Goal: Task Accomplishment & Management: Use online tool/utility

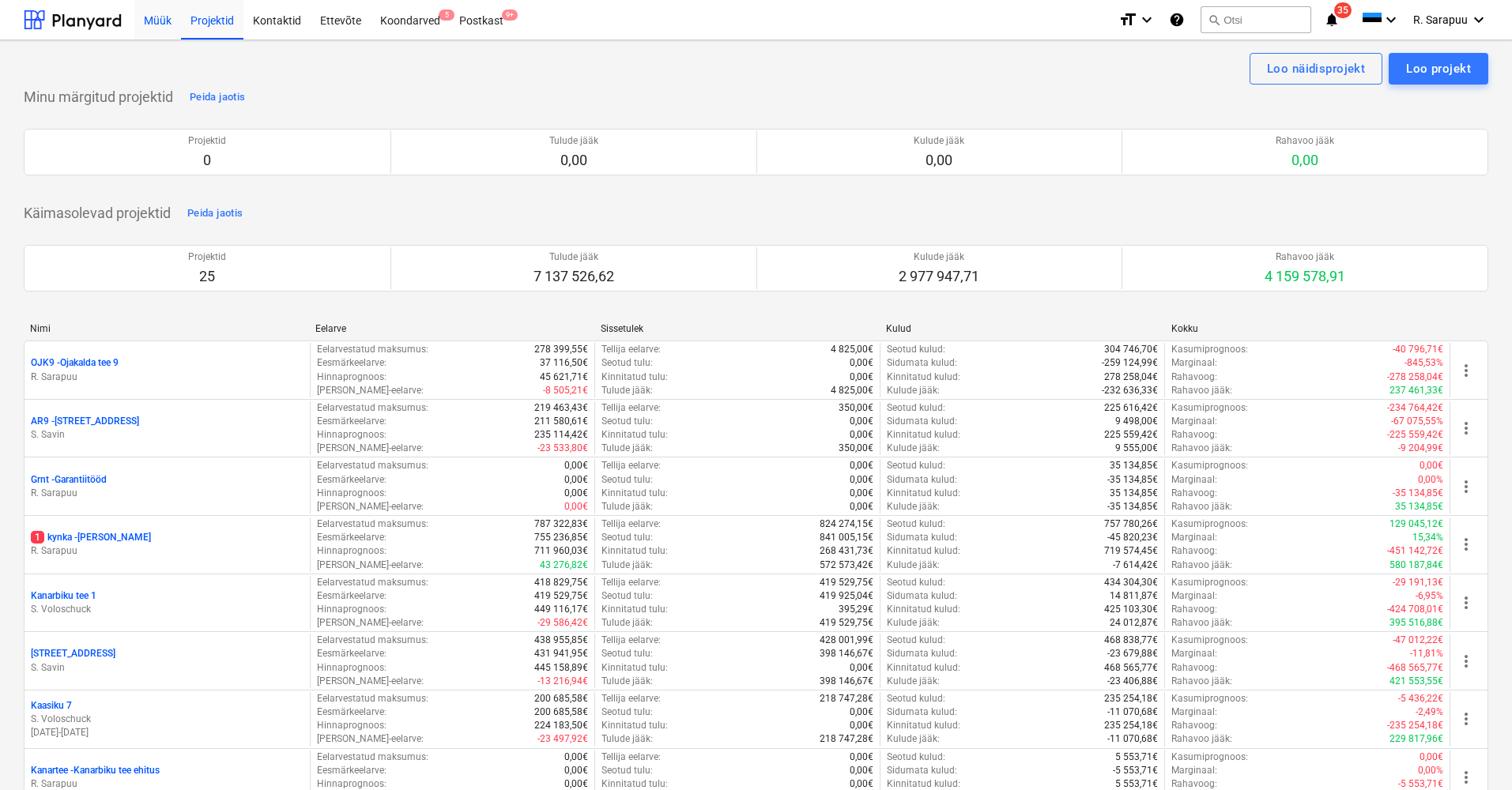
click at [152, 28] on div "Müük" at bounding box center [157, 19] width 47 height 41
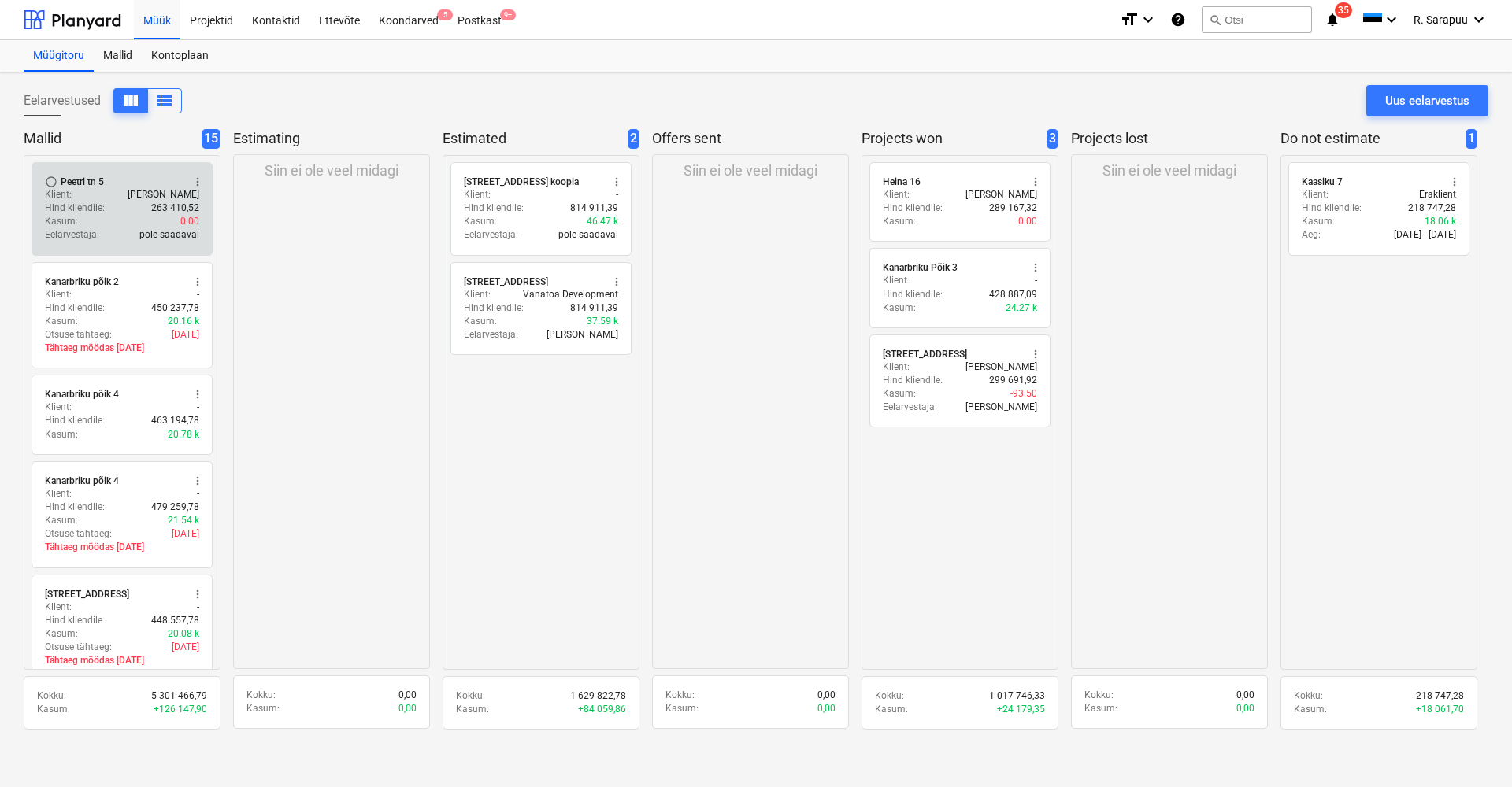
click at [73, 198] on div "Klient : [PERSON_NAME]" at bounding box center [122, 195] width 155 height 14
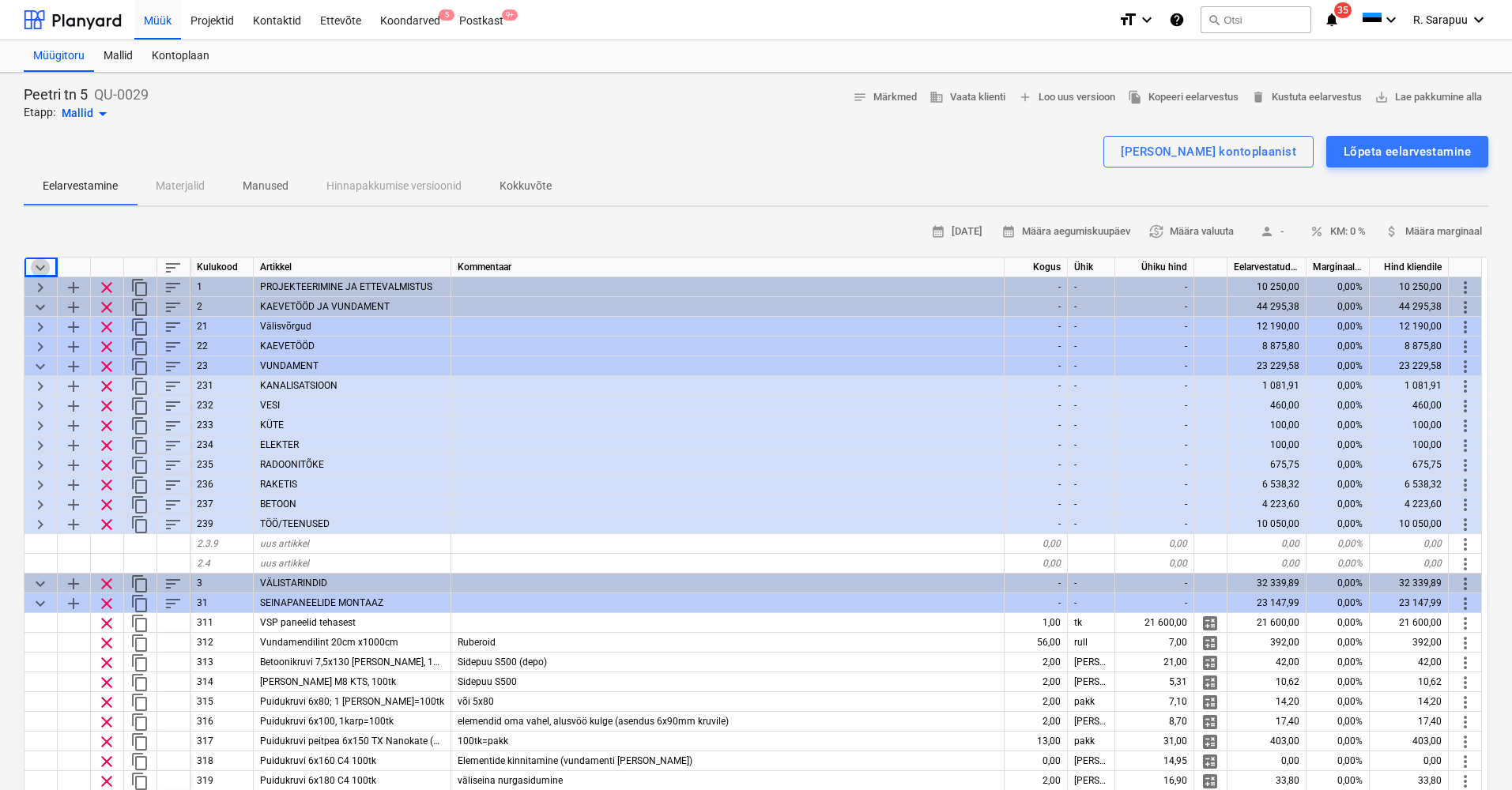
click at [42, 260] on span "keyboard_arrow_down" at bounding box center [40, 268] width 19 height 19
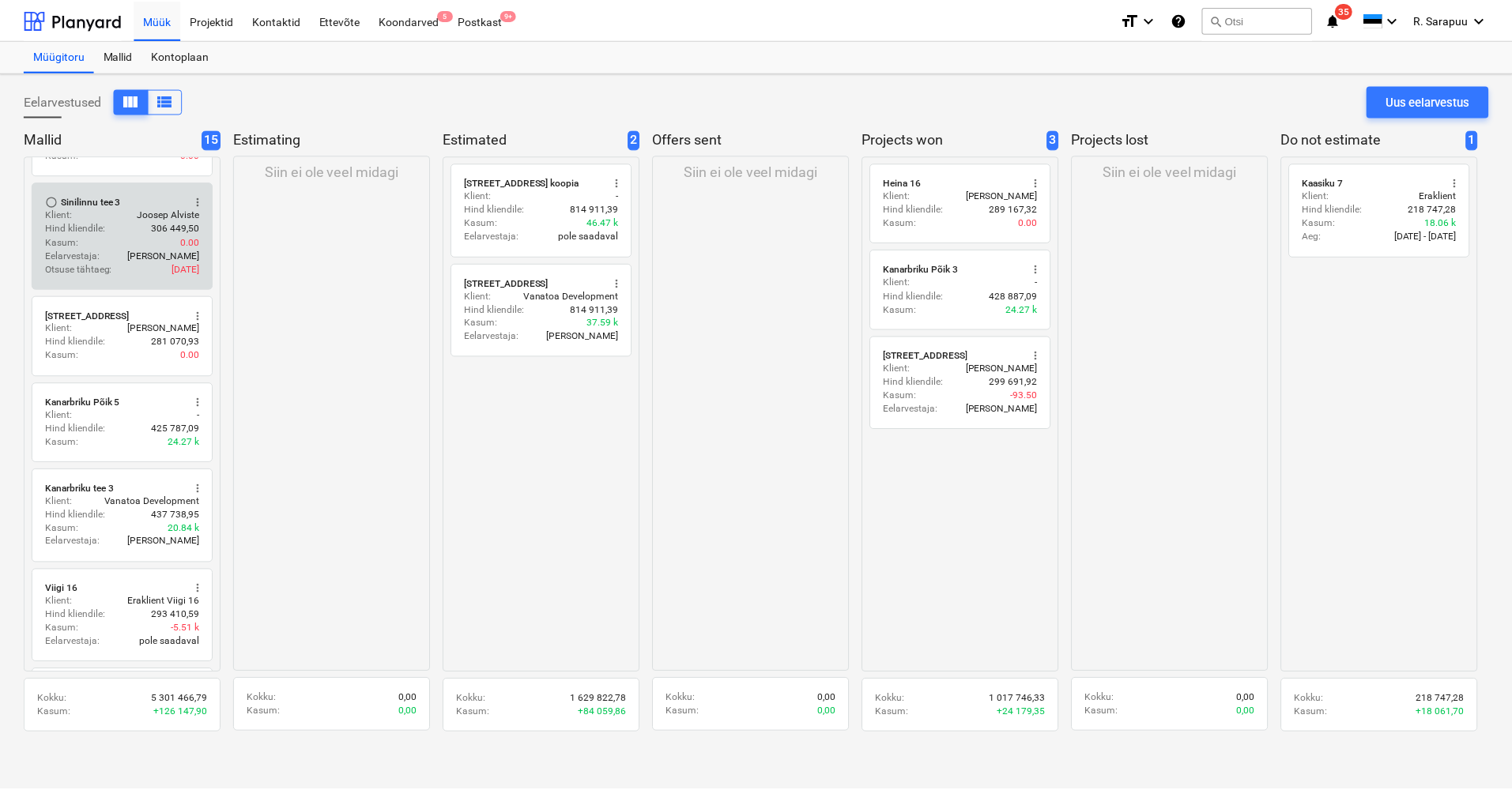
scroll to position [839, 0]
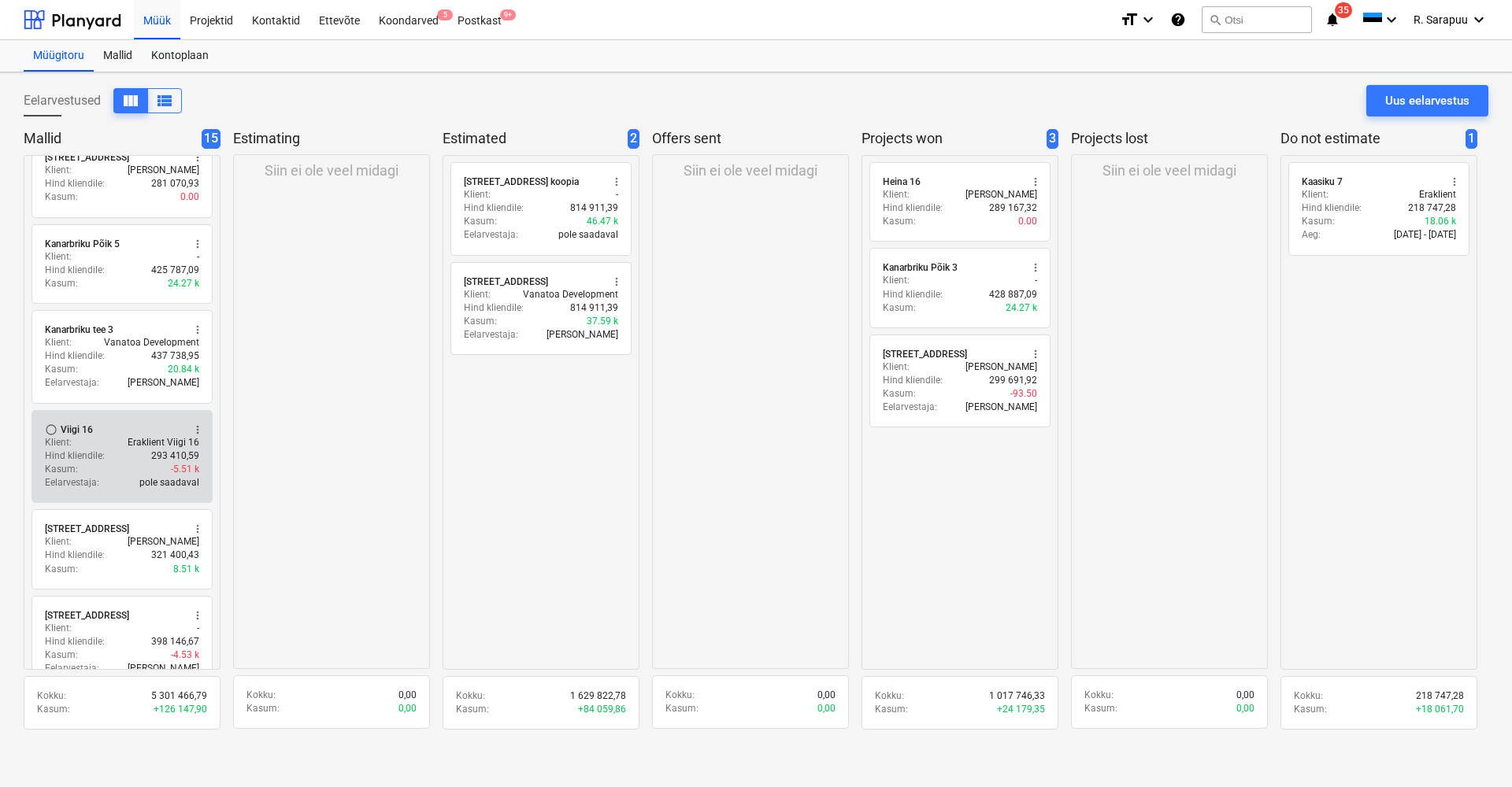
click at [136, 429] on div "radio_button_unchecked Viigi 16 more_vert" at bounding box center [122, 429] width 155 height 13
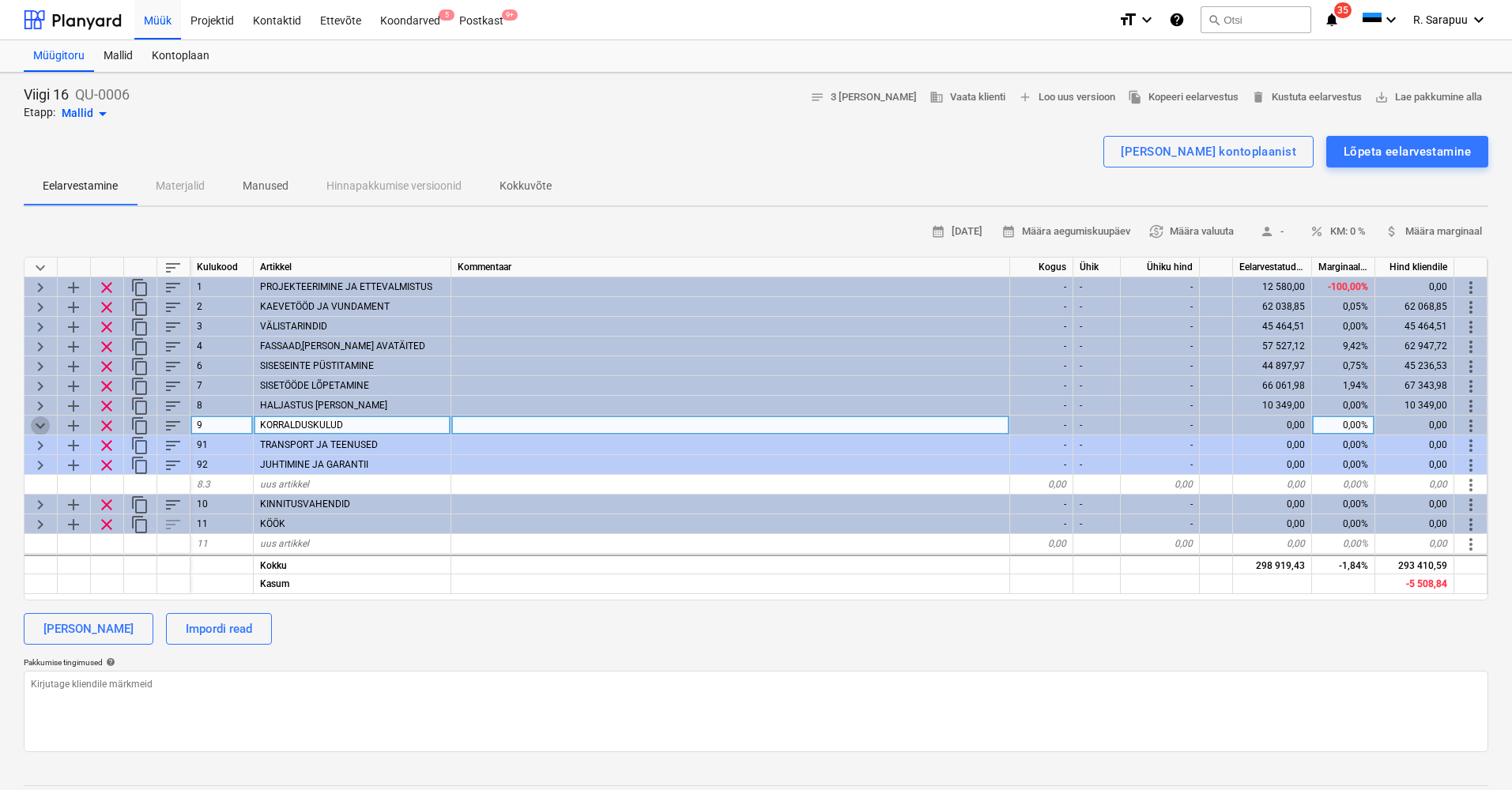
click at [36, 418] on span "keyboard_arrow_down" at bounding box center [40, 426] width 19 height 19
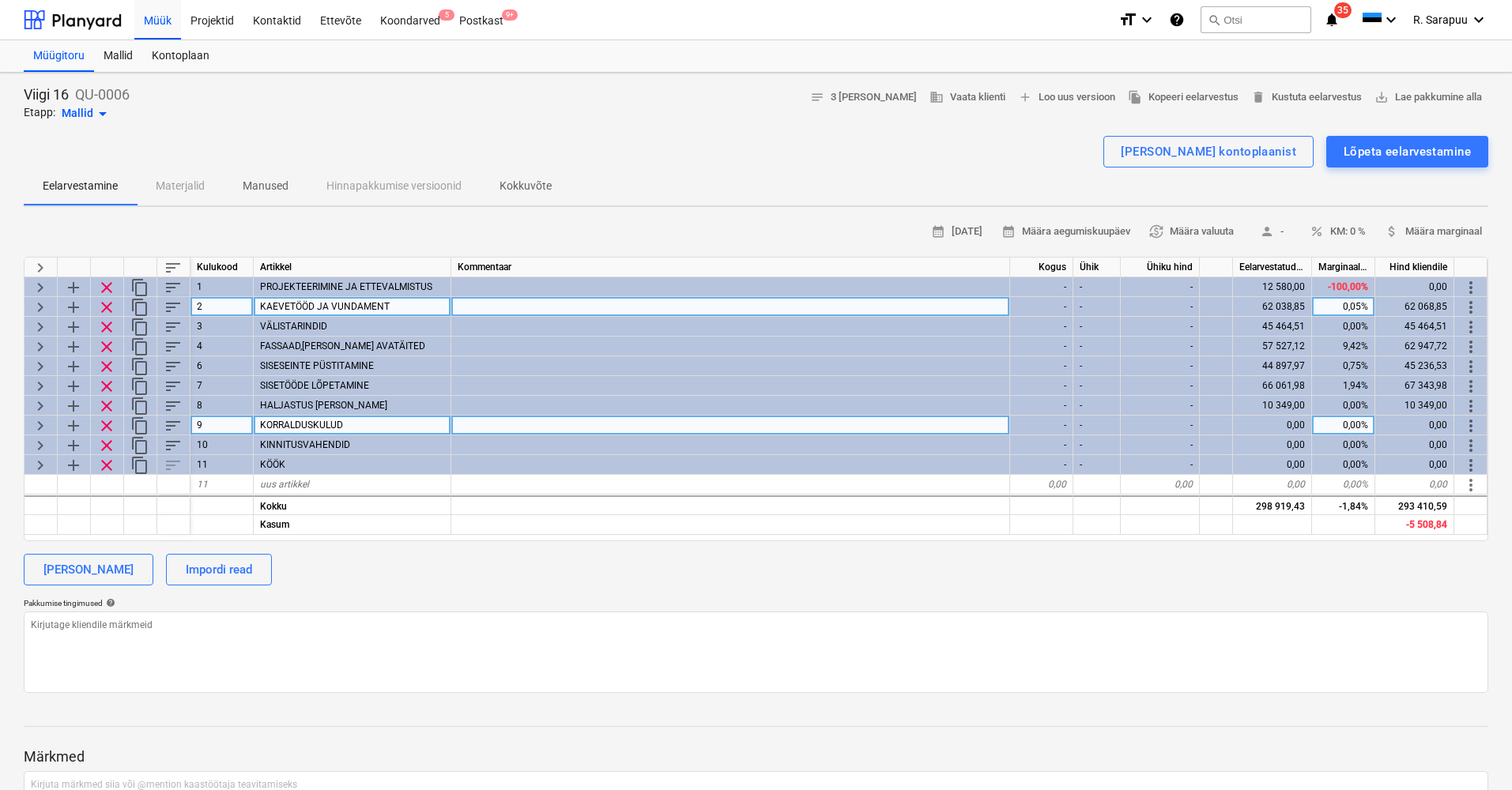
scroll to position [0, 1]
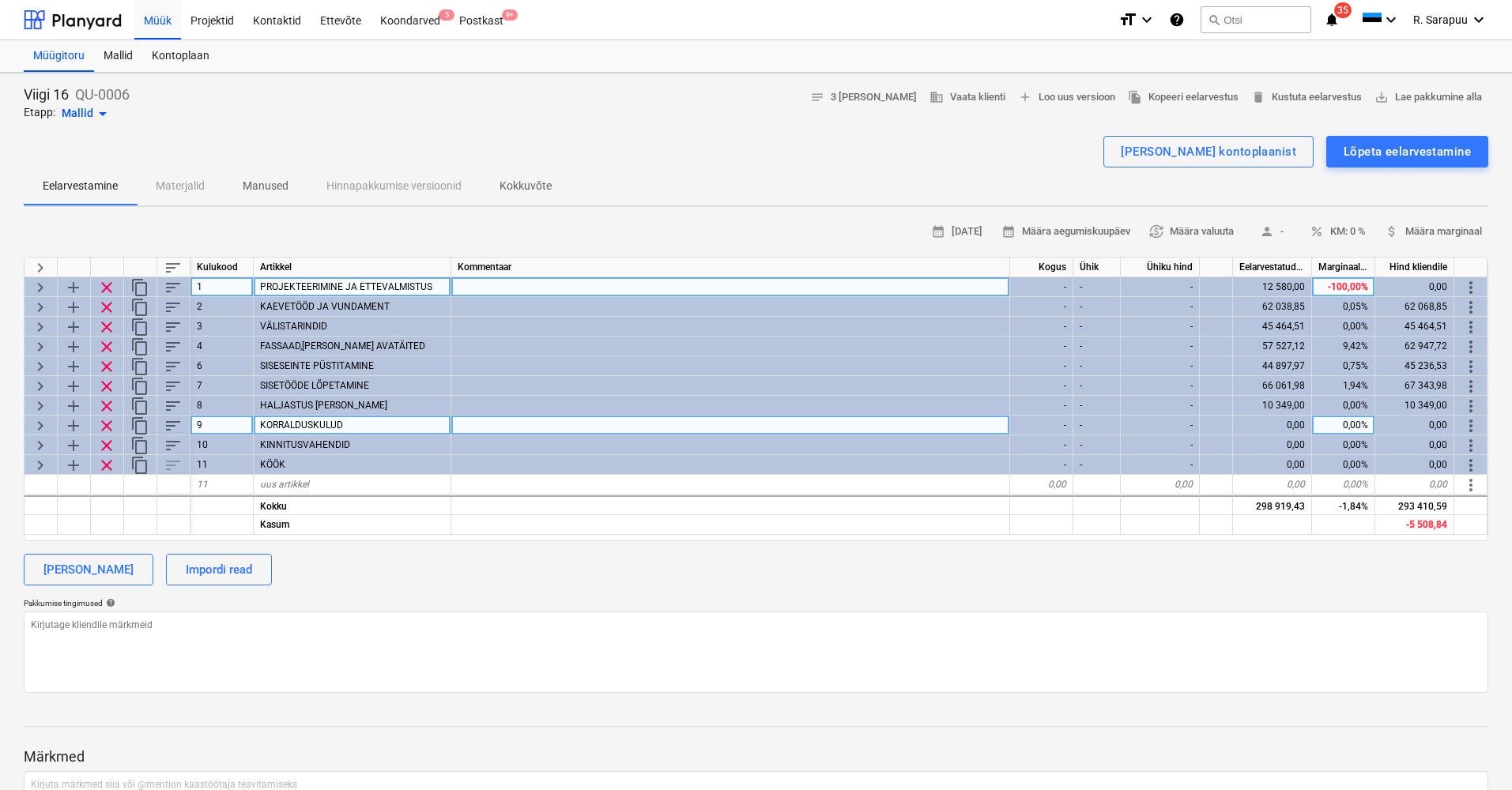
click at [40, 284] on span "keyboard_arrow_right" at bounding box center [40, 288] width 19 height 19
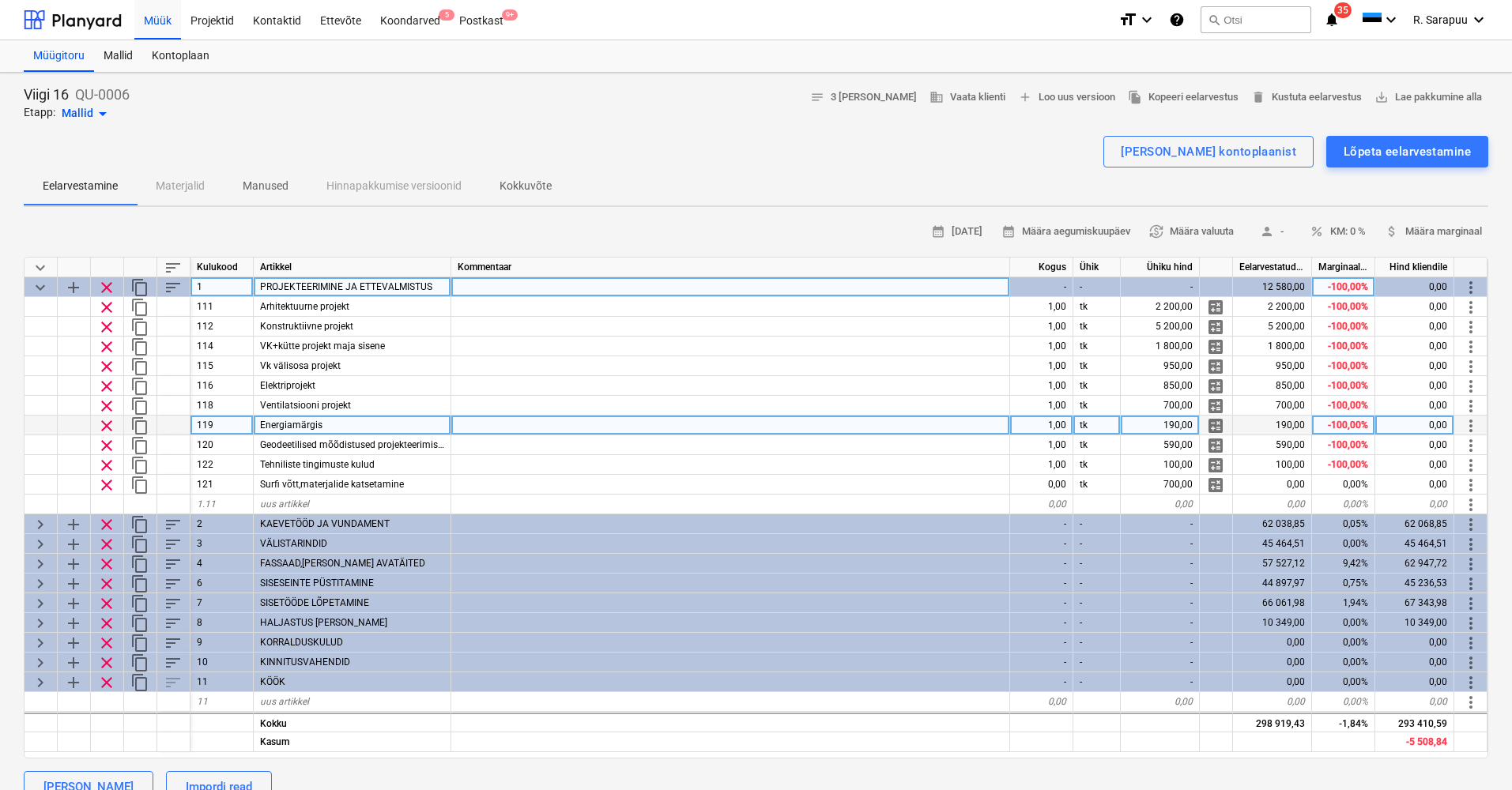
click at [39, 284] on span "keyboard_arrow_down" at bounding box center [40, 288] width 19 height 19
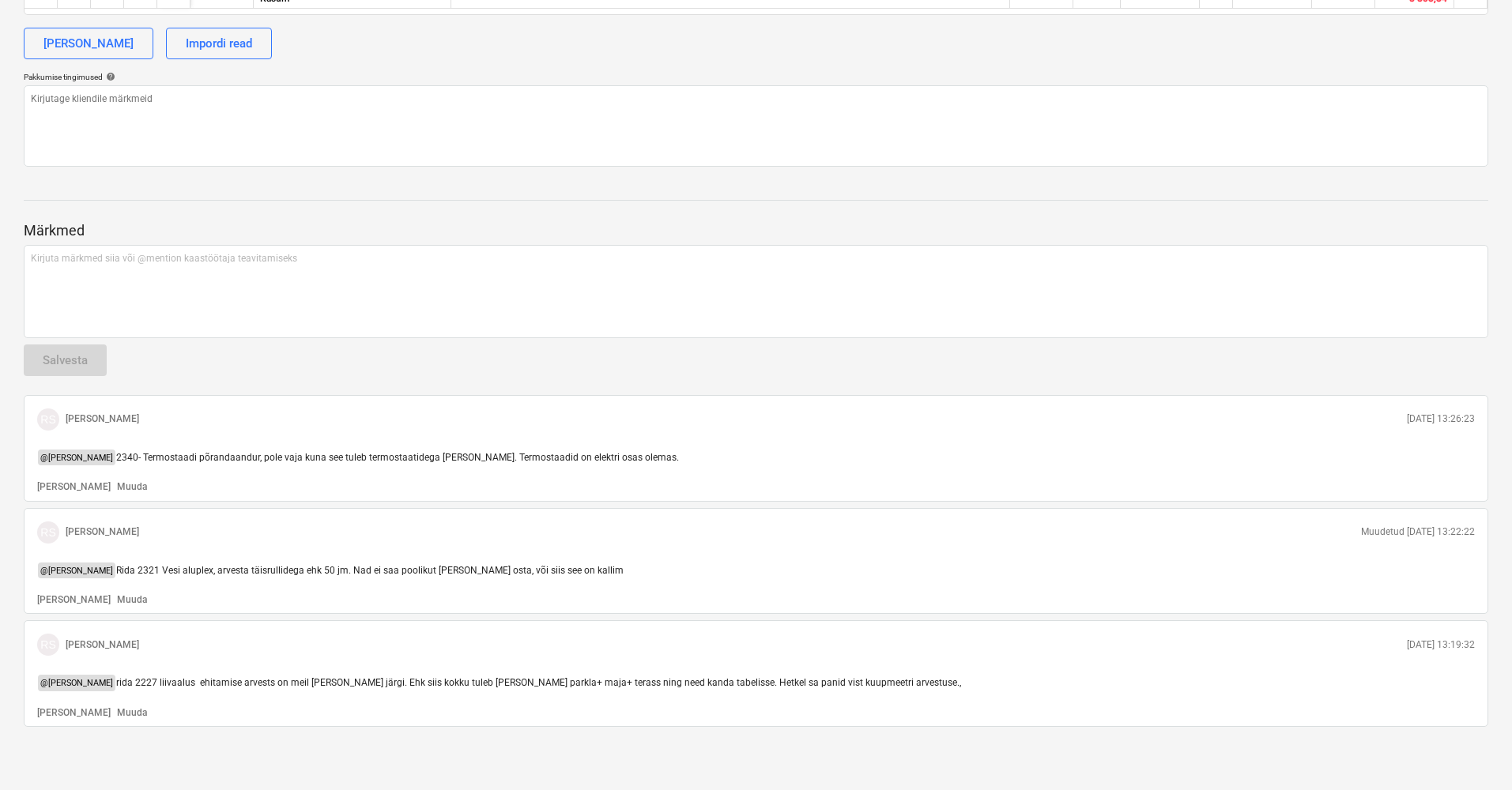
scroll to position [527, 1]
drag, startPoint x: 109, startPoint y: 681, endPoint x: 485, endPoint y: 677, distance: 376.0
click at [473, 678] on span "rida 2227 liivaalus ehitamise arvests on meil [PERSON_NAME] järgi. Ehk siis kok…" at bounding box center [539, 683] width 845 height 11
click at [931, 675] on p "@ [PERSON_NAME] rida 2227 liivaalus ehitamise arvests on meil ruutmeeri järgi. …" at bounding box center [756, 683] width 1438 height 16
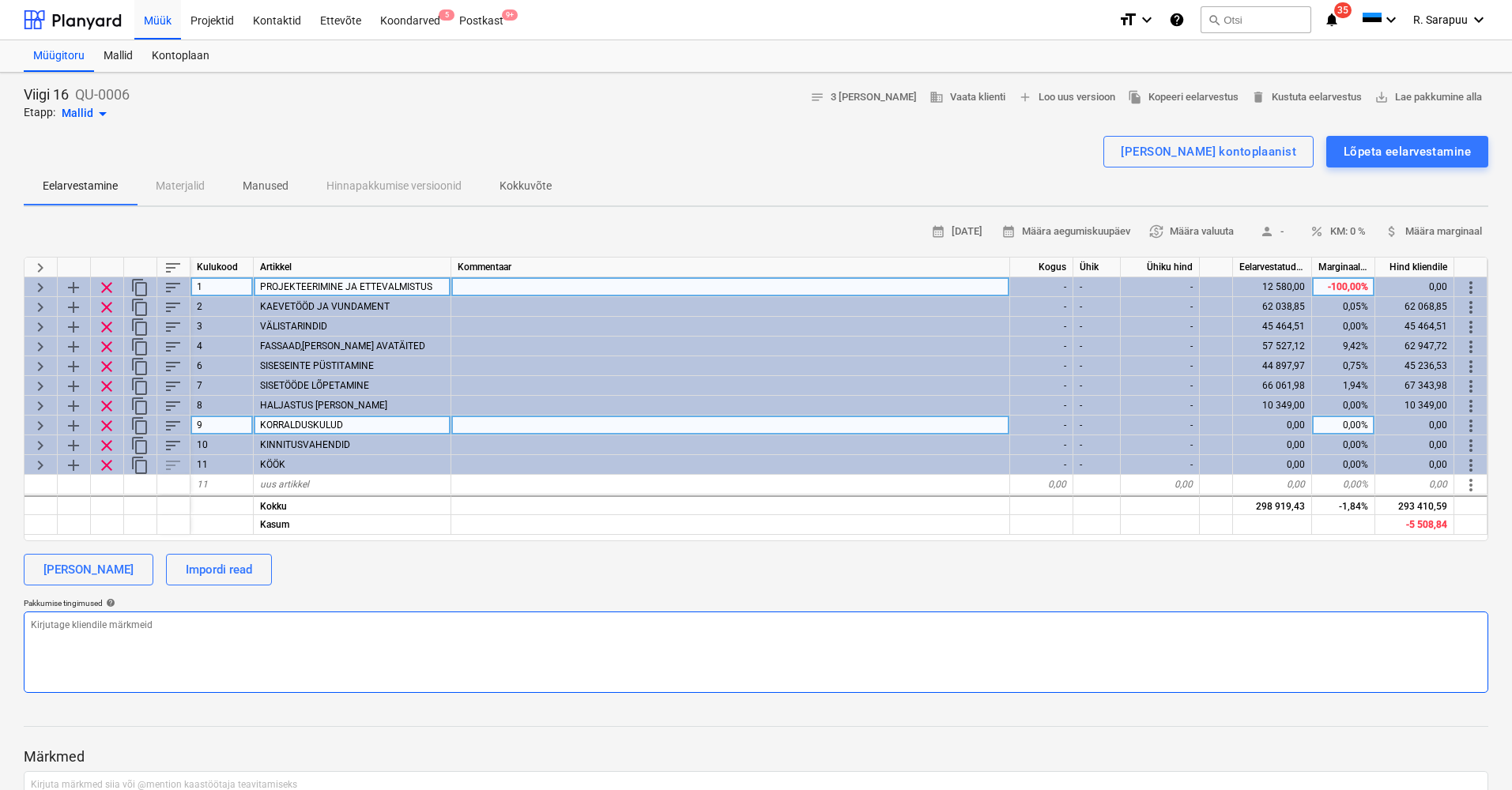
scroll to position [0, 0]
click at [40, 288] on span "keyboard_arrow_right" at bounding box center [40, 288] width 19 height 19
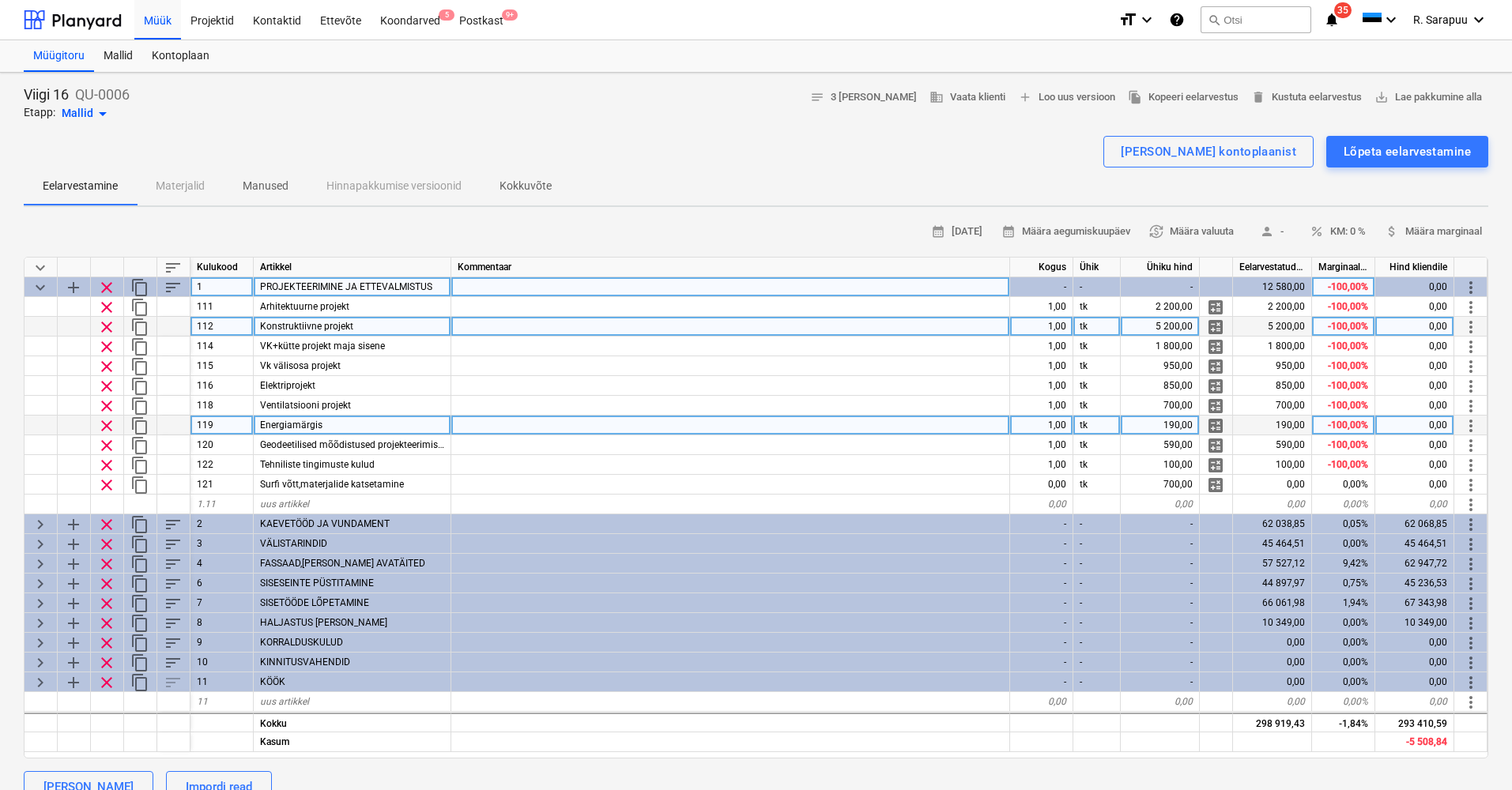
scroll to position [0, 1]
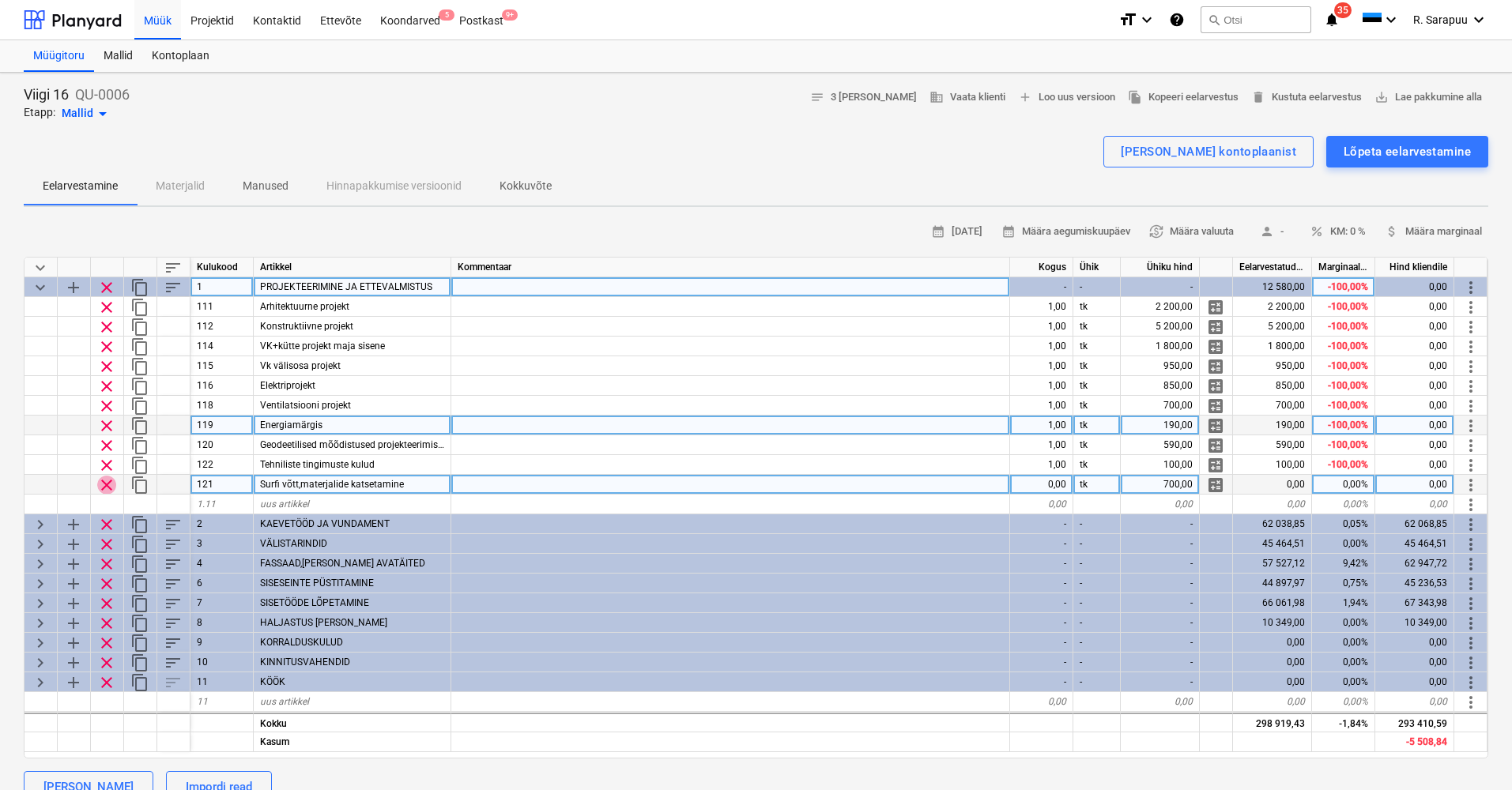
click at [108, 486] on span "clear" at bounding box center [107, 485] width 19 height 19
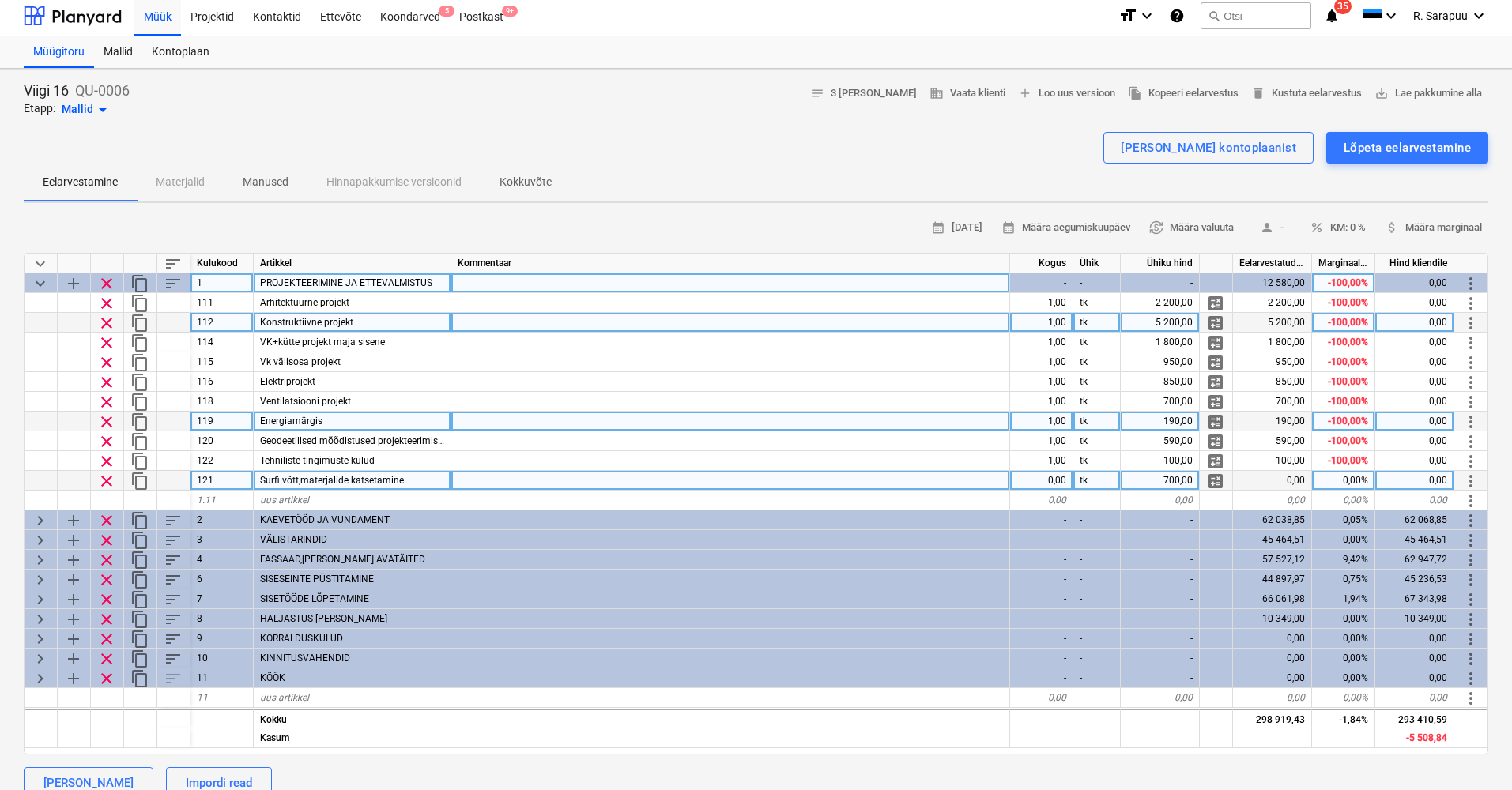
scroll to position [4, 0]
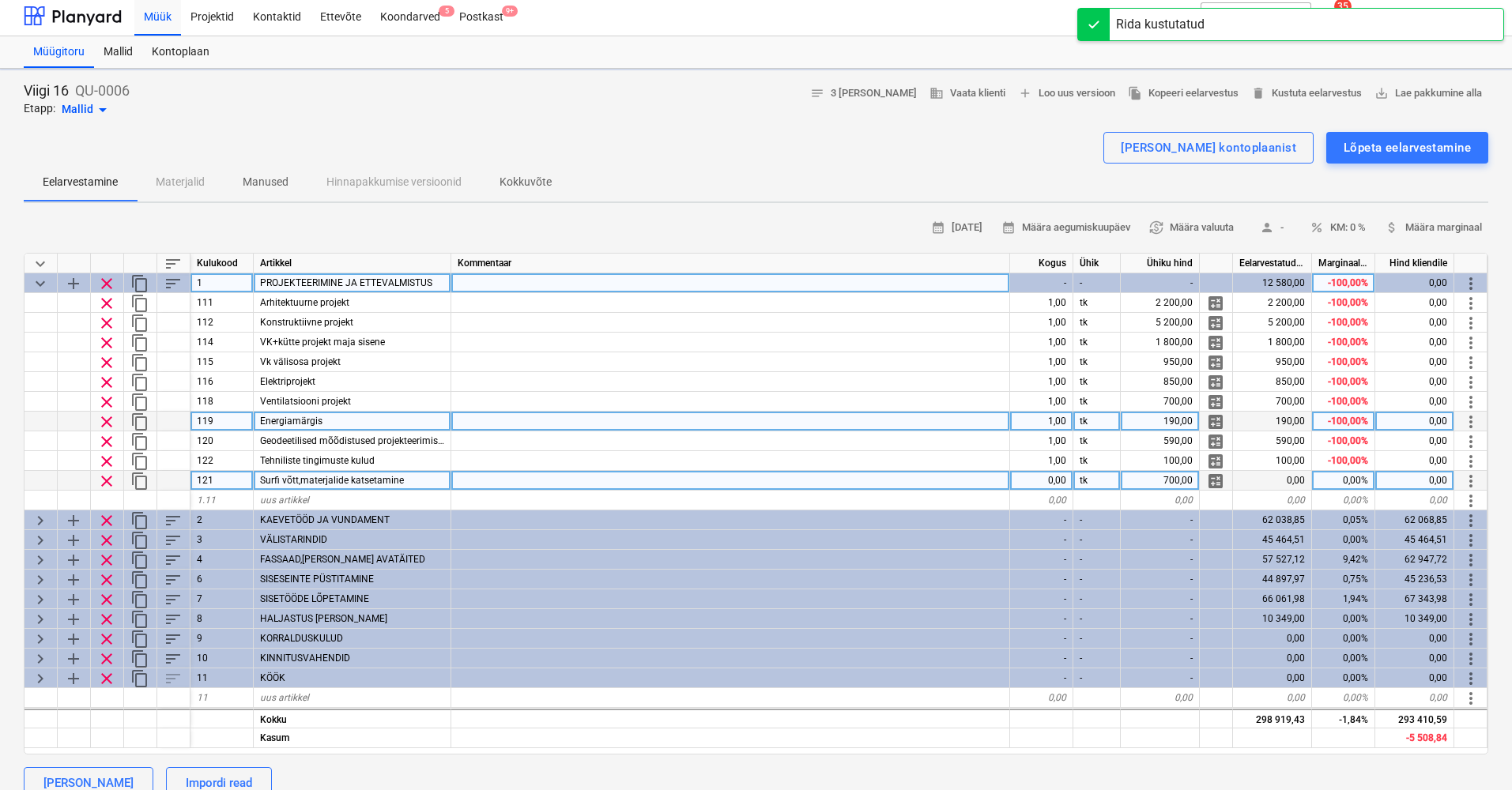
type textarea "x"
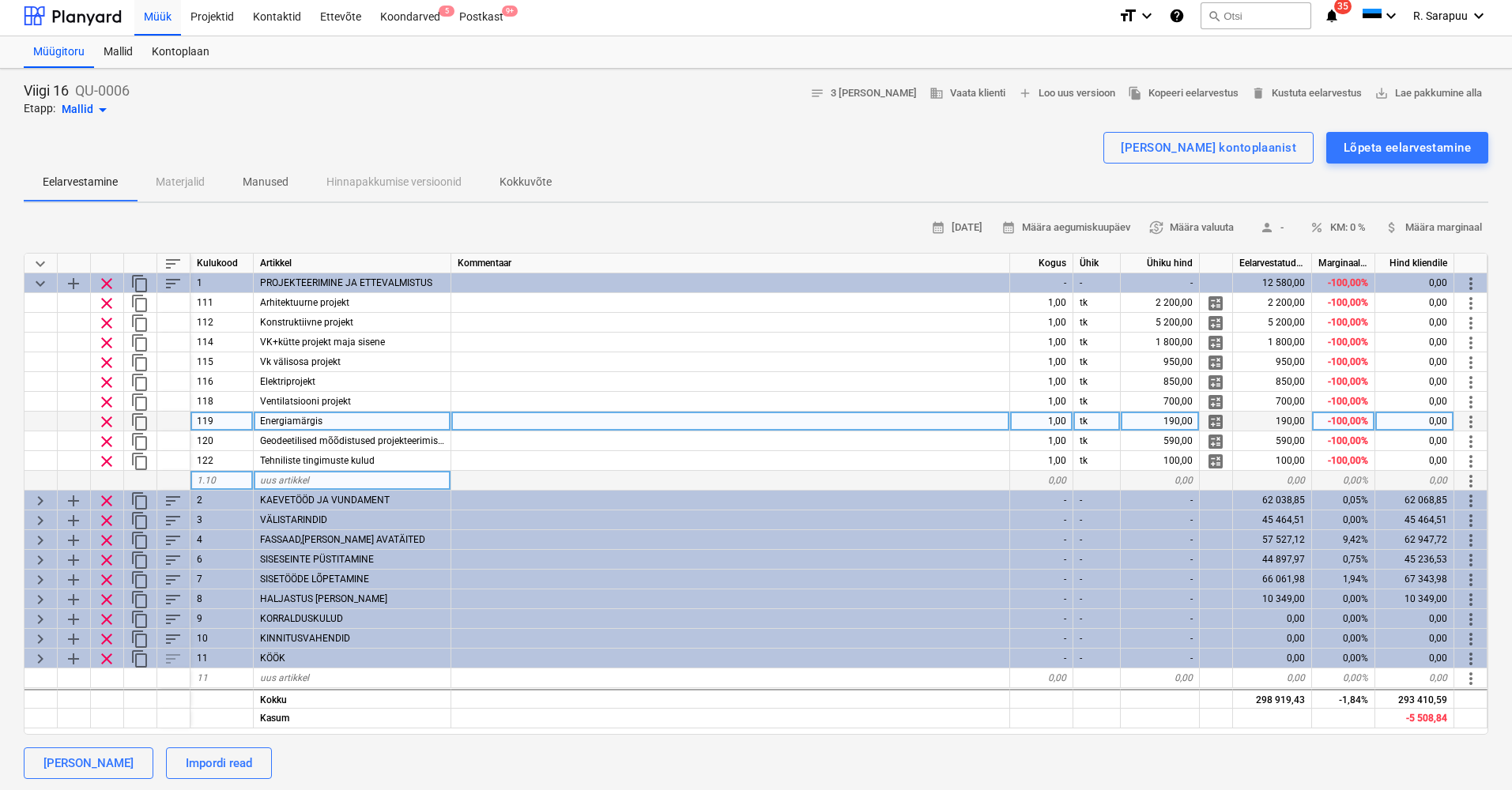
click at [1346, 259] on div "Marginaal, %" at bounding box center [1344, 264] width 64 height 20
click at [1355, 228] on span "percent KM: 0 %" at bounding box center [1338, 228] width 56 height 18
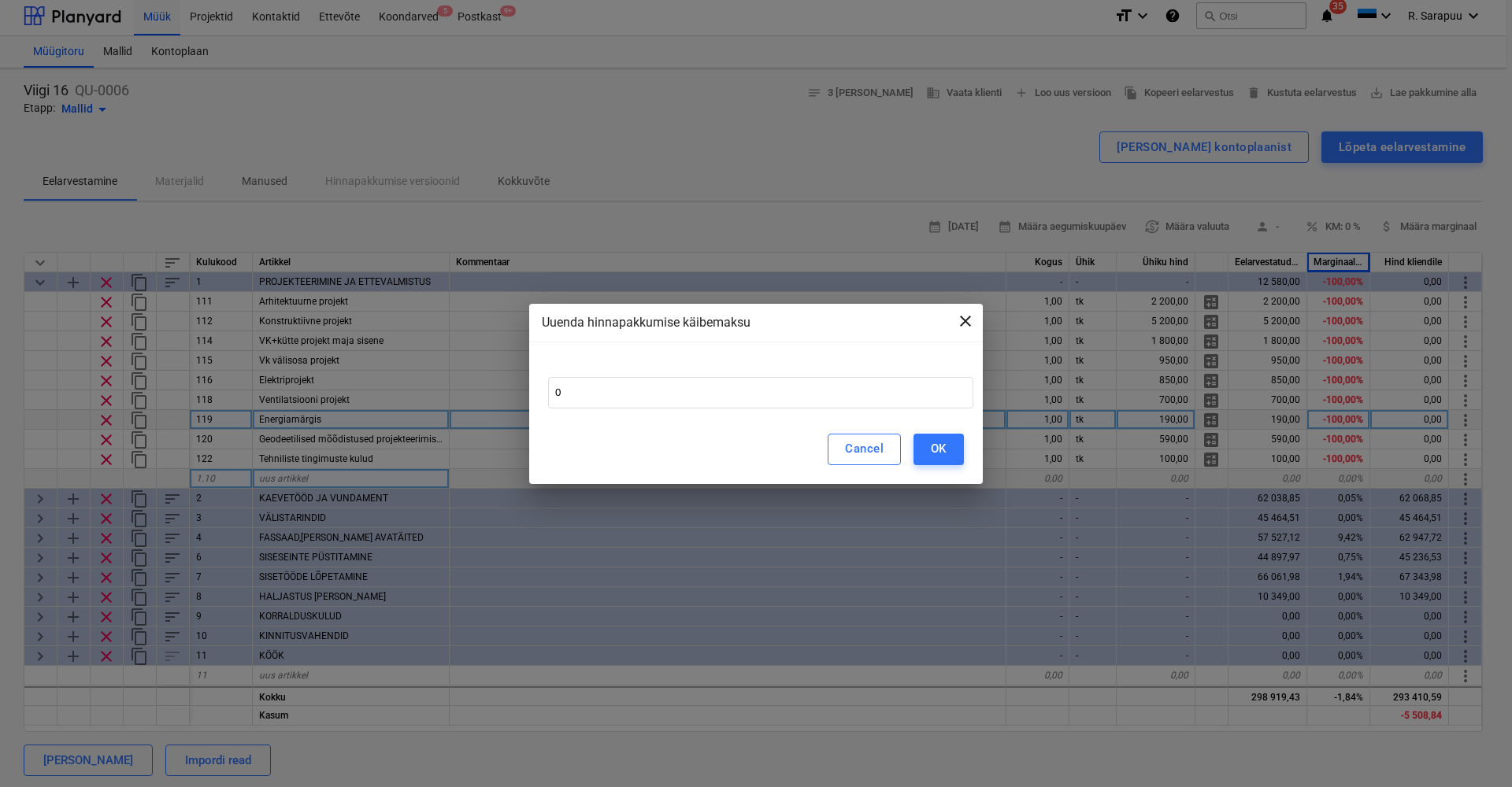
click at [963, 318] on span "close" at bounding box center [965, 320] width 19 height 19
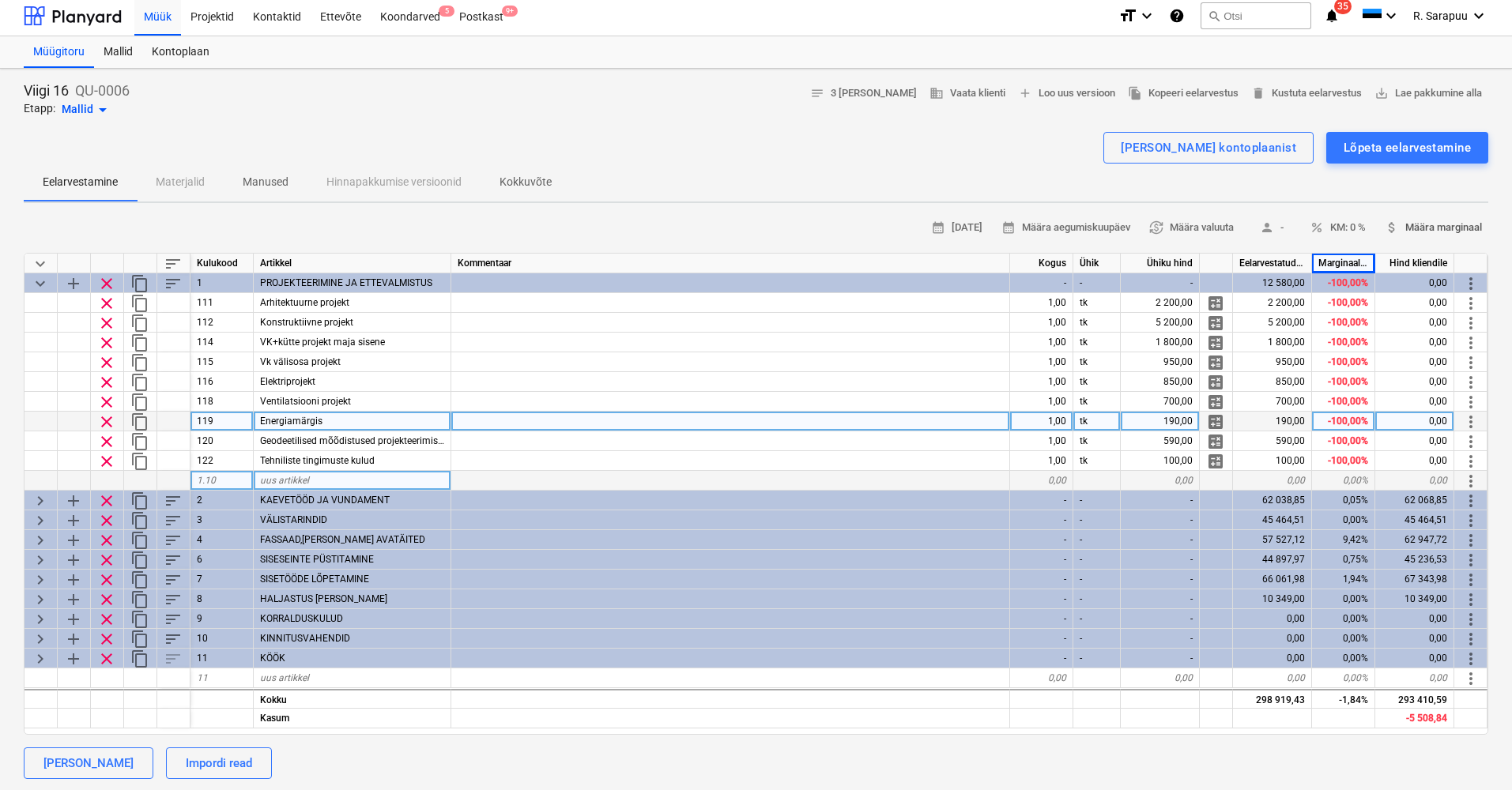
click at [1423, 223] on span "attach_money Määra marginaal" at bounding box center [1433, 228] width 98 height 18
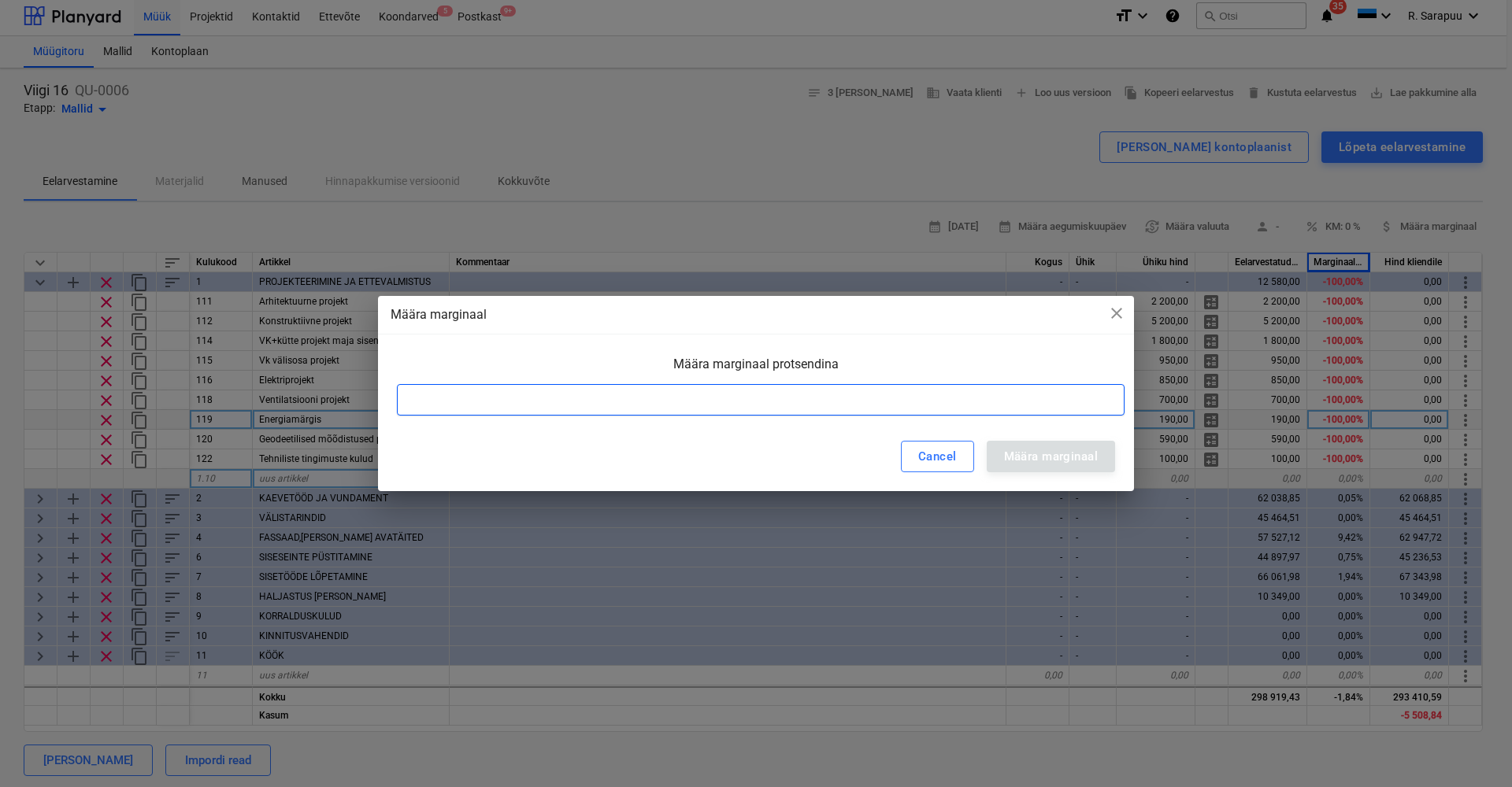
click at [872, 403] on input at bounding box center [760, 400] width 728 height 32
type input "0"
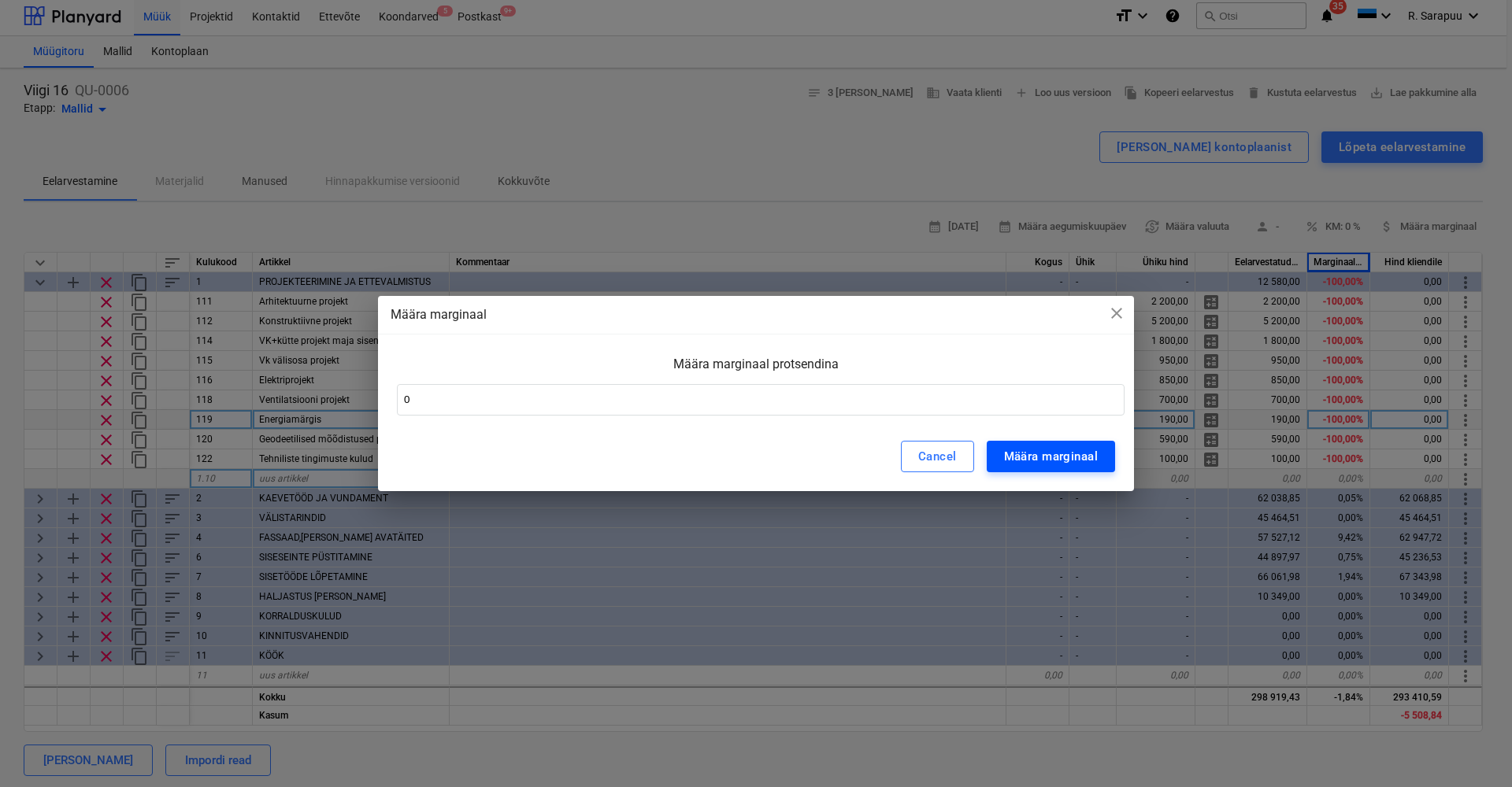
click at [1050, 453] on div "Määra marginaal" at bounding box center [1051, 456] width 94 height 21
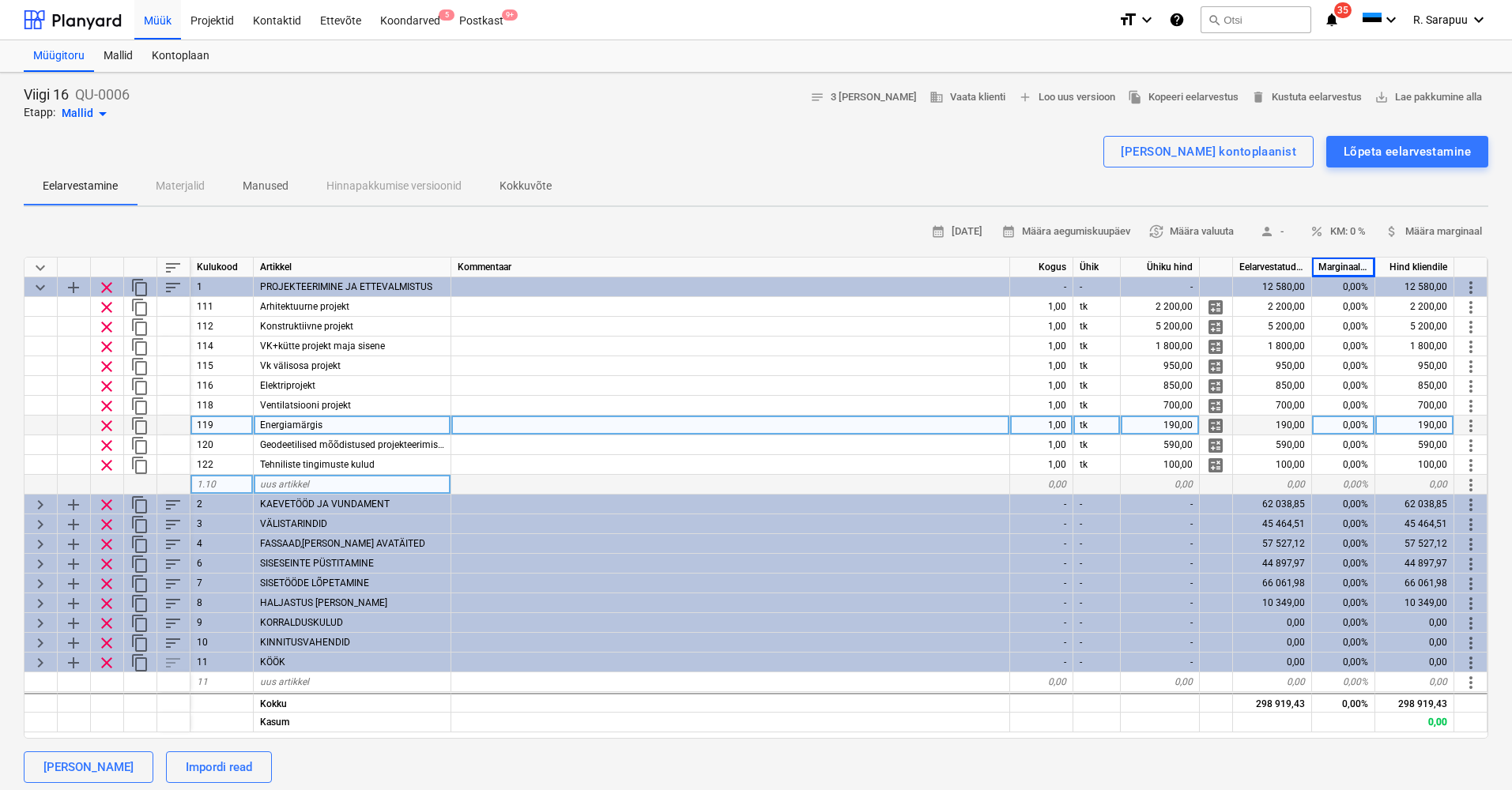
scroll to position [0, 0]
drag, startPoint x: 1254, startPoint y: 697, endPoint x: 1299, endPoint y: 696, distance: 45.0
click at [1299, 696] on div "298 919,43" at bounding box center [1272, 702] width 79 height 20
click at [1276, 742] on div "calendar_month [DATE] calendar_month Määra aegumiskuupäev currency_exchange Mää…" at bounding box center [756, 555] width 1465 height 671
click at [49, 262] on span "keyboard_arrow_down" at bounding box center [40, 268] width 19 height 19
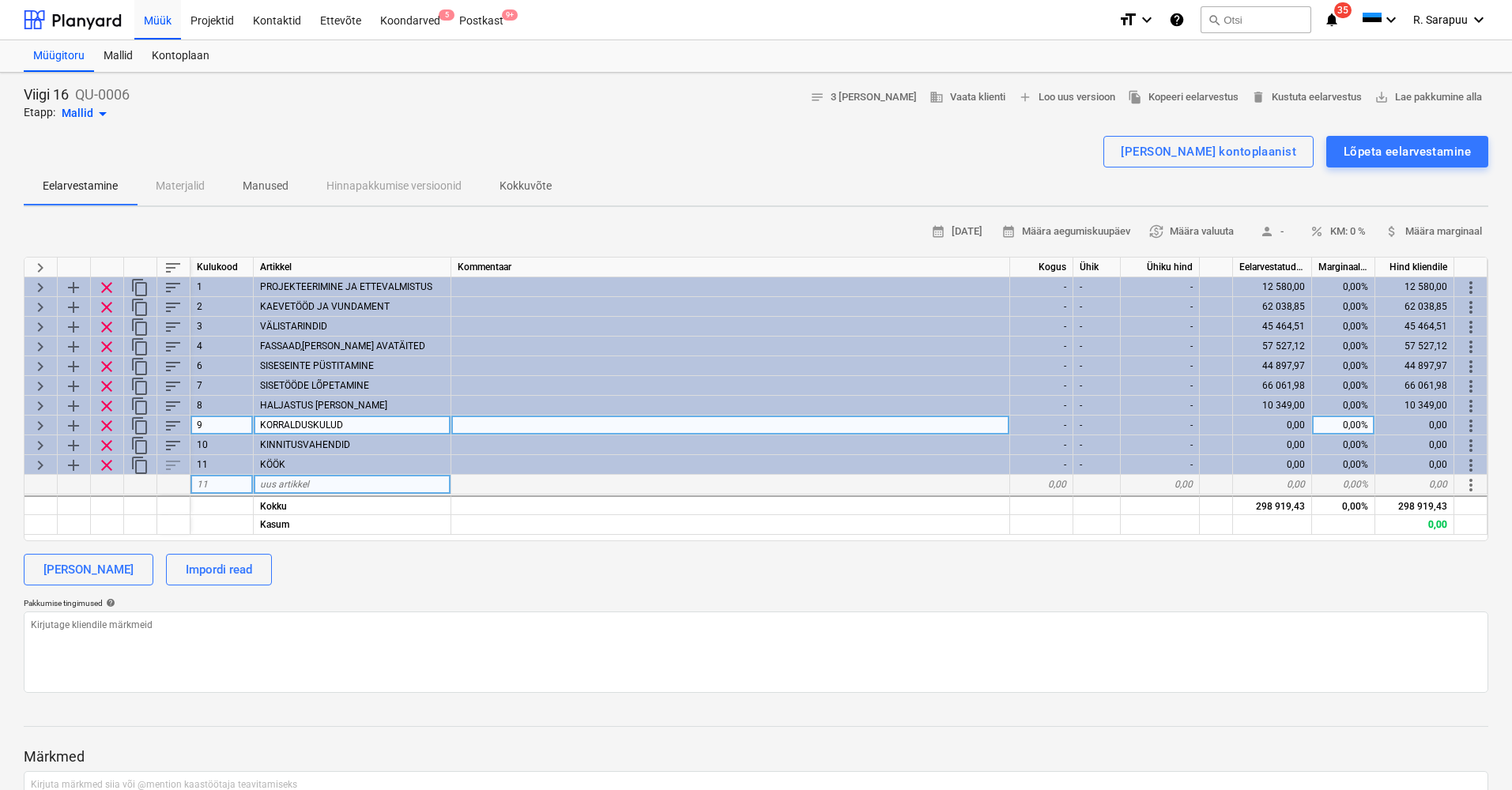
click at [41, 289] on span "keyboard_arrow_right" at bounding box center [40, 288] width 19 height 19
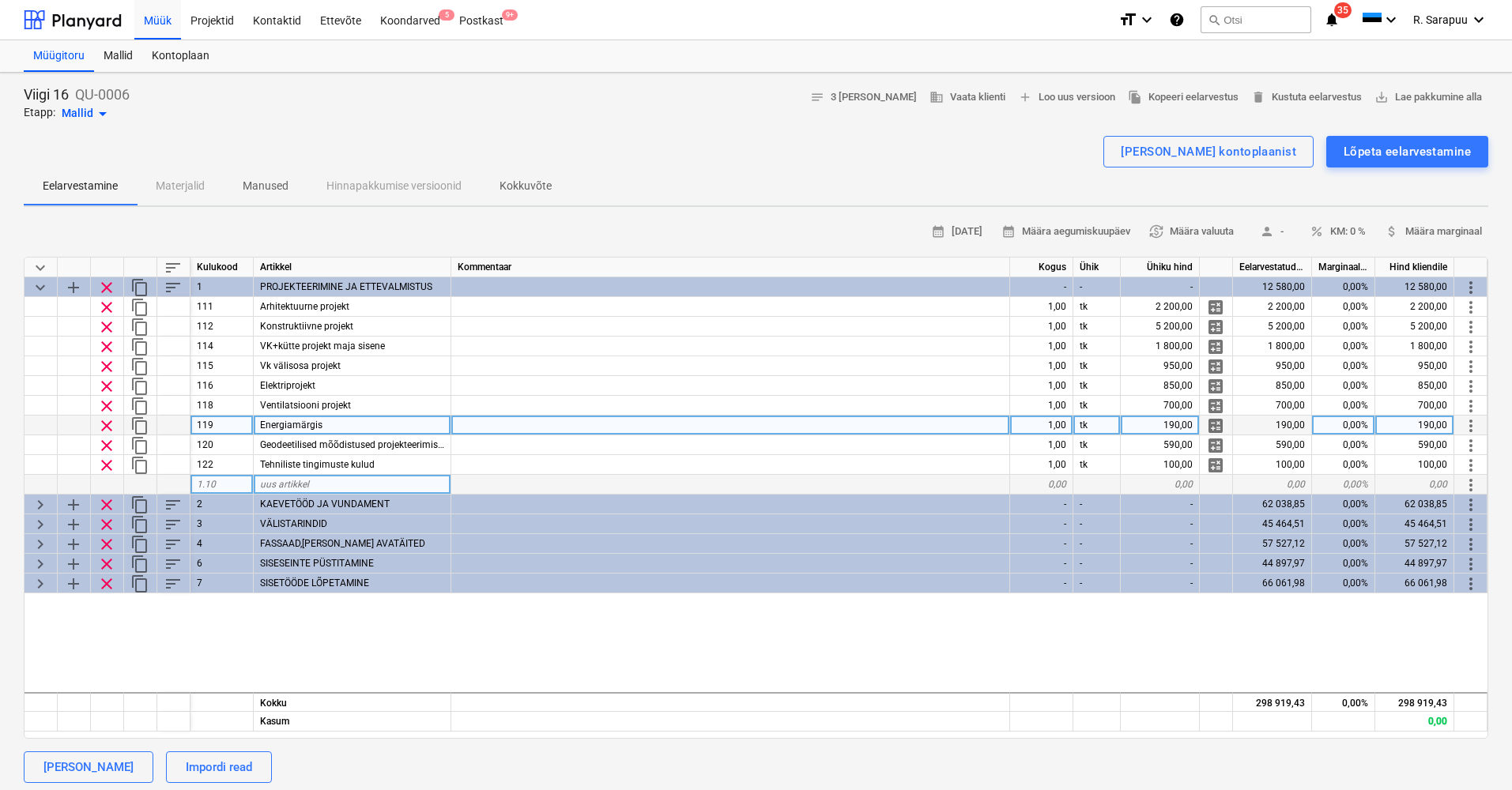
scroll to position [4, 0]
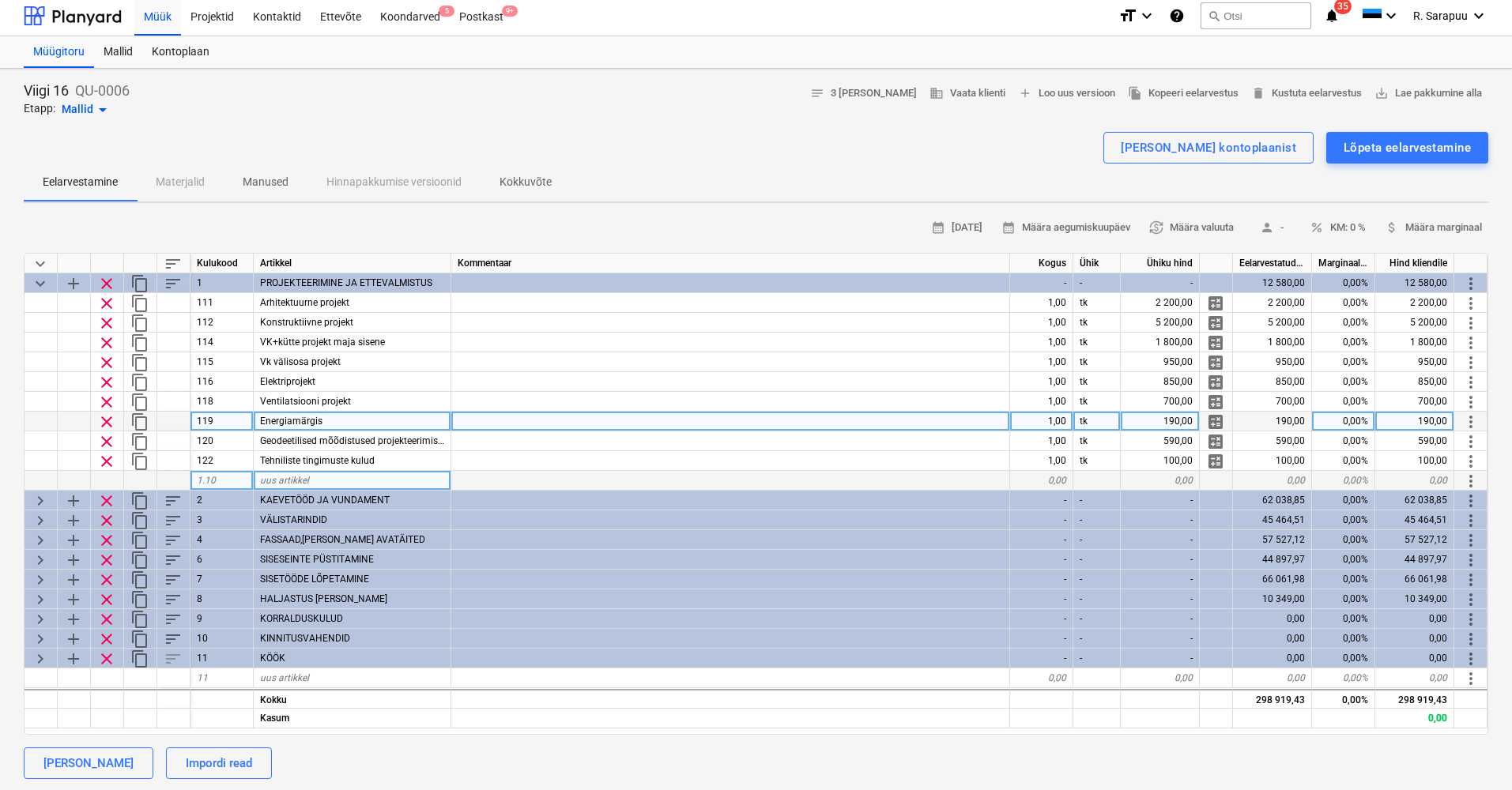
click at [40, 277] on span "keyboard_arrow_down" at bounding box center [40, 284] width 19 height 19
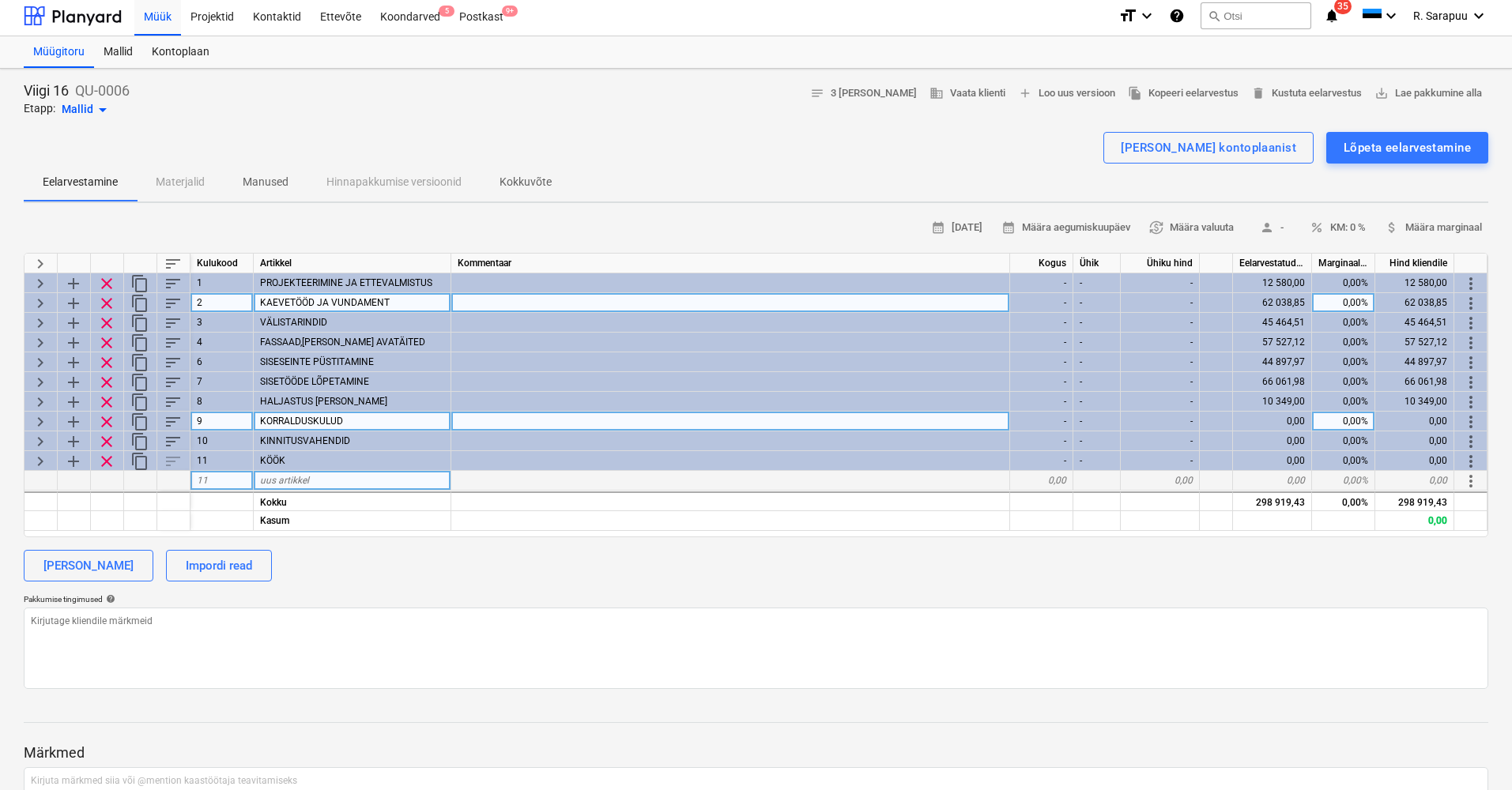
click at [36, 300] on span "keyboard_arrow_right" at bounding box center [40, 302] width 19 height 19
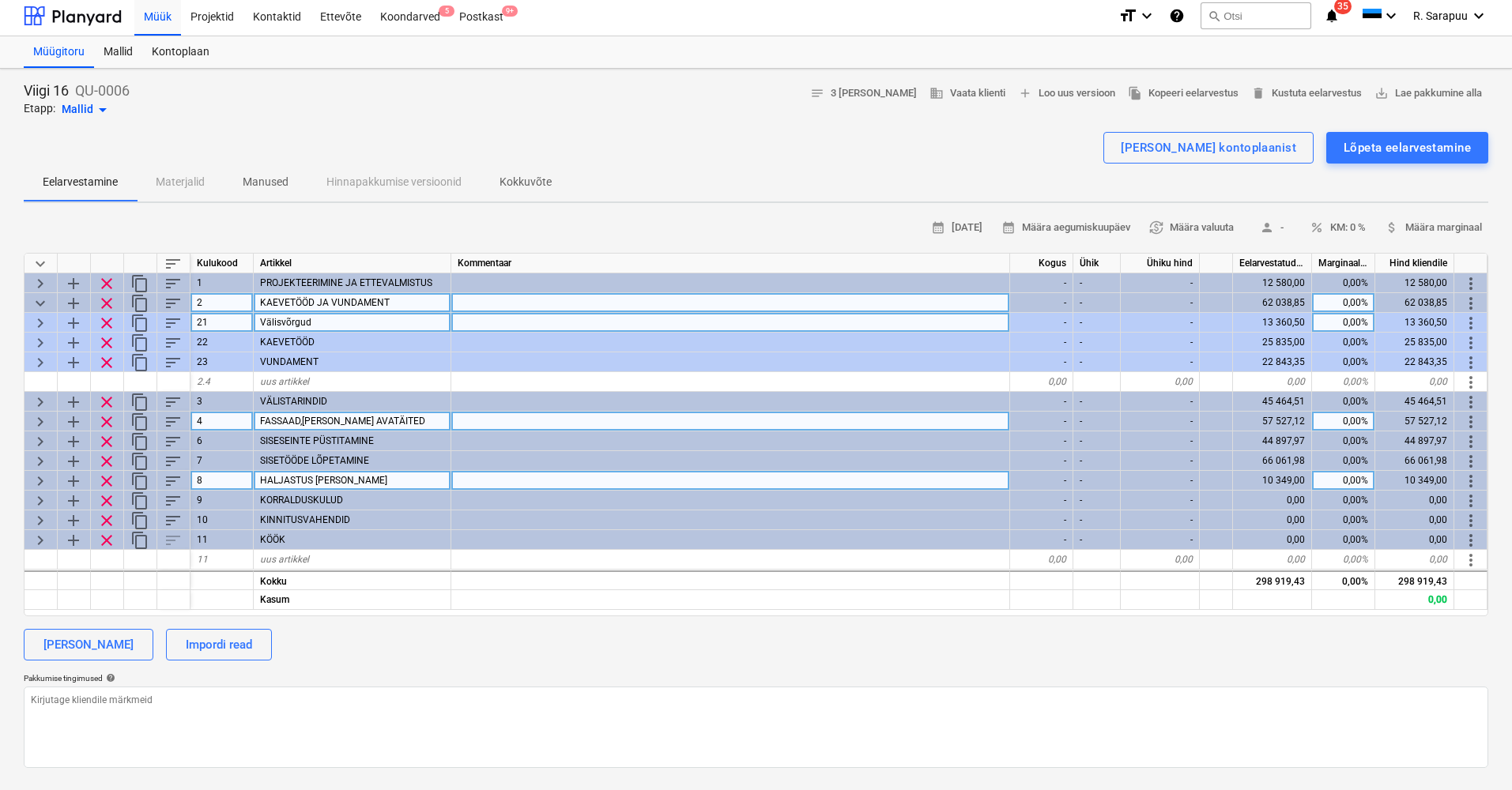
click at [41, 320] on span "keyboard_arrow_right" at bounding box center [40, 322] width 19 height 19
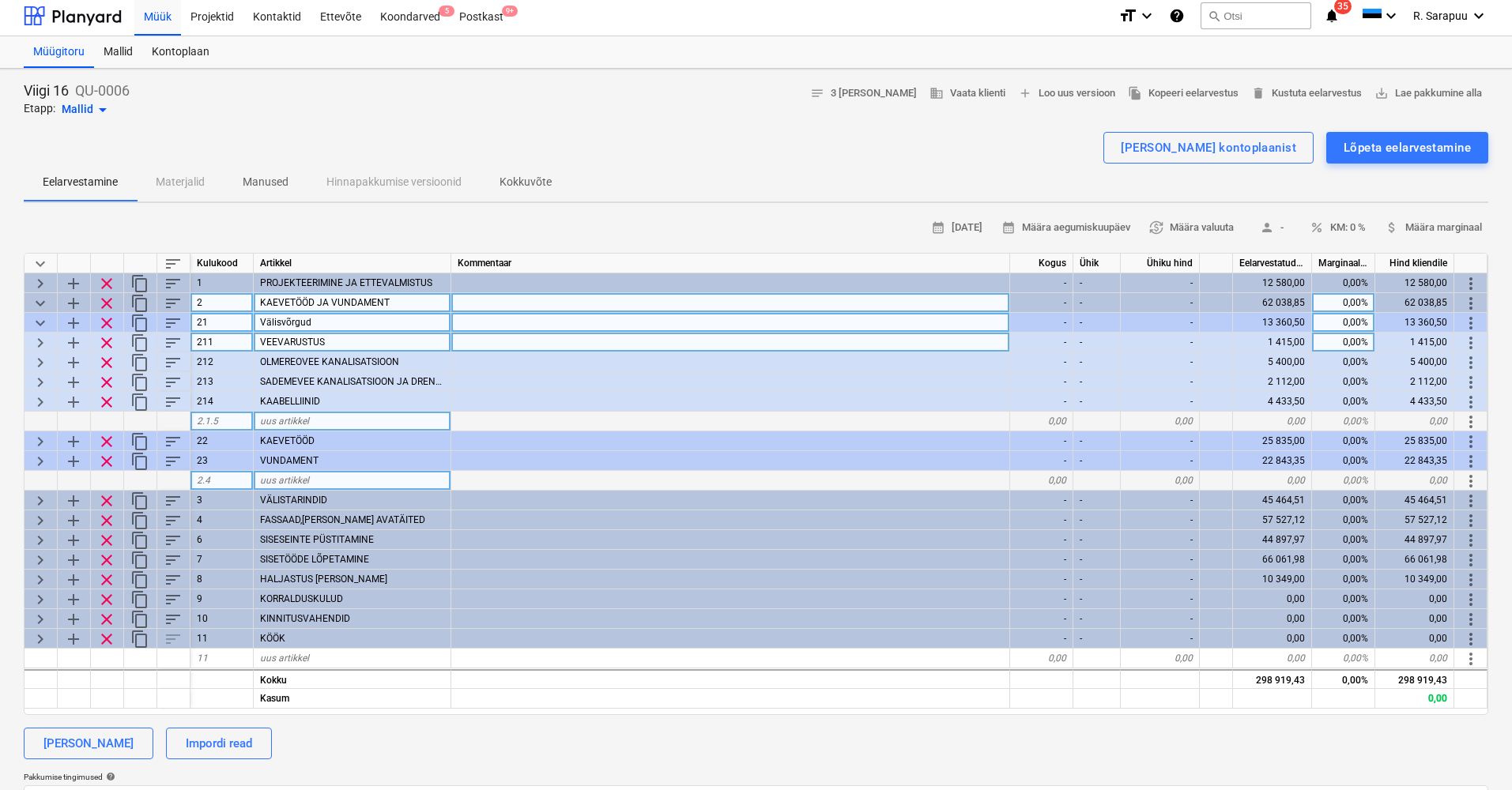
click at [42, 338] on span "keyboard_arrow_right" at bounding box center [40, 342] width 19 height 19
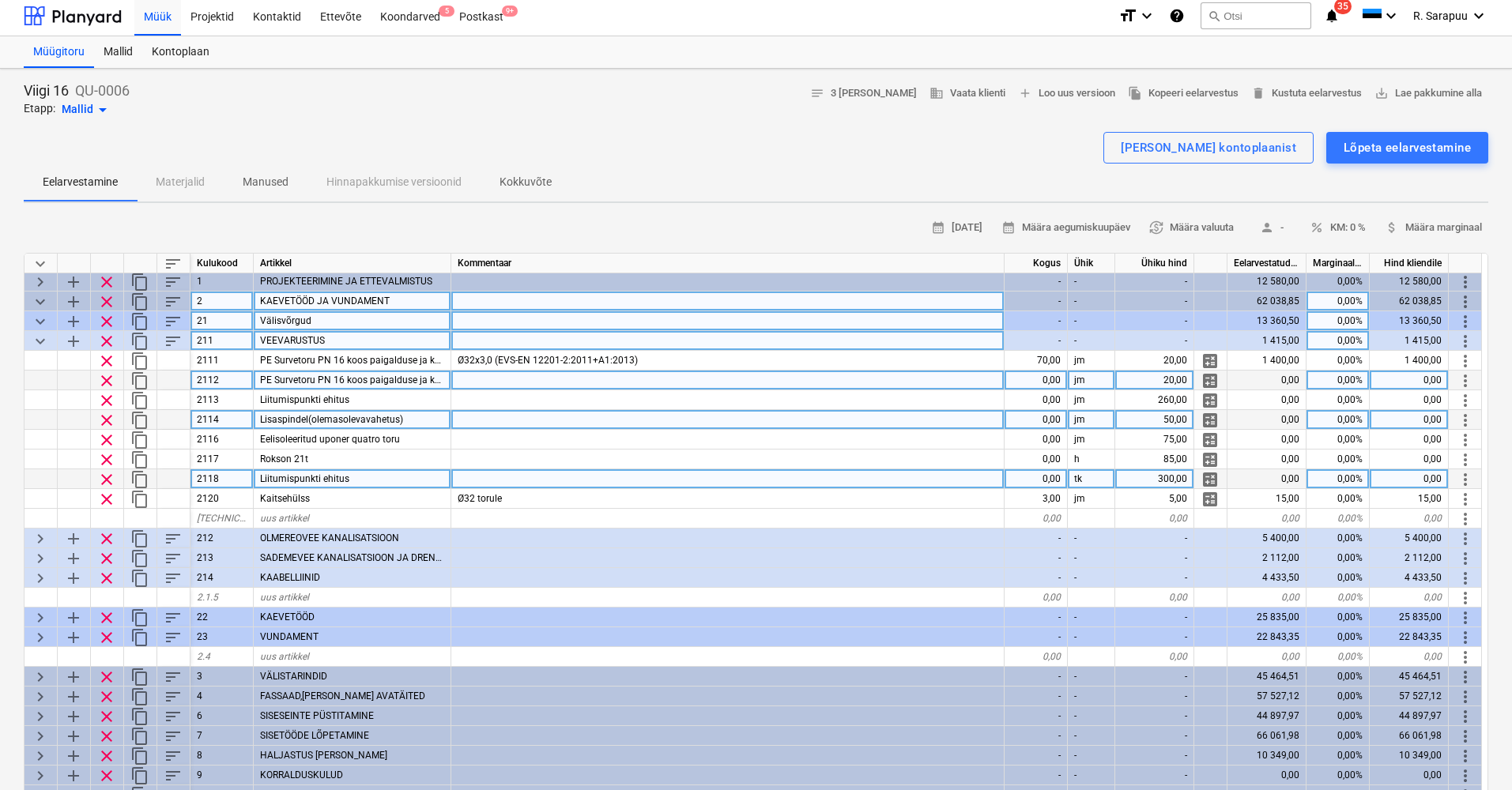
scroll to position [6, 1]
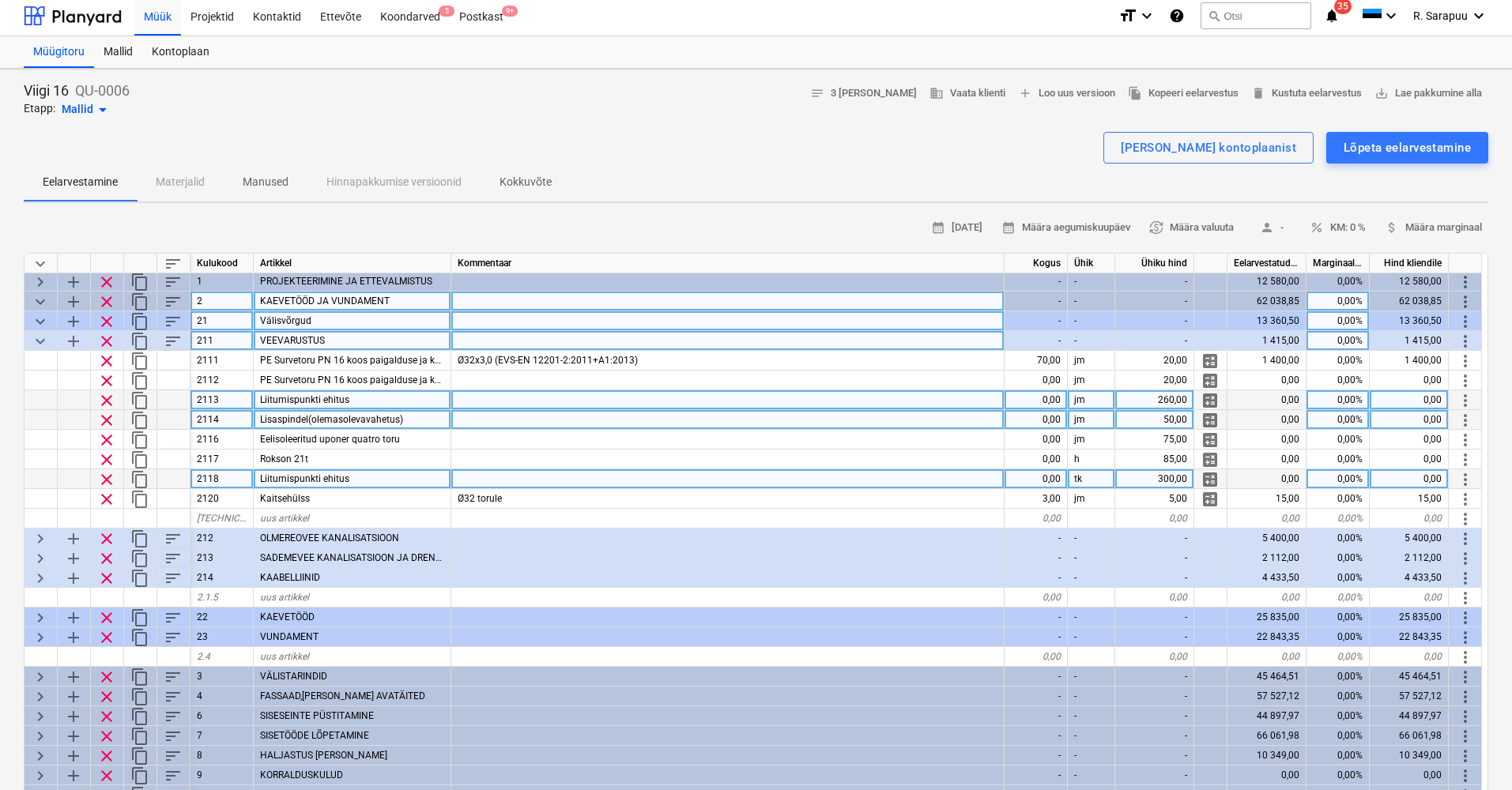
click at [104, 393] on span "clear" at bounding box center [107, 400] width 19 height 19
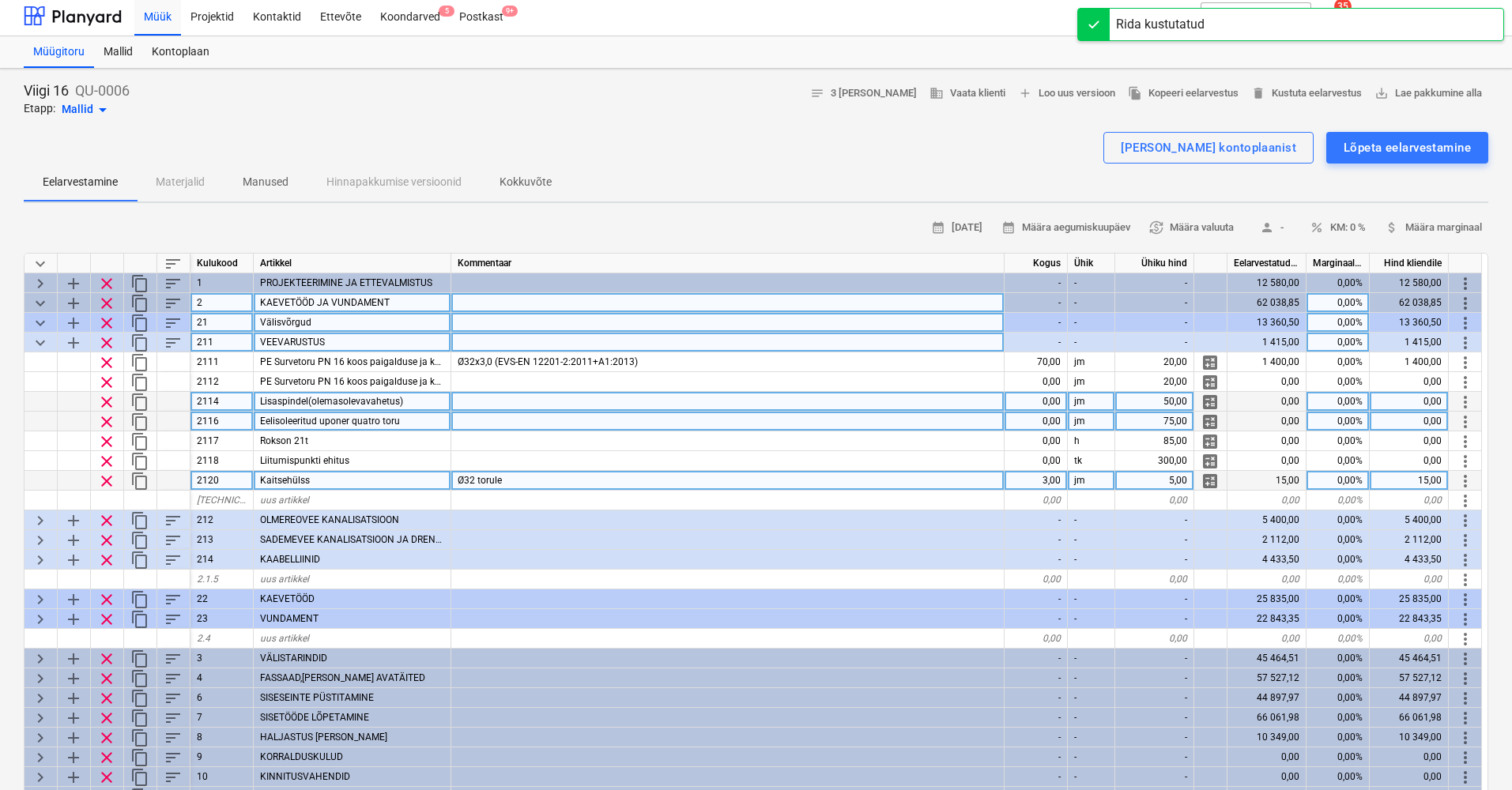
scroll to position [0, 0]
click at [108, 399] on span "clear" at bounding box center [107, 402] width 19 height 19
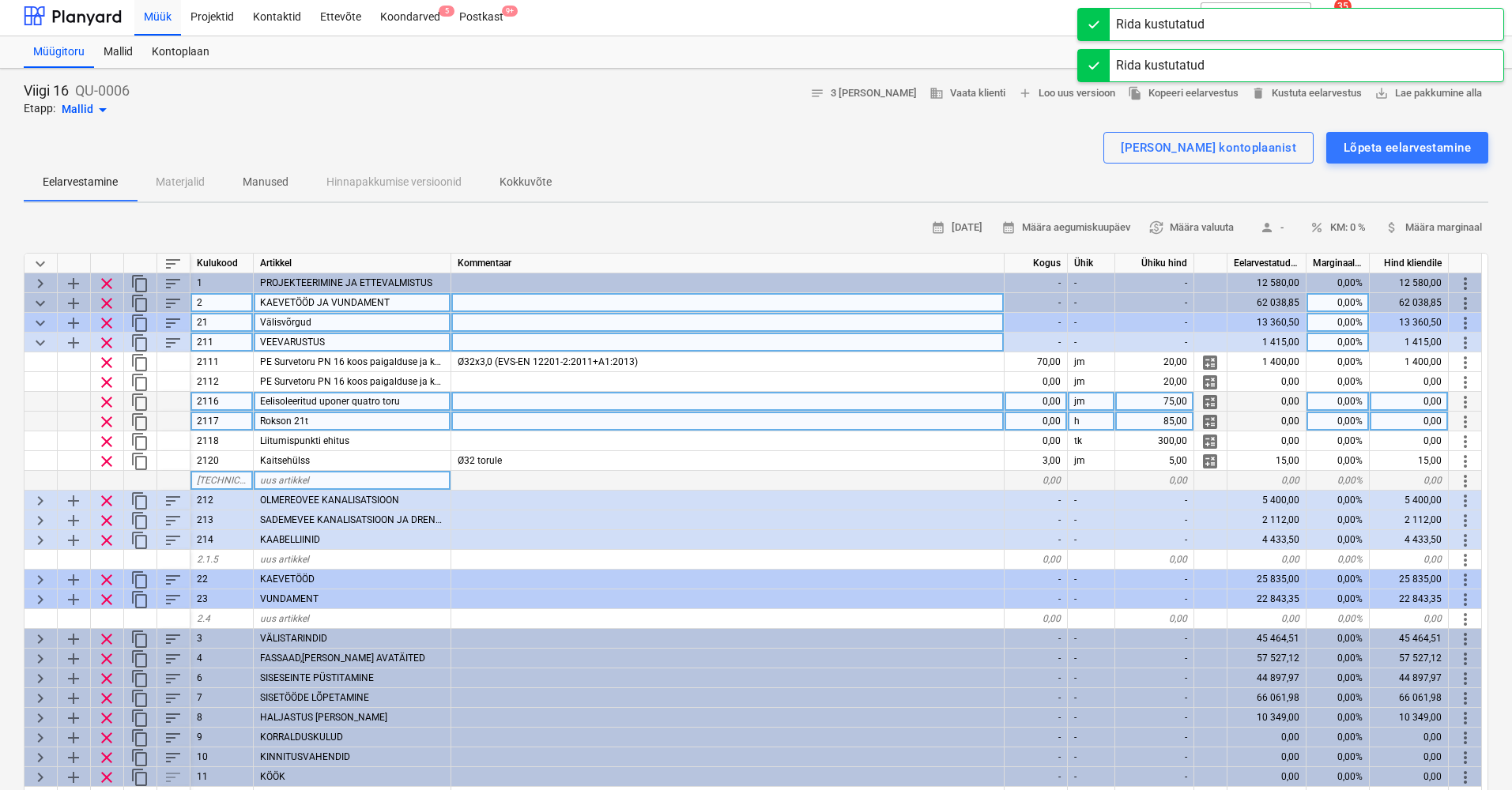
click at [108, 399] on span "clear" at bounding box center [107, 402] width 19 height 19
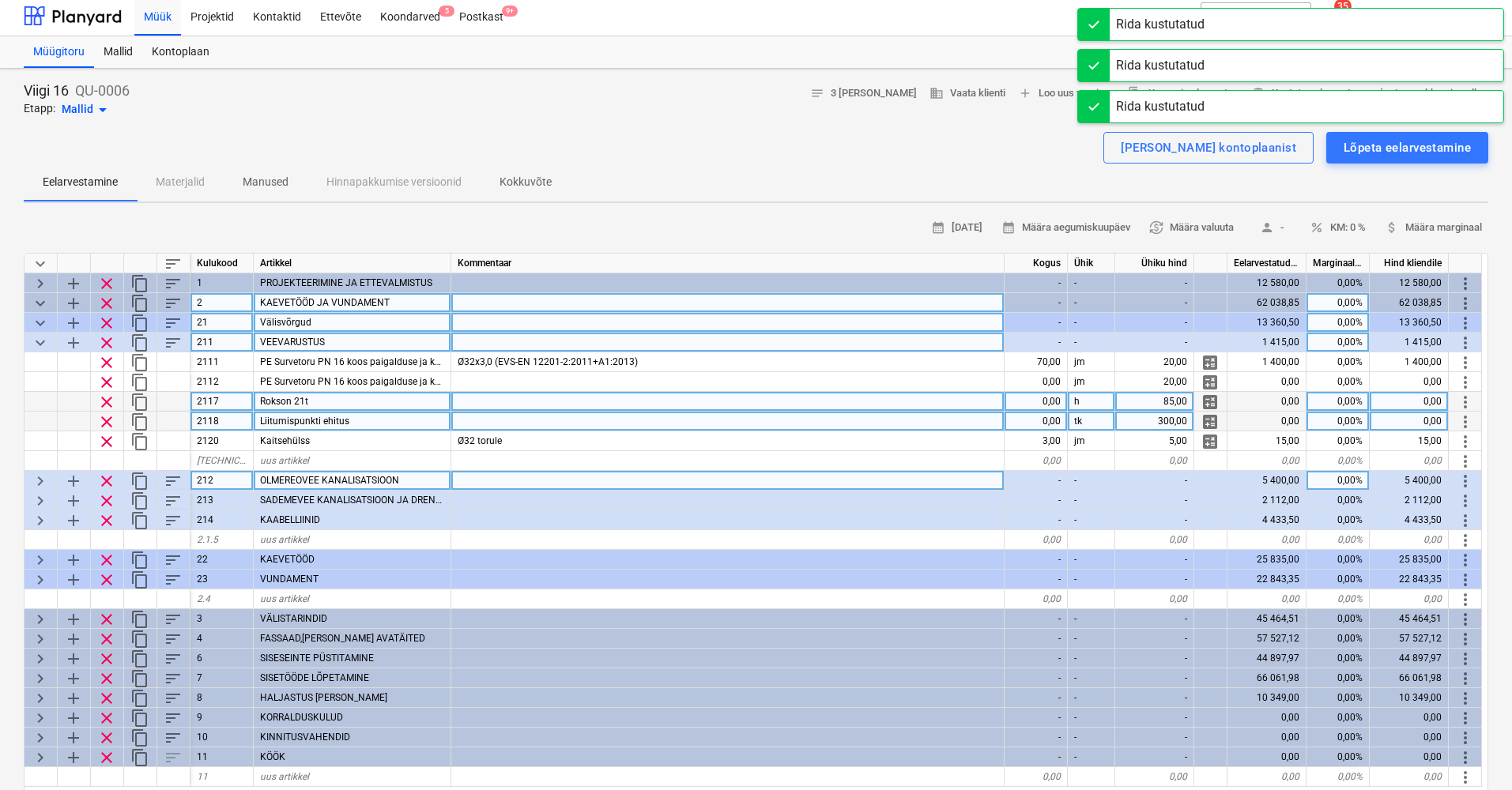
click at [108, 399] on span "clear" at bounding box center [107, 402] width 19 height 19
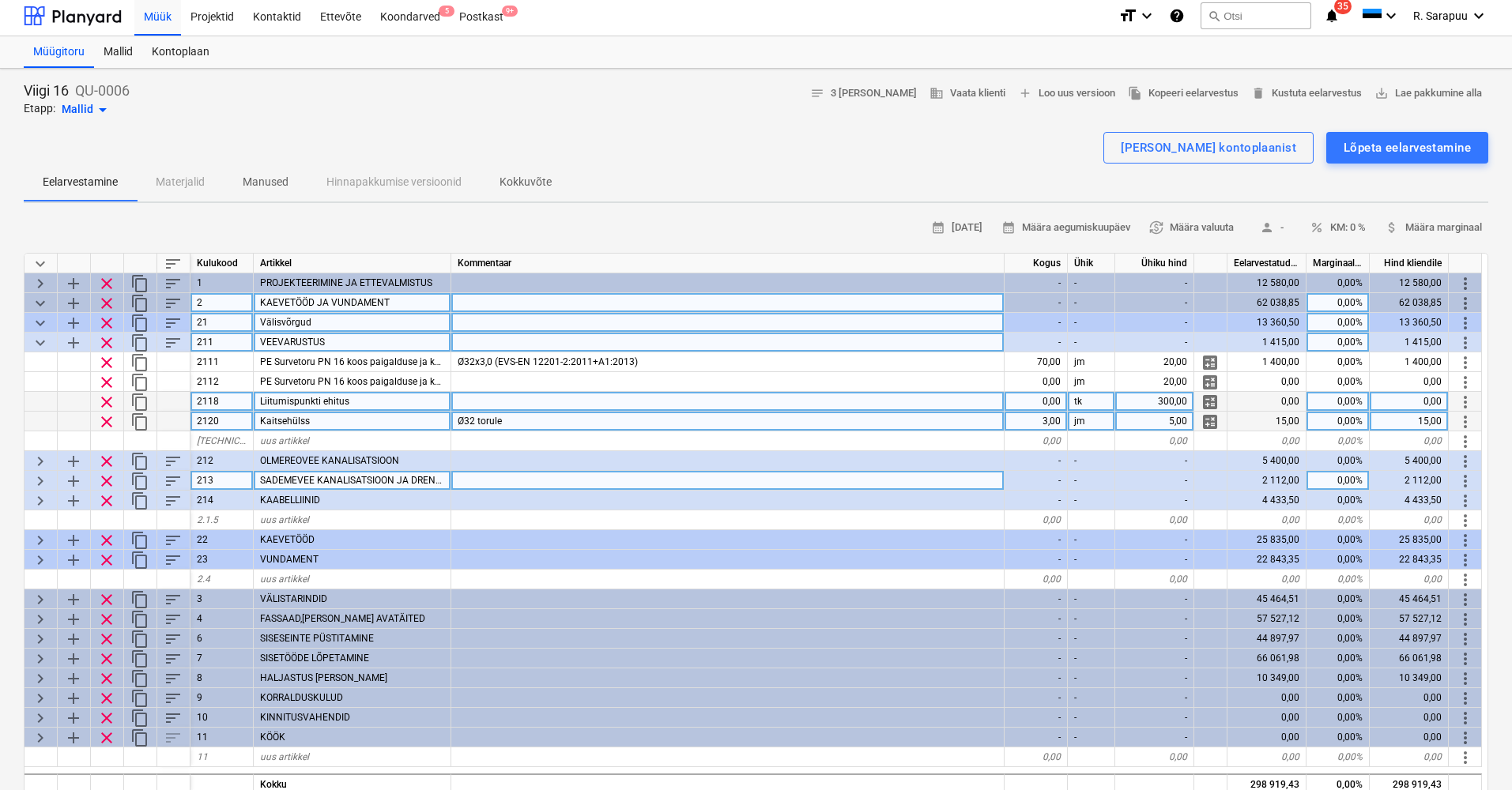
click at [108, 397] on span "clear" at bounding box center [107, 402] width 19 height 19
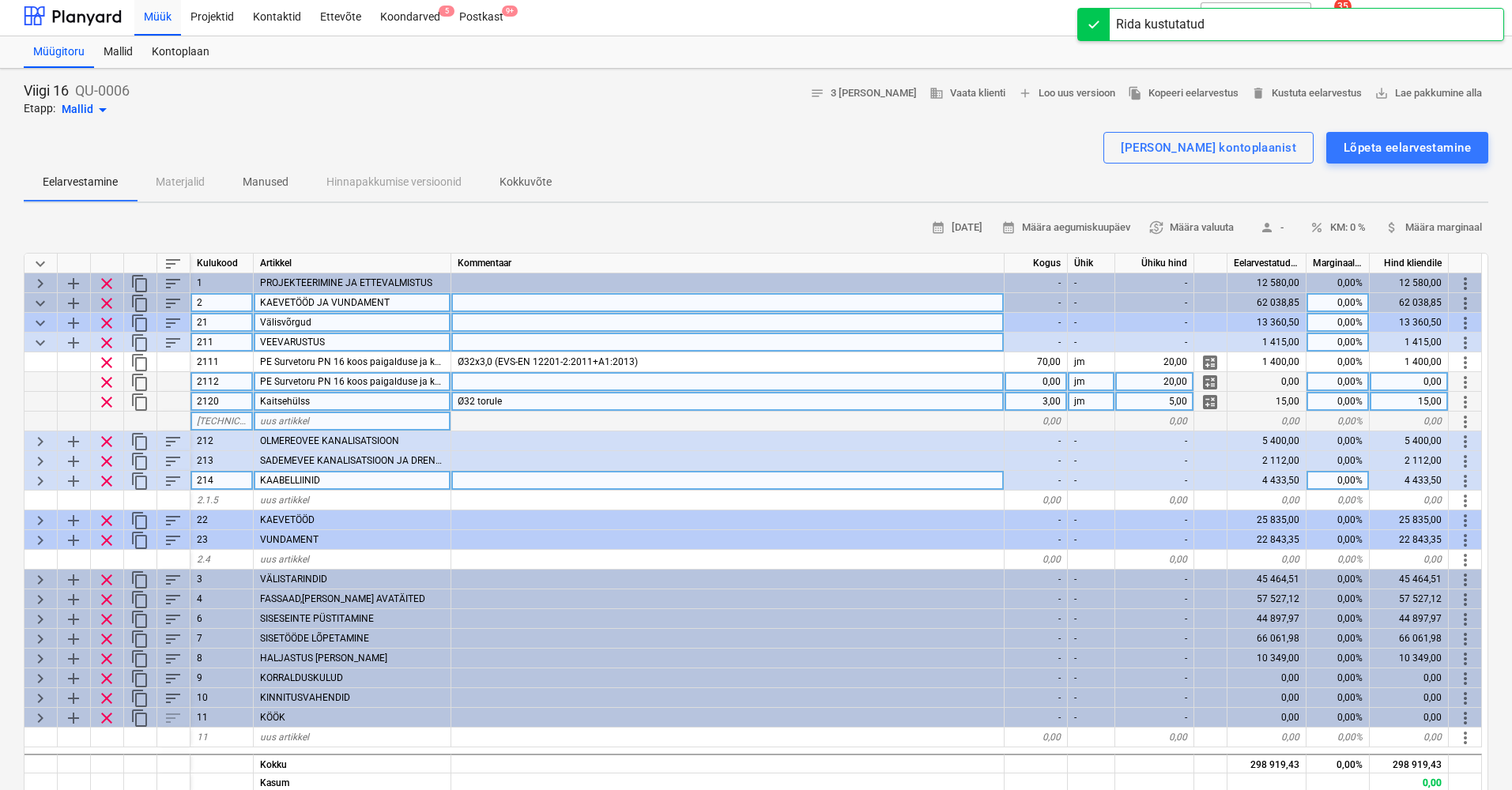
click at [105, 378] on span "clear" at bounding box center [107, 382] width 19 height 19
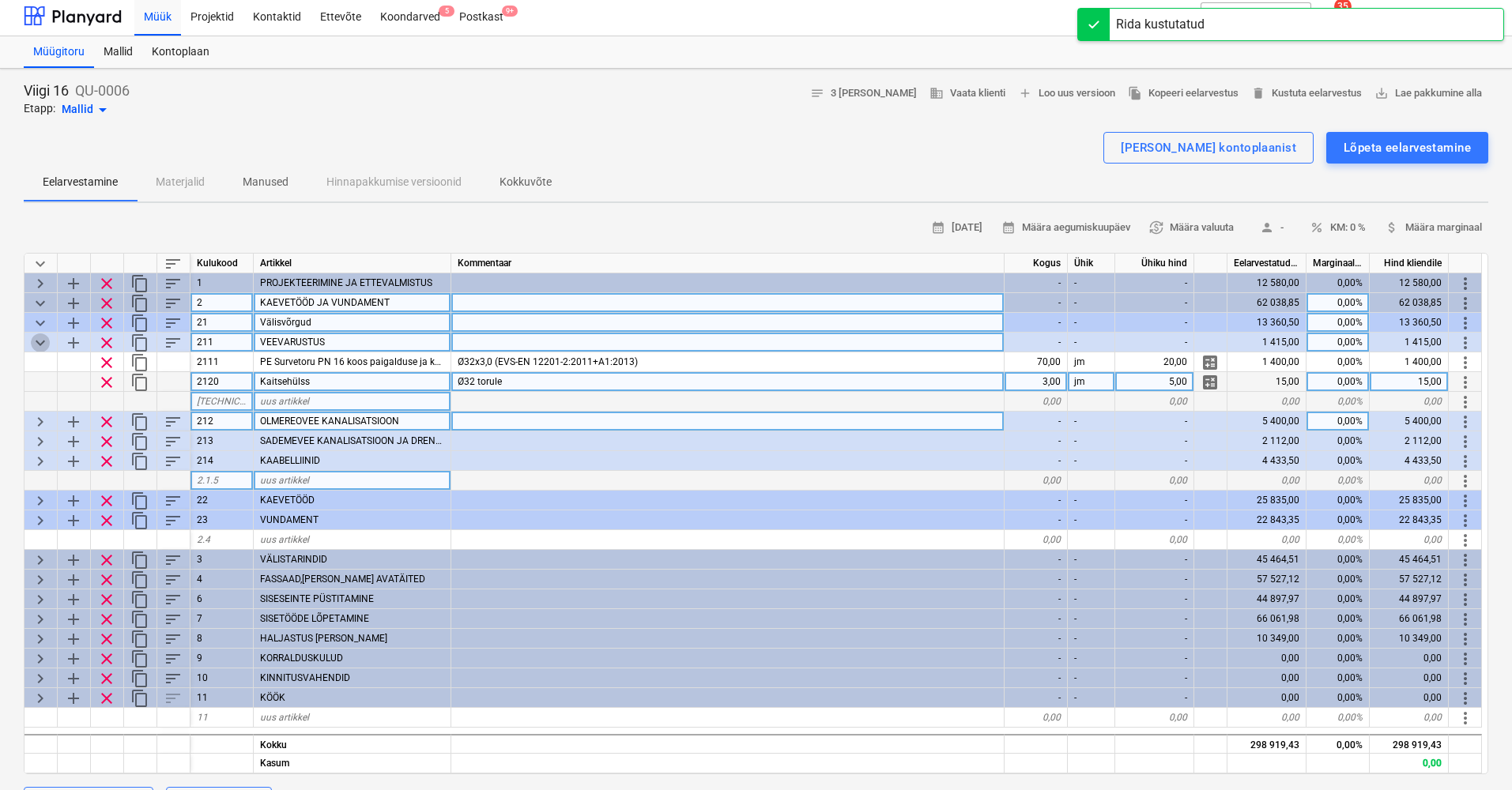
click at [41, 338] on span "keyboard_arrow_down" at bounding box center [40, 342] width 19 height 19
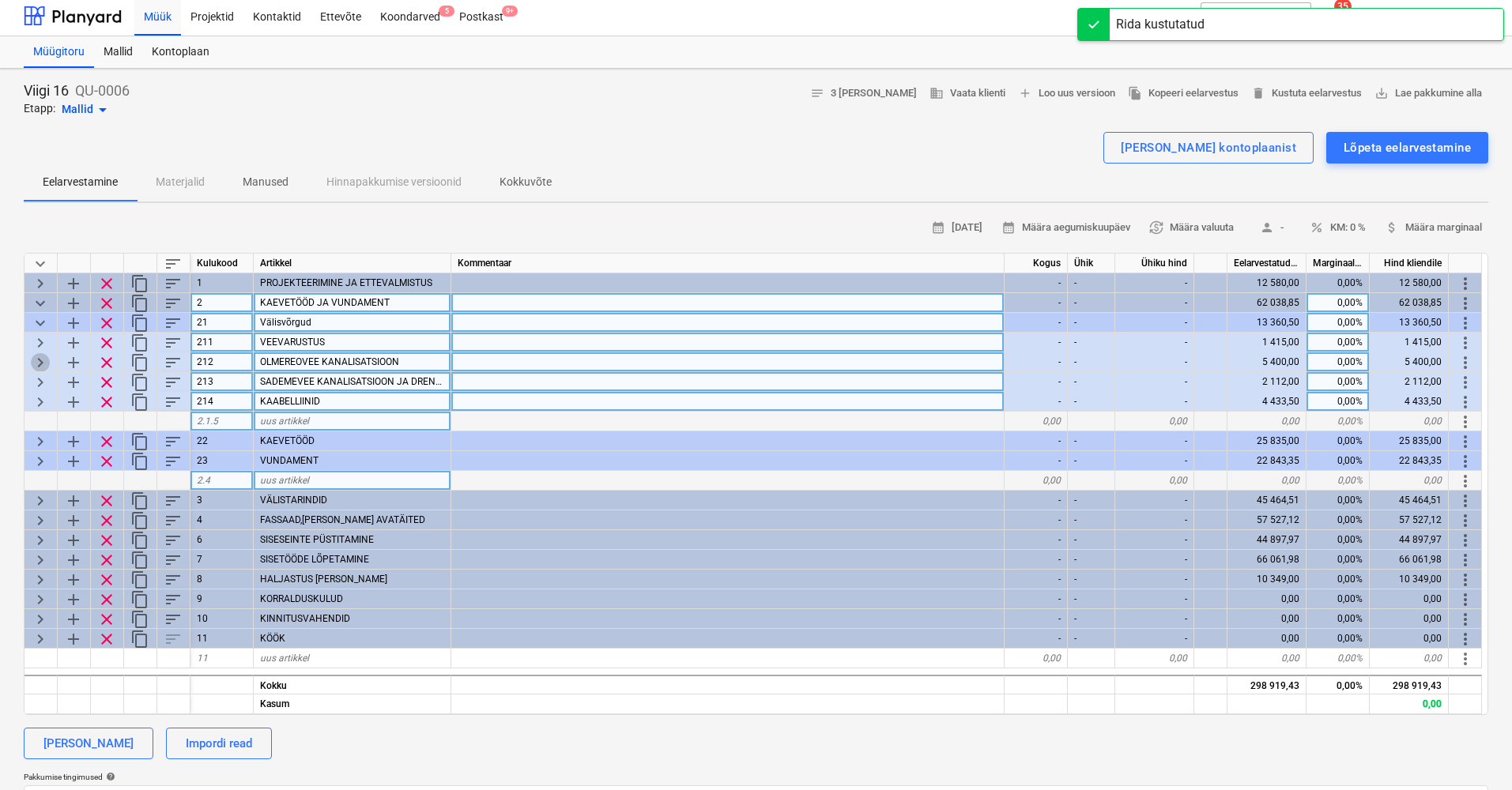
click at [44, 362] on span "keyboard_arrow_right" at bounding box center [40, 362] width 19 height 19
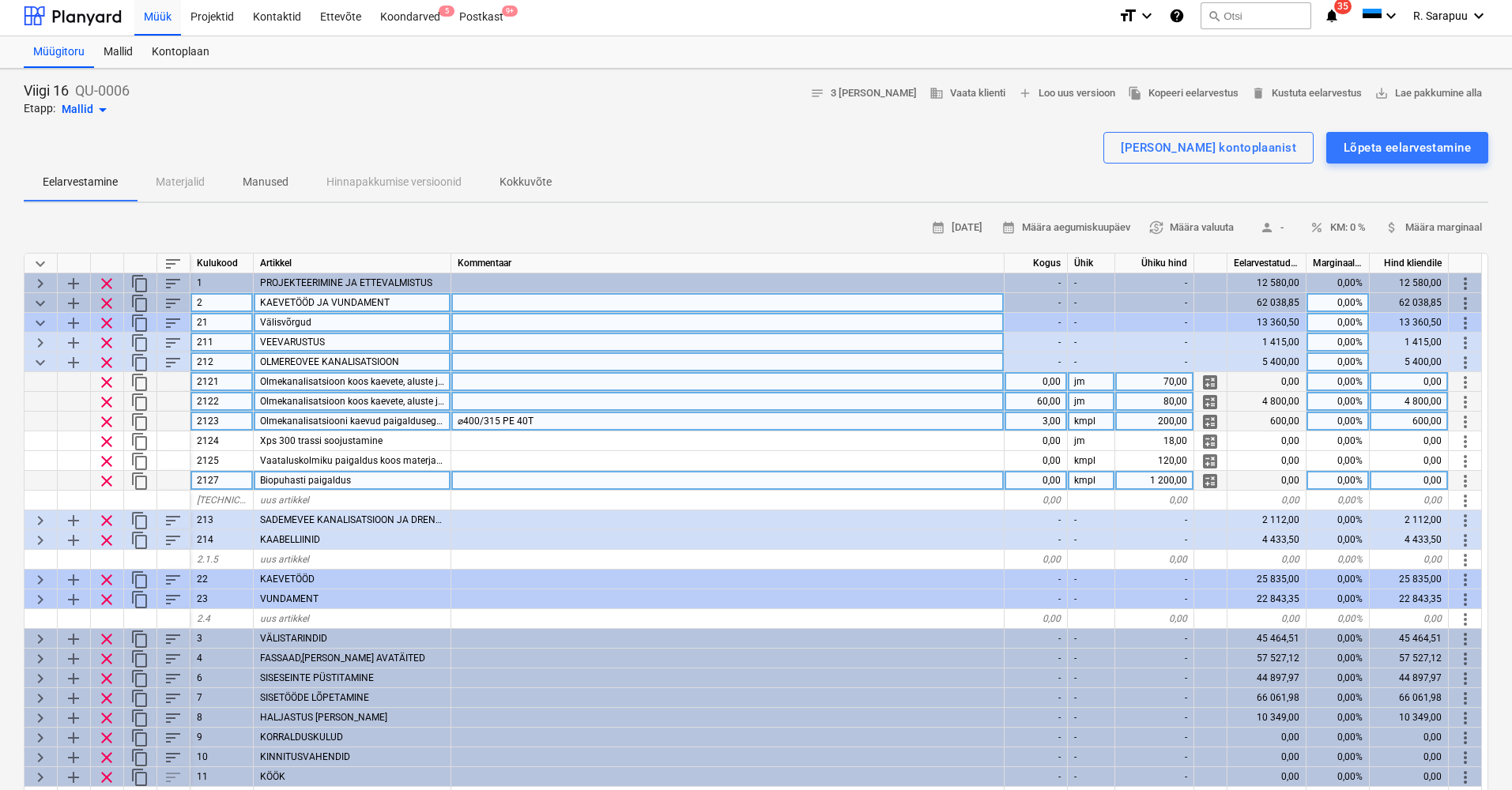
scroll to position [4, 0]
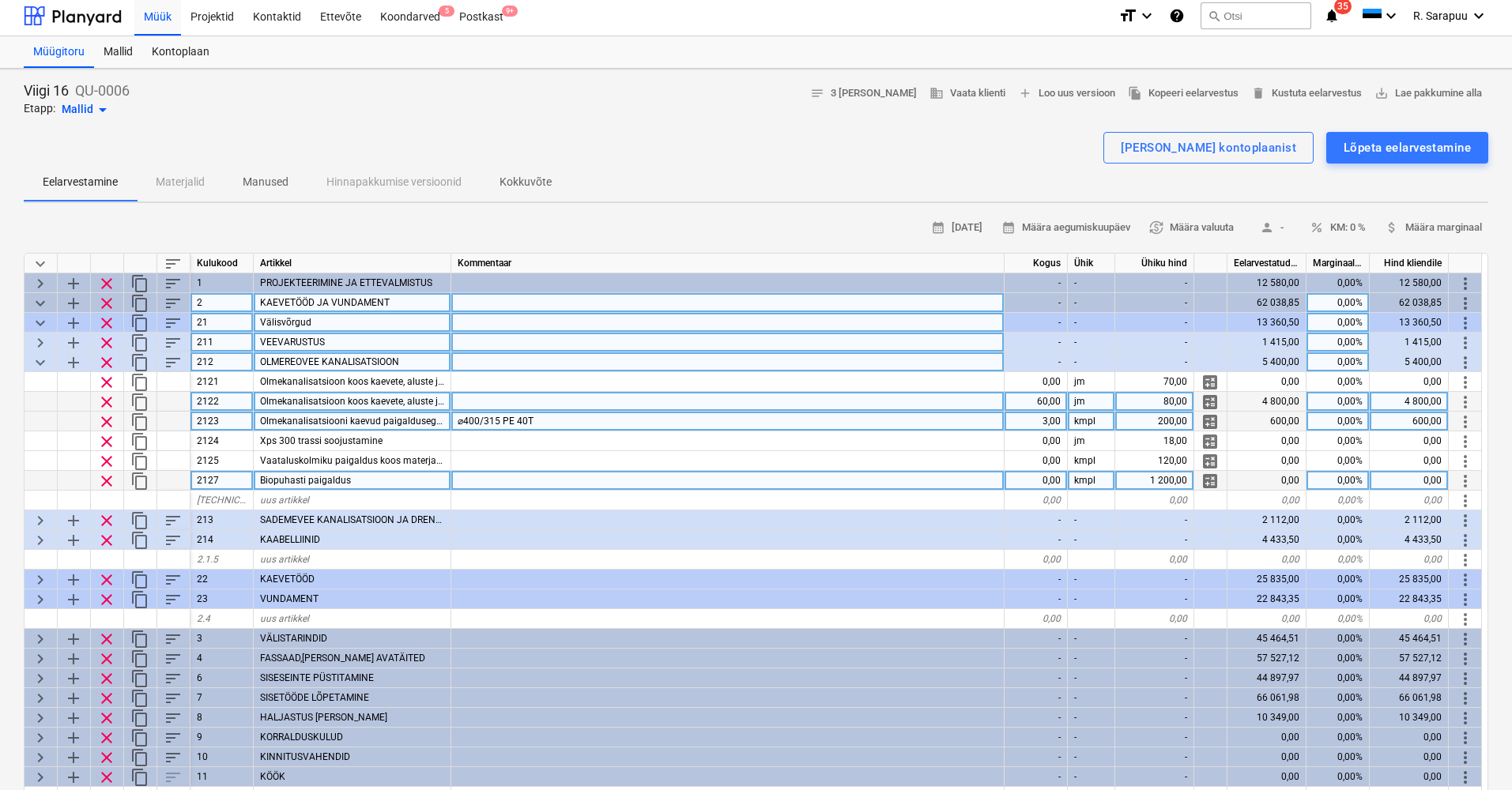
click at [360, 405] on div "Olmekanalisatsioon koos kaevete, aluste ja tagasitäitega 160mm" at bounding box center [352, 402] width 198 height 20
click at [430, 397] on input "Olmekanalisatsioon koos kaevete, aluste ja tagasitäitega 160mm" at bounding box center [352, 401] width 197 height 19
click at [437, 397] on input "Olmekanalisatsioon koos kaevete, aluste ja tagasitäitega 160mm" at bounding box center [352, 401] width 197 height 19
click at [479, 397] on div at bounding box center [728, 402] width 553 height 20
type input "160mm"
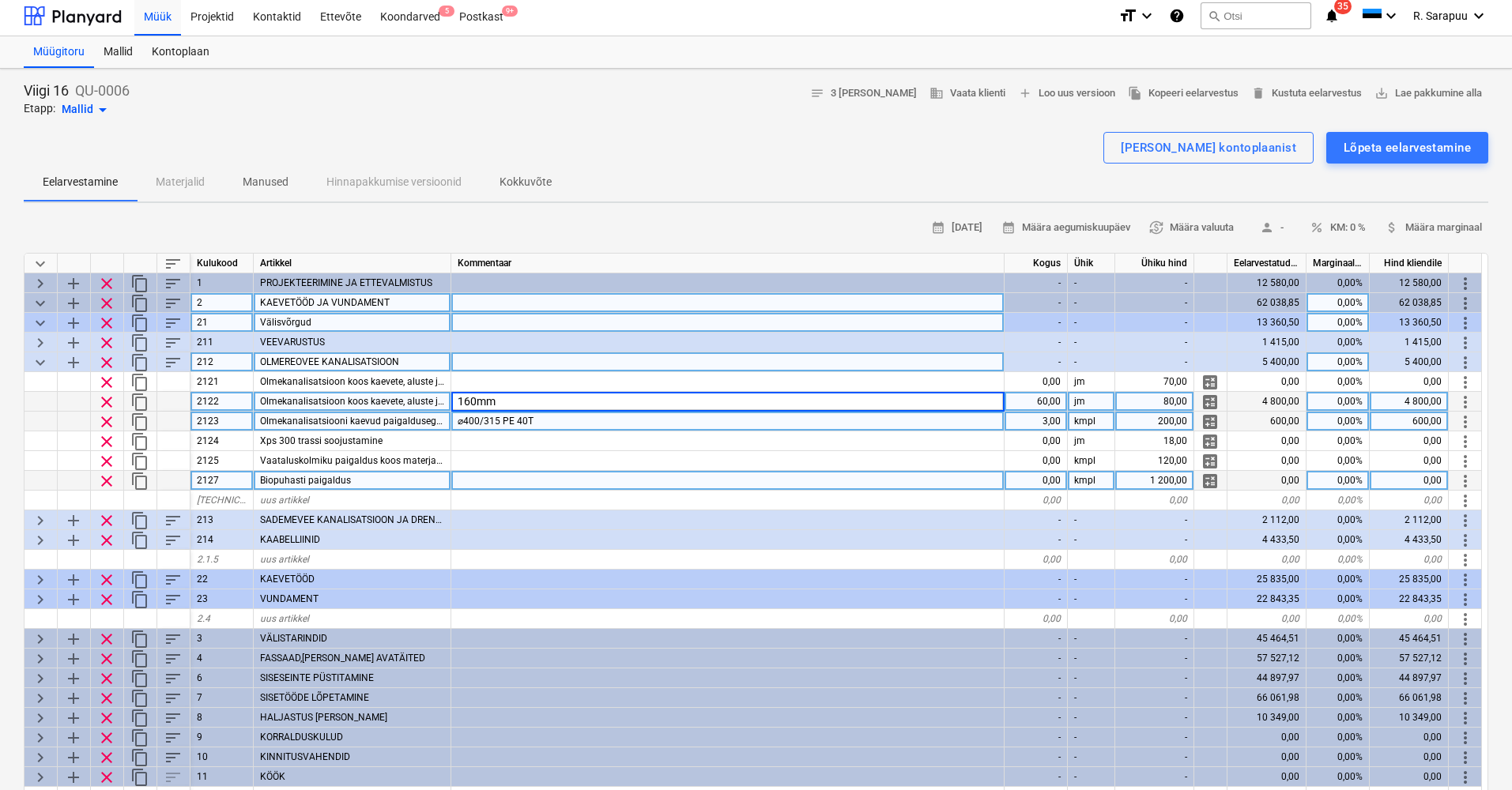
click at [432, 408] on div "Olmekanalisatsioon koos kaevete, aluste ja tagasitäitega 160mm" at bounding box center [352, 402] width 198 height 20
click at [442, 399] on input "Olmekanalisatsioon koos kaevete, aluste ja tagasitäitega 160mm" at bounding box center [352, 401] width 197 height 19
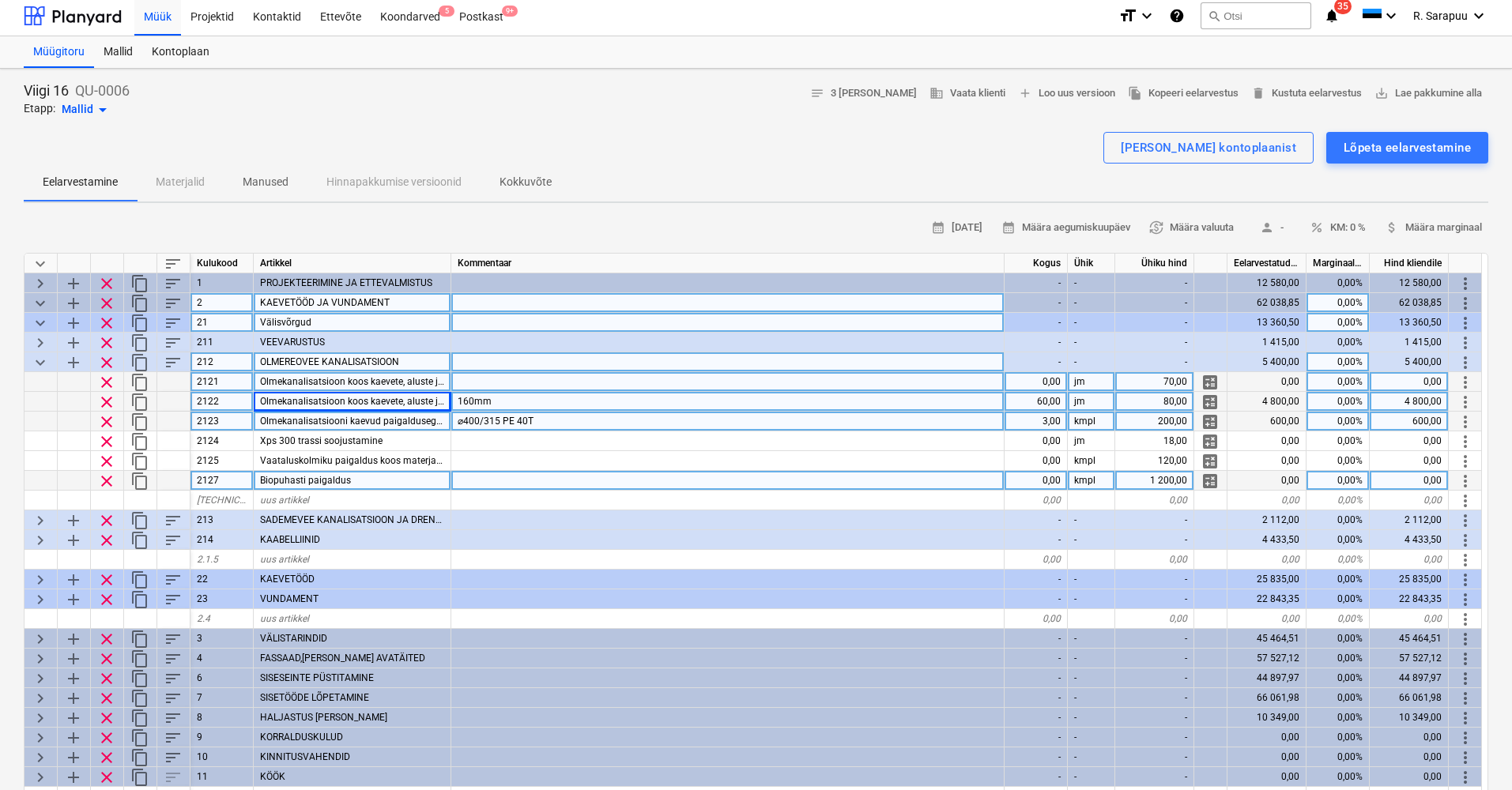
click at [527, 382] on div at bounding box center [728, 382] width 553 height 20
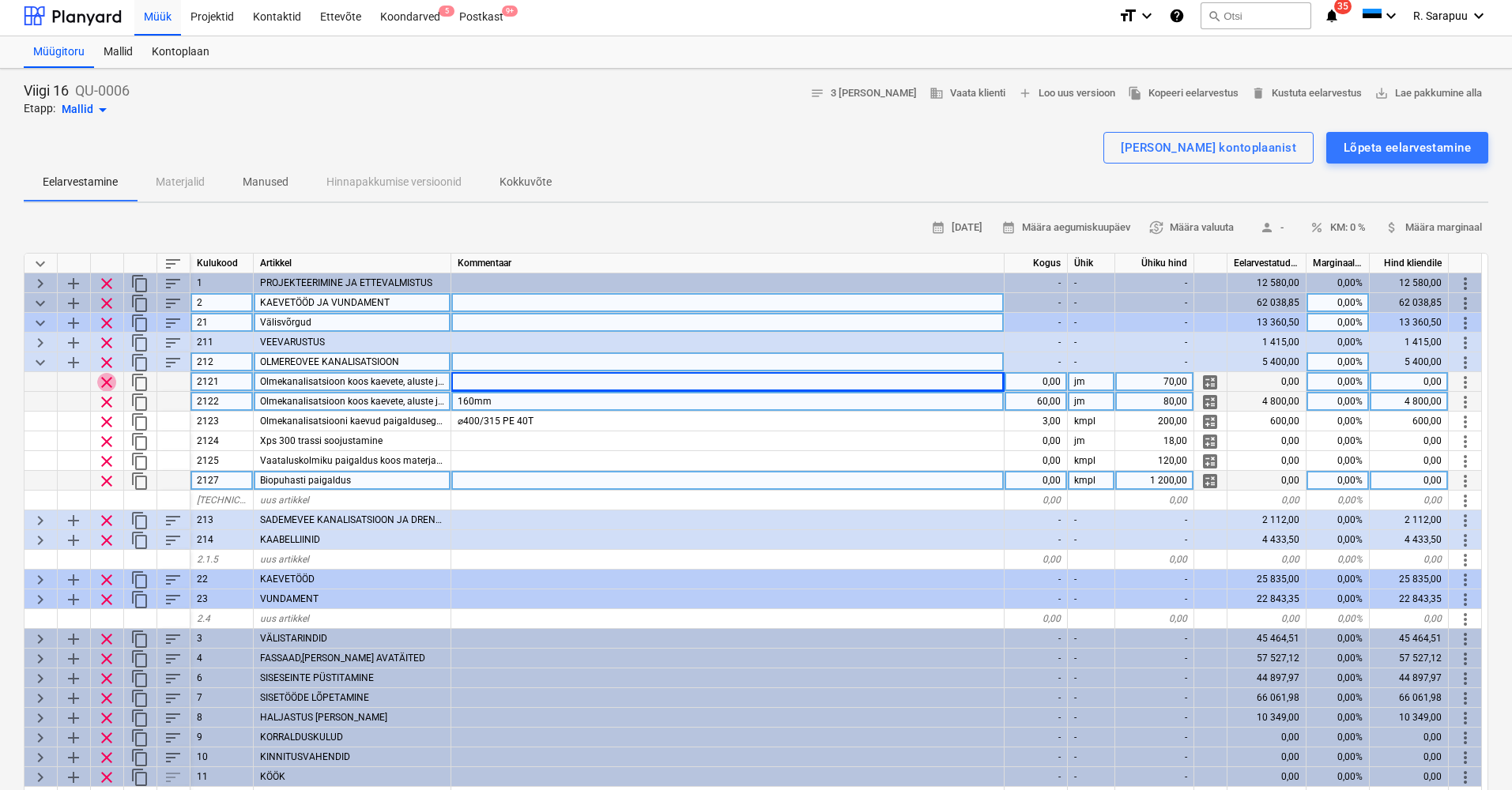
click at [108, 382] on span "clear" at bounding box center [107, 382] width 19 height 19
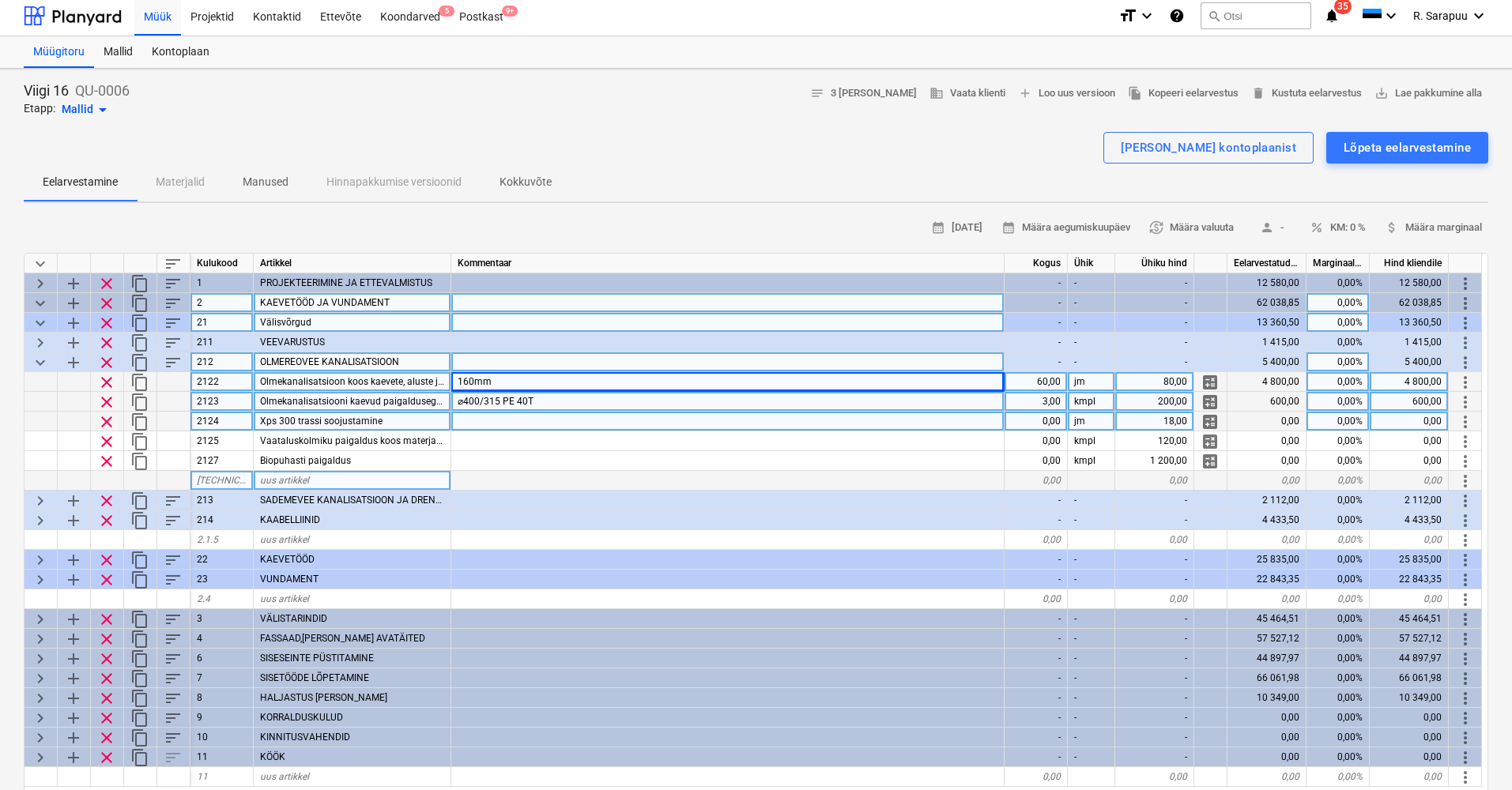
scroll to position [2, 0]
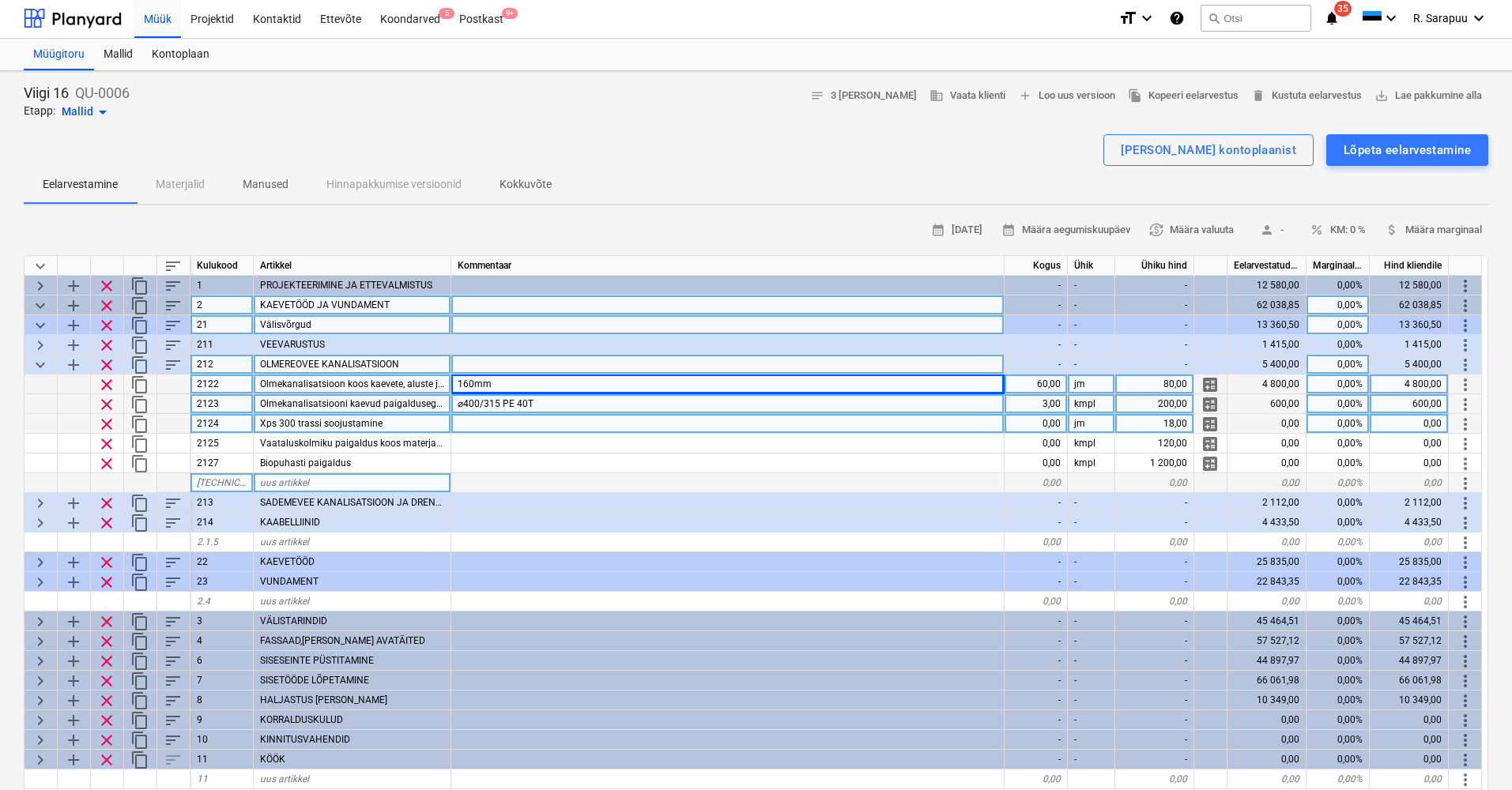
click at [470, 425] on div at bounding box center [728, 424] width 553 height 20
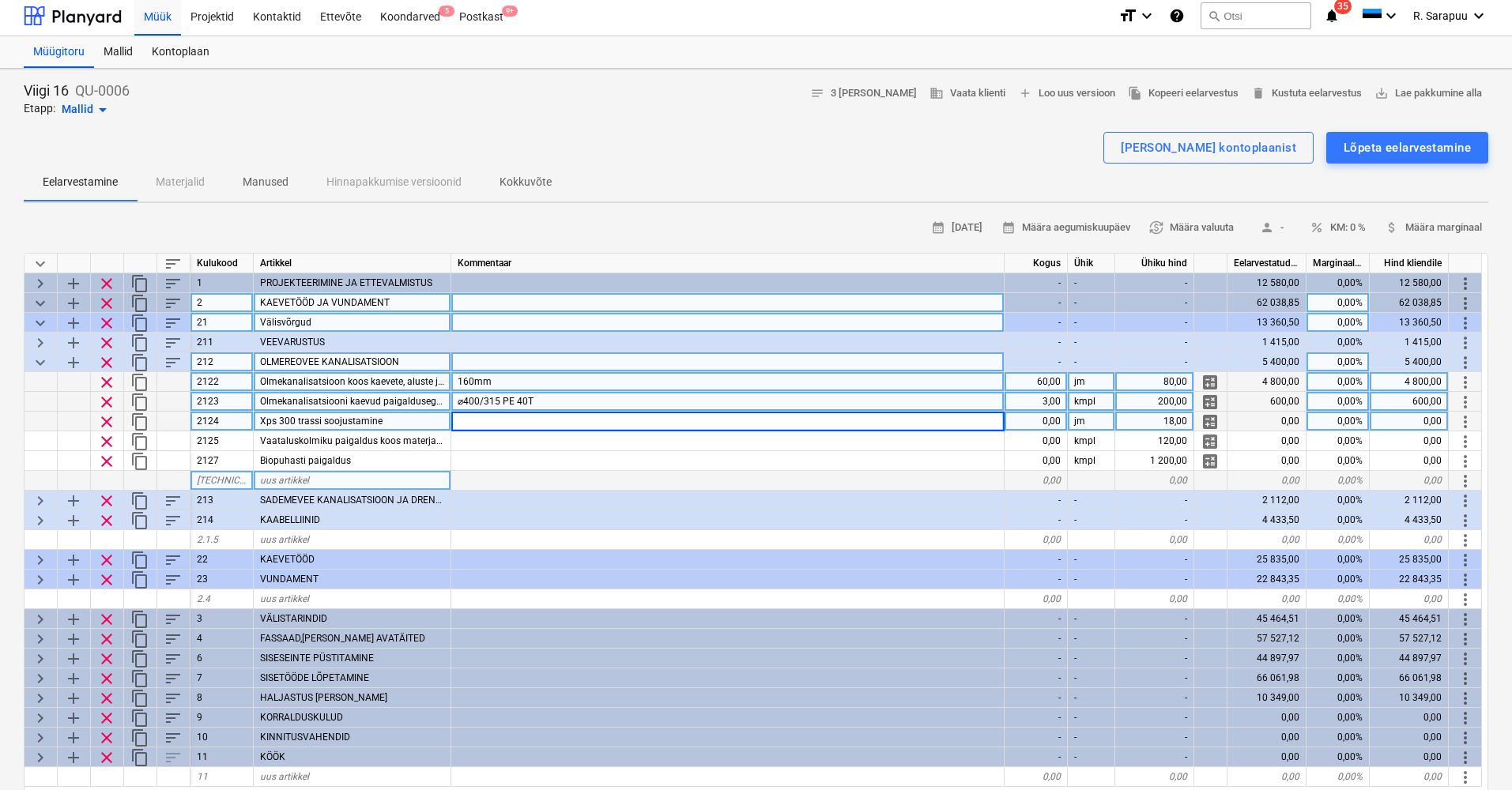
click at [106, 419] on span "clear" at bounding box center [107, 422] width 19 height 19
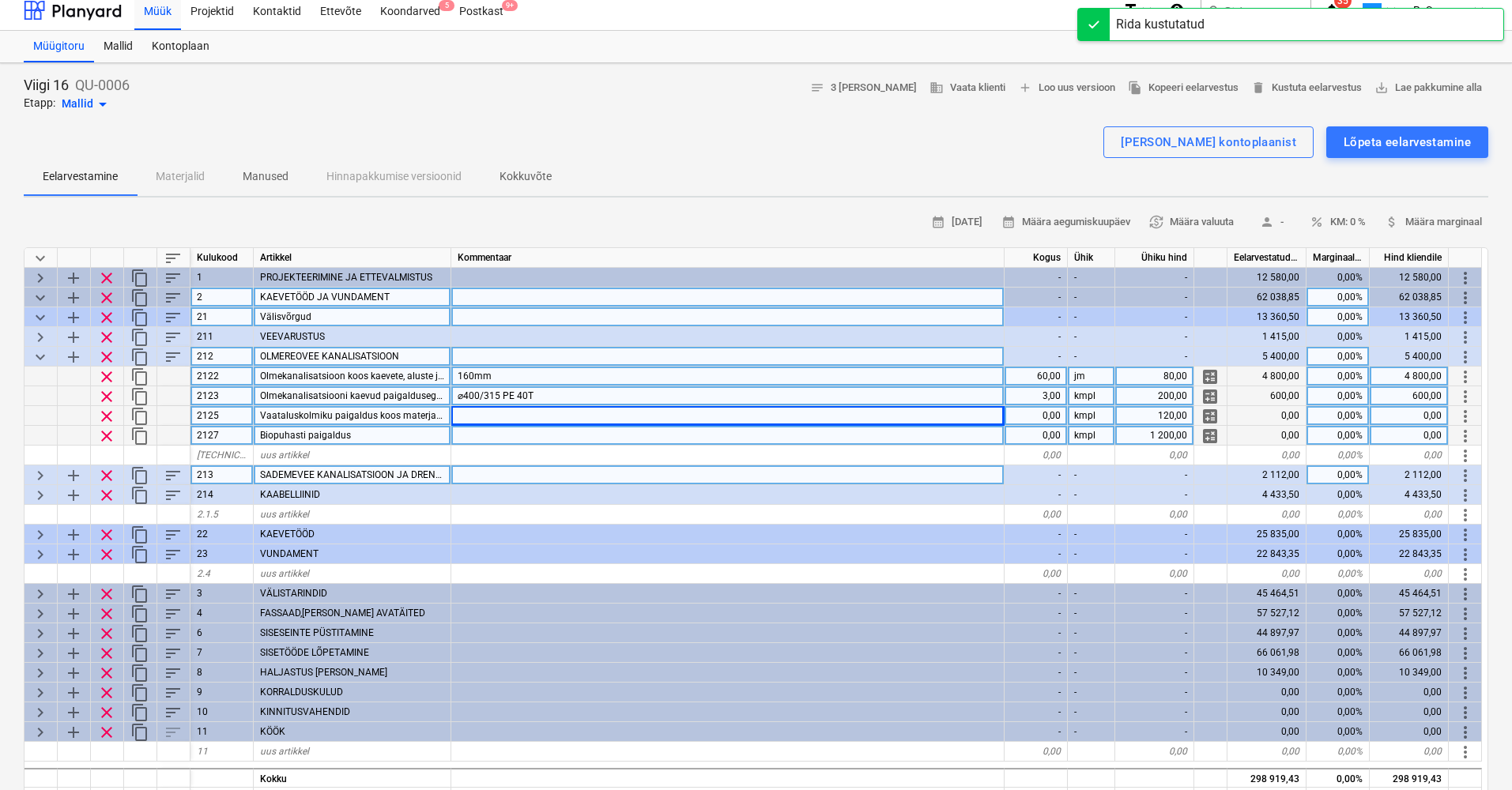
scroll to position [12, 1]
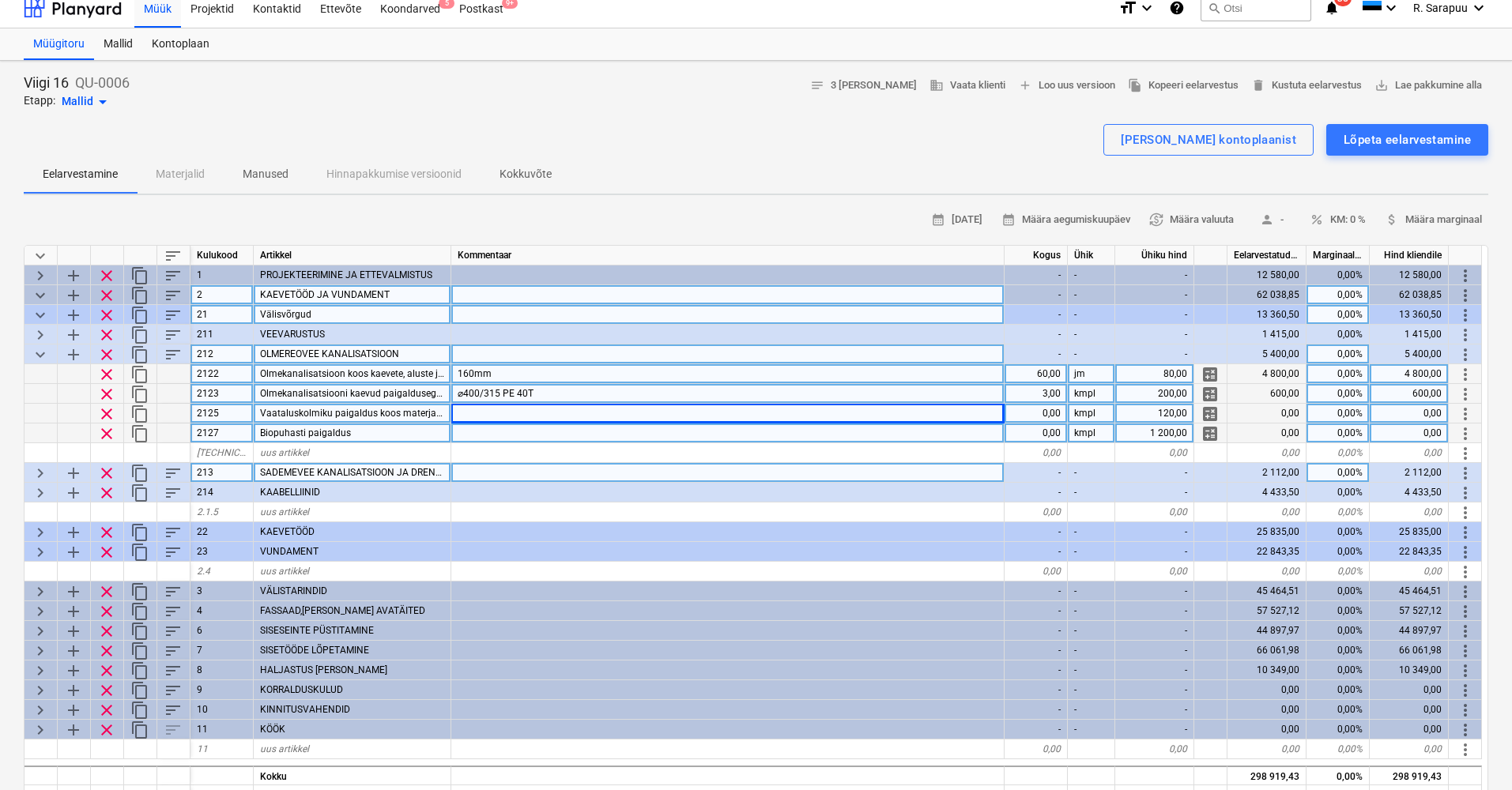
click at [105, 434] on span "clear" at bounding box center [107, 433] width 19 height 19
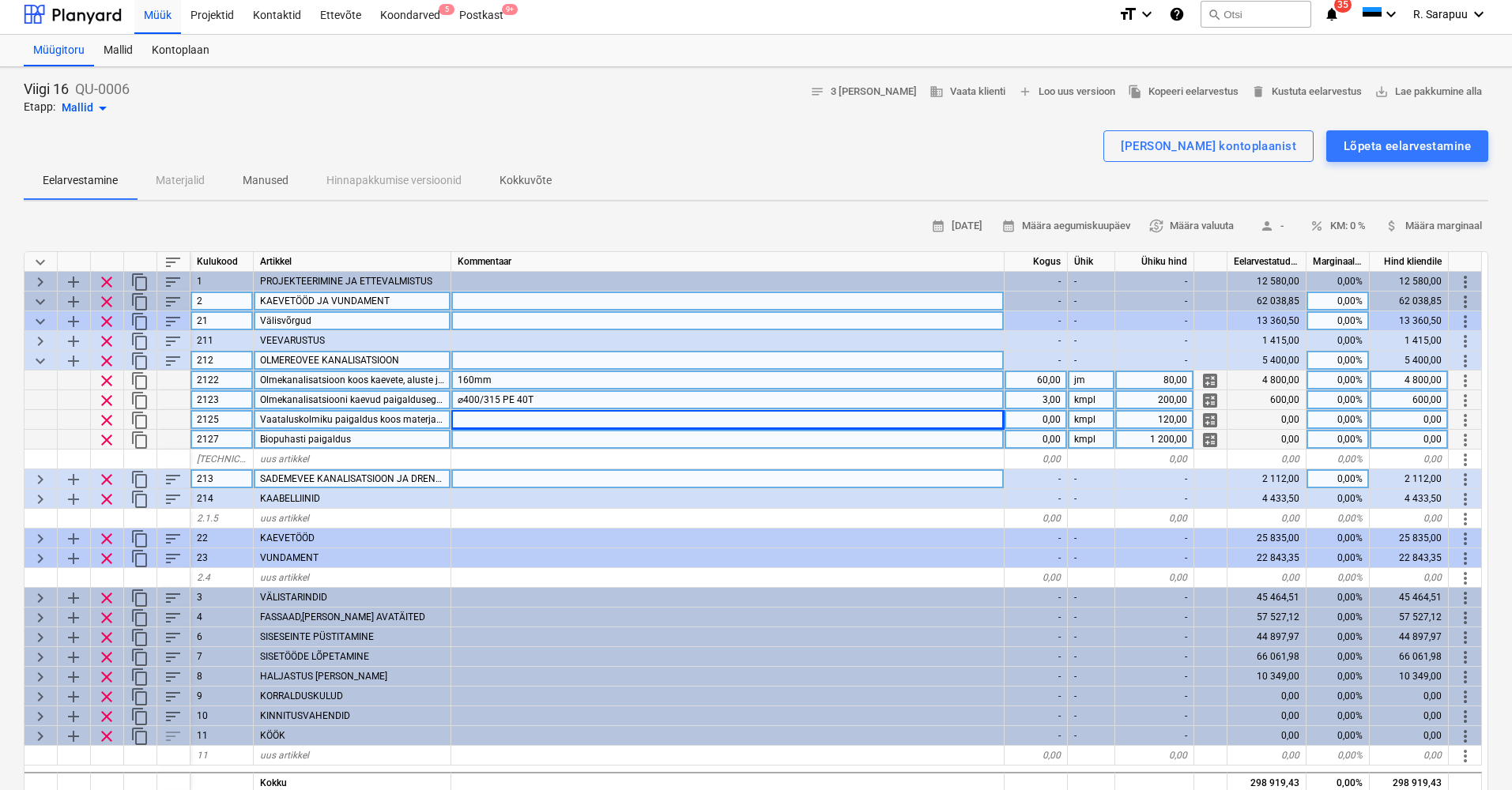
scroll to position [0, 0]
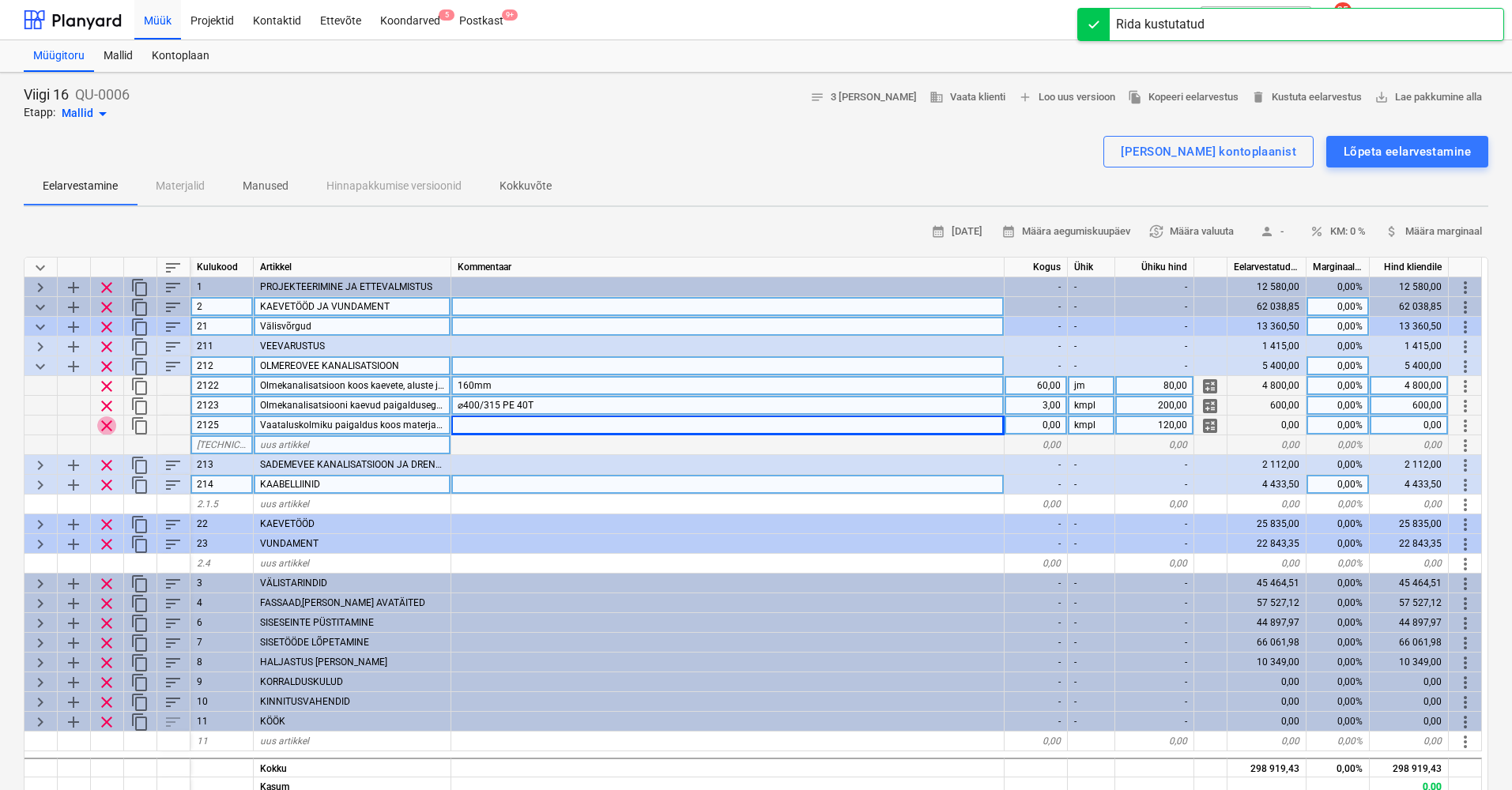
click at [108, 423] on span "clear" at bounding box center [107, 426] width 19 height 19
click at [41, 366] on span "keyboard_arrow_down" at bounding box center [40, 366] width 19 height 19
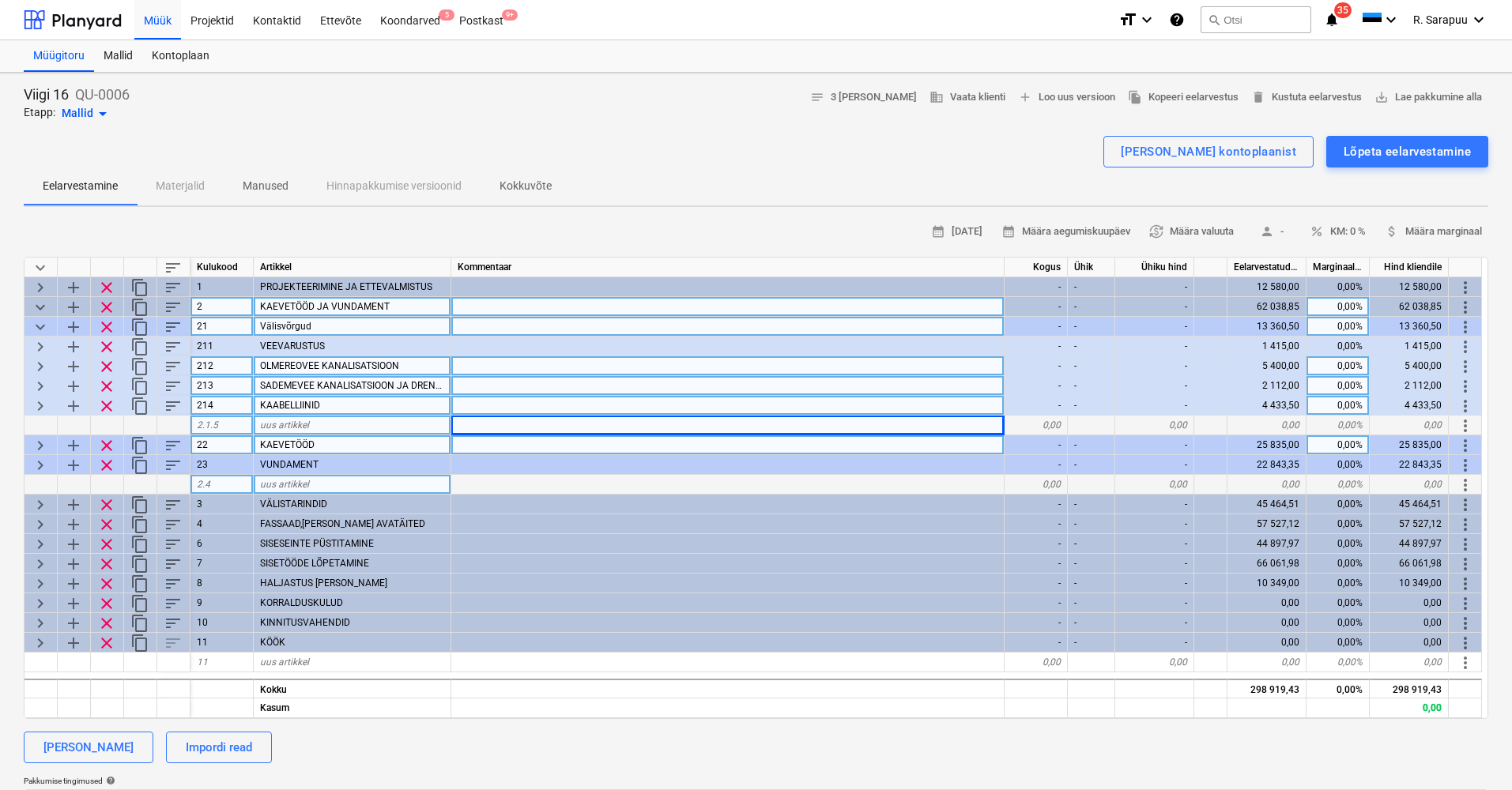
click at [42, 383] on span "keyboard_arrow_right" at bounding box center [40, 386] width 19 height 19
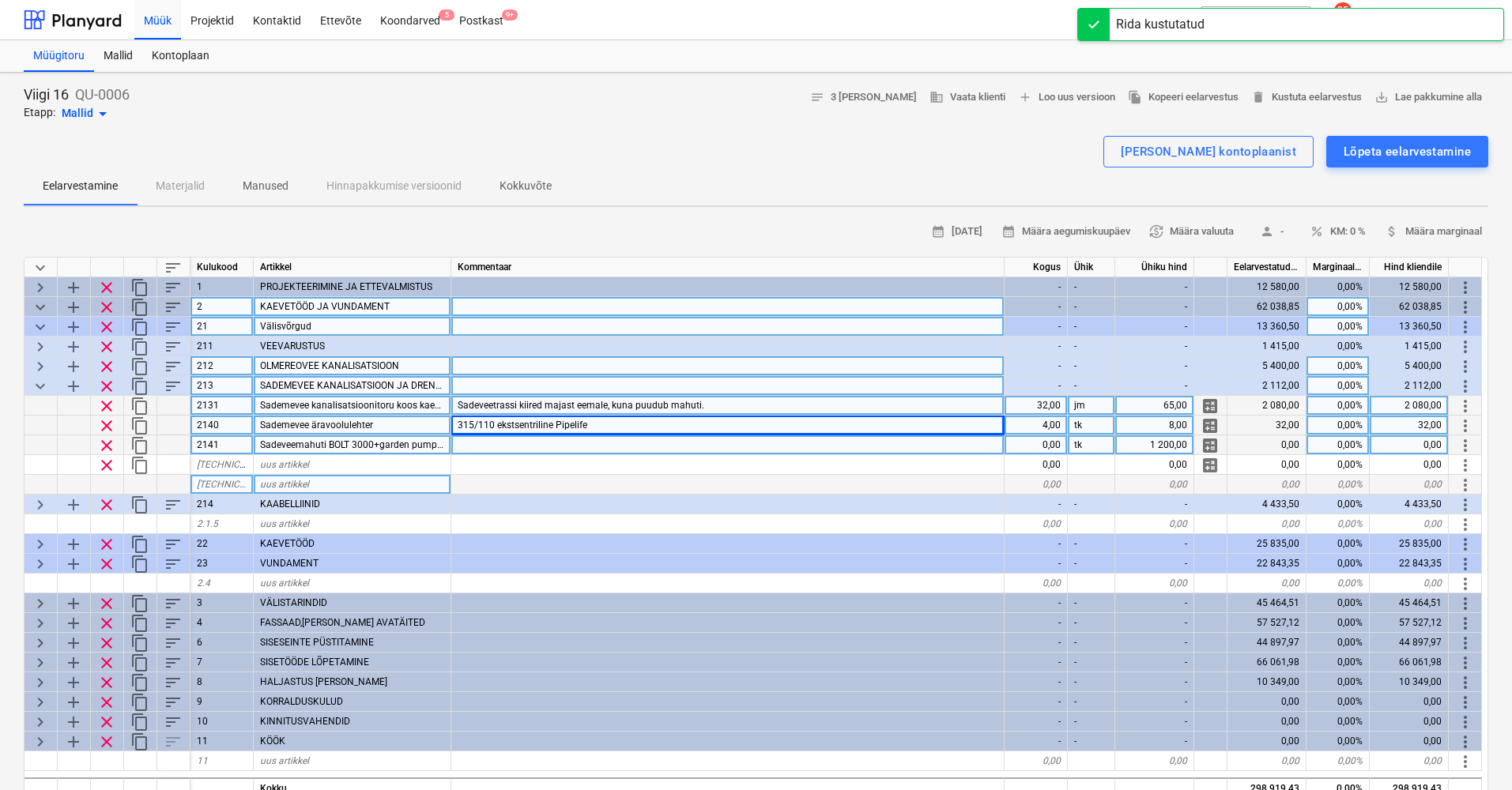
drag, startPoint x: 1039, startPoint y: 407, endPoint x: 1056, endPoint y: 406, distance: 17.0
click at [1056, 406] on div "32,00" at bounding box center [1036, 406] width 64 height 20
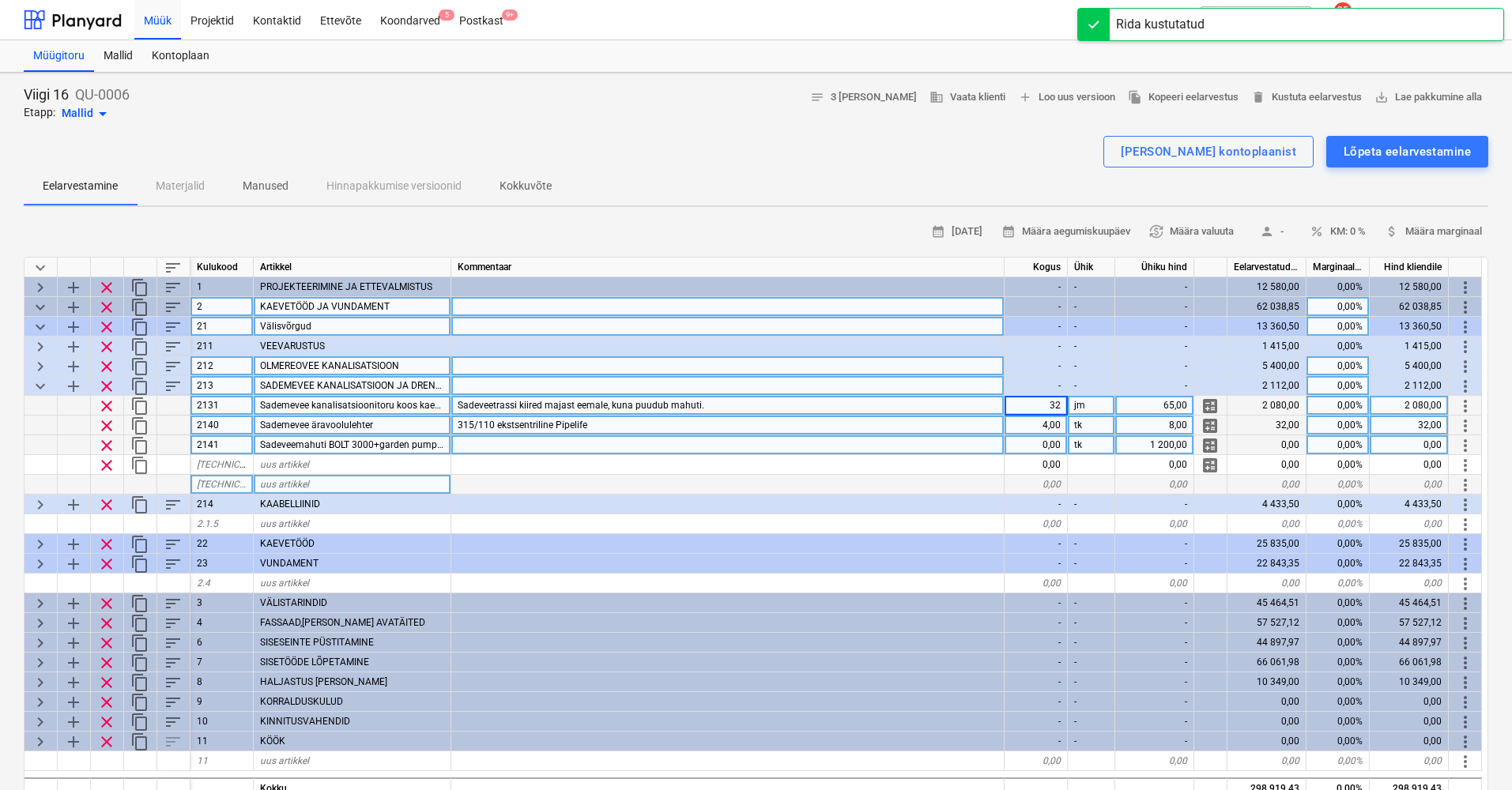
click at [808, 408] on div "Sadeveetrassi kiired majast eemale, kuna puudub mahuti." at bounding box center [728, 406] width 553 height 20
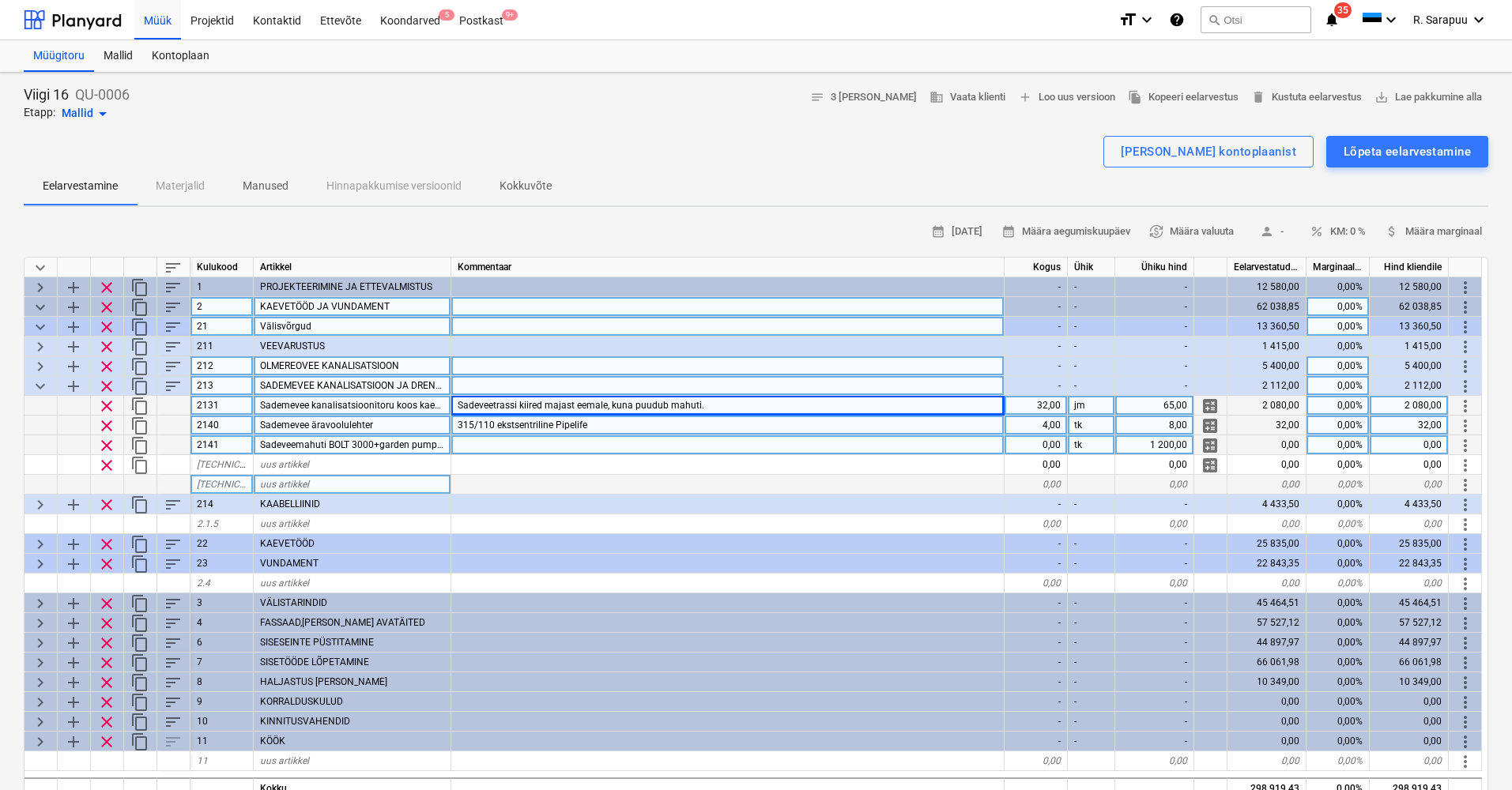
click at [630, 420] on div "315/110 ekstsentriline Pipelife" at bounding box center [728, 426] width 553 height 20
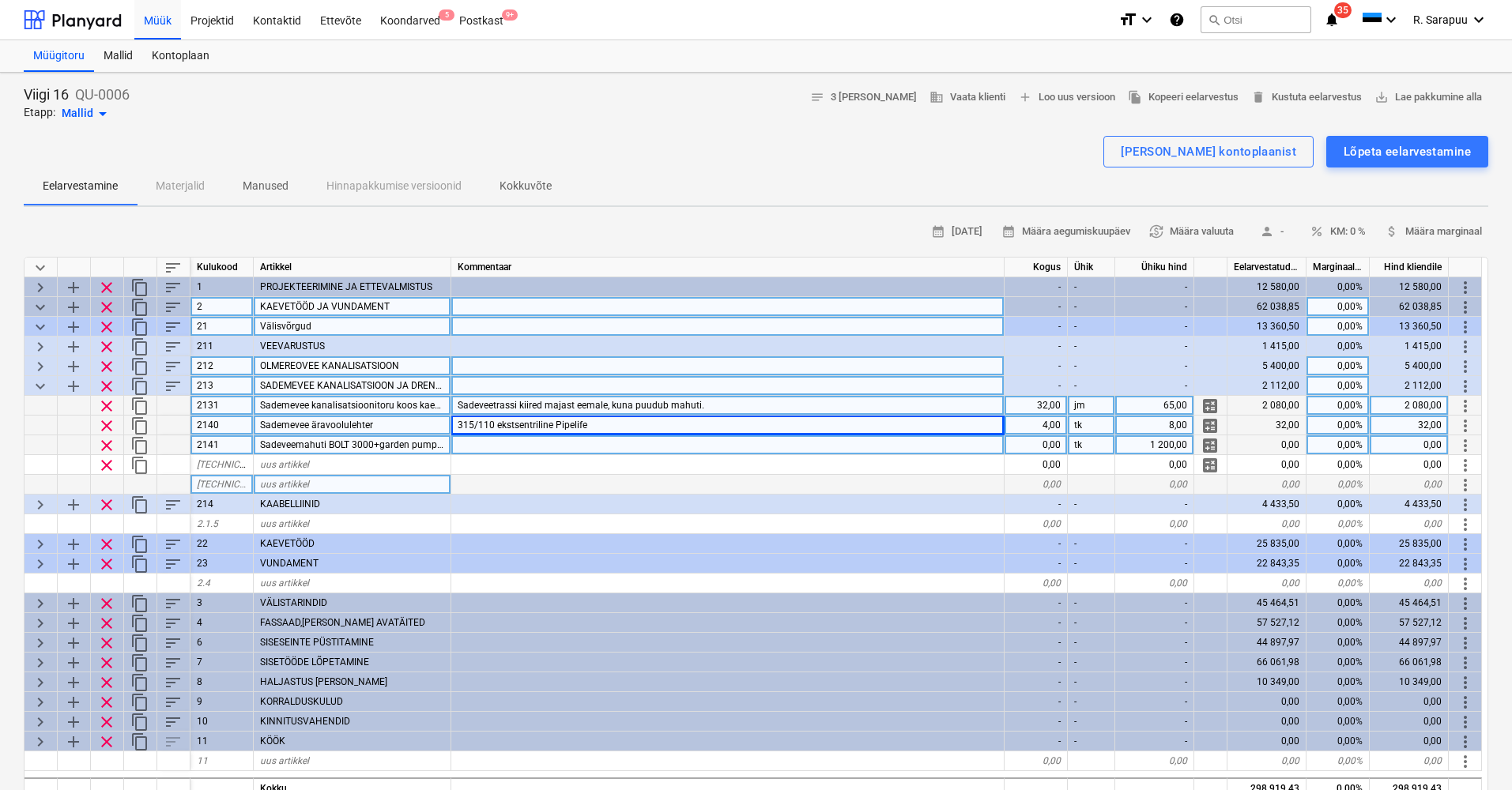
drag, startPoint x: 1031, startPoint y: 404, endPoint x: 1066, endPoint y: 401, distance: 35.1
click at [1066, 401] on div "32,00" at bounding box center [1036, 406] width 64 height 20
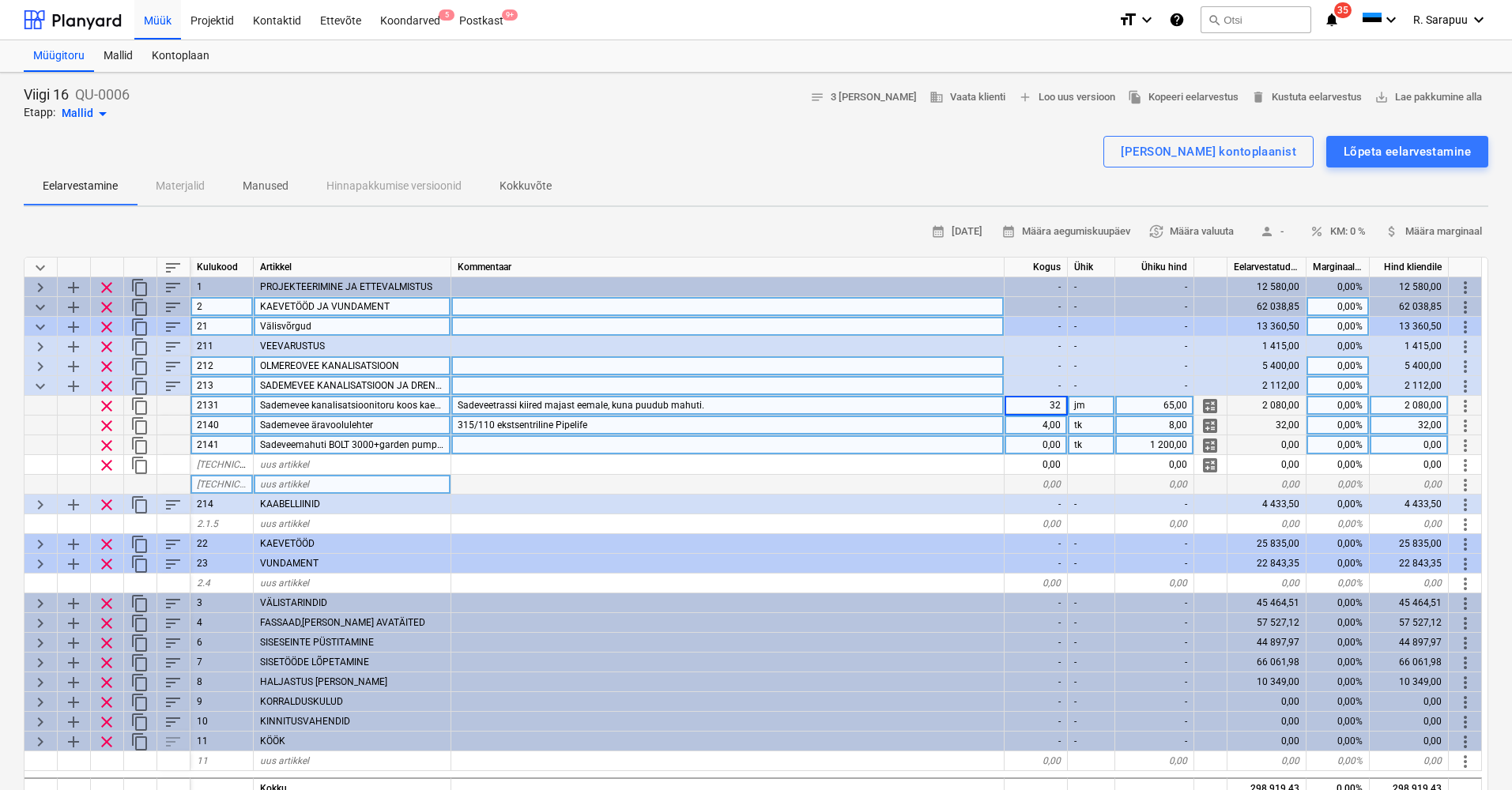
click at [1167, 405] on div "65,00" at bounding box center [1155, 406] width 79 height 20
click at [108, 445] on span "clear" at bounding box center [107, 445] width 19 height 19
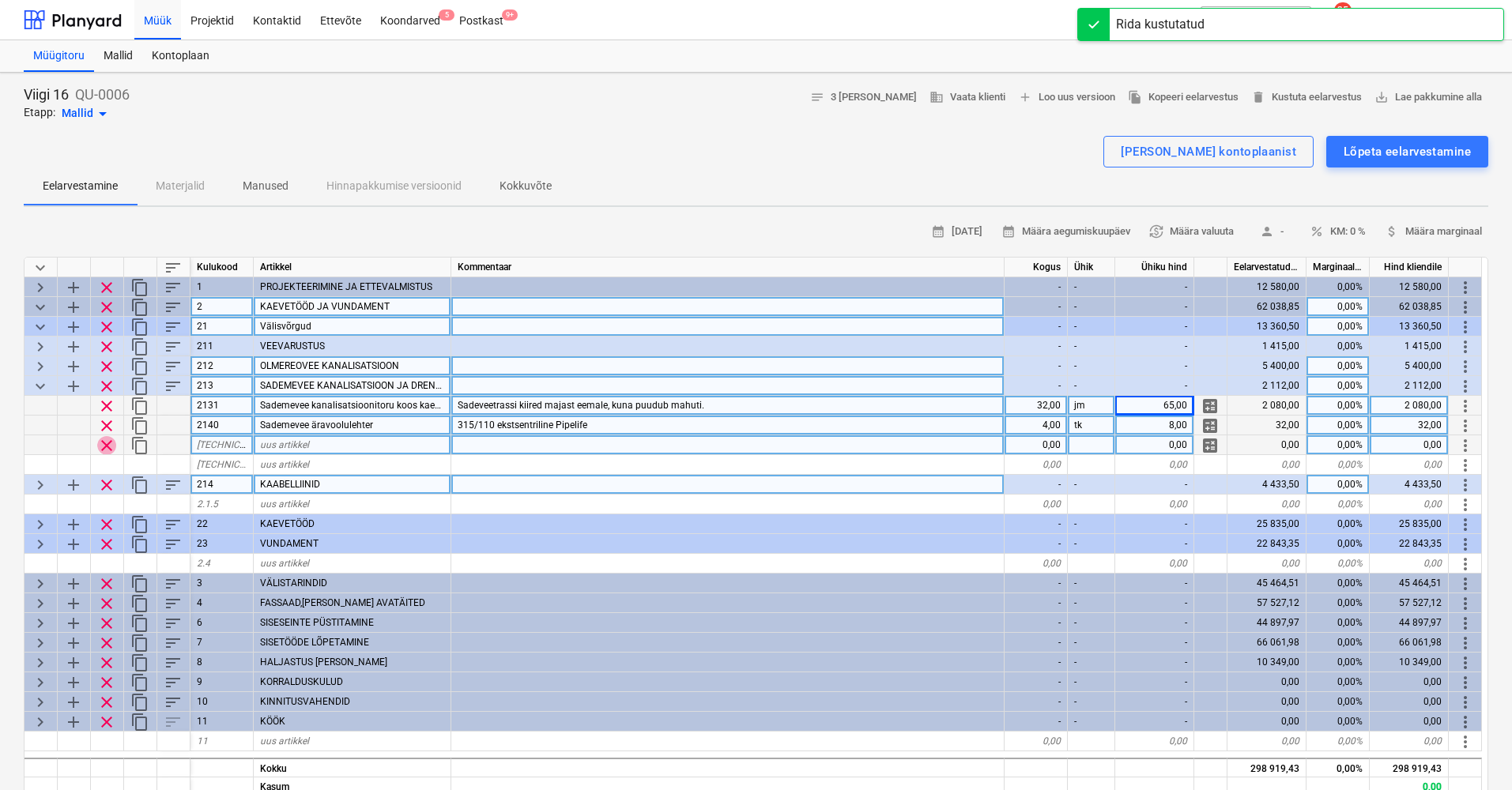
click at [110, 443] on span "clear" at bounding box center [107, 445] width 19 height 19
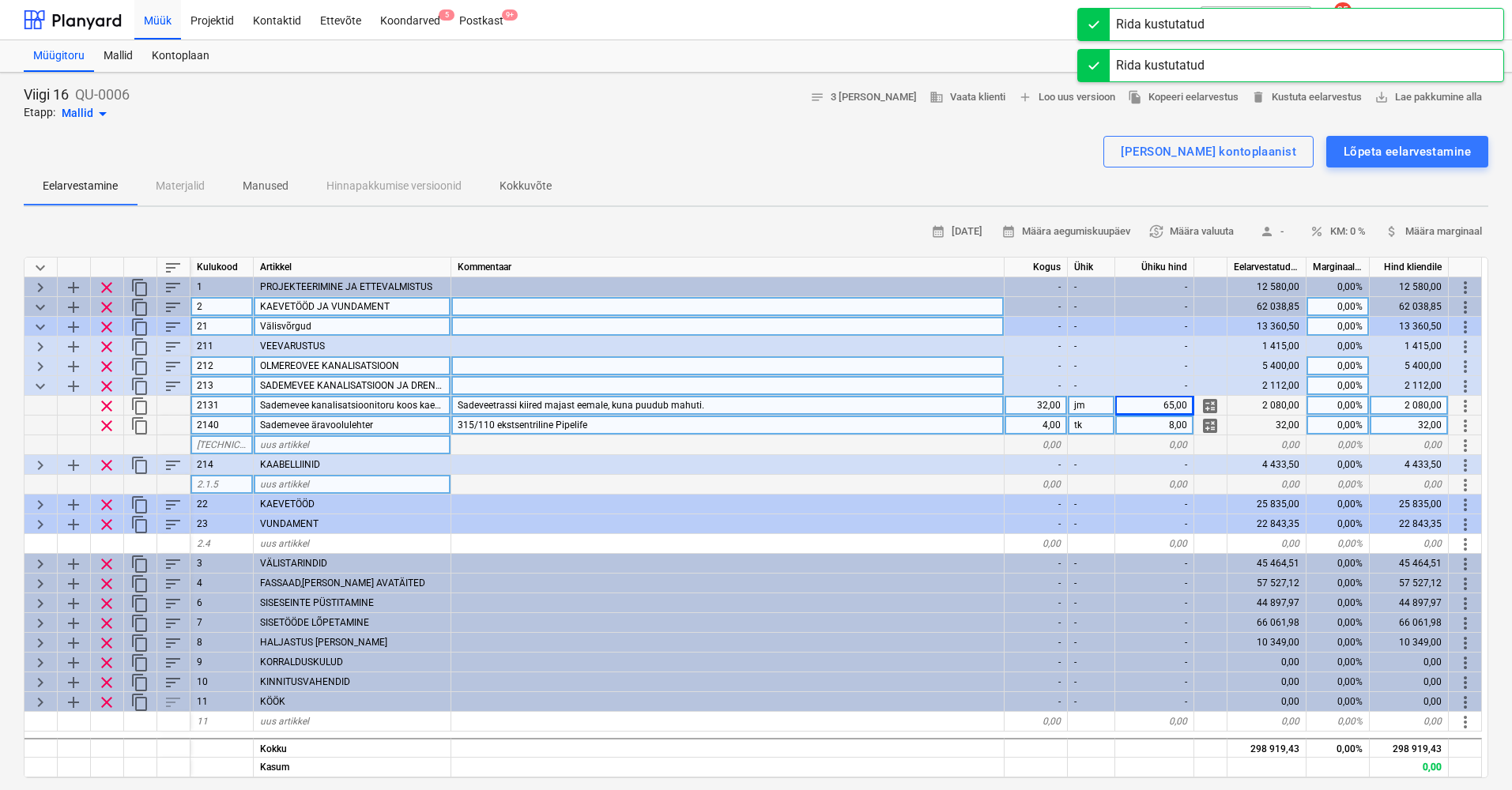
click at [38, 383] on span "keyboard_arrow_down" at bounding box center [40, 386] width 19 height 19
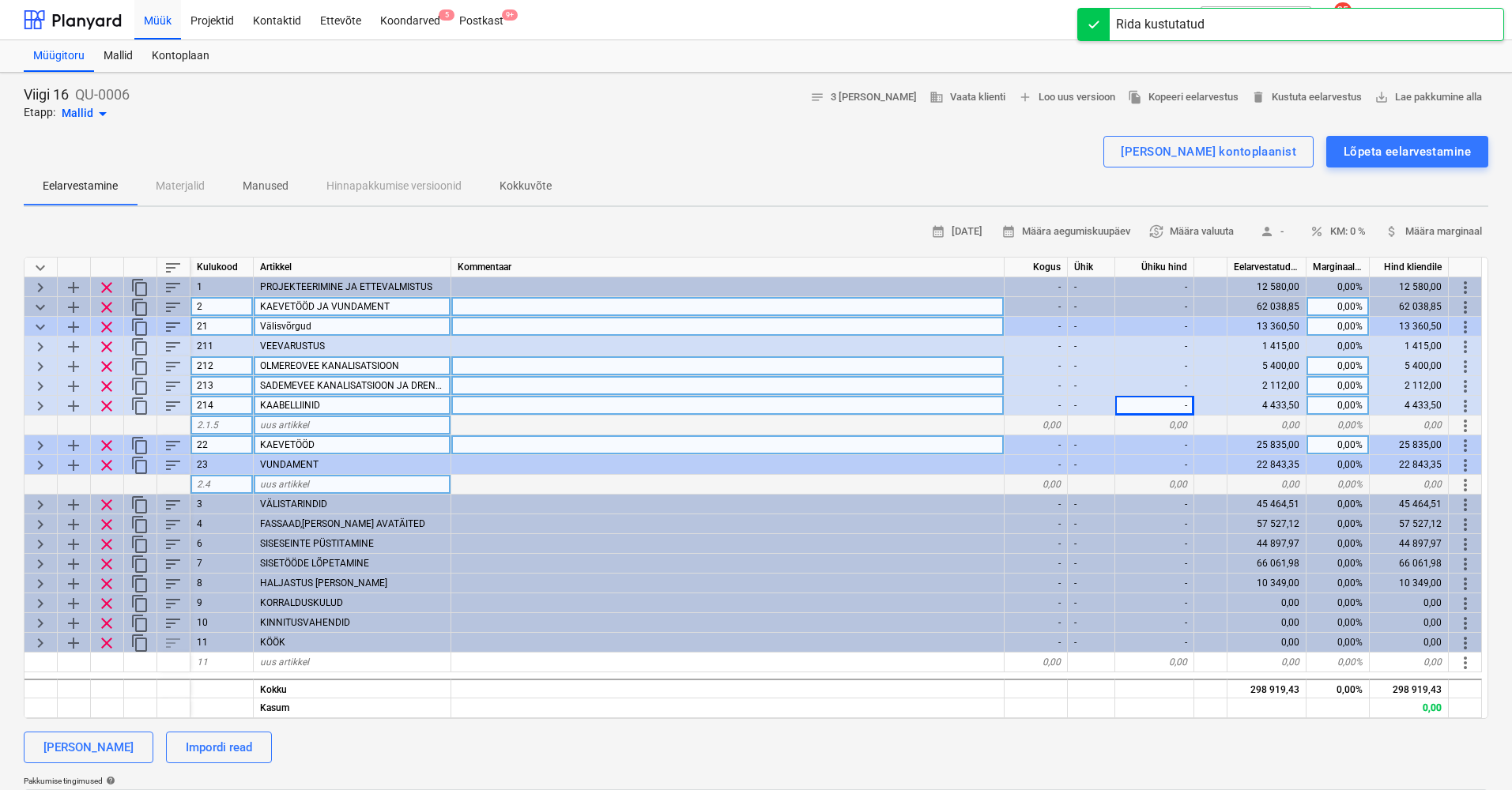
click at [43, 401] on span "keyboard_arrow_right" at bounding box center [40, 406] width 19 height 19
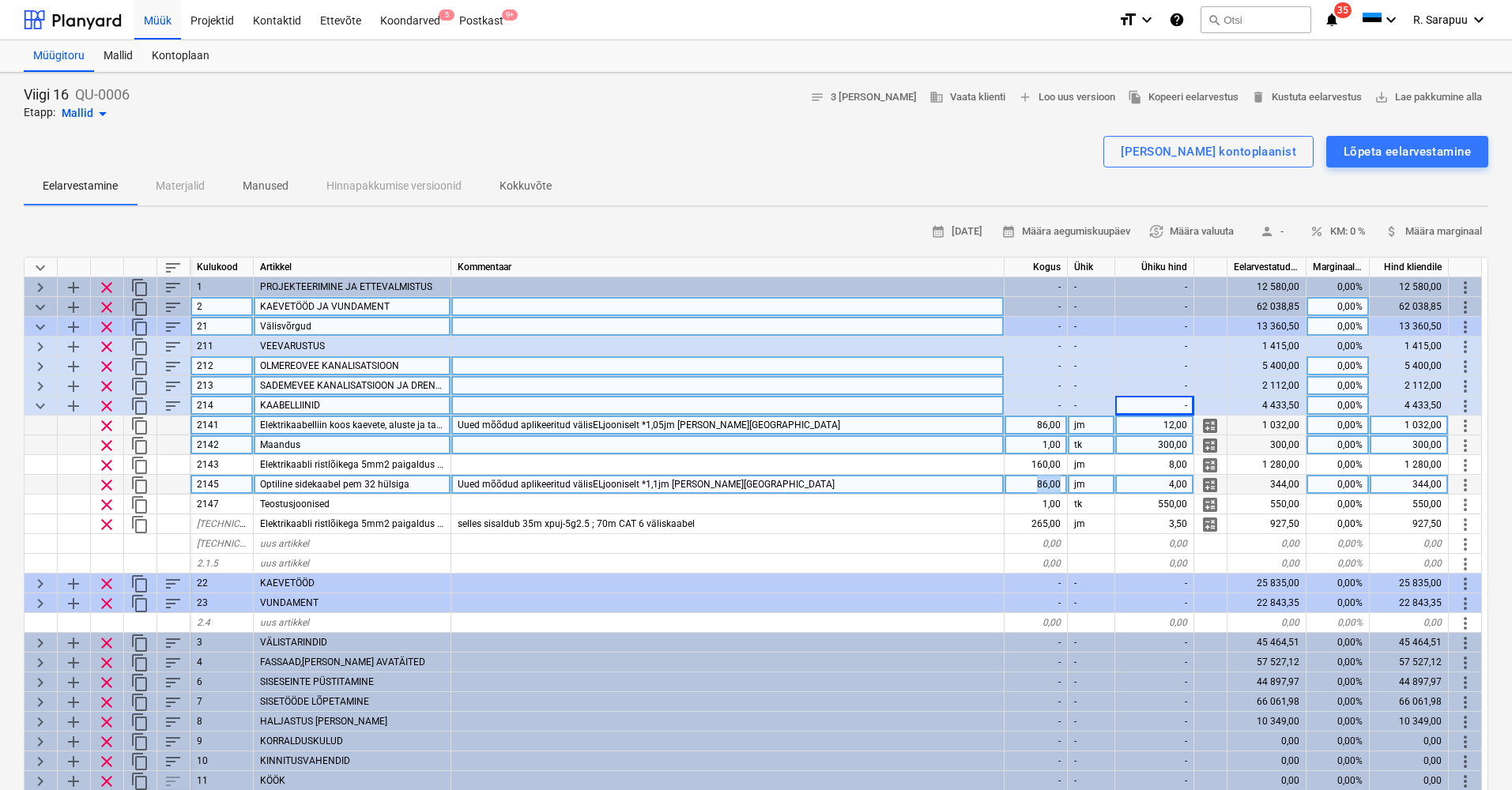
drag, startPoint x: 1035, startPoint y: 484, endPoint x: 1062, endPoint y: 483, distance: 27.0
click at [1062, 483] on div "86,00" at bounding box center [1036, 485] width 64 height 20
click at [1046, 424] on div "86,00" at bounding box center [1036, 426] width 64 height 20
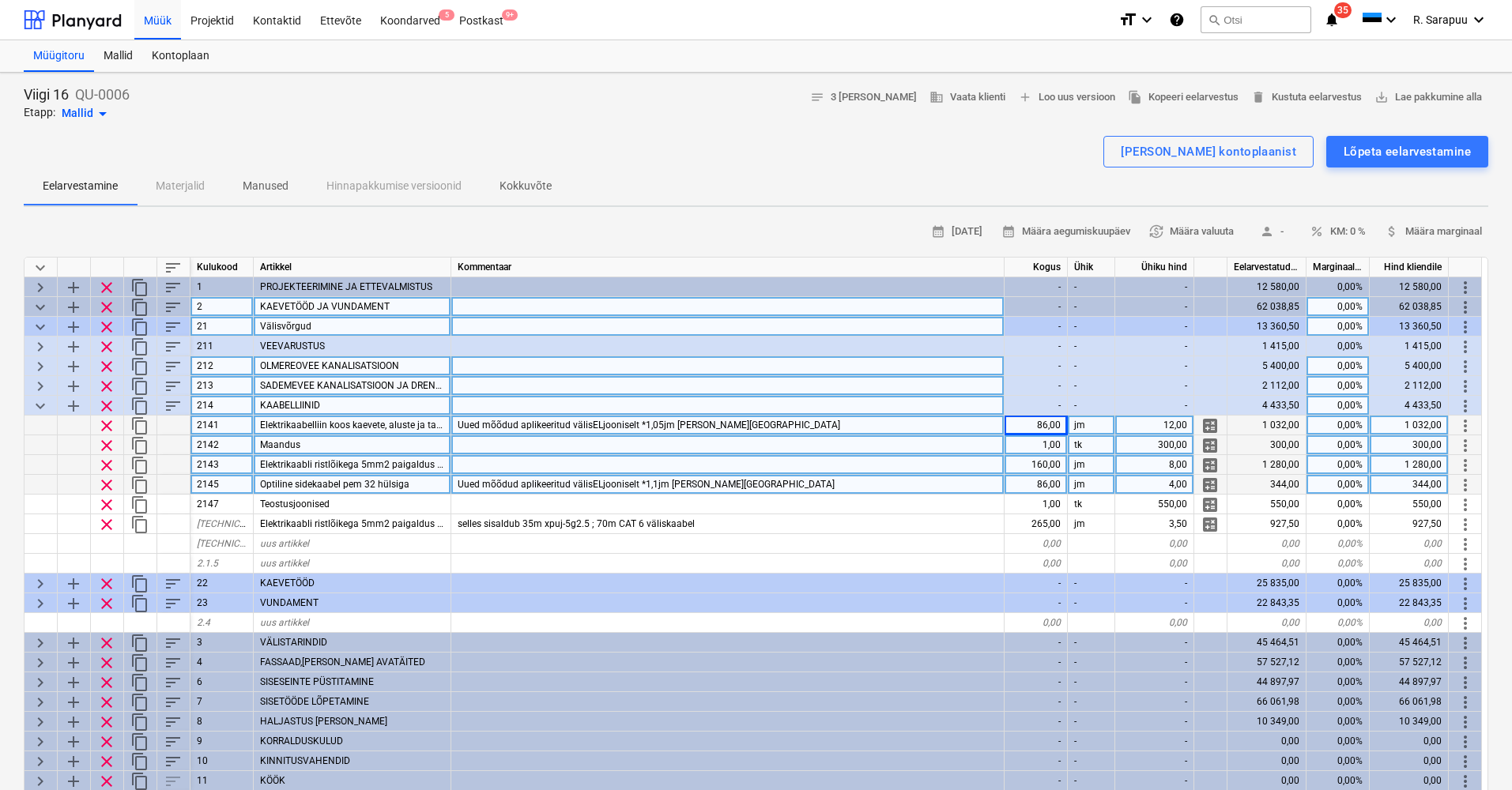
click at [1043, 465] on div "160,00" at bounding box center [1036, 465] width 64 height 20
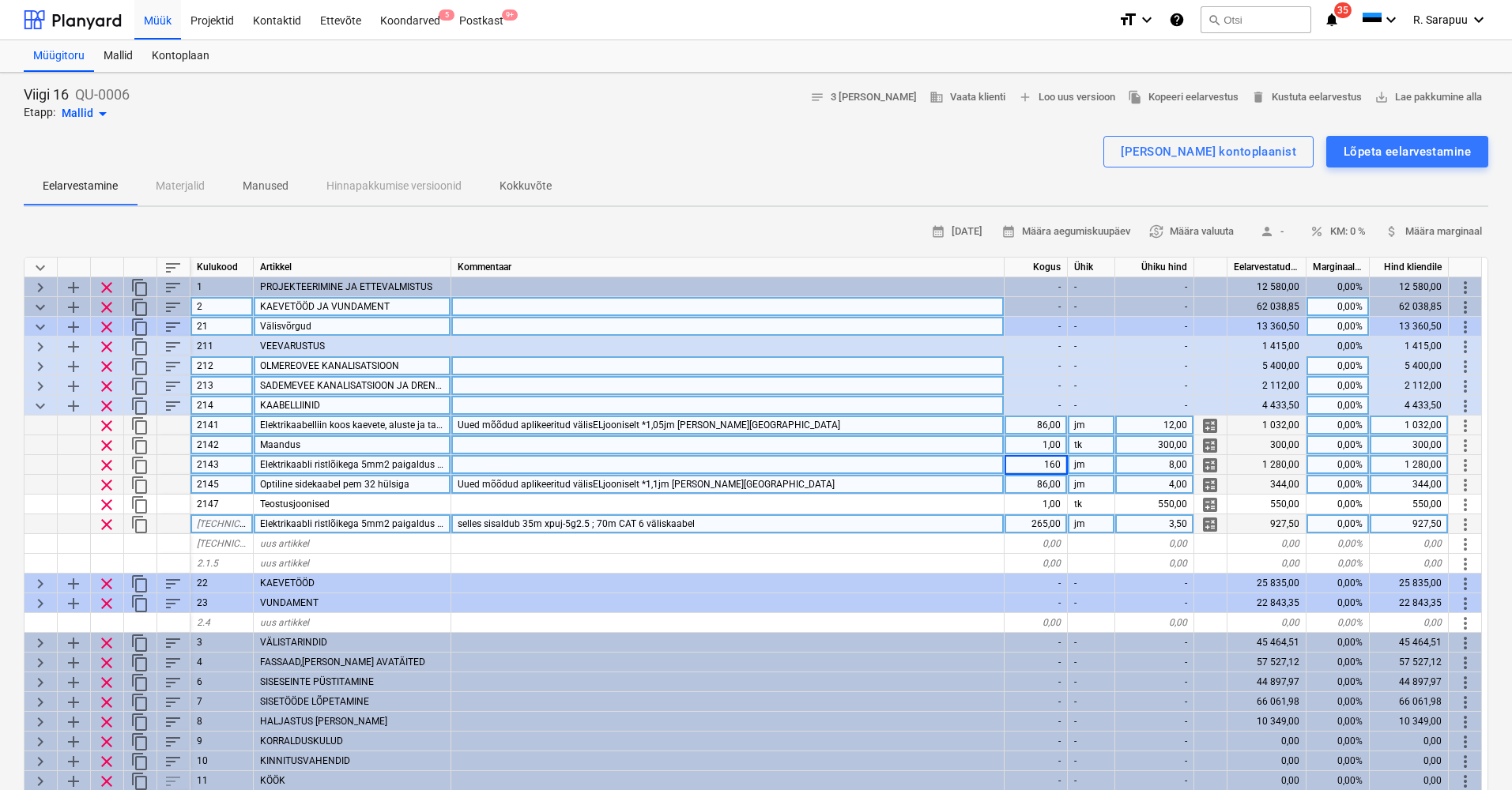
click at [1043, 525] on div "265,00" at bounding box center [1036, 524] width 64 height 20
click at [531, 524] on span "selles sisaldub 35m xpuj-5g2.5 ; 70m CAT 6 väliskaabel" at bounding box center [576, 523] width 237 height 11
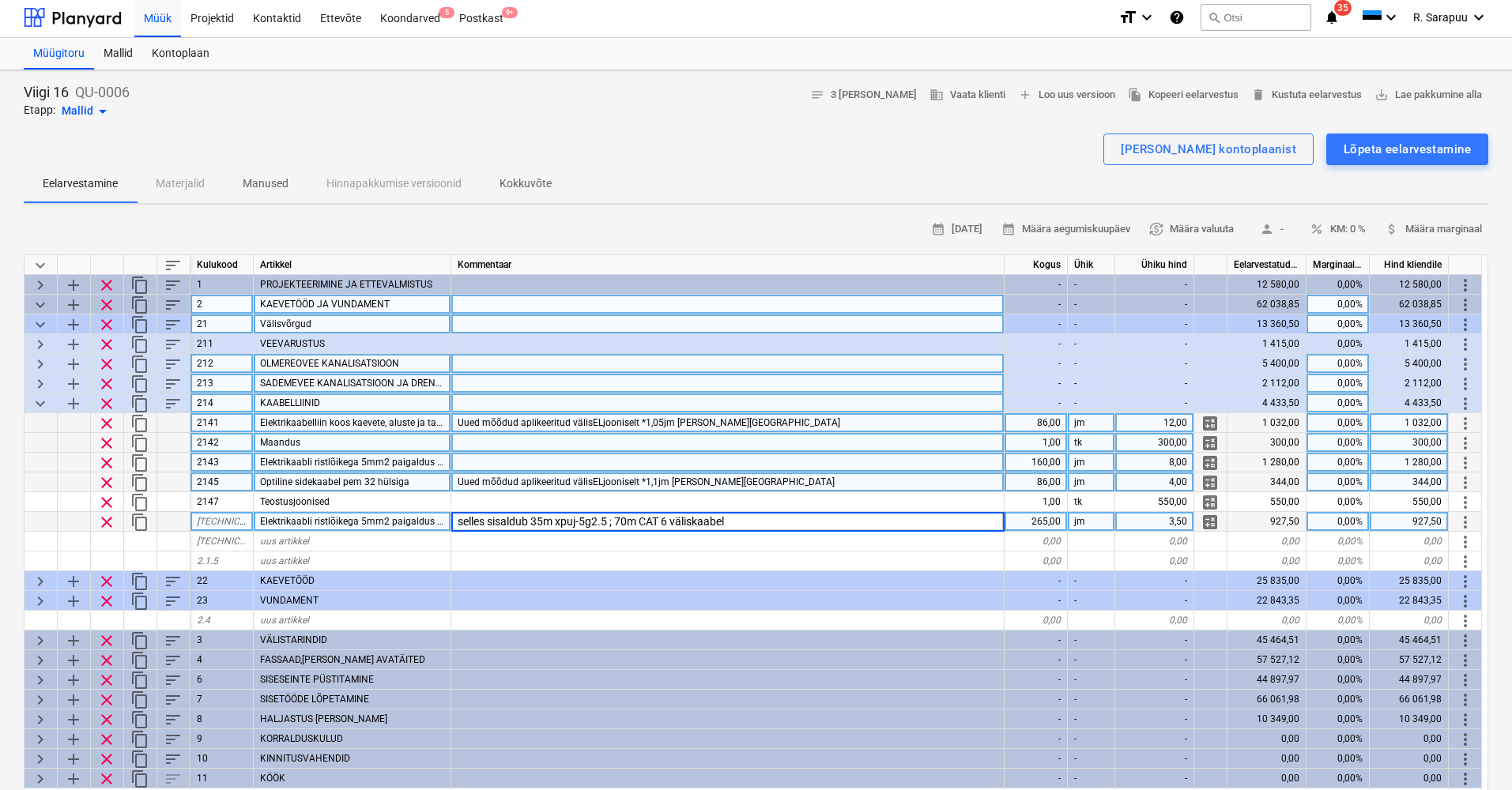
scroll to position [2, 0]
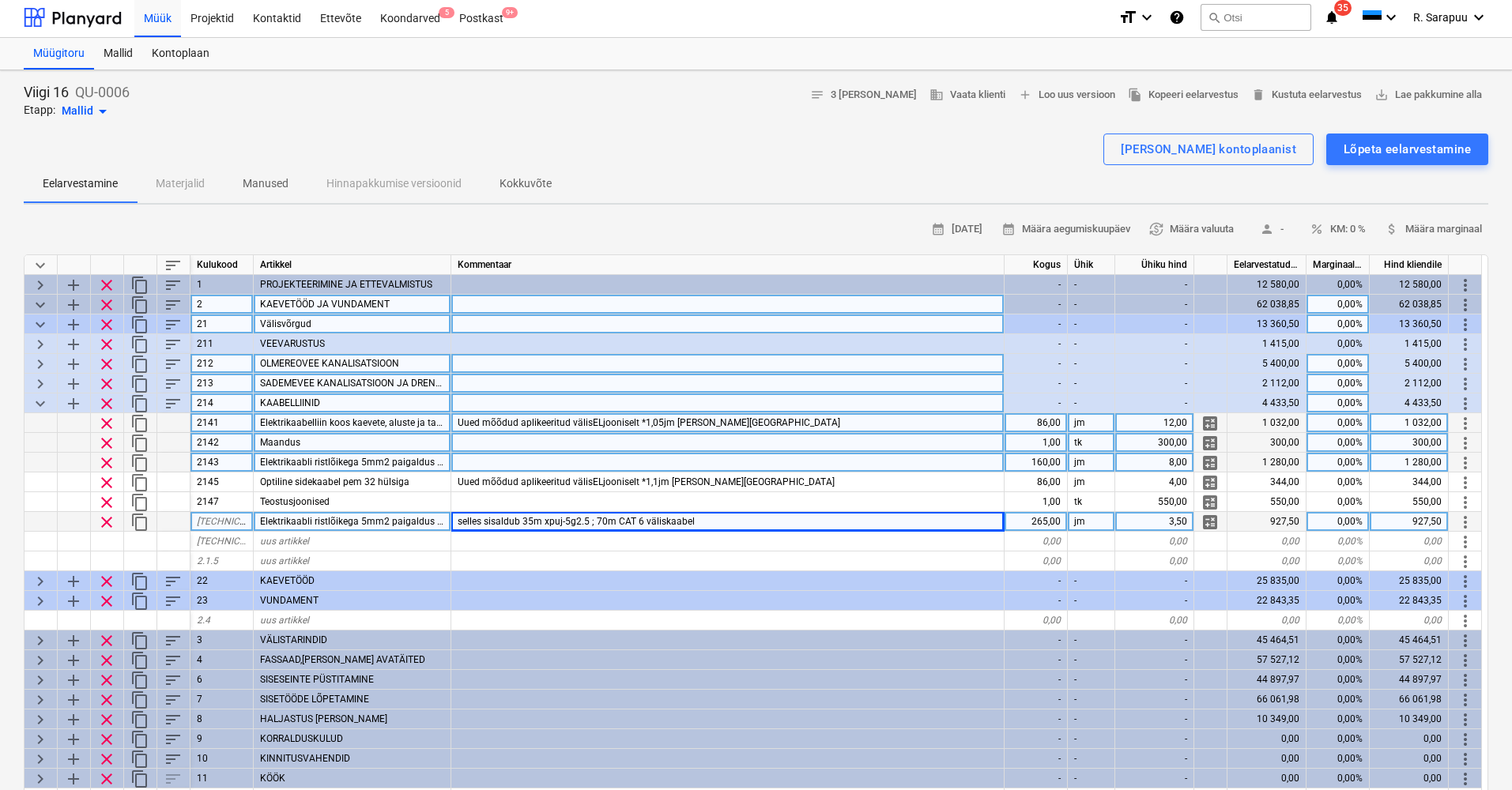
drag, startPoint x: 1172, startPoint y: 520, endPoint x: 1182, endPoint y: 520, distance: 10.0
click at [1182, 520] on div "3,50" at bounding box center [1155, 522] width 79 height 20
click at [860, 522] on div "selles sisaldub 35m xpuj-5g2.5 ; 70m CAT 6 väliskaabel" at bounding box center [728, 522] width 553 height 20
click at [860, 522] on input "selles sisaldub 35m xpuj-5g2.5 ; 70m CAT 6 väliskaabel" at bounding box center [727, 521] width 552 height 19
click at [445, 521] on span "Elektrikaabli ristlõikega 5mm2 paigaldus kaeveteta" at bounding box center [368, 521] width 218 height 11
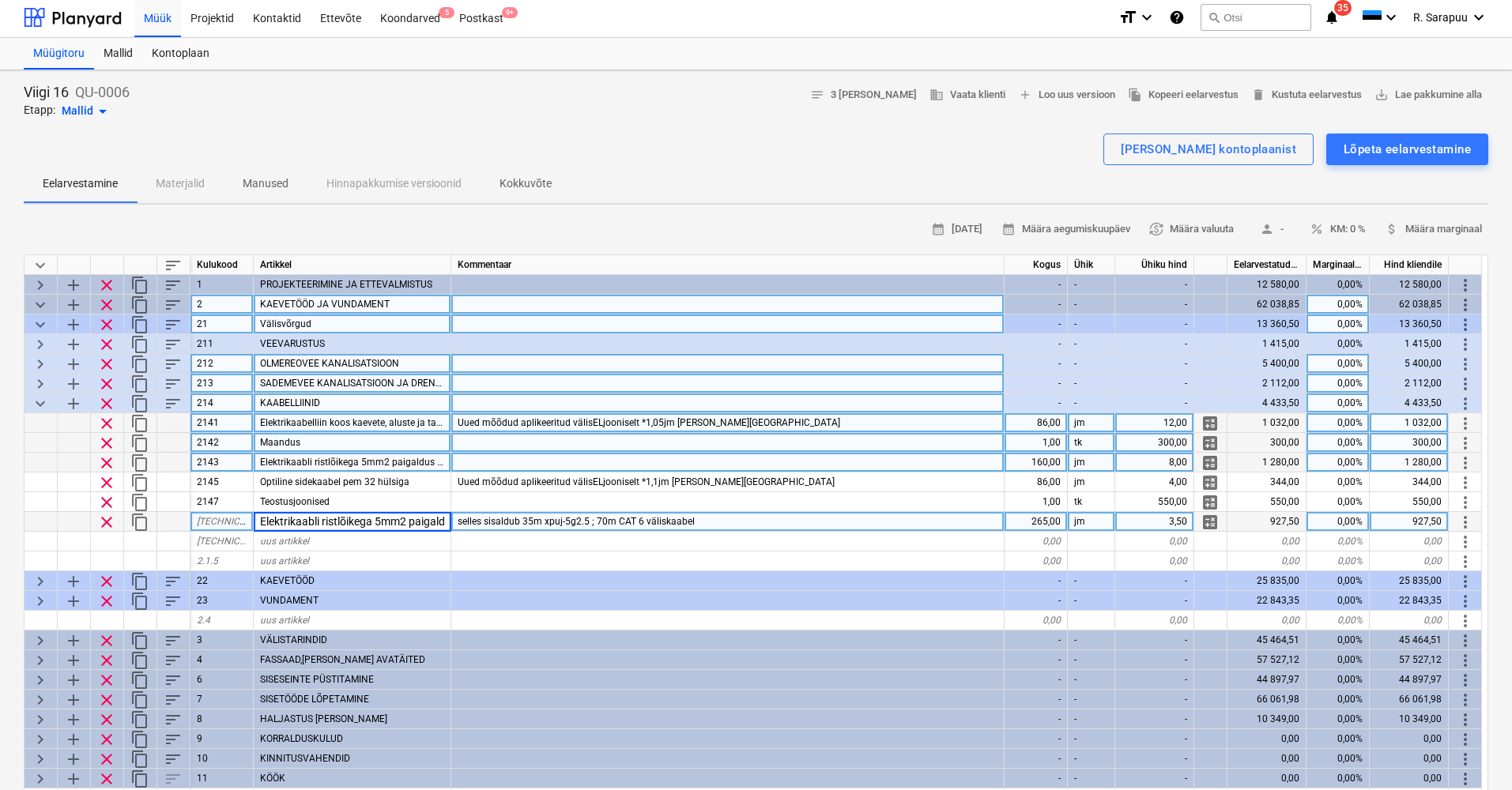
scroll to position [1, 1]
click at [751, 521] on div "selles sisaldub 35m xpuj-5g2.5 ; 70m CAT 6 väliskaabel" at bounding box center [728, 523] width 553 height 20
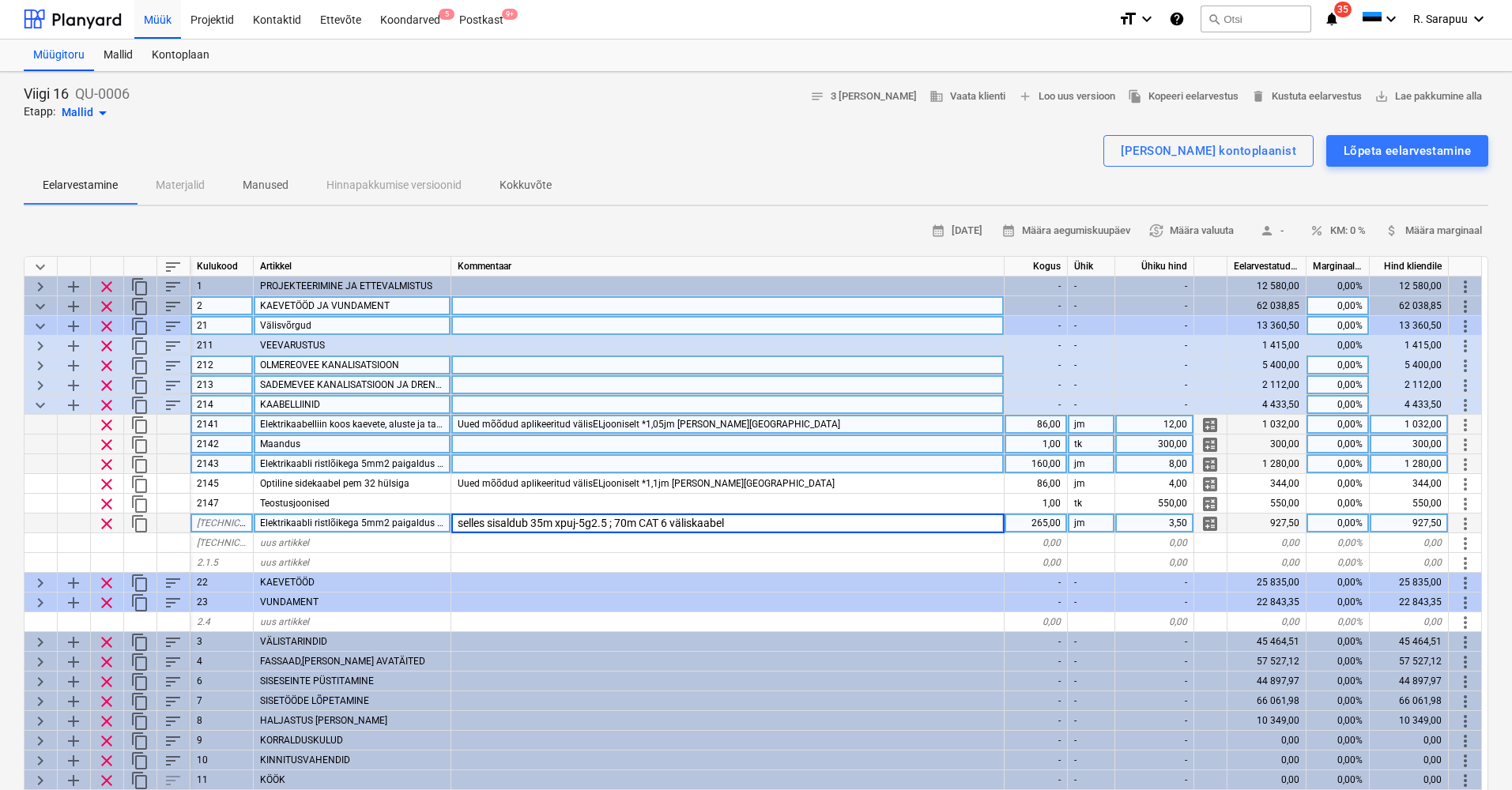
scroll to position [1, 0]
click at [751, 521] on input "selles sisaldub 35m xpuj-5g2.5 ; 70m CAT 6 väliskaabel" at bounding box center [727, 522] width 552 height 19
click at [384, 523] on span "Elektrikaabli ristlõikega 5mm2 paigaldus kaeveteta" at bounding box center [368, 522] width 218 height 11
click at [416, 516] on input "Elektrikaabli ristlõikega 5mm2 paigaldus kaeveteta" at bounding box center [352, 522] width 197 height 19
click at [752, 516] on div "selles sisaldub 35m xpuj-5g2.5 ; 70m CAT 6 väliskaabel" at bounding box center [728, 523] width 553 height 20
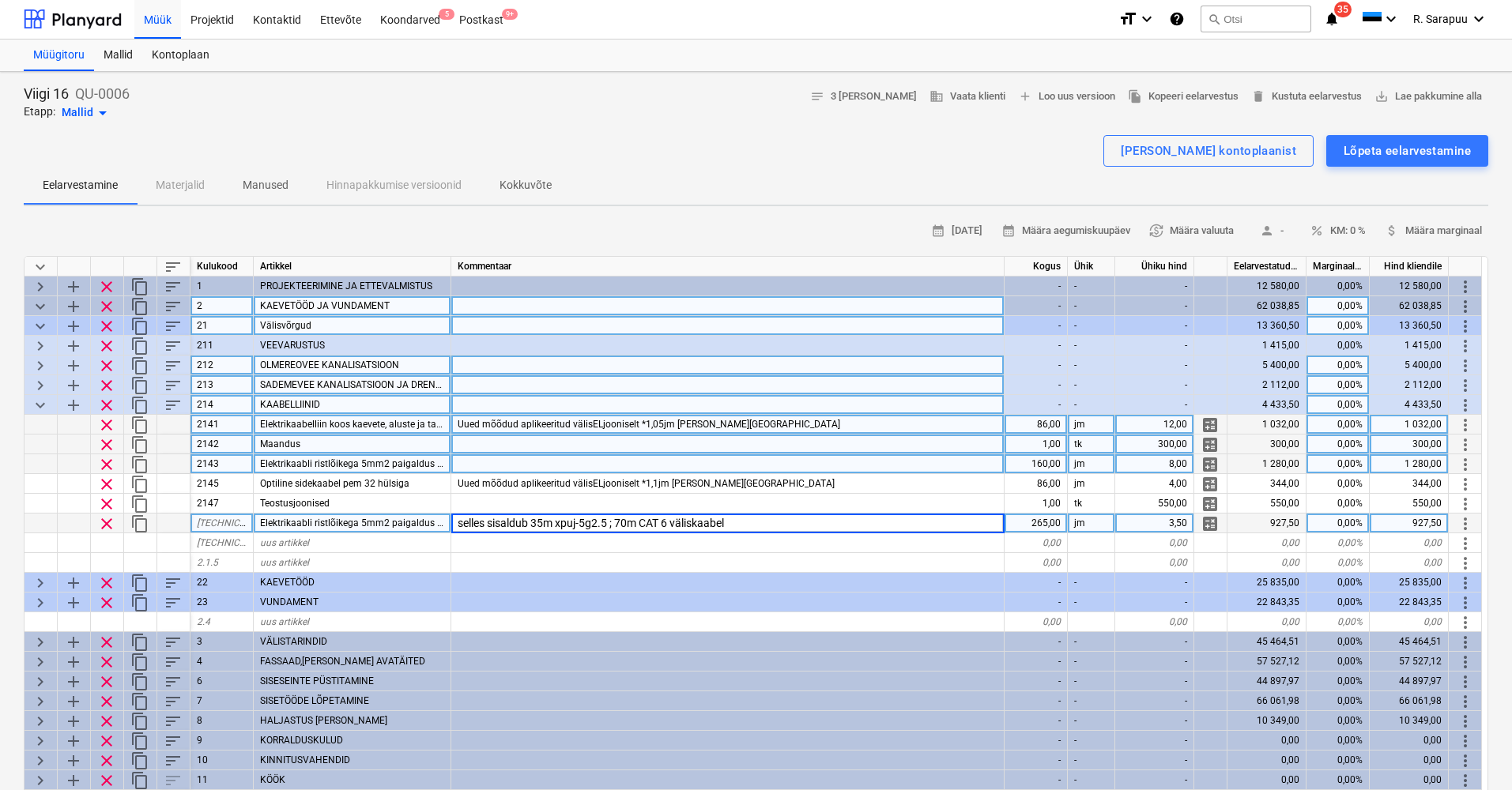
click at [752, 516] on input "selles sisaldub 35m xpuj-5g2.5 ; 70m CAT 6 väliskaabel" at bounding box center [727, 522] width 552 height 19
type input "selles sisaldub 35m xpuj-5g2.5 ; 70m CAT 6 väliskaabel KASUTA SAMA KAEVIKUT"
click at [863, 516] on div "selles sisaldub 35m xpuj-5g2.5 ; 70m CAT 6 väliskaabel KASUTA SAMA KAEVIKUT" at bounding box center [728, 523] width 553 height 20
drag, startPoint x: 861, startPoint y: 521, endPoint x: 870, endPoint y: 520, distance: 9.1
click at [866, 520] on input "selles sisaldub 35m xpuj-5g2.5 ; 70m CAT 6 väliskaabel KASUTA SAMA KAEVIKUT" at bounding box center [727, 522] width 552 height 19
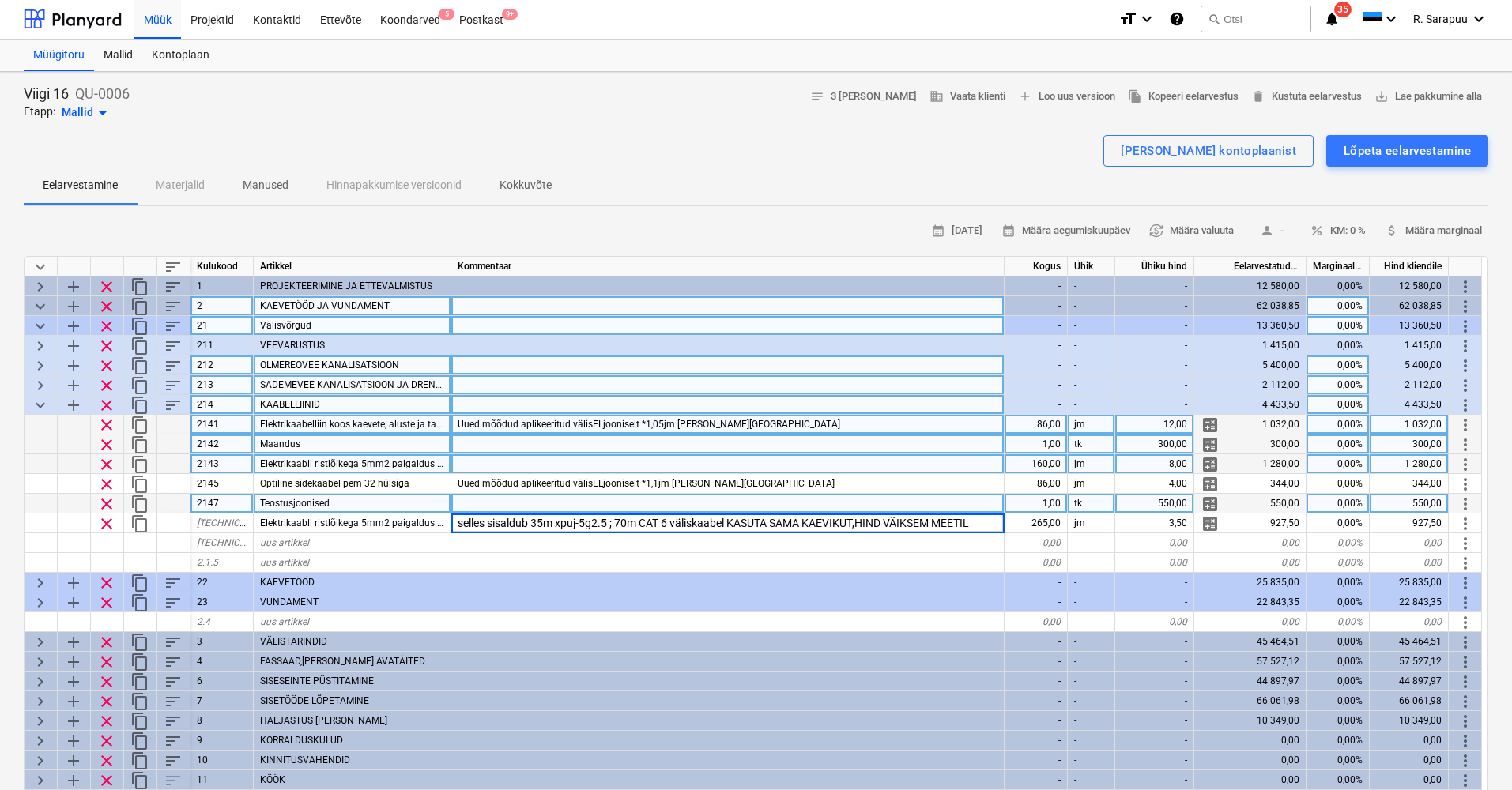
type input "selles sisaldub 35m xpuj-5g2.5 ; 70m CAT 6 väliskaabel KASUTA SAMA KAEVIKUT,HIN…"
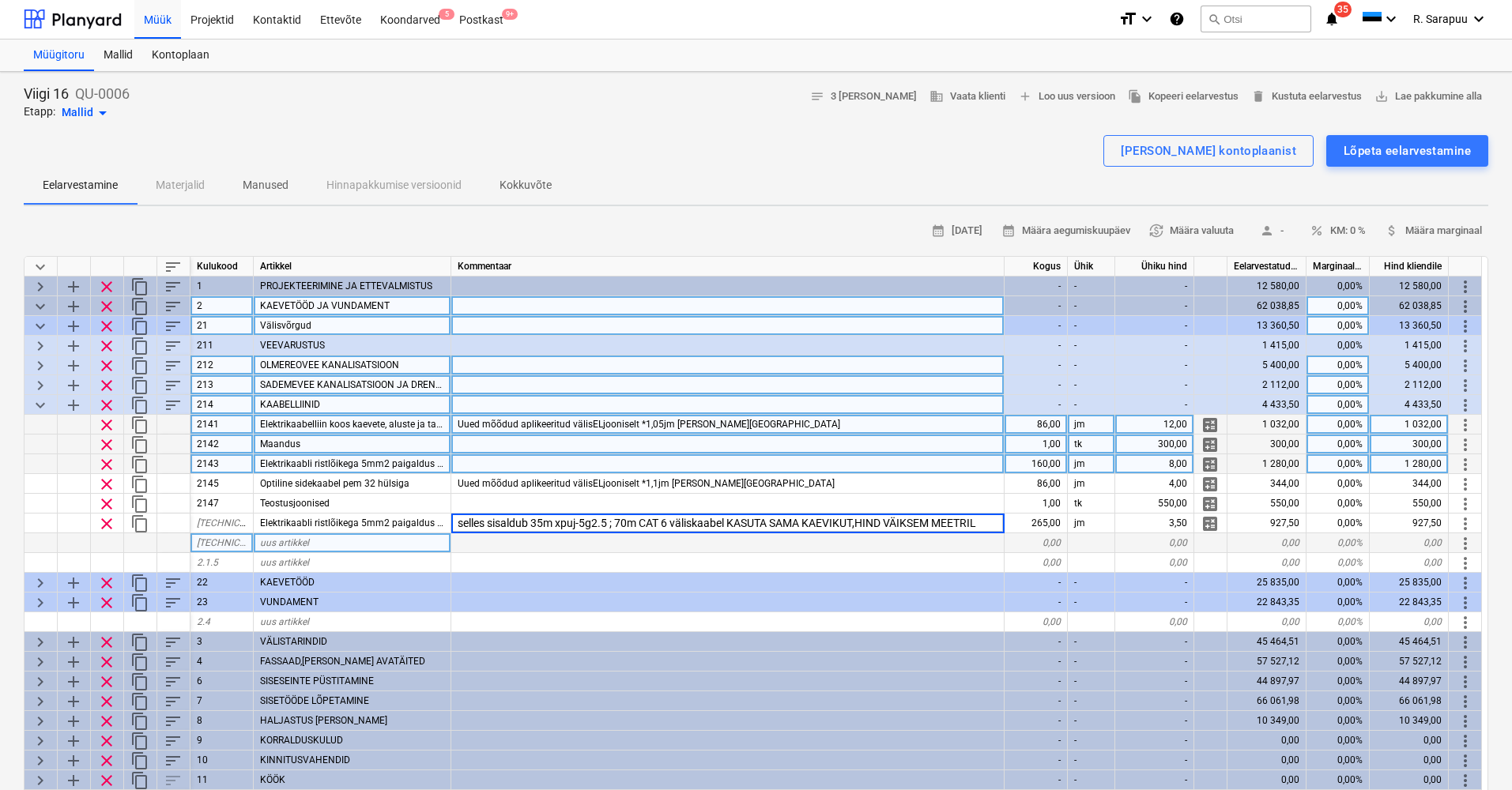
click at [928, 536] on div at bounding box center [728, 543] width 553 height 20
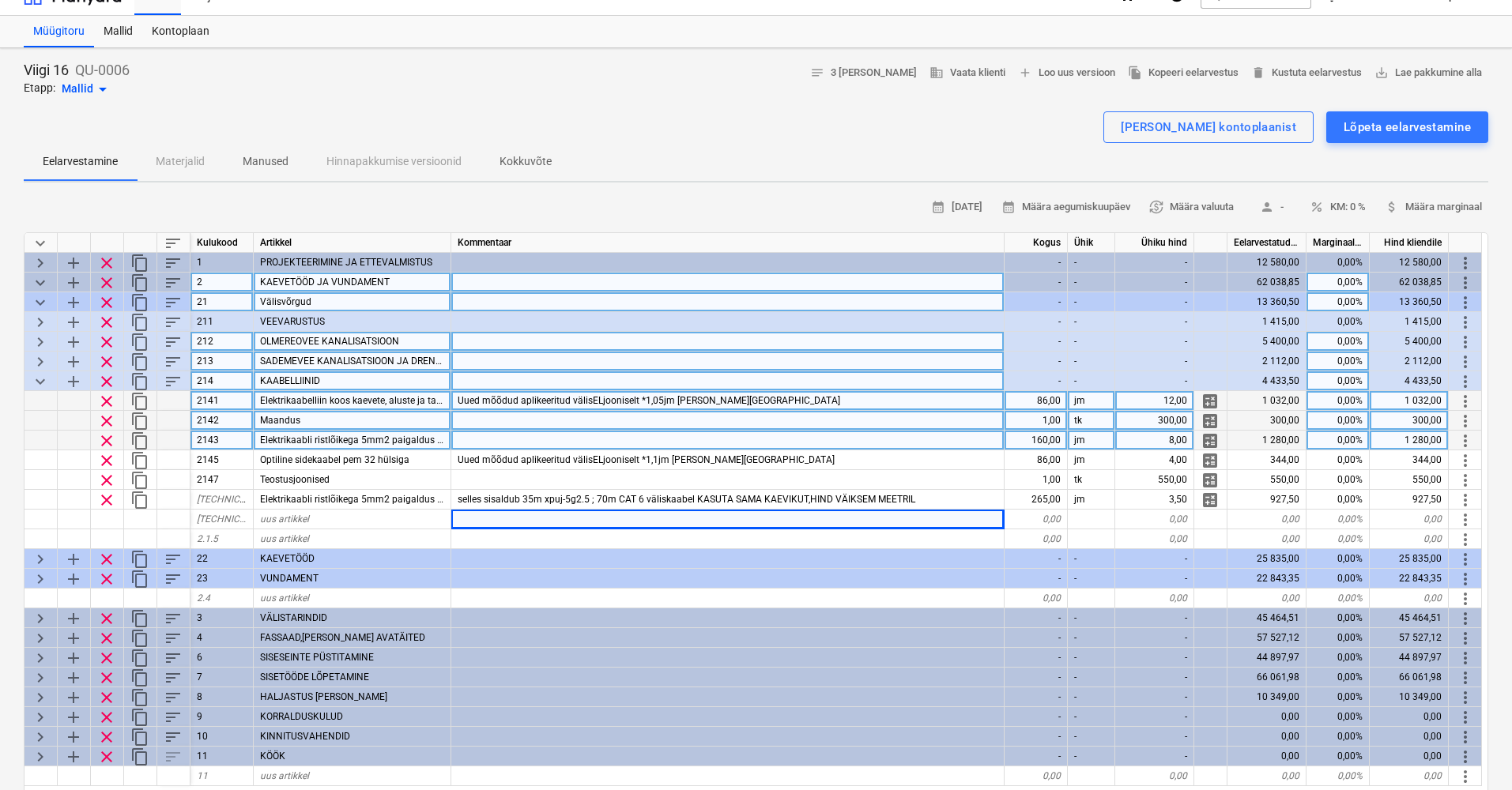
scroll to position [24, 0]
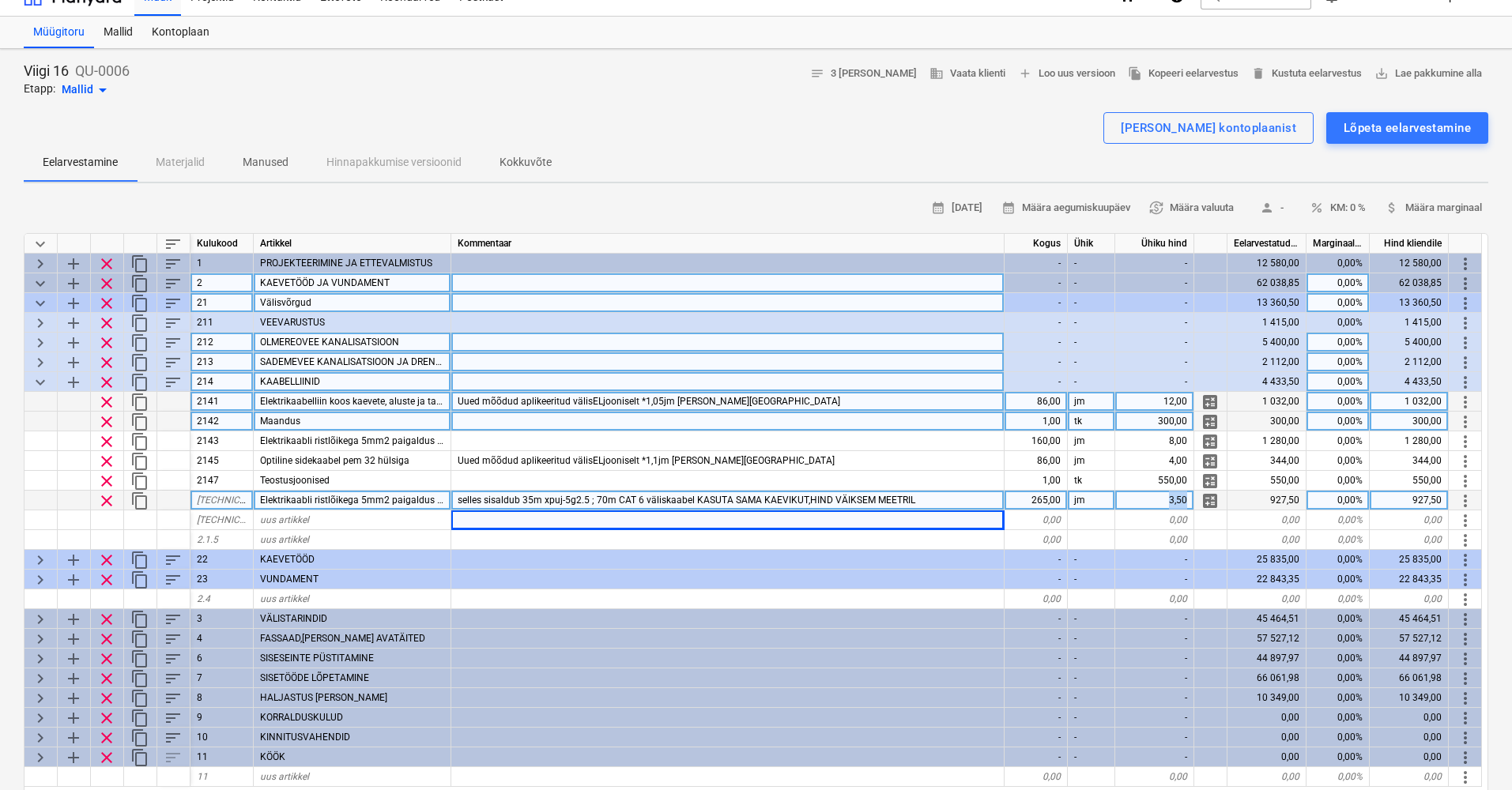
drag, startPoint x: 1154, startPoint y: 497, endPoint x: 1205, endPoint y: 496, distance: 51.0
click at [0, 0] on div "clear content_copy [TECHNICAL_ID] Elektrikaabli ristlõikega 5mm2 paigaldus kaev…" at bounding box center [0, 0] width 0 height 0
click at [1146, 494] on div "3,50" at bounding box center [1155, 500] width 79 height 20
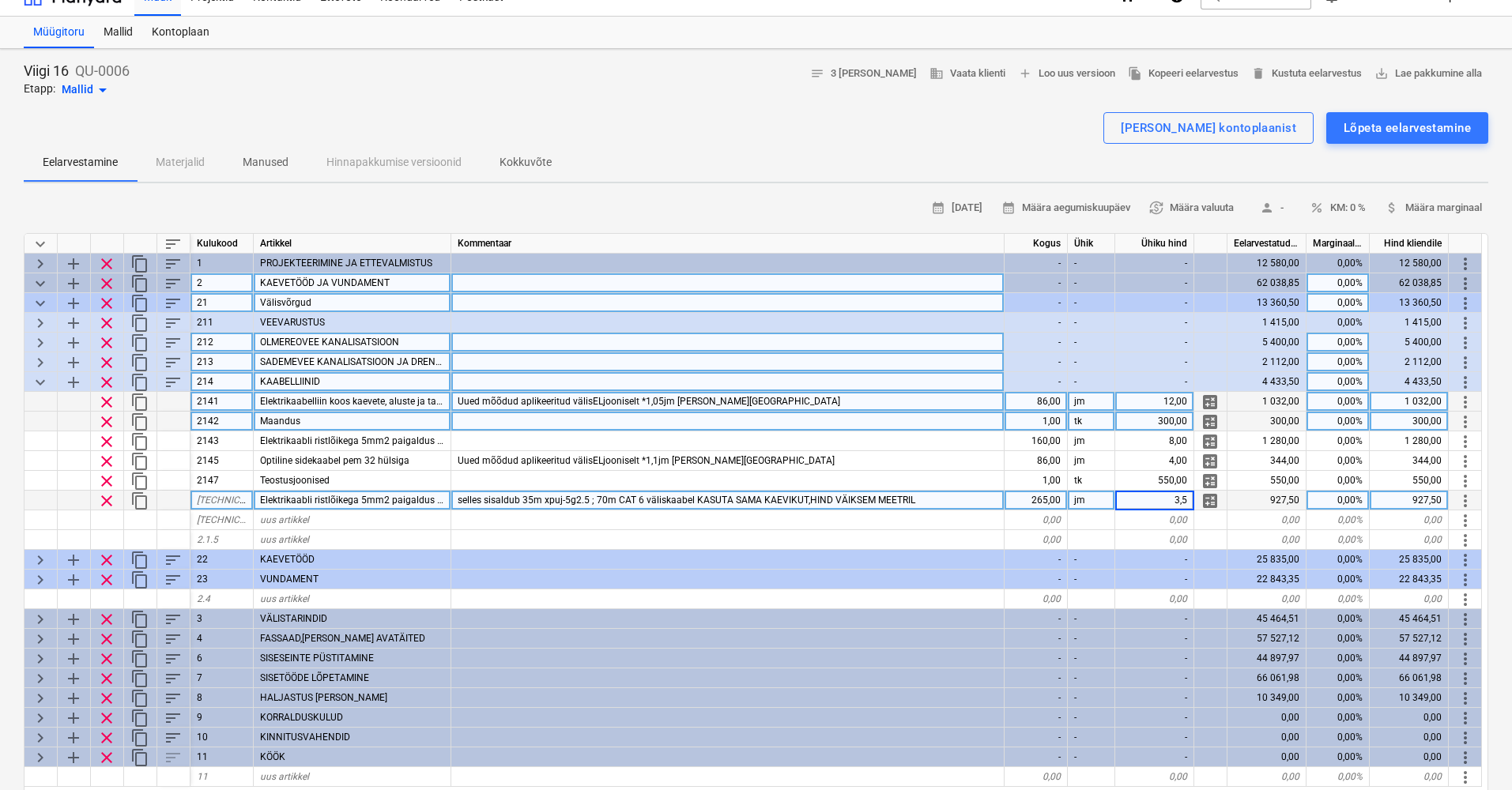
click at [1131, 504] on input "3,5" at bounding box center [1155, 499] width 79 height 19
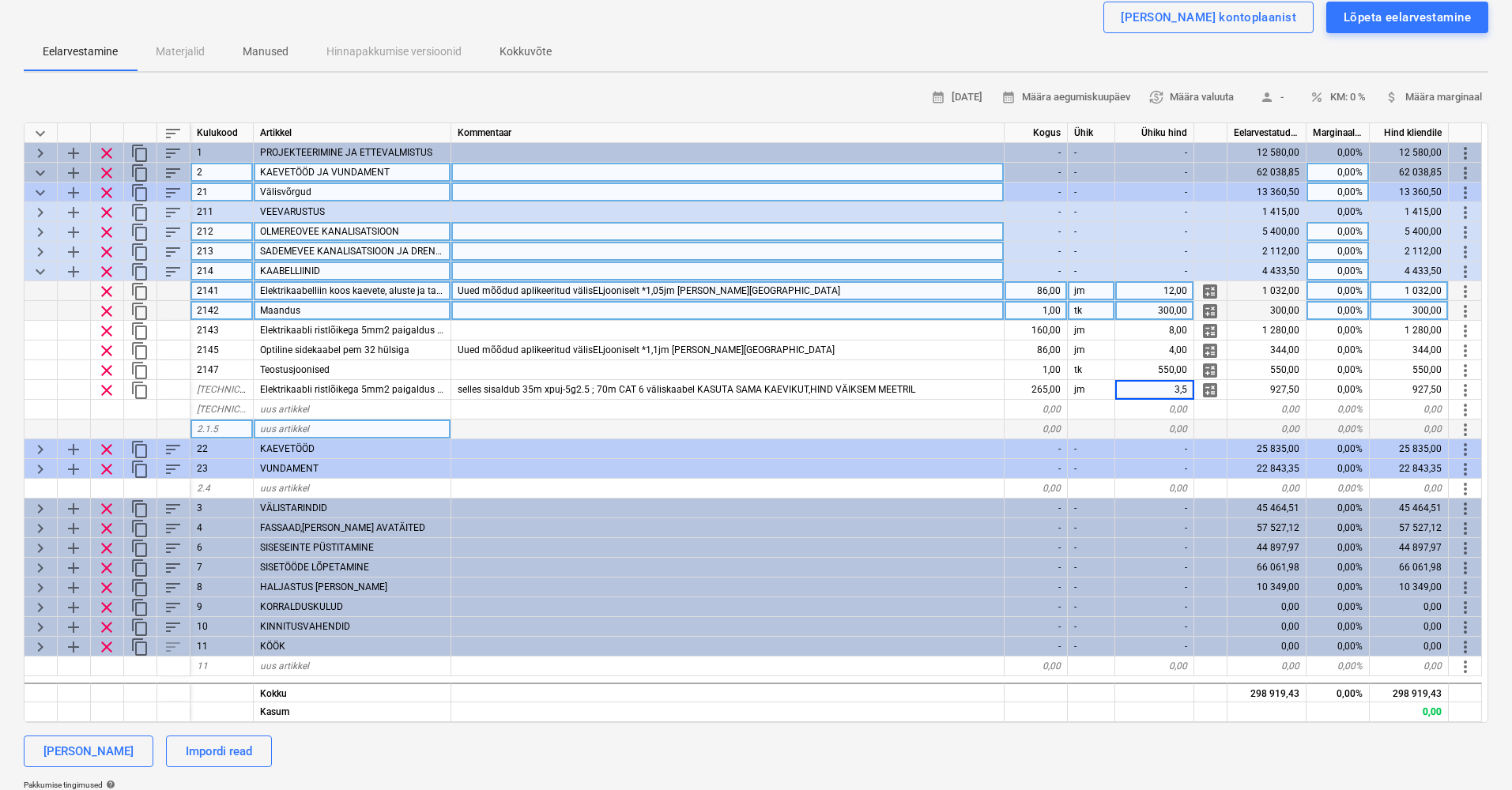
scroll to position [138, 0]
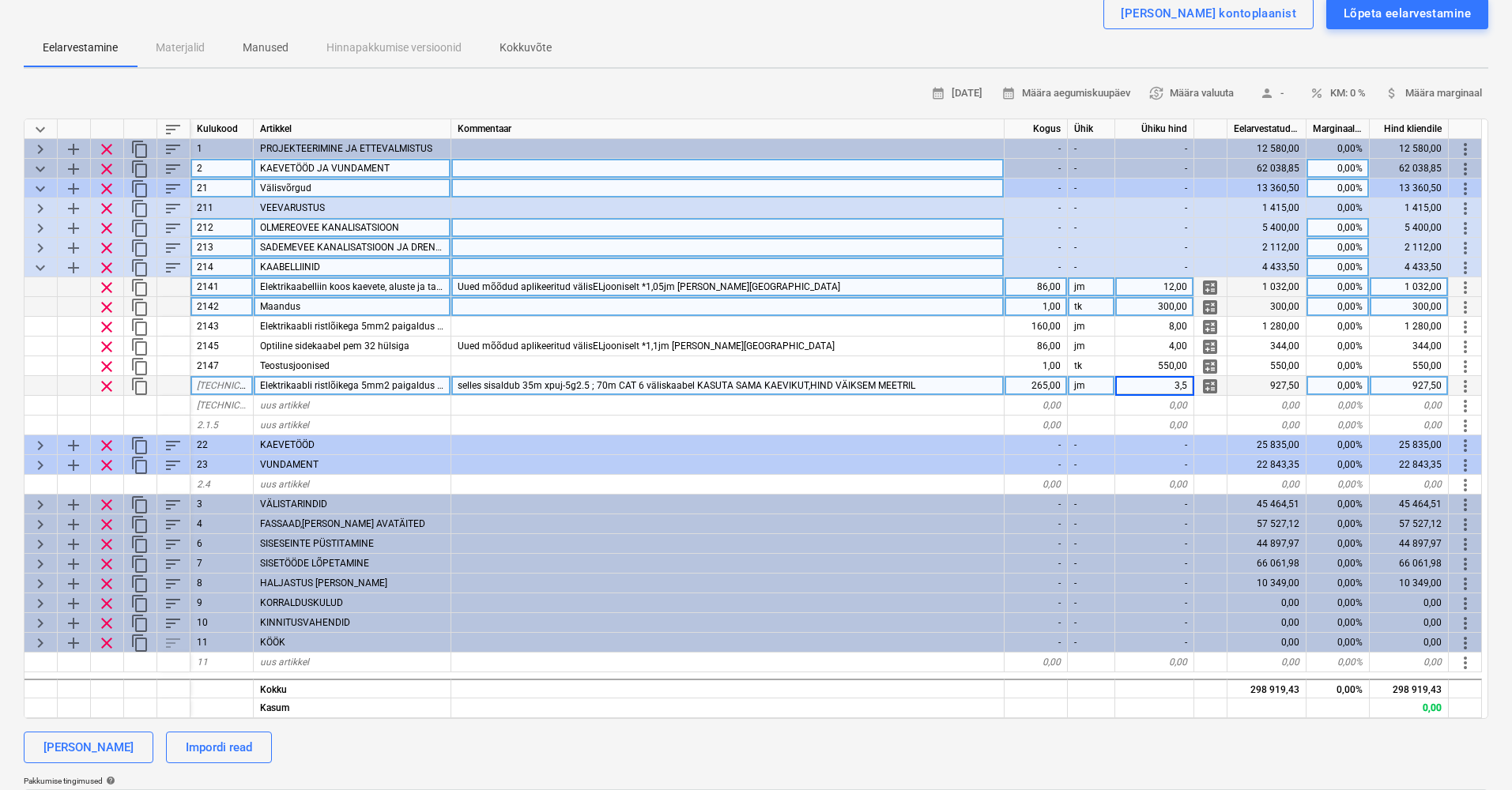
click at [1174, 382] on input "3,5" at bounding box center [1155, 385] width 79 height 19
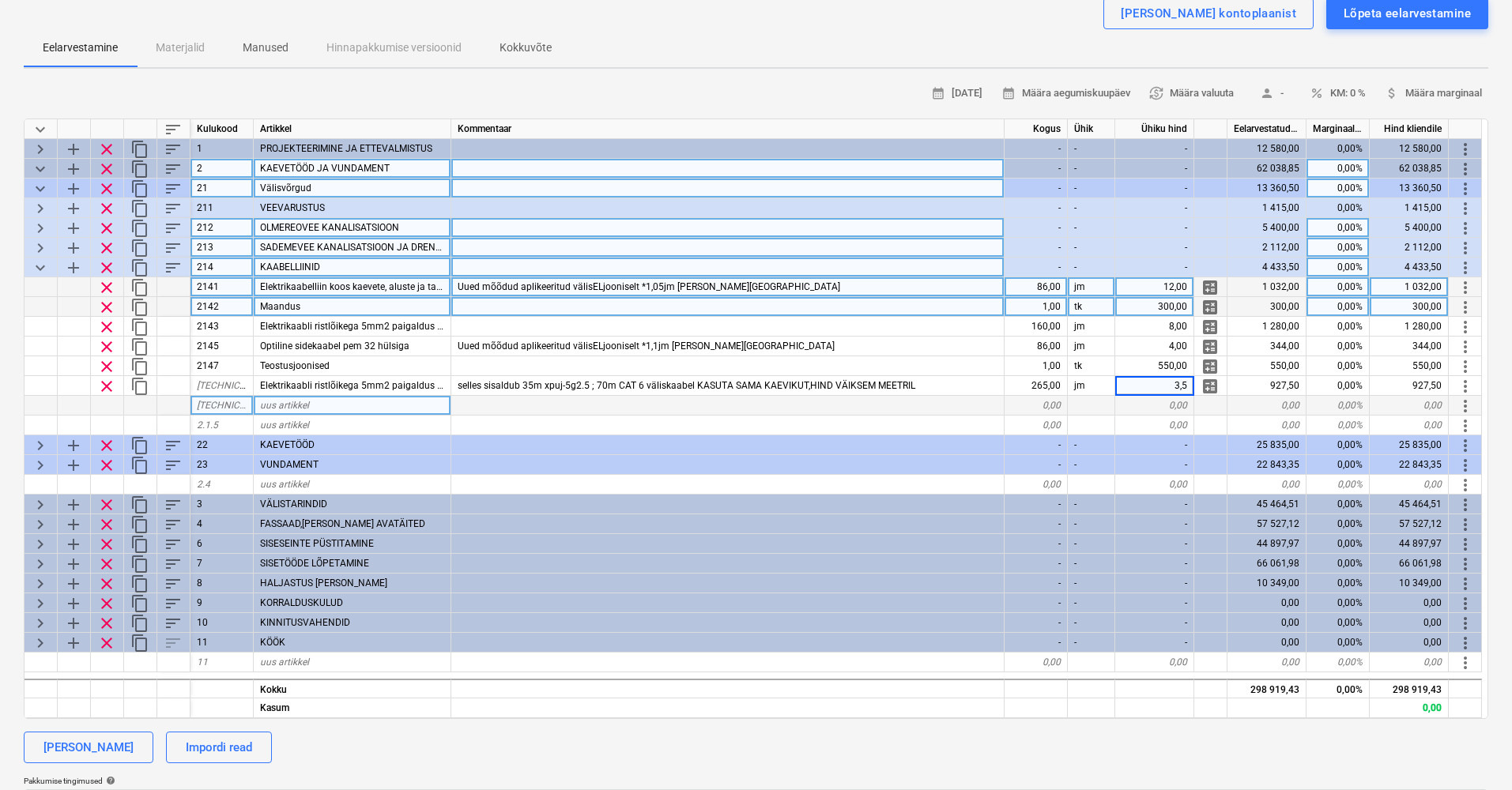
click at [495, 406] on div at bounding box center [728, 406] width 553 height 20
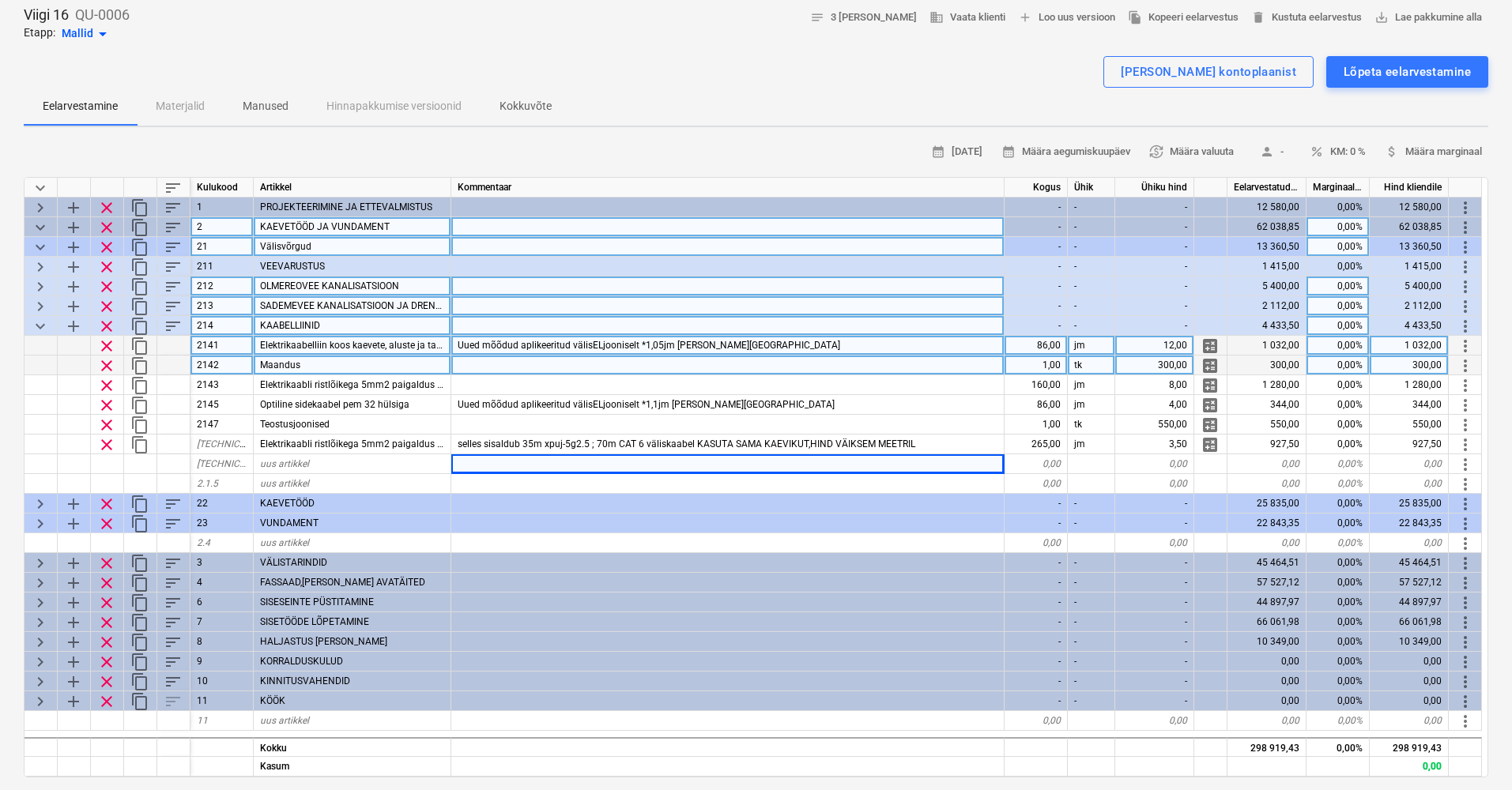
scroll to position [82, 0]
click at [44, 322] on span "keyboard_arrow_down" at bounding box center [40, 324] width 19 height 19
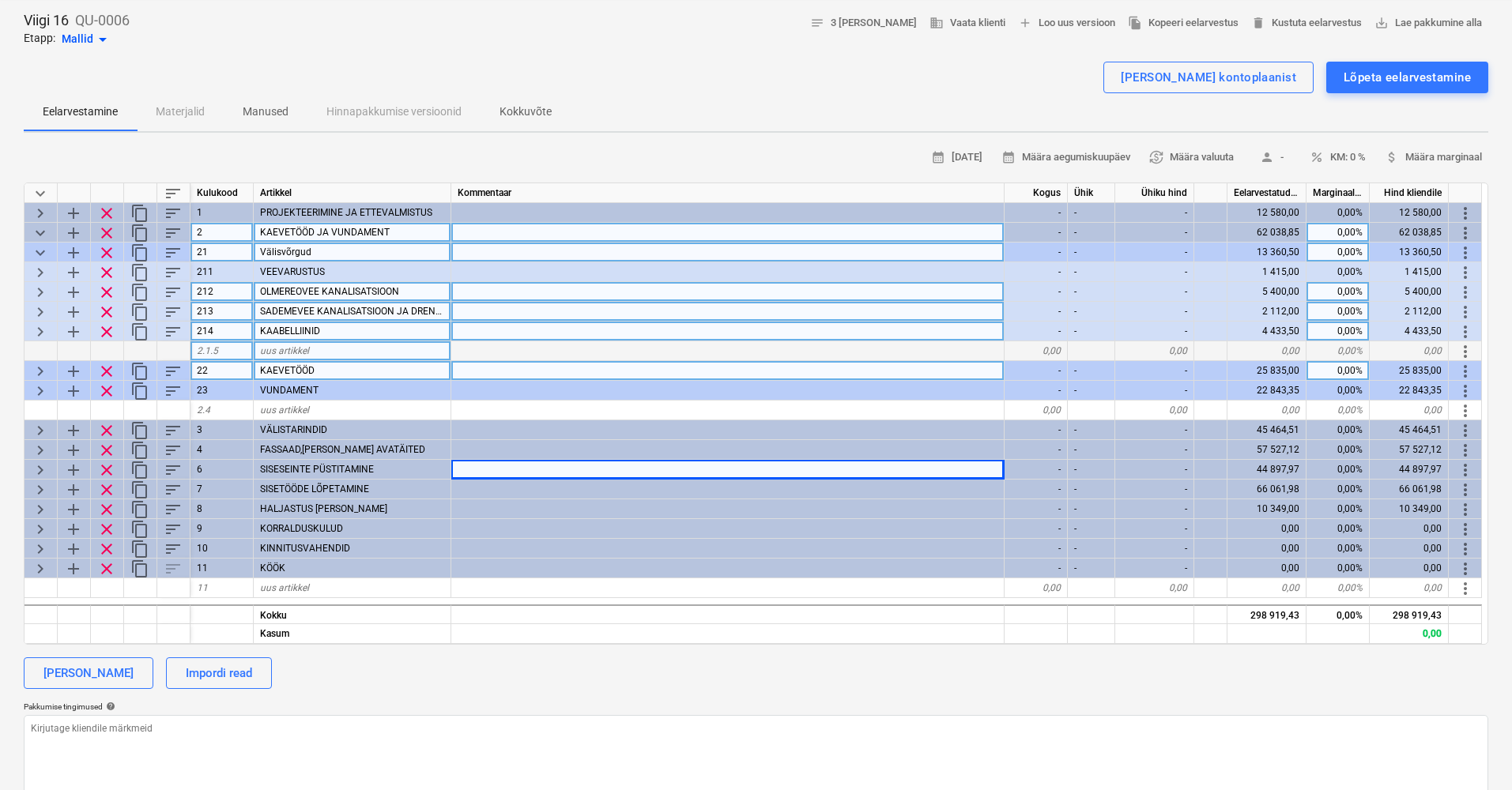
click at [38, 329] on span "keyboard_arrow_right" at bounding box center [40, 331] width 19 height 19
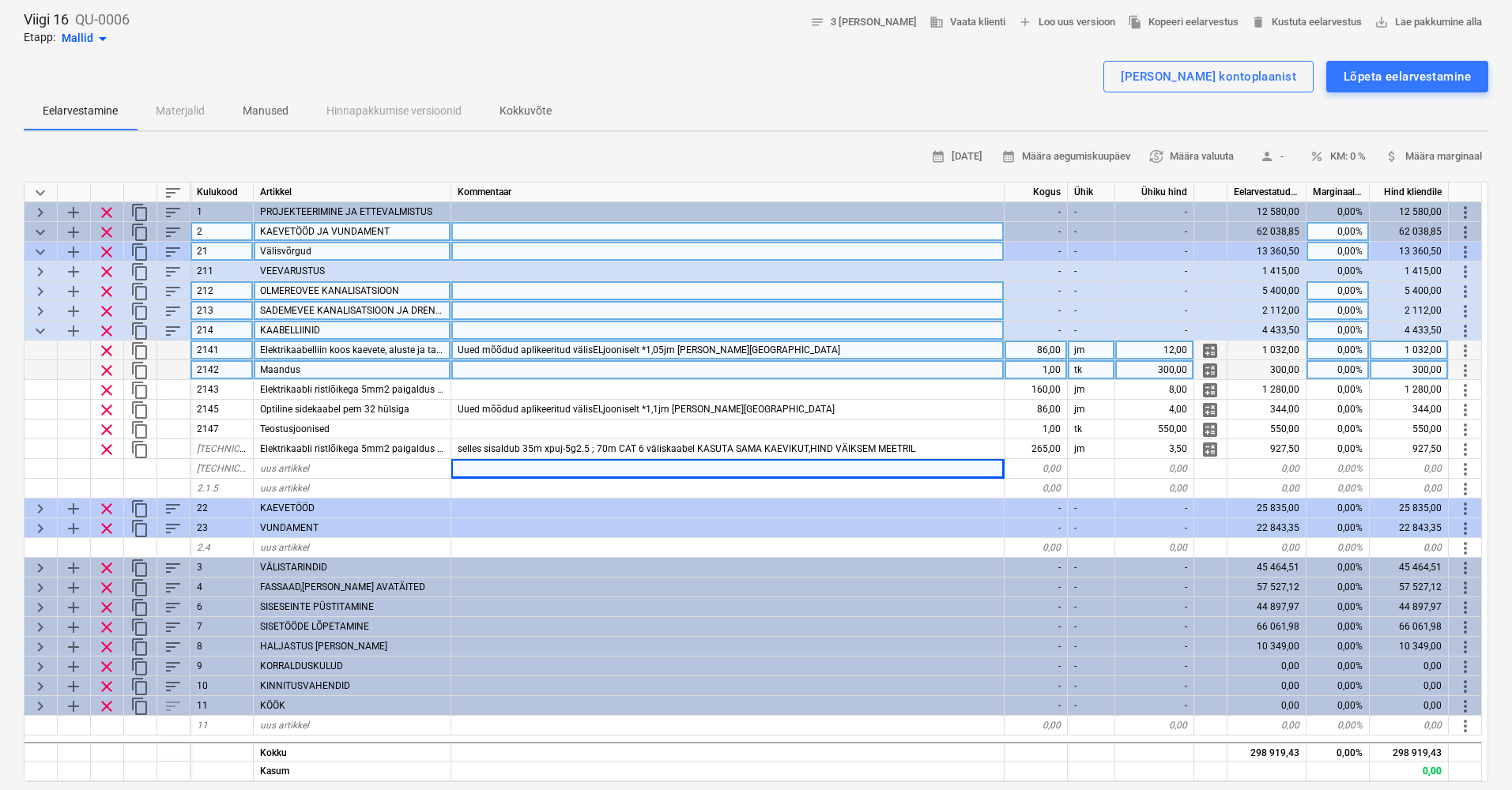
scroll to position [75, 0]
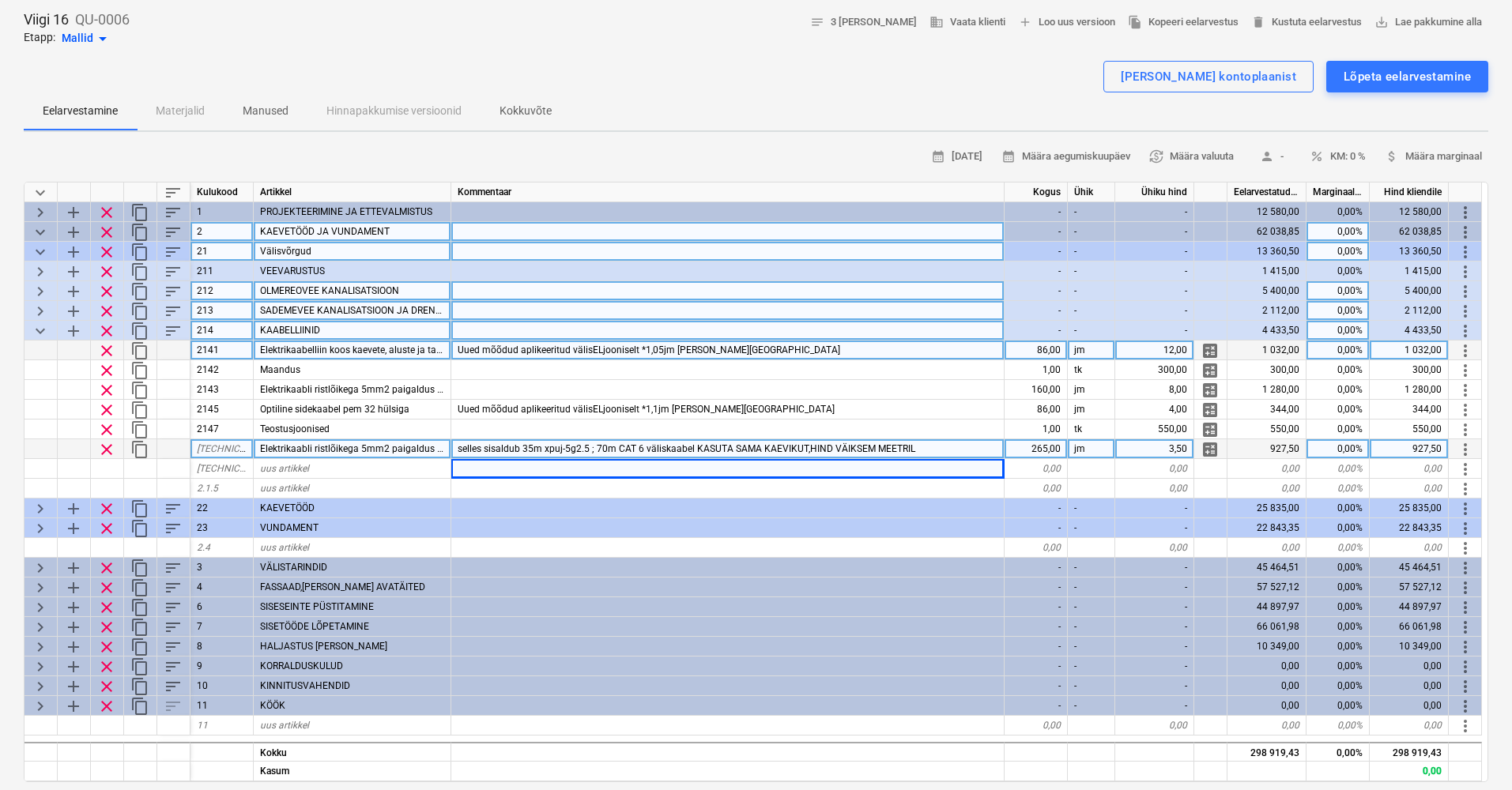
click at [1045, 451] on div "265,00" at bounding box center [1036, 450] width 64 height 20
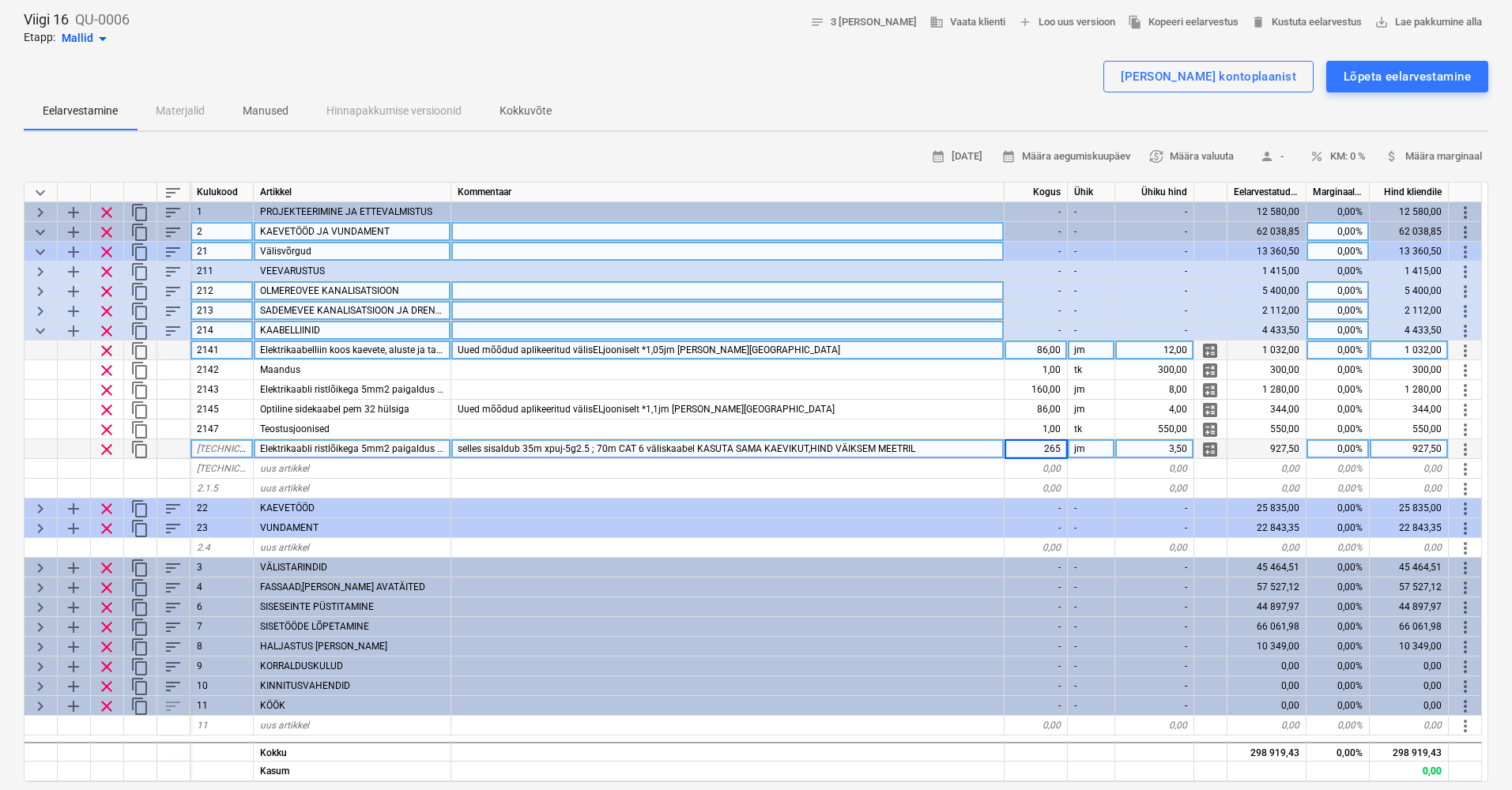
click at [1045, 451] on input "265" at bounding box center [1035, 449] width 63 height 19
click at [1162, 440] on div "3,50" at bounding box center [1155, 450] width 79 height 20
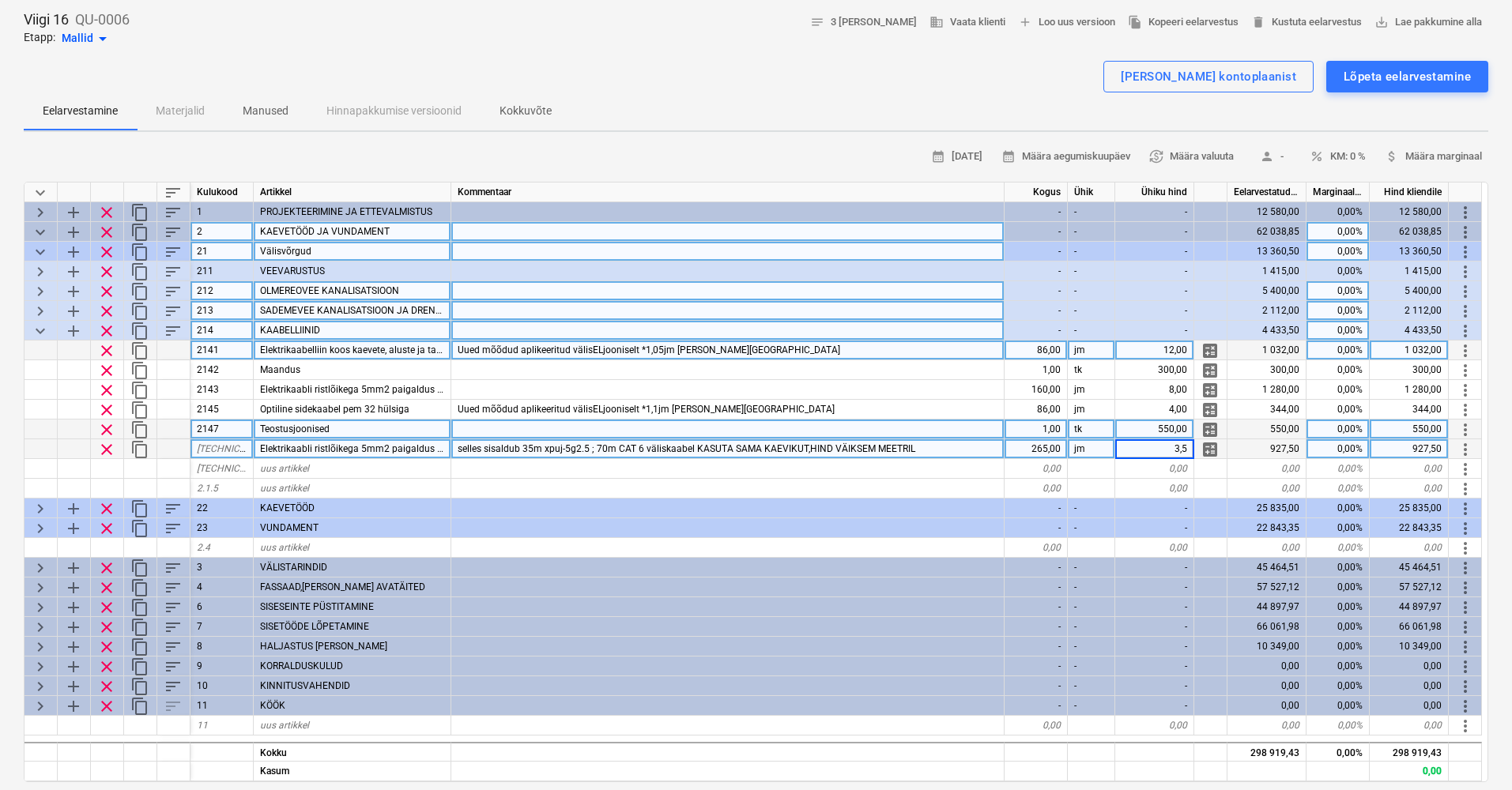
click at [1177, 426] on div "550,00" at bounding box center [1155, 430] width 79 height 20
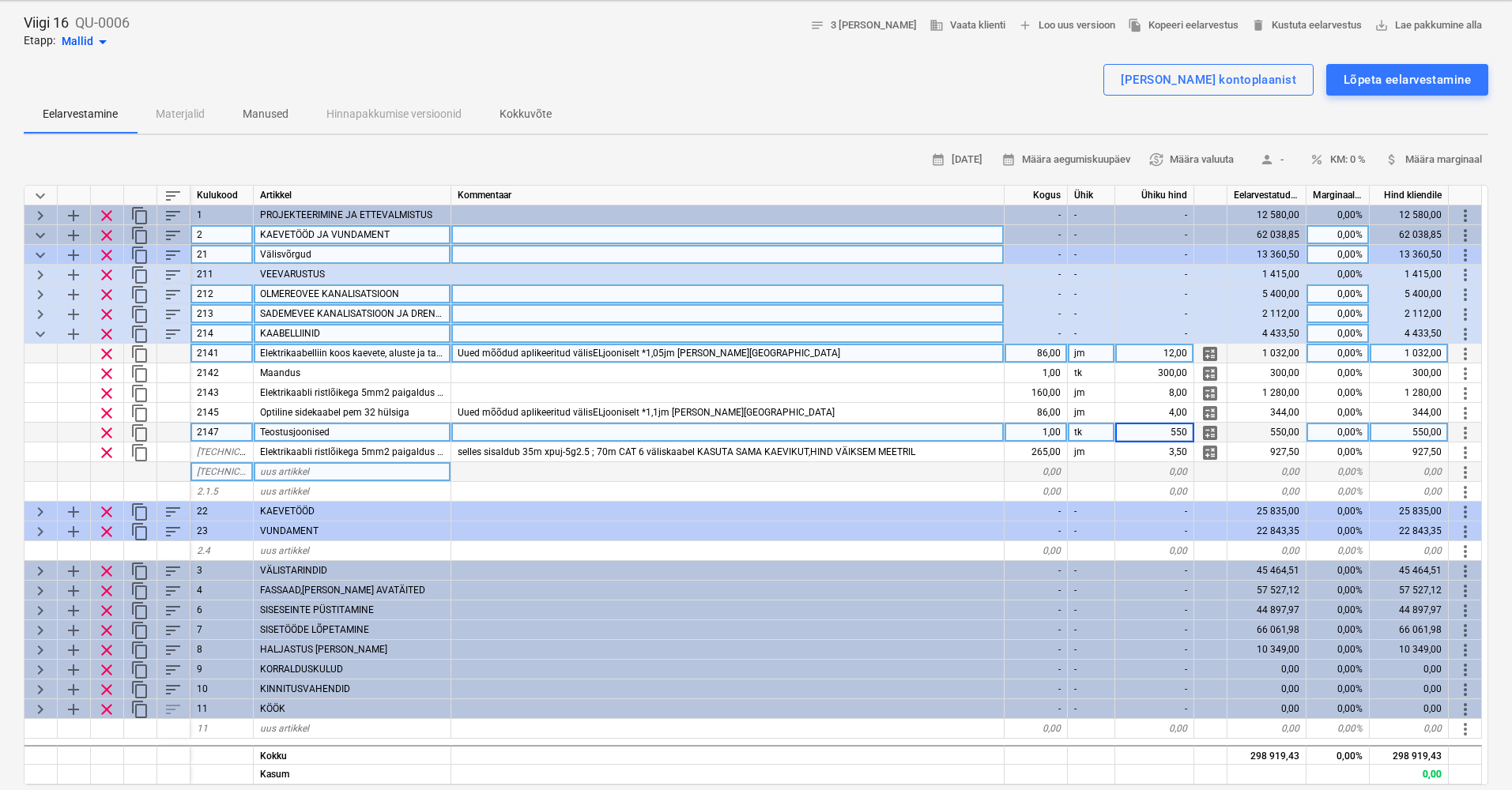
click at [470, 471] on div at bounding box center [728, 473] width 553 height 20
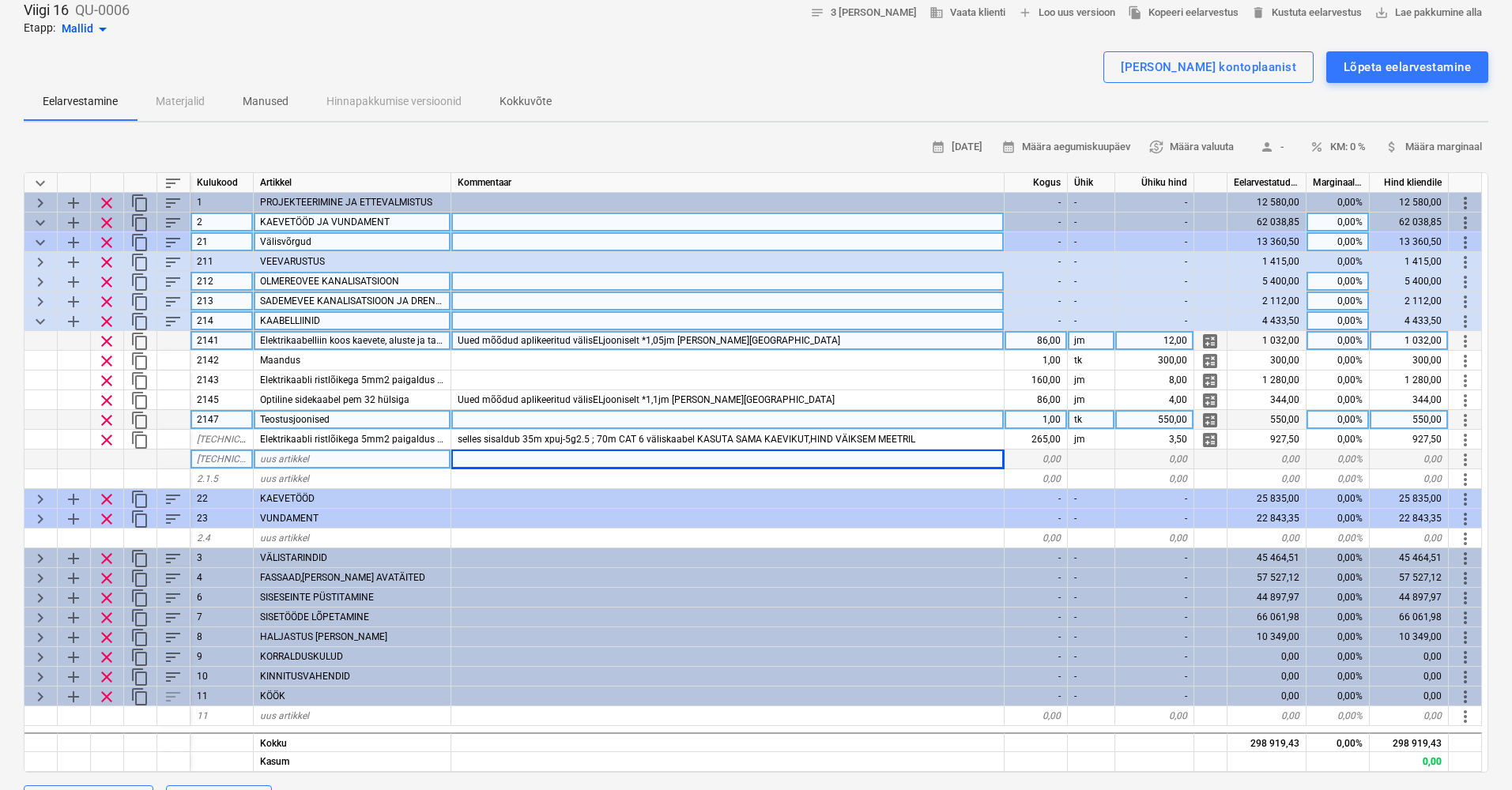
scroll to position [86, 0]
click at [42, 312] on span "keyboard_arrow_down" at bounding box center [40, 320] width 19 height 19
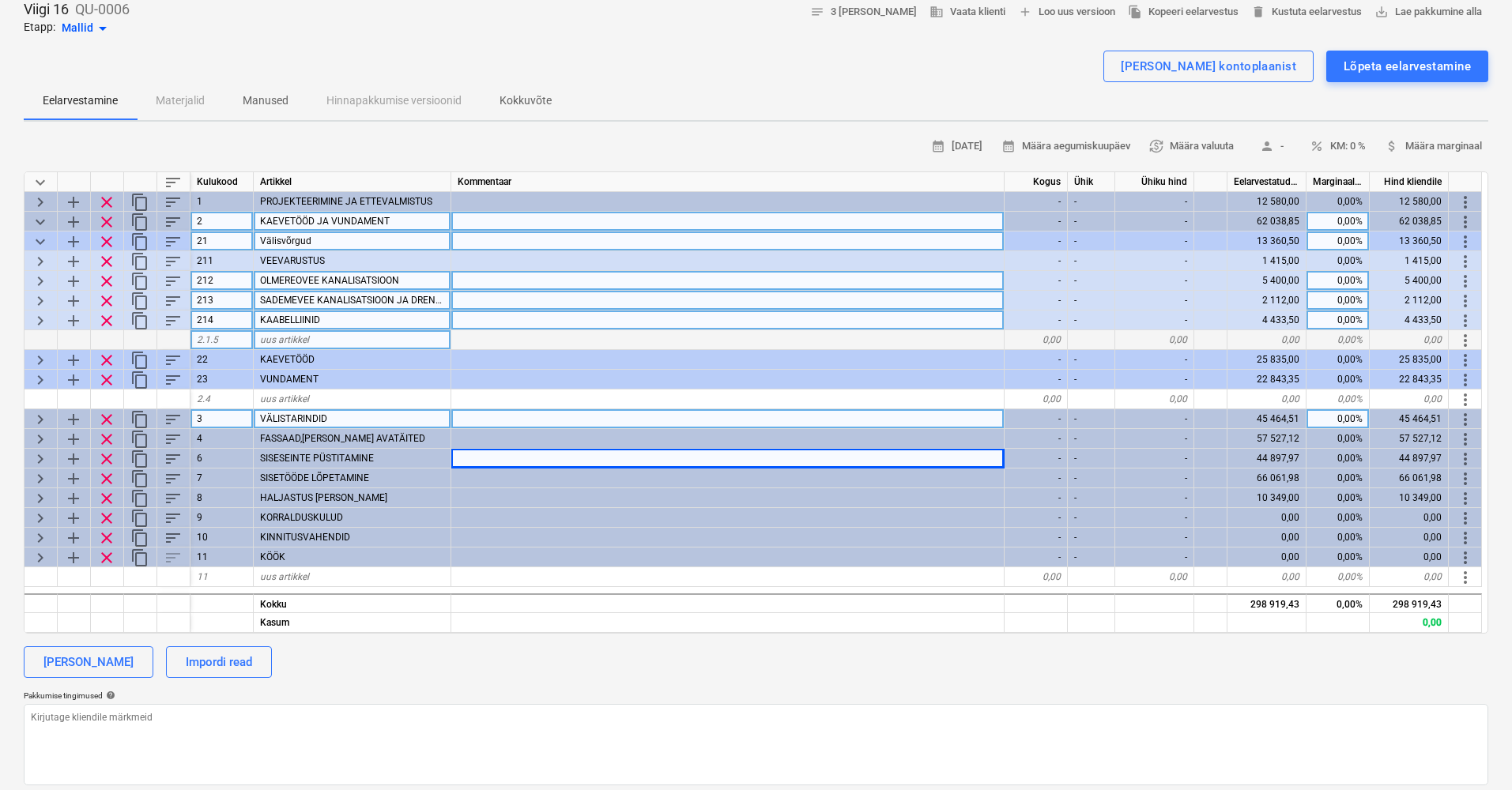
click at [41, 316] on span "keyboard_arrow_right" at bounding box center [40, 320] width 19 height 19
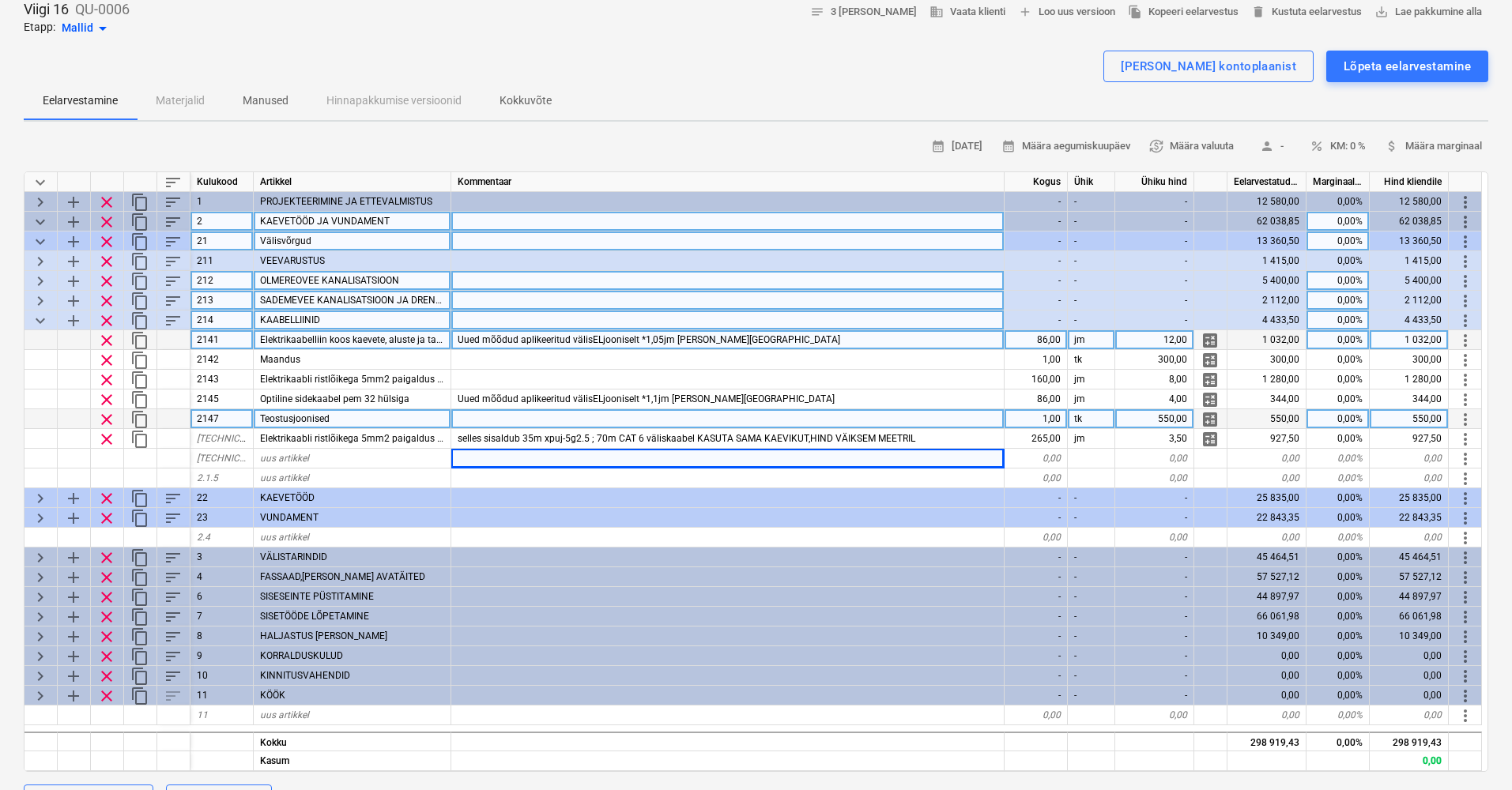
click at [41, 320] on span "keyboard_arrow_down" at bounding box center [40, 320] width 19 height 19
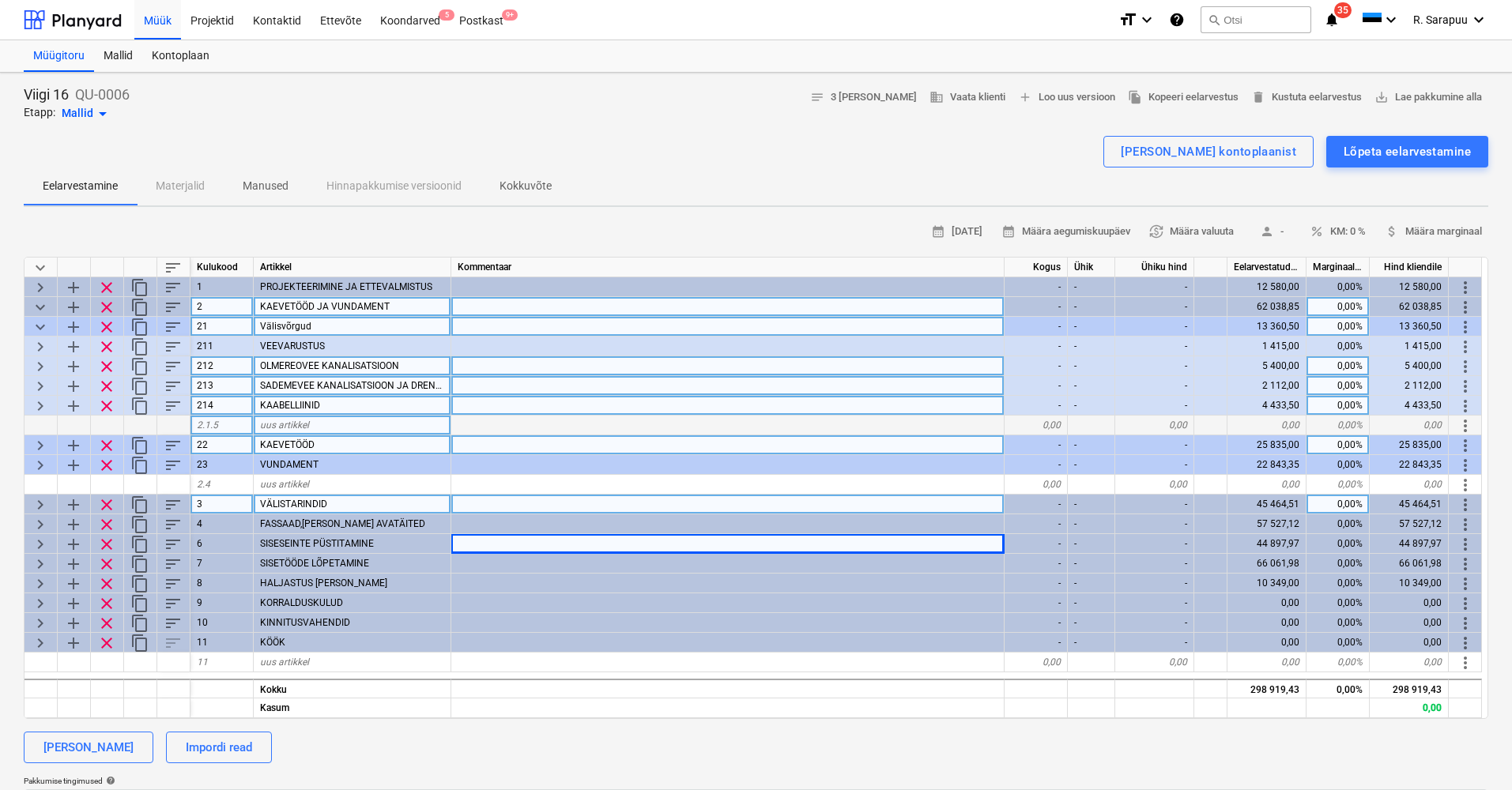
scroll to position [0, 0]
click at [40, 447] on span "keyboard_arrow_right" at bounding box center [40, 445] width 19 height 19
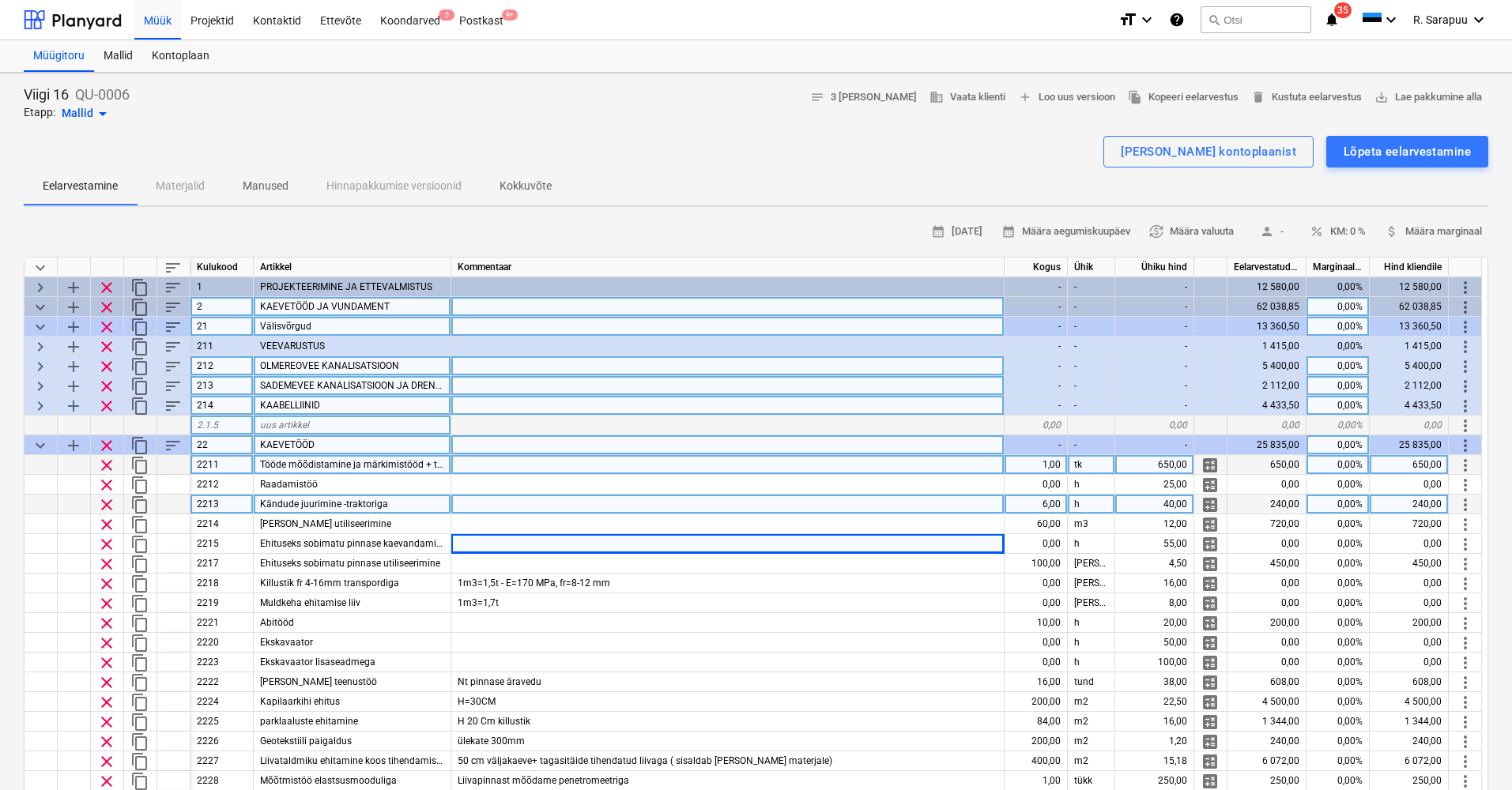
click at [1158, 463] on div "650,00" at bounding box center [1155, 465] width 79 height 20
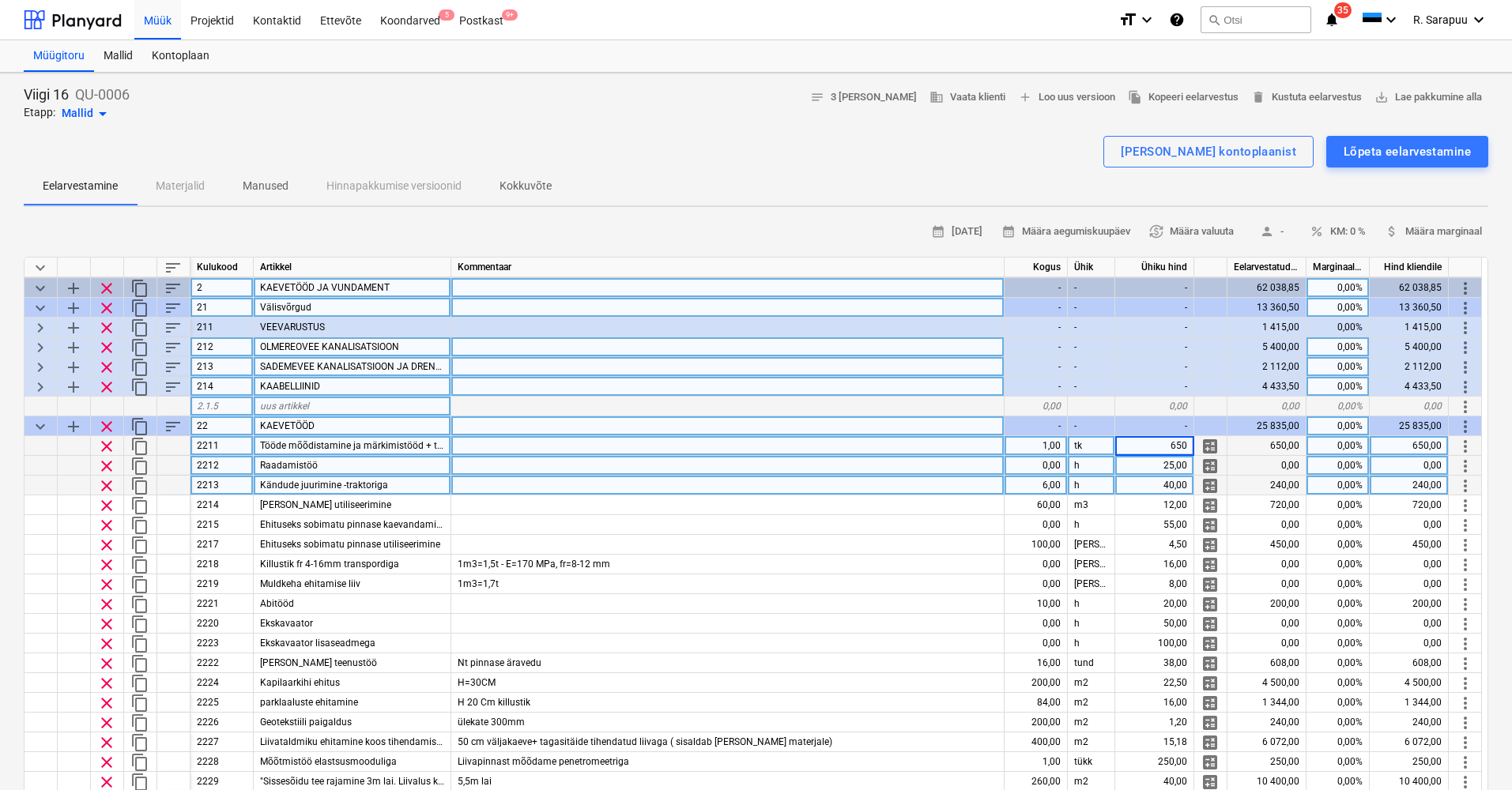
scroll to position [18, 0]
click at [1168, 465] on div "25,00" at bounding box center [1155, 467] width 79 height 20
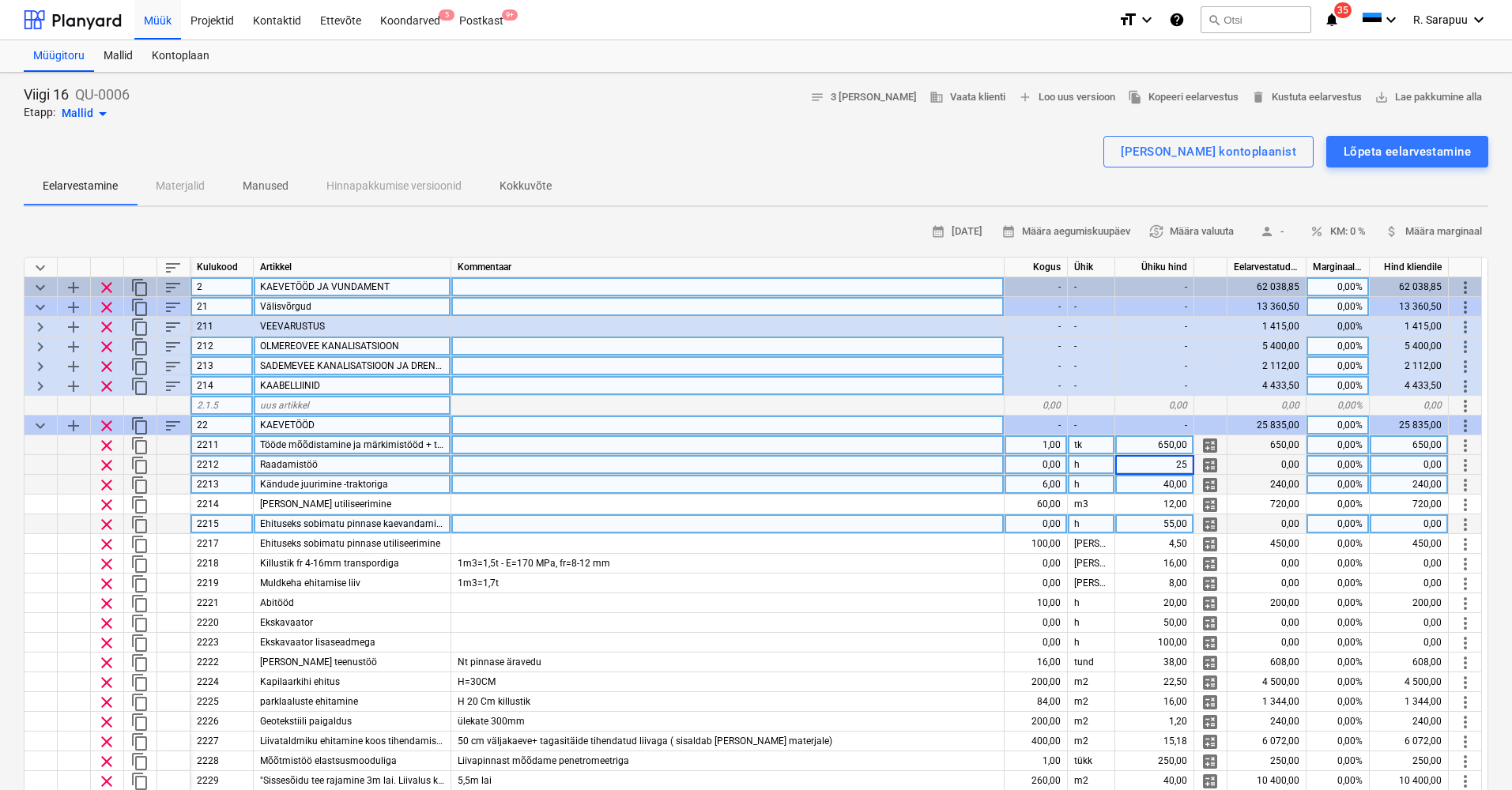
scroll to position [20, 1]
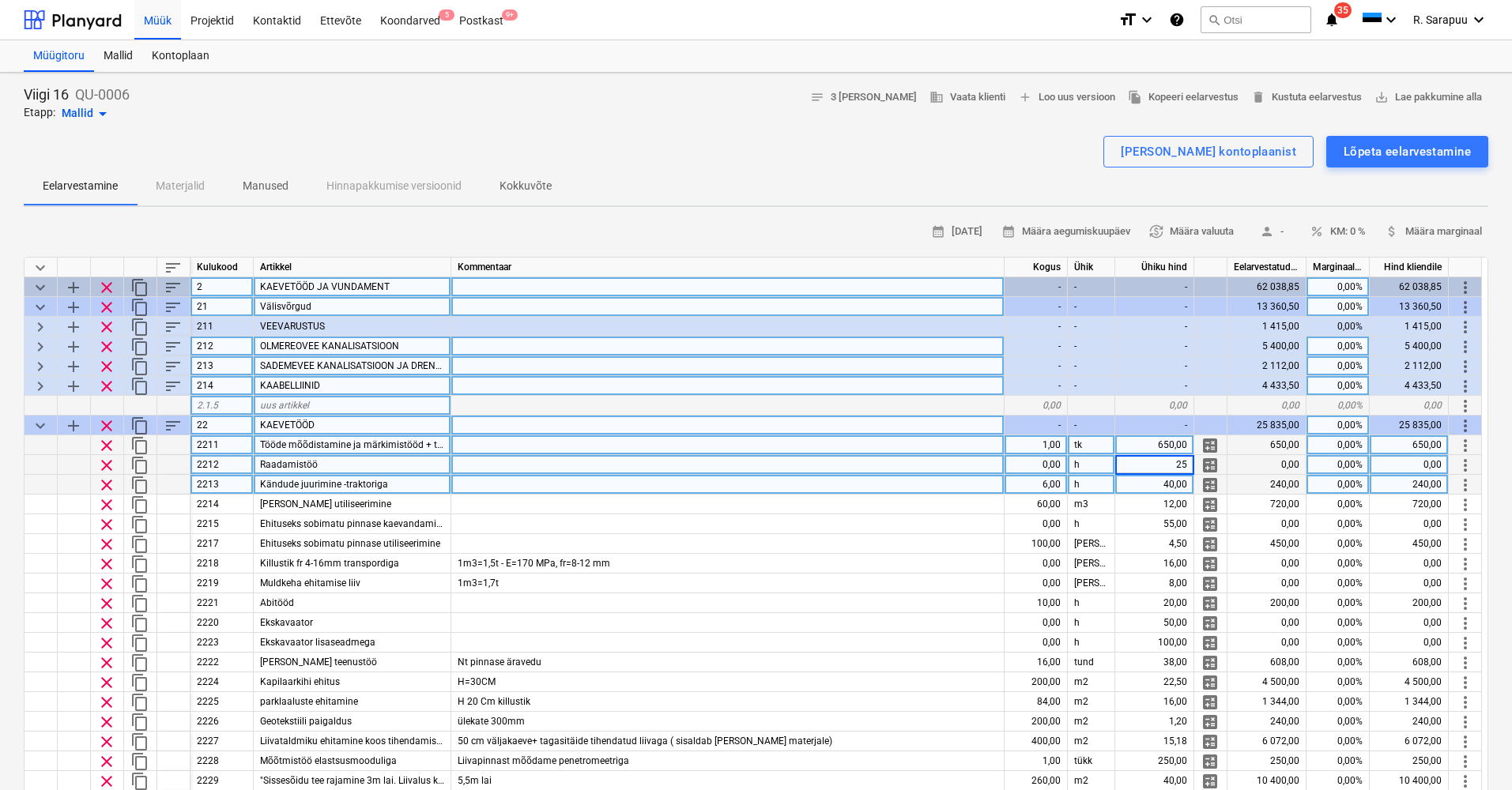
click at [100, 459] on span "clear" at bounding box center [107, 465] width 19 height 19
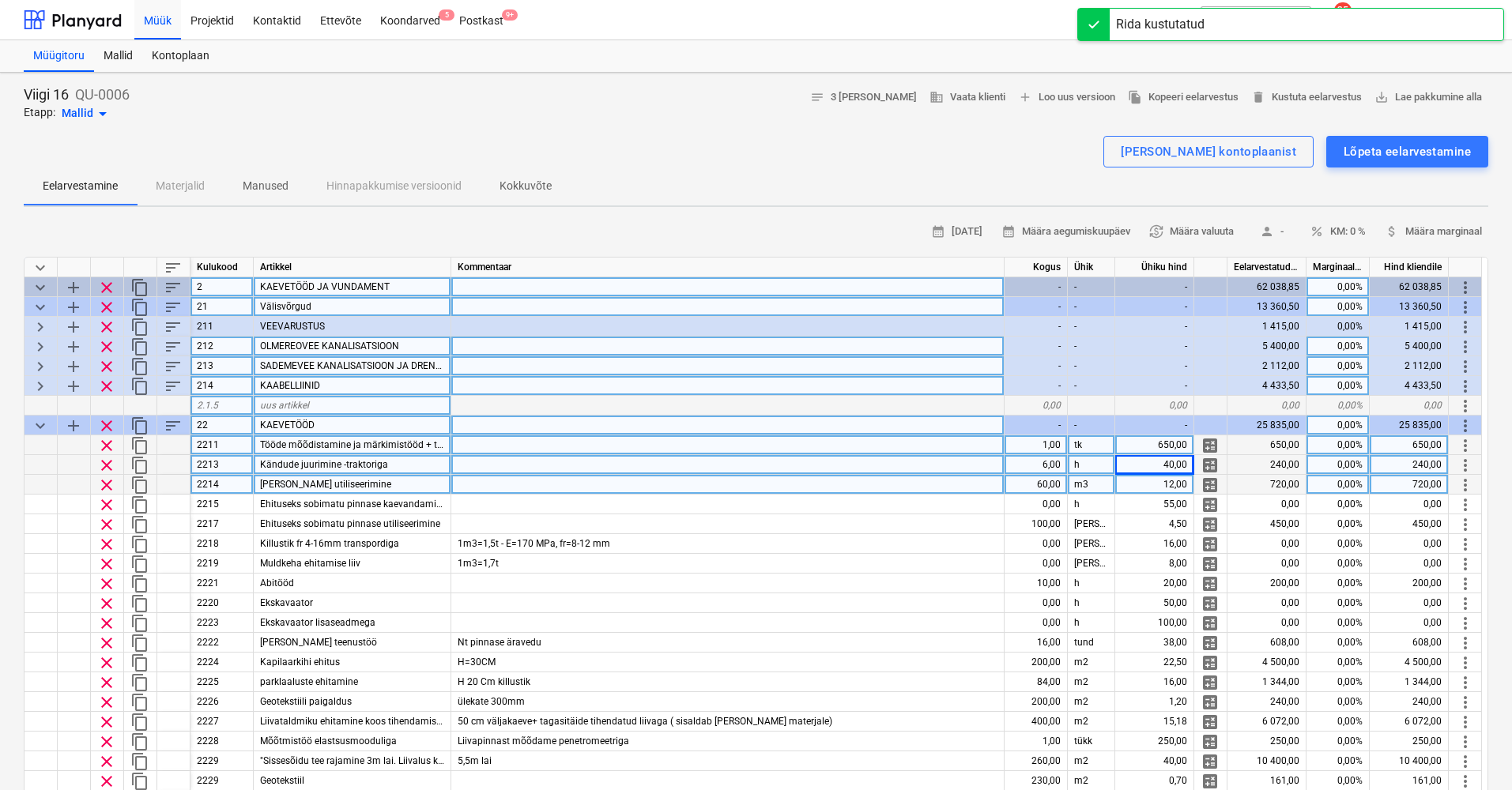
scroll to position [20, 0]
click at [1049, 466] on div "6,00" at bounding box center [1036, 465] width 64 height 20
click at [1164, 460] on div "40,00" at bounding box center [1155, 465] width 79 height 20
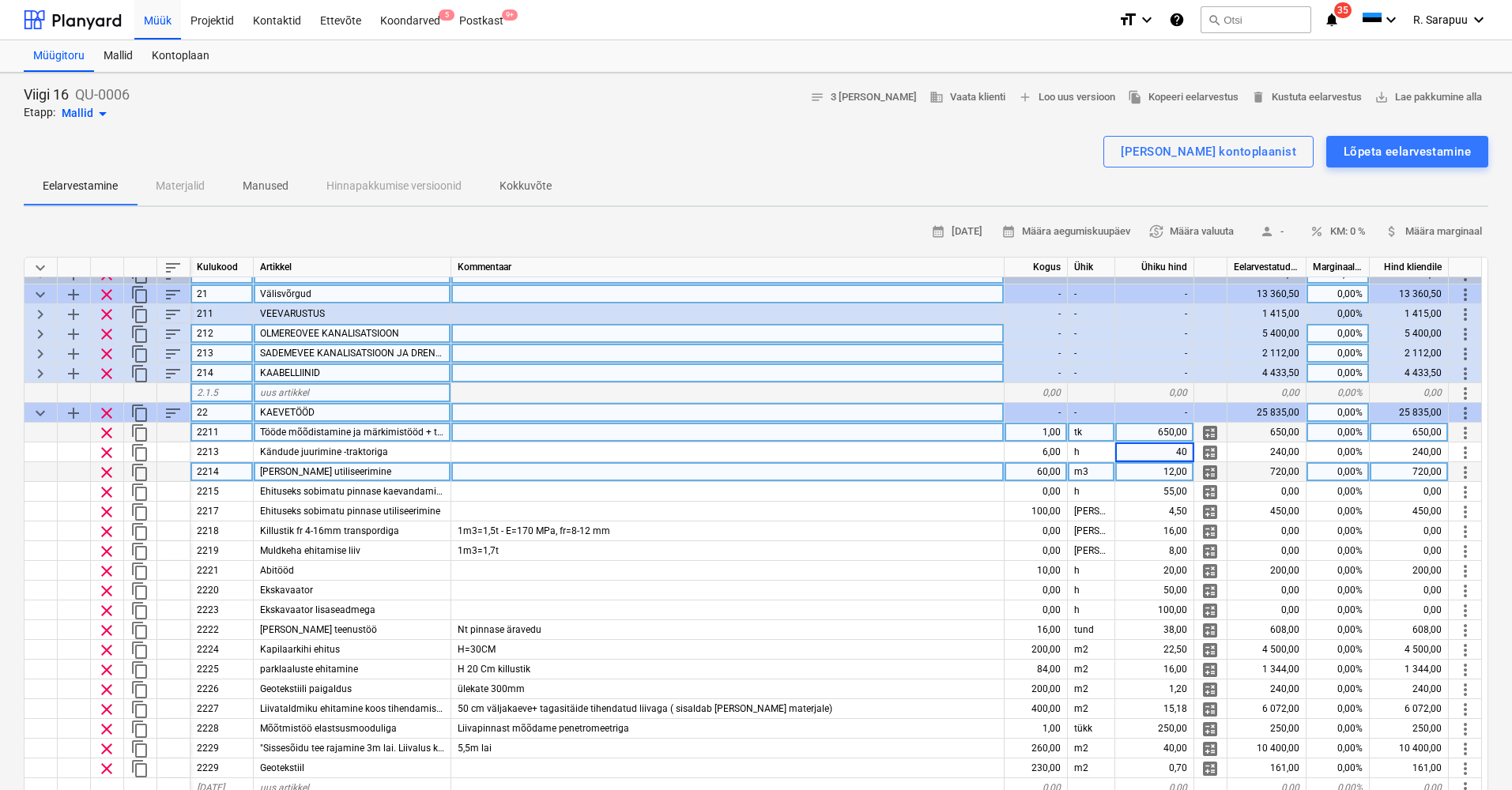
scroll to position [33, 1]
click at [1158, 473] on div "12,00" at bounding box center [1155, 473] width 79 height 20
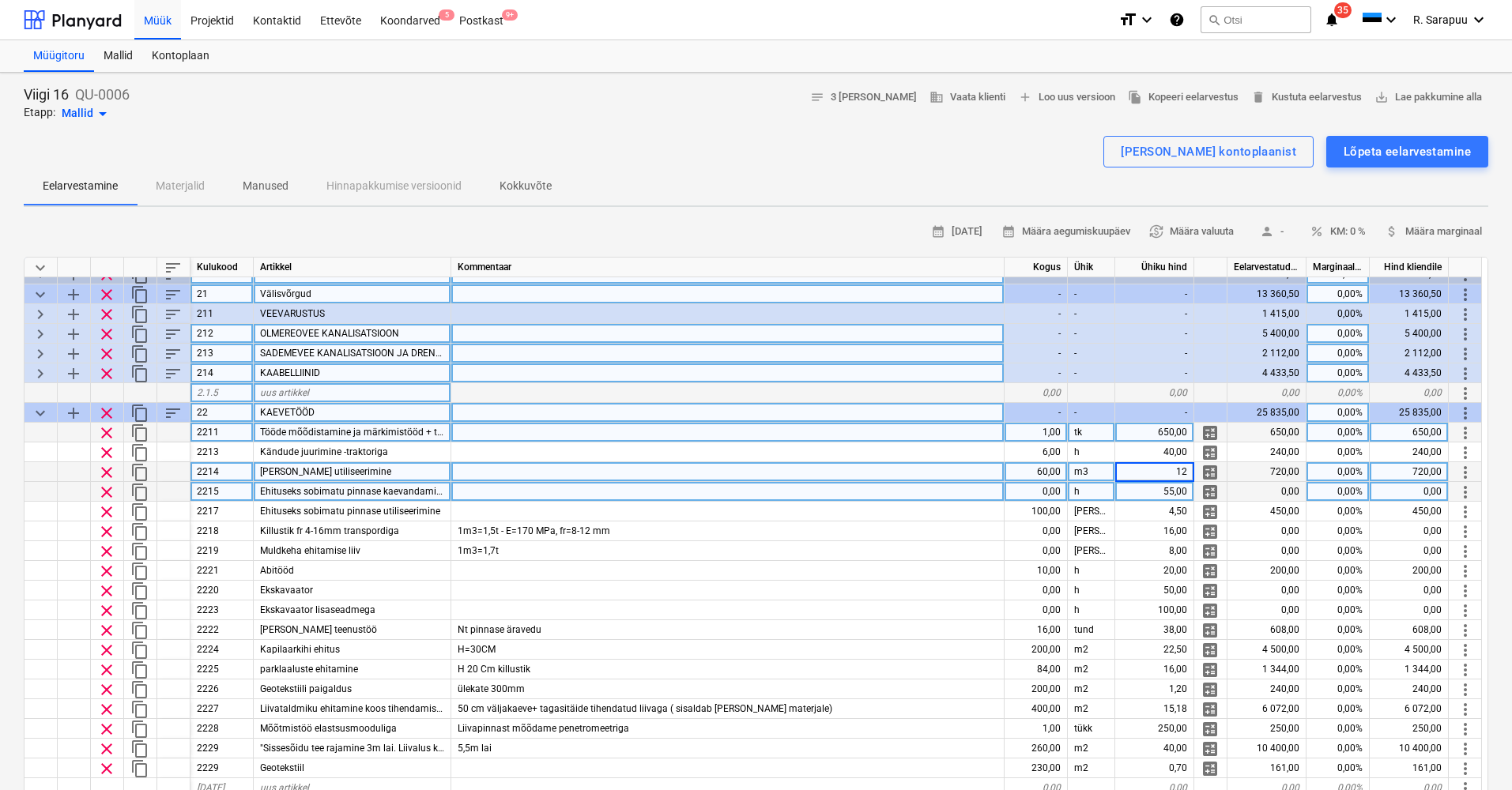
click at [103, 490] on span "clear" at bounding box center [107, 492] width 19 height 19
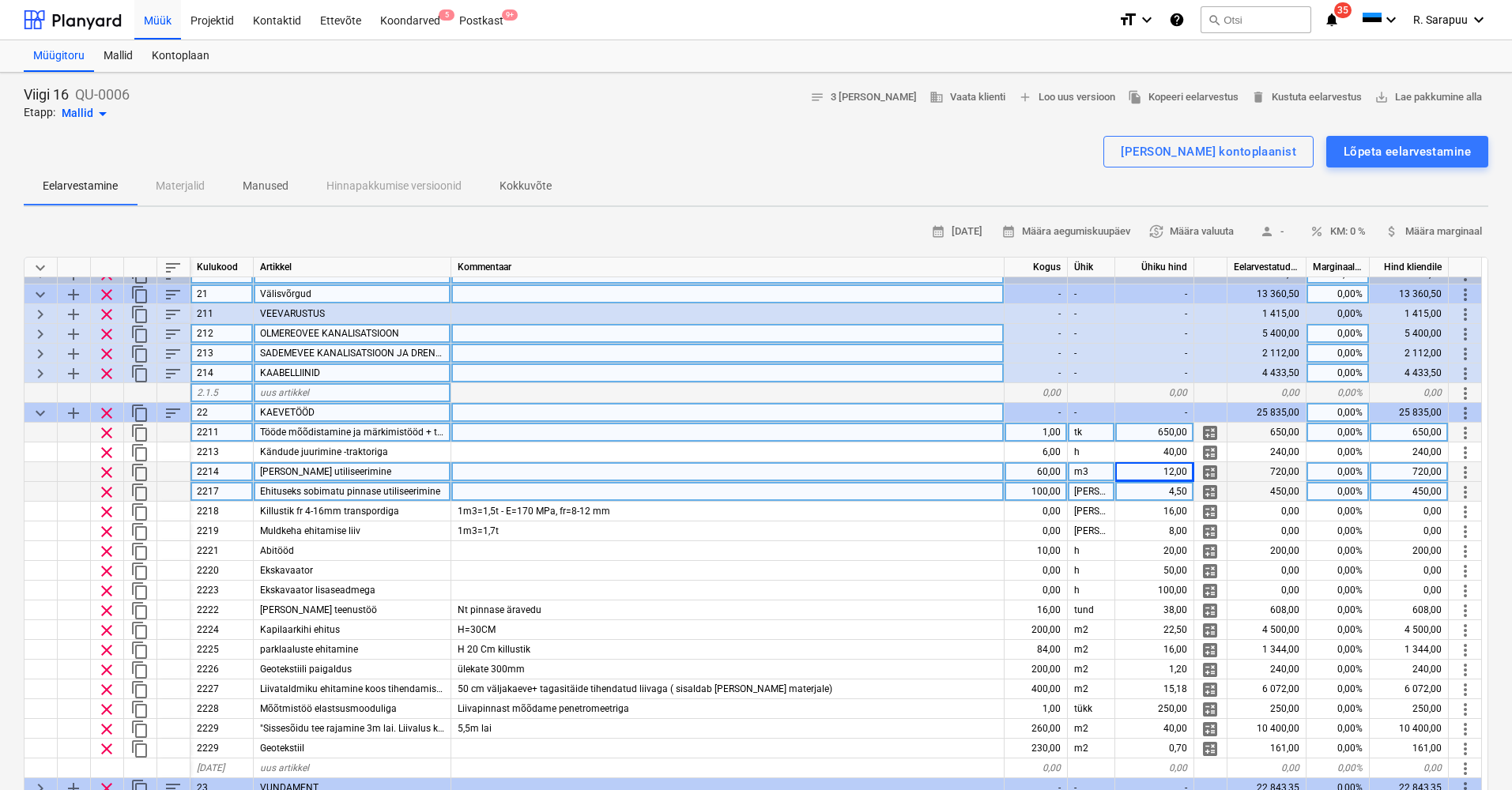
scroll to position [35, 1]
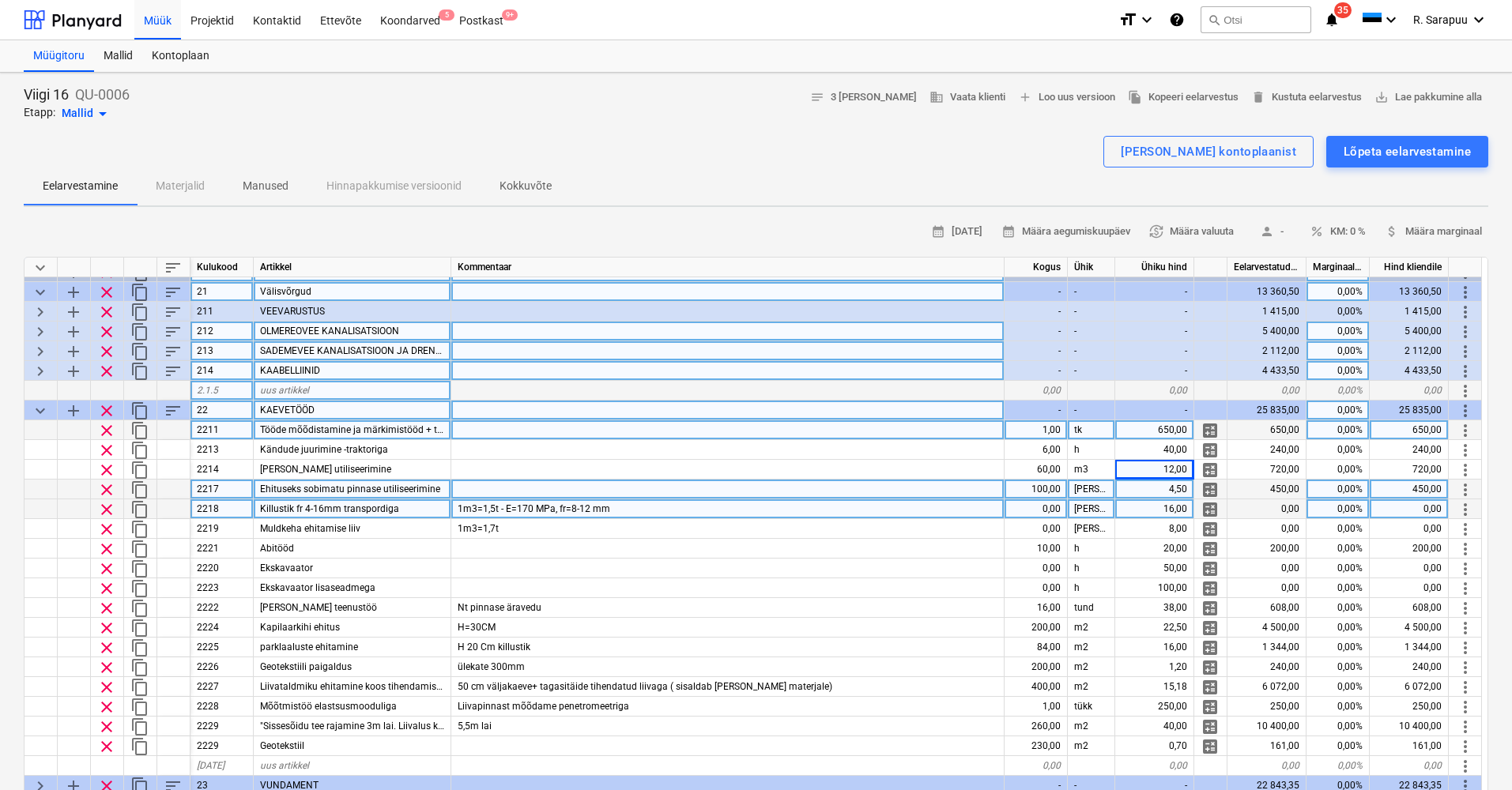
click at [668, 502] on div "1m3=1,5t - E=170 MPa, fr=8-12 mm" at bounding box center [728, 509] width 553 height 20
click at [1031, 512] on div "0,00" at bounding box center [1036, 509] width 64 height 20
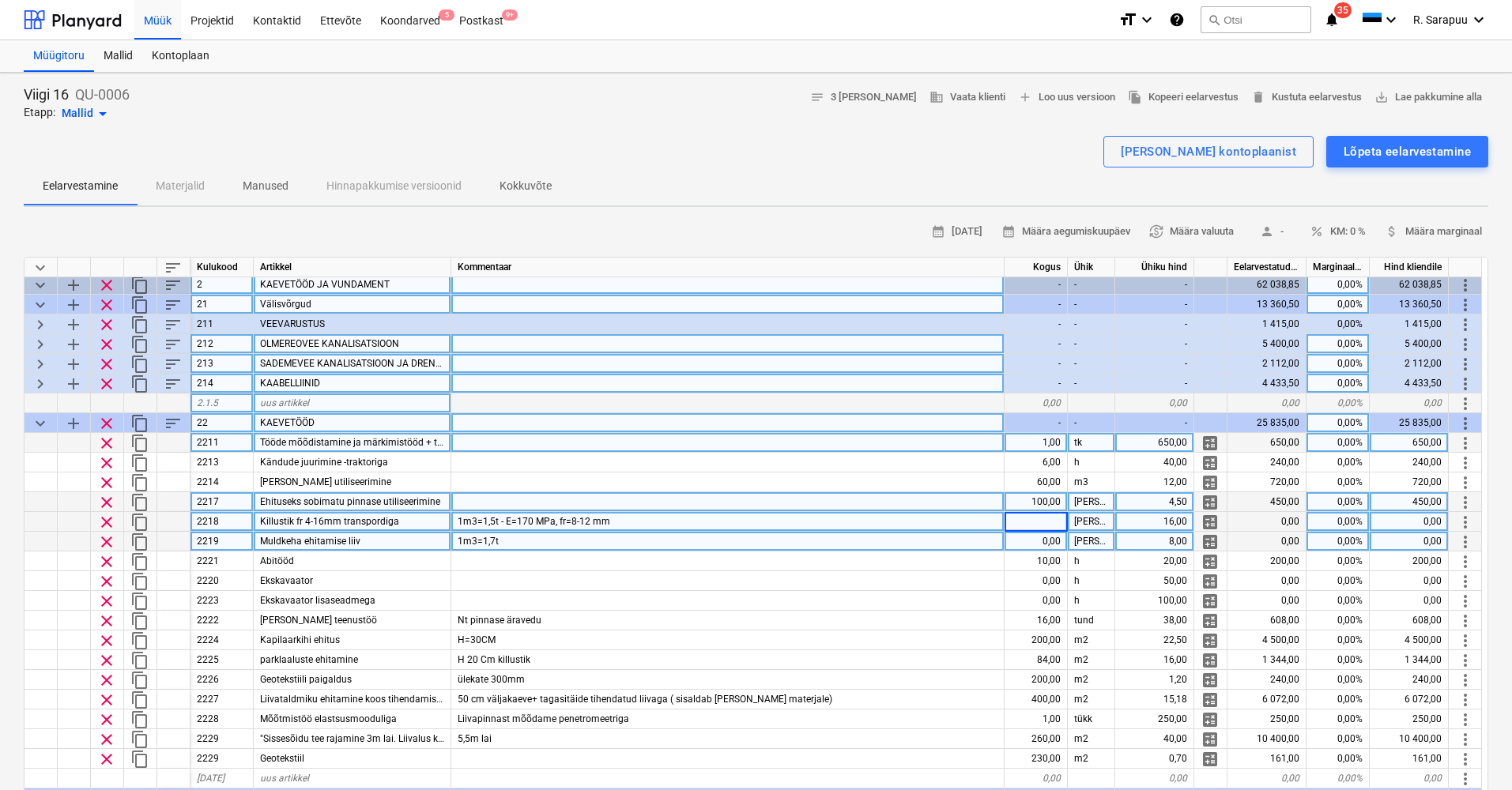
scroll to position [22, 1]
click at [578, 535] on div "1m3=1,7t" at bounding box center [728, 541] width 553 height 20
click at [578, 535] on input "1m3=1,7t" at bounding box center [727, 540] width 552 height 19
click at [105, 541] on span "clear" at bounding box center [107, 541] width 19 height 19
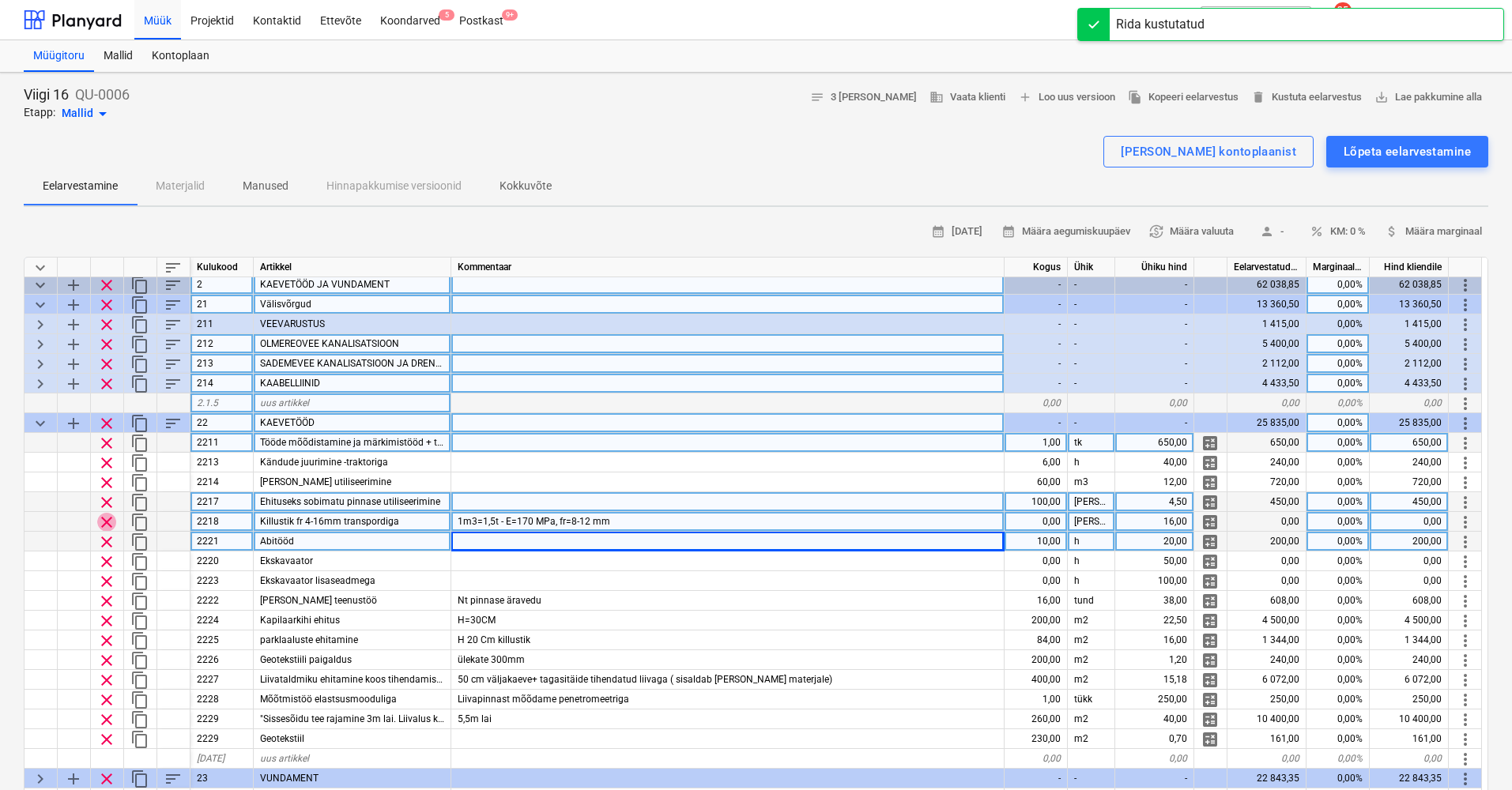
click at [106, 518] on span "clear" at bounding box center [107, 521] width 19 height 19
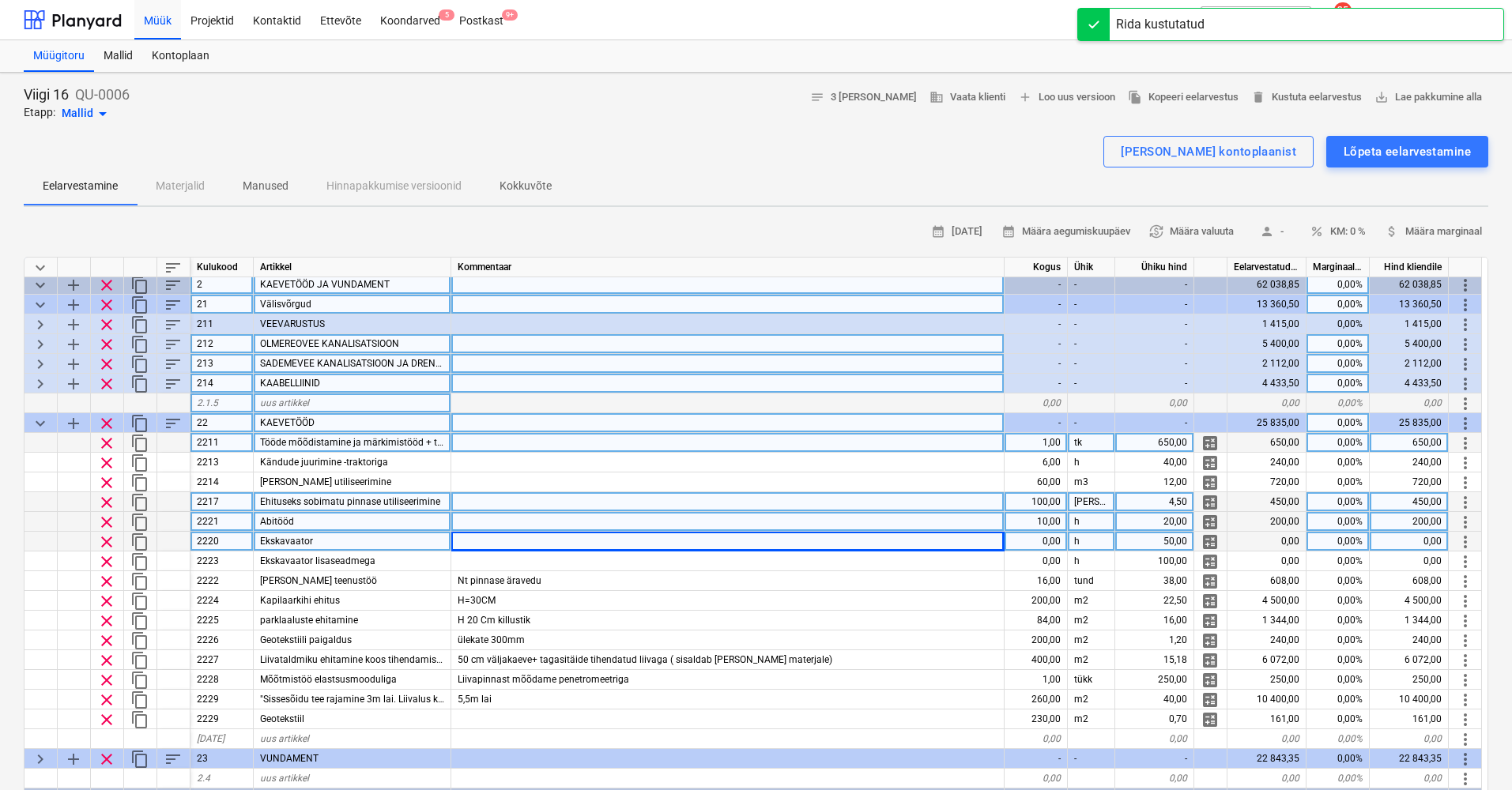
click at [1031, 519] on div "10,00" at bounding box center [1036, 522] width 64 height 20
click at [621, 542] on div at bounding box center [728, 541] width 553 height 20
click at [110, 539] on span "clear" at bounding box center [107, 541] width 19 height 19
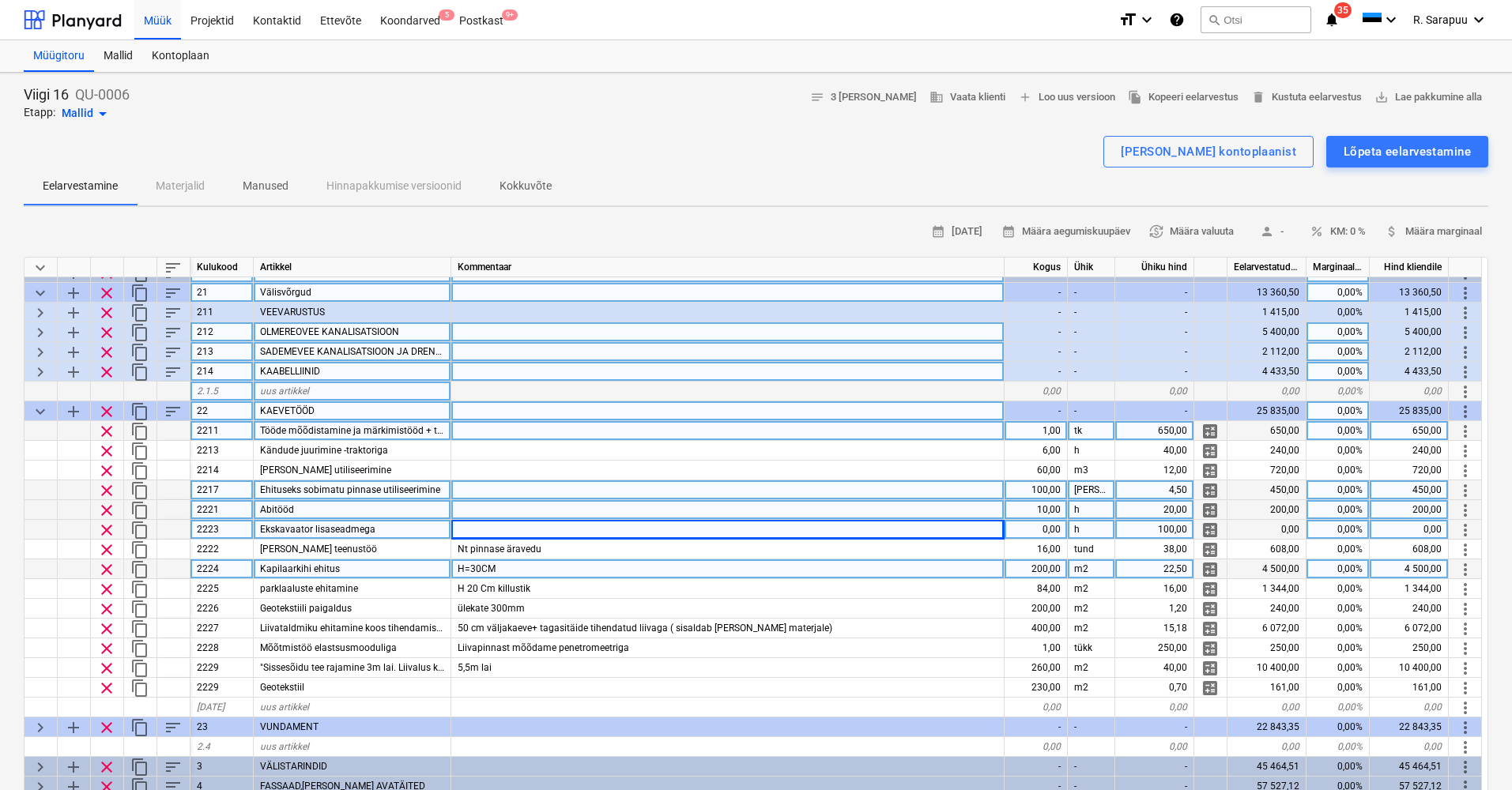
scroll to position [34, 1]
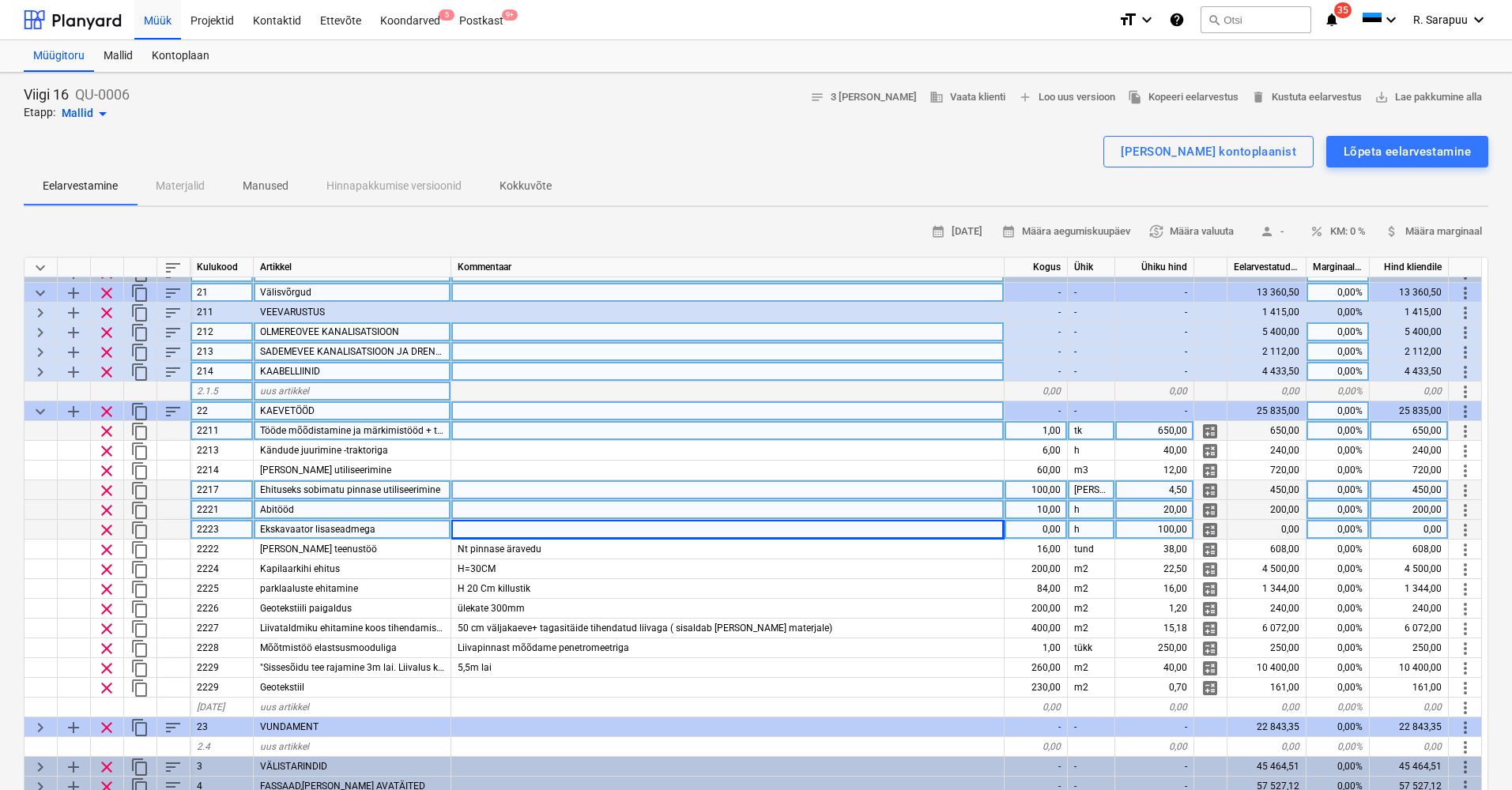
click at [811, 532] on div at bounding box center [728, 530] width 553 height 20
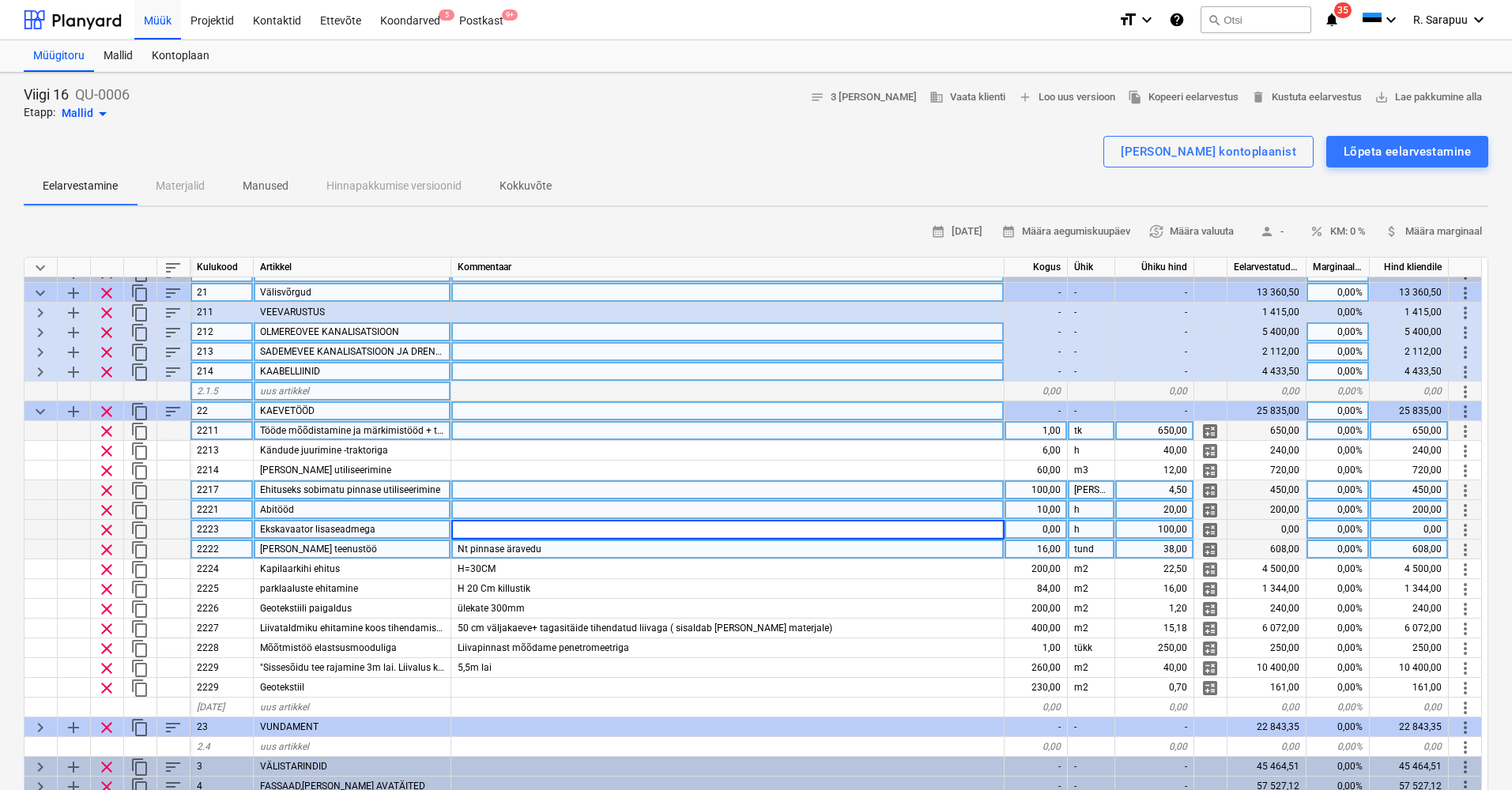
click at [799, 548] on div "Nt pinnase äravedu" at bounding box center [728, 549] width 553 height 20
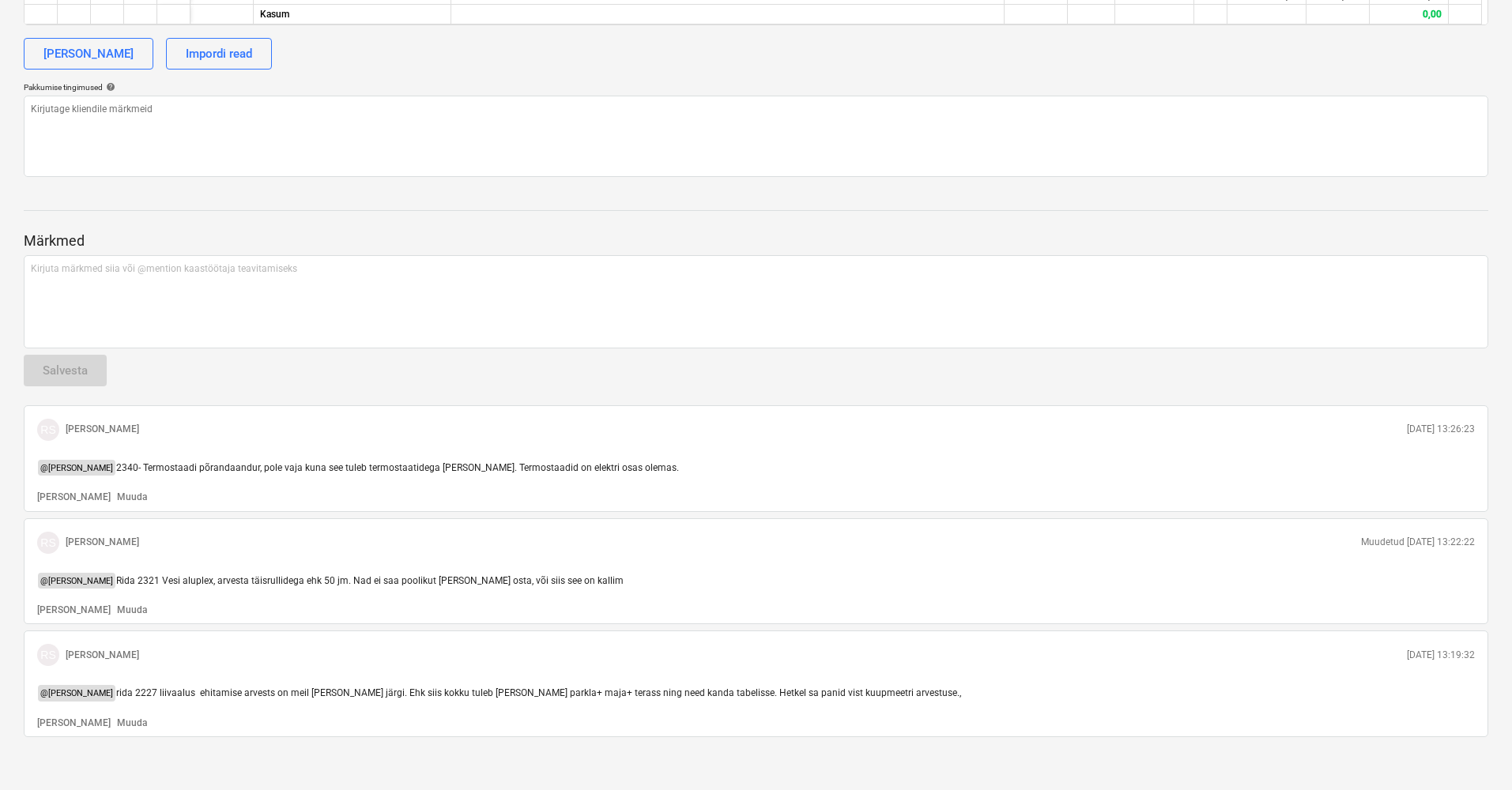
scroll to position [824, 0]
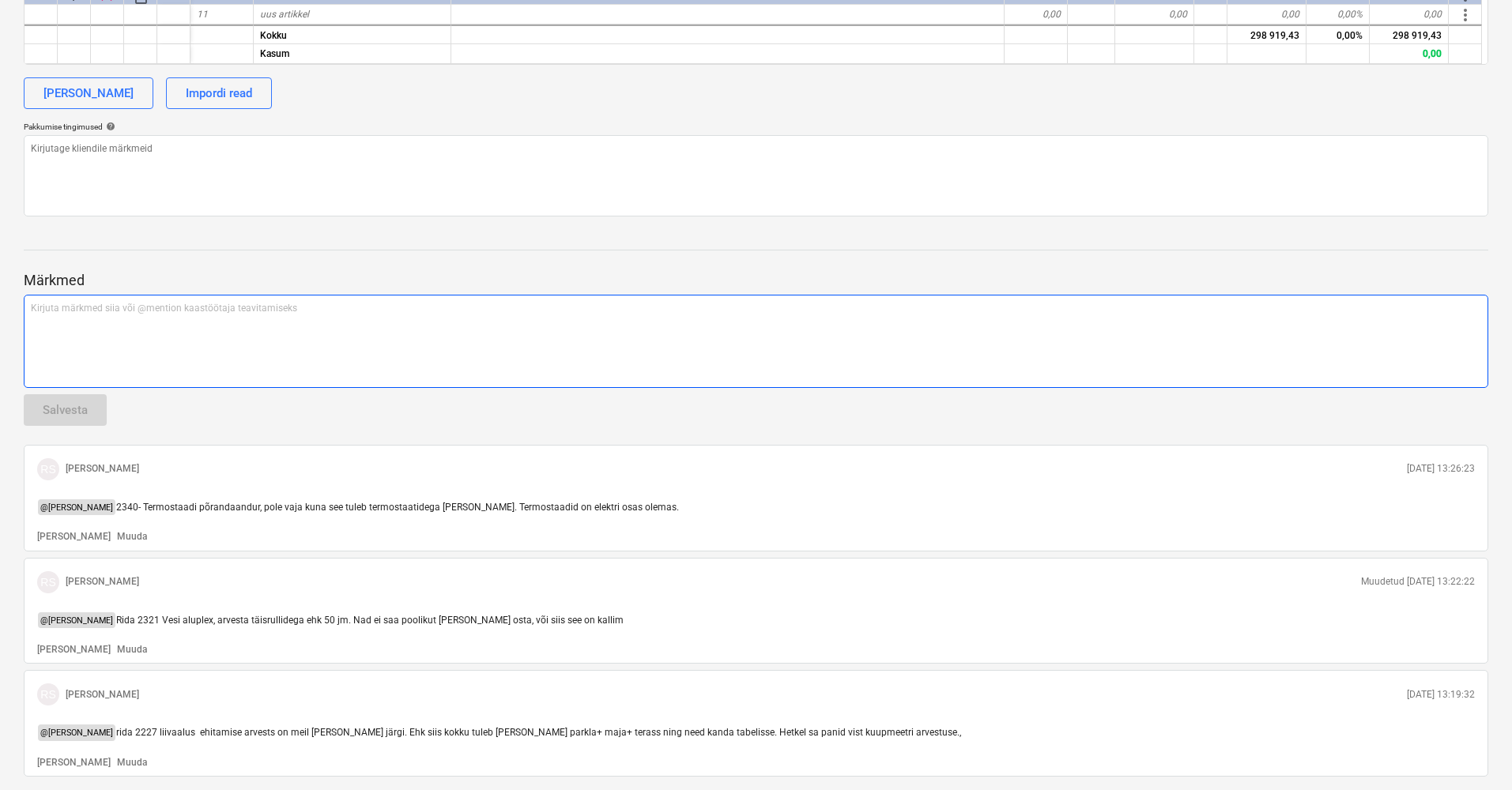
click at [113, 332] on div "Kirjuta märkmed siia või @mention kaastöötaja teavitamiseks ﻿" at bounding box center [756, 341] width 1465 height 94
click at [113, 316] on div "Kirjuta märkmed siia või @mention kaastöötaja teavitamiseks ﻿" at bounding box center [756, 341] width 1465 height 94
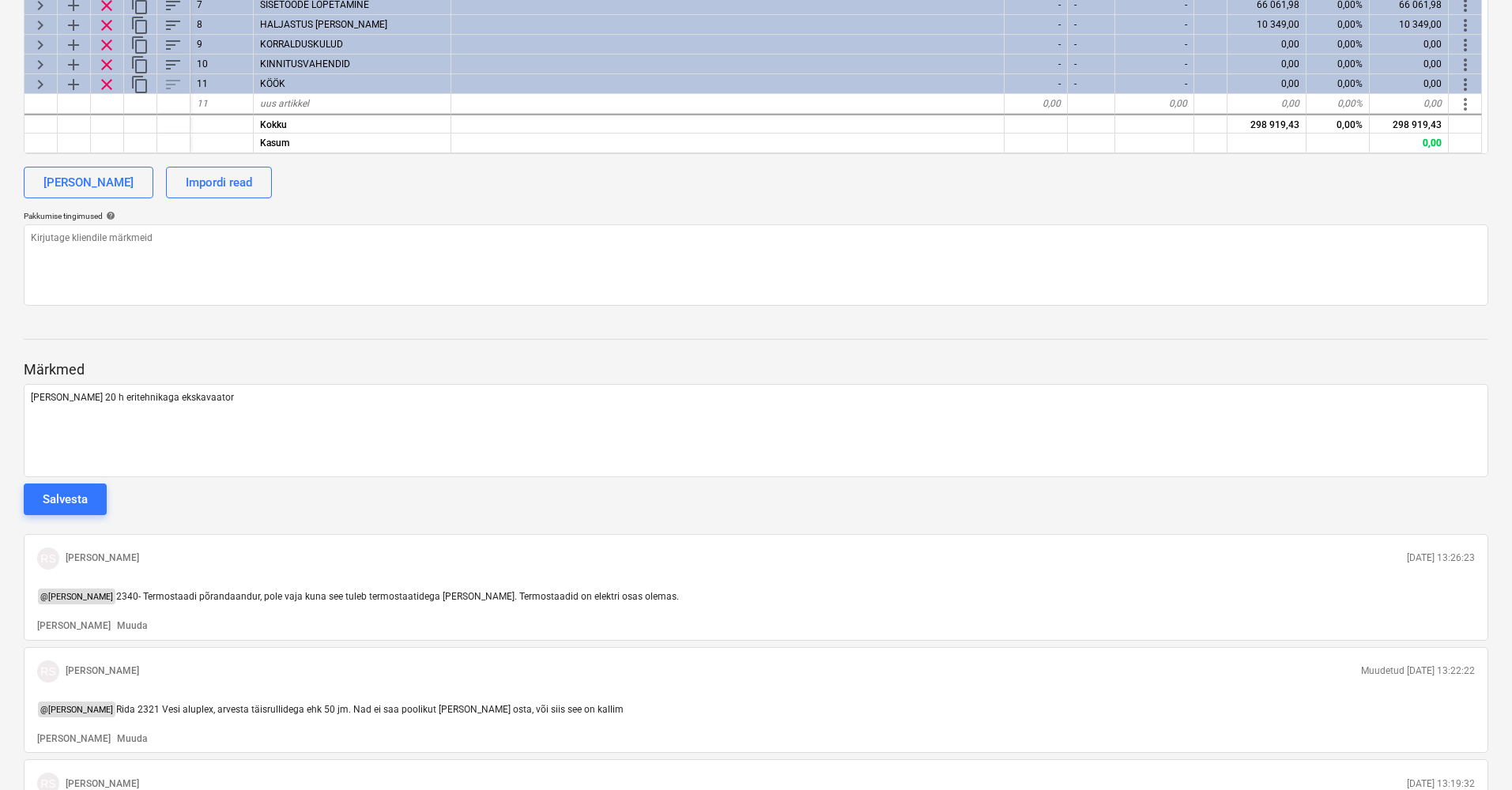
click at [71, 486] on button "Salvesta" at bounding box center [65, 499] width 83 height 32
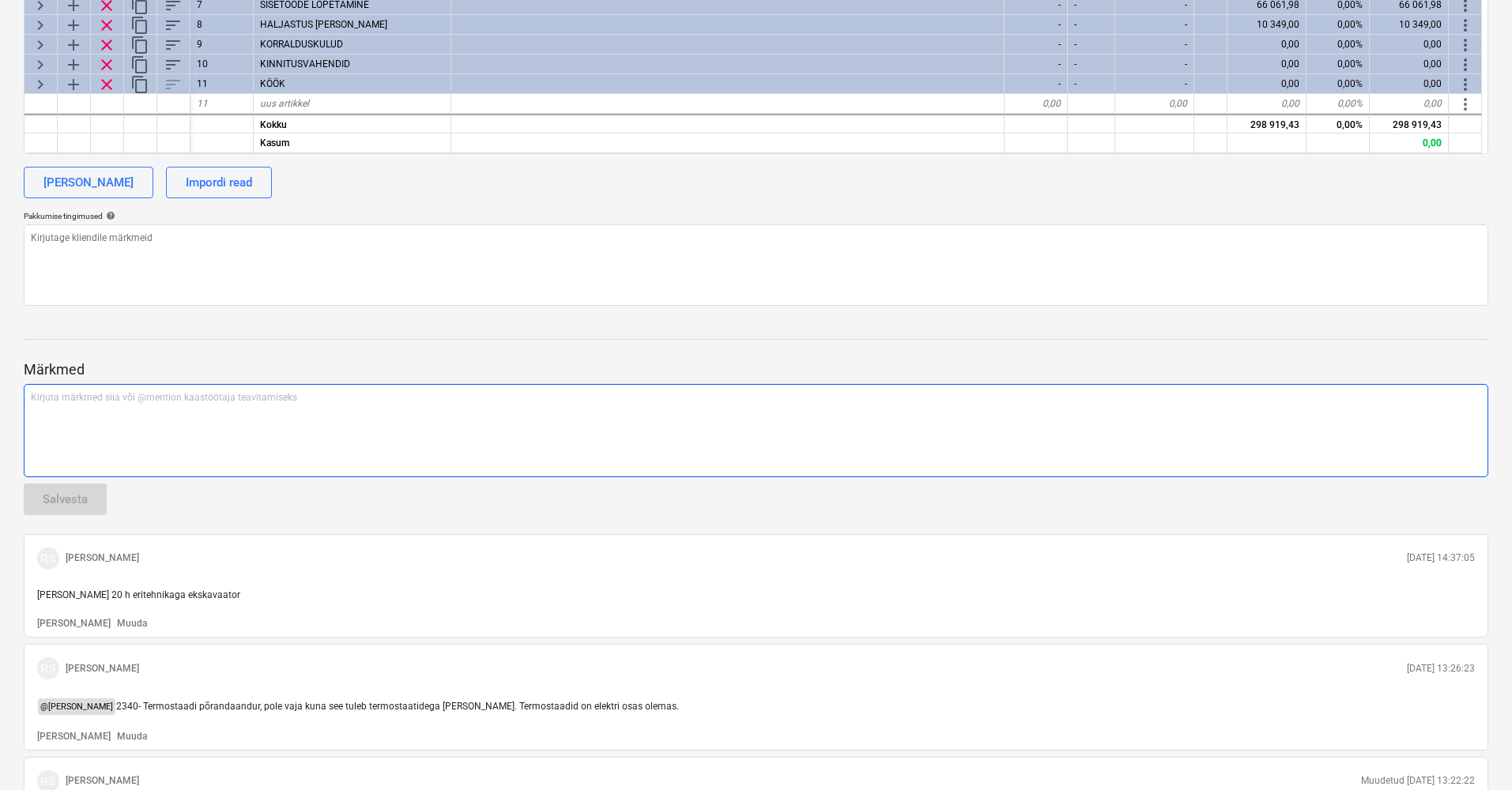
click at [142, 408] on div "Kirjuta märkmed siia või @mention kaastöötaja teavitamiseks ﻿" at bounding box center [756, 431] width 1465 height 94
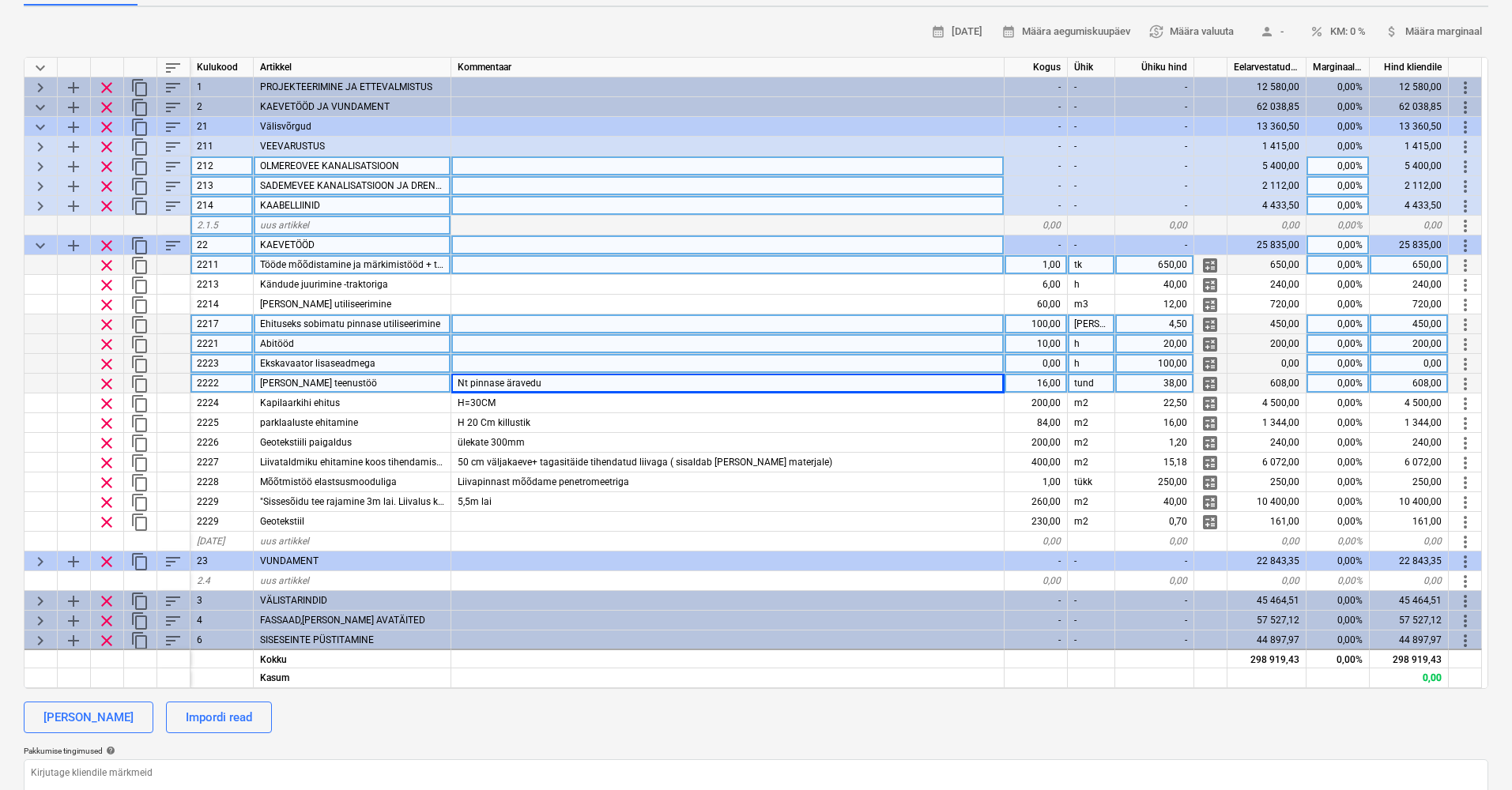
scroll to position [200, 0]
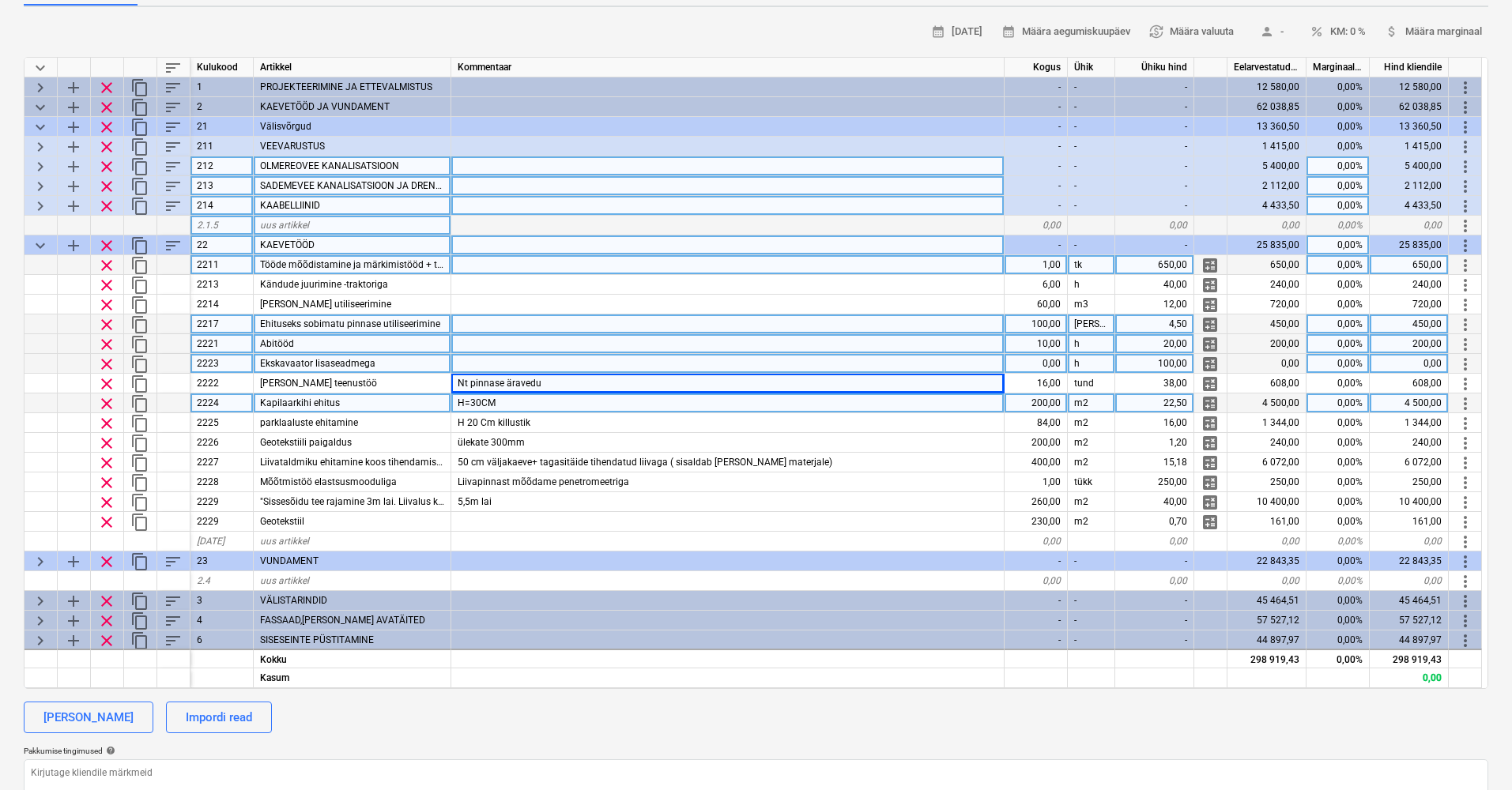
click at [1056, 401] on div "200,00" at bounding box center [1036, 403] width 64 height 20
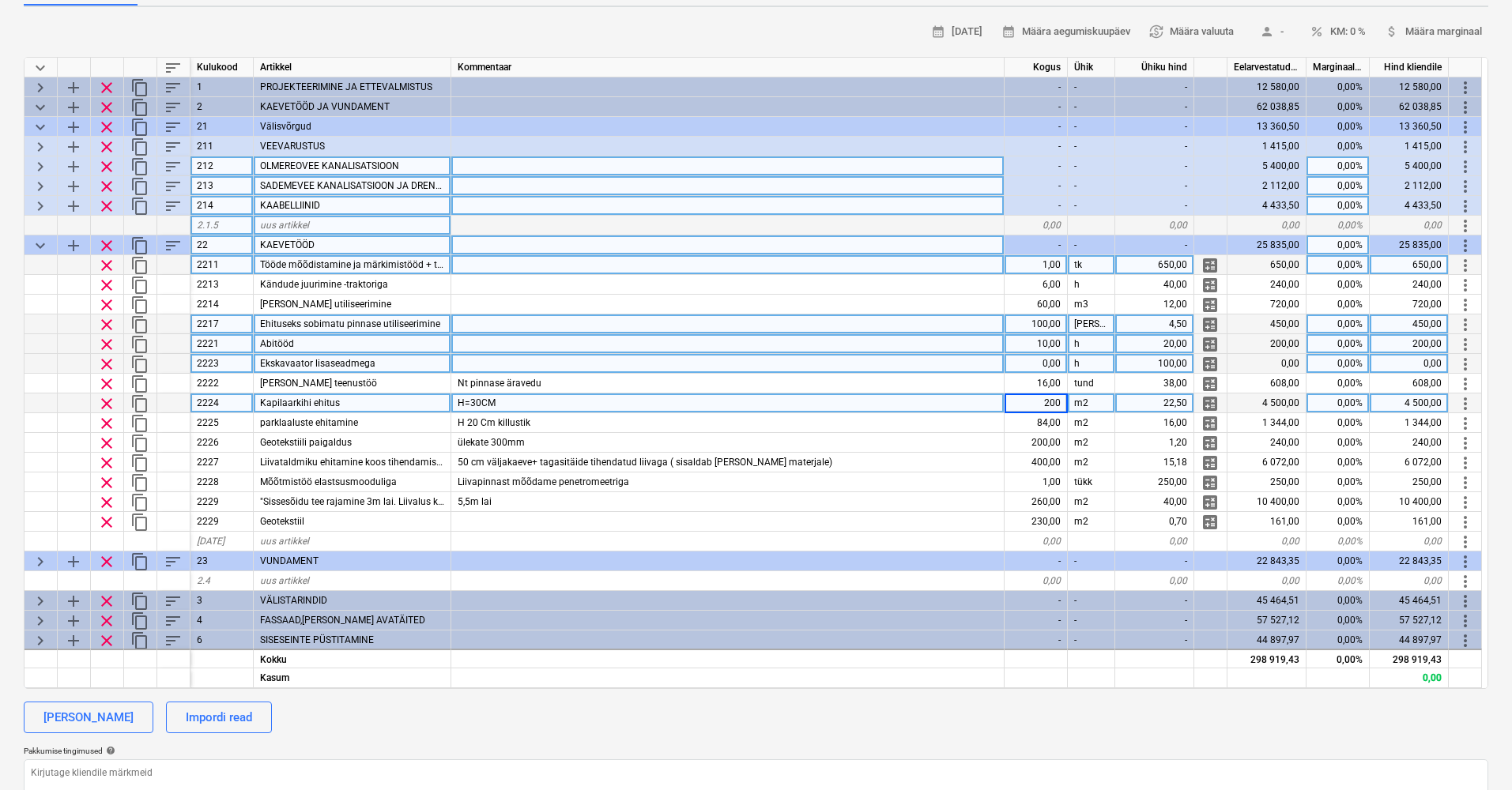
click at [496, 401] on div "H=30CM" at bounding box center [728, 403] width 553 height 20
click at [574, 401] on input "H=30CM" at bounding box center [727, 402] width 552 height 19
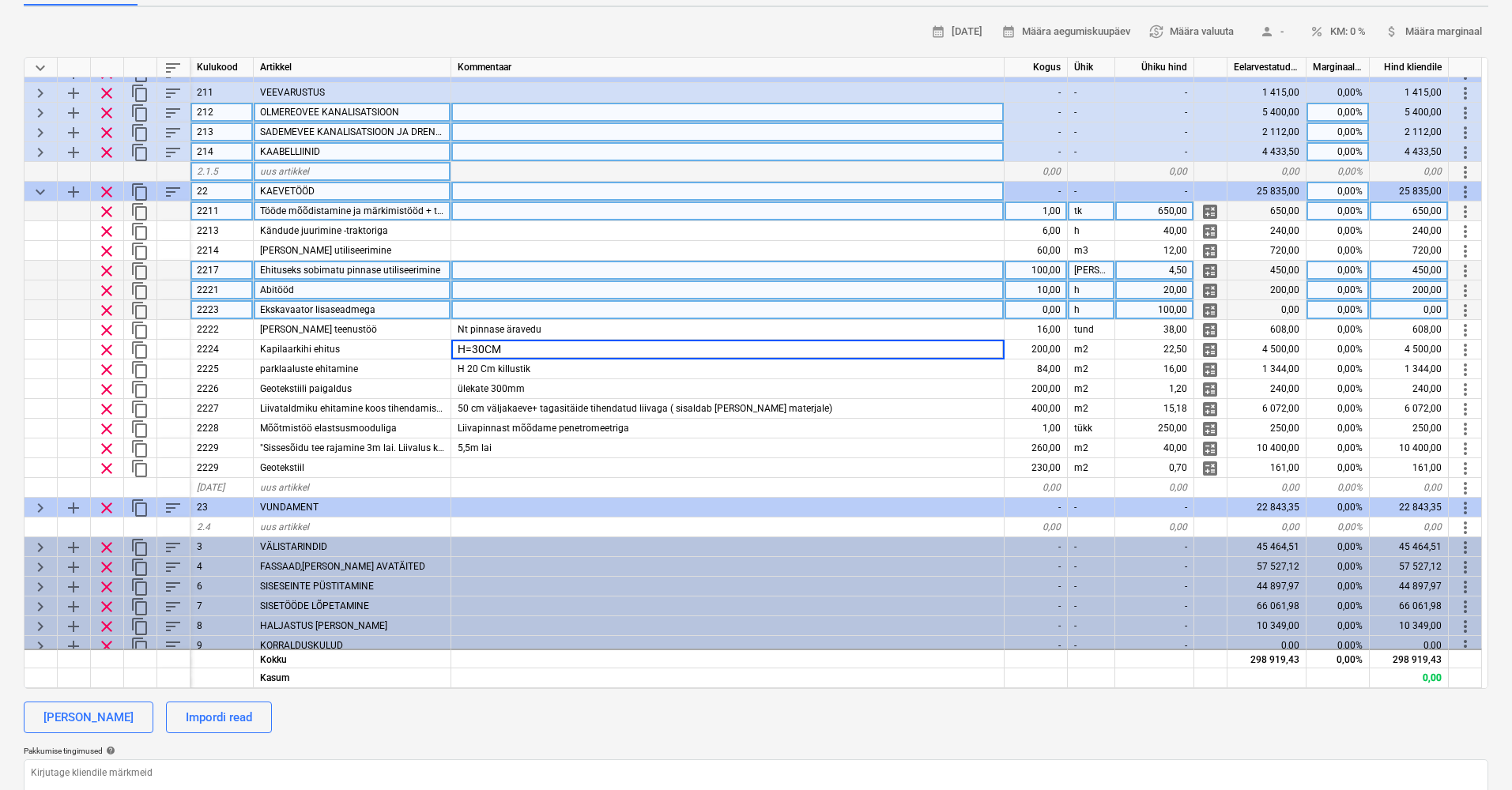
scroll to position [52, 1]
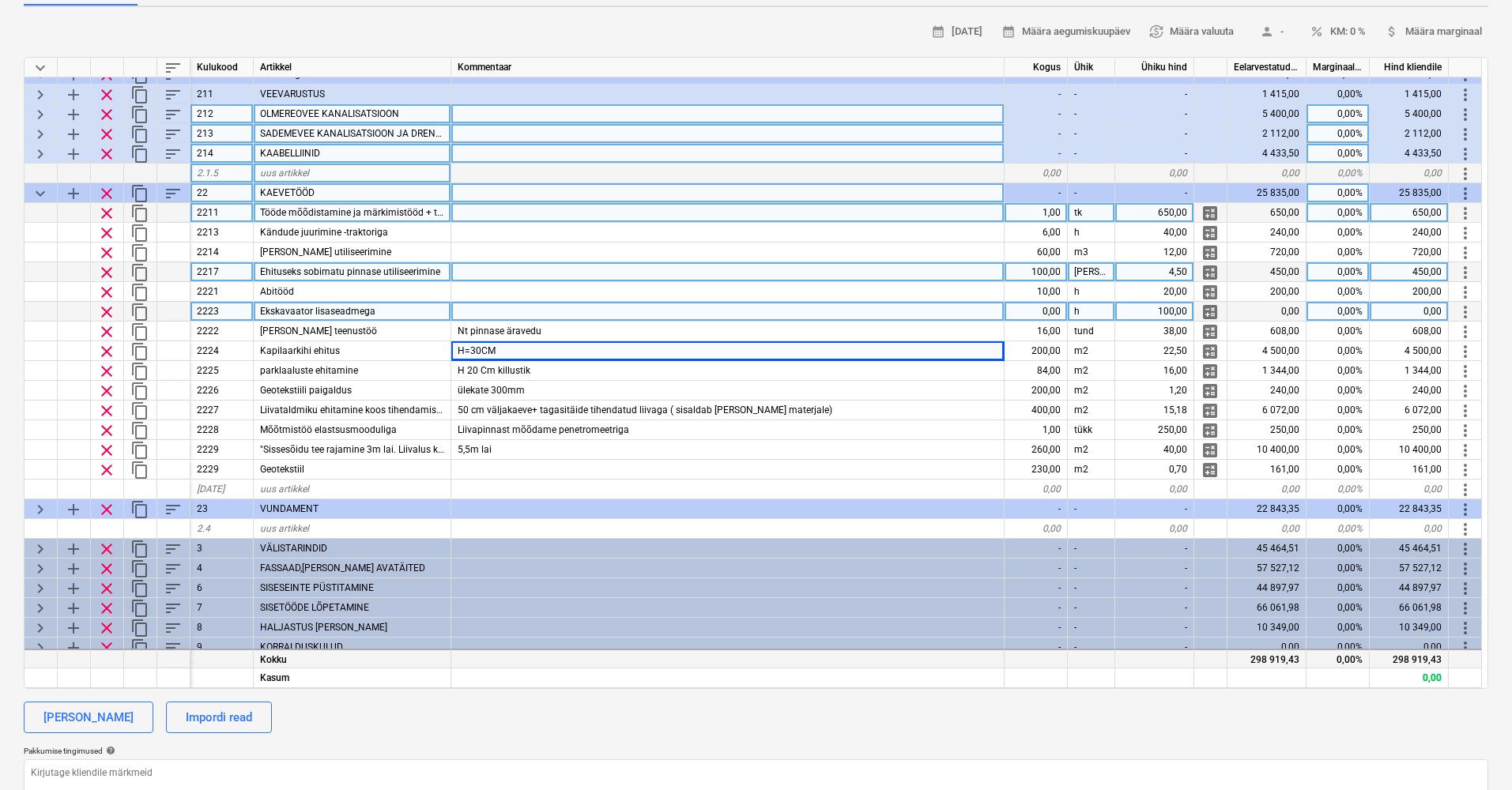
drag, startPoint x: 1249, startPoint y: 653, endPoint x: 1299, endPoint y: 651, distance: 50.0
click at [1299, 651] on div "298 919,43" at bounding box center [1266, 659] width 79 height 20
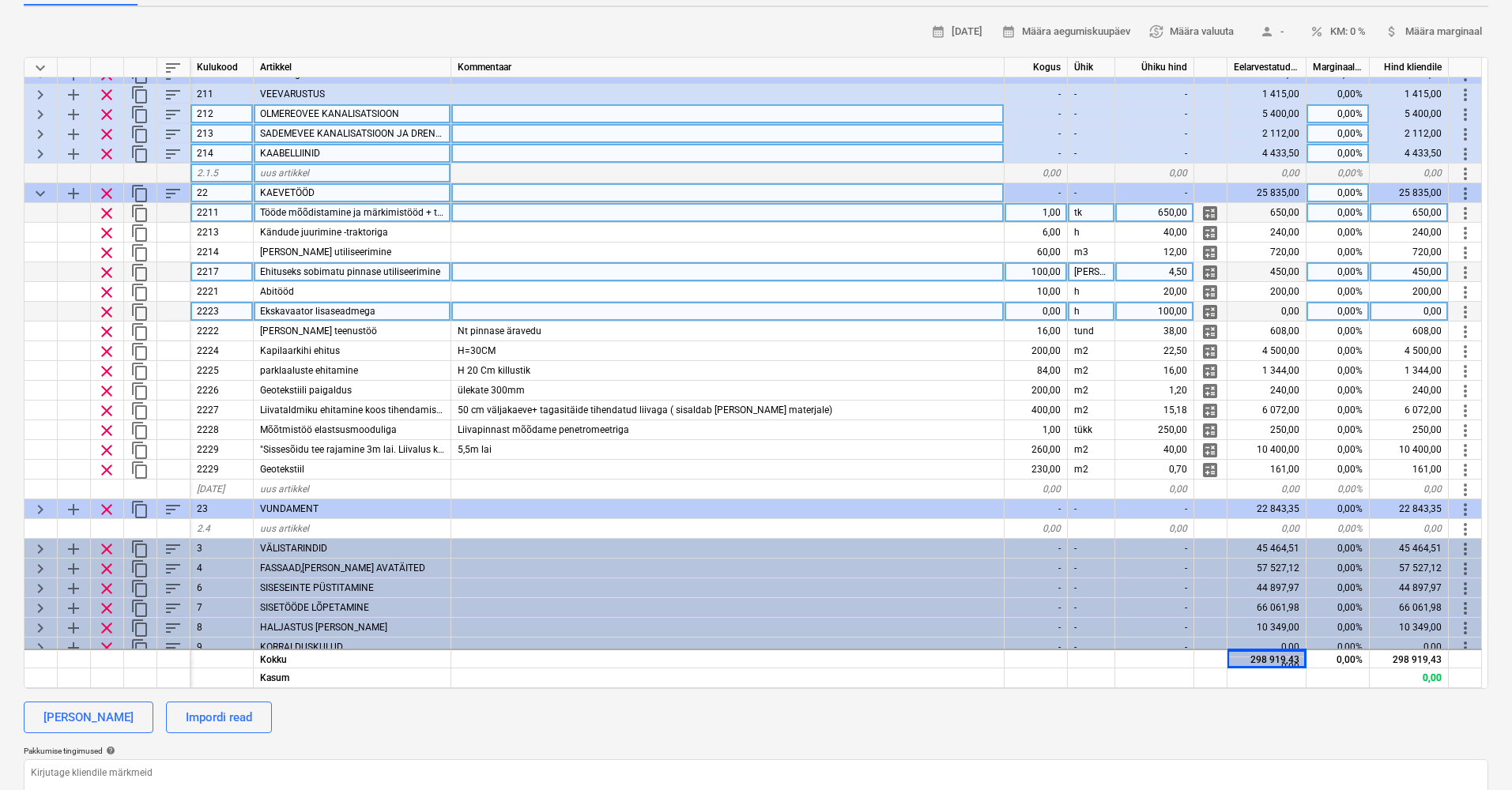
click at [1181, 748] on div "Pakkumise tingimused help" at bounding box center [756, 751] width 1465 height 10
click at [1259, 701] on div "[PERSON_NAME] Impordi read" at bounding box center [756, 717] width 1465 height 32
click at [1321, 719] on div "[PERSON_NAME] Impordi read" at bounding box center [756, 717] width 1465 height 32
click at [1323, 719] on div "[PERSON_NAME] Impordi read" at bounding box center [756, 717] width 1465 height 32
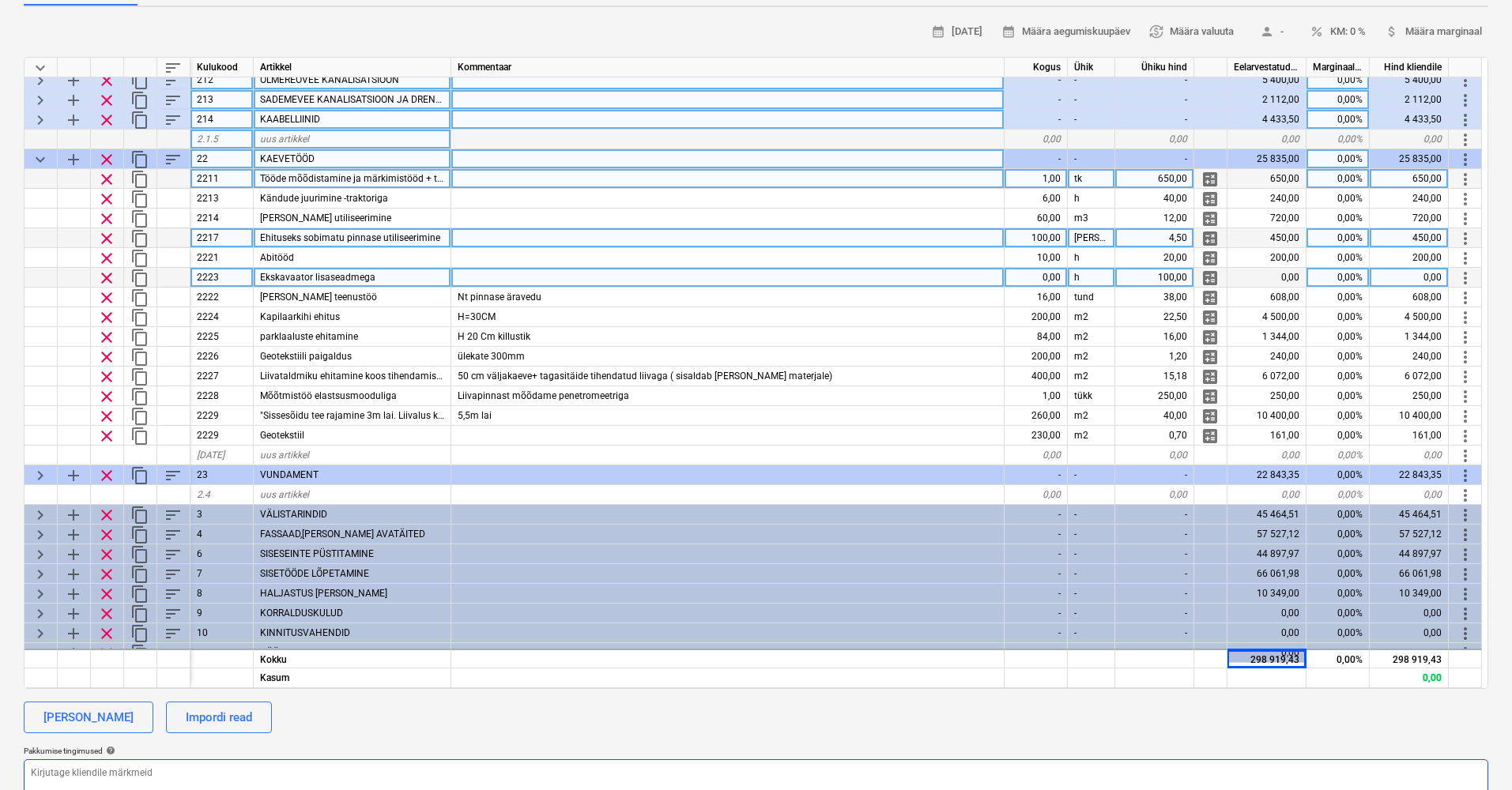
scroll to position [87, 1]
drag, startPoint x: 1307, startPoint y: 738, endPoint x: 1307, endPoint y: 723, distance: 15.0
click at [1307, 737] on div "calendar_month [DATE] calendar_month Määra aegumiskuupäev currency_exchange Mää…" at bounding box center [756, 430] width 1465 height 821
drag, startPoint x: 1278, startPoint y: 715, endPoint x: 1277, endPoint y: 680, distance: 35.0
click at [1277, 710] on div "[PERSON_NAME] Impordi read" at bounding box center [756, 717] width 1465 height 32
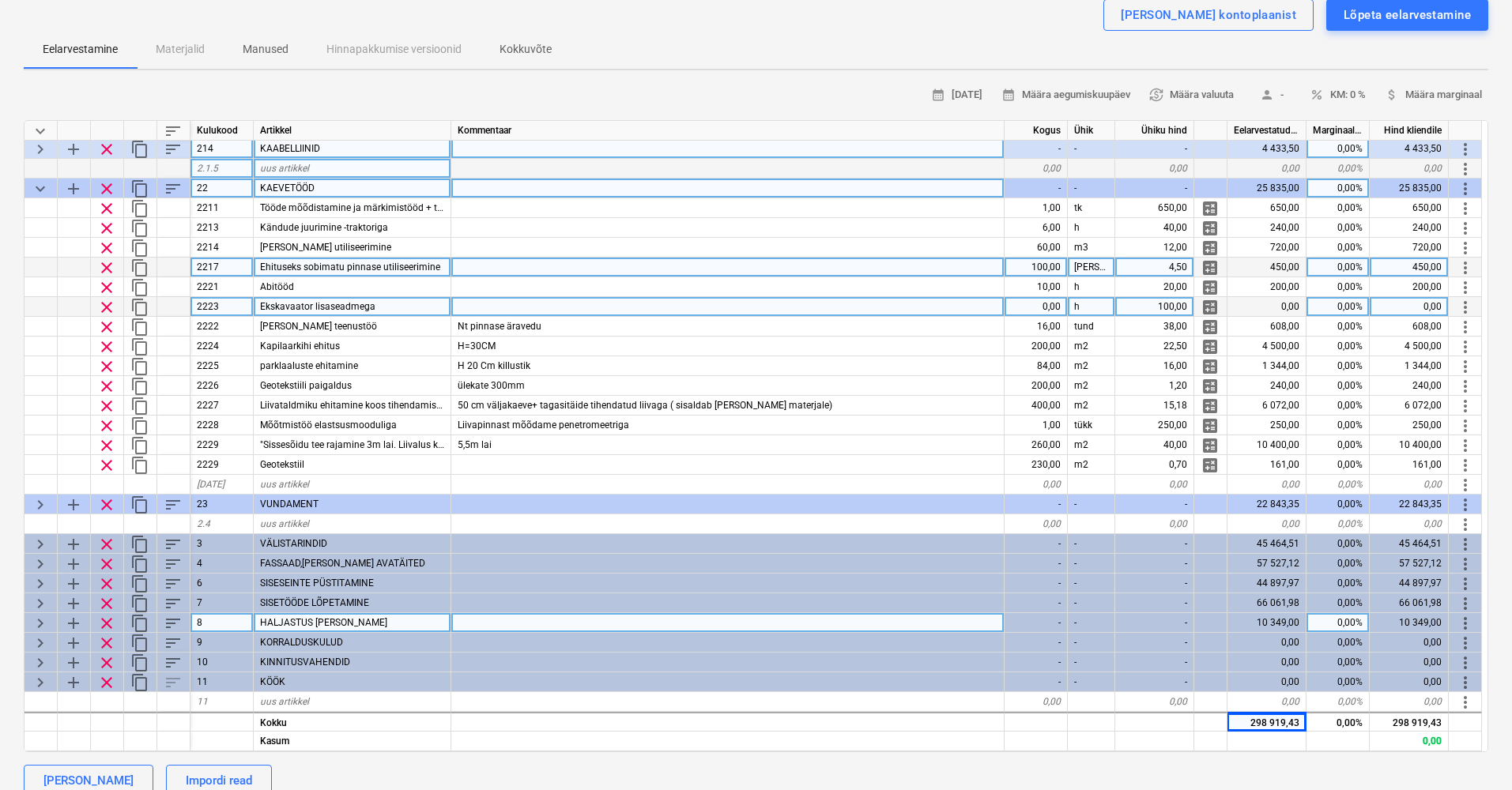
scroll to position [125, 1]
click at [43, 619] on span "keyboard_arrow_right" at bounding box center [40, 623] width 19 height 19
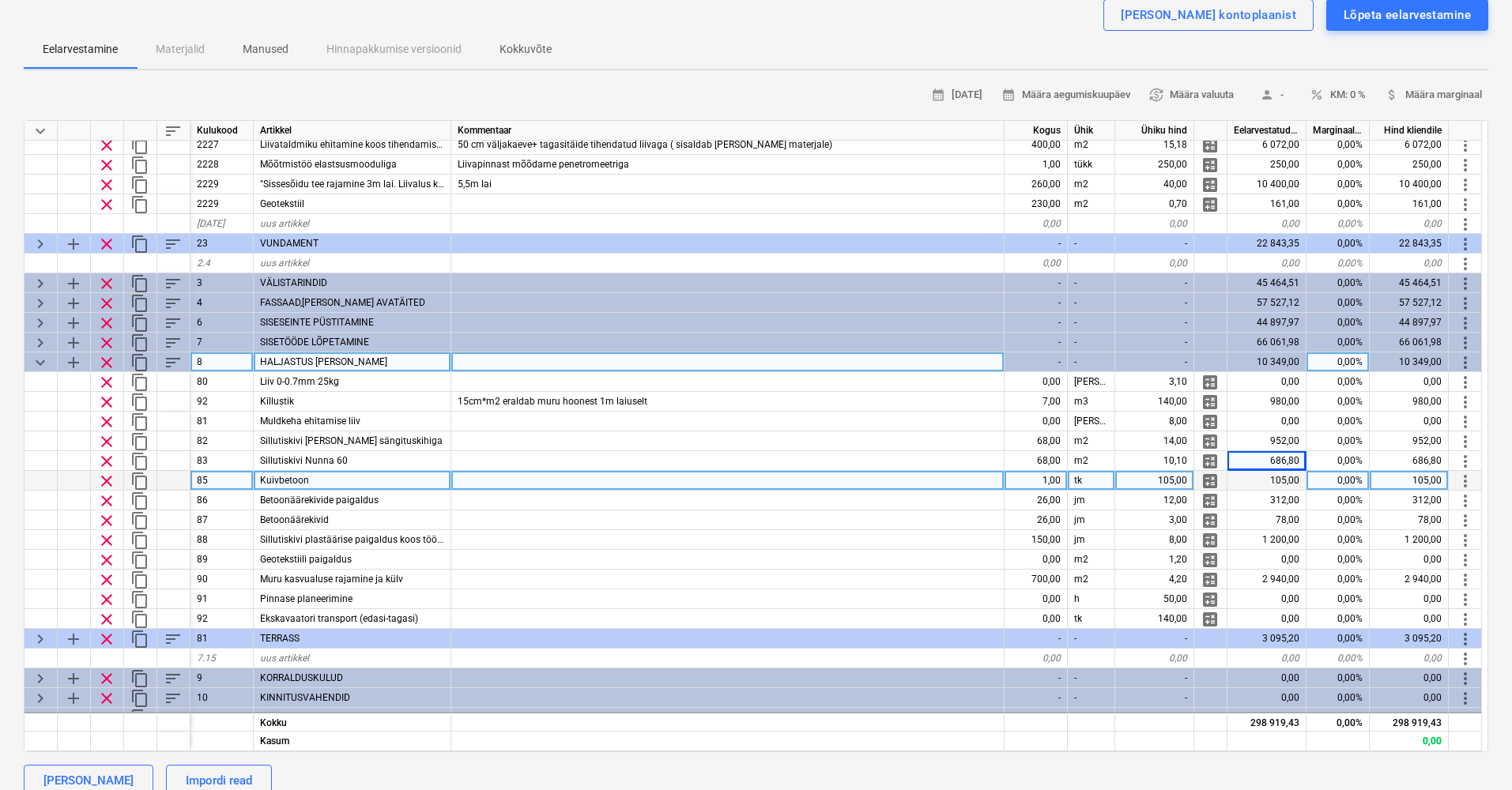
scroll to position [388, 1]
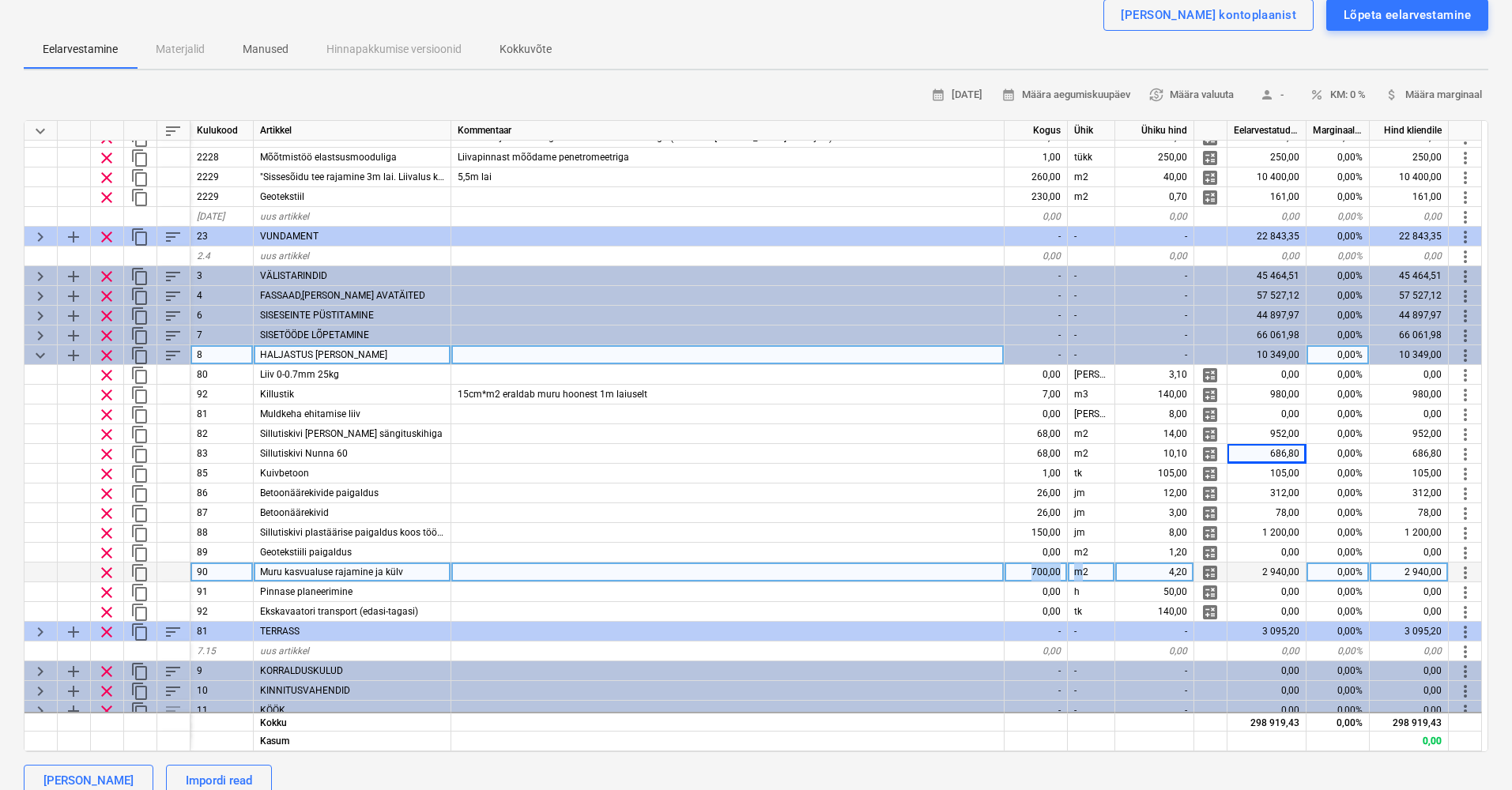
drag, startPoint x: 1028, startPoint y: 570, endPoint x: 1080, endPoint y: 570, distance: 52.0
click at [0, 0] on div "clear content_copy 90 Muru kasvualuse rajamine ja külv 700,00 m2 4,20 calculate…" at bounding box center [0, 0] width 0 height 0
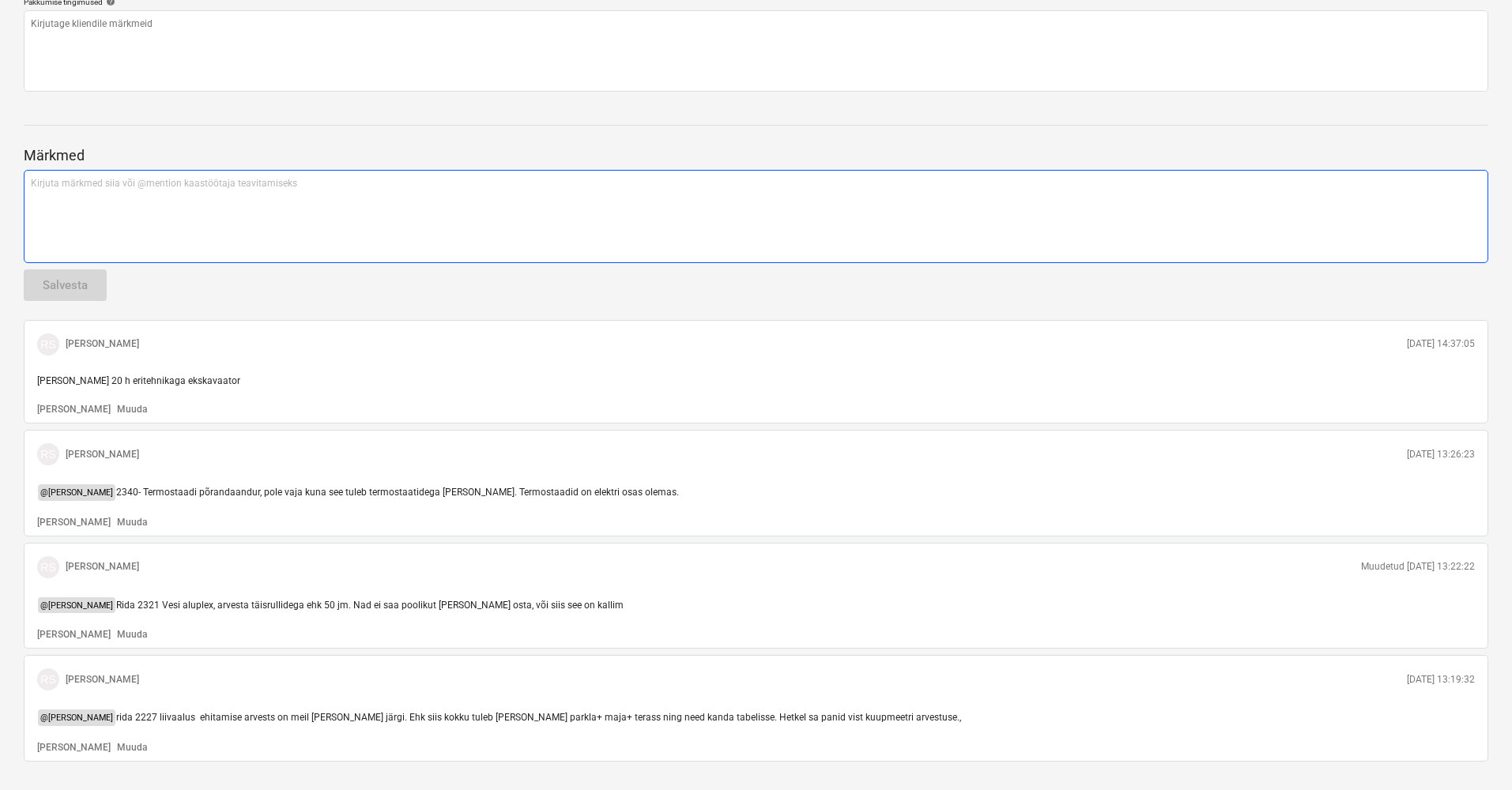
scroll to position [981, 0]
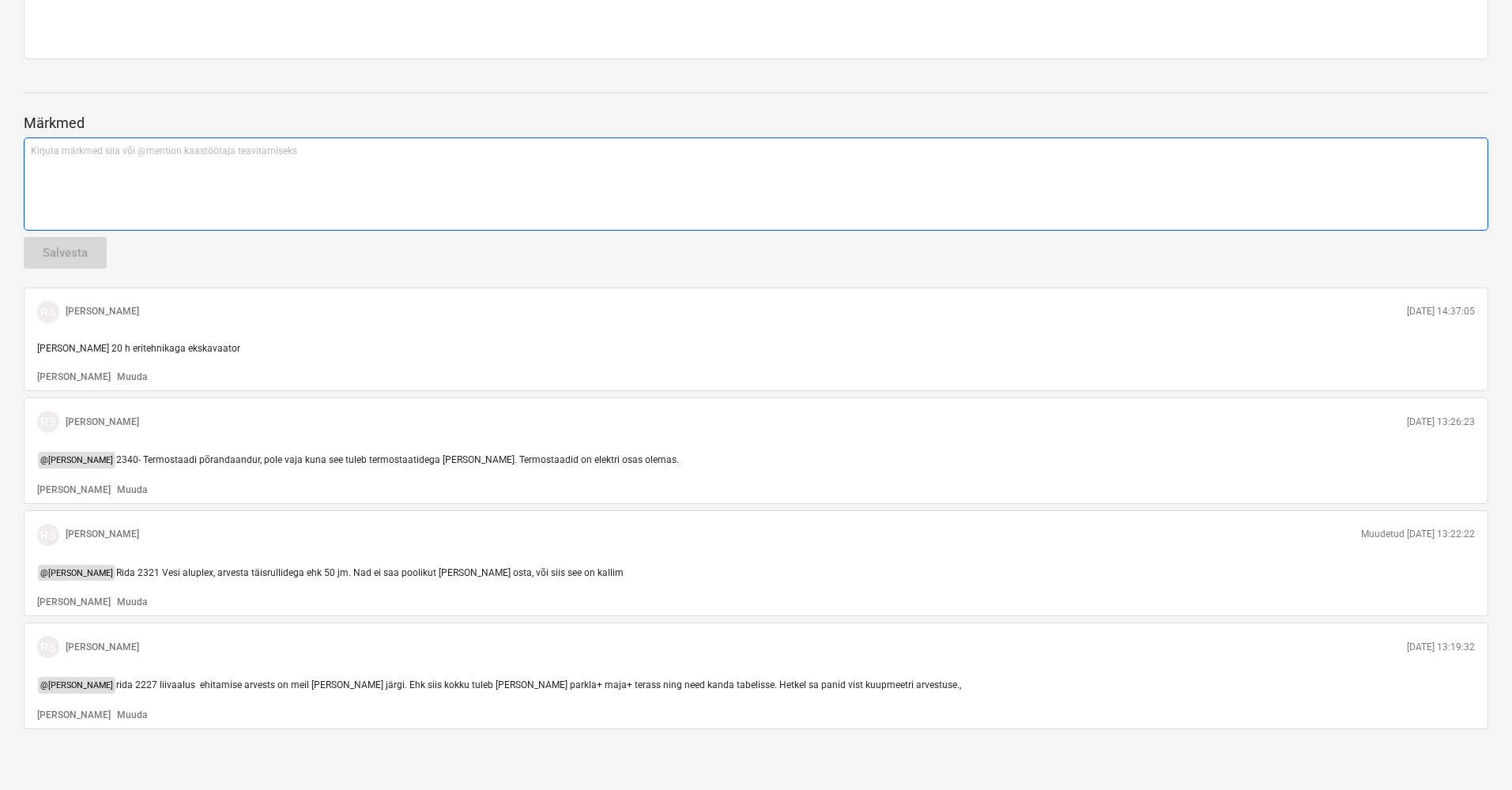
click at [95, 154] on p "Kirjuta märkmed siia või @mention kaastöötaja teavitamiseks ﻿" at bounding box center [756, 151] width 1450 height 14
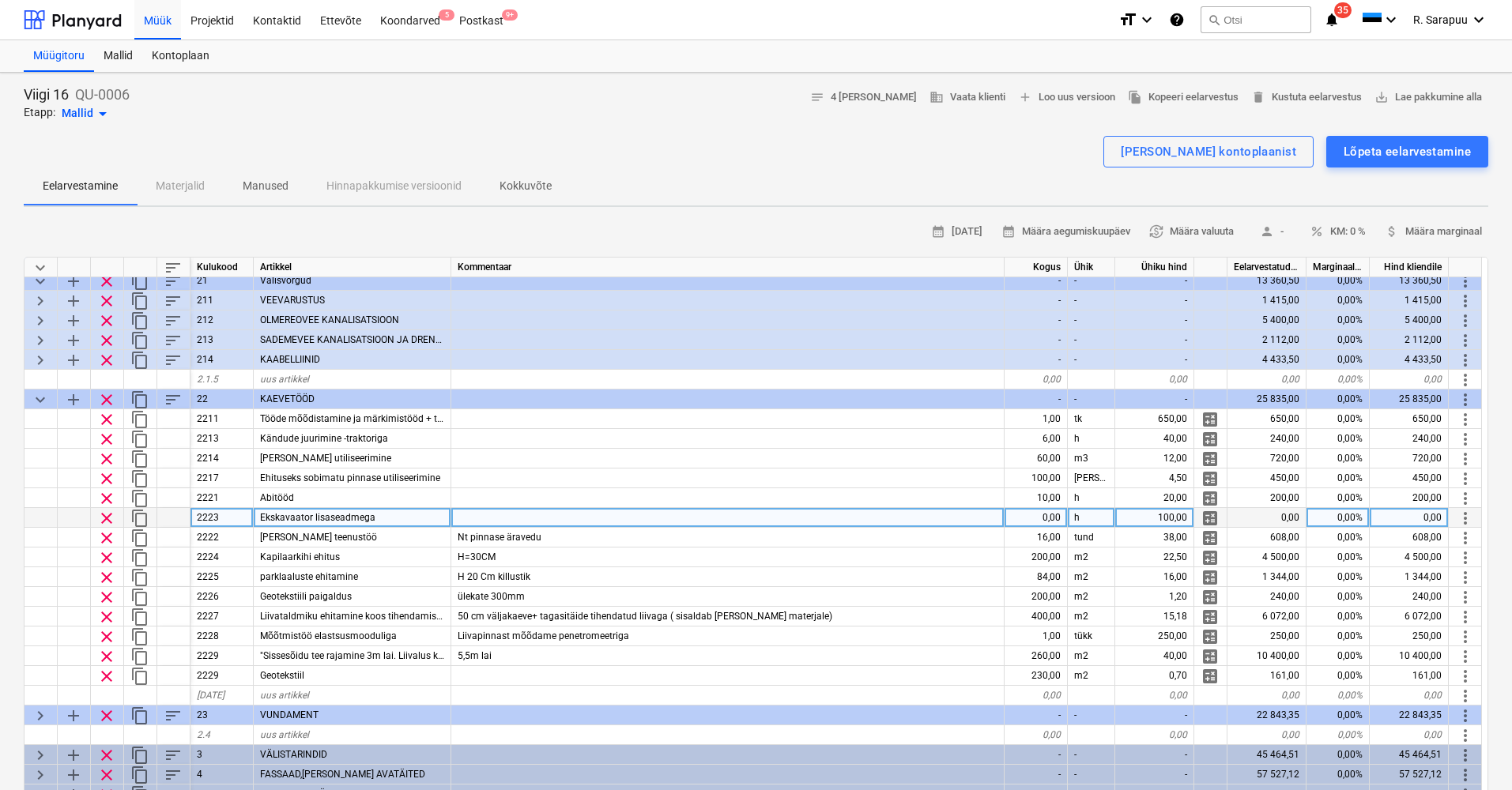
scroll to position [59, 0]
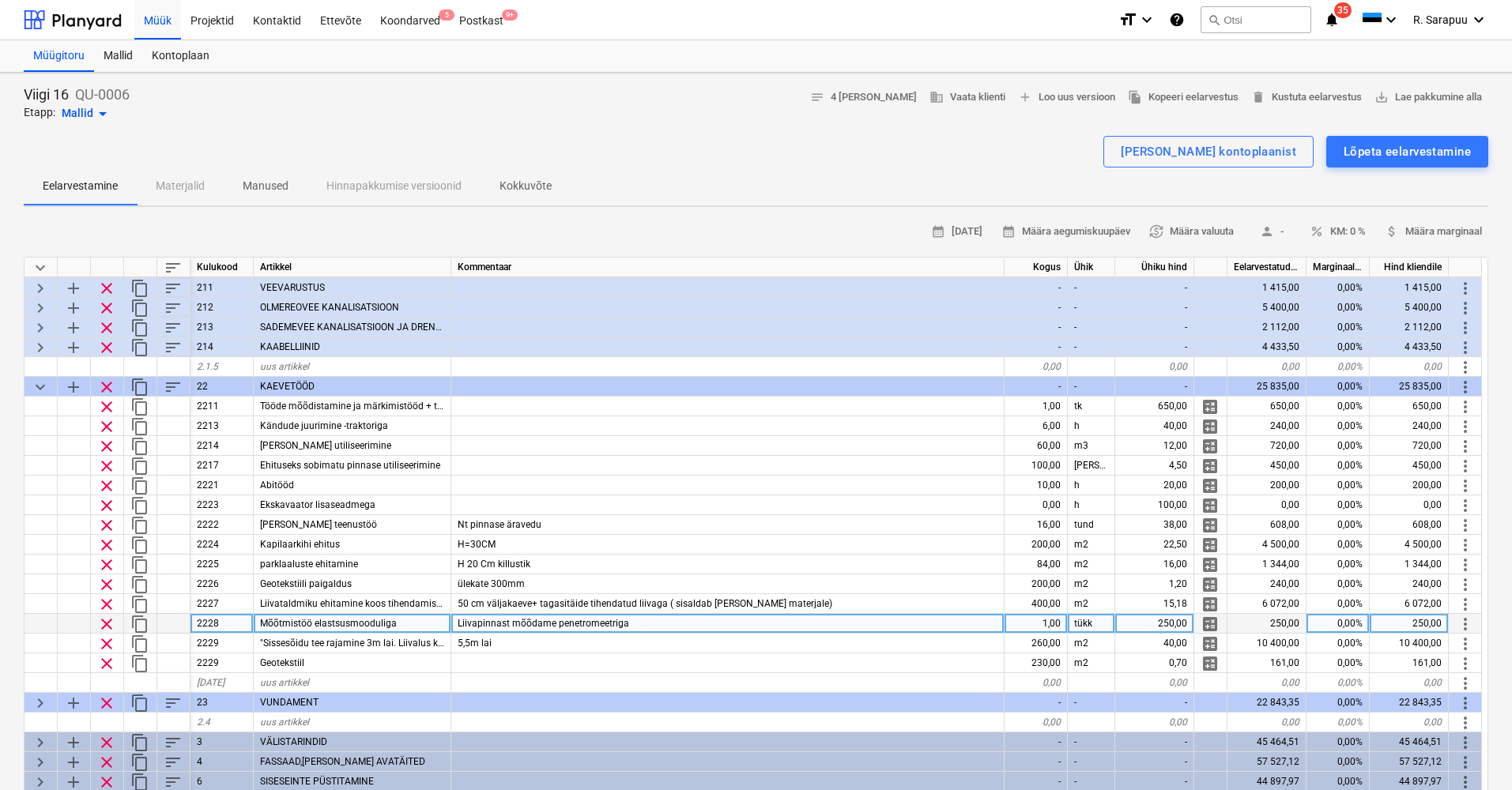
click at [647, 615] on div "Liivapinnast mõõdame penetromeetriga" at bounding box center [728, 624] width 553 height 20
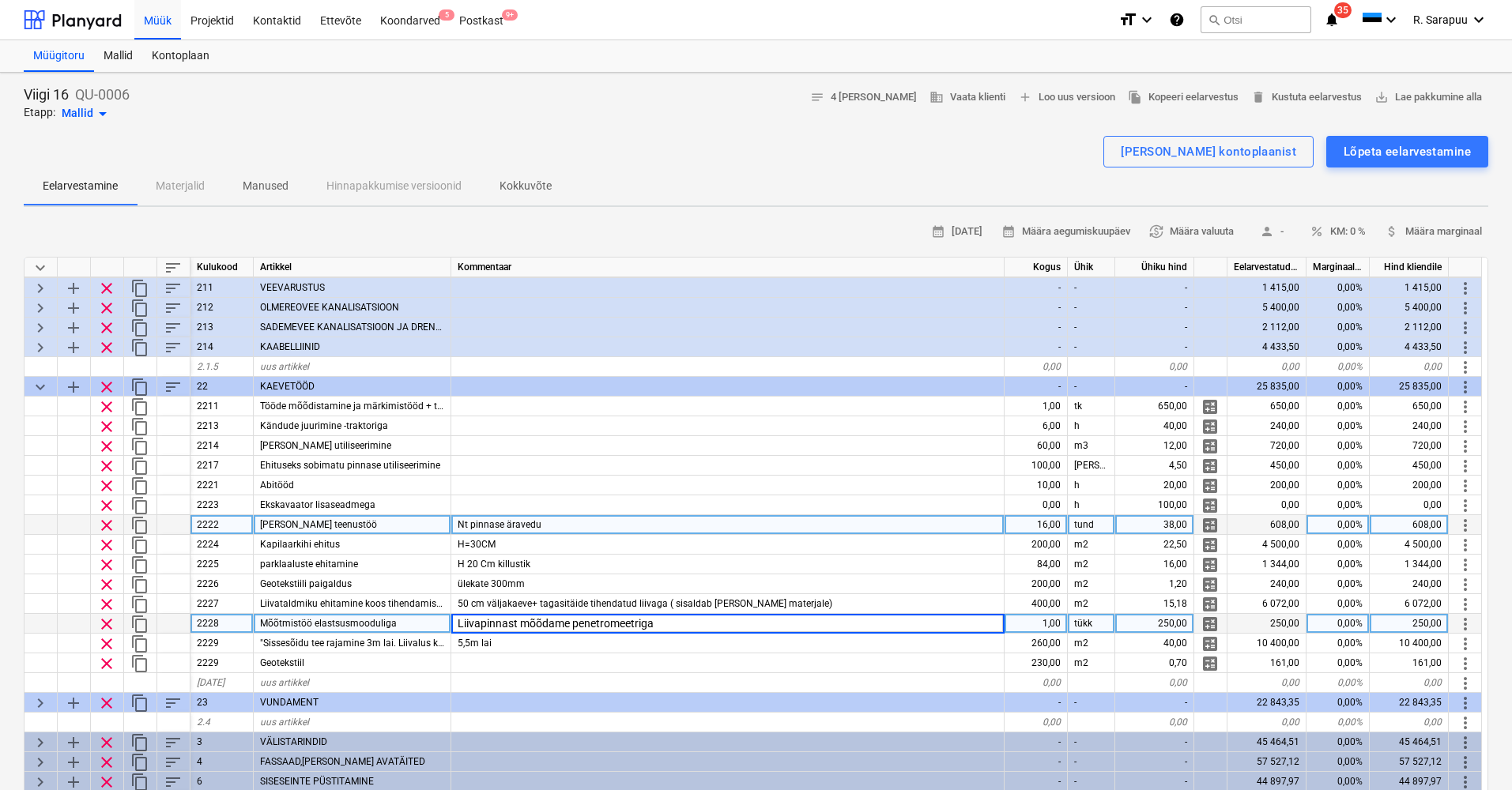
scroll to position [30, 0]
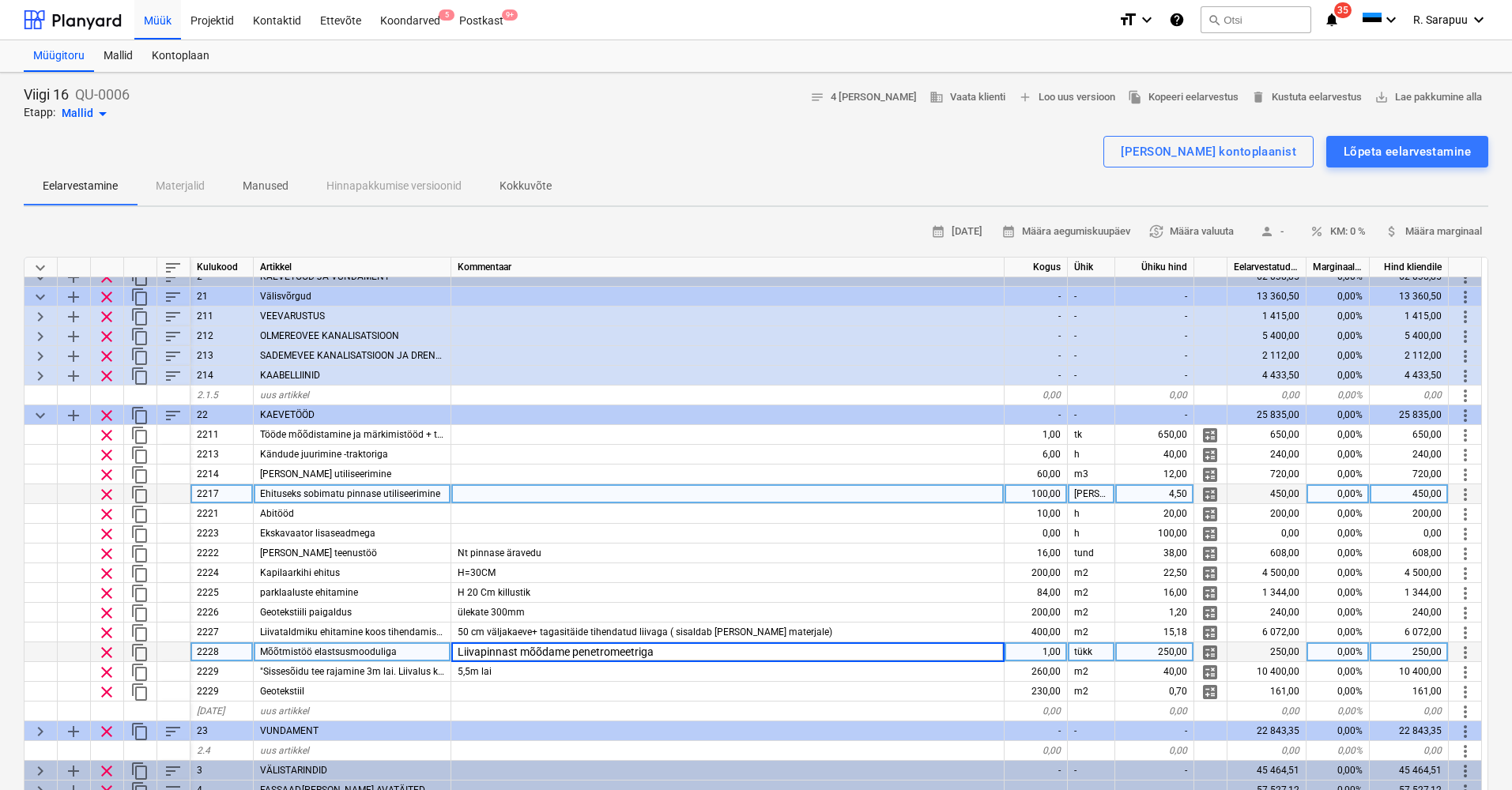
click at [1044, 493] on div "100,00" at bounding box center [1036, 494] width 64 height 20
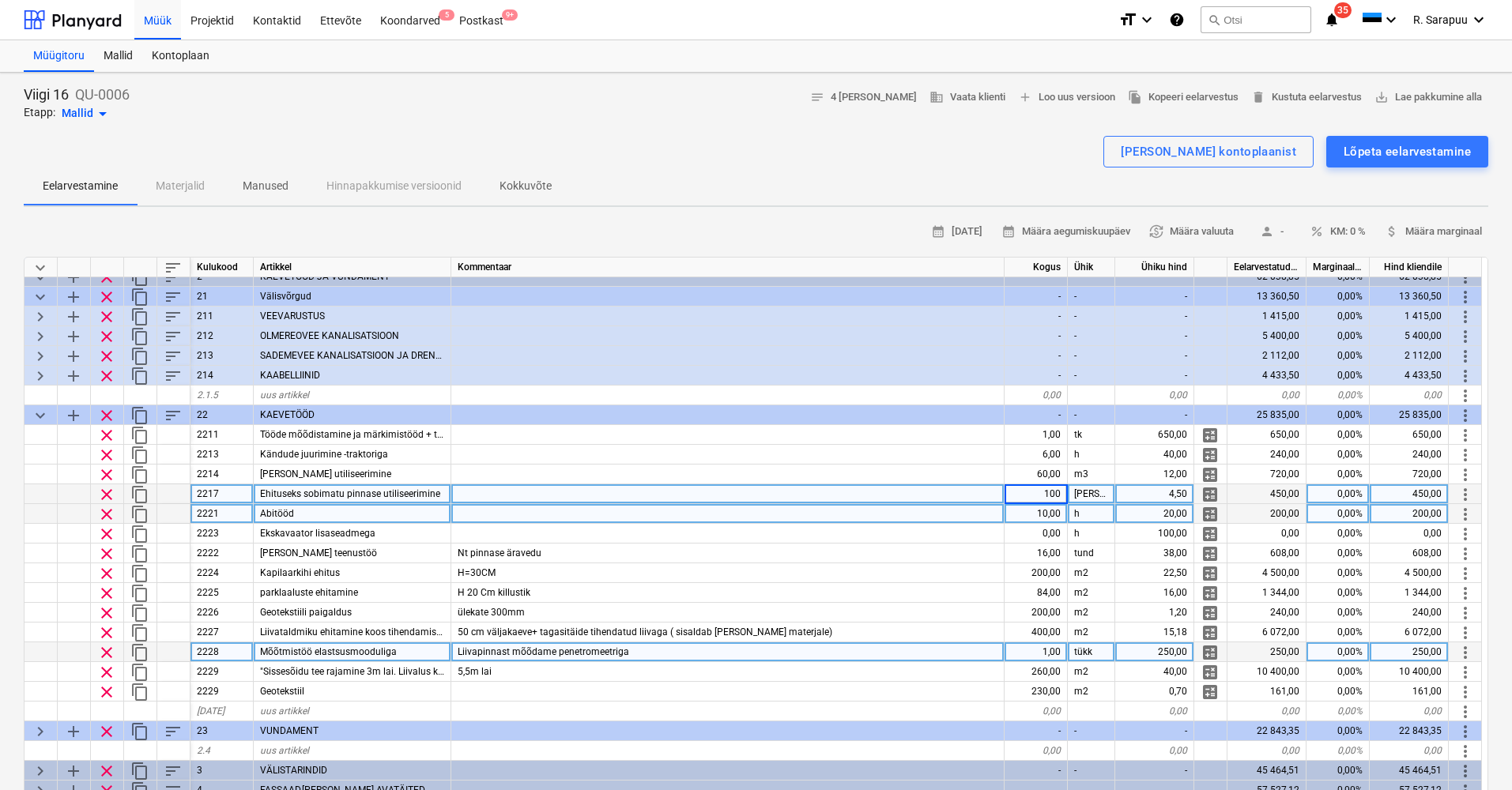
click at [1038, 512] on div "10,00" at bounding box center [1036, 514] width 64 height 20
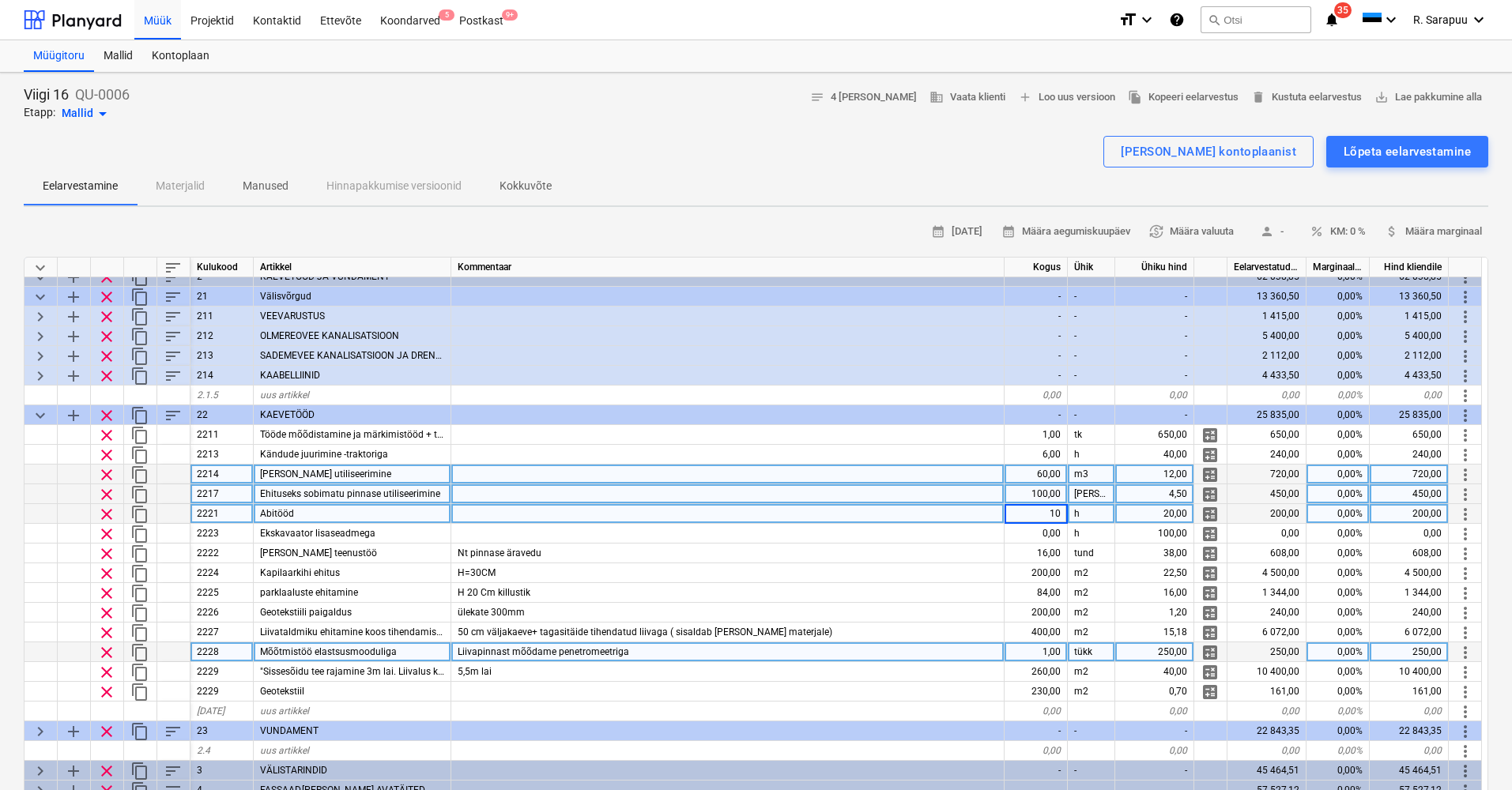
click at [1053, 475] on div "60,00" at bounding box center [1036, 475] width 64 height 20
click at [1050, 494] on div "100,00" at bounding box center [1036, 494] width 64 height 20
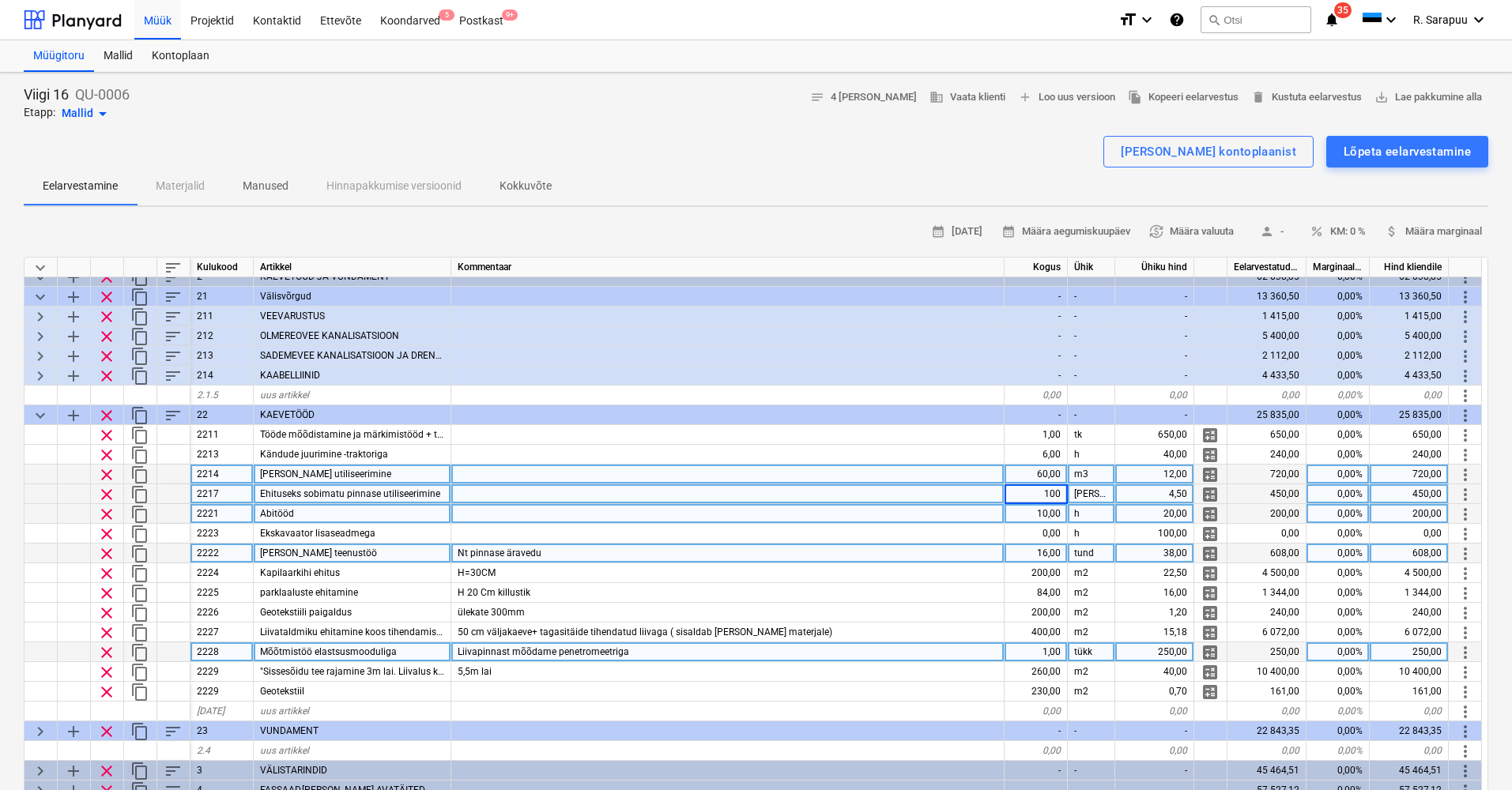
click at [1288, 551] on div "608,00" at bounding box center [1266, 553] width 79 height 20
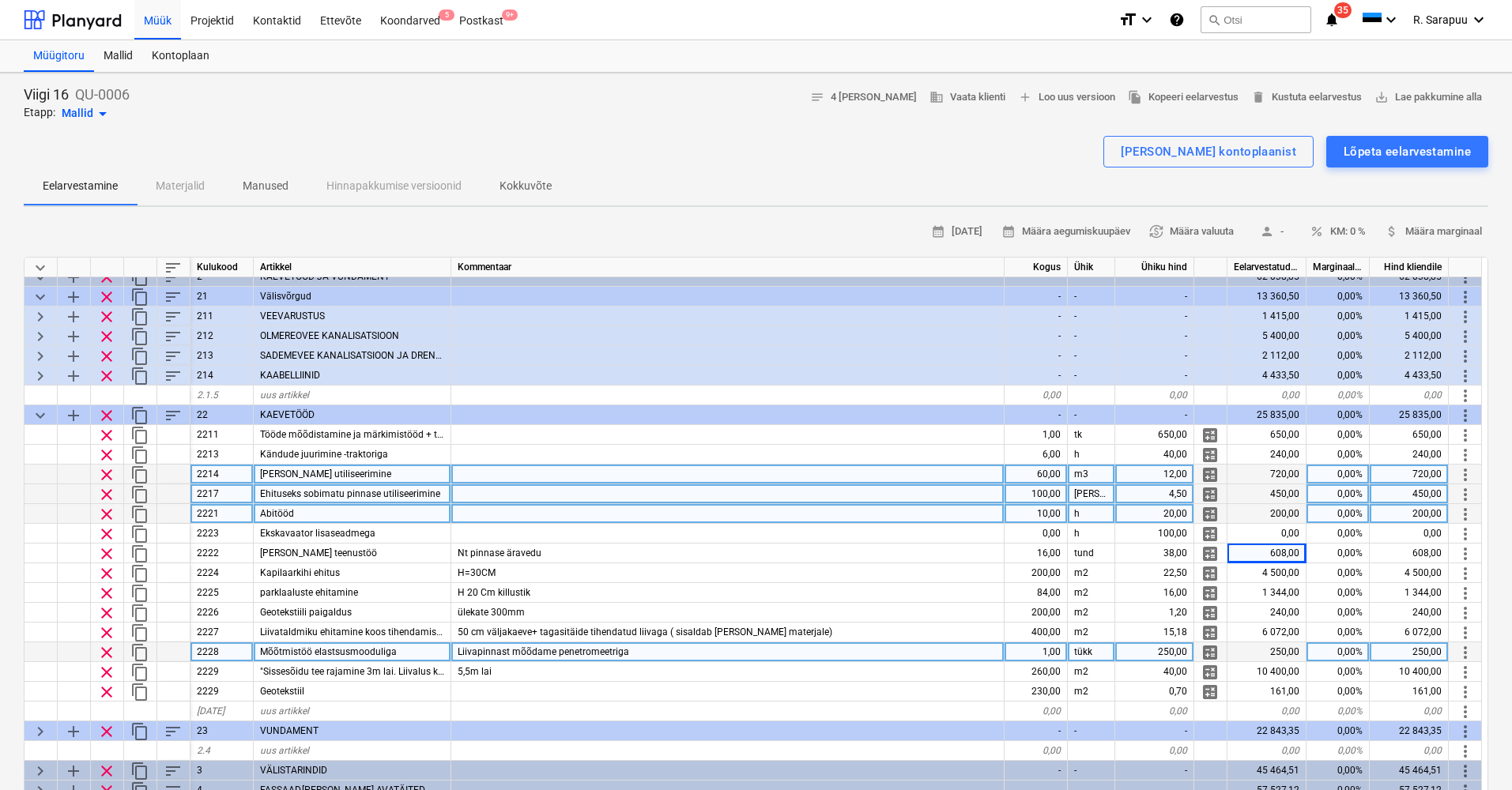
click at [1055, 494] on div "100,00" at bounding box center [1036, 494] width 64 height 20
type input "0"
click at [104, 492] on span "clear" at bounding box center [107, 494] width 19 height 19
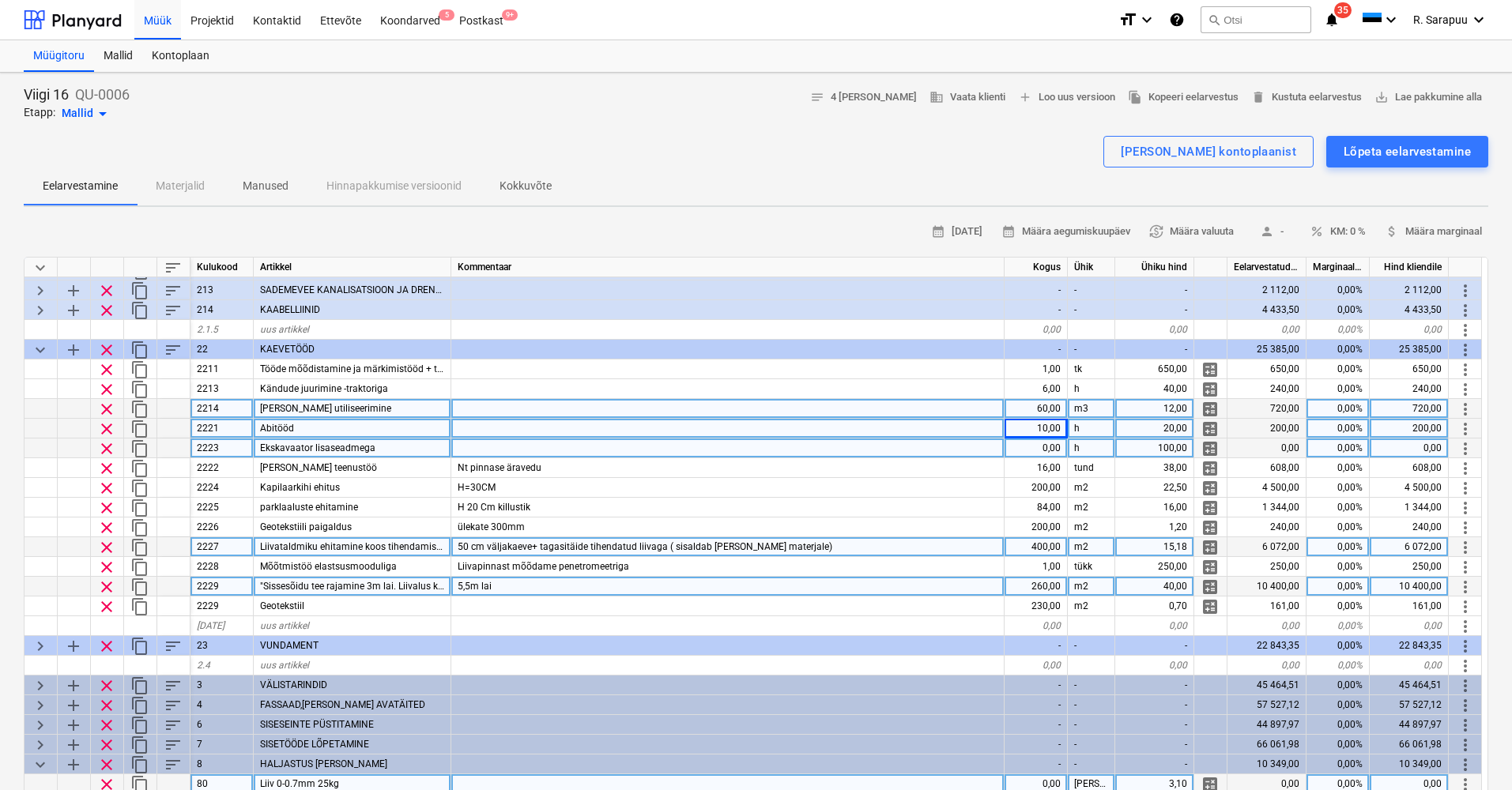
scroll to position [93, 0]
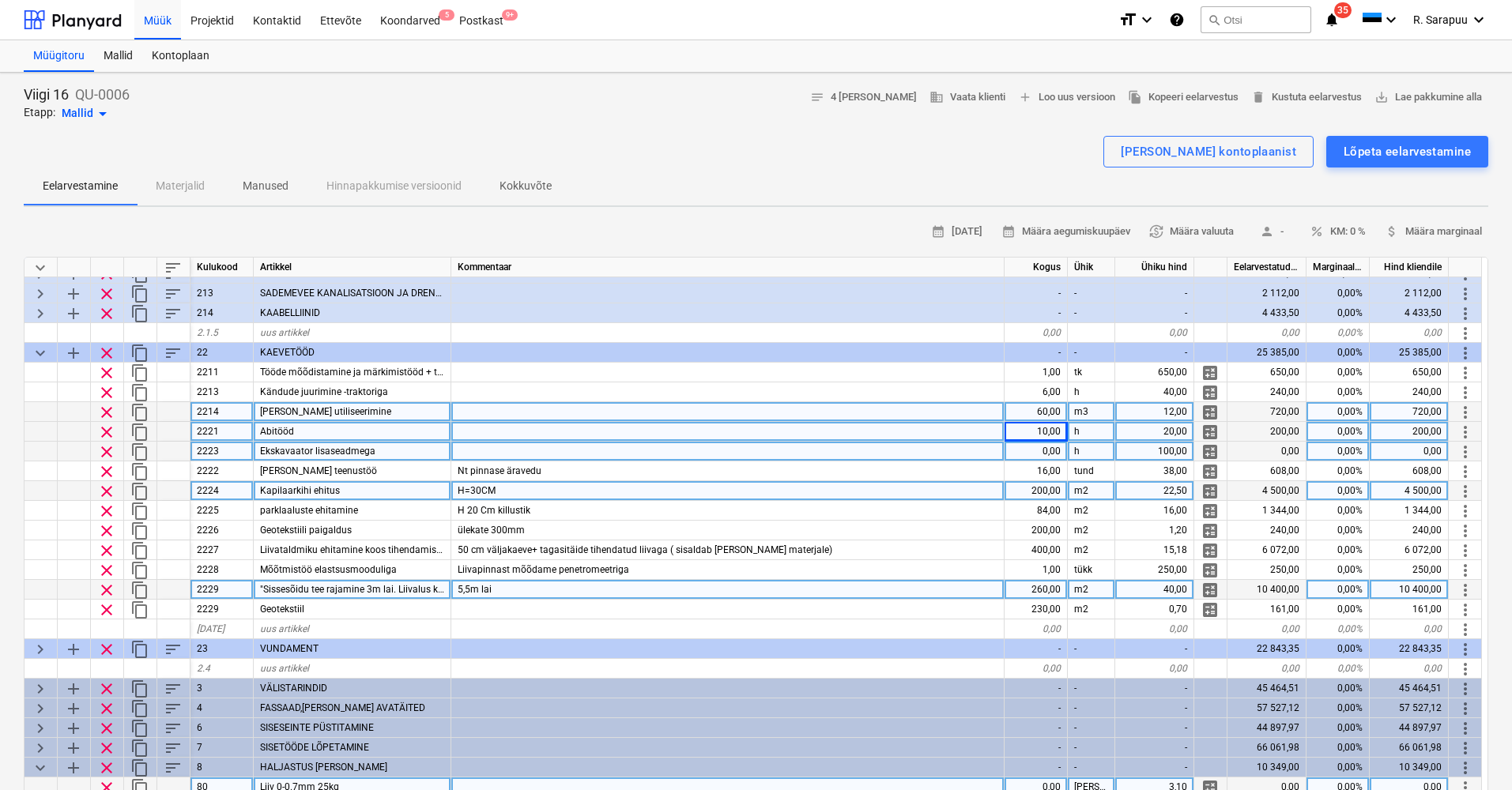
click at [1046, 486] on div "200,00" at bounding box center [1036, 492] width 64 height 20
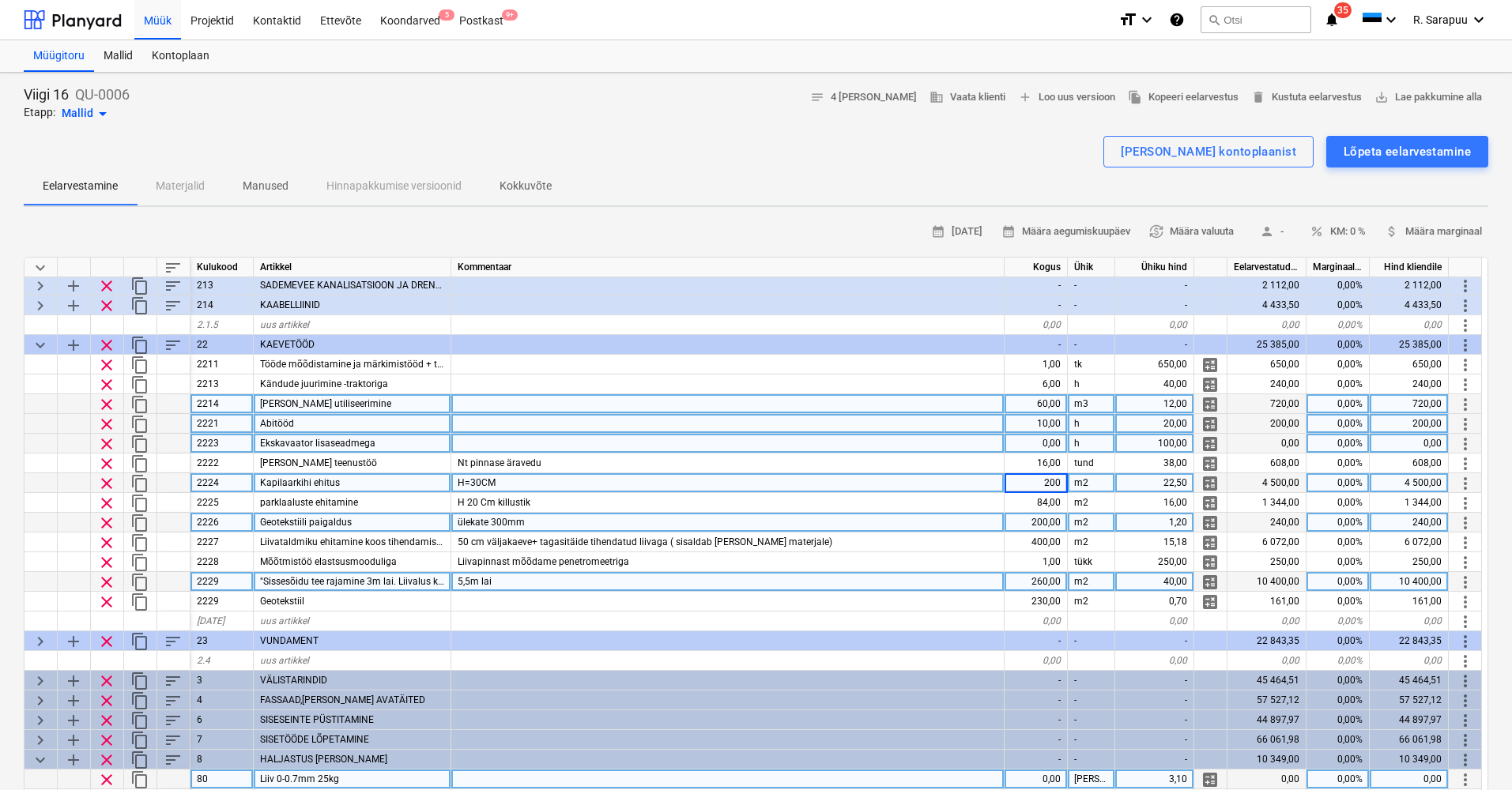
click at [1054, 525] on div "200,00" at bounding box center [1036, 522] width 64 height 20
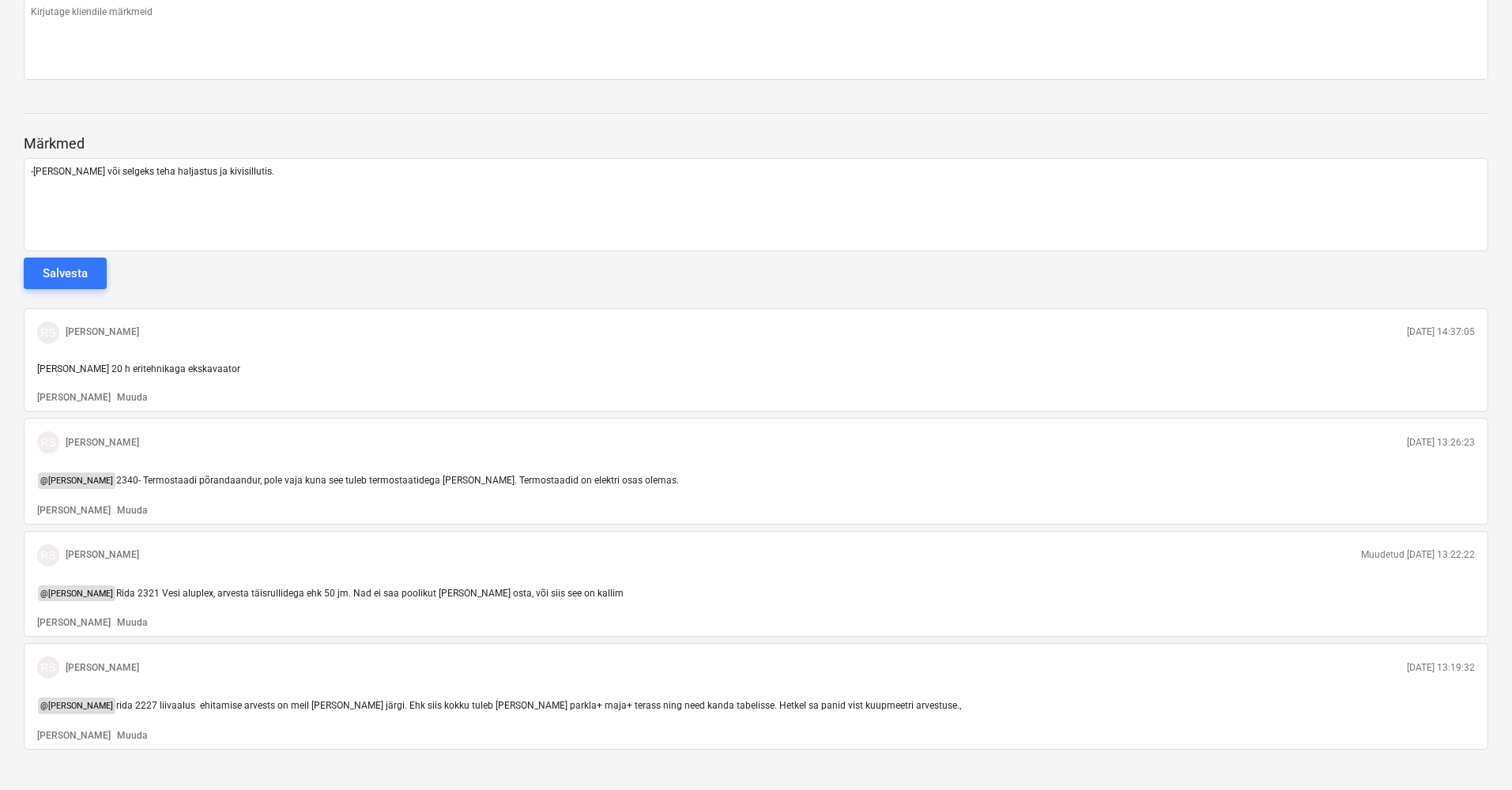
scroll to position [966, 0]
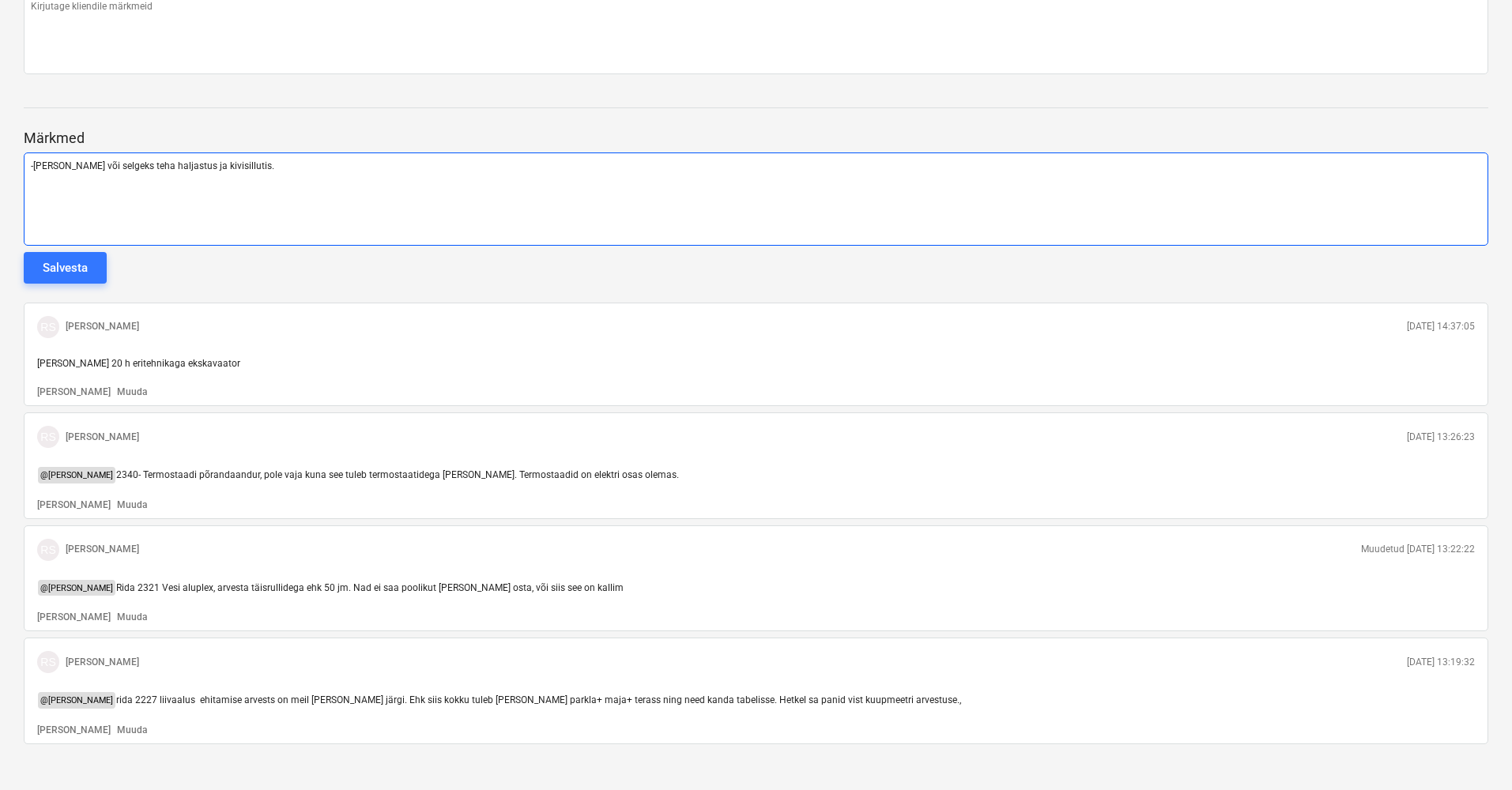
drag, startPoint x: 358, startPoint y: 171, endPoint x: 215, endPoint y: 170, distance: 143.0
click at [358, 171] on div "-[PERSON_NAME] või selgeks teha haljastus ja kivisillutis." at bounding box center [756, 199] width 1465 height 94
drag, startPoint x: 323, startPoint y: 164, endPoint x: 287, endPoint y: 165, distance: 36.0
click at [322, 164] on p "-[PERSON_NAME] või selgeks teha haljastus ja kivisillutis." at bounding box center [756, 166] width 1450 height 14
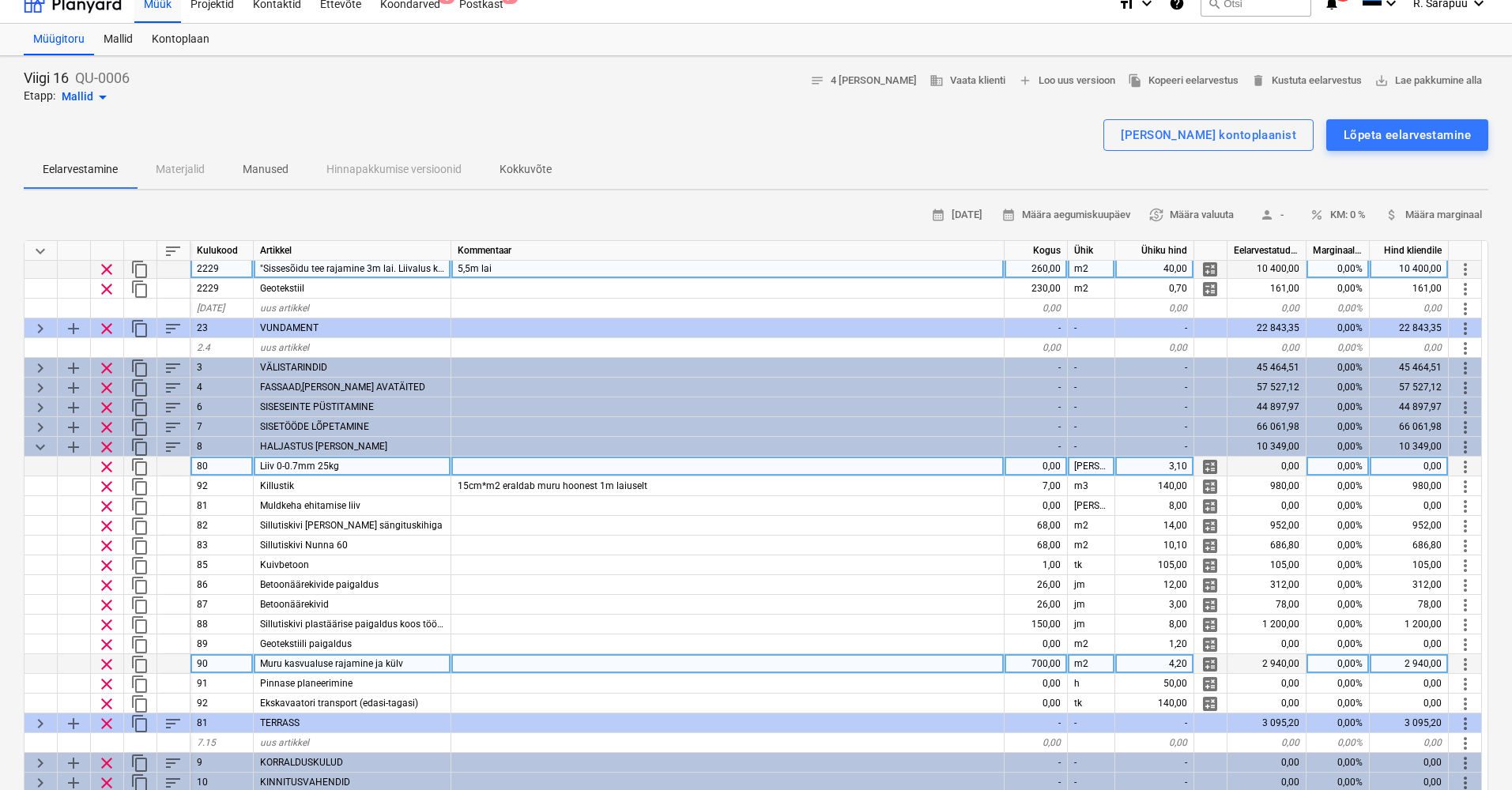
scroll to position [32, 0]
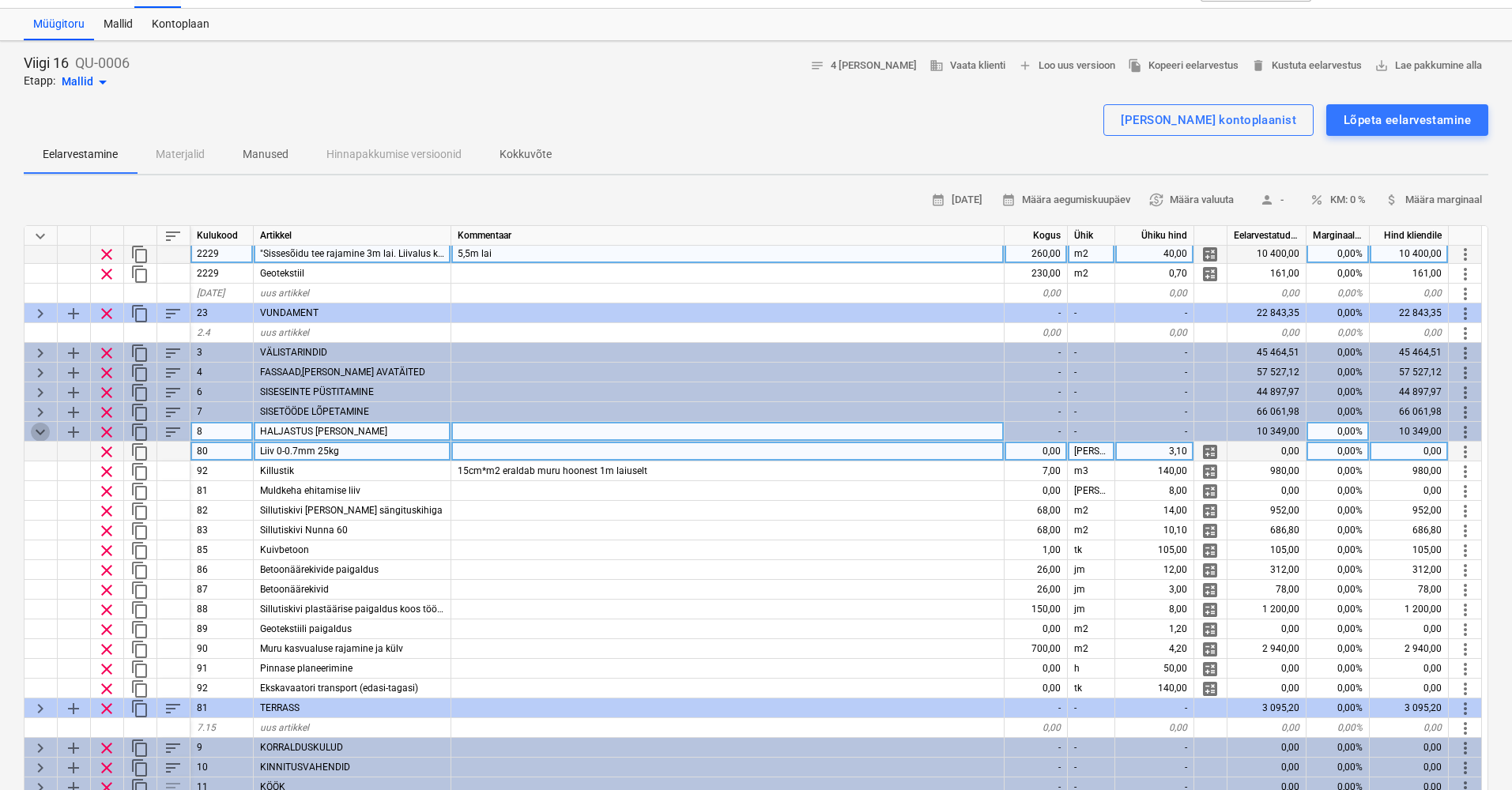
click at [39, 423] on span "keyboard_arrow_down" at bounding box center [40, 432] width 19 height 19
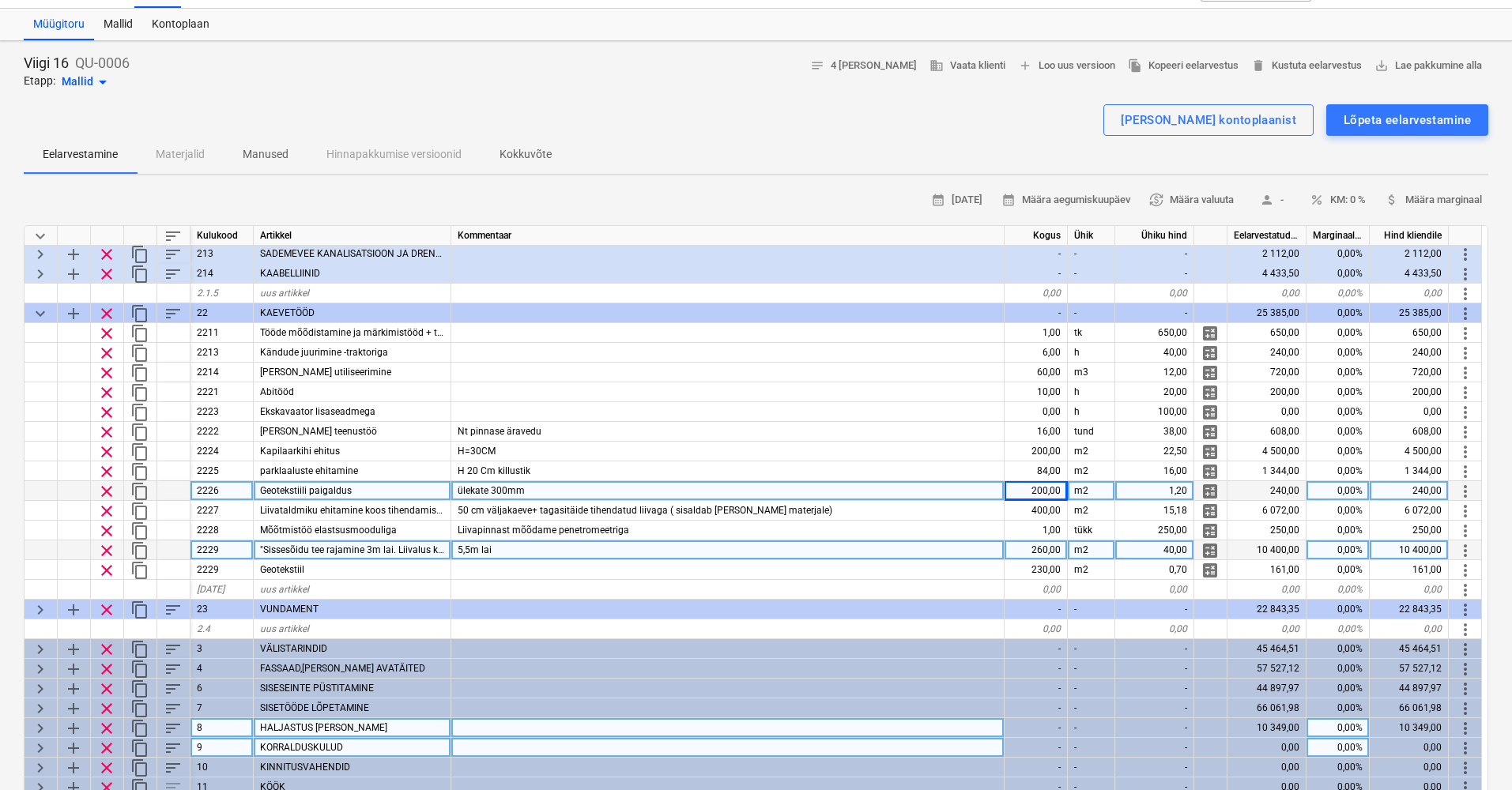
scroll to position [105, 0]
click at [41, 230] on span "keyboard_arrow_down" at bounding box center [40, 236] width 19 height 19
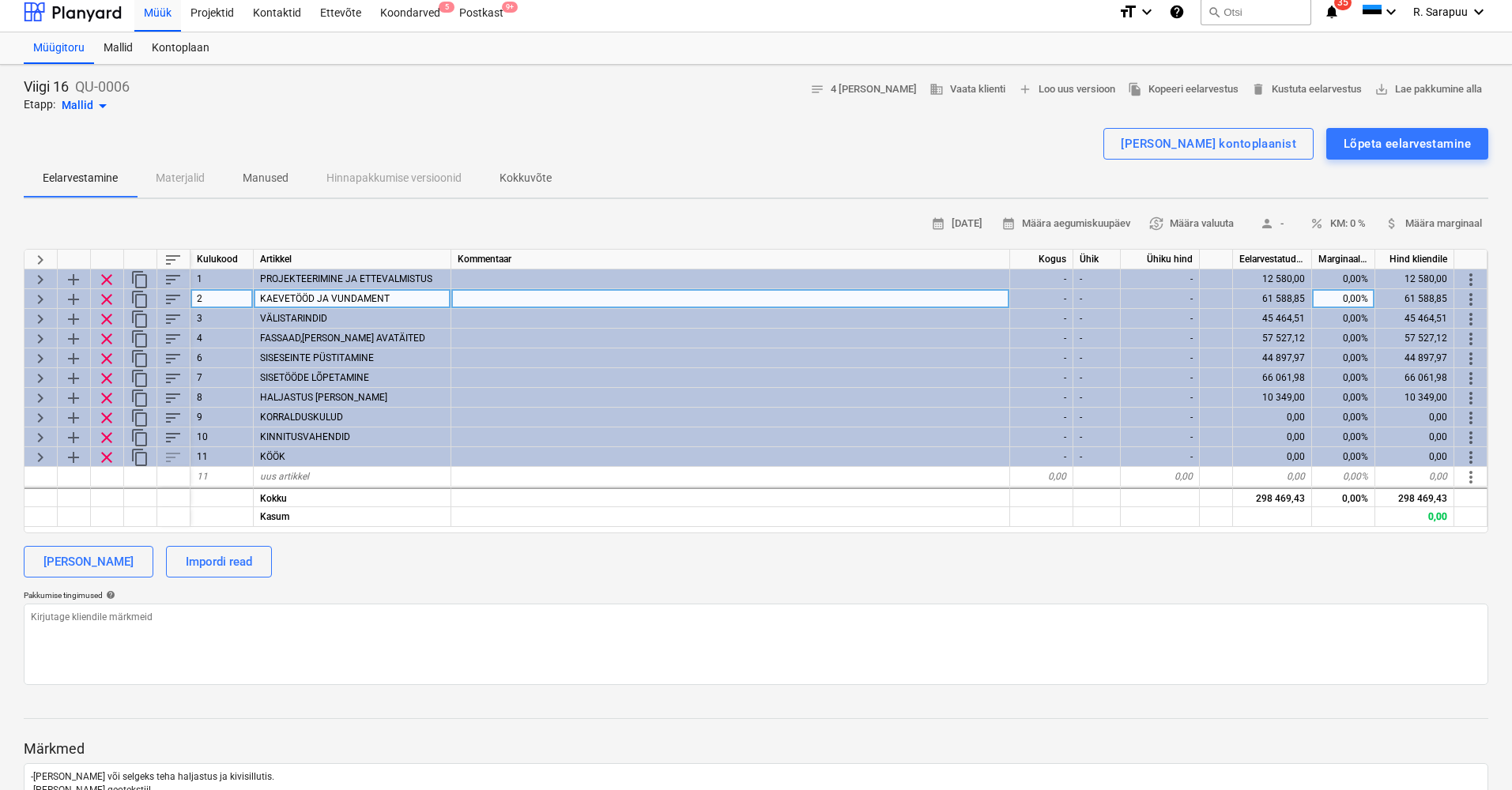
scroll to position [13, 0]
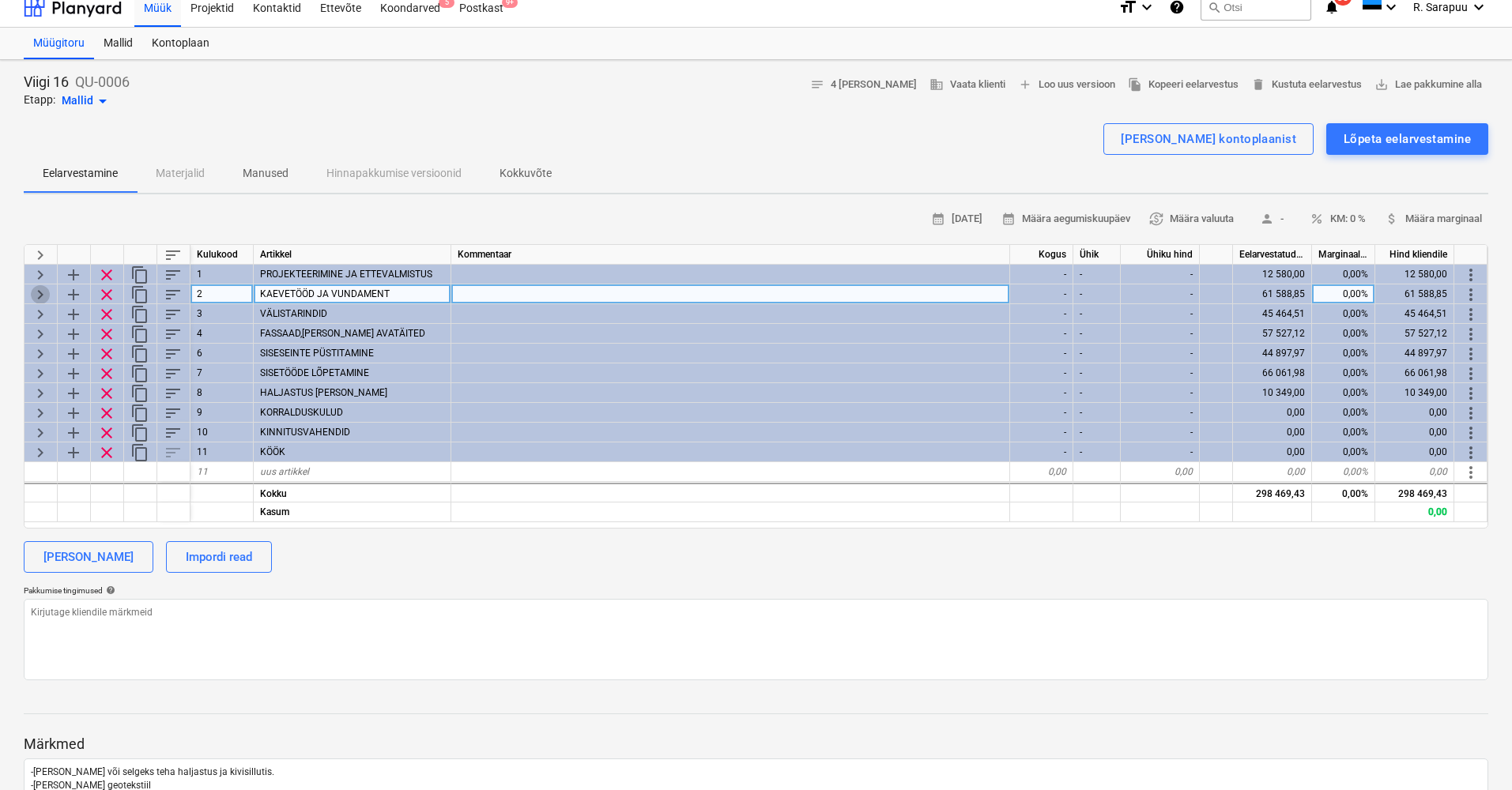
click at [44, 288] on span "keyboard_arrow_right" at bounding box center [40, 295] width 19 height 19
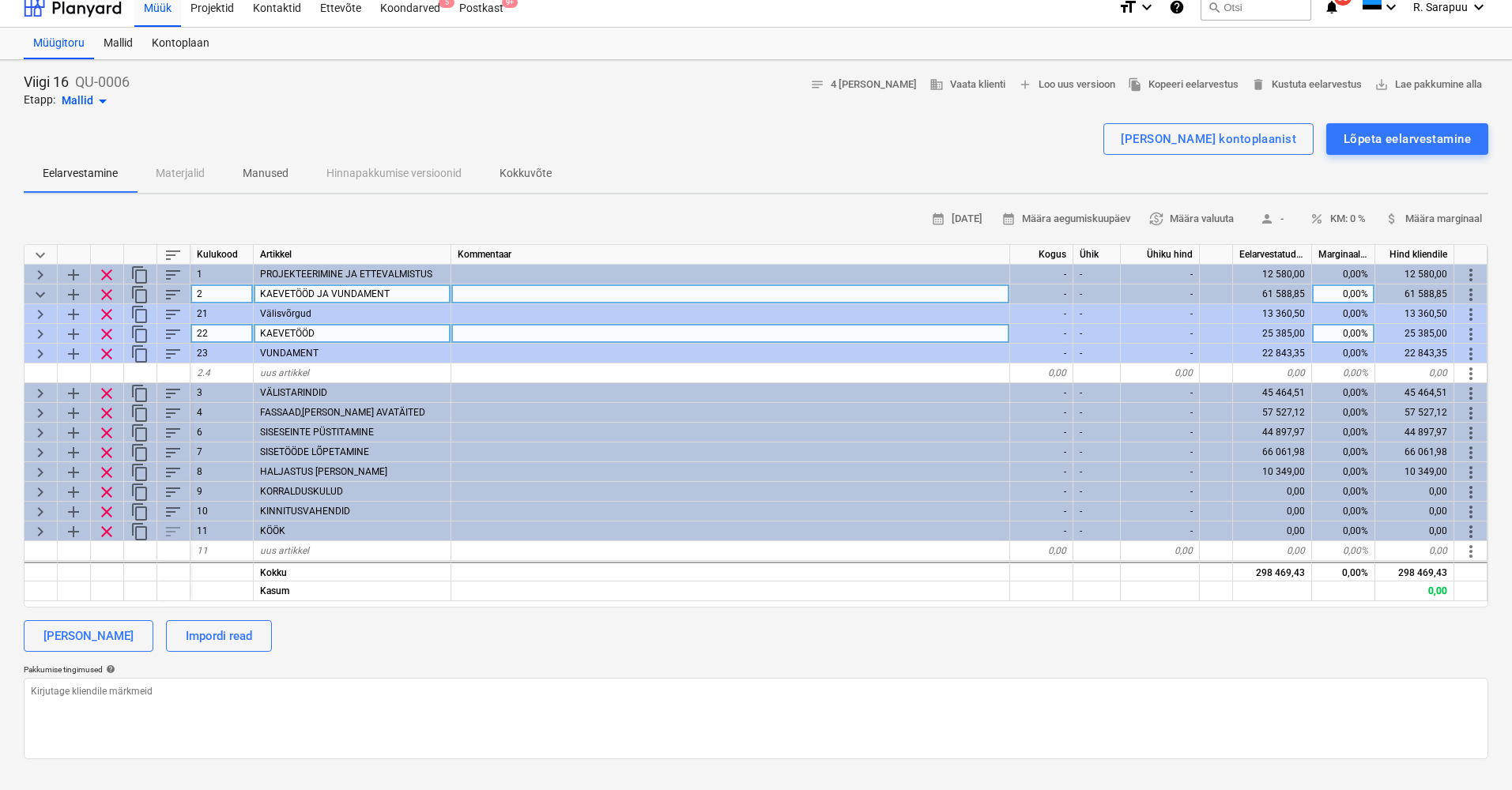
click at [39, 329] on span "keyboard_arrow_right" at bounding box center [40, 333] width 19 height 19
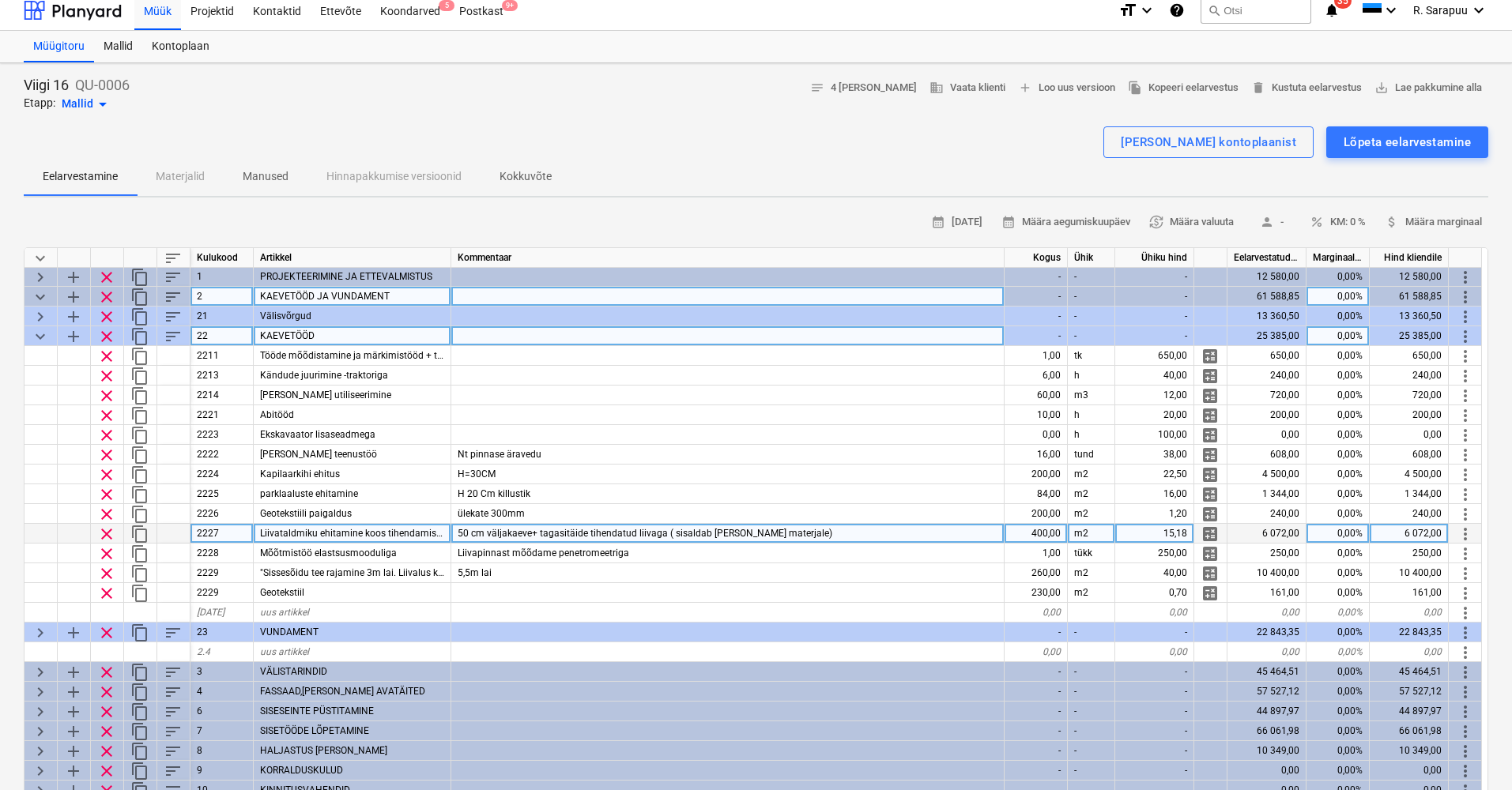
scroll to position [4, 0]
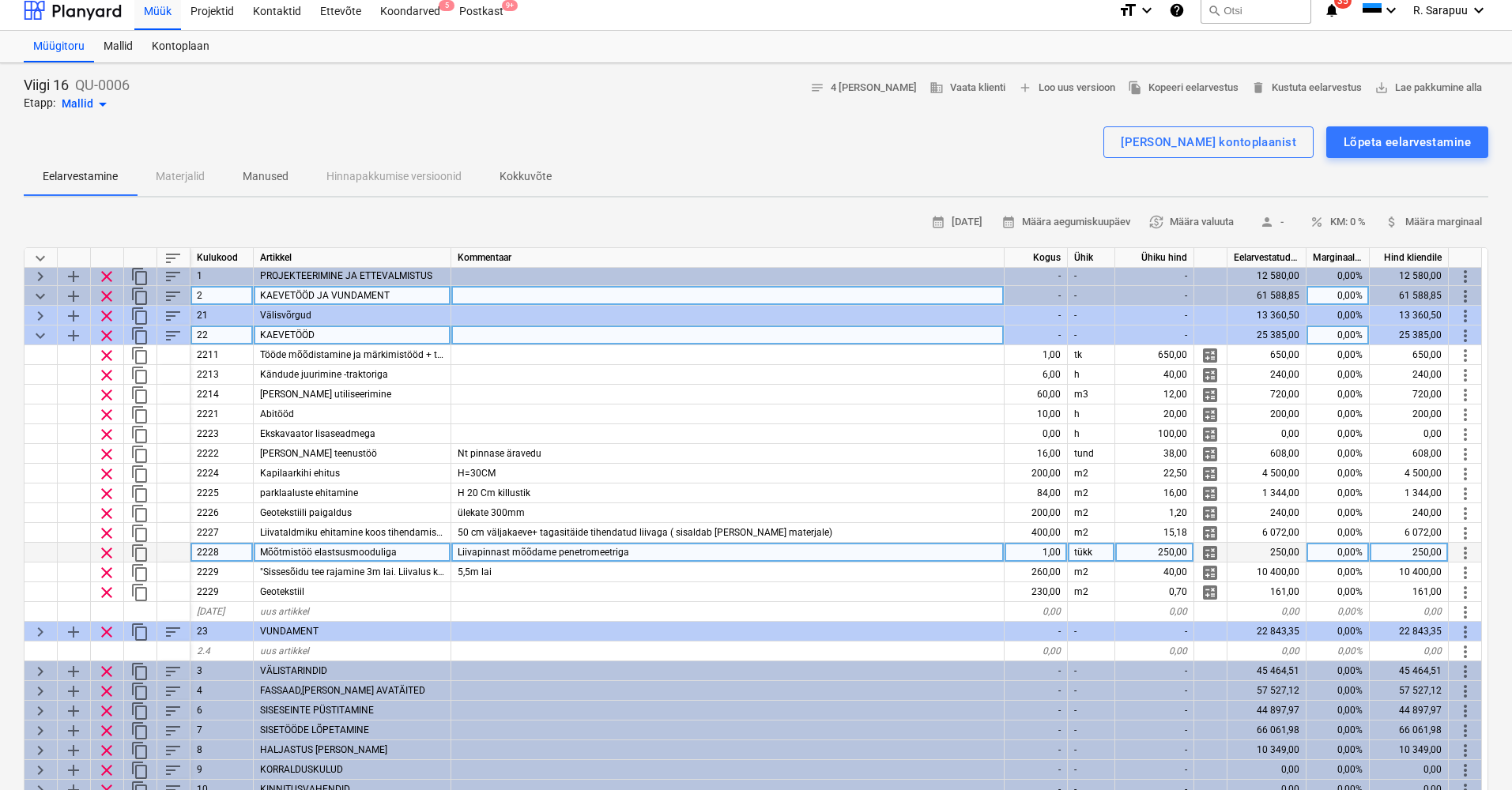
click at [1032, 546] on div "1,00" at bounding box center [1036, 553] width 64 height 20
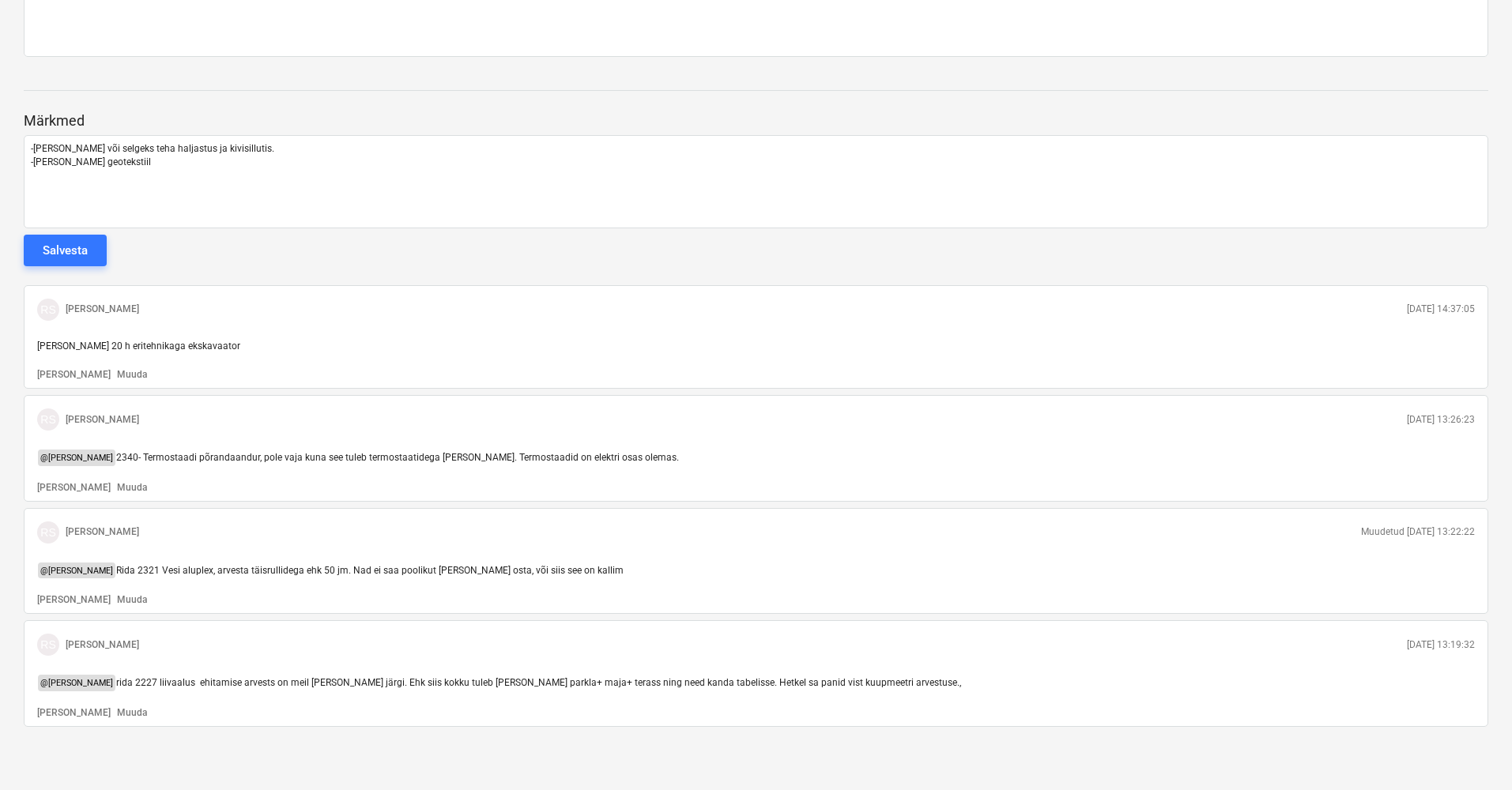
scroll to position [986, 0]
click at [178, 155] on p "-[PERSON_NAME] geotekstiil" at bounding box center [756, 162] width 1450 height 14
click at [136, 159] on p "-[PERSON_NAME] geotekstiil" at bounding box center [756, 162] width 1450 height 14
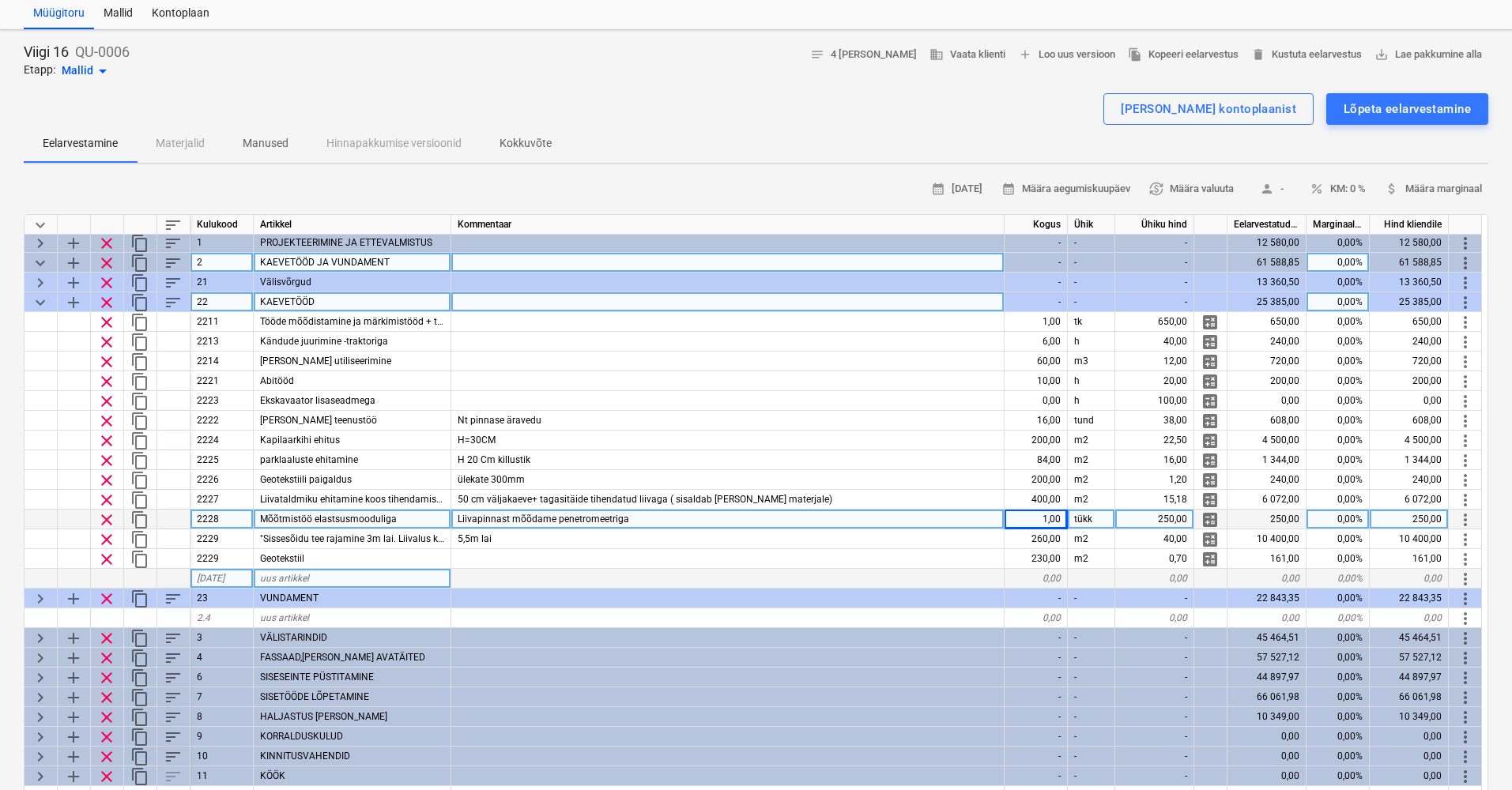
scroll to position [44, 0]
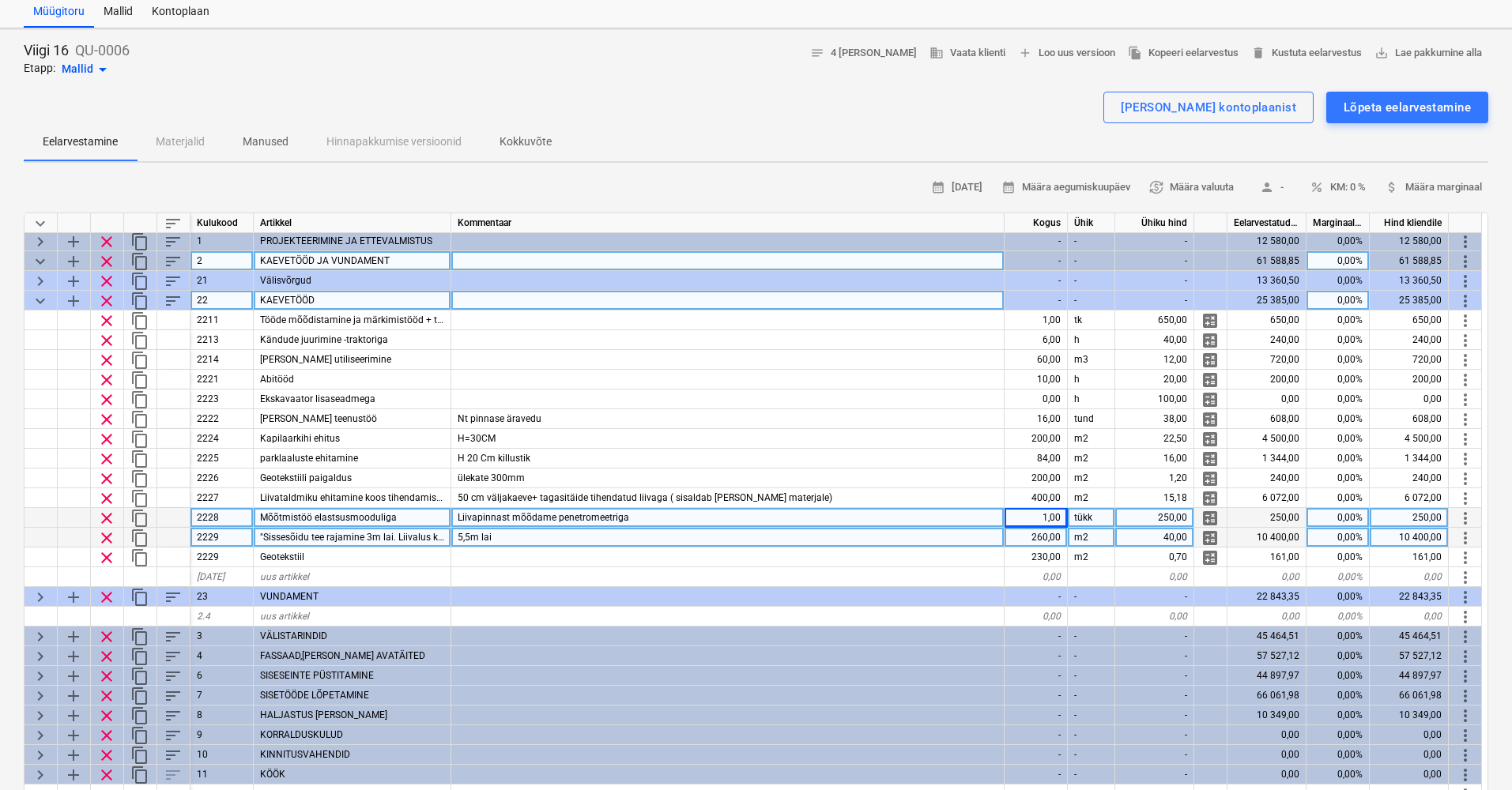
click at [621, 533] on div "5,5m lai" at bounding box center [728, 537] width 553 height 20
click at [612, 531] on input "5,5m lai" at bounding box center [727, 536] width 552 height 19
type input "5,5m lai, freesa"
click at [396, 527] on div ""Sissesõidu tee rajamine 3m lai. Liivalus kuni 20 cm ; 16x32 killustik 20cm;Fre…" at bounding box center [352, 537] width 198 height 20
click at [426, 527] on input ""Sissesõidu tee rajamine 3m lai. Liivalus kuni 20 cm ;16x32 killustik 20cm;Free…" at bounding box center [352, 536] width 197 height 19
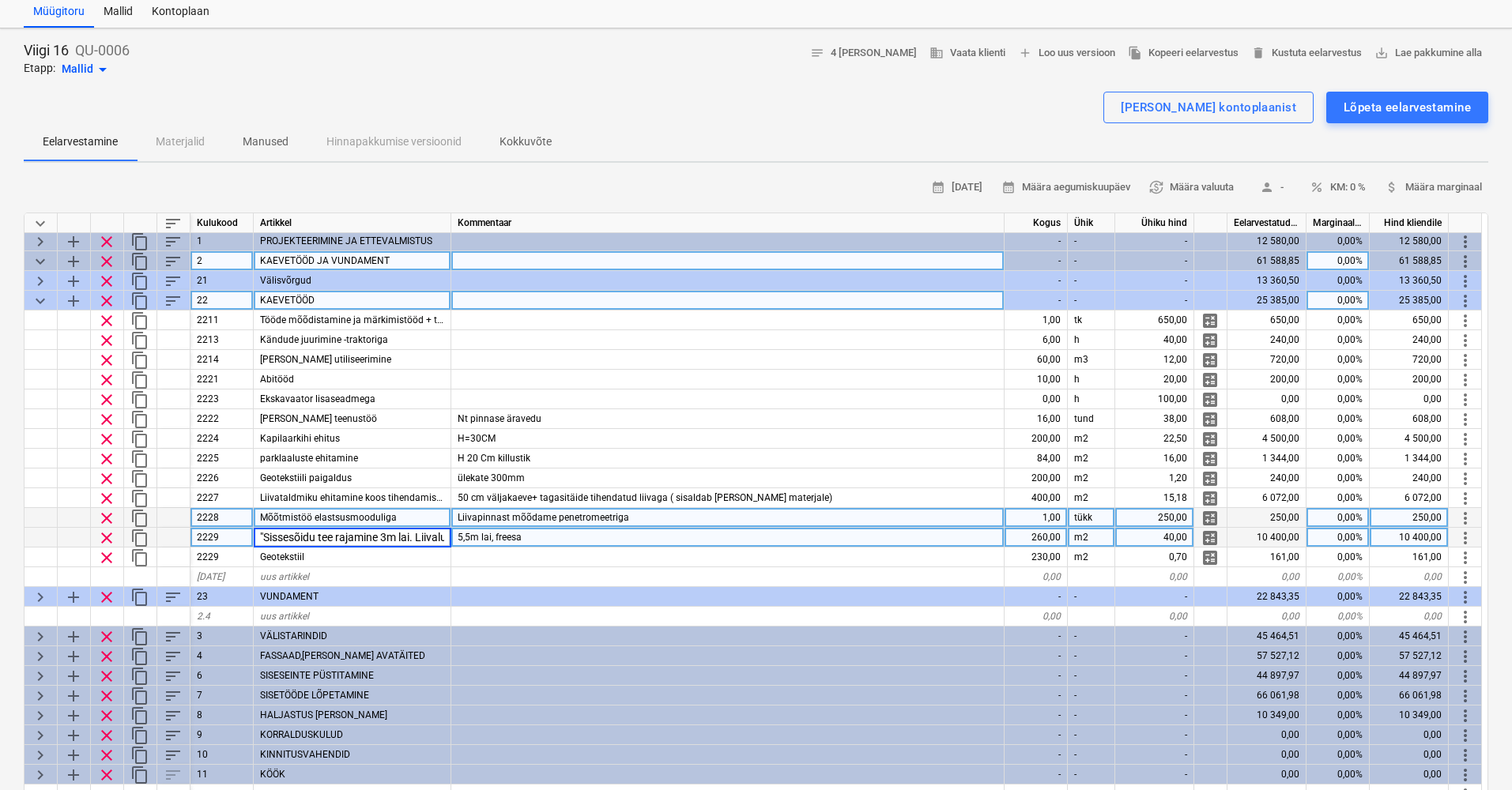
type input ""Sissesõidu tee rajamine 3m lai. Liivalus kuni 20 cm ;16x32 killustik 20cm;Free…"
click at [554, 527] on div "5,5m lai, freesa" at bounding box center [728, 537] width 553 height 20
click at [552, 527] on input "5,5m lai, freesa" at bounding box center [727, 536] width 552 height 19
type input "Vastavalt asendiplaanile, freesasfalt -10cm"
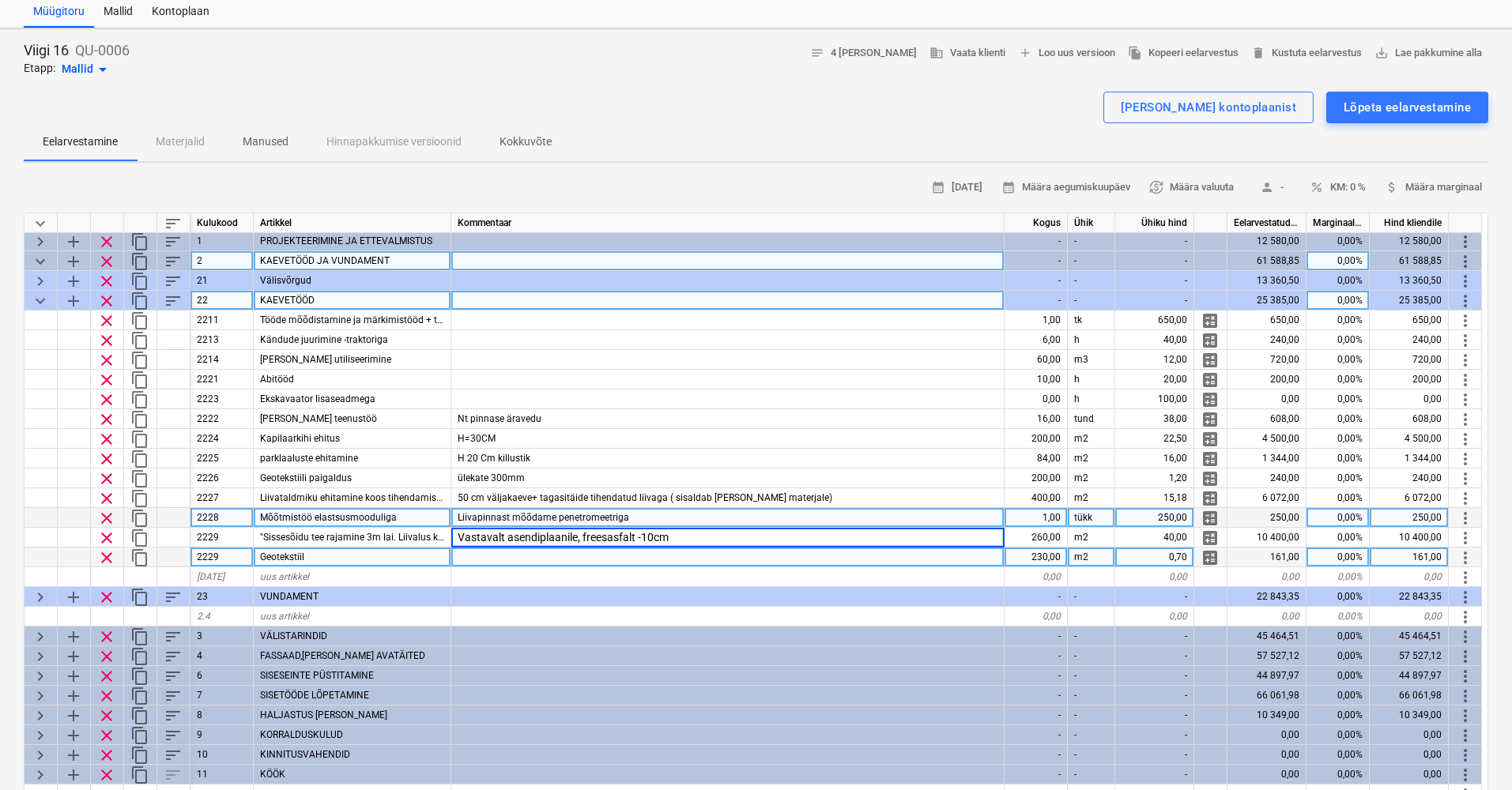
click at [551, 555] on div at bounding box center [728, 557] width 553 height 20
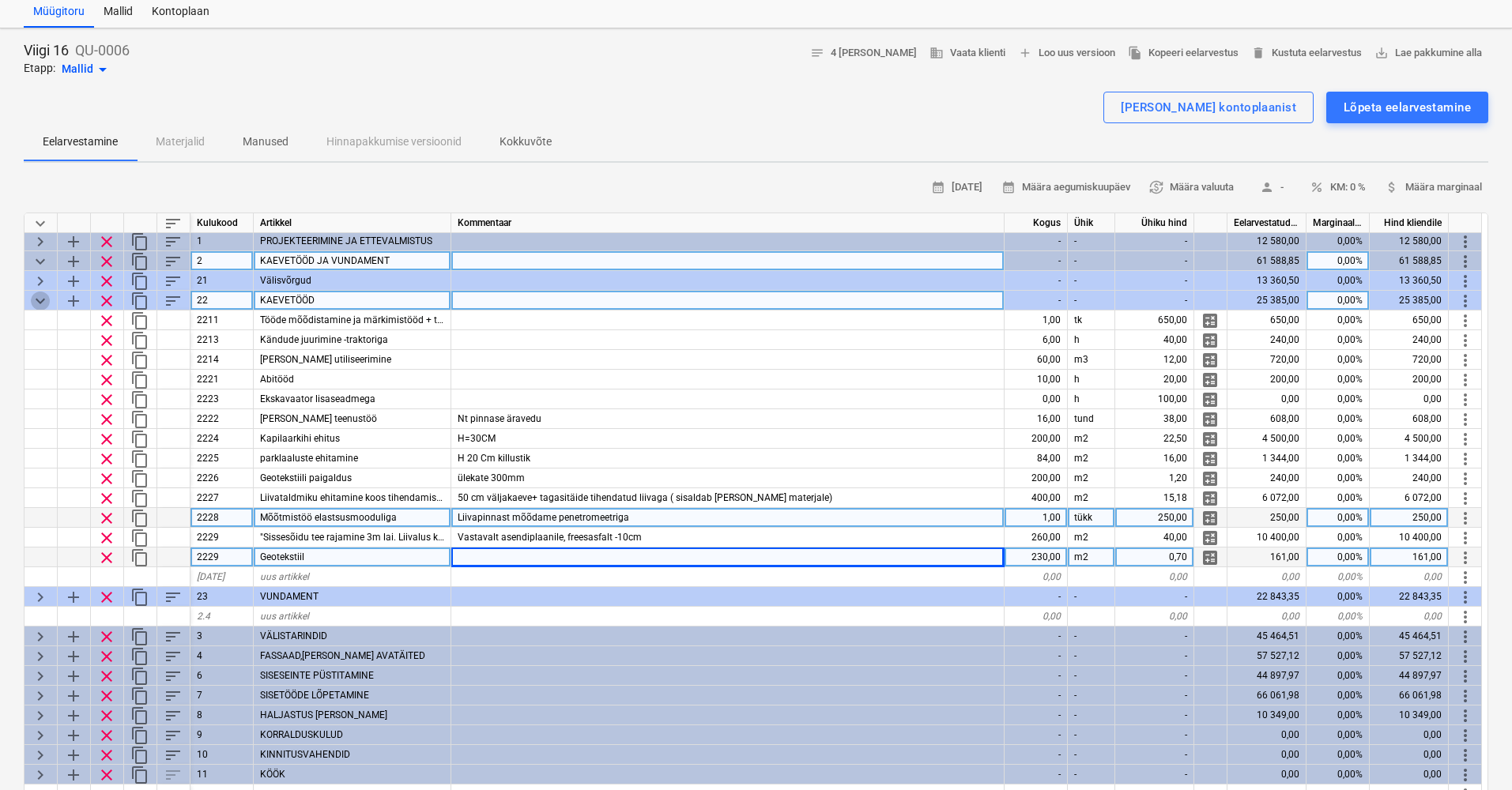
scroll to position [41, 2]
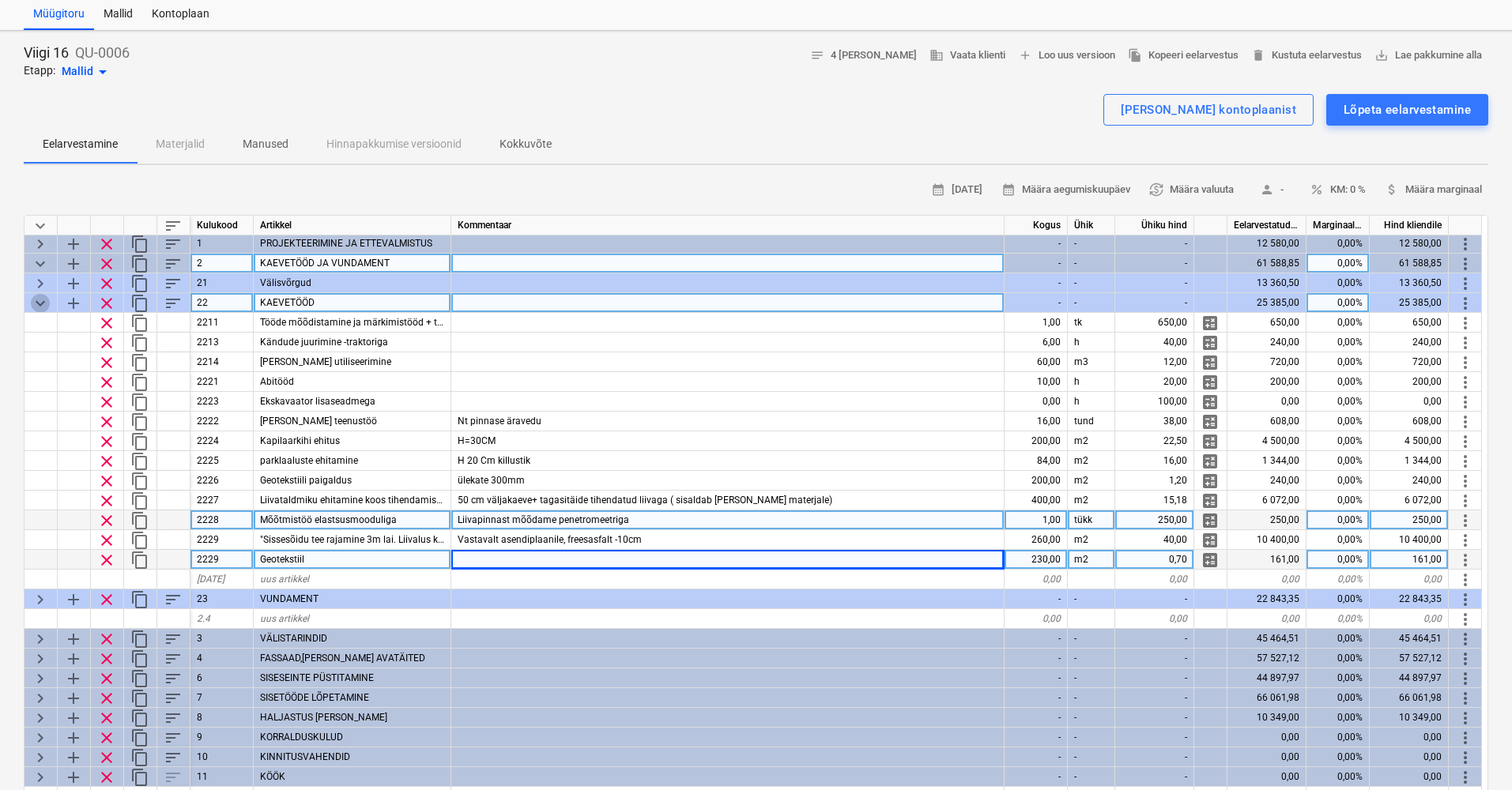
click at [38, 295] on span "keyboard_arrow_down" at bounding box center [40, 302] width 19 height 19
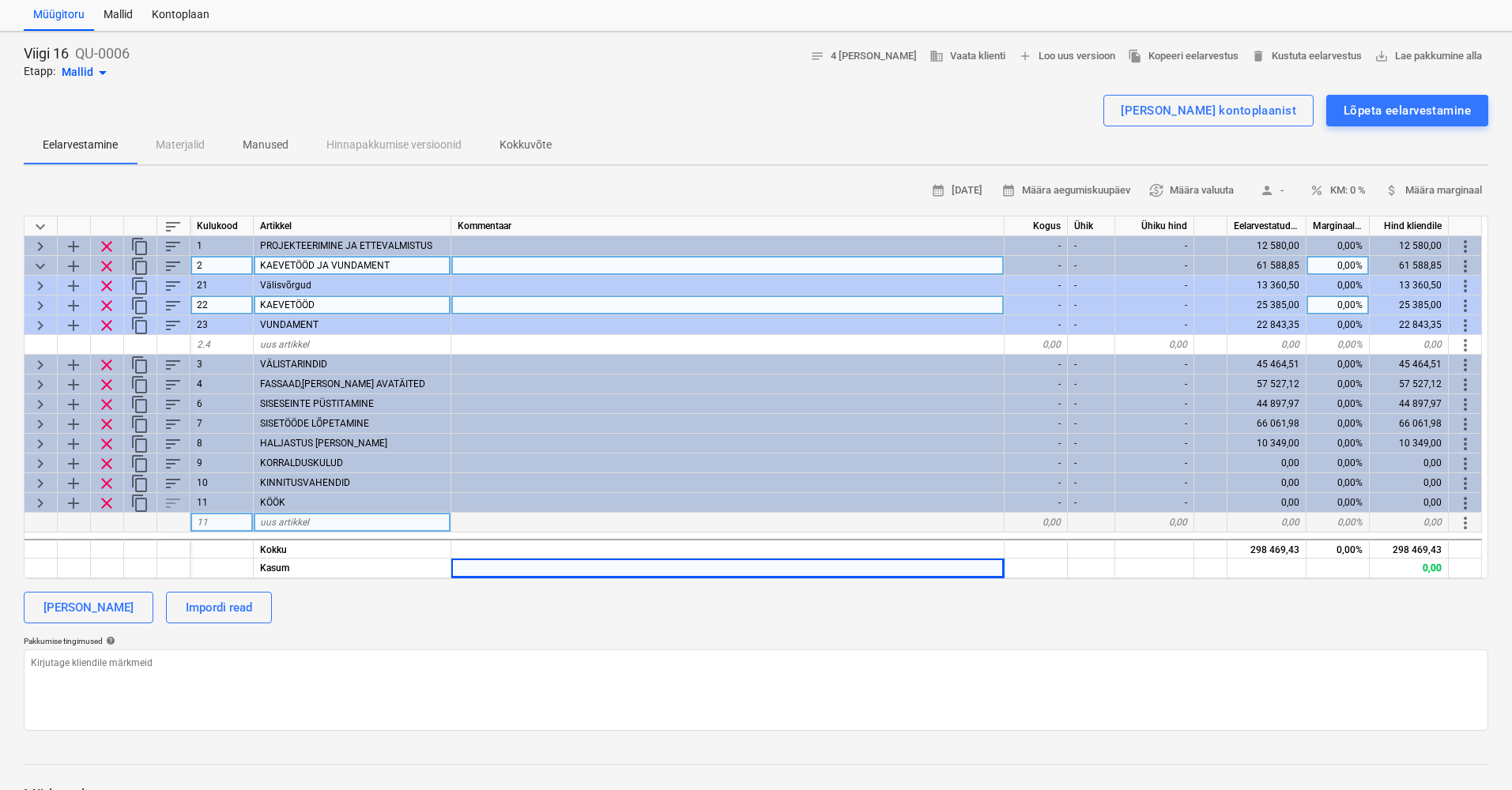
scroll to position [0, 0]
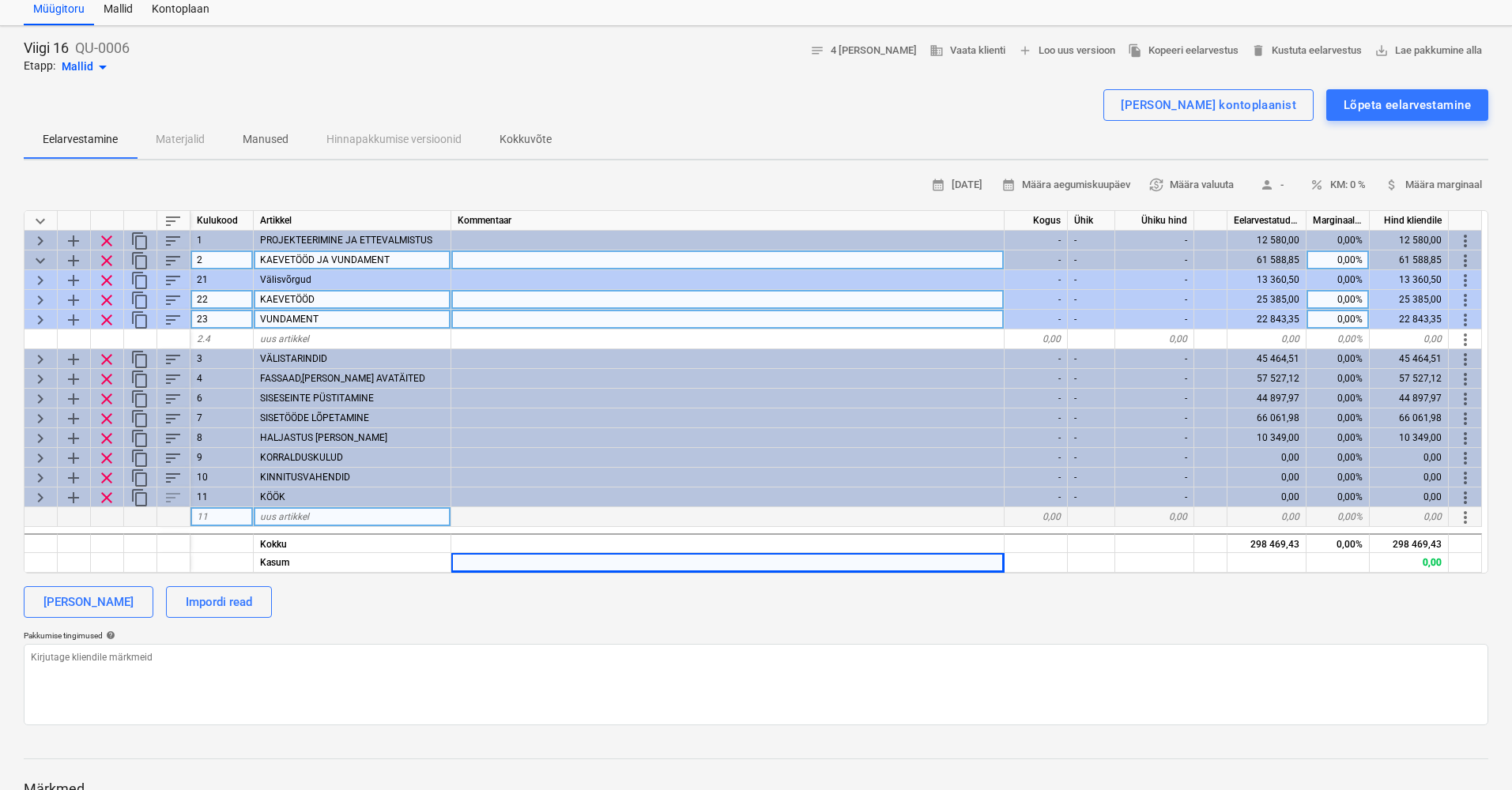
click at [41, 312] on span "keyboard_arrow_right" at bounding box center [40, 319] width 19 height 19
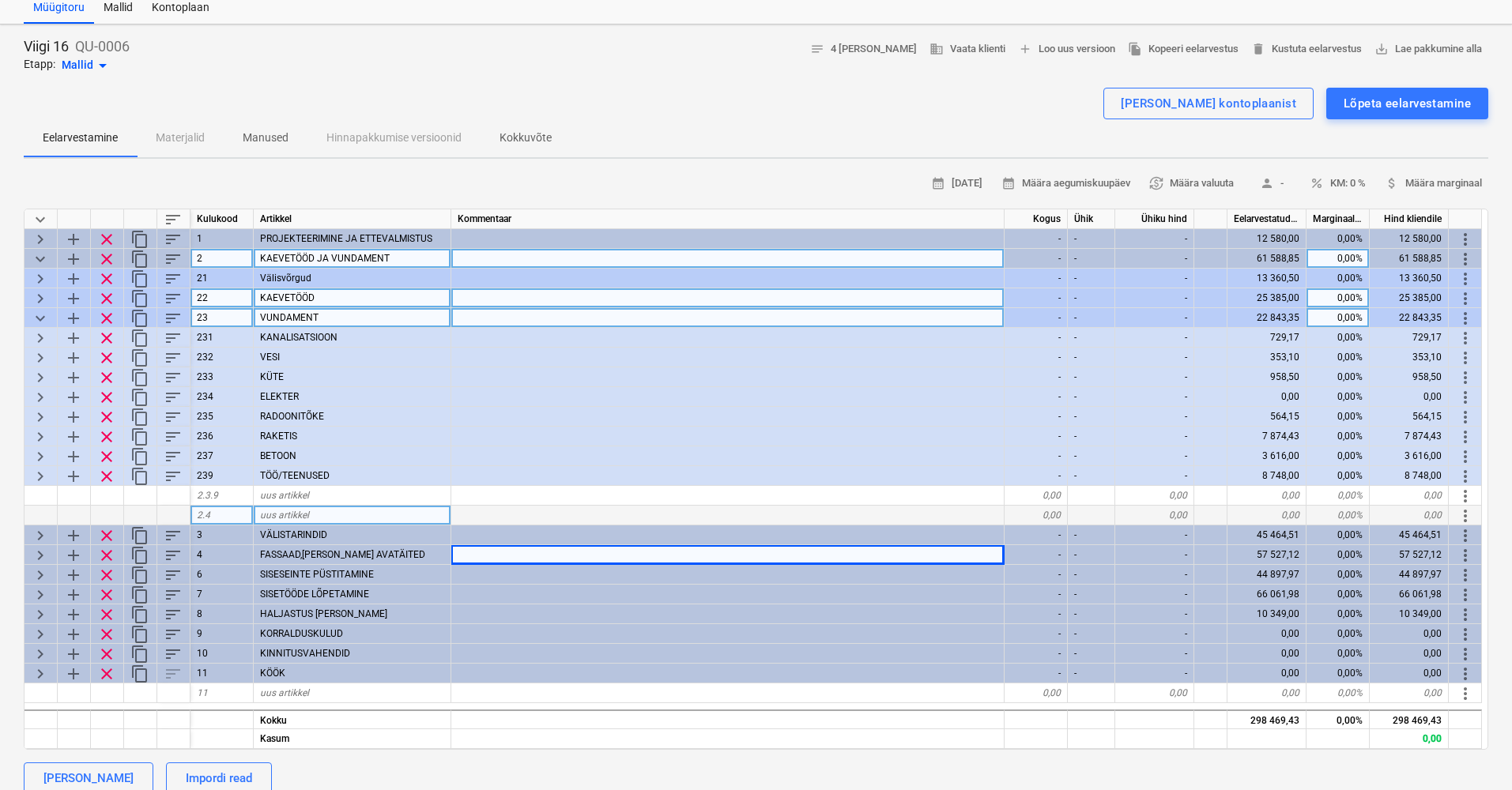
scroll to position [48, 0]
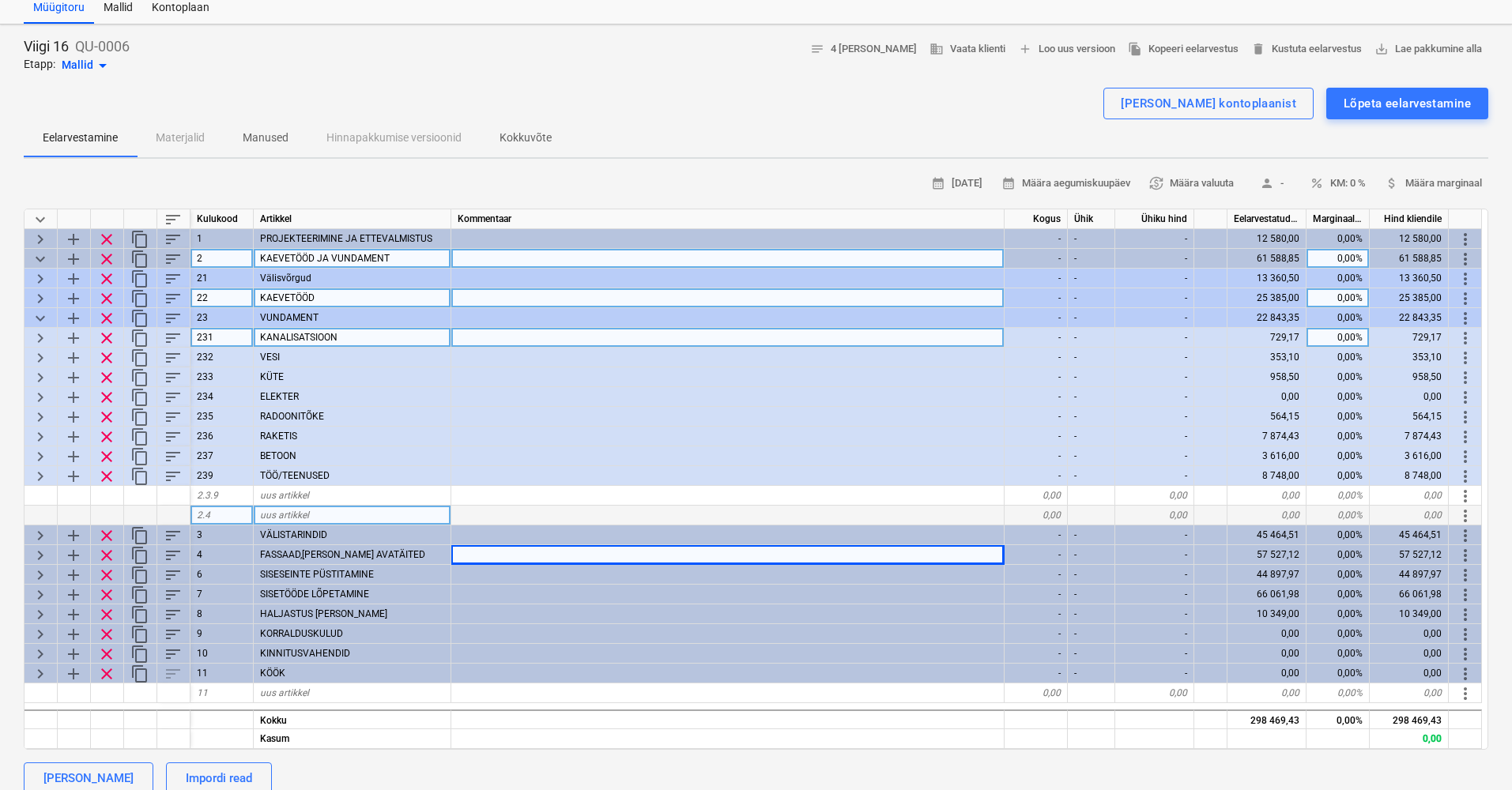
click at [47, 333] on span "keyboard_arrow_right" at bounding box center [40, 337] width 19 height 19
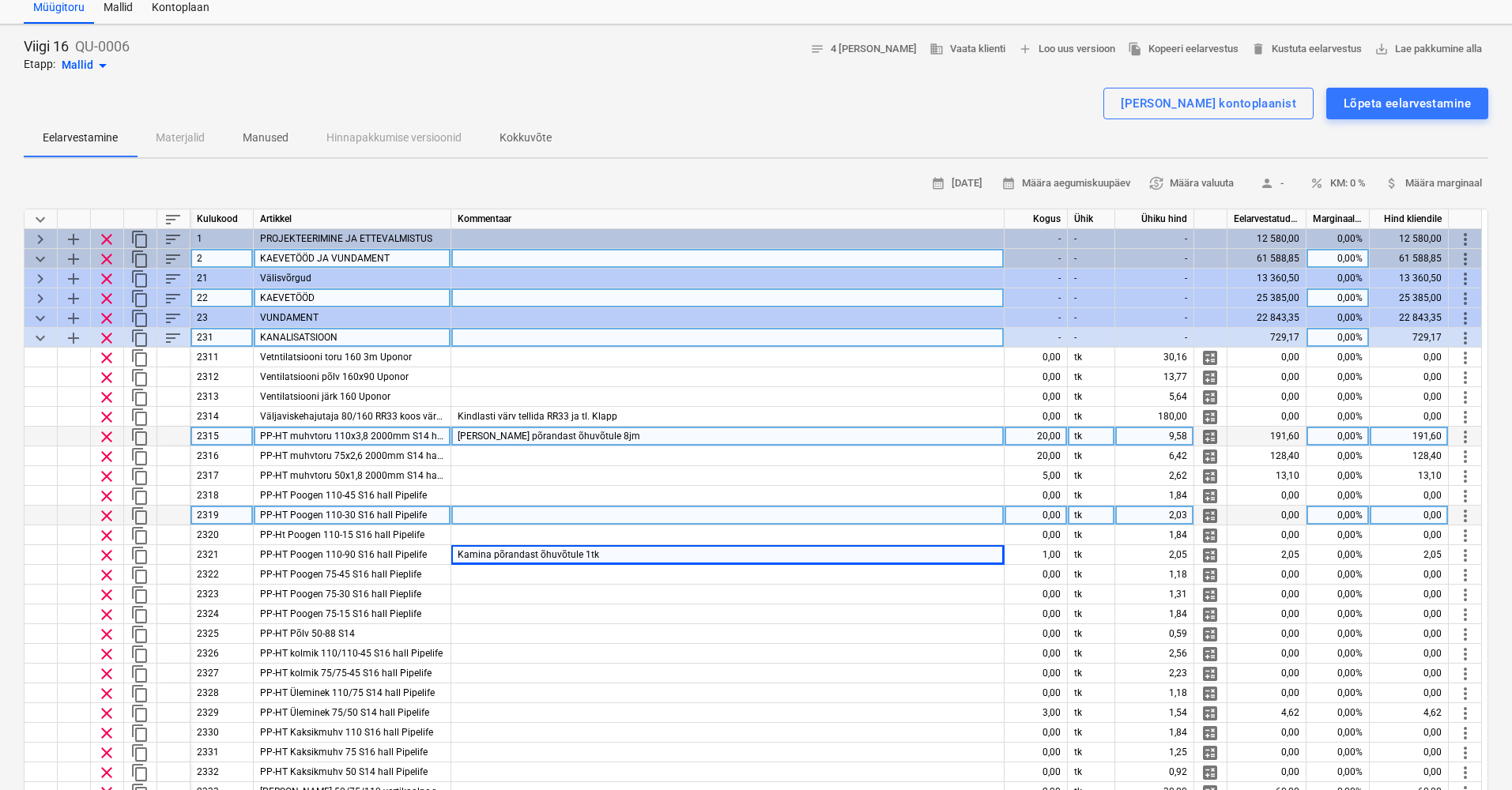
scroll to position [0, 2]
click at [1059, 433] on div "20,00" at bounding box center [1036, 437] width 64 height 20
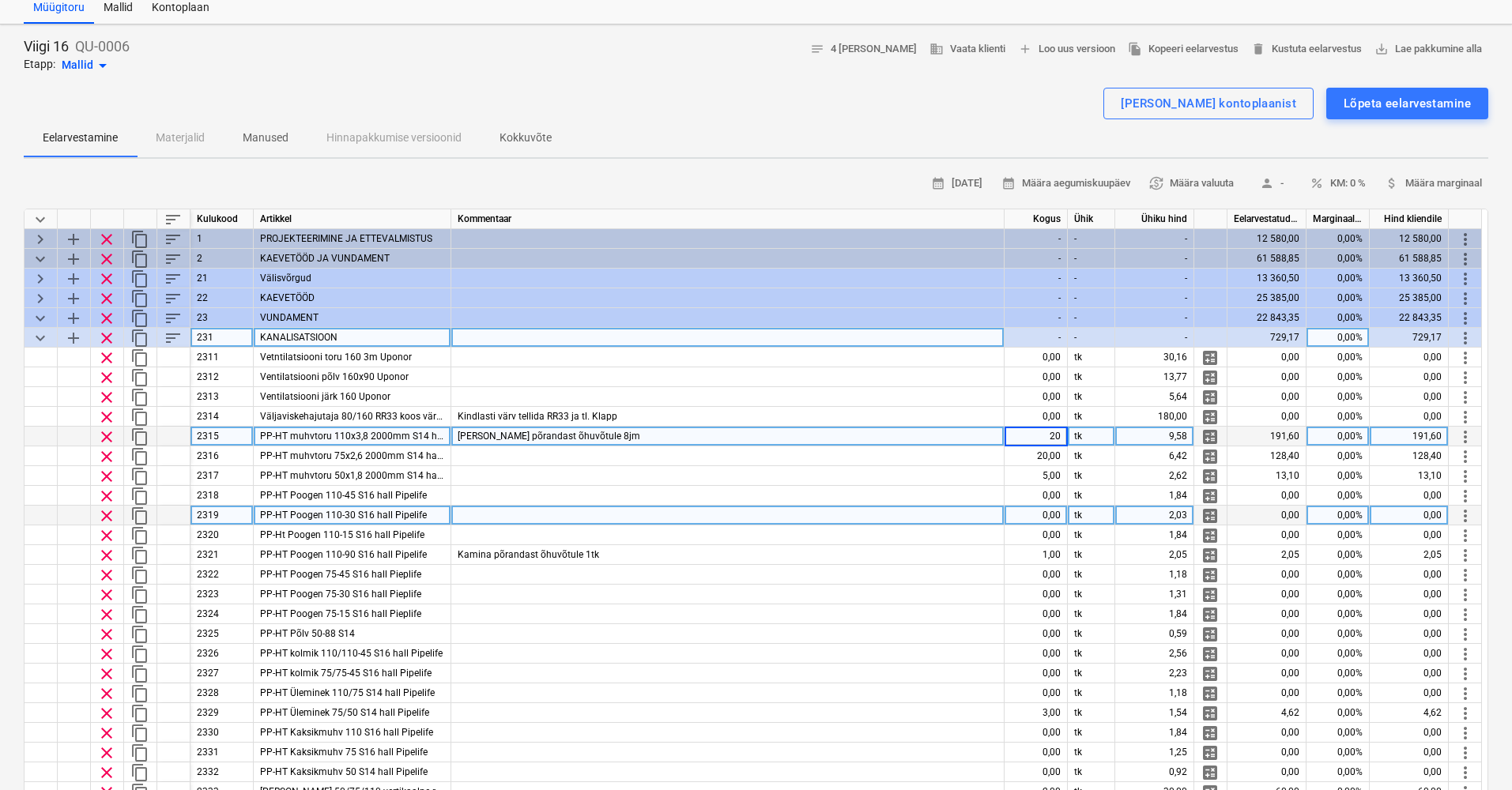
scroll to position [0, 0]
click at [41, 339] on span "keyboard_arrow_down" at bounding box center [40, 337] width 19 height 19
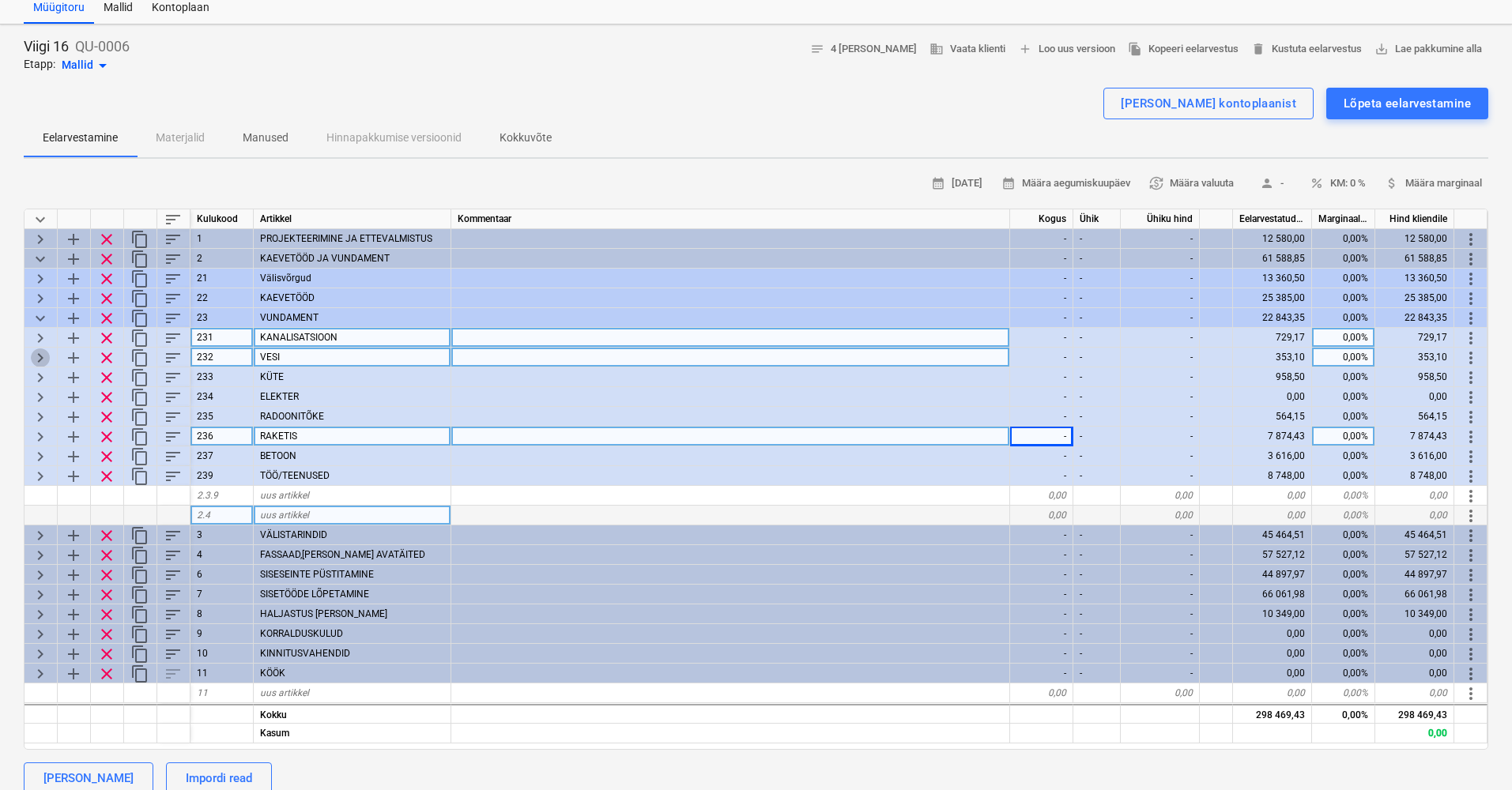
click at [40, 351] on span "keyboard_arrow_right" at bounding box center [40, 357] width 19 height 19
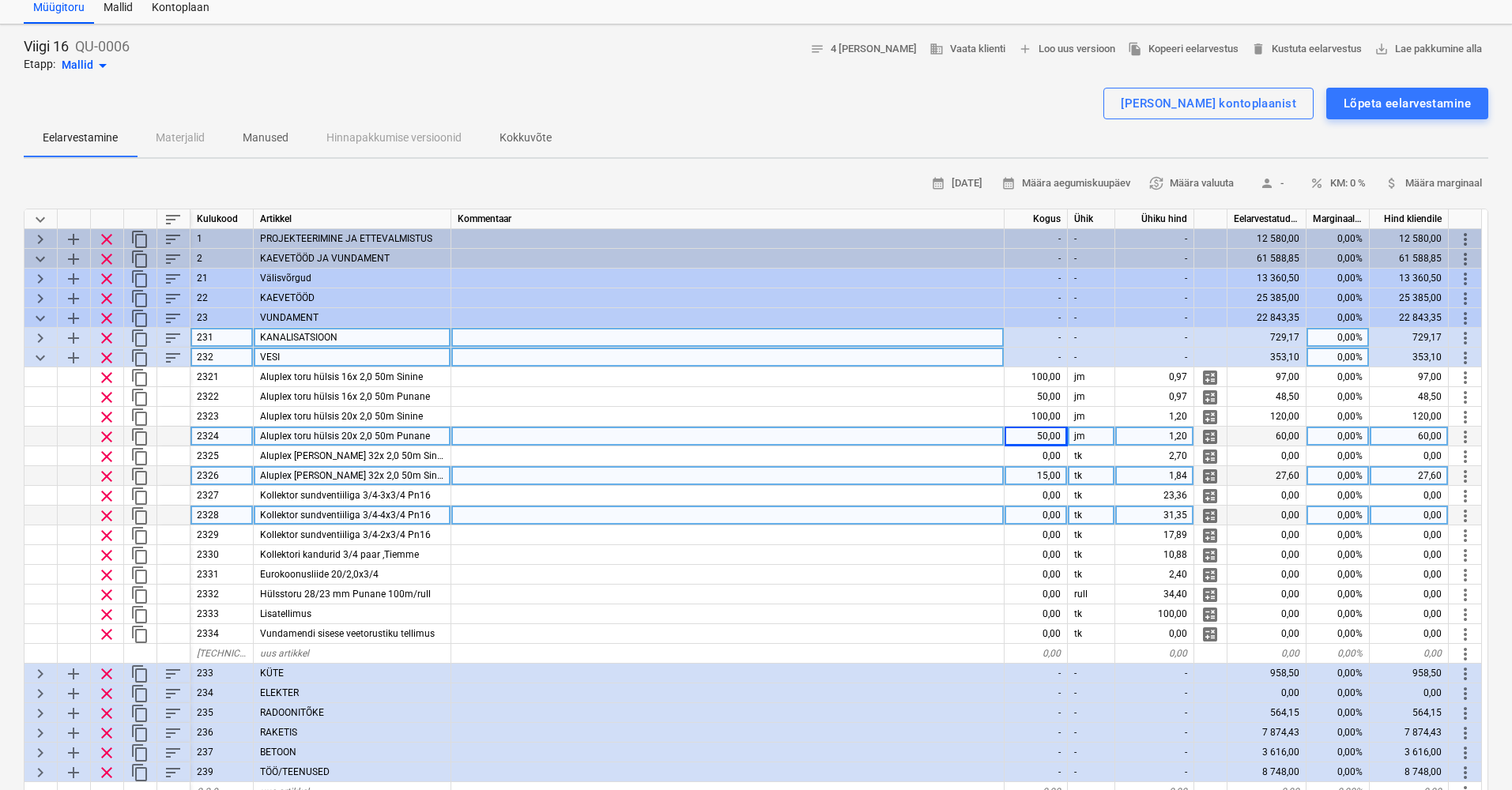
click at [593, 481] on div at bounding box center [728, 477] width 553 height 20
click at [1110, 479] on div "tk" at bounding box center [1092, 477] width 48 height 20
click at [784, 477] on div at bounding box center [728, 477] width 553 height 20
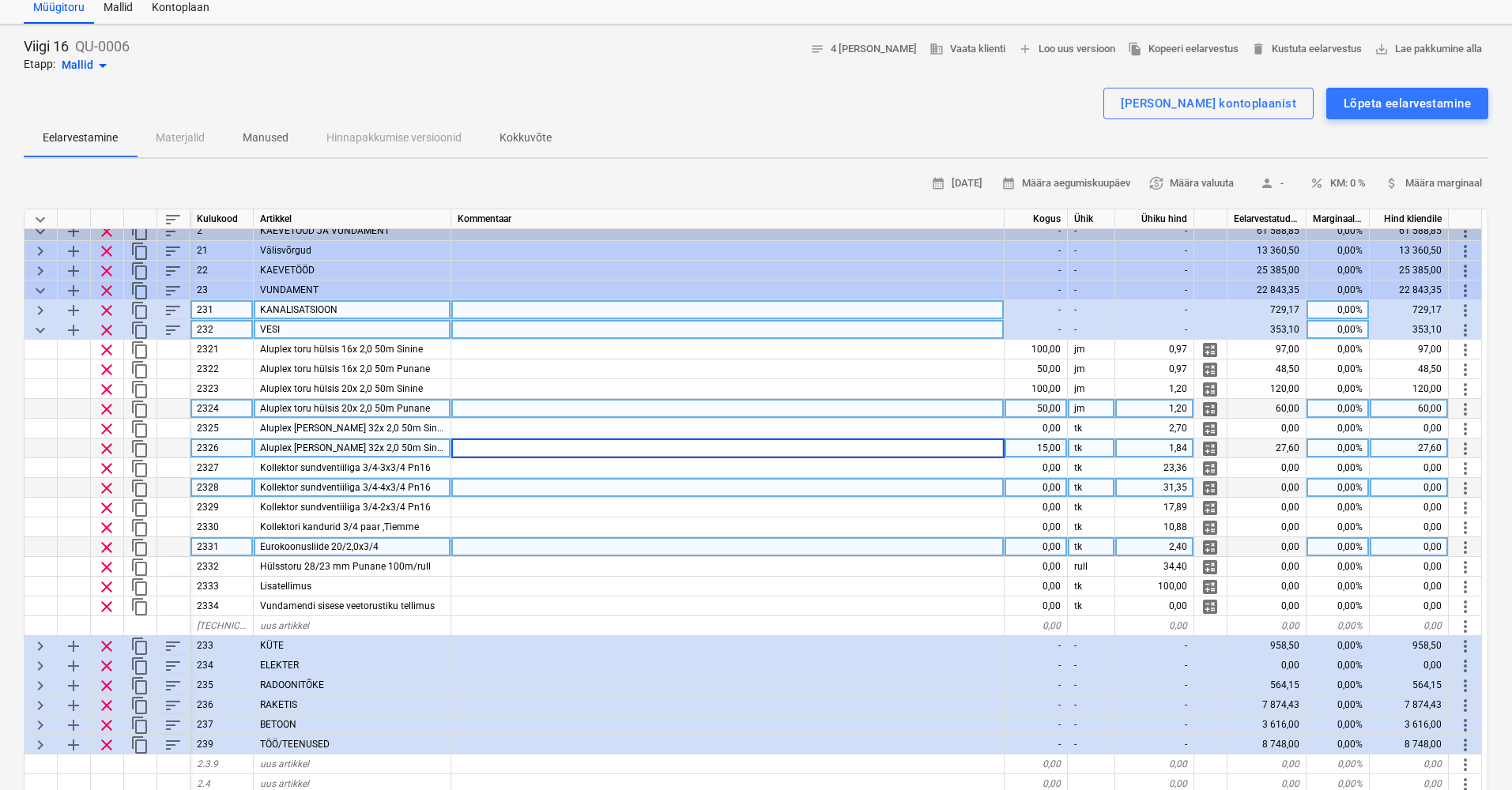
scroll to position [28, 1]
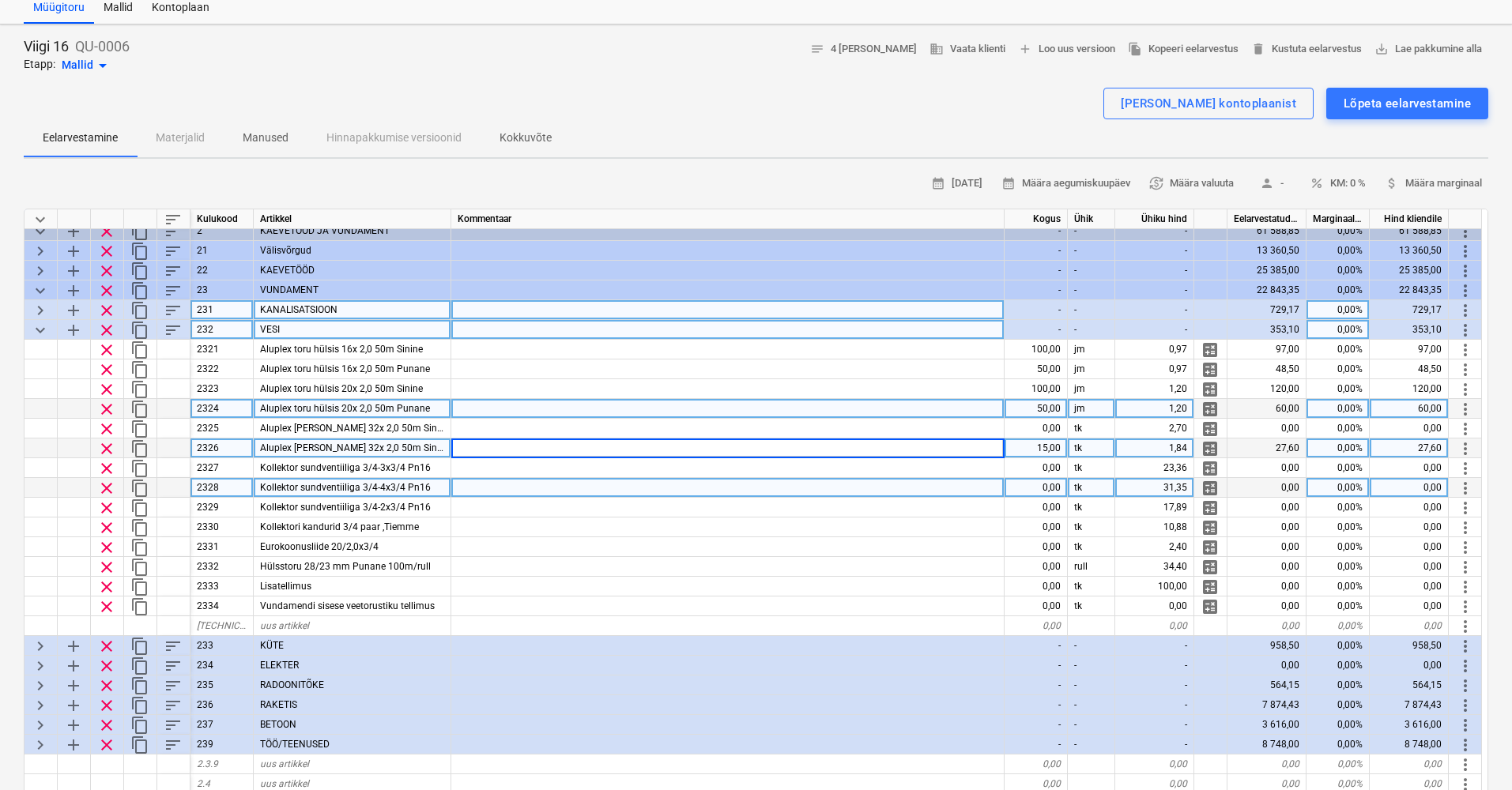
click at [48, 332] on span "keyboard_arrow_down" at bounding box center [40, 329] width 19 height 19
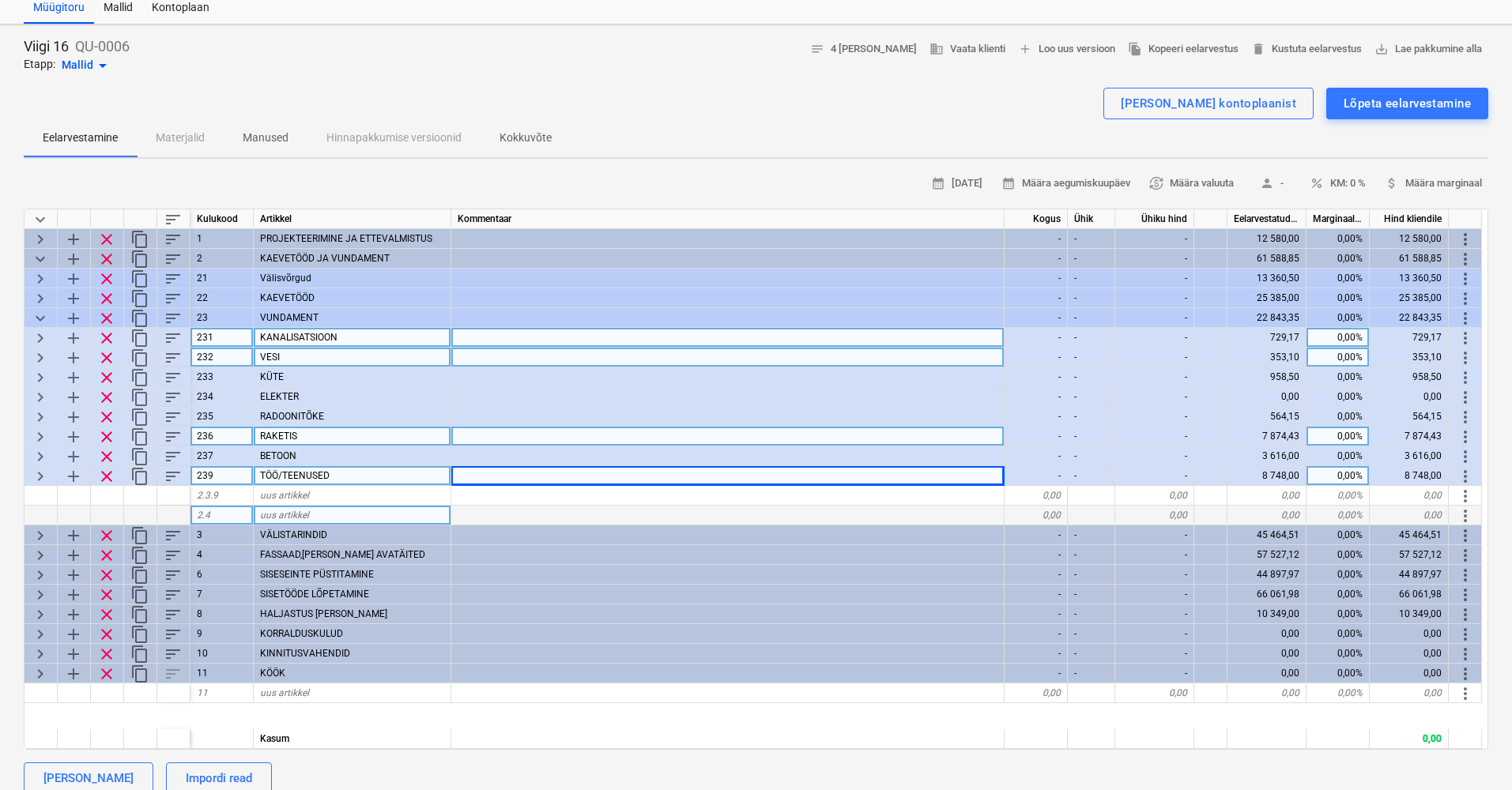
scroll to position [0, 0]
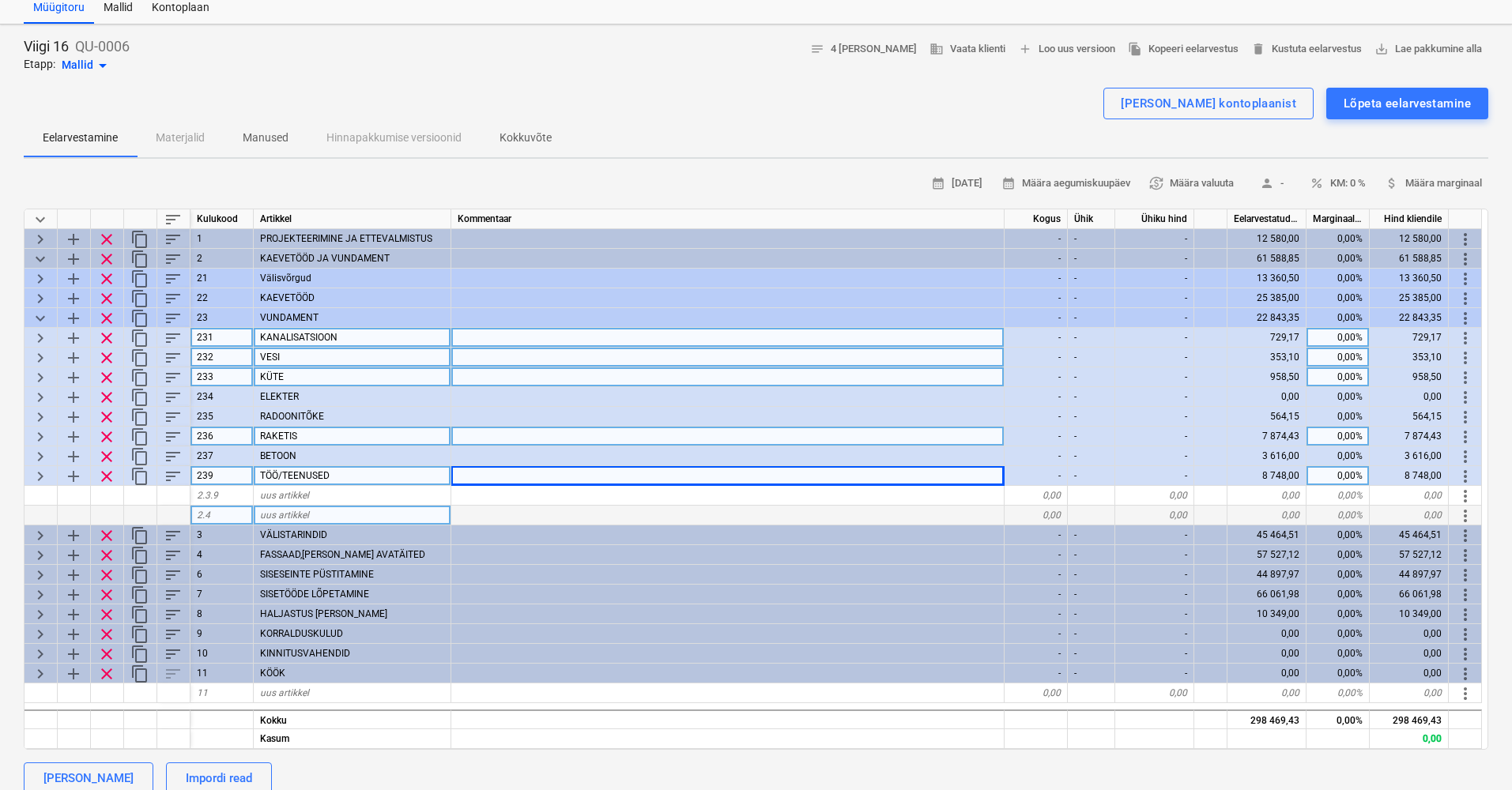
click at [41, 373] on span "keyboard_arrow_right" at bounding box center [40, 377] width 19 height 19
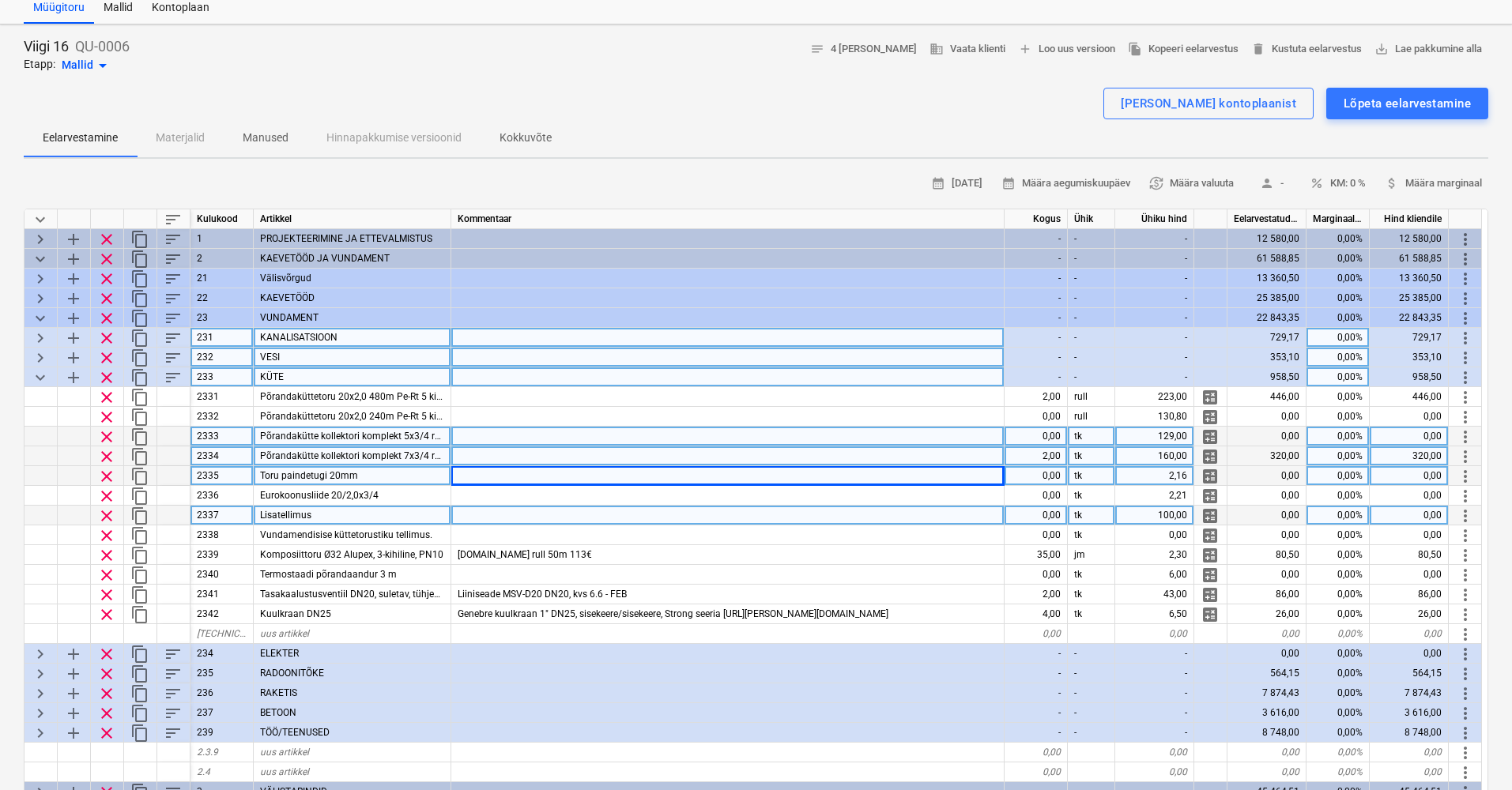
scroll to position [2, 2]
click at [498, 451] on div at bounding box center [728, 455] width 553 height 20
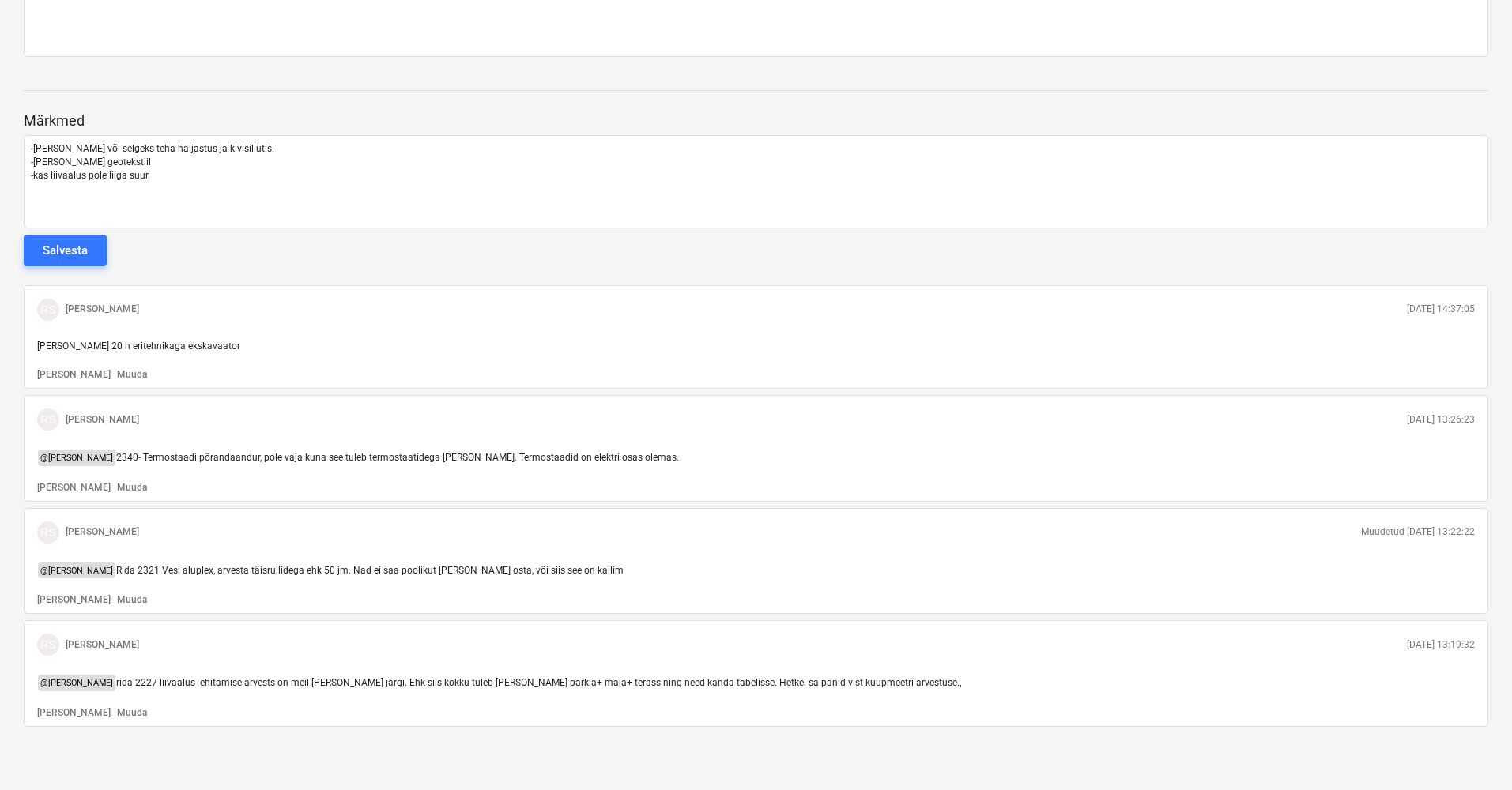
scroll to position [986, 0]
drag, startPoint x: 162, startPoint y: 158, endPoint x: 157, endPoint y: 169, distance: 12.1
click at [162, 158] on p "-[PERSON_NAME] geotekstiil" at bounding box center [756, 162] width 1450 height 14
click at [157, 171] on p "-kas liivaalus pole liiga suur" at bounding box center [756, 176] width 1450 height 14
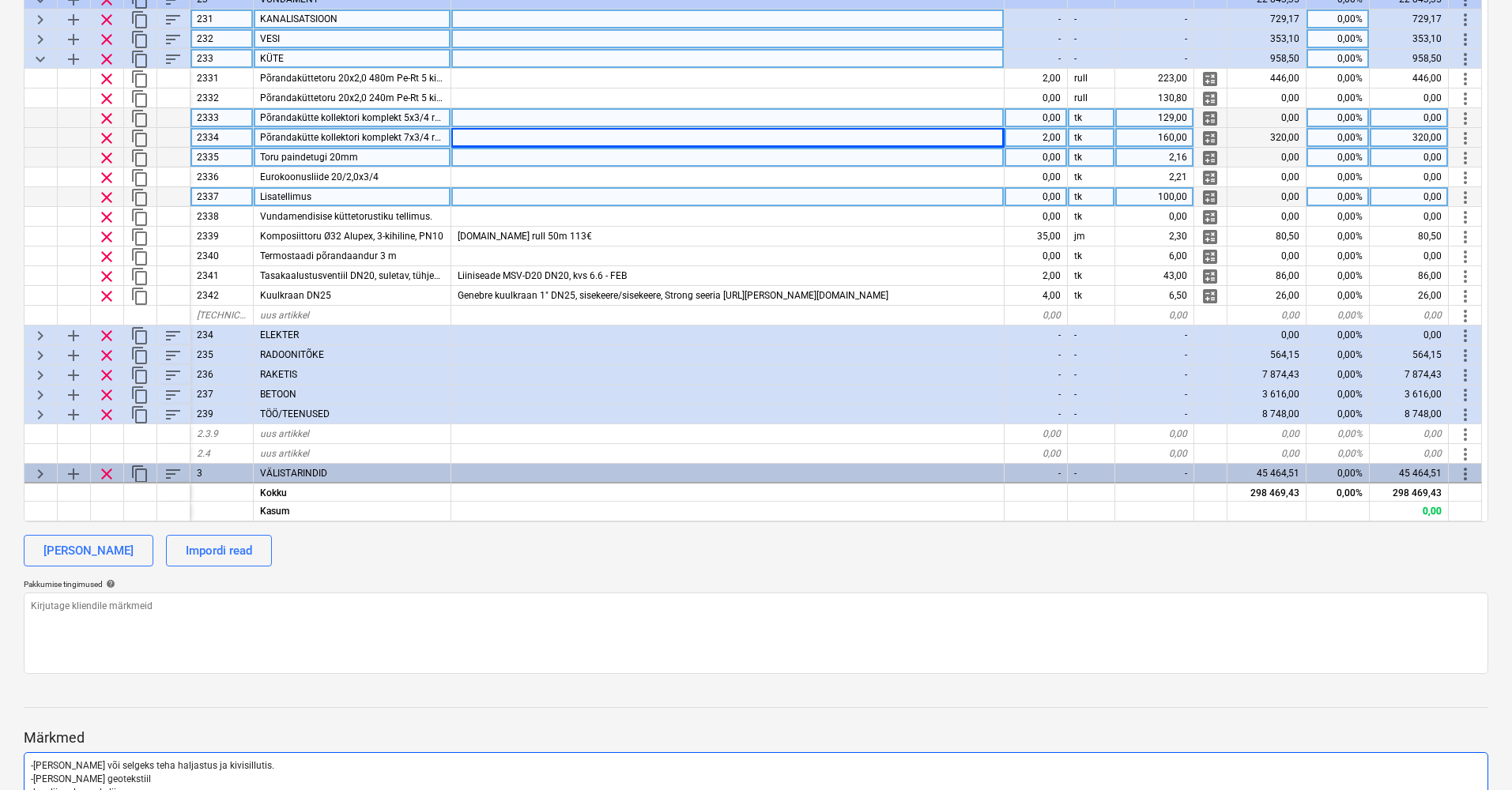
scroll to position [364, 0]
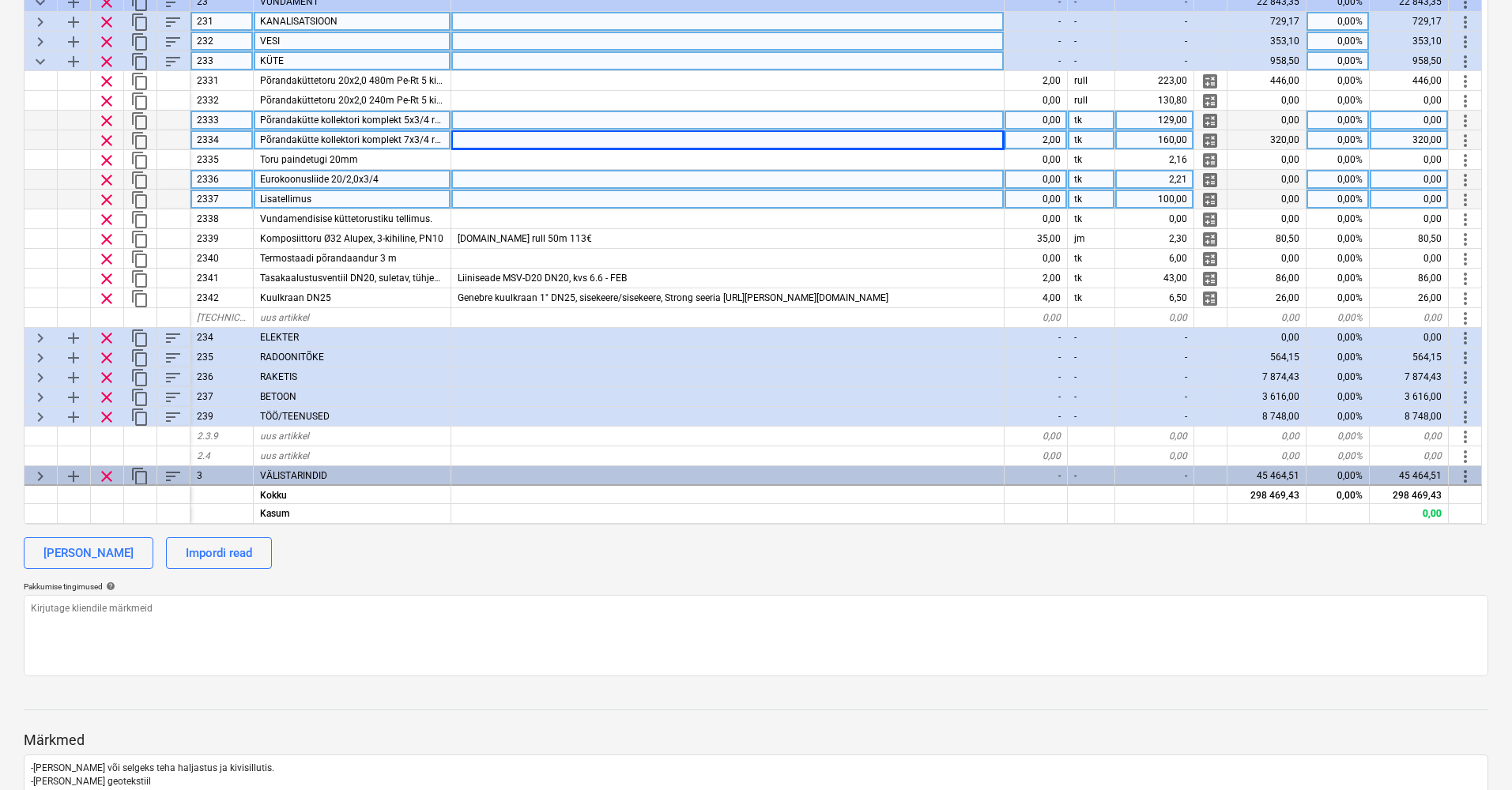
click at [467, 176] on div at bounding box center [728, 180] width 553 height 20
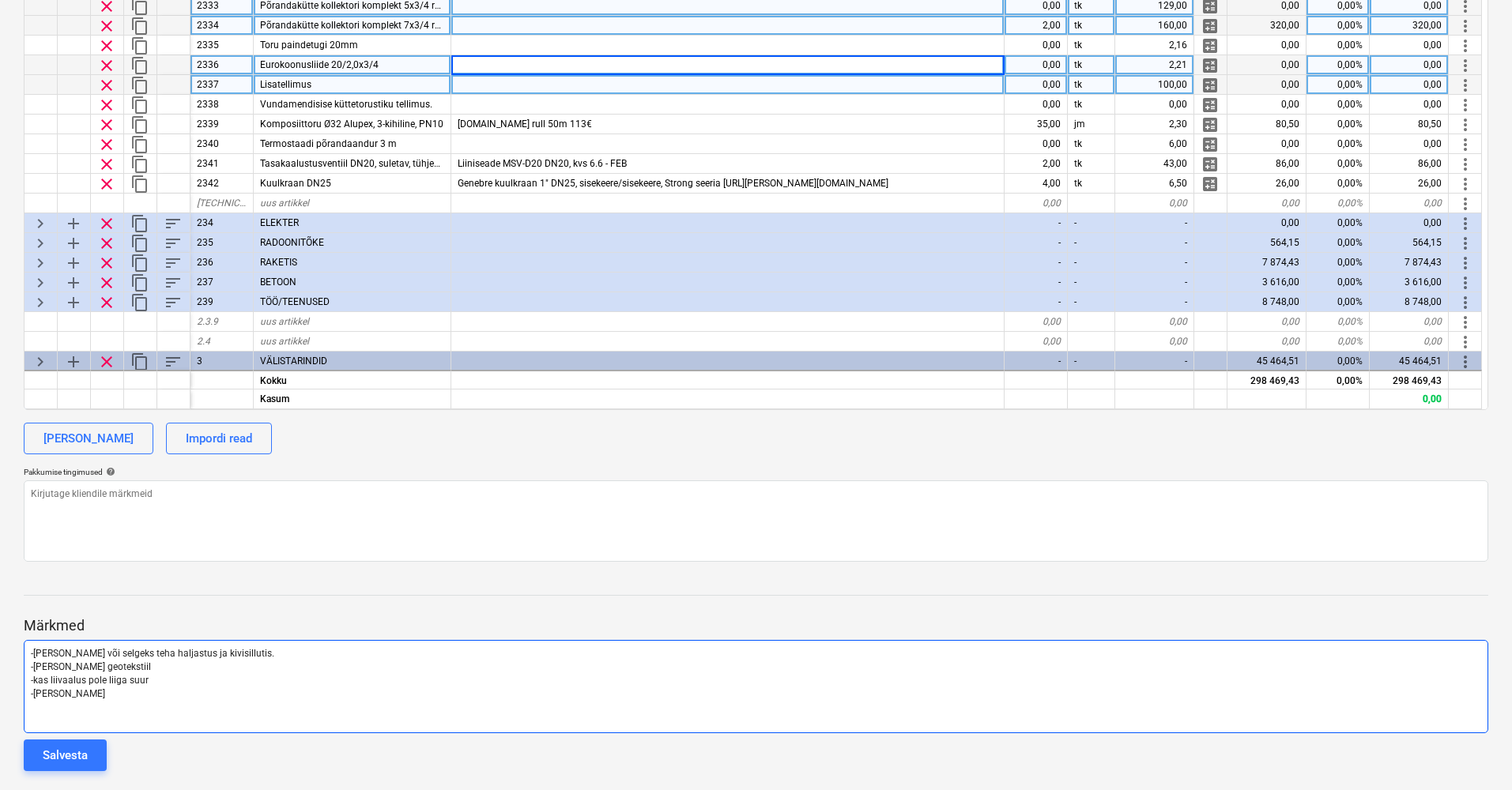
scroll to position [484, 0]
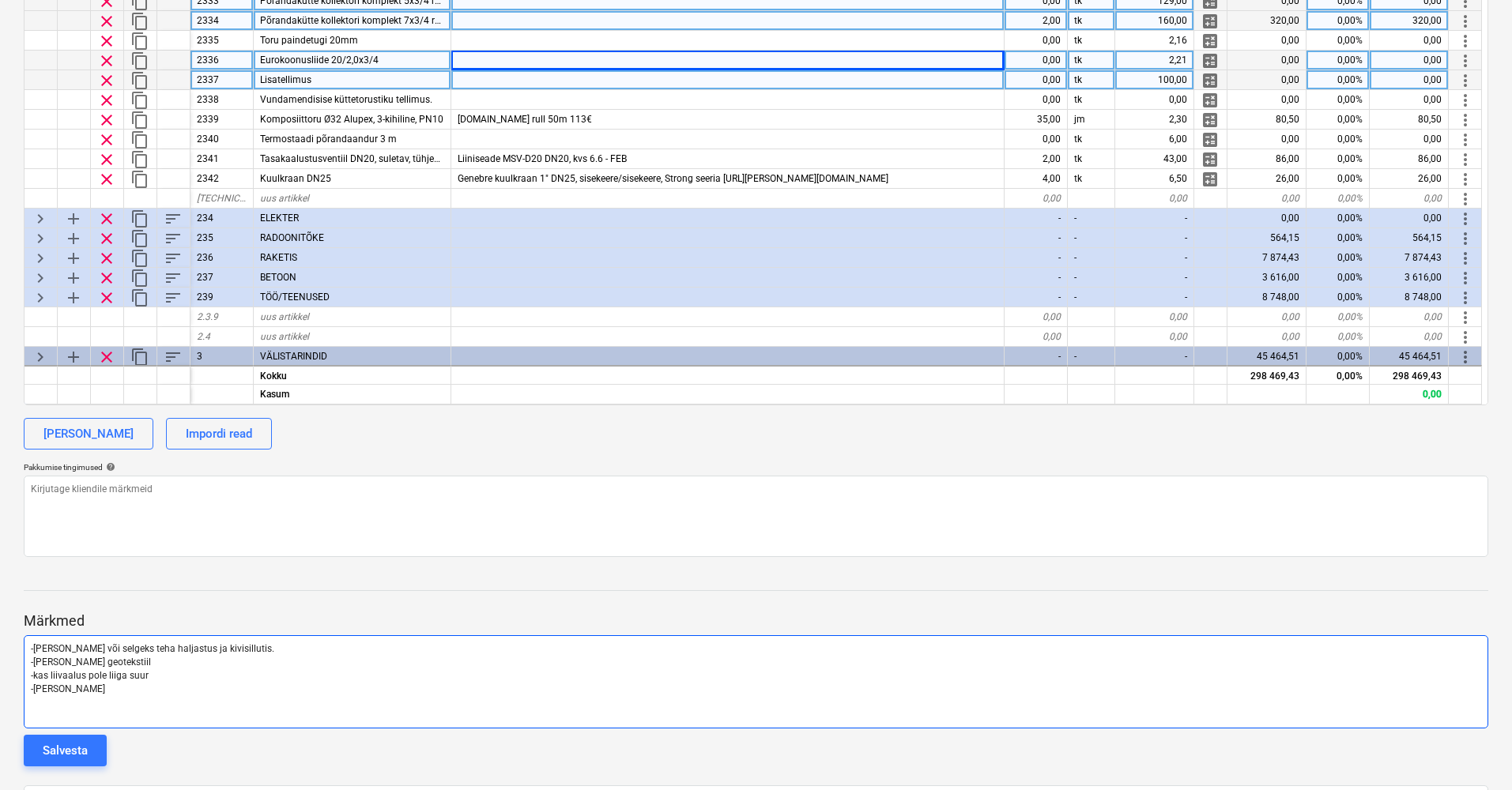
drag, startPoint x: 98, startPoint y: 690, endPoint x: 108, endPoint y: 688, distance: 10.2
click at [100, 690] on p "-[PERSON_NAME]" at bounding box center [756, 690] width 1450 height 14
click at [116, 686] on p "-[PERSON_NAME]" at bounding box center [756, 690] width 1450 height 14
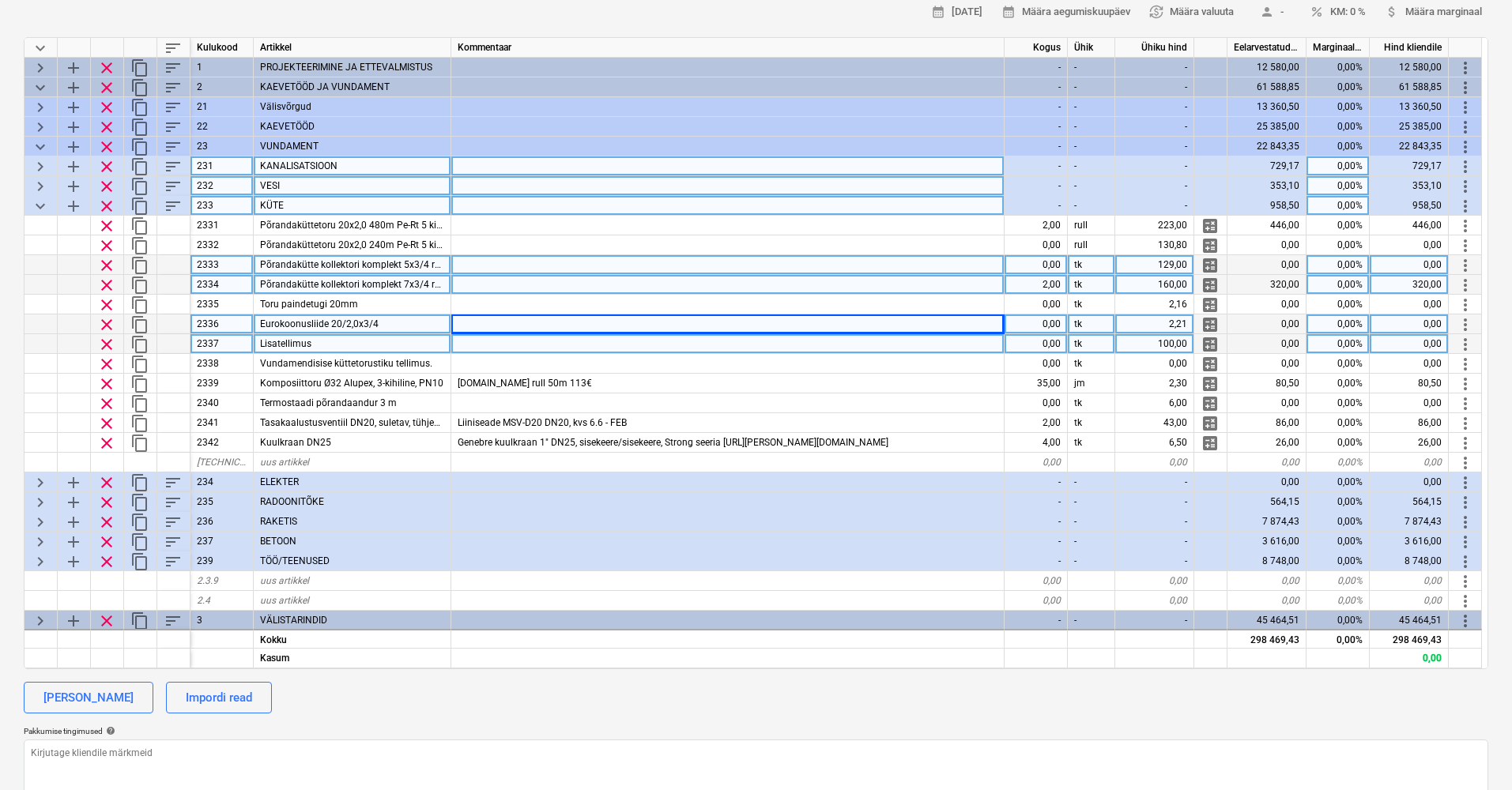
scroll to position [185, 0]
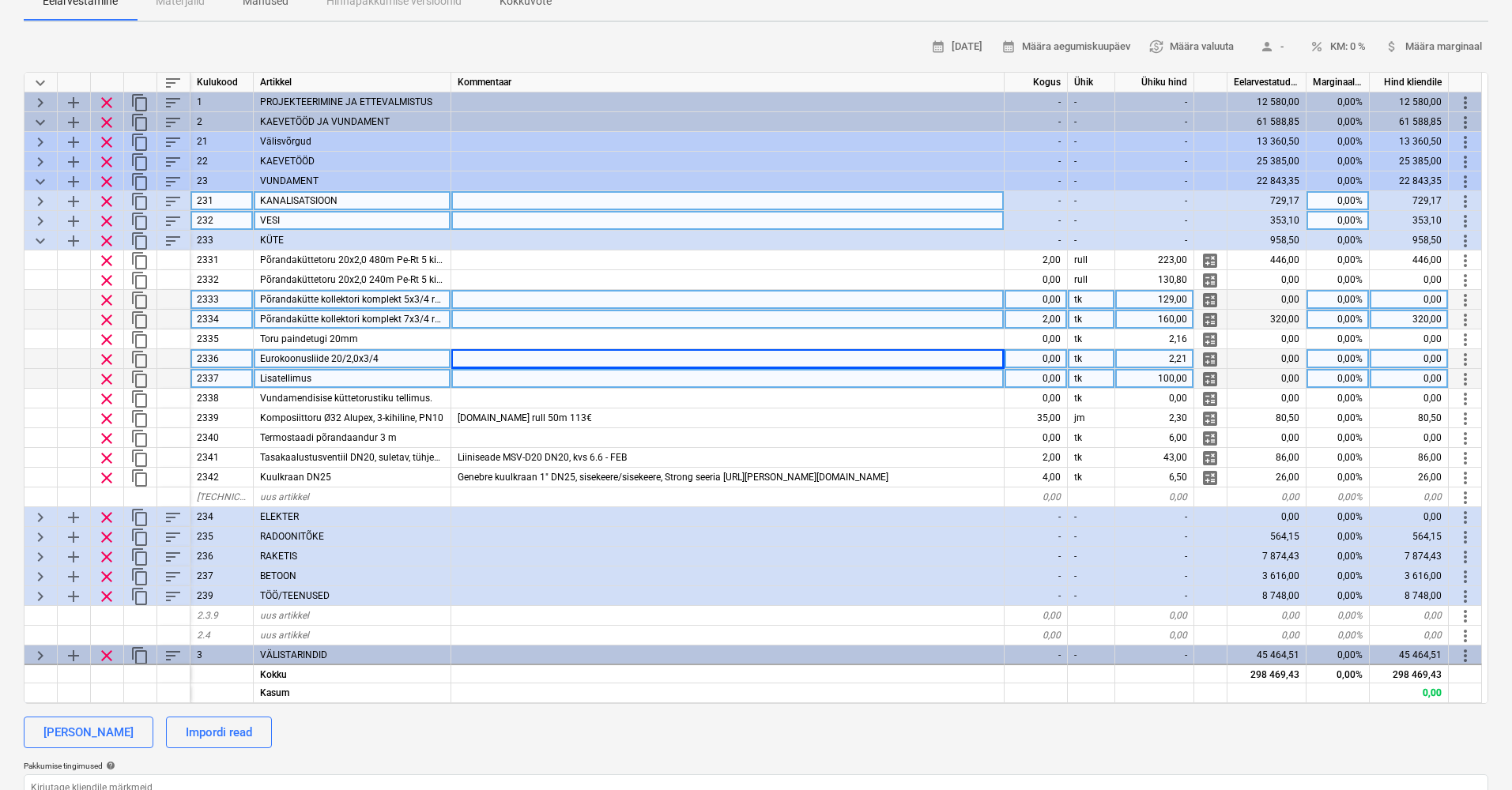
click at [483, 380] on div at bounding box center [728, 379] width 553 height 20
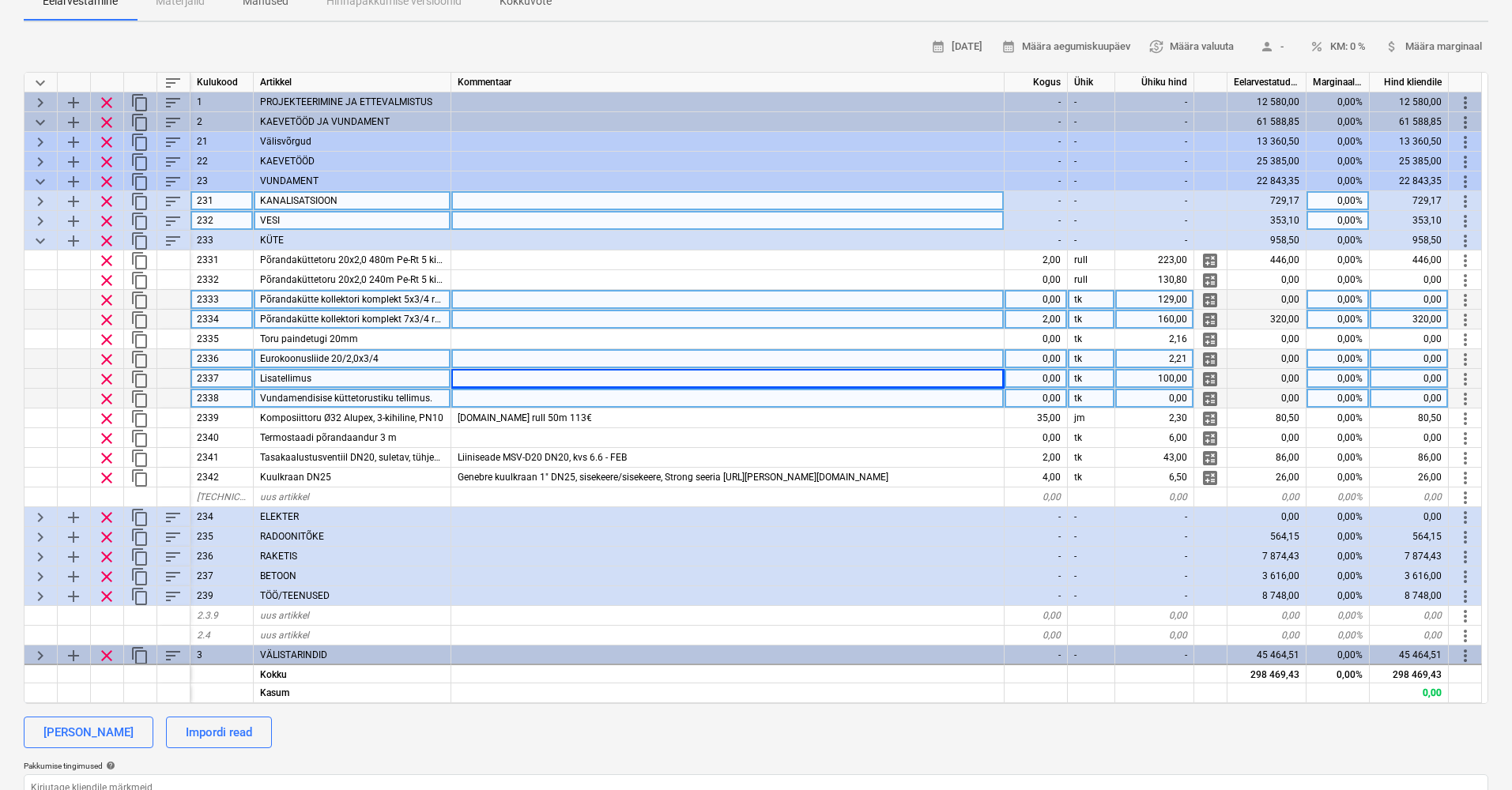
click at [467, 397] on div at bounding box center [728, 399] width 553 height 20
click at [115, 393] on span "clear" at bounding box center [107, 399] width 19 height 19
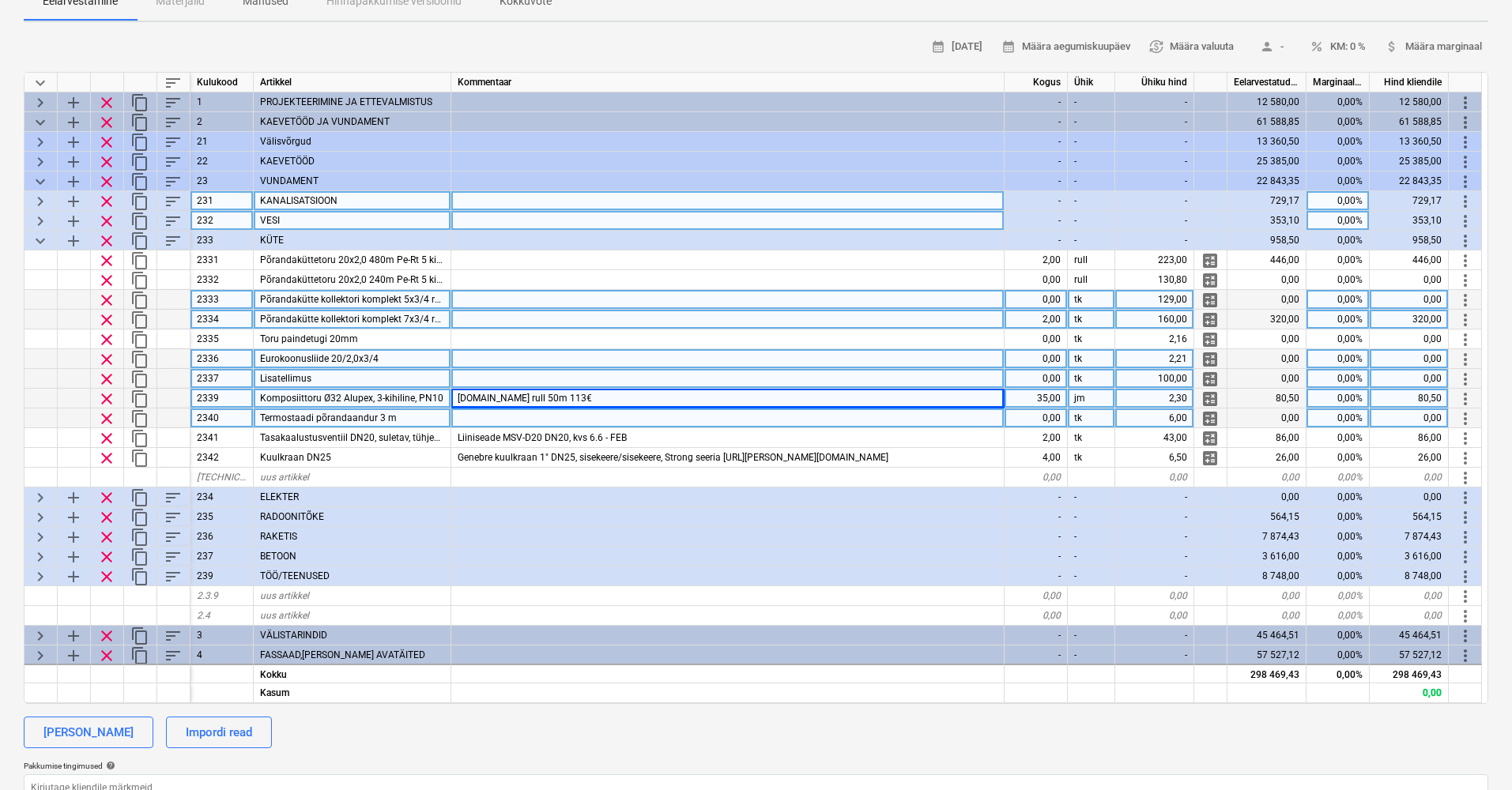
click at [494, 414] on div at bounding box center [728, 419] width 553 height 20
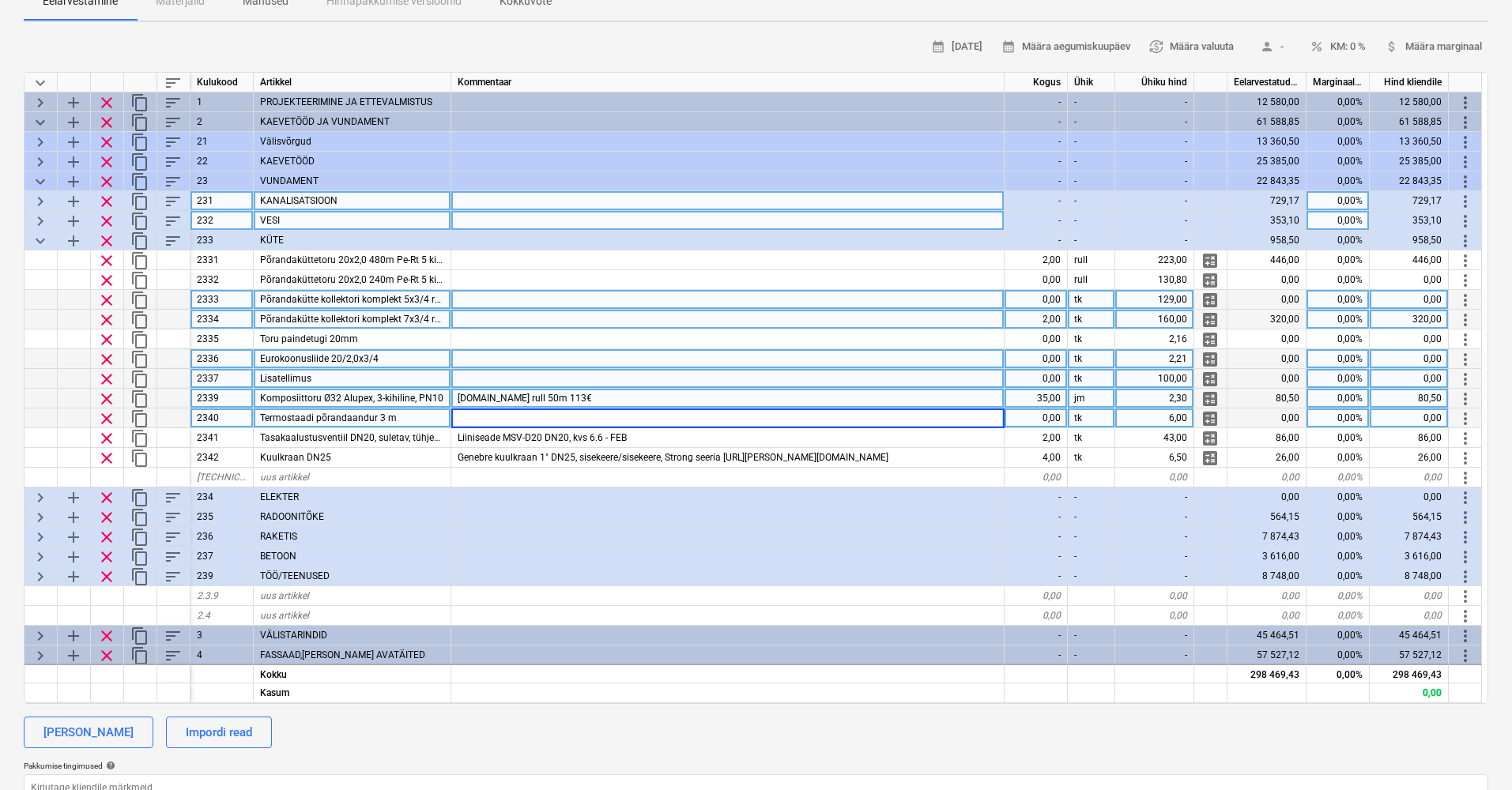
scroll to position [184, 0]
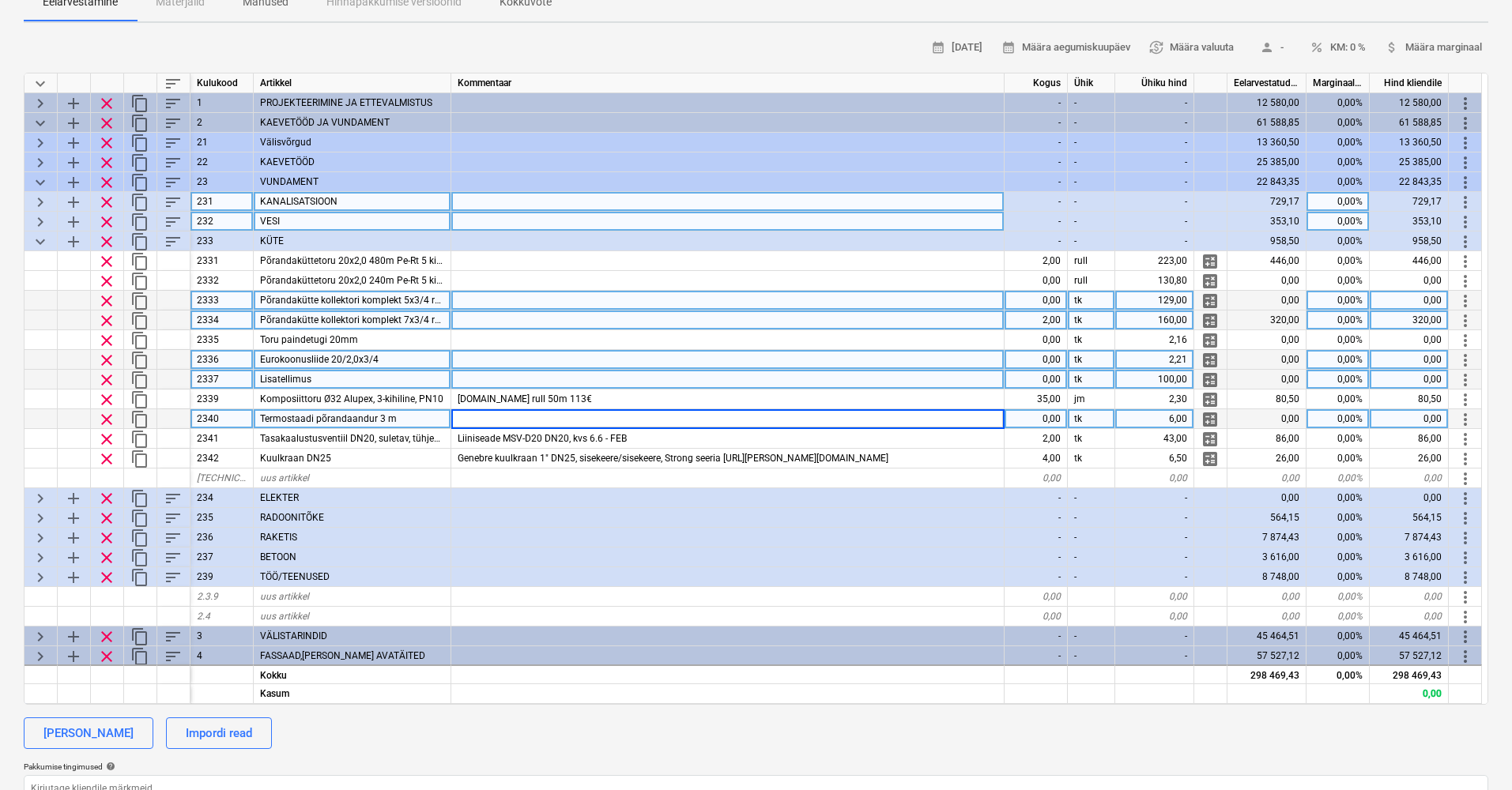
click at [106, 417] on span "clear" at bounding box center [107, 419] width 19 height 19
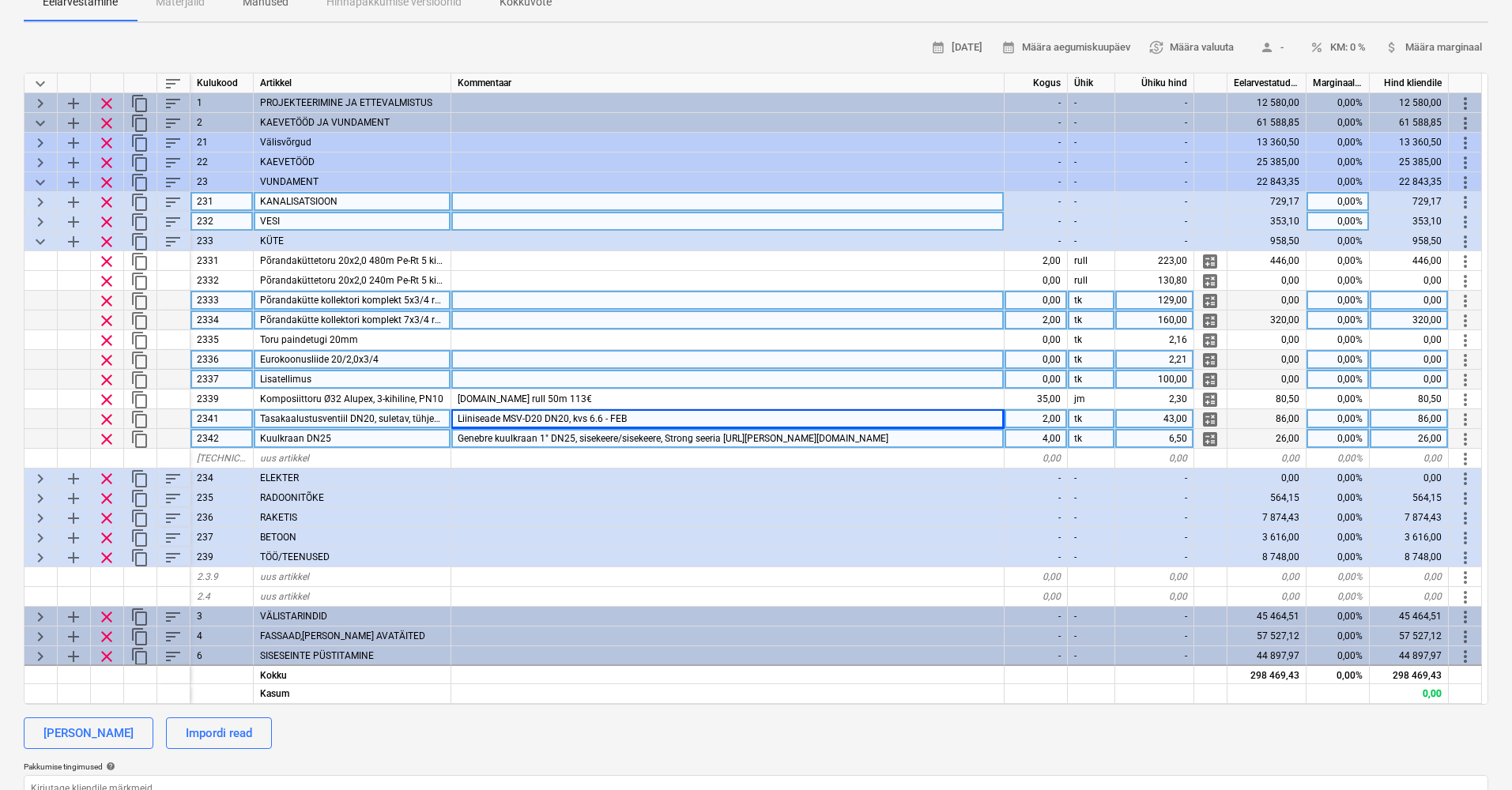
click at [830, 438] on span "Genebre kuulkraan 1″ DN25, sisekeere/sisekeere, Strong seeria [URL][PERSON_NAME…" at bounding box center [673, 438] width 431 height 11
click at [38, 237] on span "keyboard_arrow_down" at bounding box center [40, 241] width 19 height 19
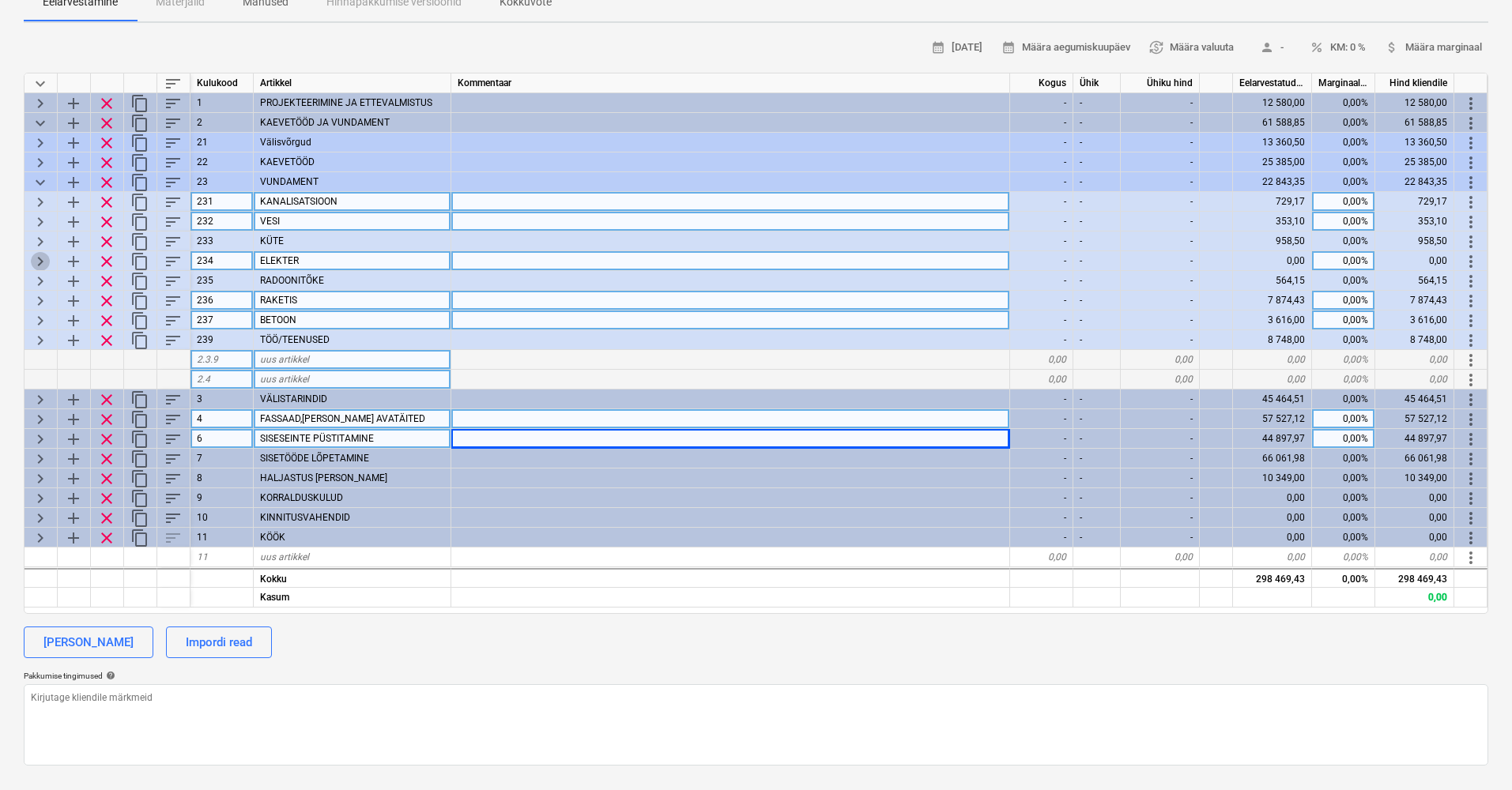
click at [39, 256] on span "keyboard_arrow_right" at bounding box center [40, 261] width 19 height 19
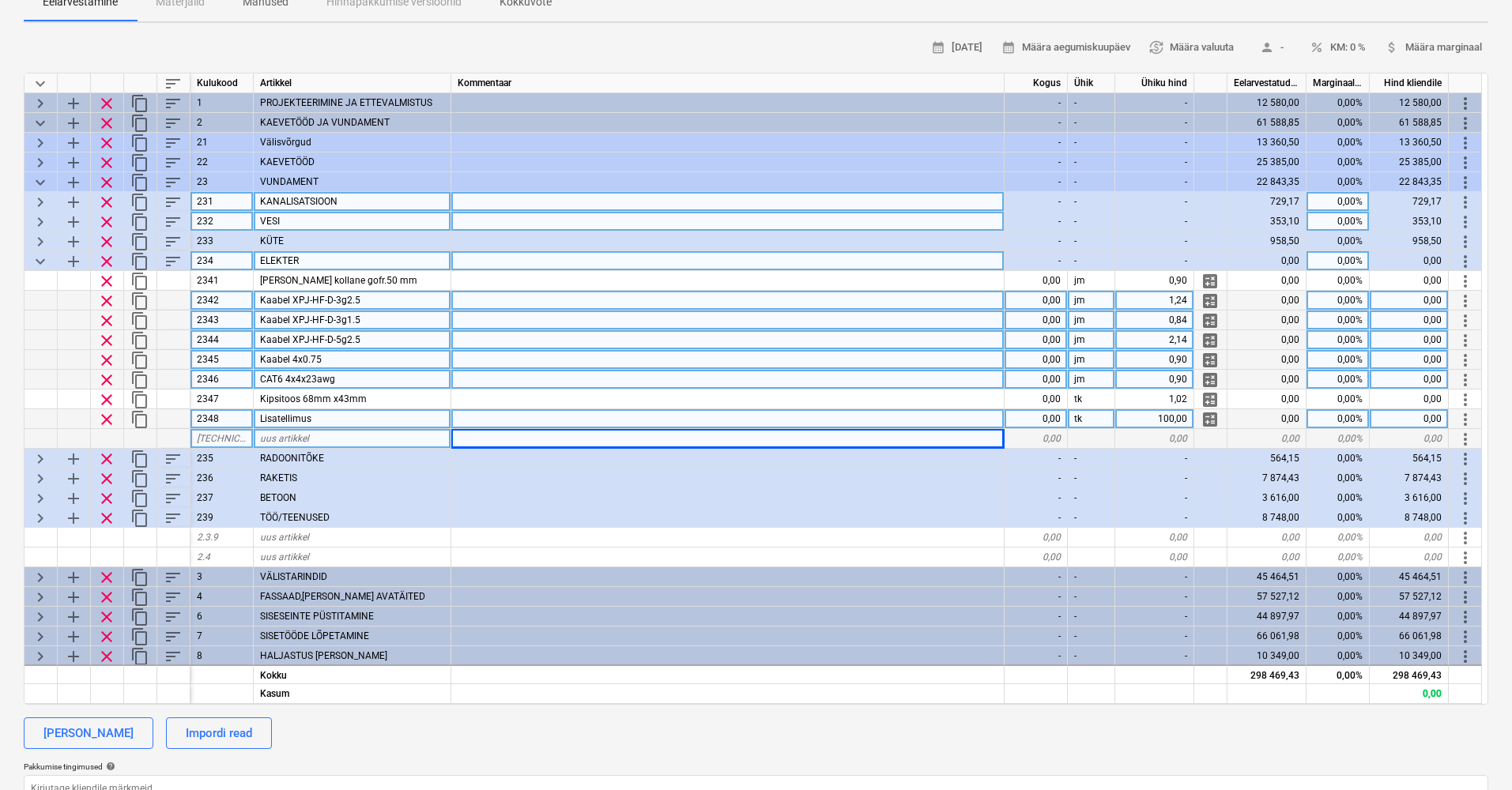
scroll to position [178, 0]
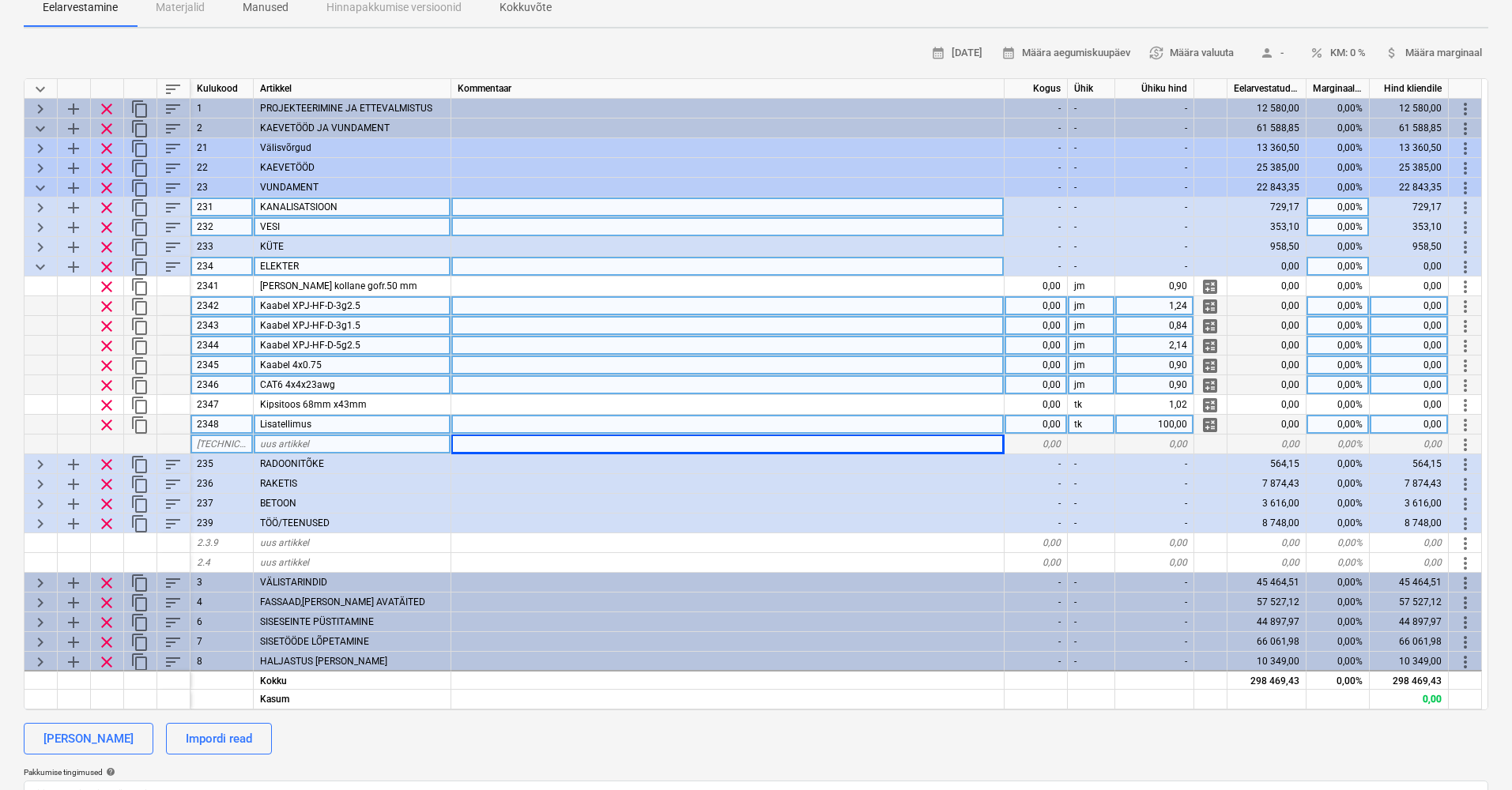
click at [109, 343] on span "clear" at bounding box center [107, 345] width 19 height 19
click at [105, 325] on span "clear" at bounding box center [107, 325] width 19 height 19
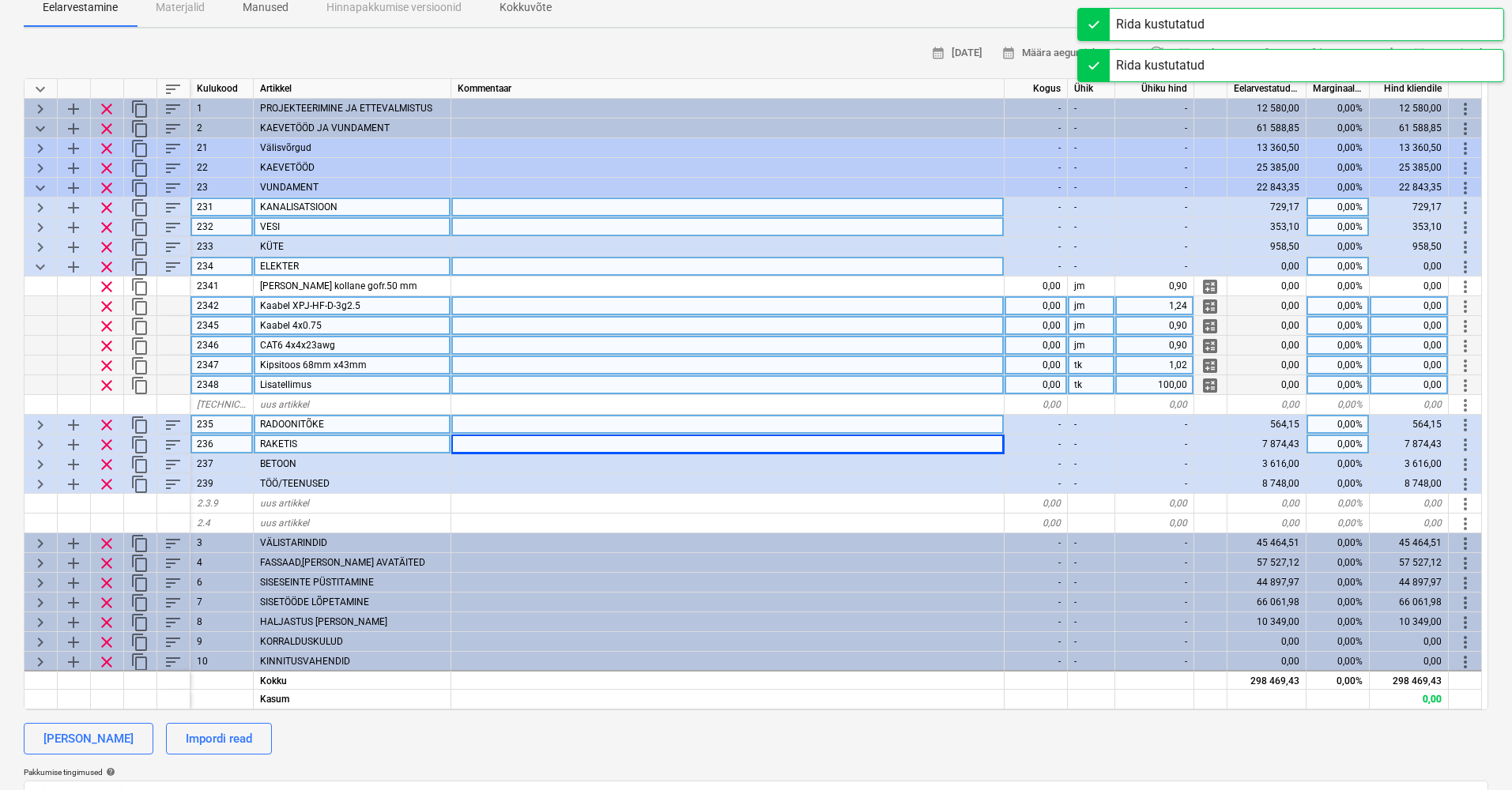
click at [105, 266] on span "clear" at bounding box center [107, 267] width 19 height 19
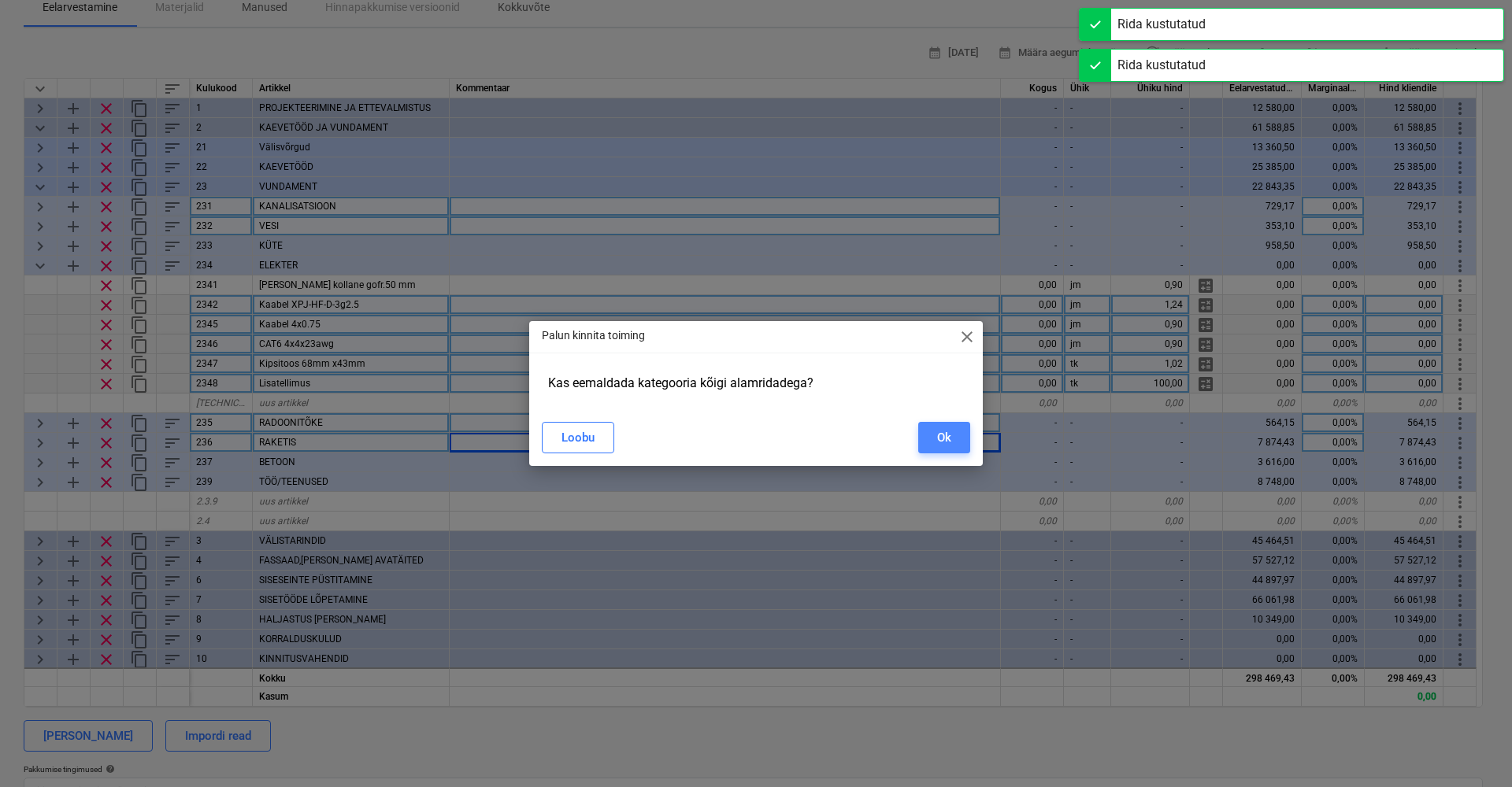
click at [943, 440] on div "Ok" at bounding box center [944, 437] width 14 height 21
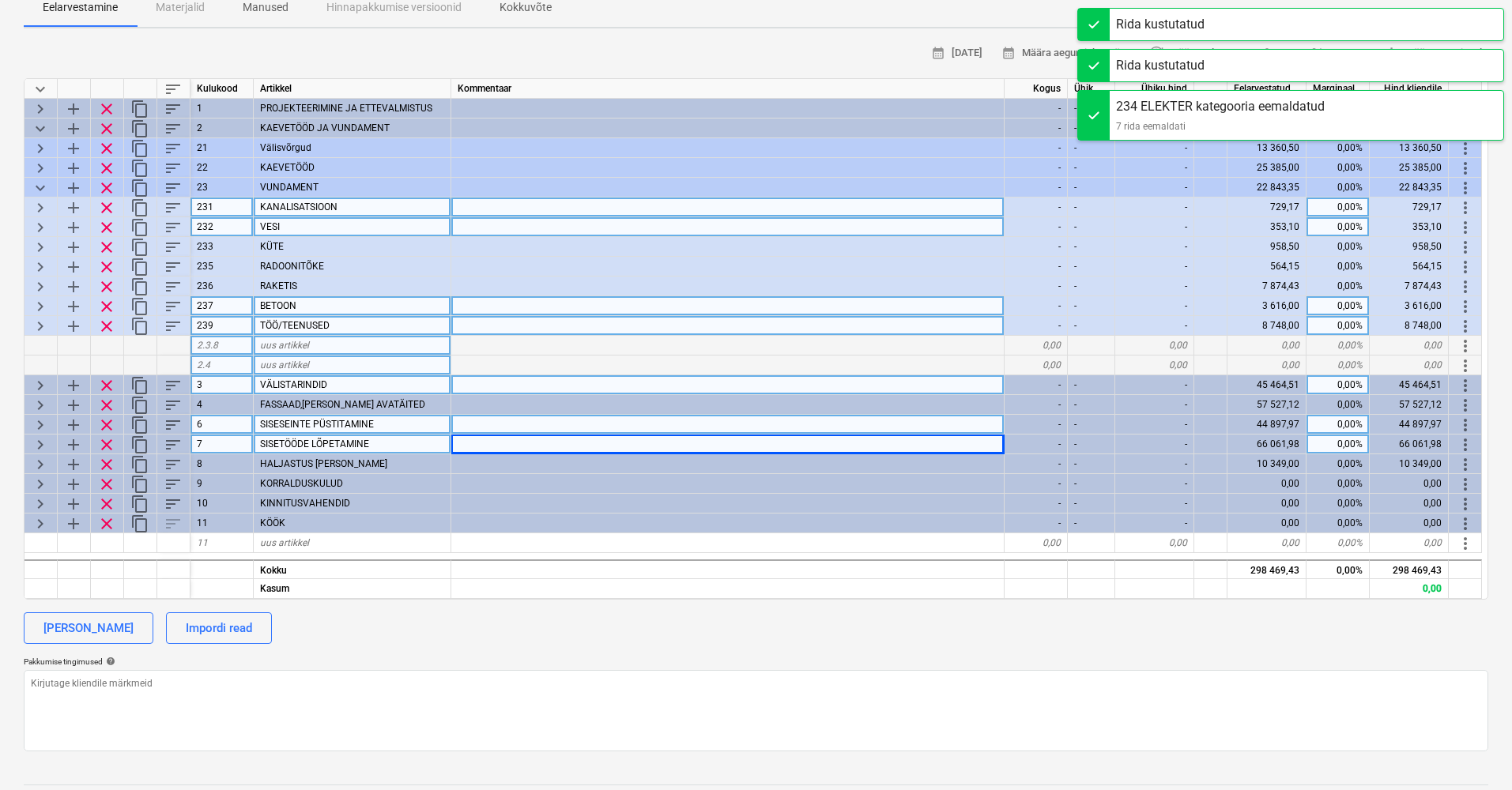
scroll to position [0, 0]
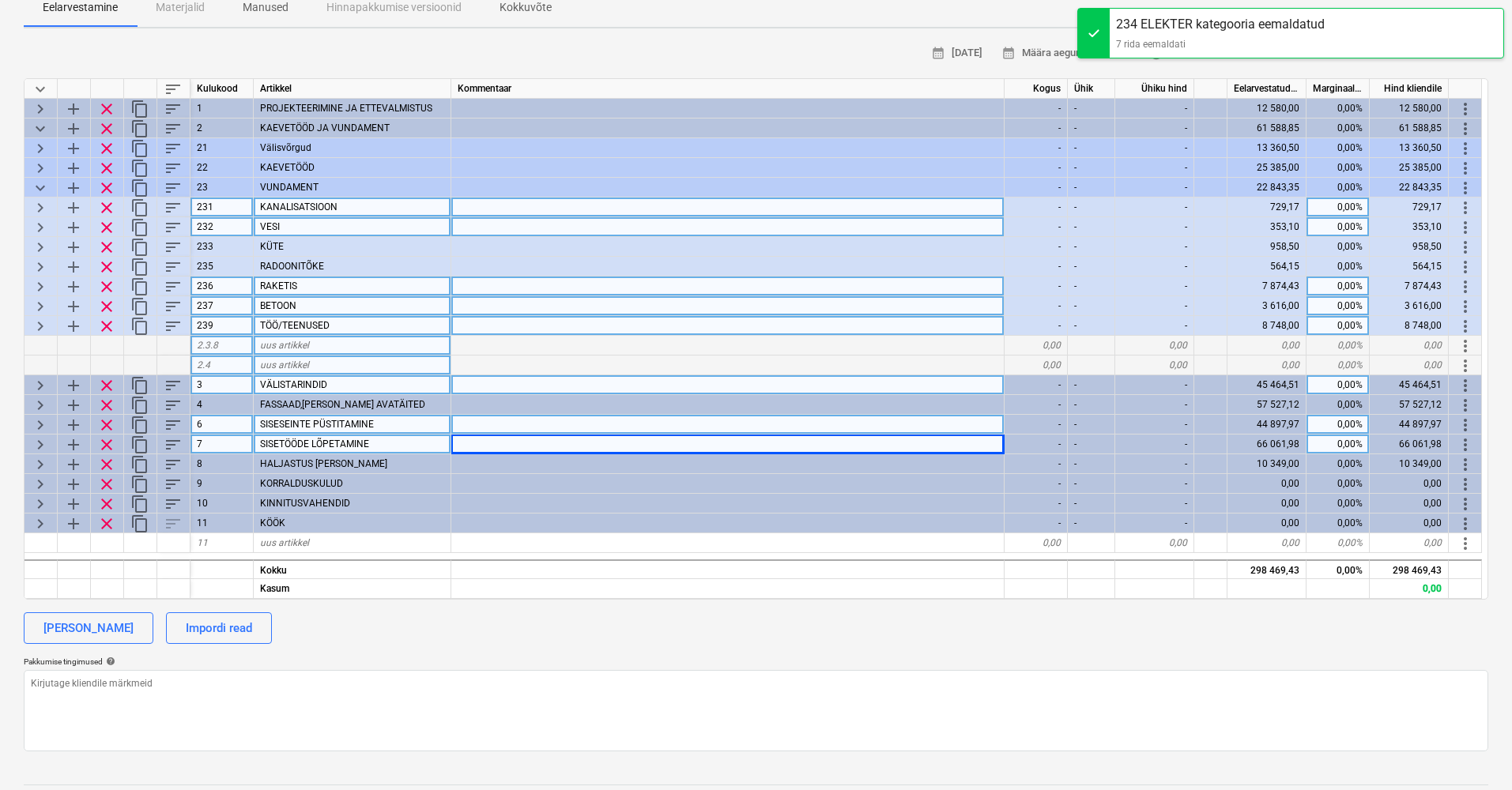
click at [43, 285] on span "keyboard_arrow_right" at bounding box center [40, 287] width 19 height 19
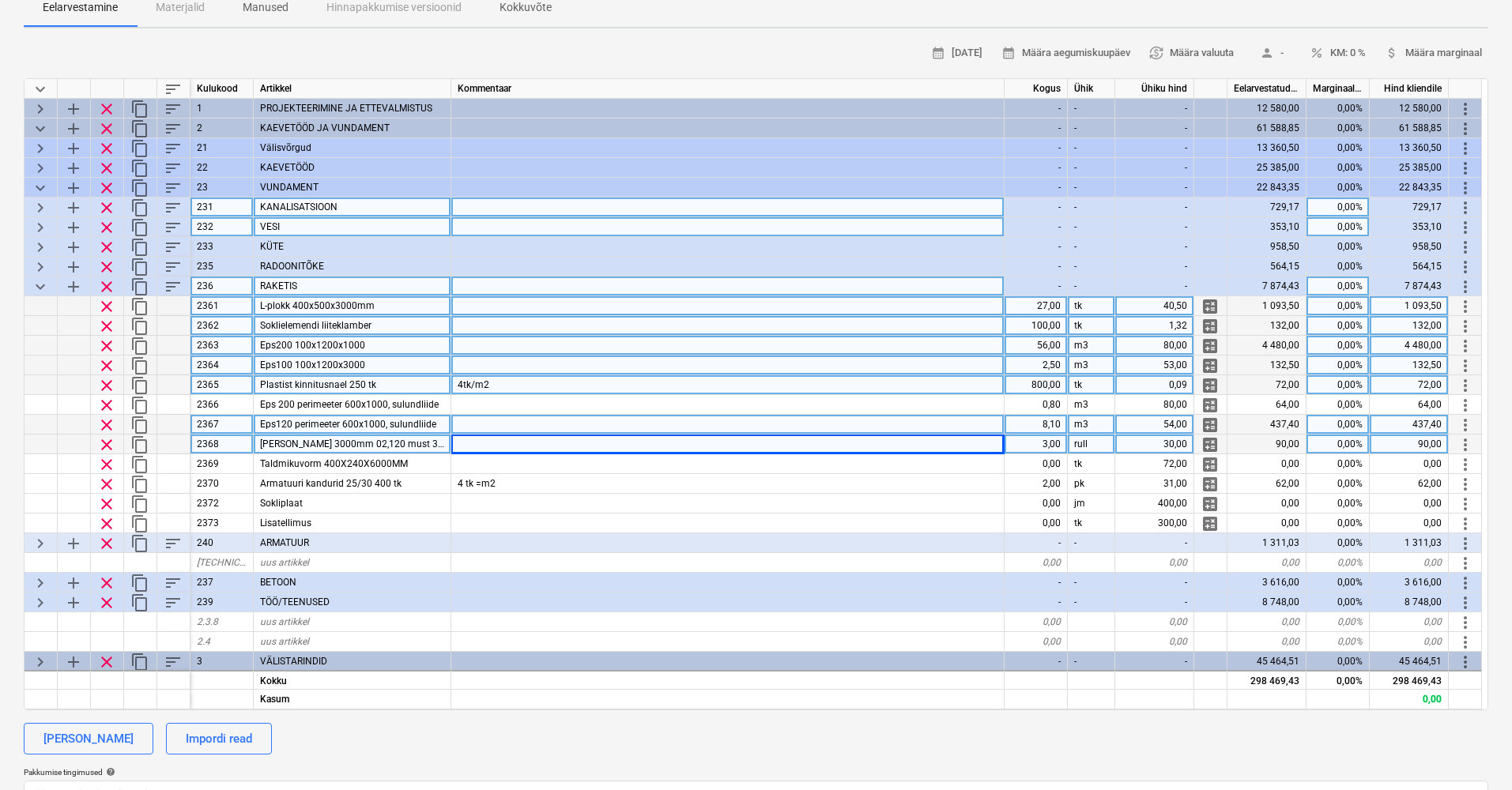
click at [277, 362] on span "Eps100 100x1200x3000" at bounding box center [313, 364] width 106 height 11
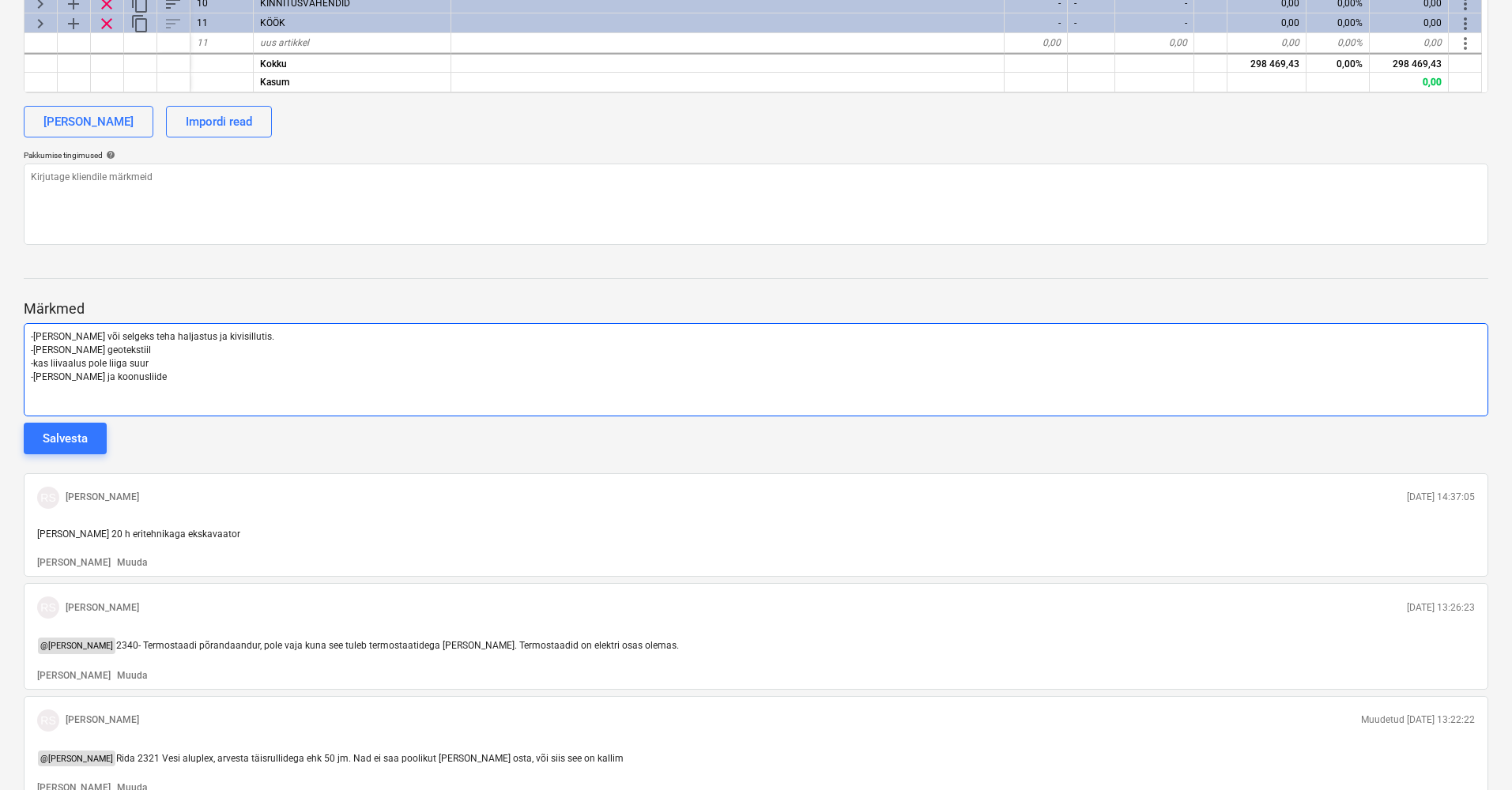
scroll to position [793, 0]
click at [168, 374] on p "-[PERSON_NAME] ja koonusliide" at bounding box center [756, 381] width 1450 height 14
click at [166, 374] on p "-[PERSON_NAME] ja koonusliide" at bounding box center [756, 381] width 1450 height 14
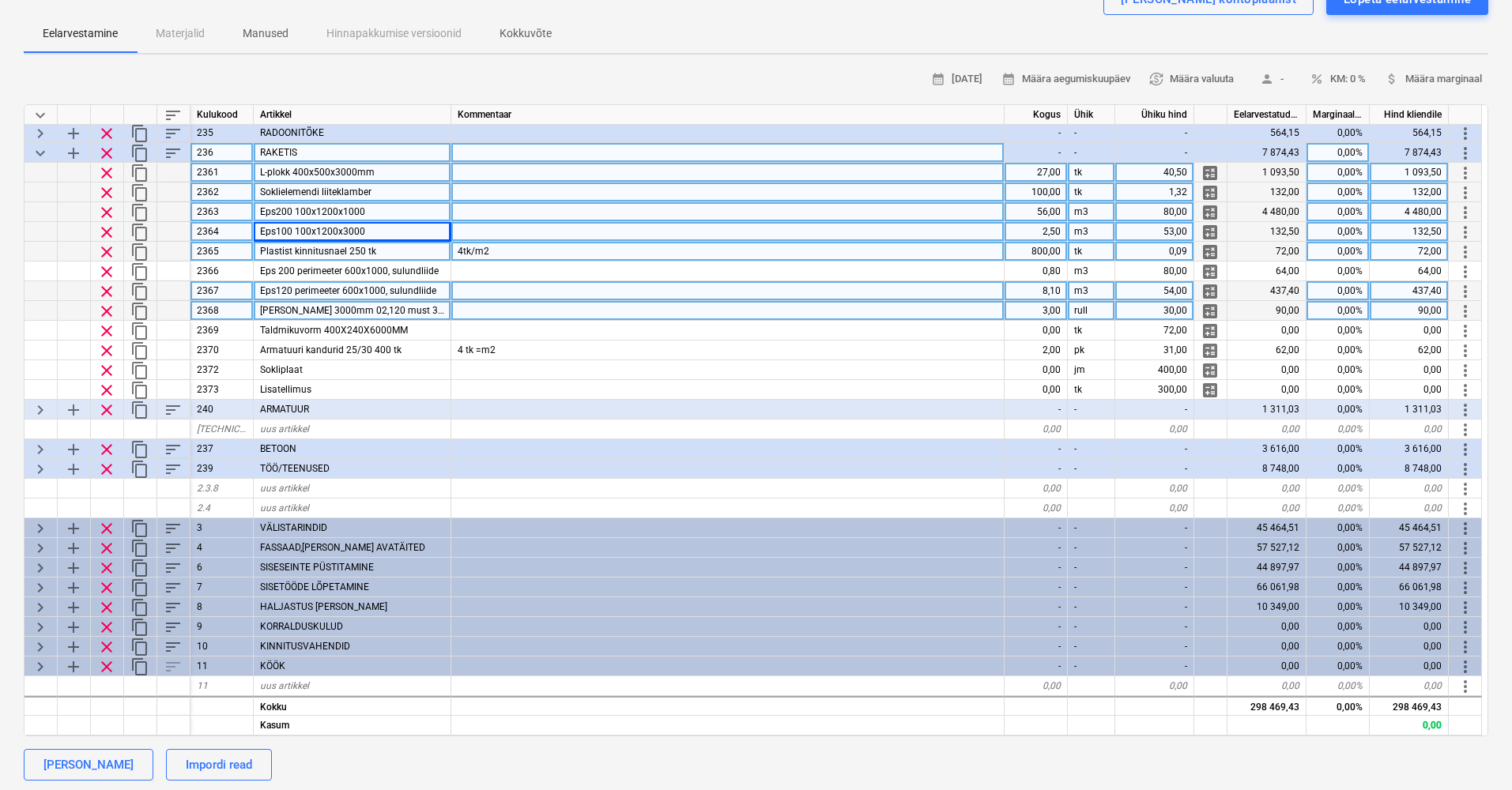
scroll to position [0, 0]
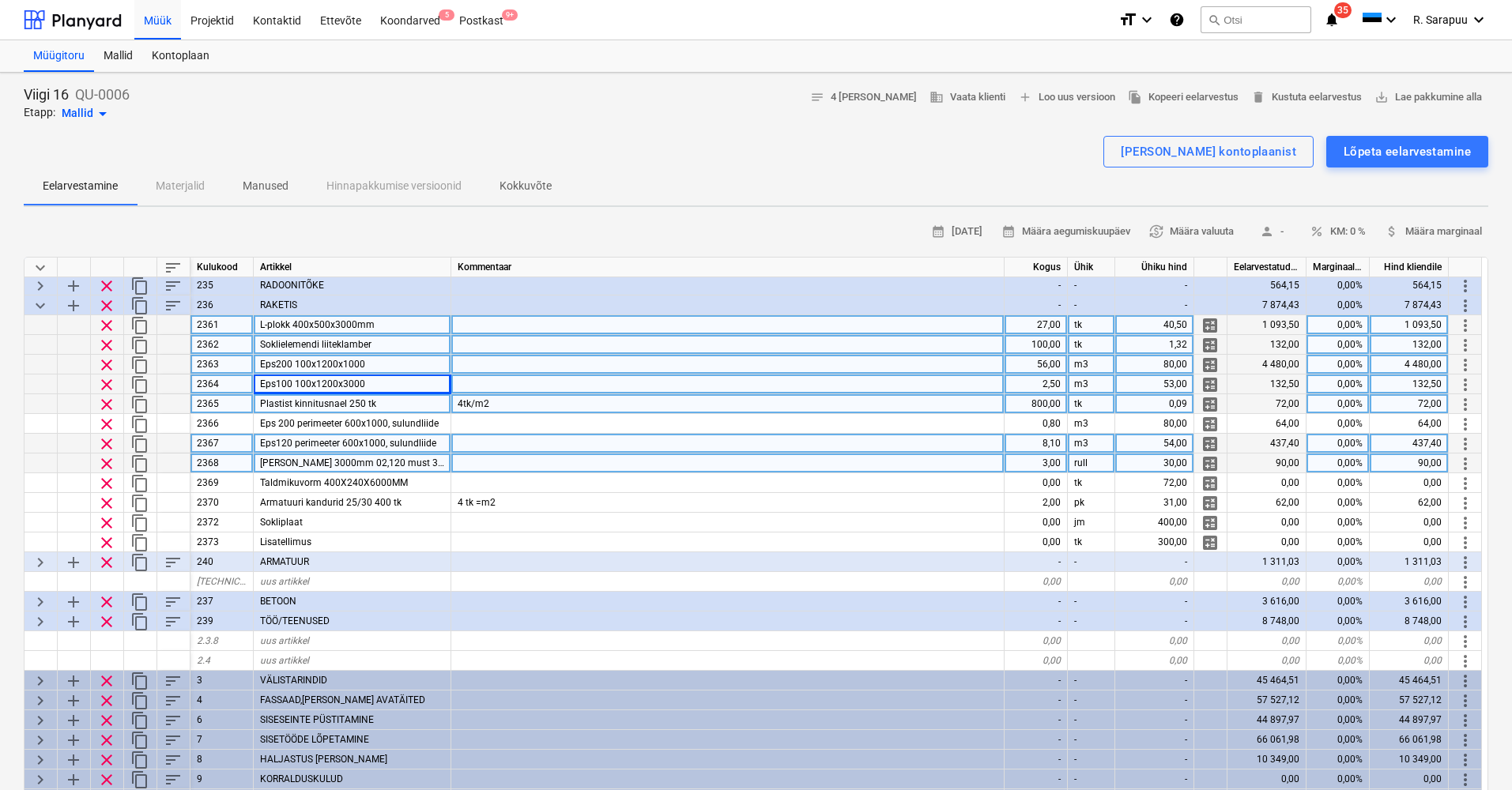
click at [1092, 399] on div "tk" at bounding box center [1092, 404] width 48 height 20
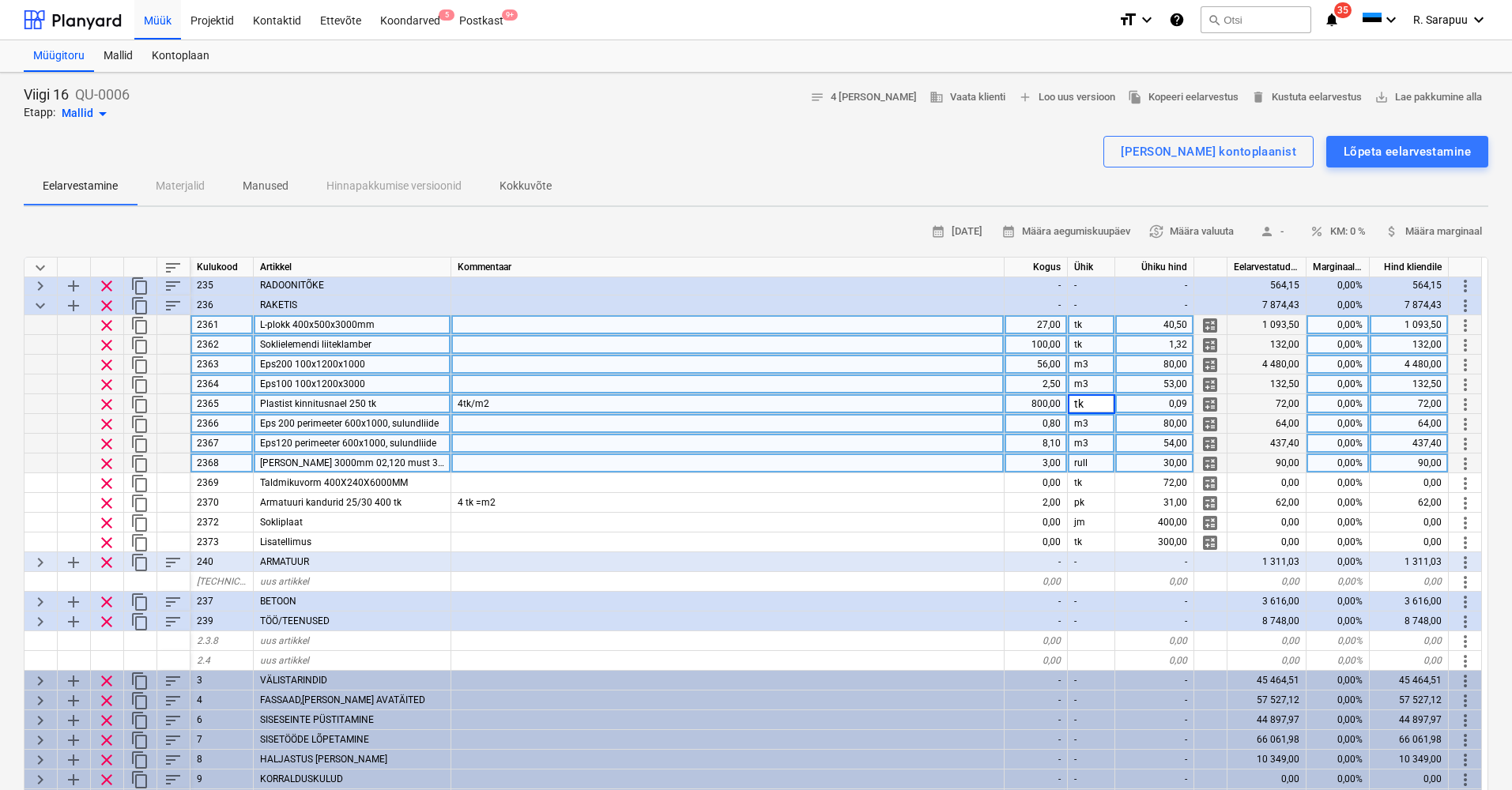
click at [829, 414] on div at bounding box center [728, 424] width 553 height 20
click at [343, 421] on span "Eps 200 perimeeter 600x1000, sulundliide" at bounding box center [348, 423] width 178 height 11
click at [324, 440] on span "Eps120 perimeeter 600x1000, sulundliide" at bounding box center [347, 443] width 176 height 11
click at [1062, 435] on div "8,10" at bounding box center [1036, 444] width 64 height 20
click at [1089, 417] on div "m3" at bounding box center [1092, 424] width 48 height 20
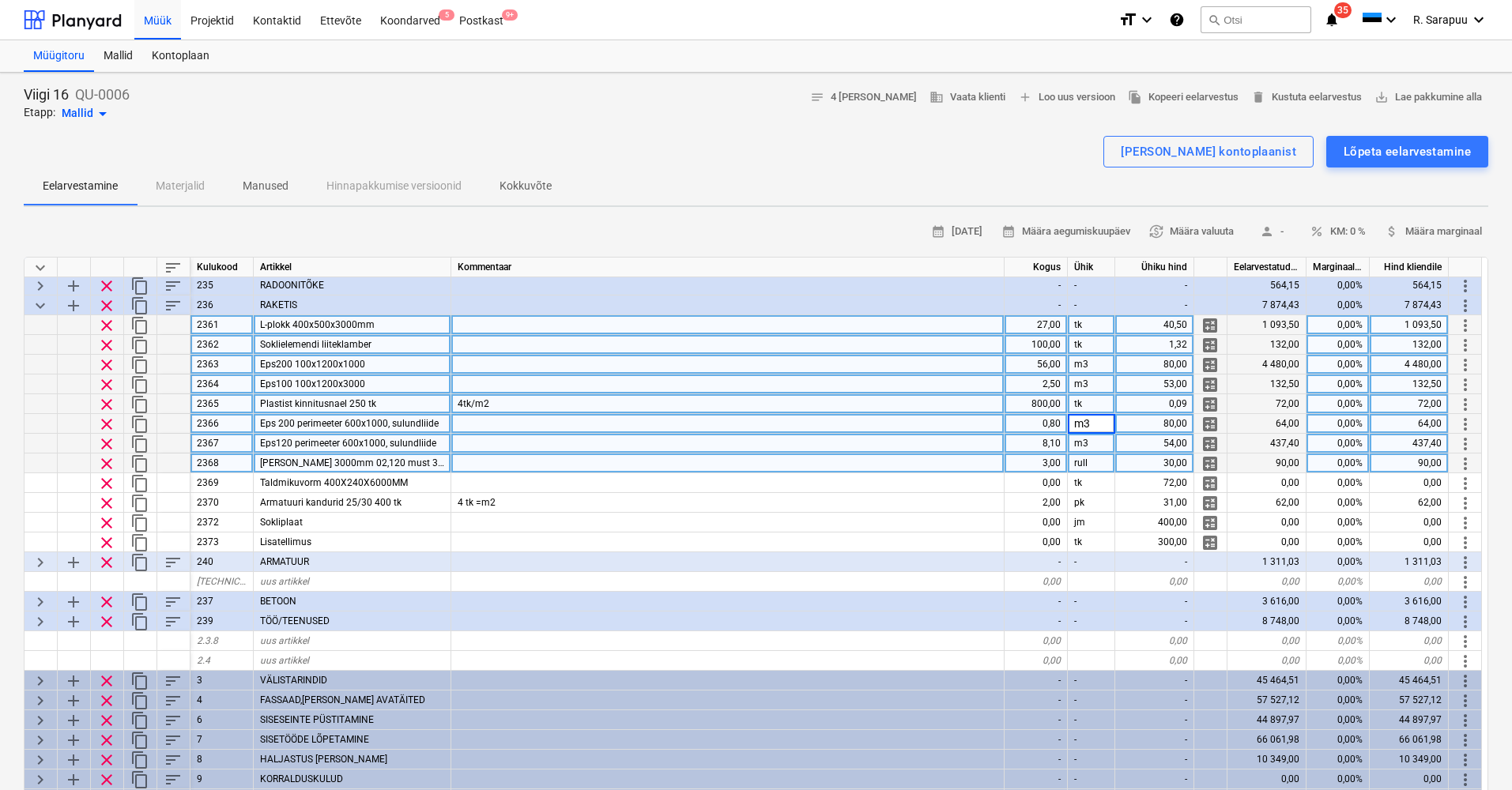
click at [336, 424] on div "Eps 200 perimeeter 600x1000, sulundliide" at bounding box center [352, 424] width 198 height 20
click at [1039, 419] on div "0,80" at bounding box center [1036, 424] width 64 height 20
click at [1041, 439] on div "8,10" at bounding box center [1036, 444] width 64 height 20
click at [412, 456] on div "[PERSON_NAME] 3000mm 02,120 must 33m/rl" at bounding box center [352, 464] width 198 height 20
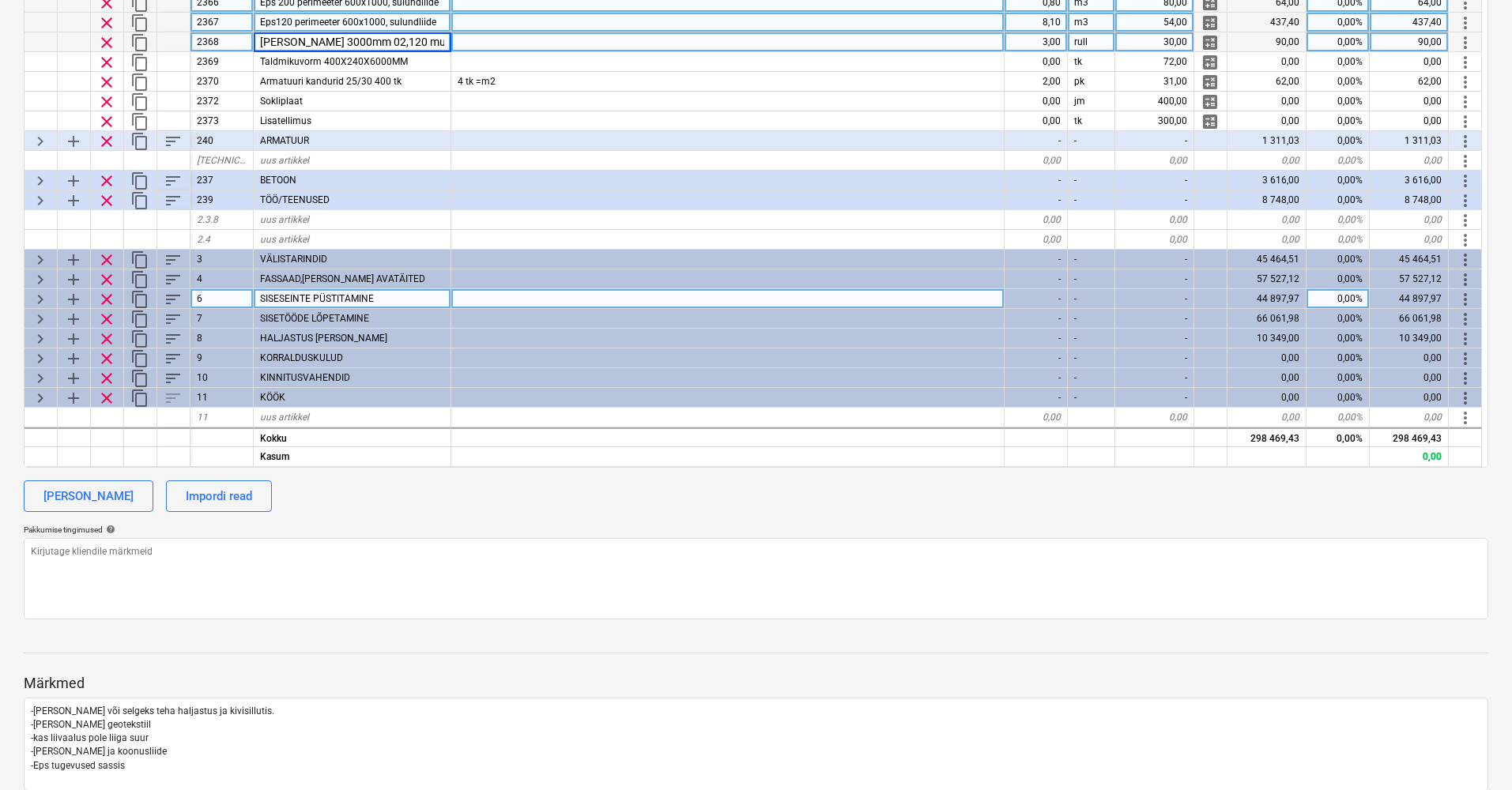
scroll to position [486, 0]
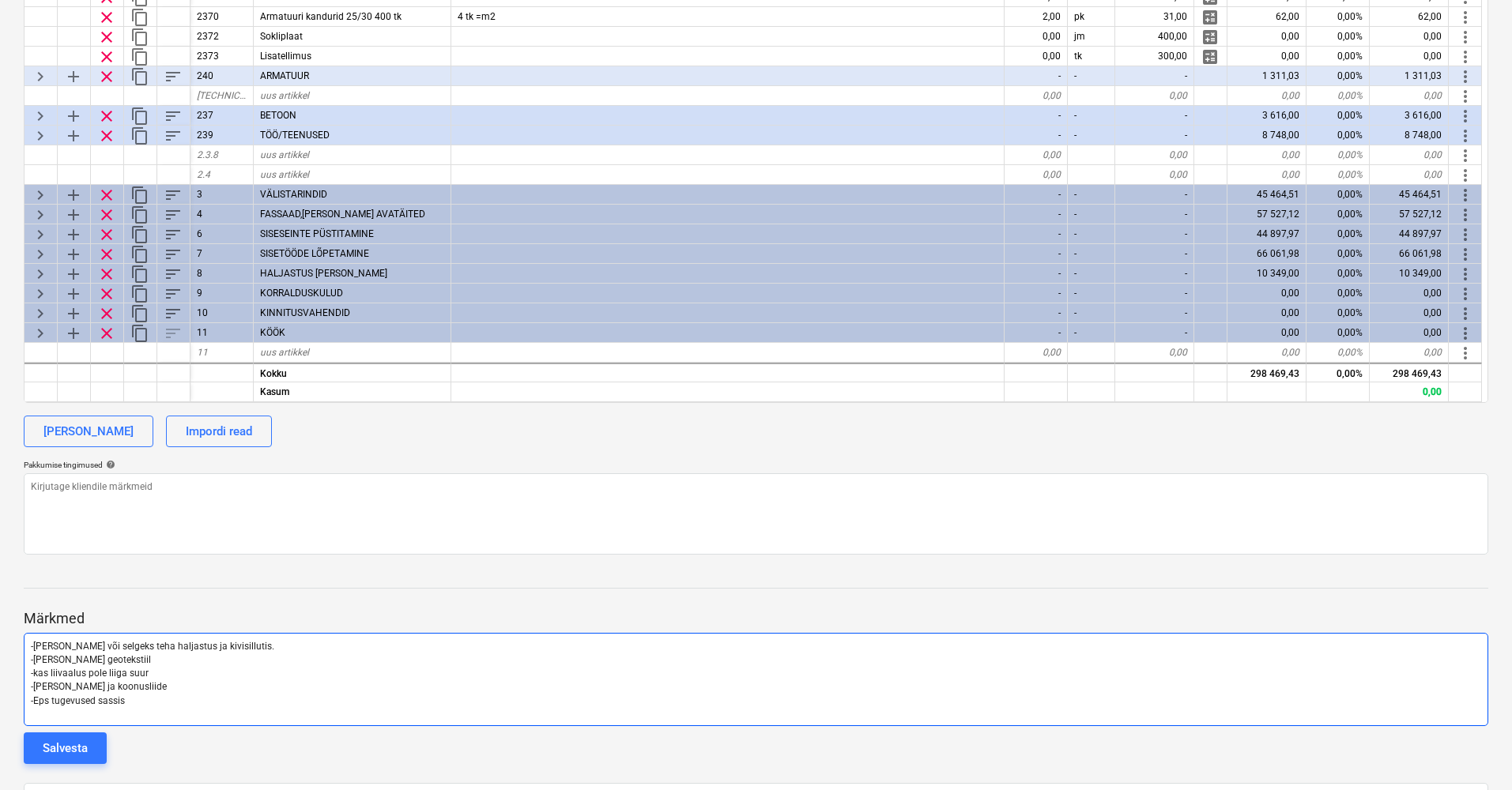
click at [146, 696] on p "-Eps tugevused sassis" at bounding box center [756, 701] width 1450 height 14
click at [131, 697] on p "-Eps tugevused sassis" at bounding box center [756, 701] width 1450 height 14
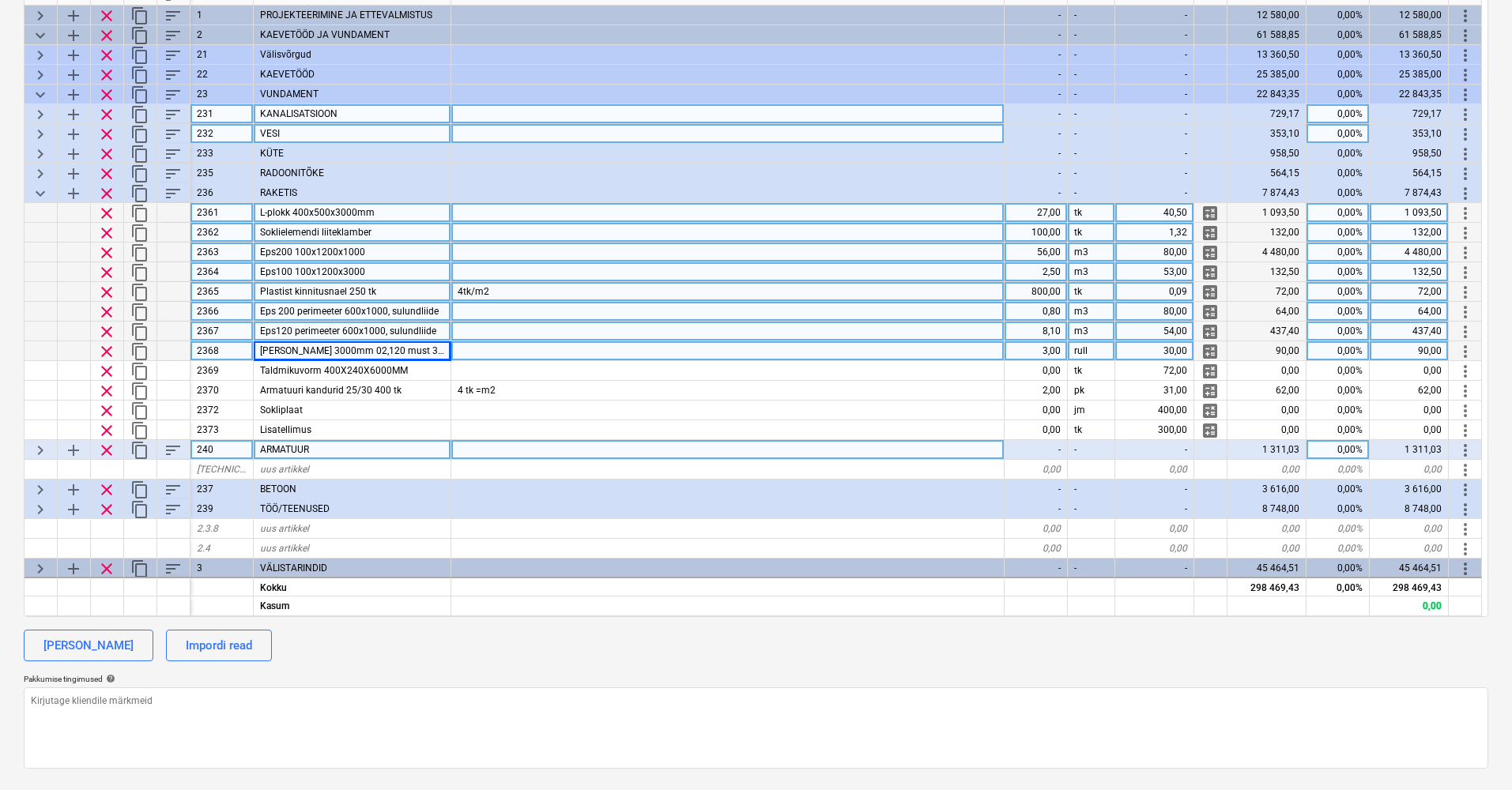
scroll to position [259, 0]
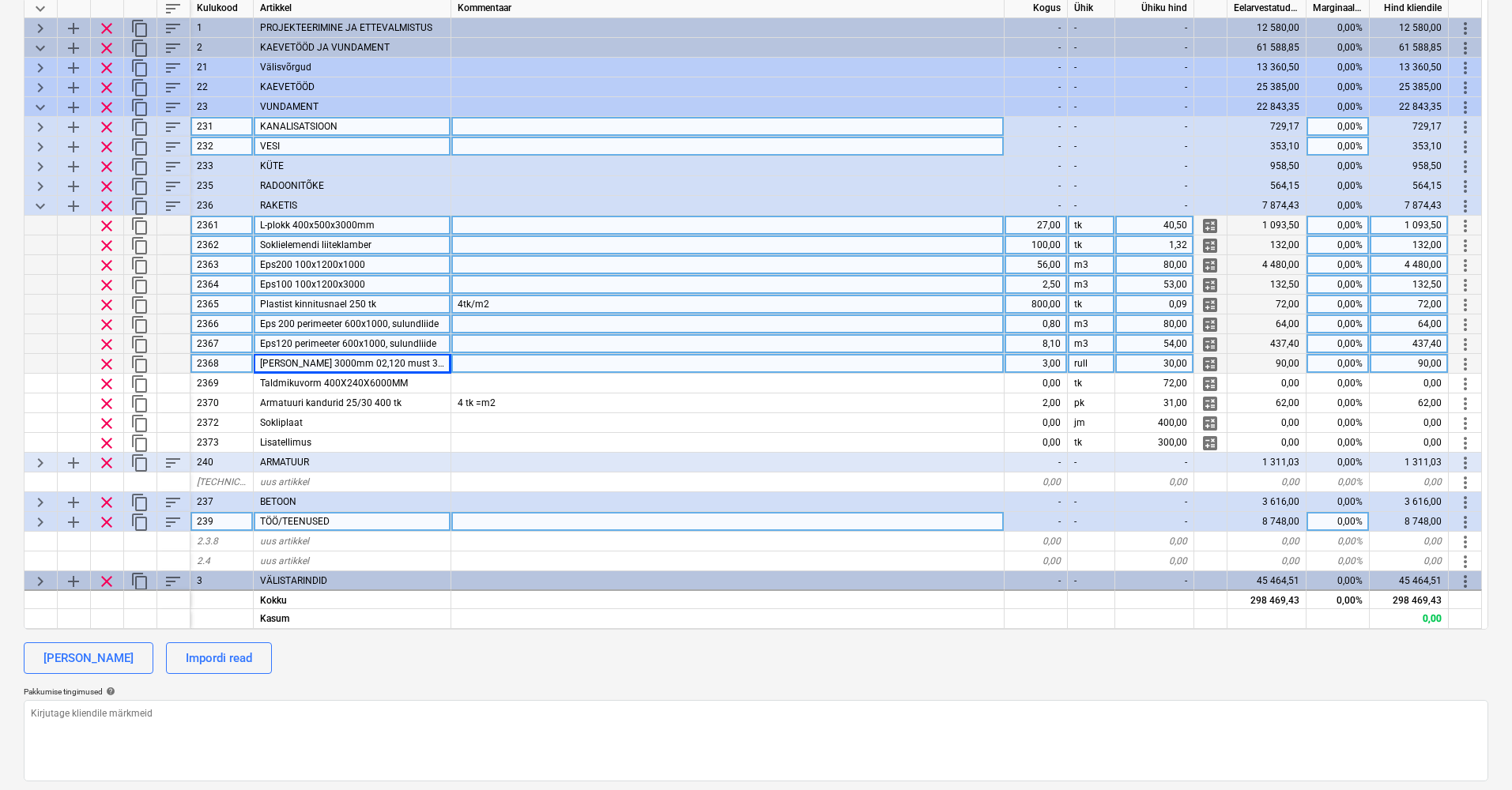
click at [41, 517] on span "keyboard_arrow_right" at bounding box center [40, 521] width 19 height 19
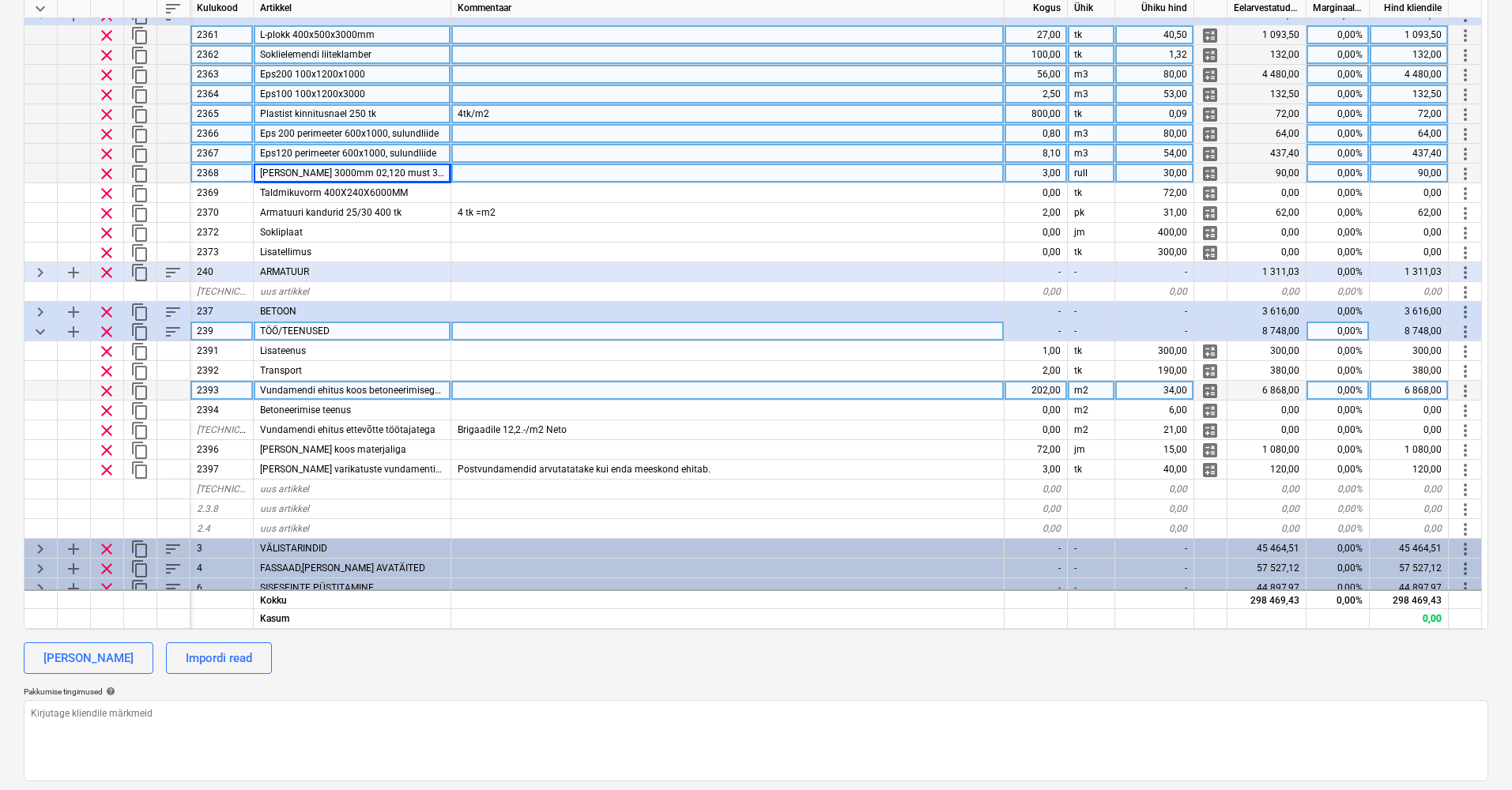
scroll to position [191, 0]
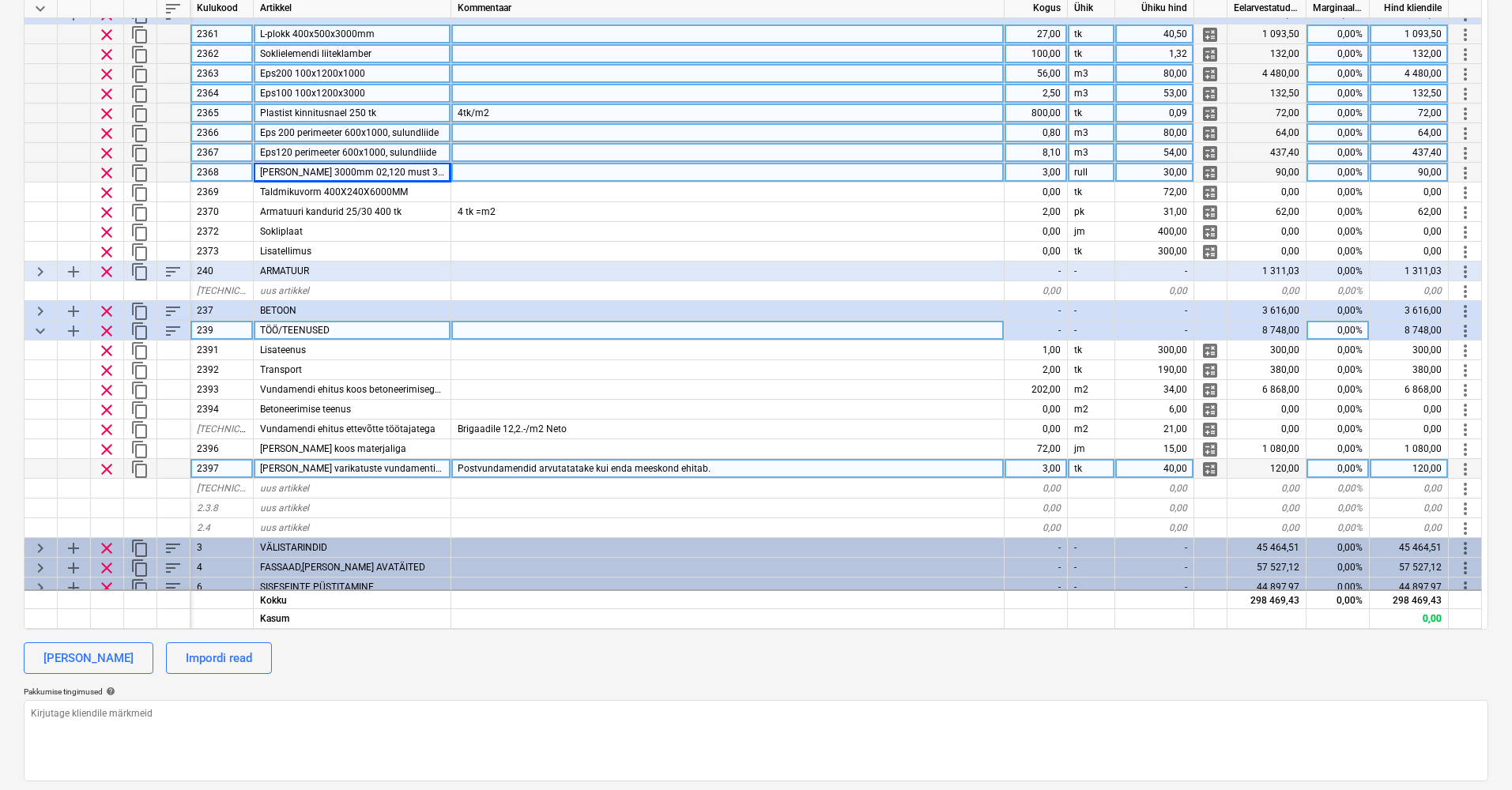
click at [718, 467] on div "Postvundamendid arvutatatake kui enda meeskond ehitab." at bounding box center [728, 469] width 553 height 20
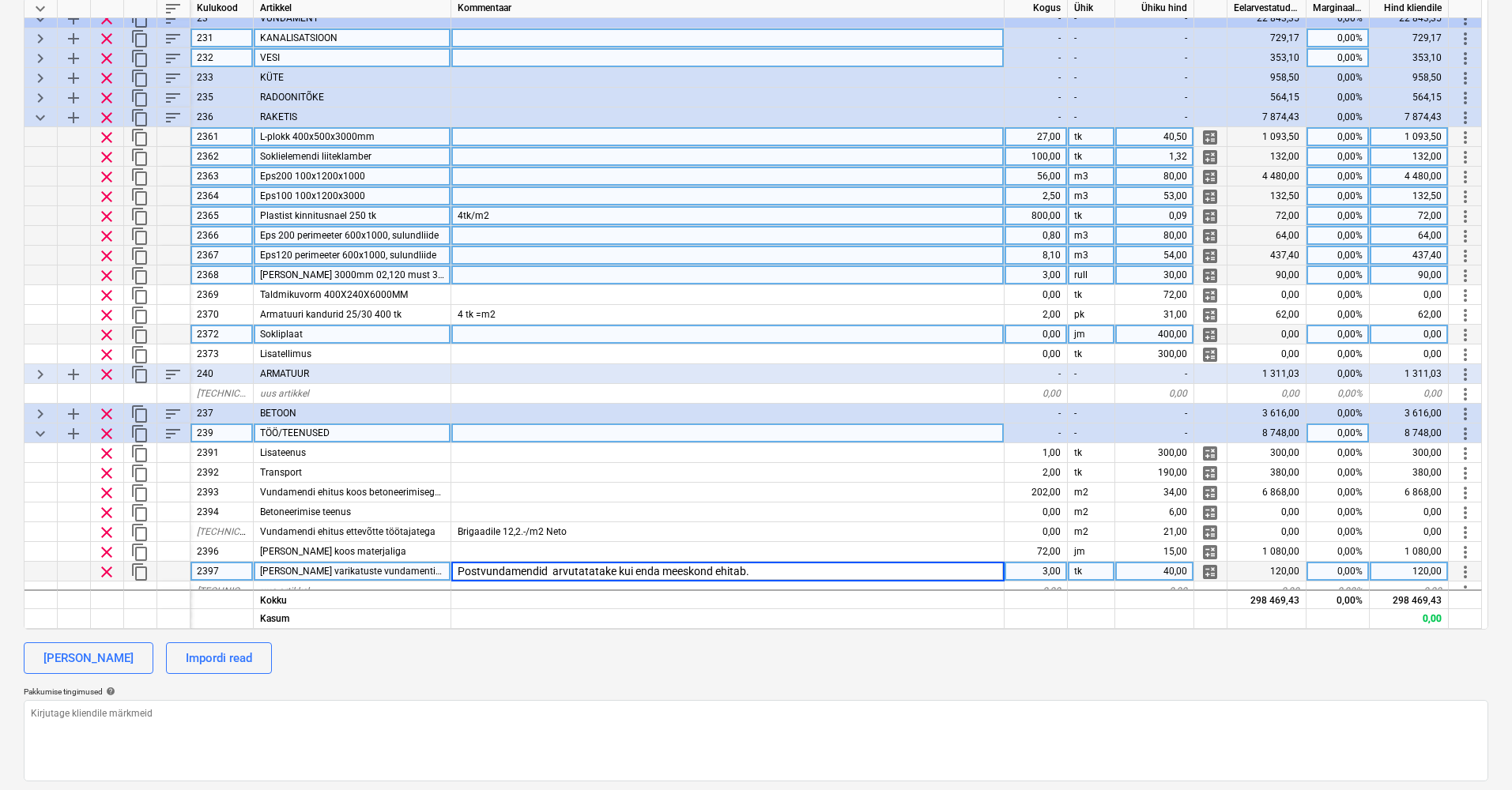
scroll to position [87, 0]
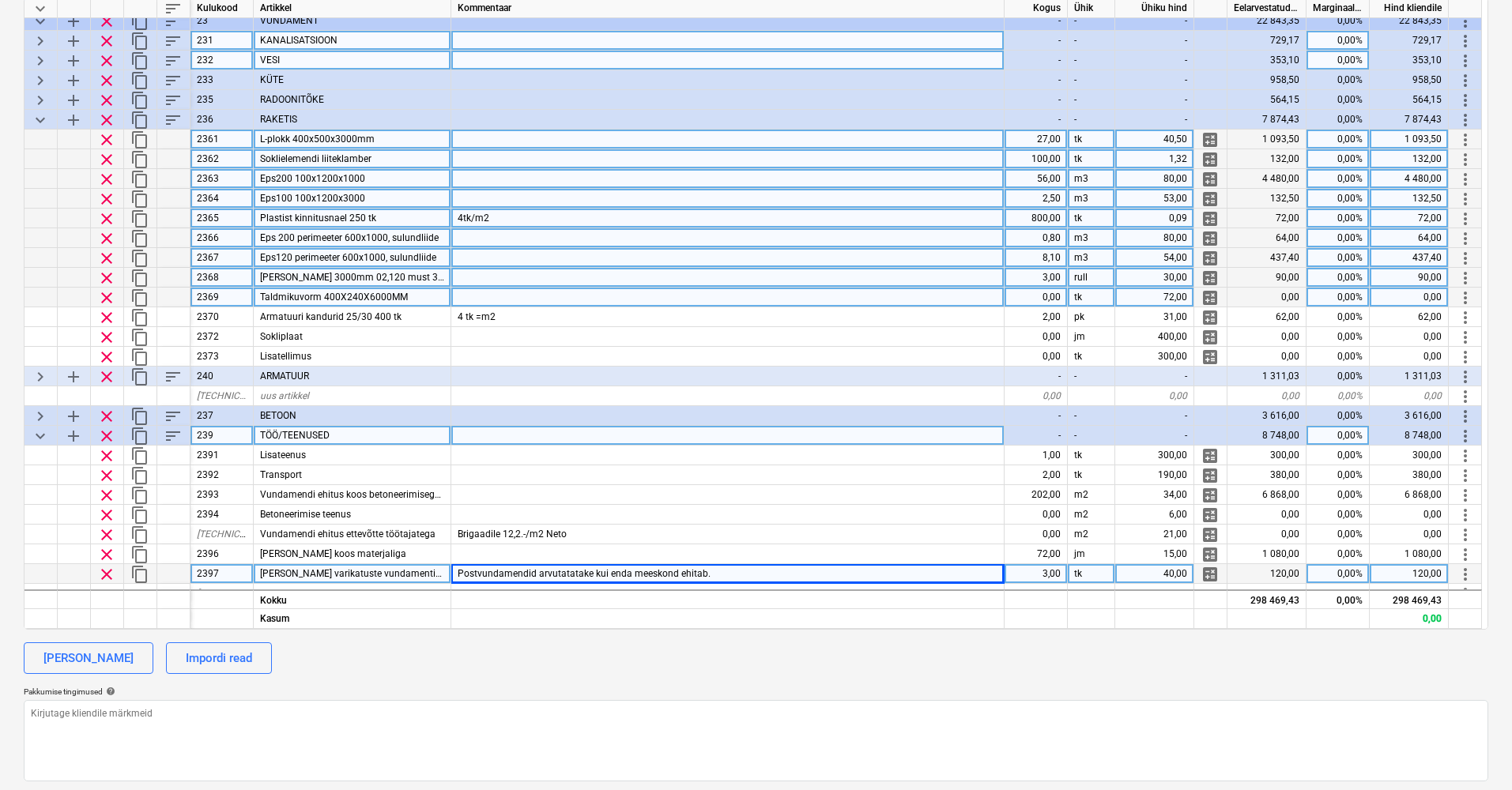
drag, startPoint x: 367, startPoint y: 296, endPoint x: 408, endPoint y: 298, distance: 41.0
click at [408, 298] on div "Taldmikuvorm 400X240X6000MM" at bounding box center [352, 297] width 198 height 20
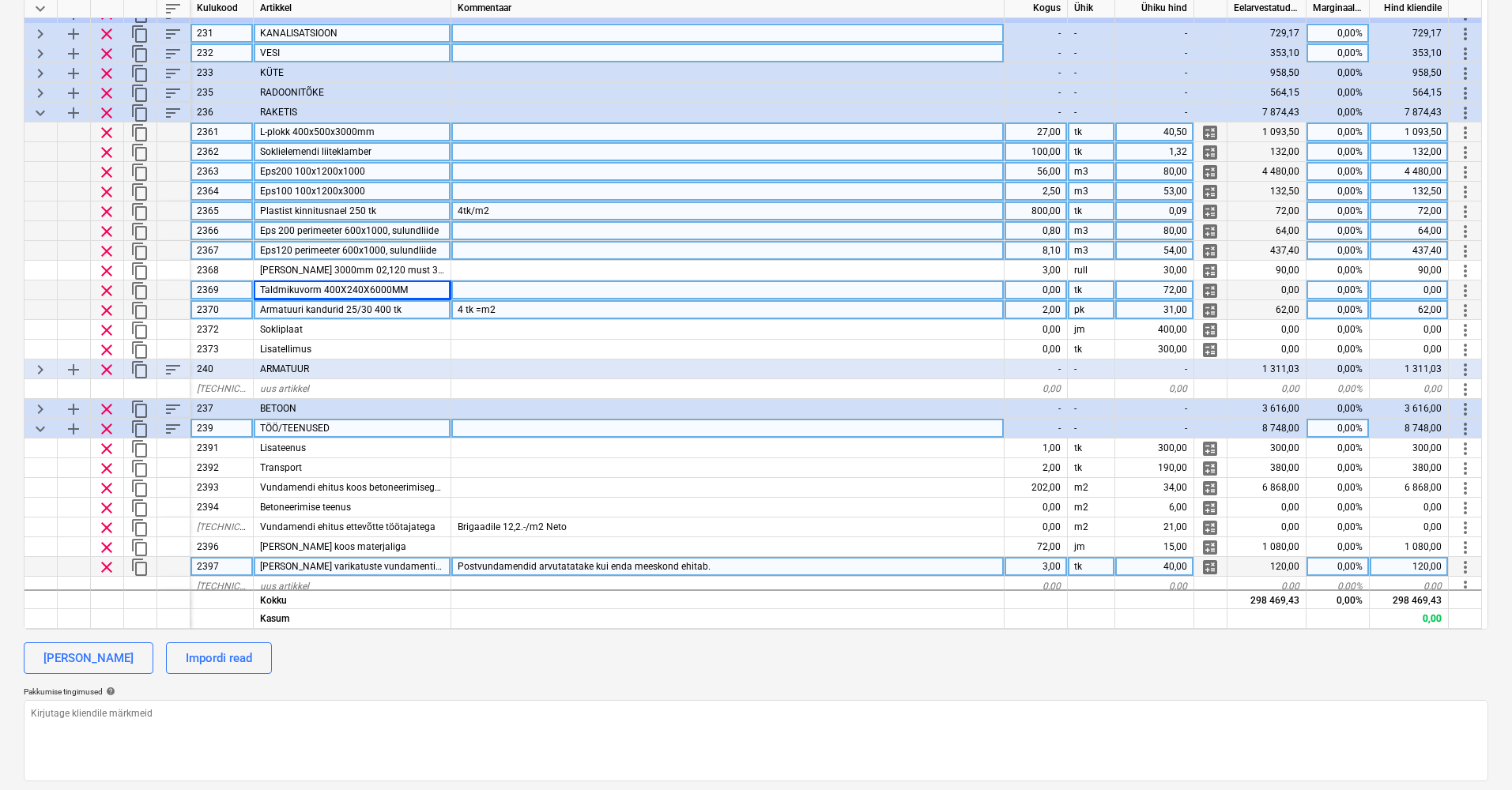
click at [693, 312] on div "4 tk =m2" at bounding box center [728, 310] width 553 height 20
click at [693, 312] on input "4 tk =m2" at bounding box center [727, 309] width 552 height 19
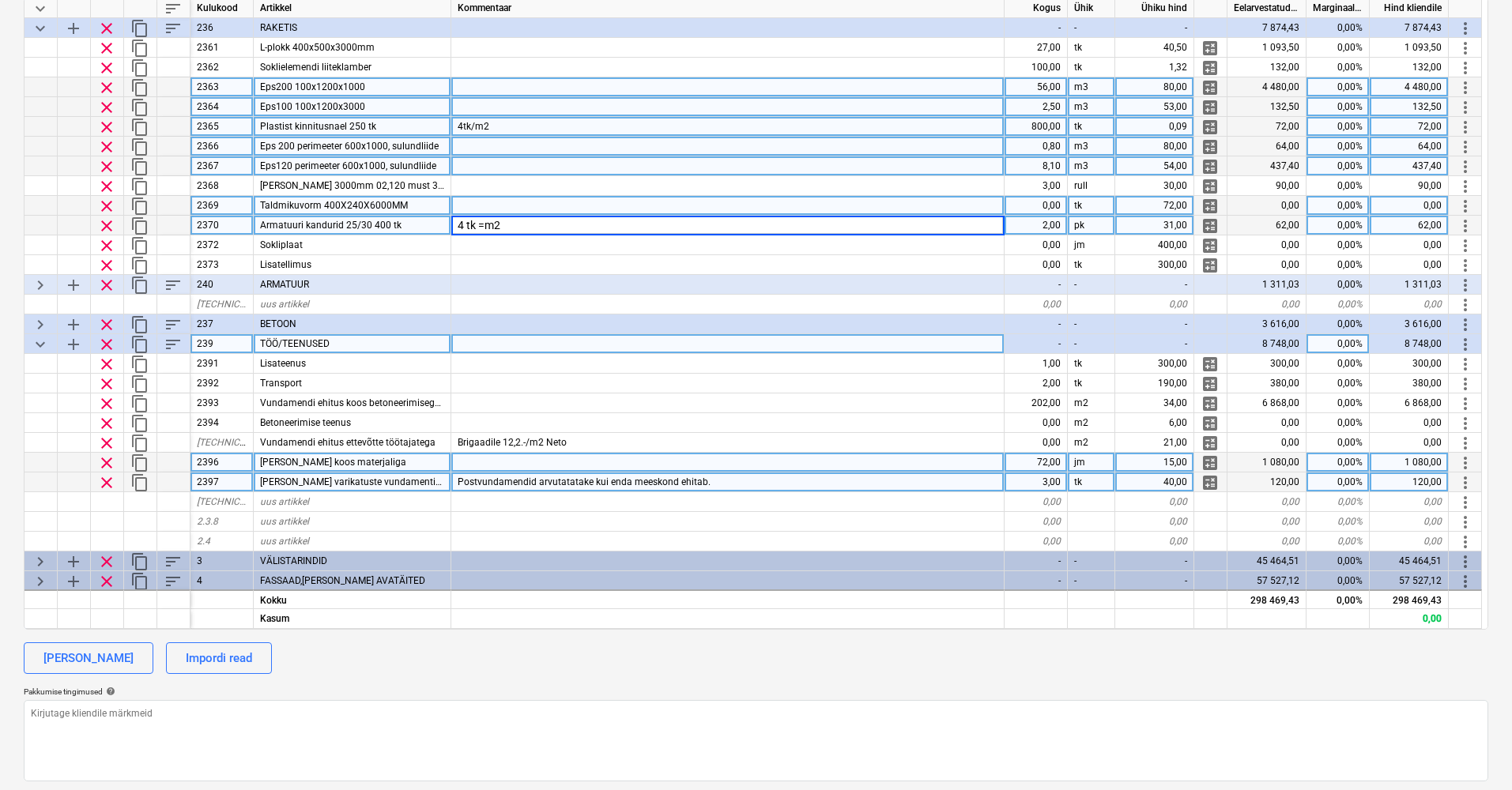
scroll to position [149, 1]
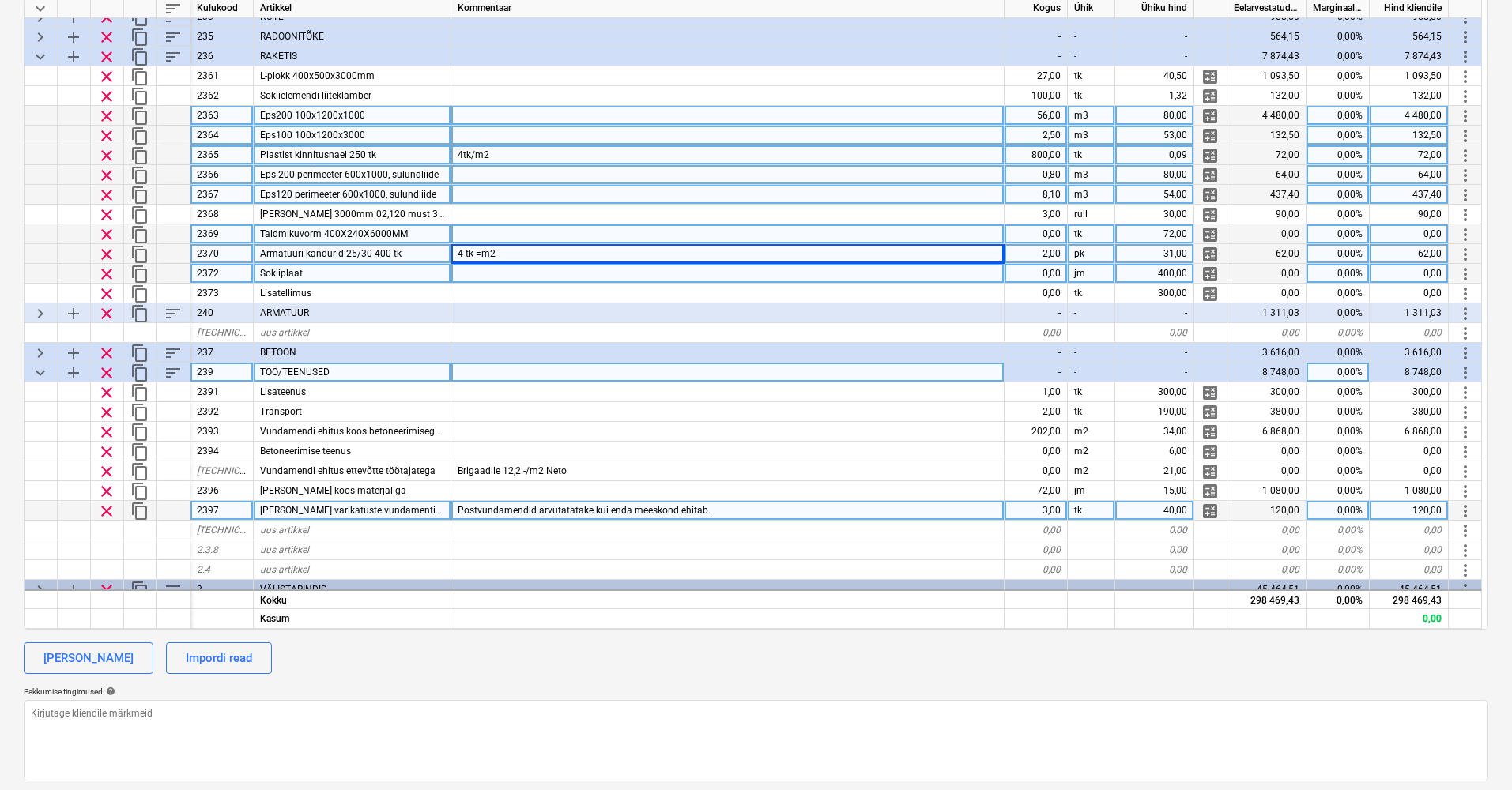
click at [487, 276] on div at bounding box center [728, 274] width 553 height 20
click at [108, 271] on span "clear" at bounding box center [107, 274] width 19 height 19
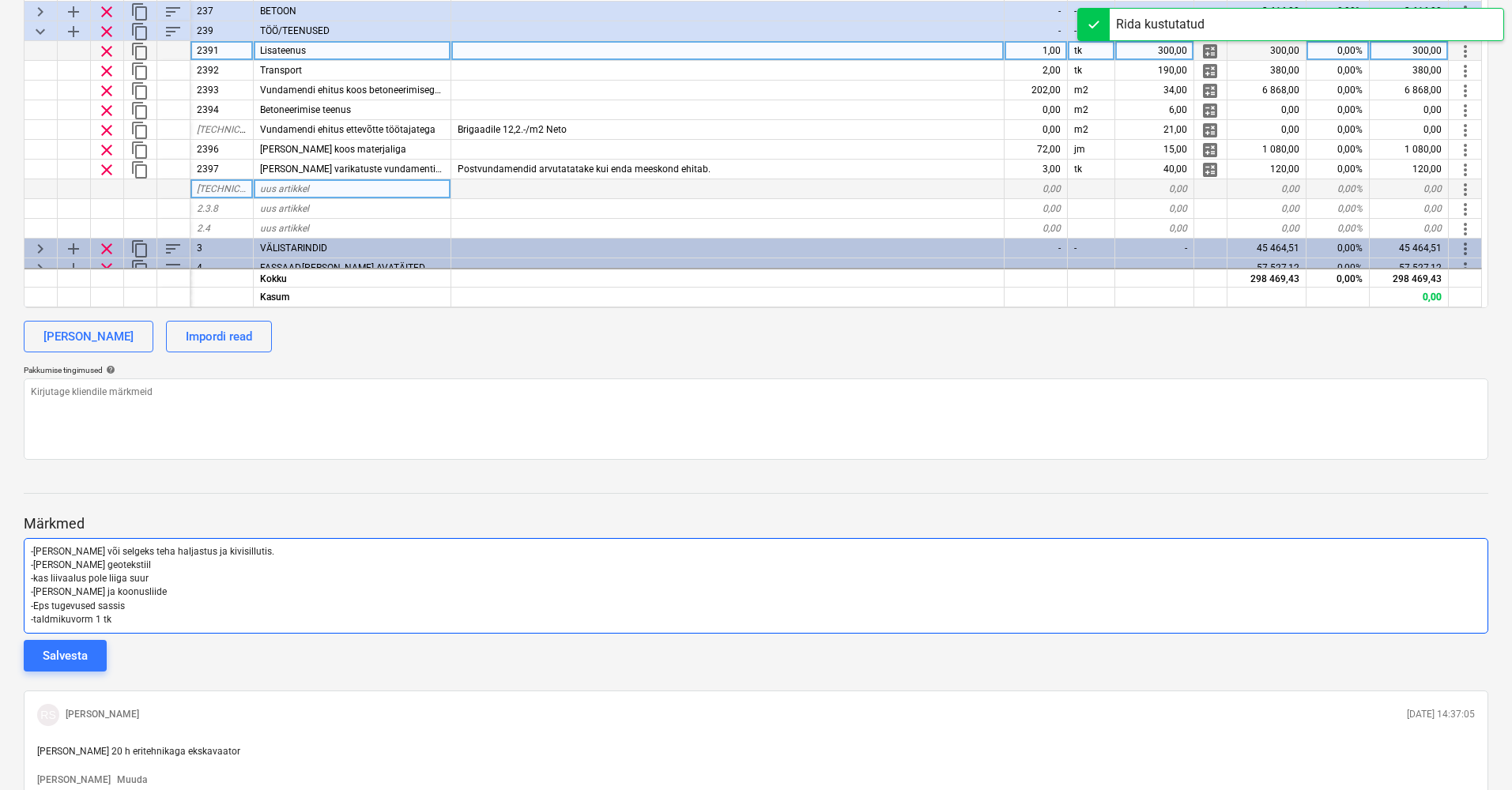
scroll to position [582, 2]
click at [124, 618] on p "-taldmikuvorm 1 tk" at bounding box center [756, 619] width 1450 height 14
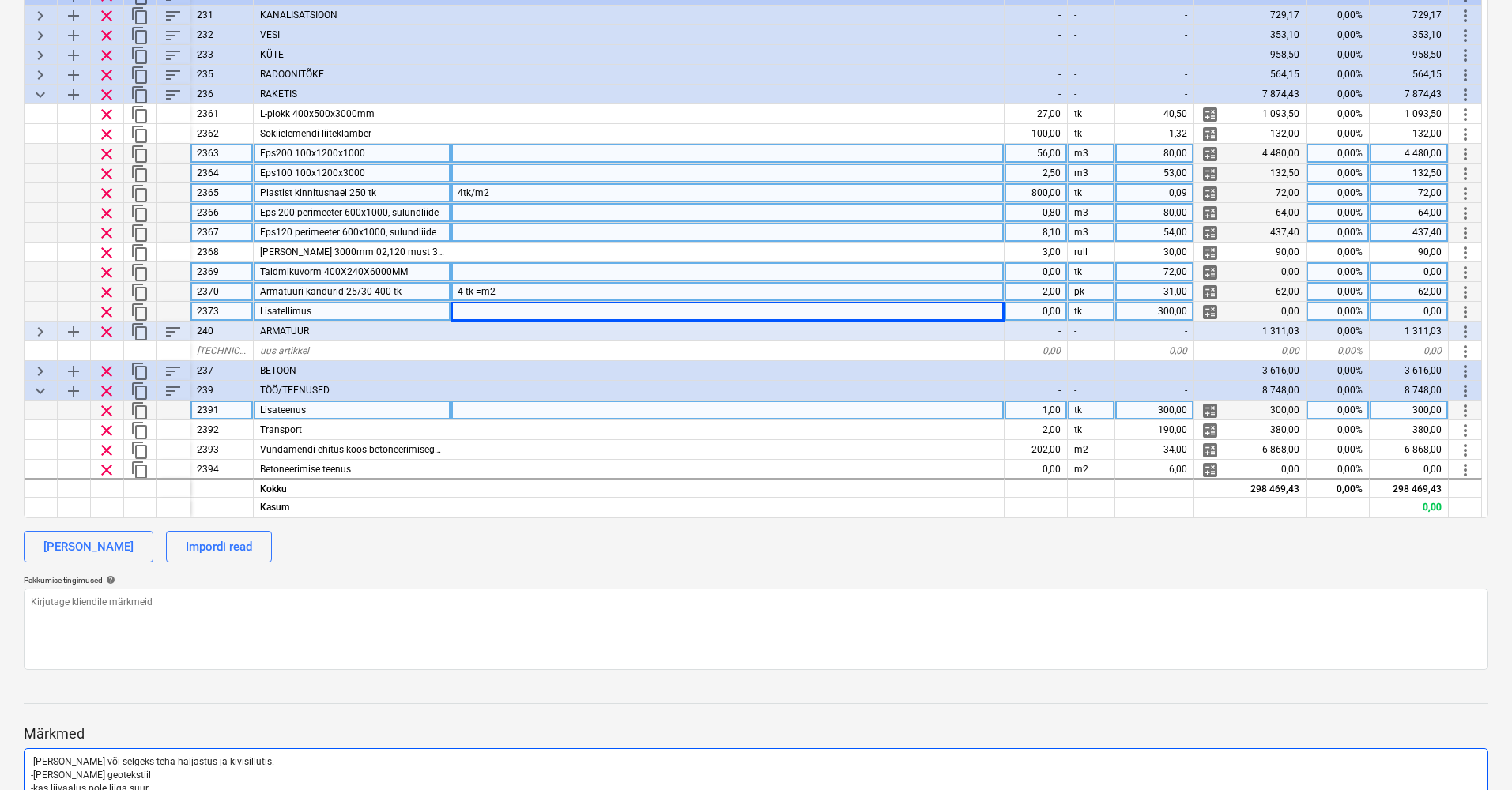
scroll to position [365, 0]
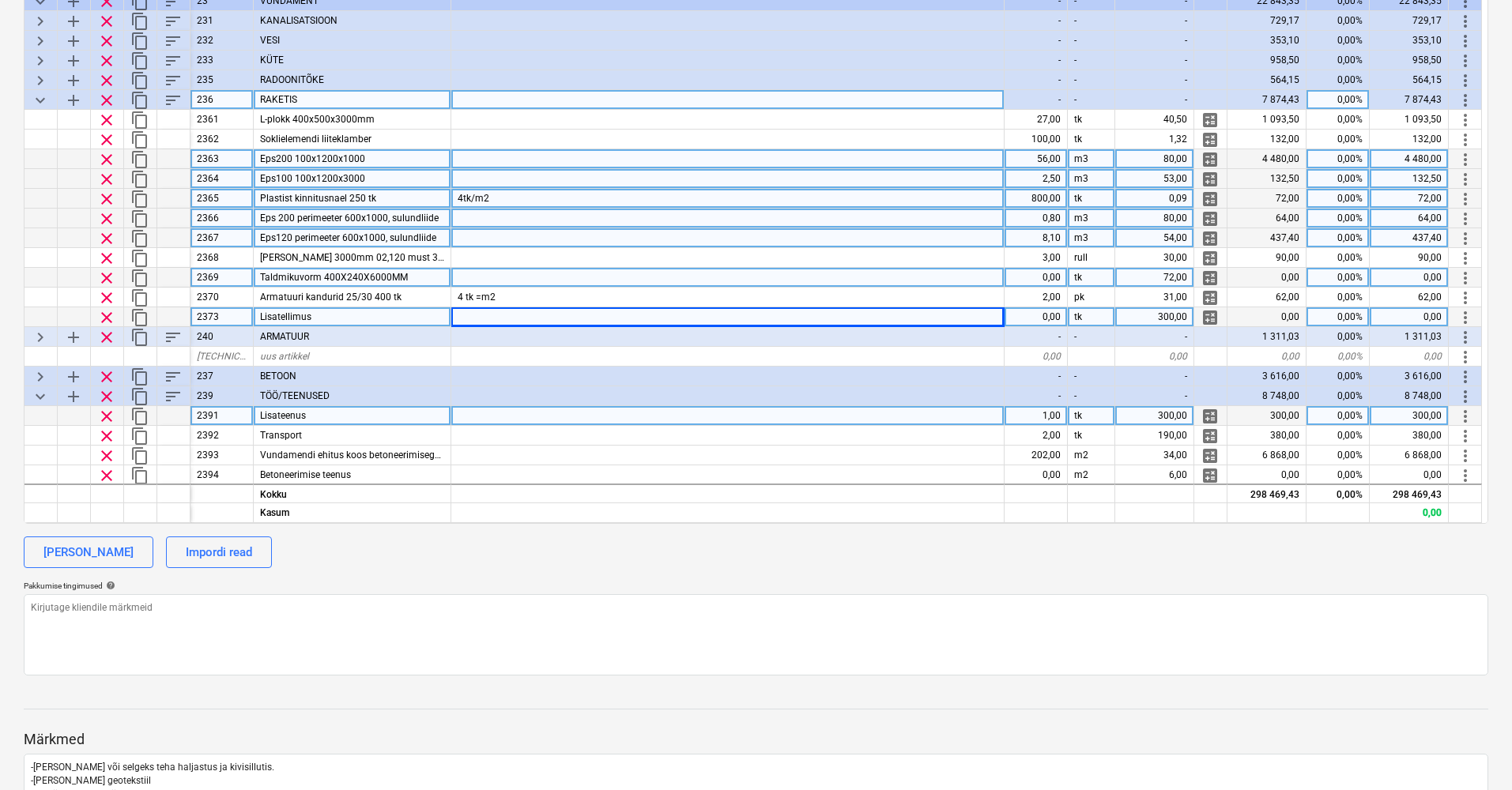
click at [42, 101] on span "keyboard_arrow_down" at bounding box center [40, 99] width 19 height 19
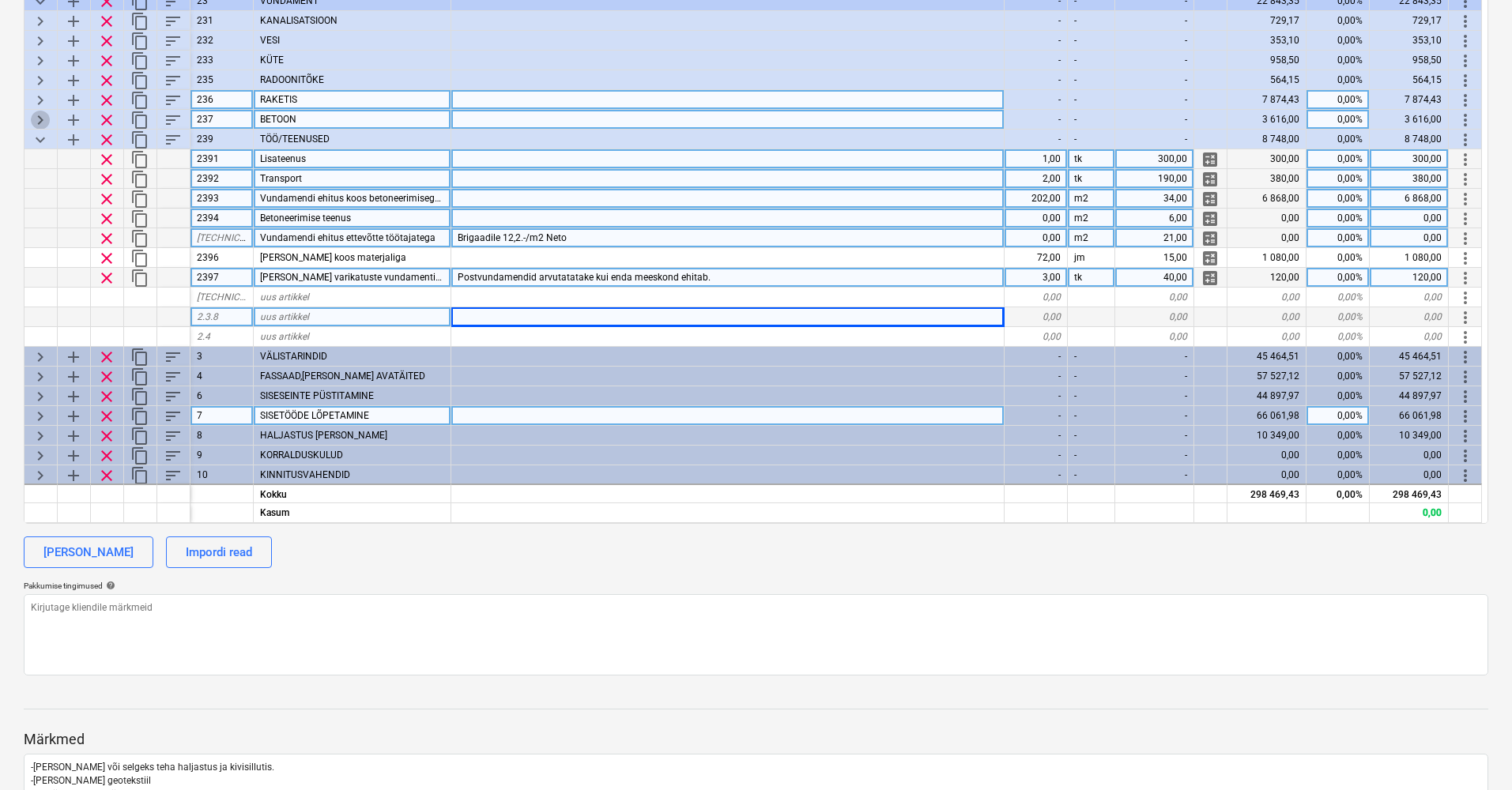
click at [43, 115] on span "keyboard_arrow_right" at bounding box center [40, 119] width 19 height 19
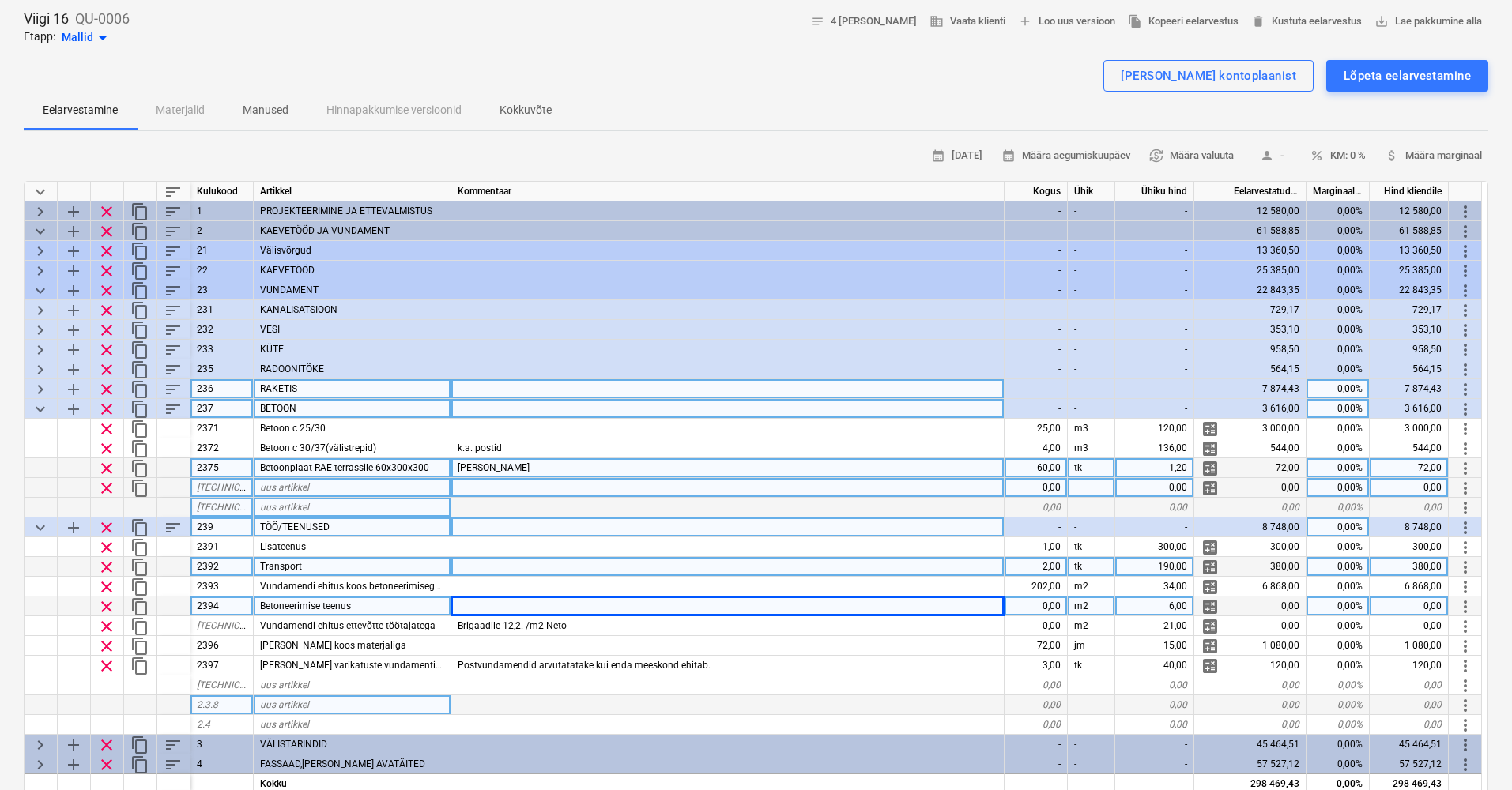
scroll to position [0, 0]
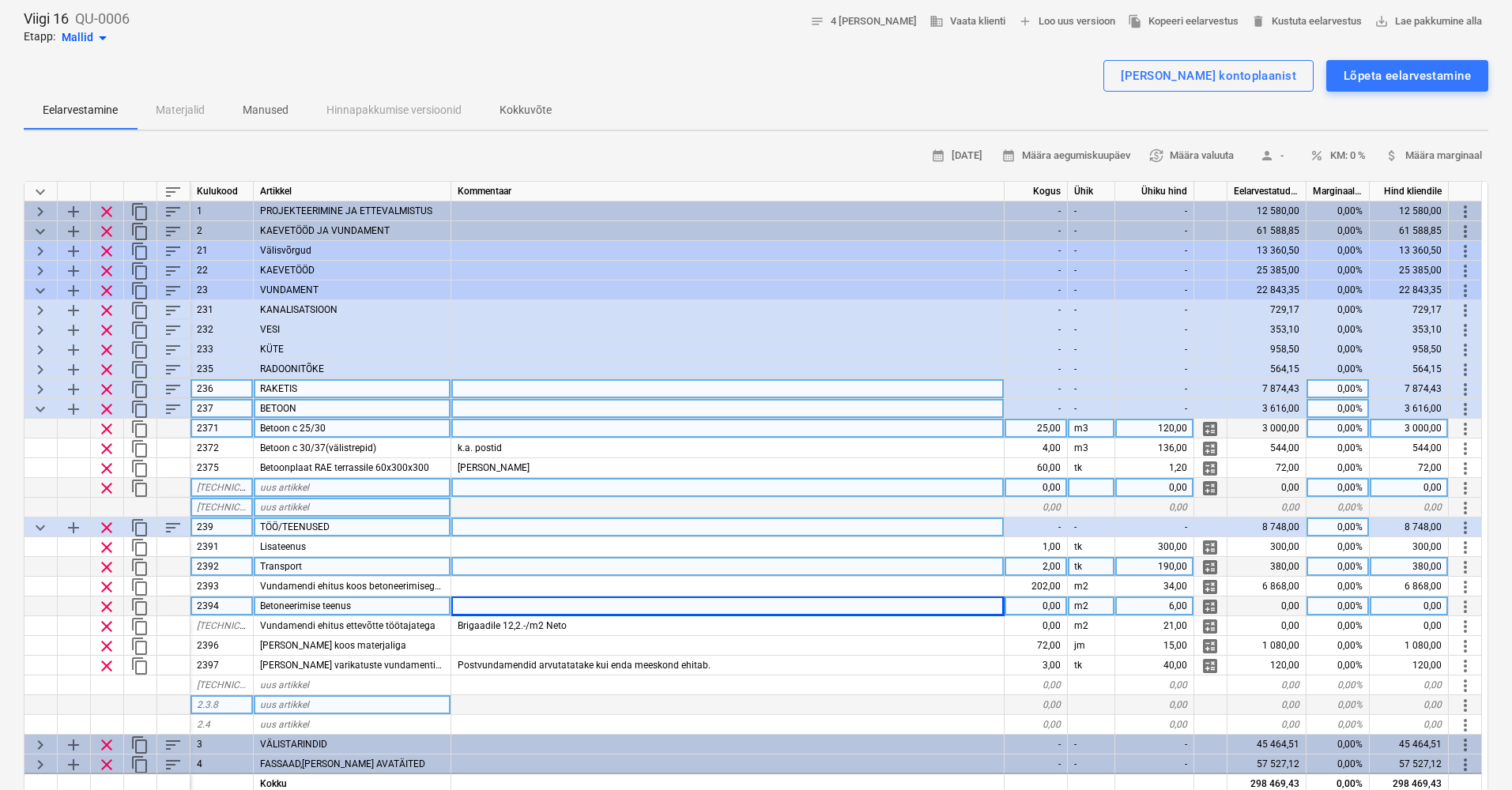
click at [1173, 424] on div "120,00" at bounding box center [1155, 429] width 79 height 20
click at [1188, 425] on input "120" at bounding box center [1155, 428] width 79 height 19
type input "125"
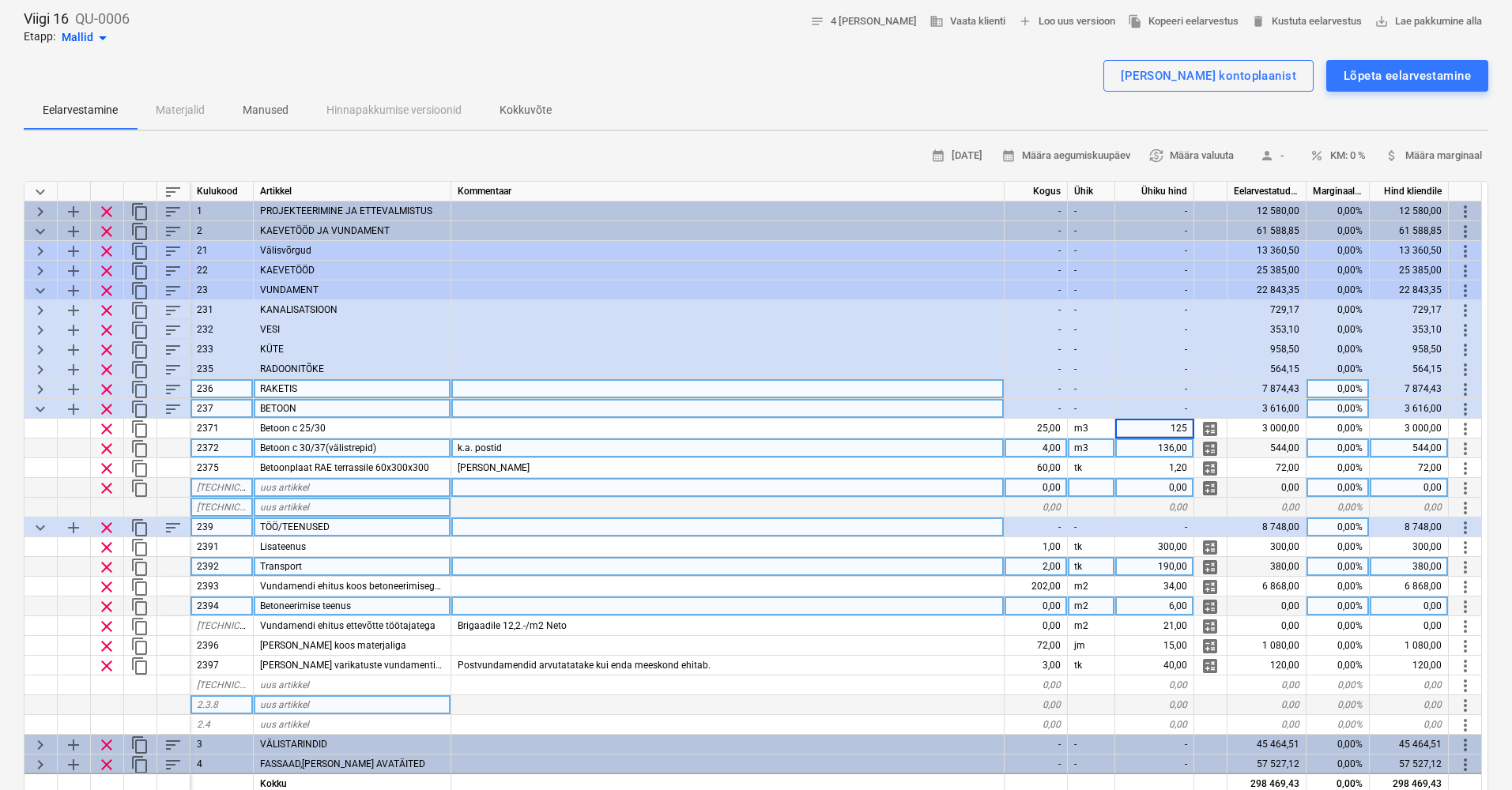
click at [1143, 448] on div "136,00" at bounding box center [1155, 449] width 79 height 20
click at [108, 486] on span "clear" at bounding box center [107, 488] width 19 height 19
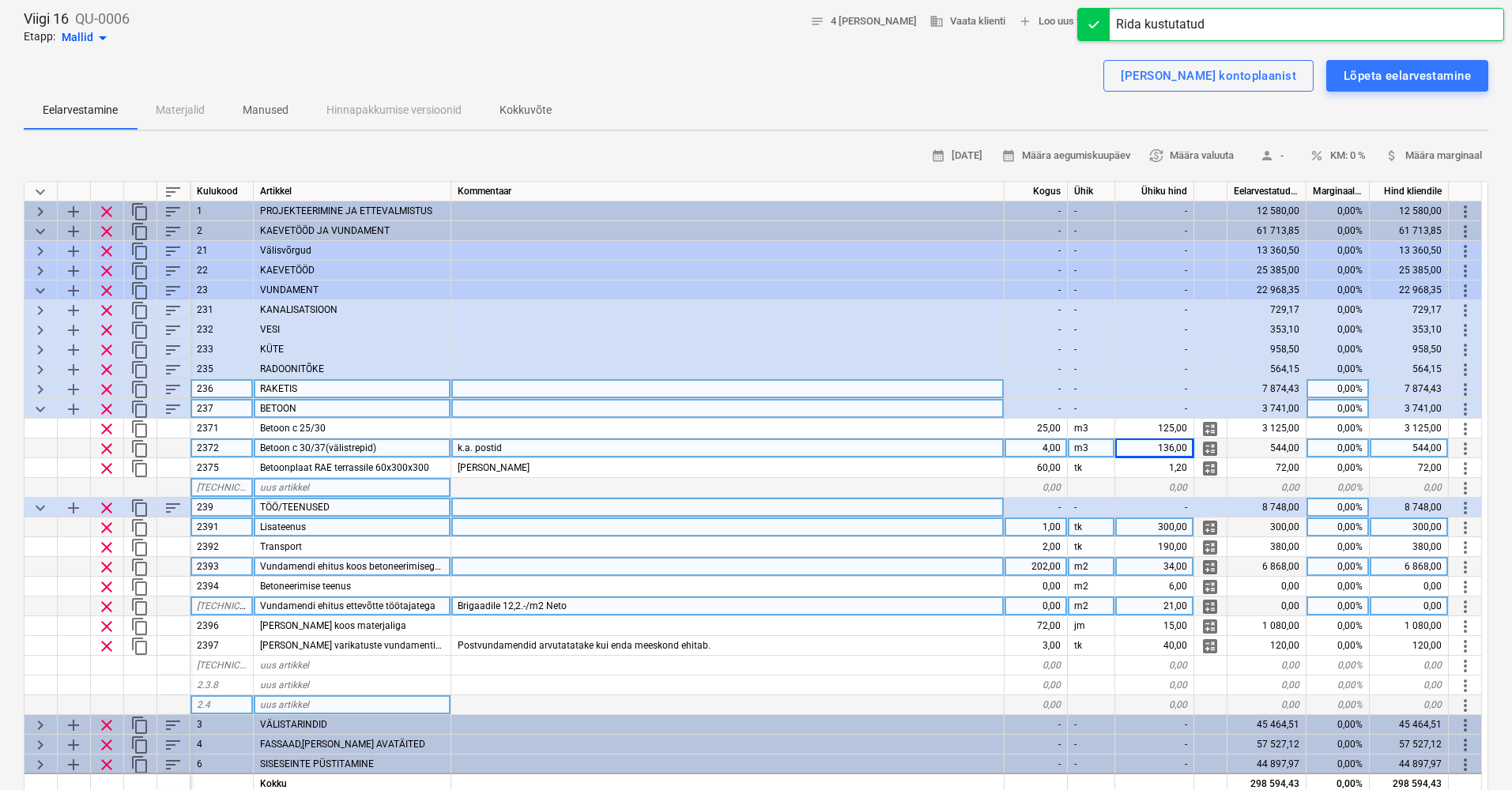
click at [44, 405] on span "keyboard_arrow_down" at bounding box center [40, 409] width 19 height 19
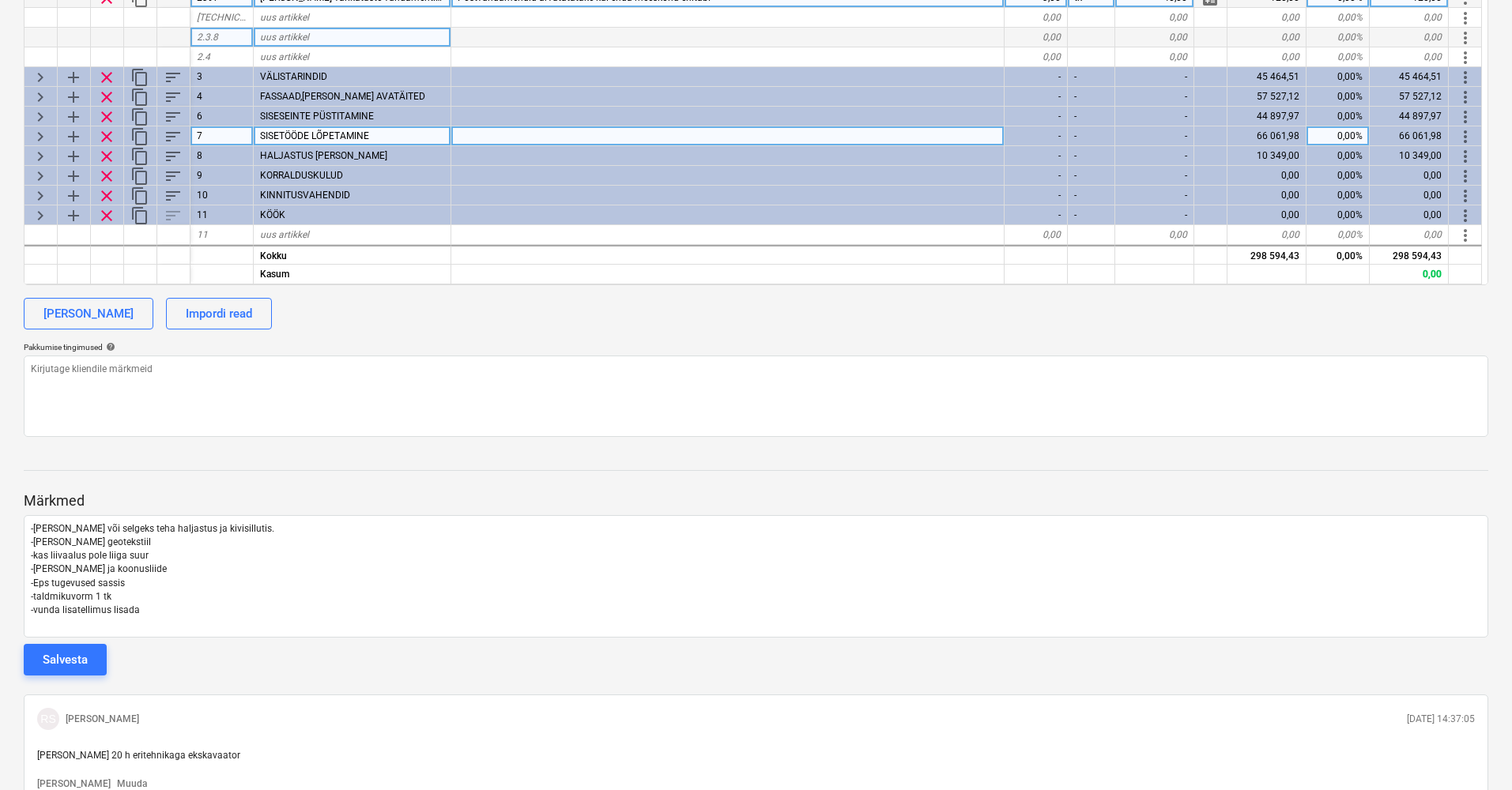
scroll to position [593, 0]
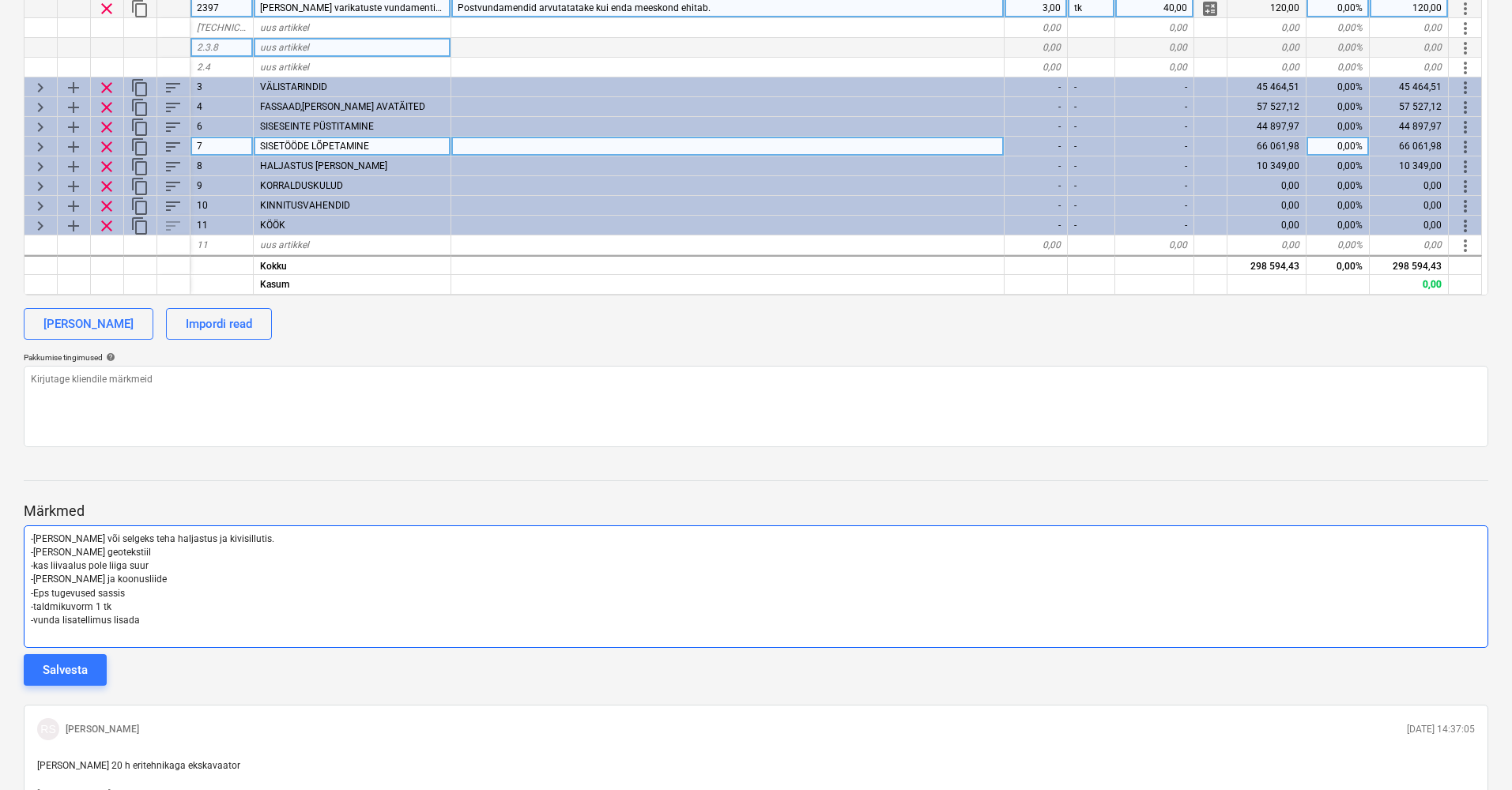
click at [152, 616] on p "-vunda lisatellimus lisada" at bounding box center [756, 621] width 1450 height 14
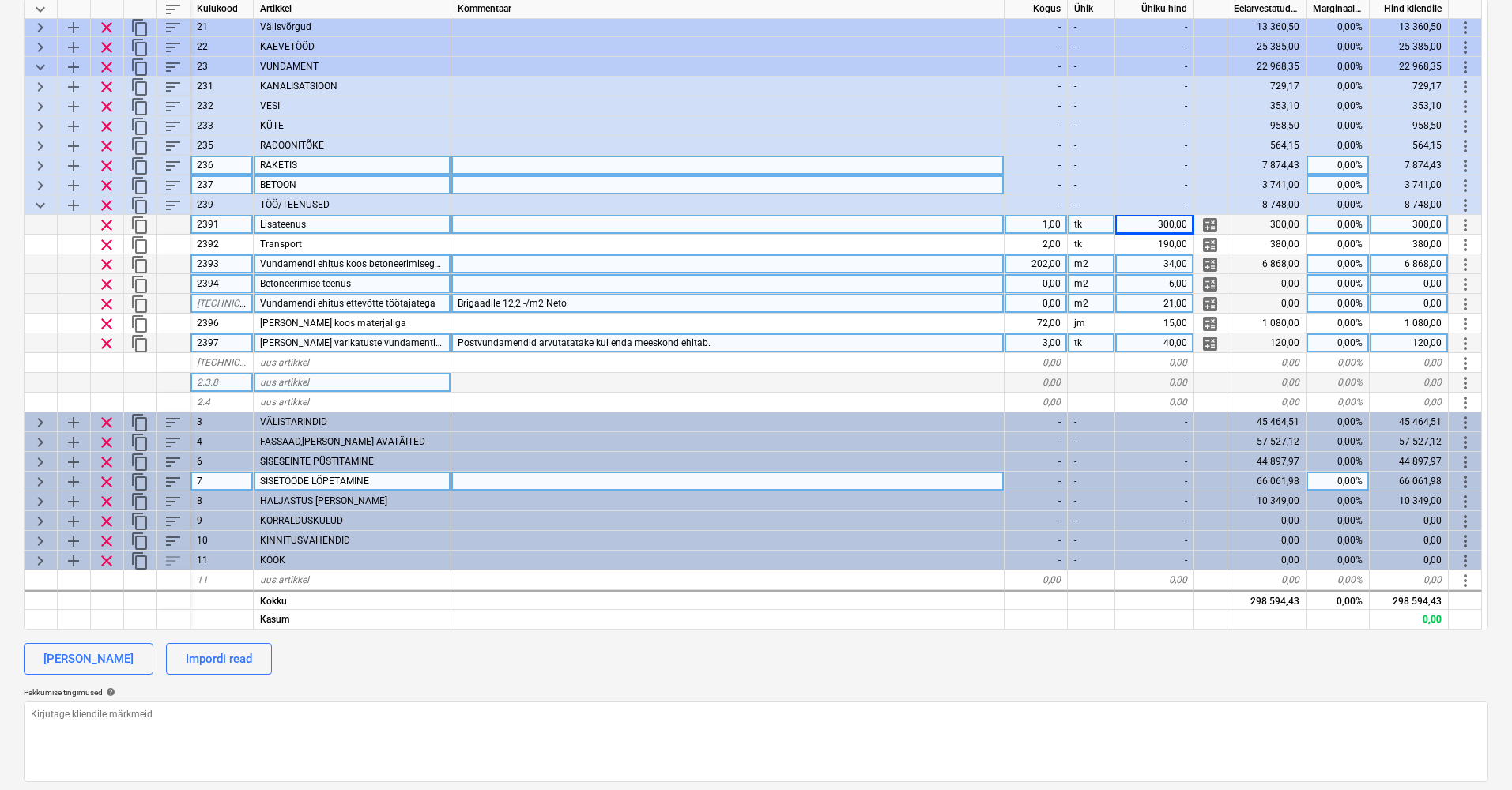
scroll to position [257, 0]
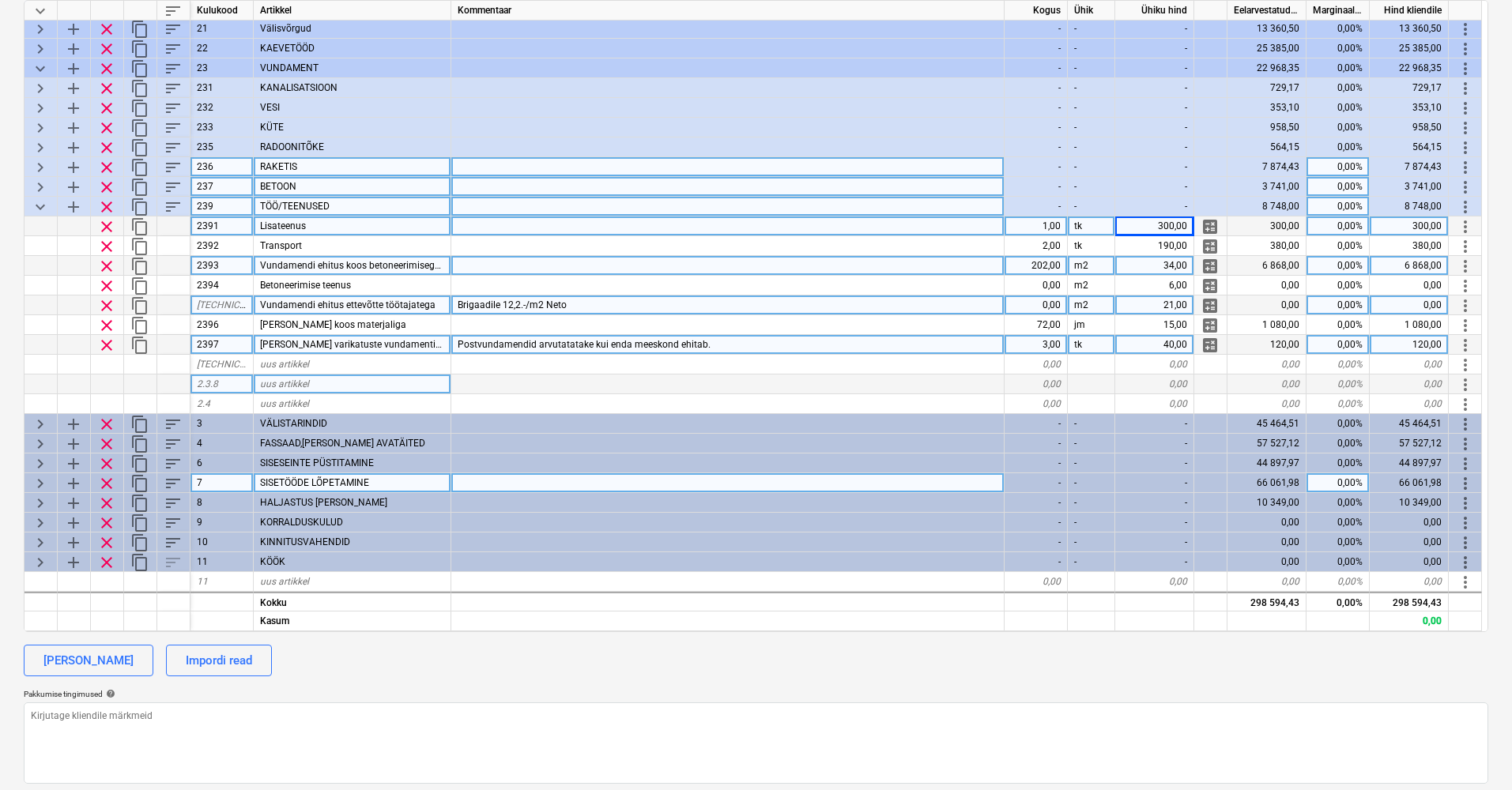
click at [41, 202] on span "keyboard_arrow_down" at bounding box center [40, 207] width 19 height 19
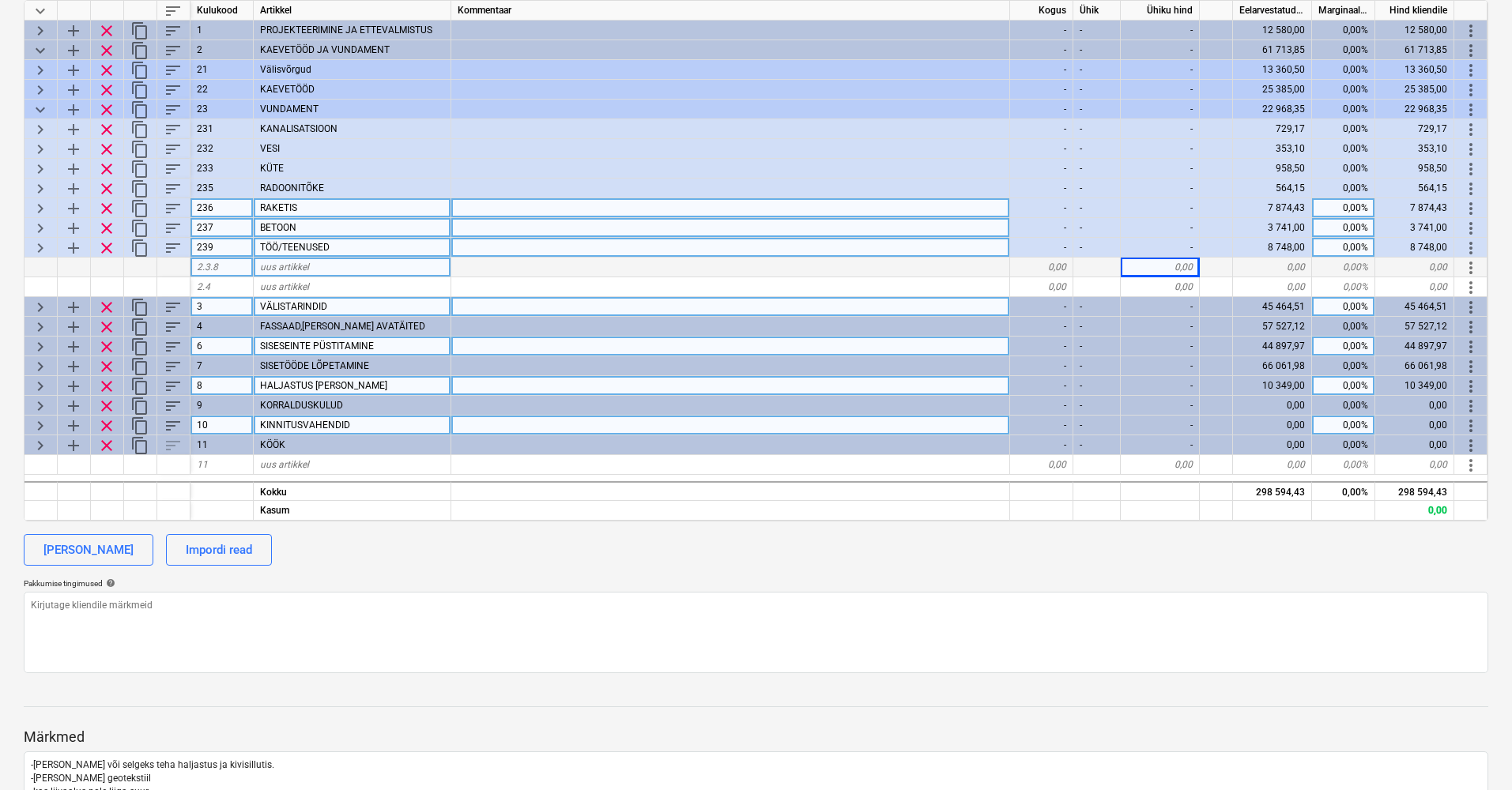
scroll to position [0, 0]
click at [36, 305] on span "keyboard_arrow_right" at bounding box center [40, 306] width 19 height 19
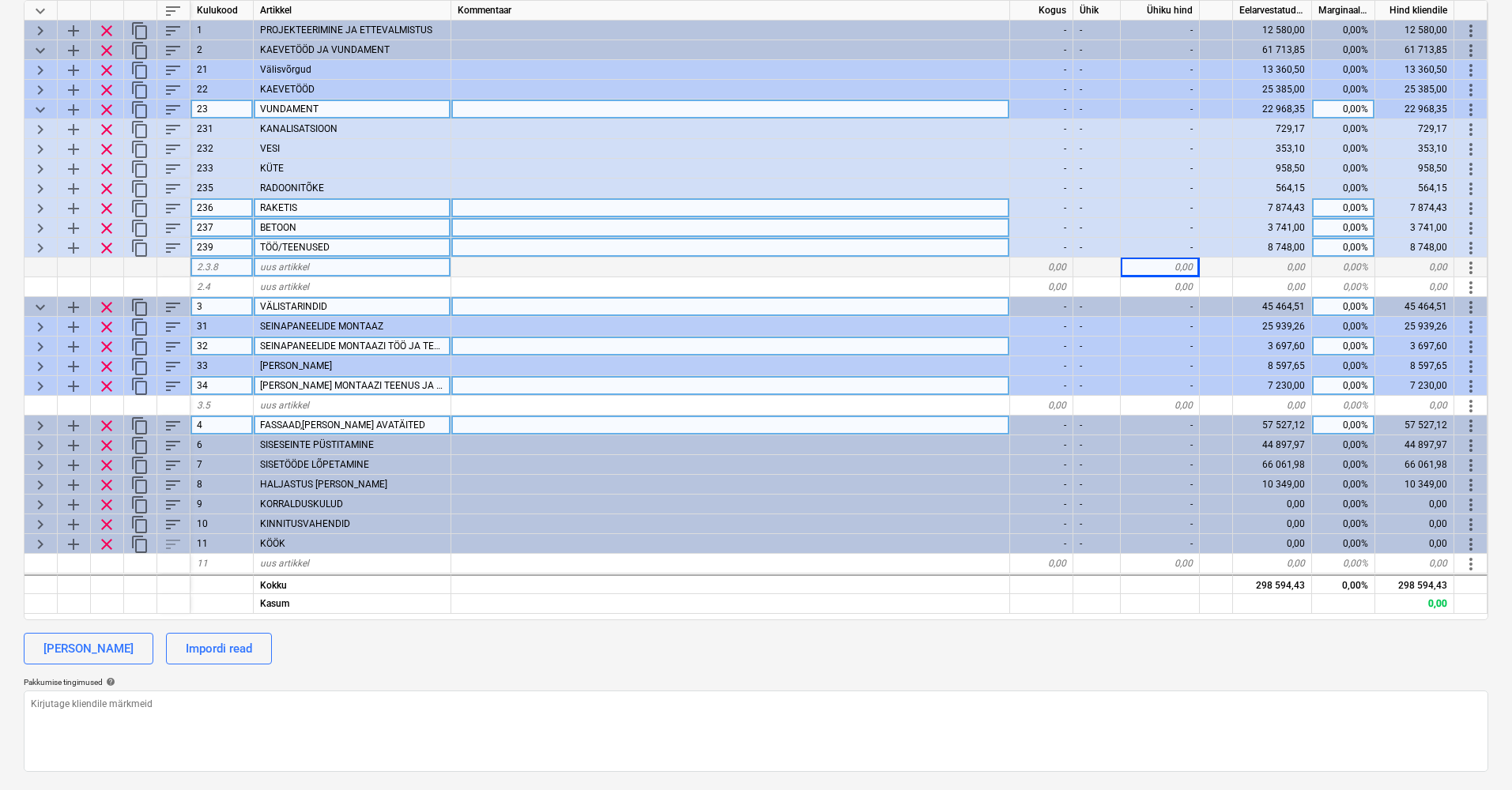
click at [40, 104] on span "keyboard_arrow_down" at bounding box center [40, 109] width 19 height 19
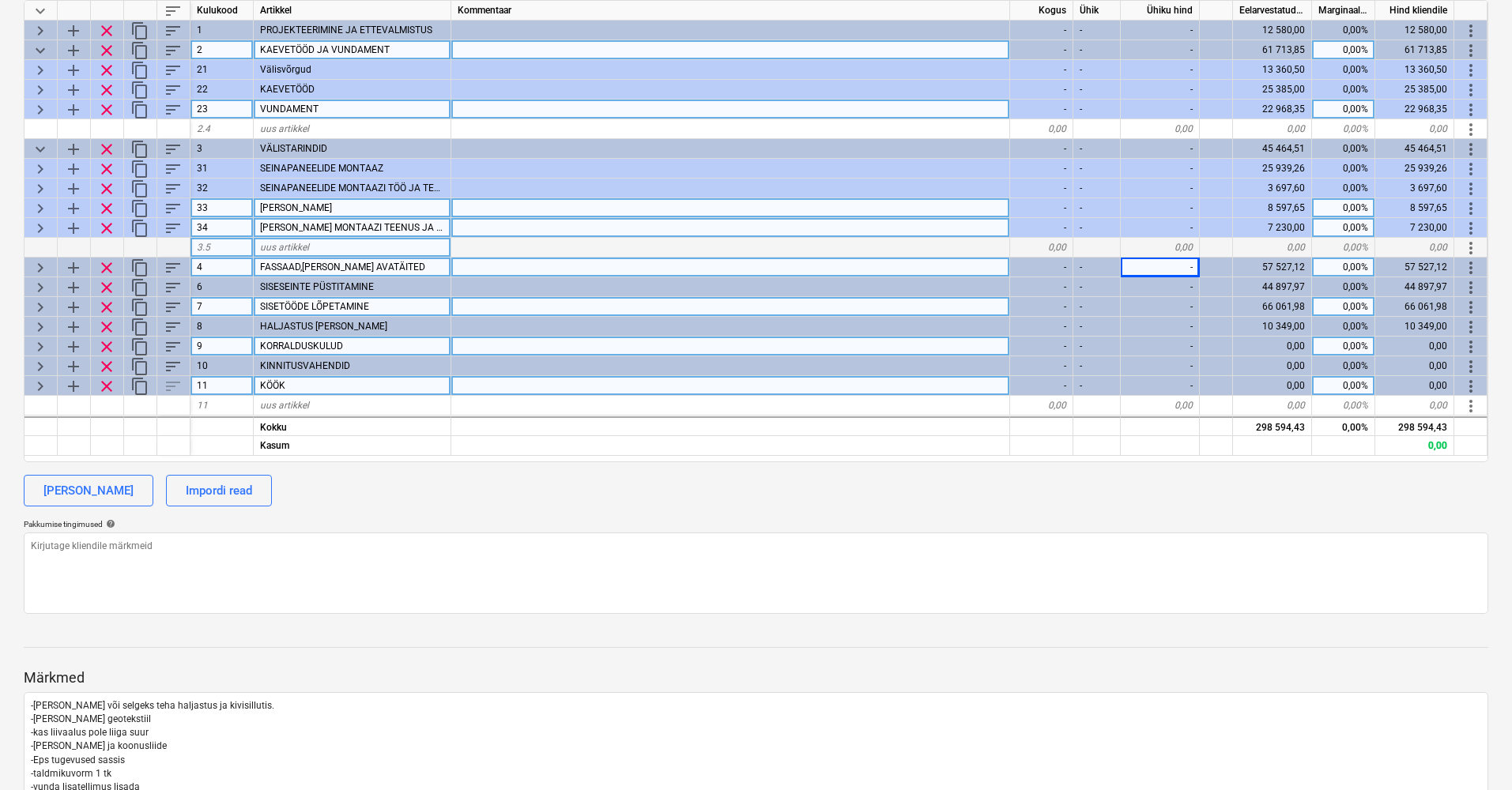
click at [48, 48] on span "keyboard_arrow_down" at bounding box center [40, 50] width 19 height 19
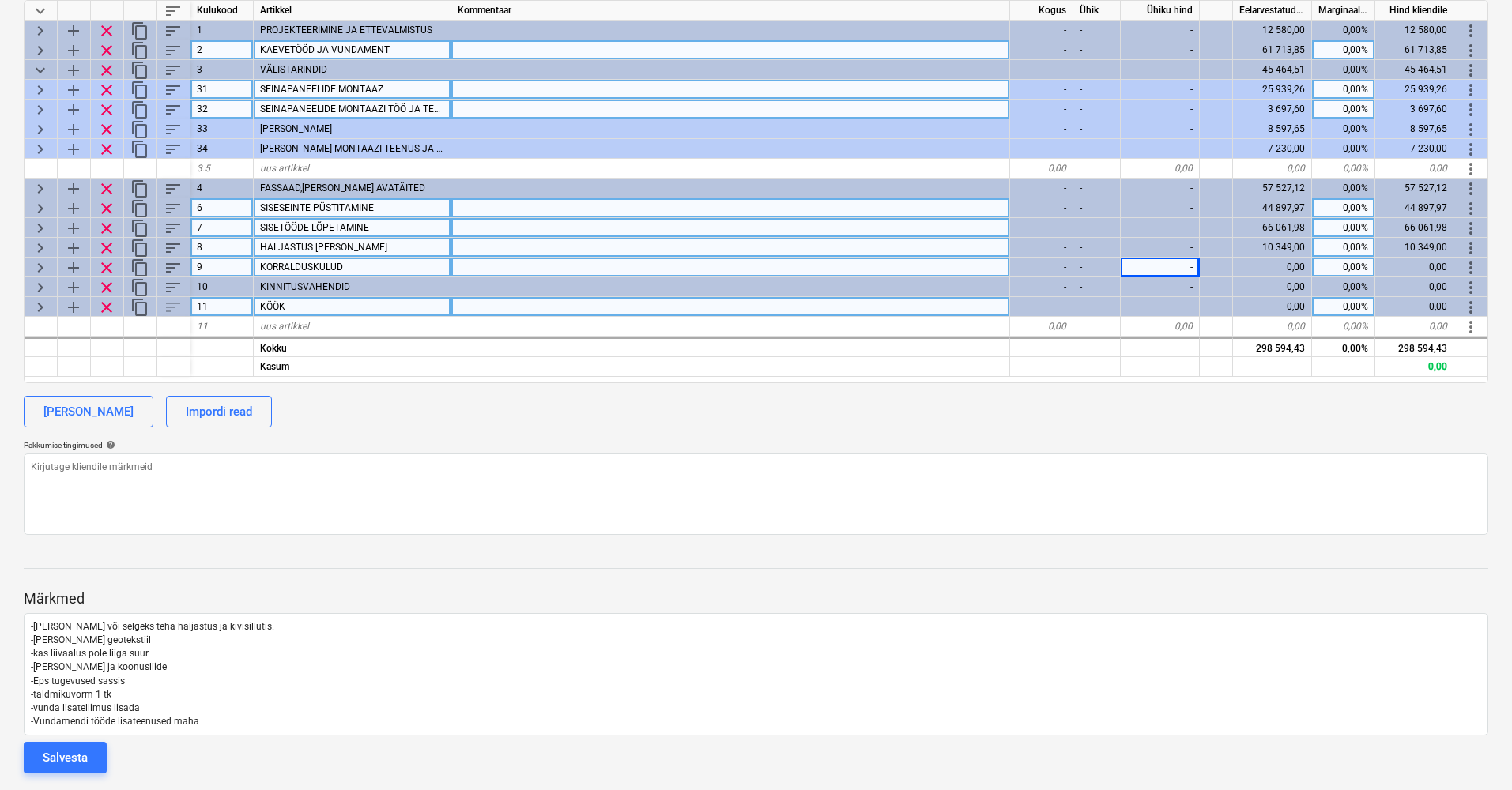
click at [44, 88] on span "keyboard_arrow_right" at bounding box center [40, 90] width 19 height 19
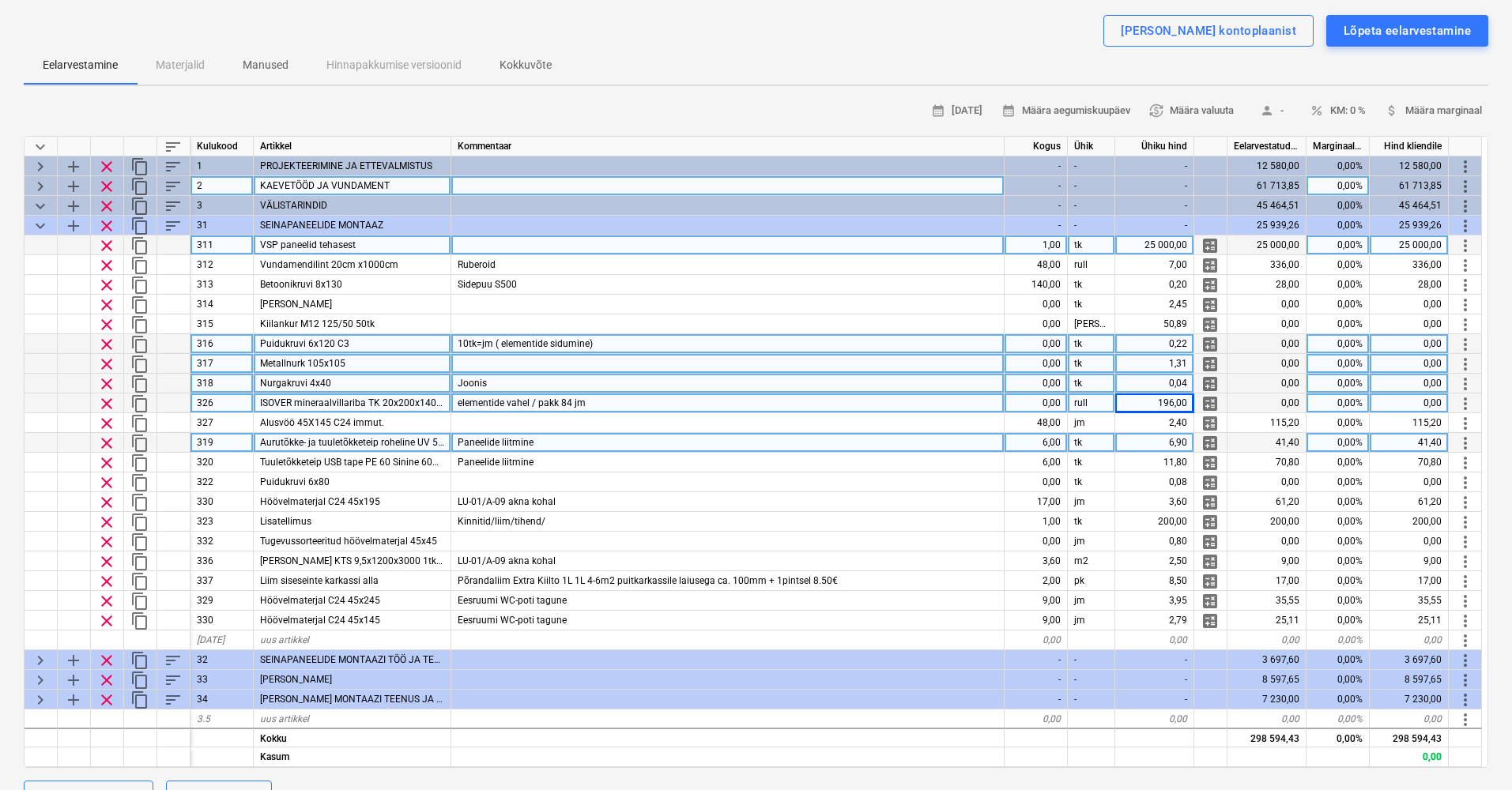
scroll to position [0, 1]
drag, startPoint x: 1145, startPoint y: 240, endPoint x: 1199, endPoint y: 240, distance: 54.0
click at [1188, 240] on div "25 000,00" at bounding box center [1155, 246] width 79 height 20
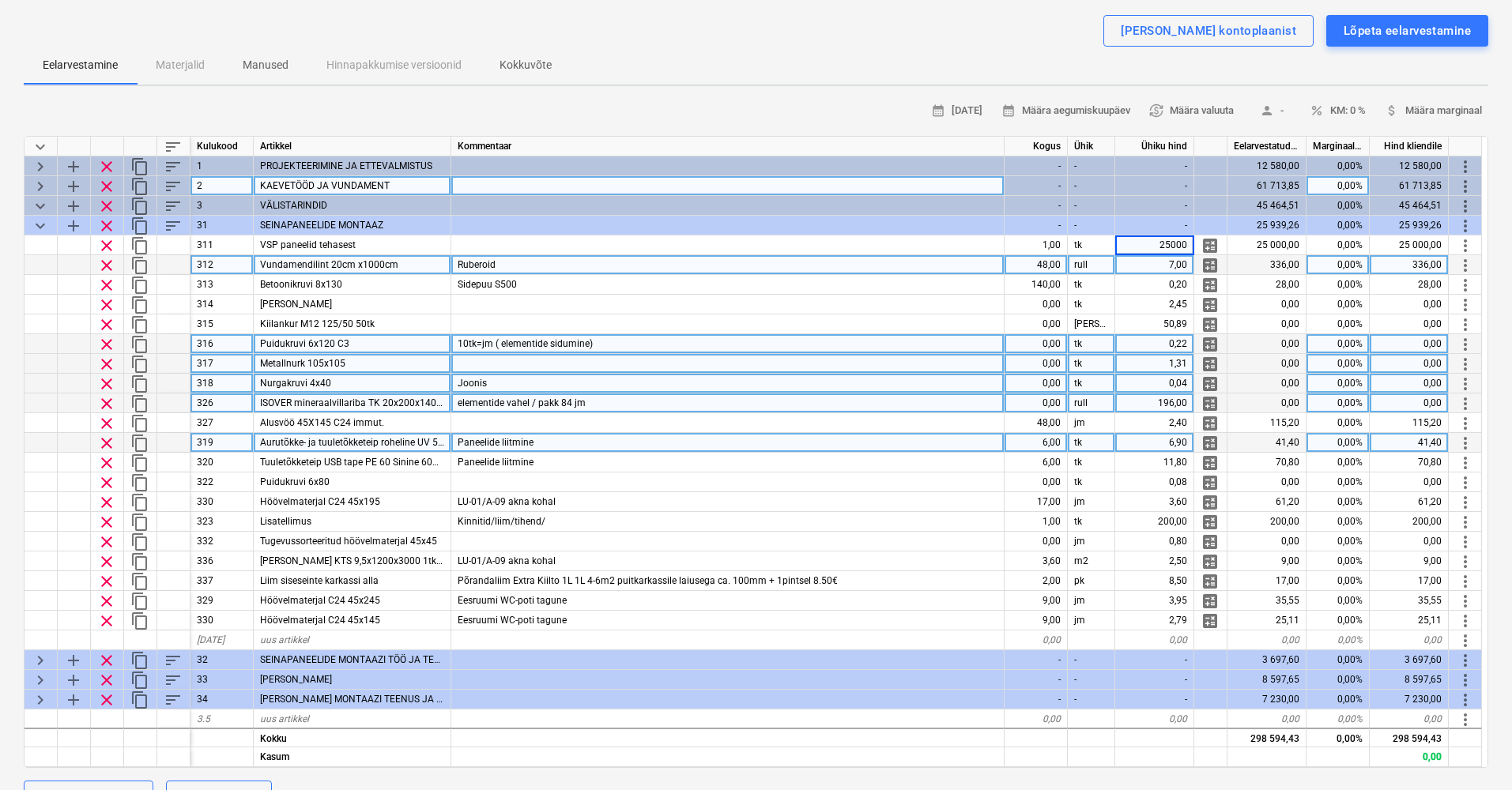
scroll to position [118, 0]
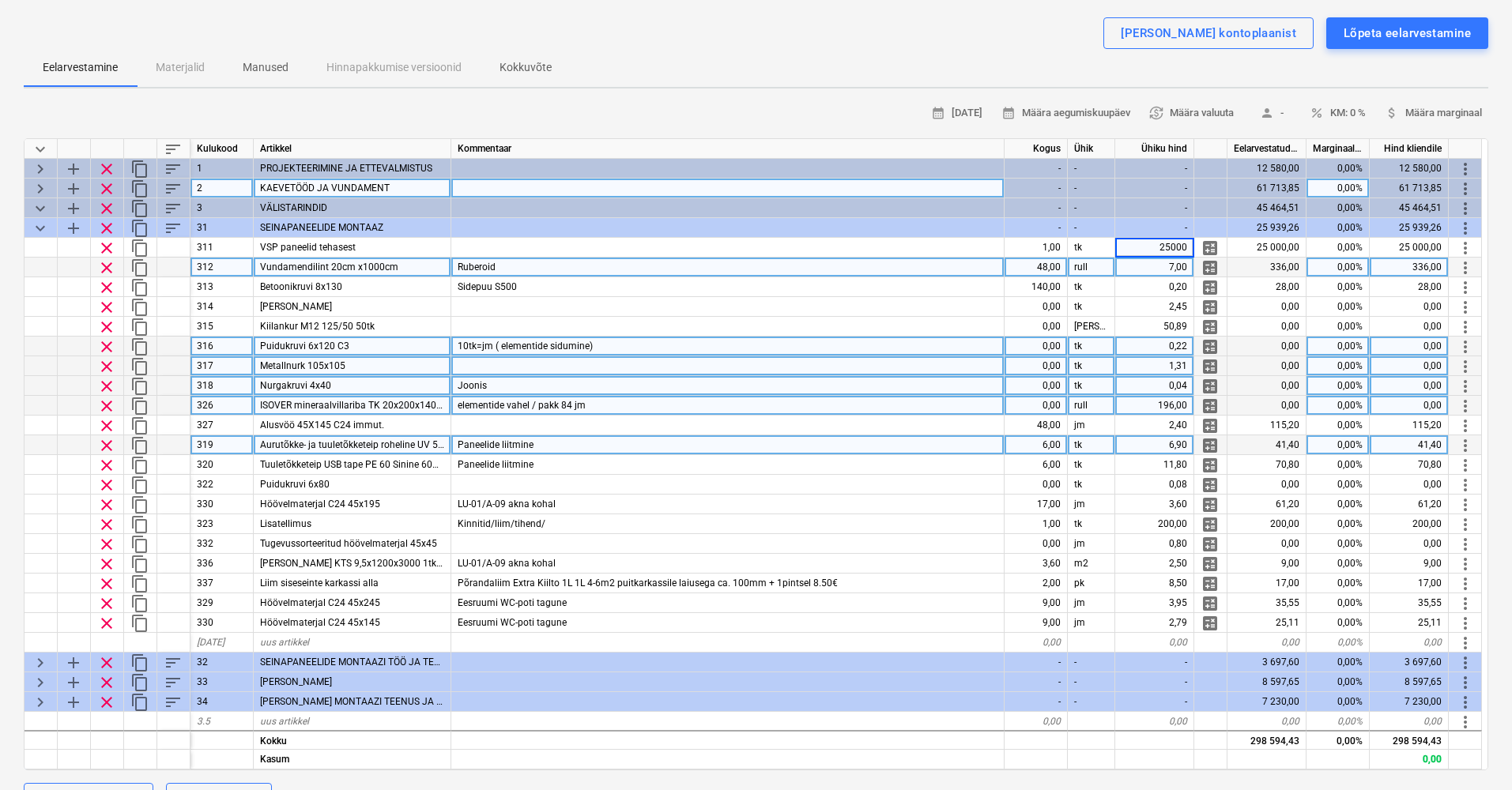
click at [1033, 263] on div "48,00" at bounding box center [1036, 268] width 64 height 20
click at [370, 265] on span "Vundamendilint 20cm x1000cm" at bounding box center [328, 267] width 138 height 11
click at [418, 263] on input "Vundamendilint 20cm x1000cm" at bounding box center [352, 267] width 197 height 19
click at [388, 266] on input "Vundamendilint 20cm x1000cm" at bounding box center [352, 267] width 197 height 19
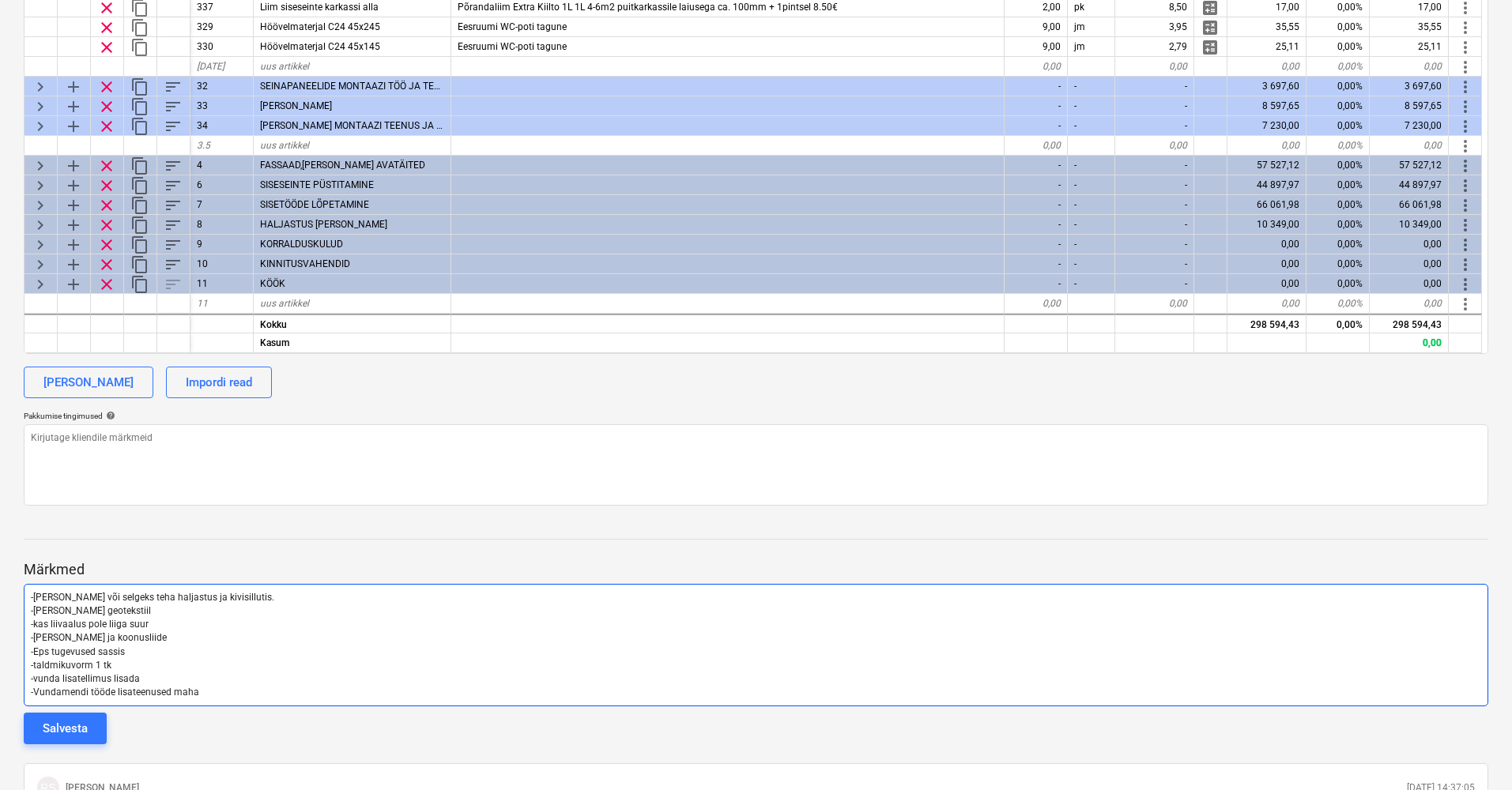
scroll to position [538, 0]
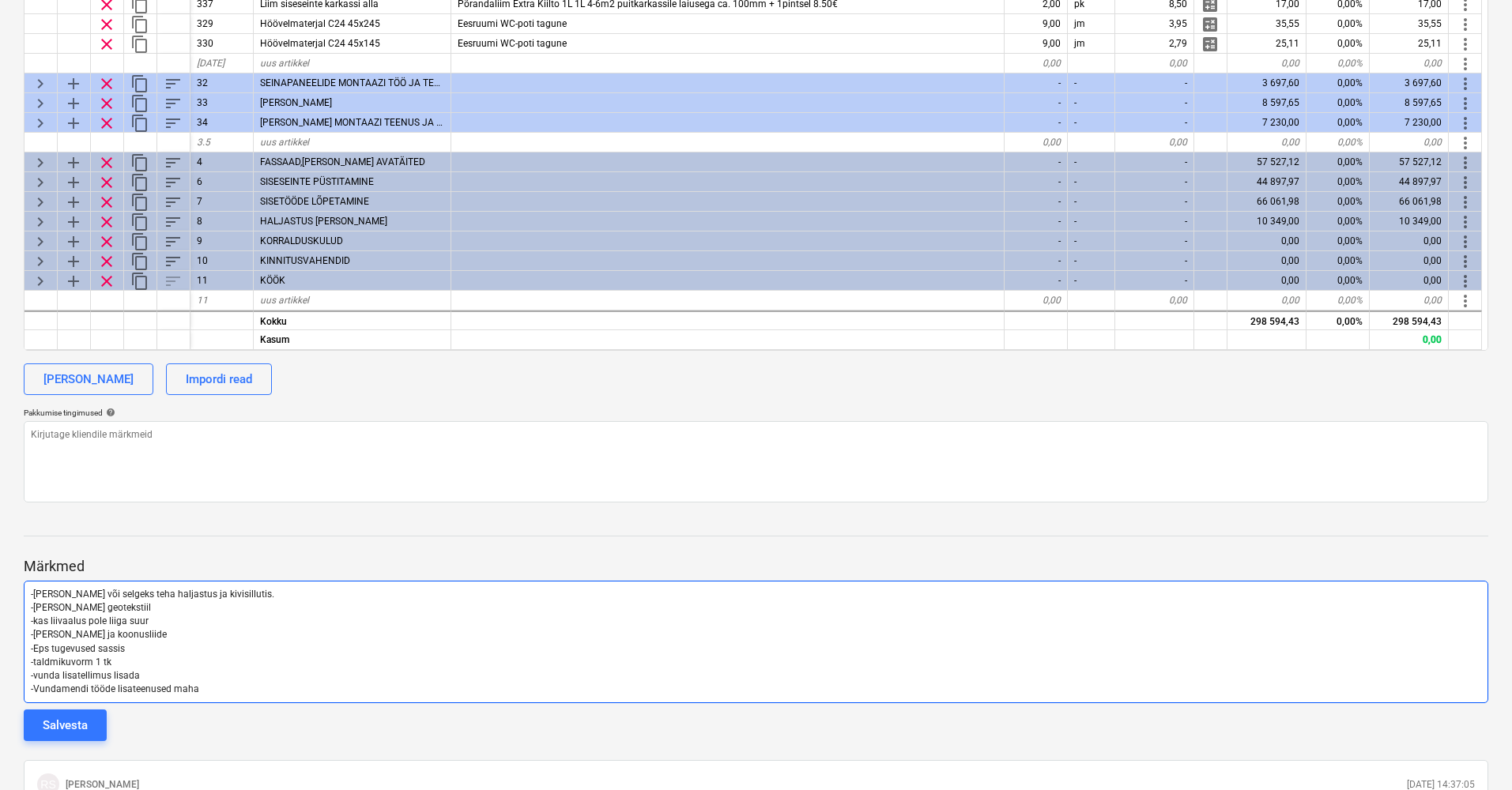
click at [211, 686] on p "-Vundamendi tööde lisateenused maha" at bounding box center [756, 690] width 1450 height 14
click at [212, 683] on p "-Vundamendi tööde lisateenused maha" at bounding box center [756, 690] width 1450 height 14
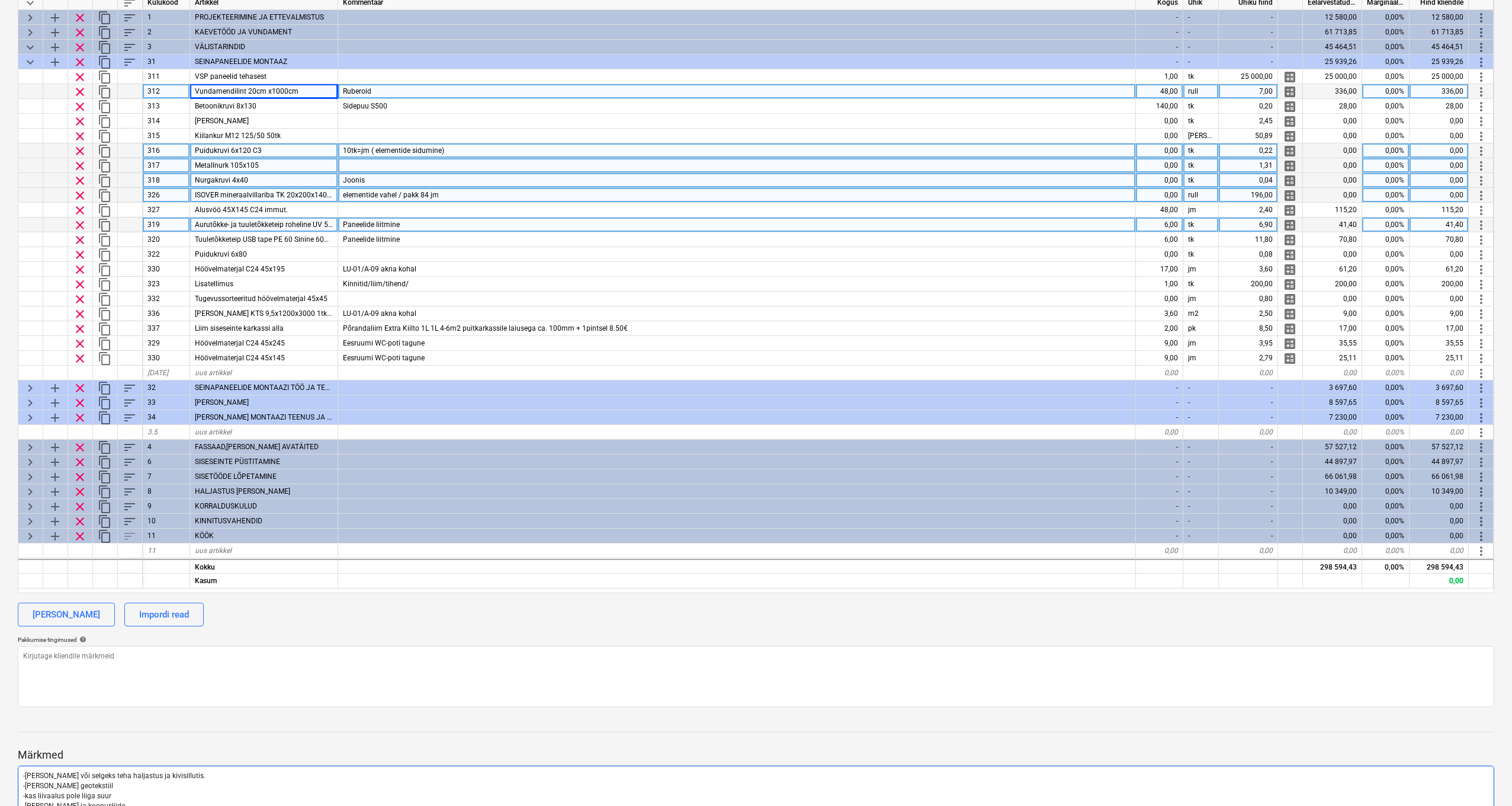
scroll to position [197, 0]
click at [401, 91] on div "Ruberoid" at bounding box center [737, 93] width 798 height 15
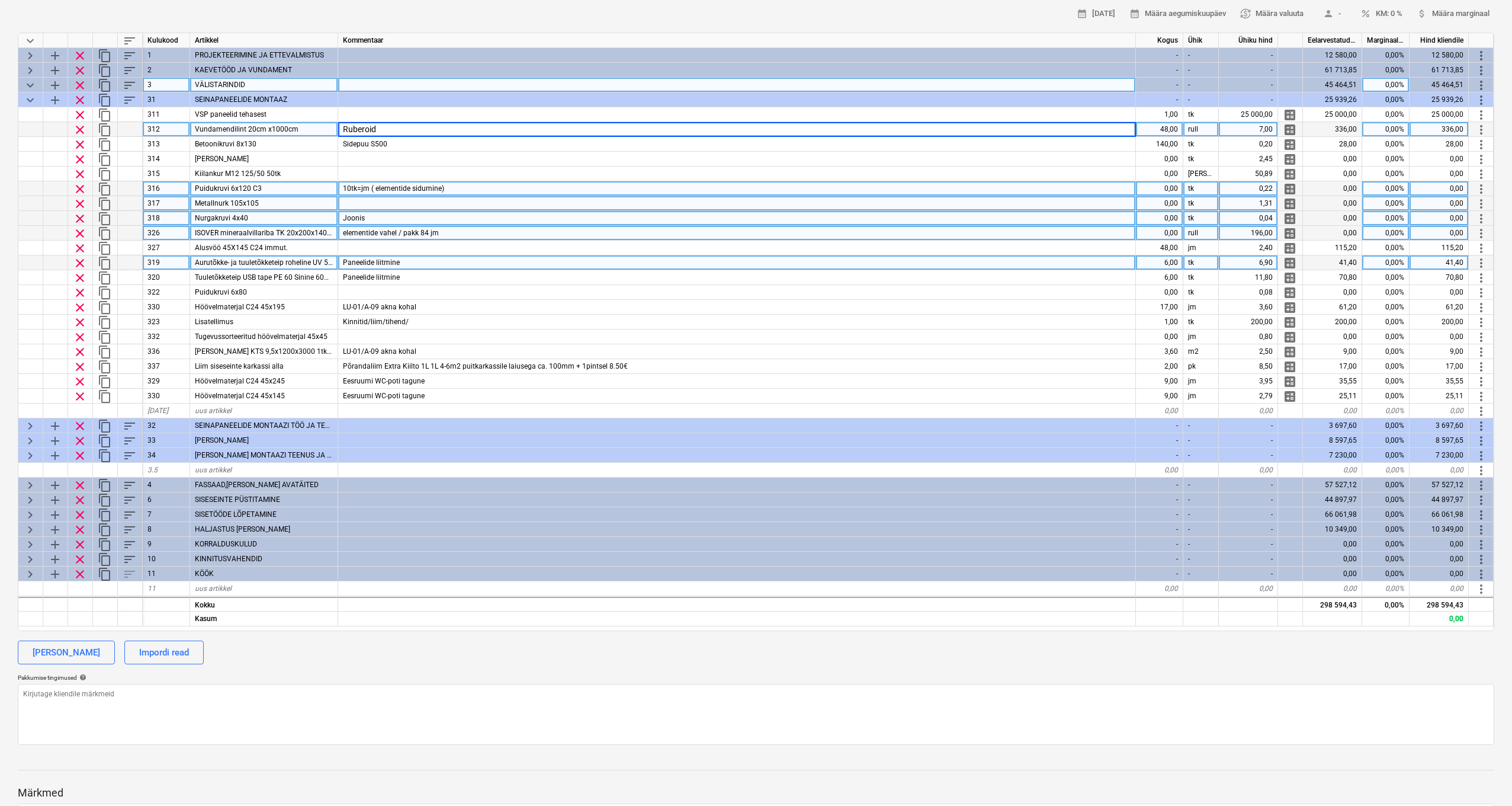
scroll to position [159, 0]
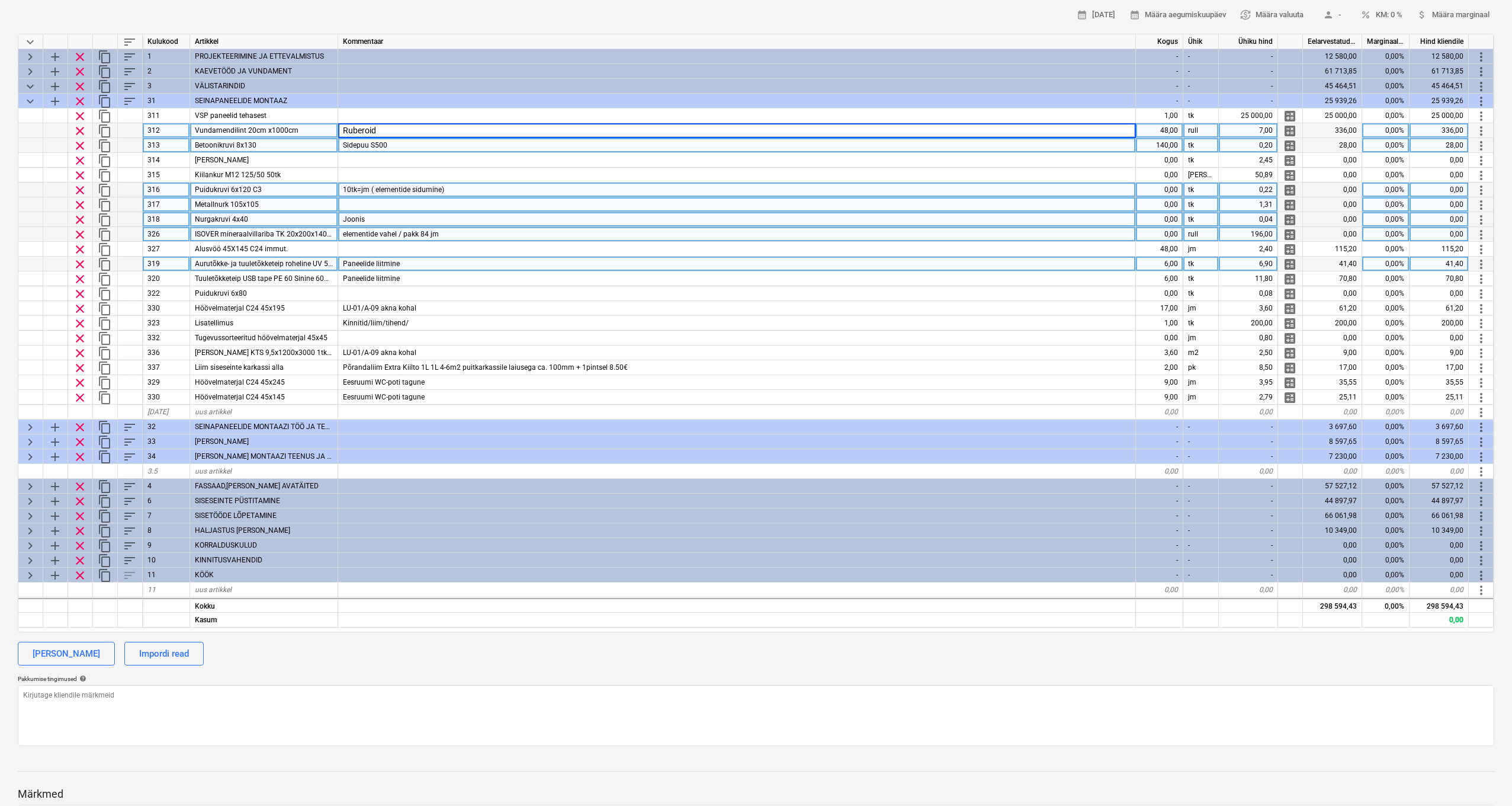
click at [430, 143] on div "Sidepuu S500" at bounding box center [737, 146] width 798 height 15
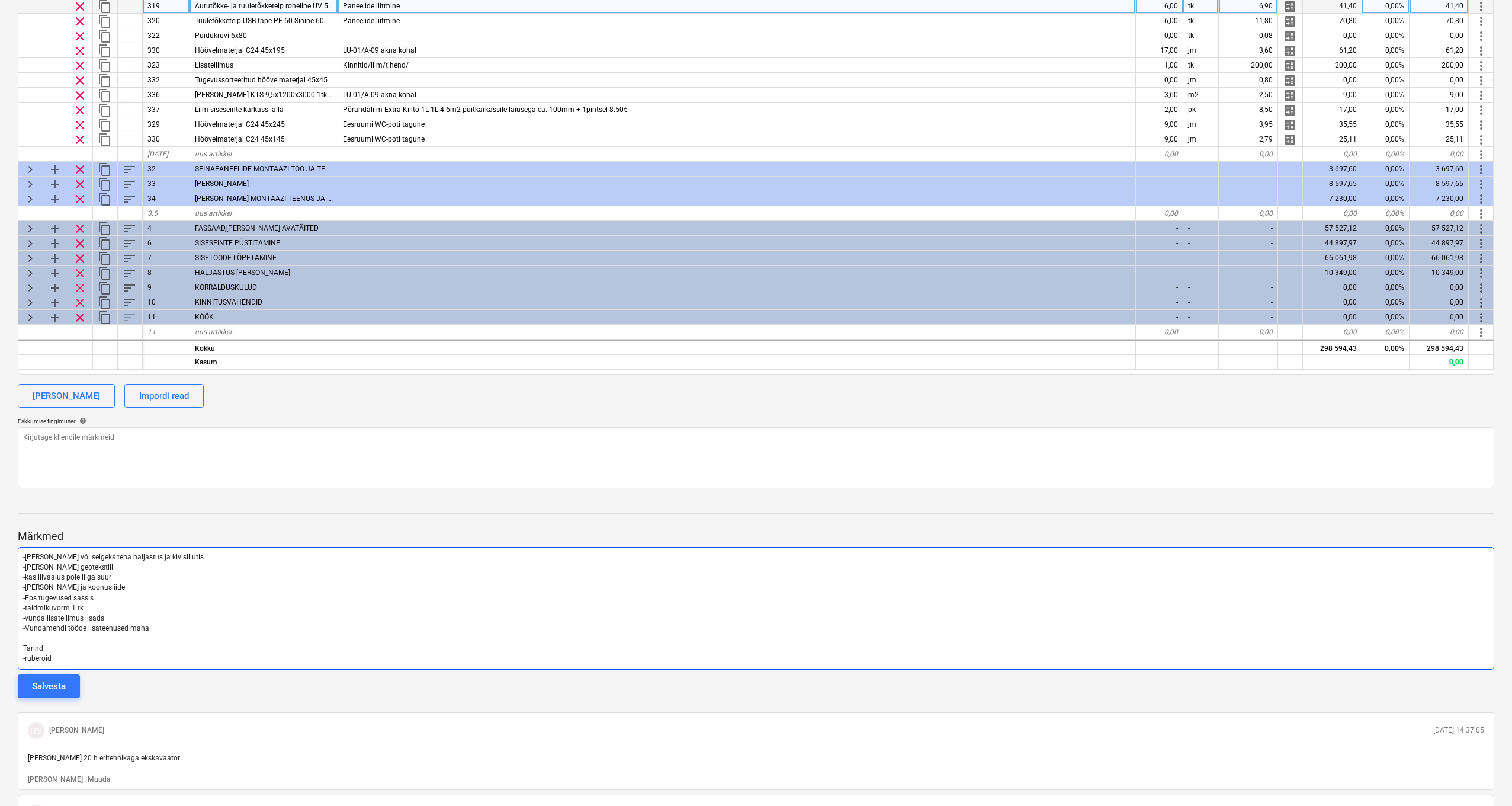
click at [190, 592] on p "-Vundamendi tööde lisateenused maha" at bounding box center [756, 628] width 1466 height 10
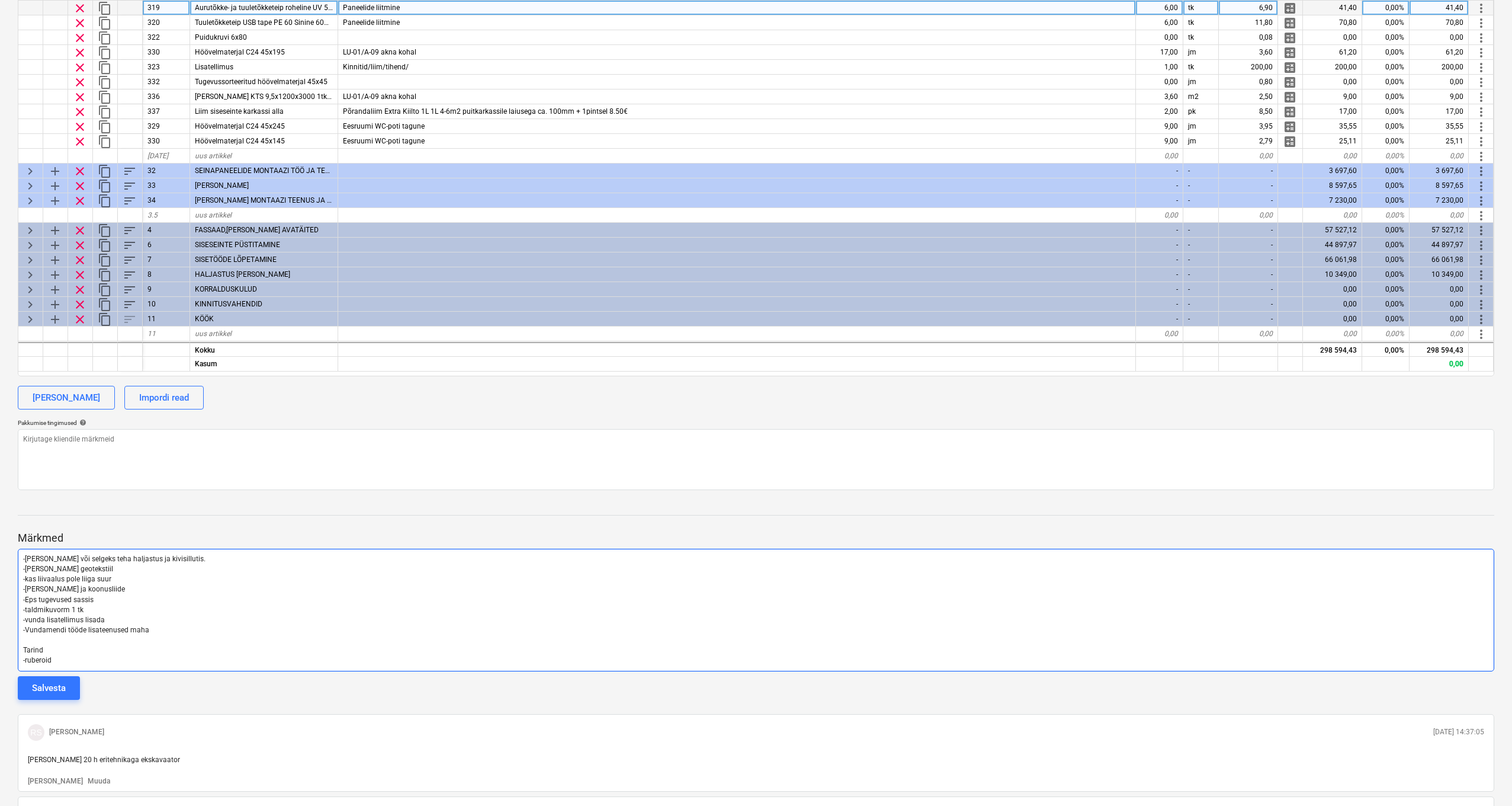
scroll to position [416, 1]
click at [169, 592] on p "-Vundamendi tööde lisateenused maha" at bounding box center [756, 630] width 1466 height 10
click at [68, 592] on p "Tarind" at bounding box center [756, 650] width 1466 height 10
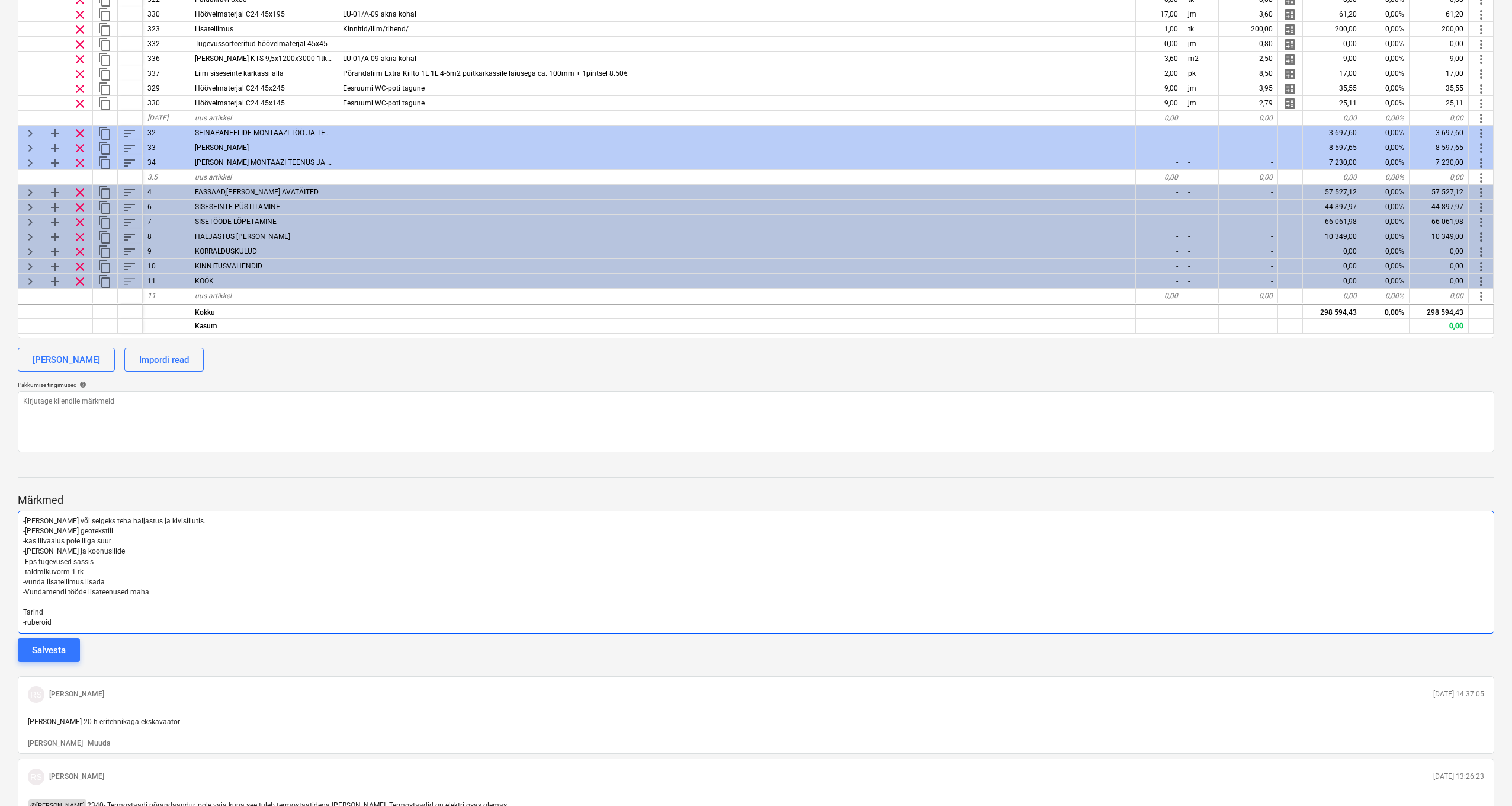
scroll to position [454, 0]
click at [63, 592] on p "-ruberoid" at bounding box center [756, 621] width 1466 height 10
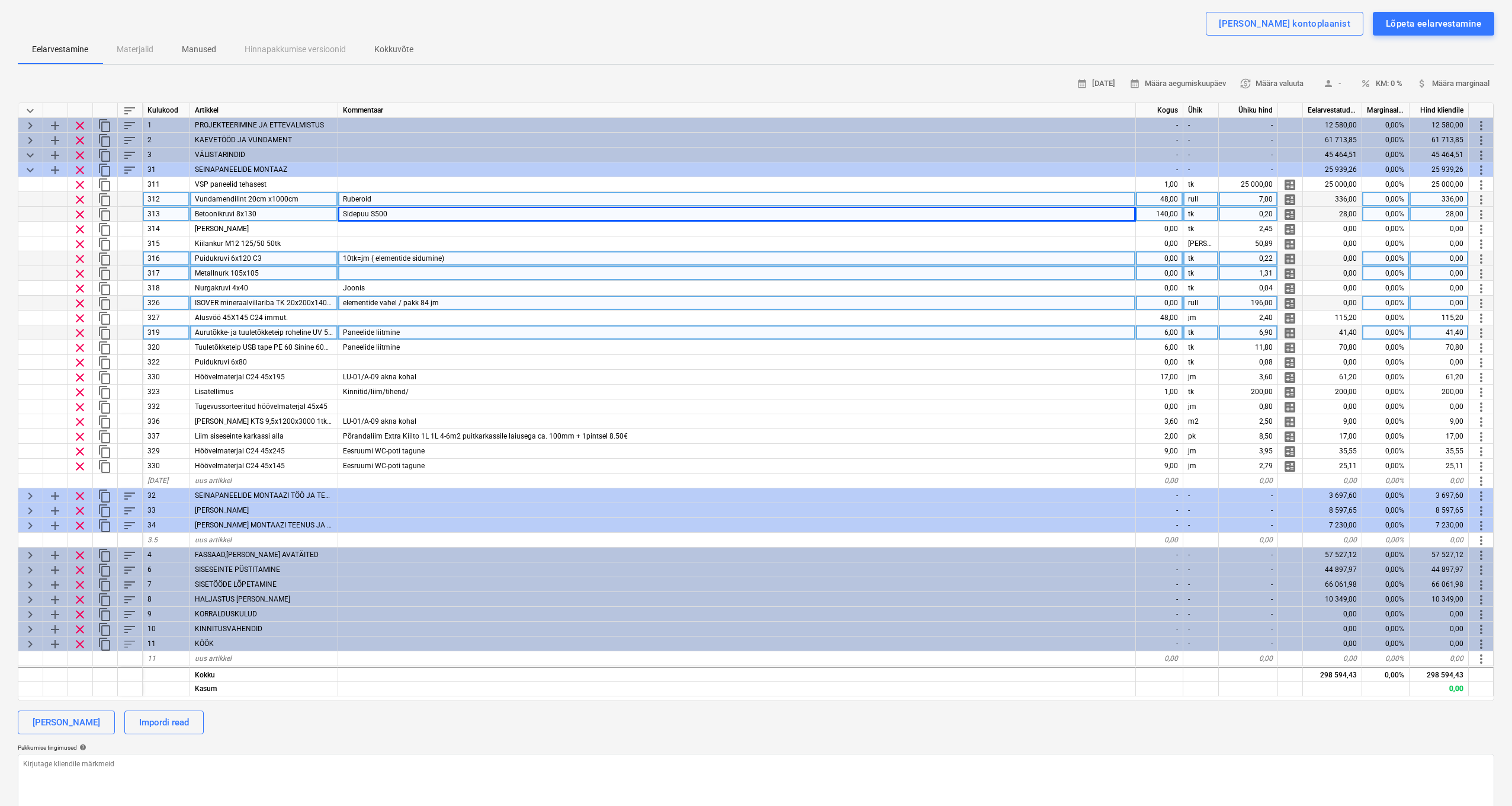
scroll to position [0, 1]
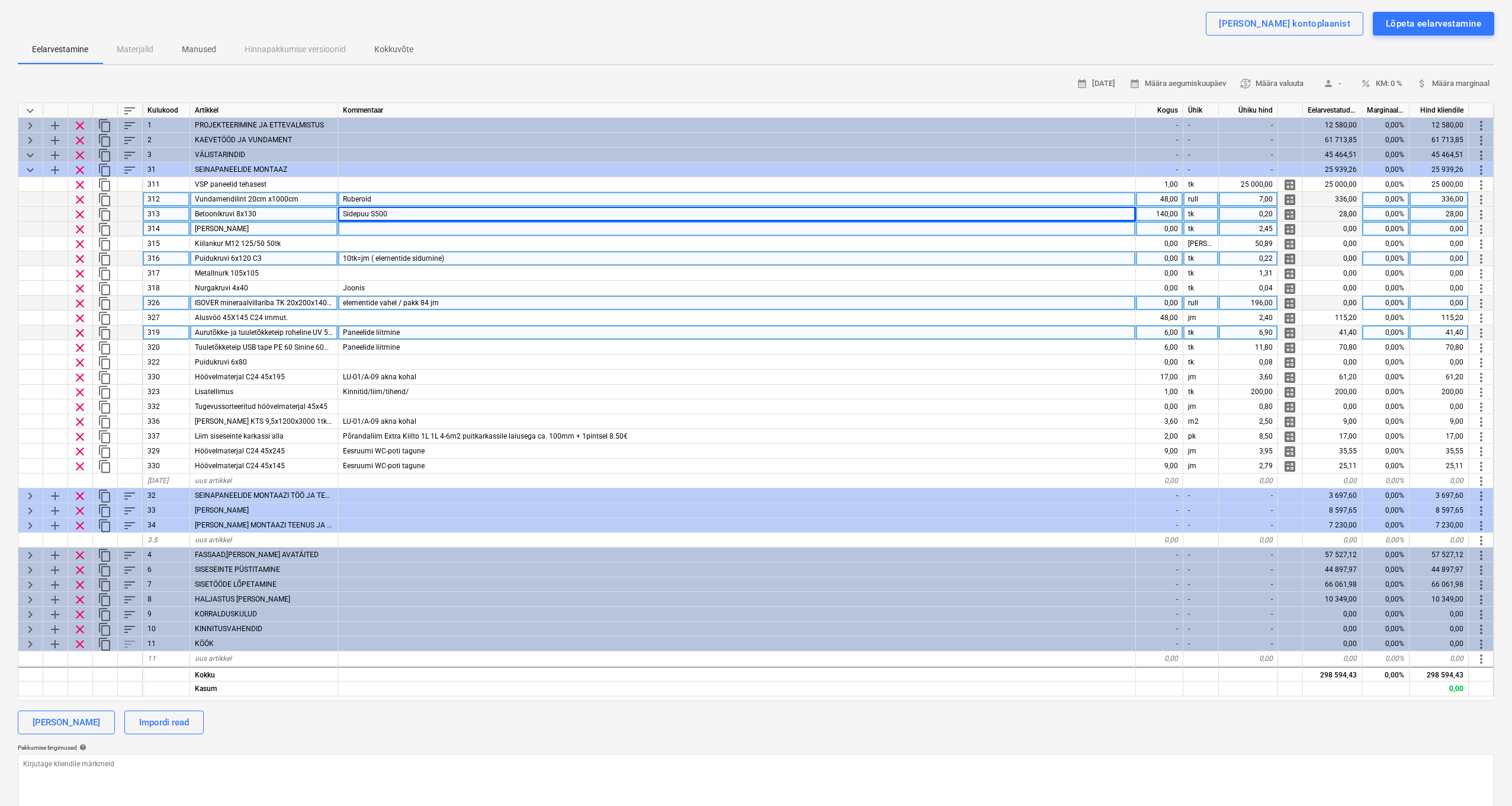
click at [1137, 229] on div "0,00" at bounding box center [1160, 229] width 48 height 15
click at [77, 228] on span "clear" at bounding box center [80, 229] width 14 height 14
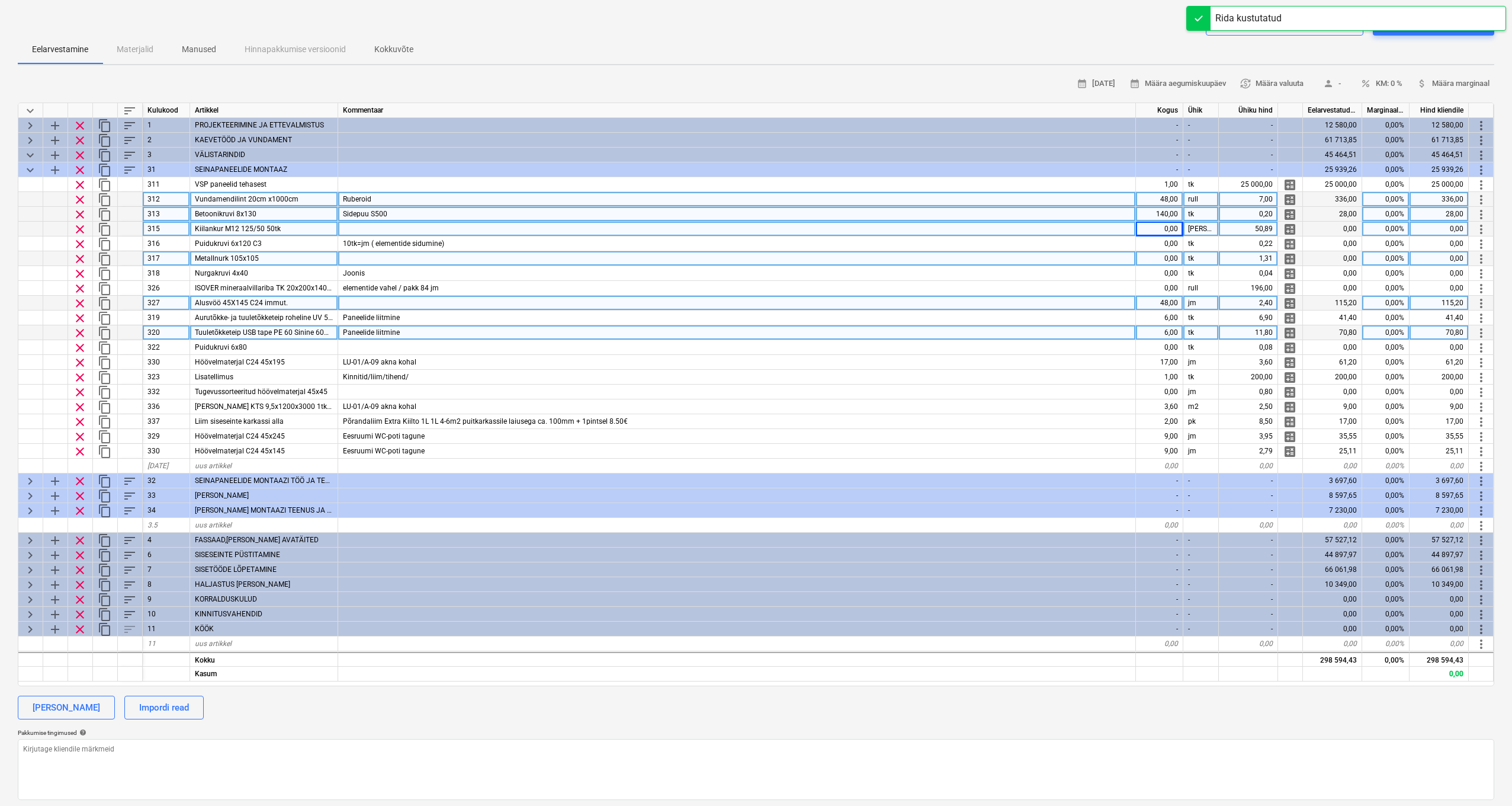
click at [80, 228] on span "clear" at bounding box center [80, 229] width 14 height 14
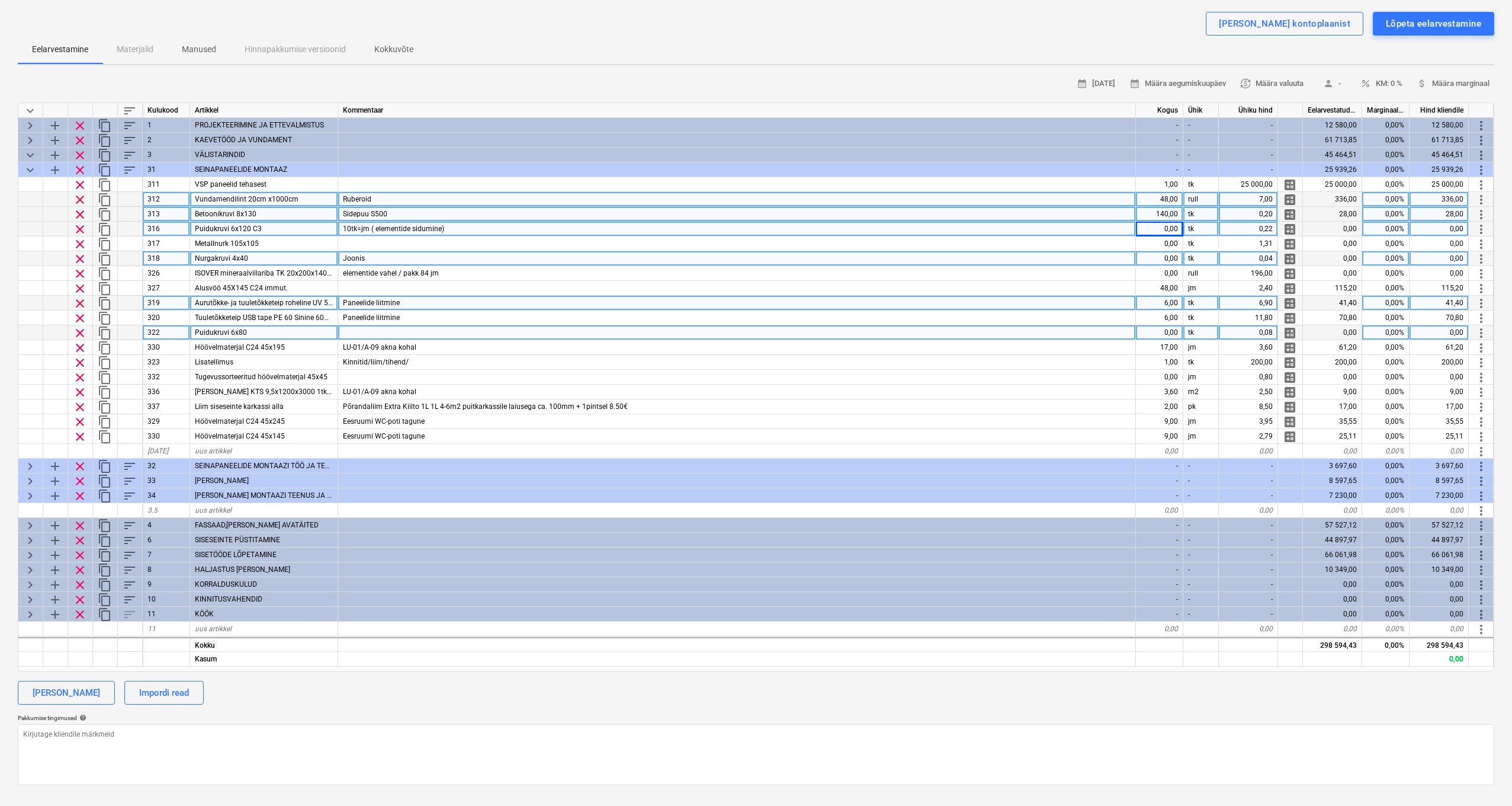
click at [306, 229] on div "Puidukruvi 6x120 C3" at bounding box center [264, 229] width 148 height 15
click at [313, 229] on input "Puidukruvi 6x120 C3" at bounding box center [264, 228] width 148 height 14
click at [479, 226] on div "10tk=jm ( elementide sidumine)" at bounding box center [737, 229] width 798 height 15
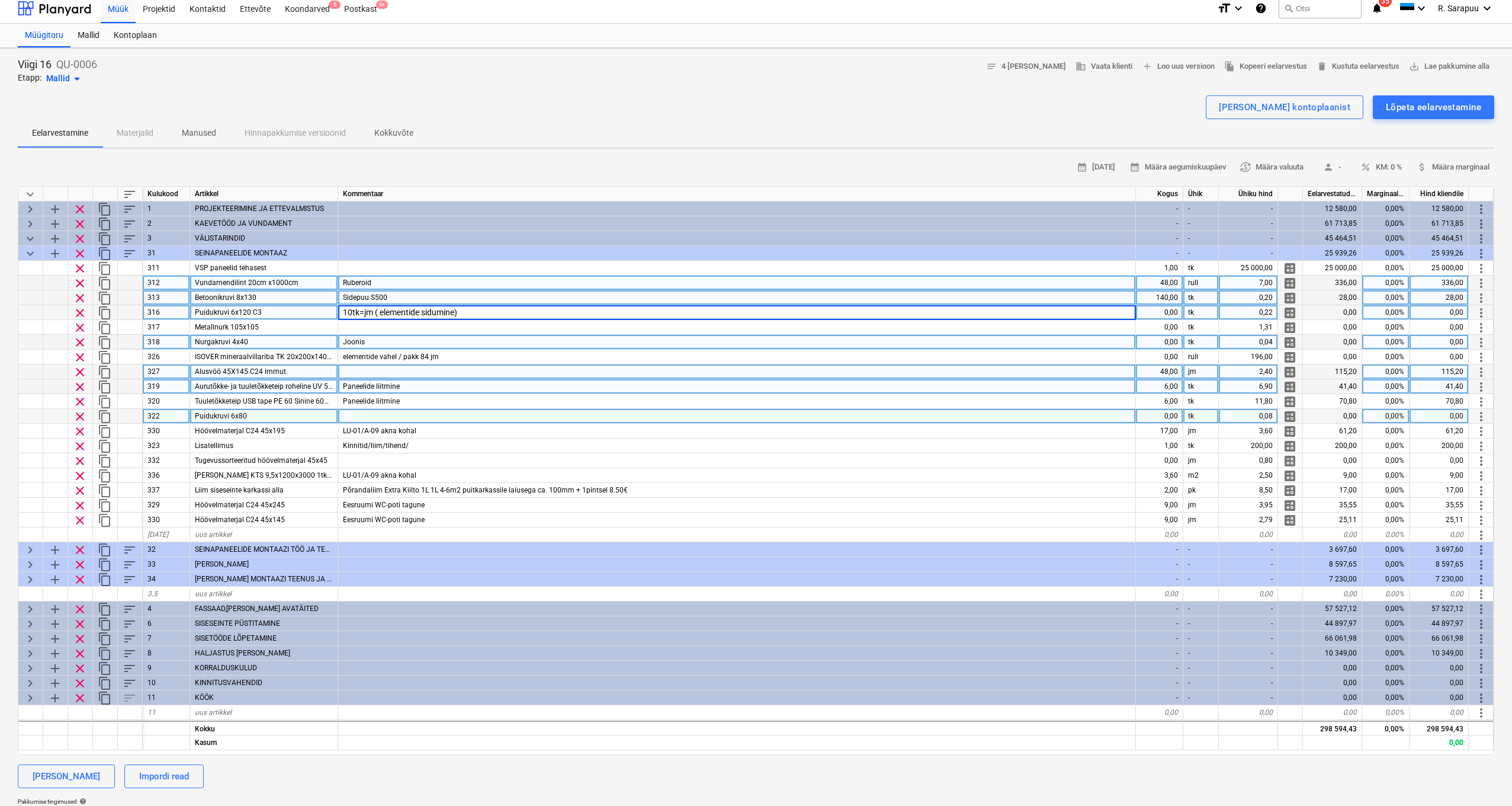
scroll to position [6, 0]
click at [300, 373] on div "Alusvöö 45X145 C24 immut." at bounding box center [264, 372] width 148 height 15
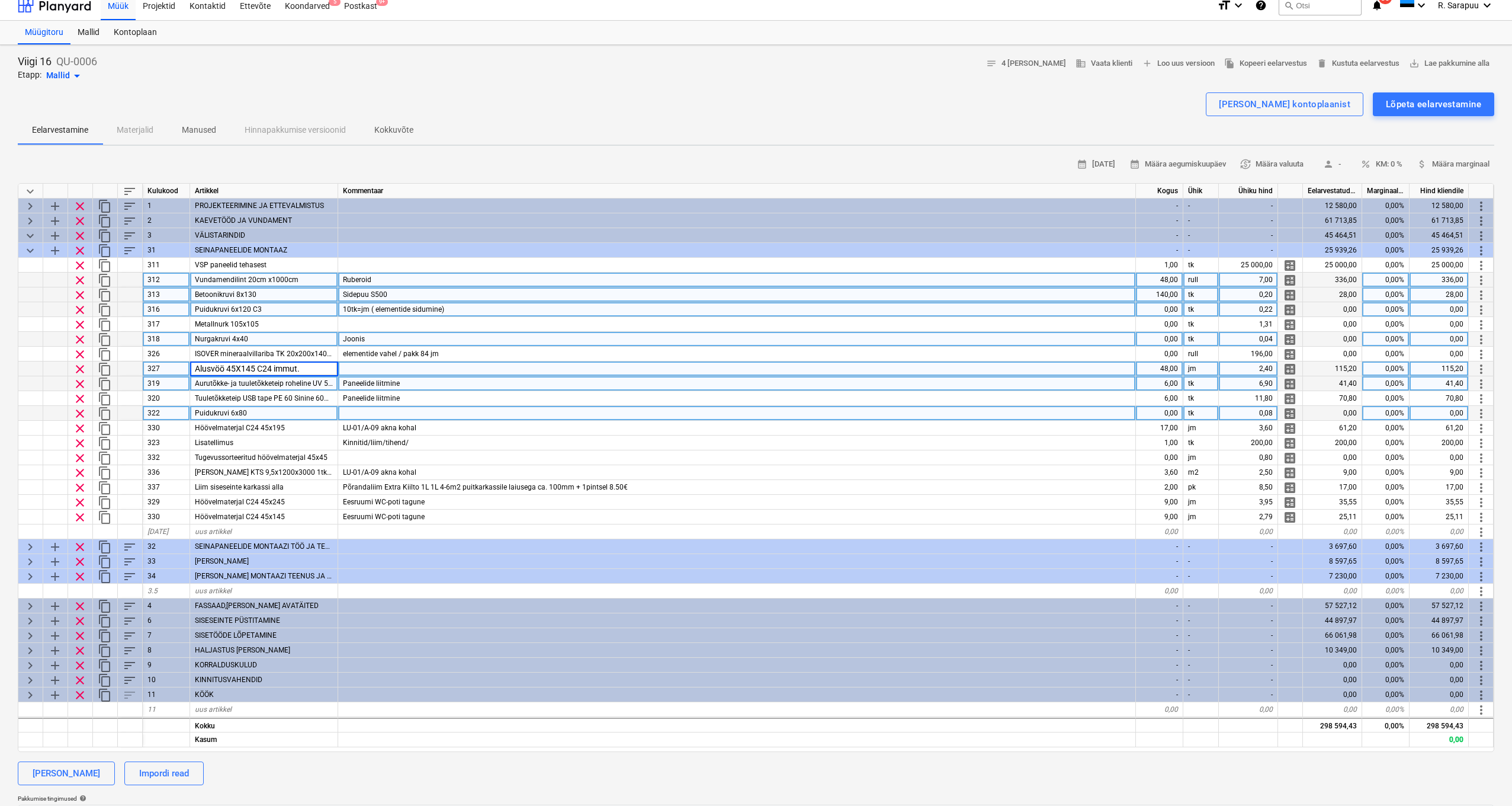
scroll to position [10, 0]
click at [355, 371] on div at bounding box center [737, 369] width 798 height 15
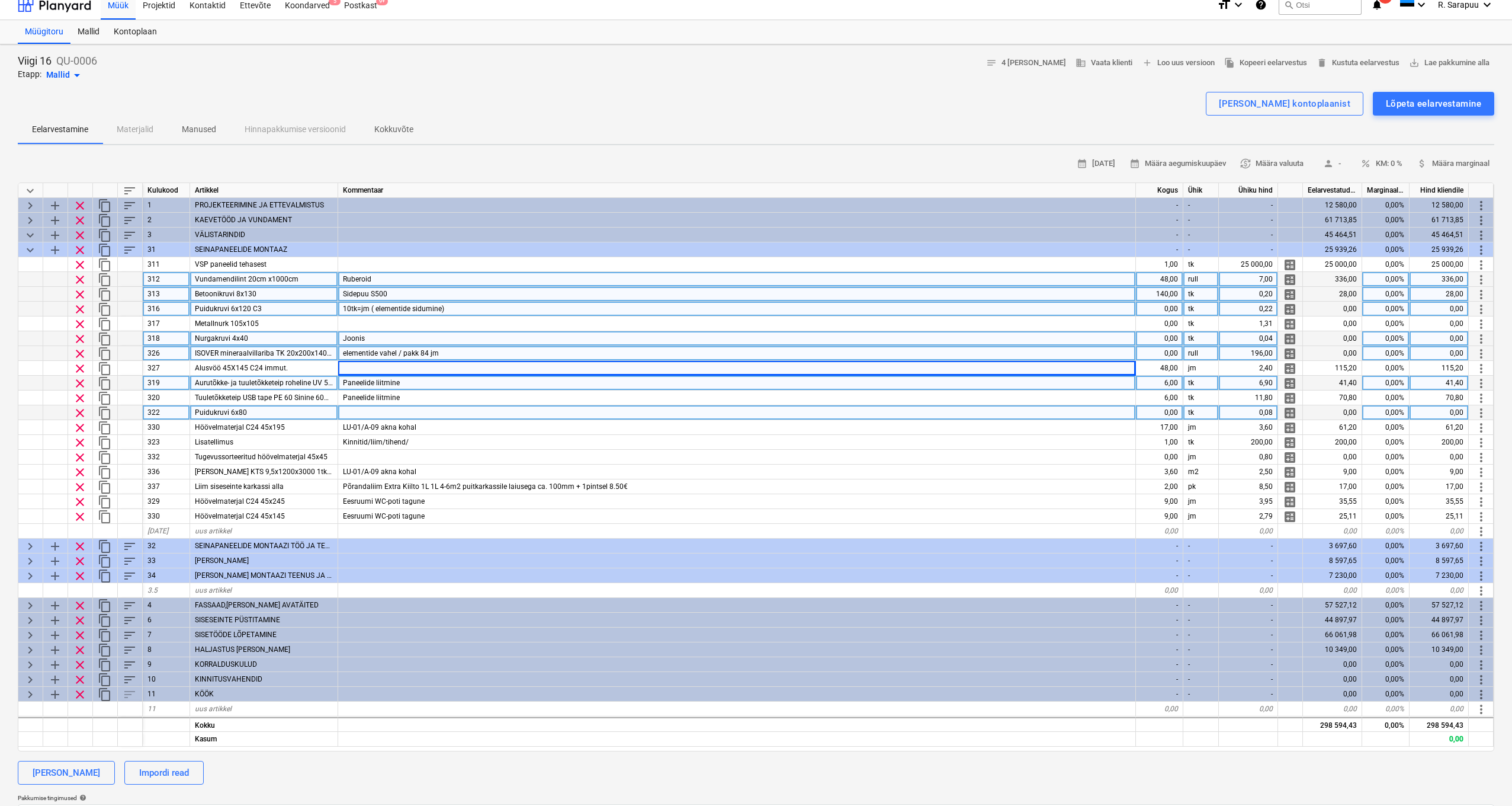
click at [503, 353] on div "elementide vahel / pakk 84 jm" at bounding box center [737, 354] width 798 height 15
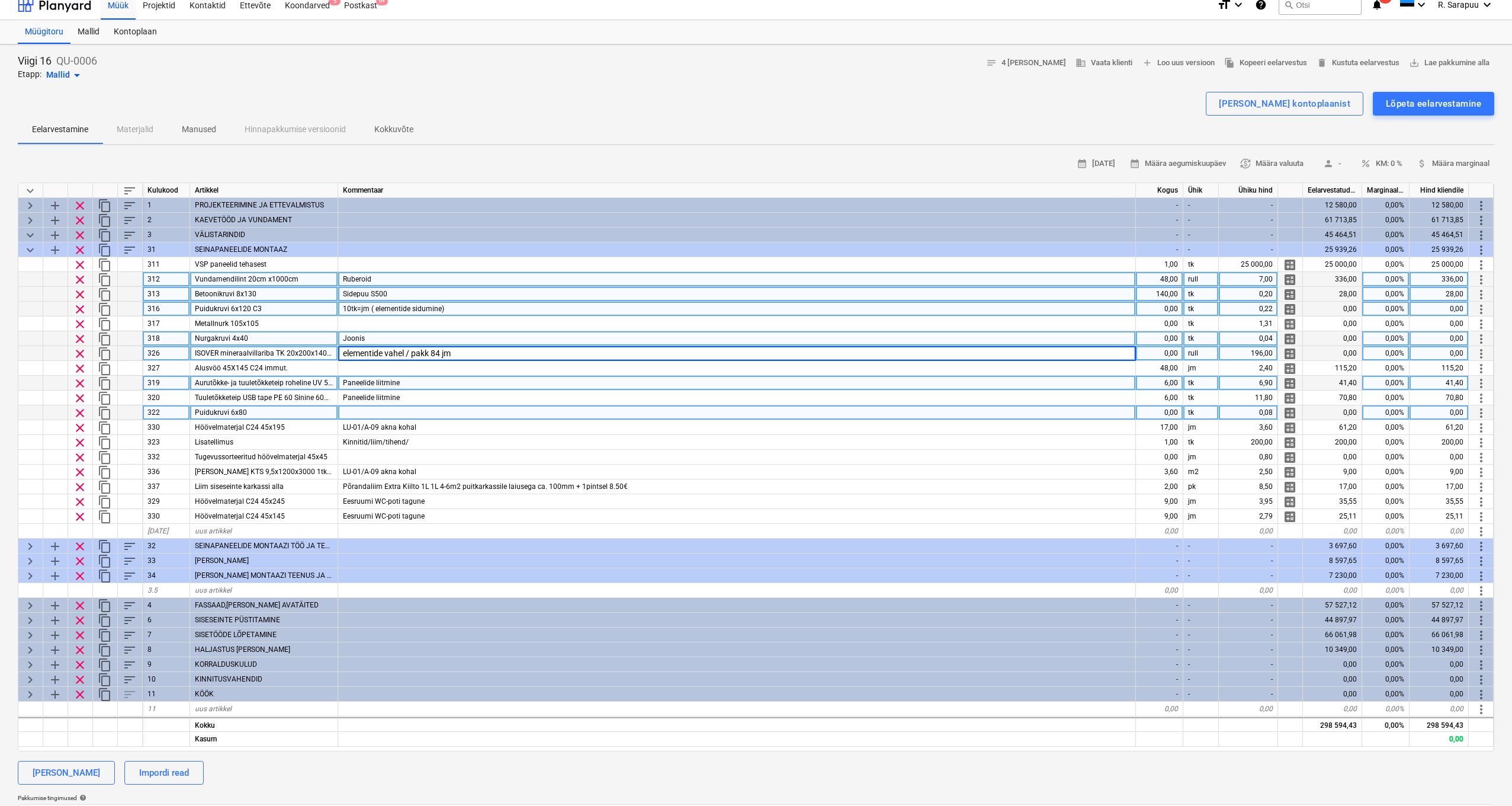
click at [503, 353] on input "elementide vahel / pakk 84 jm" at bounding box center [736, 353] width 797 height 14
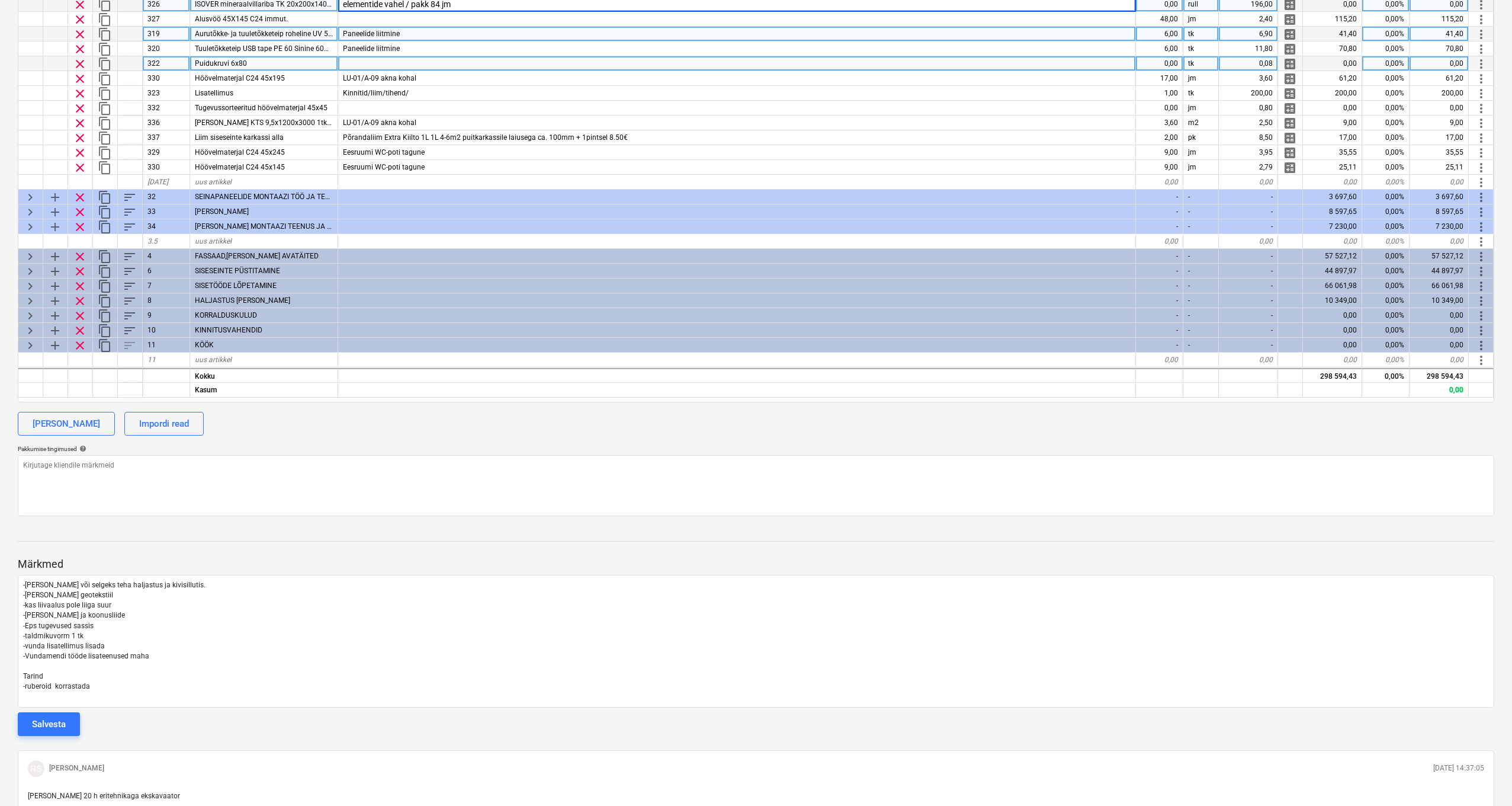
scroll to position [363, 0]
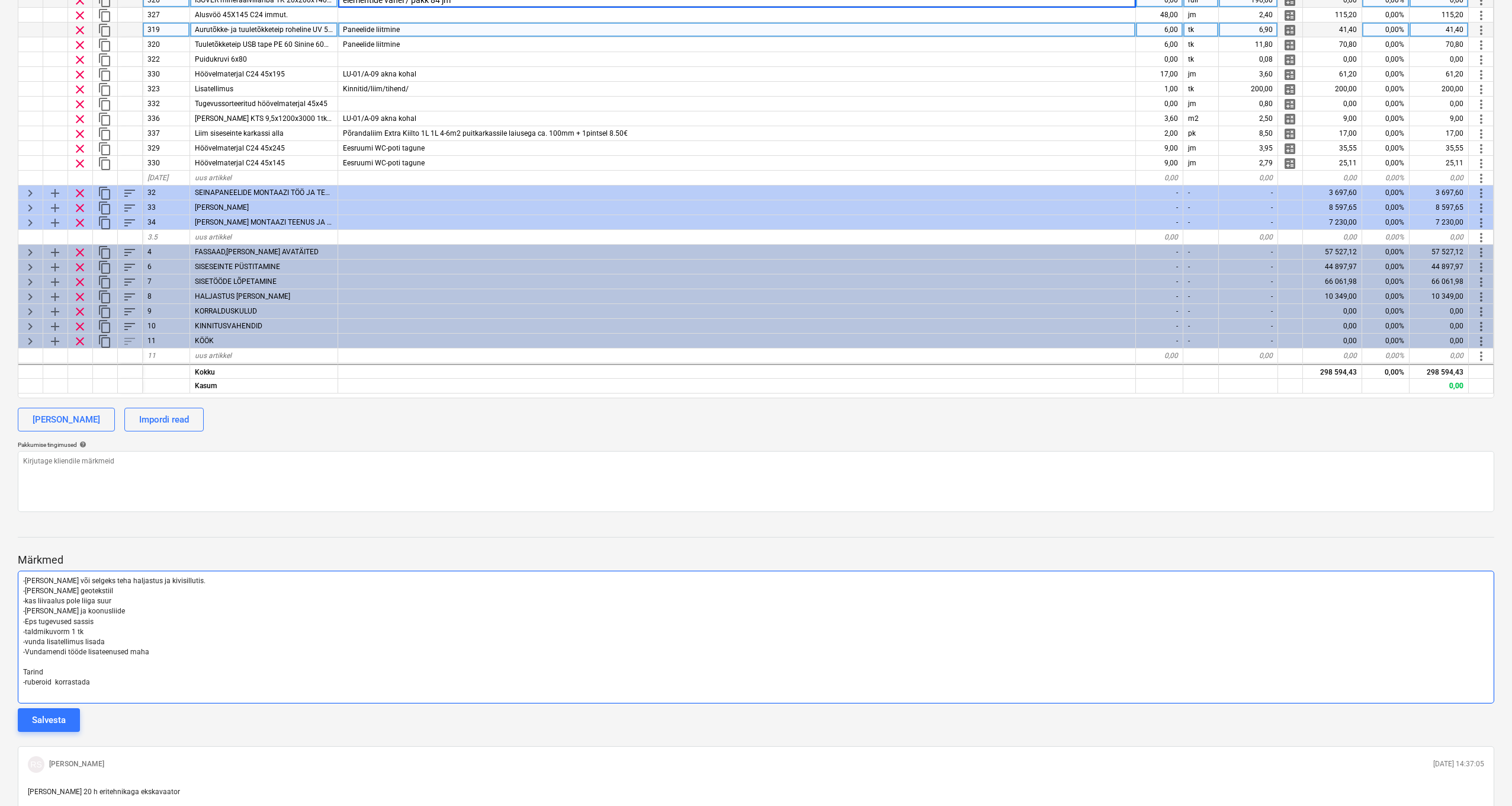
click at [105, 592] on p "Tarind" at bounding box center [756, 672] width 1466 height 10
click at [112, 592] on p "-ruberoid korrastada" at bounding box center [756, 683] width 1466 height 10
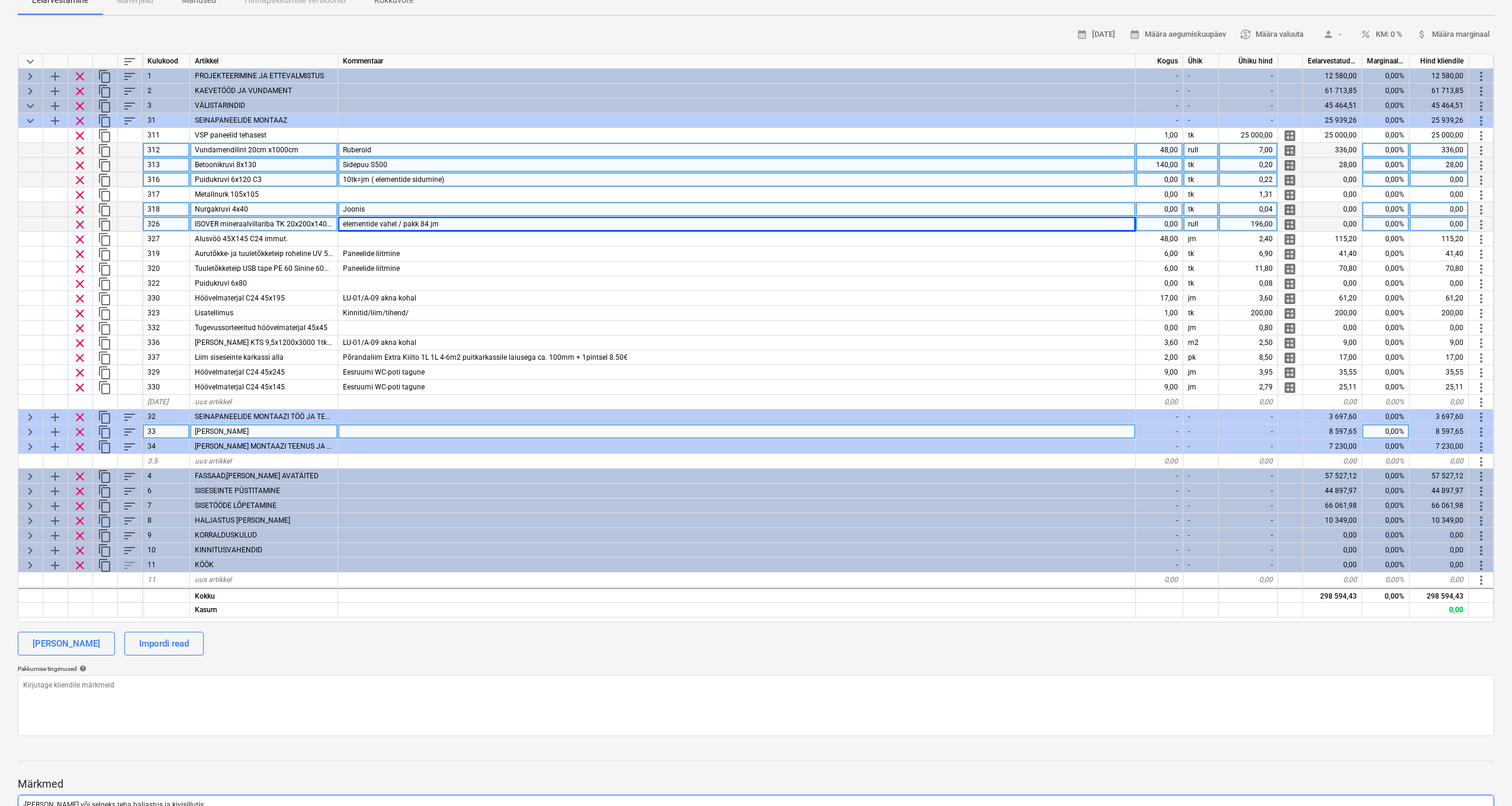
scroll to position [0, 1]
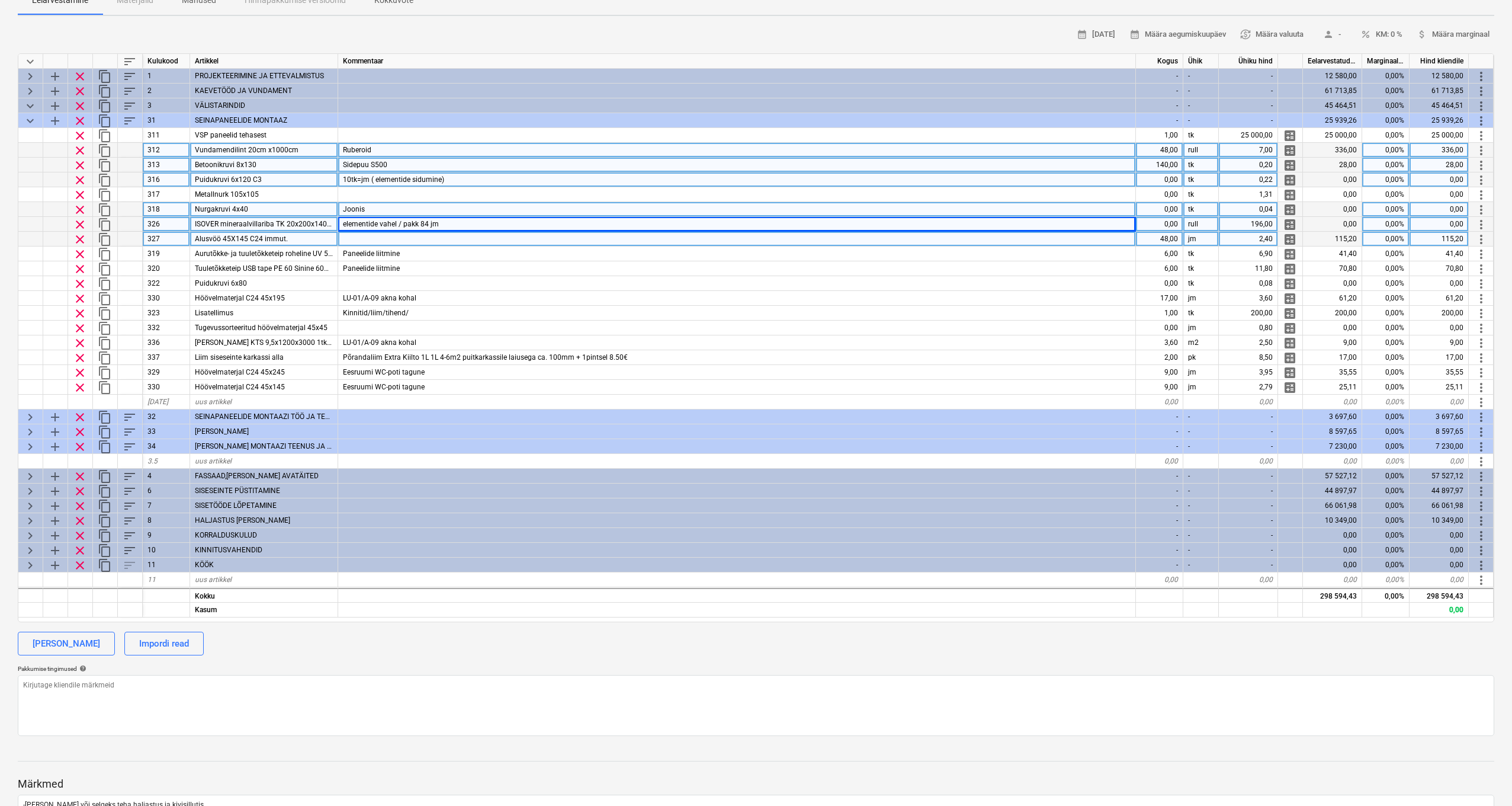
click at [415, 240] on div at bounding box center [737, 240] width 798 height 15
click at [444, 226] on div "elementide vahel / pakk 84 jm" at bounding box center [737, 225] width 798 height 15
click at [436, 238] on div at bounding box center [737, 240] width 798 height 15
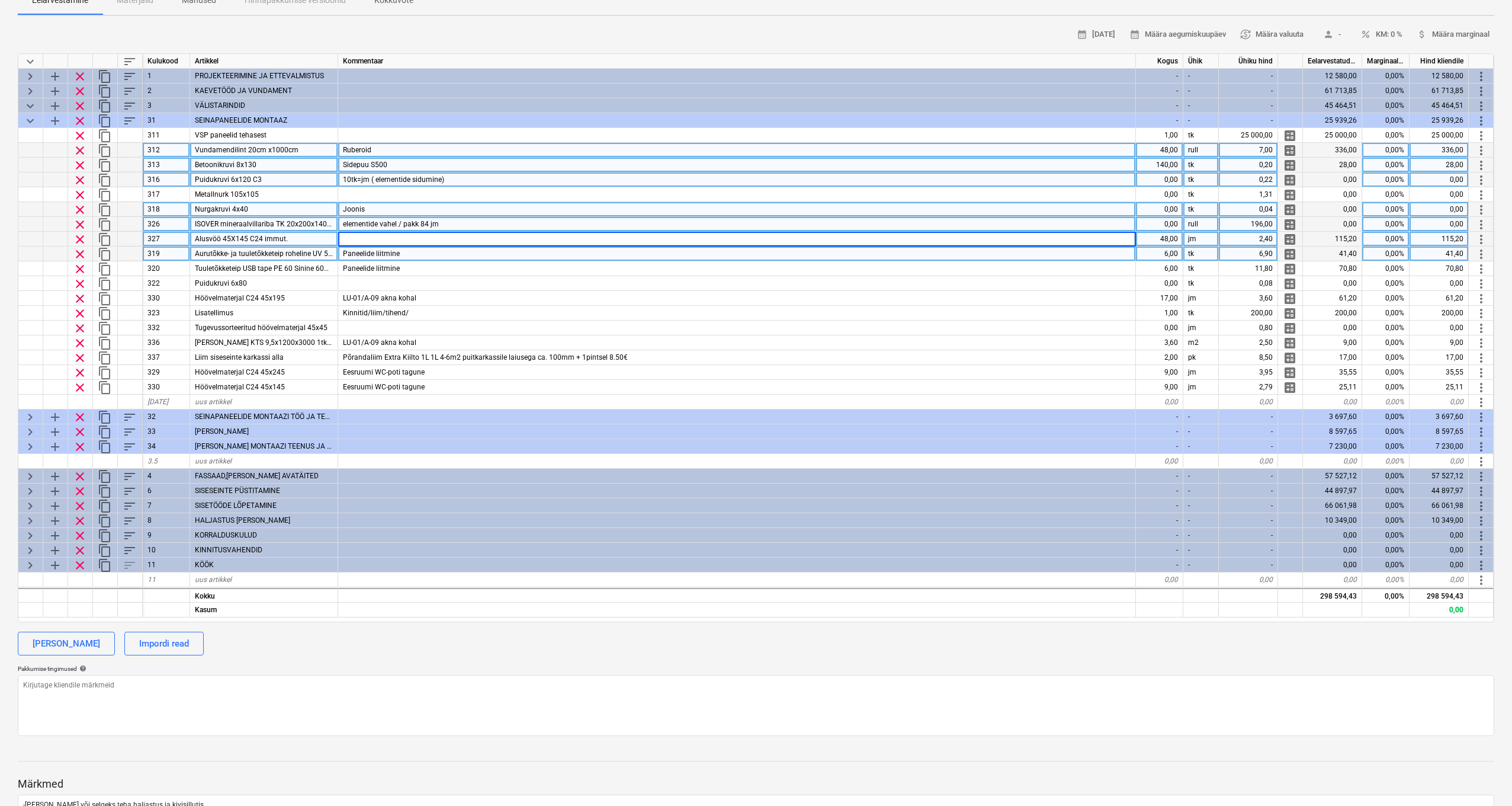
click at [423, 251] on div "Paneelide liitmine" at bounding box center [737, 254] width 798 height 15
click at [420, 240] on div at bounding box center [737, 240] width 798 height 15
click at [415, 254] on div "Paneelide liitmine" at bounding box center [737, 254] width 798 height 15
click at [428, 238] on div at bounding box center [737, 240] width 798 height 15
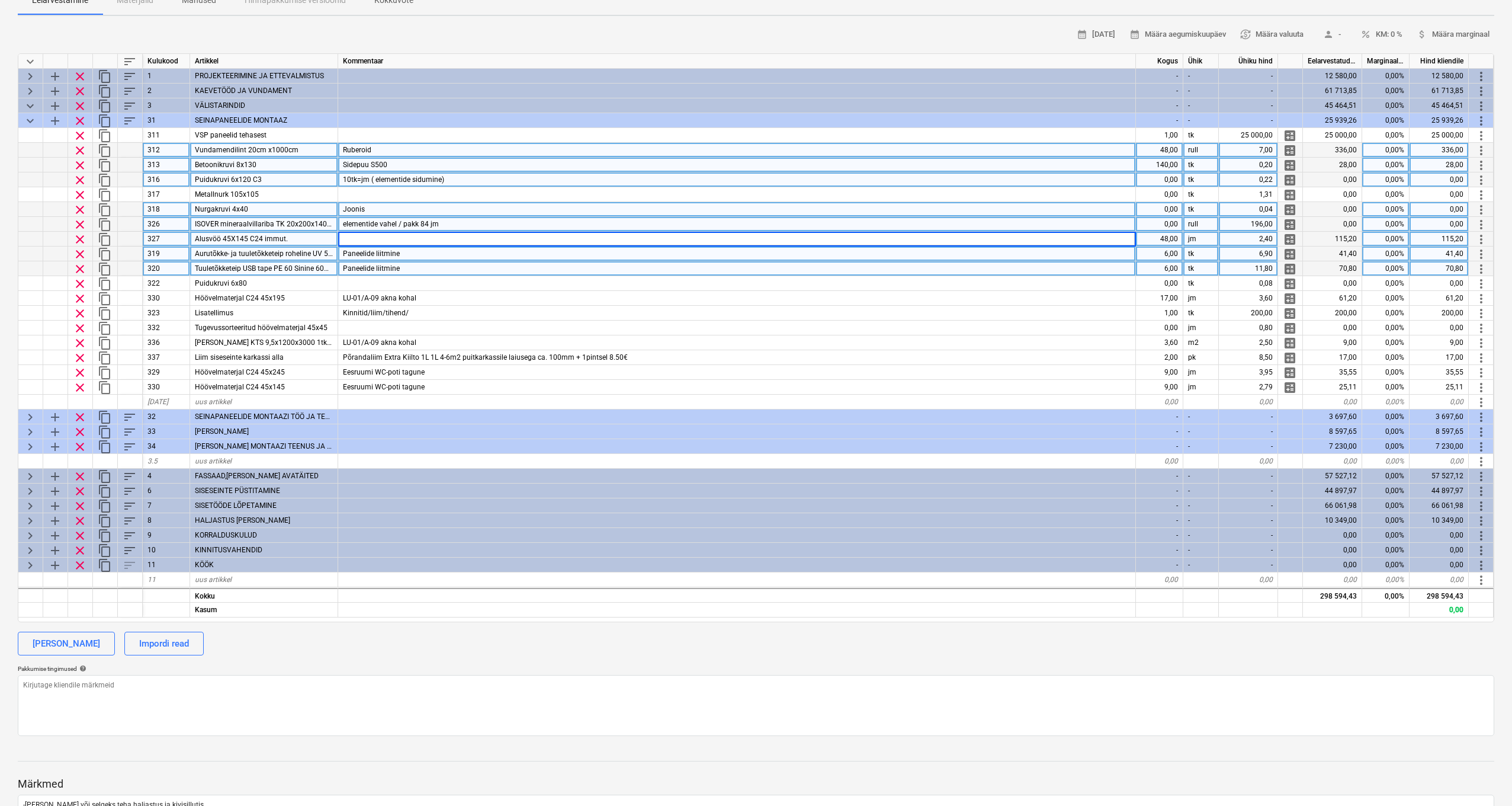
scroll to position [0, 0]
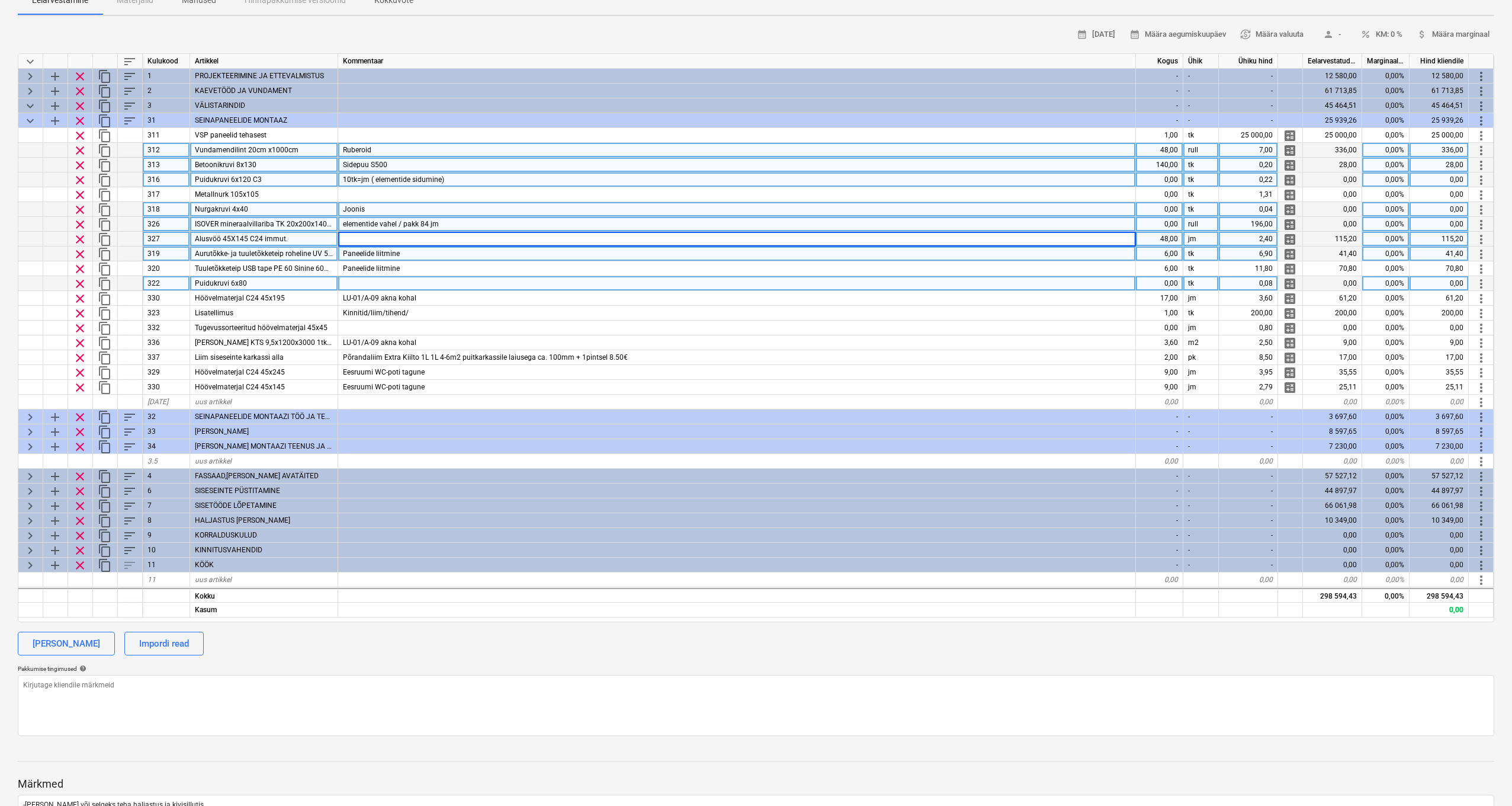
click at [373, 279] on div at bounding box center [737, 284] width 798 height 15
click at [415, 242] on div at bounding box center [737, 240] width 798 height 15
click at [398, 284] on div at bounding box center [737, 284] width 798 height 15
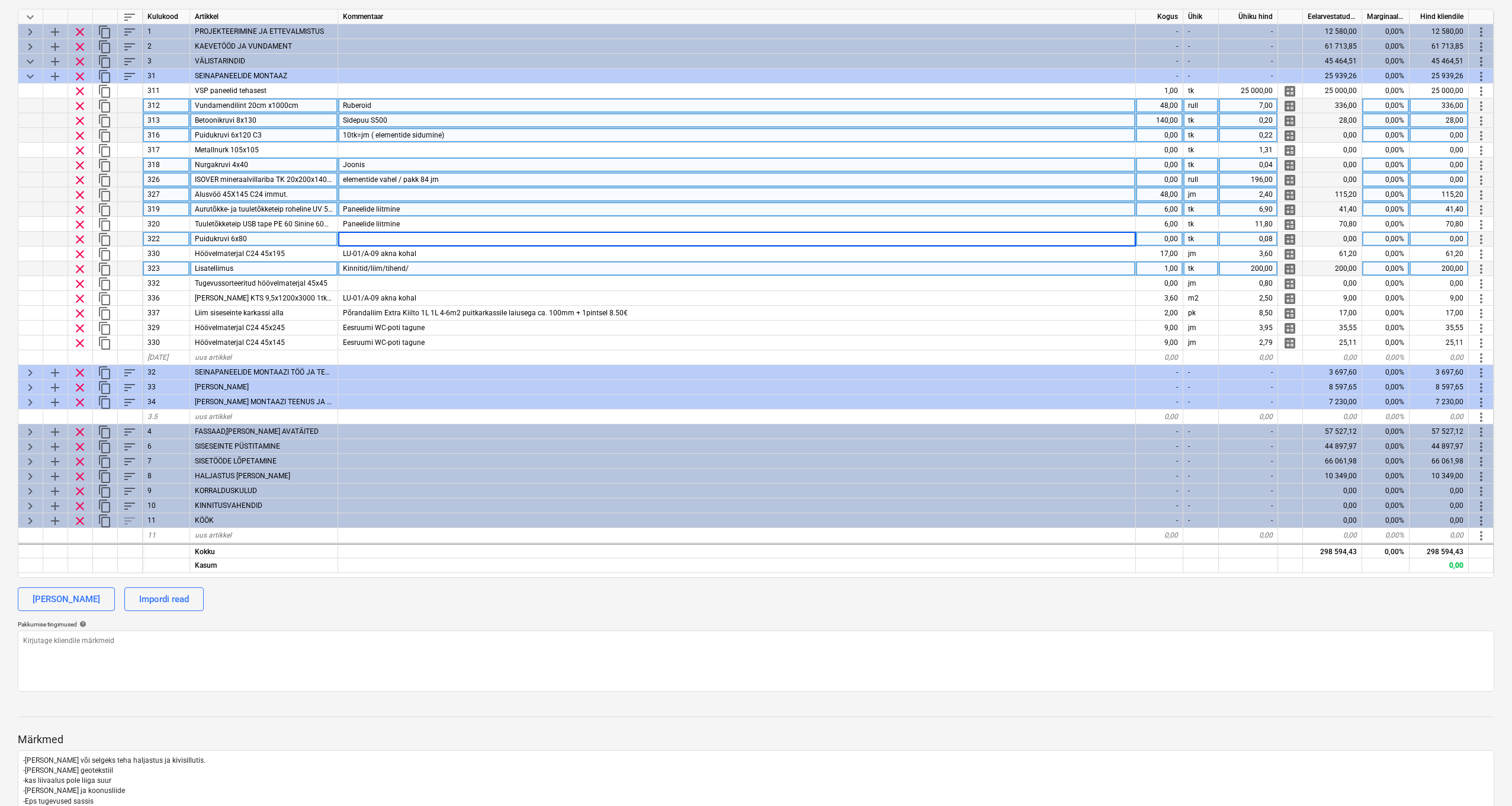
scroll to position [187, 0]
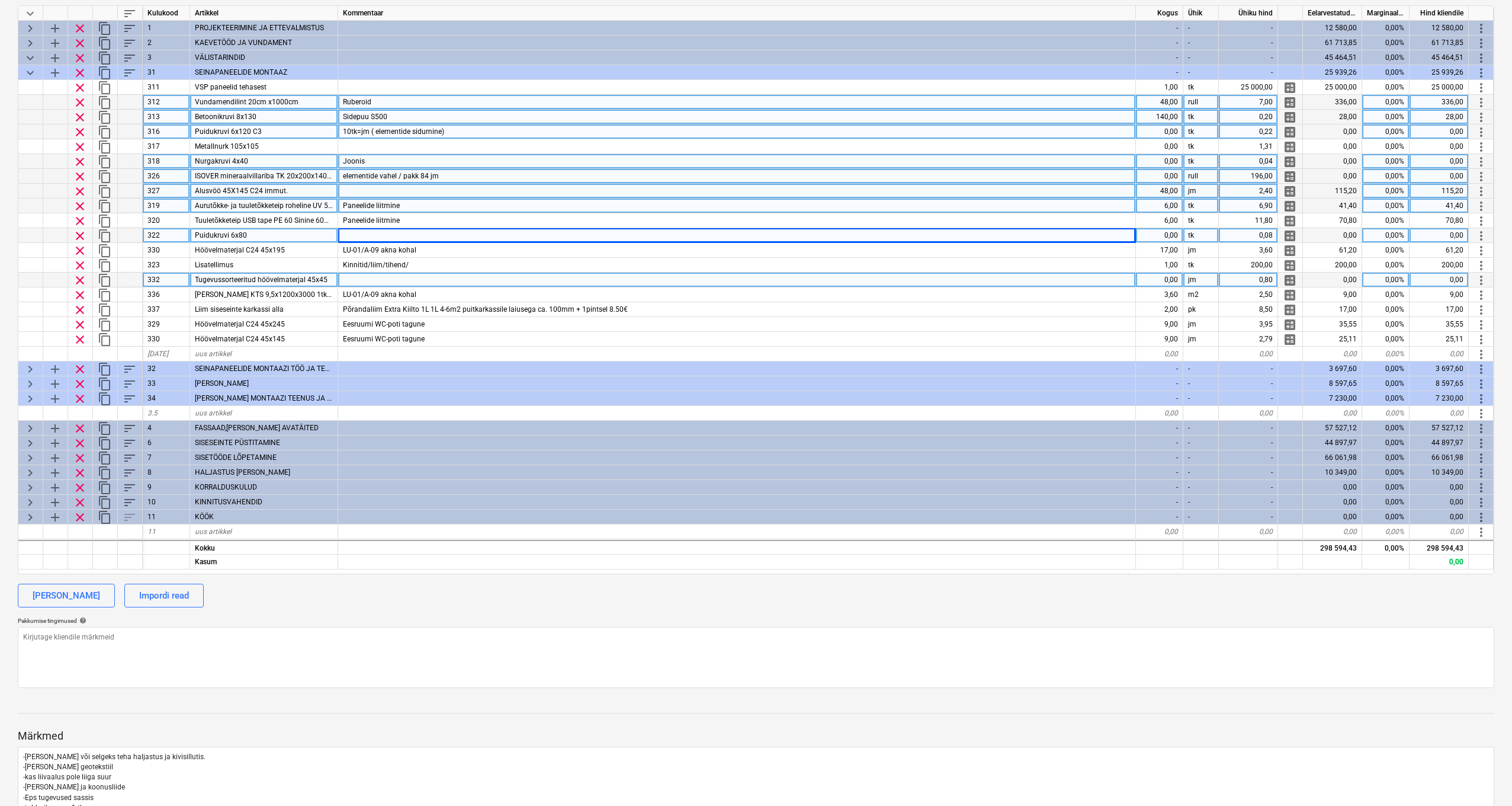
click at [371, 275] on div at bounding box center [737, 280] width 798 height 15
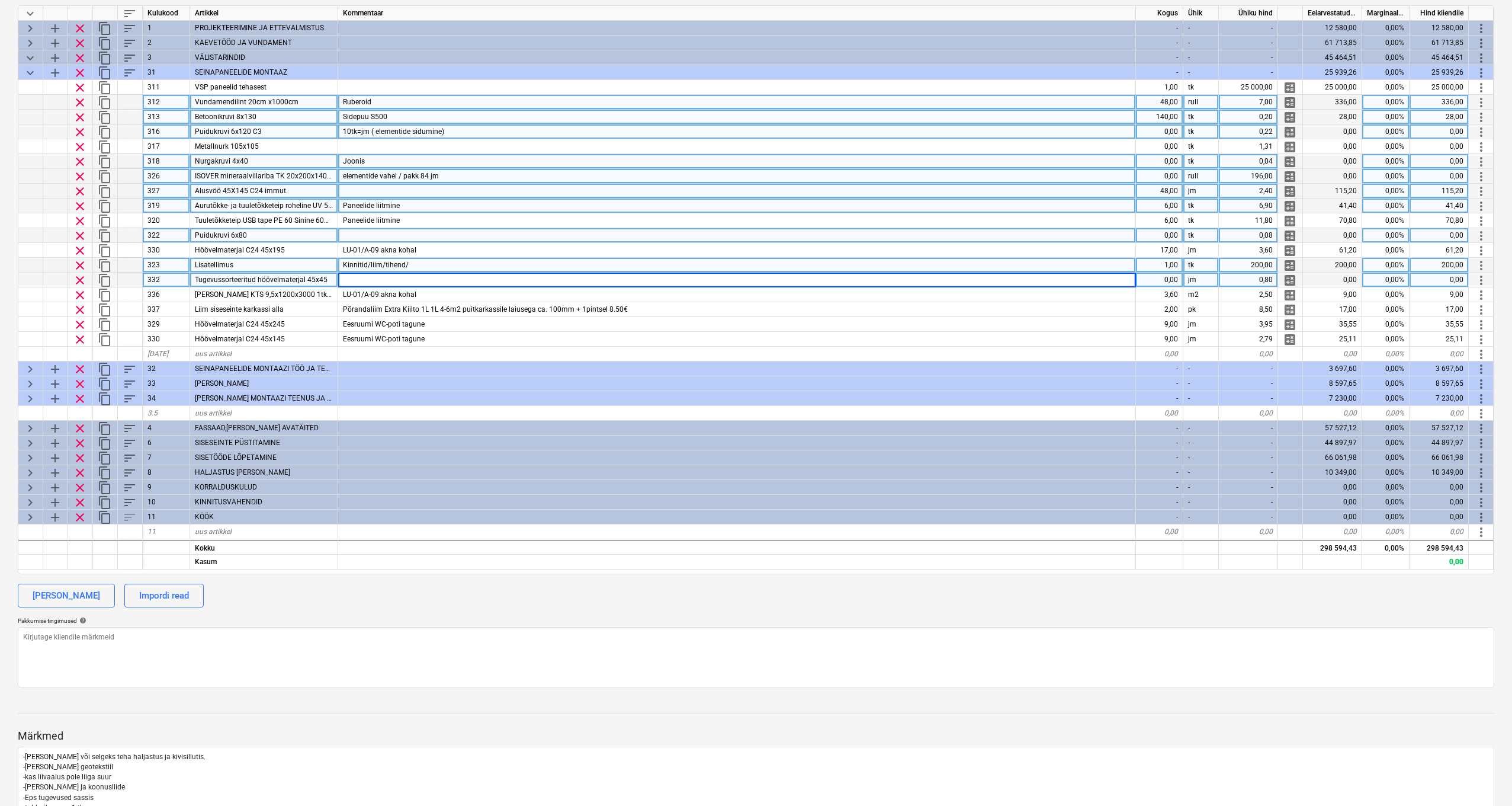
click at [418, 262] on div "Kinnitid/liim/tihend/" at bounding box center [737, 265] width 798 height 15
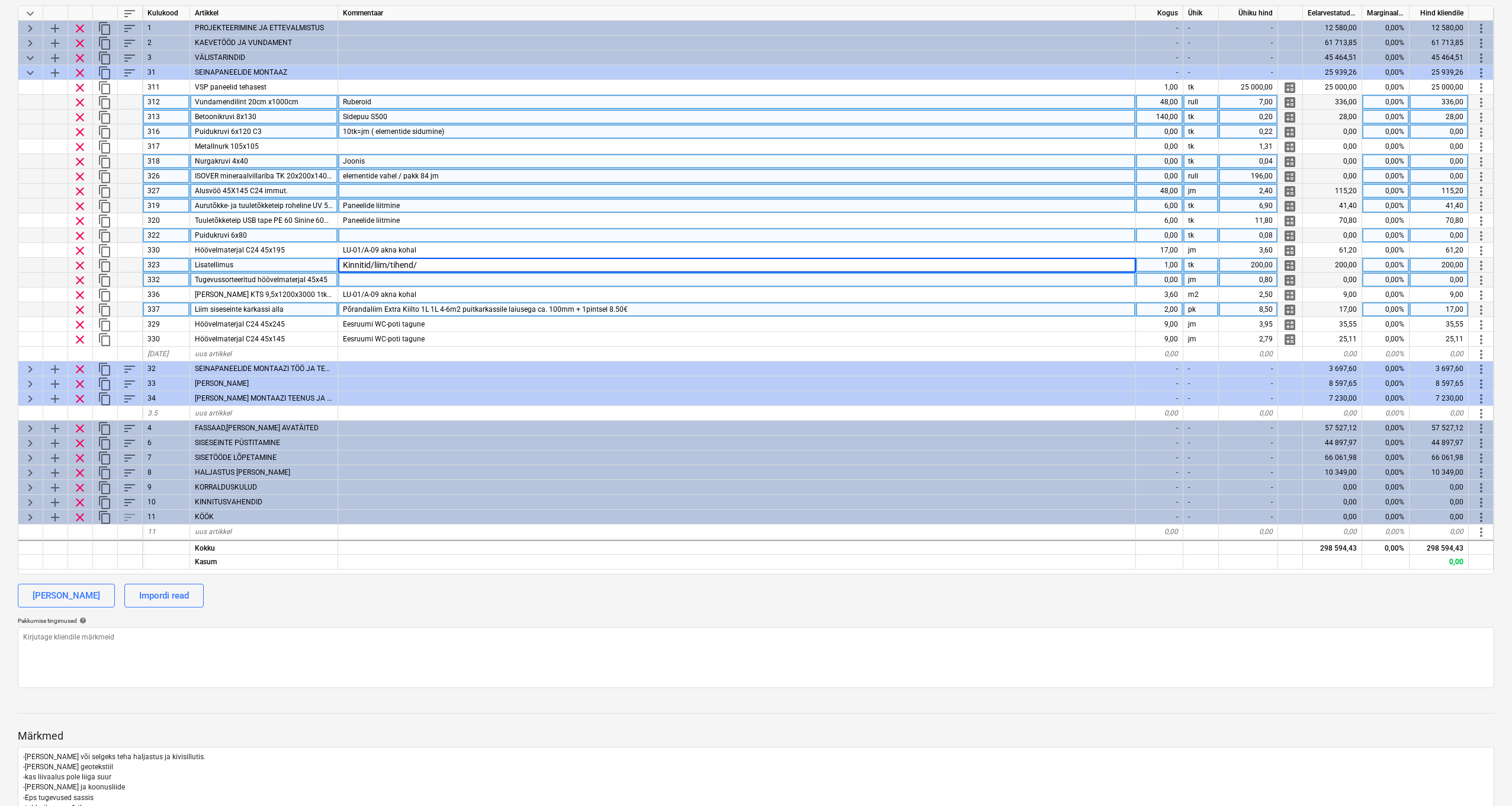
scroll to position [188, 0]
click at [333, 310] on div "Liim siseseinte karkassi alla" at bounding box center [264, 309] width 148 height 15
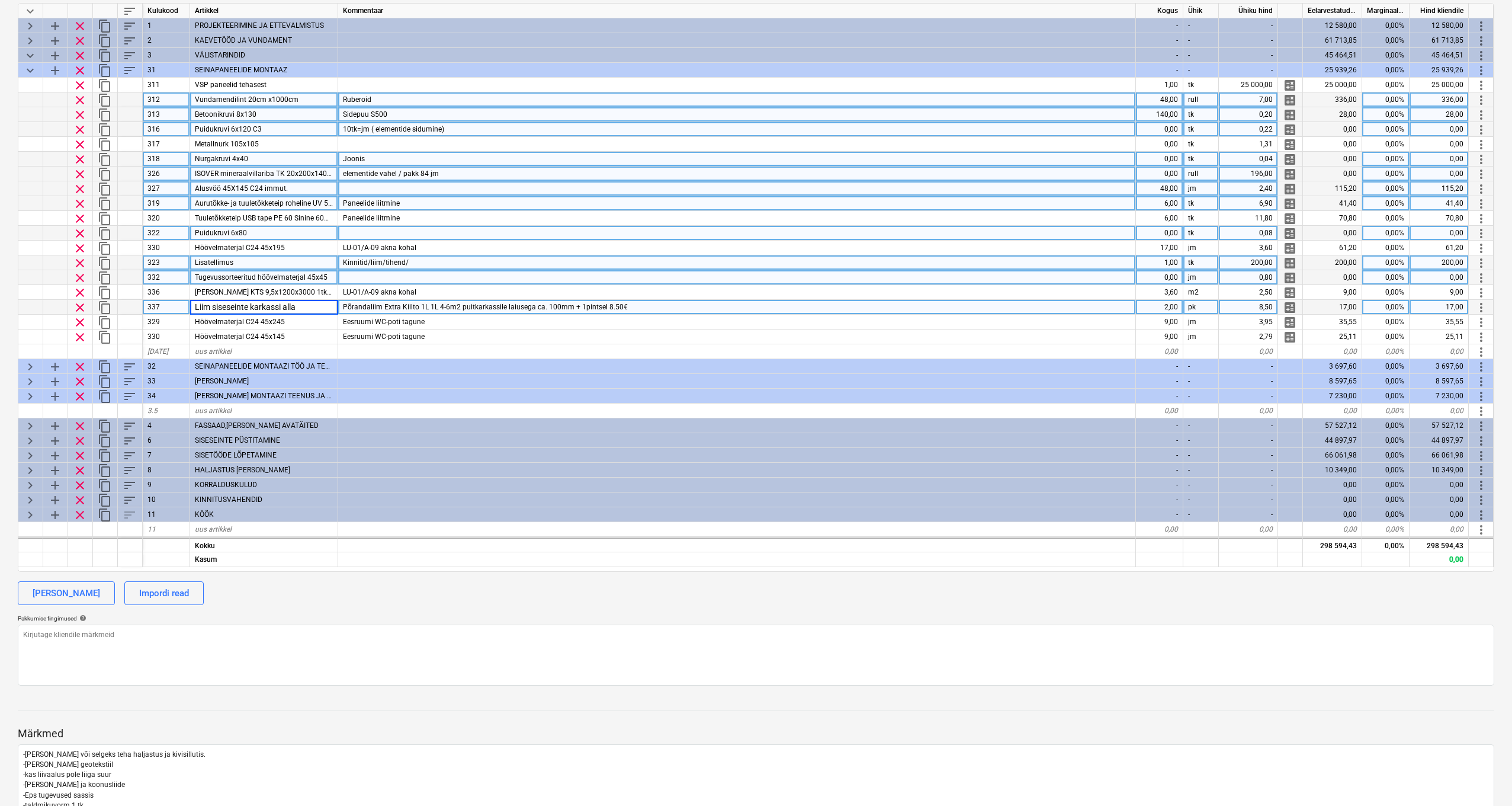
scroll to position [194, 0]
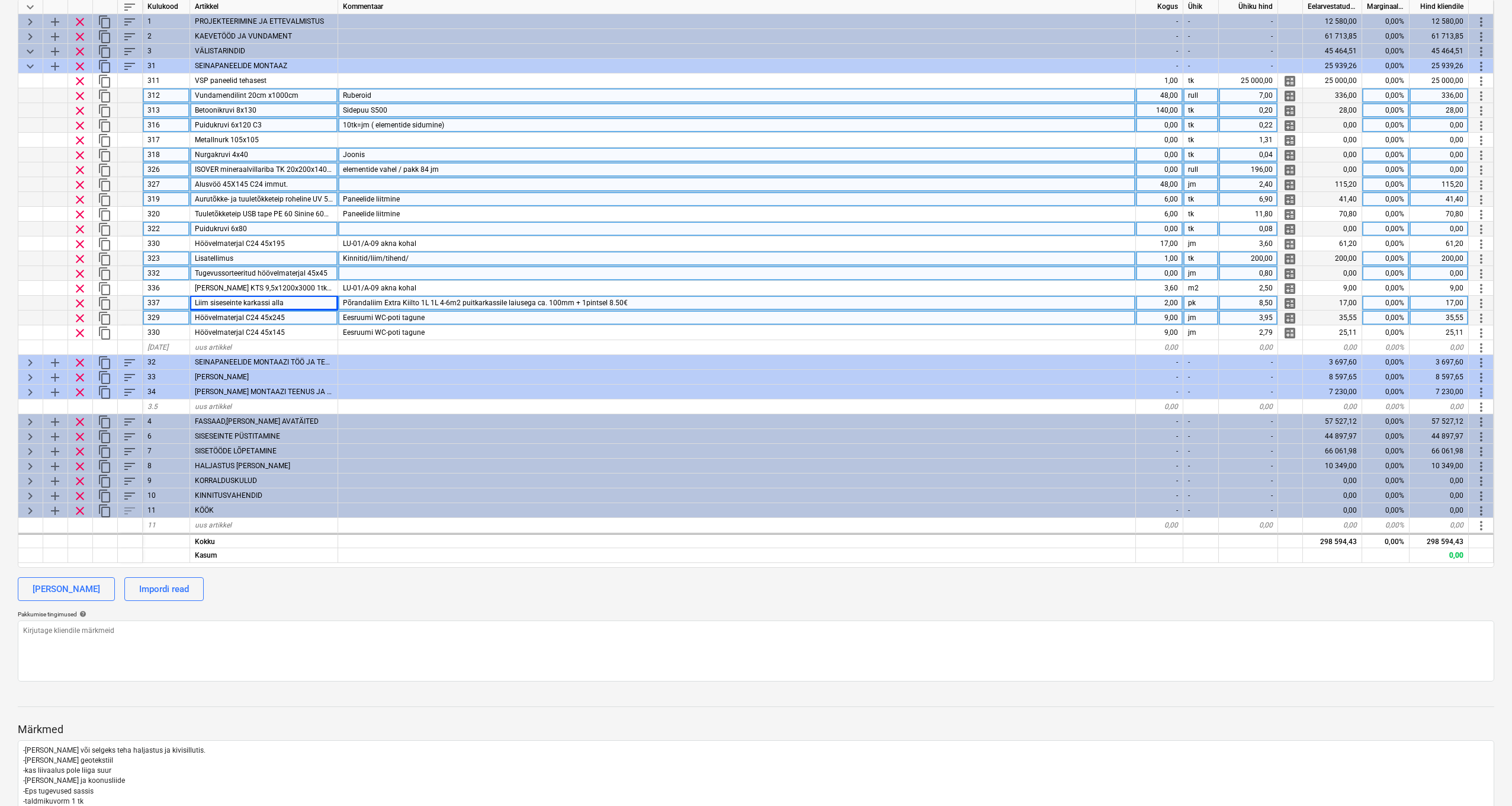
click at [324, 315] on div "Höövelmaterjal C24 45x245" at bounding box center [264, 318] width 148 height 15
click at [727, 300] on div "Põrandaliim Extra Kiilto 1L 1L 4-6m2 puitkarkassile laiusega ca. 100mm + 1pints…" at bounding box center [737, 303] width 798 height 15
click at [446, 320] on div "Eesruumi WC-poti tagune" at bounding box center [737, 318] width 798 height 15
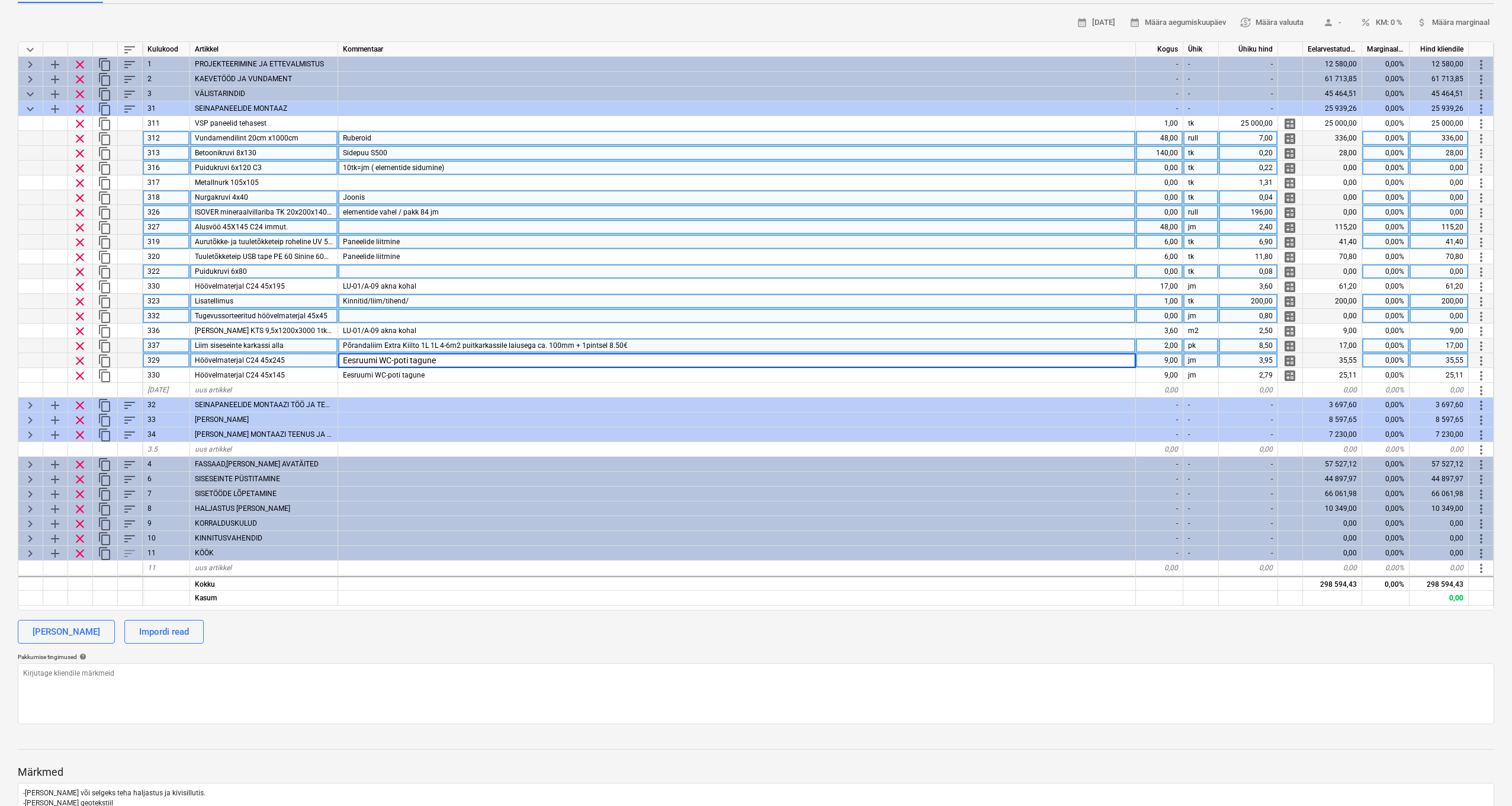
scroll to position [150, 0]
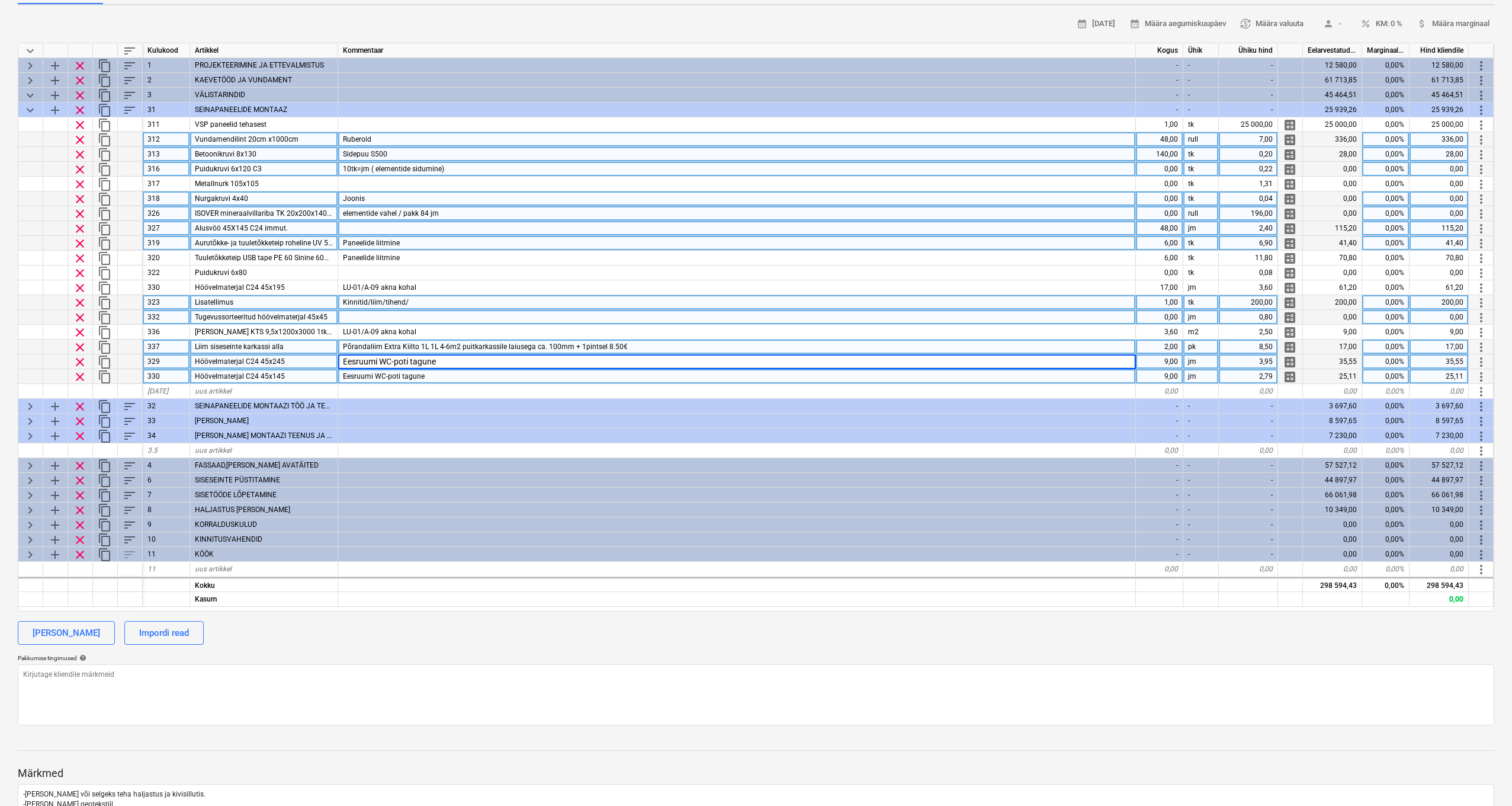
click at [525, 376] on div "Eesruumi WC-poti tagune" at bounding box center [737, 377] width 798 height 15
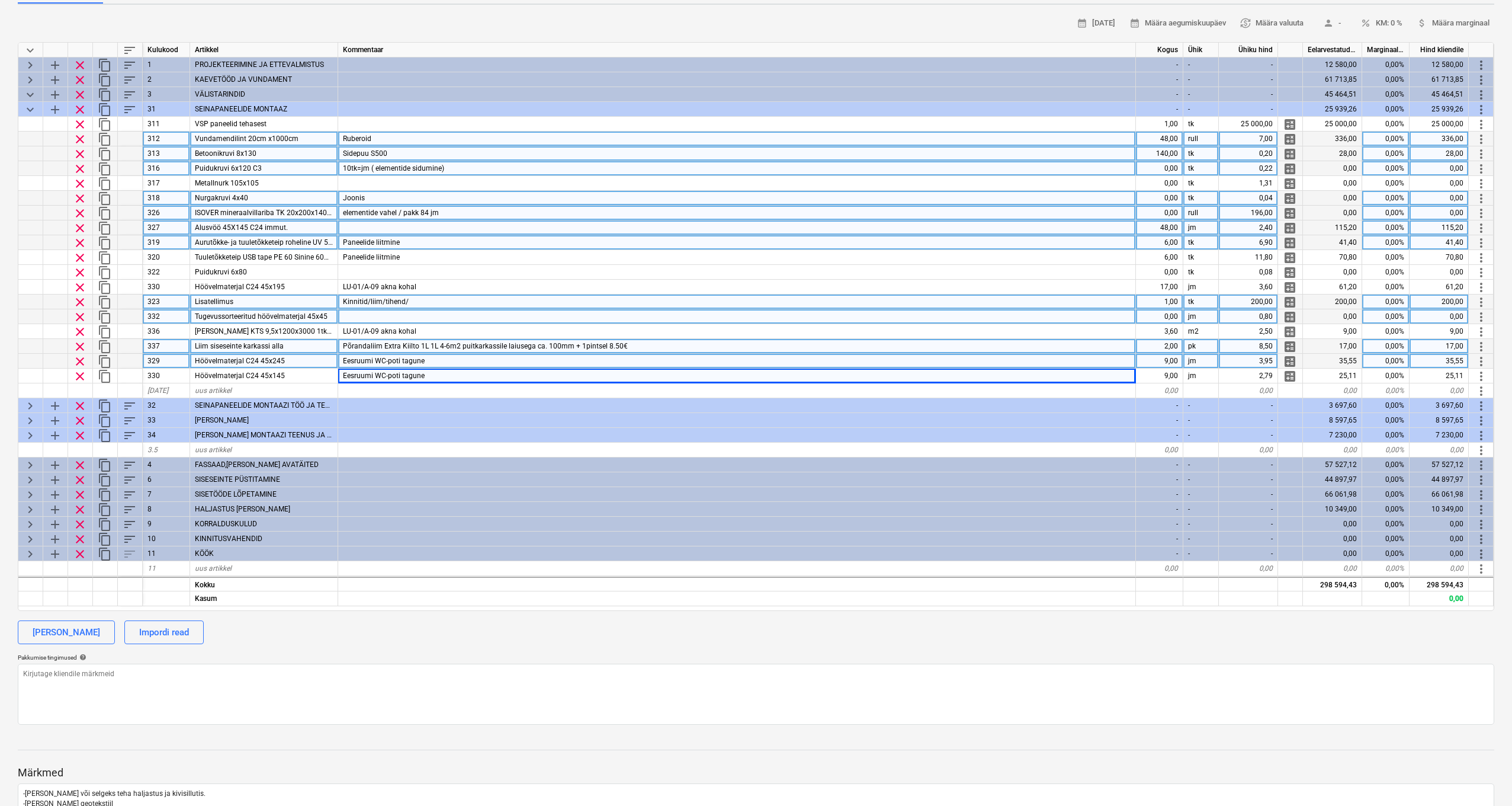
click at [449, 363] on div "Eesruumi WC-poti tagune" at bounding box center [737, 361] width 798 height 15
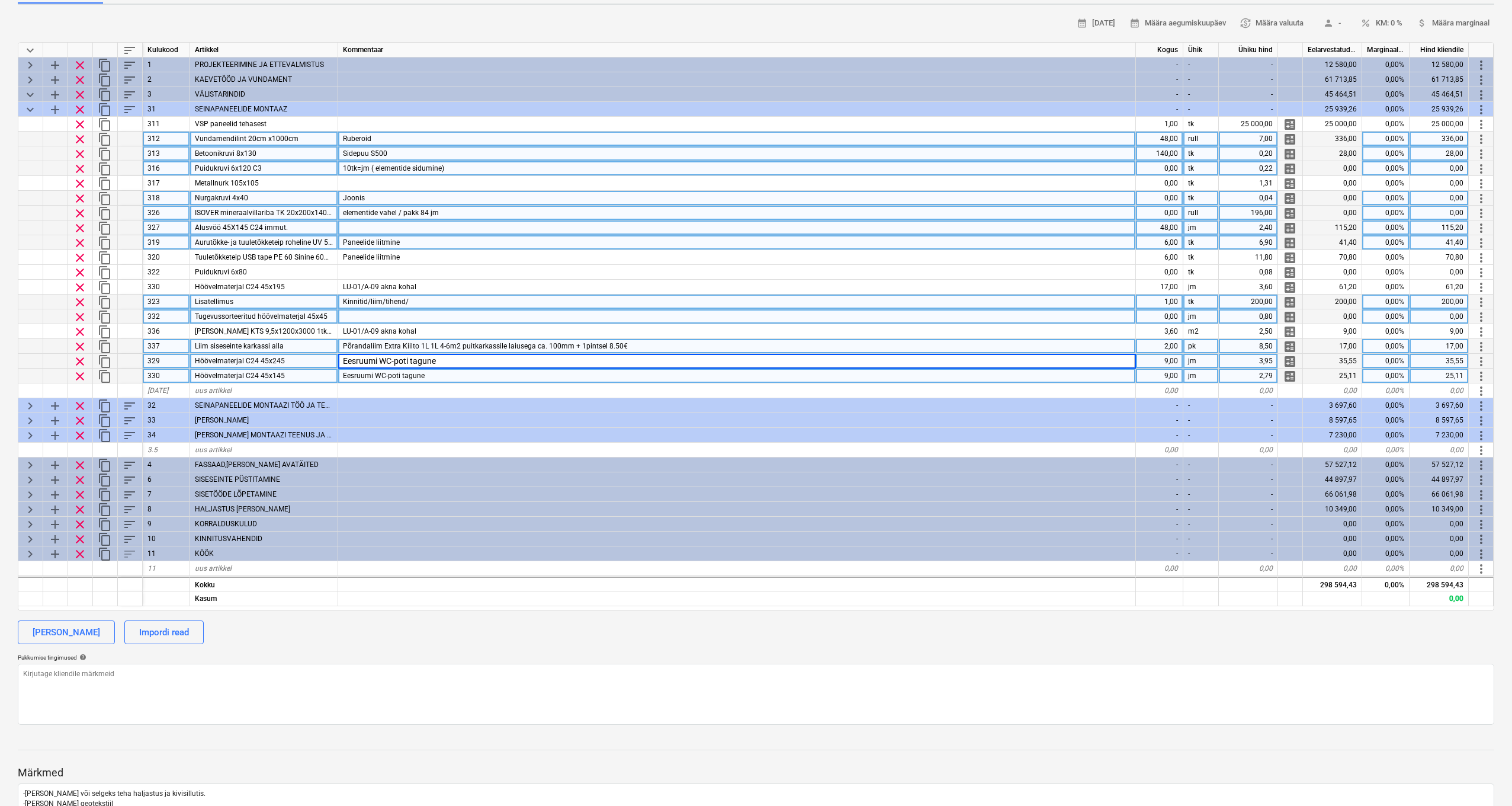
click at [442, 373] on div "Eesruumi WC-poti tagune" at bounding box center [737, 376] width 798 height 15
click at [448, 363] on div "Eesruumi WC-poti tagune" at bounding box center [737, 361] width 798 height 15
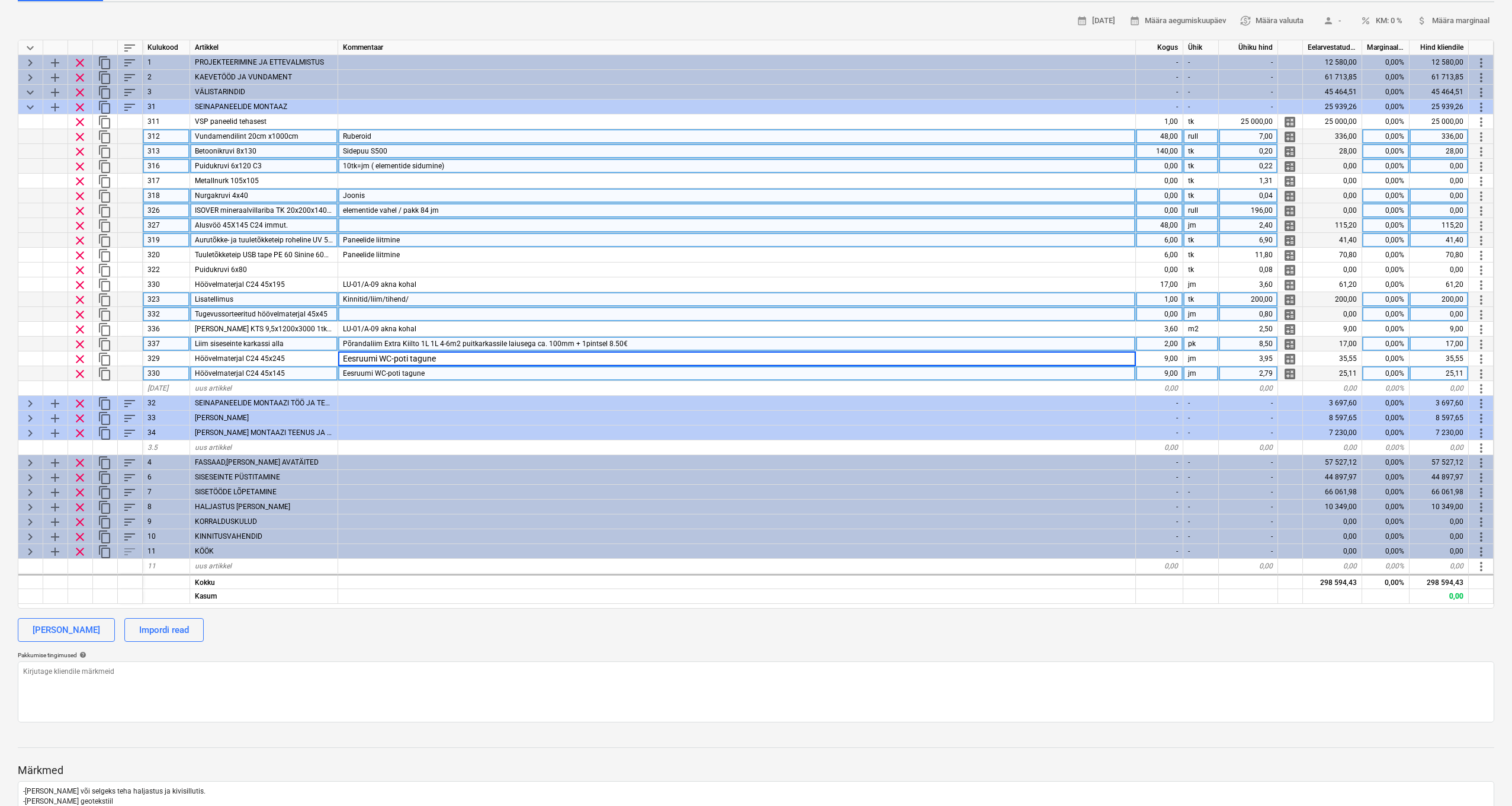
scroll to position [153, 1]
click at [703, 377] on div "Eesruumi WC-poti tagune" at bounding box center [737, 374] width 798 height 15
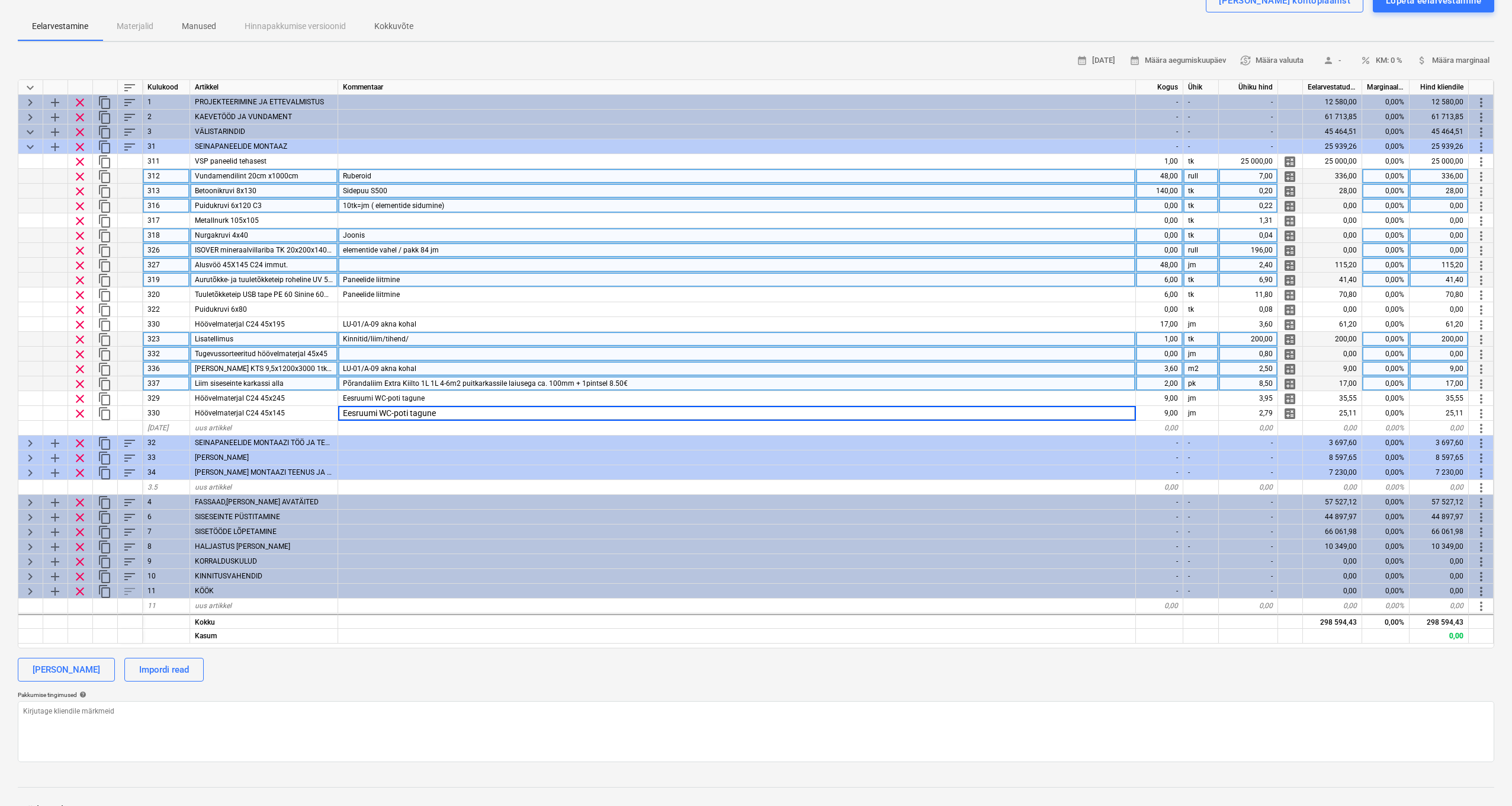
scroll to position [102, 0]
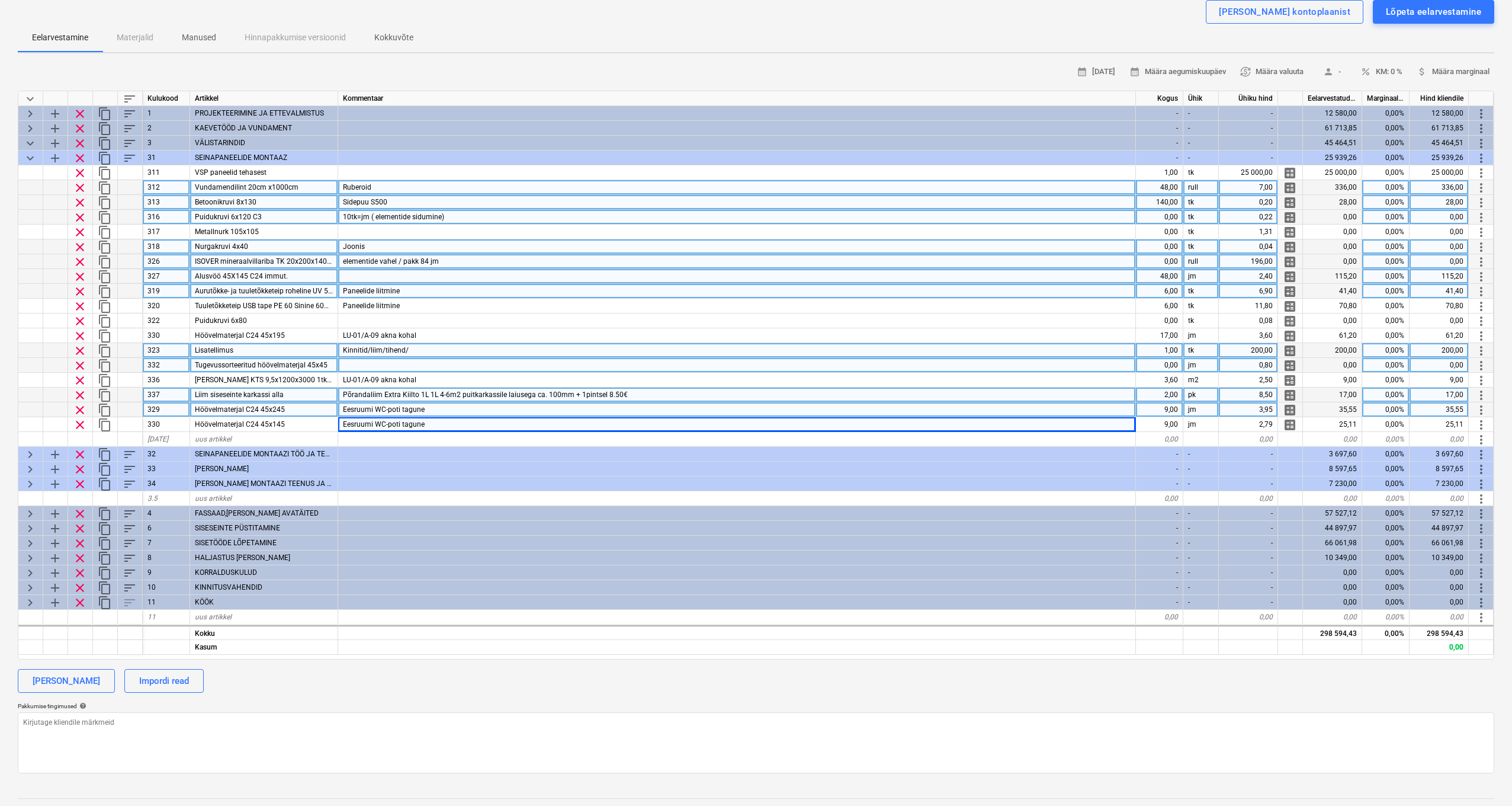
click at [288, 410] on div "Höövelmaterjal C24 45x245" at bounding box center [264, 410] width 148 height 15
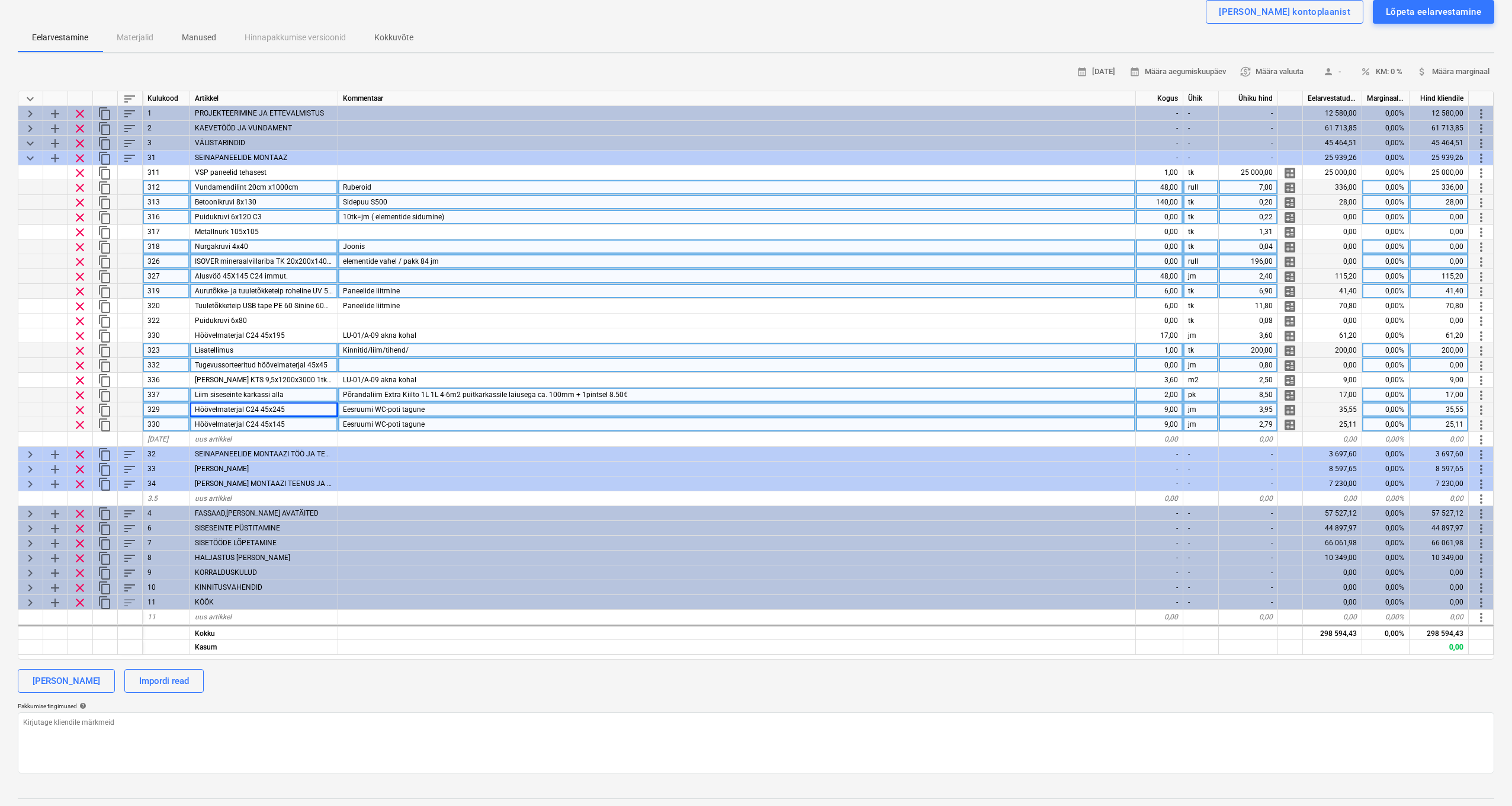
click at [429, 422] on div "Eesruumi WC-poti tagune" at bounding box center [737, 425] width 798 height 15
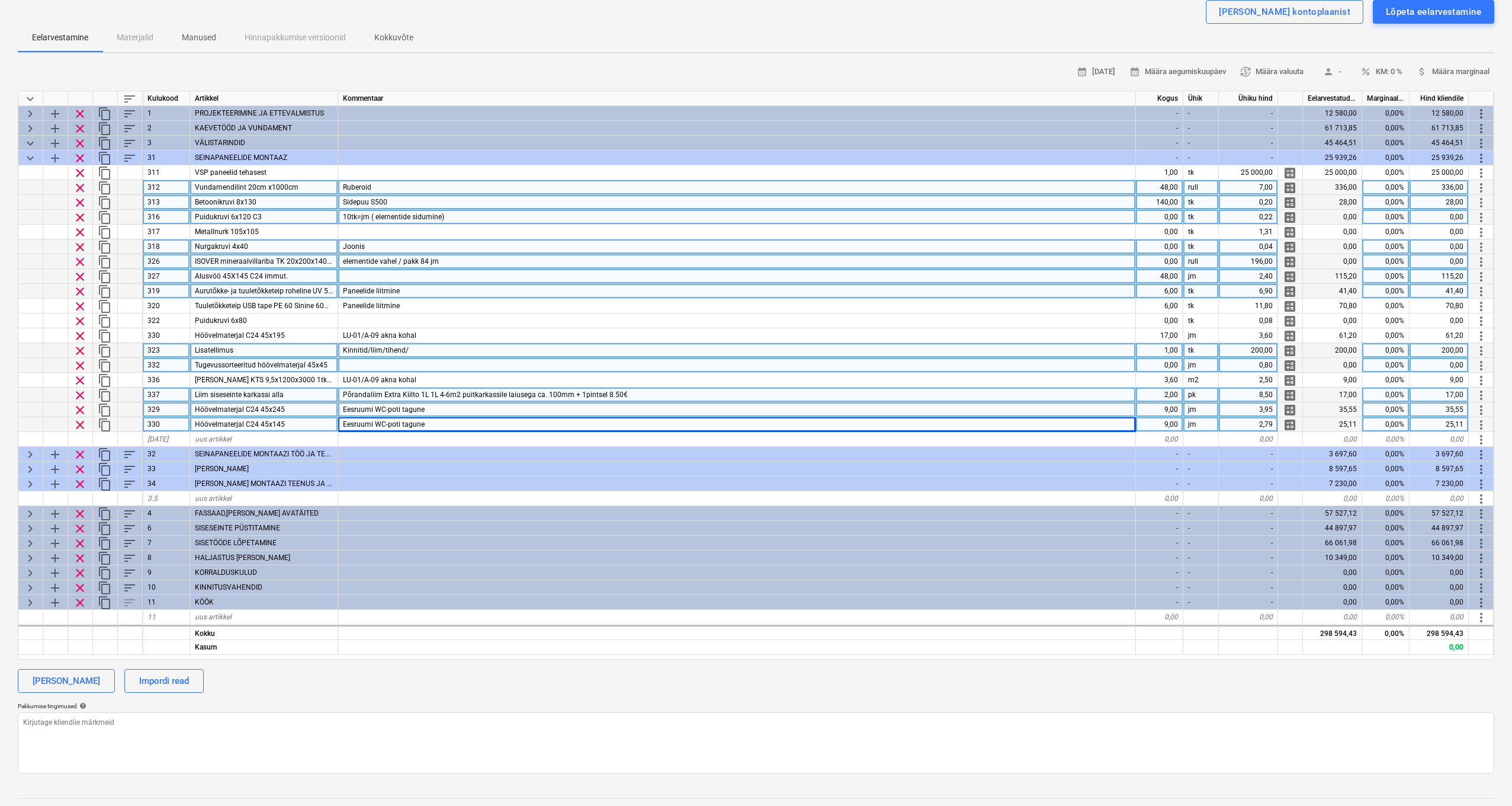
click at [433, 409] on div "Eesruumi WC-poti tagune" at bounding box center [737, 410] width 798 height 15
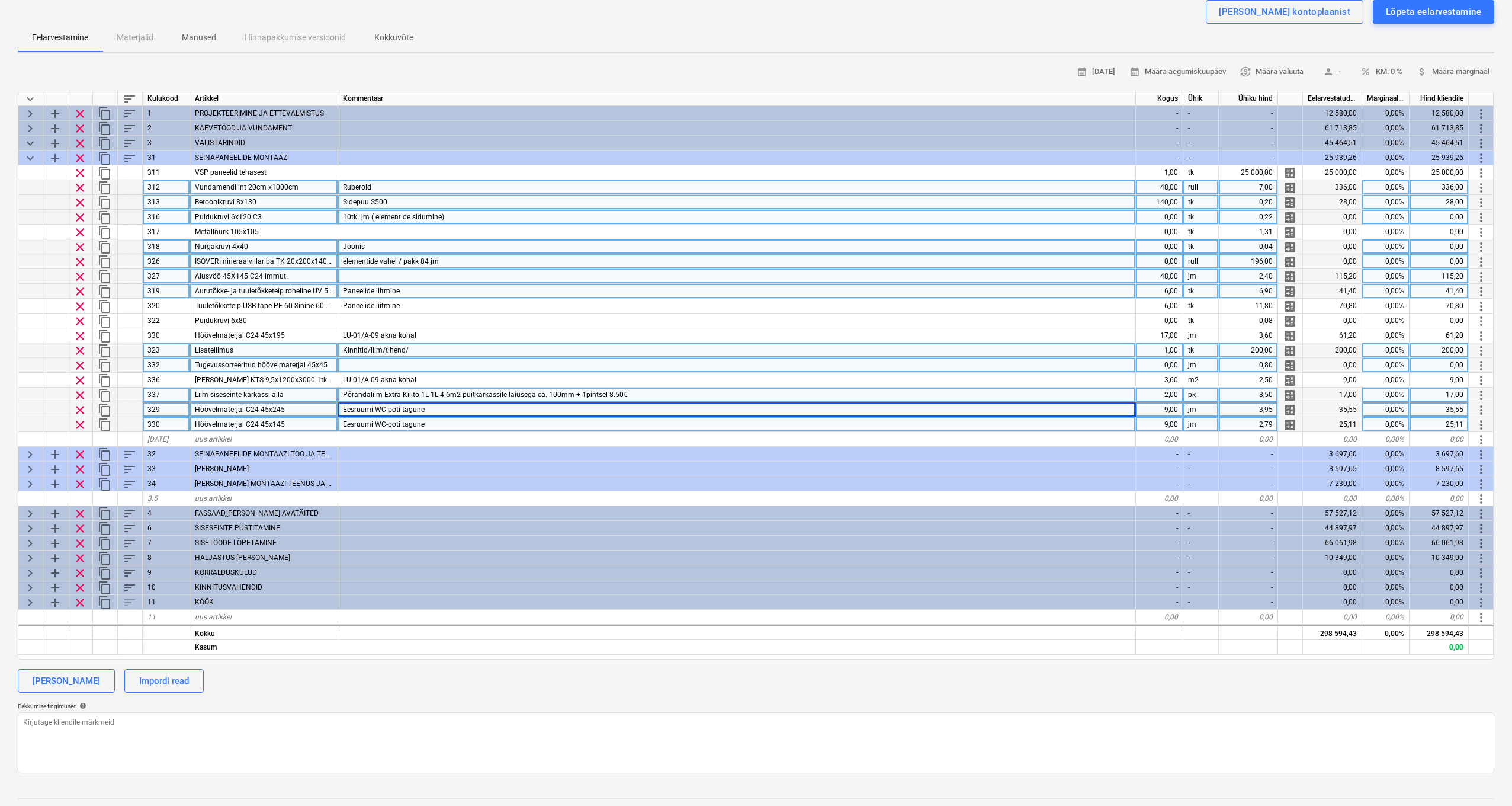
drag, startPoint x: 286, startPoint y: 407, endPoint x: 266, endPoint y: 407, distance: 20.0
click at [266, 407] on div "Höövelmaterjal C24 45x245" at bounding box center [264, 410] width 148 height 15
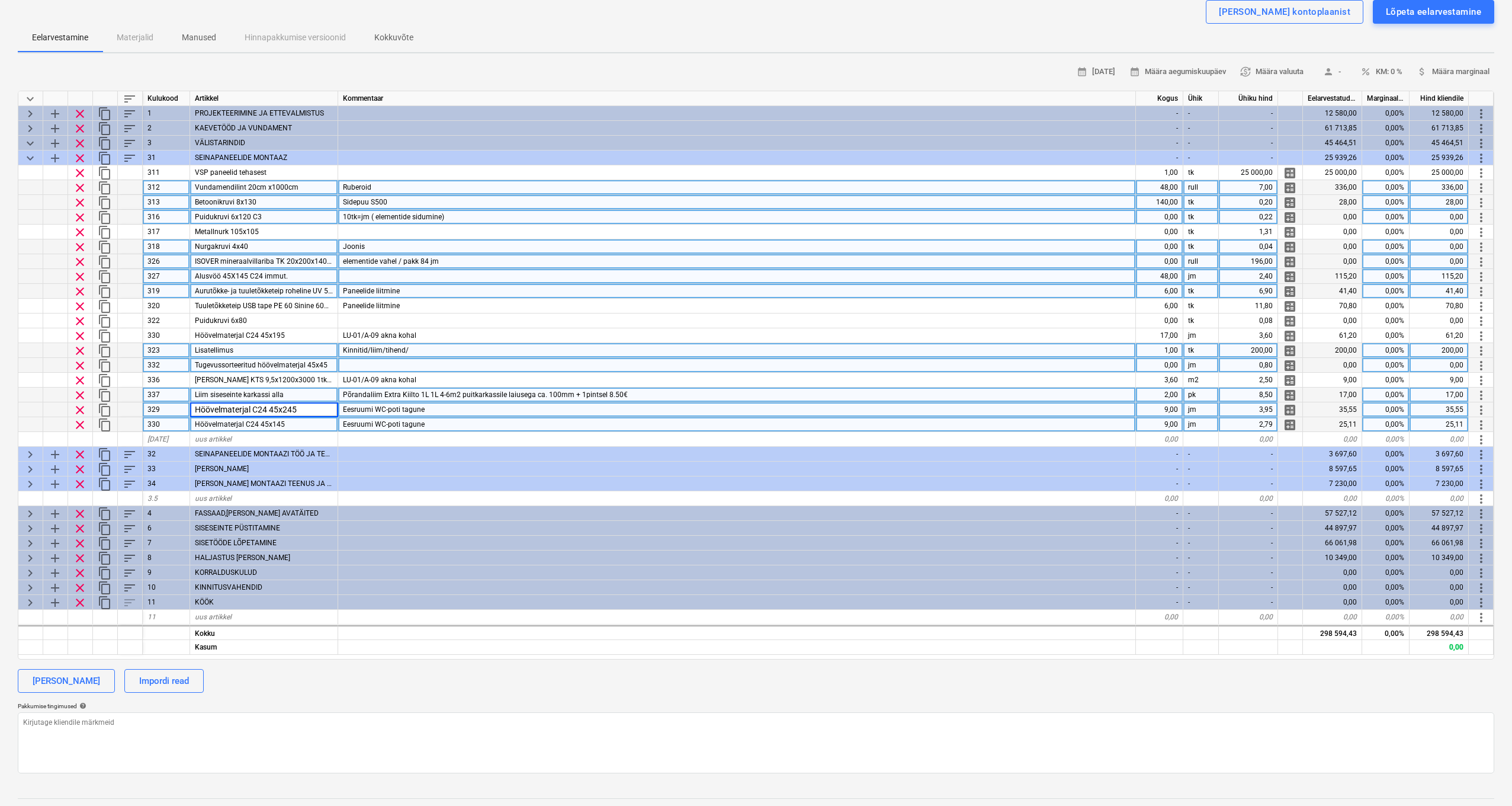
click at [292, 420] on div "Höövelmaterjal C24 45x145" at bounding box center [264, 425] width 148 height 15
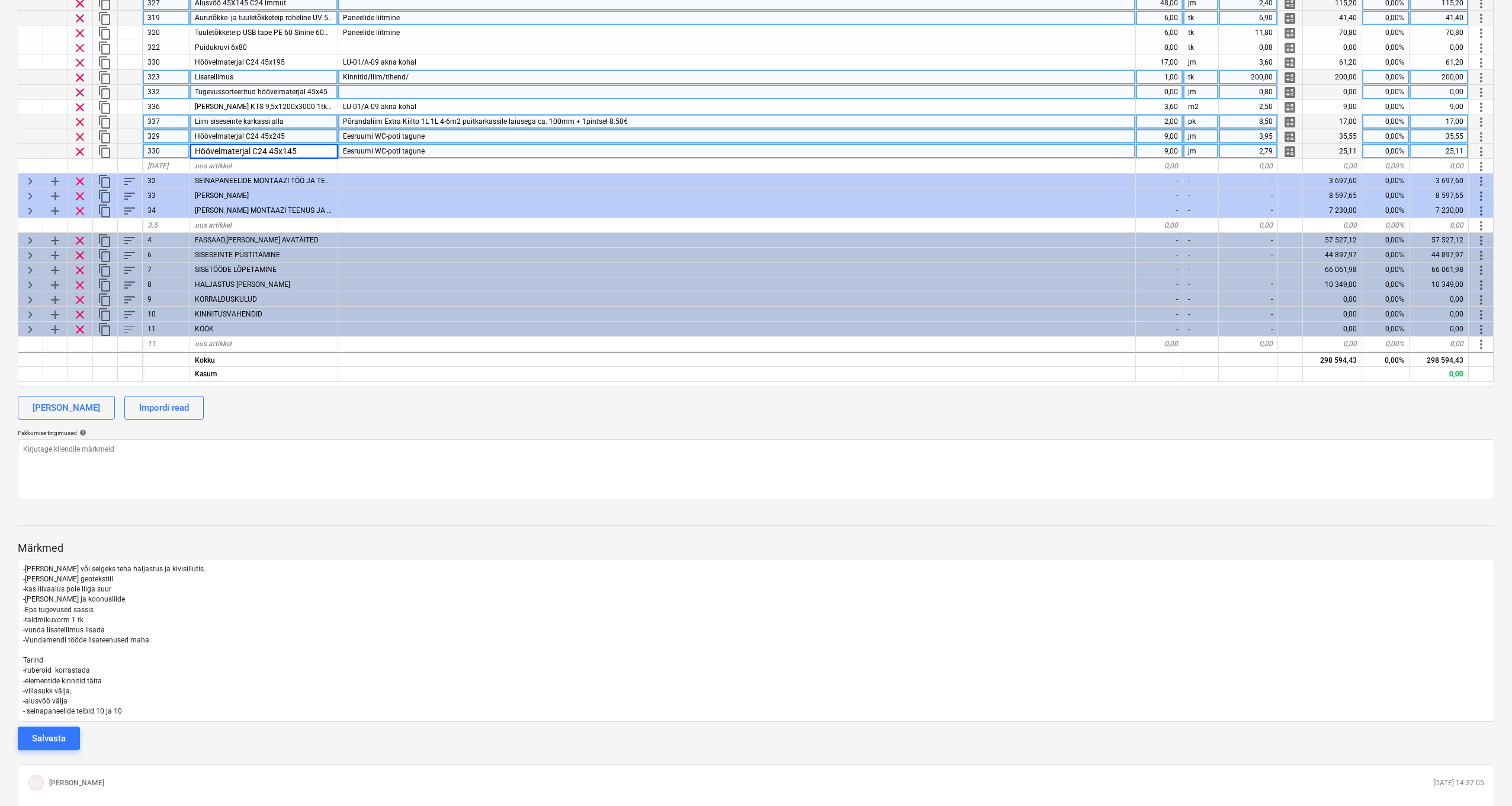
scroll to position [478, 0]
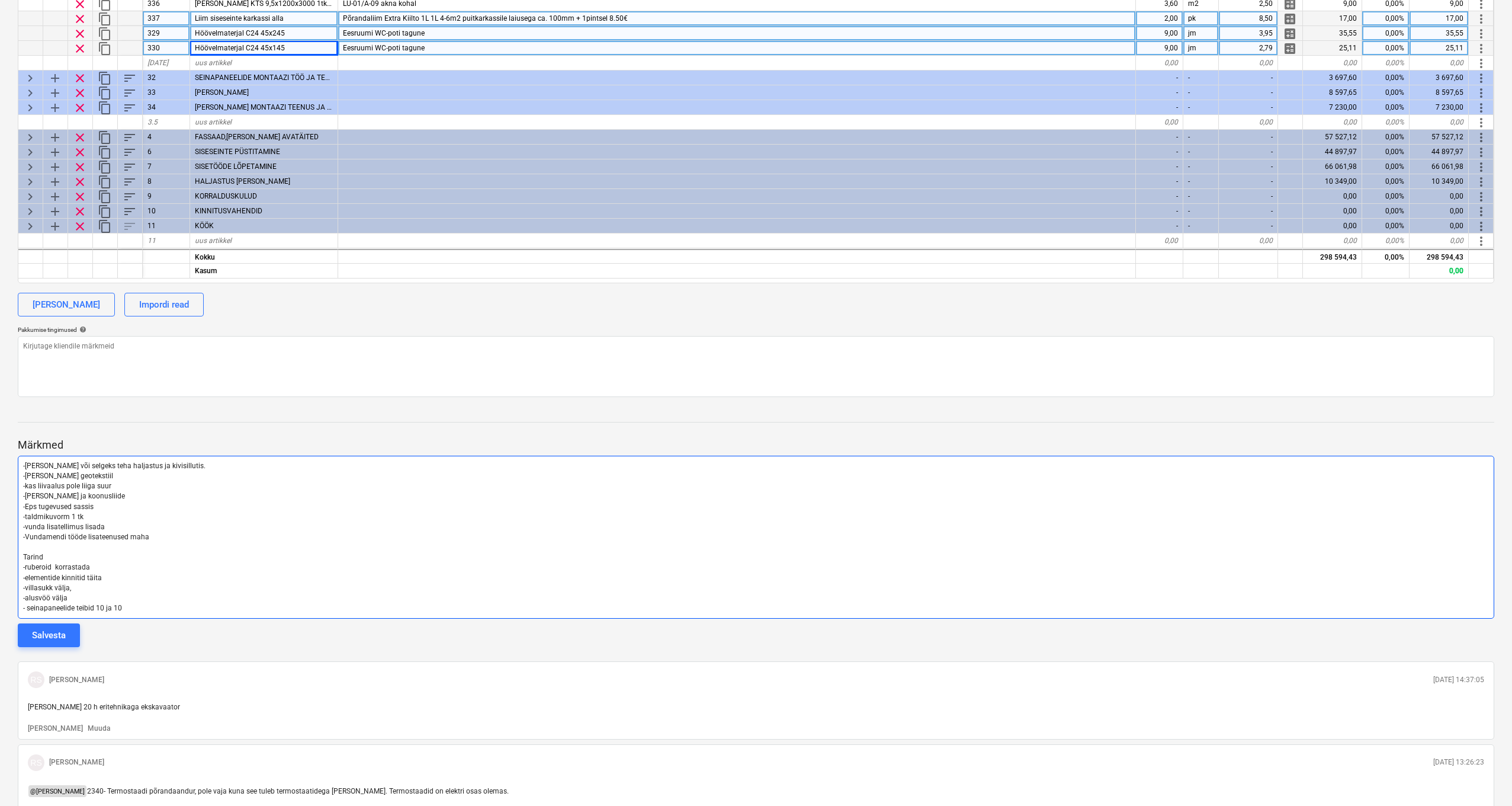
click at [133, 592] on p "- seinapaneelide teibid 10 ja 10" at bounding box center [756, 608] width 1466 height 10
click at [135, 592] on p "- seinapaneelide teibid 10 ja 10" at bounding box center [756, 608] width 1466 height 10
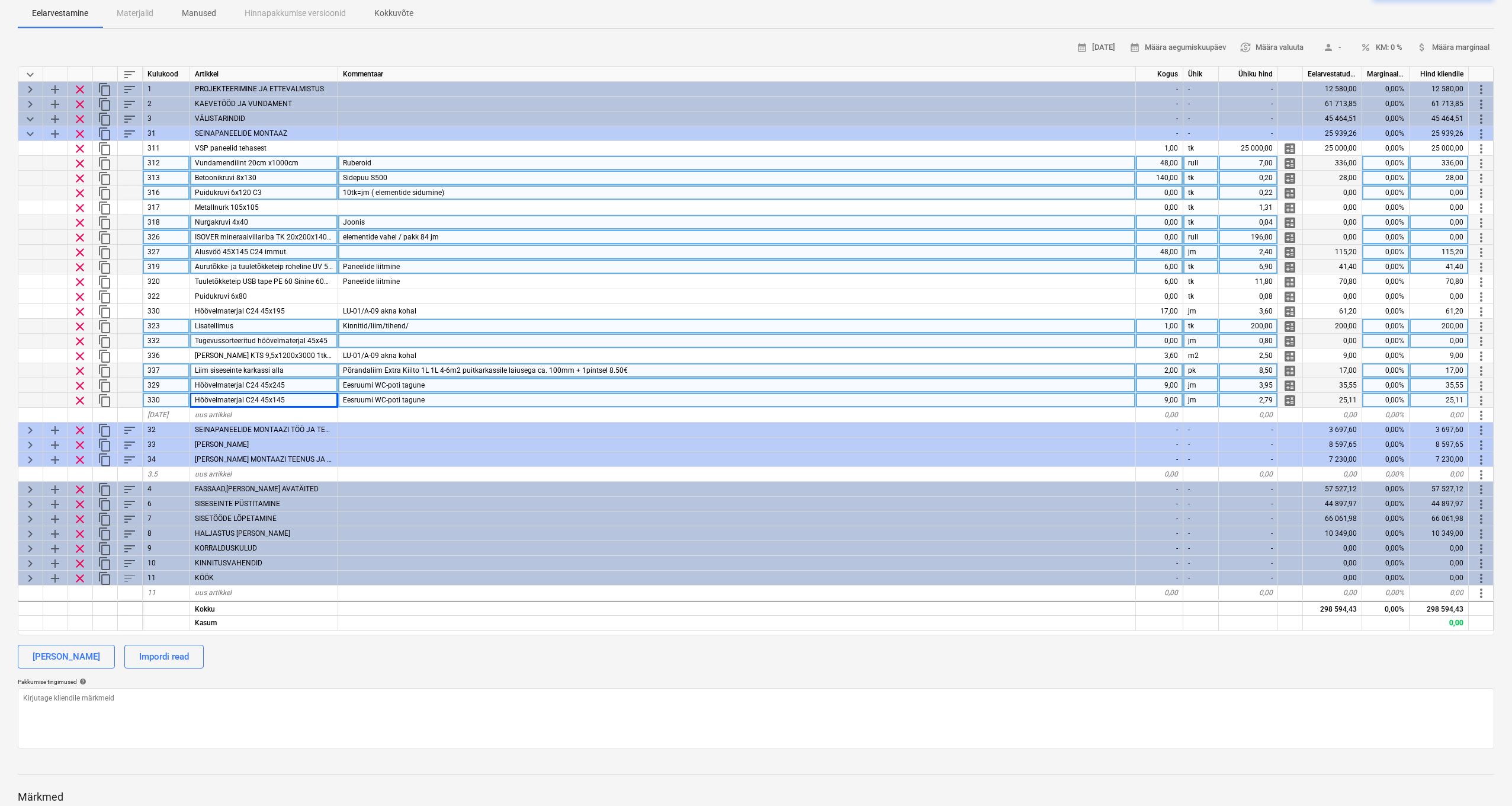
scroll to position [124, 0]
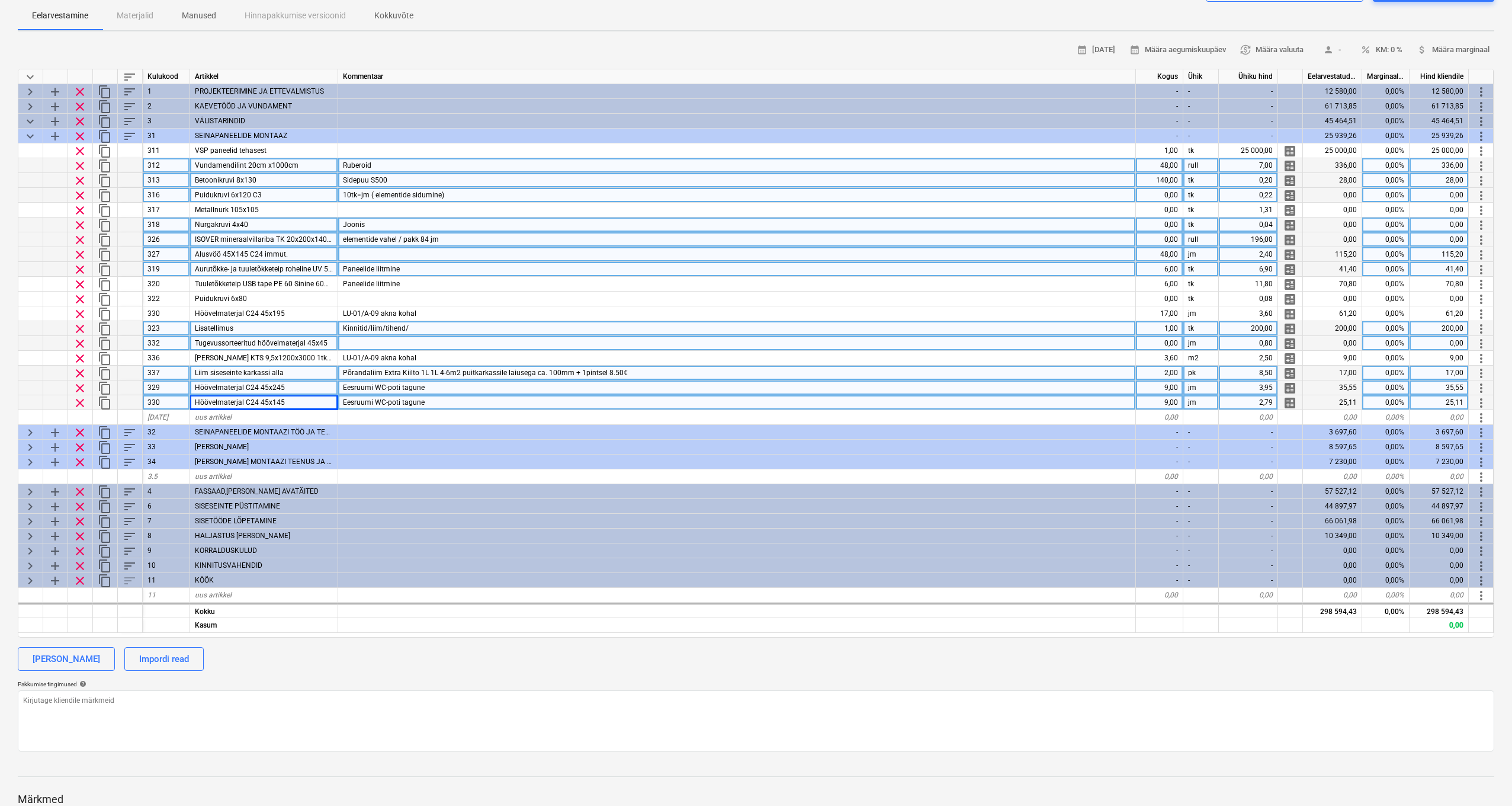
click at [612, 340] on div at bounding box center [737, 343] width 798 height 15
click at [533, 396] on div "Eesruumi WC-poti tagune" at bounding box center [737, 403] width 798 height 15
click at [533, 396] on input "Eesruumi WC-poti tagune" at bounding box center [736, 402] width 797 height 14
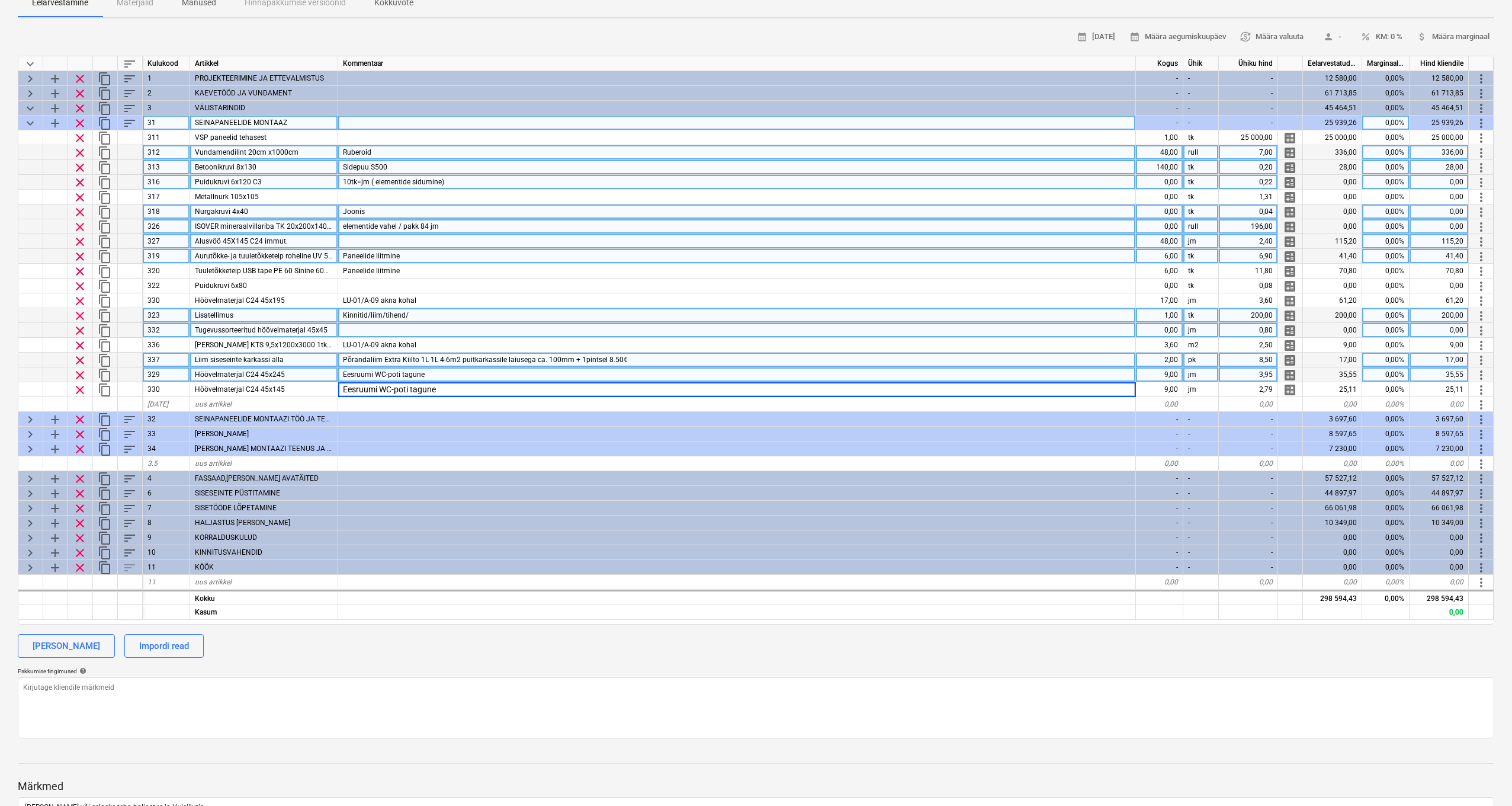
click at [31, 121] on span "keyboard_arrow_down" at bounding box center [30, 123] width 14 height 14
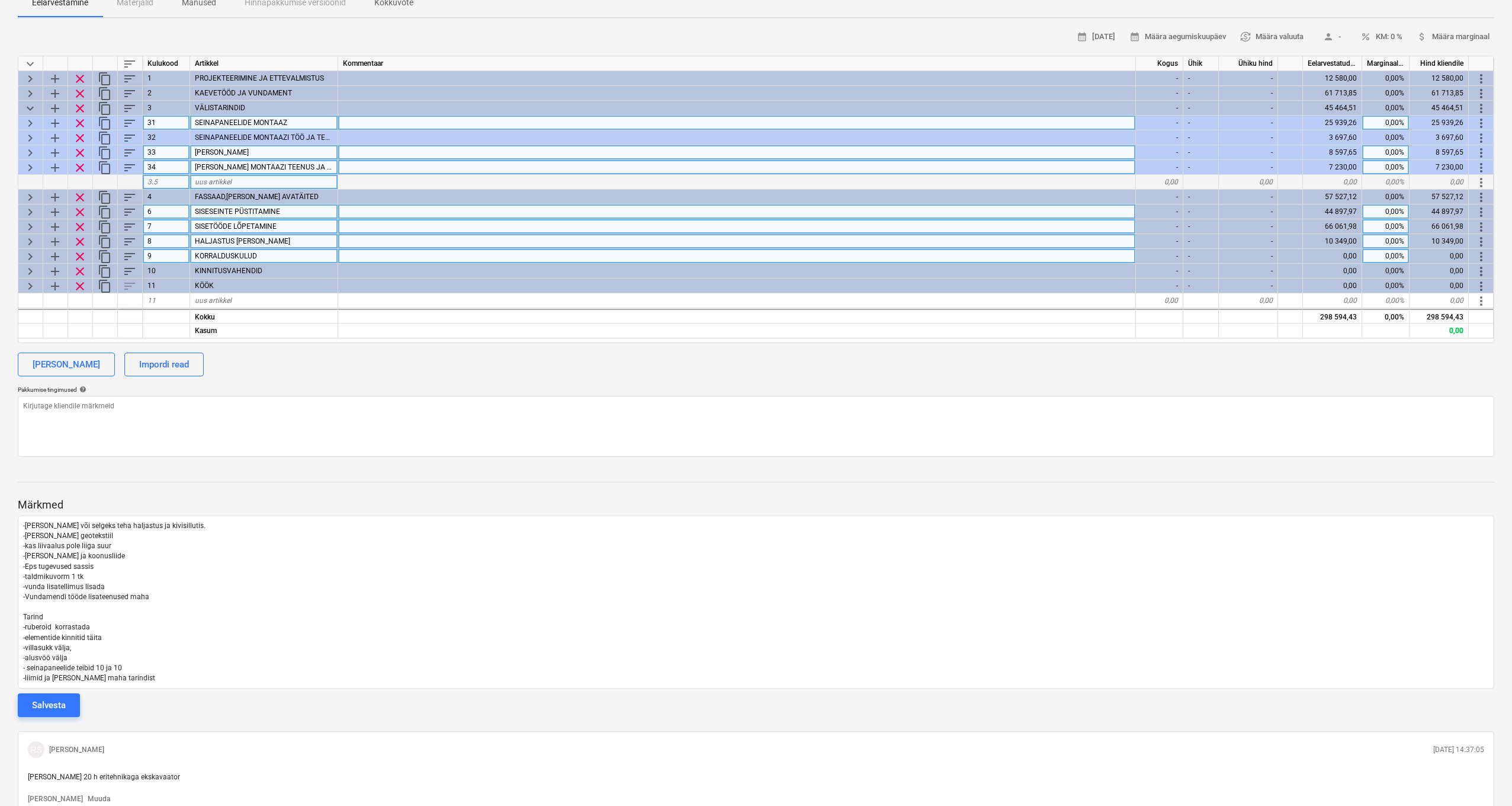
click at [31, 137] on span "keyboard_arrow_right" at bounding box center [30, 138] width 14 height 14
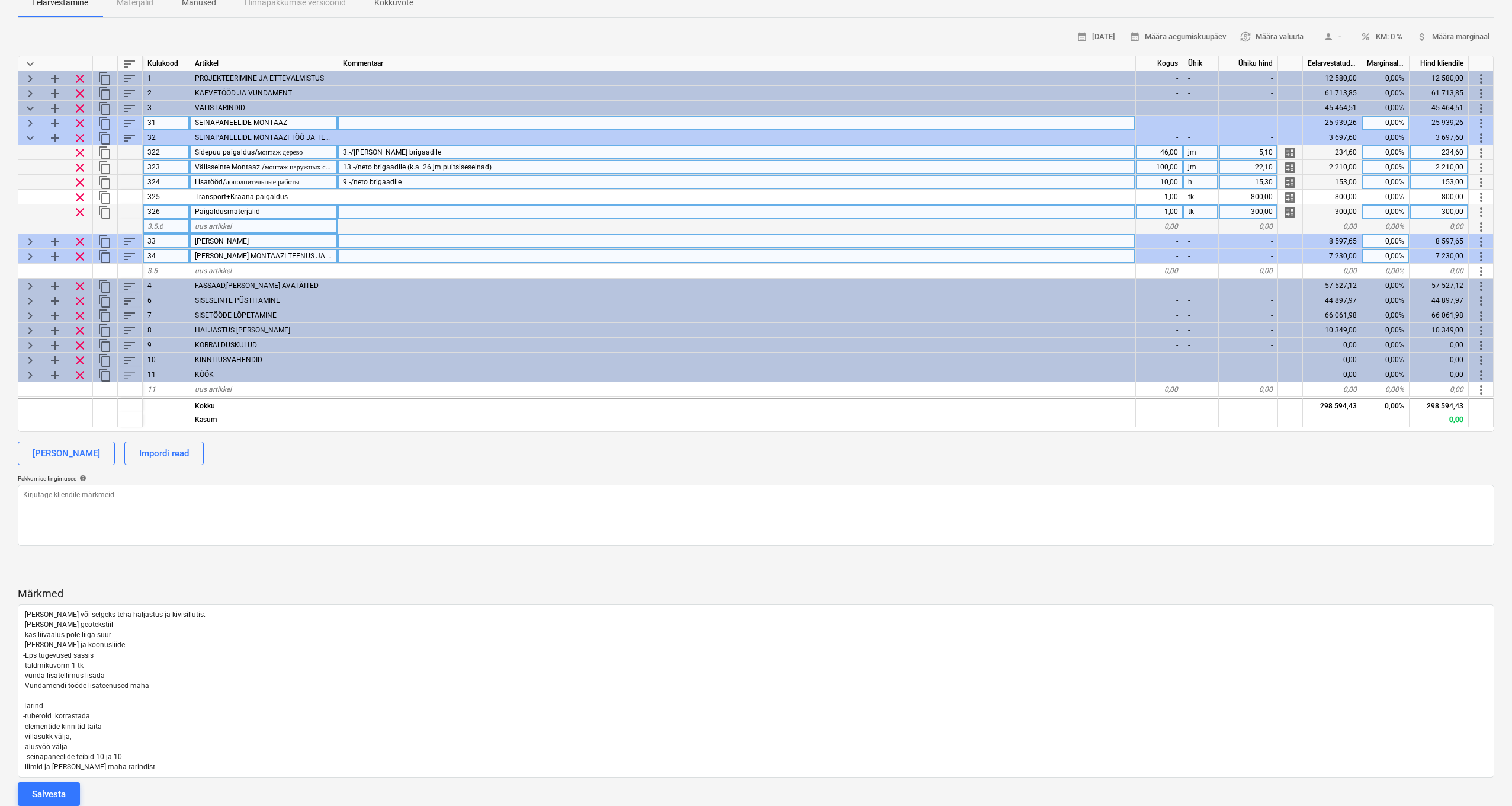
click at [1137, 169] on div "100,00" at bounding box center [1160, 167] width 48 height 15
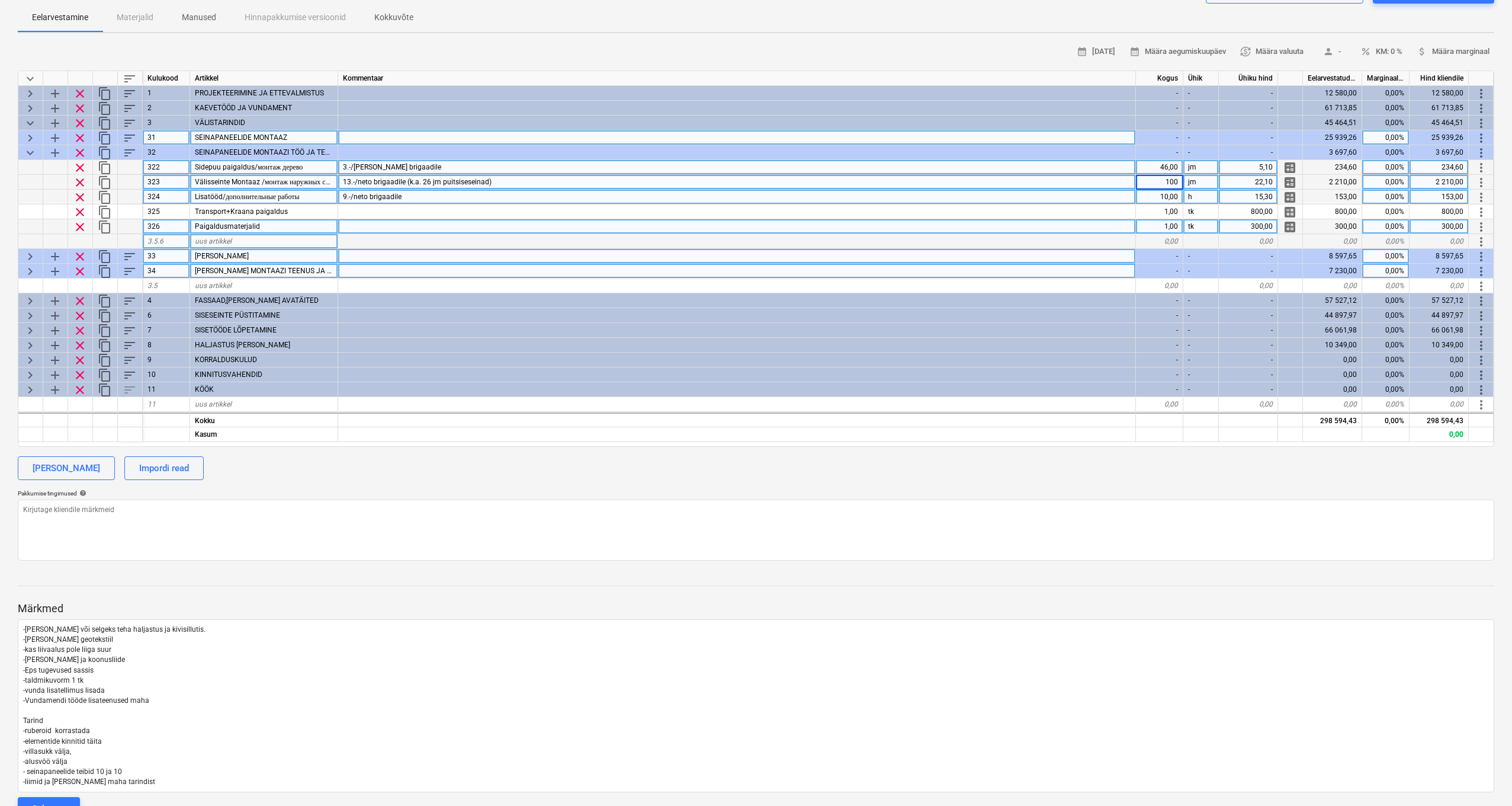
scroll to position [114, 0]
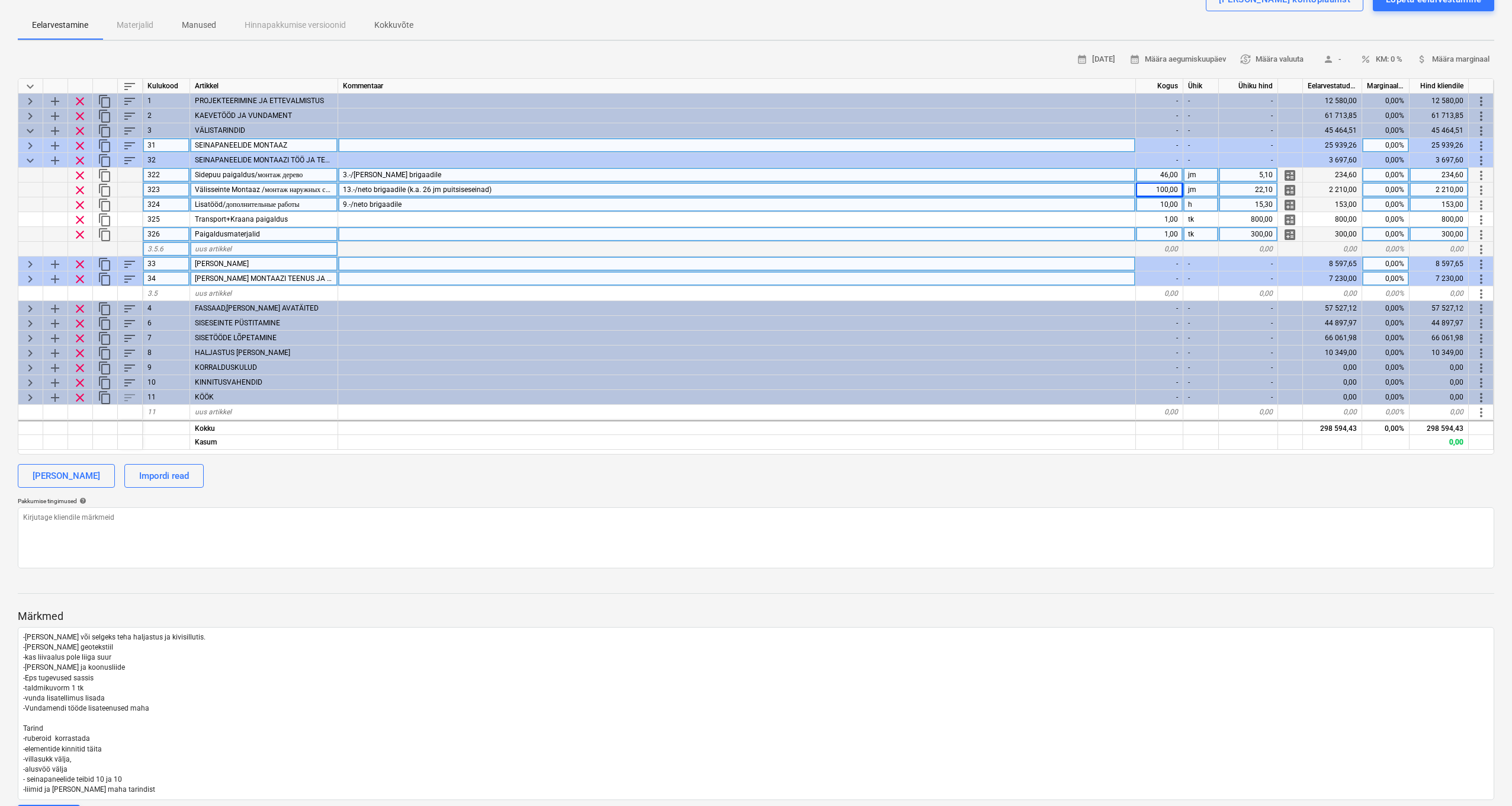
click at [1137, 177] on div "46,00" at bounding box center [1160, 175] width 48 height 15
click at [1137, 192] on div "100,00" at bounding box center [1160, 190] width 48 height 15
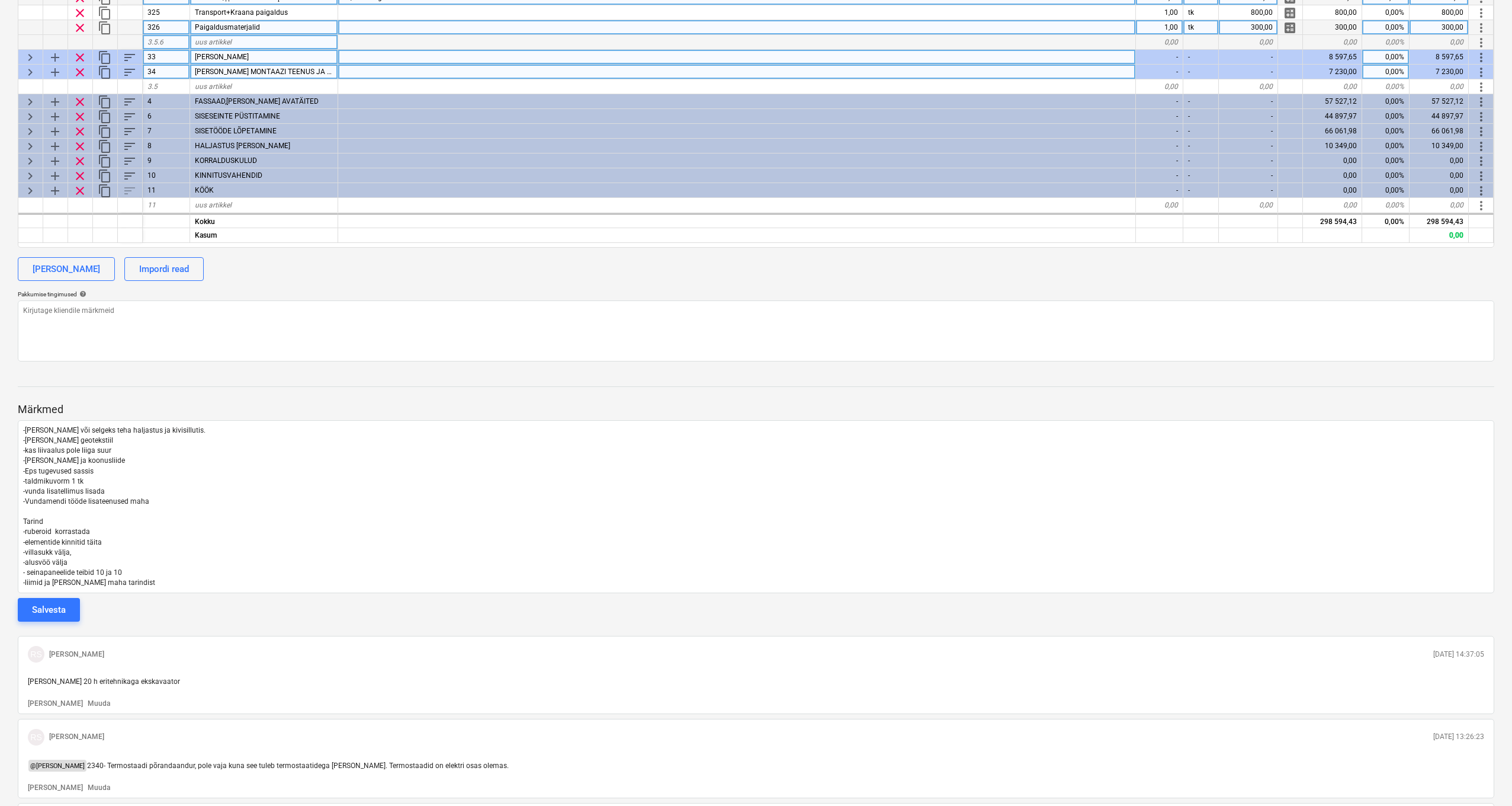
scroll to position [329, 0]
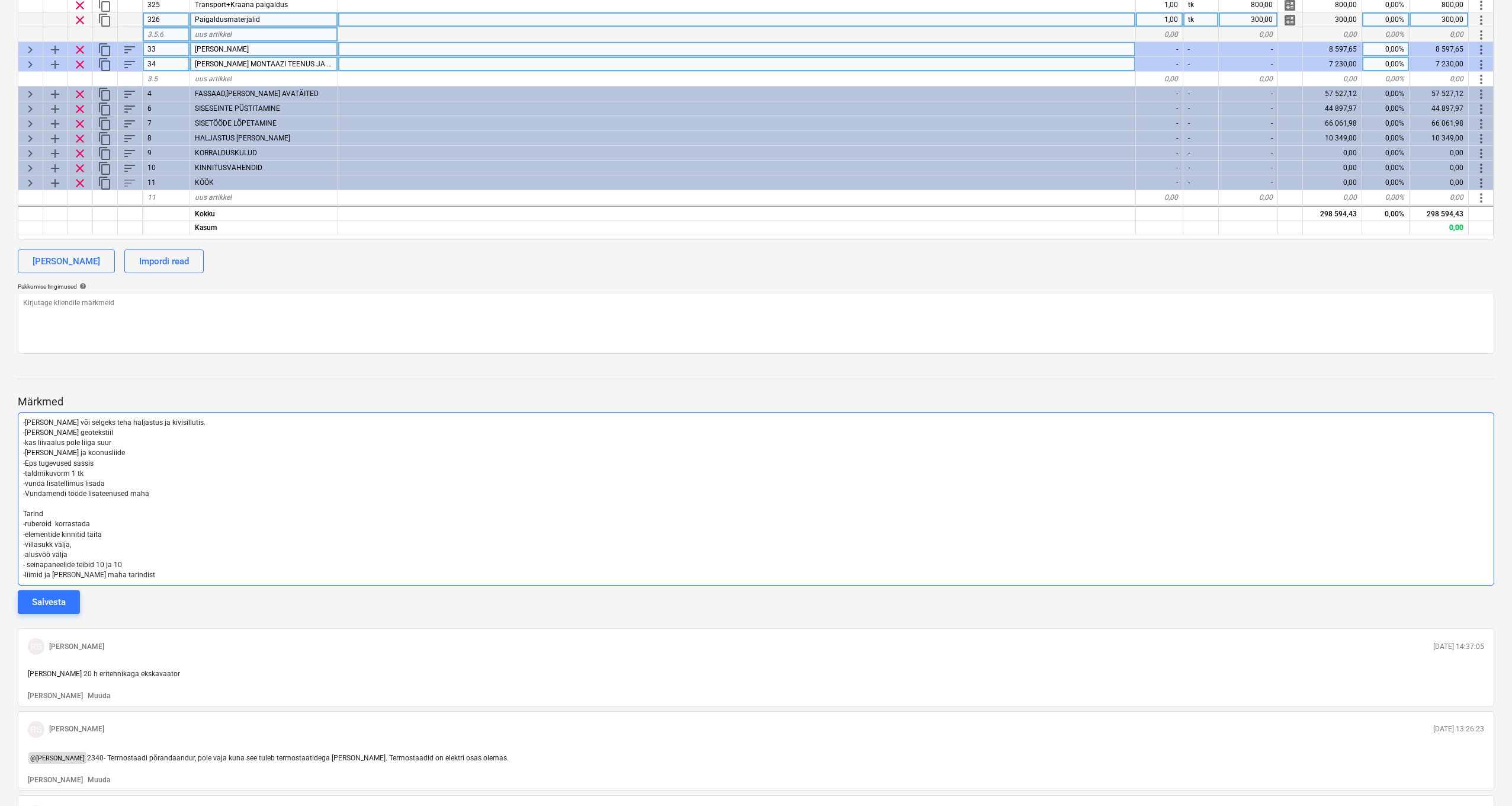
click at [164, 573] on p "-liimid ja [PERSON_NAME] maha tarindist" at bounding box center [756, 575] width 1466 height 10
click at [160, 572] on p "-liimid ja [PERSON_NAME] maha tarindist" at bounding box center [756, 575] width 1466 height 10
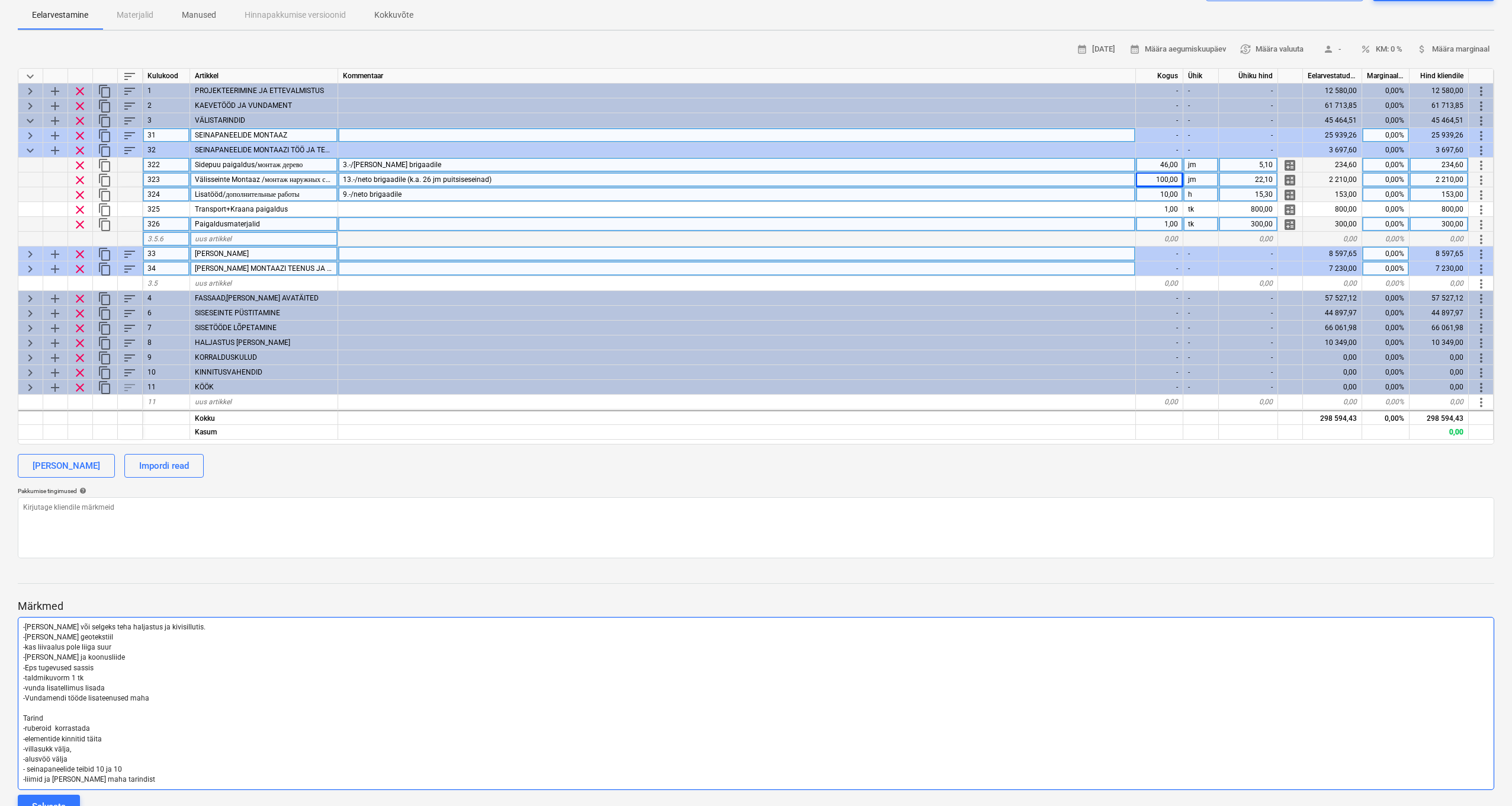
scroll to position [105, 0]
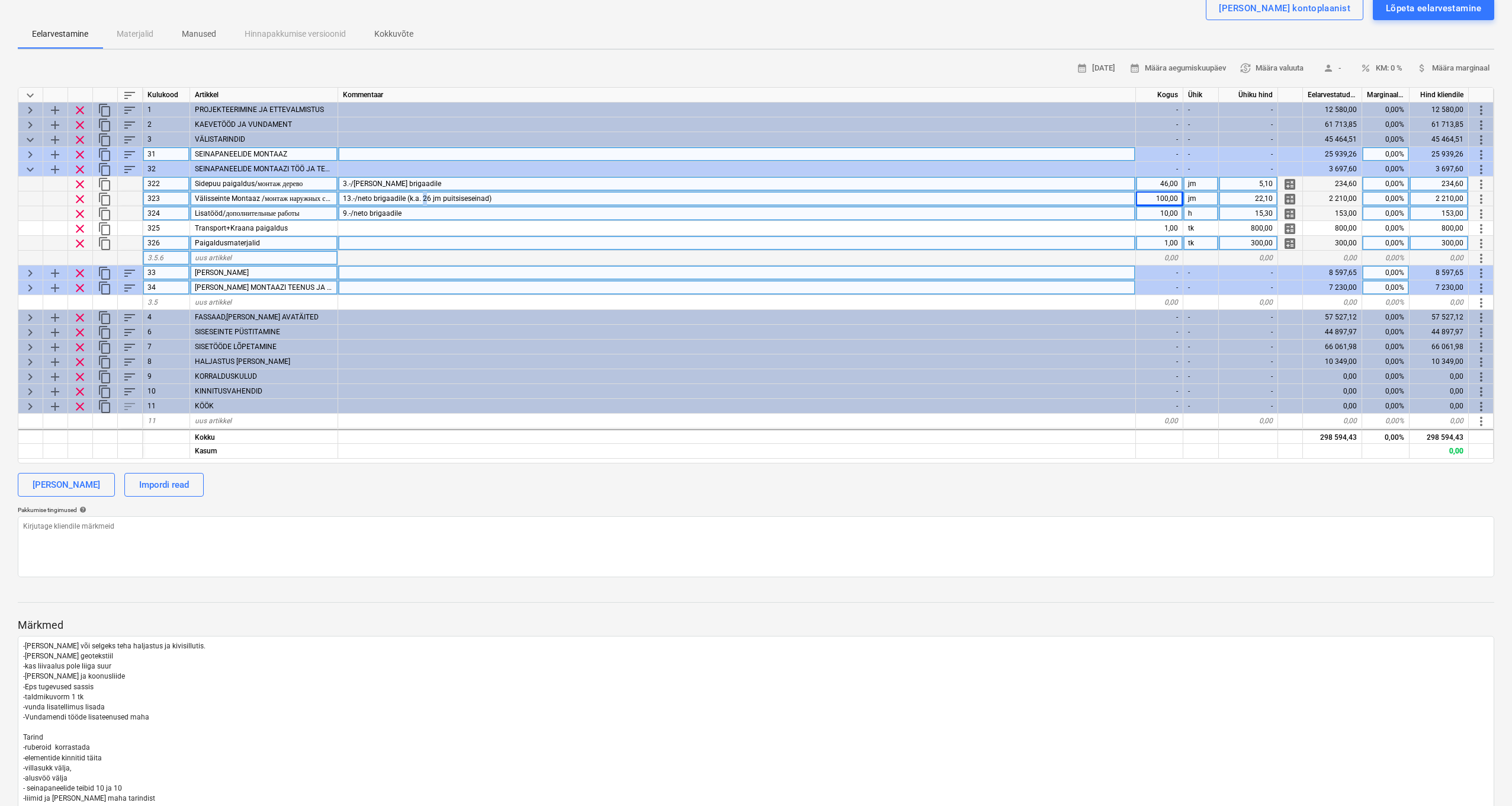
click at [427, 197] on span "13.-/neto brigaadile (k.a. 26 jm puitsiseseinad)" at bounding box center [417, 198] width 148 height 8
click at [1137, 183] on div "46,00" at bounding box center [1160, 184] width 48 height 15
click at [1137, 201] on div "100,00" at bounding box center [1160, 199] width 48 height 15
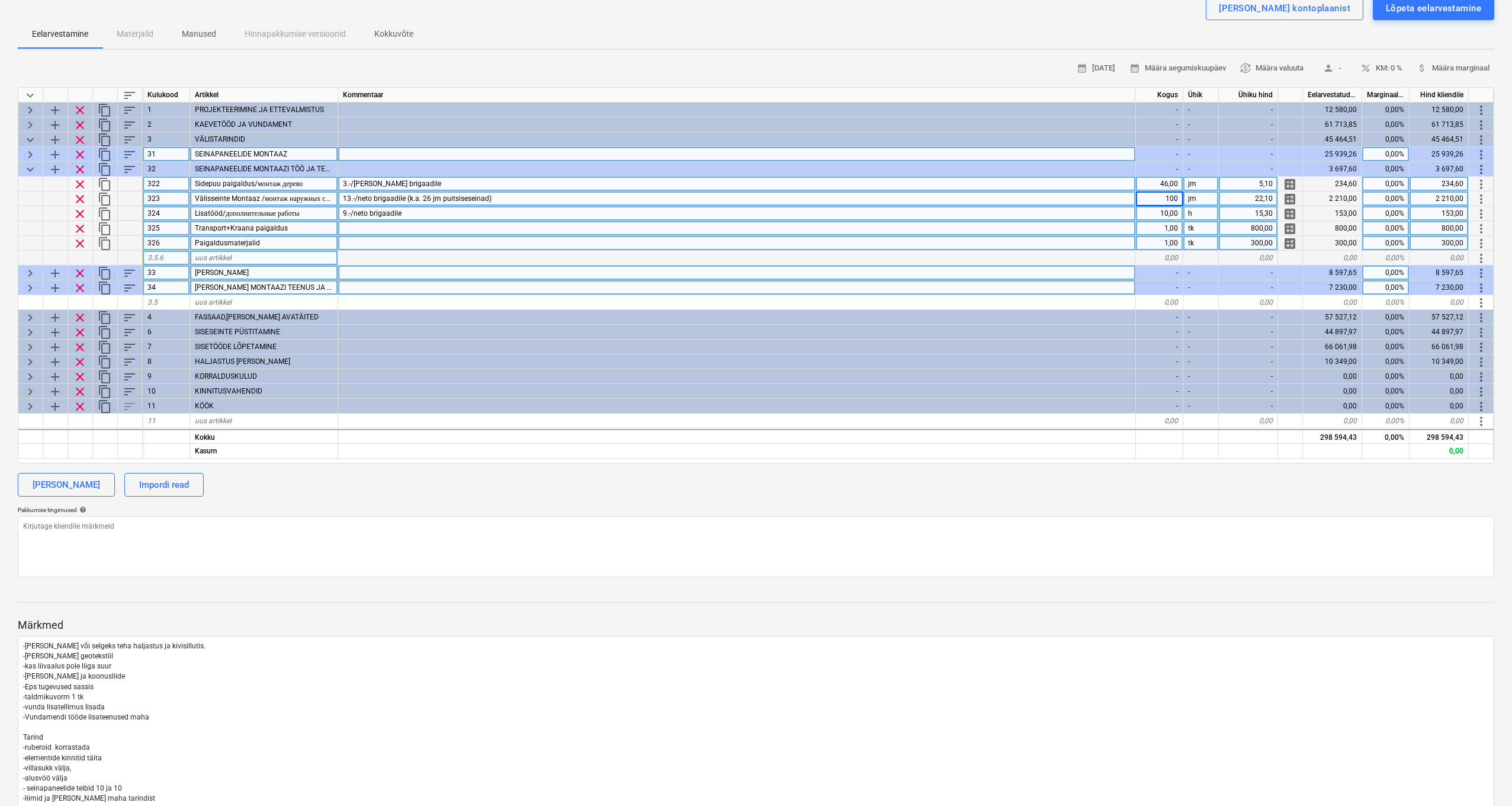
scroll to position [110, 0]
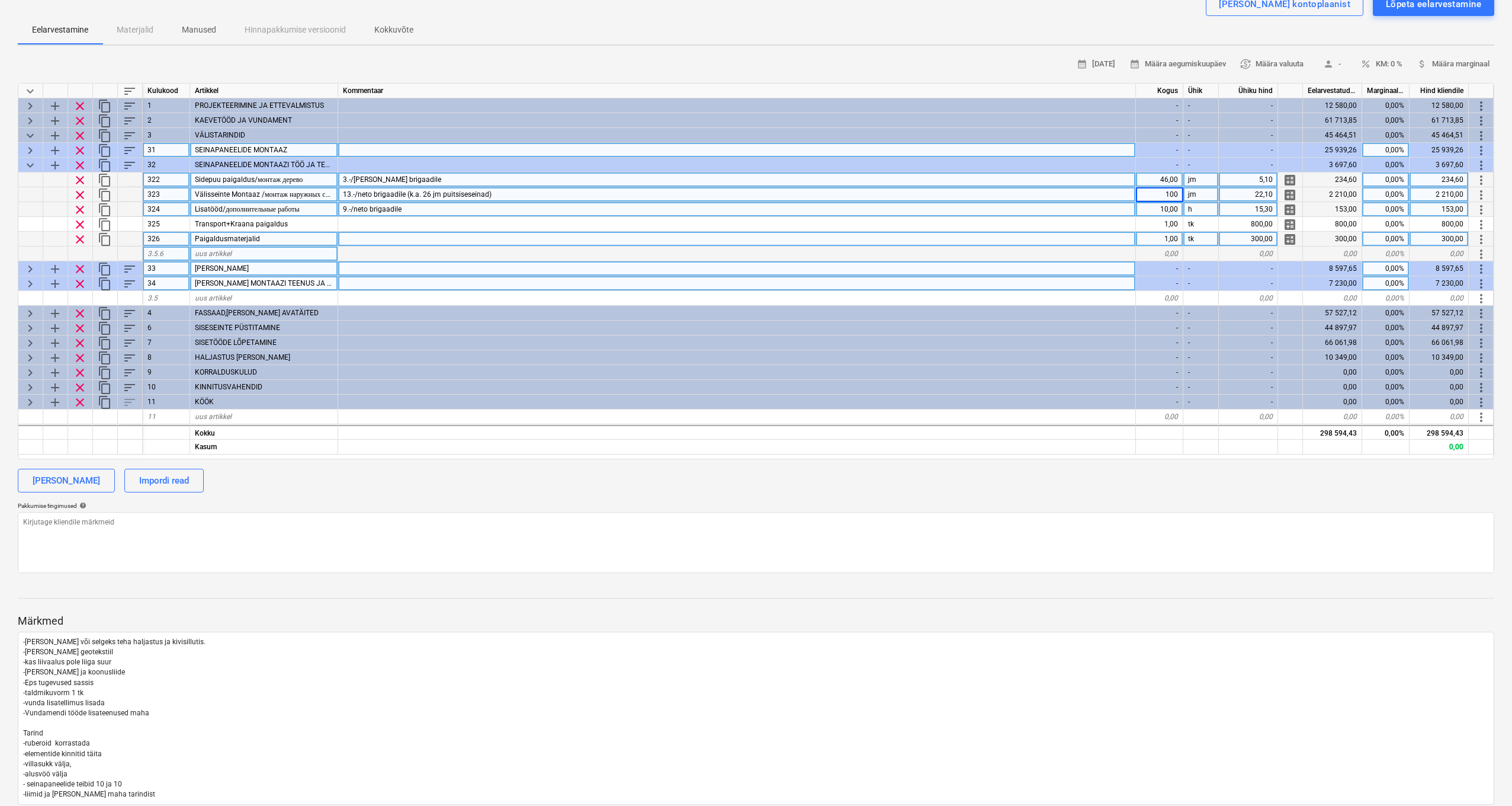
click at [1137, 213] on div "10,00" at bounding box center [1160, 210] width 48 height 15
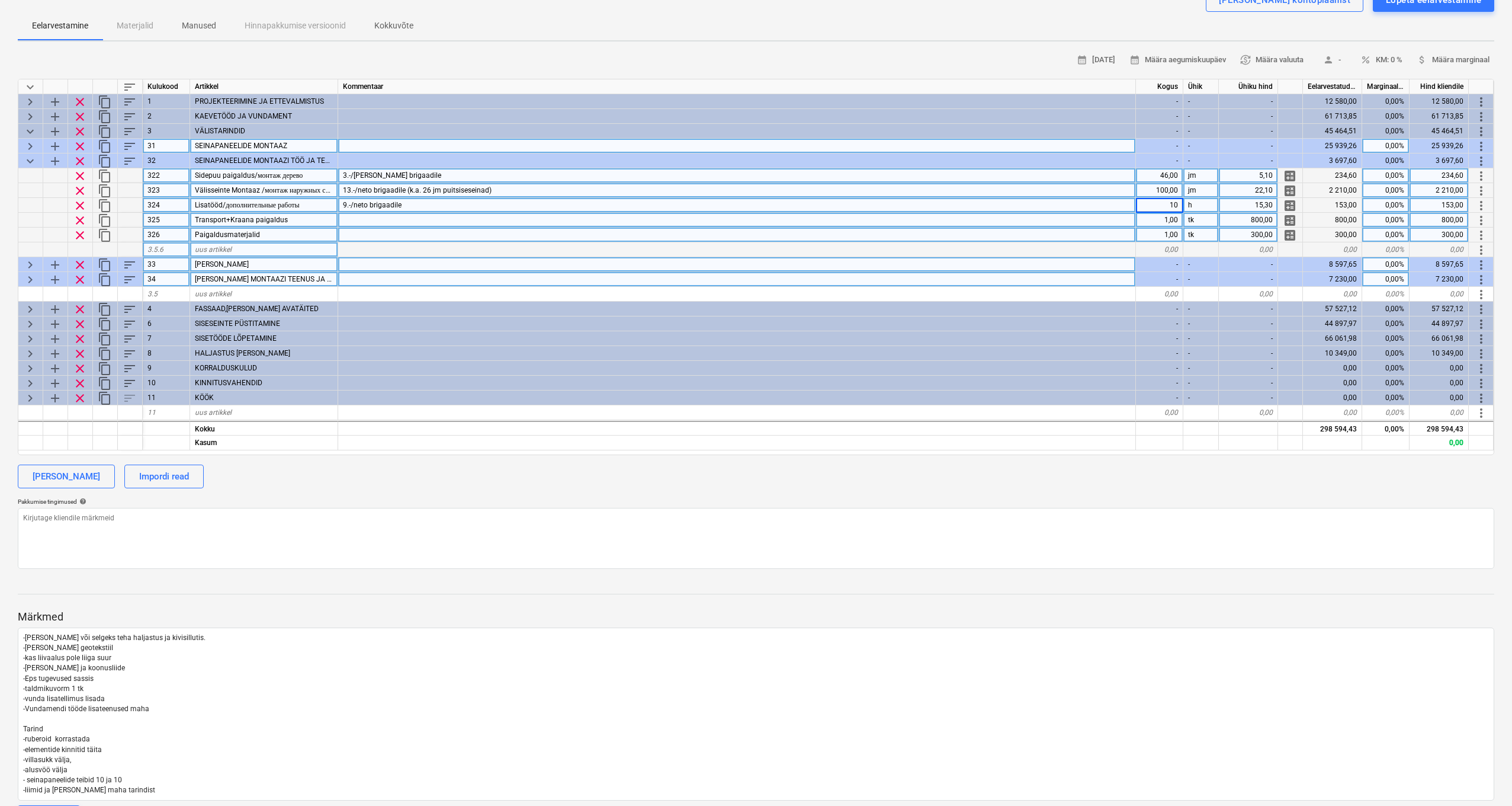
scroll to position [114, 0]
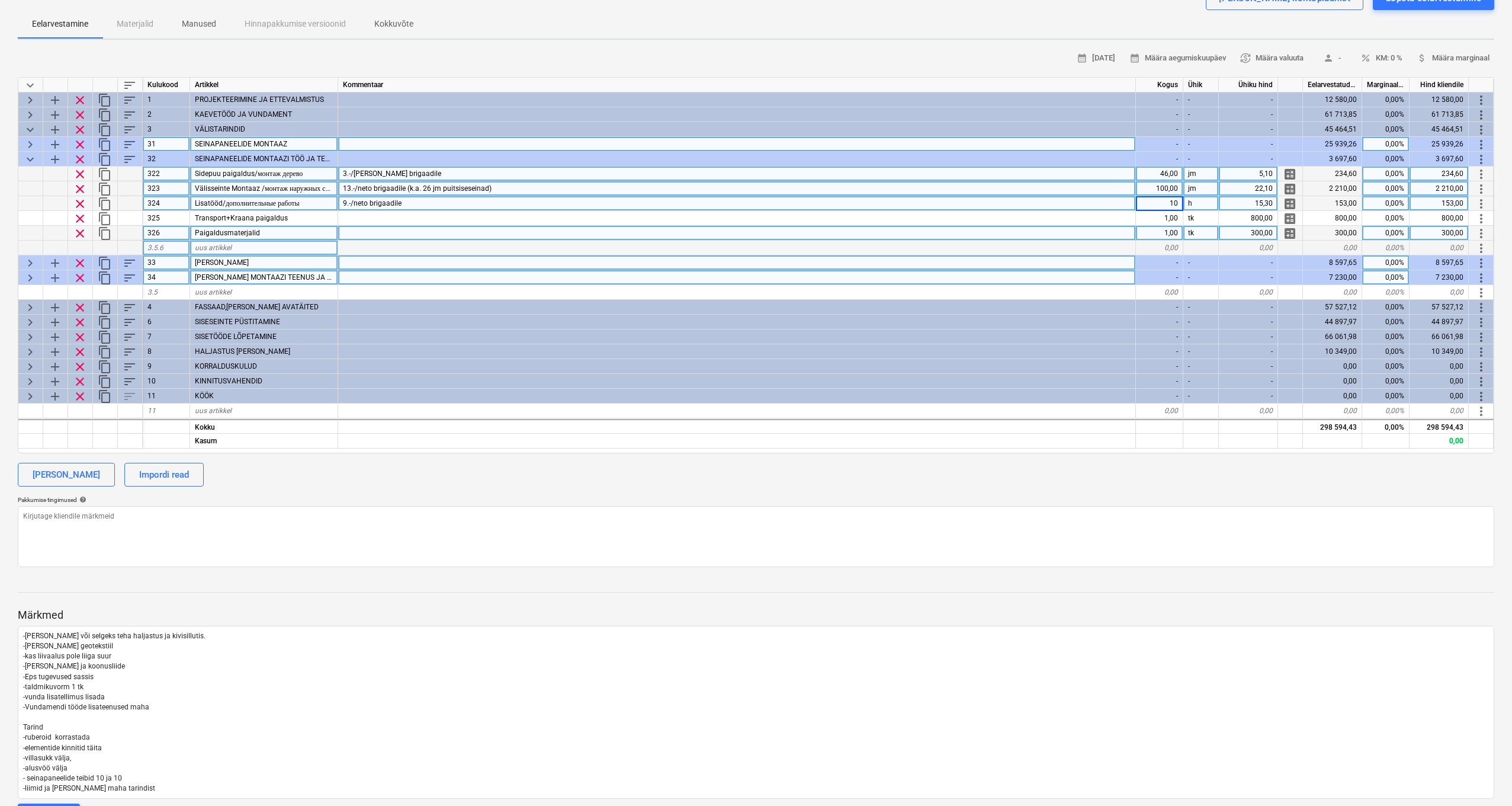
click at [1137, 234] on div "1,00" at bounding box center [1160, 234] width 48 height 15
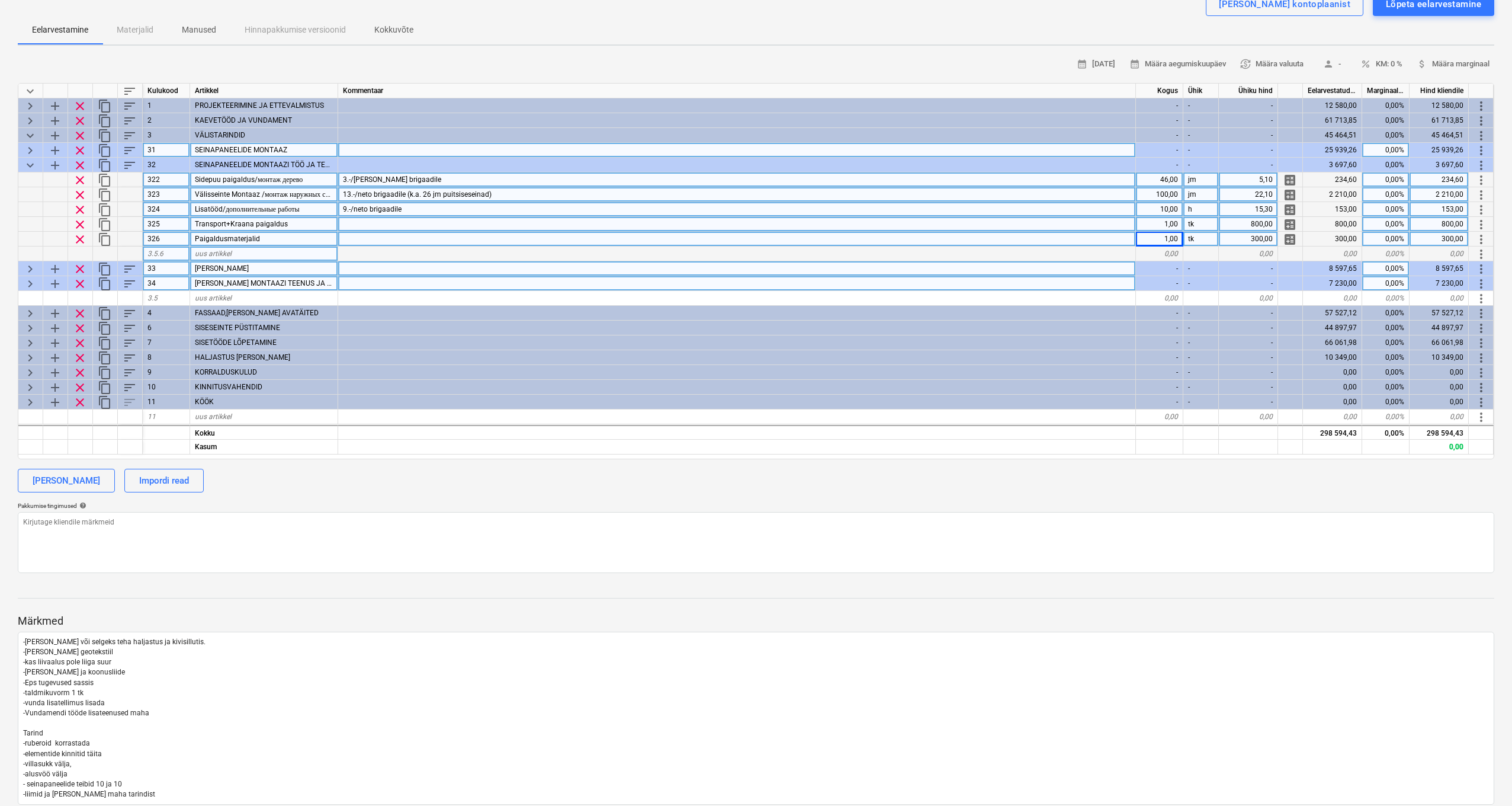
click at [1137, 219] on div "1,00" at bounding box center [1160, 225] width 48 height 15
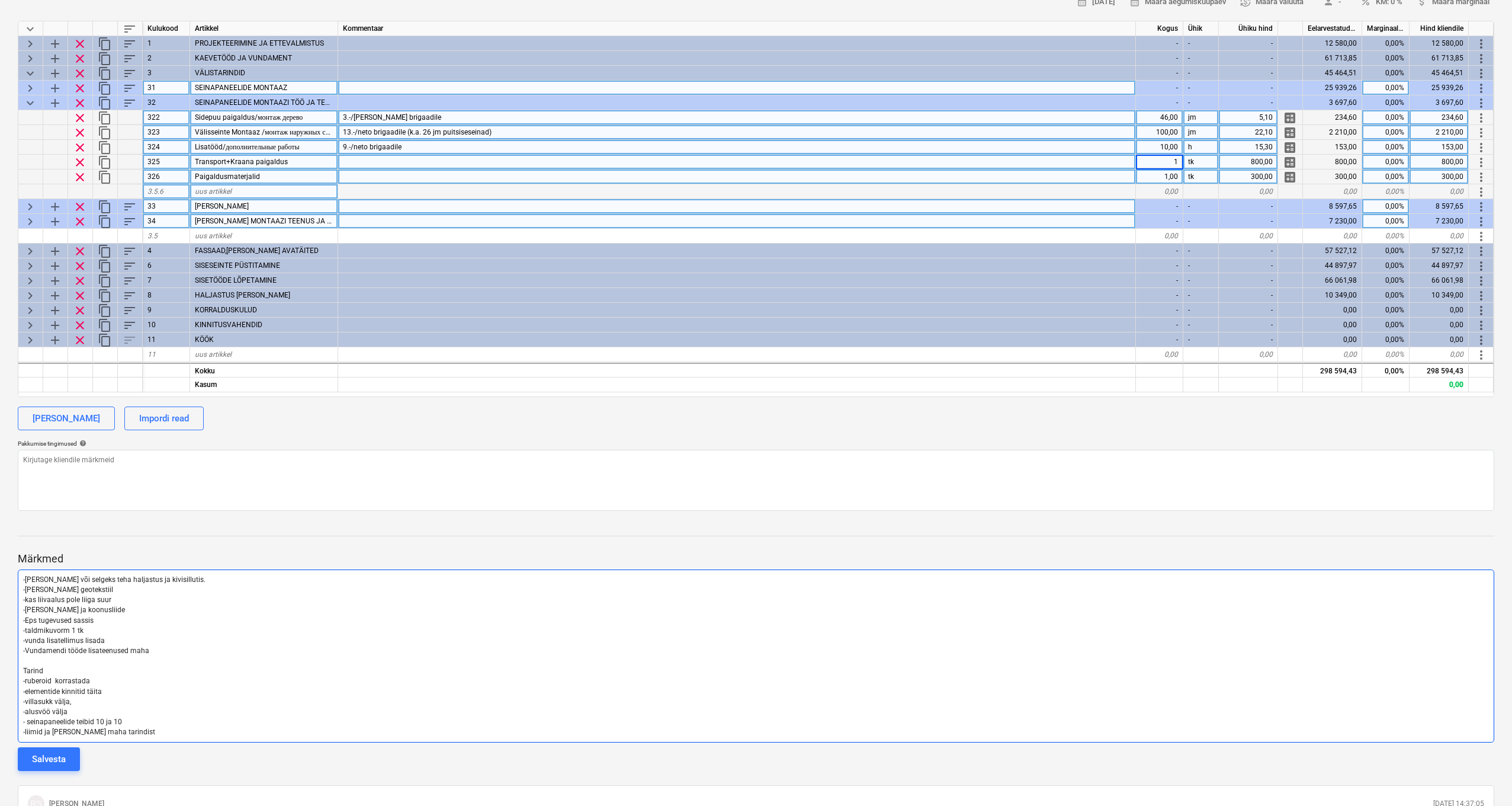
scroll to position [172, 0]
click at [166, 592] on p "-liimid ja [PERSON_NAME] maha tarindist" at bounding box center [756, 732] width 1466 height 10
click at [155, 592] on p "-liimid ja [PERSON_NAME] maha tarindist" at bounding box center [756, 732] width 1466 height 10
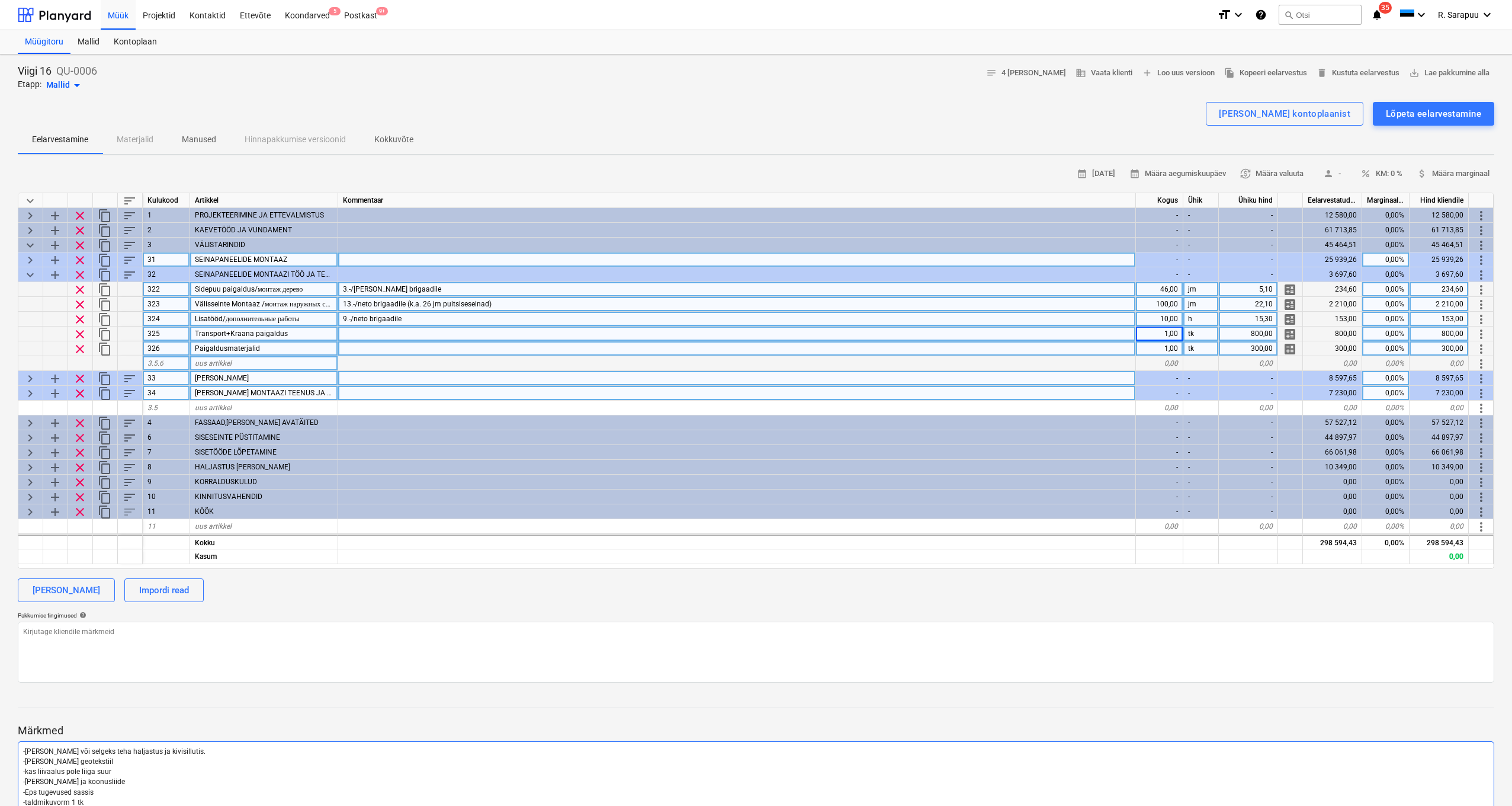
scroll to position [0, 0]
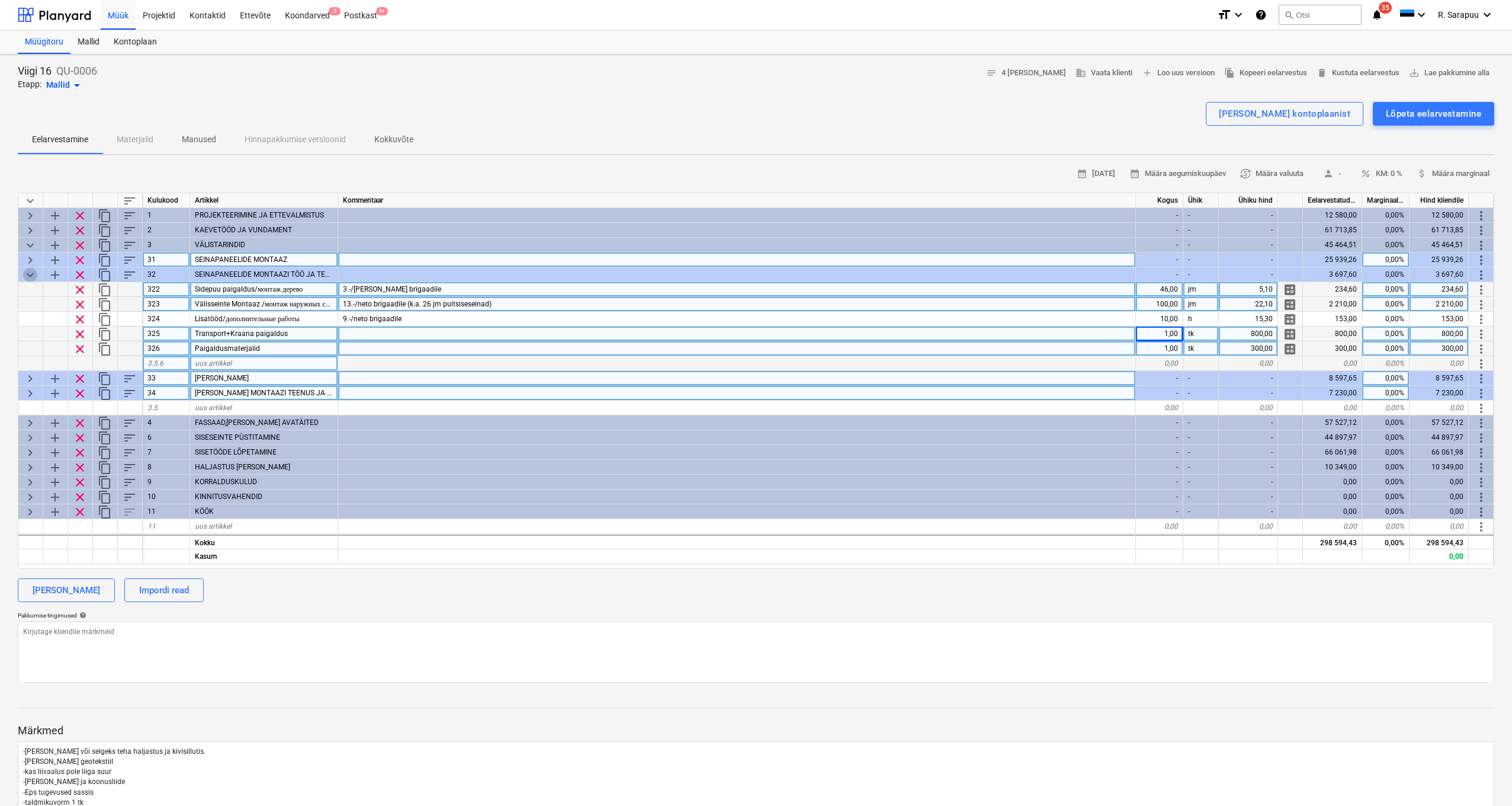
click at [33, 276] on span "keyboard_arrow_down" at bounding box center [30, 275] width 14 height 14
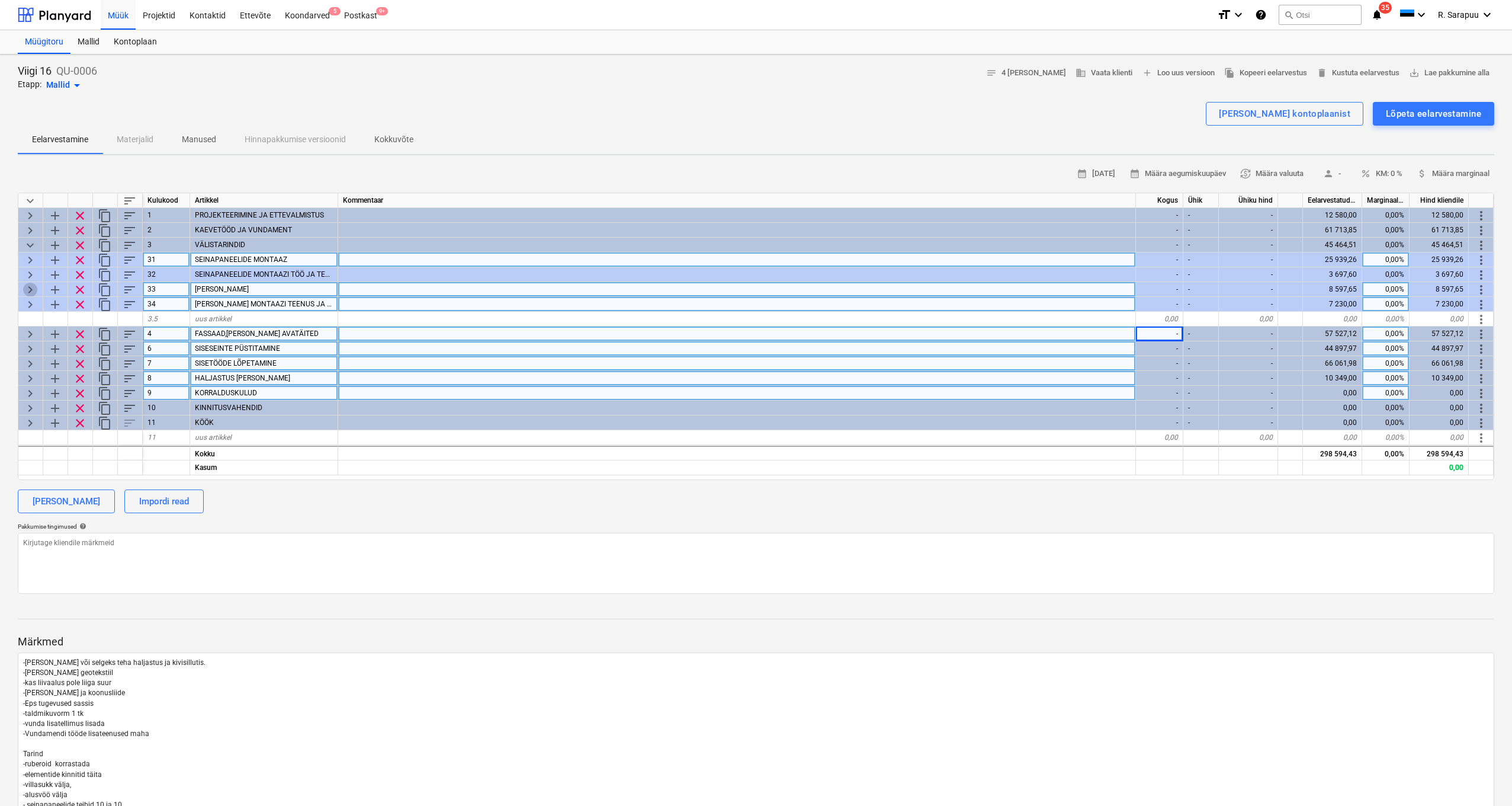
click at [29, 287] on span "keyboard_arrow_right" at bounding box center [30, 290] width 14 height 14
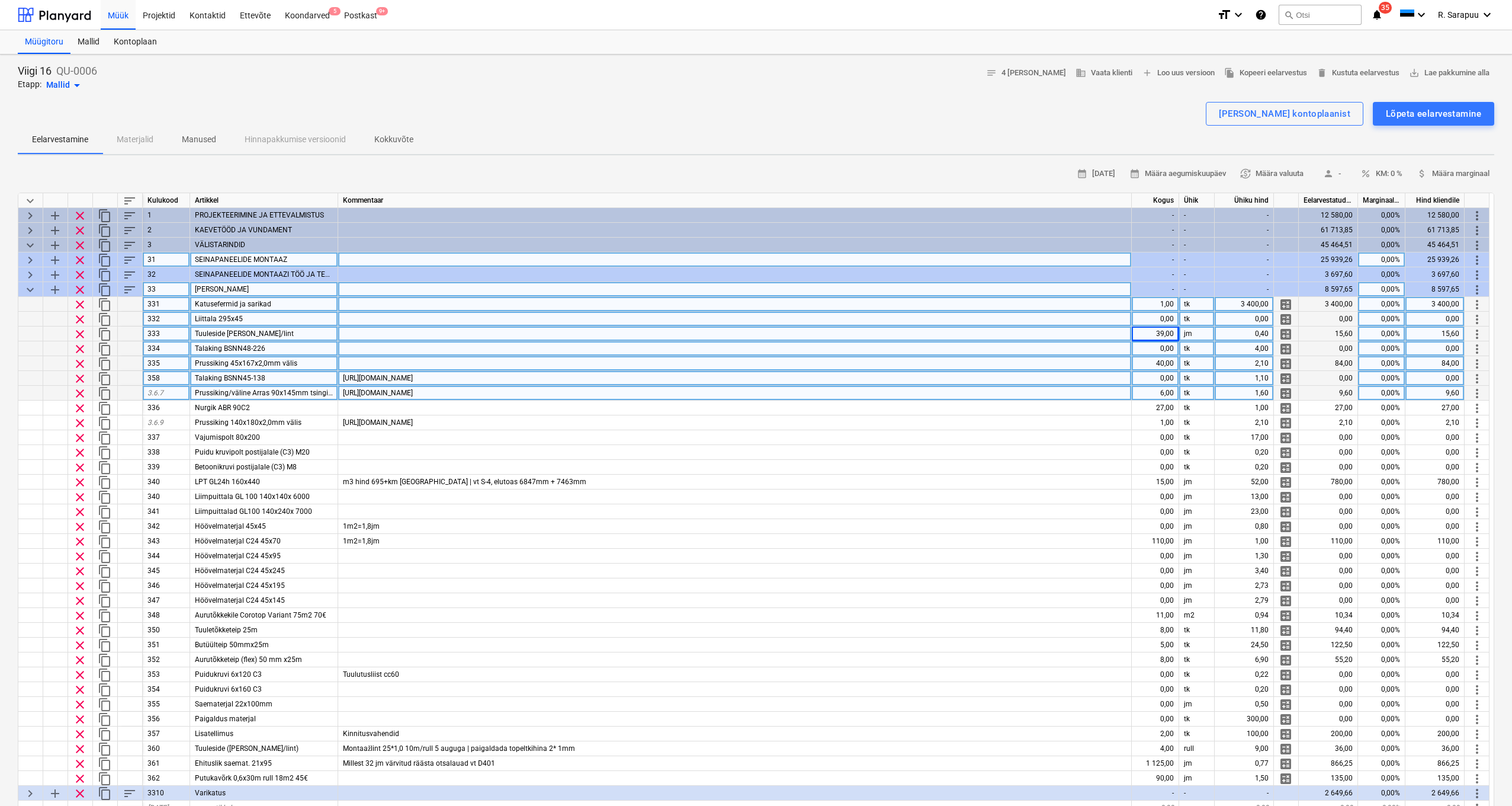
click at [1035, 321] on div at bounding box center [735, 319] width 794 height 15
click at [284, 334] on div "Tuuleside [PERSON_NAME]/lint" at bounding box center [264, 334] width 148 height 15
click at [377, 331] on div at bounding box center [735, 334] width 794 height 15
click at [1137, 364] on div "40,00" at bounding box center [1156, 363] width 48 height 15
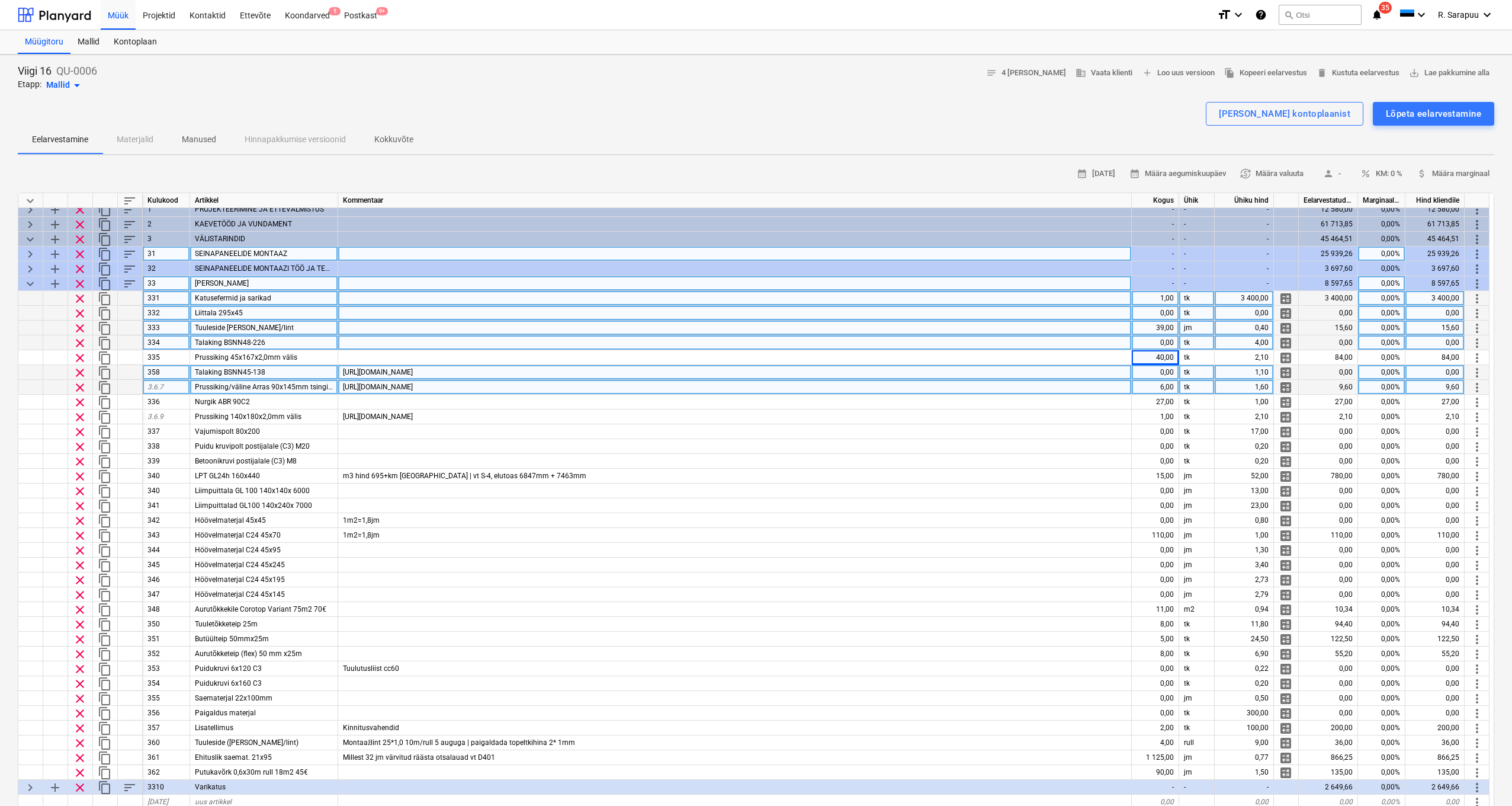
click at [262, 373] on span "Talaking BSNN45-138" at bounding box center [230, 372] width 71 height 8
click at [611, 378] on div "[URL][DOMAIN_NAME]" at bounding box center [735, 372] width 794 height 15
click at [606, 389] on div "[URL][DOMAIN_NAME]" at bounding box center [735, 387] width 794 height 15
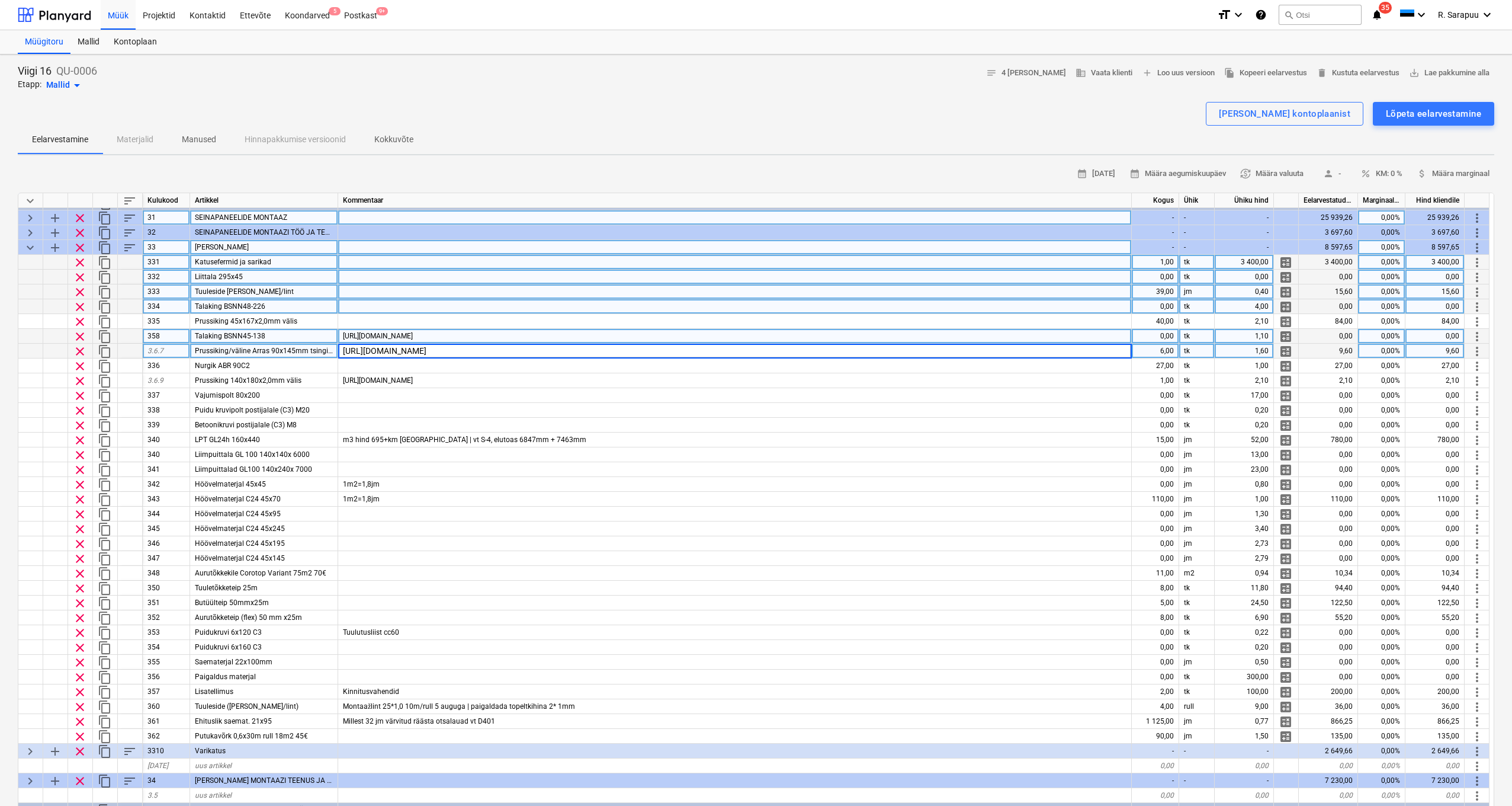
scroll to position [45, 0]
click at [1137, 353] on div "6,00" at bounding box center [1156, 349] width 48 height 15
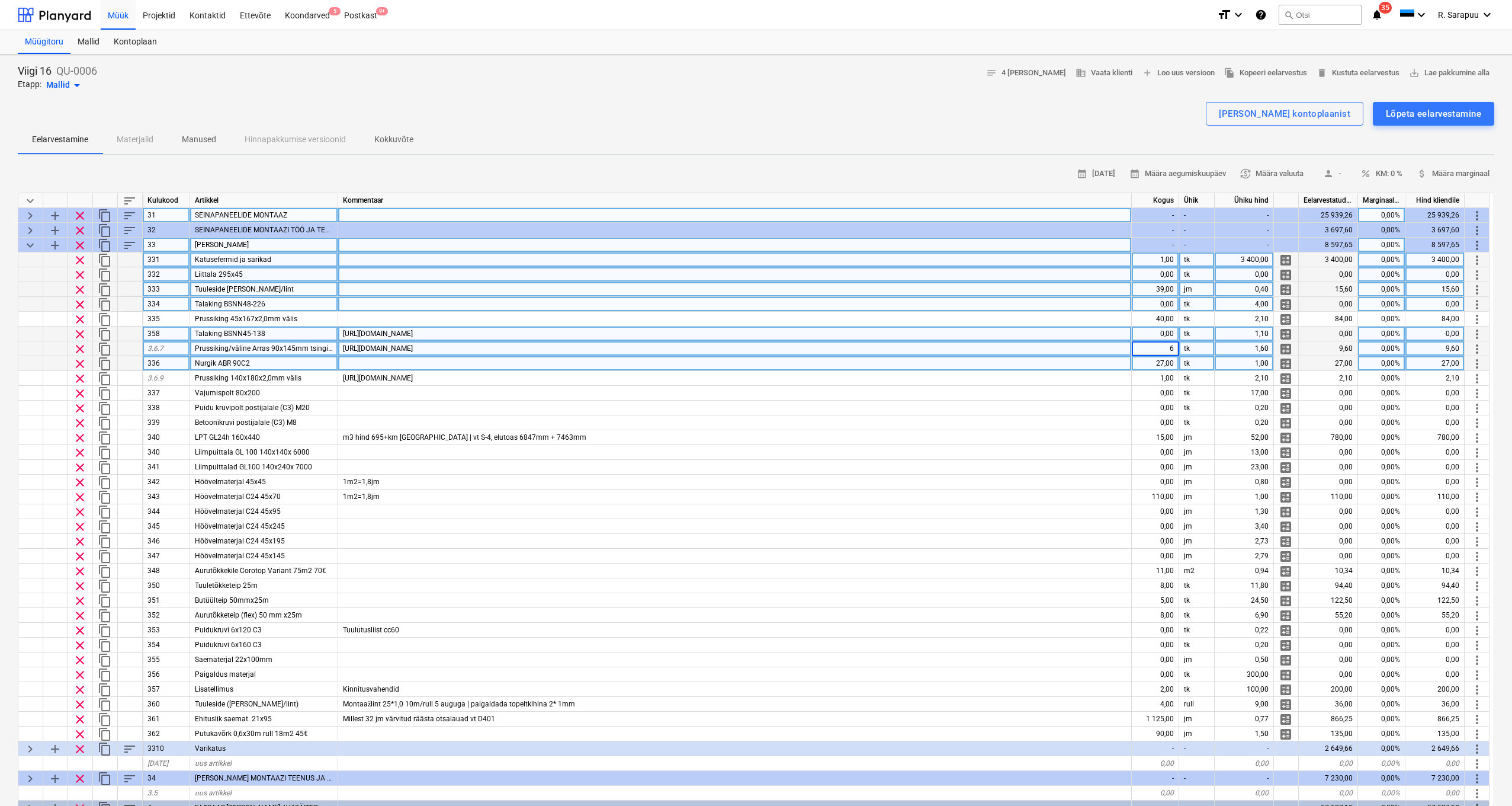
click at [1137, 363] on div "27,00" at bounding box center [1156, 363] width 48 height 15
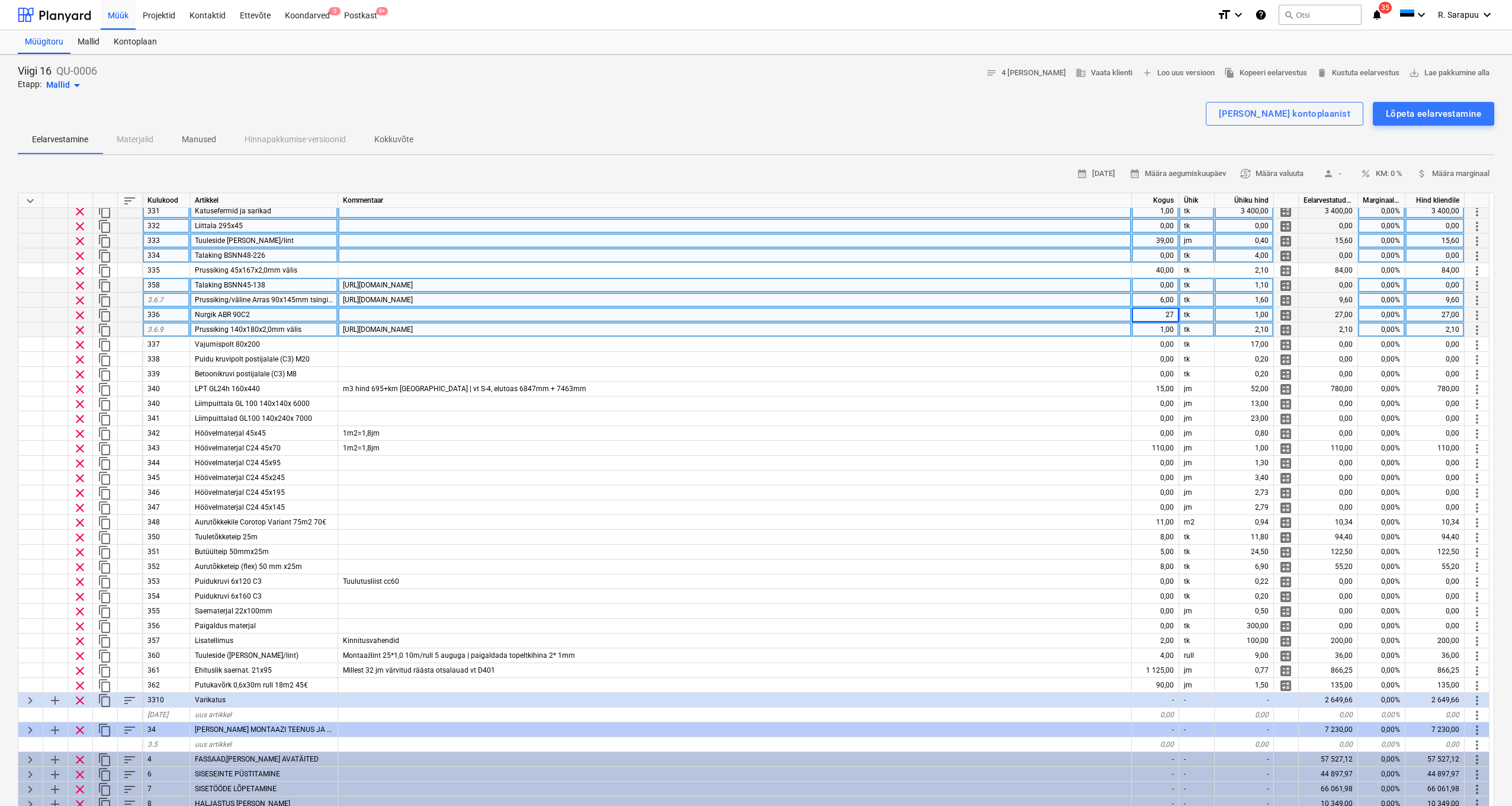
scroll to position [98, 1]
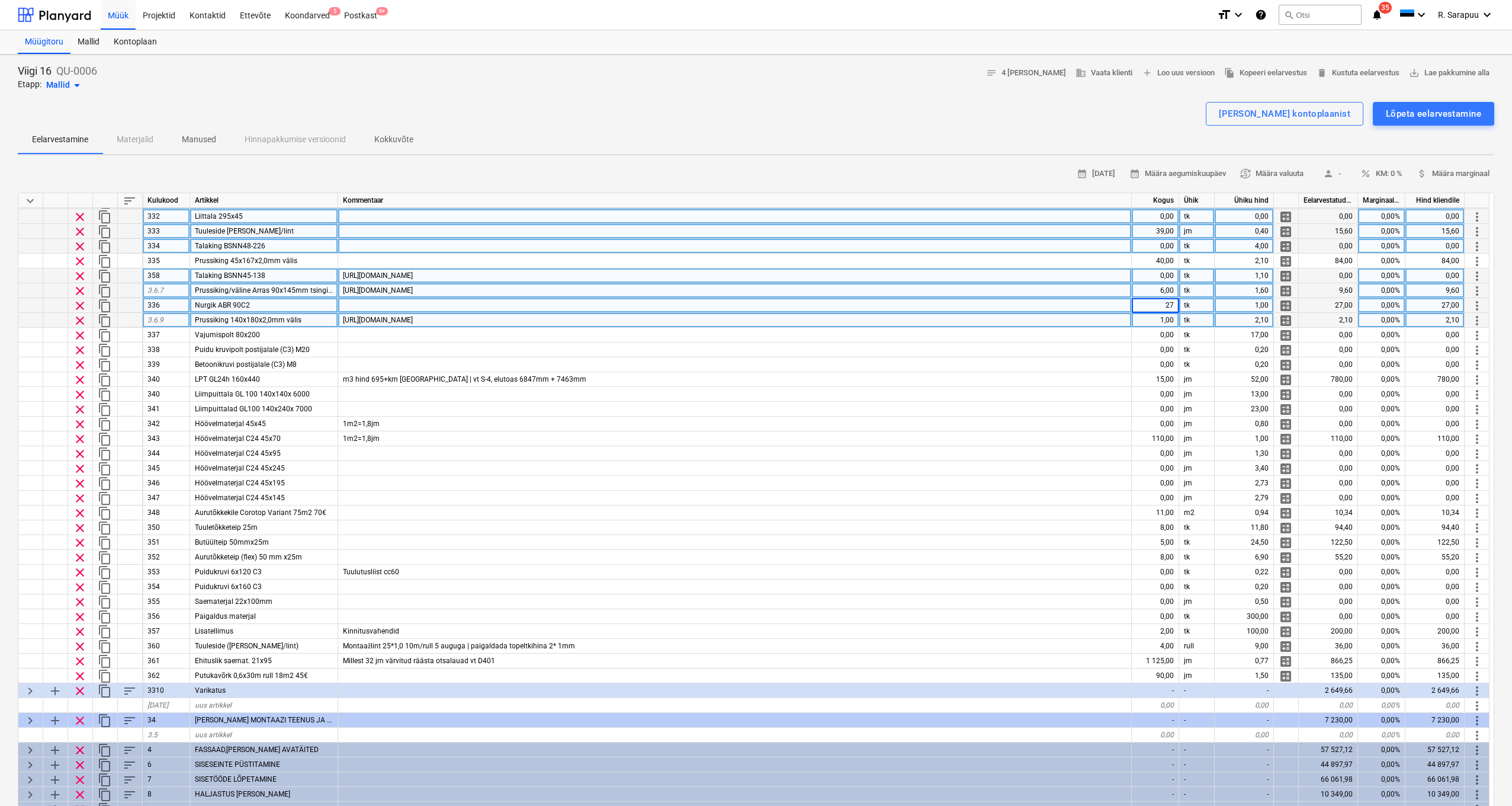
click at [629, 319] on div "[URL][DOMAIN_NAME]" at bounding box center [735, 320] width 794 height 15
click at [629, 319] on input "[URL][DOMAIN_NAME]" at bounding box center [734, 319] width 793 height 14
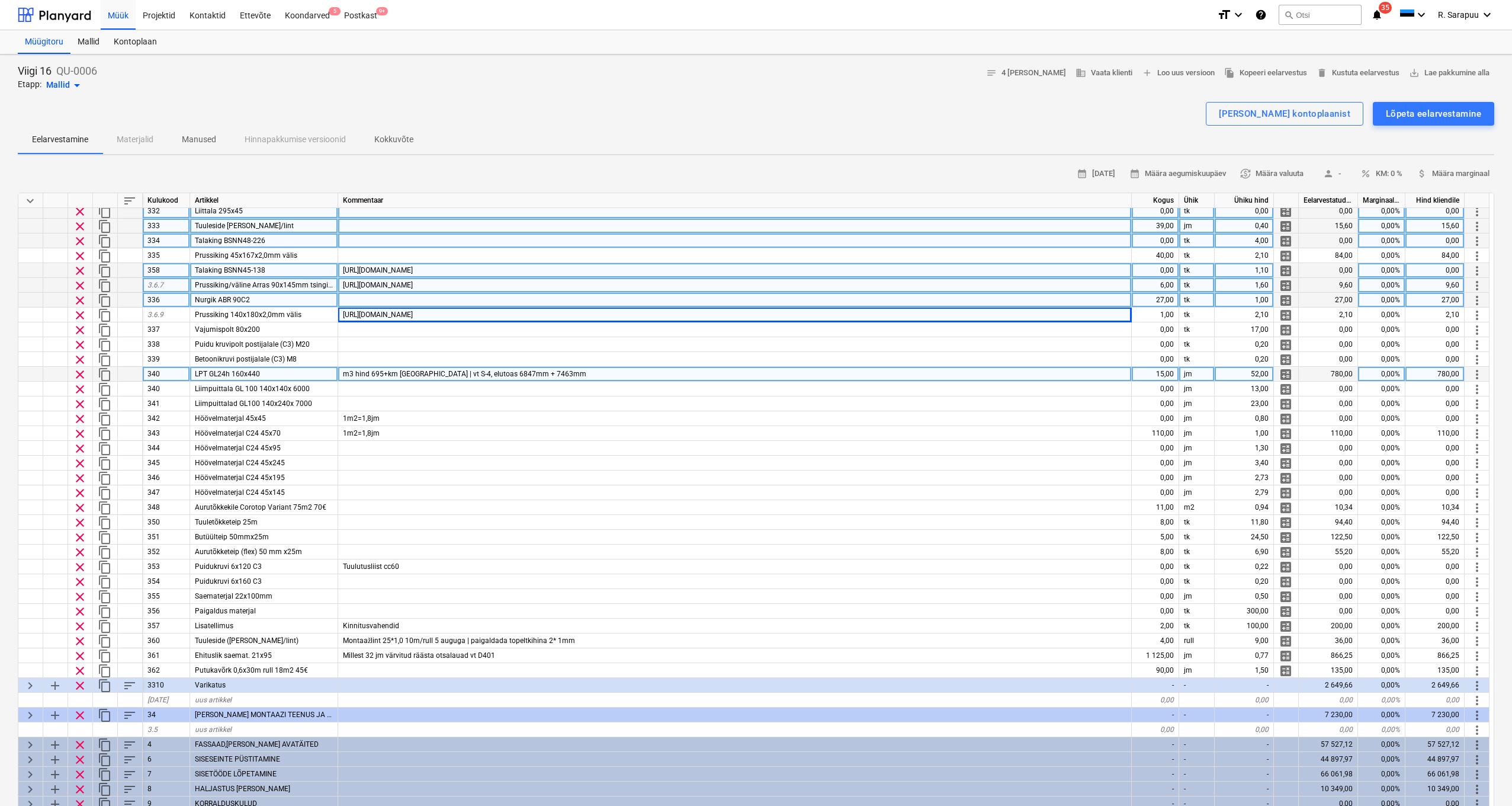
click at [1137, 371] on div "15,00" at bounding box center [1156, 375] width 48 height 15
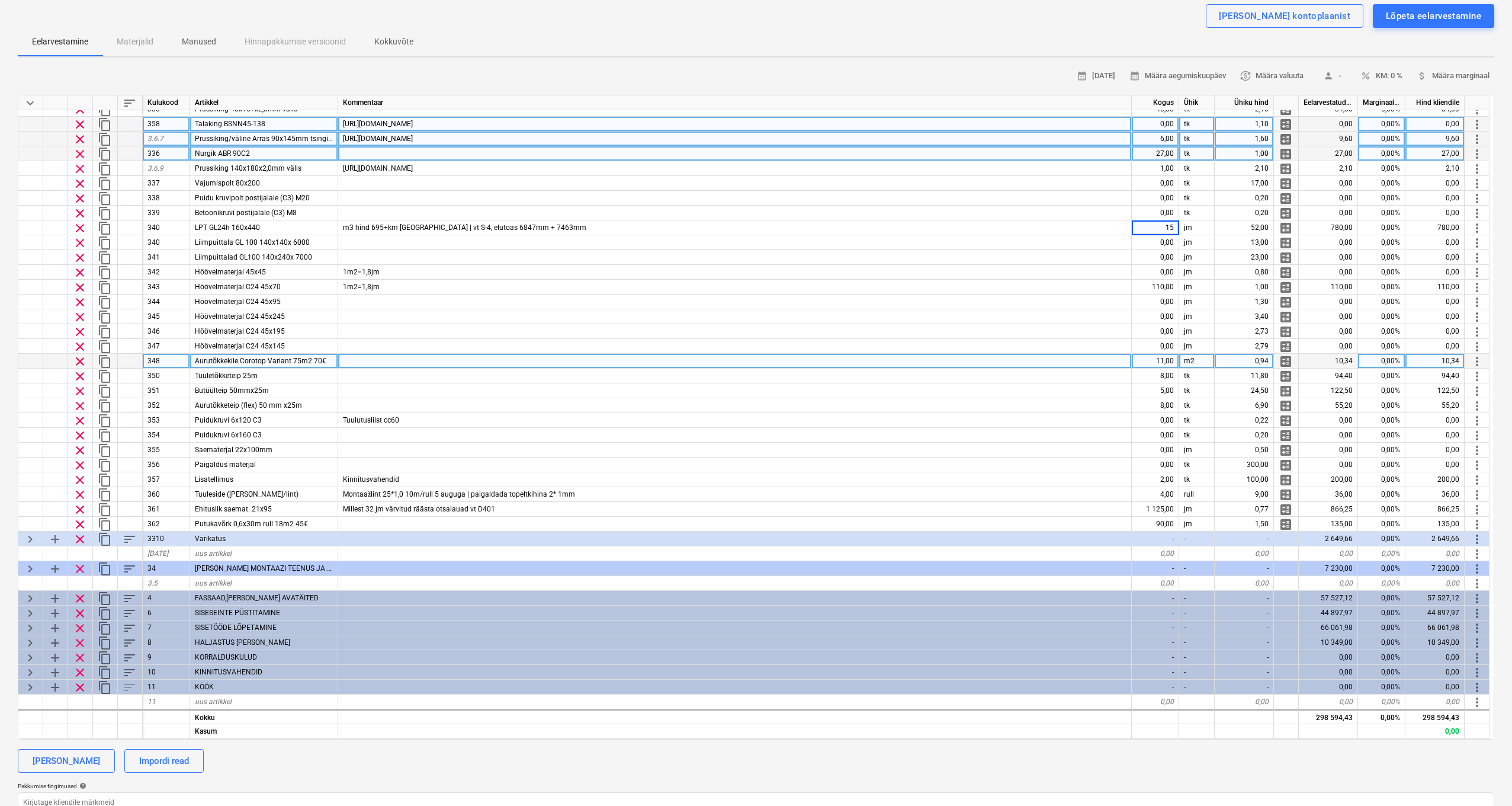
scroll to position [160, 1]
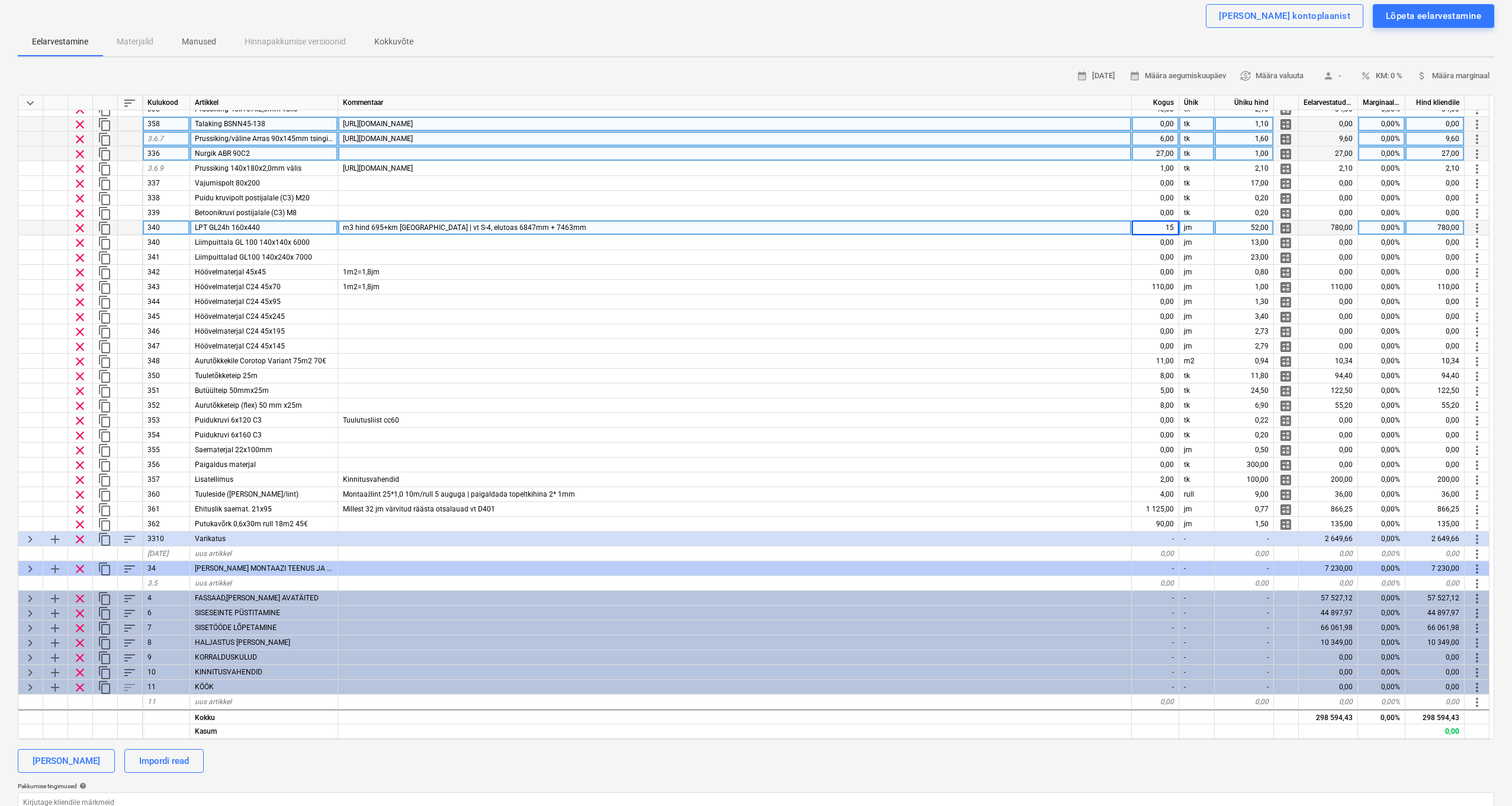
click at [1137, 222] on div "jm" at bounding box center [1197, 228] width 36 height 15
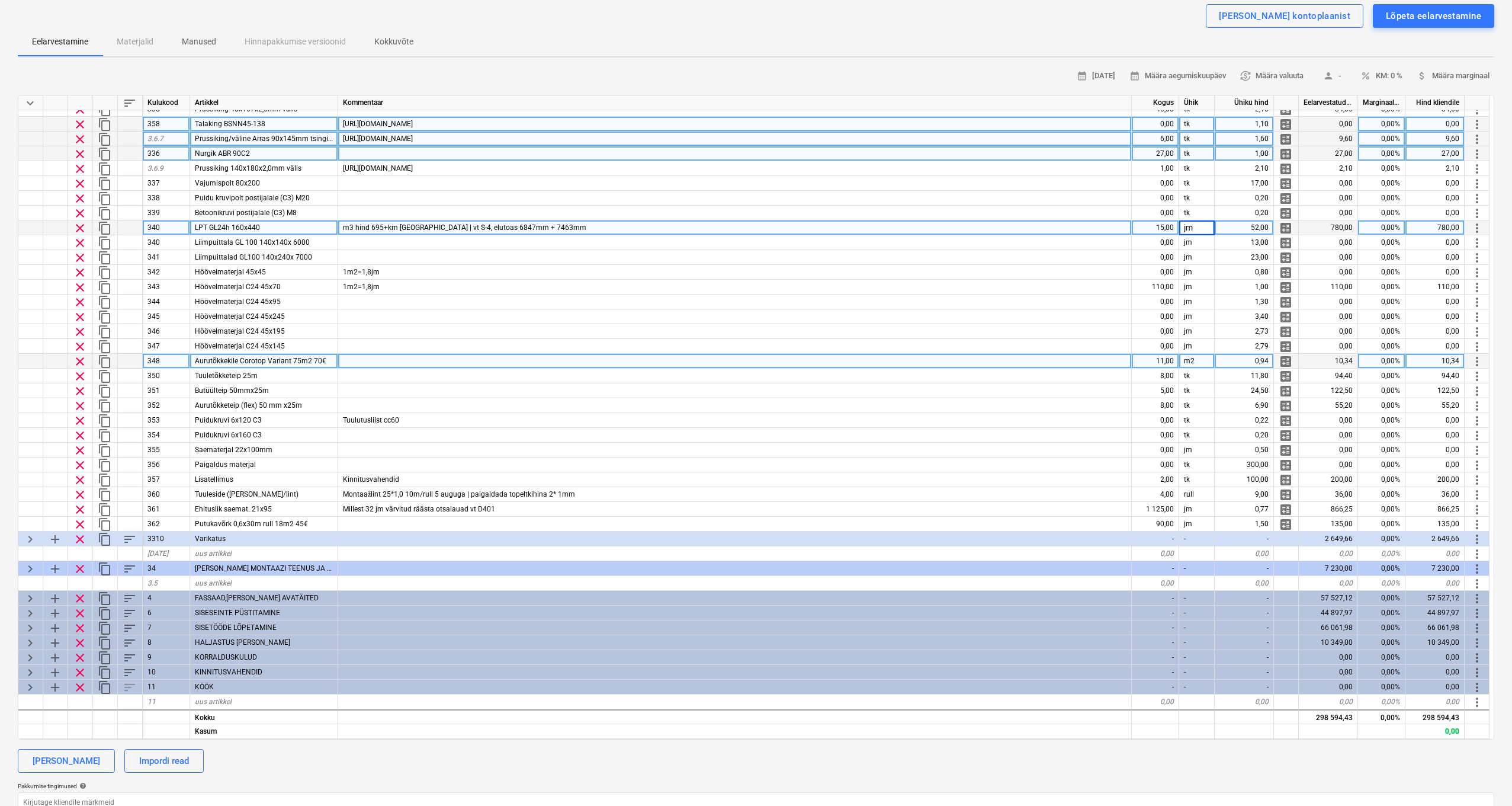
click at [1137, 354] on div "11,00" at bounding box center [1156, 361] width 48 height 15
click at [1137, 361] on input "11" at bounding box center [1155, 360] width 47 height 14
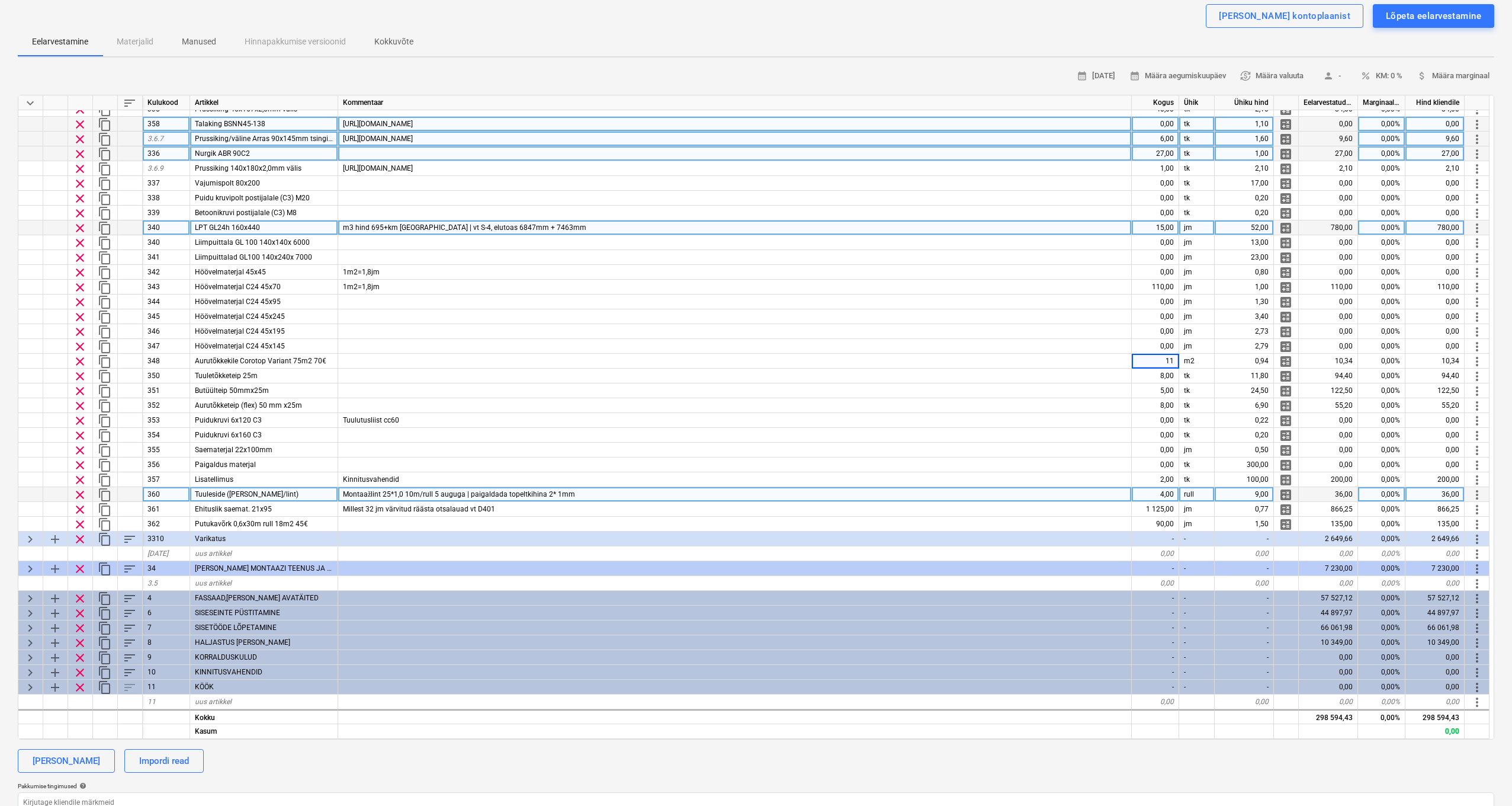
scroll to position [160, 0]
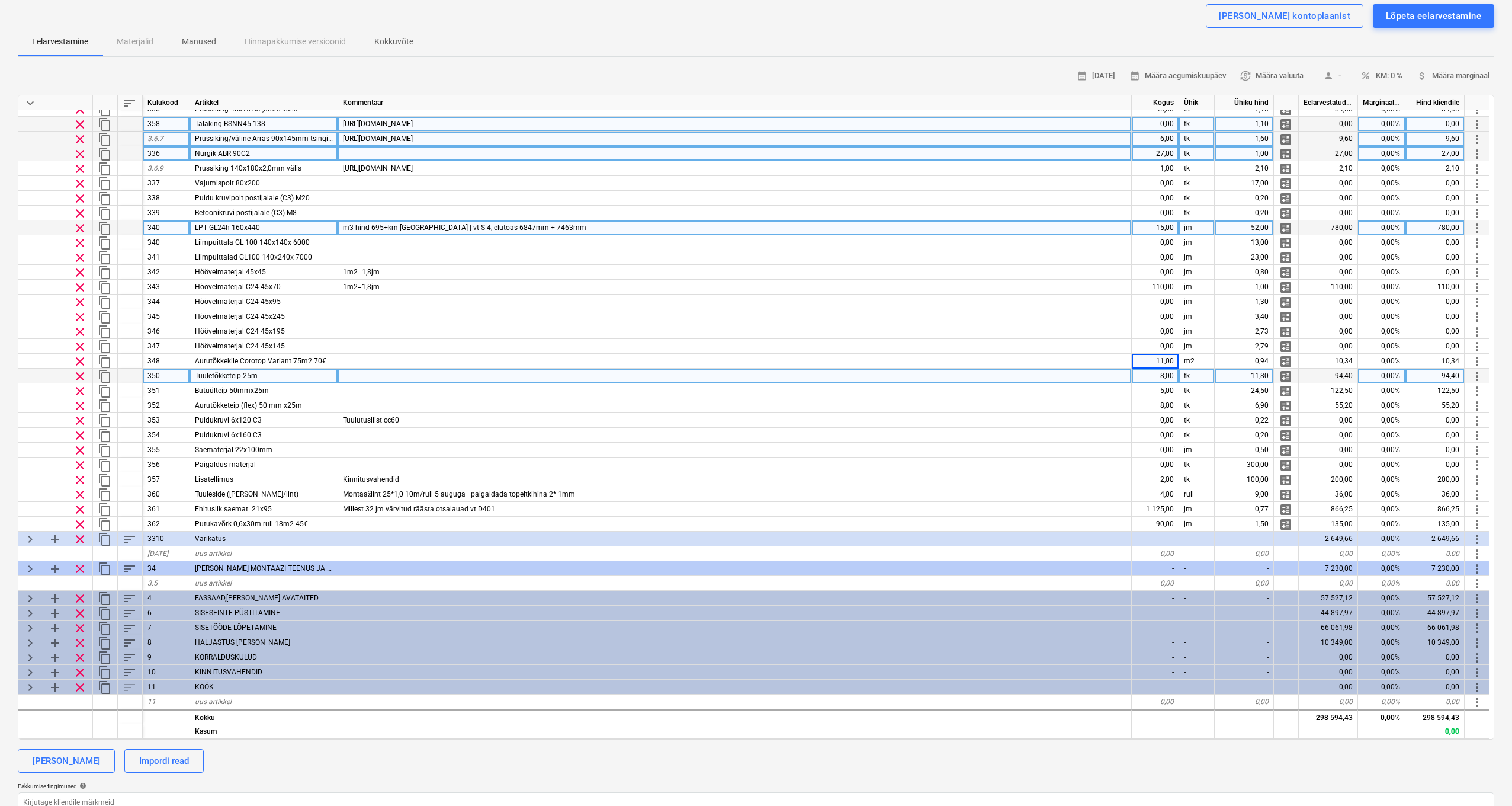
click at [1137, 370] on div "8,00" at bounding box center [1156, 376] width 48 height 15
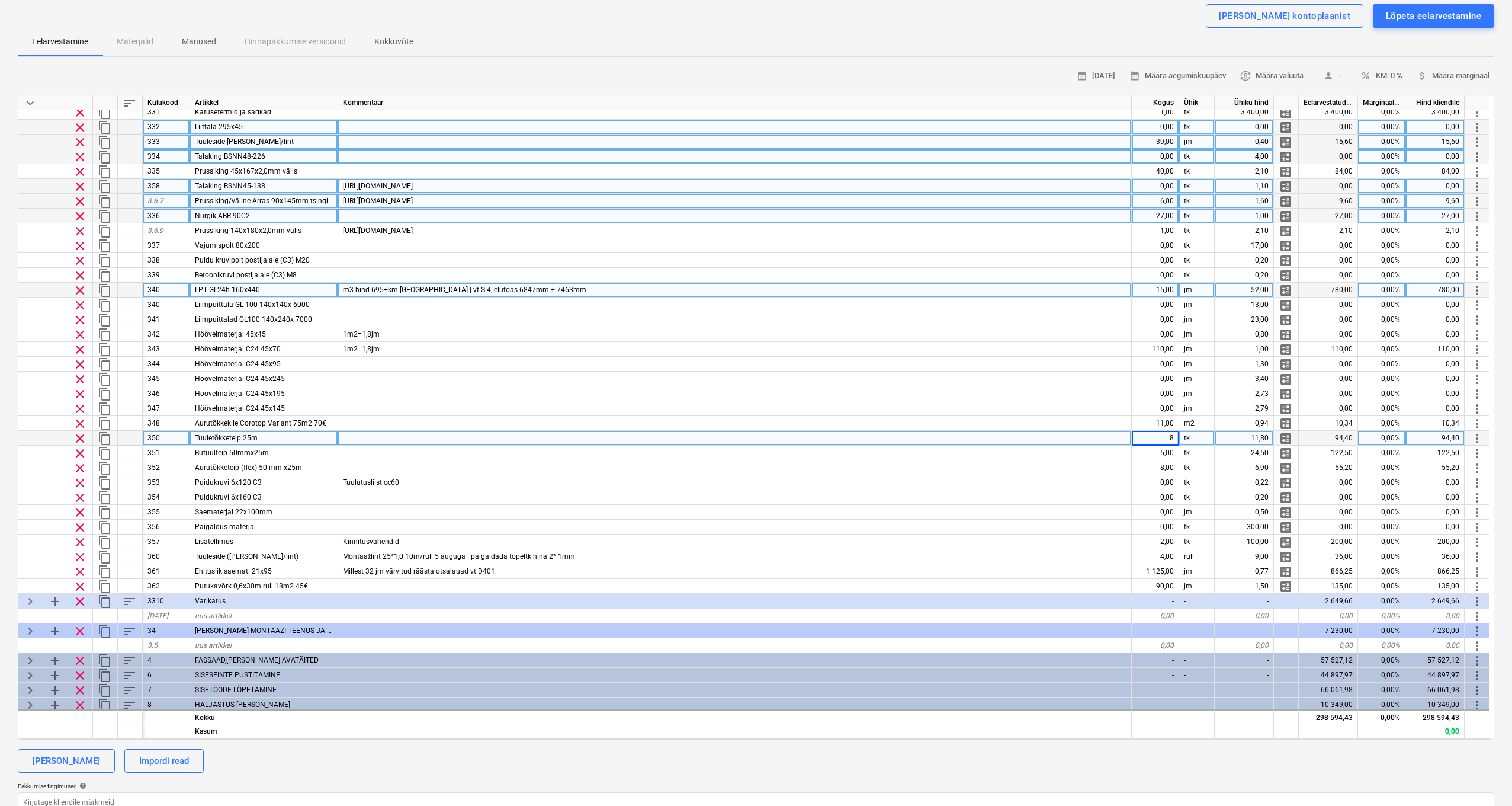
scroll to position [96, 1]
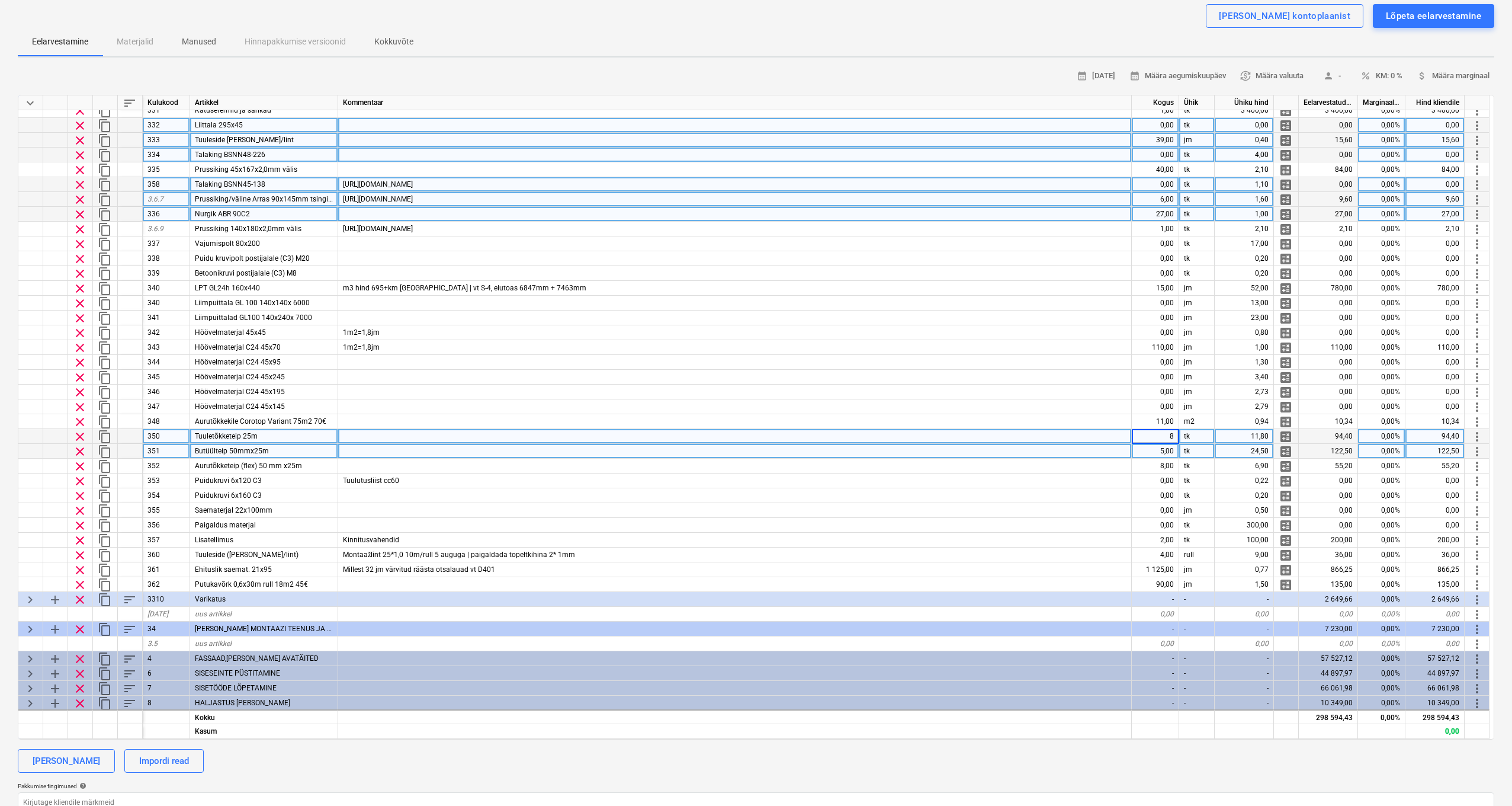
click at [1137, 448] on div "5,00" at bounding box center [1156, 452] width 48 height 15
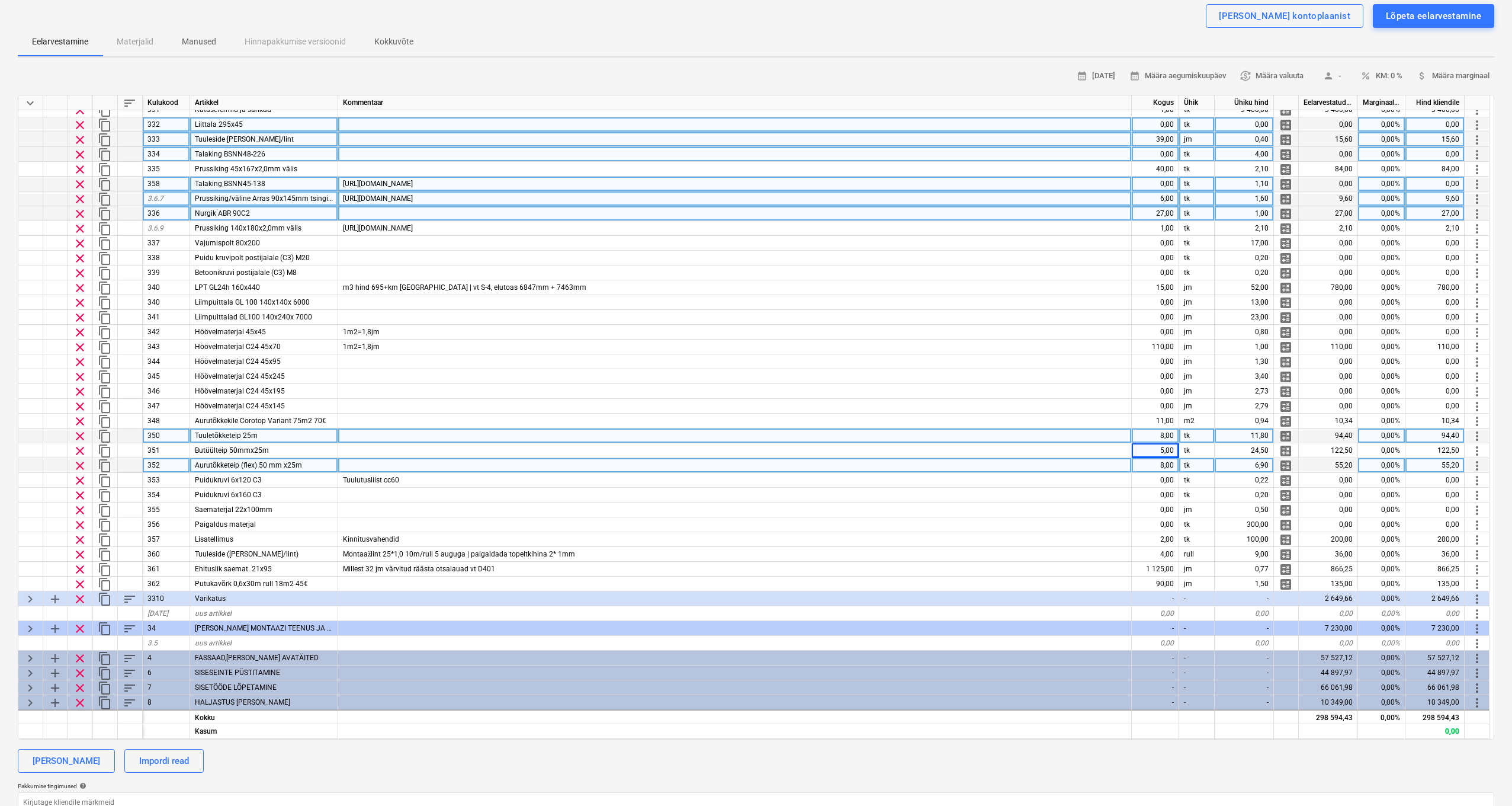
click at [1137, 464] on div "8,00" at bounding box center [1156, 466] width 48 height 15
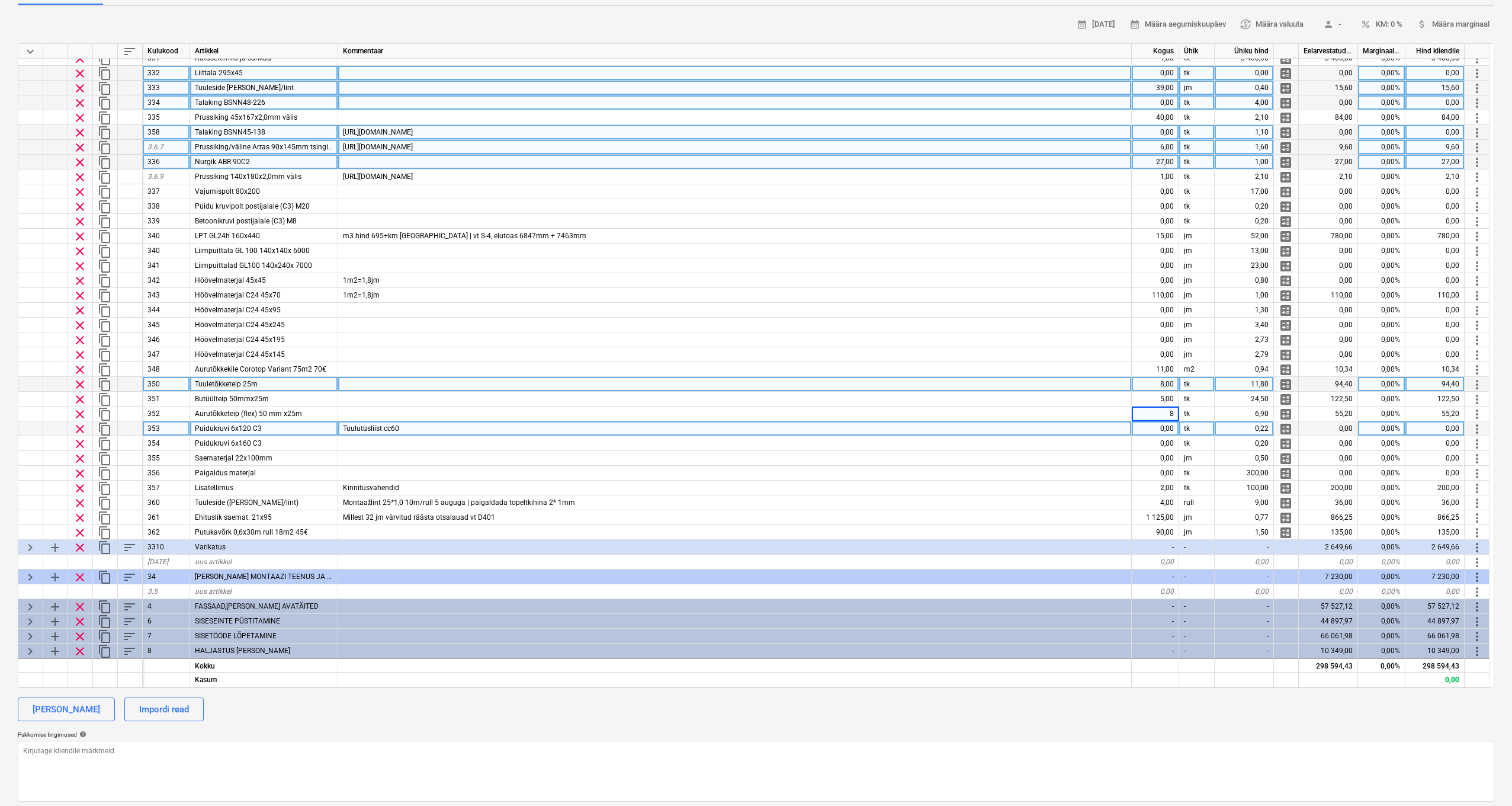
scroll to position [149, 0]
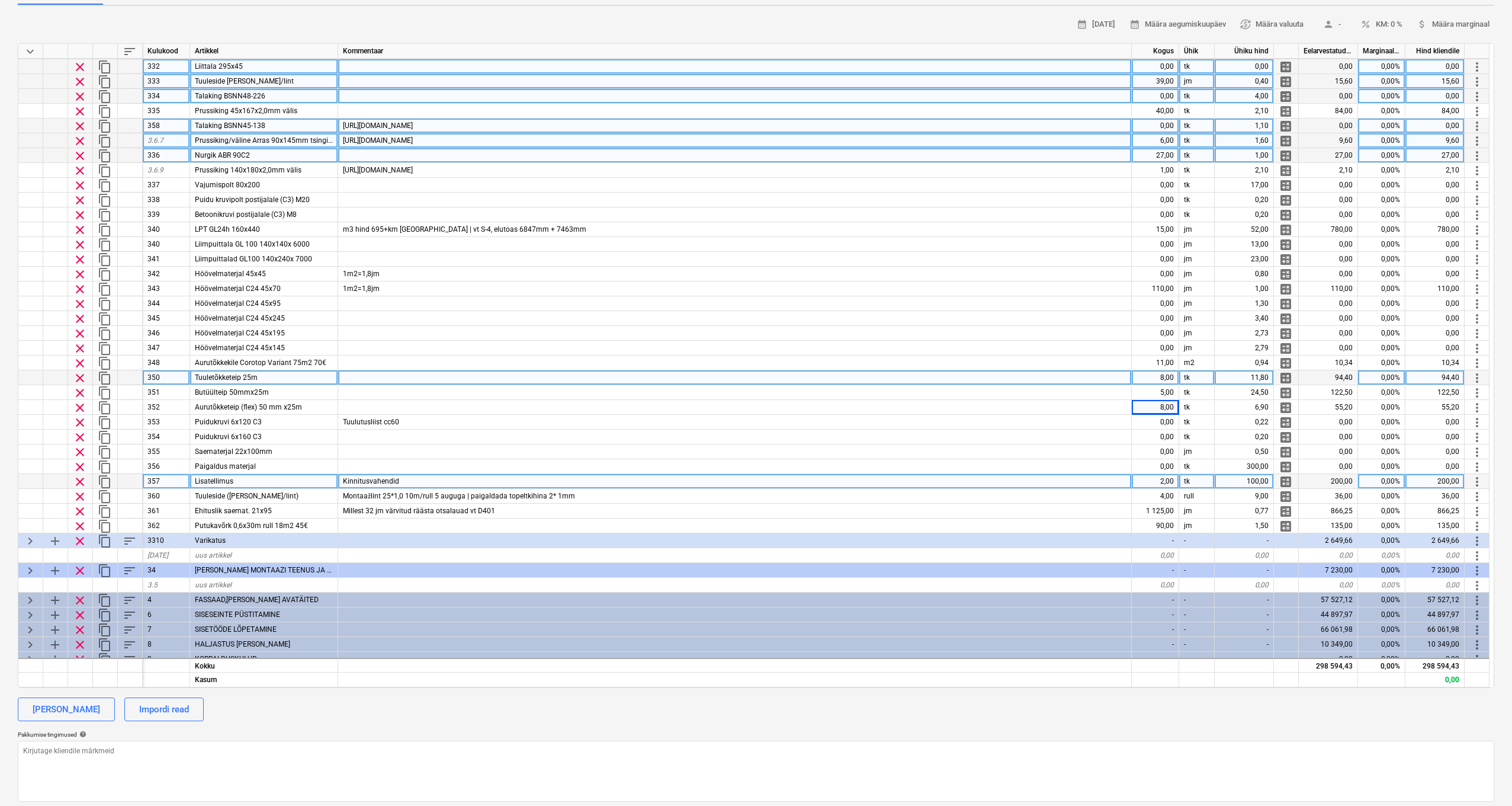
click at [1137, 487] on div "2,00" at bounding box center [1156, 481] width 48 height 15
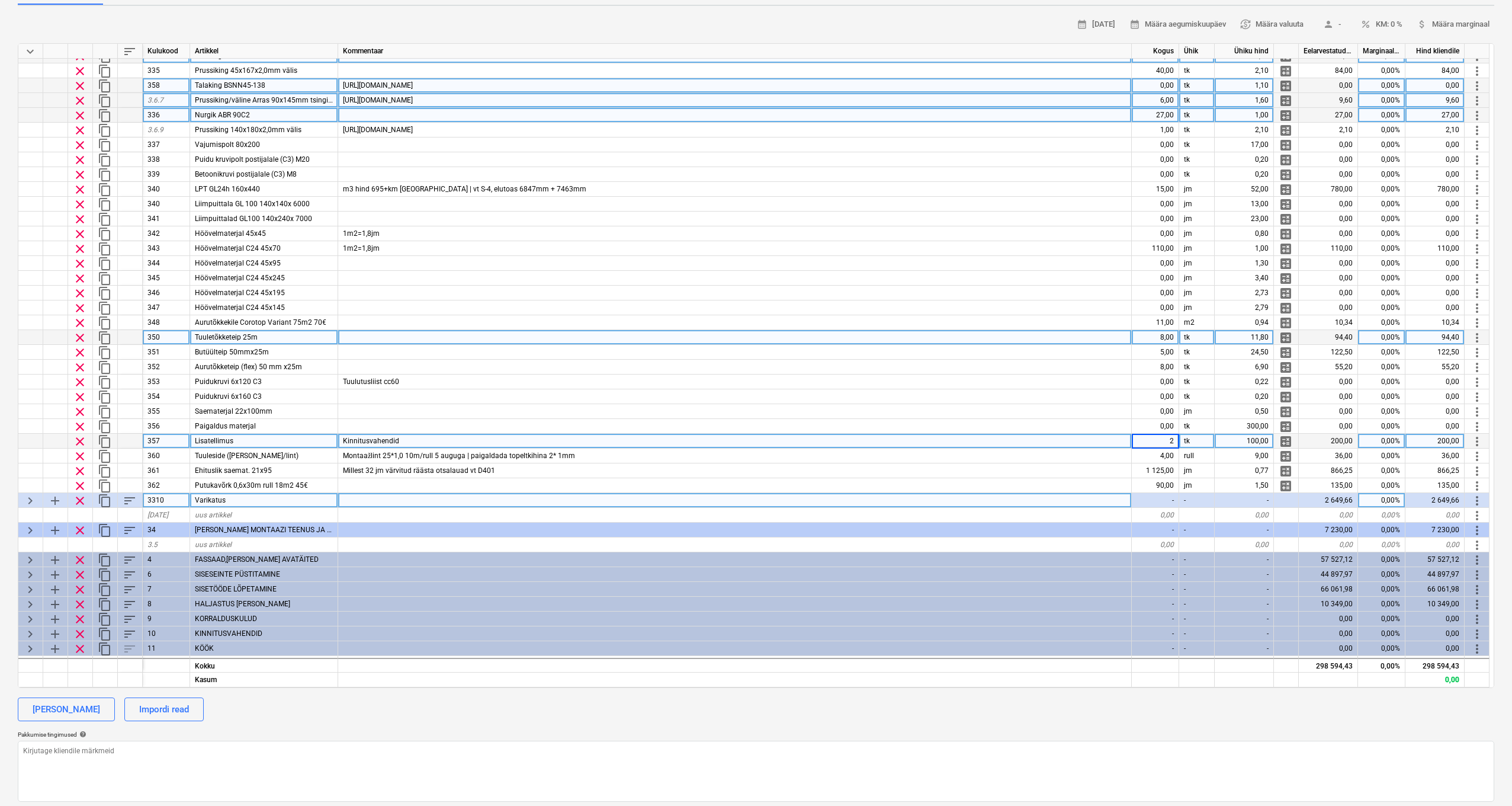
scroll to position [151, 0]
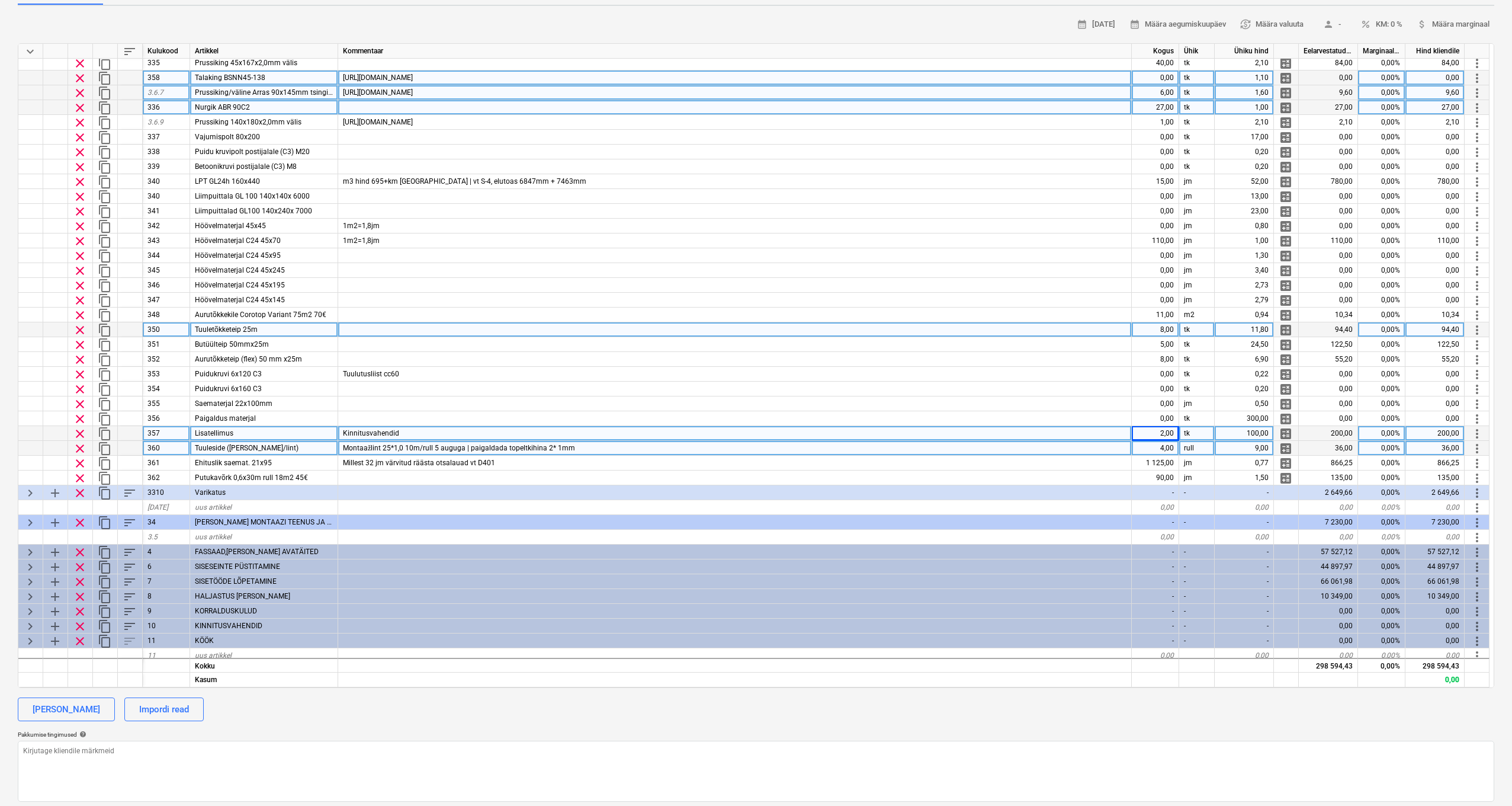
click at [1137, 446] on div "4,00" at bounding box center [1156, 449] width 48 height 15
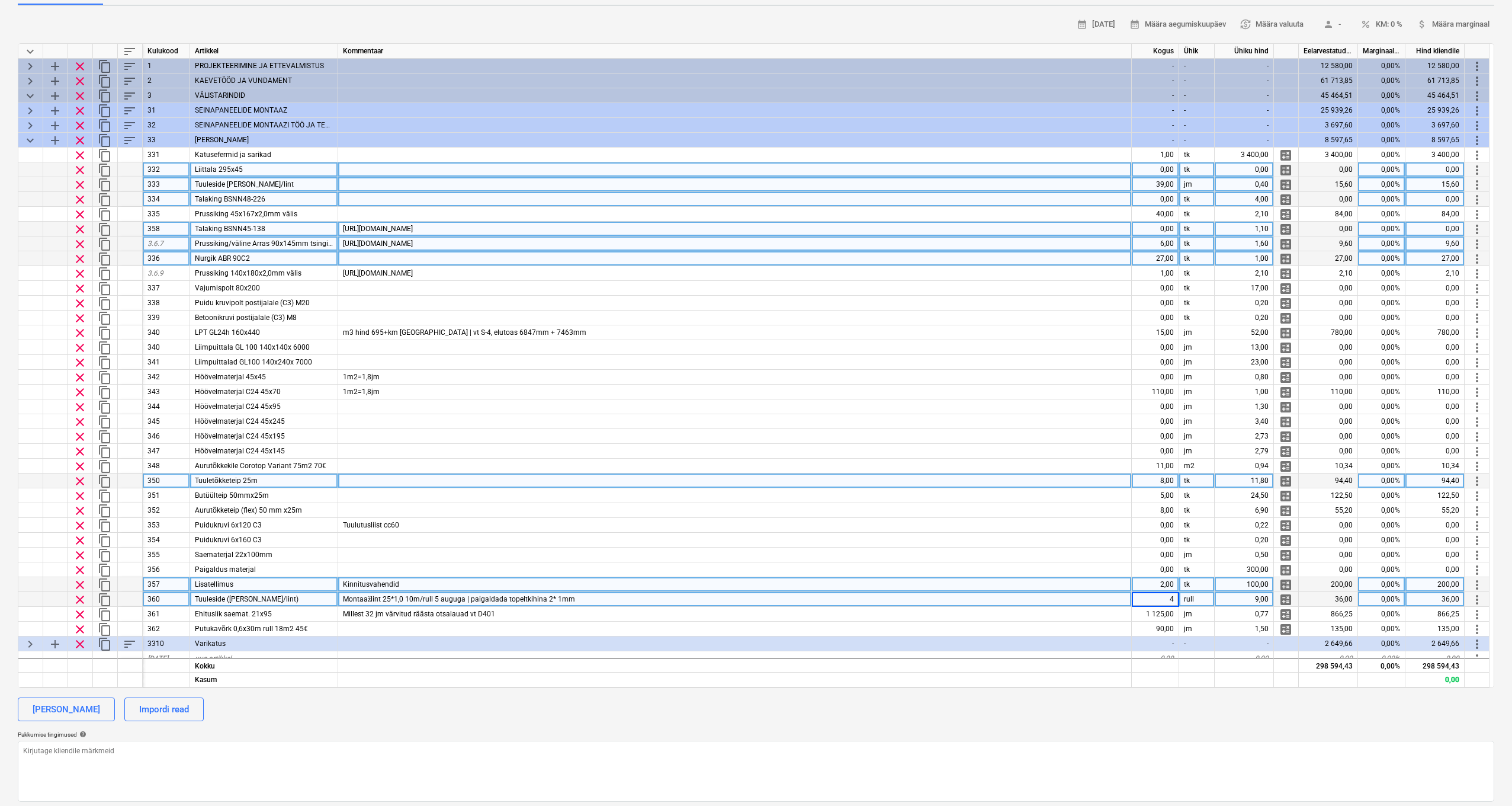
scroll to position [0, 1]
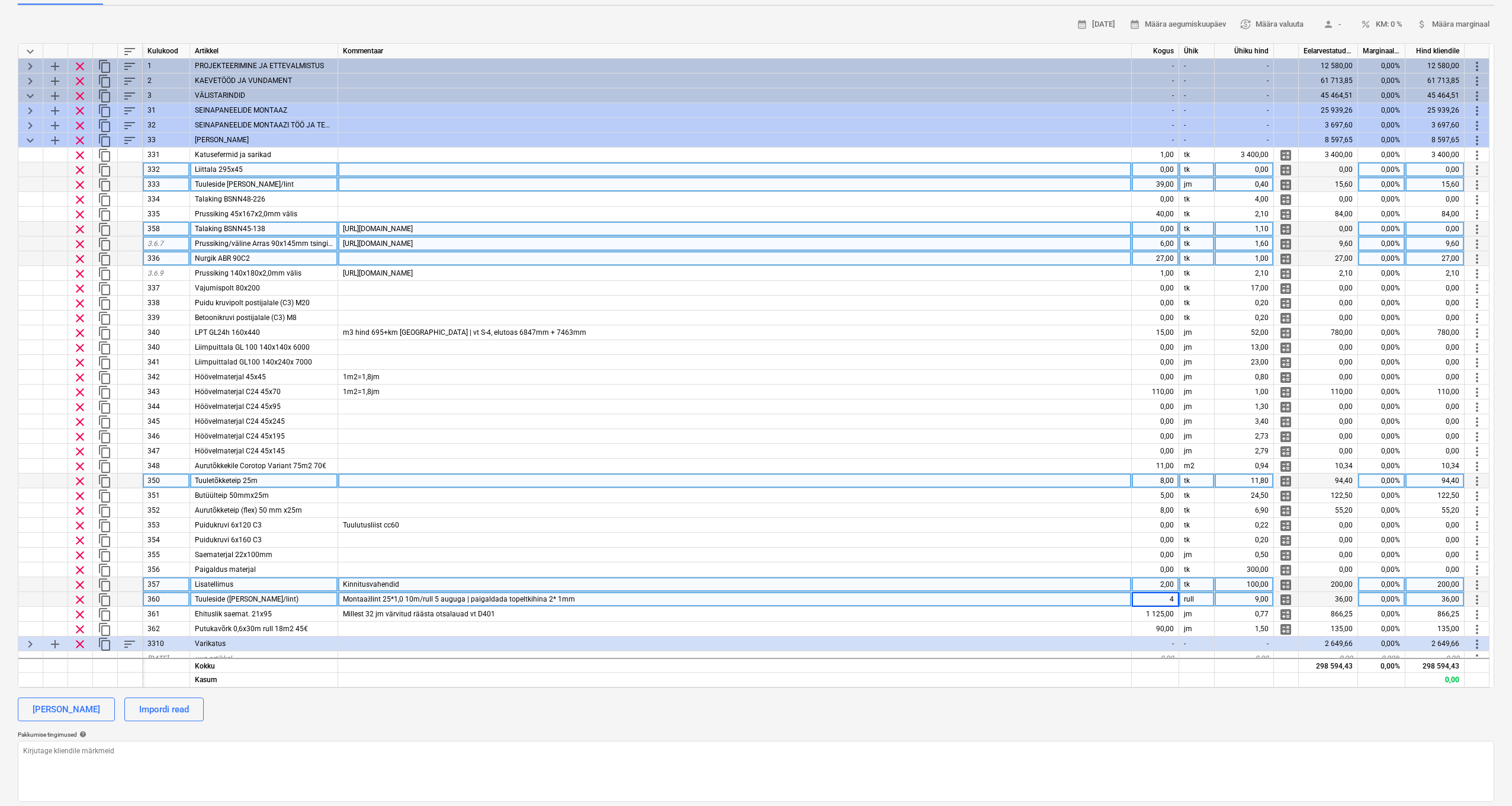
click at [1137, 184] on div "39,00" at bounding box center [1156, 184] width 48 height 15
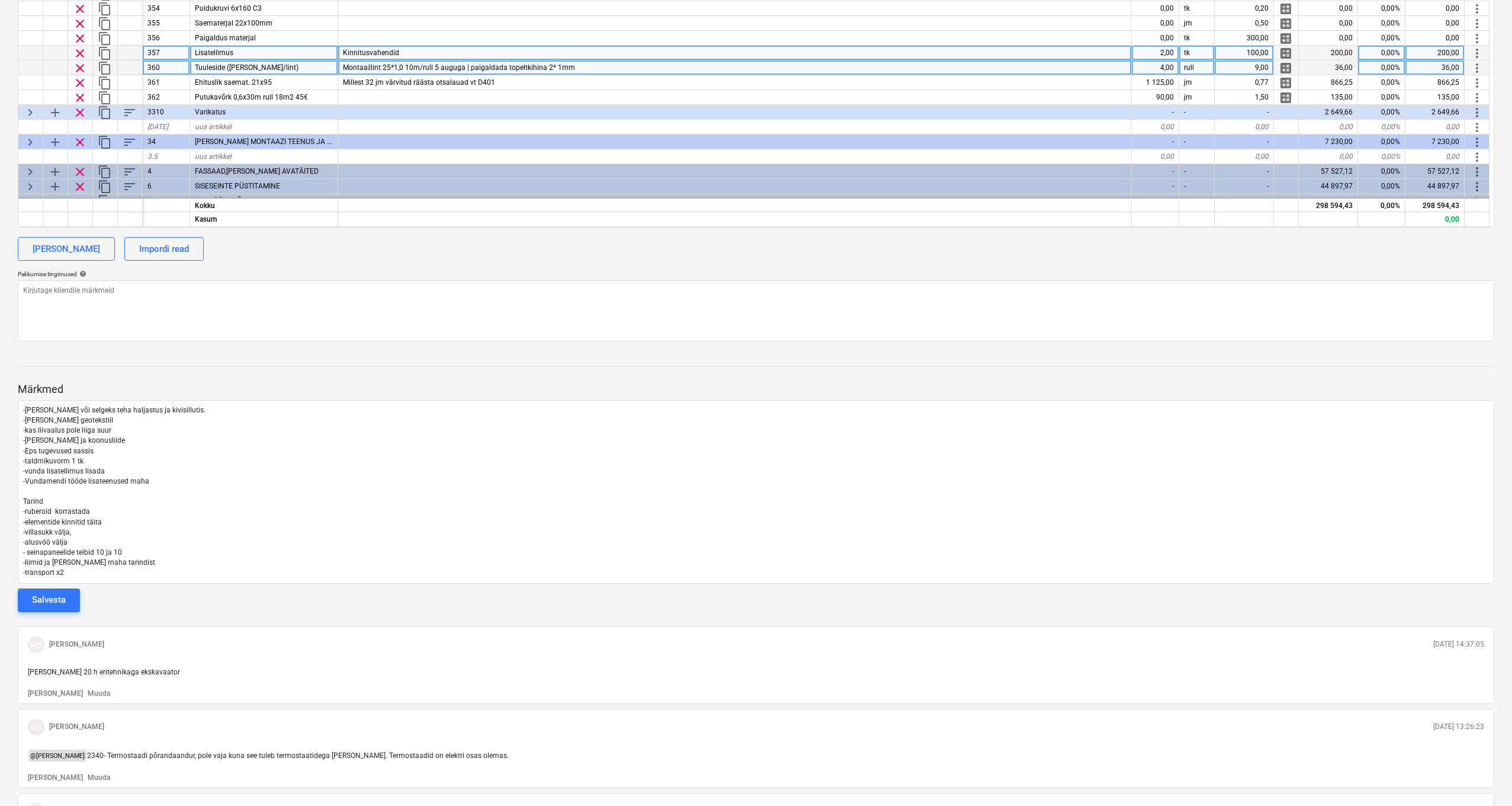
scroll to position [612, 0]
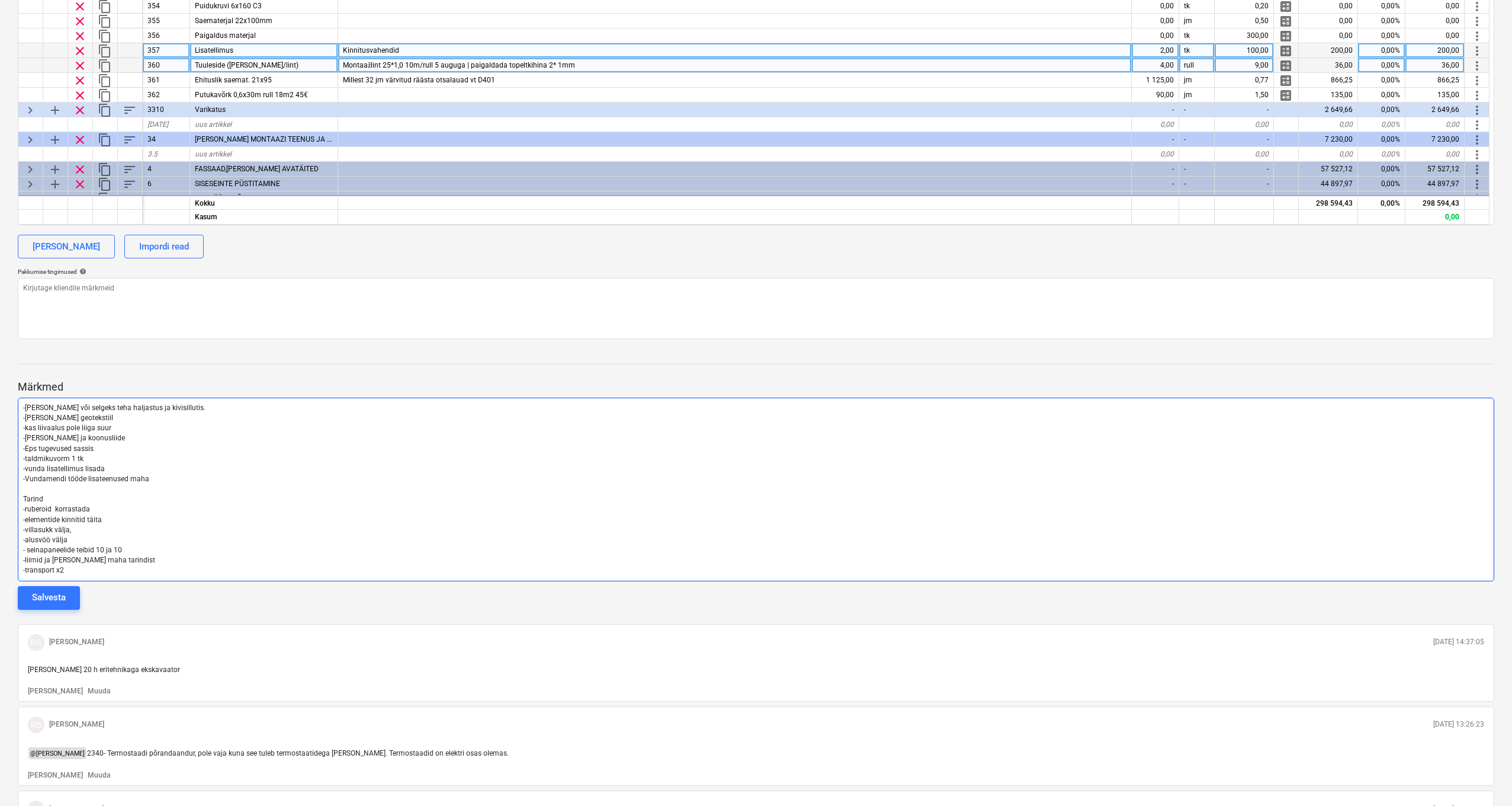
click at [145, 566] on p "-transport x2" at bounding box center [756, 571] width 1466 height 10
click at [72, 566] on p "-transport x2" at bounding box center [756, 571] width 1466 height 10
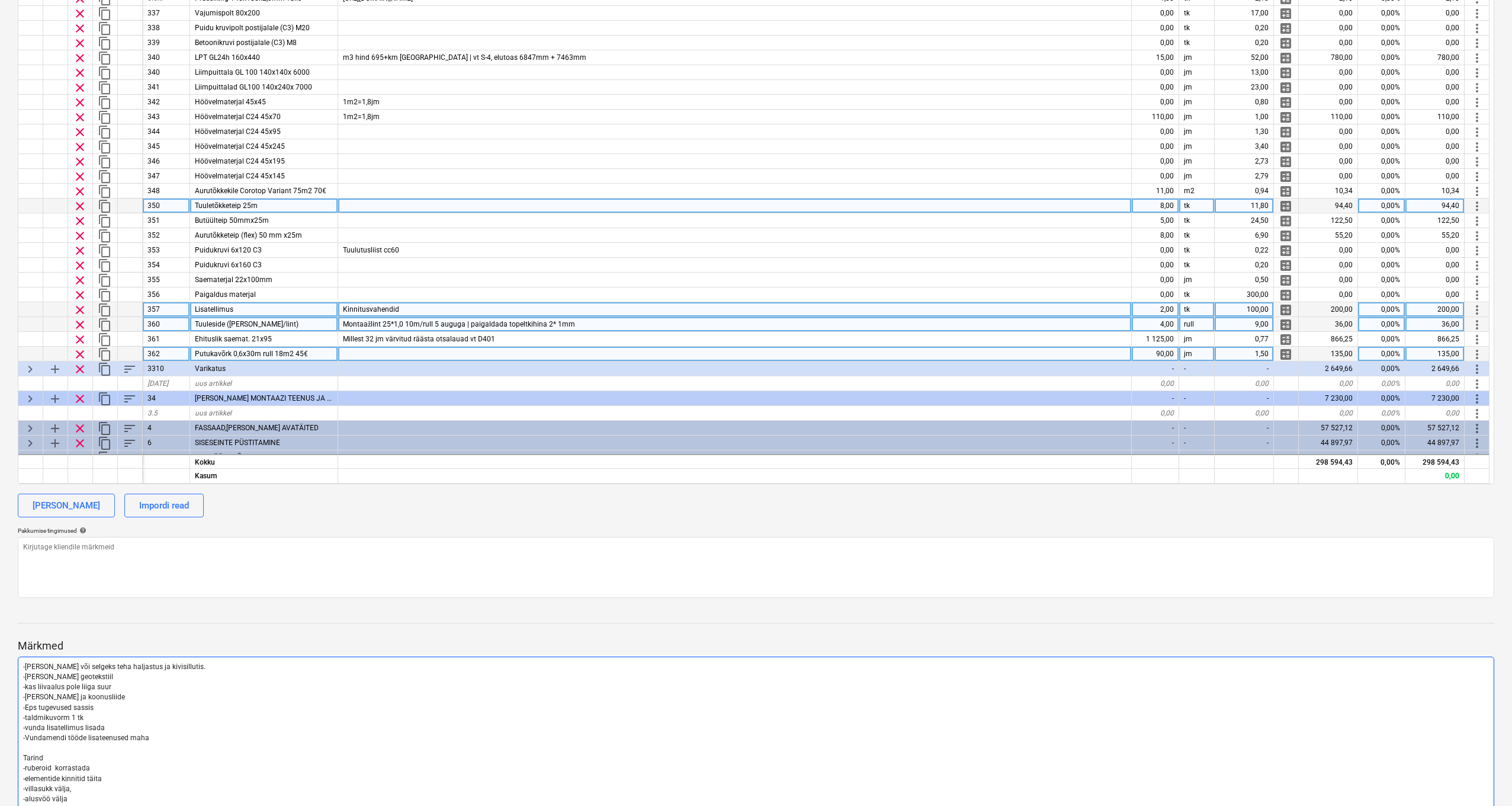
scroll to position [71, 0]
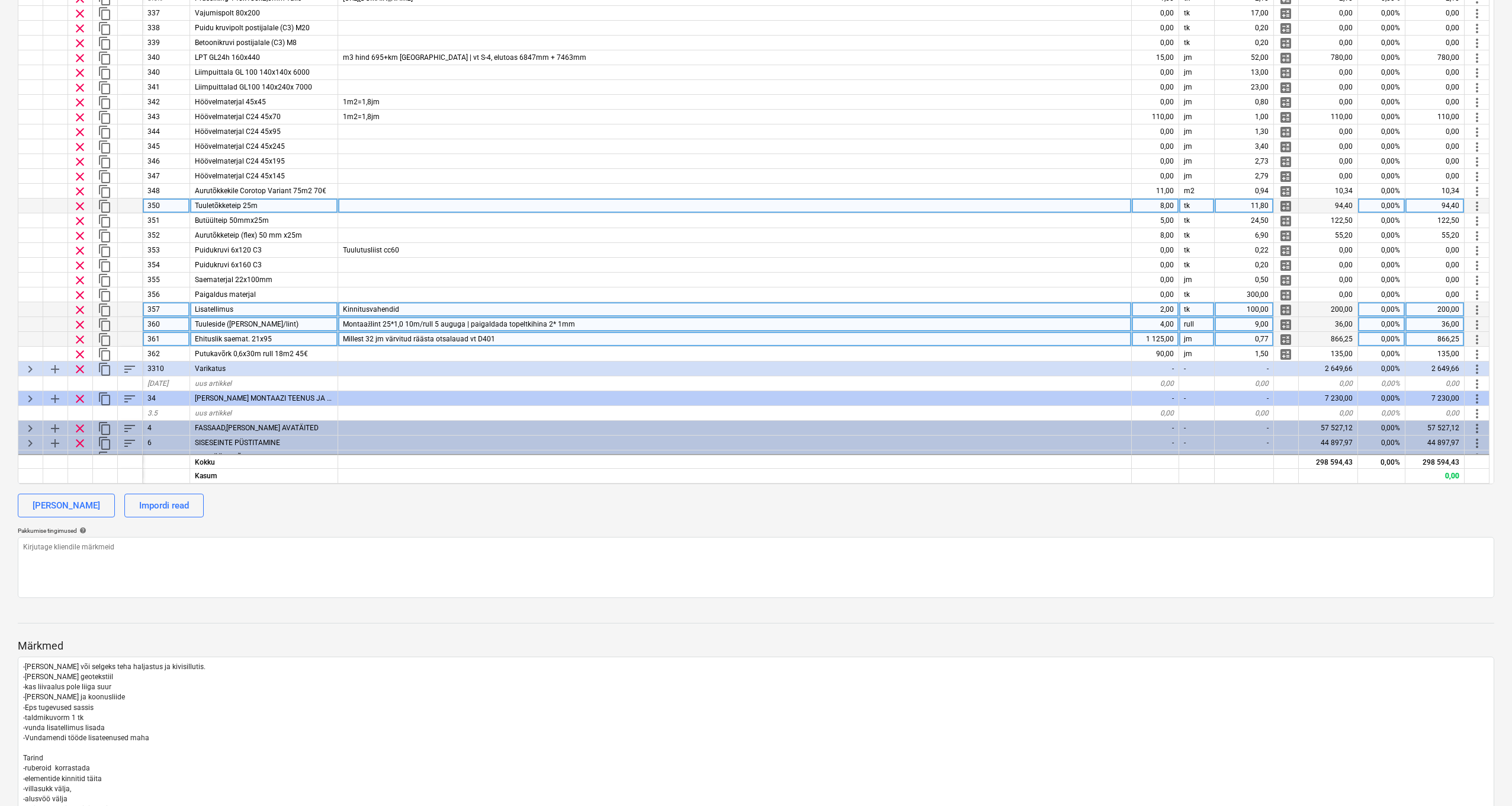
click at [278, 338] on div "Ehituslik saemat. 21x95" at bounding box center [264, 340] width 148 height 15
click at [252, 340] on input "Ehituslik saemat. 21x95" at bounding box center [264, 339] width 148 height 14
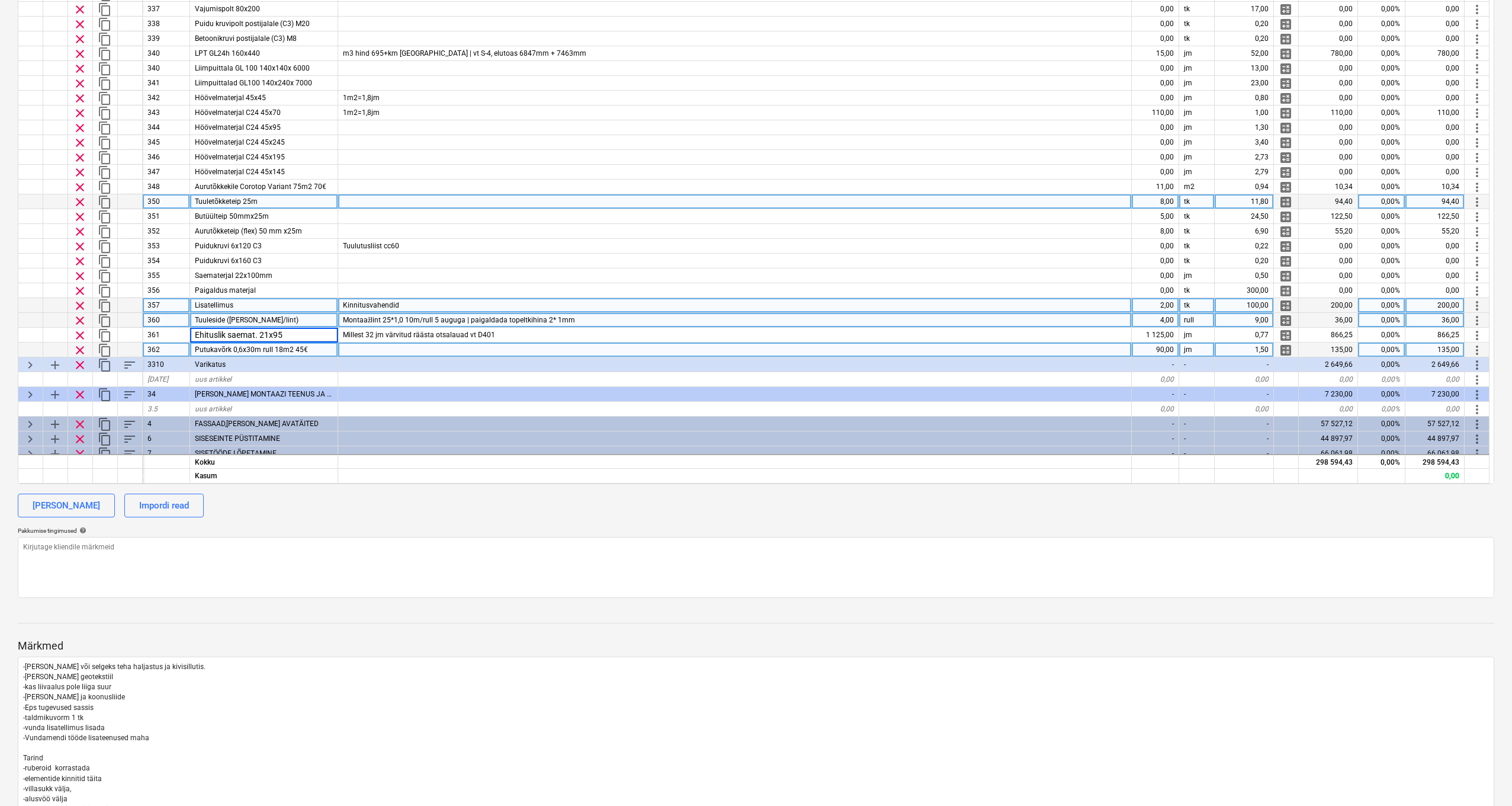
scroll to position [75, 0]
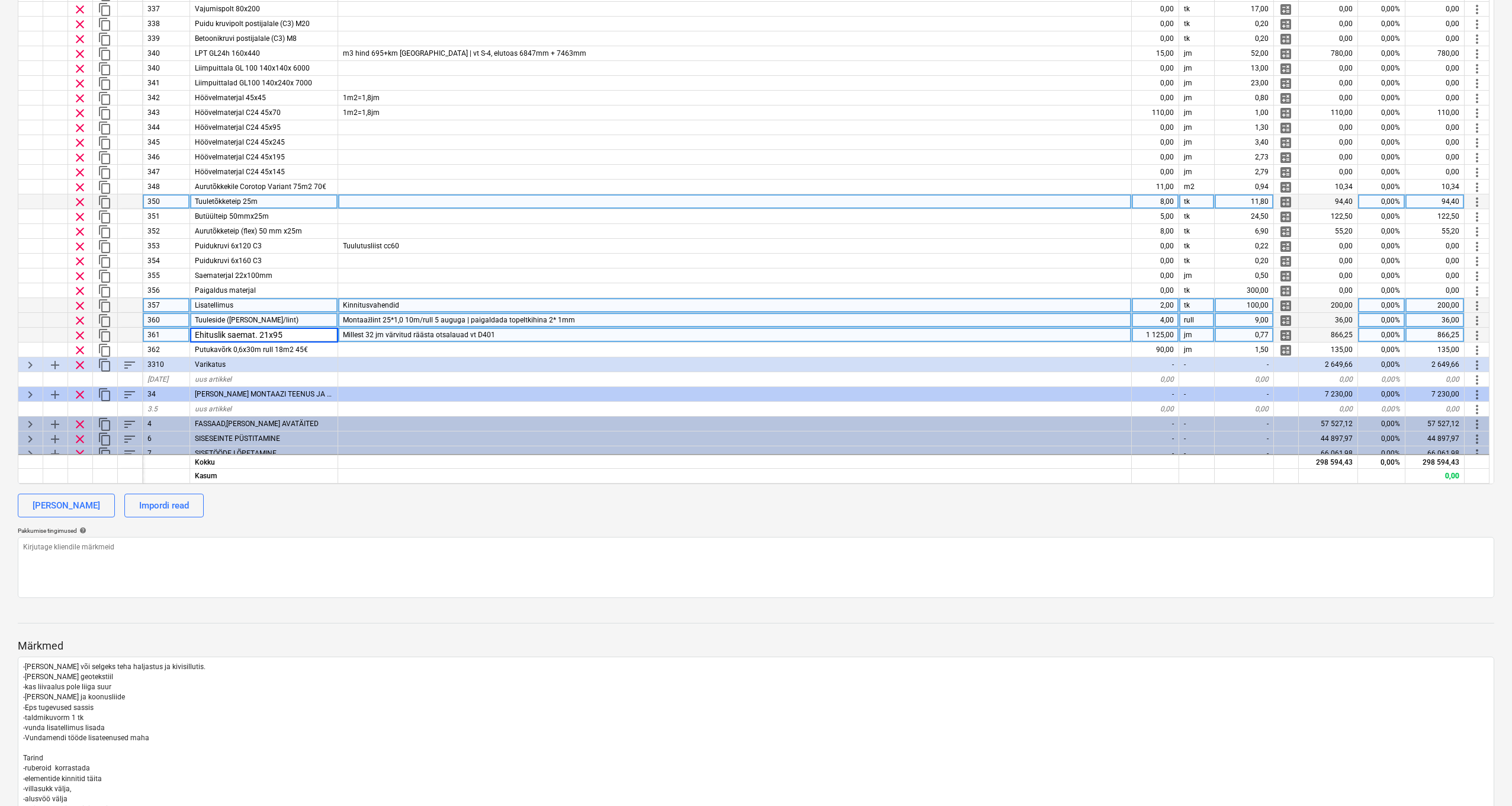
click at [342, 335] on div "Millest 32 jm värvitud räästa otsalauad vt D401" at bounding box center [735, 335] width 794 height 15
click at [342, 335] on input "Millest 32 jm värvitud räästa otsalauad vt D401" at bounding box center [734, 334] width 793 height 14
click at [516, 334] on input "Millest 32 jm värvitud räästa otsalauad vt D401" at bounding box center [734, 334] width 793 height 14
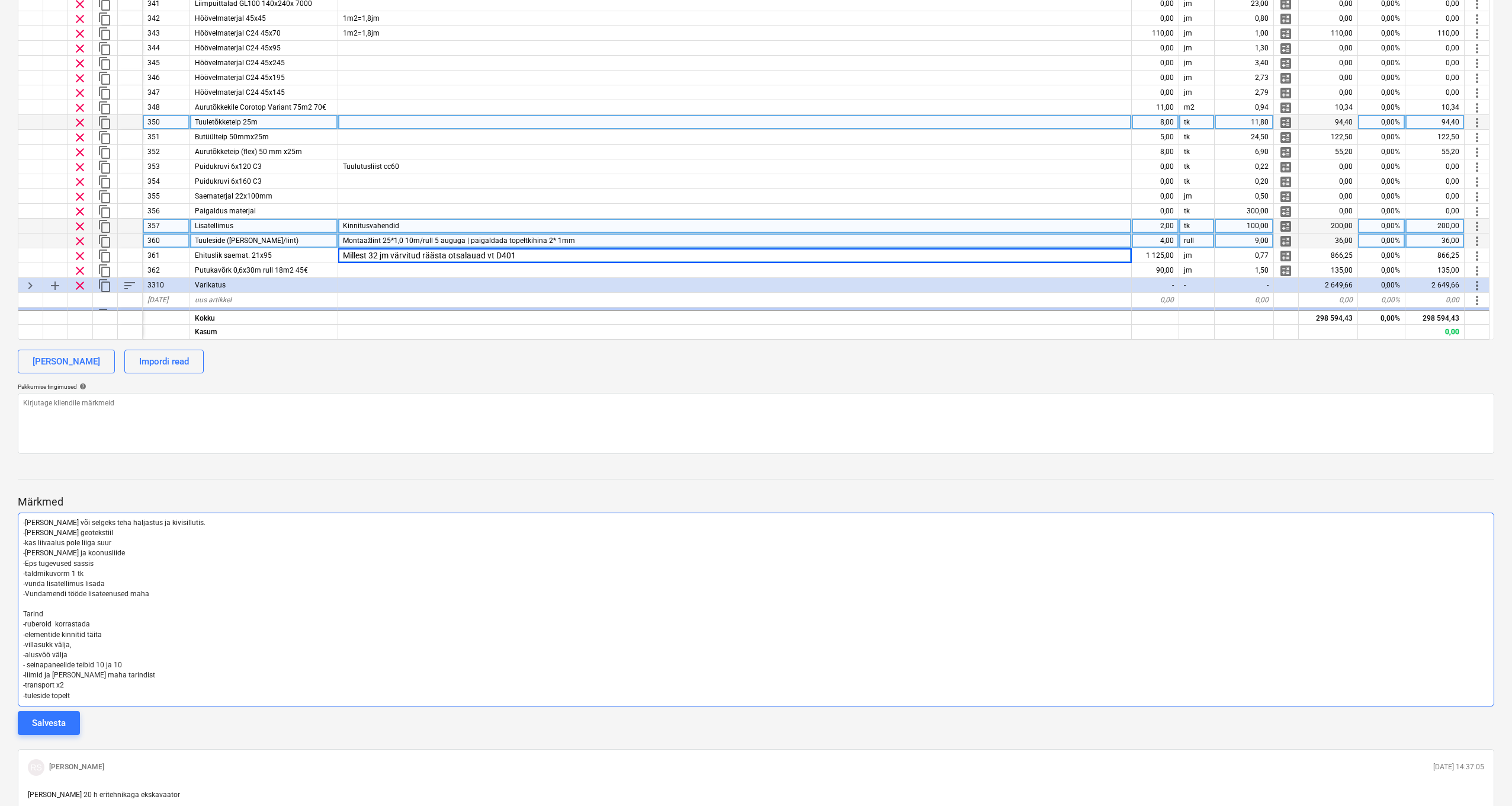
scroll to position [498, 0]
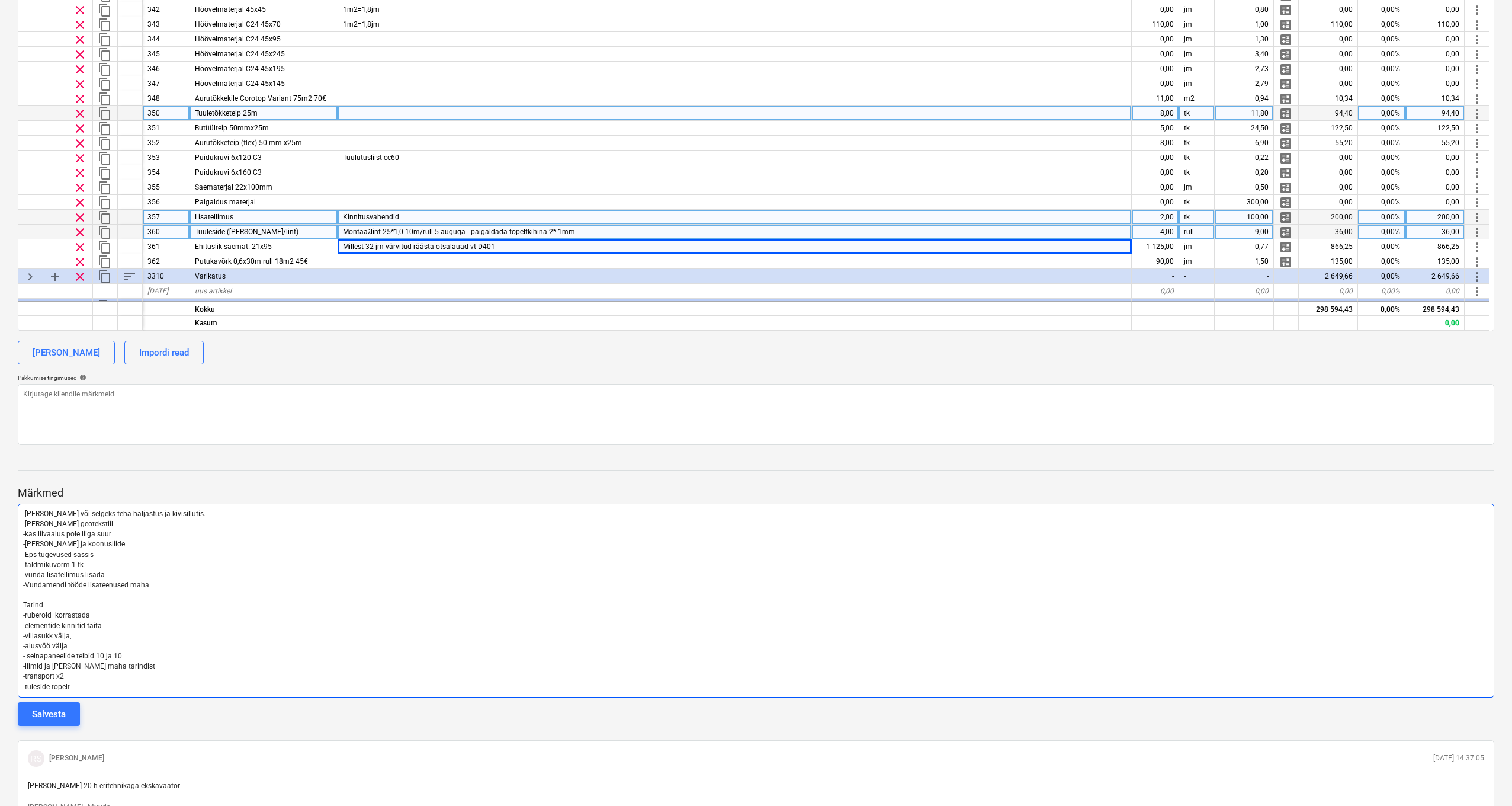
click at [119, 592] on p "-tuleside topelt" at bounding box center [756, 687] width 1466 height 10
click at [95, 592] on p "-tuleside topelt" at bounding box center [756, 690] width 1466 height 10
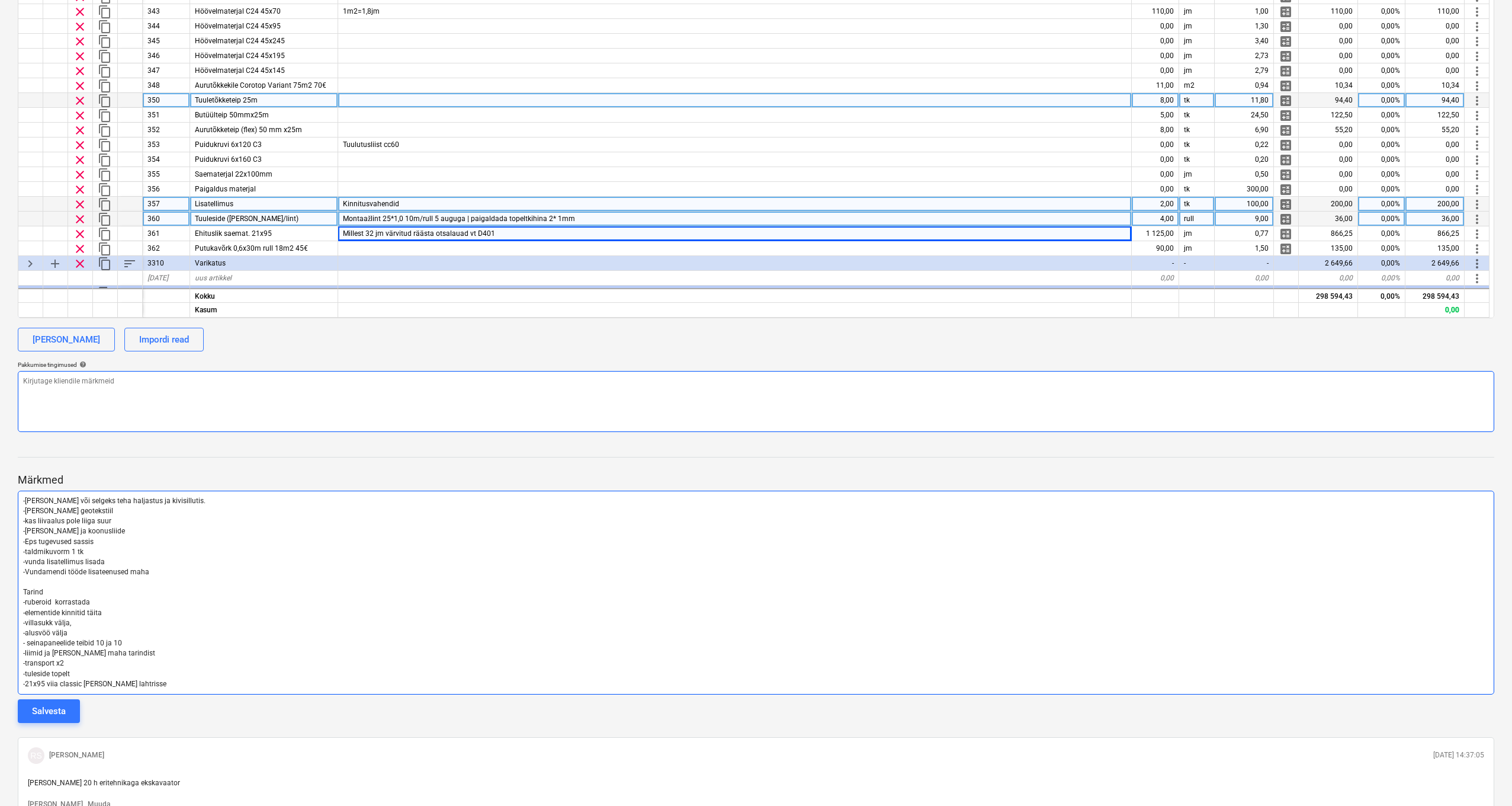
scroll to position [513, 0]
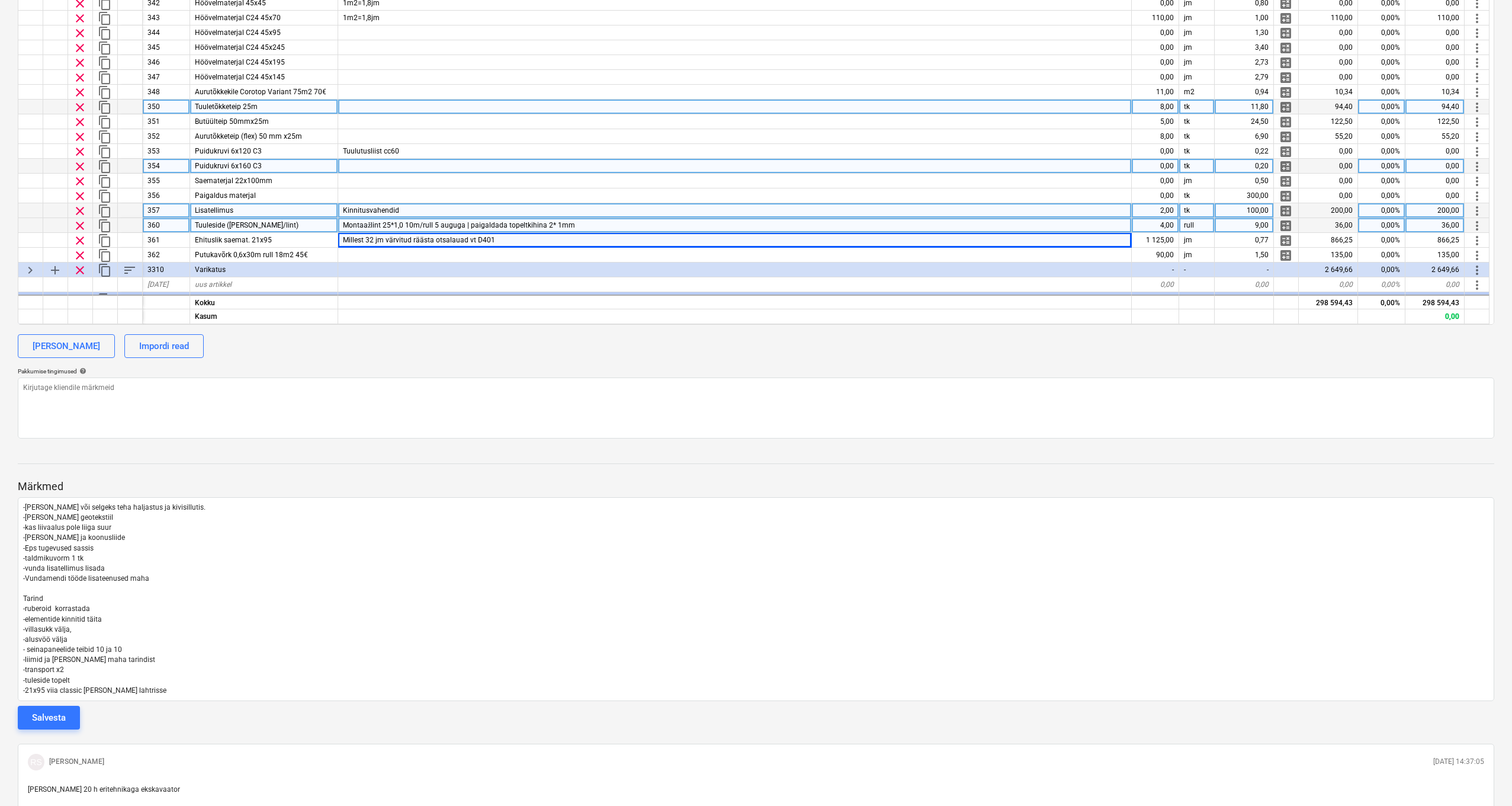
click at [577, 171] on div at bounding box center [735, 166] width 794 height 15
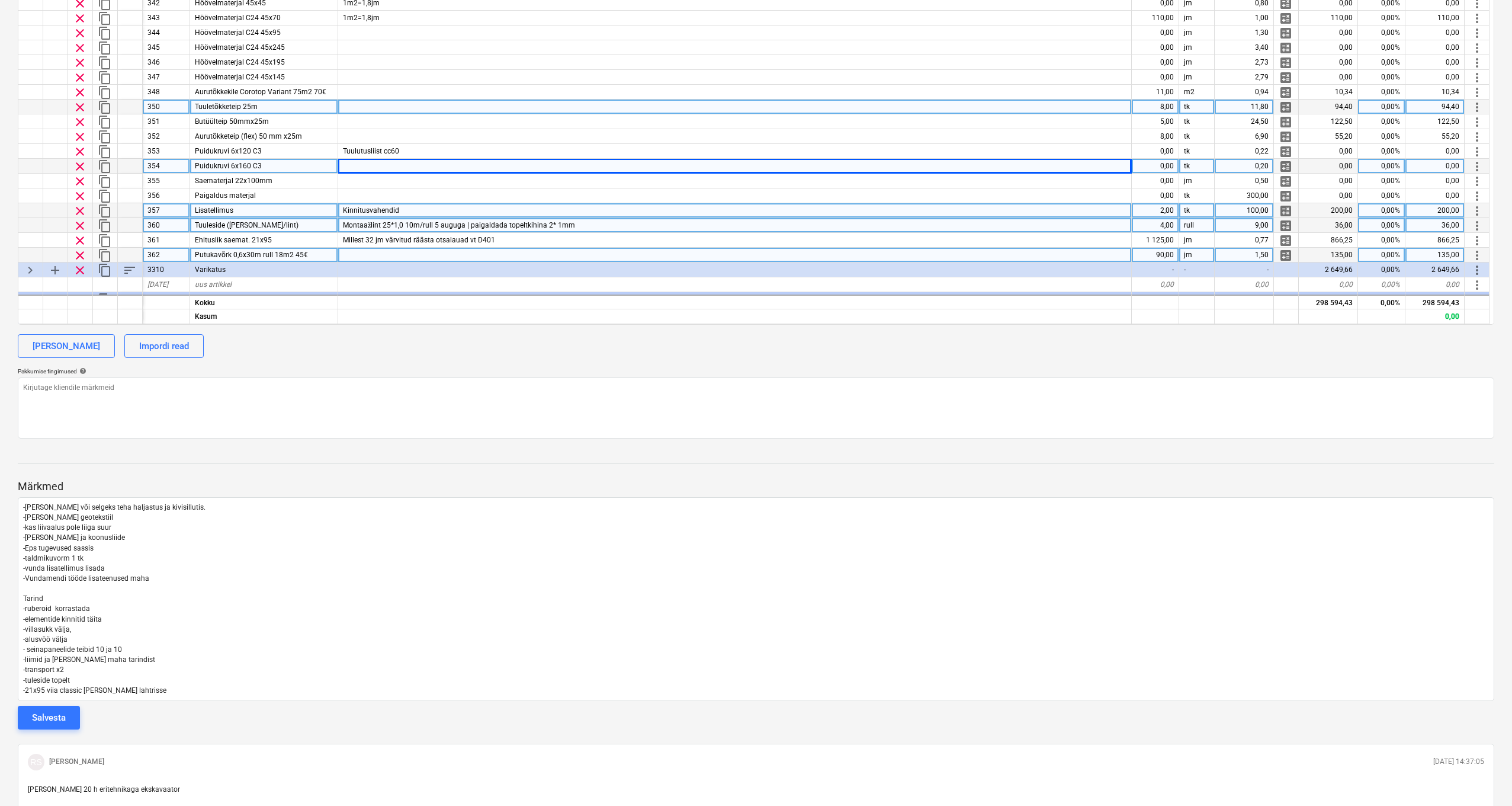
click at [516, 254] on div at bounding box center [735, 255] width 794 height 15
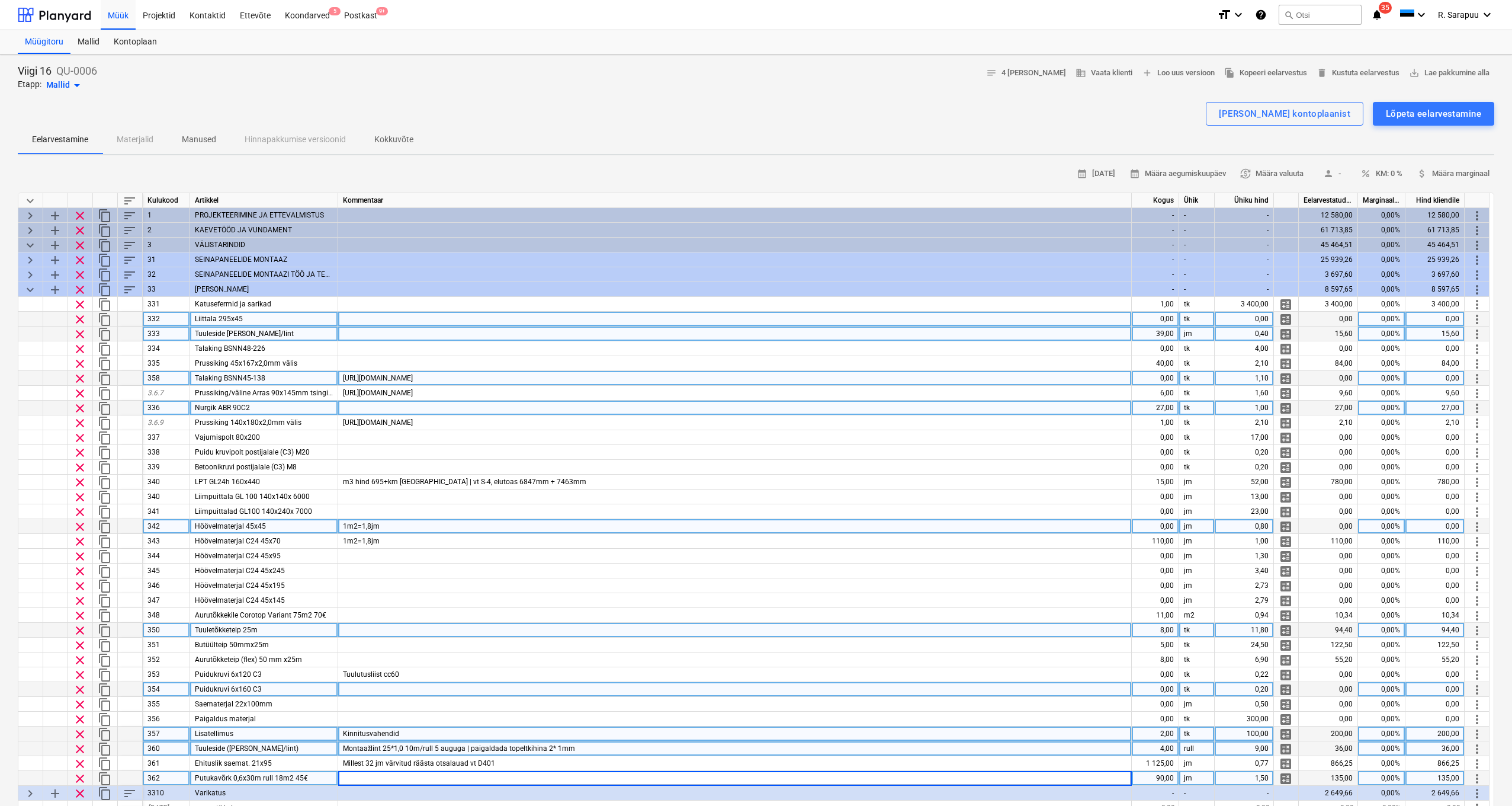
scroll to position [0, 0]
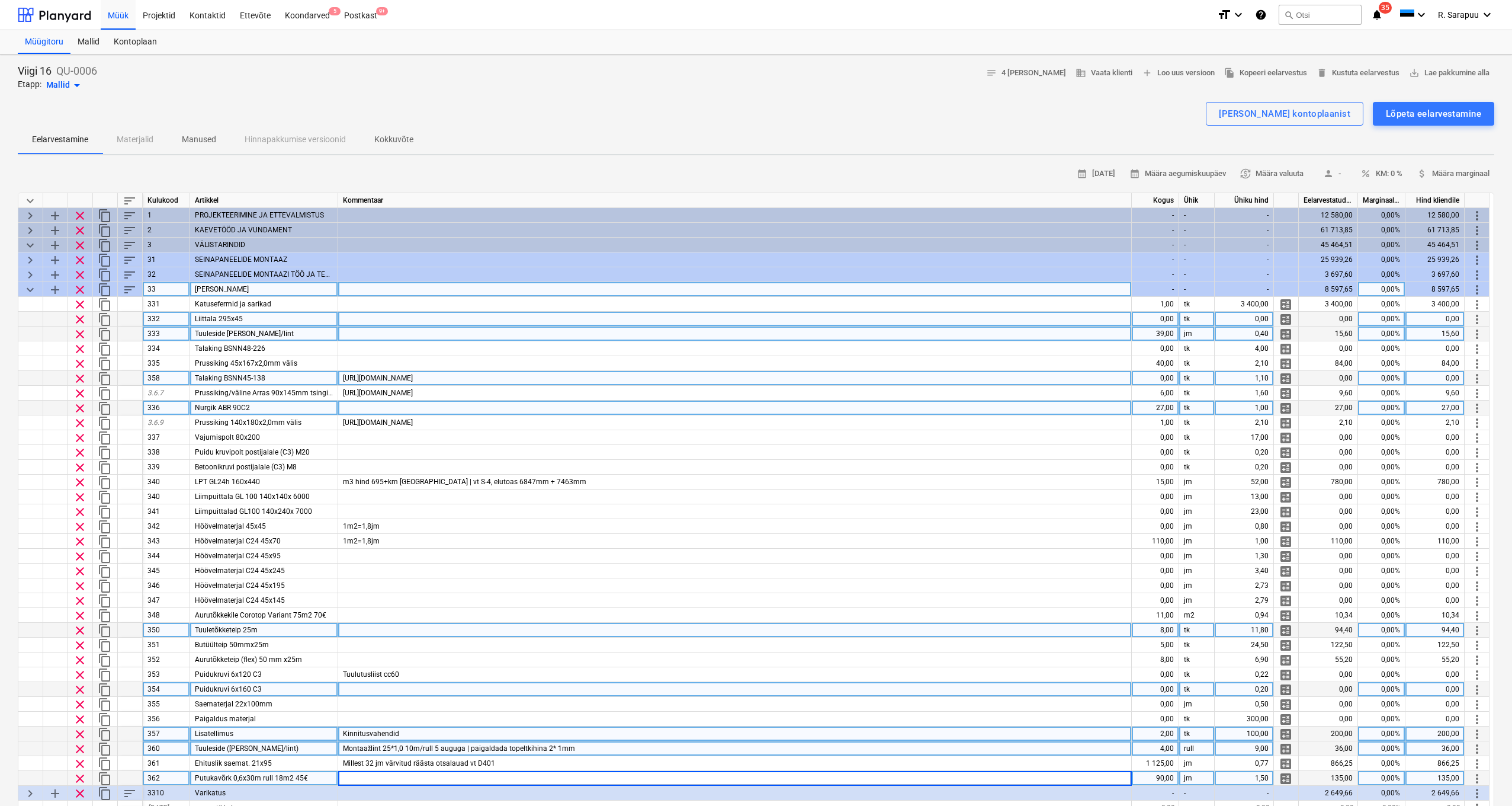
click at [32, 290] on span "keyboard_arrow_down" at bounding box center [30, 290] width 14 height 14
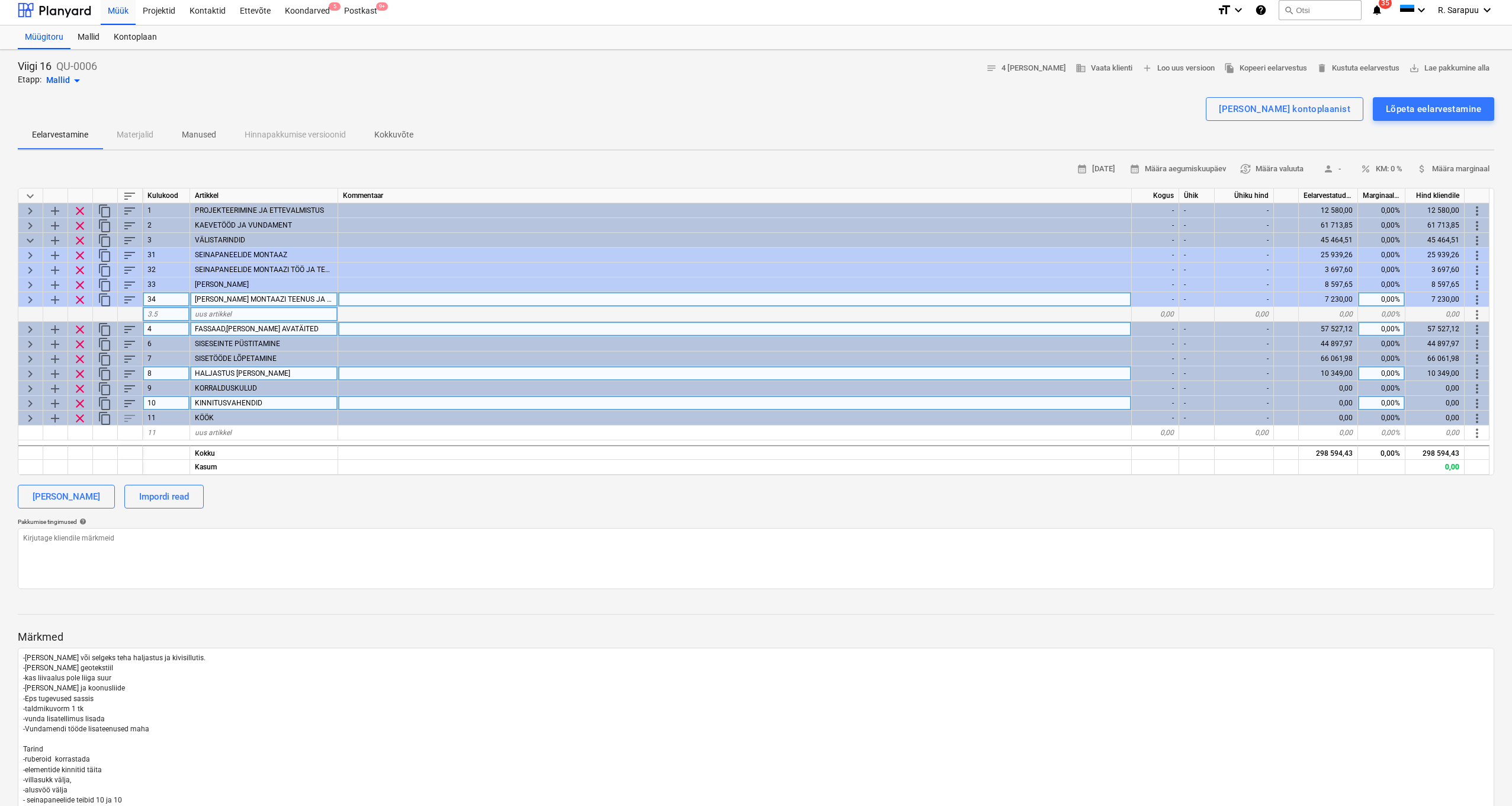
scroll to position [7, 0]
click at [31, 299] on span "keyboard_arrow_right" at bounding box center [30, 298] width 14 height 14
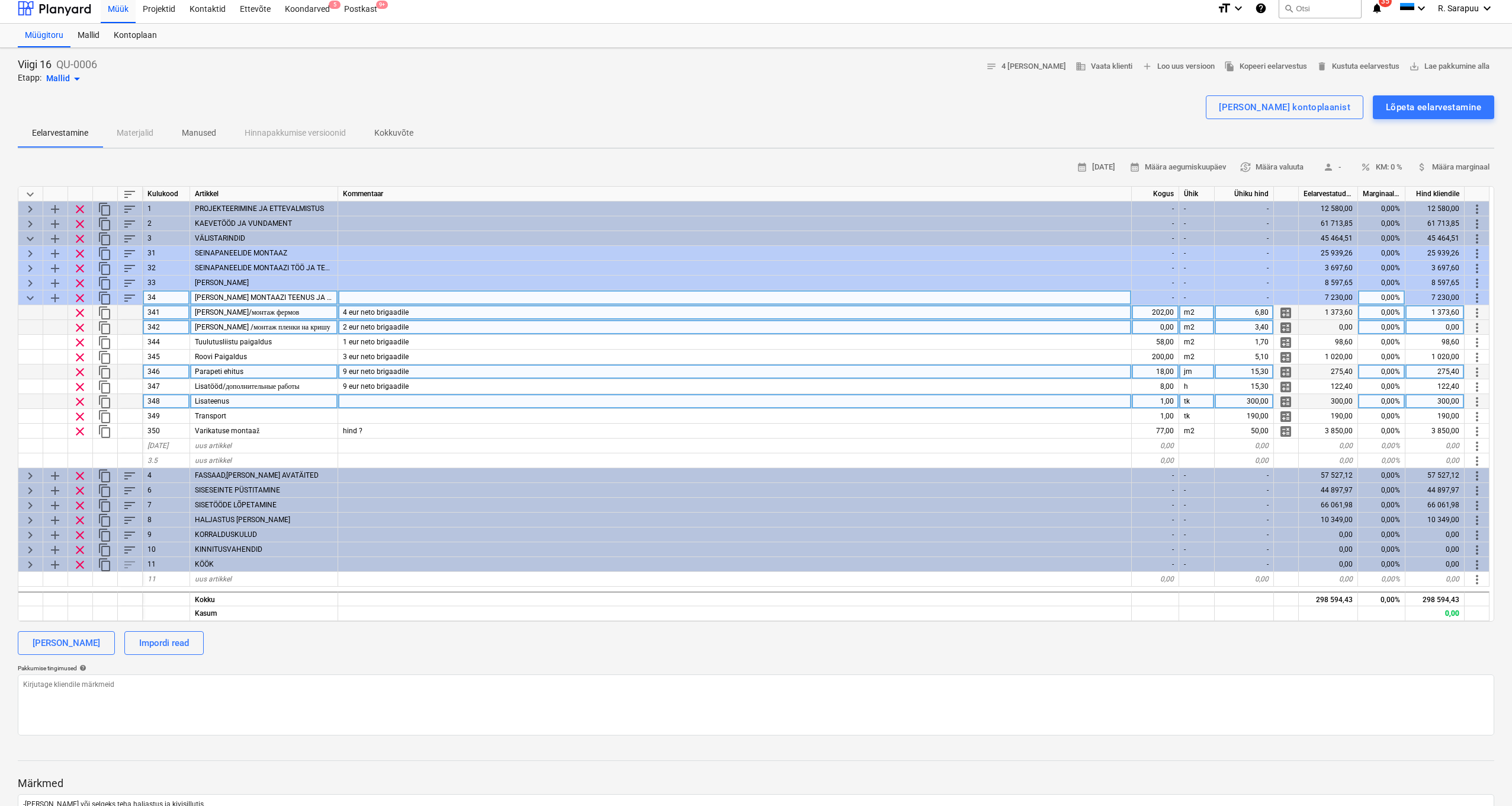
scroll to position [13, 0]
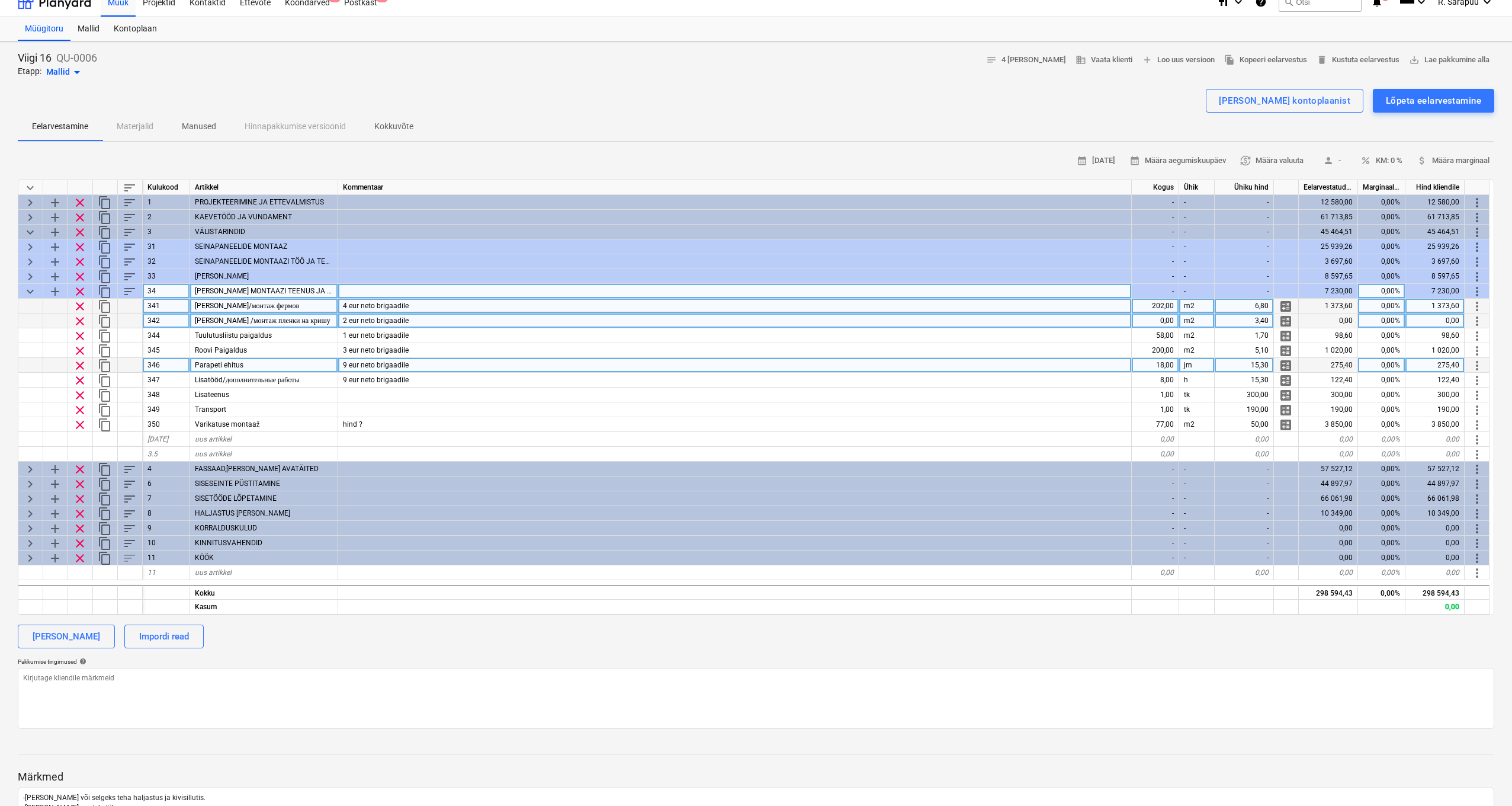
click at [1137, 304] on div "202,00" at bounding box center [1156, 306] width 48 height 15
click at [1137, 316] on div "0,00" at bounding box center [1156, 321] width 48 height 15
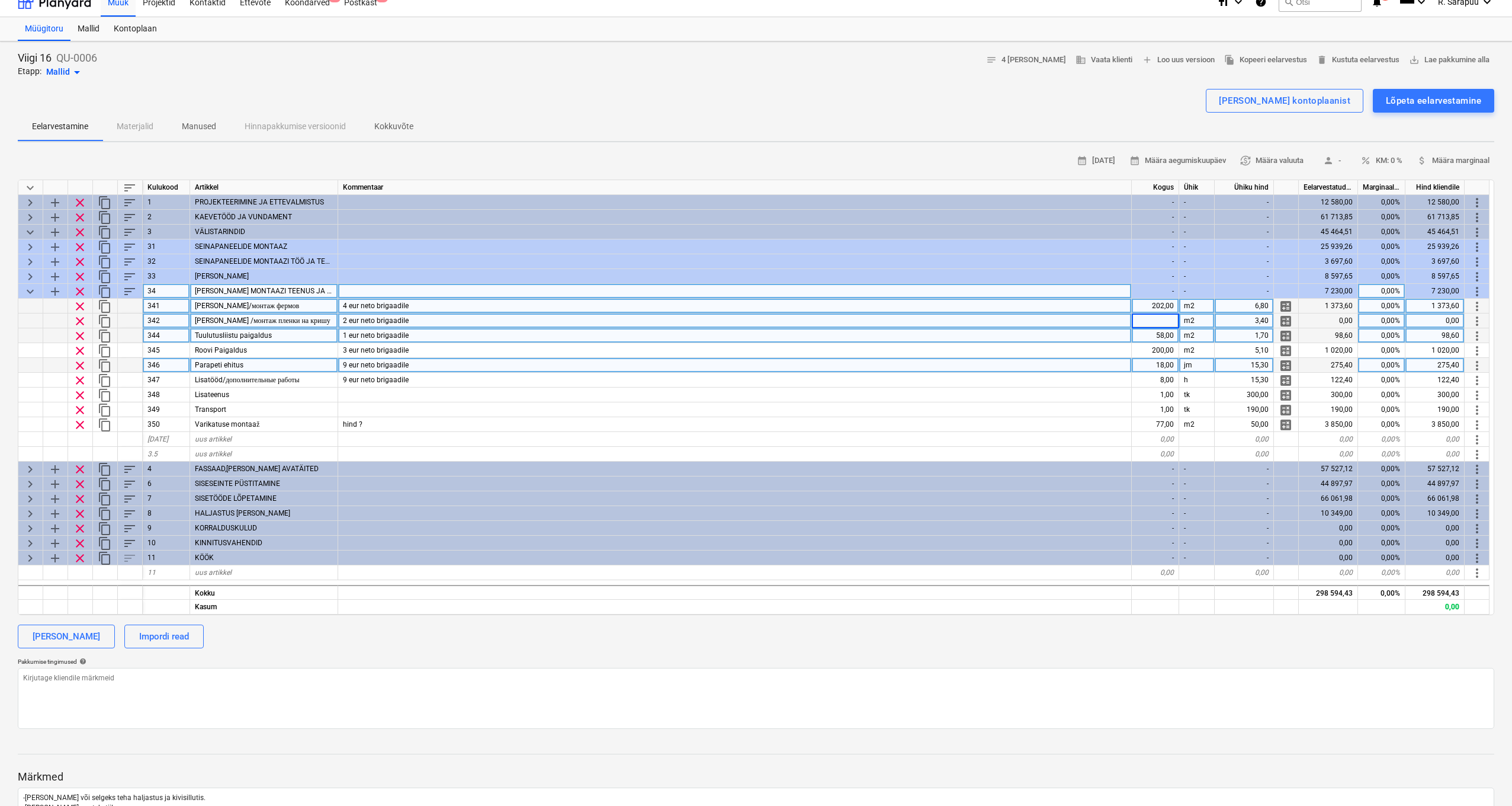
click at [1137, 335] on div "58,00" at bounding box center [1156, 336] width 48 height 15
click at [1137, 335] on input "58" at bounding box center [1155, 335] width 47 height 14
click at [1137, 334] on input "58" at bounding box center [1155, 335] width 47 height 14
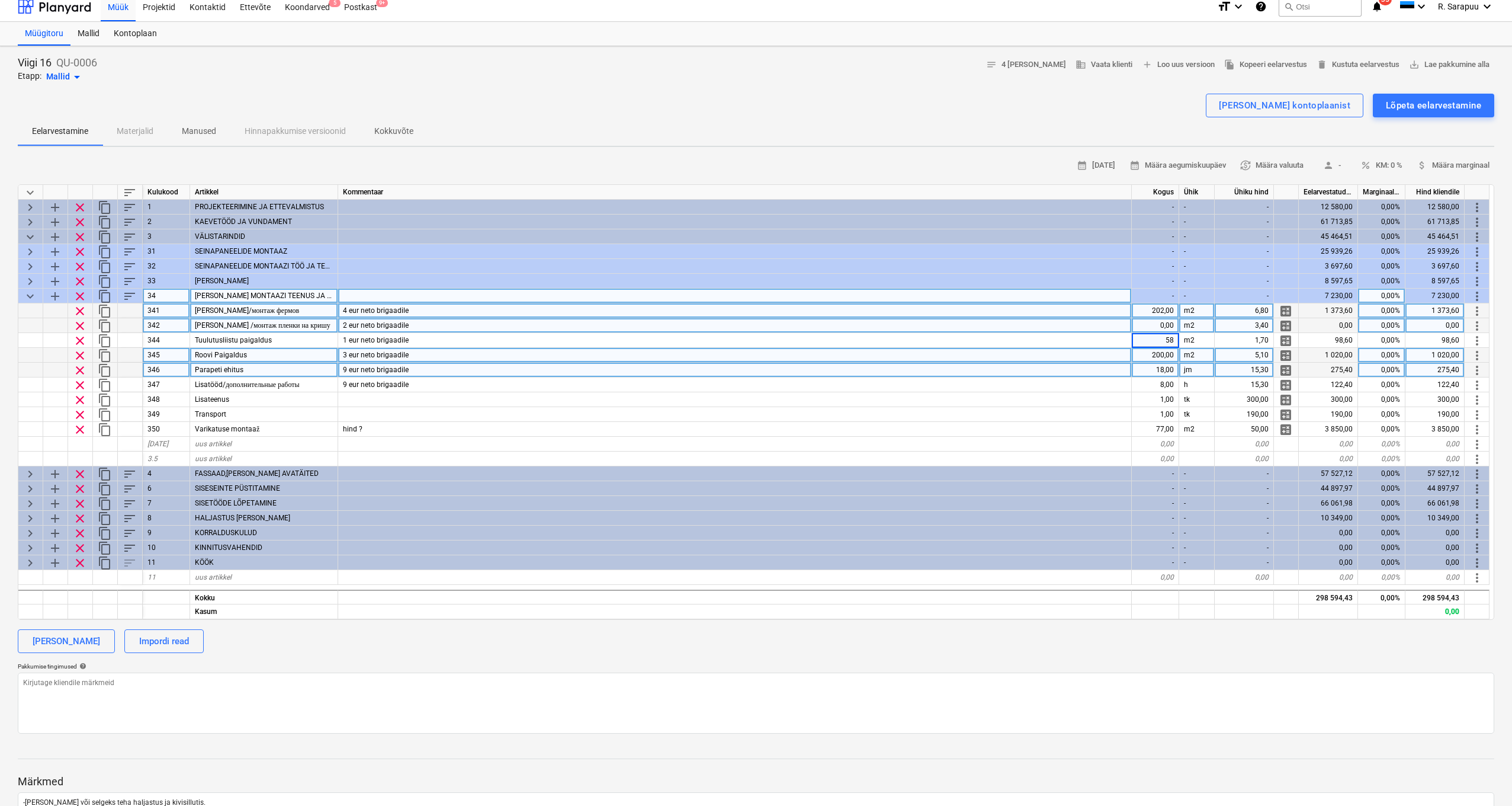
click at [1137, 353] on div "200,00" at bounding box center [1156, 355] width 48 height 15
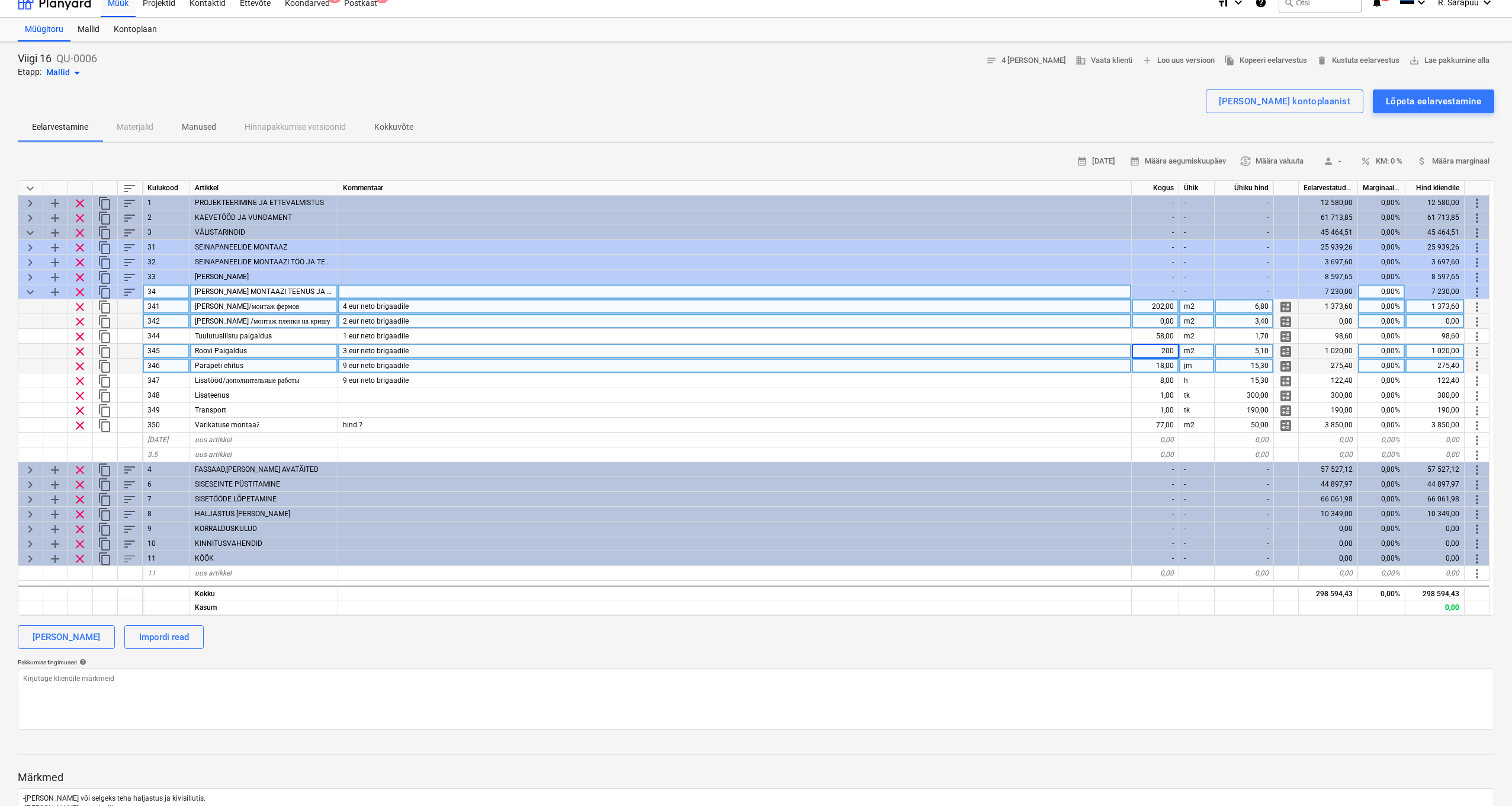
scroll to position [13, 0]
click at [1137, 364] on div "18,00" at bounding box center [1156, 366] width 48 height 15
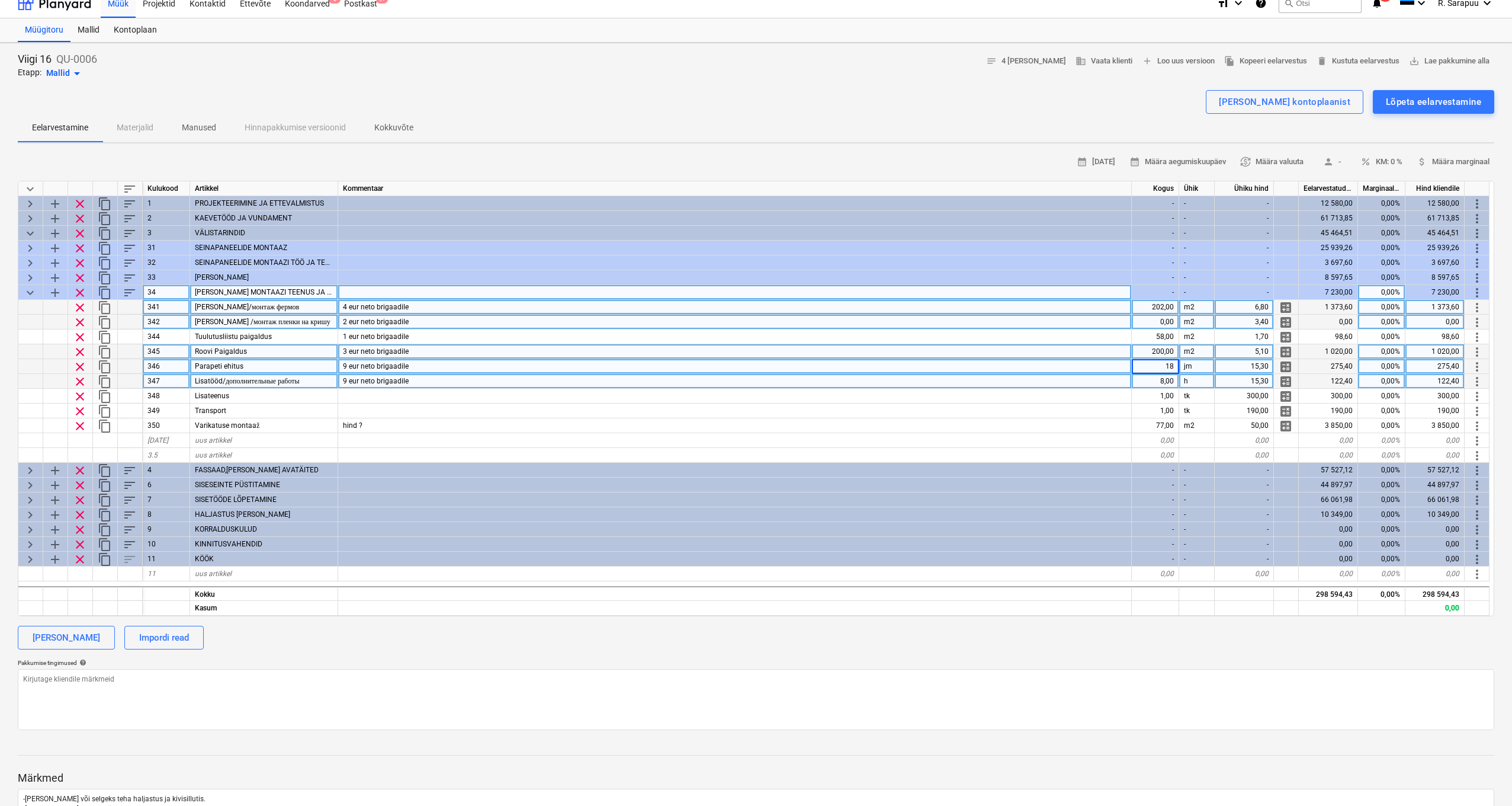
scroll to position [11, 1]
click at [1137, 384] on div "8,00" at bounding box center [1156, 382] width 48 height 15
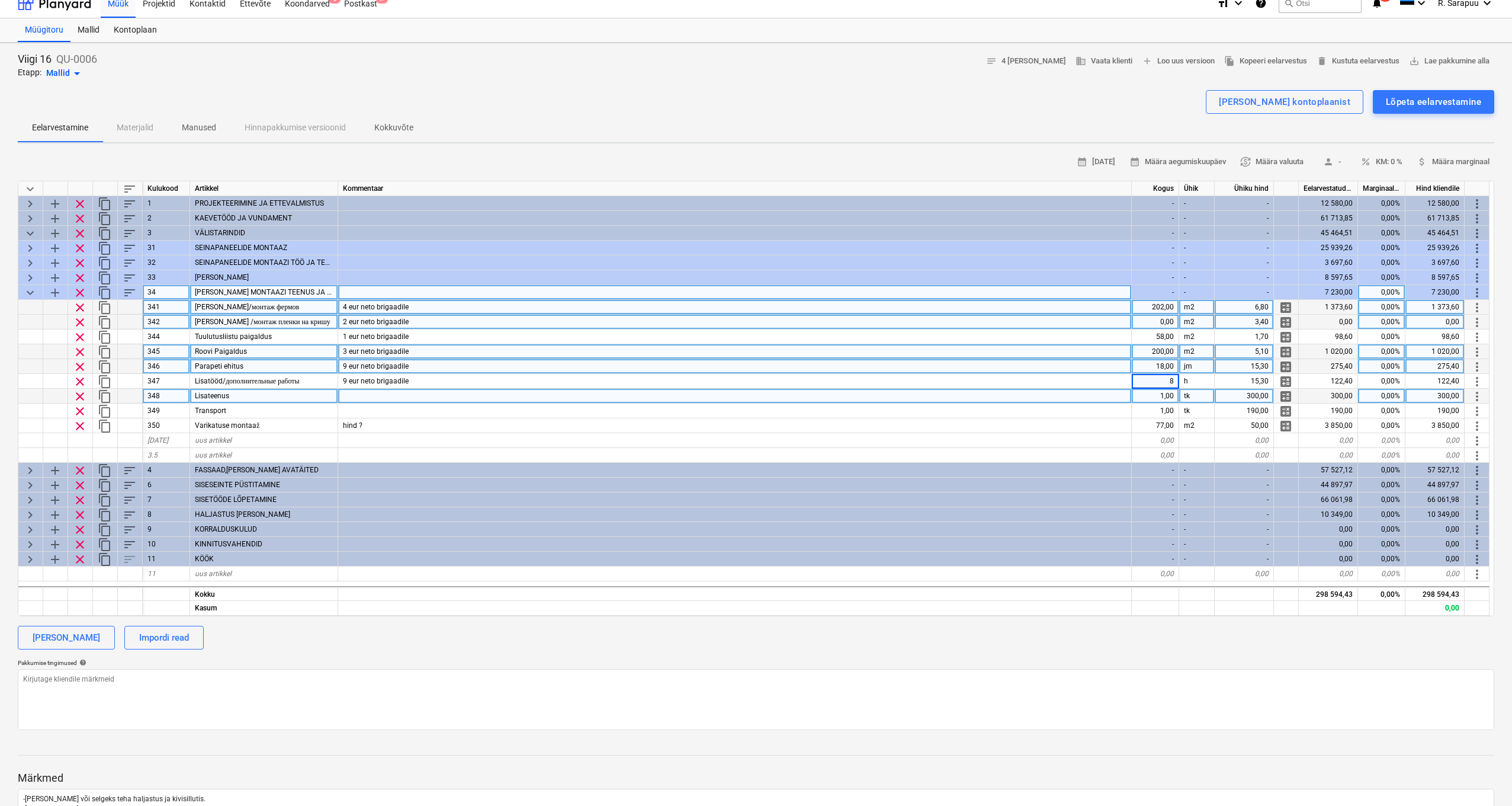
click at [1137, 399] on div "1,00" at bounding box center [1156, 396] width 48 height 15
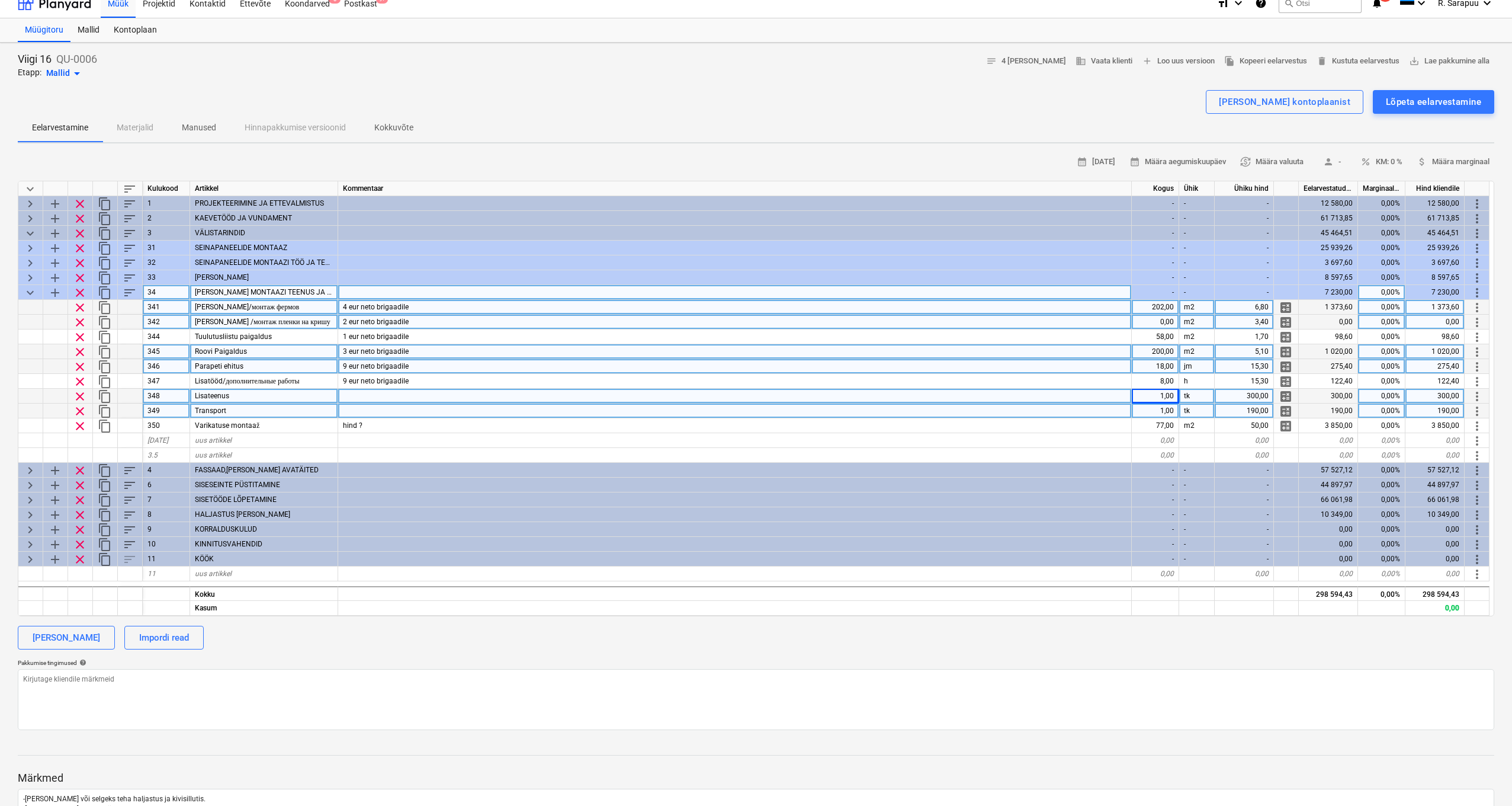
click at [1137, 407] on div "1,00" at bounding box center [1156, 411] width 48 height 15
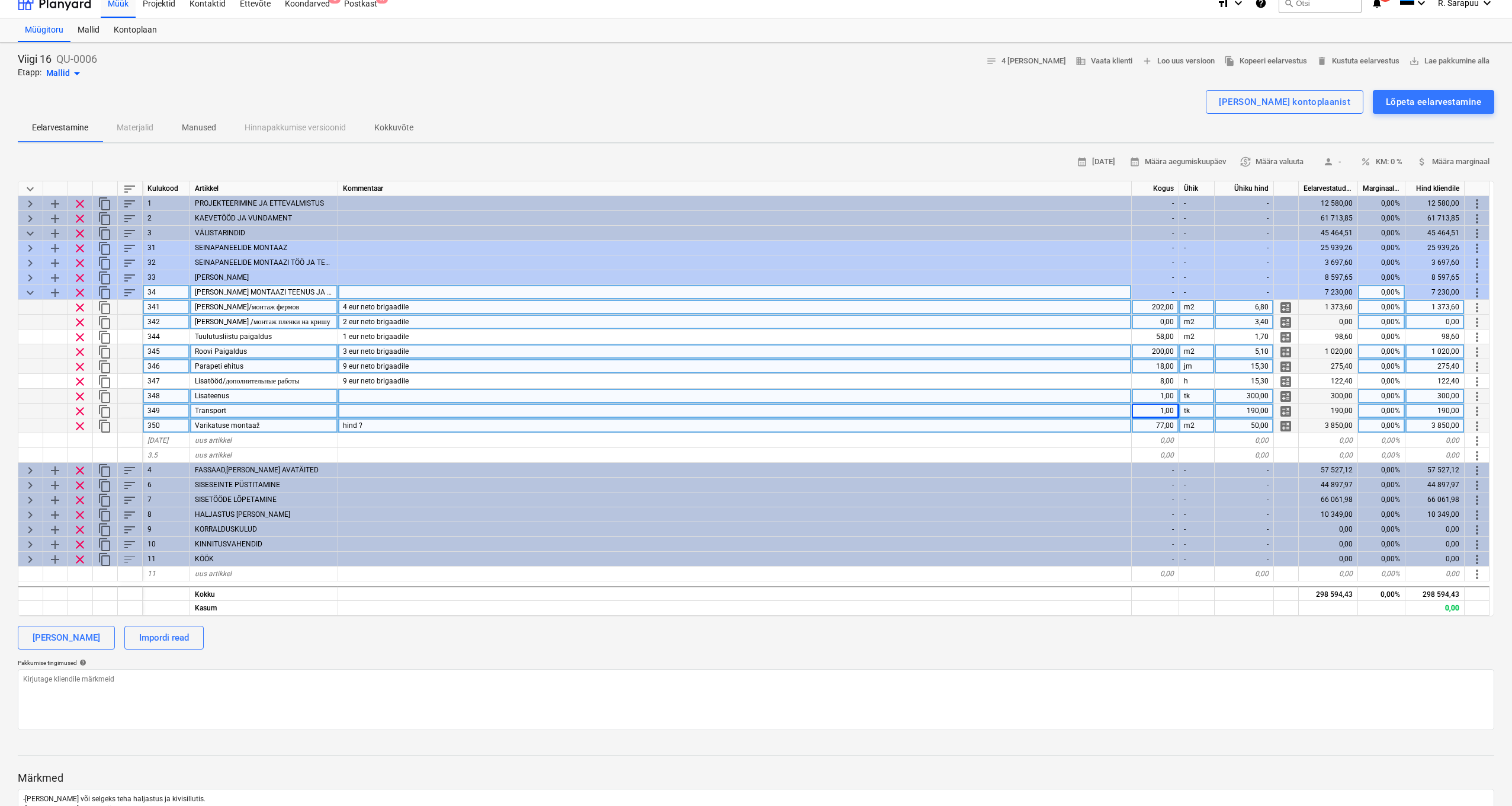
click at [1137, 425] on div "77,00" at bounding box center [1156, 426] width 48 height 15
click at [567, 419] on div "hind ?" at bounding box center [735, 426] width 794 height 15
click at [1137, 426] on div "50,00" at bounding box center [1244, 426] width 59 height 15
type input "20"
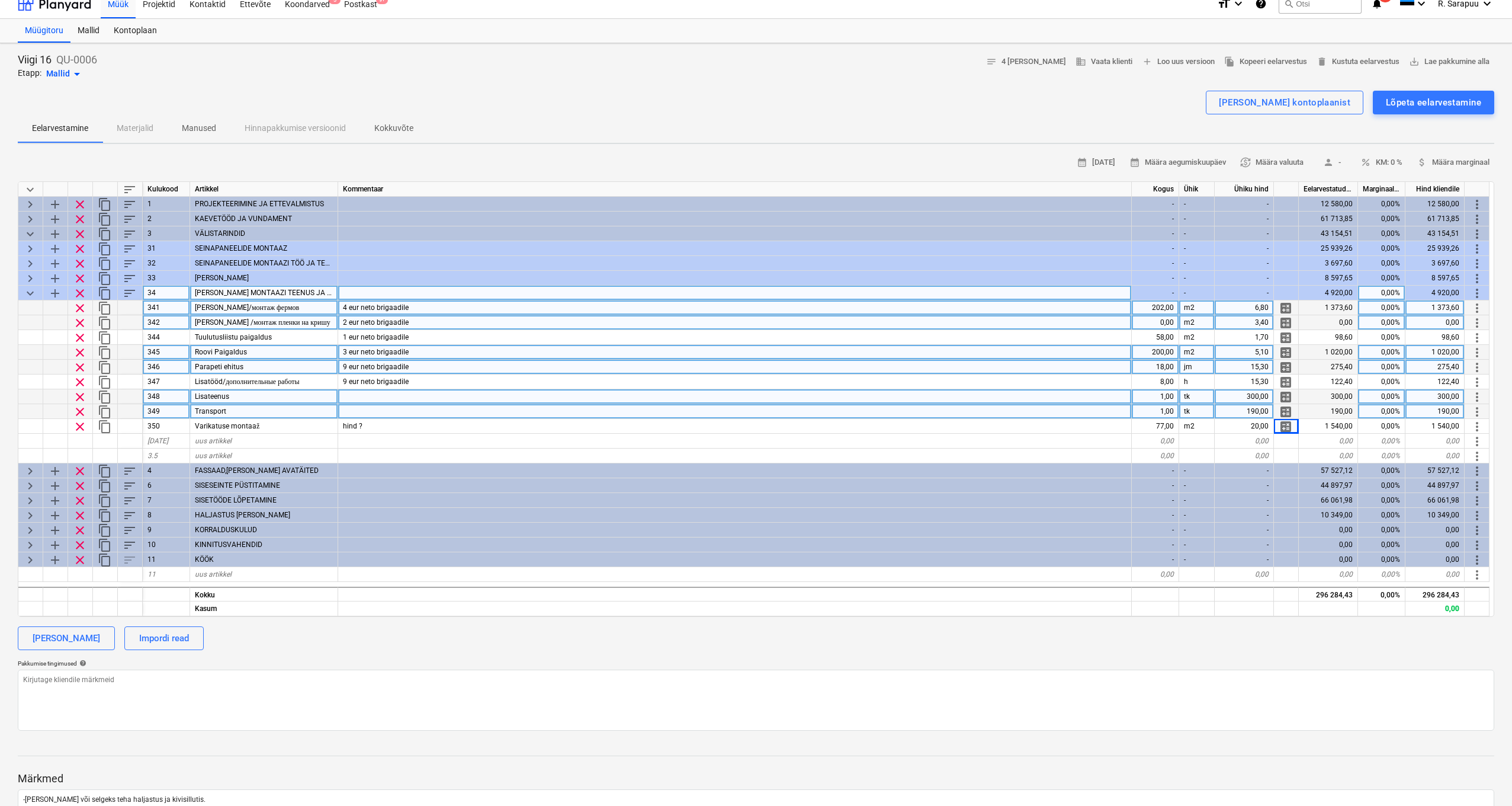
click at [1017, 372] on div "9 eur neto brigaadile" at bounding box center [735, 367] width 794 height 15
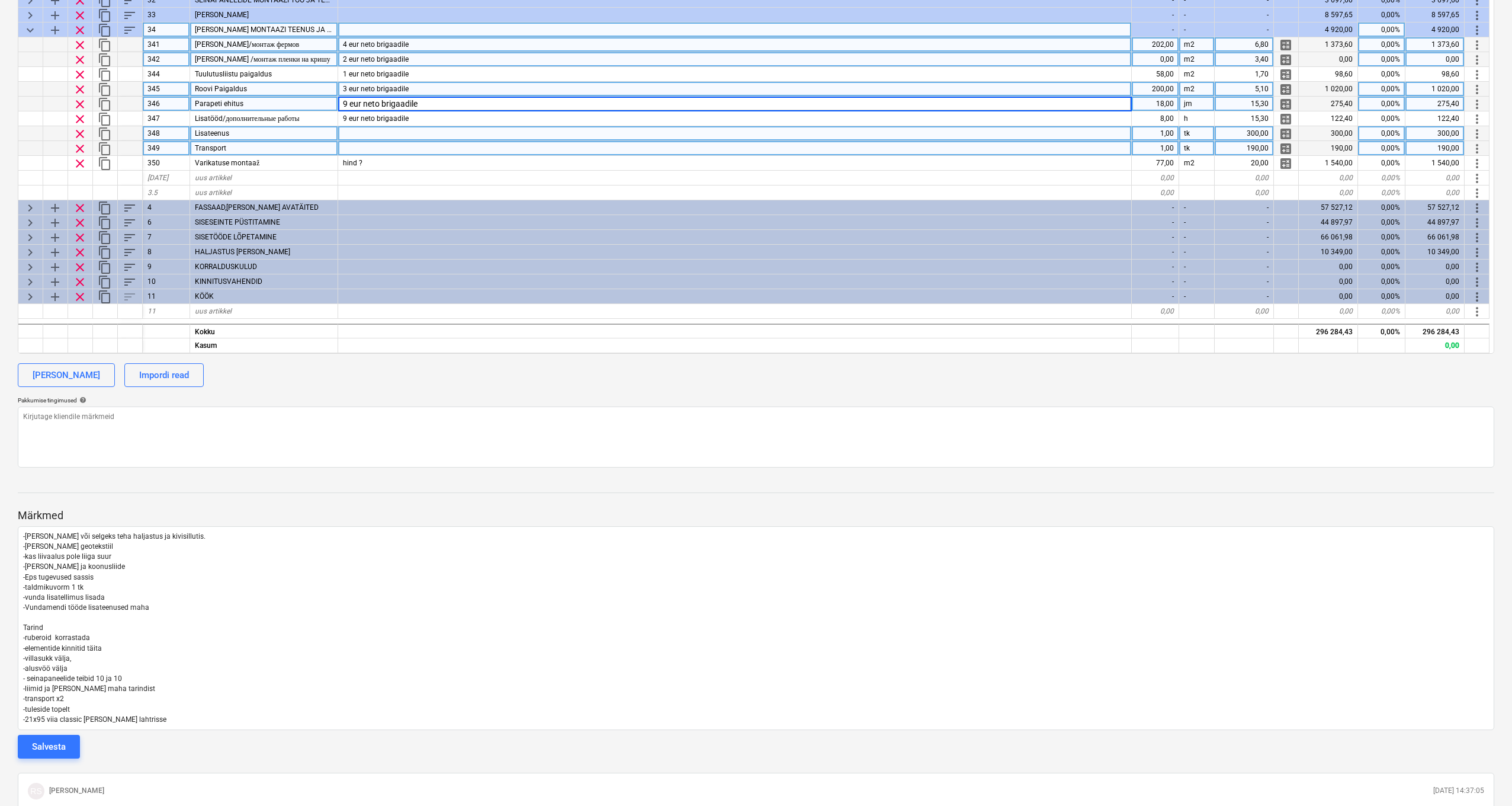
scroll to position [275, 0]
click at [197, 592] on p "-21x95 viia classic [PERSON_NAME] lahtrisse" at bounding box center [756, 719] width 1466 height 10
click at [176, 592] on p "-21x95 viia classic [PERSON_NAME] lahtrisse" at bounding box center [756, 719] width 1466 height 10
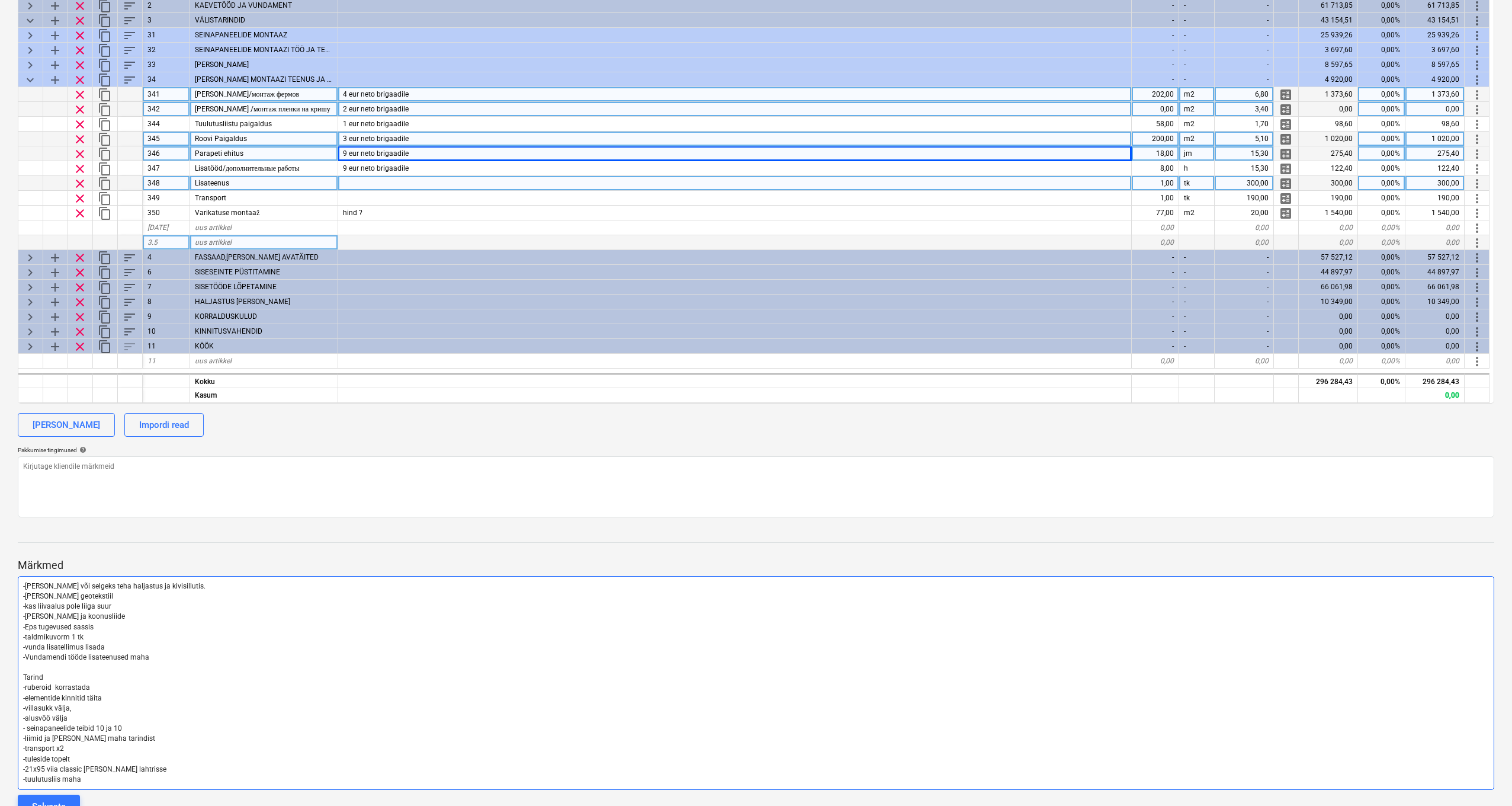
scroll to position [223, 0]
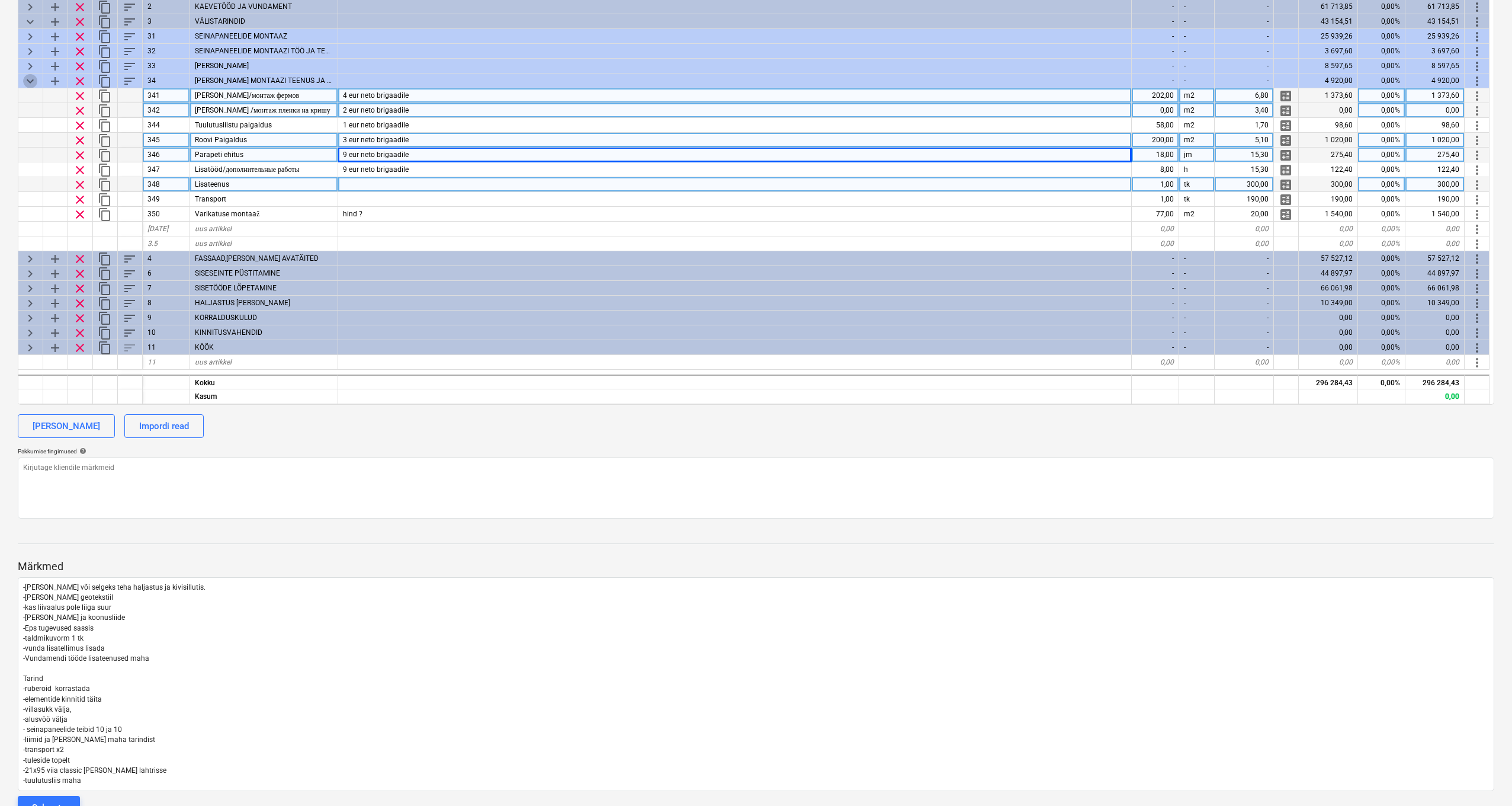
click at [31, 78] on span "keyboard_arrow_down" at bounding box center [30, 81] width 14 height 14
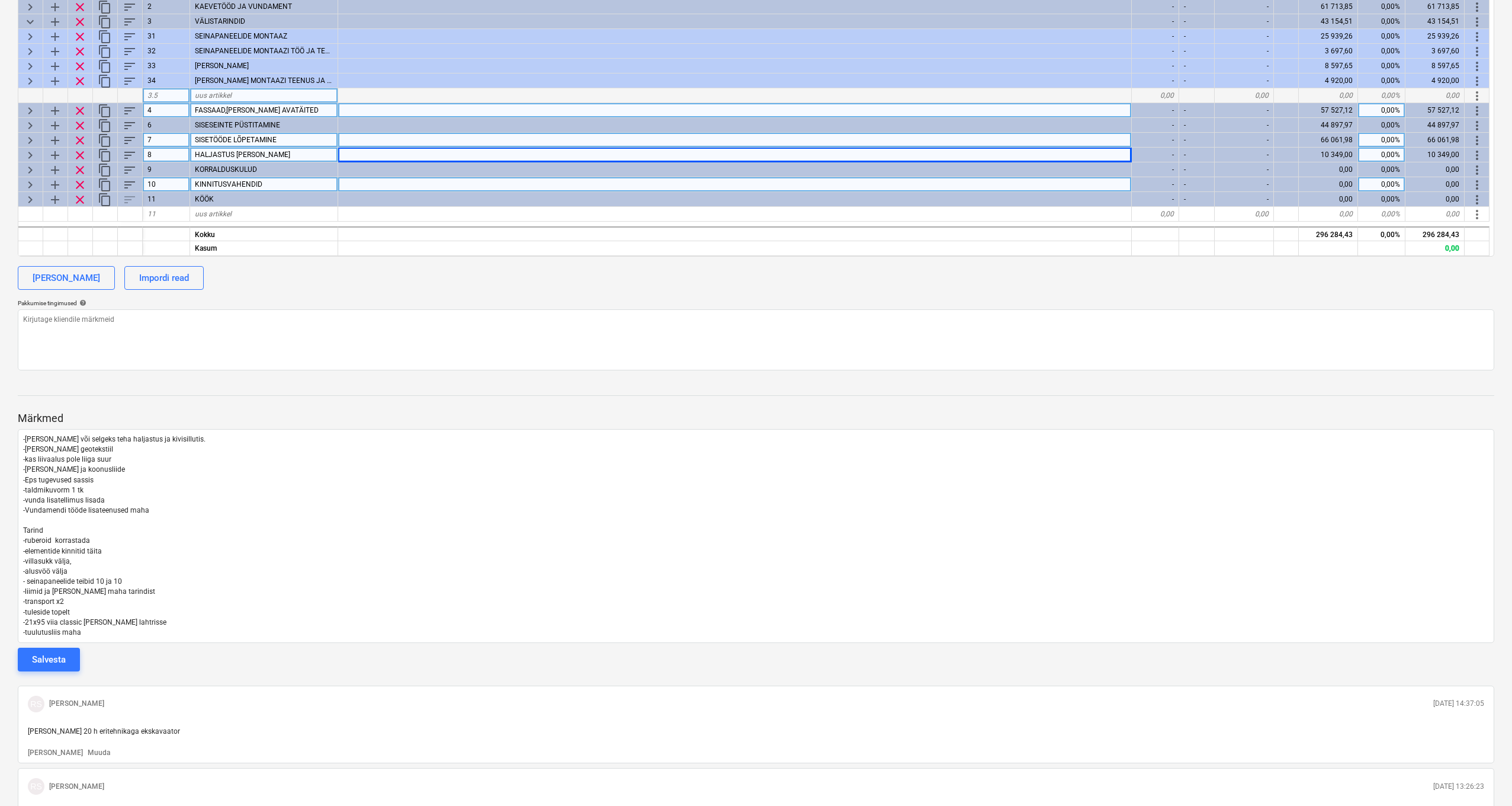
click at [28, 107] on span "keyboard_arrow_right" at bounding box center [30, 110] width 14 height 14
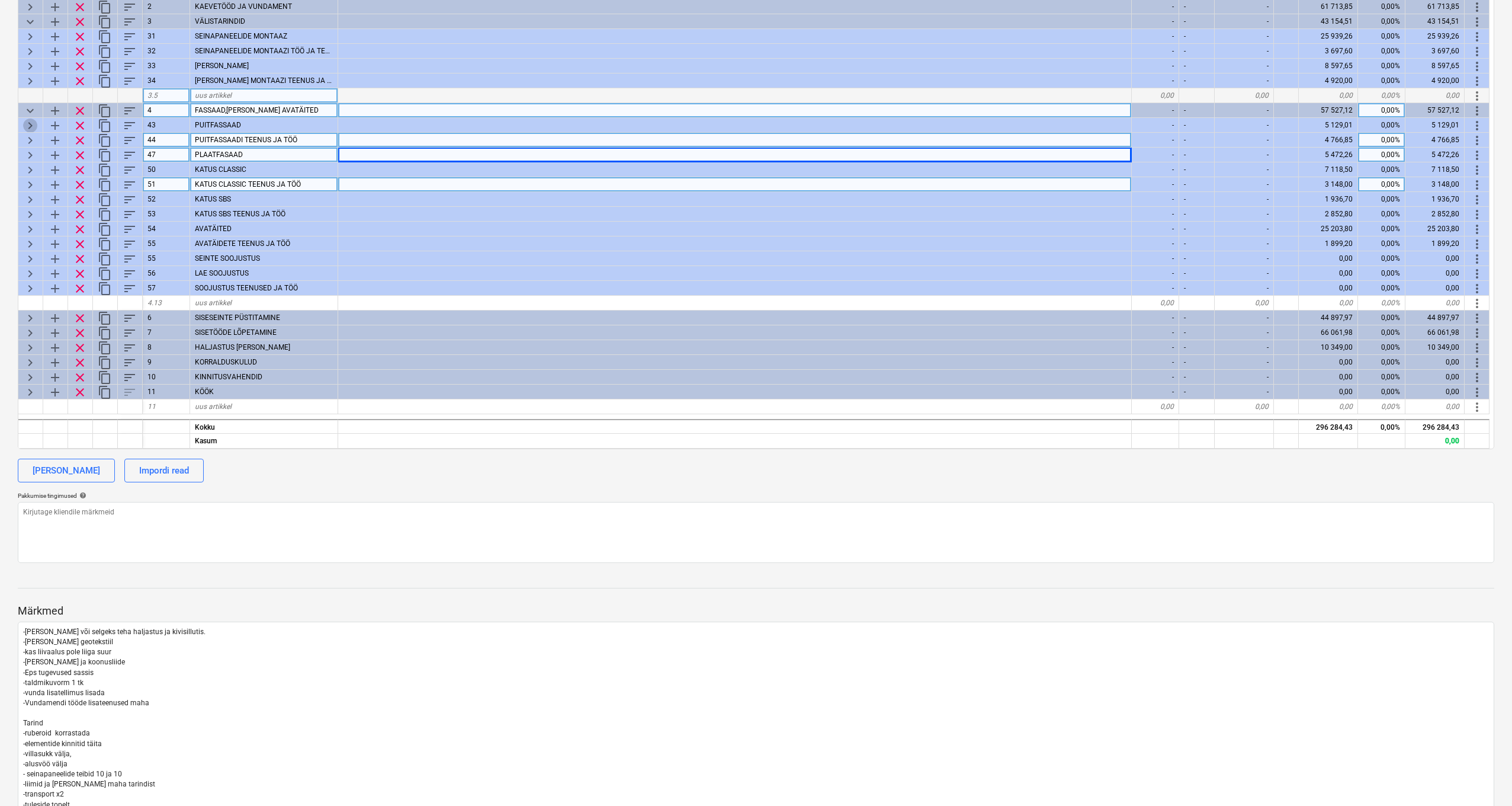
click at [31, 122] on span "keyboard_arrow_right" at bounding box center [30, 125] width 14 height 14
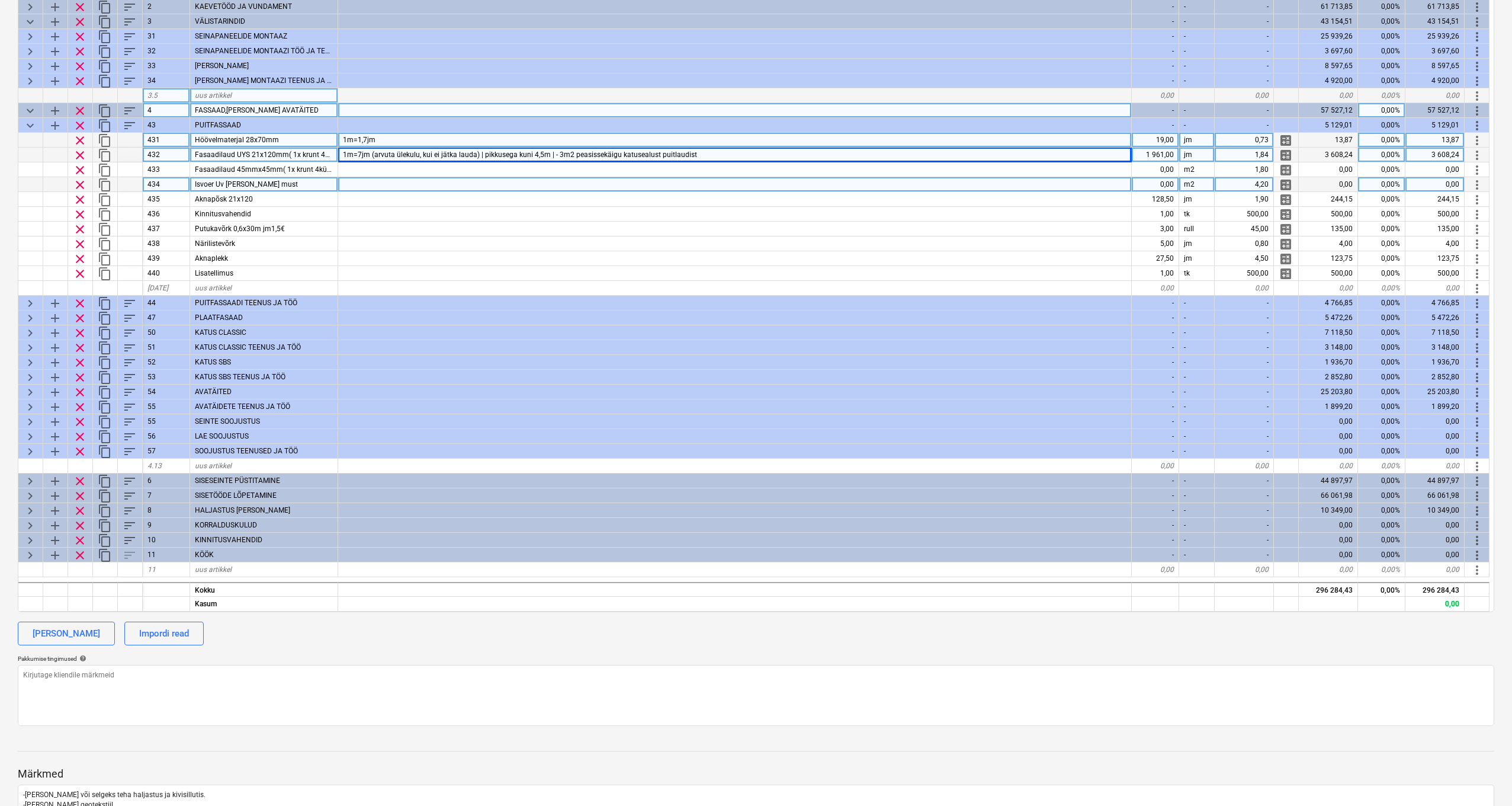
click at [1137, 152] on div "1 961,00" at bounding box center [1156, 155] width 48 height 15
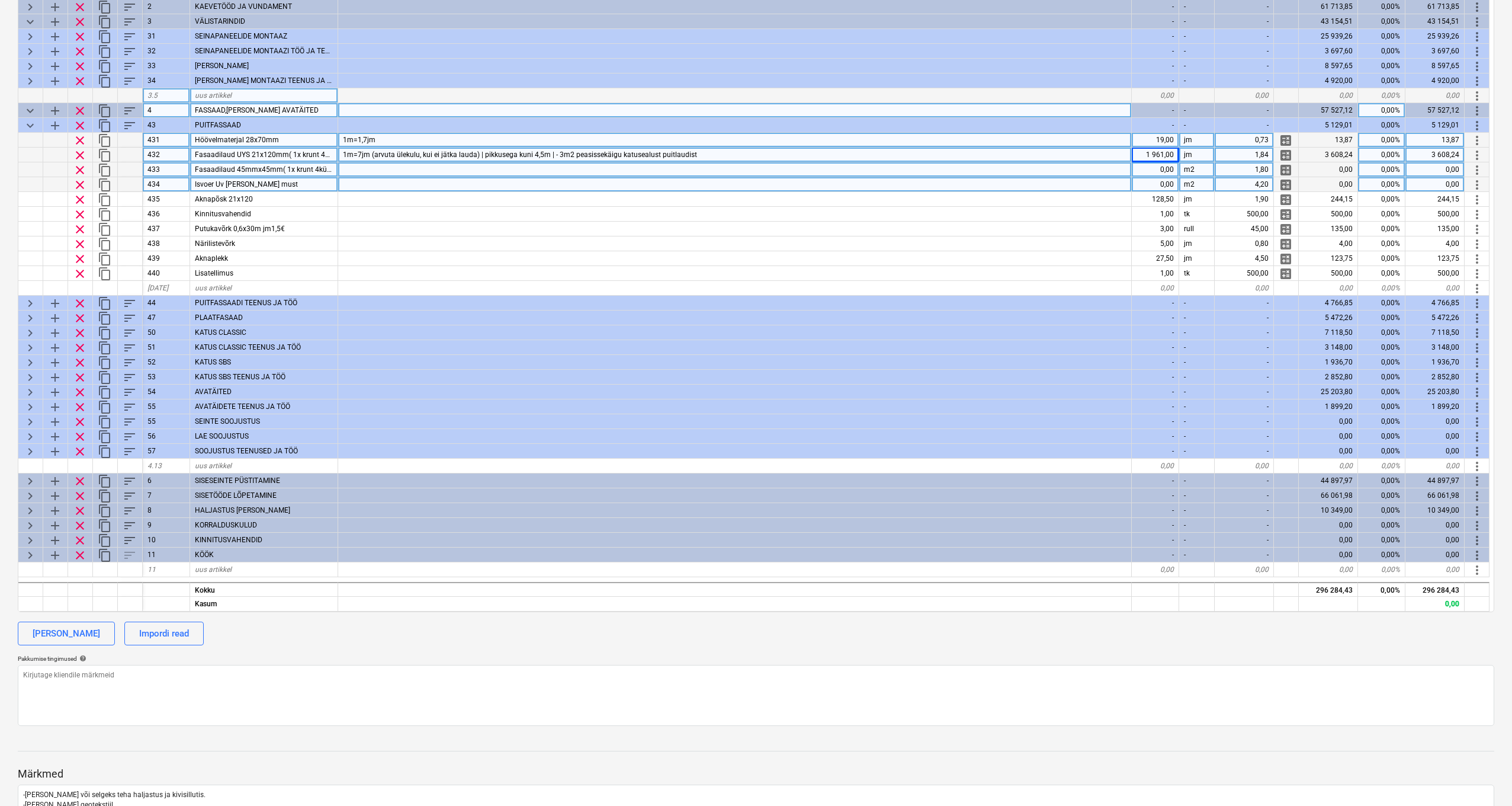
click at [1137, 169] on div "0,00" at bounding box center [1156, 170] width 48 height 15
click at [1083, 186] on div at bounding box center [735, 184] width 794 height 15
click at [1137, 152] on div "1 961,00" at bounding box center [1156, 155] width 48 height 15
click at [1137, 163] on div "0,00" at bounding box center [1156, 170] width 48 height 15
click at [82, 170] on span "clear" at bounding box center [80, 169] width 14 height 14
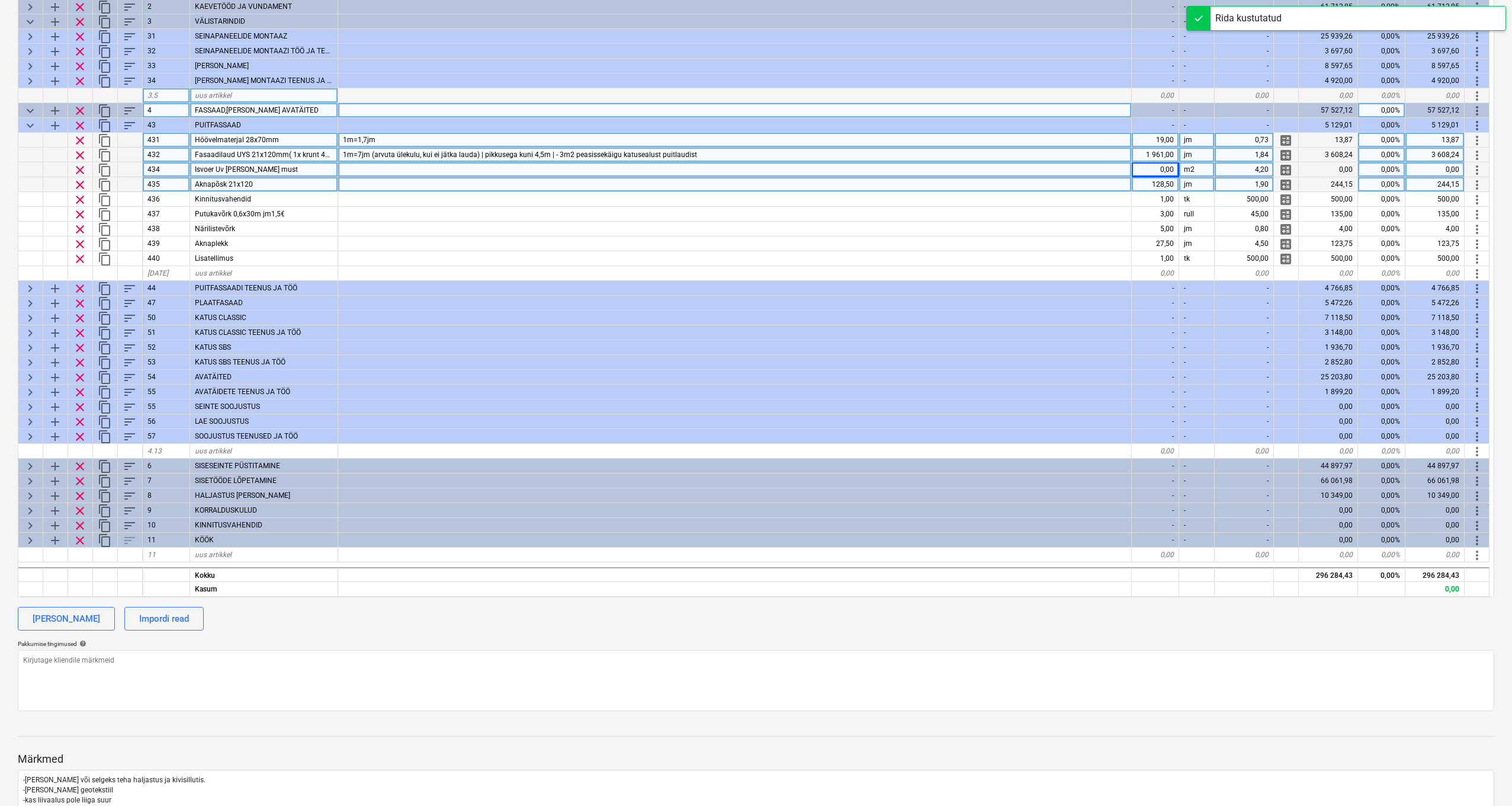
click at [81, 171] on span "clear" at bounding box center [80, 169] width 14 height 14
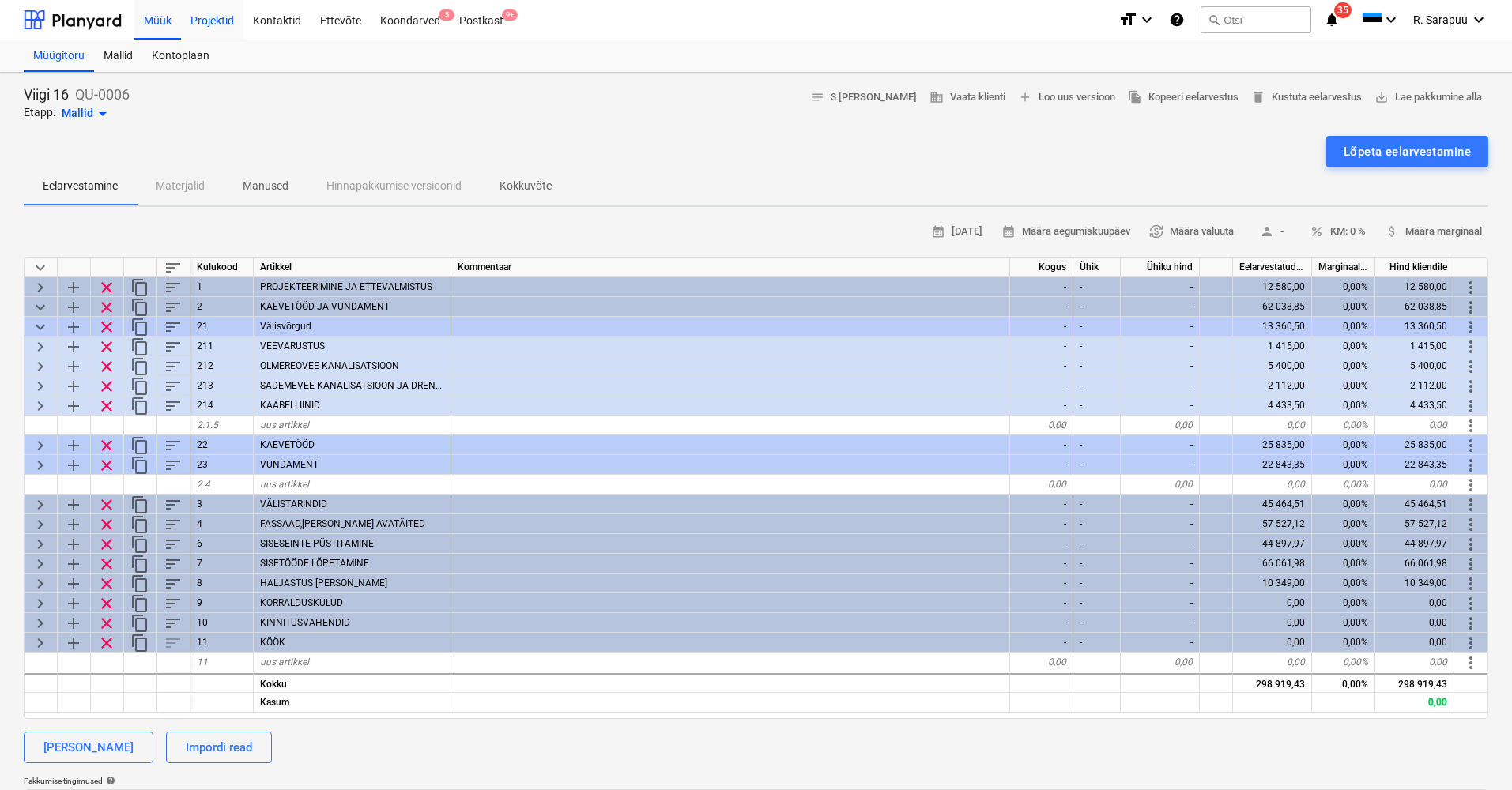
type textarea "x"
click at [225, 21] on div "Projektid" at bounding box center [212, 19] width 63 height 41
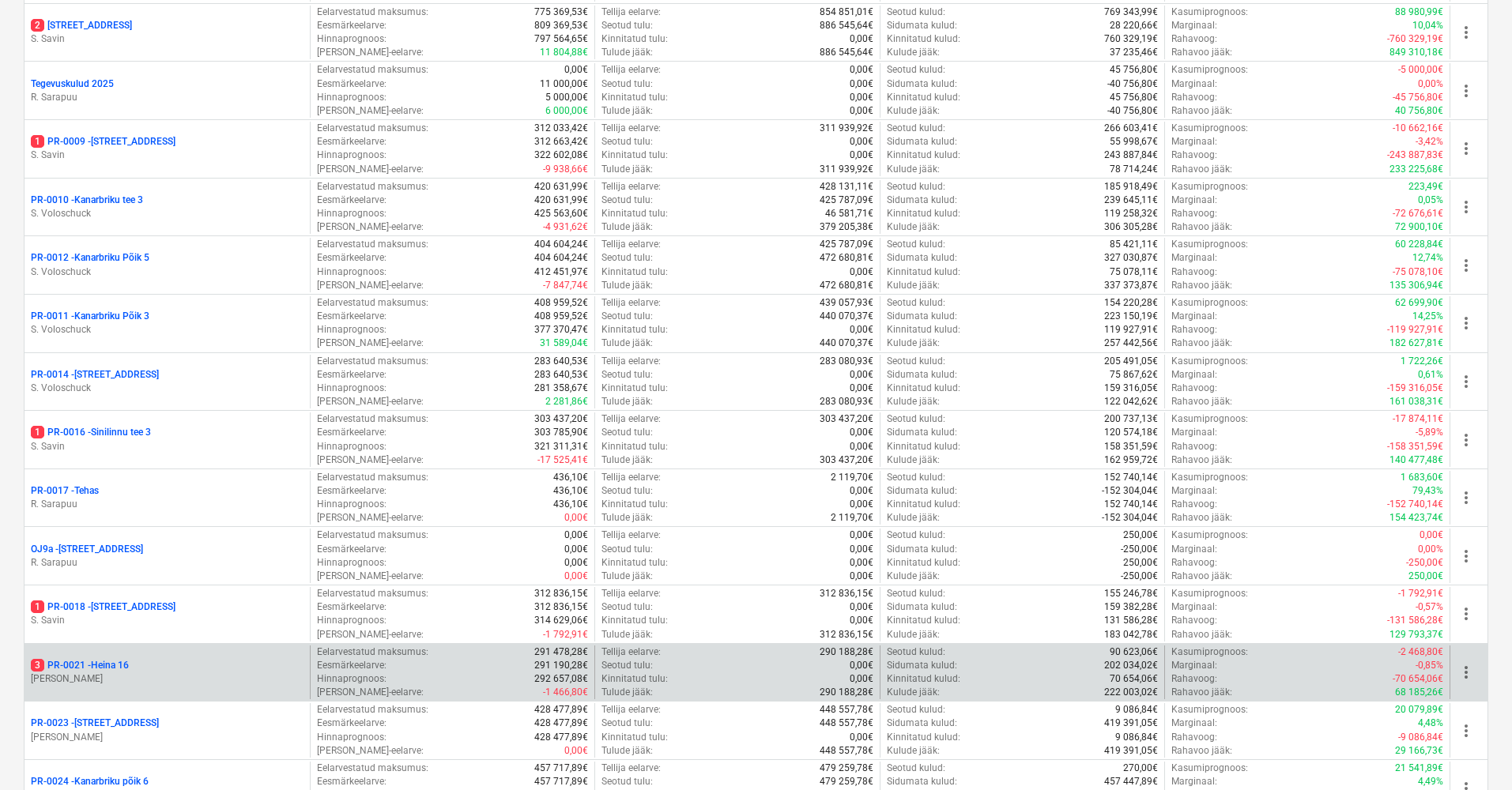
scroll to position [867, 0]
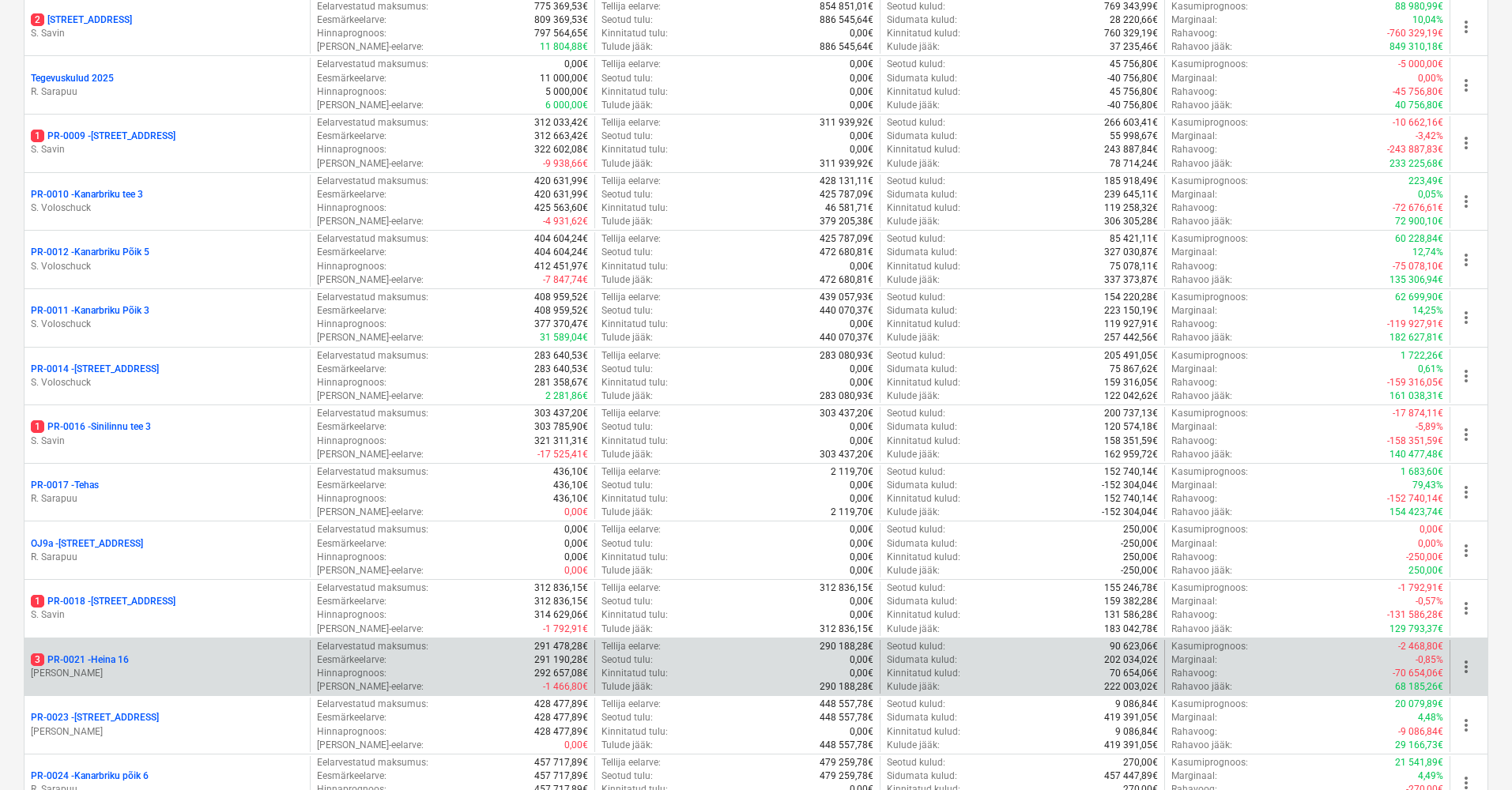
click at [94, 667] on p "E. Remel" at bounding box center [167, 674] width 273 height 14
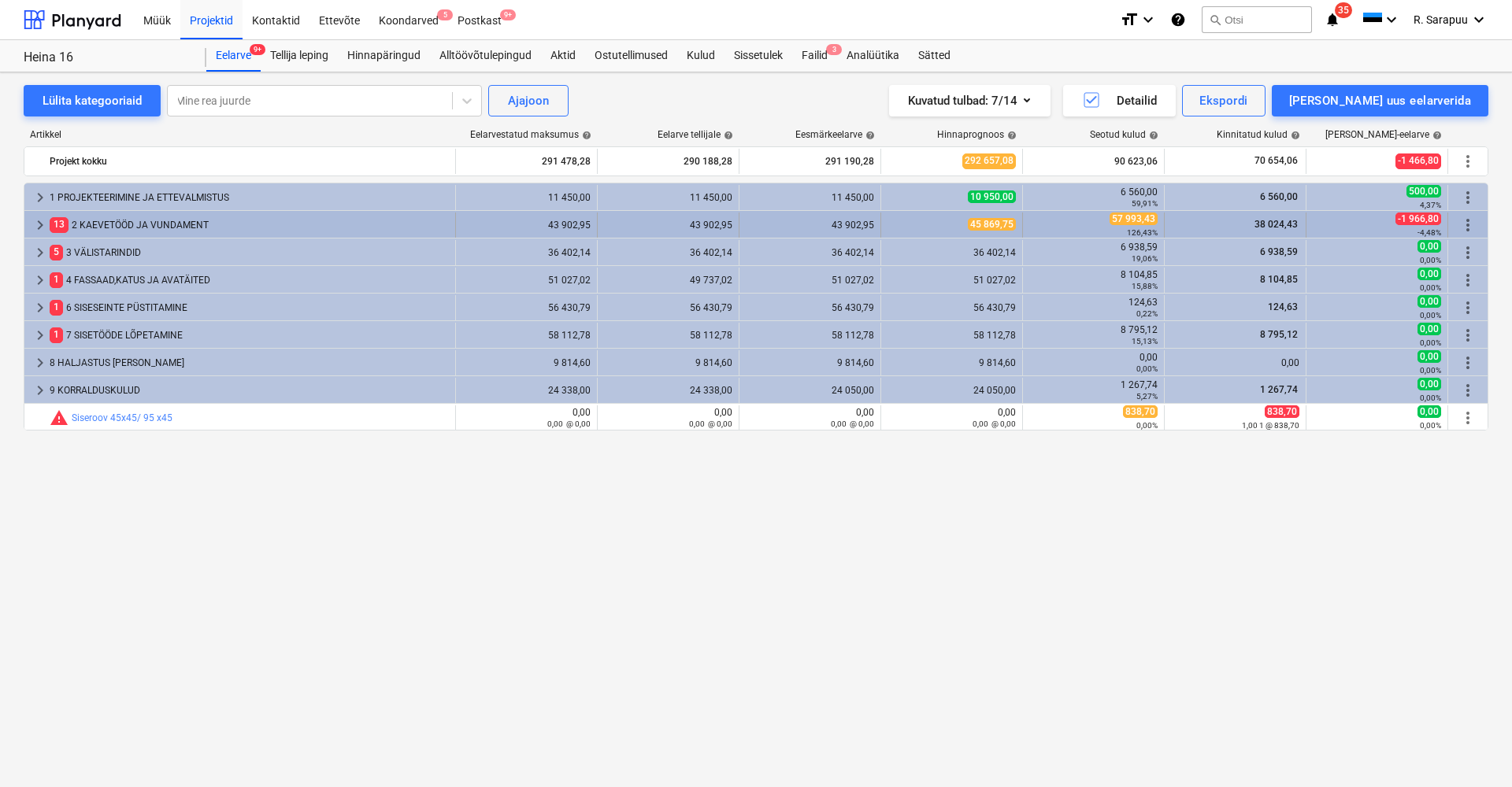
click at [1412, 222] on span "-1 966,80" at bounding box center [1418, 218] width 46 height 13
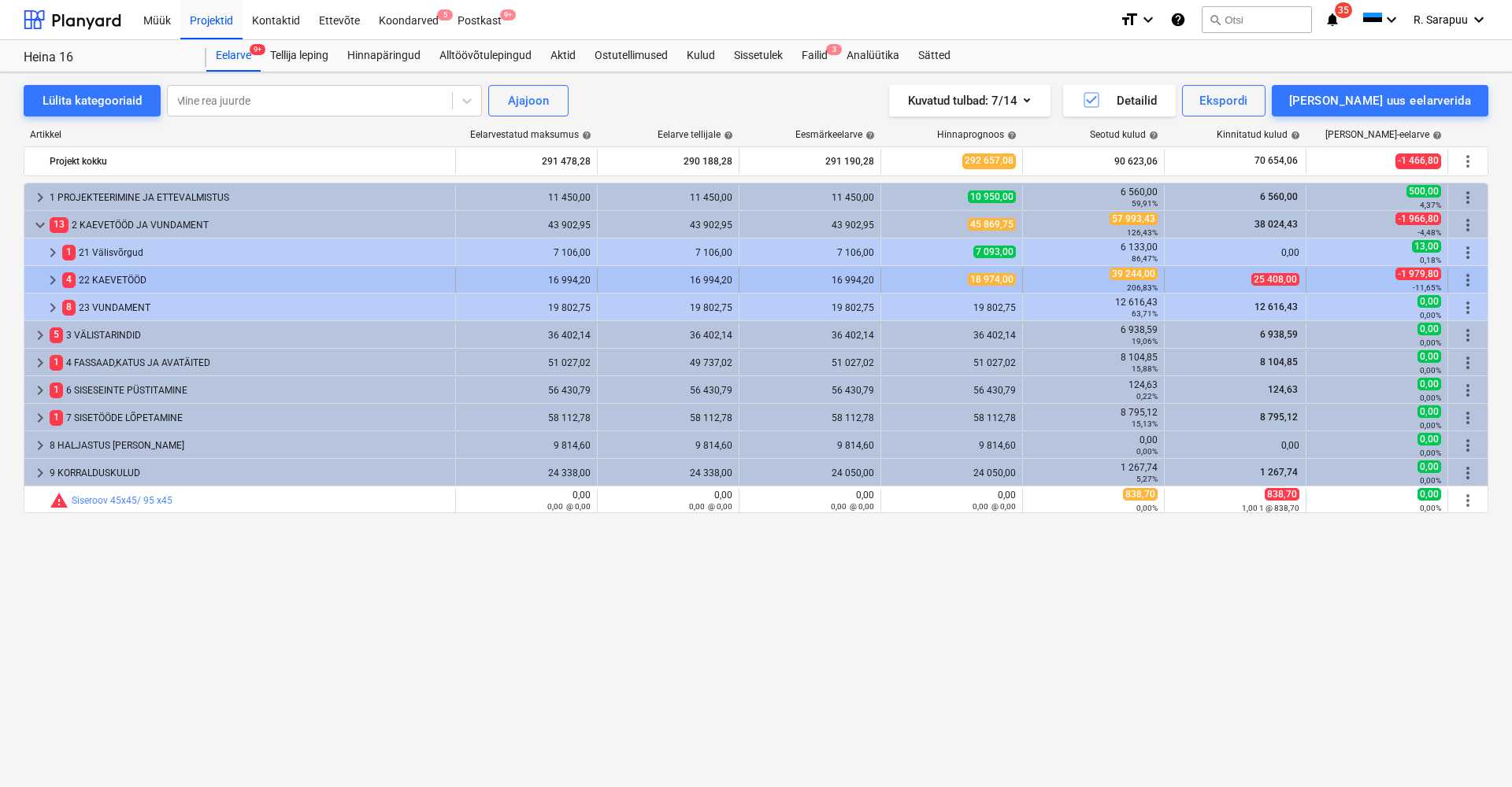
click at [1406, 278] on span "-1 979,80" at bounding box center [1418, 274] width 46 height 13
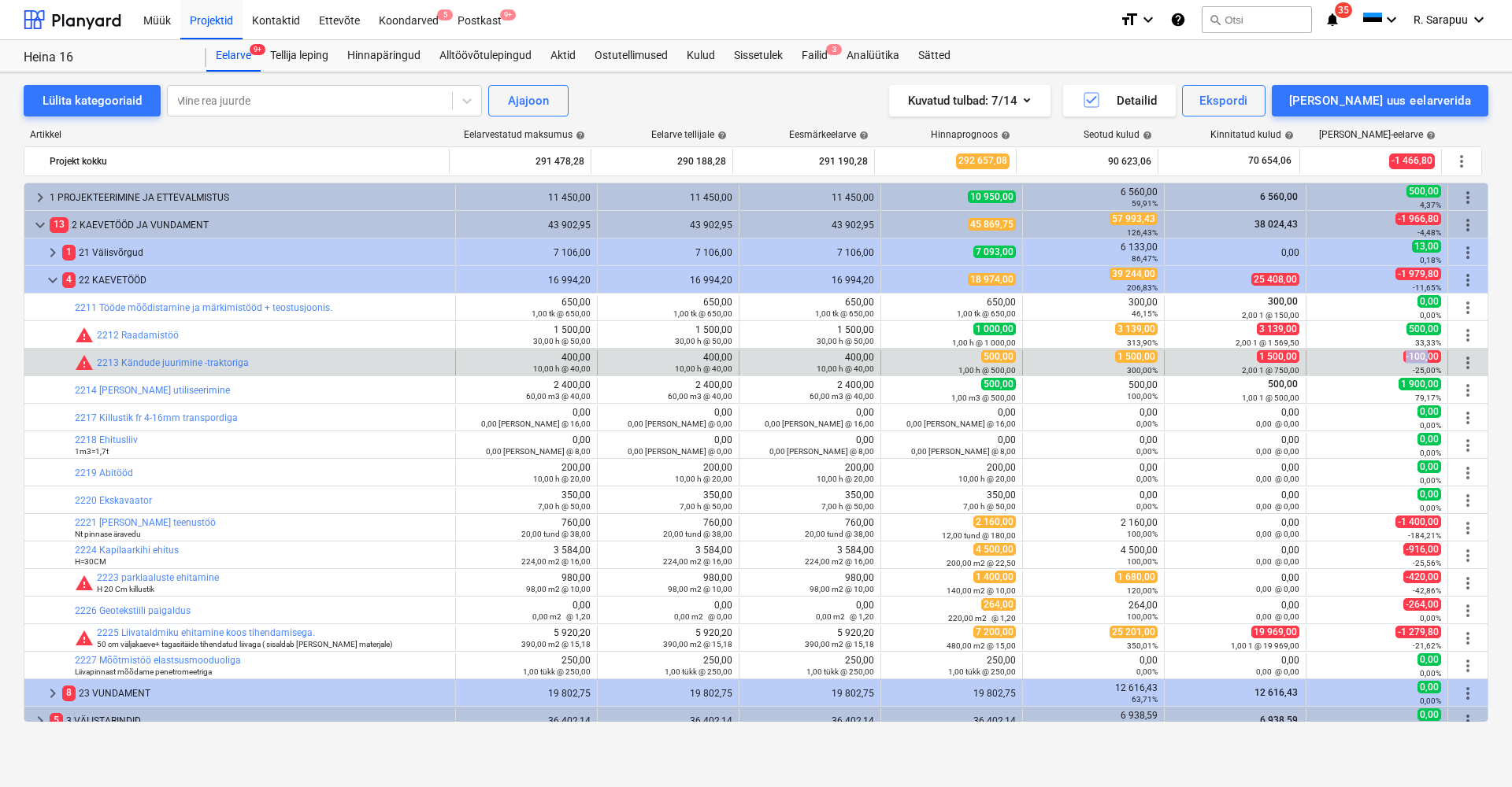
drag, startPoint x: 1402, startPoint y: 358, endPoint x: 1425, endPoint y: 358, distance: 23.0
click at [1425, 358] on span "-100,00" at bounding box center [1422, 356] width 38 height 13
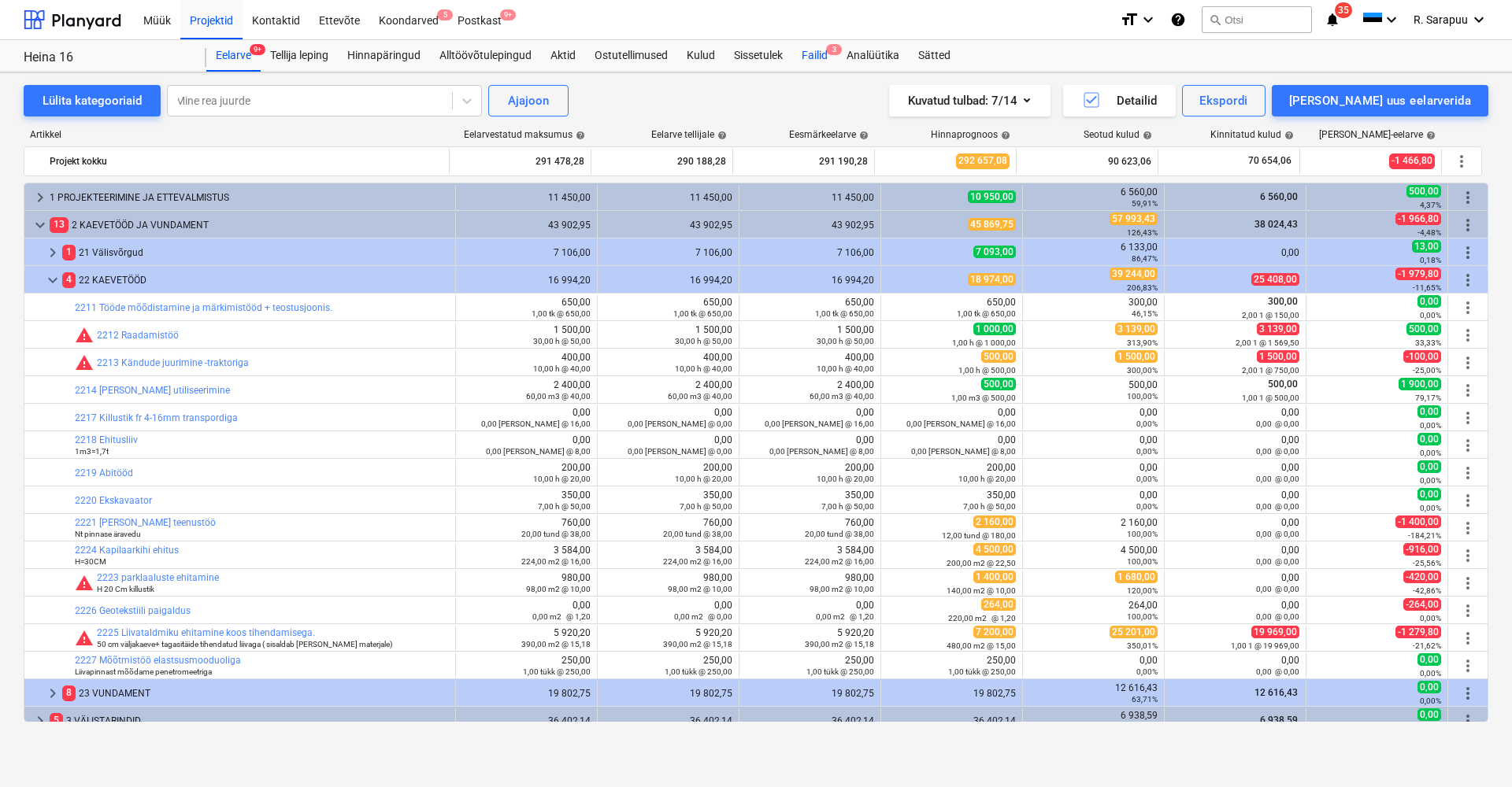
click at [824, 57] on div "Failid 3" at bounding box center [814, 56] width 45 height 32
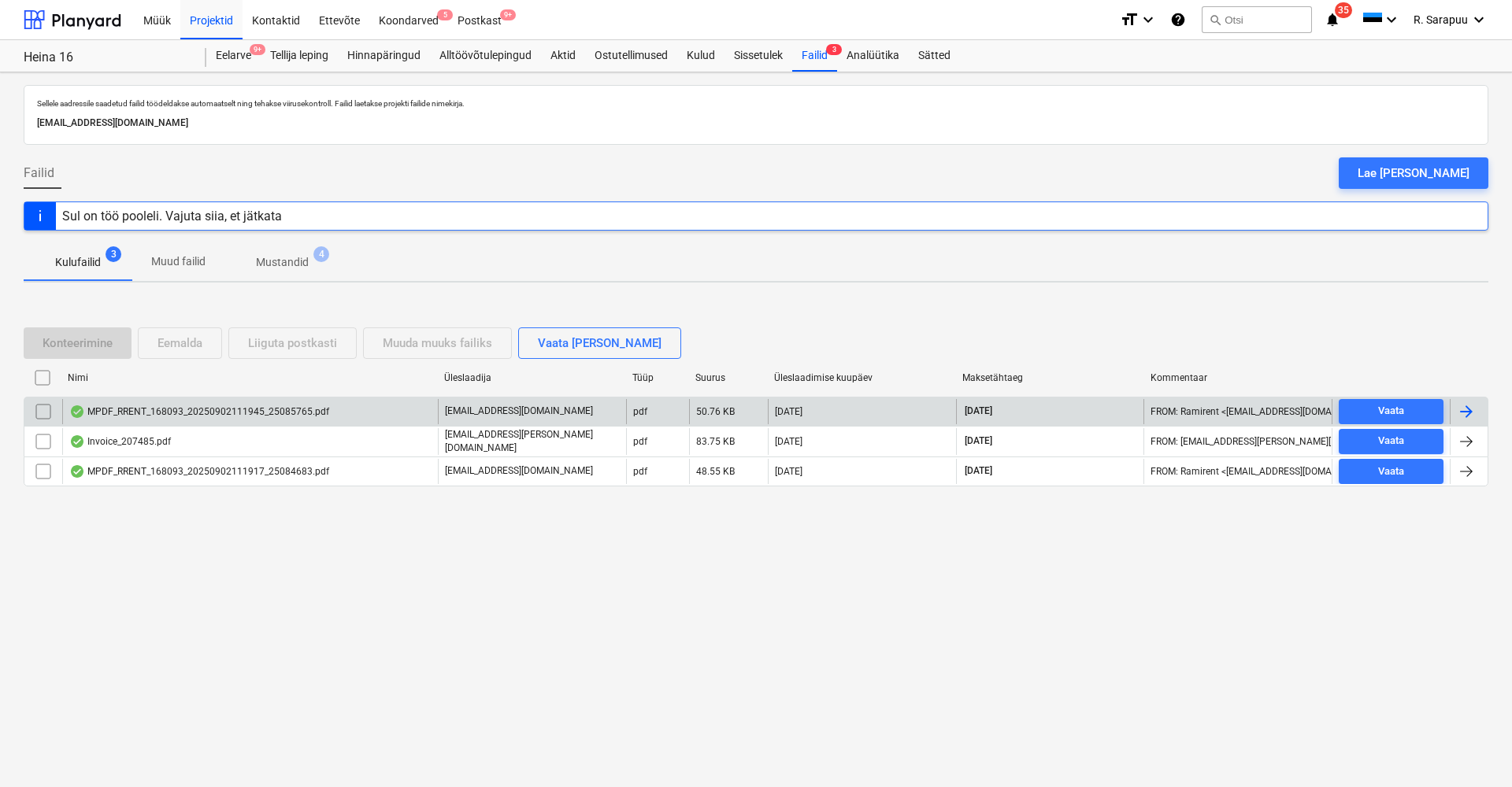
click at [179, 417] on div "MPDF_RRENT_168093_20250902111945_25085765.pdf" at bounding box center [199, 411] width 260 height 13
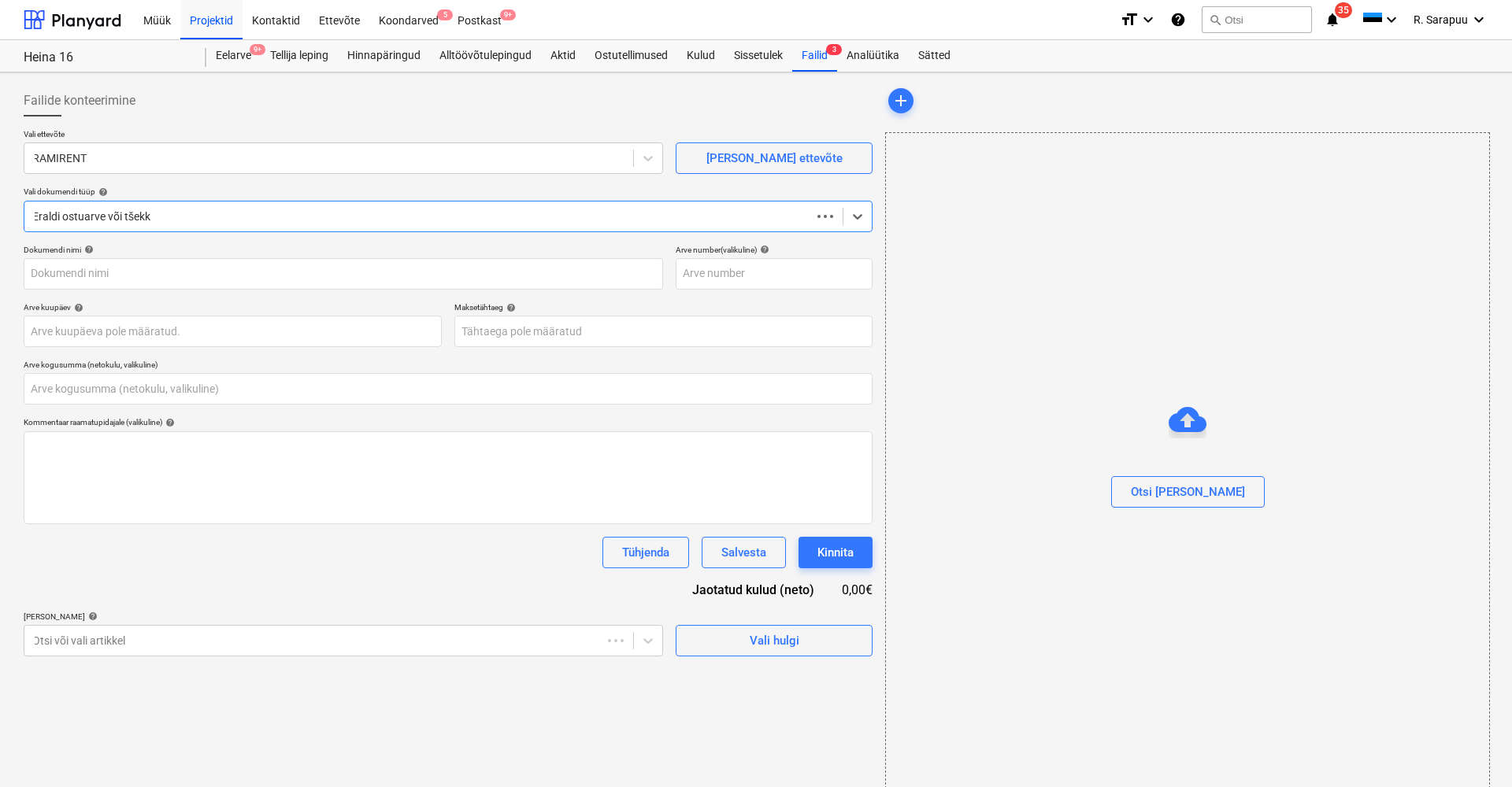
type input "0,00"
type input "25085765"
type input "31 Aug 2025"
type input "14 Sep 2025"
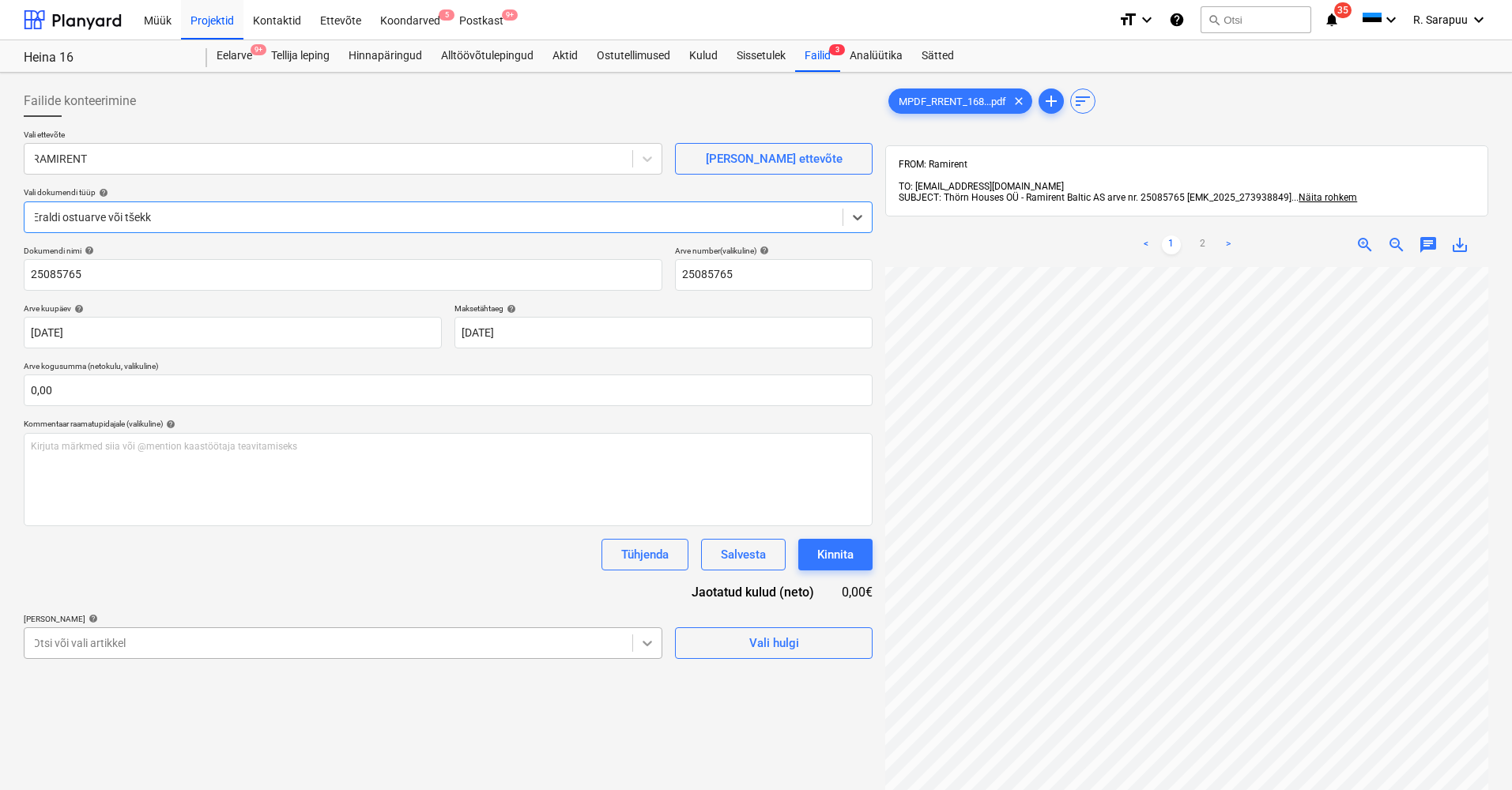
click at [648, 643] on body "Müük Projektid Kontaktid Ettevõte Koondarved 5 Postkast 9+ format_size keyboard…" at bounding box center [756, 395] width 1512 height 790
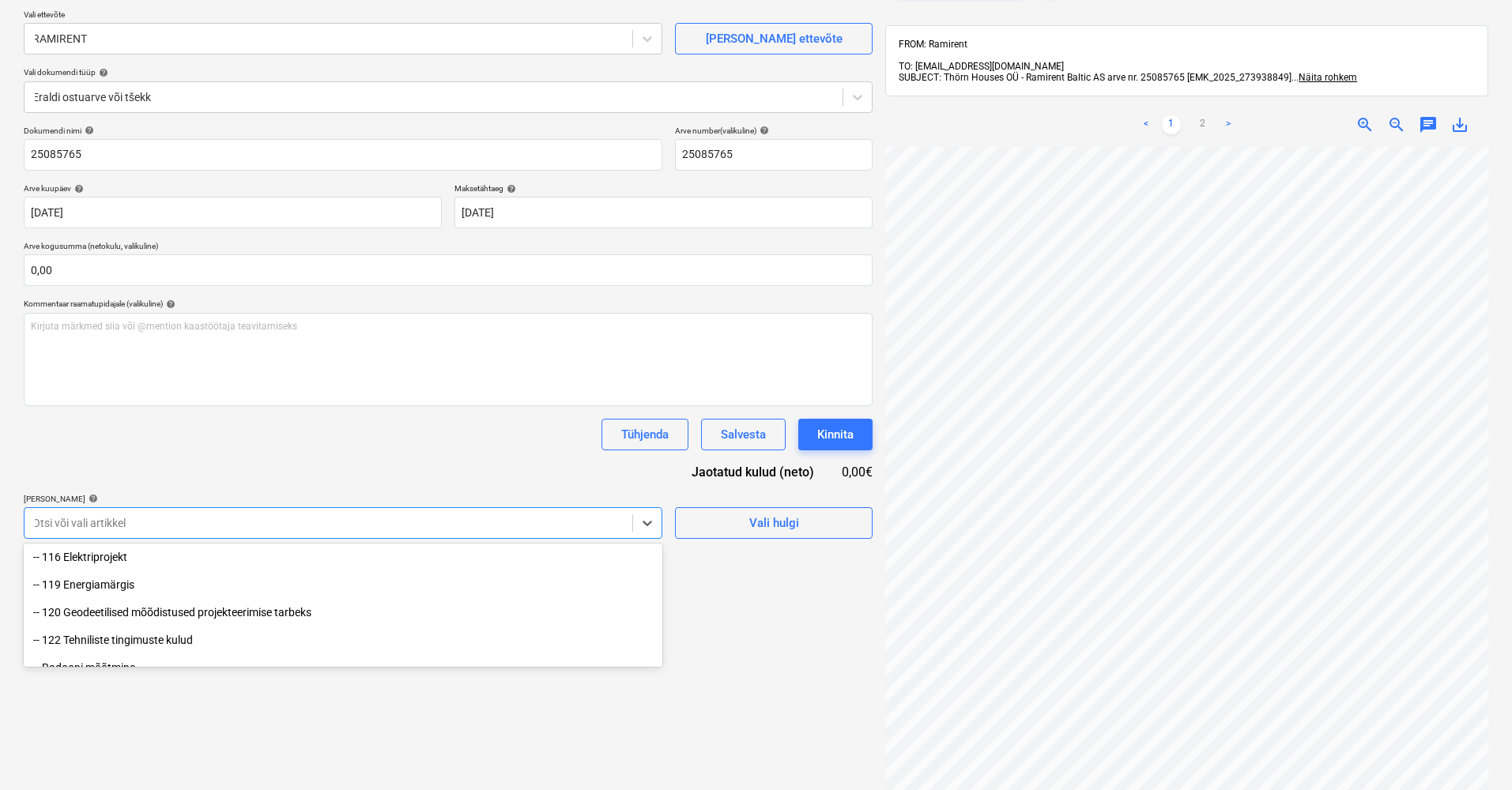
scroll to position [225, 0]
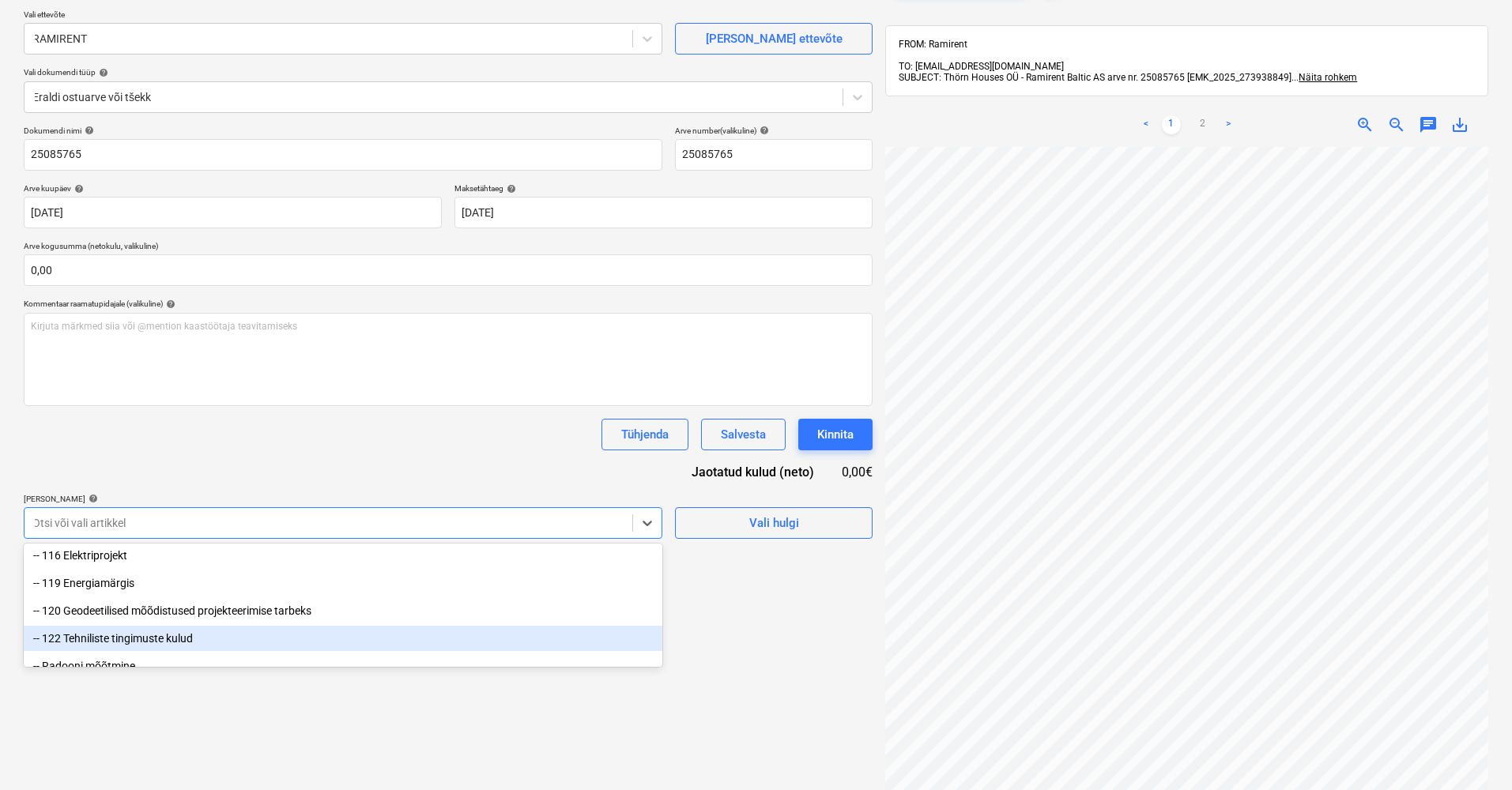
click at [809, 674] on div "Failide konteerimine Vali ettevõte RAMIRENT Lisa uus ettevõte Vali dokumendi tü…" at bounding box center [448, 429] width 862 height 940
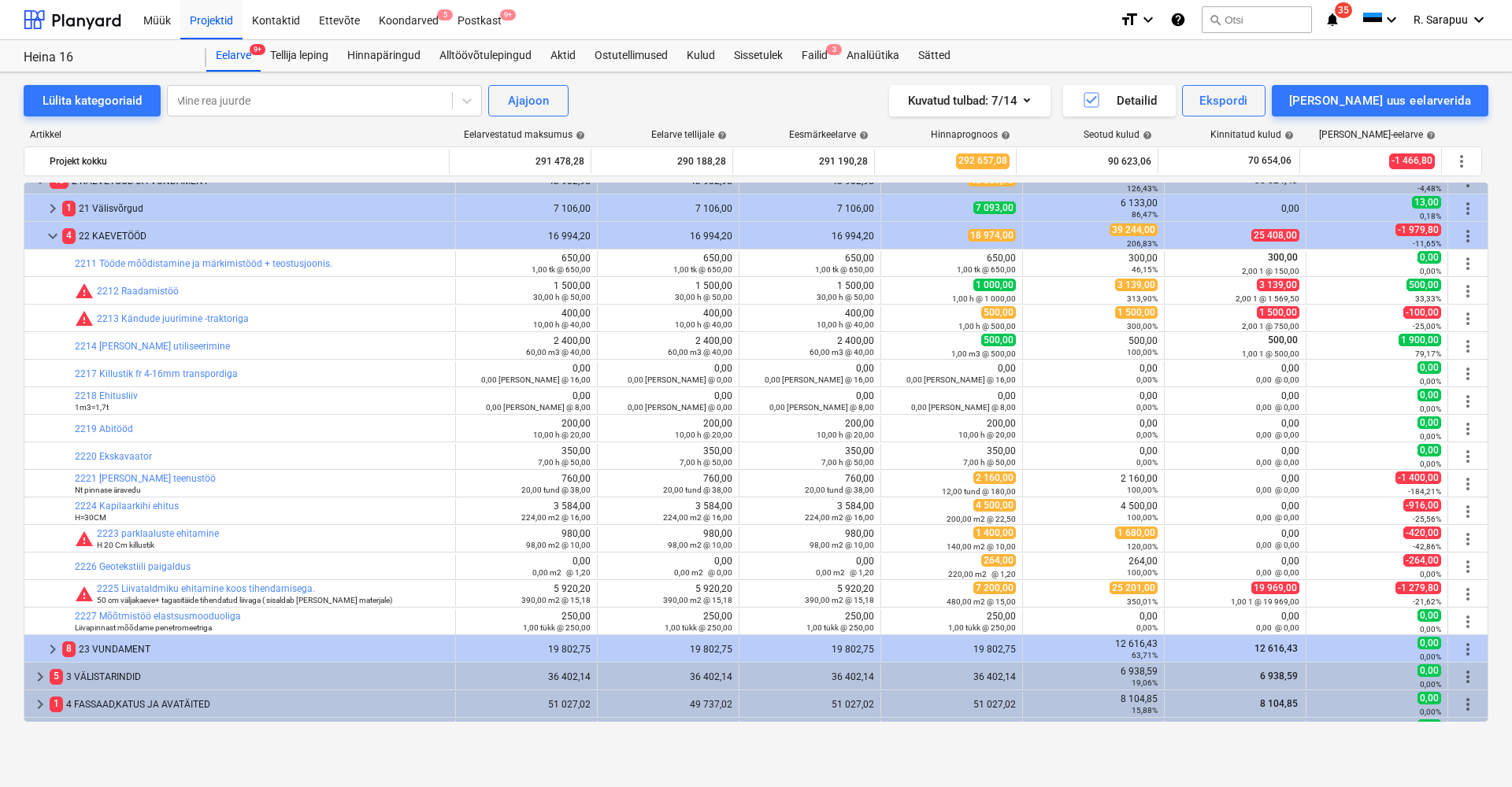
scroll to position [26, 0]
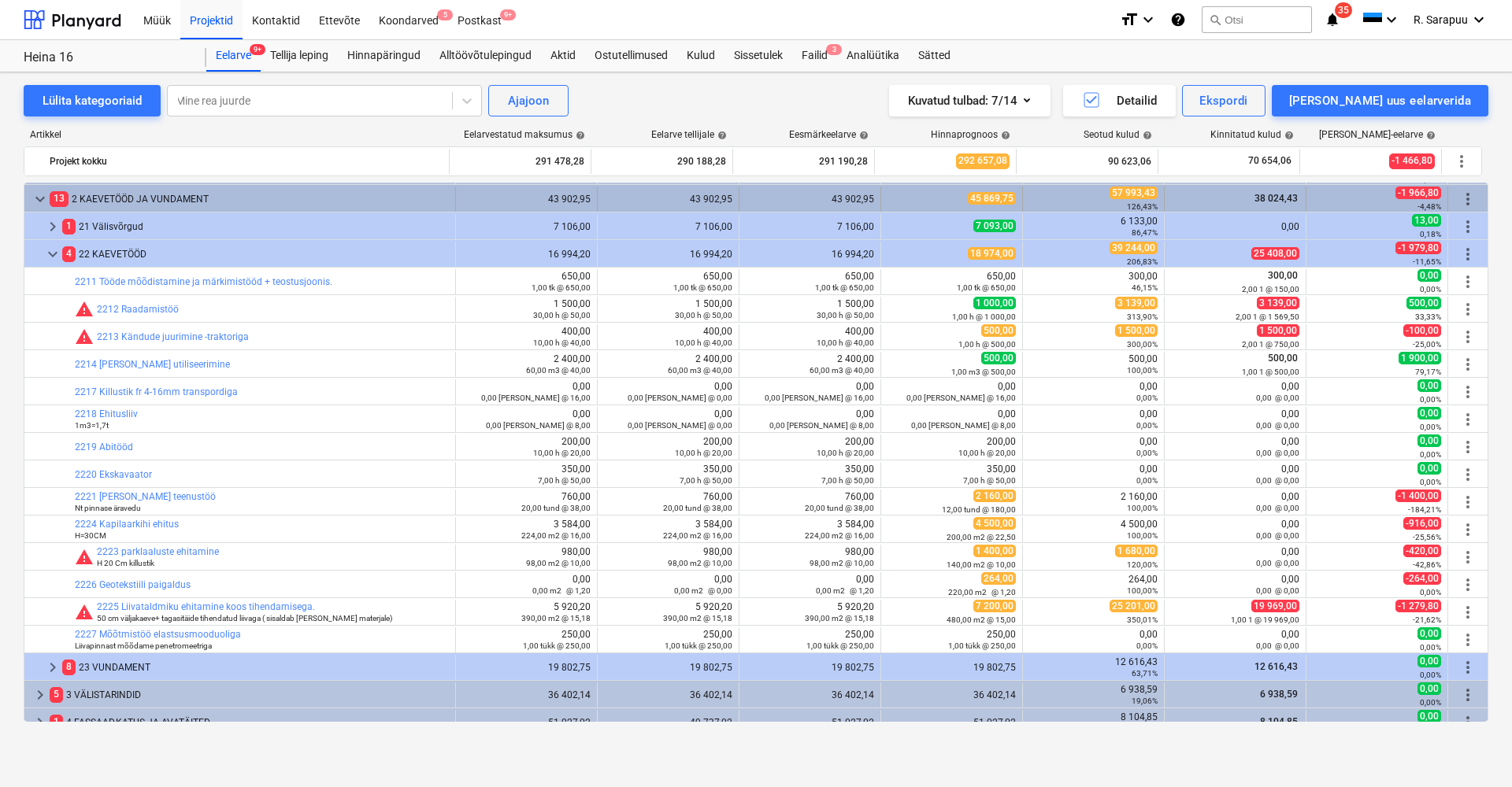
click at [46, 201] on span "keyboard_arrow_down" at bounding box center [40, 198] width 19 height 19
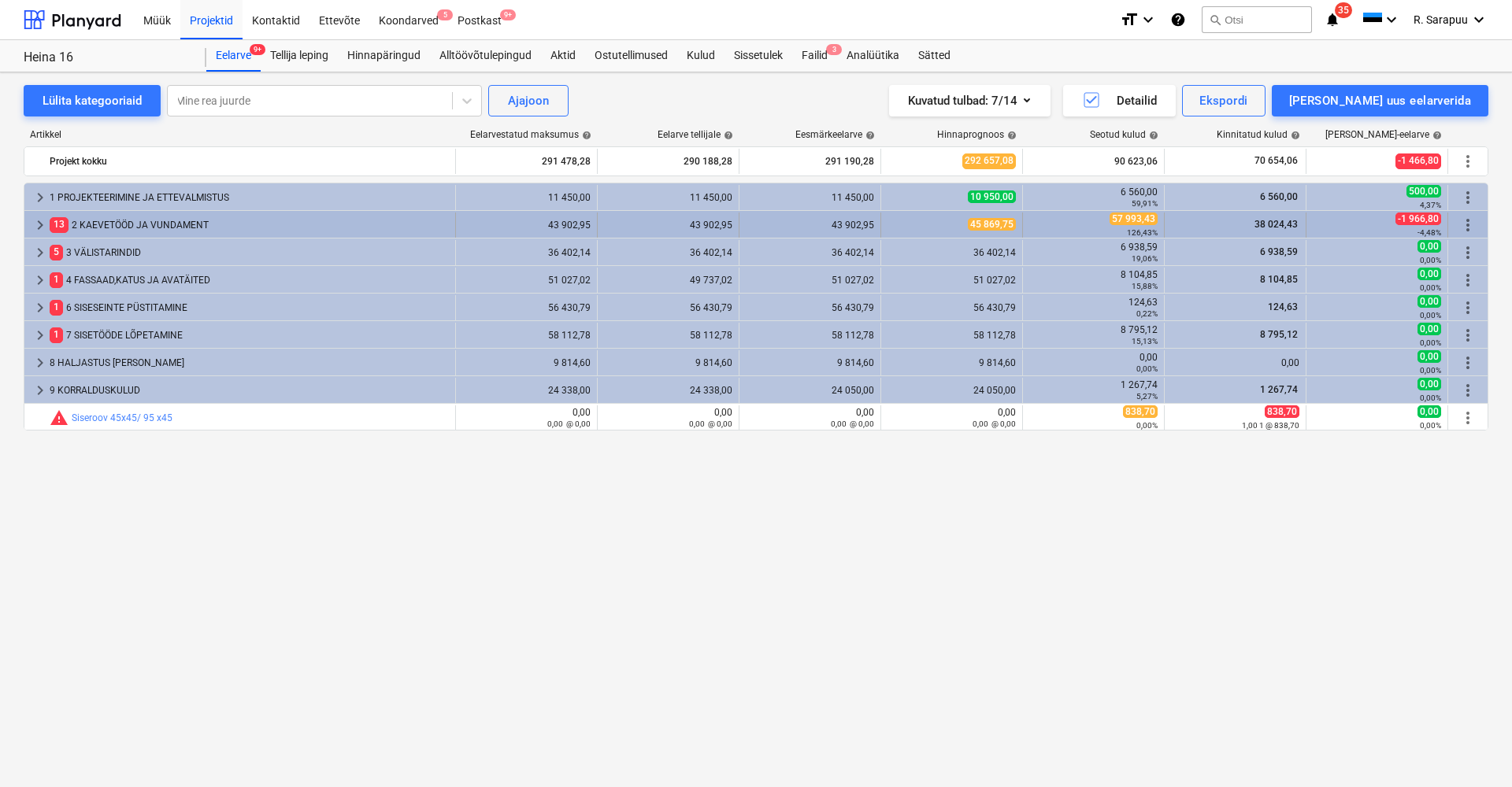
scroll to position [0, 0]
click at [37, 225] on span "keyboard_arrow_right" at bounding box center [40, 225] width 19 height 19
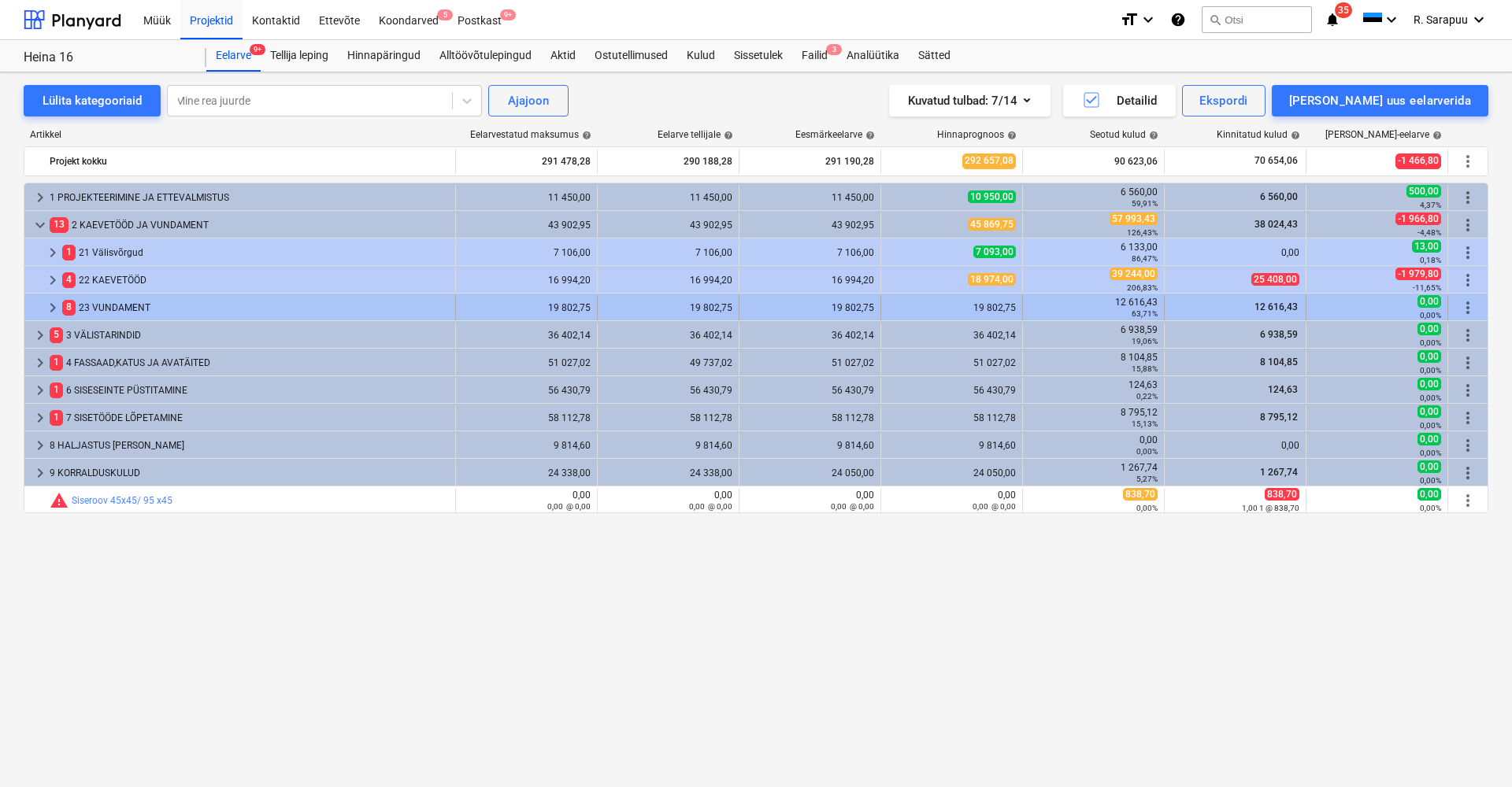
click at [991, 311] on div "19 802,75" at bounding box center [951, 307] width 128 height 11
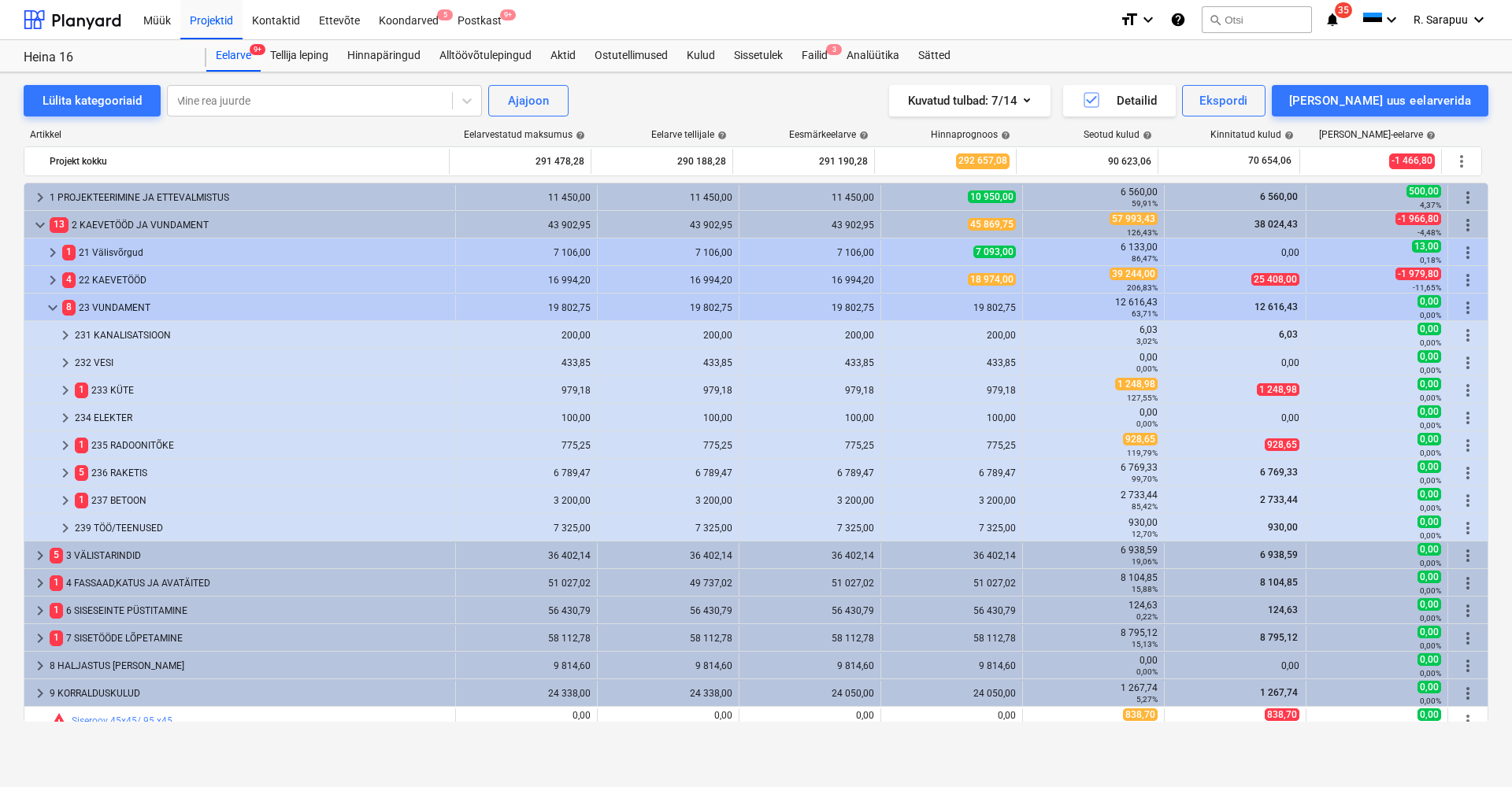
scroll to position [6, 0]
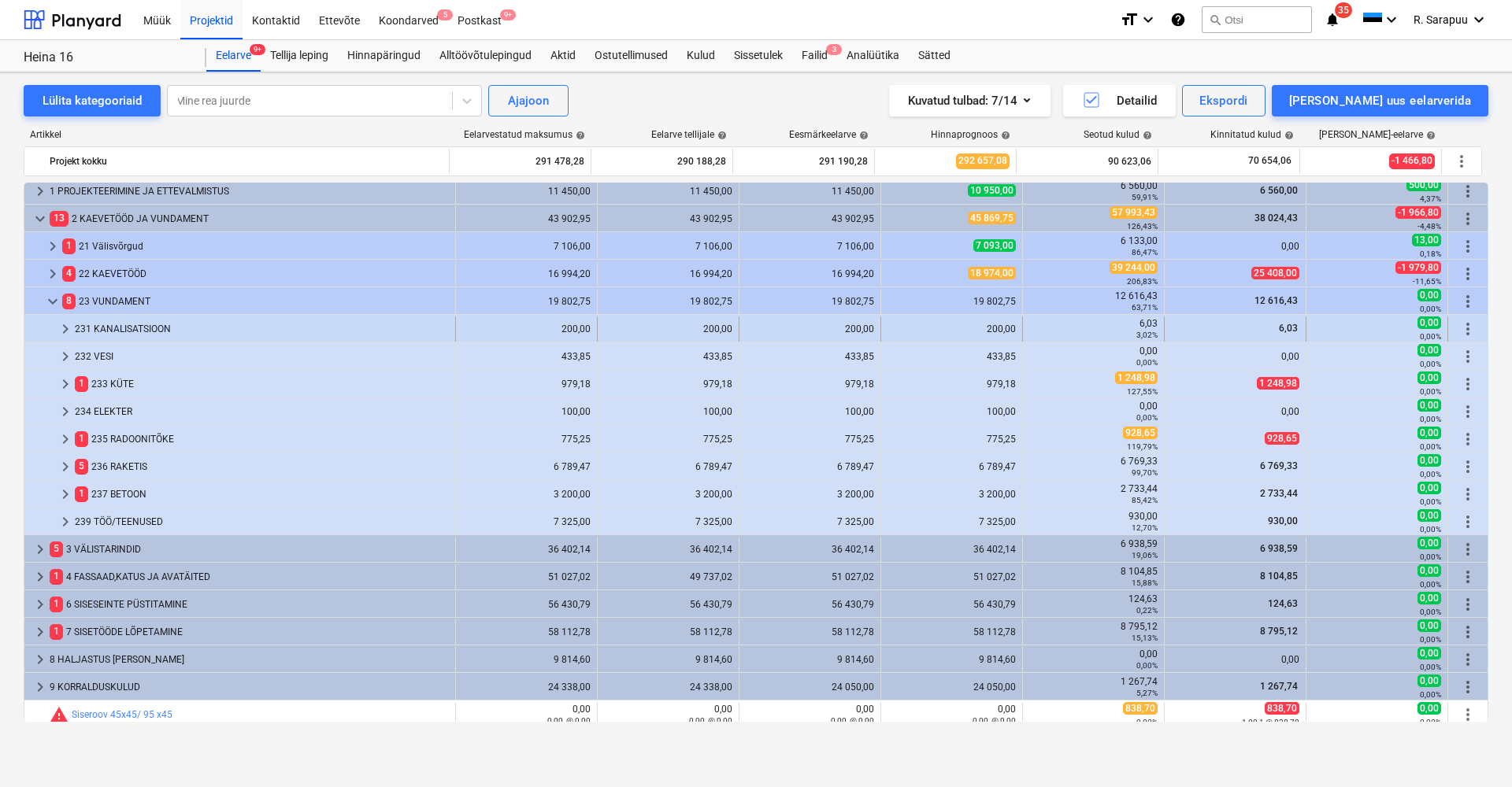
click at [992, 326] on div "200,00" at bounding box center [951, 328] width 128 height 11
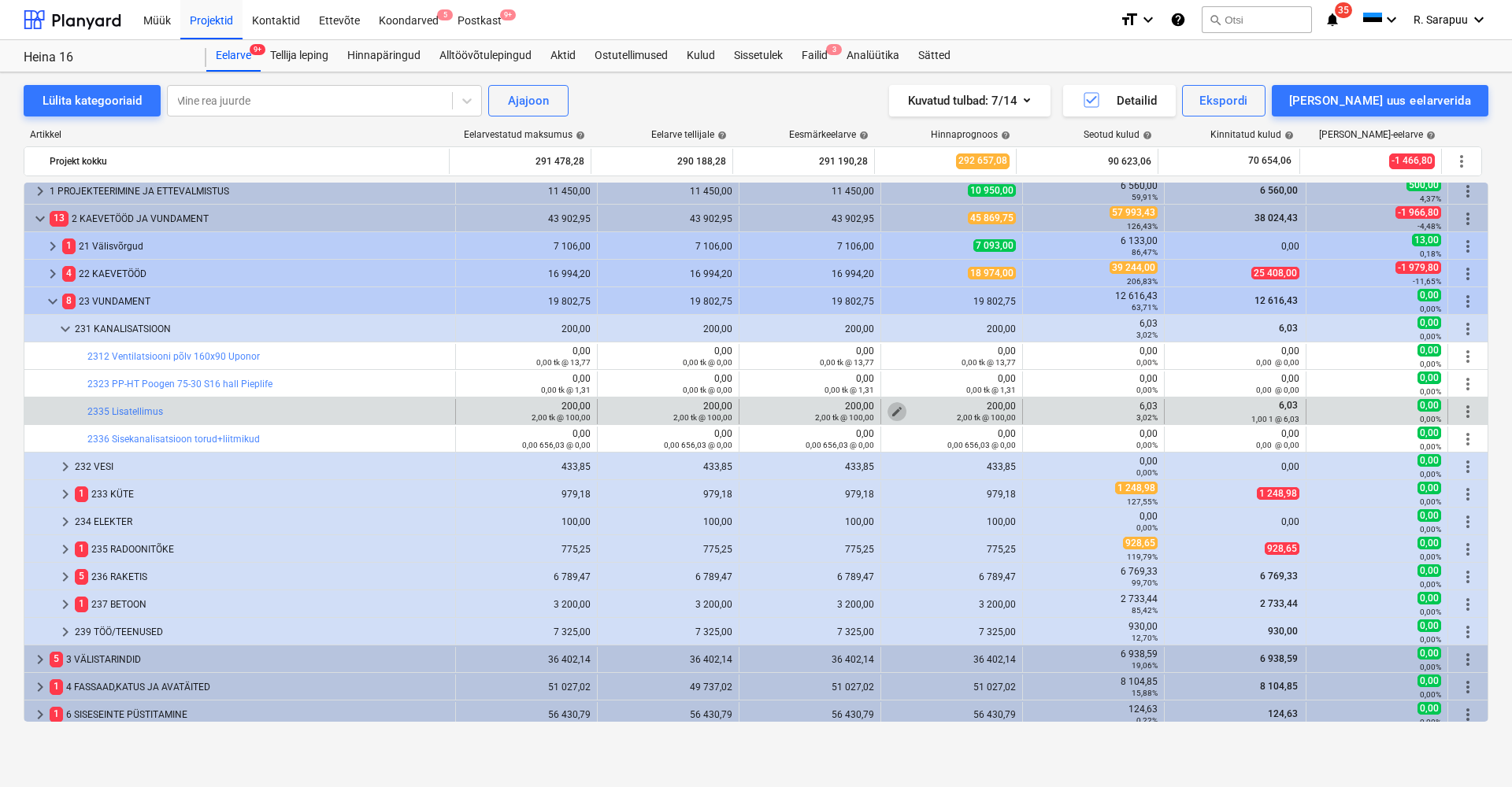
click at [890, 409] on span "edit" at bounding box center [896, 411] width 13 height 13
type textarea "x"
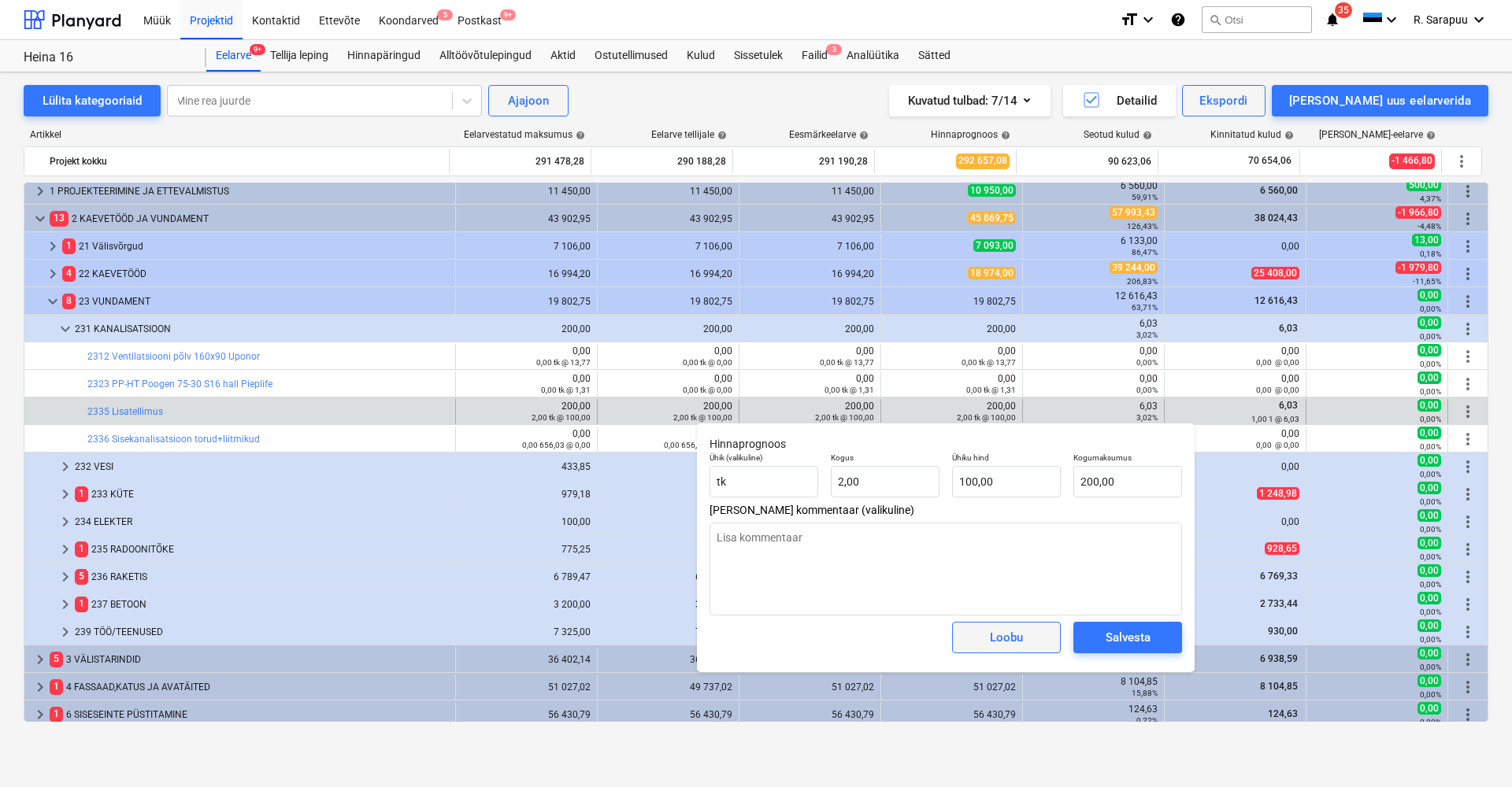
click at [1038, 633] on span "Loobu" at bounding box center [1006, 637] width 69 height 21
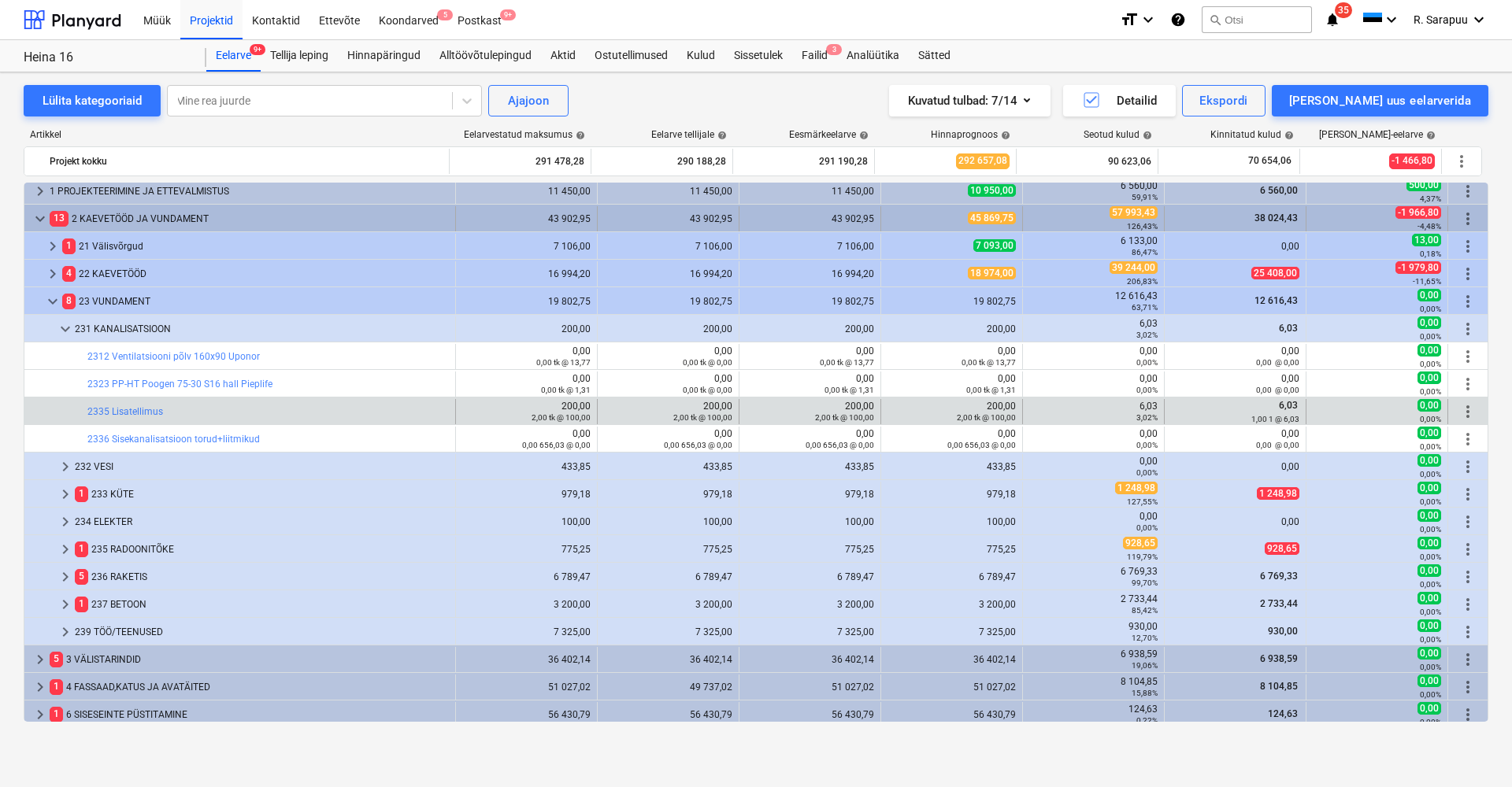
click at [46, 215] on span "keyboard_arrow_down" at bounding box center [40, 218] width 19 height 19
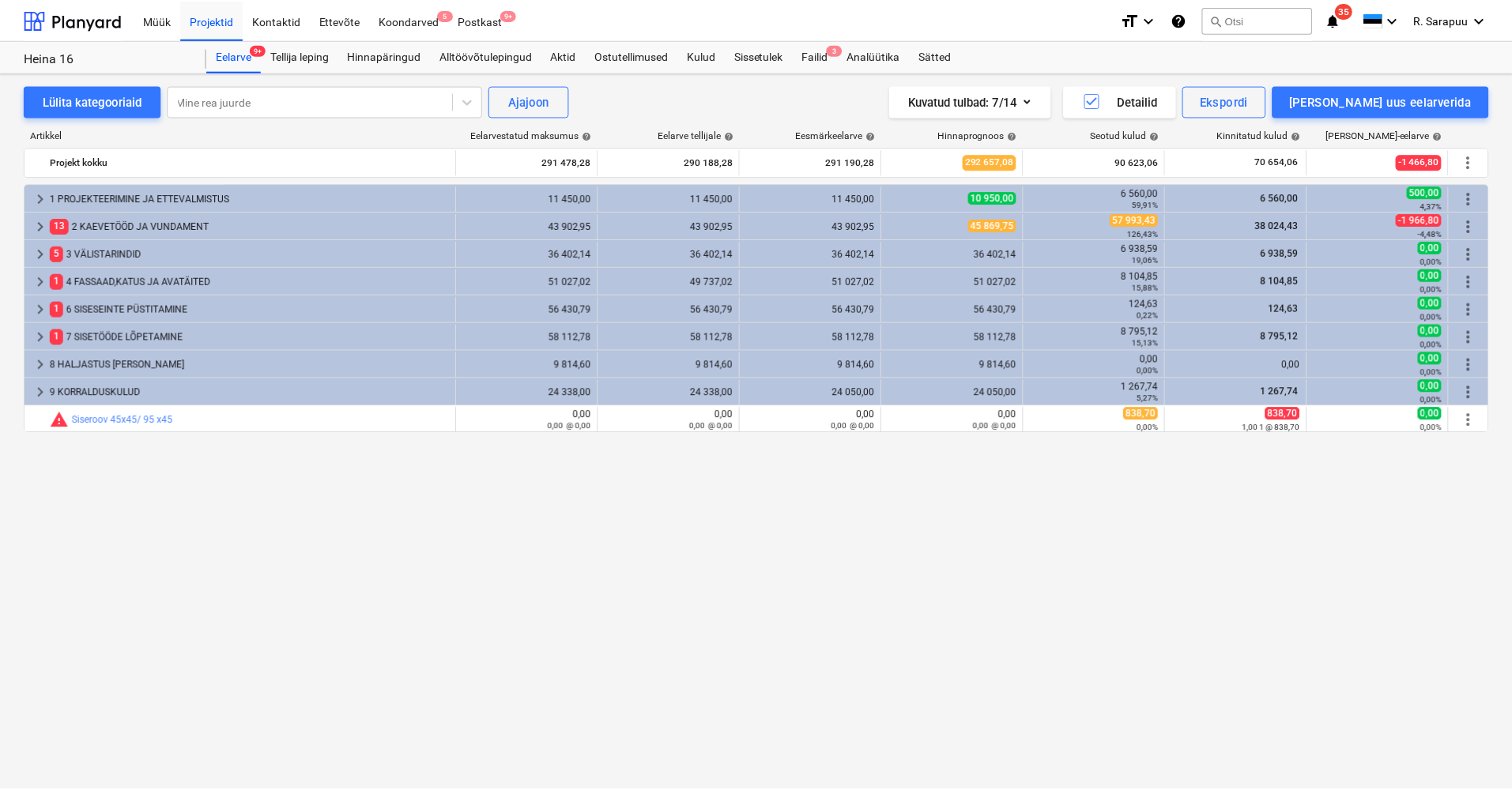
scroll to position [0, 0]
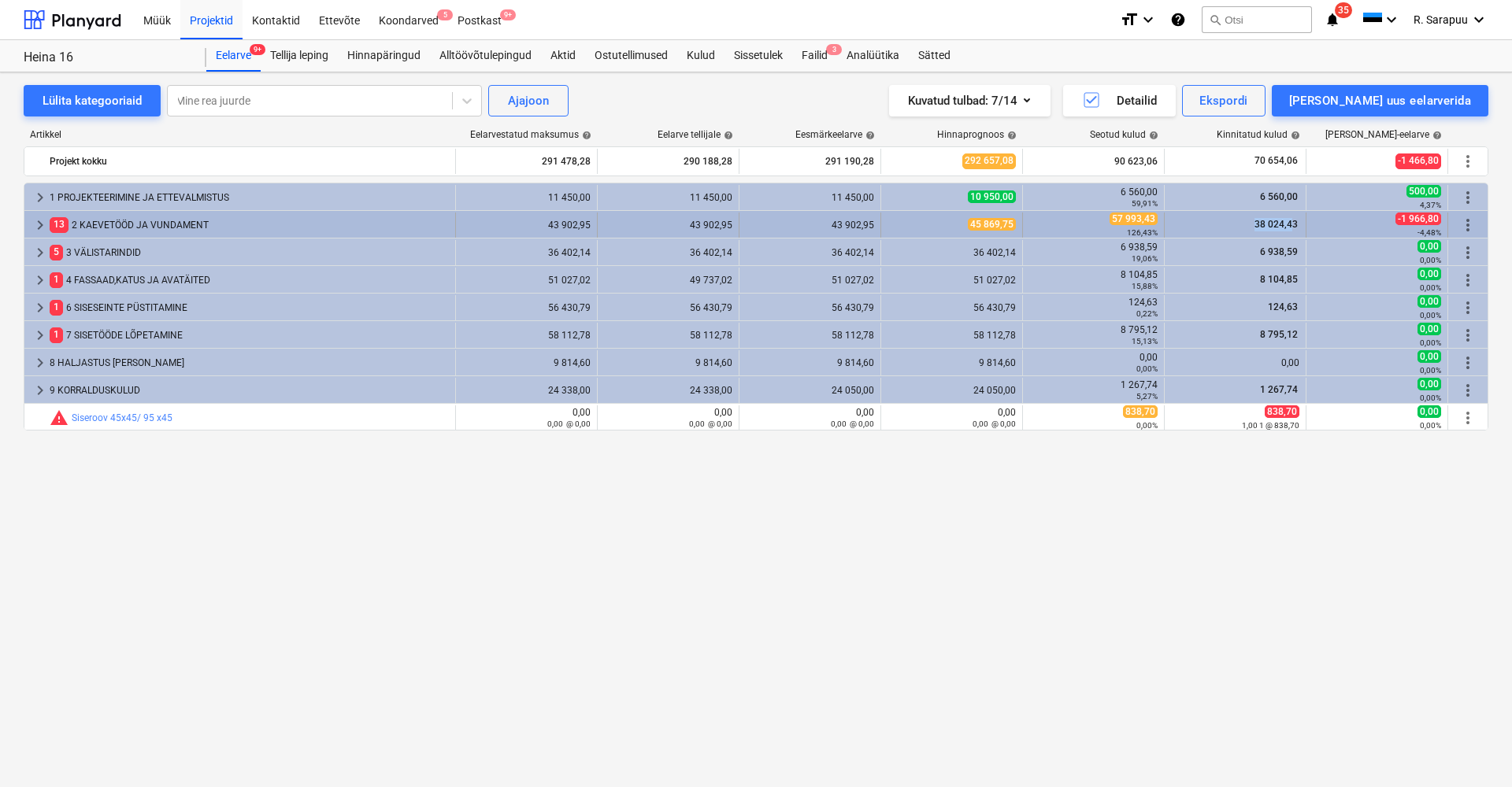
drag, startPoint x: 1257, startPoint y: 222, endPoint x: 1294, endPoint y: 223, distance: 37.0
click at [1294, 223] on div "38 024,43" at bounding box center [1234, 225] width 128 height 14
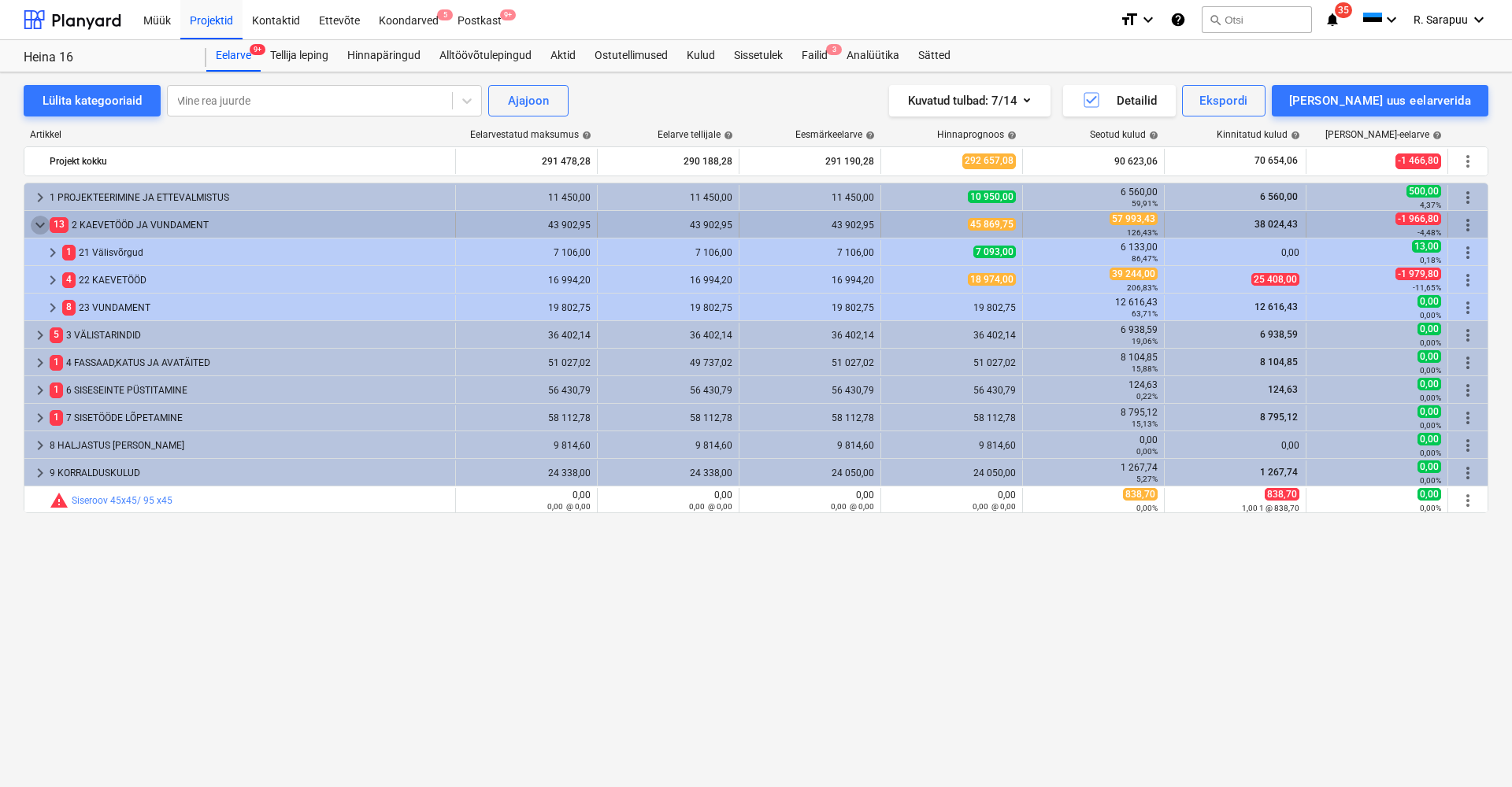
click at [42, 218] on span "keyboard_arrow_down" at bounding box center [40, 225] width 19 height 19
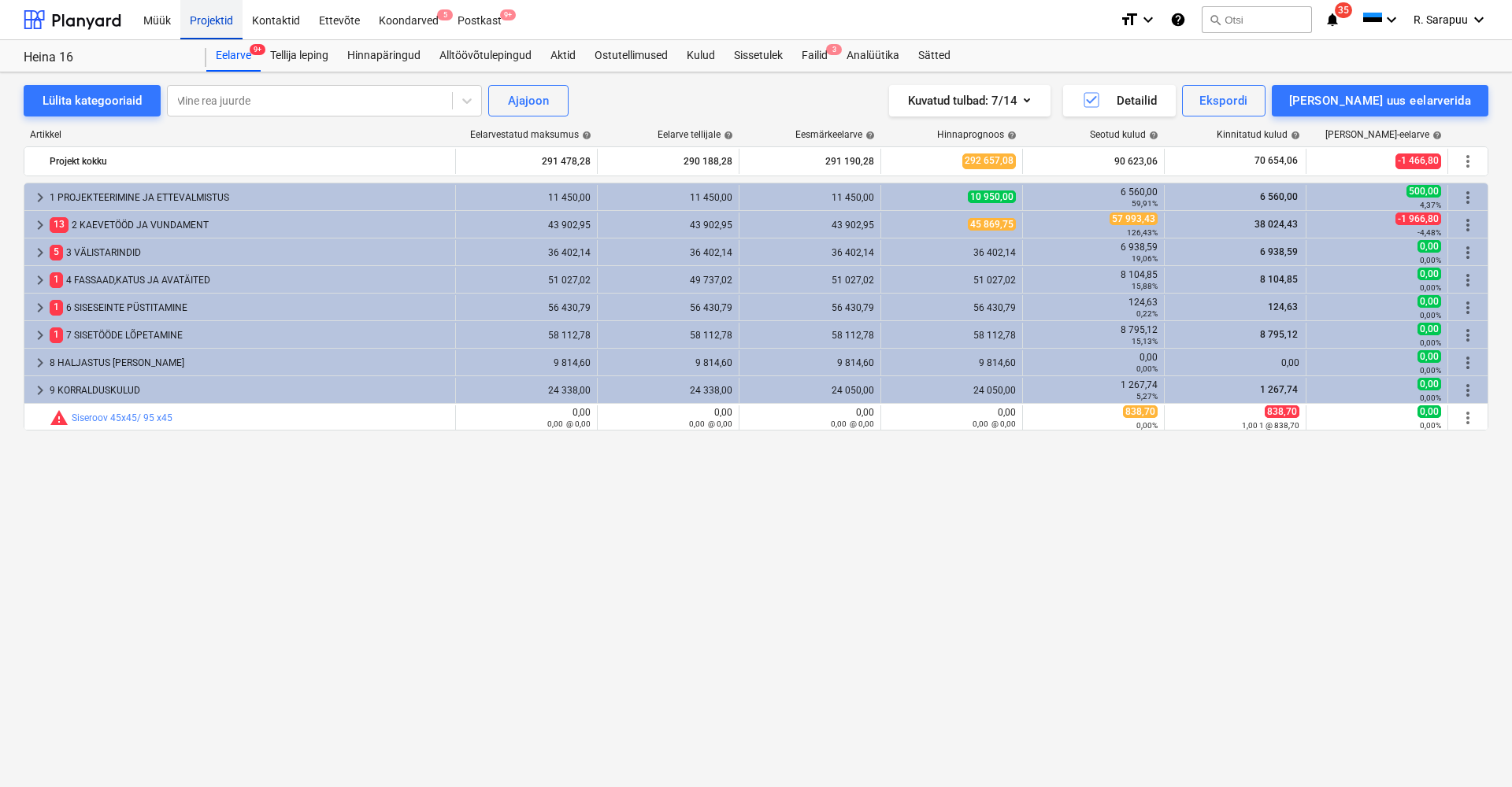
click at [203, 21] on div "Projektid" at bounding box center [211, 19] width 62 height 41
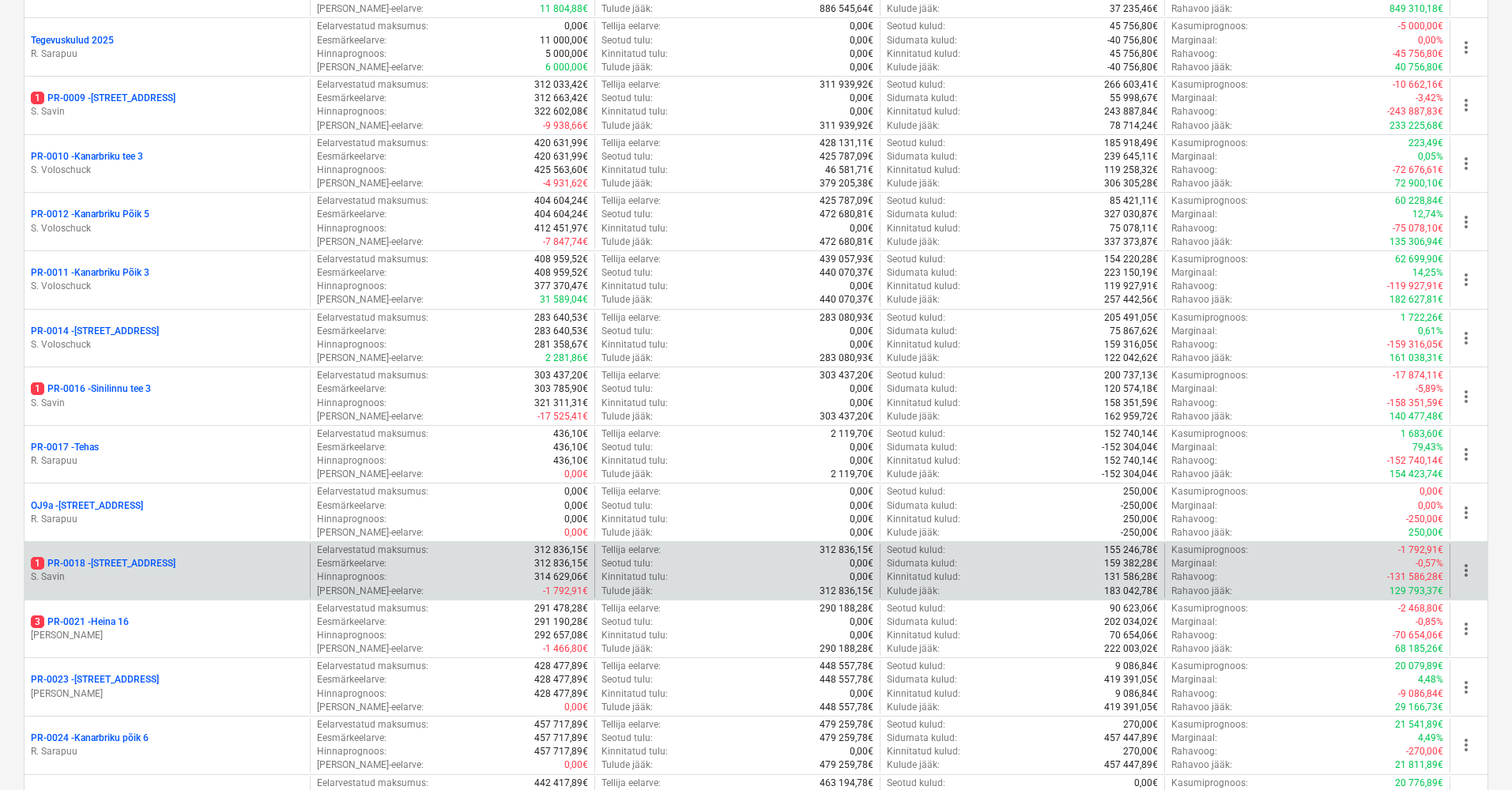
scroll to position [904, 0]
click at [113, 558] on p "1 PR-0018 - Matso tee 9" at bounding box center [103, 564] width 144 height 14
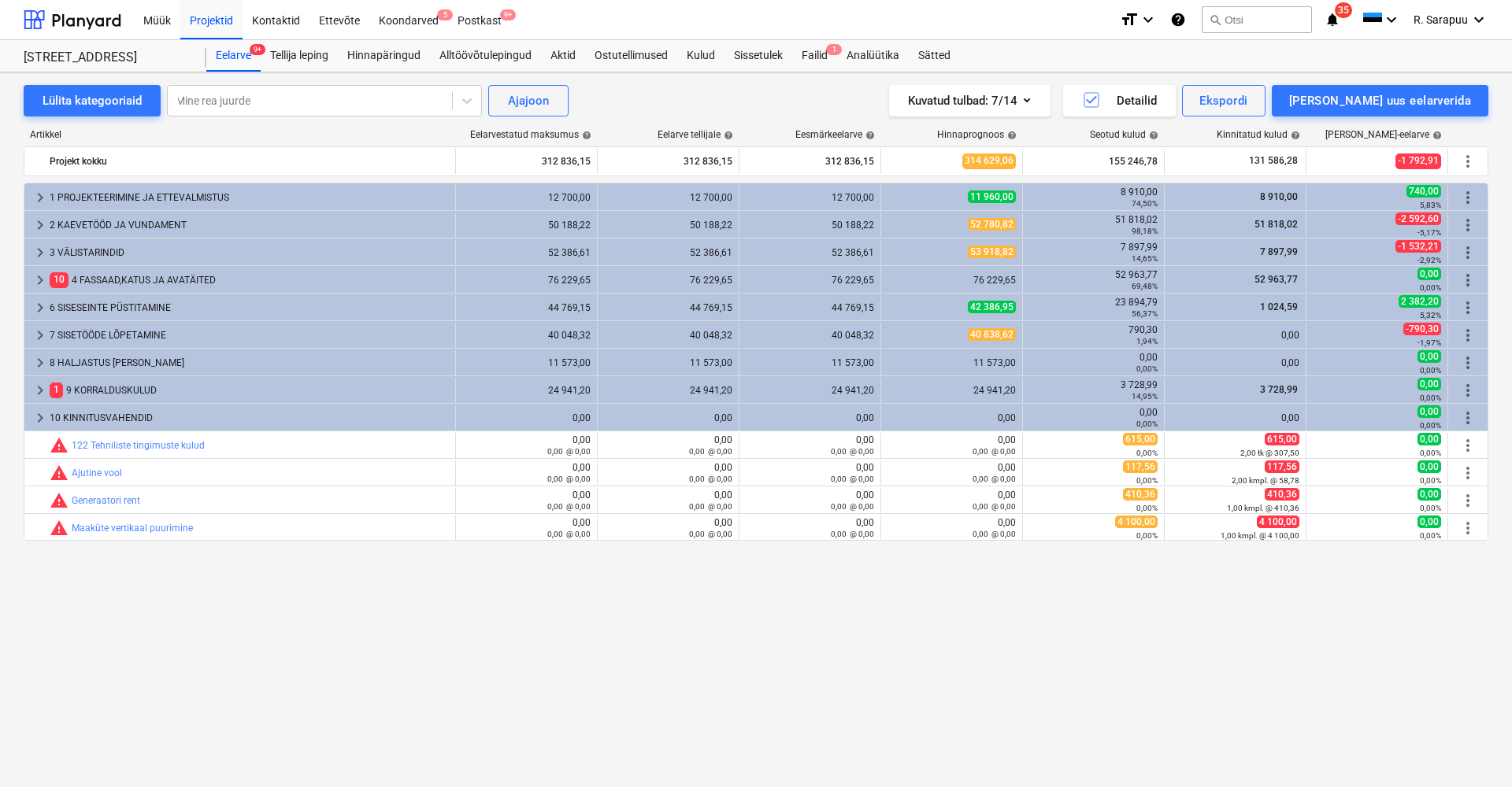
drag, startPoint x: 101, startPoint y: 56, endPoint x: 0, endPoint y: 57, distance: 101.0
click at [0, 57] on div "Matso tee 9 Matso tee 9 Eelarve 9+ Tellija leping Hinnapäringud Alltöövõtulepin…" at bounding box center [756, 56] width 1512 height 33
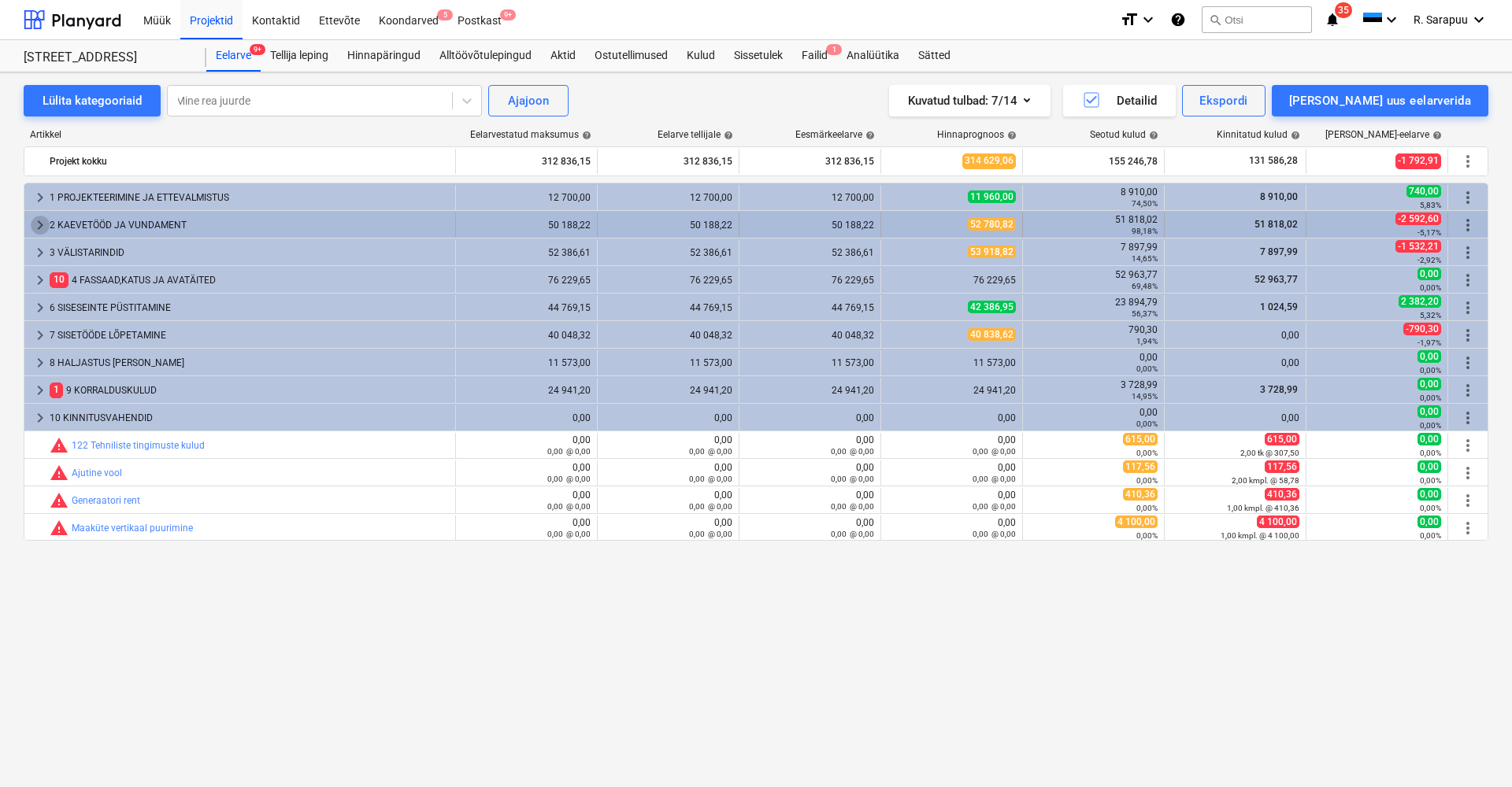
click at [39, 218] on span "keyboard_arrow_right" at bounding box center [40, 225] width 19 height 19
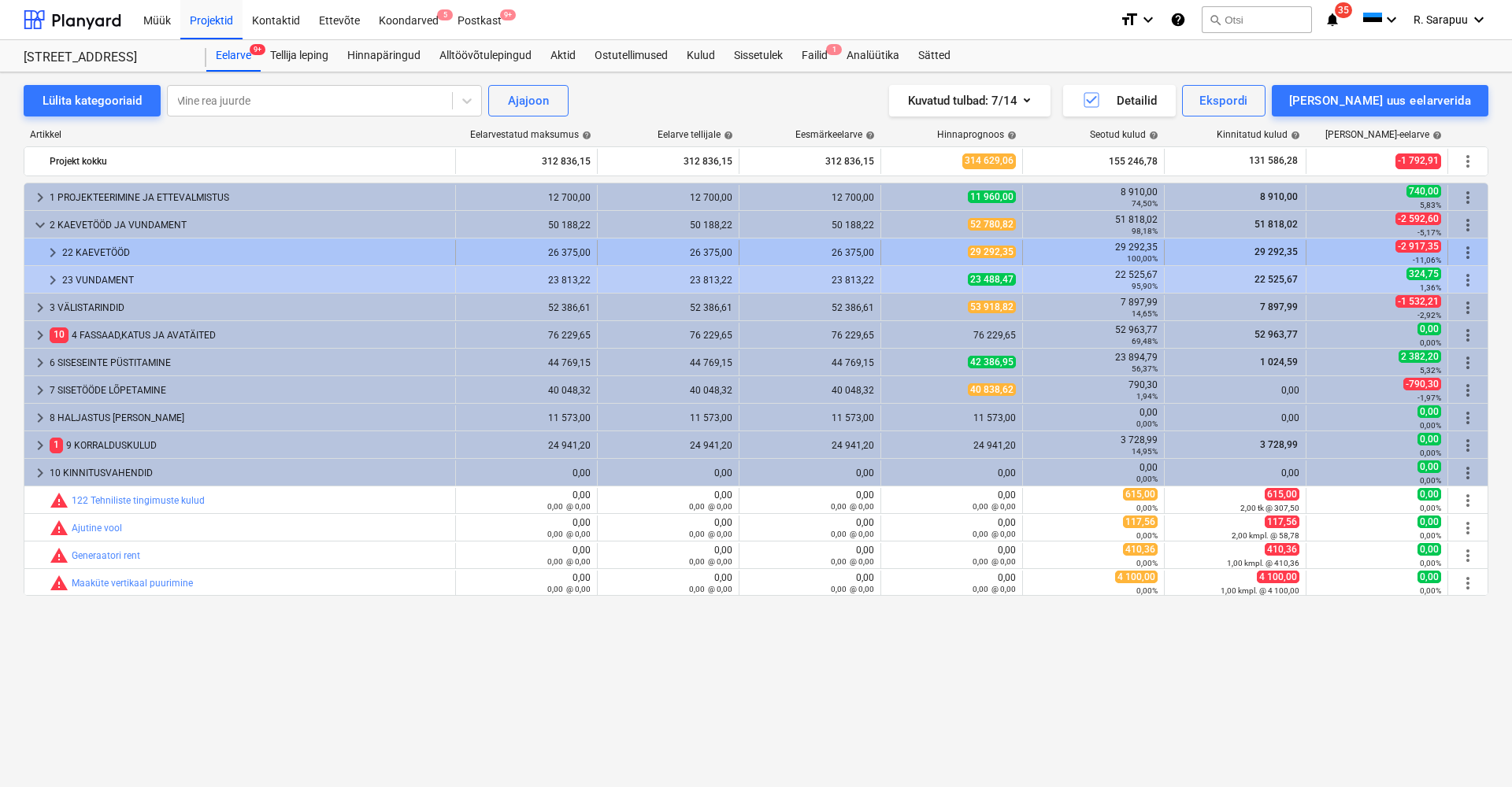
click at [56, 243] on div "keyboard_arrow_right" at bounding box center [53, 252] width 19 height 25
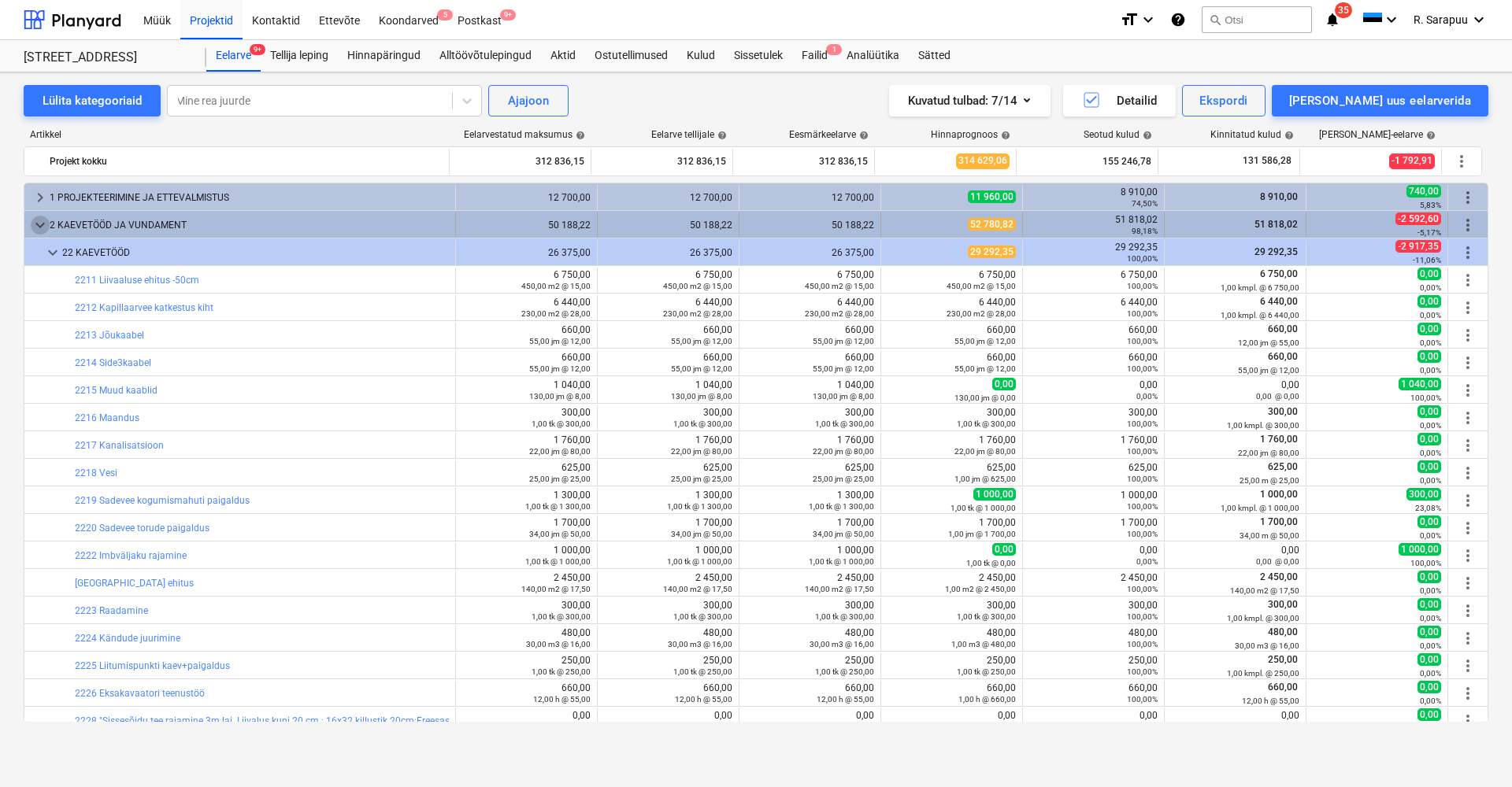
click at [43, 227] on span "keyboard_arrow_down" at bounding box center [40, 225] width 19 height 19
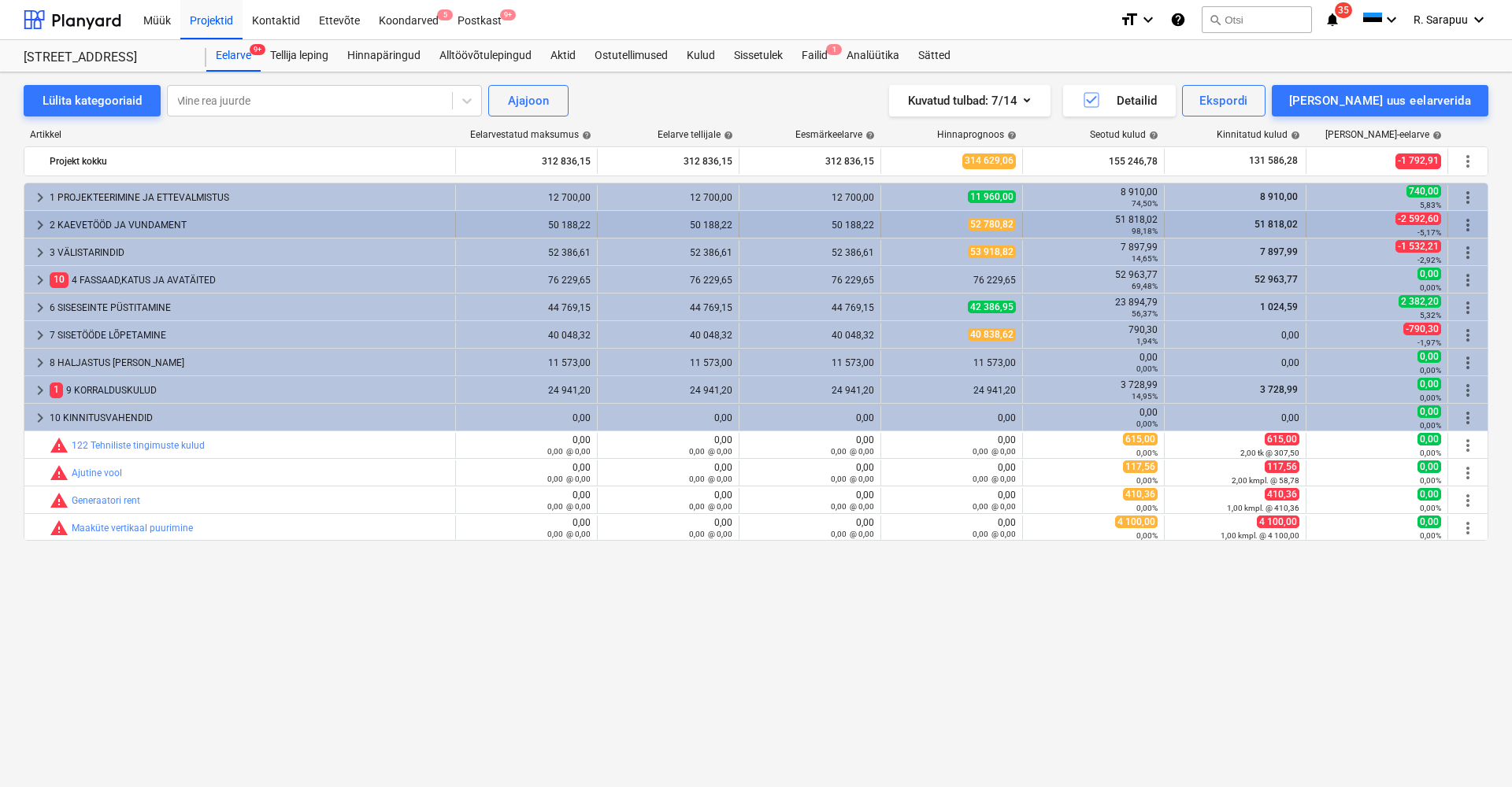
click at [37, 232] on span "keyboard_arrow_right" at bounding box center [40, 225] width 19 height 19
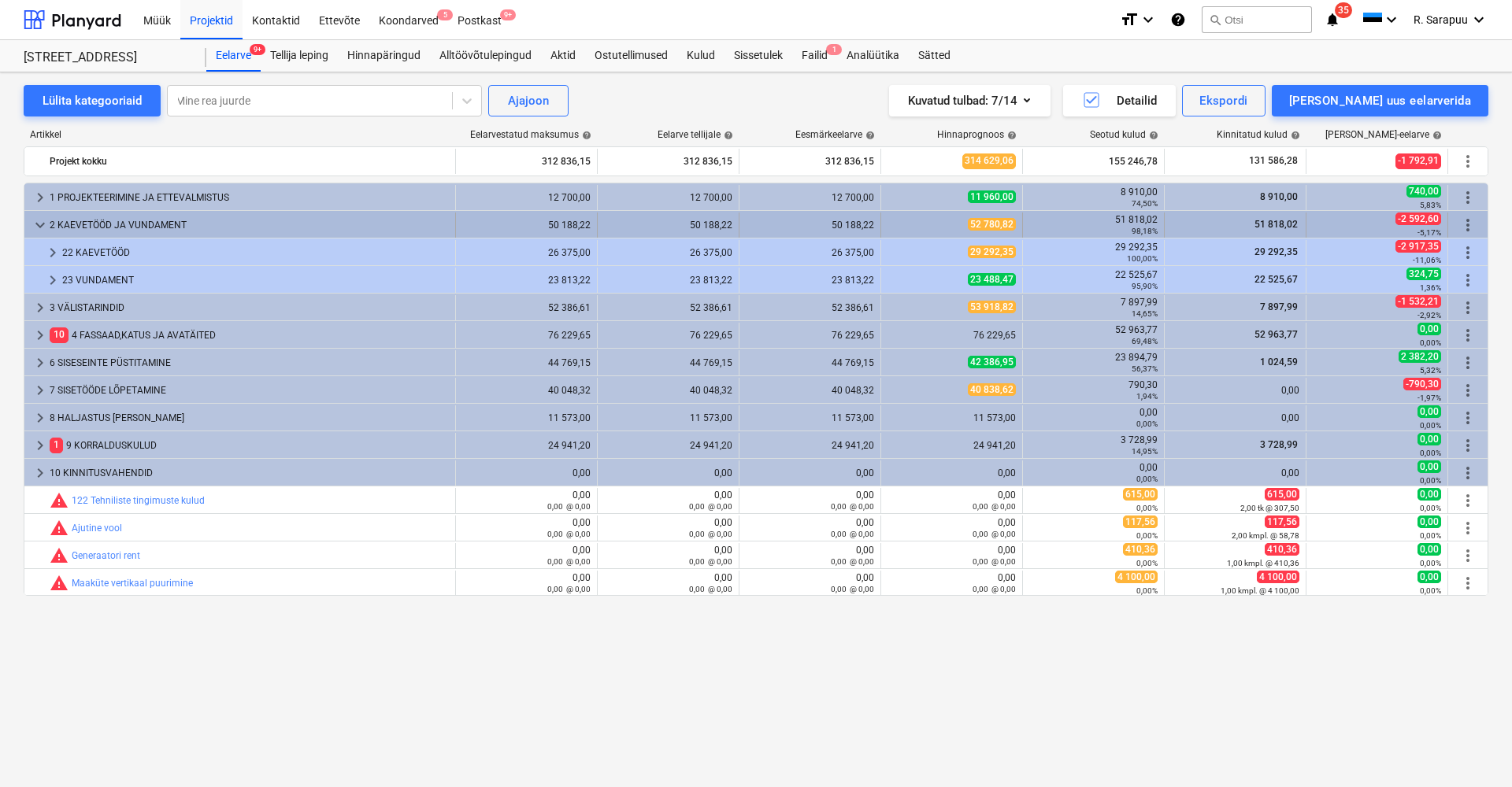
click at [48, 226] on span "keyboard_arrow_down" at bounding box center [40, 225] width 19 height 19
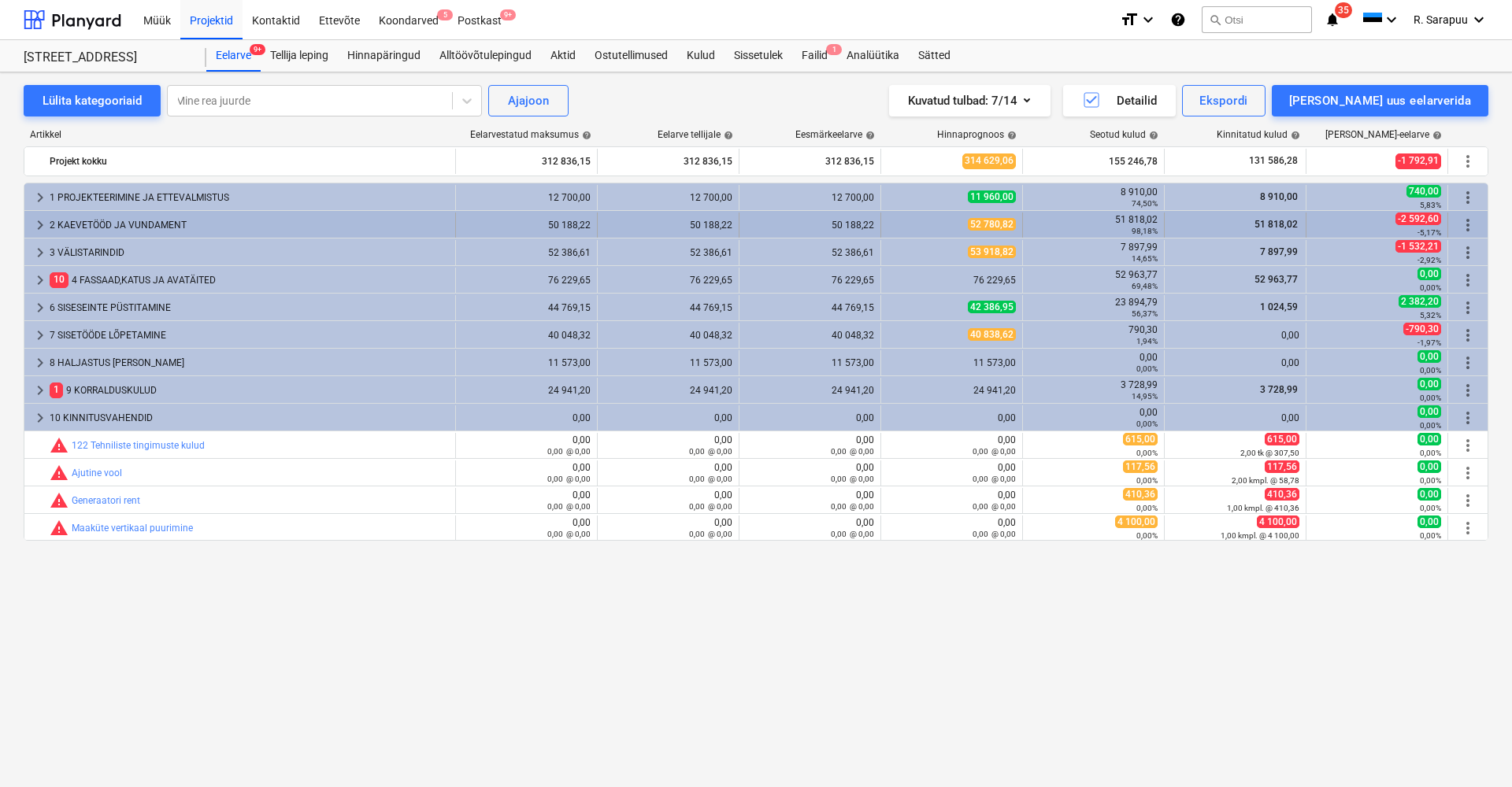
click at [38, 222] on span "keyboard_arrow_right" at bounding box center [40, 225] width 19 height 19
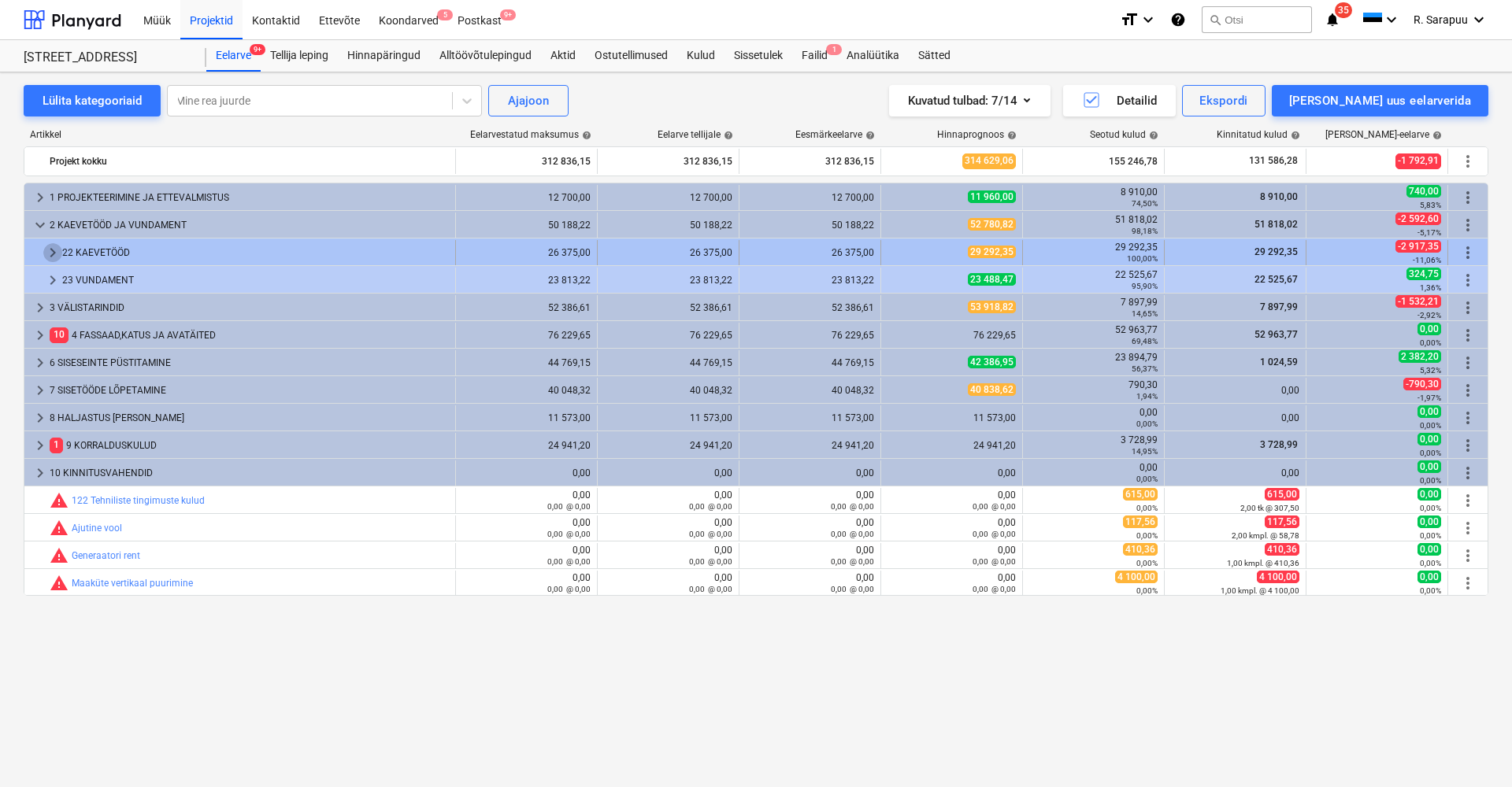
click at [50, 255] on span "keyboard_arrow_right" at bounding box center [53, 252] width 19 height 19
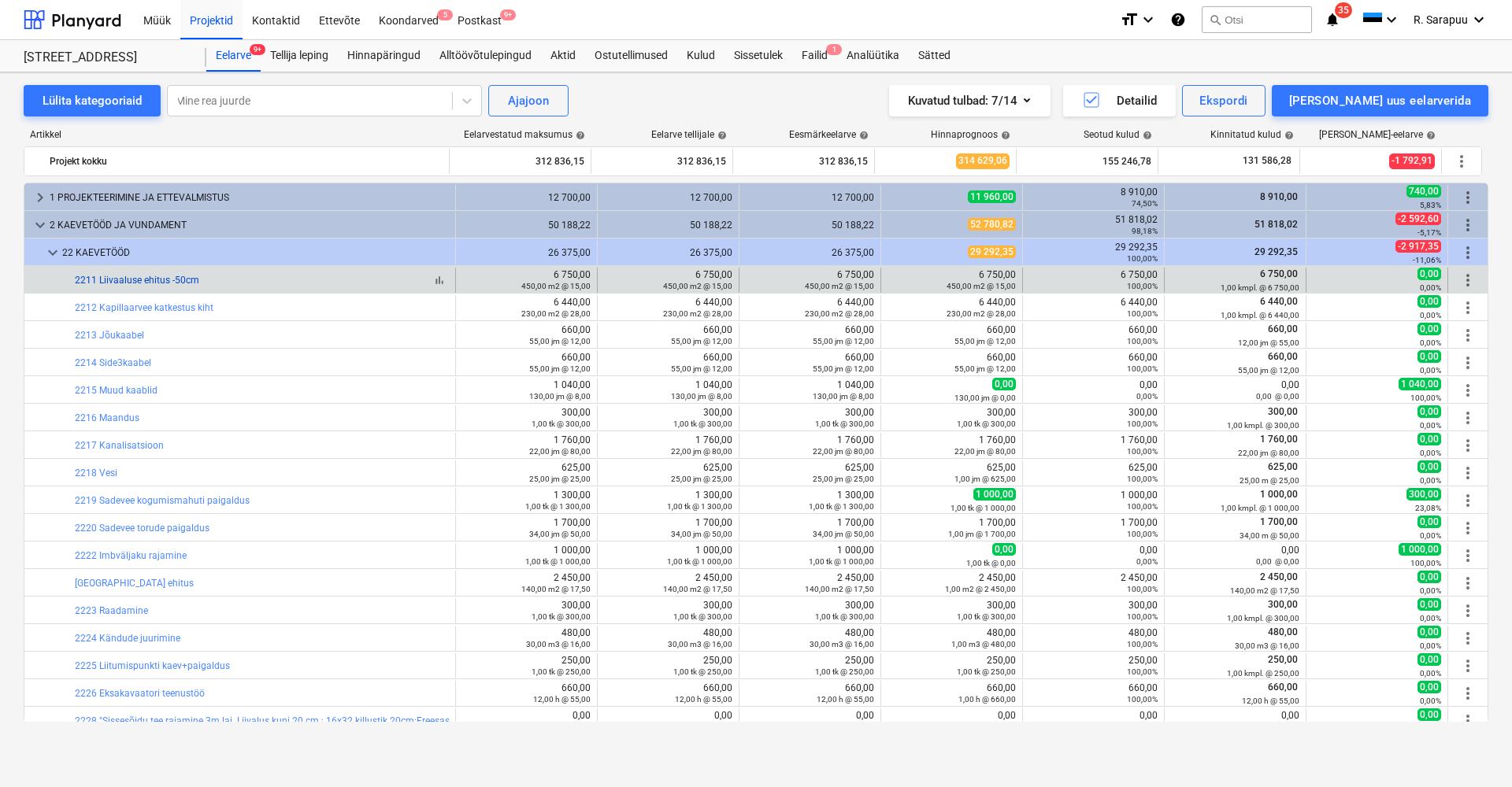
click at [123, 281] on link "2211 Liivaaluse ehitus -50cm" at bounding box center [136, 280] width 124 height 11
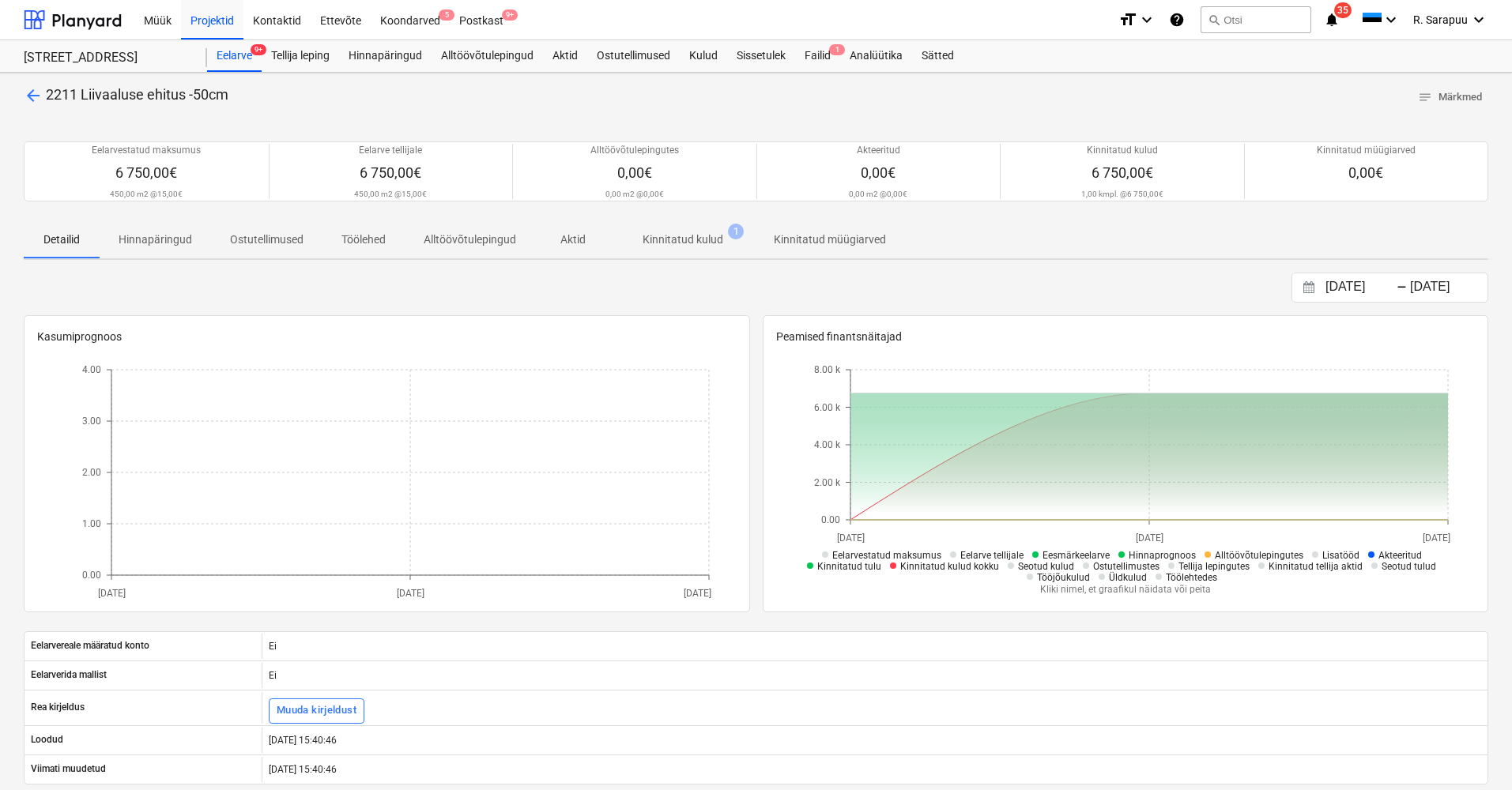
click at [708, 238] on p "Kinnitatud kulud" at bounding box center [683, 240] width 81 height 17
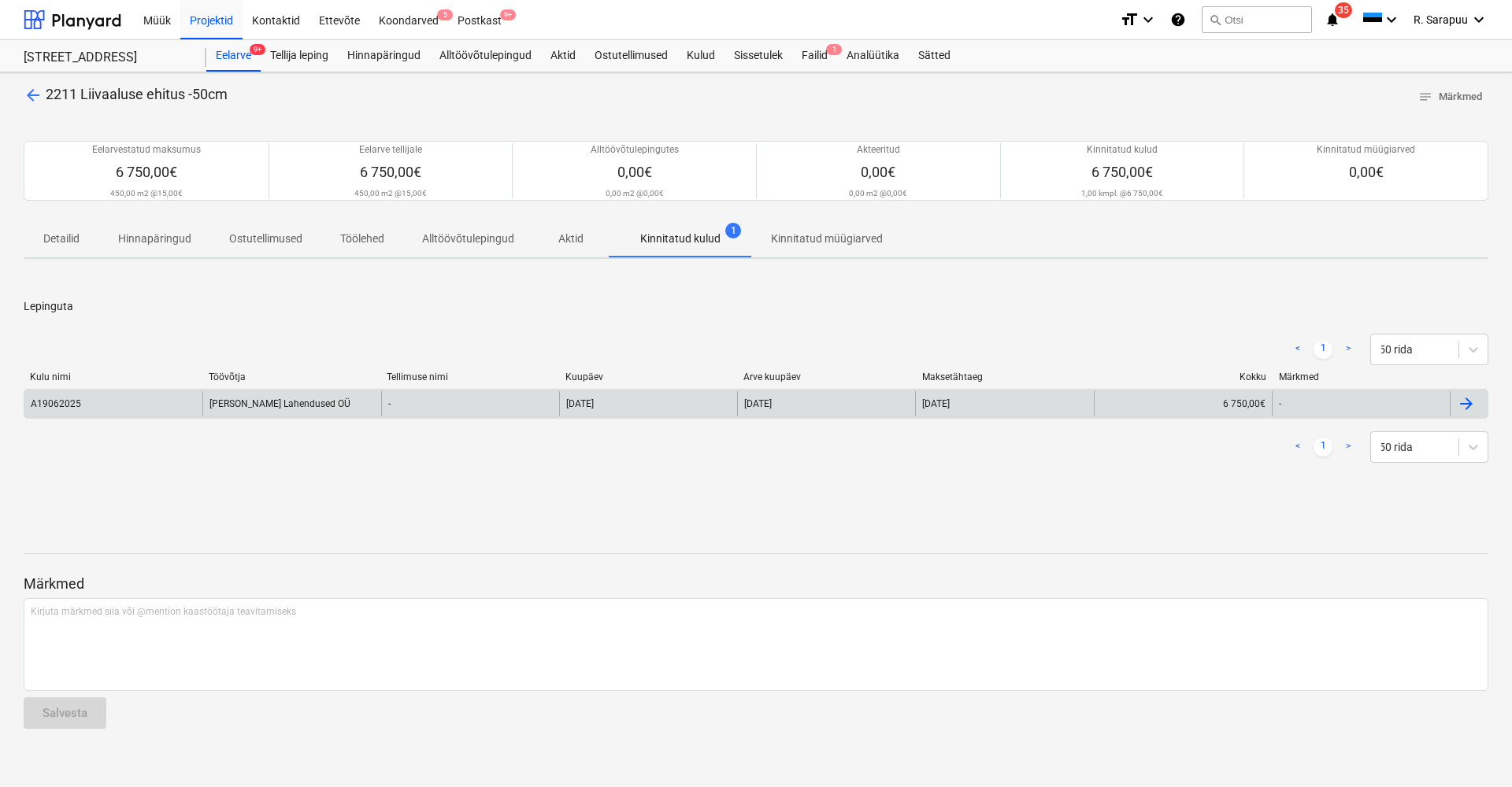
click at [263, 396] on div "Kant Lahendused OÜ" at bounding box center [291, 403] width 177 height 25
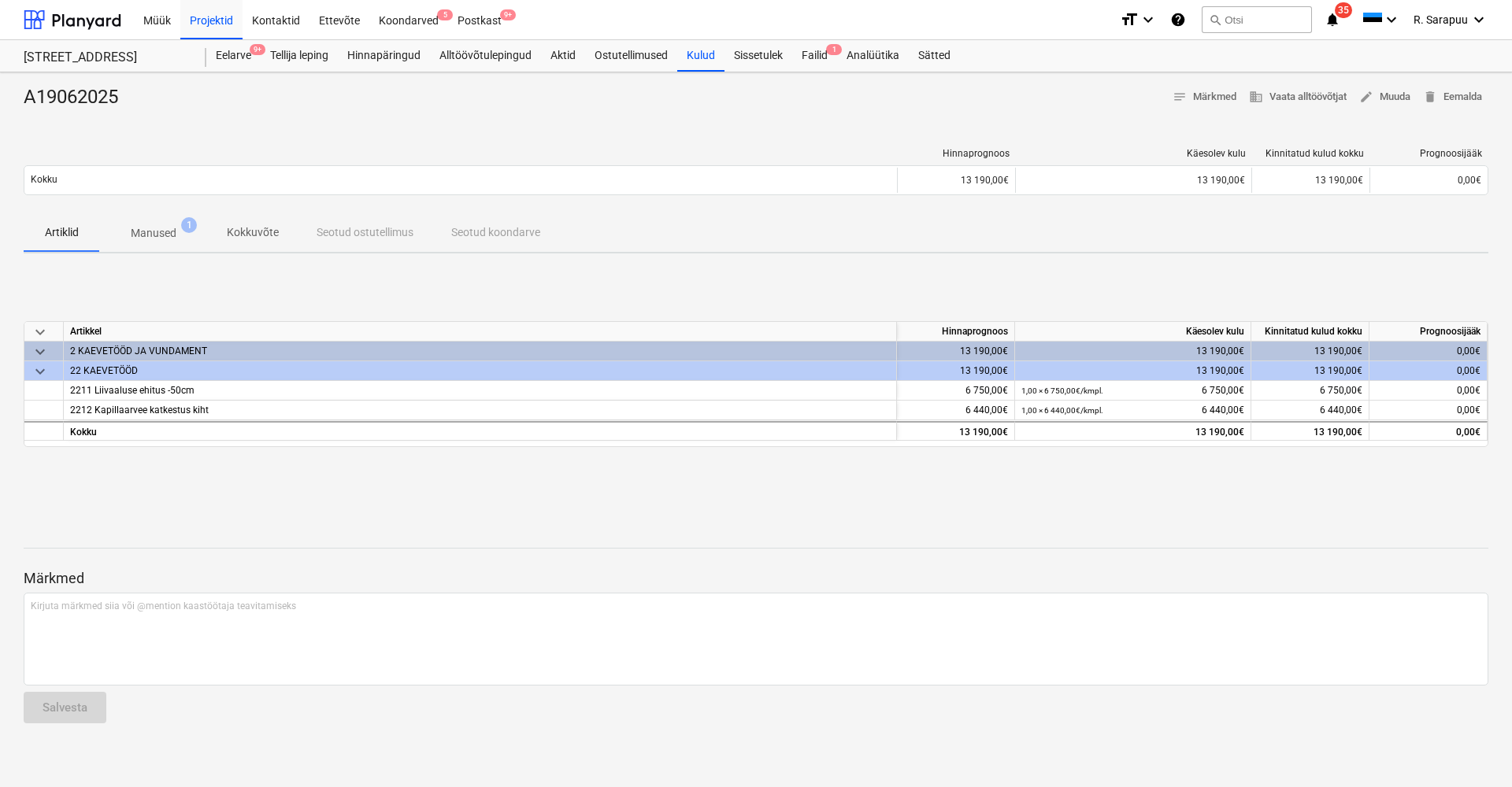
click at [157, 231] on p "Manused" at bounding box center [154, 233] width 46 height 17
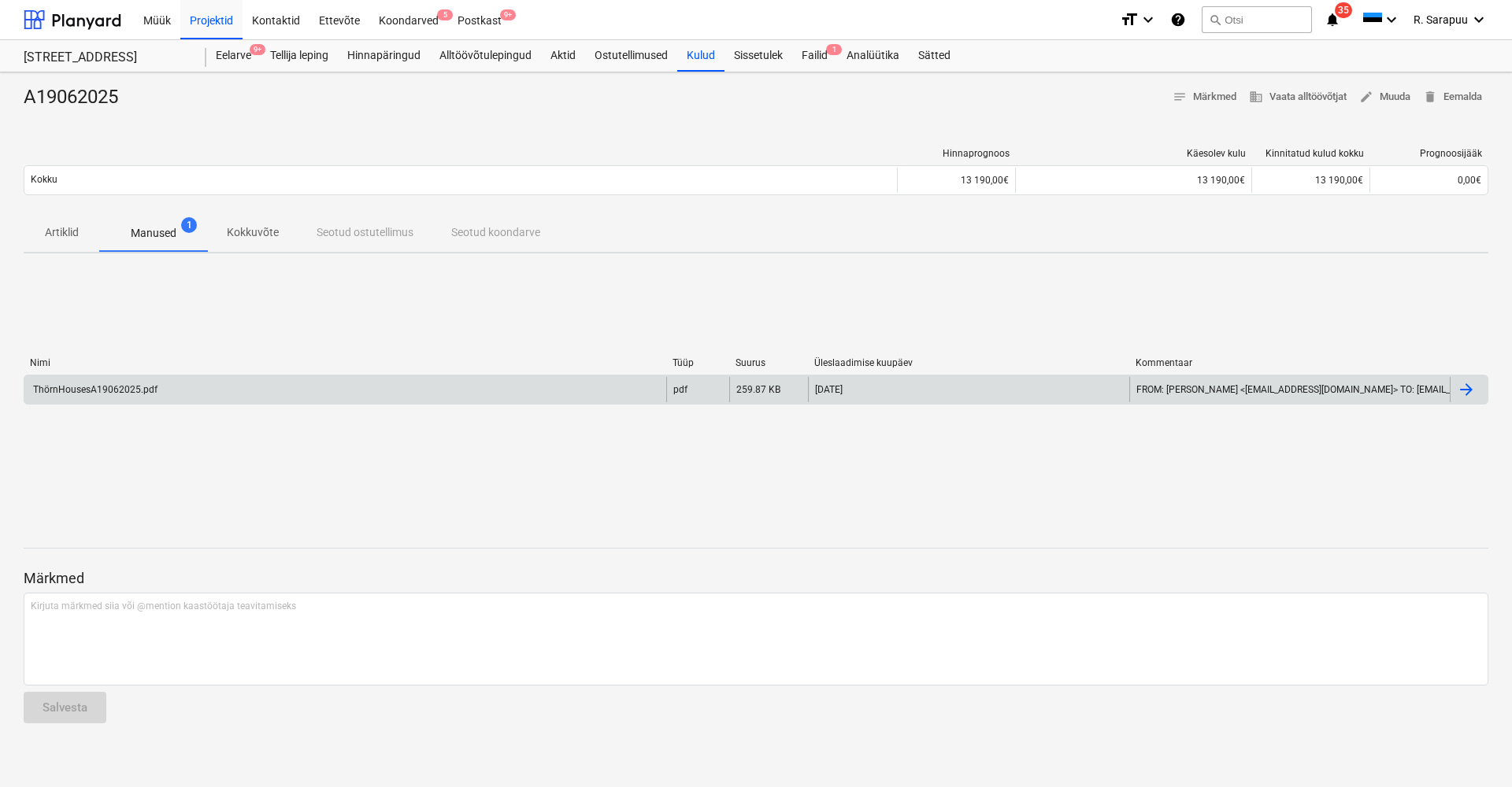
click at [116, 378] on div "ThörnHousesA19062025.pdf" at bounding box center [345, 389] width 641 height 25
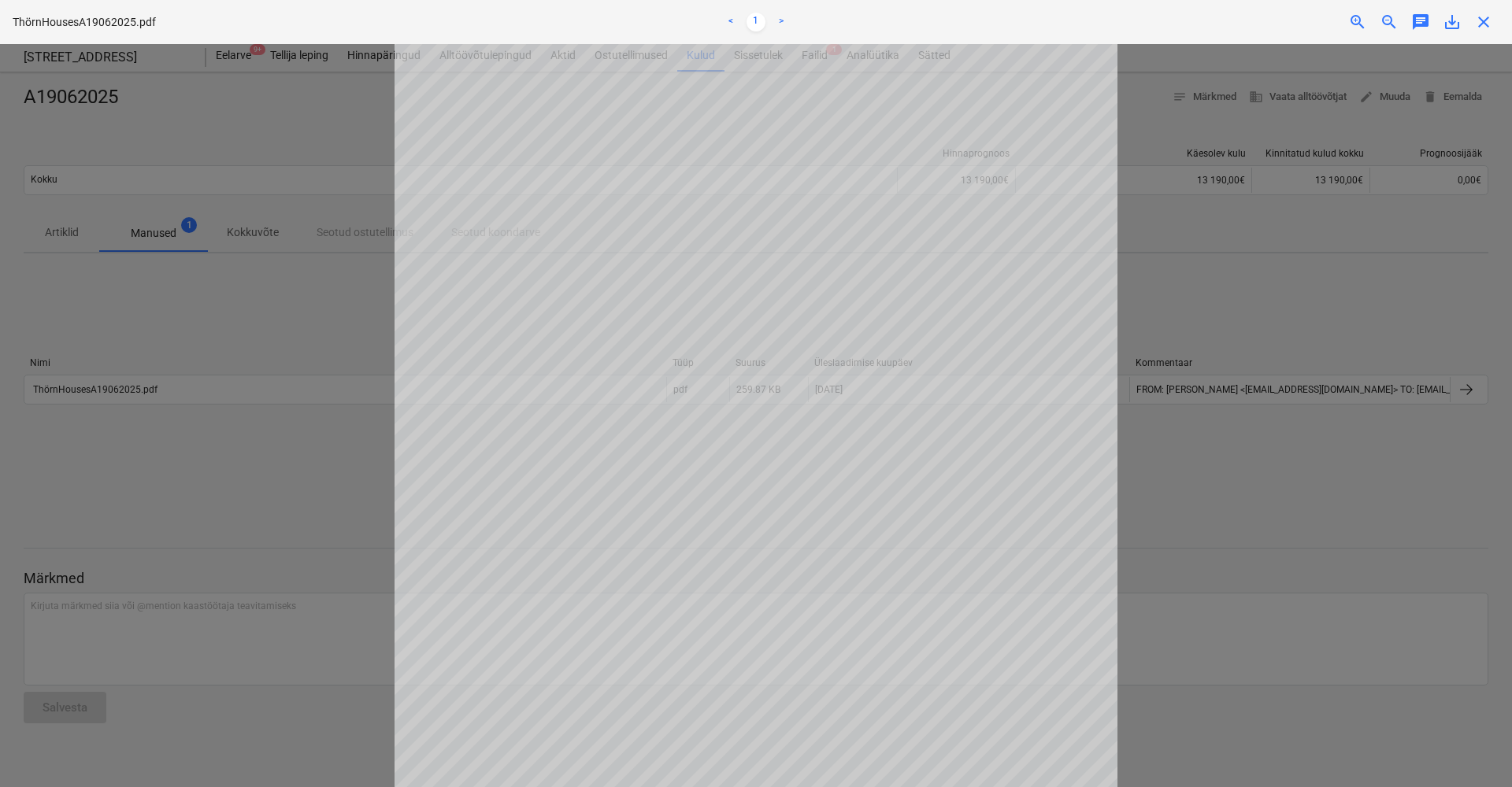
scroll to position [25, 0]
click at [1481, 21] on span "close" at bounding box center [1483, 22] width 19 height 19
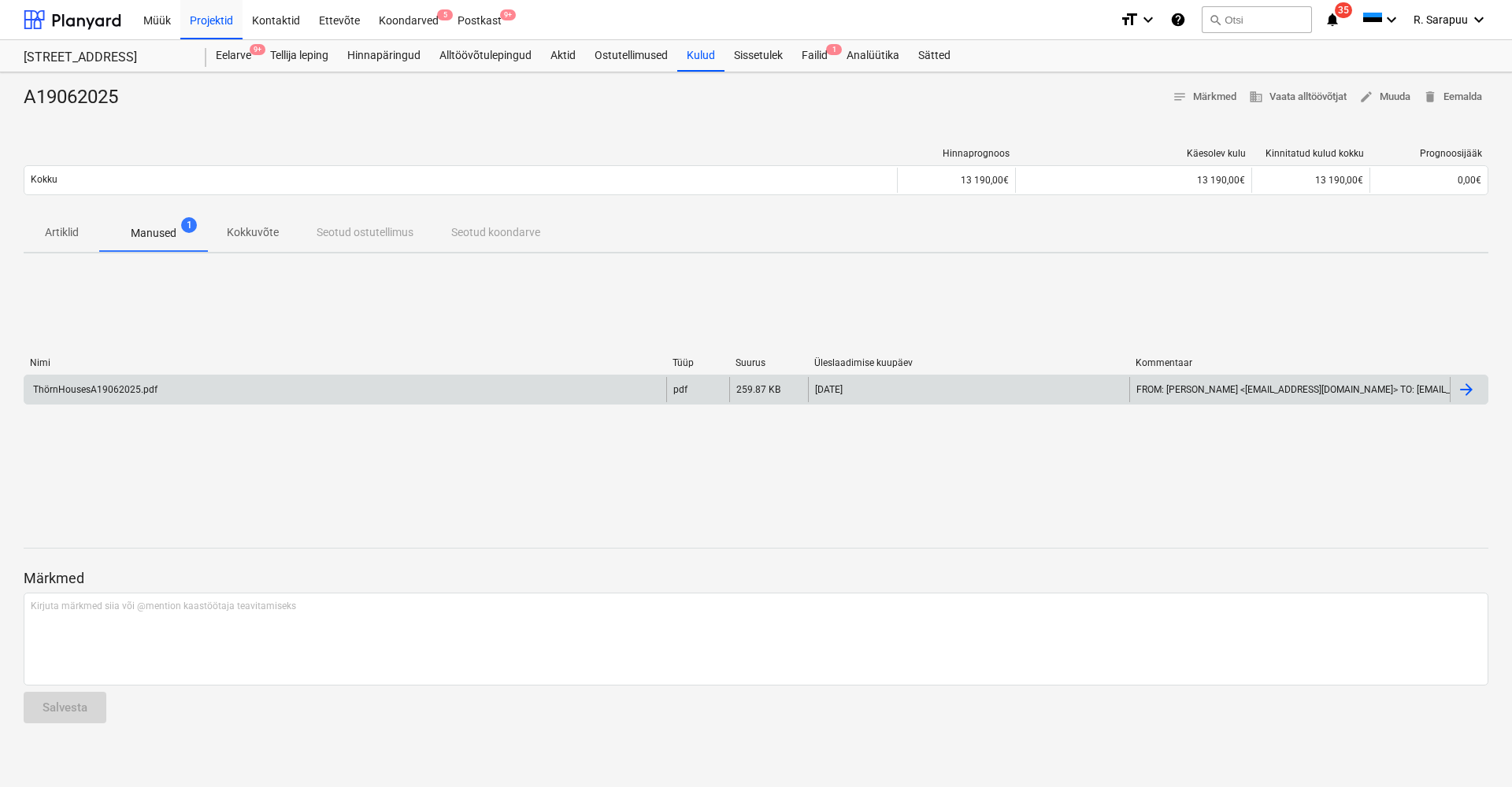
scroll to position [1, 0]
click at [115, 389] on div "ThörnHousesA19062025.pdf" at bounding box center [94, 390] width 127 height 11
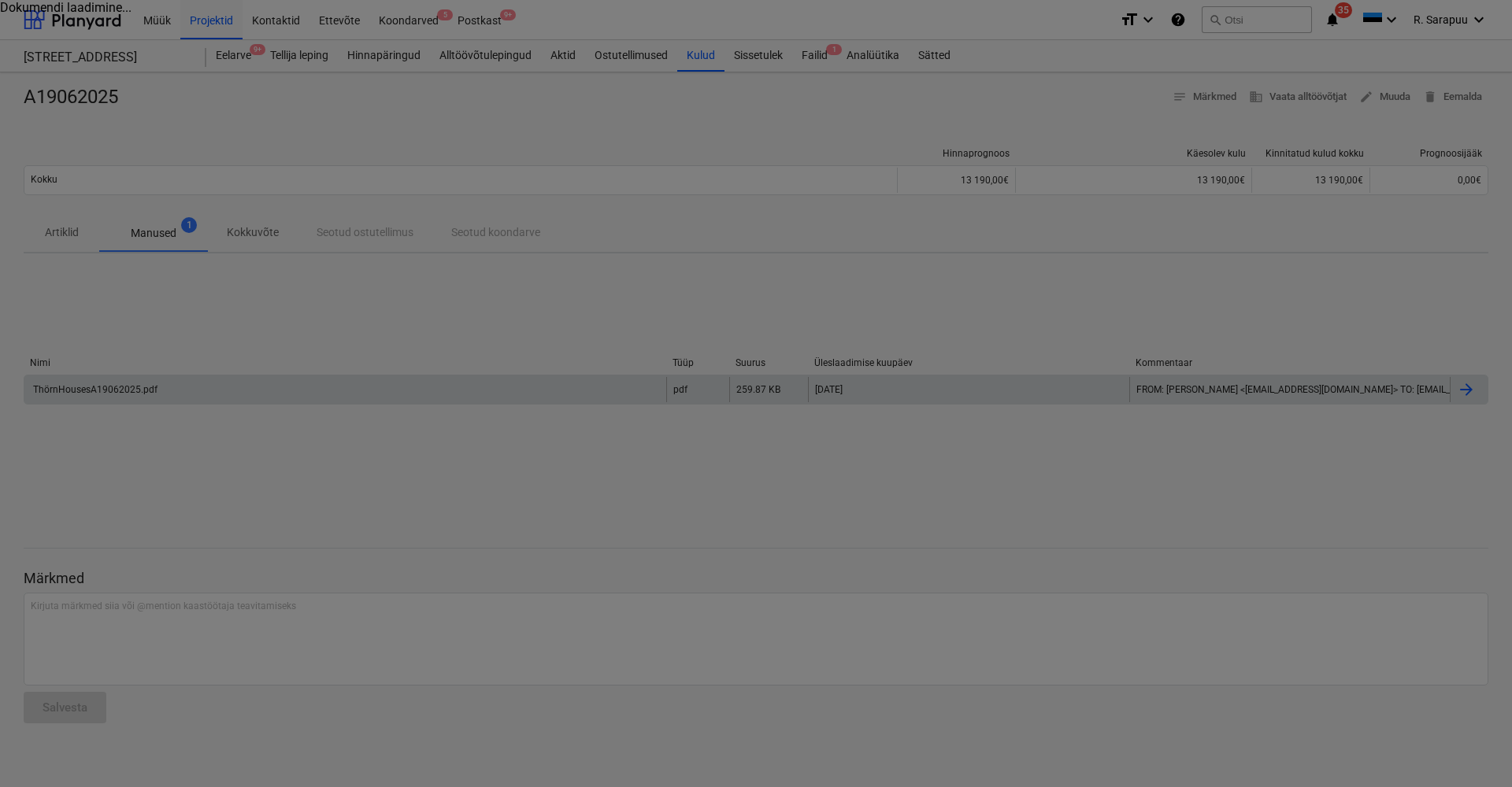
scroll to position [0, 0]
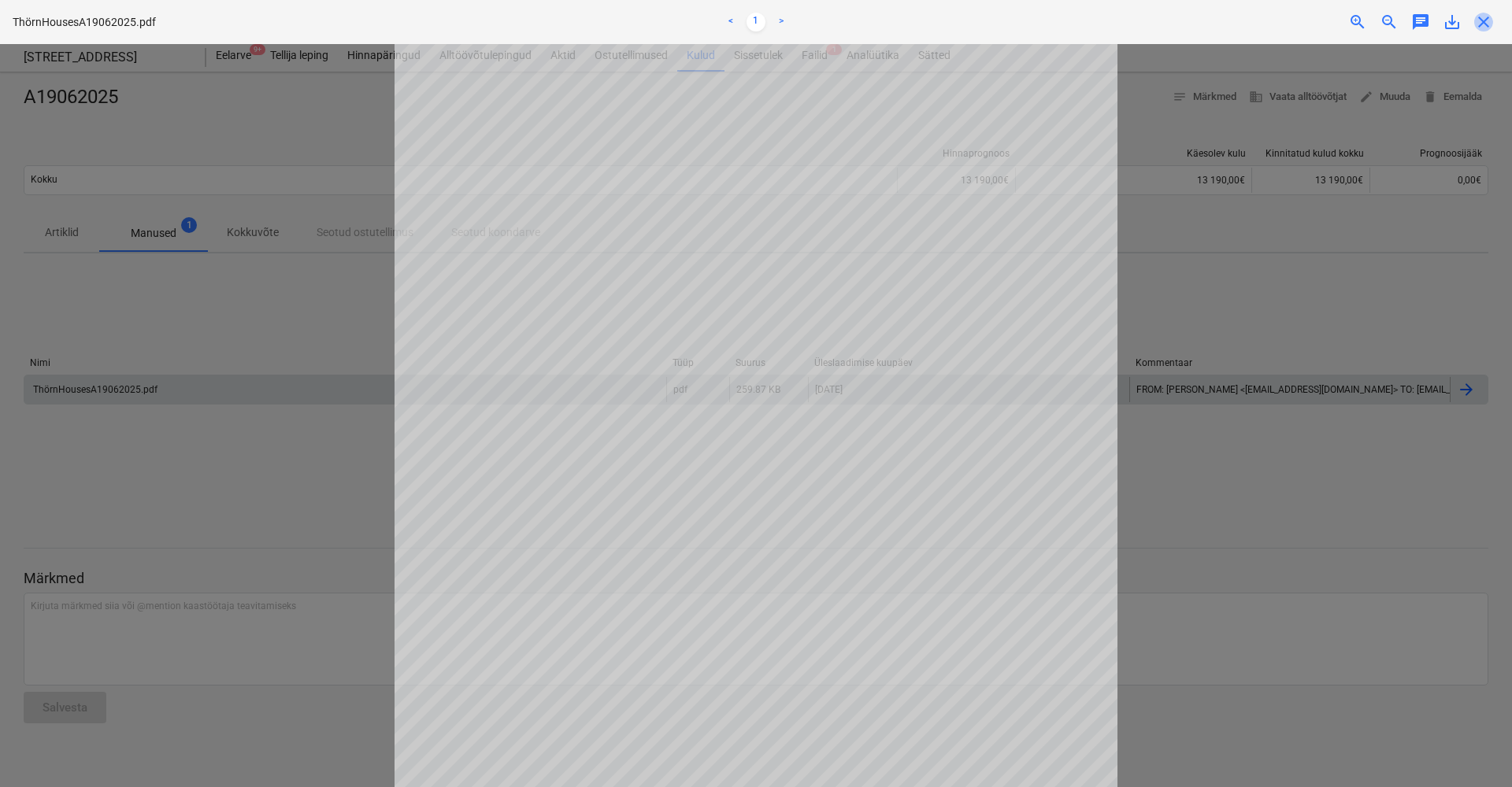
click at [1478, 23] on span "close" at bounding box center [1483, 22] width 19 height 19
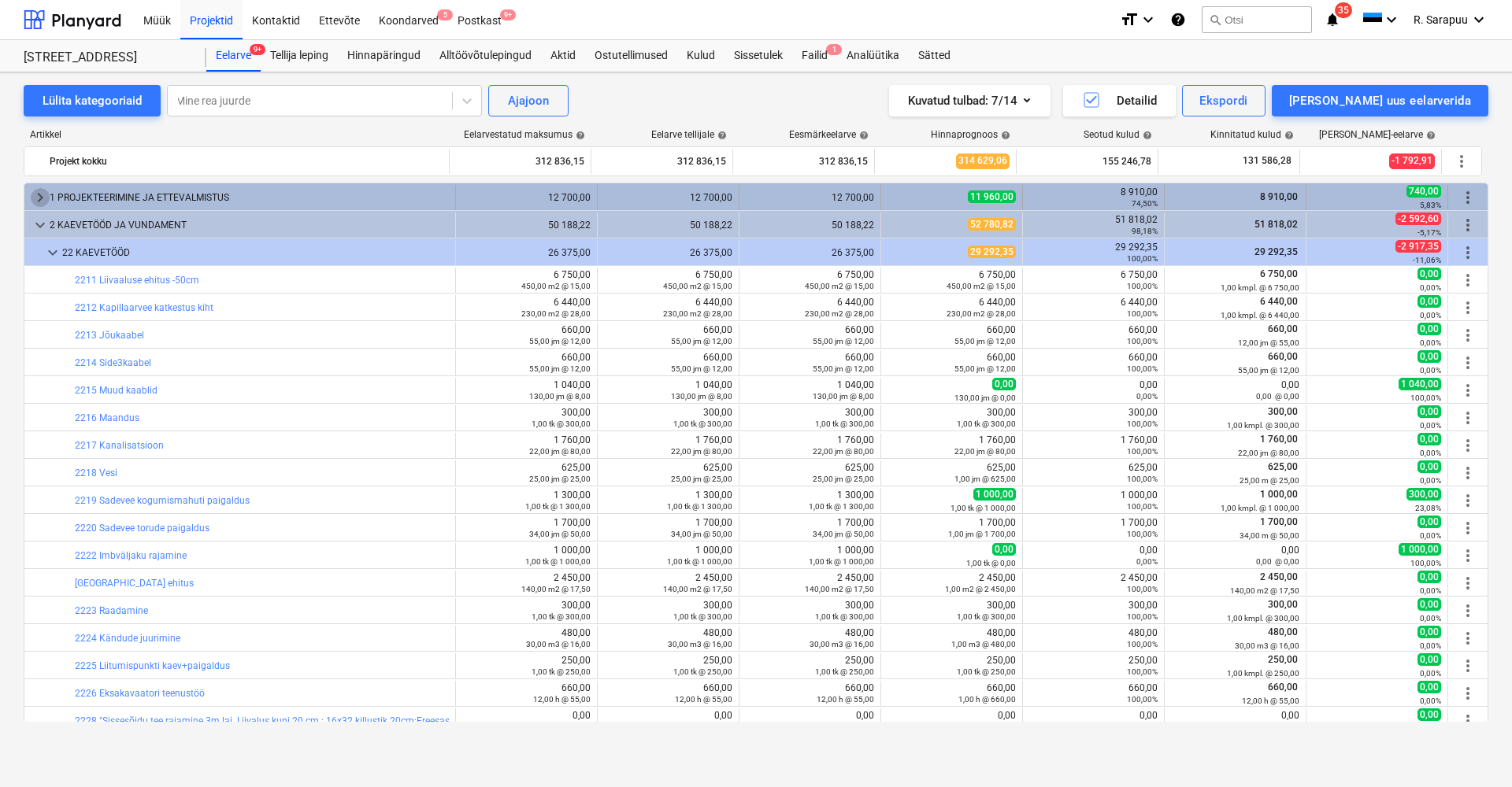
click at [46, 197] on span "keyboard_arrow_right" at bounding box center [40, 197] width 19 height 19
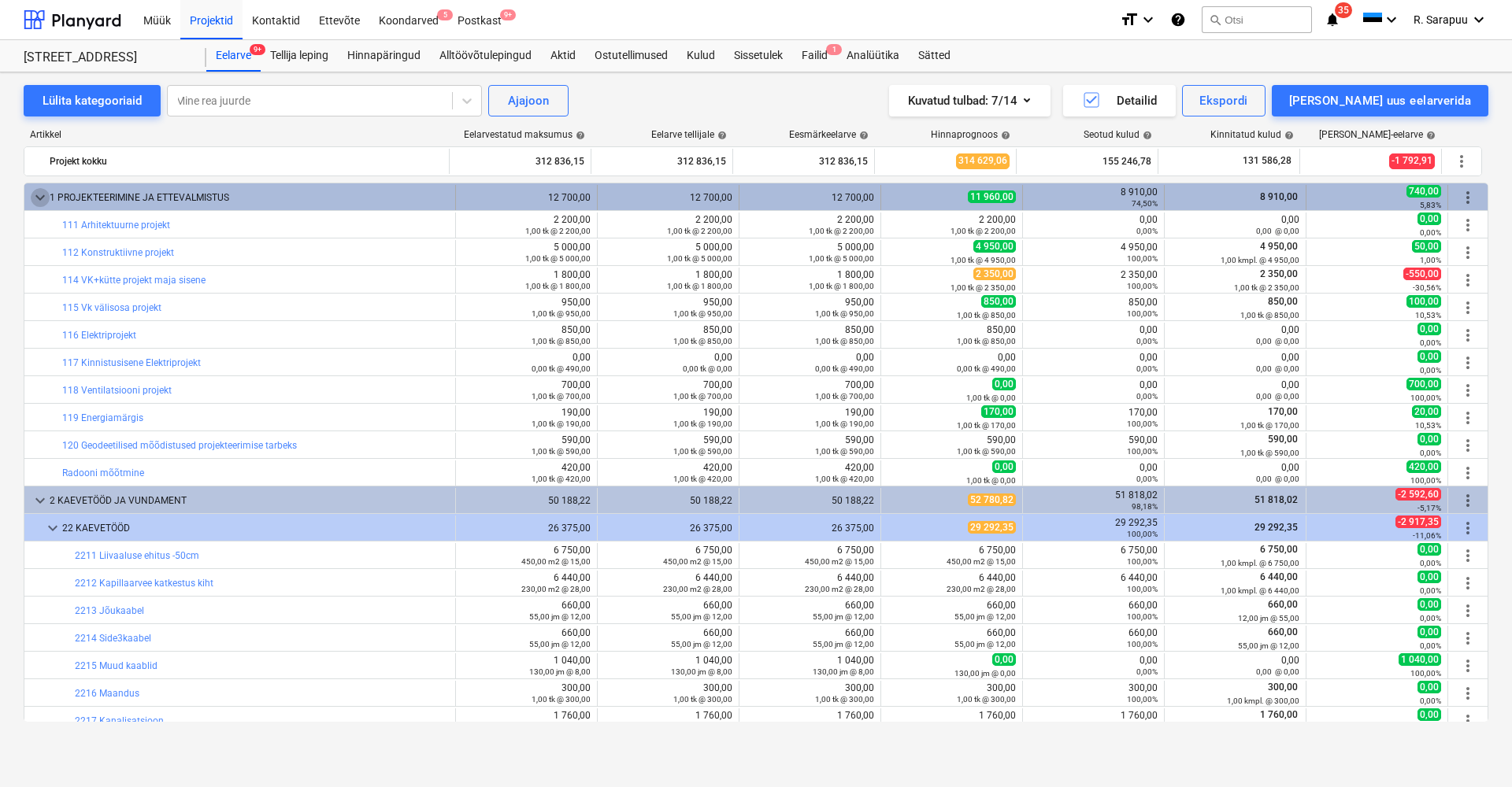
click at [47, 197] on span "keyboard_arrow_down" at bounding box center [40, 197] width 19 height 19
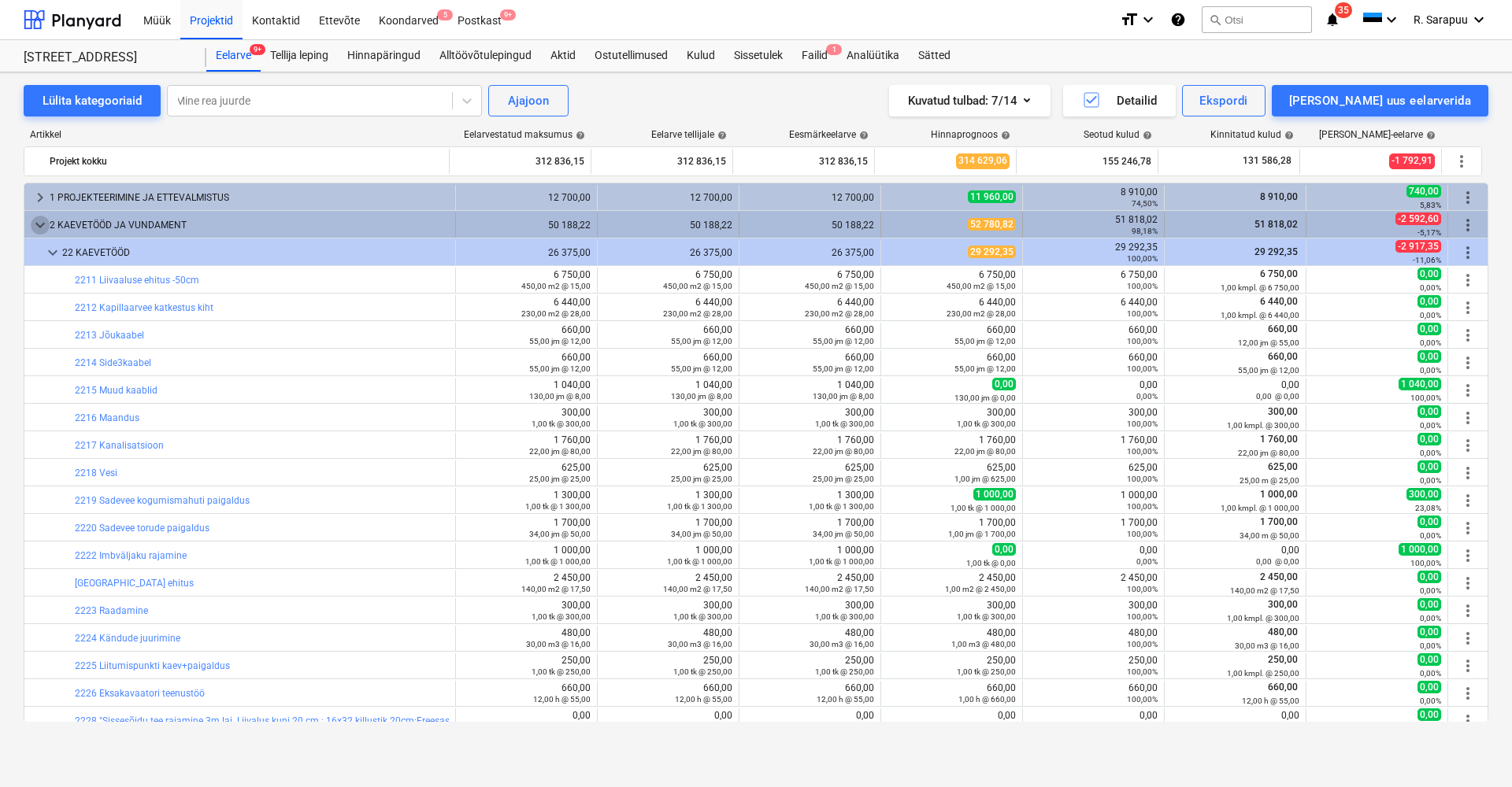
click at [38, 224] on span "keyboard_arrow_down" at bounding box center [40, 225] width 19 height 19
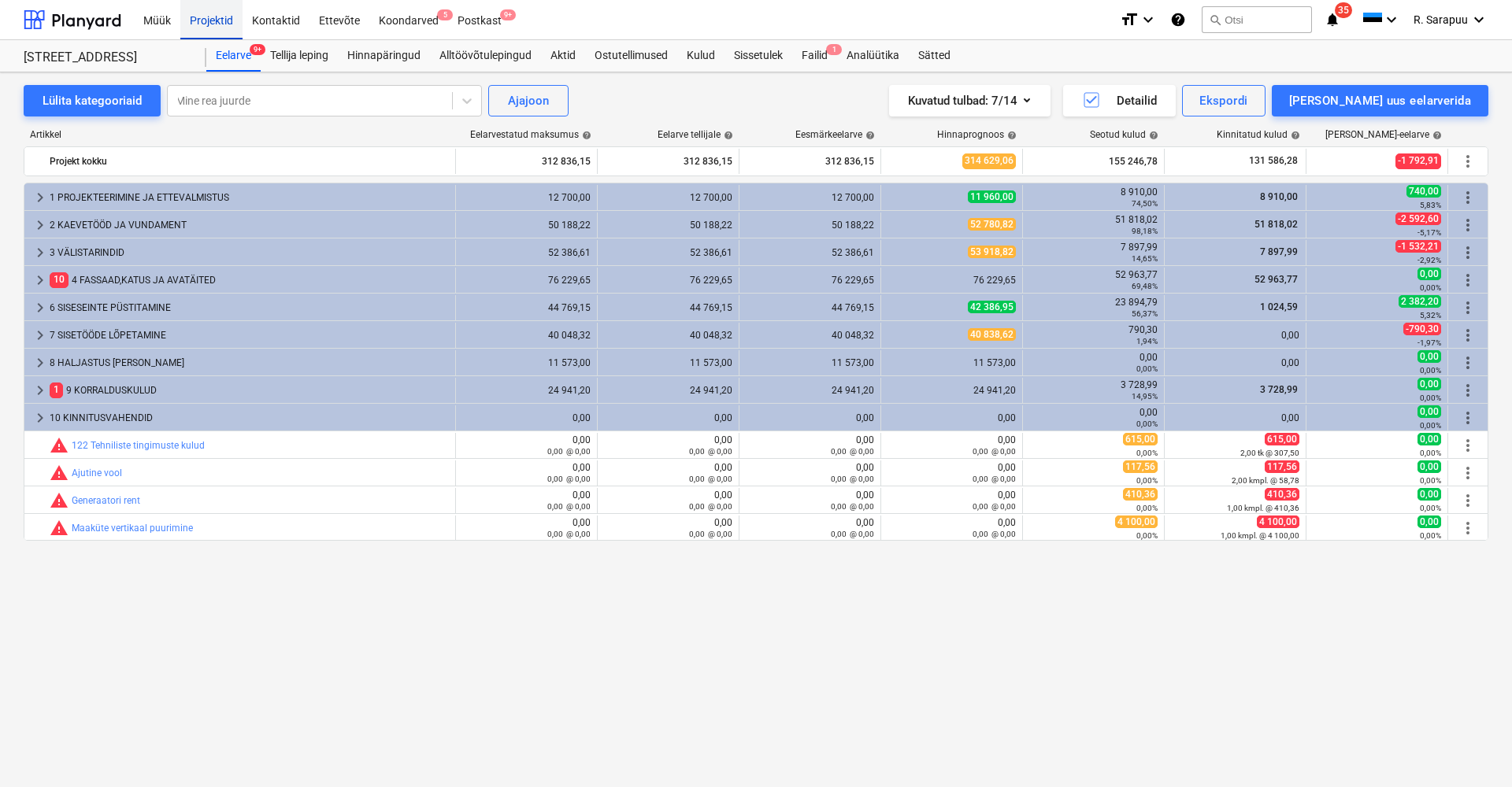
click at [221, 21] on div "Projektid" at bounding box center [211, 19] width 62 height 41
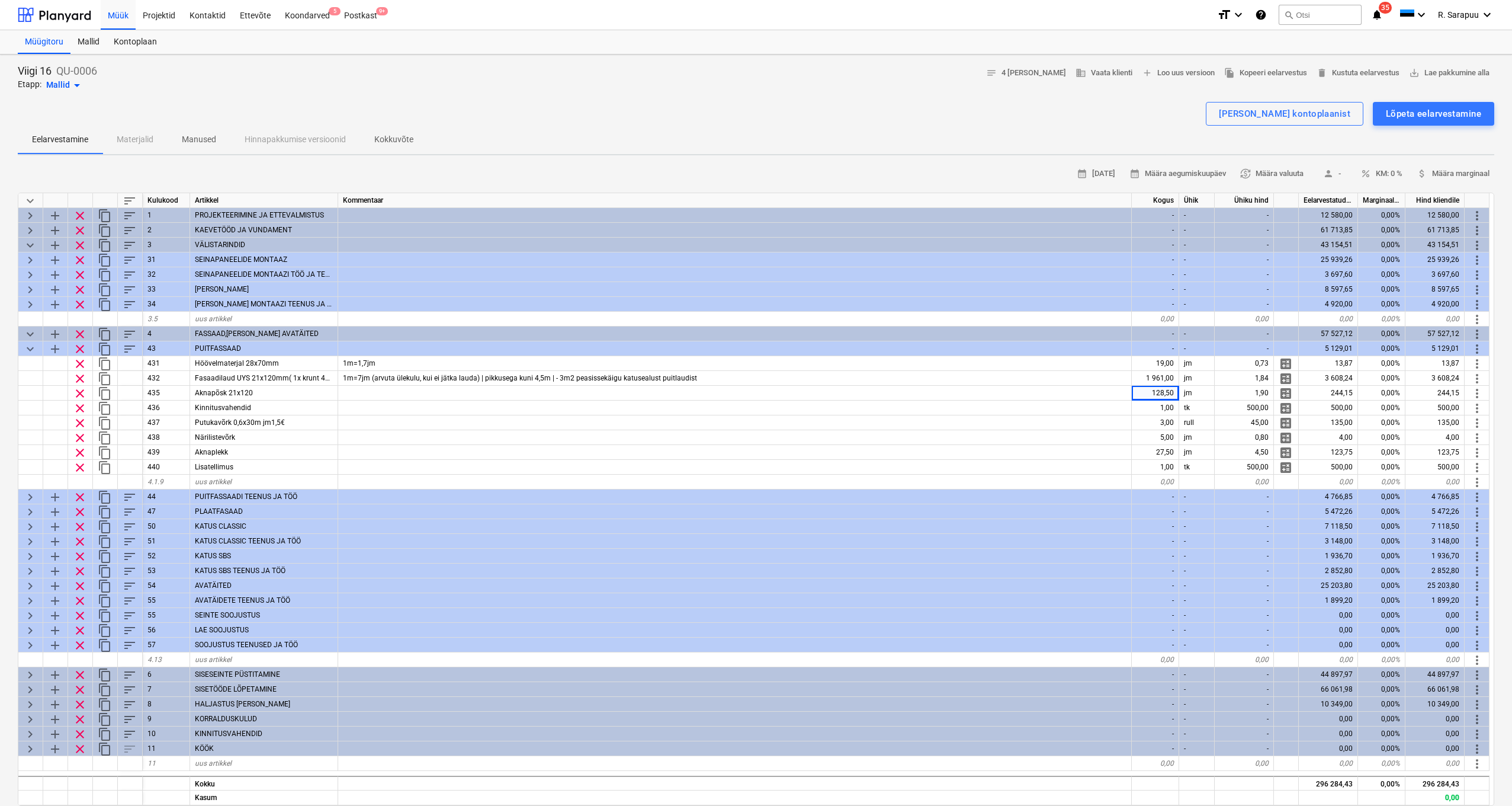
click at [292, 416] on div "Putukavõrk 0,6x30m jm1,5€" at bounding box center [264, 423] width 148 height 15
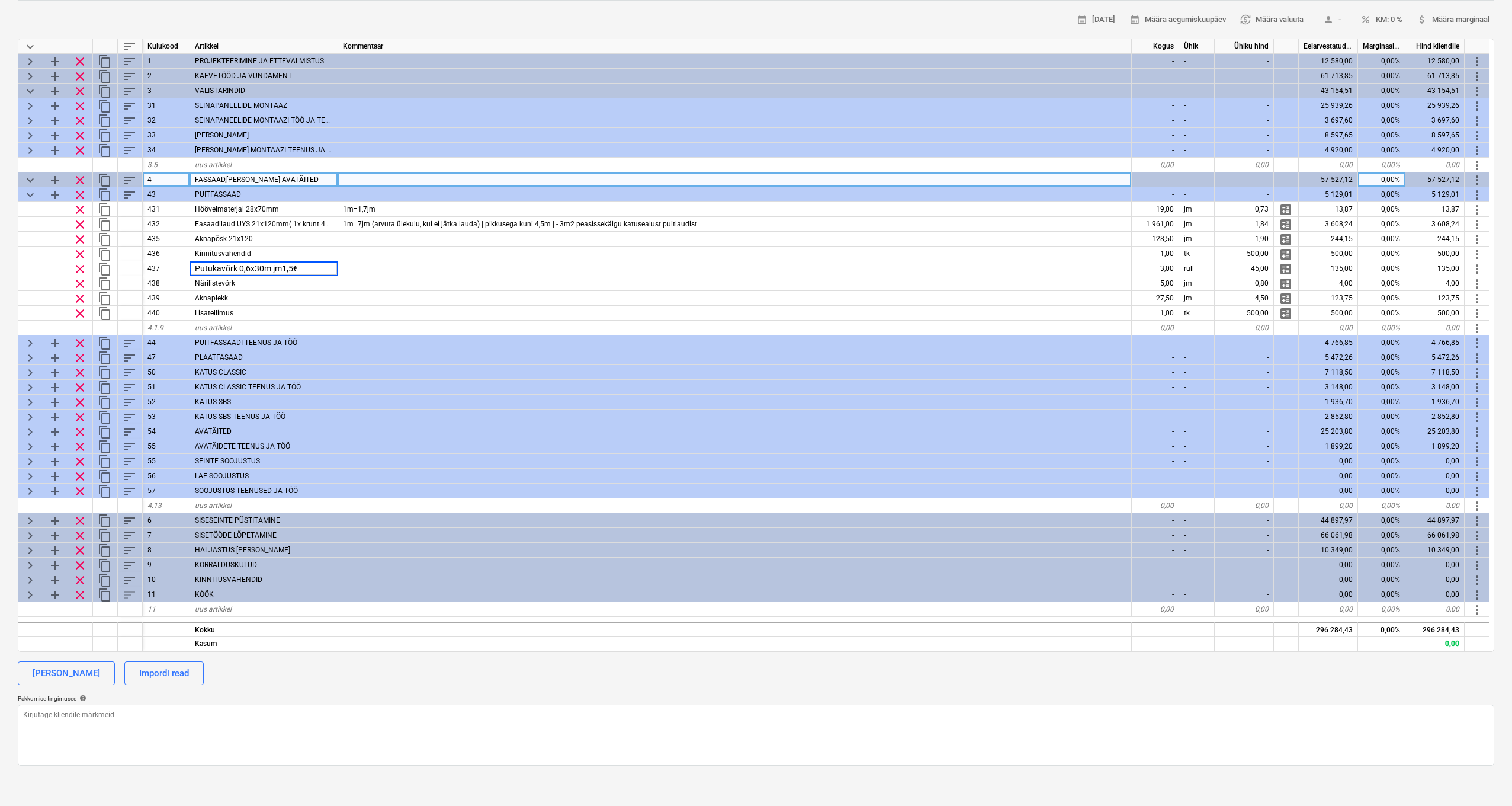
scroll to position [152, 0]
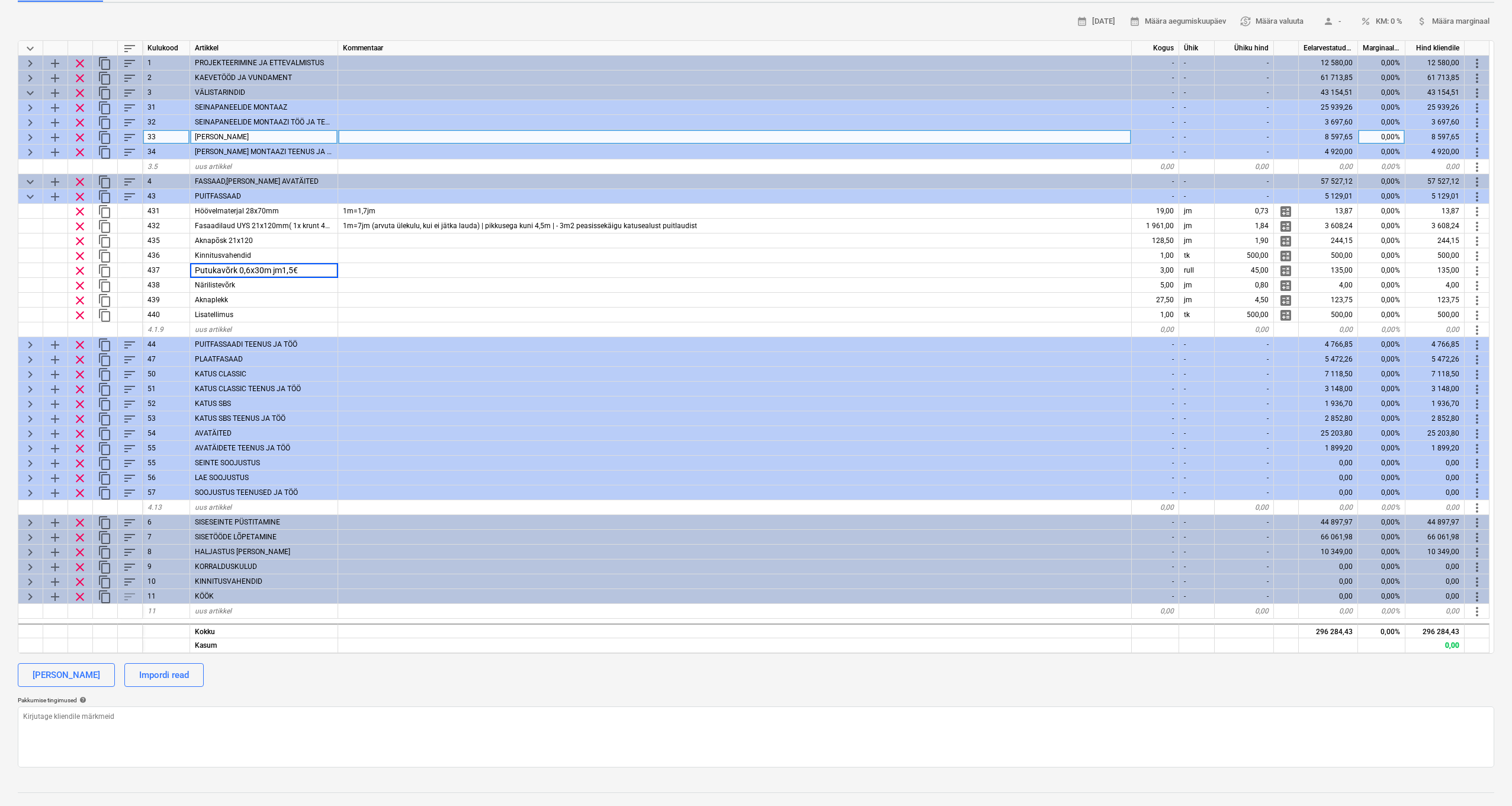
click at [28, 136] on span "keyboard_arrow_right" at bounding box center [30, 137] width 14 height 14
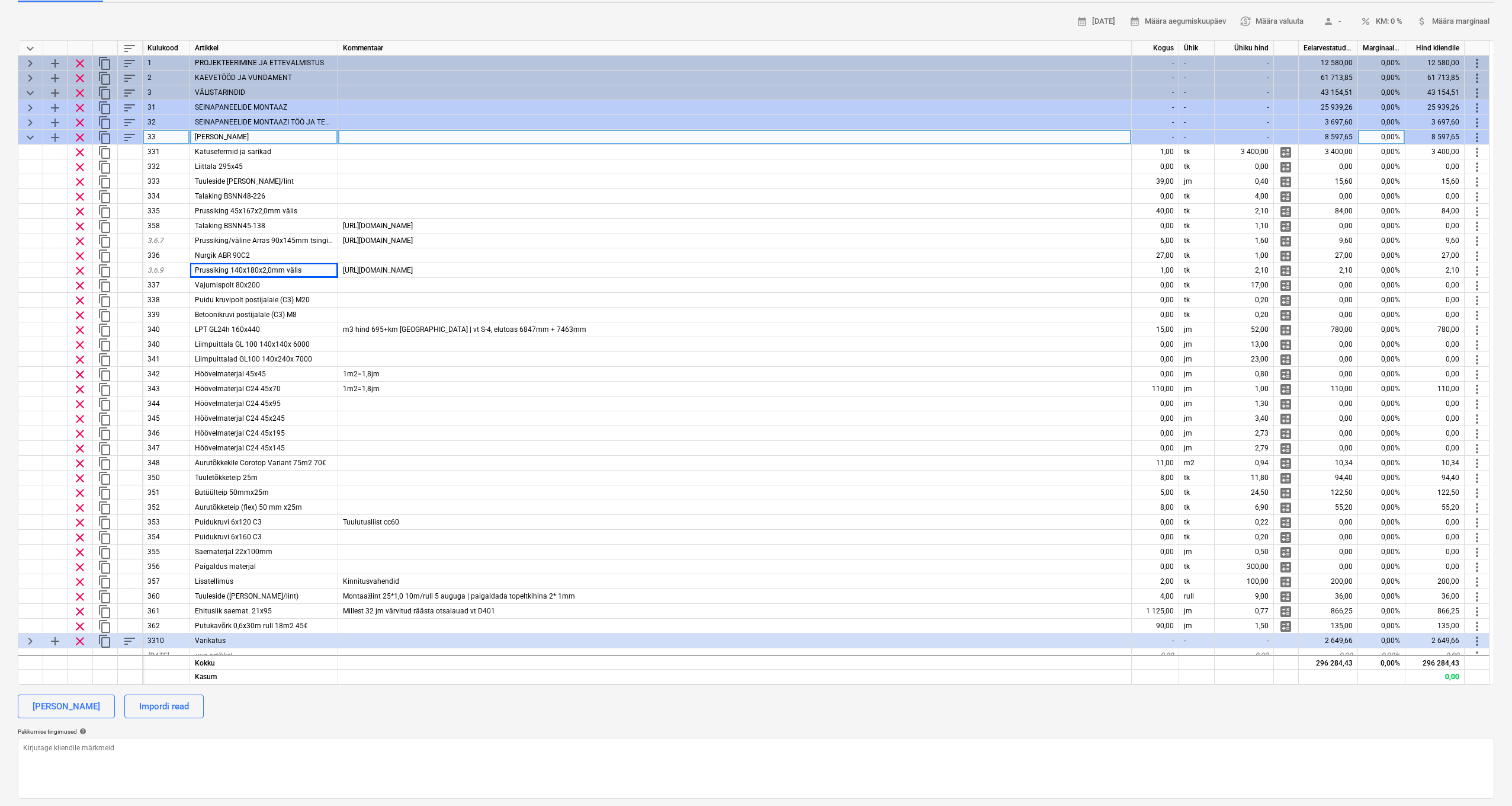
type textarea "x"
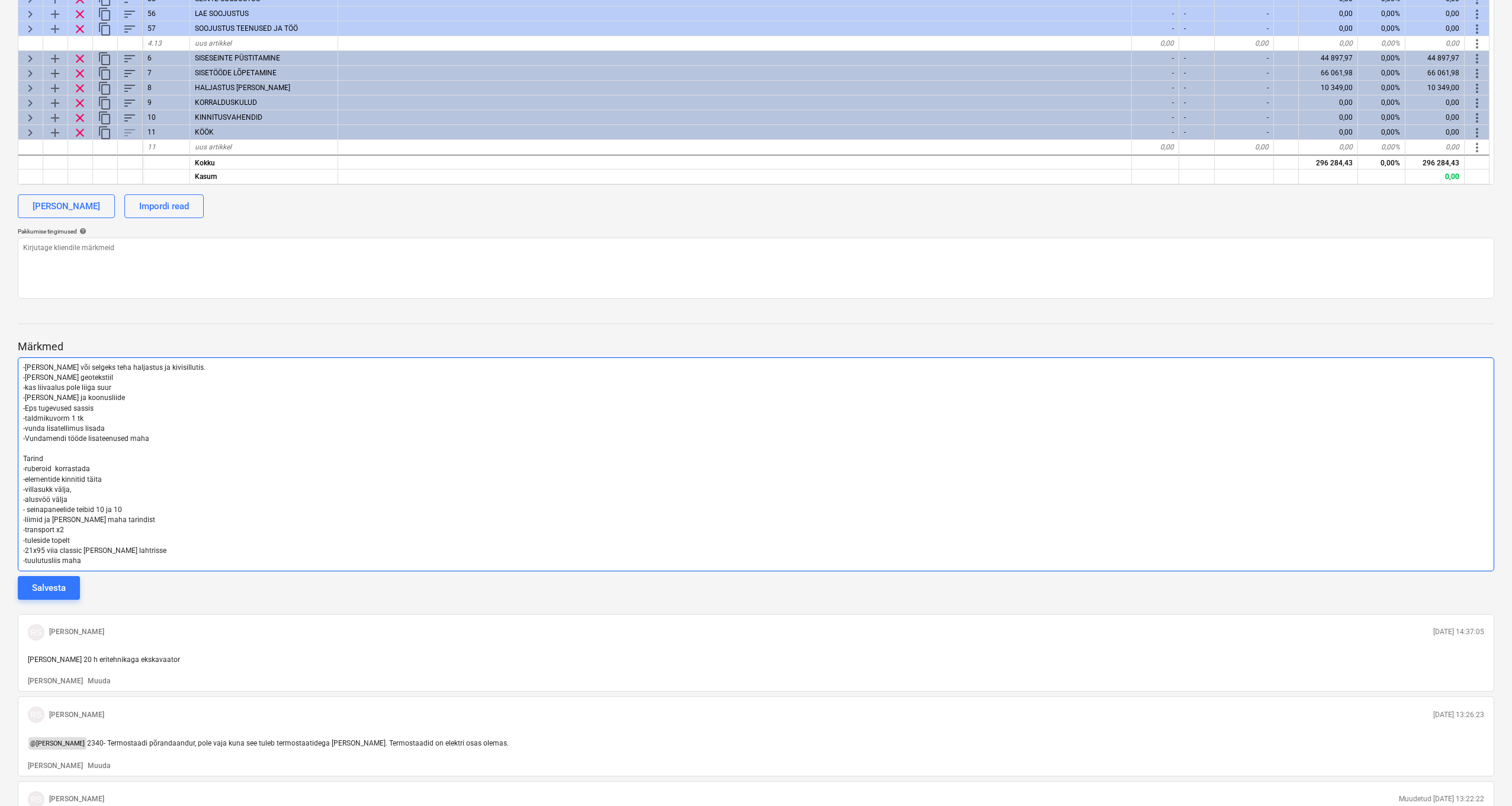
scroll to position [654, 1]
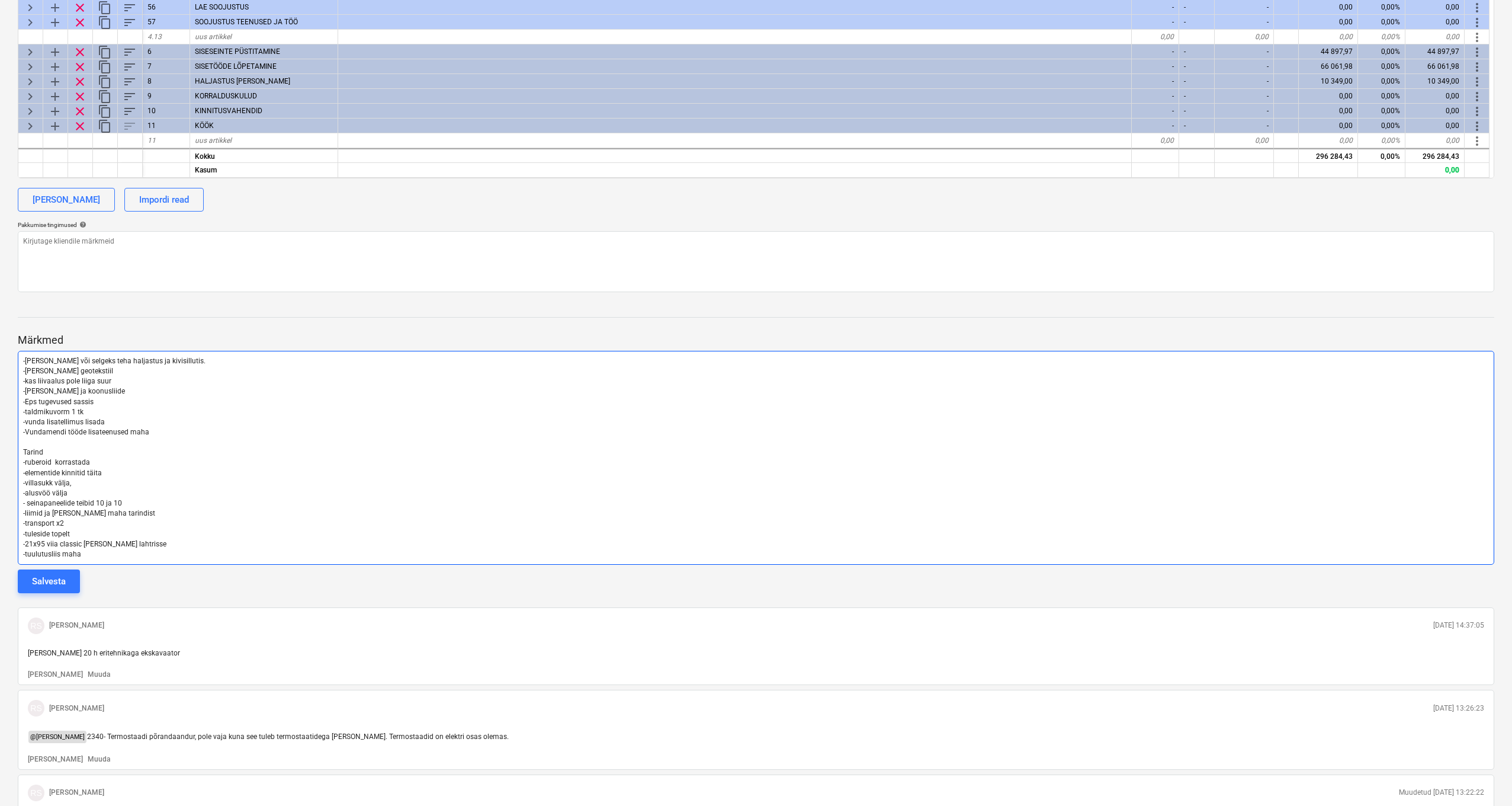
click at [108, 553] on p "-tuulutusliis maha" at bounding box center [756, 554] width 1466 height 10
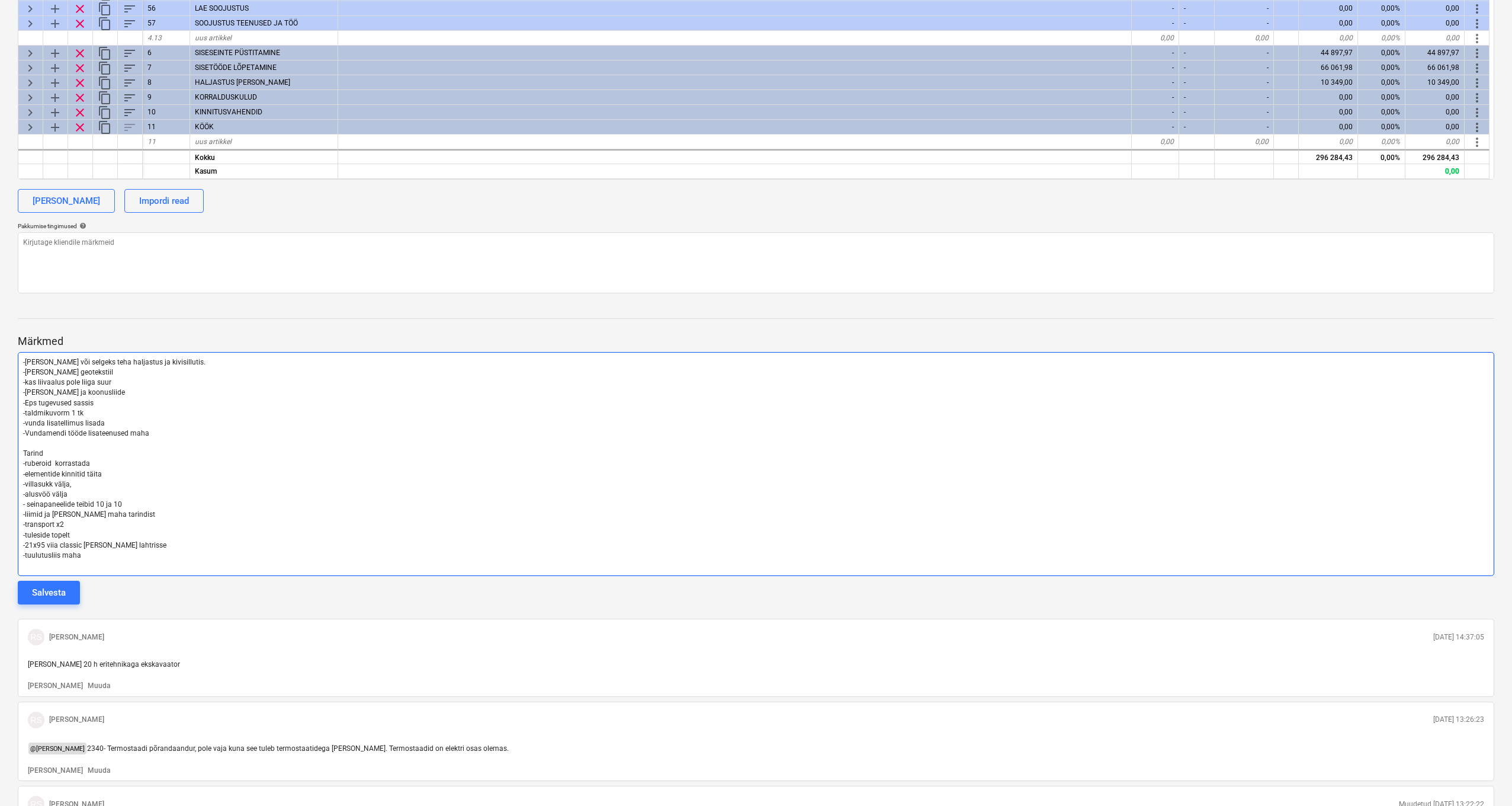
scroll to position [816, 0]
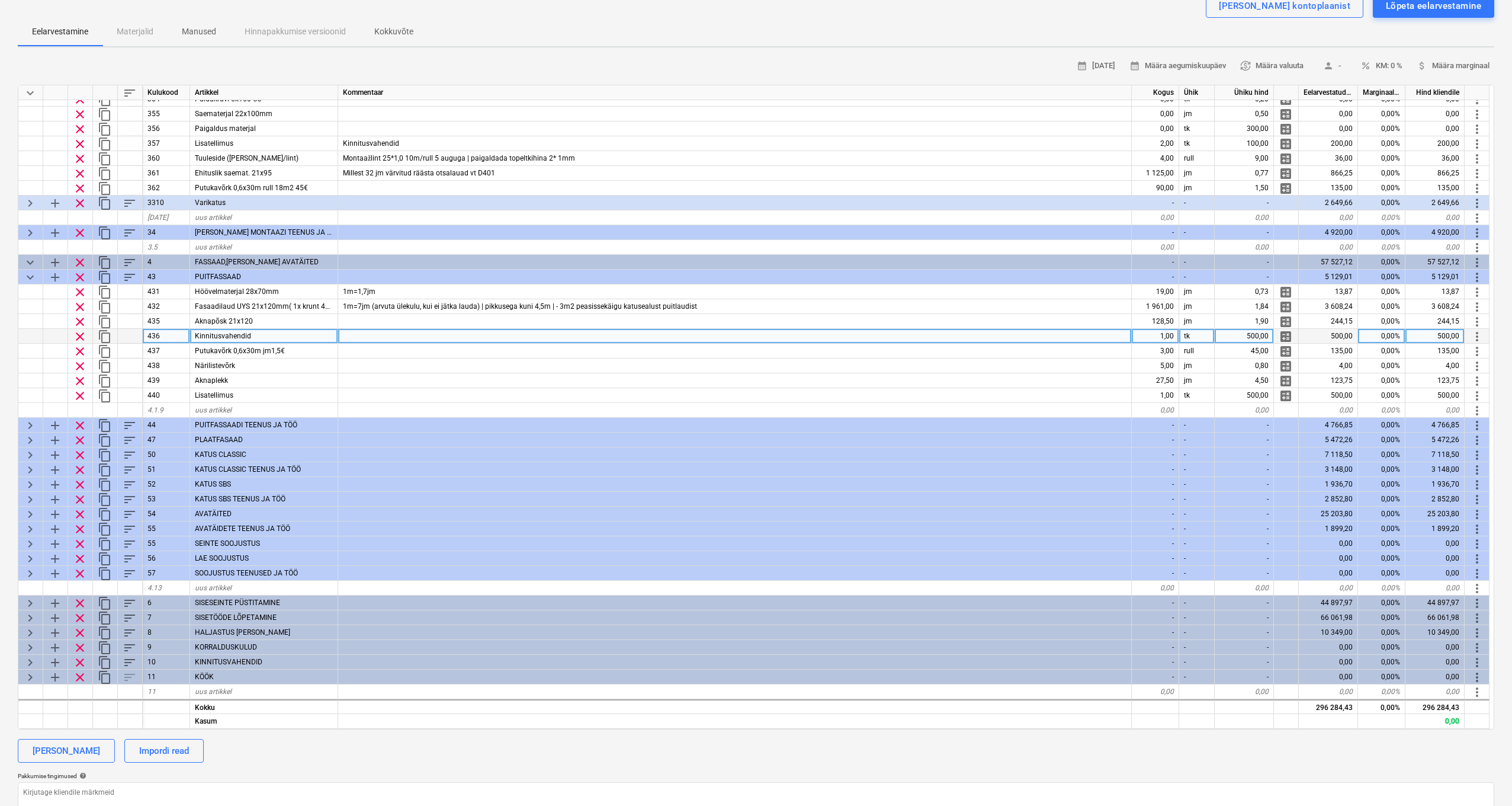
click at [385, 329] on div at bounding box center [735, 337] width 794 height 15
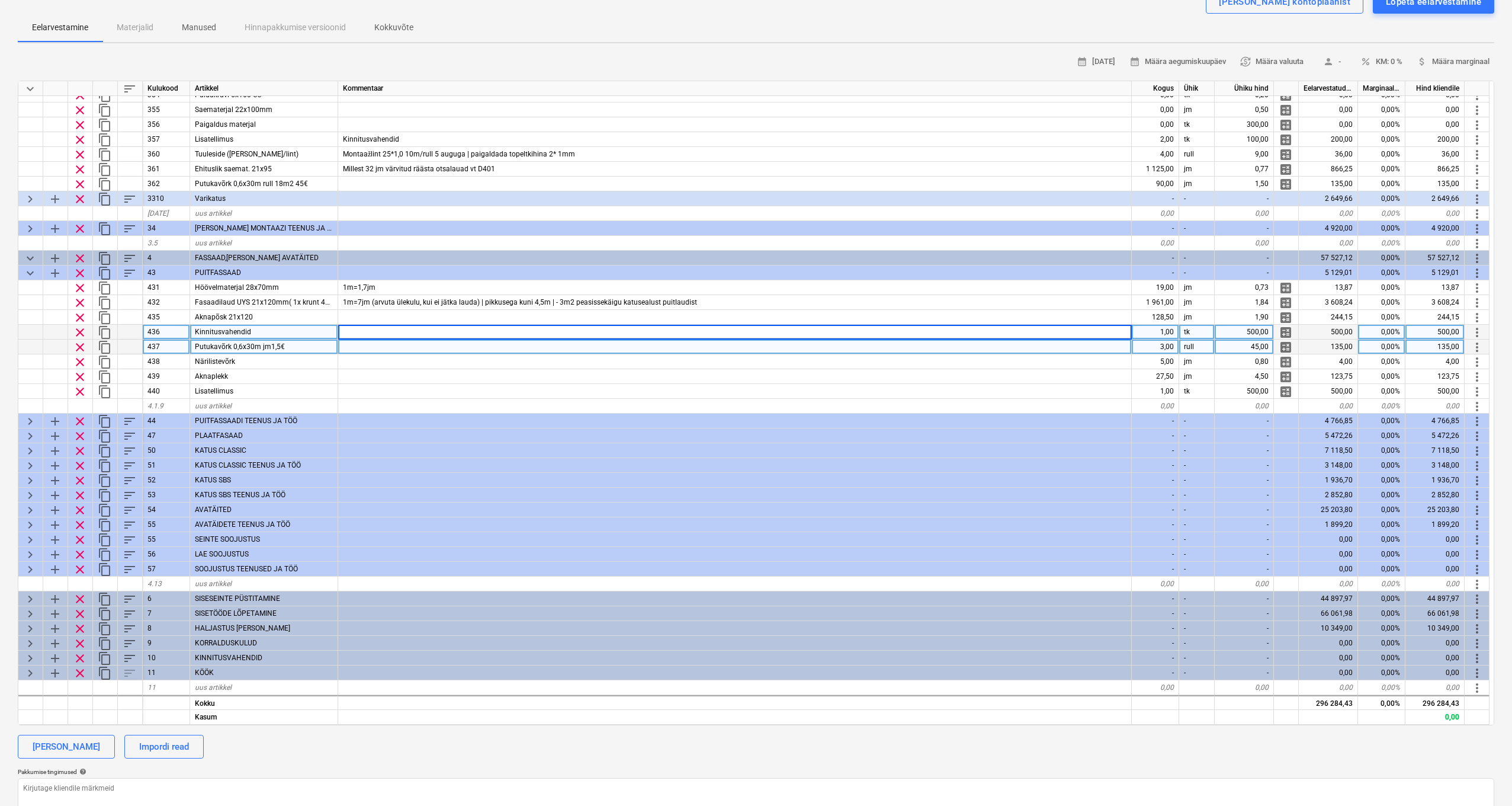
click at [532, 342] on div at bounding box center [735, 347] width 794 height 15
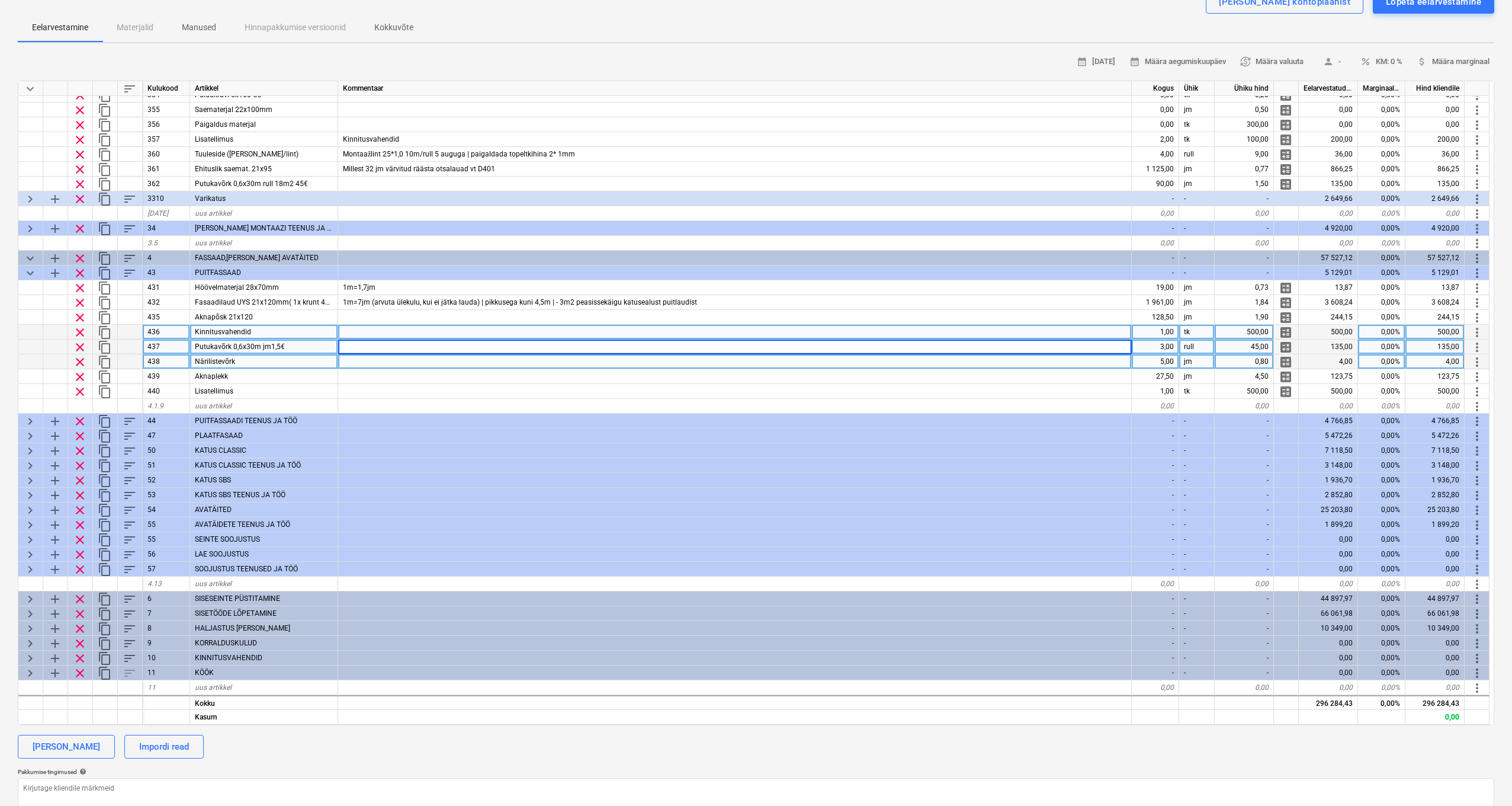
click at [454, 358] on div at bounding box center [735, 362] width 794 height 15
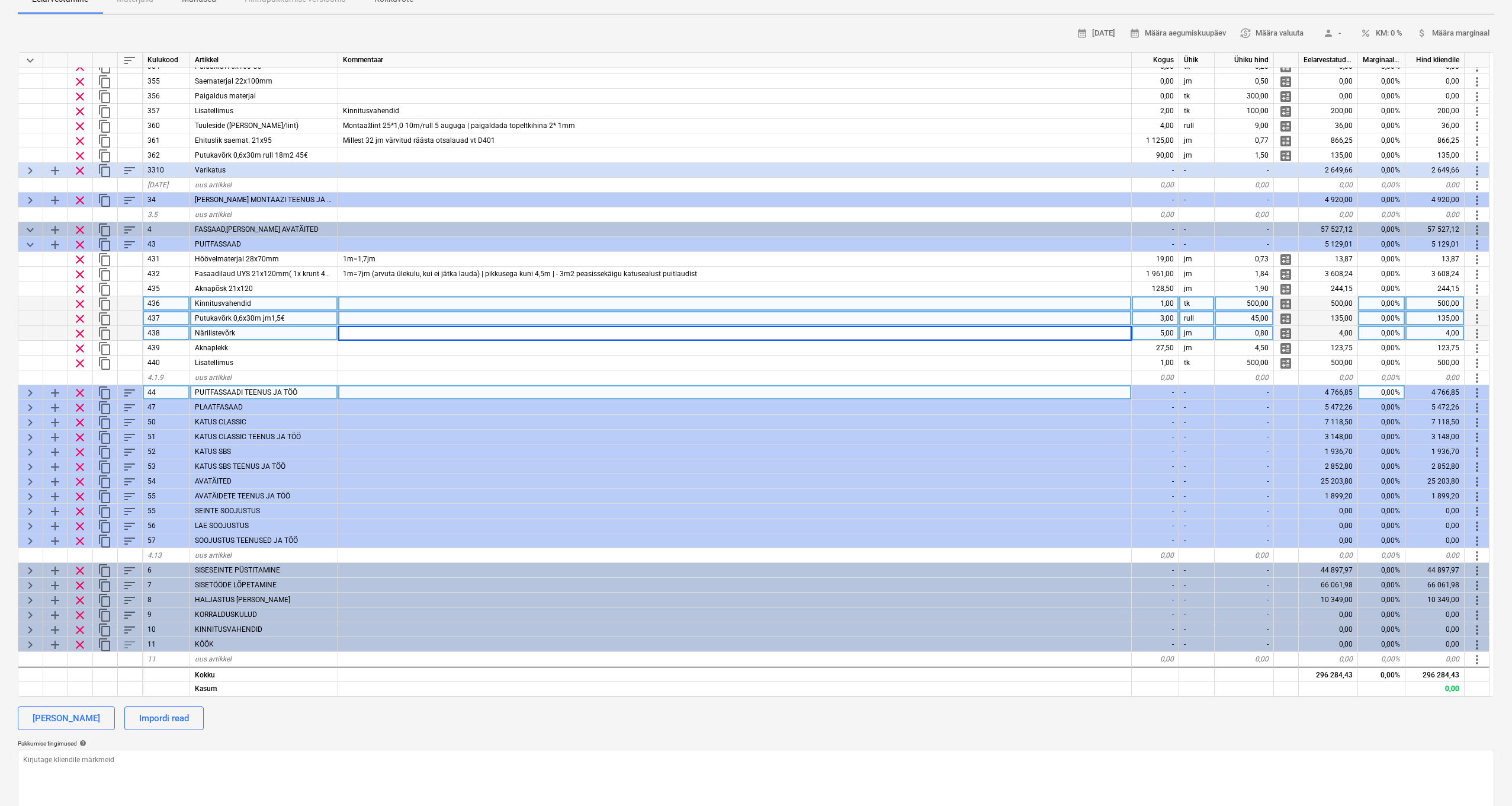
scroll to position [487, 0]
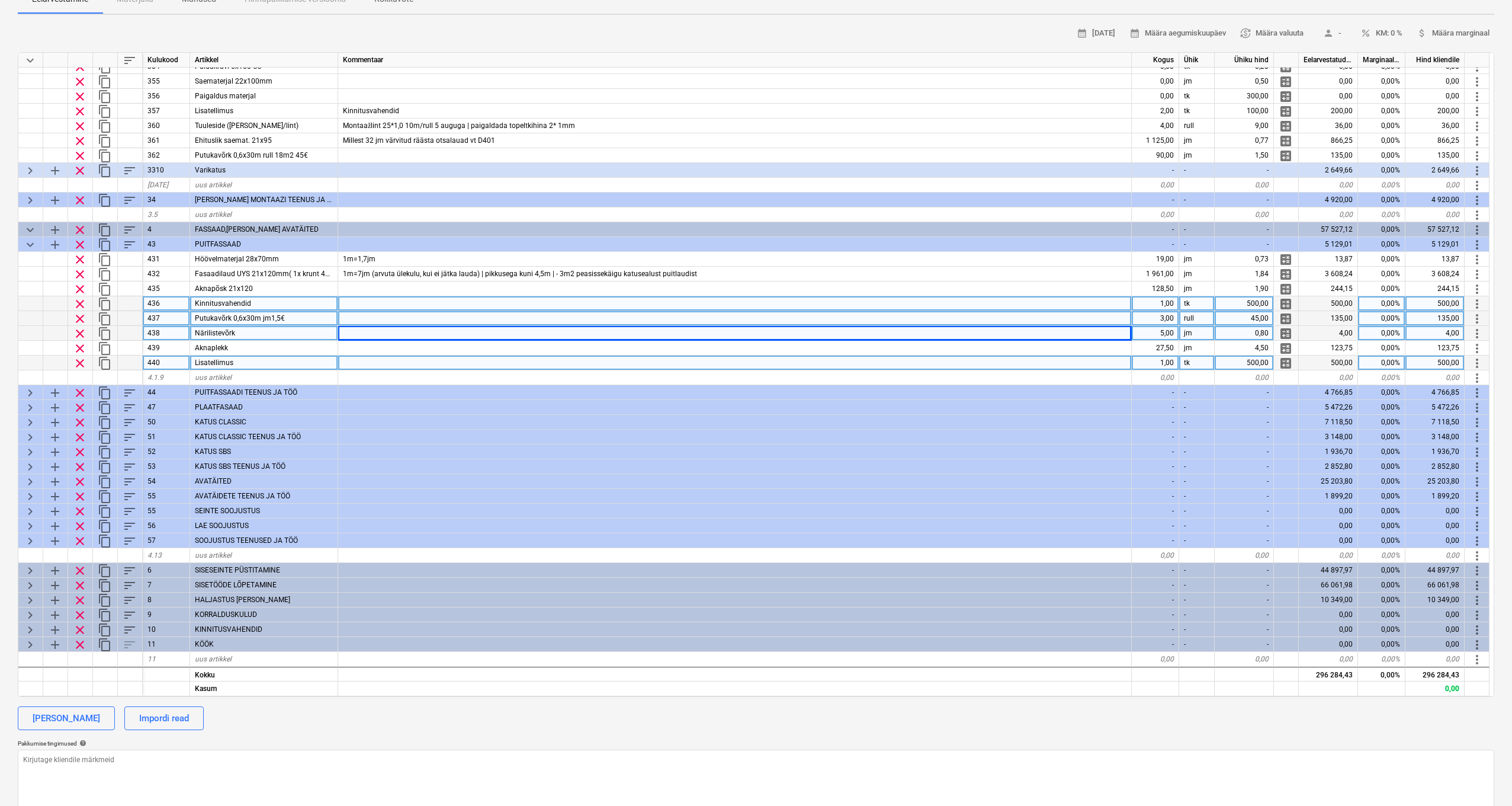
click at [1259, 358] on div "500,00" at bounding box center [1244, 363] width 59 height 15
type input "250"
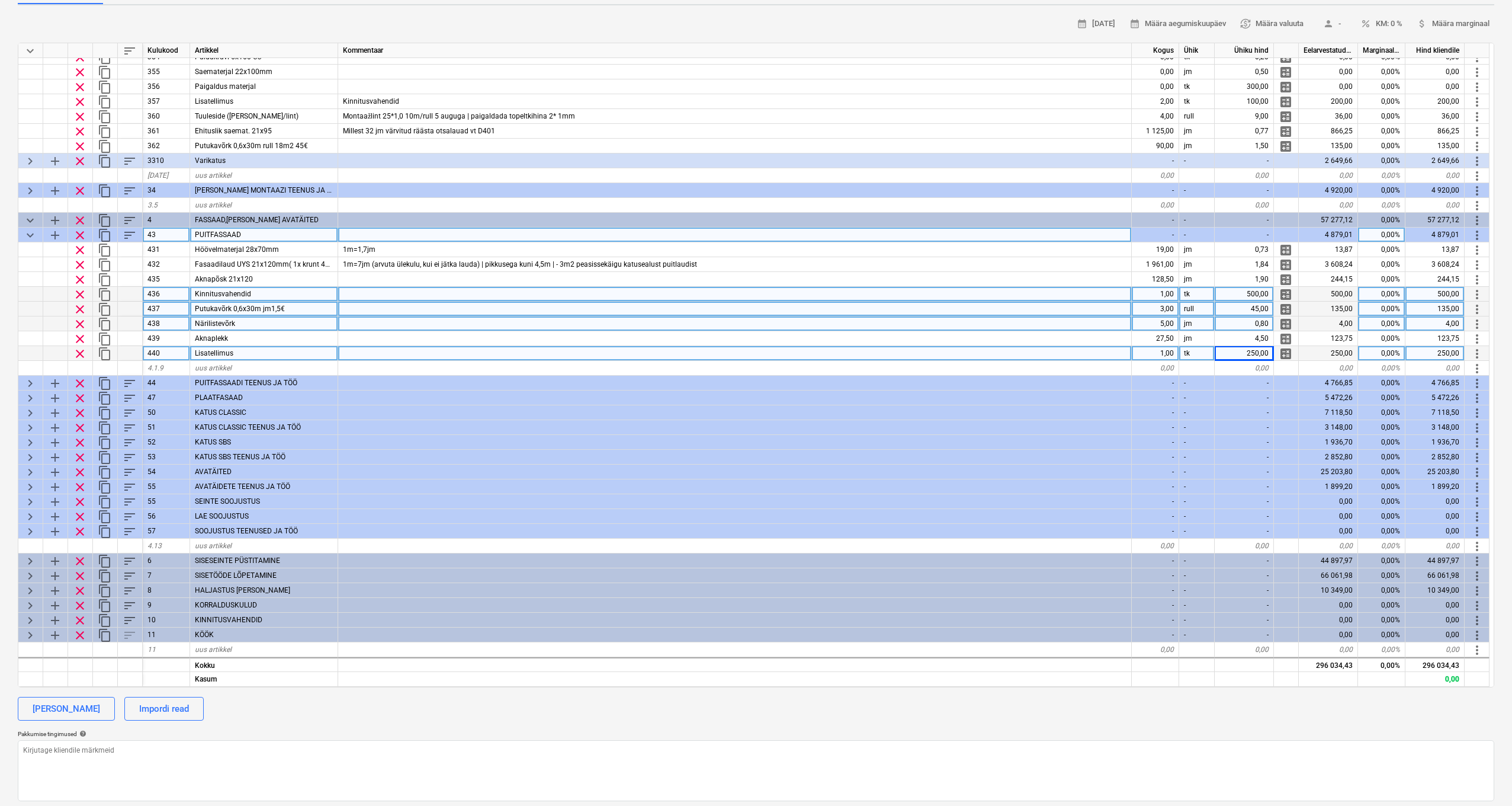
scroll to position [486, 1]
click at [31, 231] on span "keyboard_arrow_down" at bounding box center [30, 235] width 14 height 14
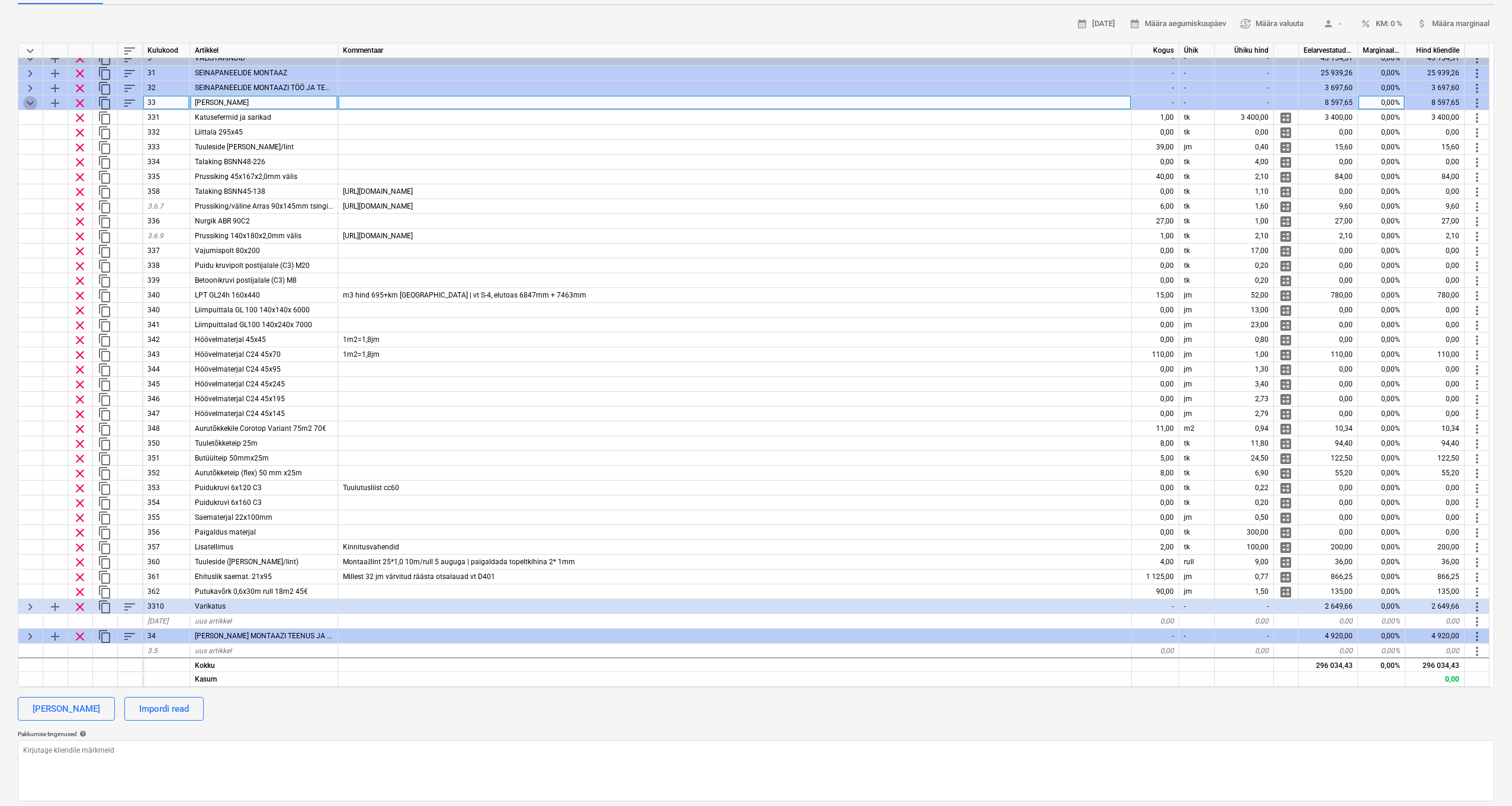
click at [32, 100] on span "keyboard_arrow_down" at bounding box center [30, 103] width 14 height 14
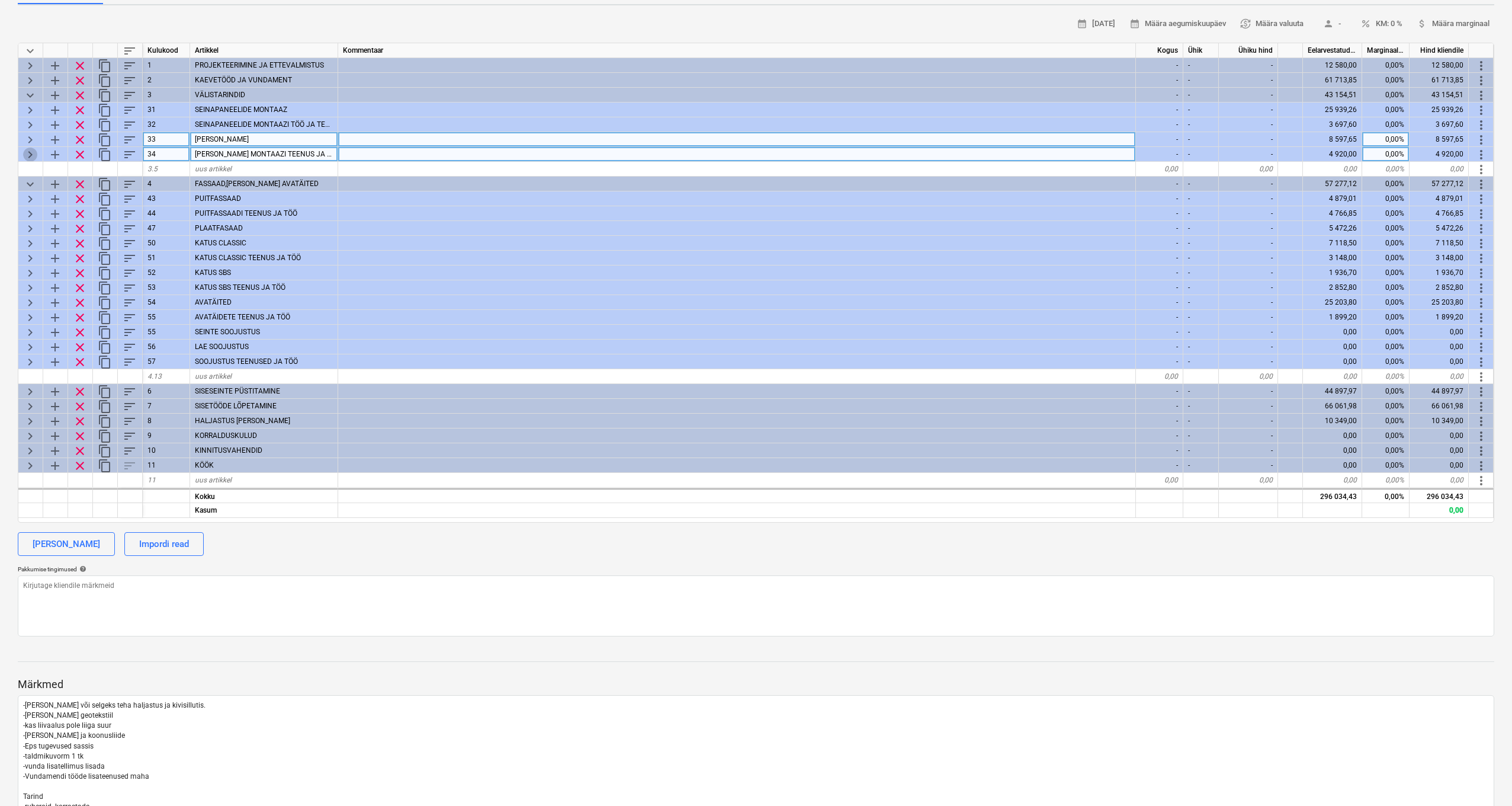
click at [30, 149] on span "keyboard_arrow_right" at bounding box center [30, 154] width 14 height 14
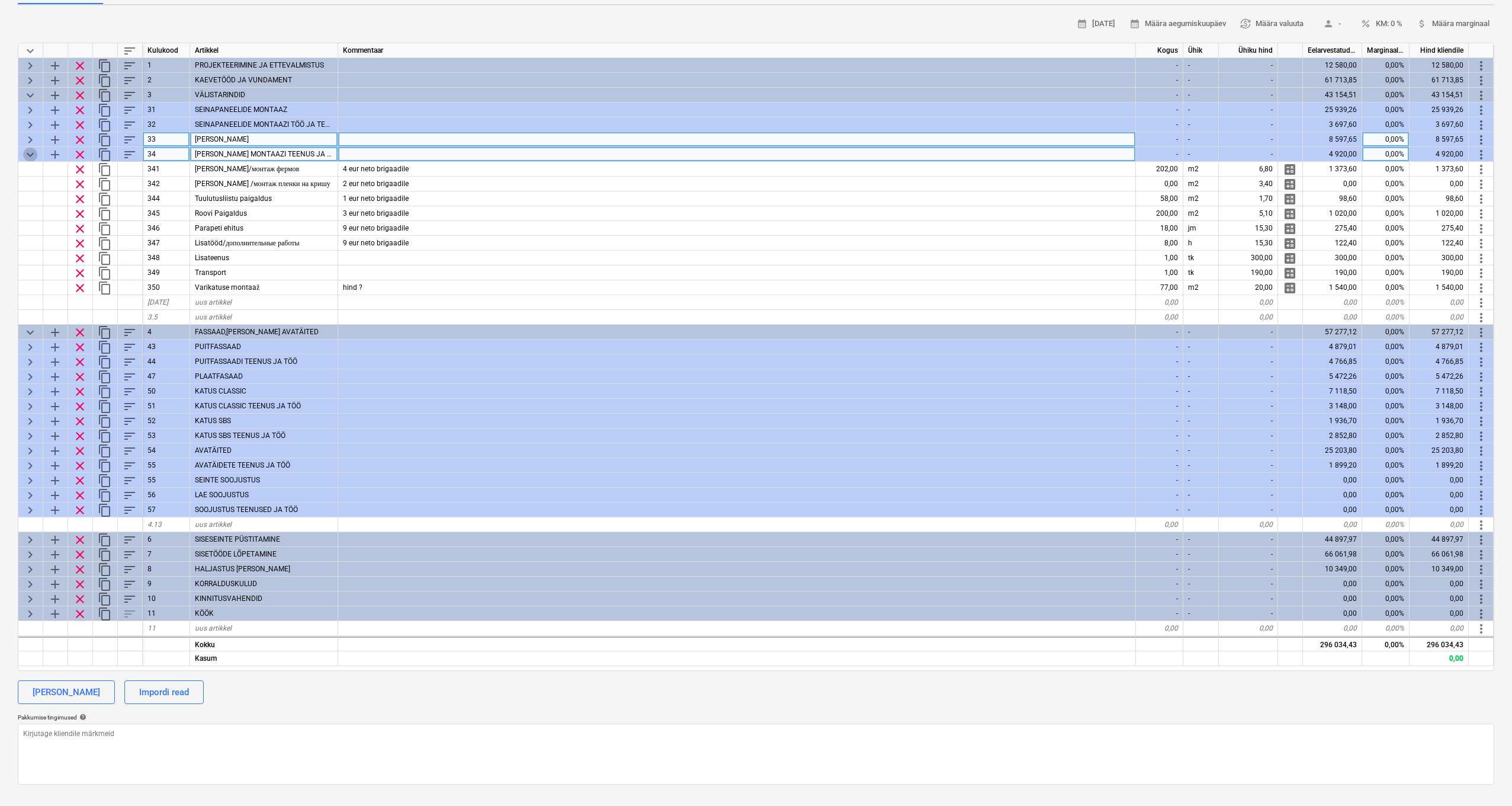
click at [28, 154] on span "keyboard_arrow_down" at bounding box center [30, 154] width 14 height 14
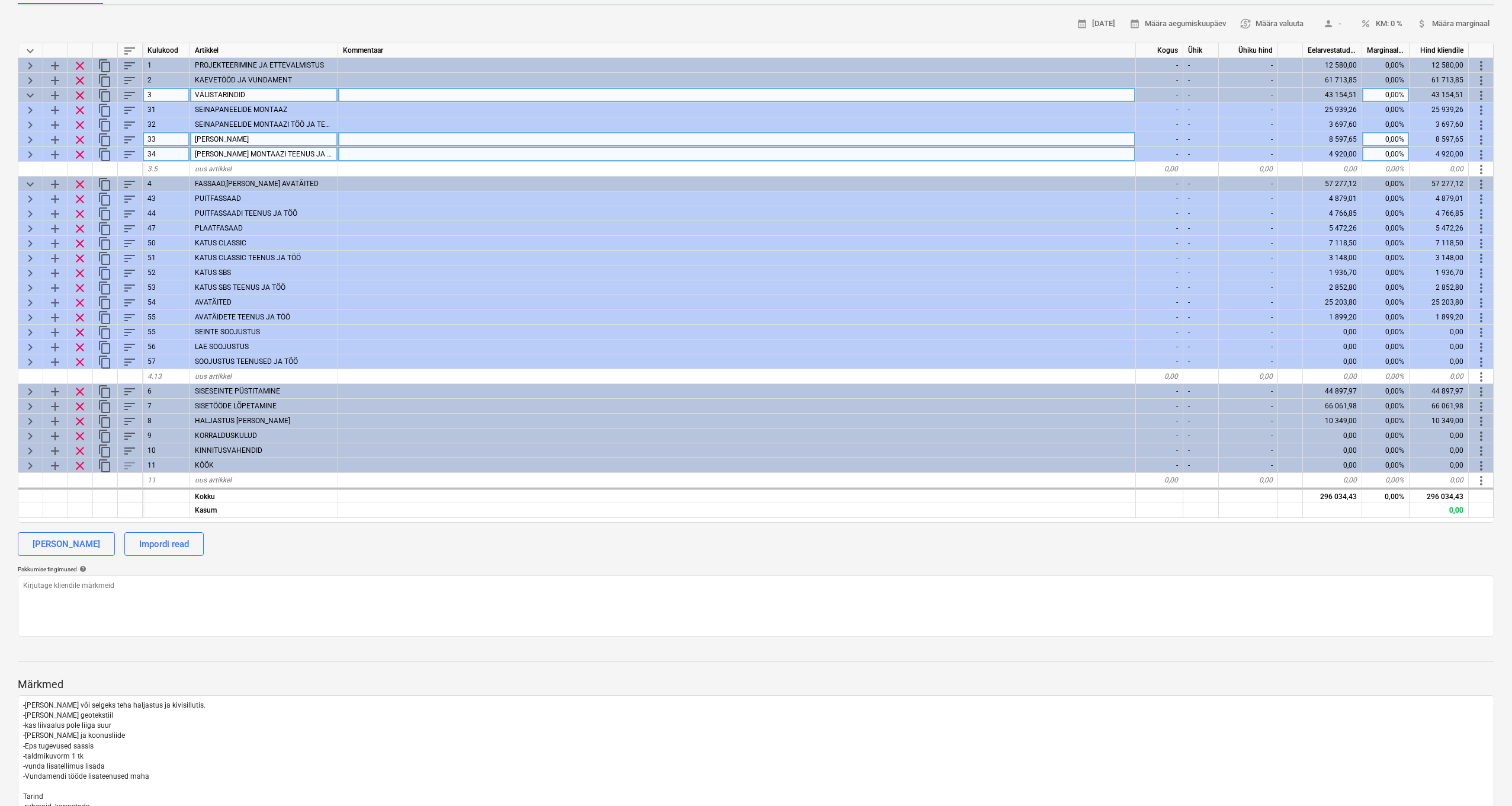
click at [30, 95] on span "keyboard_arrow_down" at bounding box center [30, 95] width 14 height 14
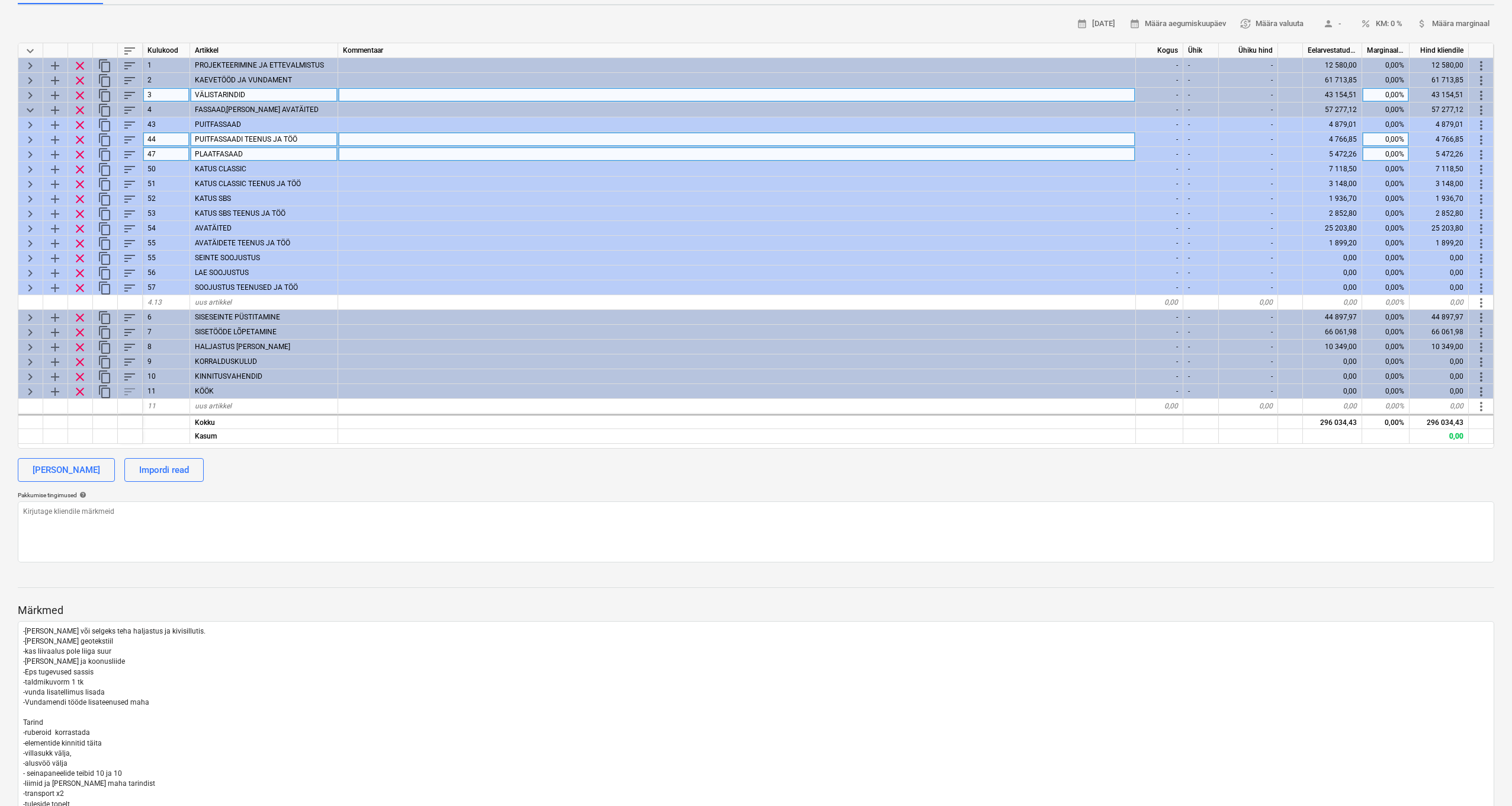
click at [31, 134] on span "keyboard_arrow_right" at bounding box center [30, 140] width 14 height 14
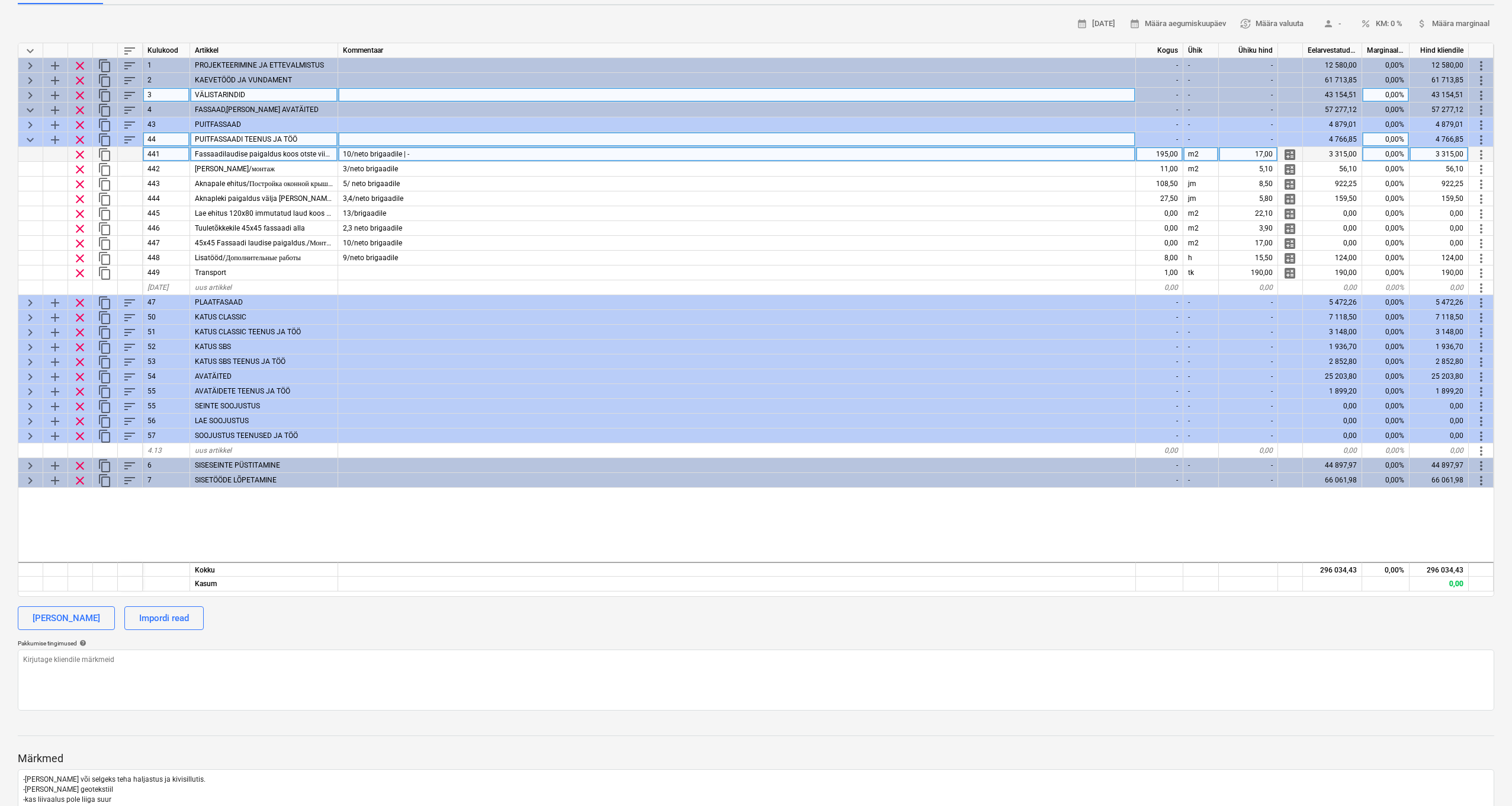
type textarea "x"
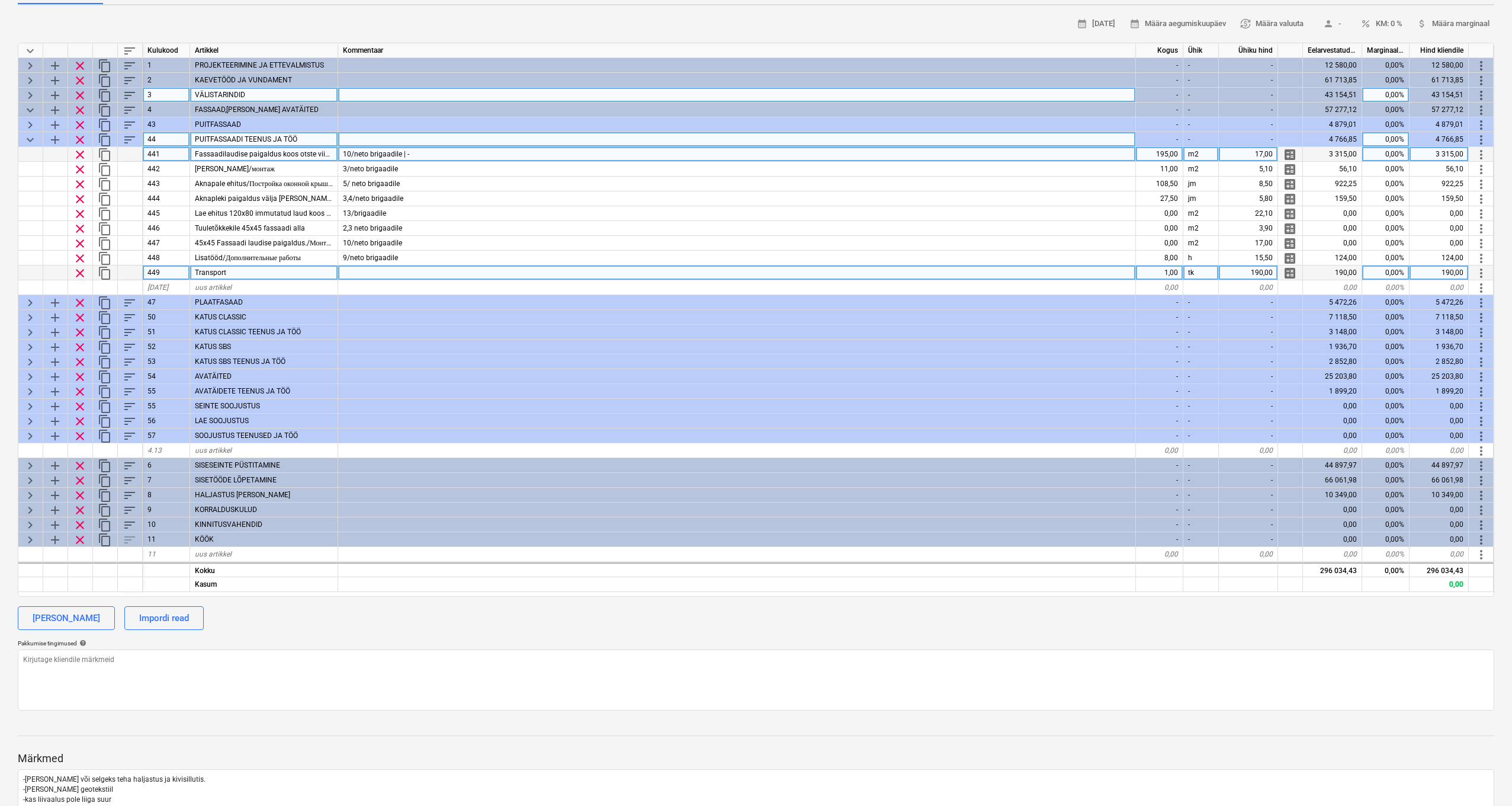
click at [1169, 275] on div "1,00" at bounding box center [1160, 273] width 48 height 15
type input "0"
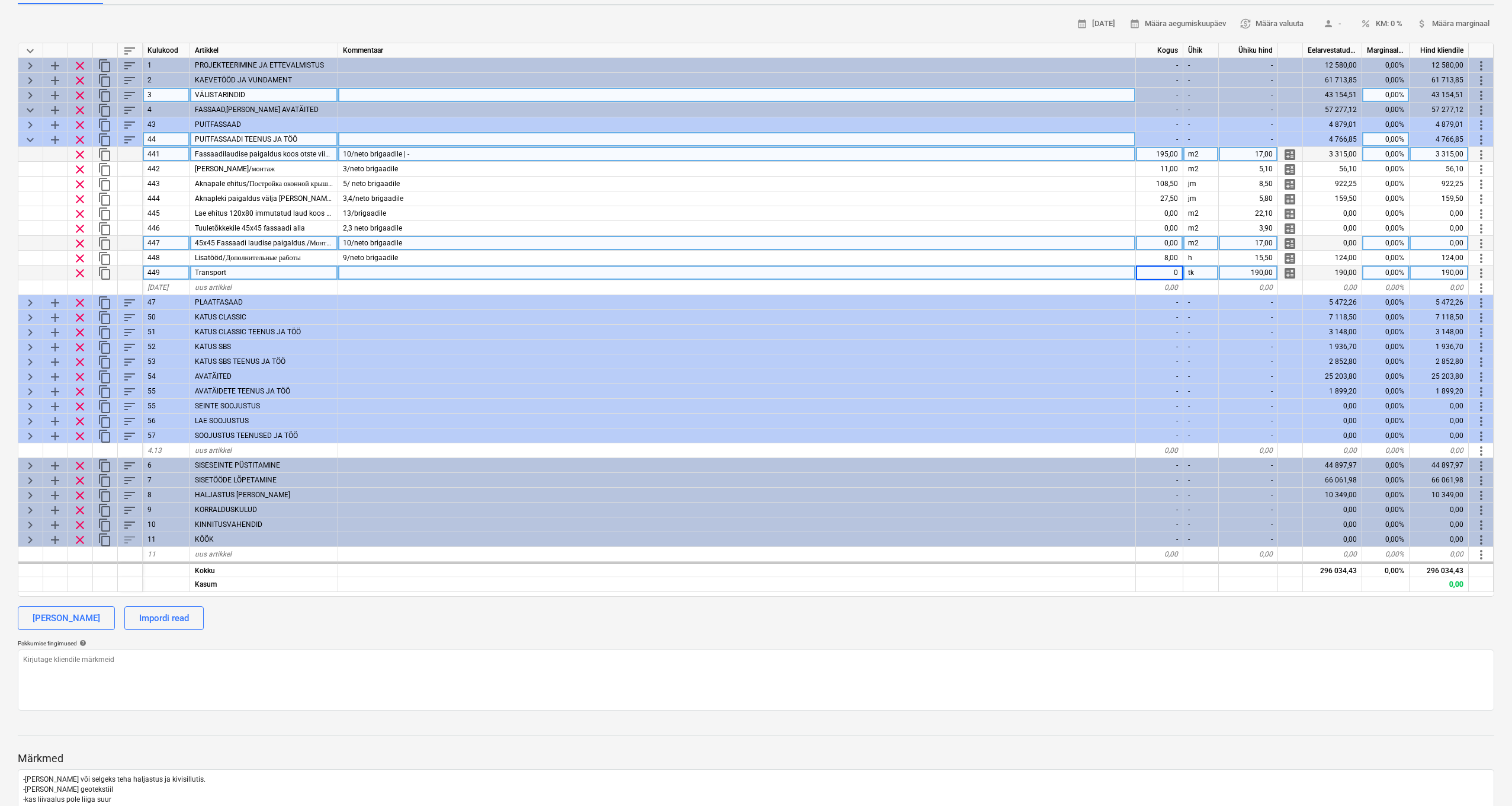
click at [1032, 236] on div "10/neto brigaadile" at bounding box center [737, 243] width 798 height 15
click at [32, 137] on span "keyboard_arrow_down" at bounding box center [30, 140] width 14 height 14
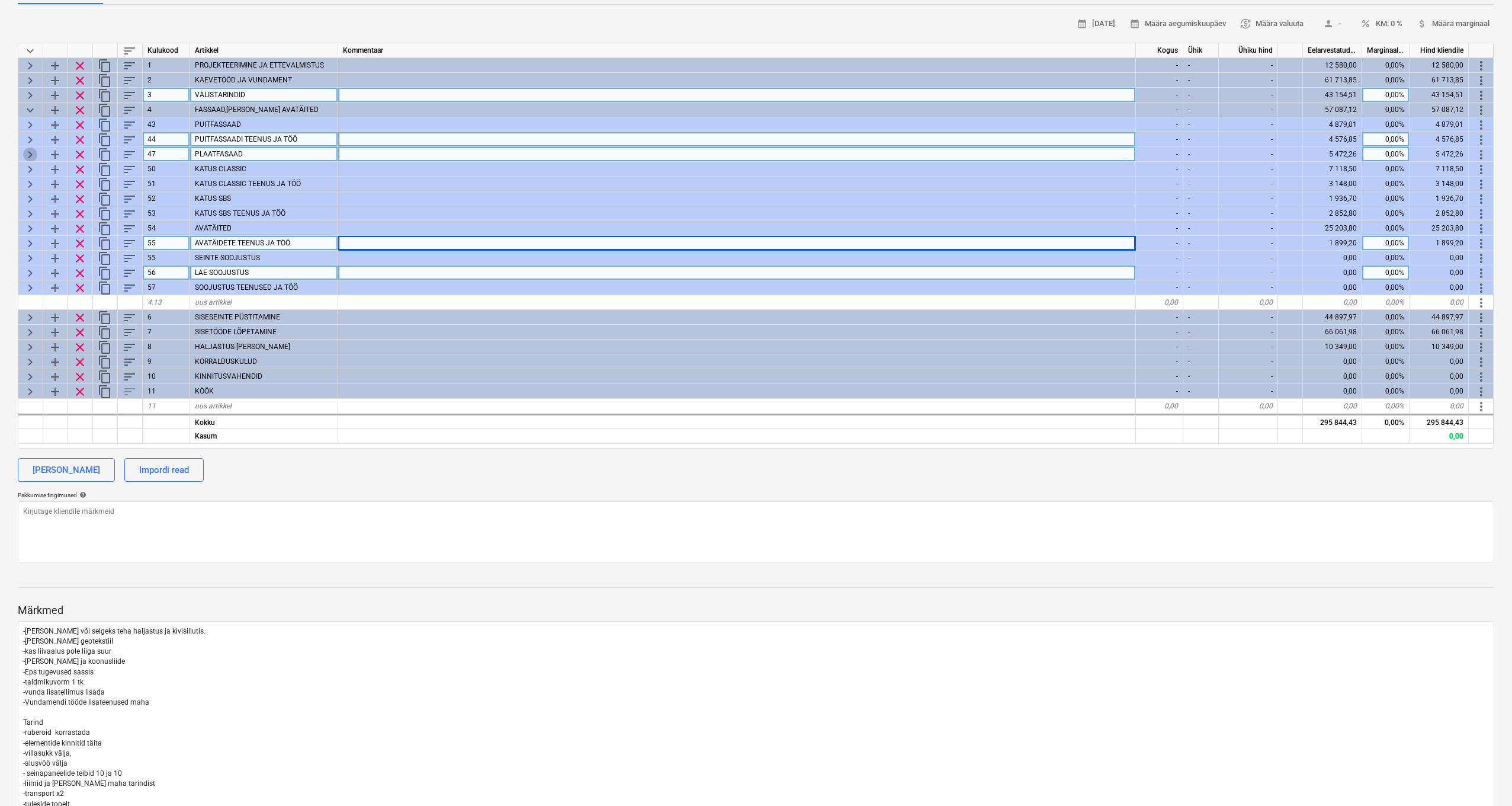
click at [31, 151] on span "keyboard_arrow_right" at bounding box center [30, 154] width 14 height 14
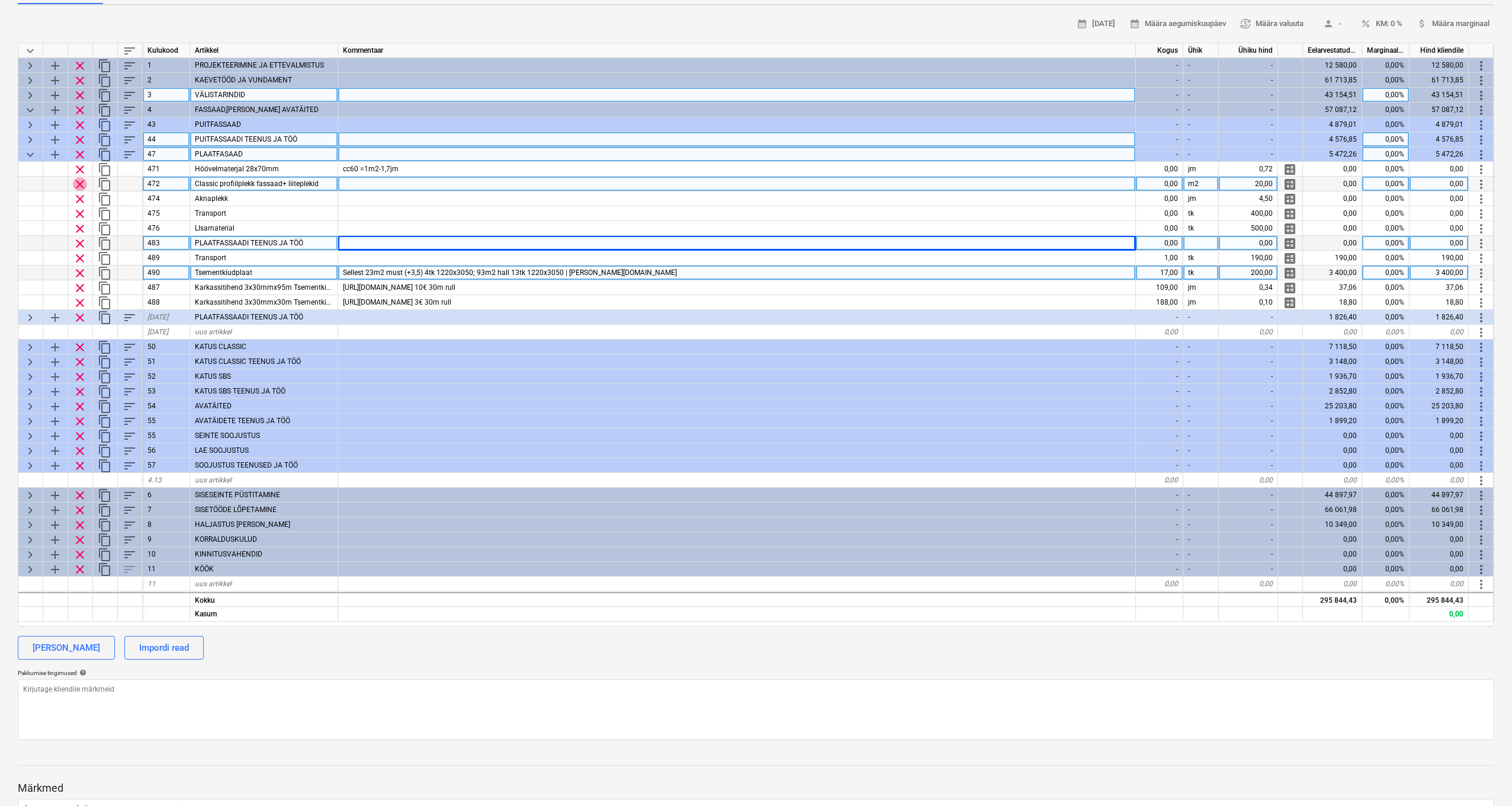
click at [83, 183] on span "clear" at bounding box center [80, 184] width 14 height 14
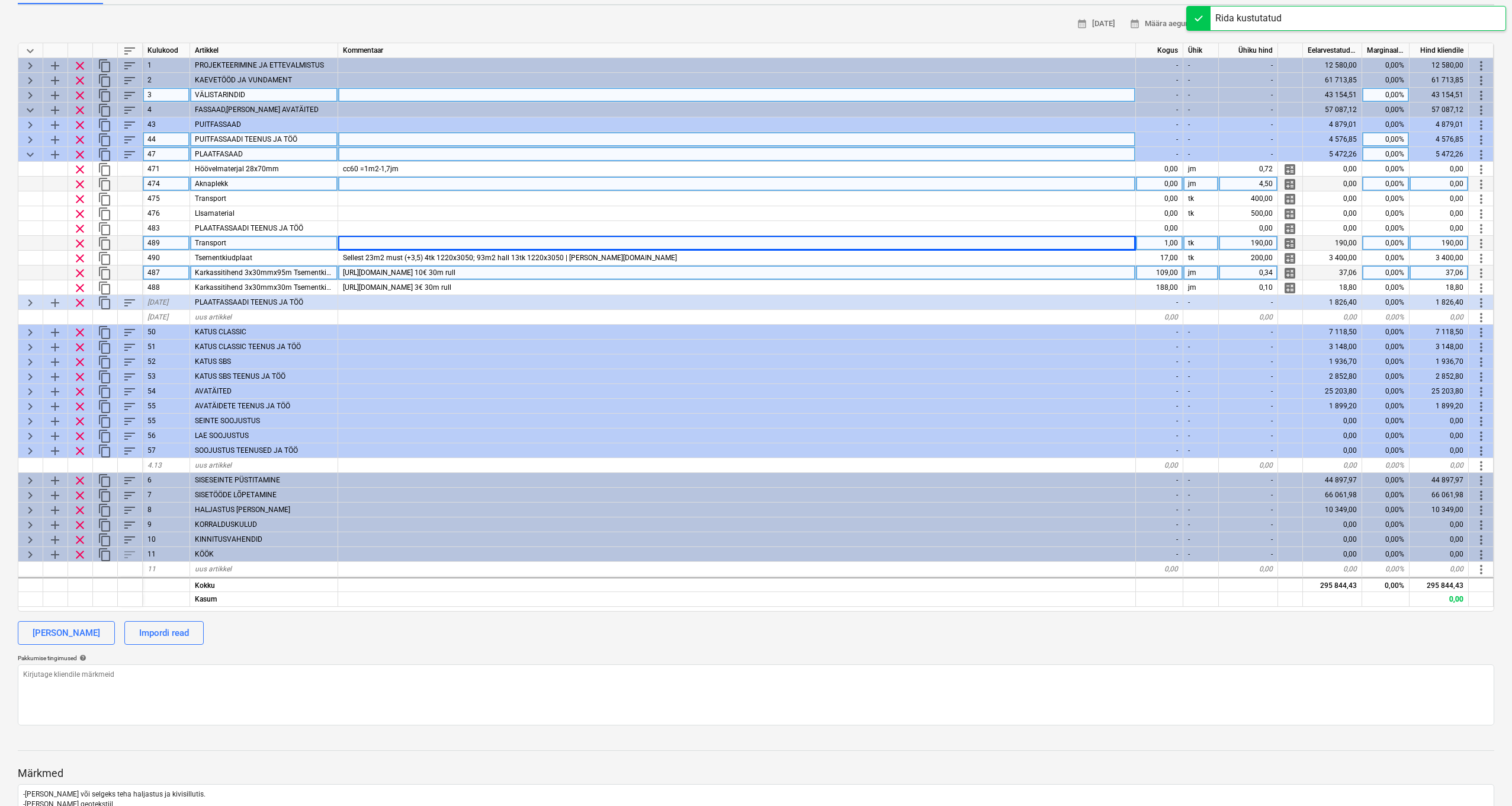
click at [82, 183] on span "clear" at bounding box center [80, 184] width 14 height 14
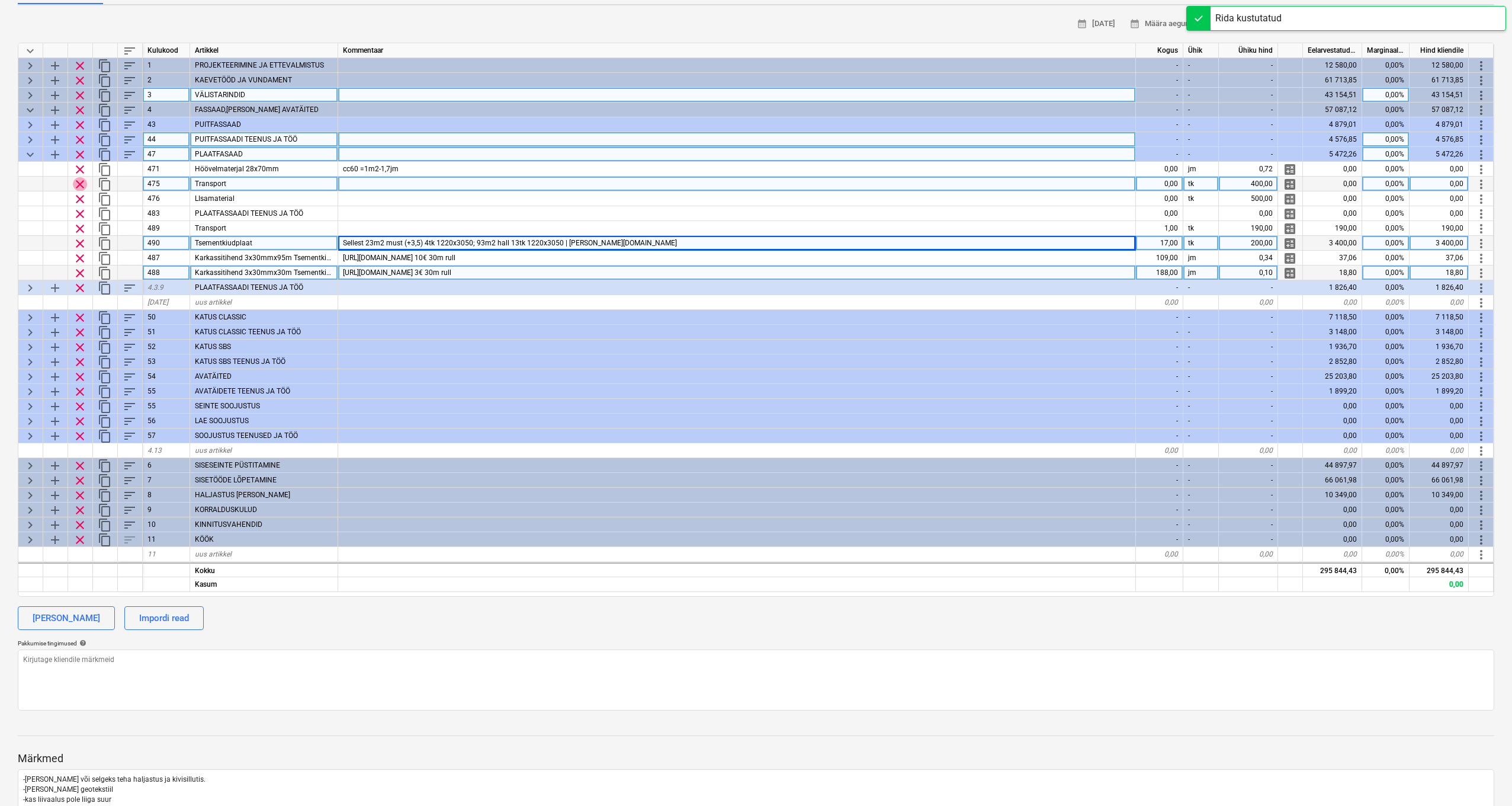
click at [85, 183] on span "clear" at bounding box center [80, 184] width 14 height 14
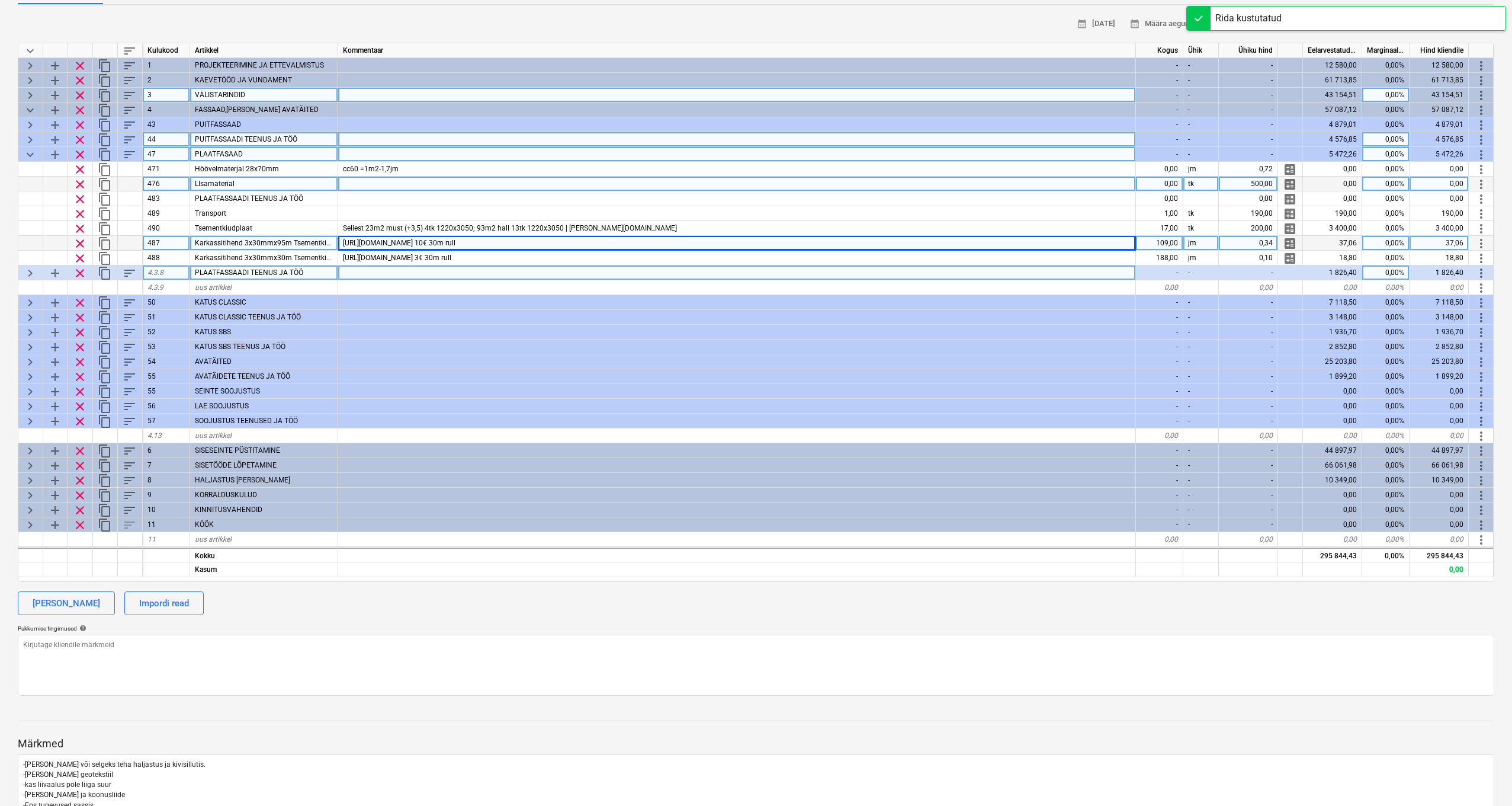
click at [85, 183] on span "clear" at bounding box center [80, 184] width 14 height 14
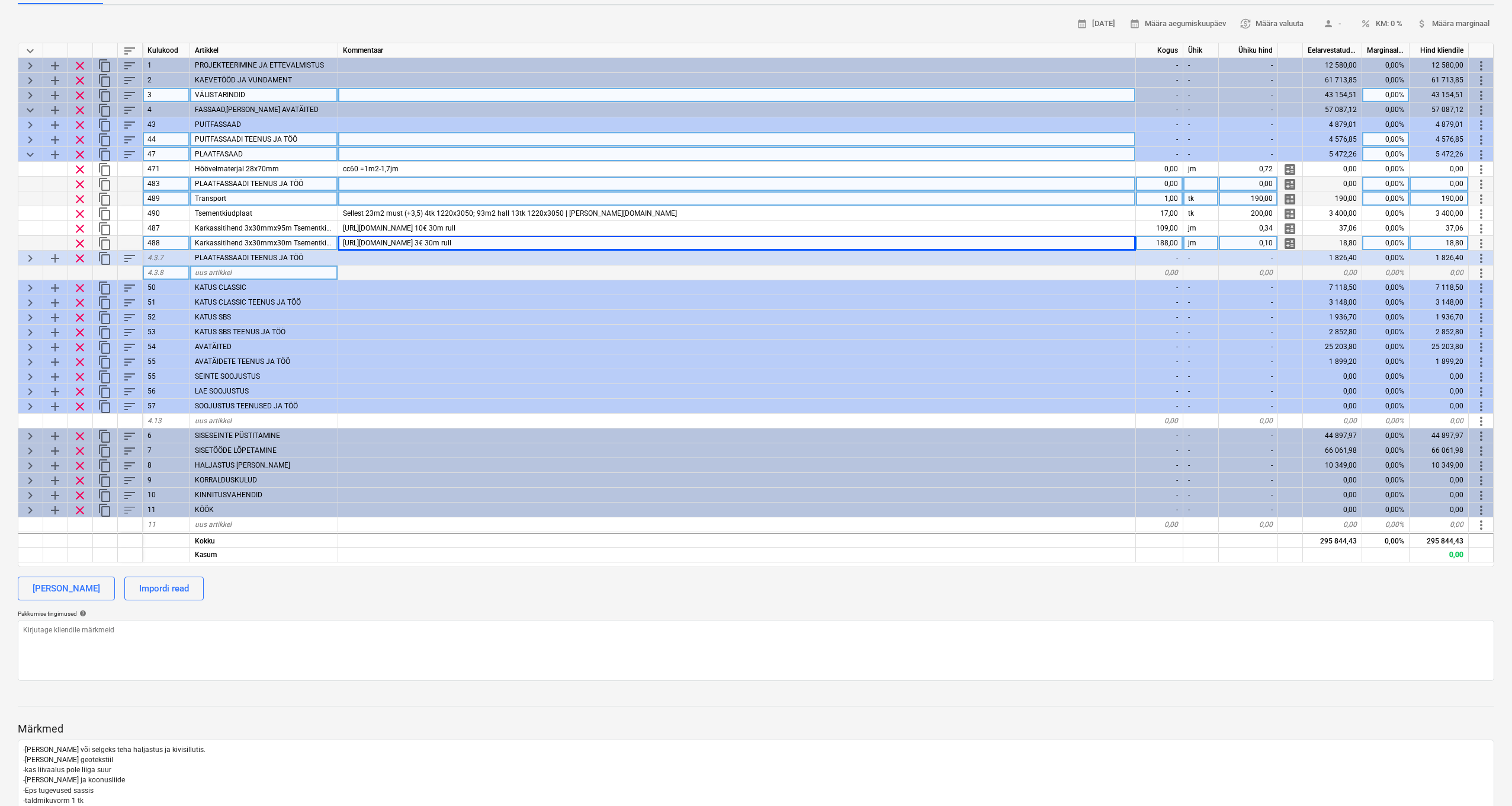
click at [1176, 197] on div "1,00" at bounding box center [1160, 199] width 48 height 15
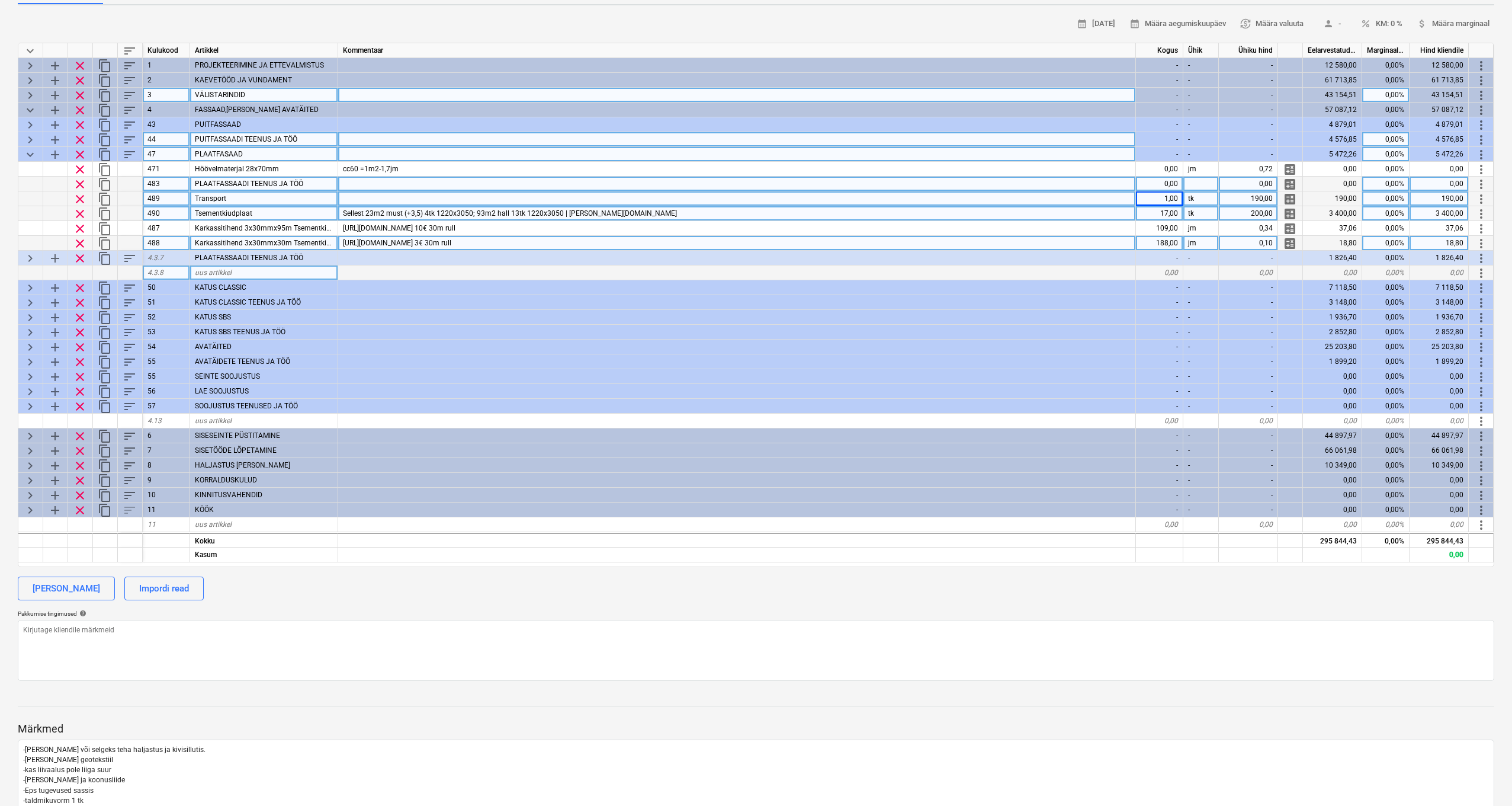
click at [1171, 211] on div "17,00" at bounding box center [1160, 213] width 48 height 15
click at [1210, 213] on div "tk" at bounding box center [1202, 213] width 36 height 15
click at [692, 218] on div "Sellest 23m2 must (+3,5) 4tk 1220x3050; 93m2 hall 13tk 1220x3050 | Bestor.ee" at bounding box center [737, 213] width 798 height 15
click at [695, 214] on input "Sellest 23m2 must (+3,5) 4tk 1220x3050; 93m2 hall 13tk 1220x3050 | Bestor.ee" at bounding box center [736, 213] width 797 height 14
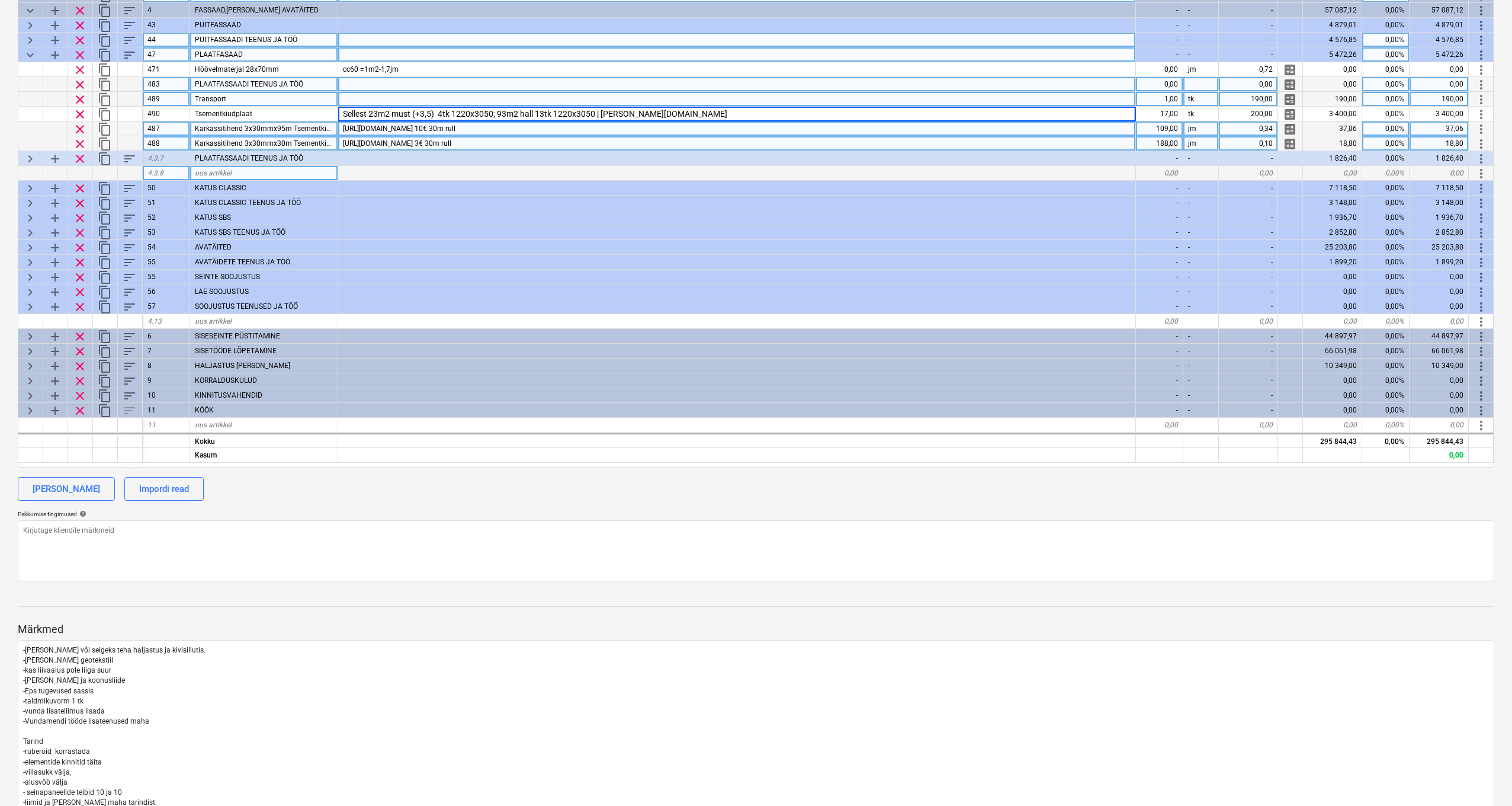
scroll to position [249, 1]
click at [657, 125] on div "https://www.ehituskaup24.ee/ee/karkassitihend-3-x-95mm-x-30m-lektar.html 10€ 30…" at bounding box center [737, 129] width 798 height 15
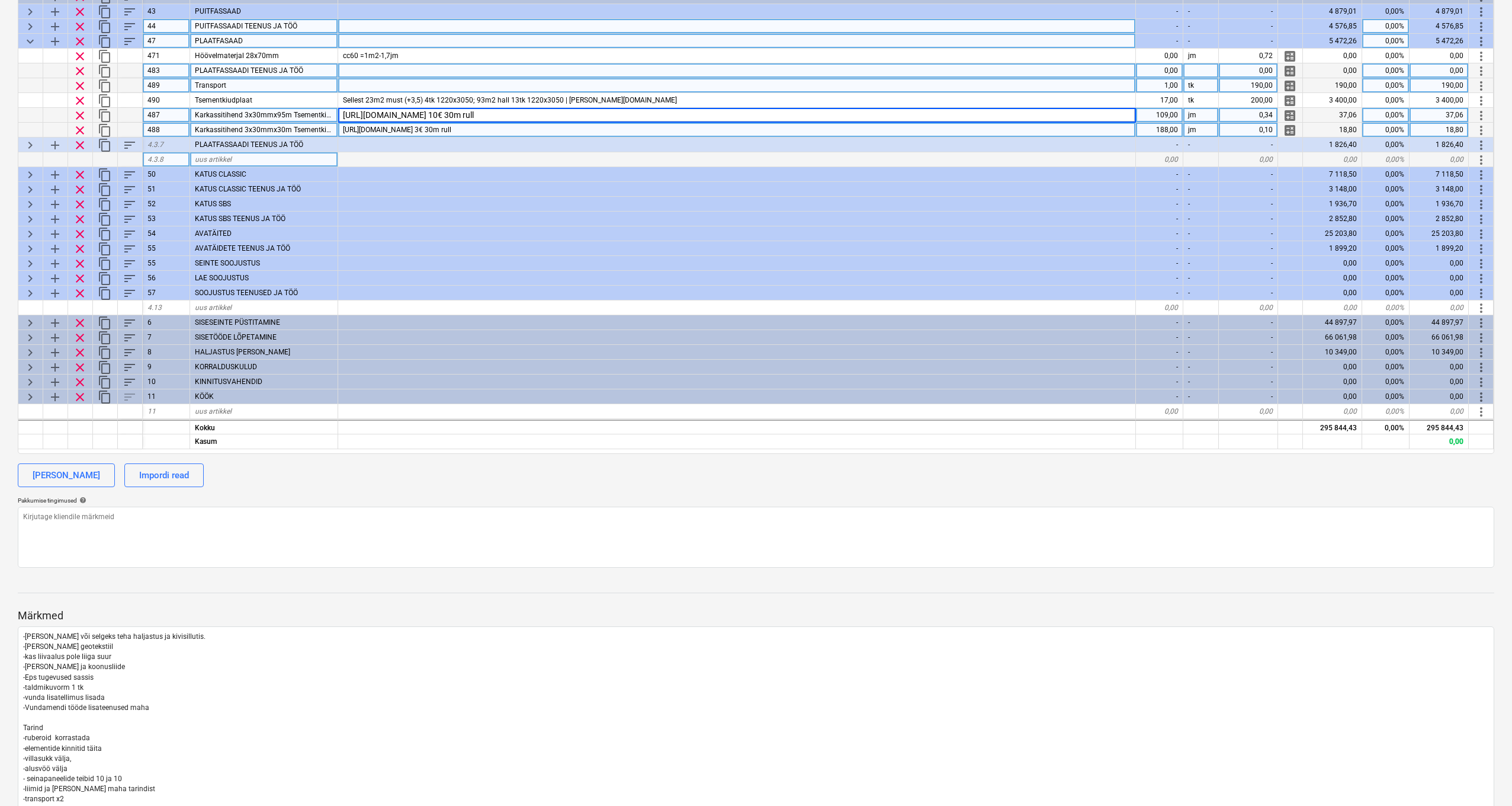
scroll to position [263, 0]
click at [690, 125] on div "https://www.ehituskaup24.ee/ee/karkassitihend-3-x-30mm-x-30m-lektar.html 3€ 30m…" at bounding box center [737, 130] width 798 height 15
click at [686, 111] on div "https://www.ehituskaup24.ee/ee/karkassitihend-3-x-95mm-x-30m-lektar.html 10€ 30…" at bounding box center [737, 115] width 798 height 15
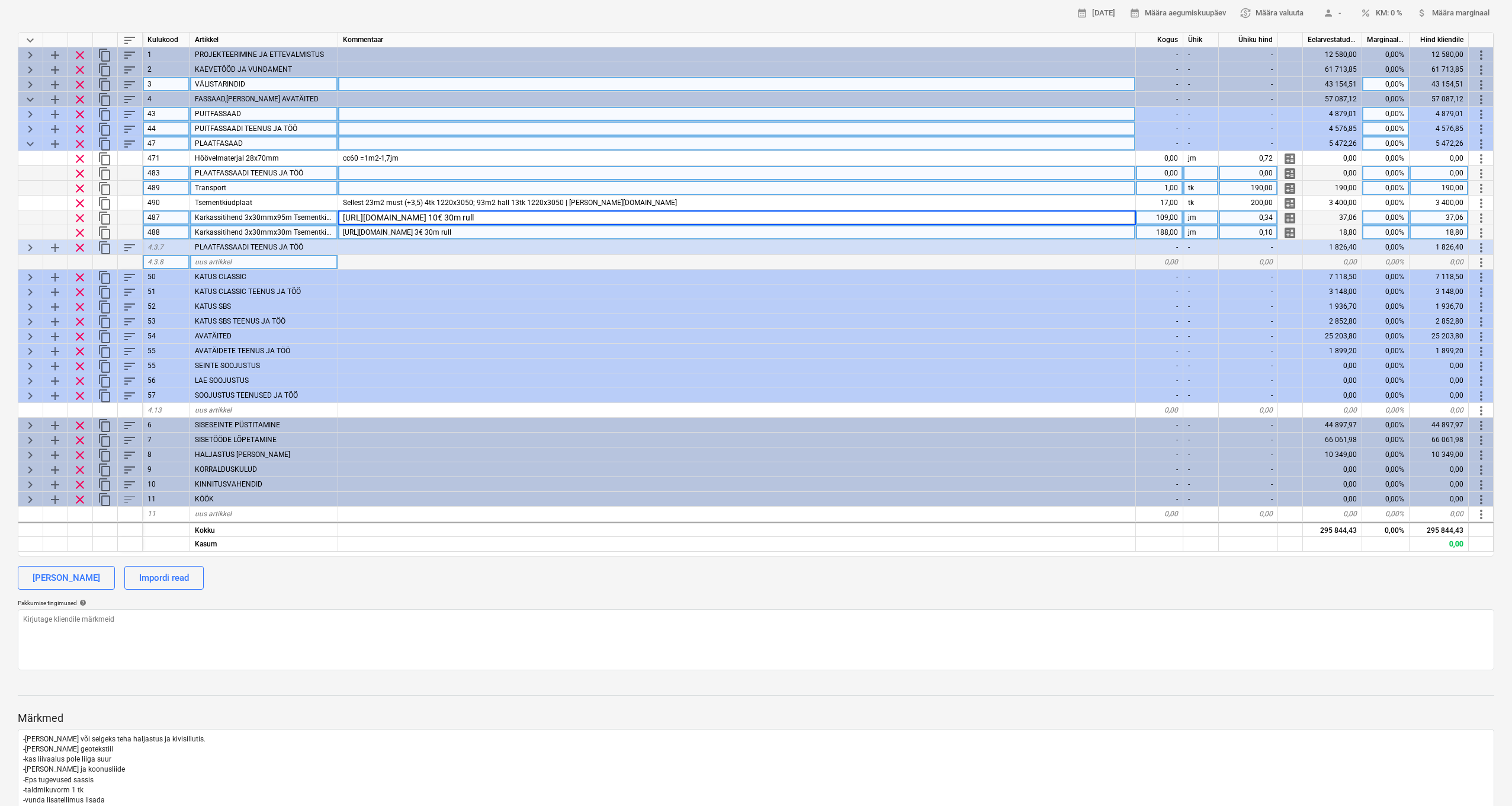
scroll to position [160, 0]
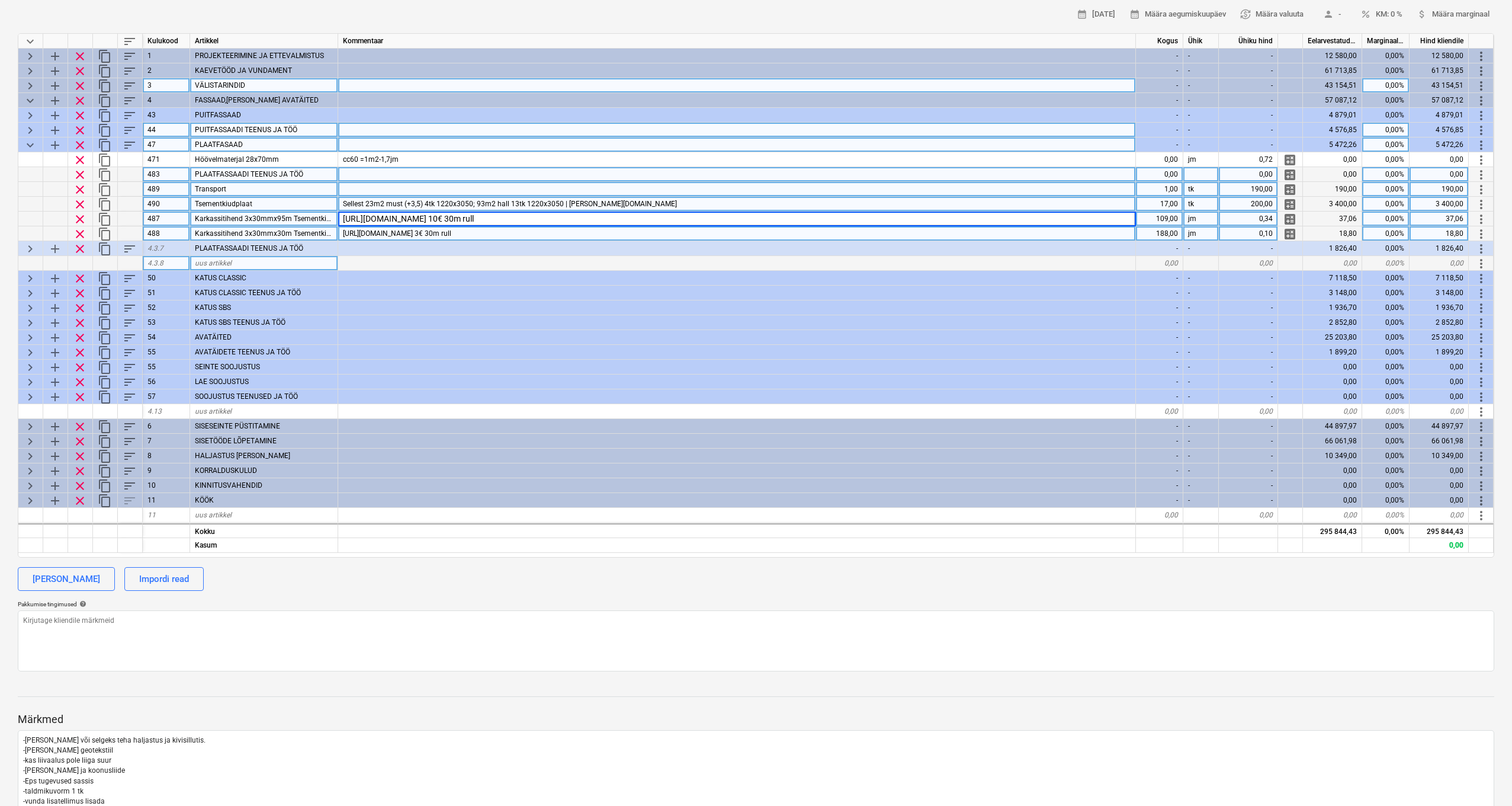
click at [617, 201] on div "Sellest 23m2 must (+3,5) 4tk 1220x3050; 93m2 hall 13tk 1220x3050 | Bestor.ee" at bounding box center [737, 204] width 798 height 15
click at [650, 212] on div "https://www.ehituskaup24.ee/ee/karkassitihend-3-x-95mm-x-30m-lektar.html 10€ 30…" at bounding box center [737, 219] width 798 height 15
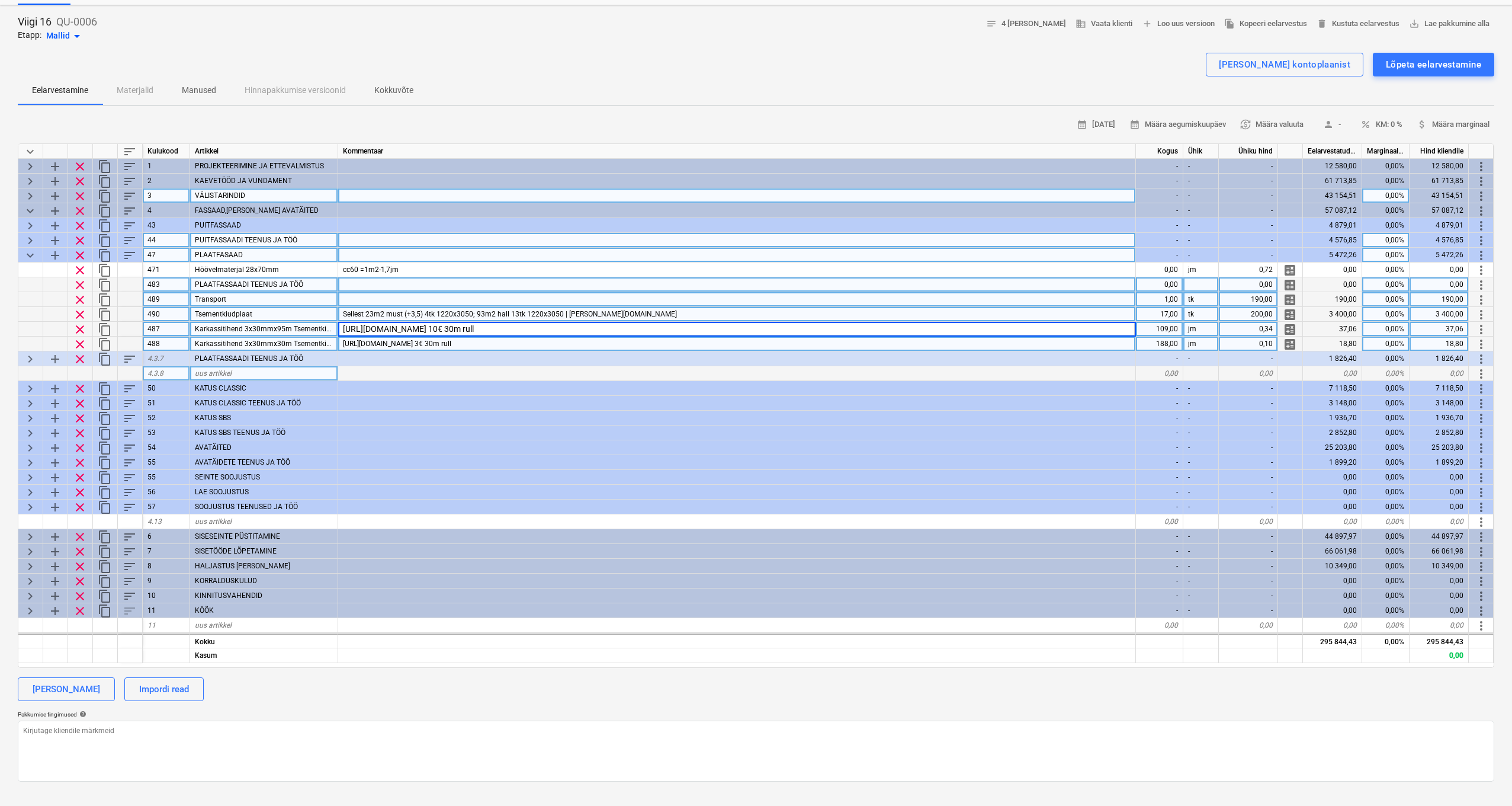
scroll to position [47, 0]
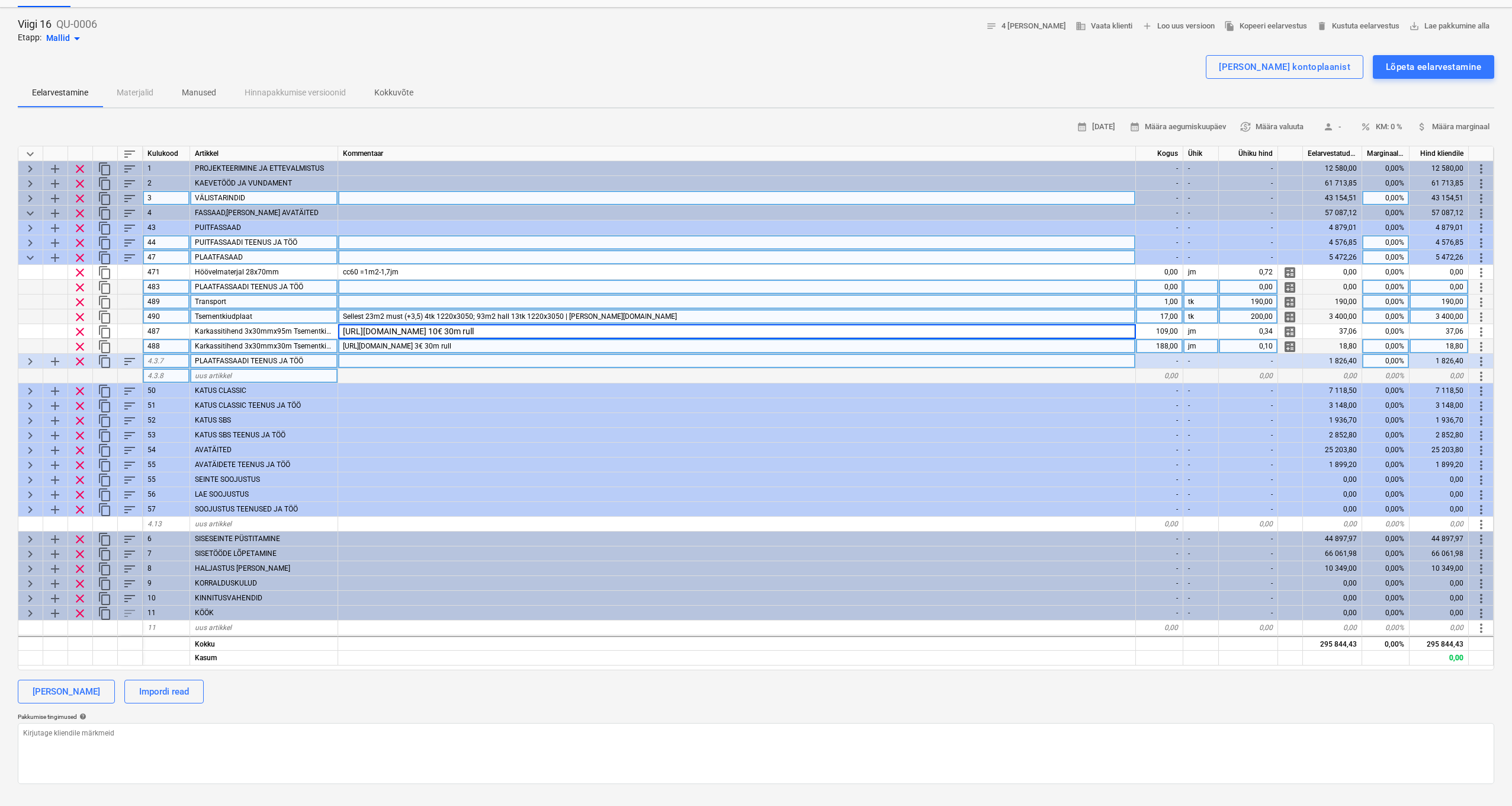
click at [29, 358] on span "keyboard_arrow_right" at bounding box center [30, 361] width 14 height 14
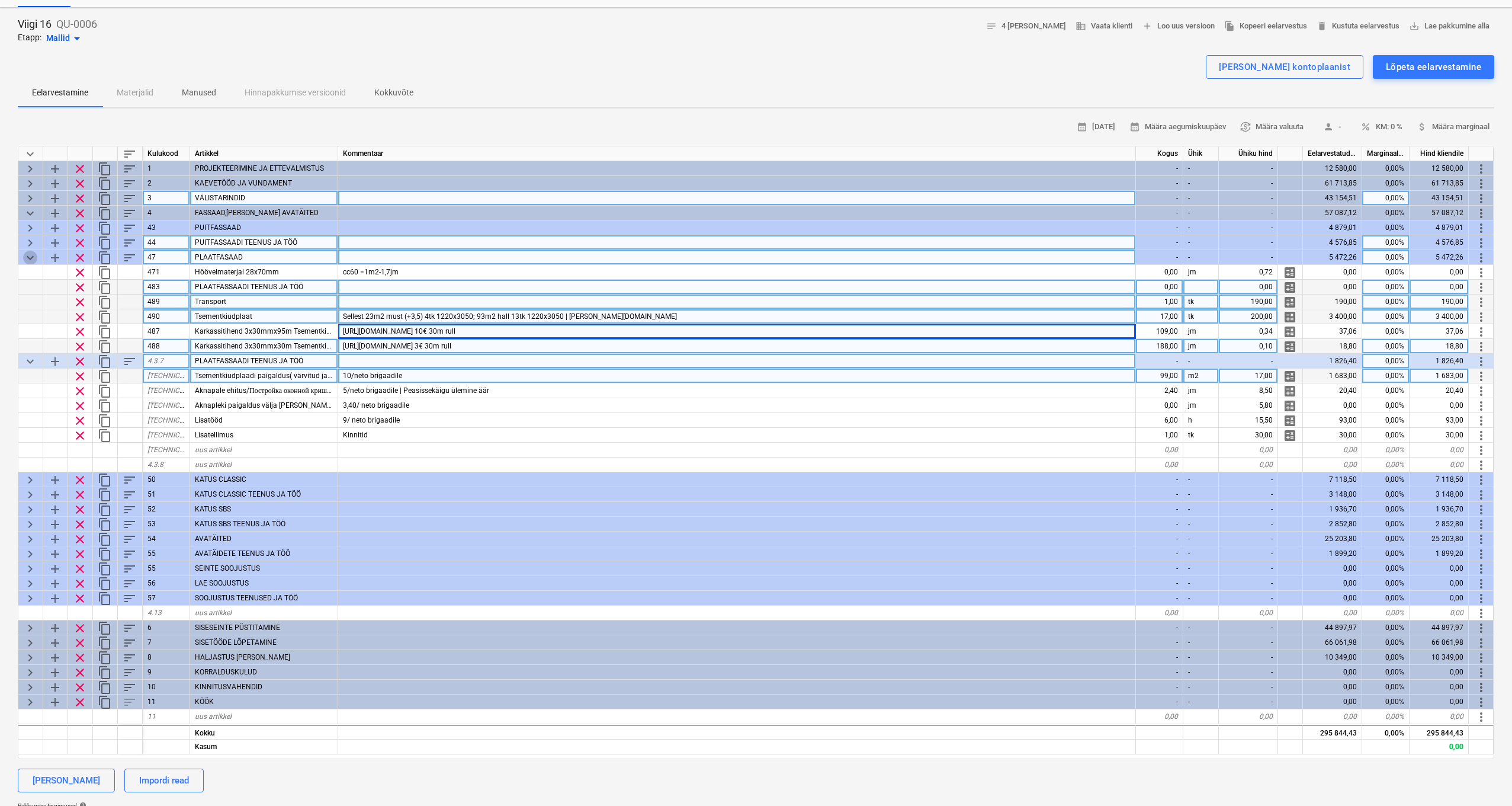
click at [32, 257] on span "keyboard_arrow_down" at bounding box center [30, 257] width 14 height 14
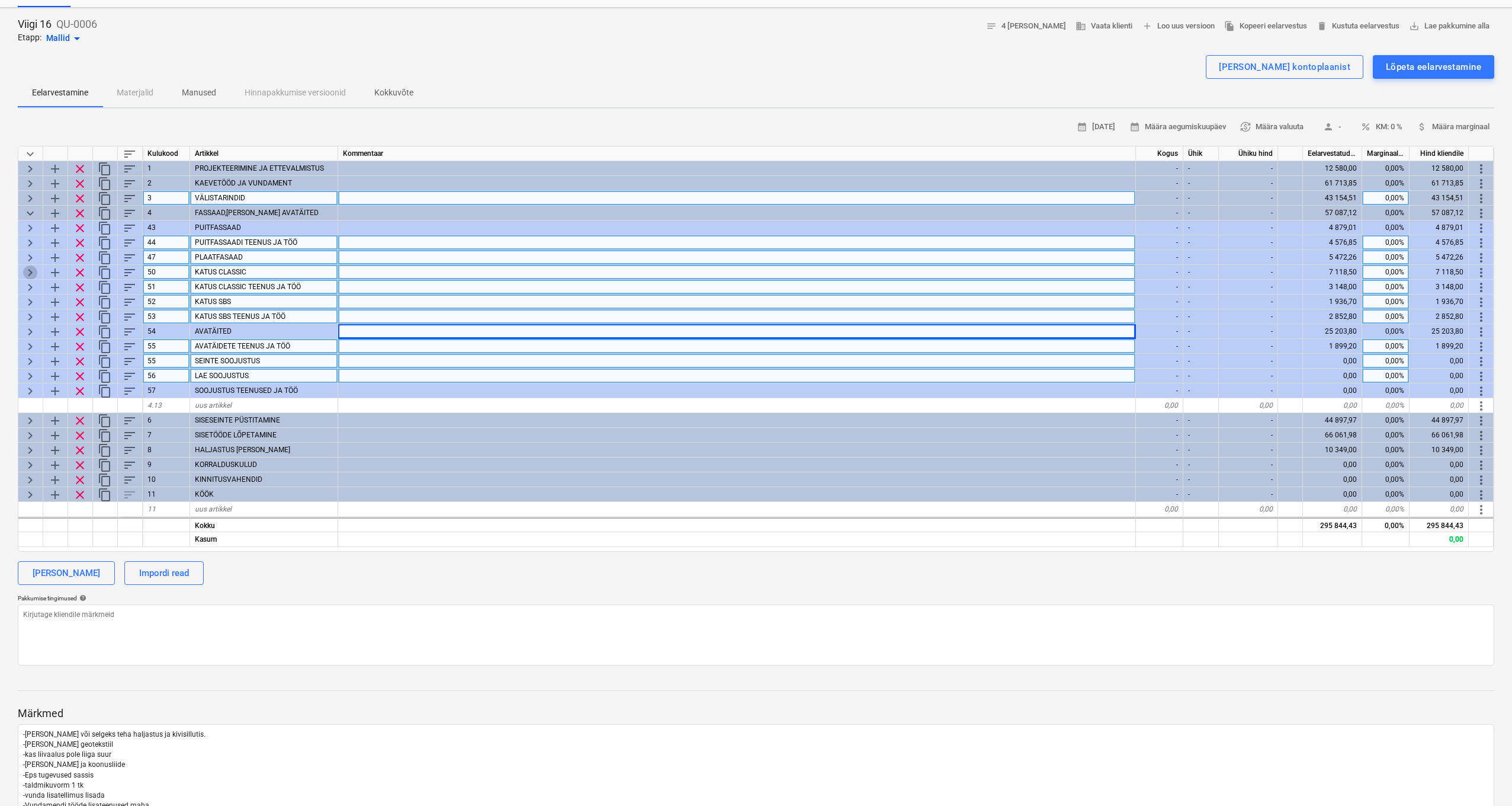
click at [28, 269] on span "keyboard_arrow_right" at bounding box center [30, 272] width 14 height 14
type textarea "x"
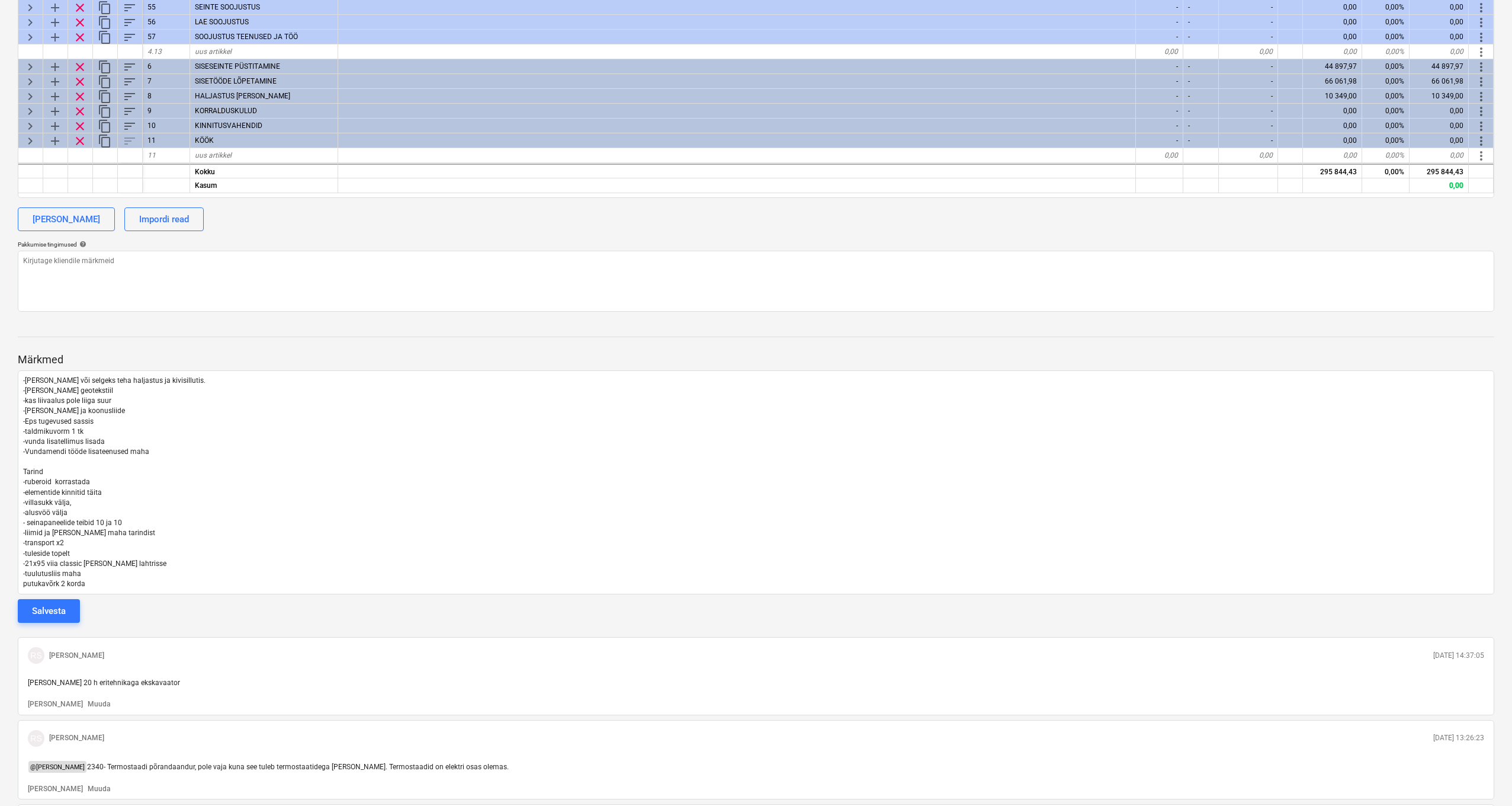
scroll to position [554, 0]
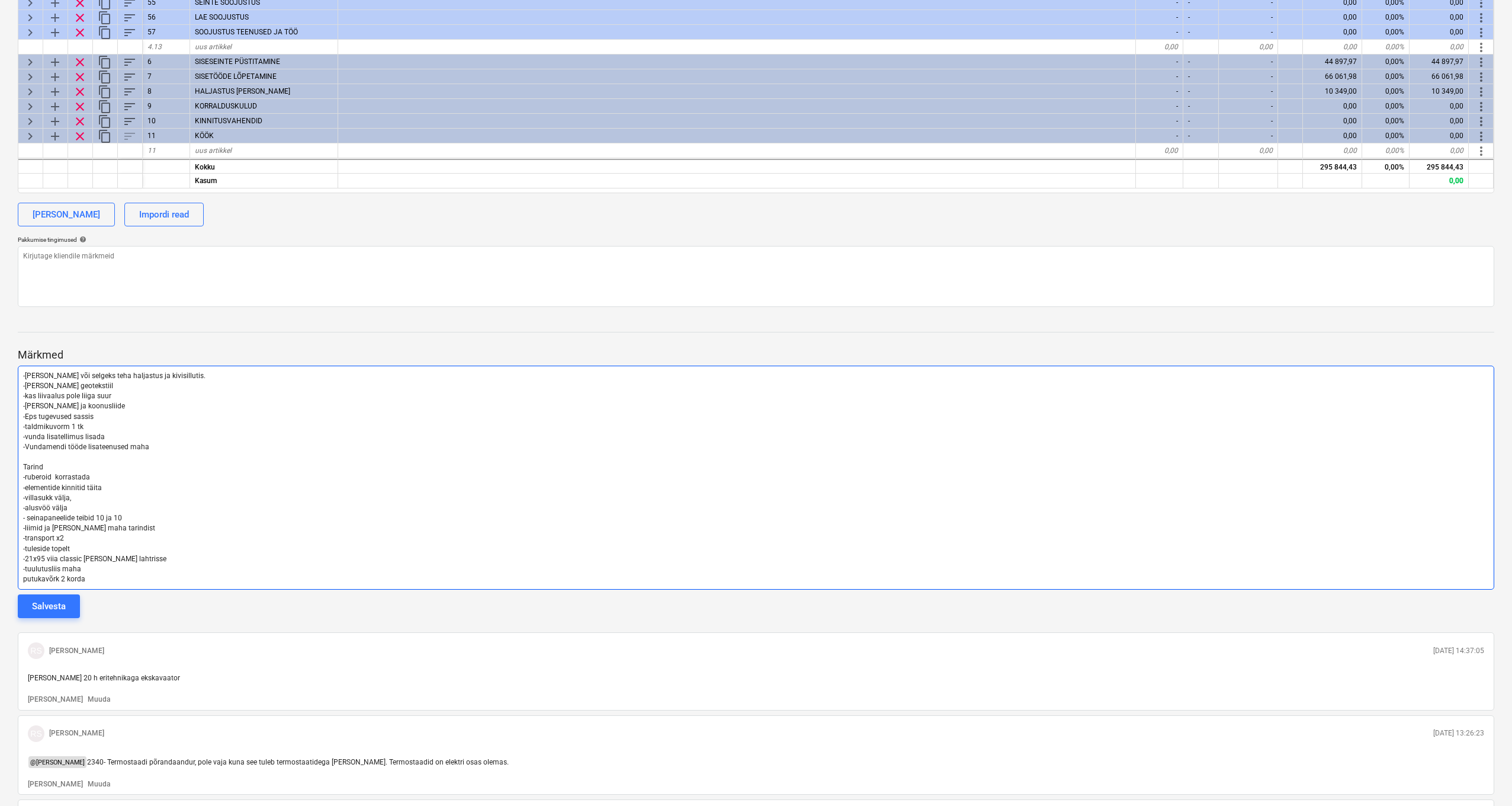
click at [102, 578] on p "putukavõrk 2 korda" at bounding box center [756, 580] width 1466 height 10
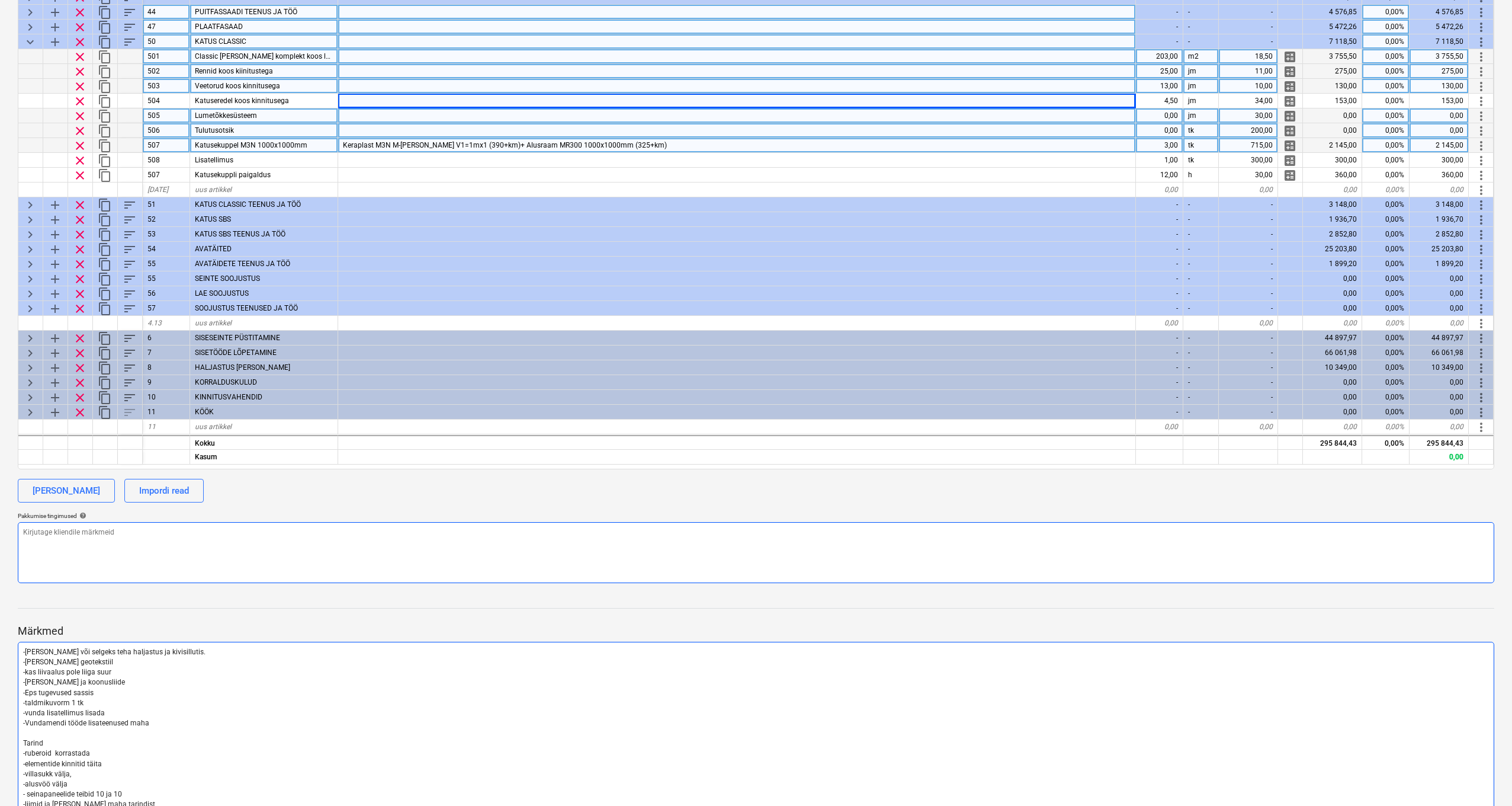
scroll to position [219, 0]
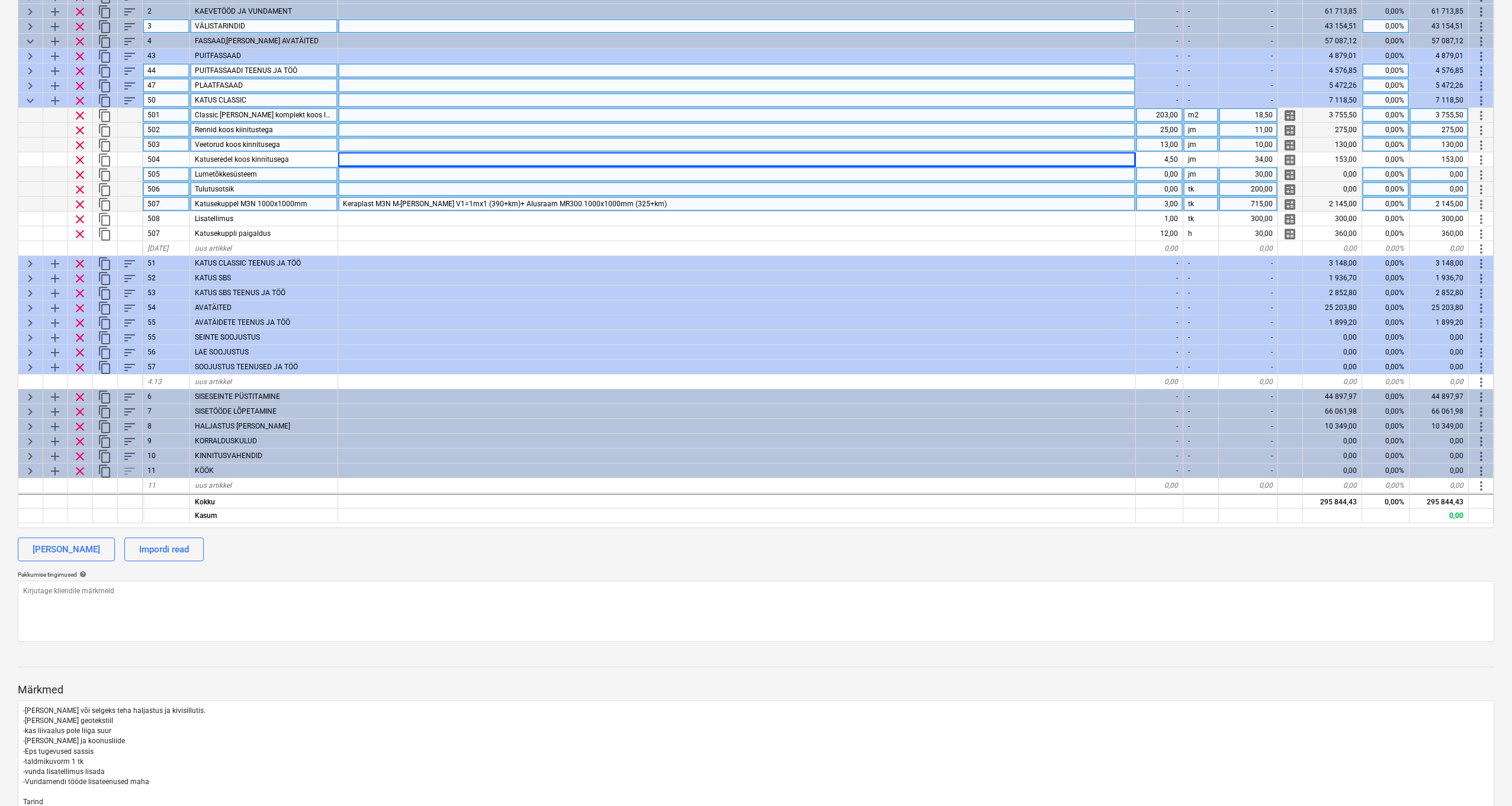
click at [1166, 202] on div "3,00" at bounding box center [1160, 204] width 48 height 15
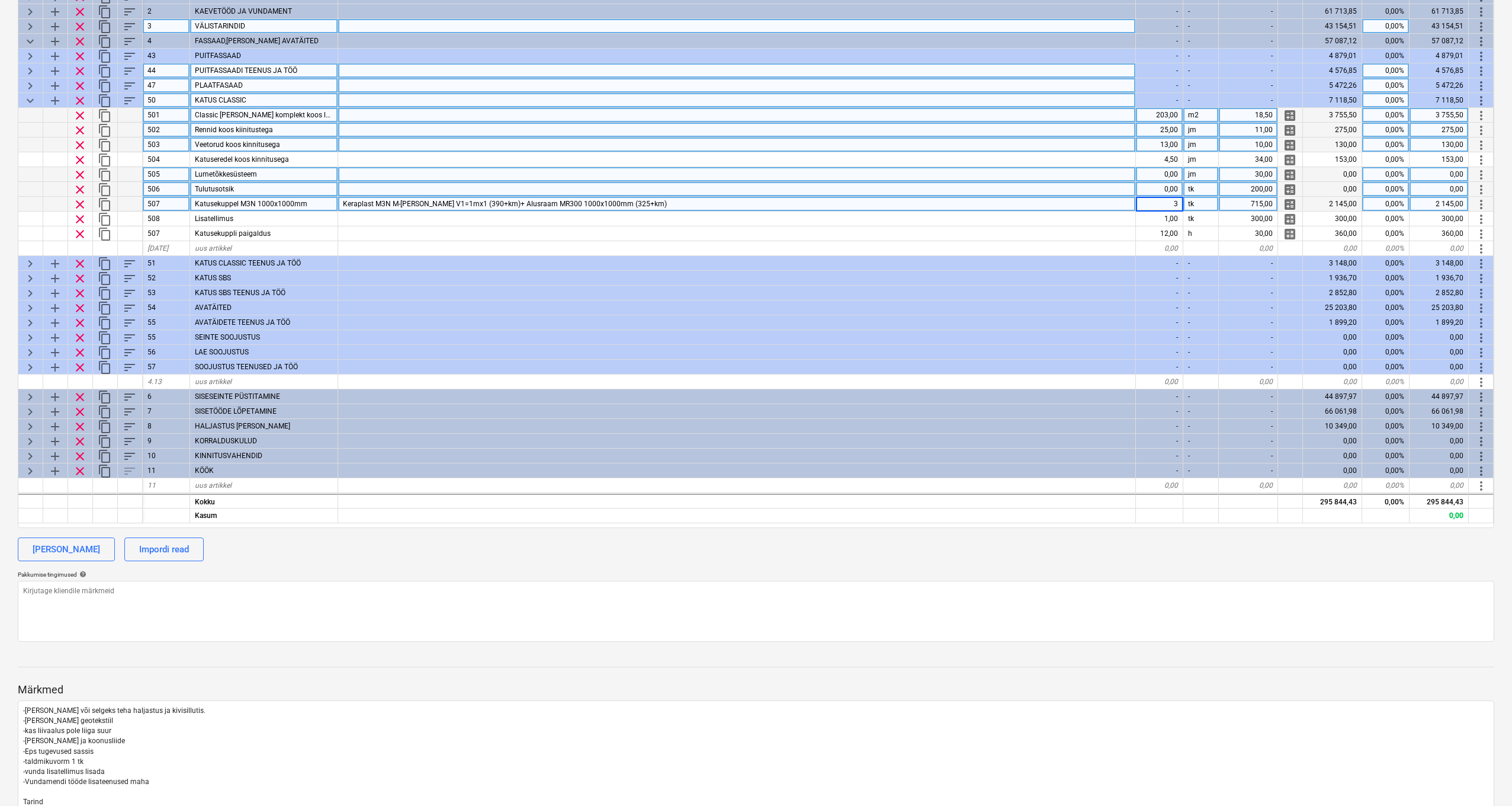
click at [1270, 202] on div "715,00" at bounding box center [1248, 204] width 59 height 15
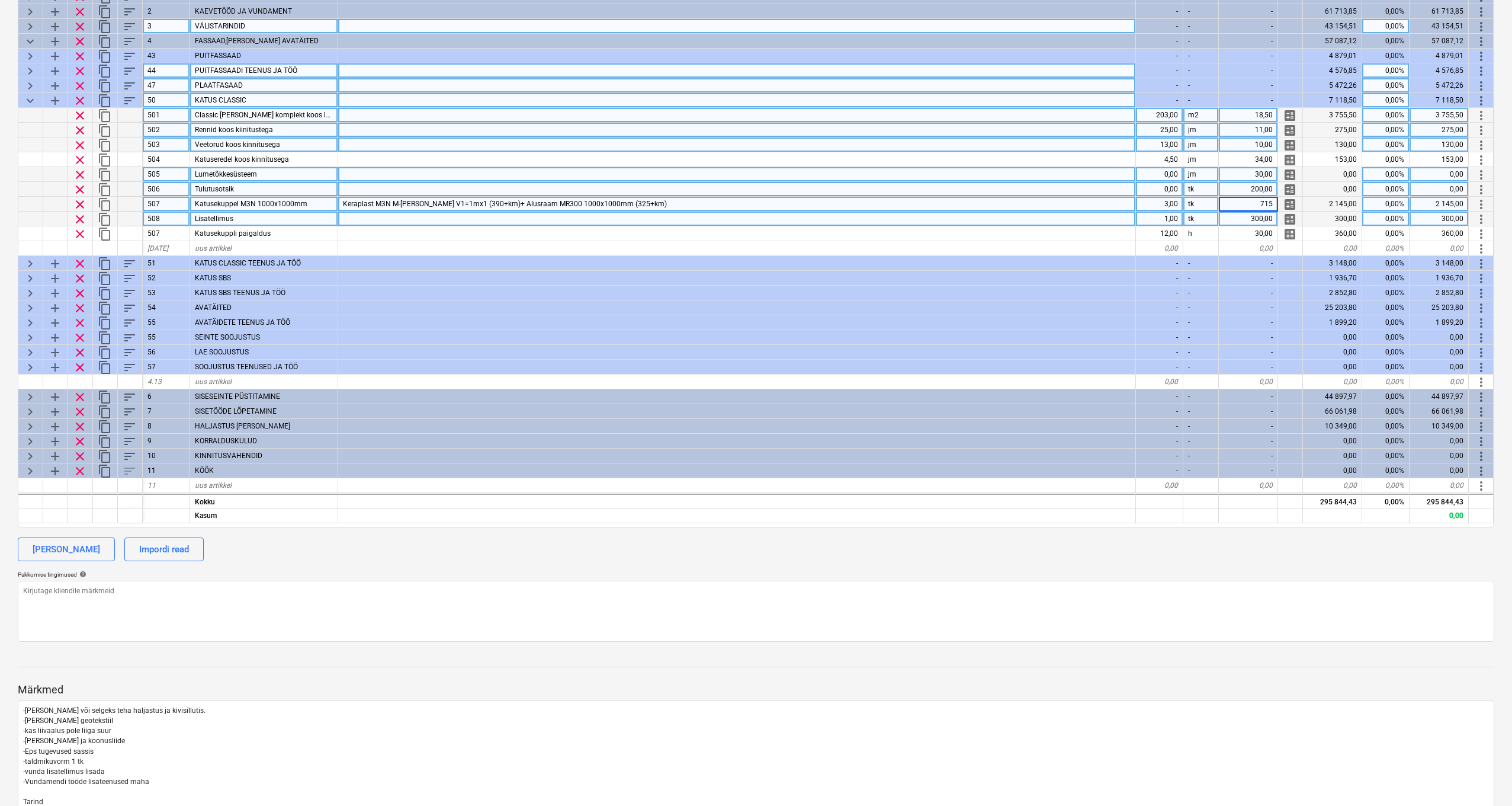
click at [1167, 217] on div "1,00" at bounding box center [1160, 219] width 48 height 15
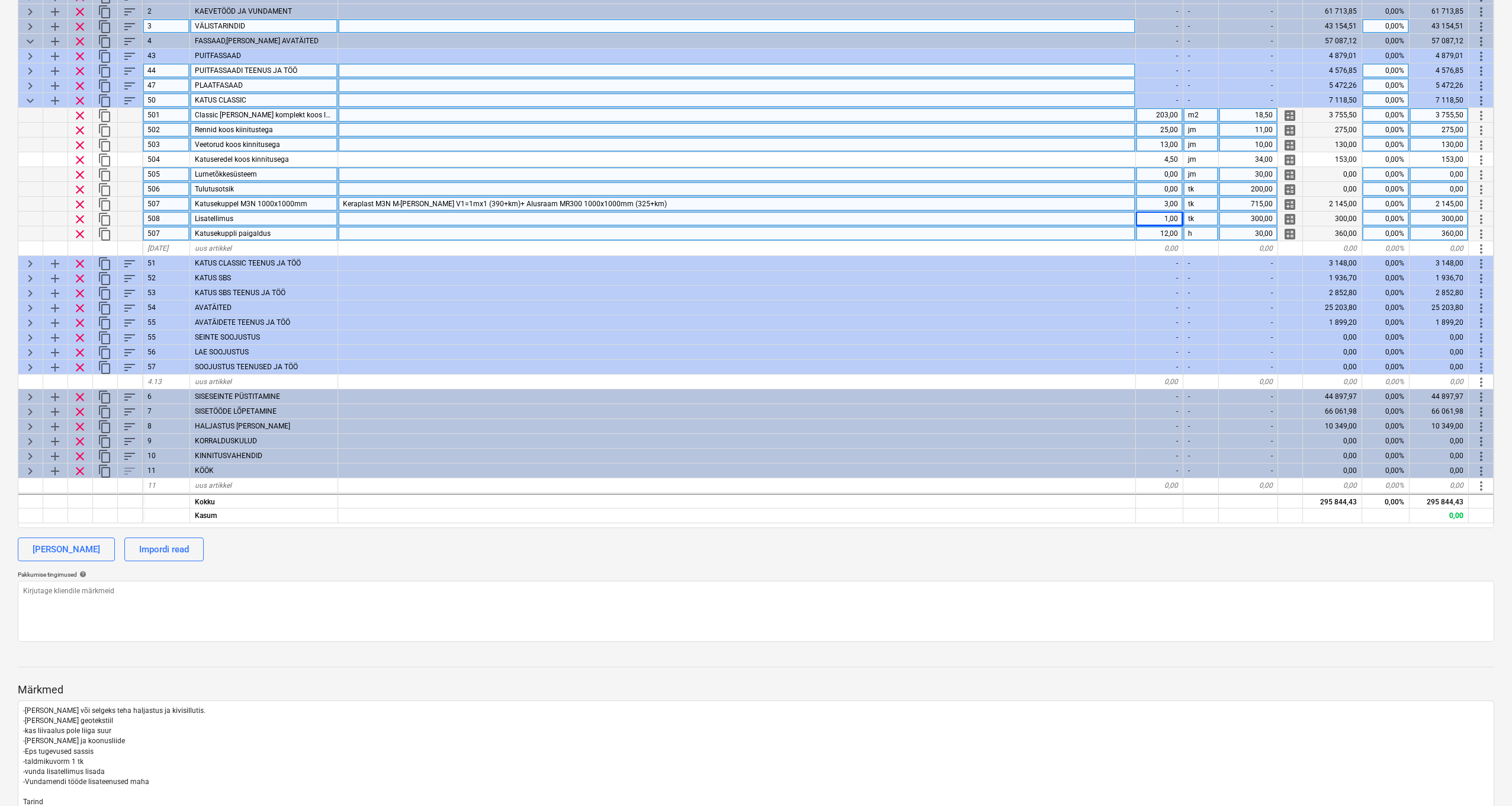
click at [1164, 231] on div "12,00" at bounding box center [1160, 234] width 48 height 15
click at [1270, 236] on div "30,00" at bounding box center [1248, 234] width 59 height 15
type input "20"
click at [31, 99] on span "keyboard_arrow_down" at bounding box center [30, 100] width 14 height 14
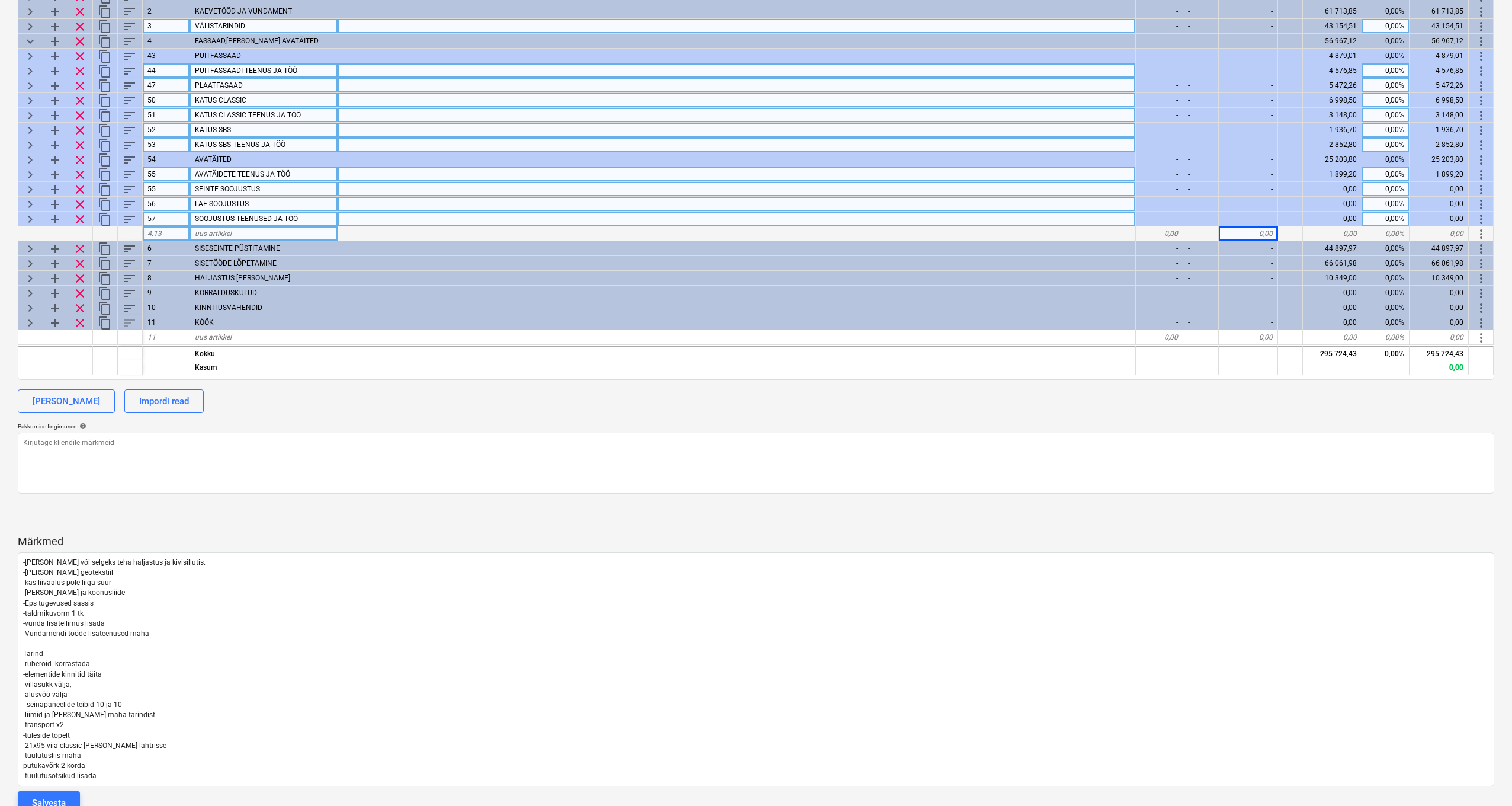
click at [30, 100] on span "keyboard_arrow_right" at bounding box center [30, 100] width 14 height 14
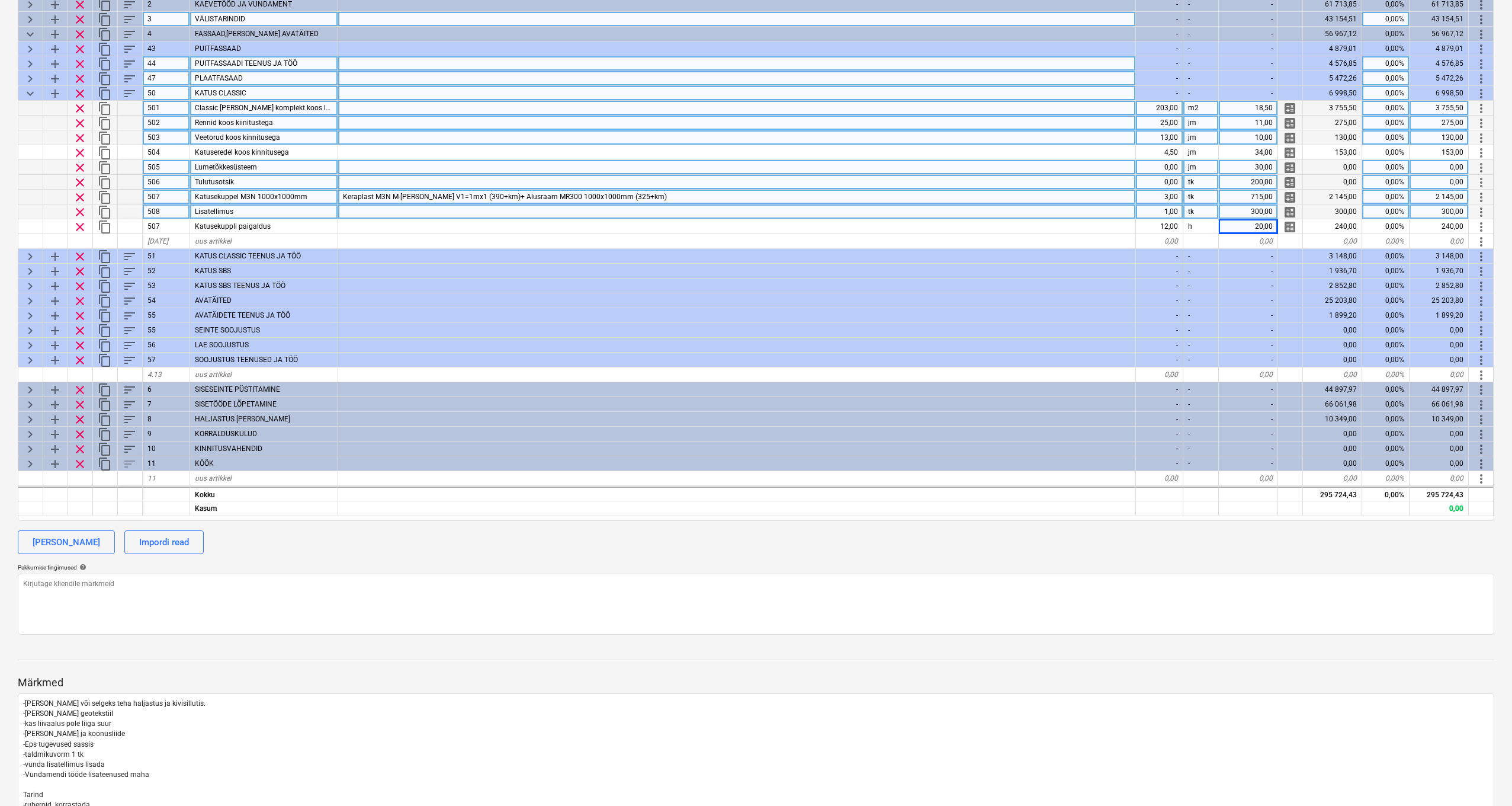
scroll to position [0, 1]
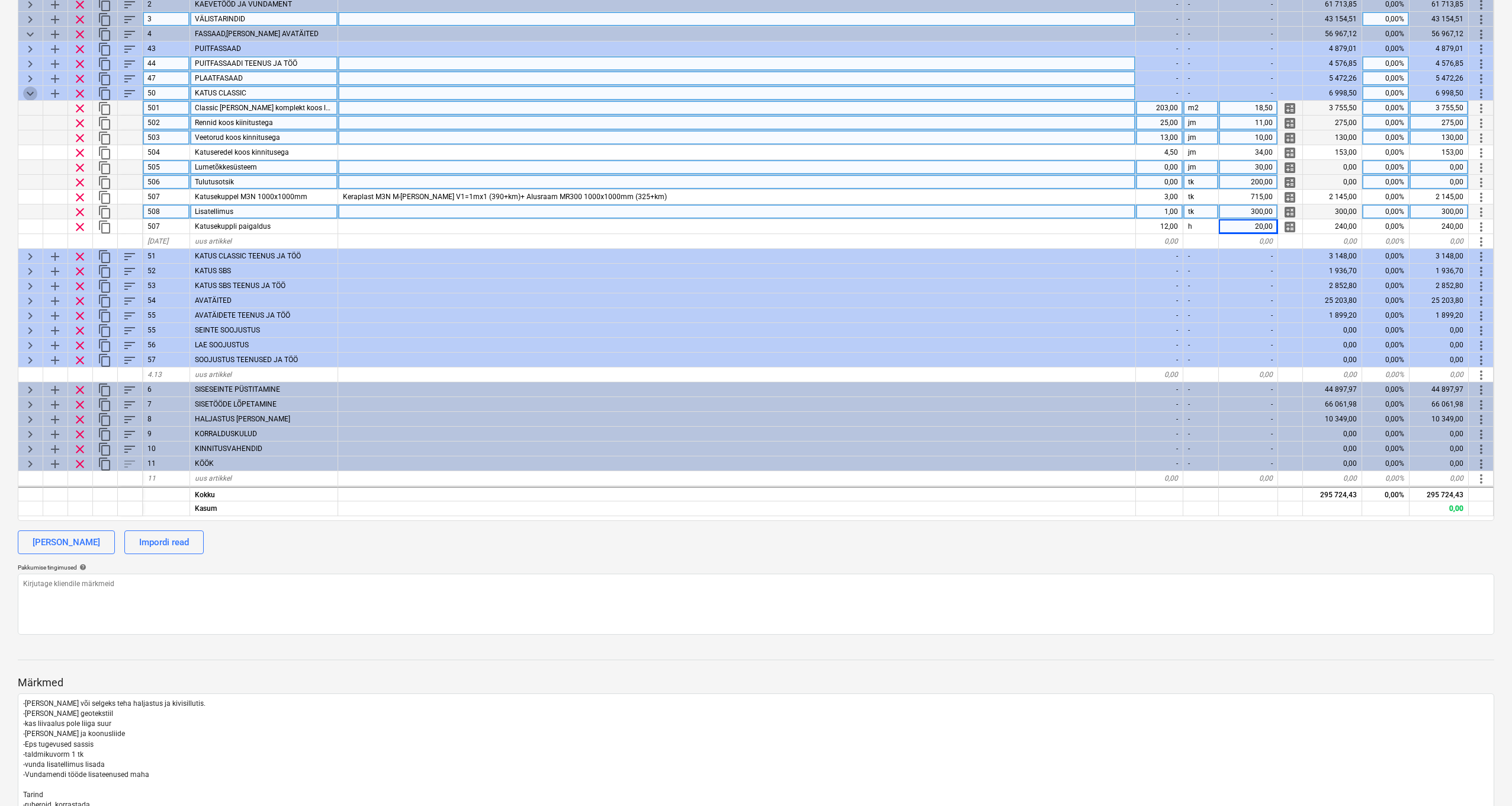
click at [28, 90] on span "keyboard_arrow_down" at bounding box center [30, 93] width 14 height 14
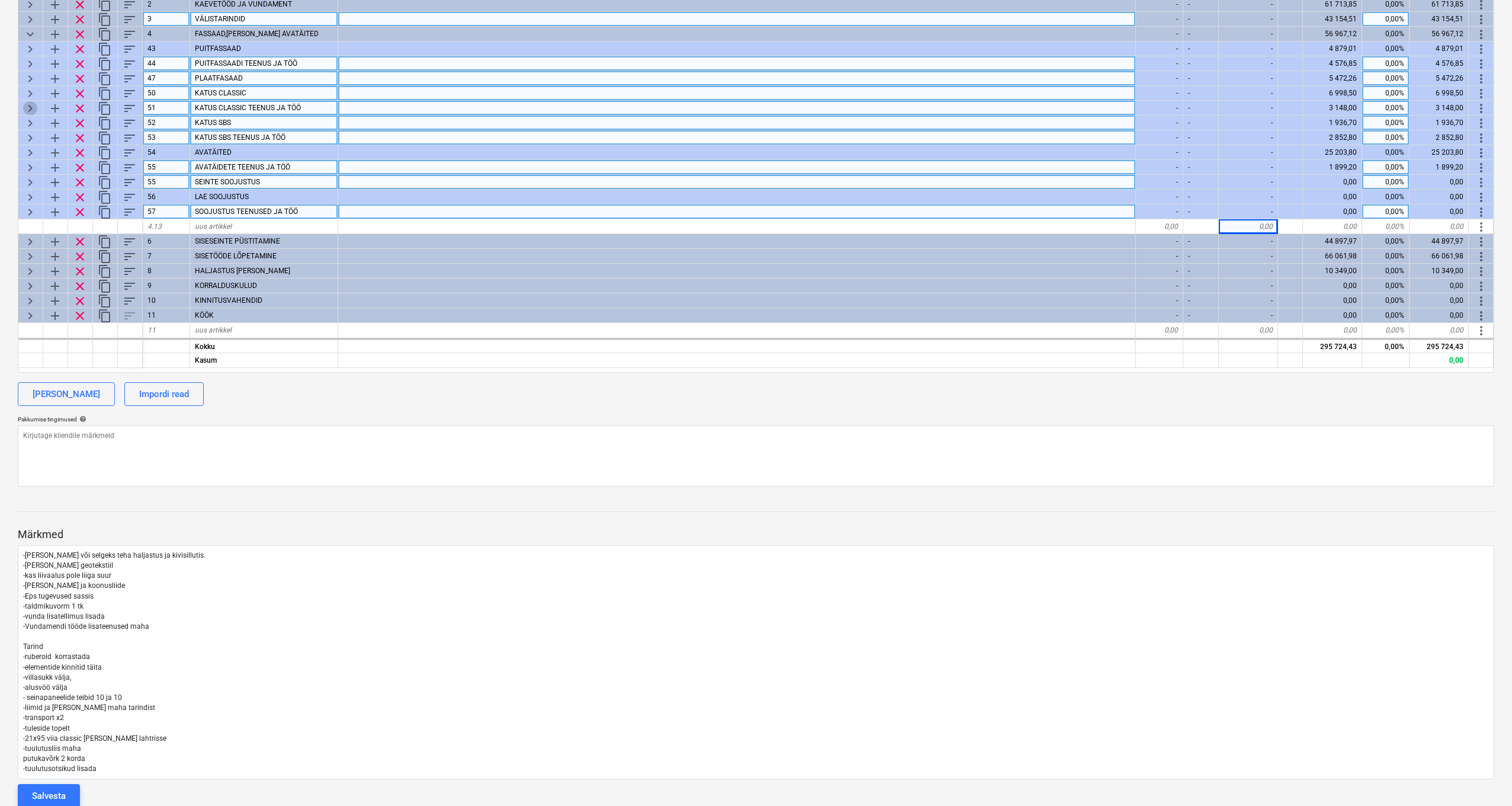
click at [27, 102] on span "keyboard_arrow_right" at bounding box center [30, 108] width 14 height 14
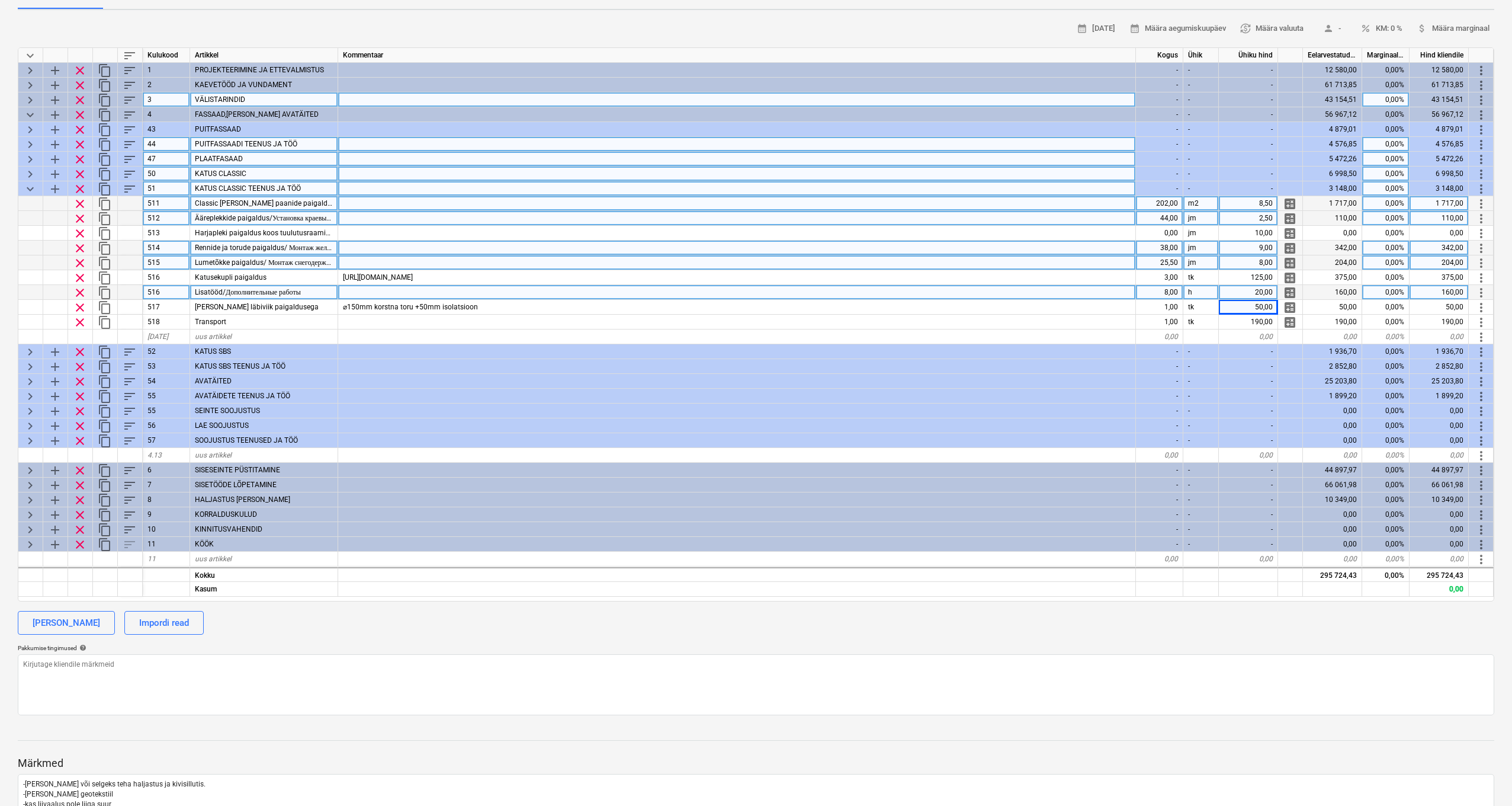
scroll to position [146, 0]
click at [306, 201] on div "Classic katuse paanide paigaldus" at bounding box center [264, 204] width 148 height 15
click at [323, 202] on input "Classic katuse paanide paigaldus" at bounding box center [264, 203] width 148 height 14
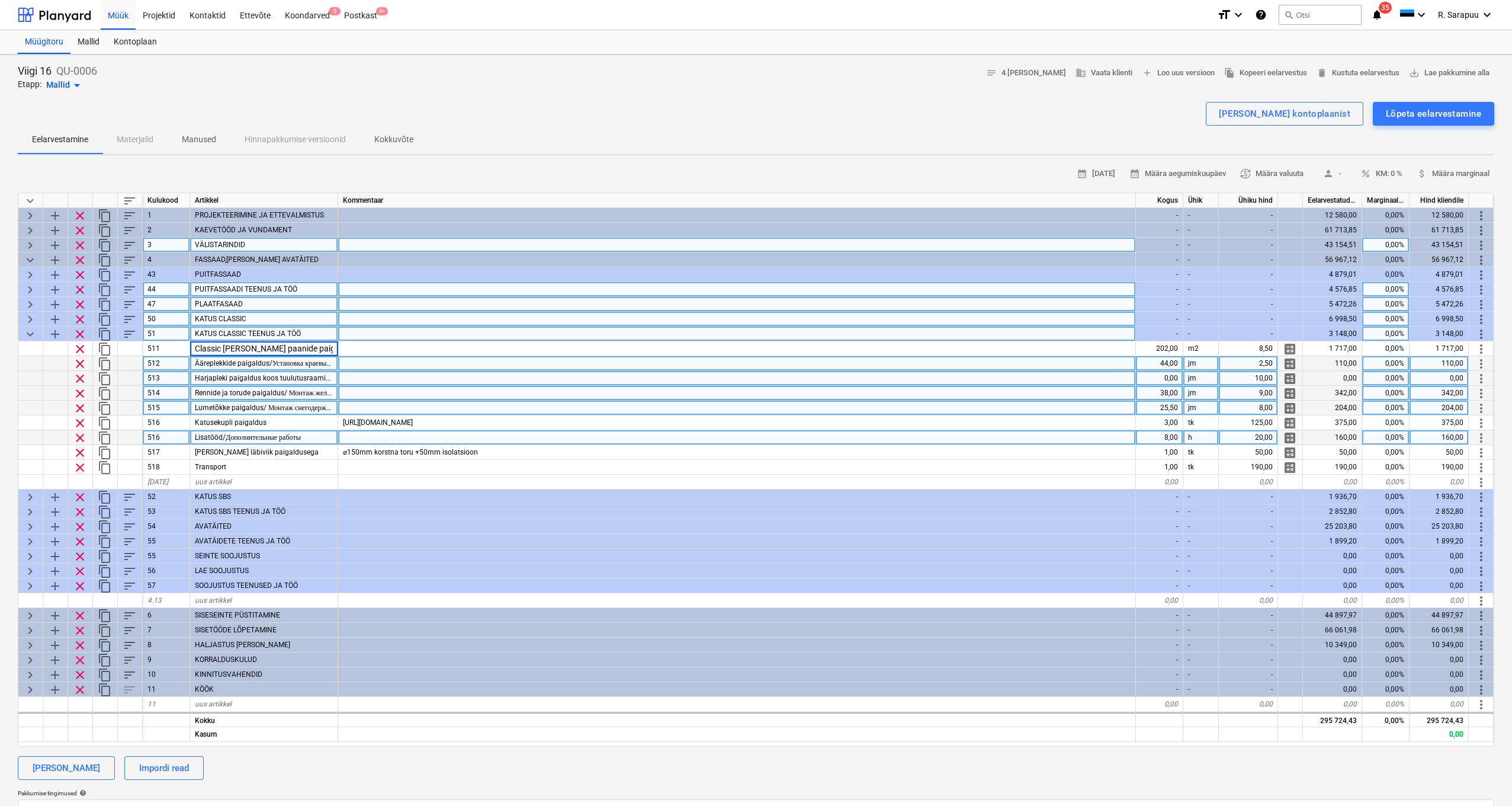
scroll to position [0, 0]
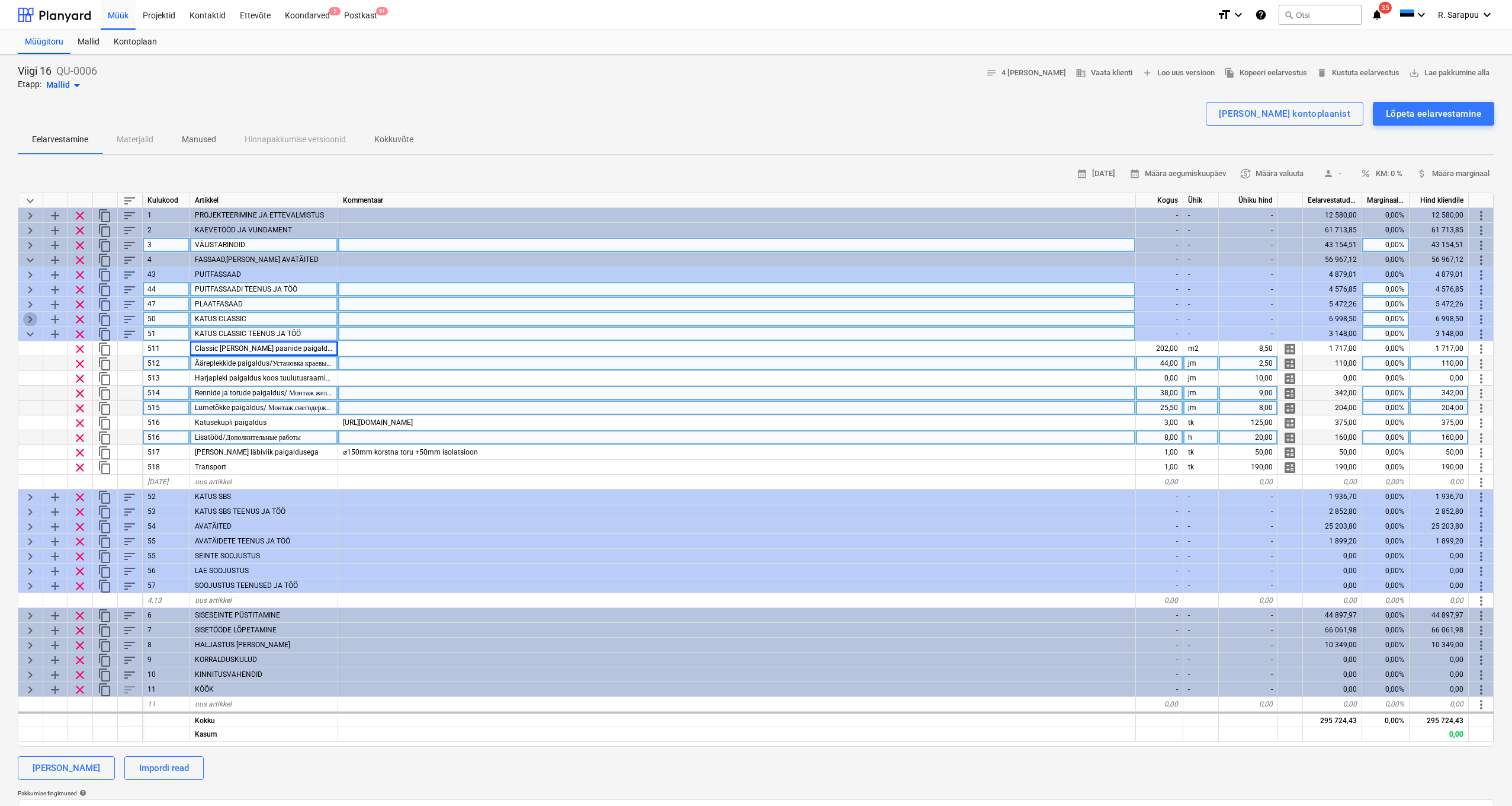
click at [28, 318] on span "keyboard_arrow_right" at bounding box center [30, 319] width 14 height 14
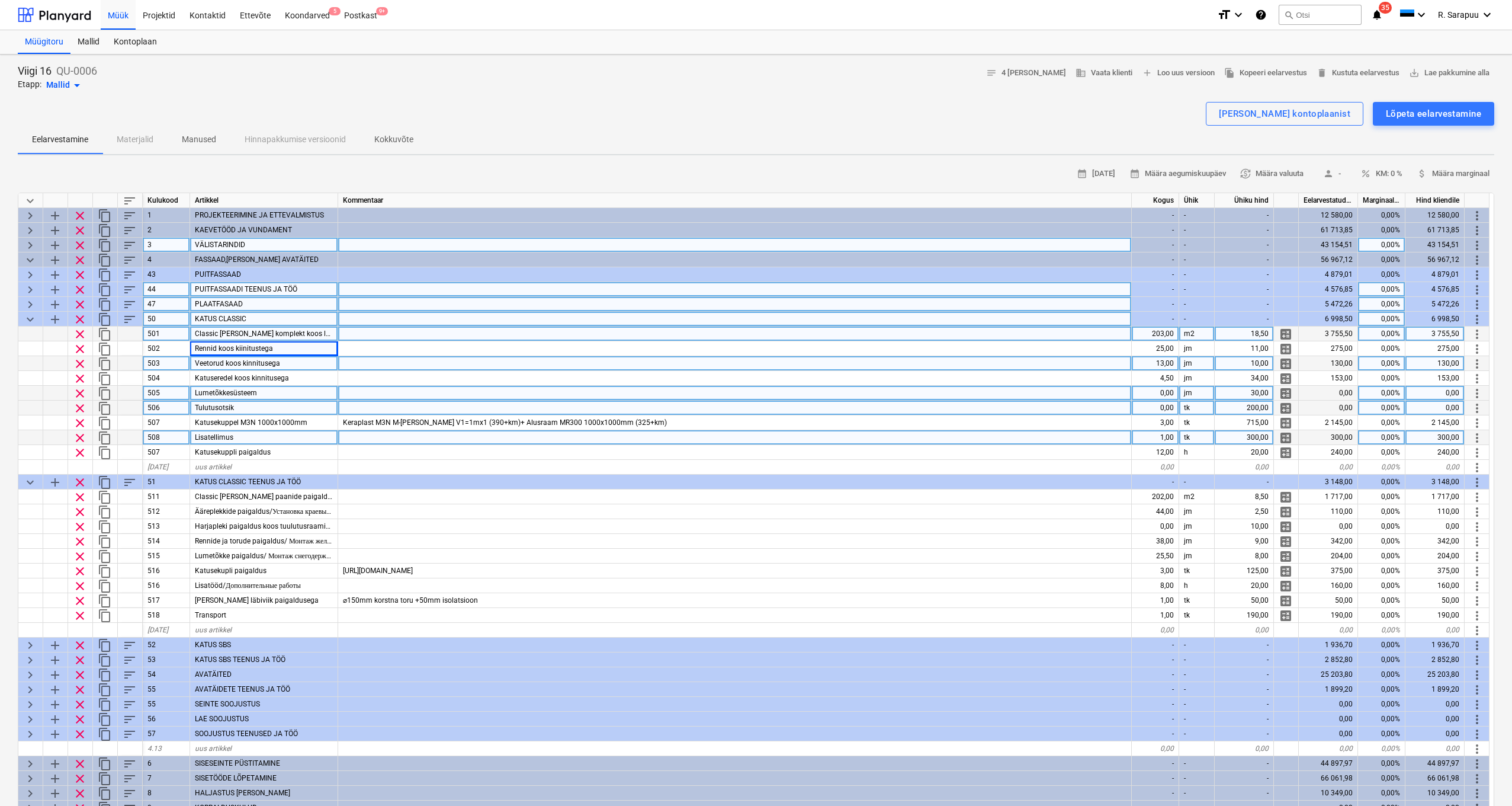
click at [241, 333] on span "Classic katuse komplekt koos lumetõkke ja ääreplekidega" at bounding box center [303, 334] width 217 height 8
click at [248, 331] on input "Classic katuse komplekt koos lumetõkke ja ääreplekidega" at bounding box center [264, 334] width 148 height 14
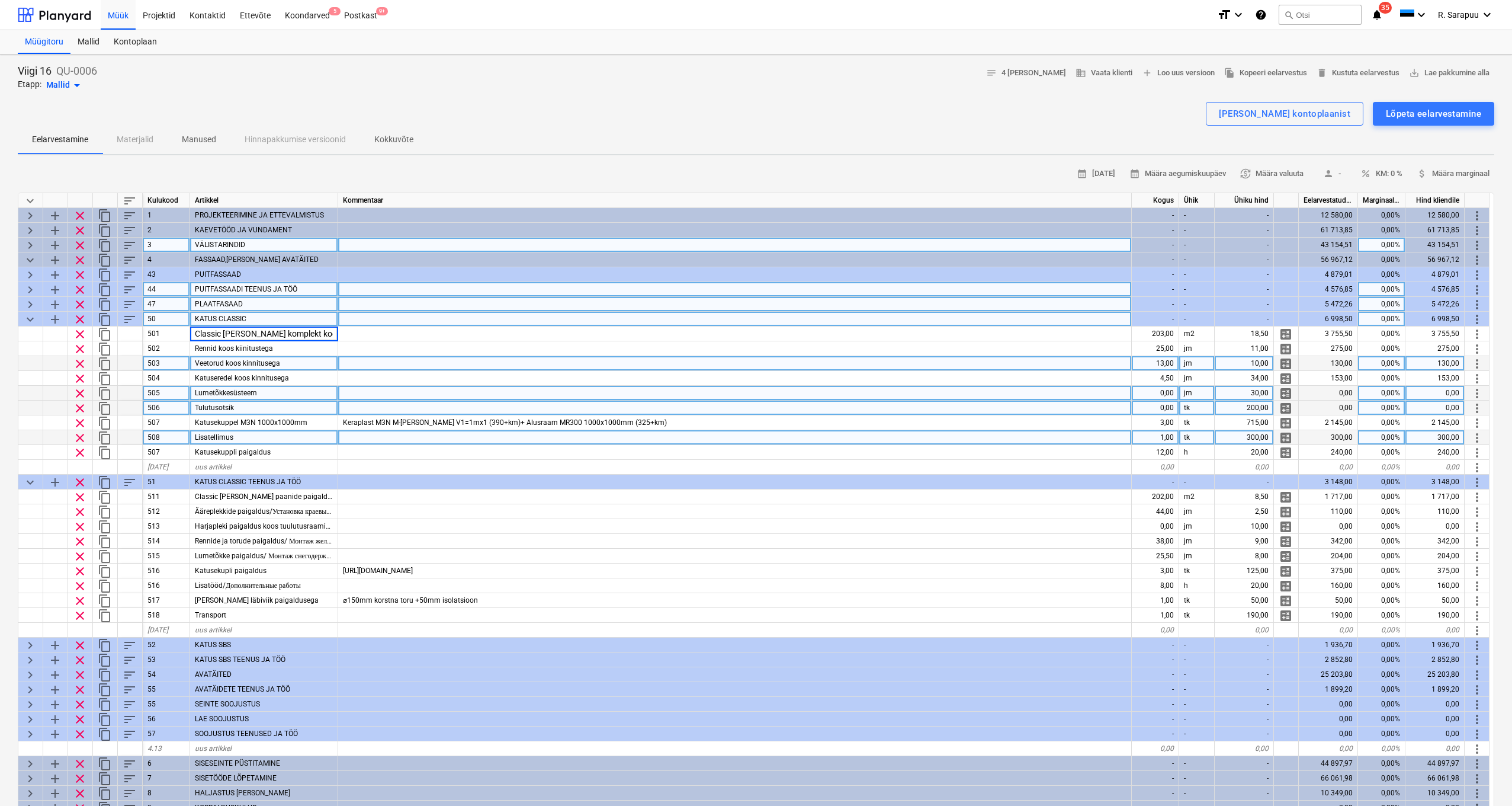
click at [31, 320] on span "keyboard_arrow_down" at bounding box center [30, 319] width 14 height 14
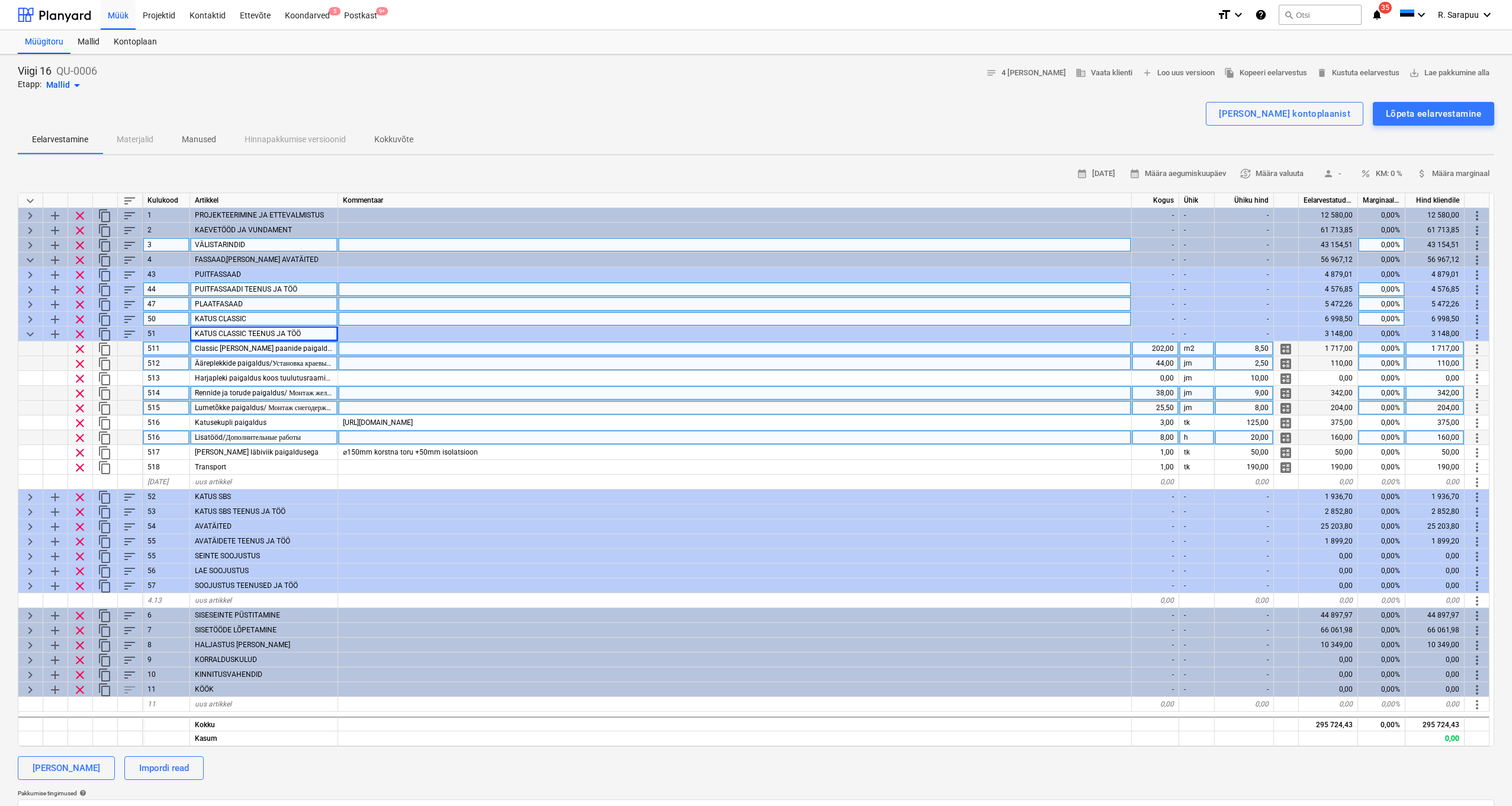
click at [429, 350] on div at bounding box center [735, 349] width 794 height 15
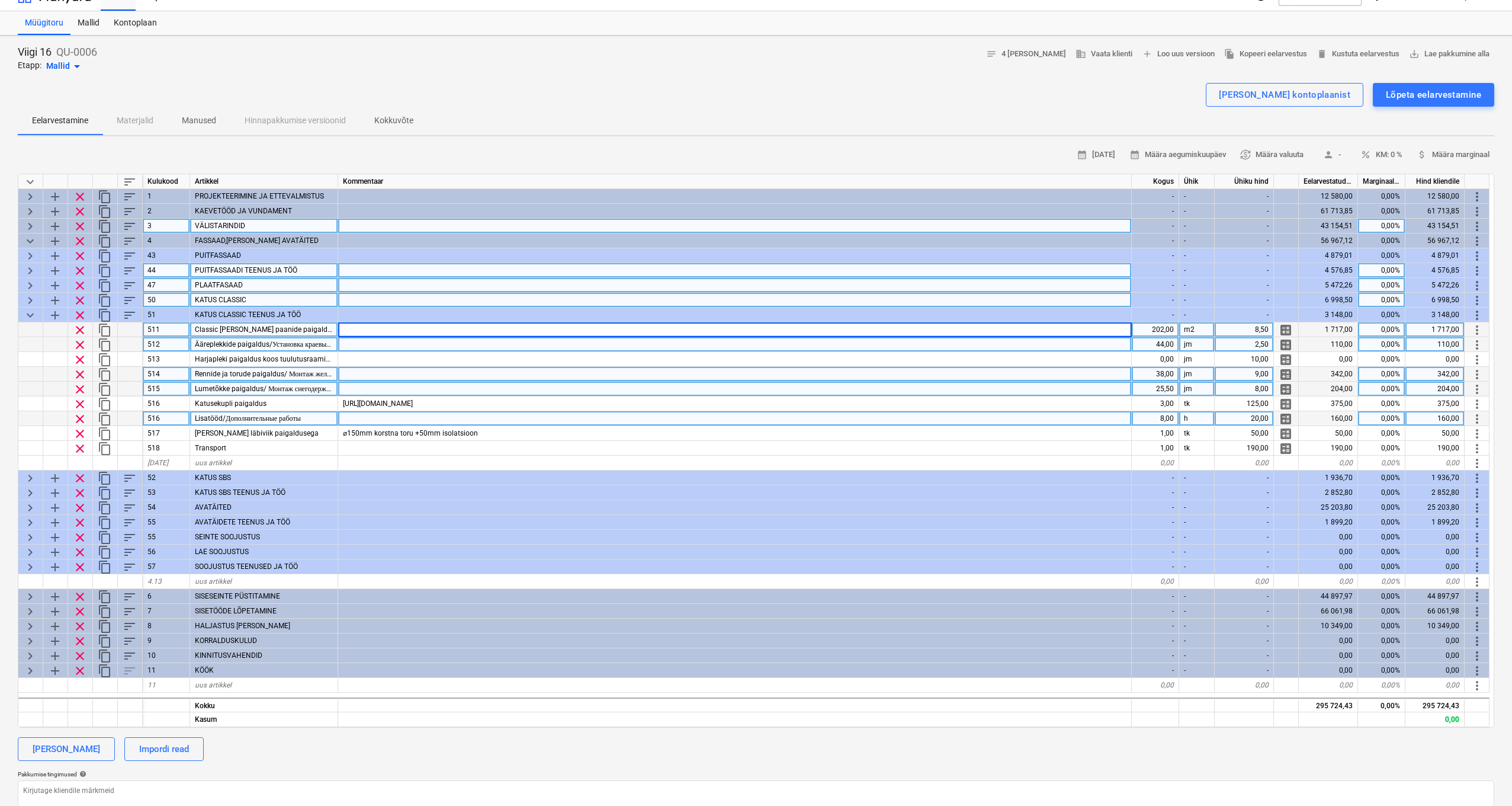
scroll to position [28, 0]
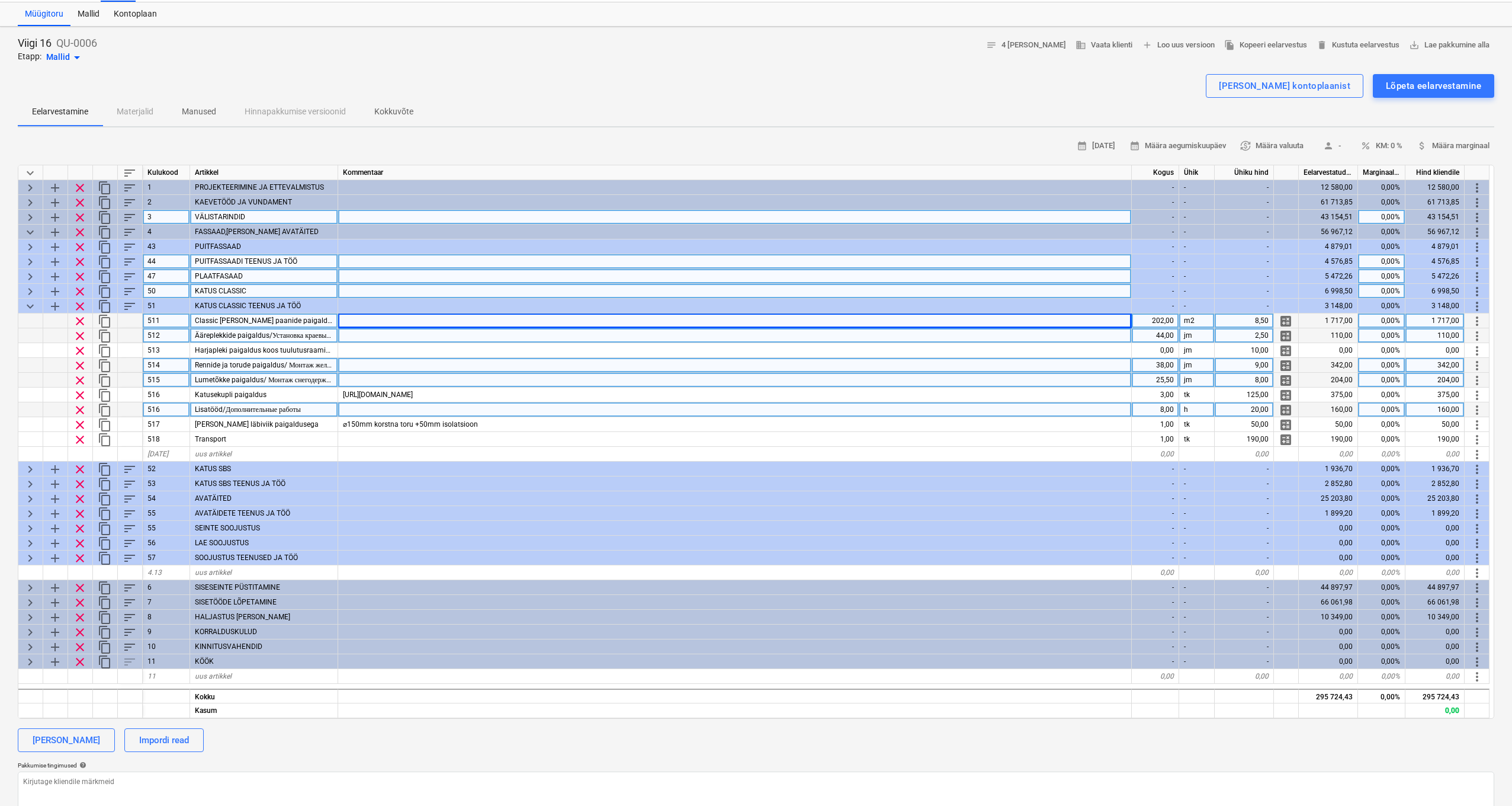
click at [366, 337] on div at bounding box center [735, 336] width 794 height 15
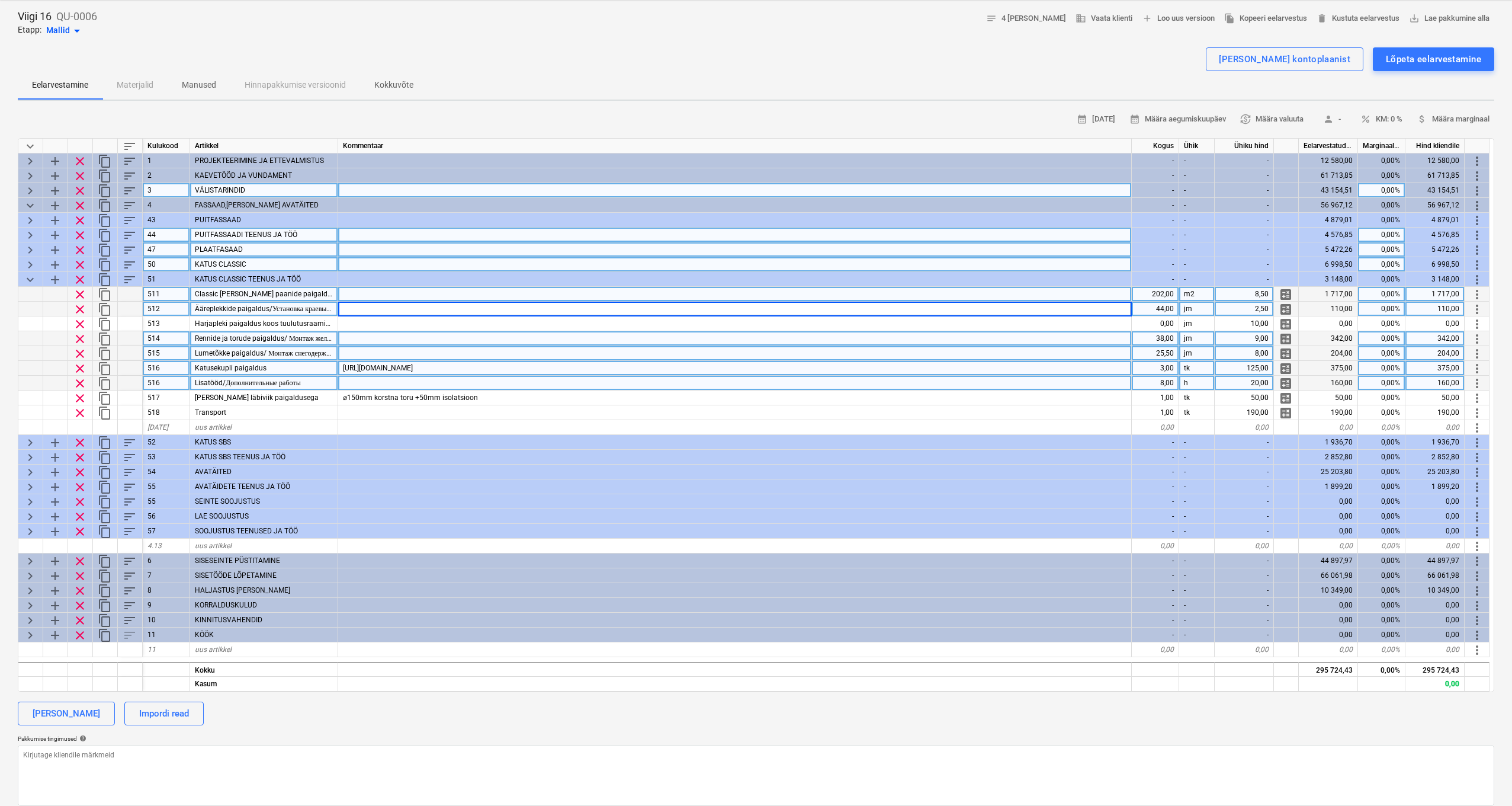
scroll to position [58, 0]
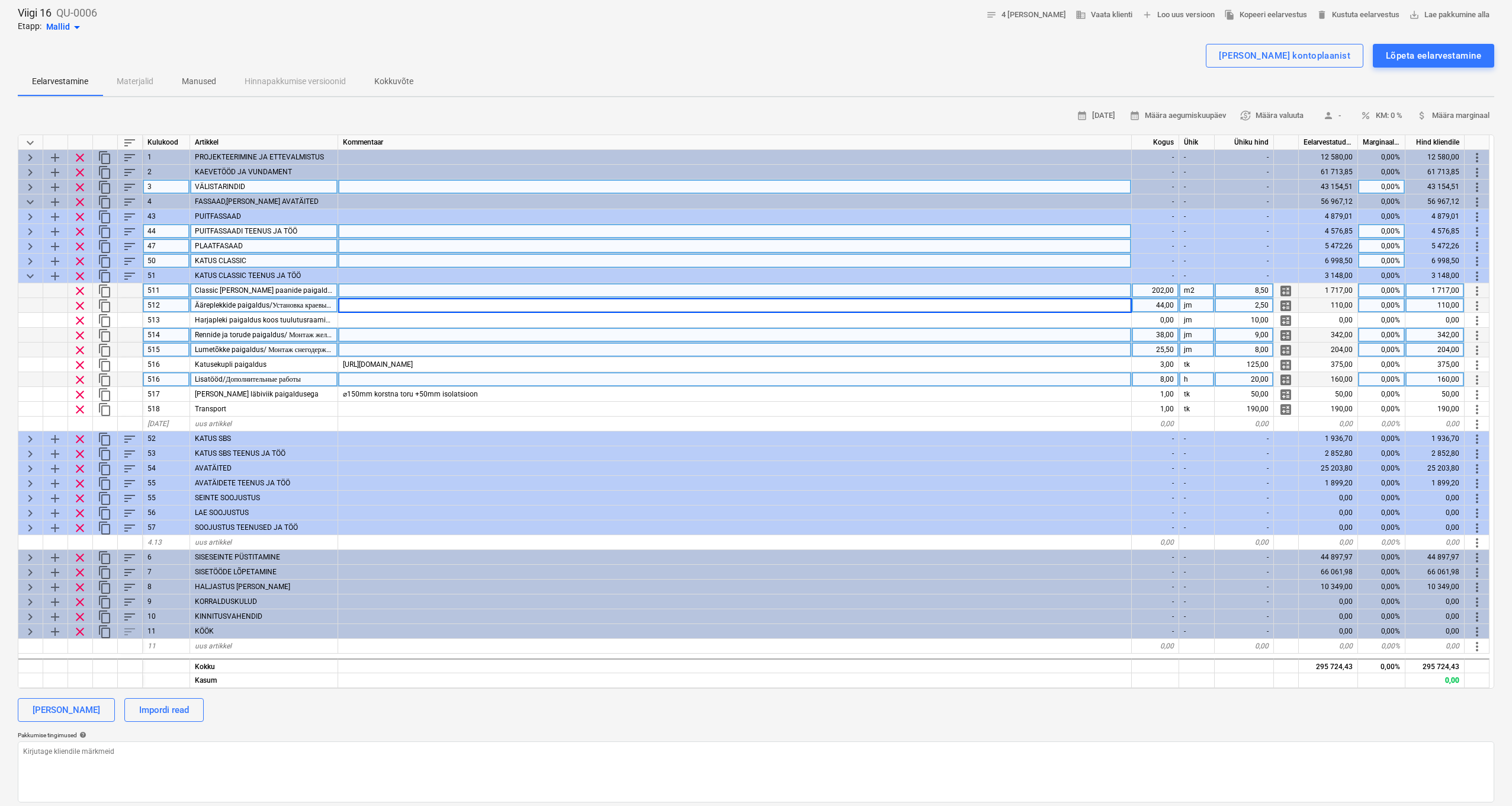
click at [1170, 378] on div "8,00" at bounding box center [1156, 380] width 48 height 15
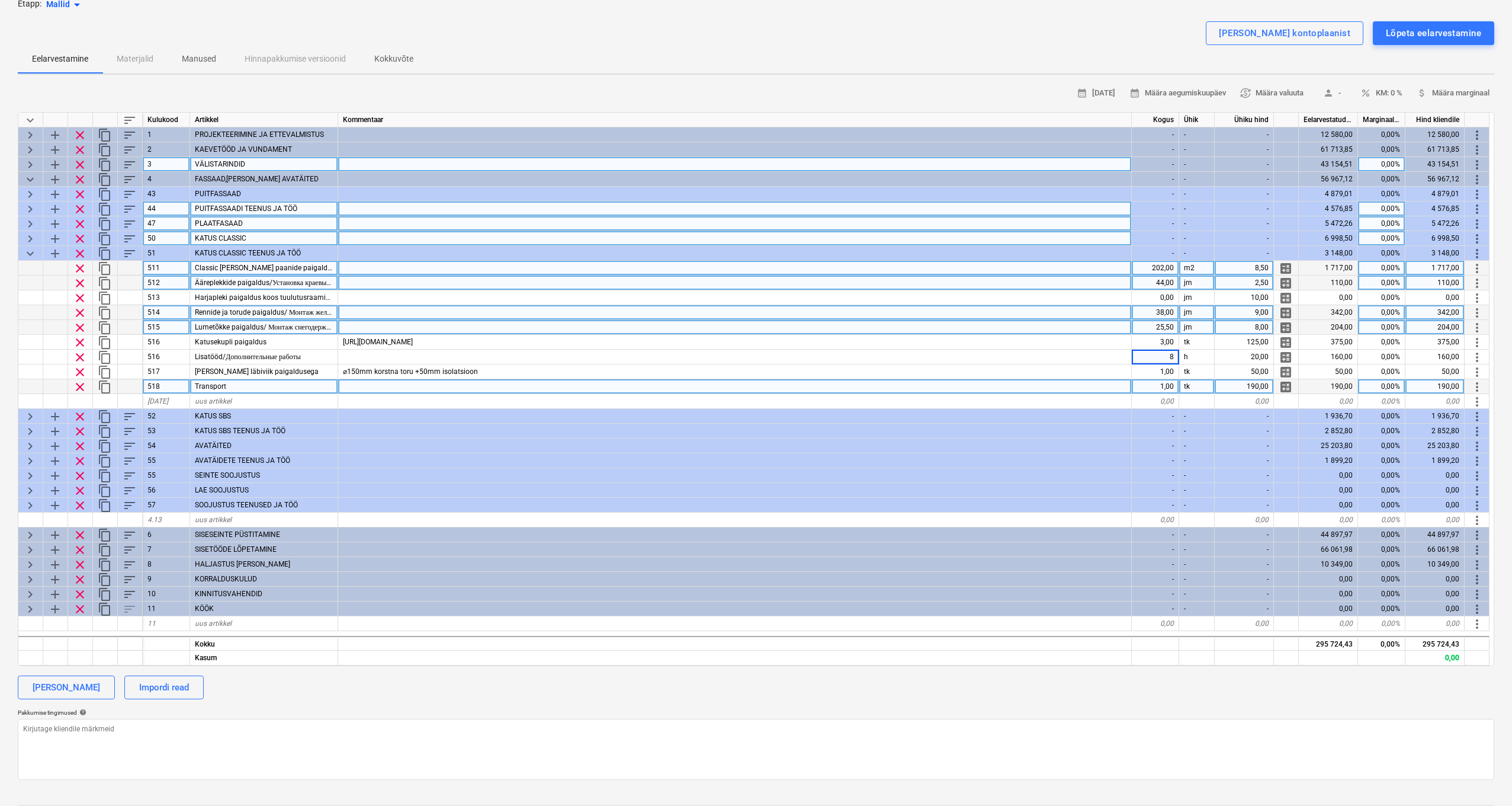
click at [1170, 382] on div "1,00" at bounding box center [1156, 387] width 48 height 15
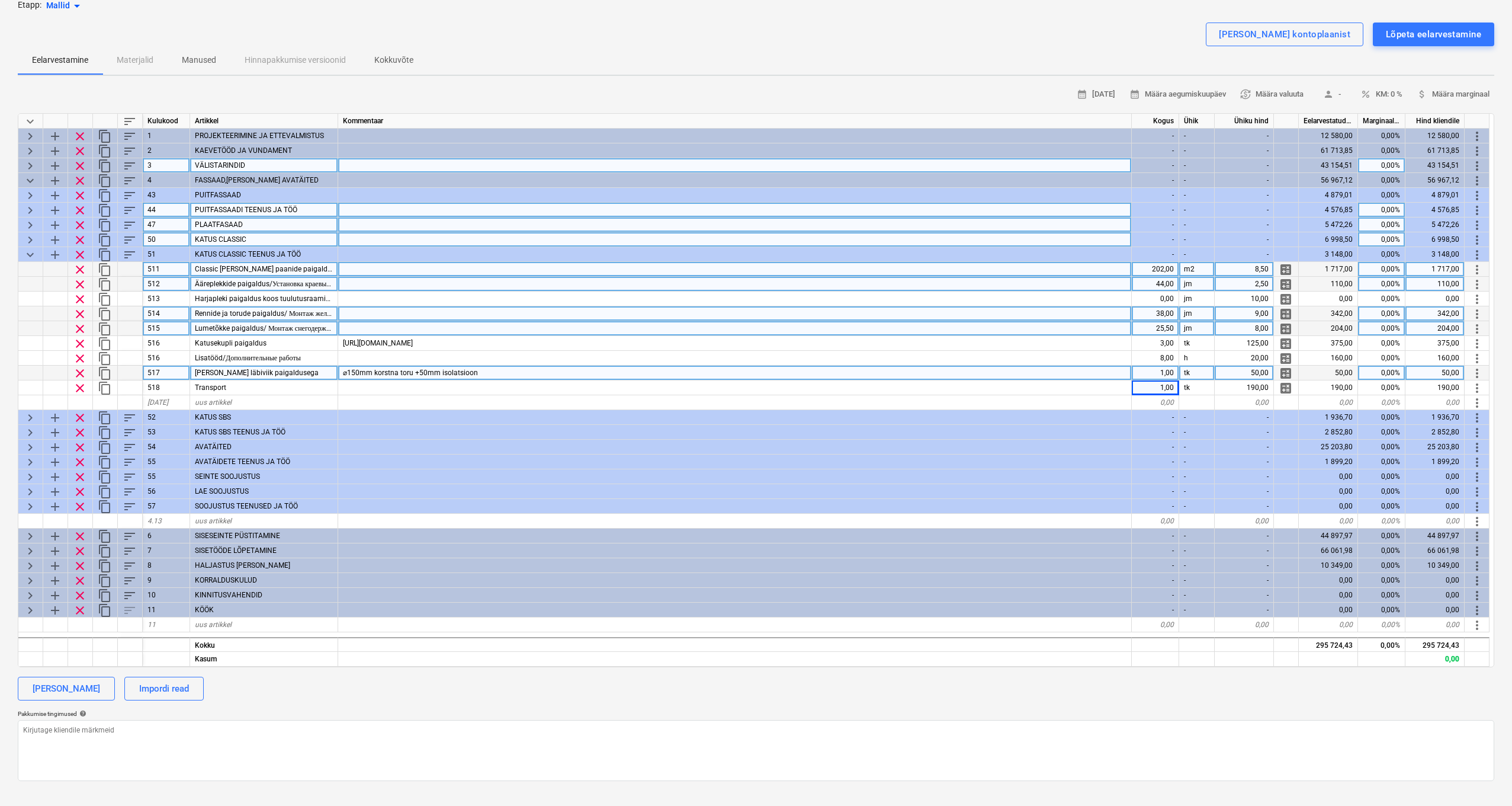
click at [1170, 377] on div "1,00" at bounding box center [1156, 373] width 48 height 15
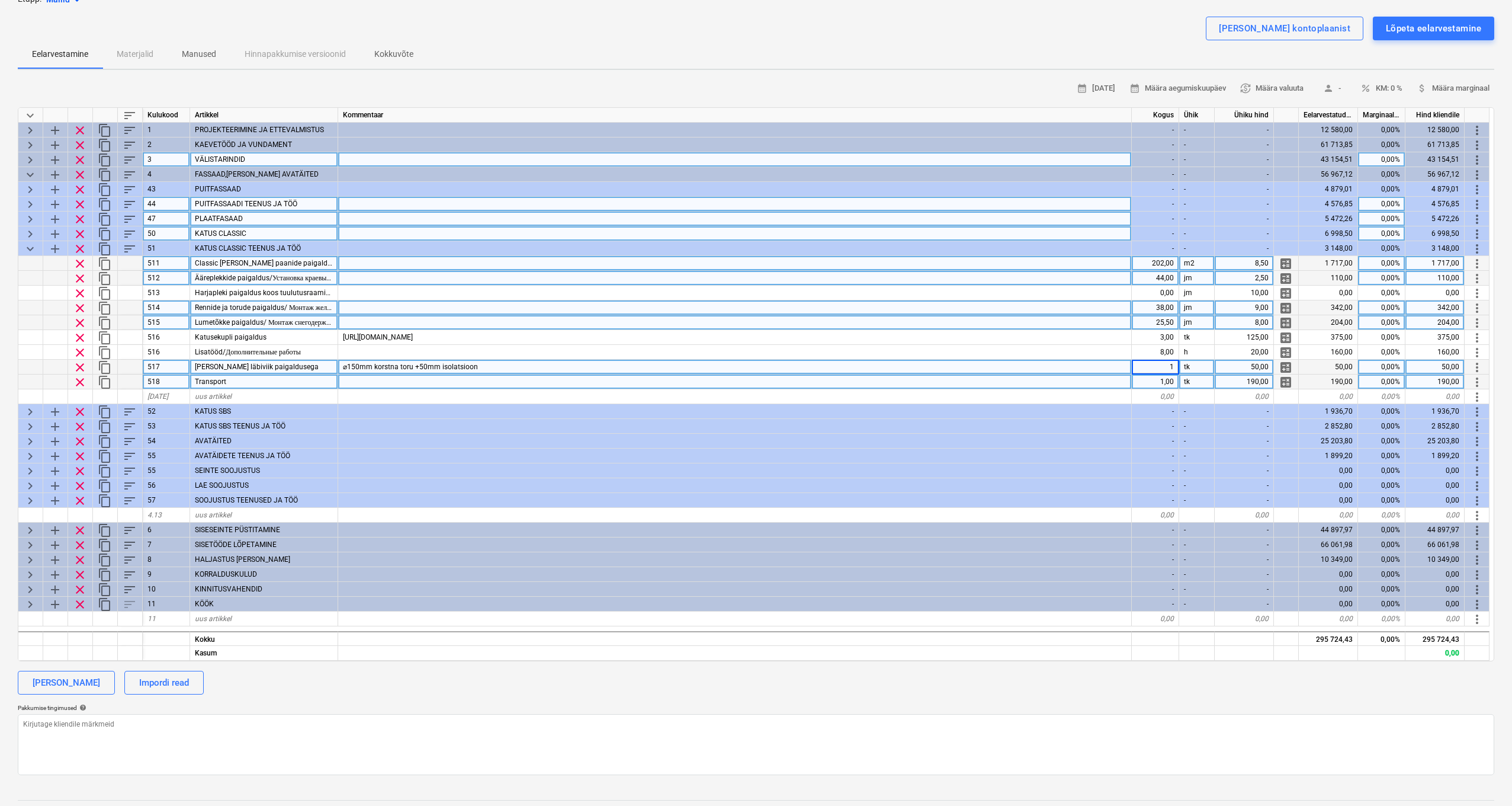
scroll to position [85, 0]
click at [1167, 381] on div "1,00" at bounding box center [1156, 382] width 48 height 15
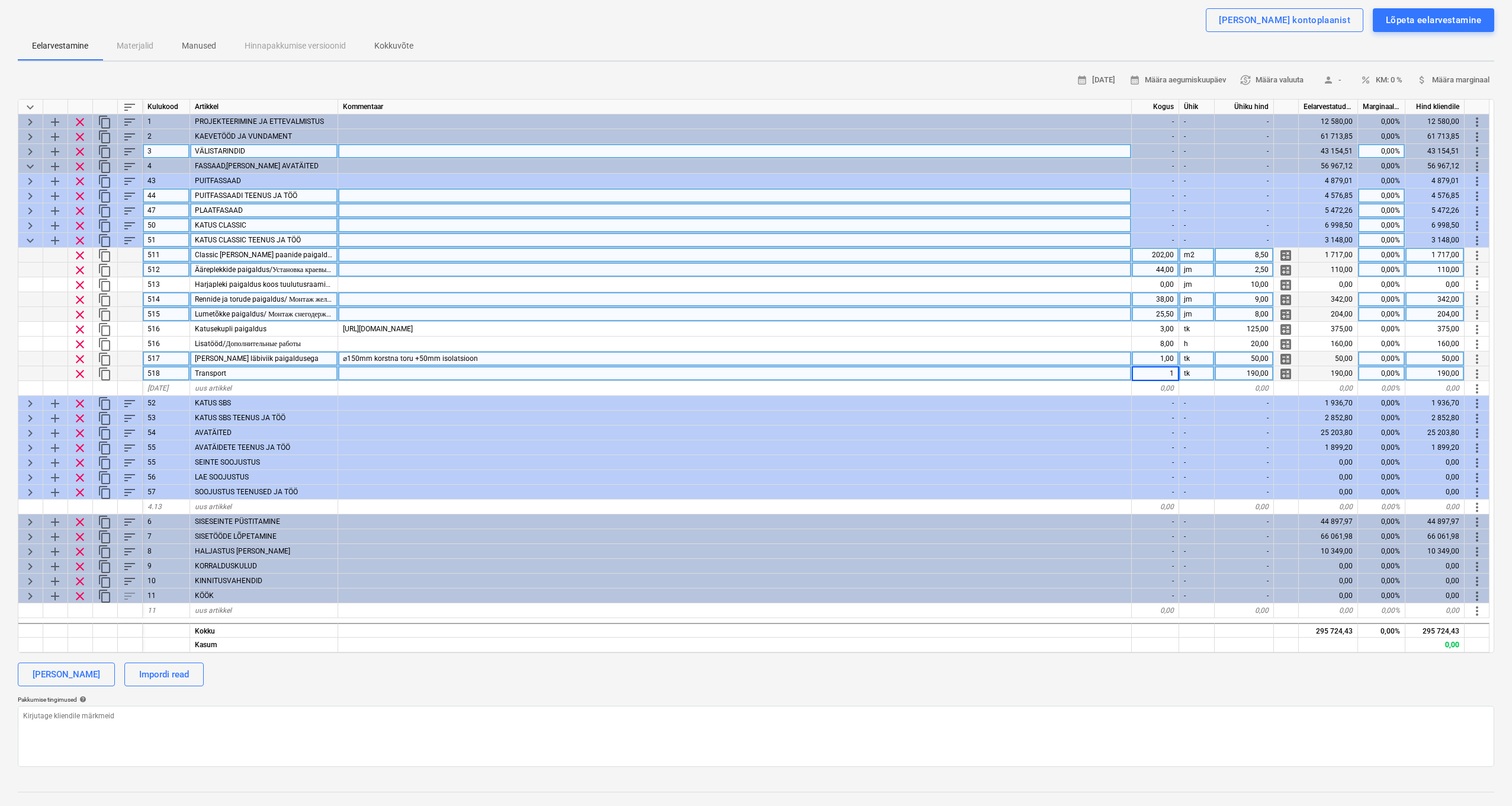
scroll to position [93, 0]
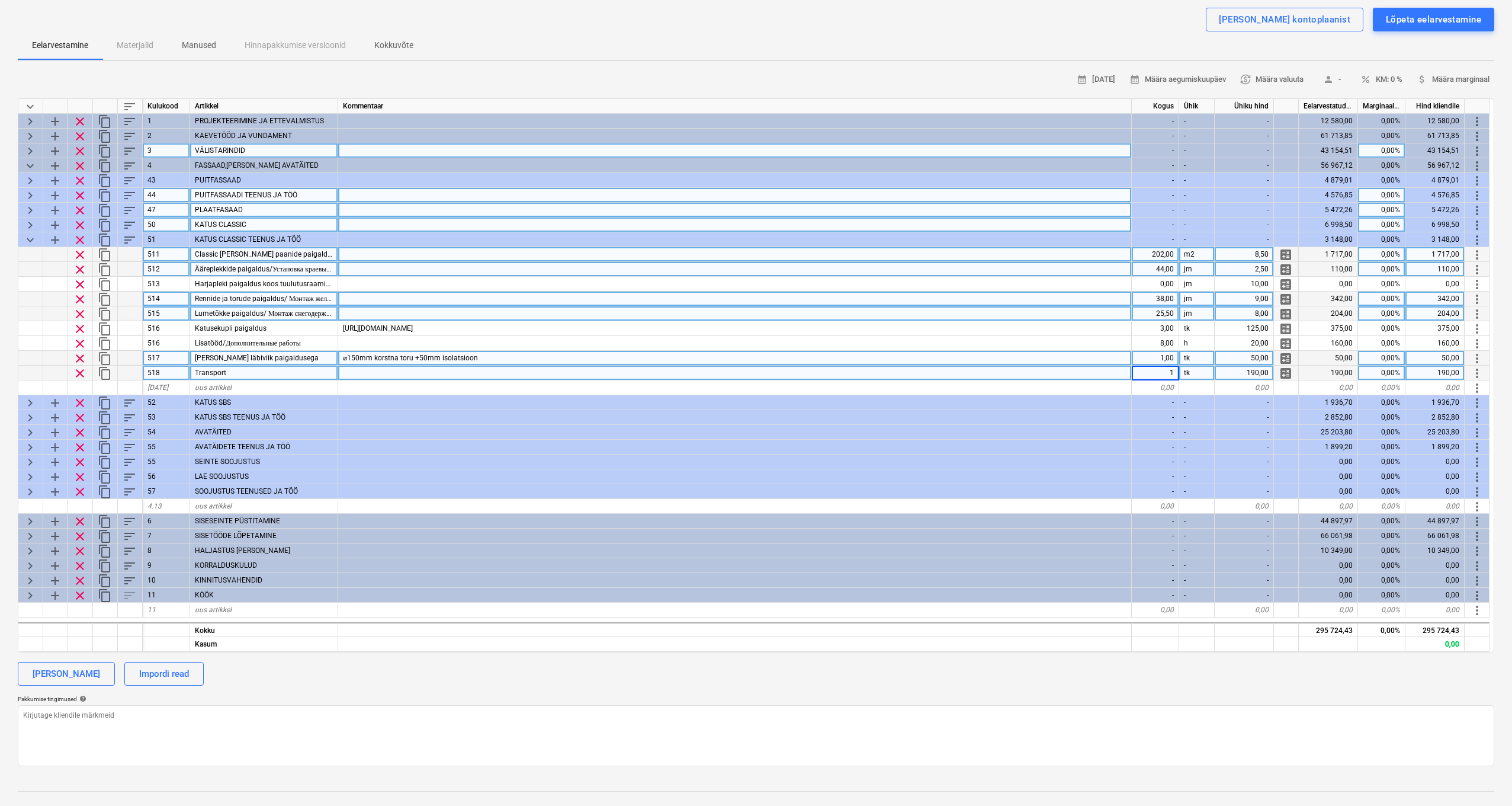
click at [31, 237] on span "keyboard_arrow_down" at bounding box center [30, 240] width 14 height 14
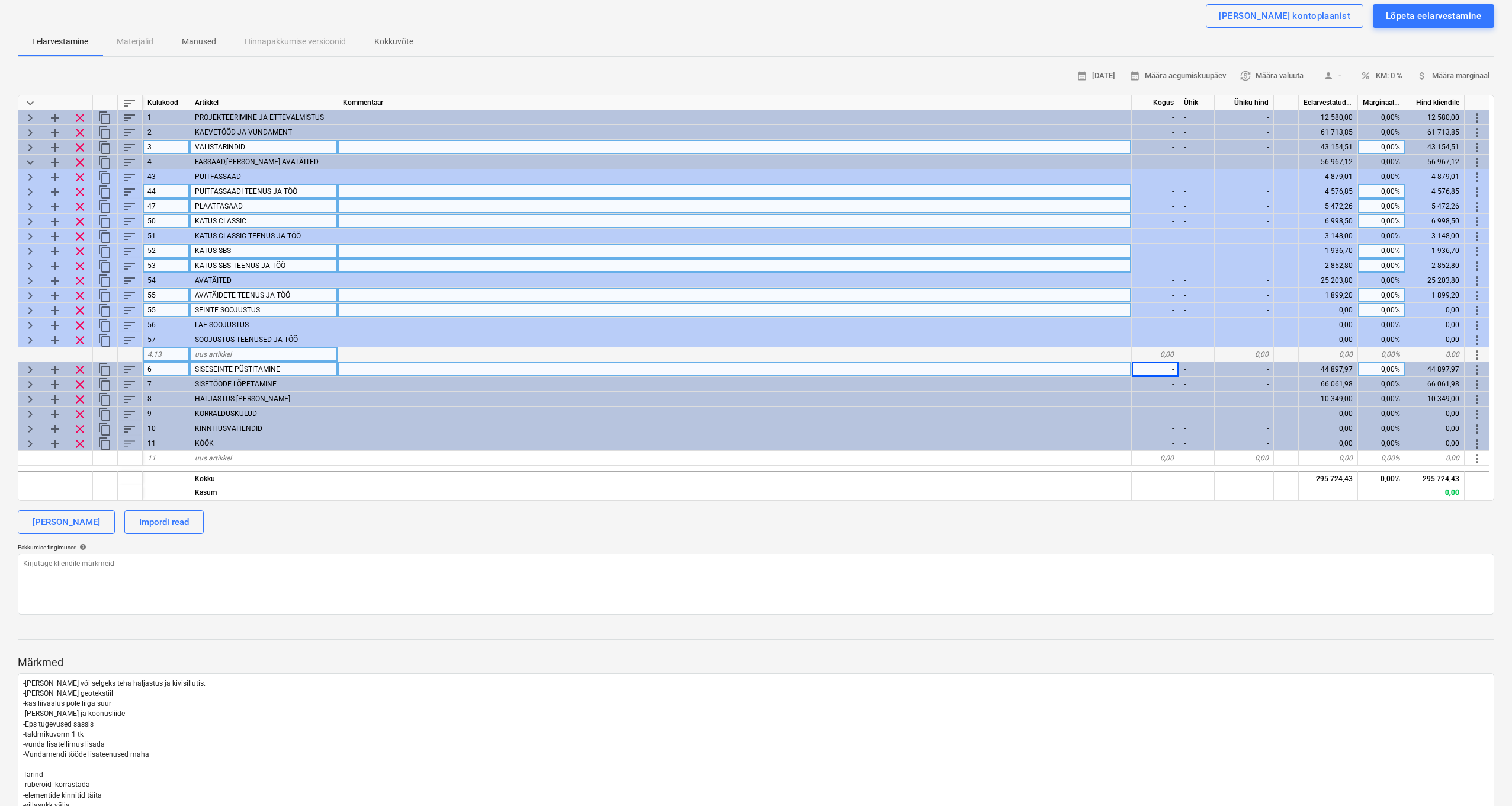
scroll to position [96, 0]
click at [28, 252] on span "keyboard_arrow_right" at bounding box center [30, 253] width 14 height 14
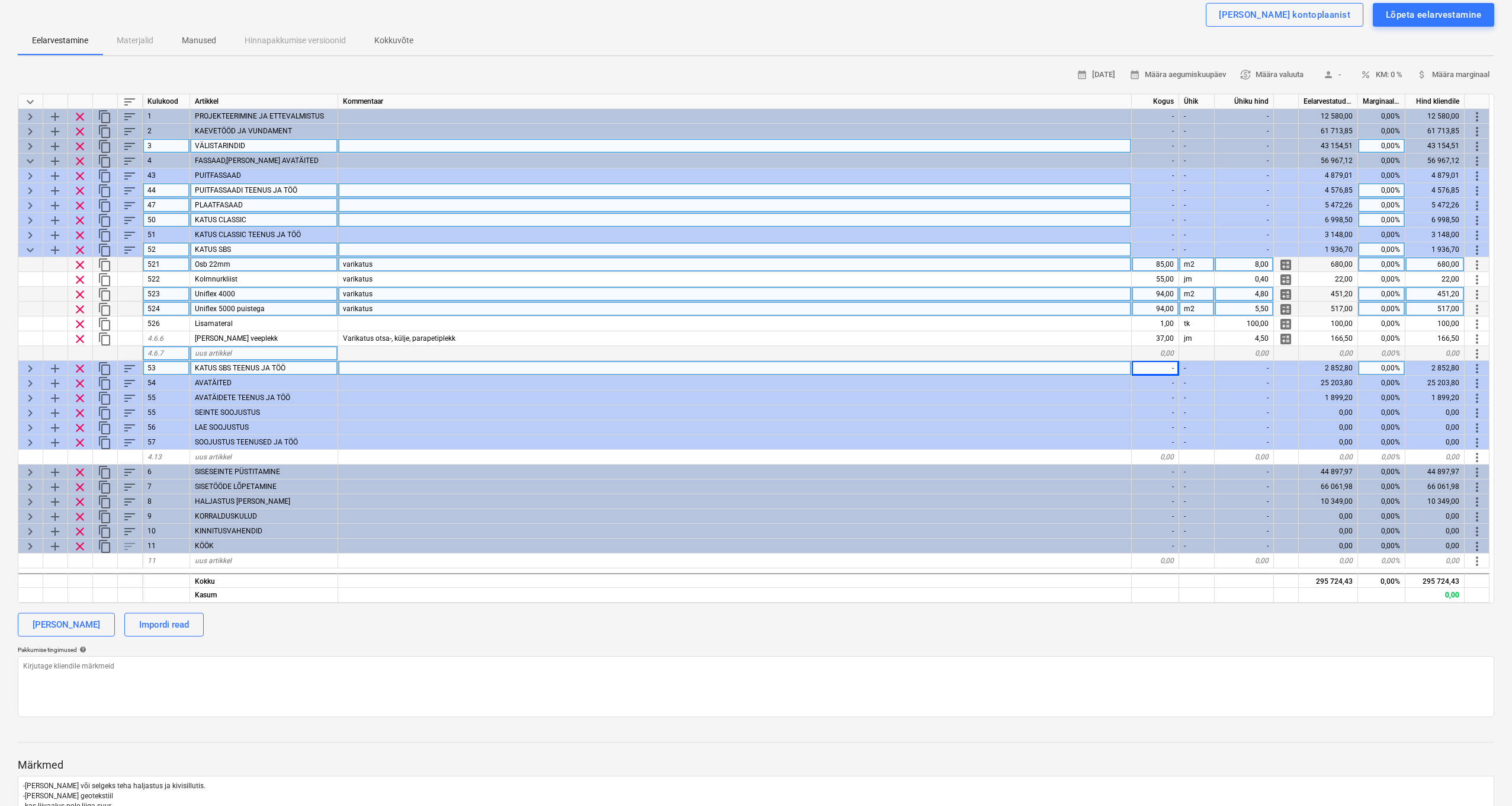
scroll to position [101, 1]
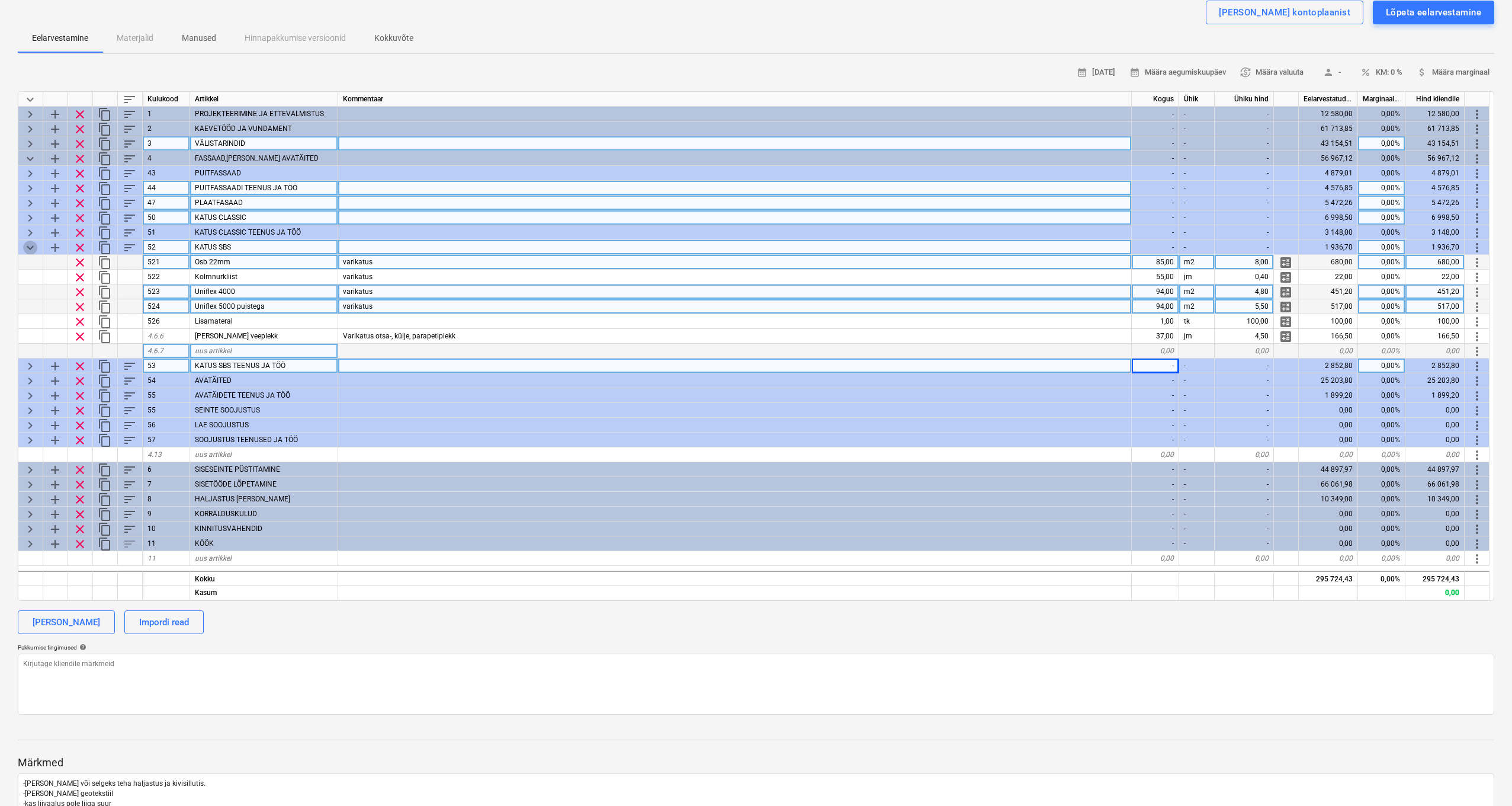
click at [35, 246] on span "keyboard_arrow_down" at bounding box center [30, 247] width 14 height 14
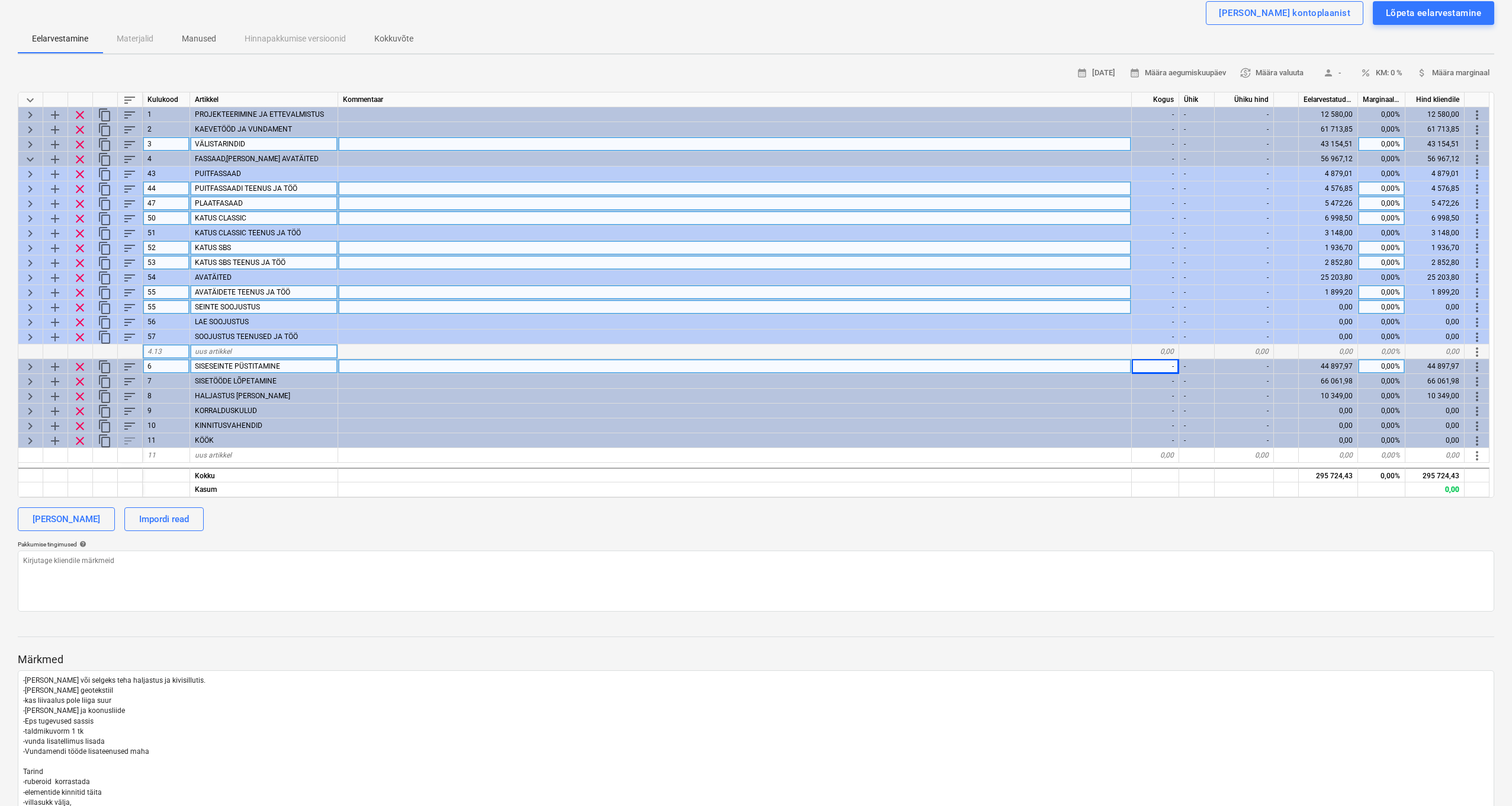
scroll to position [102, 1]
click at [34, 258] on span "keyboard_arrow_right" at bounding box center [30, 261] width 14 height 14
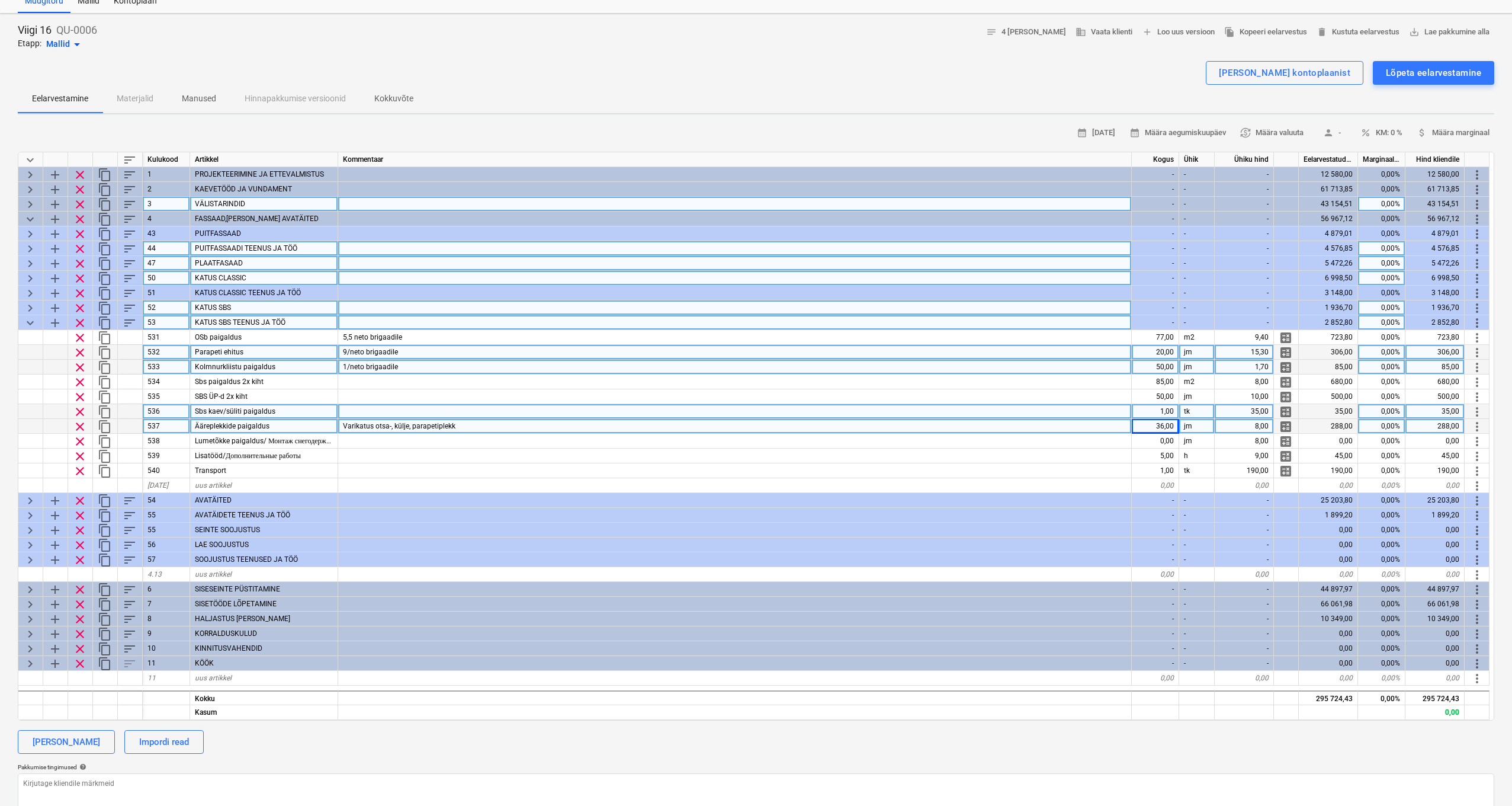
scroll to position [40, 0]
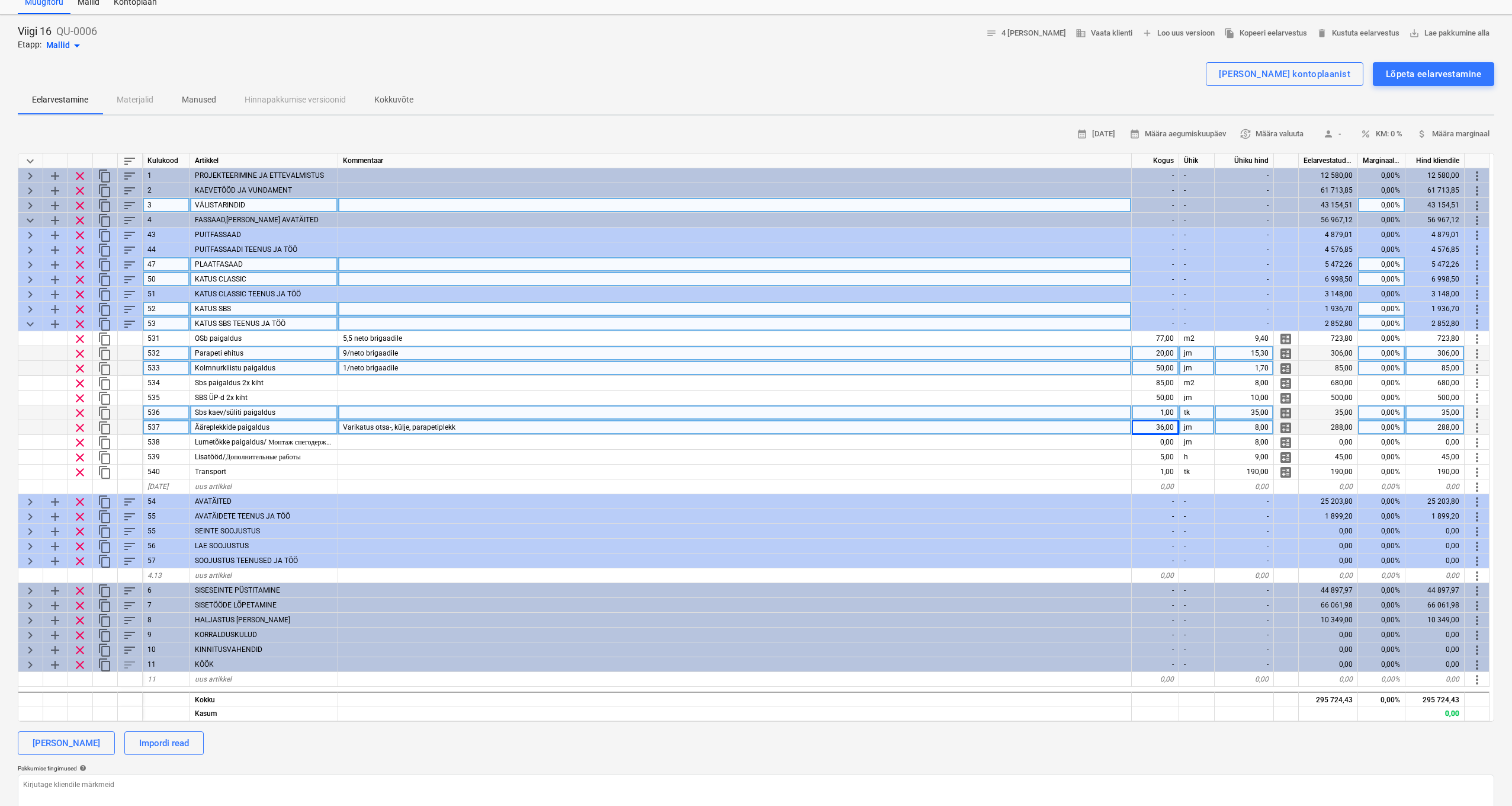
click at [28, 202] on span "keyboard_arrow_right" at bounding box center [30, 205] width 14 height 14
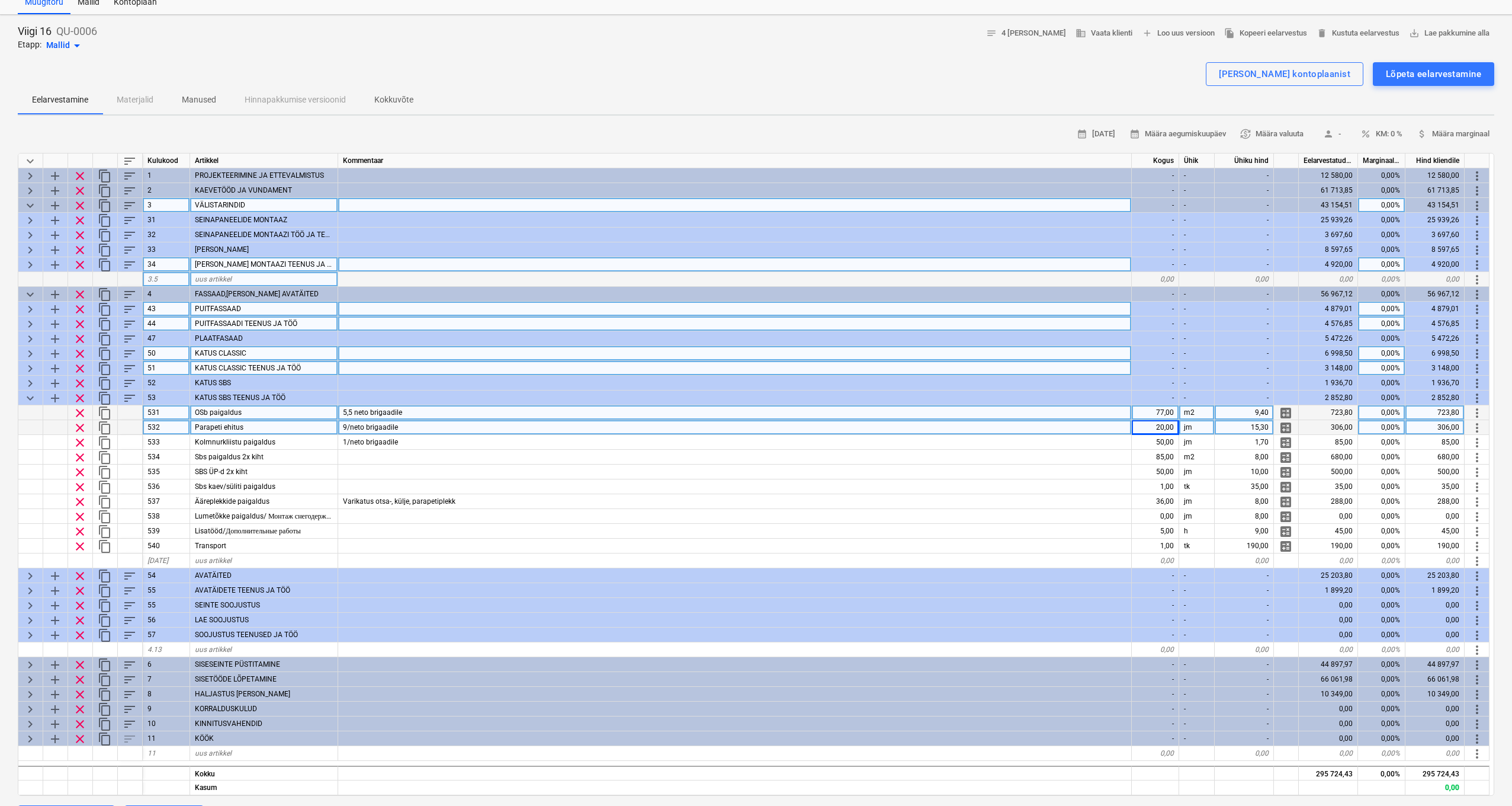
click at [28, 247] on span "keyboard_arrow_right" at bounding box center [30, 250] width 14 height 14
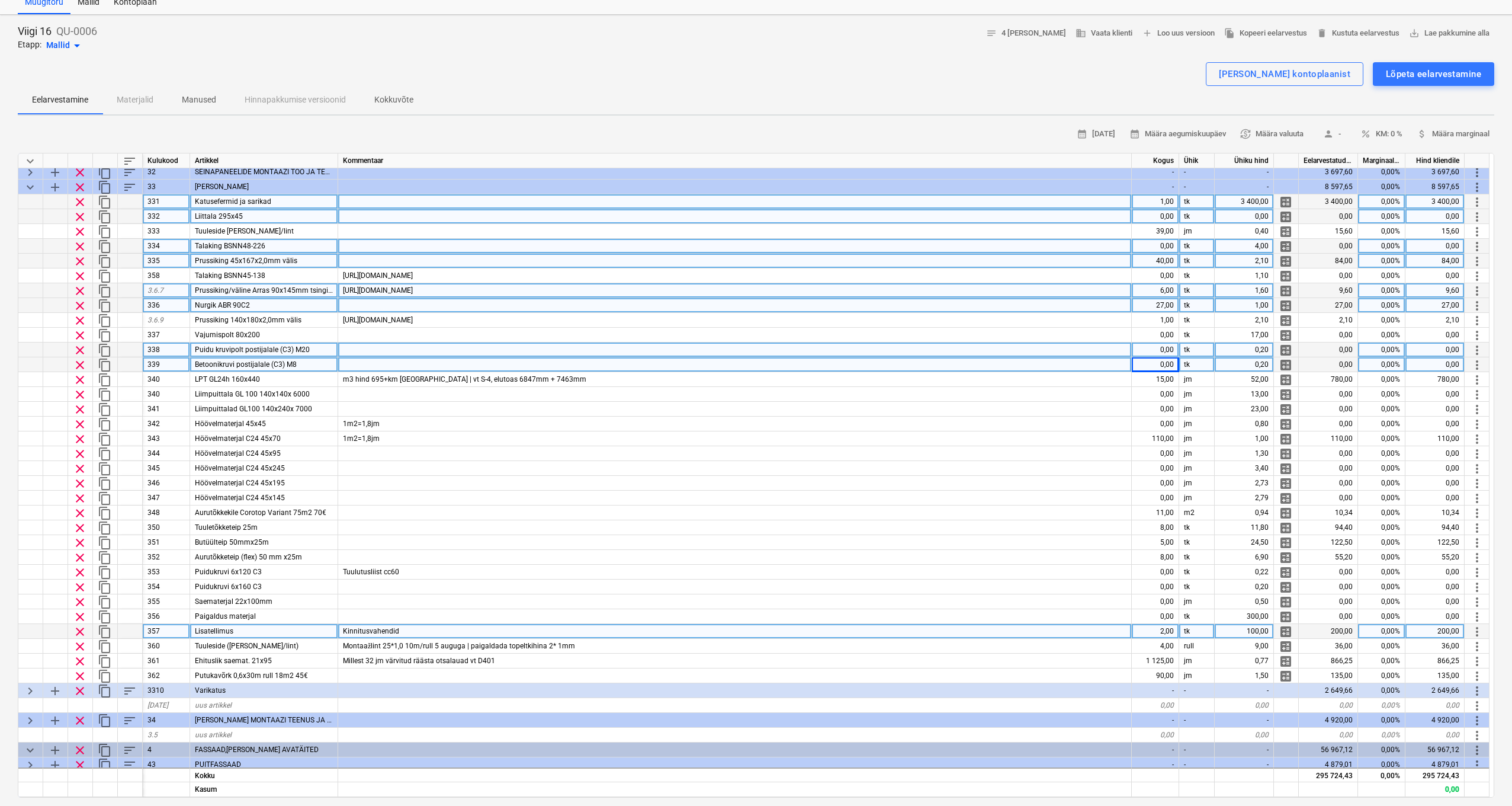
scroll to position [125, 0]
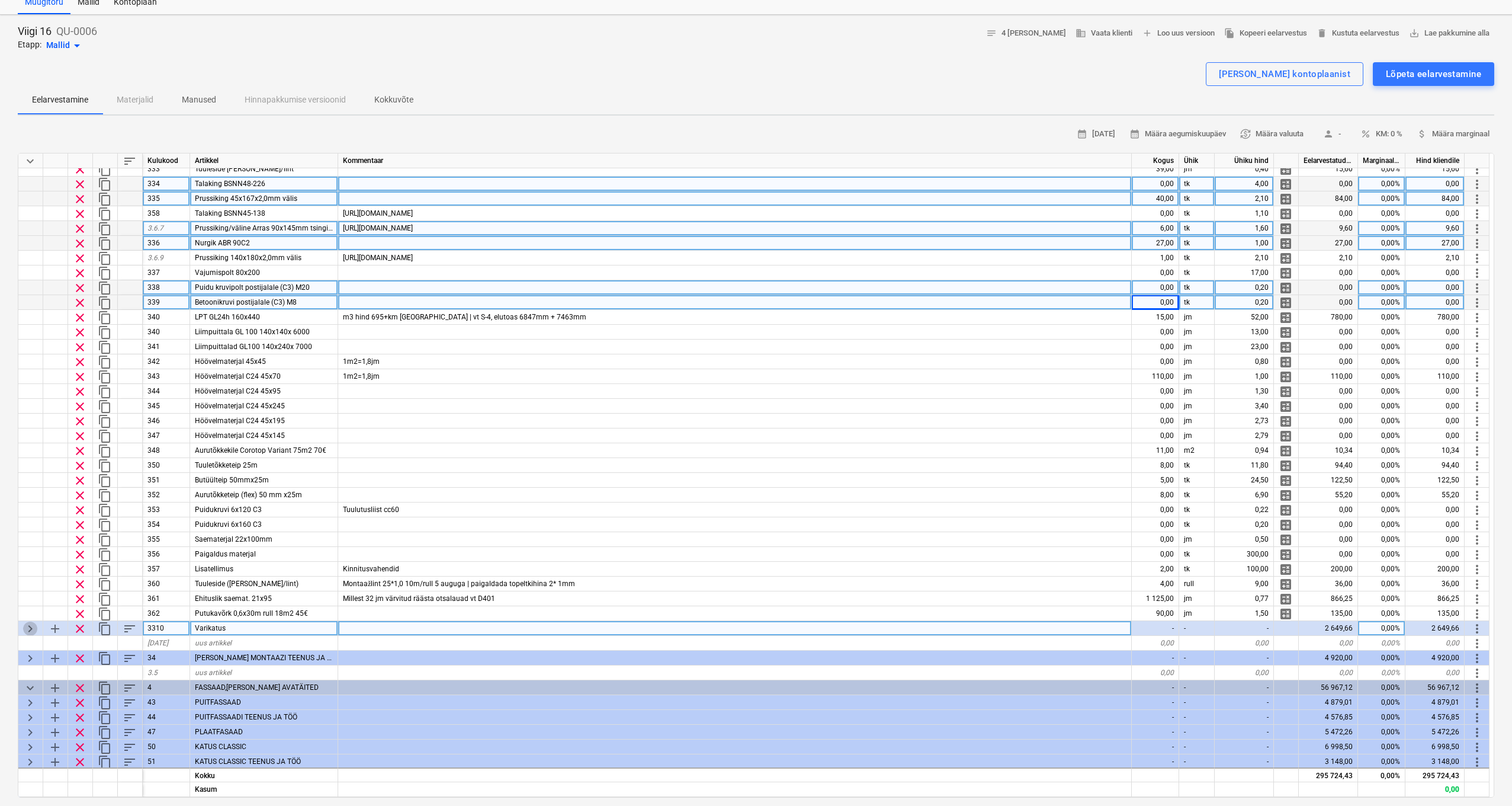
click at [28, 629] on span "keyboard_arrow_right" at bounding box center [30, 628] width 14 height 14
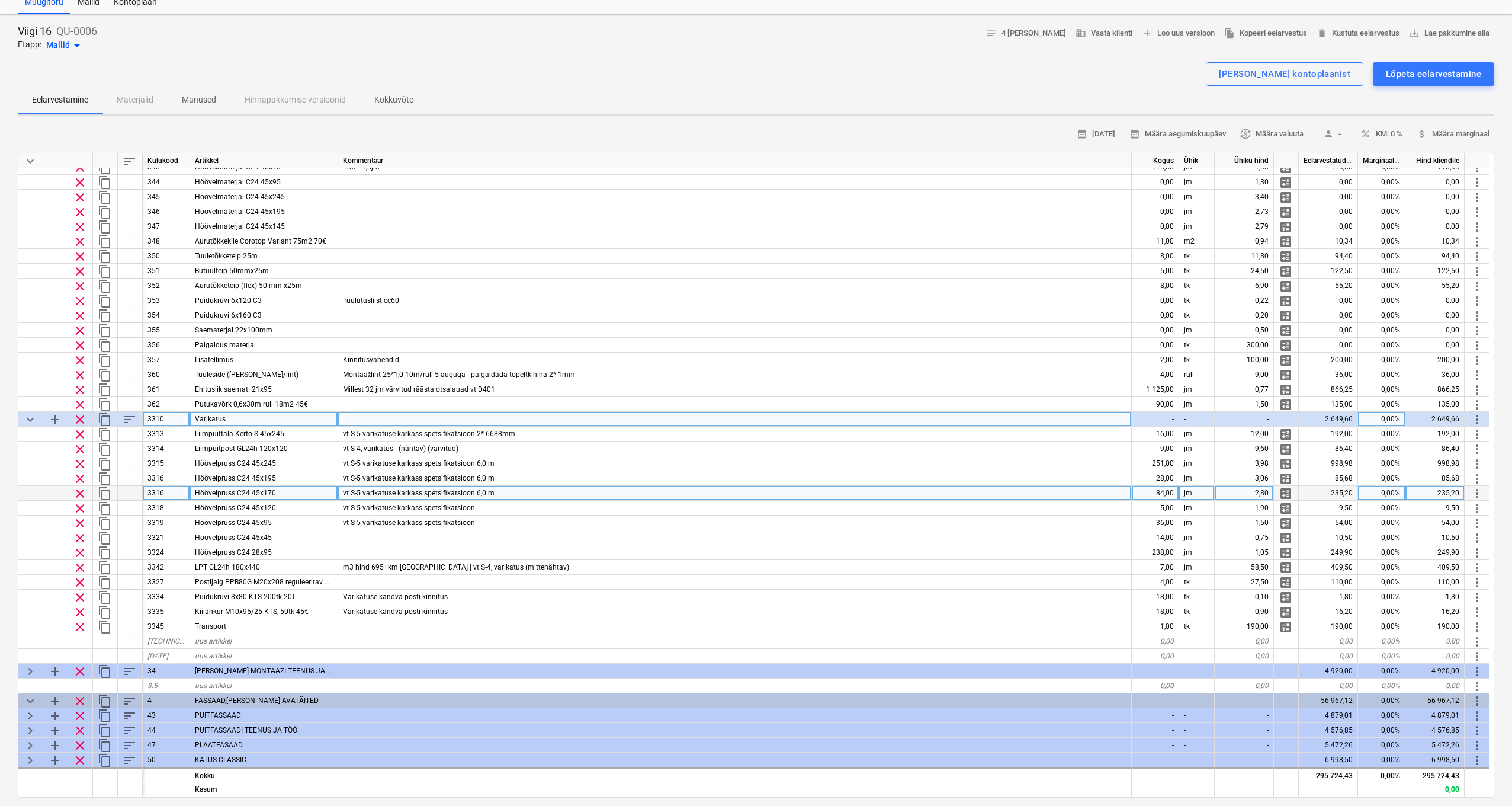
scroll to position [336, 0]
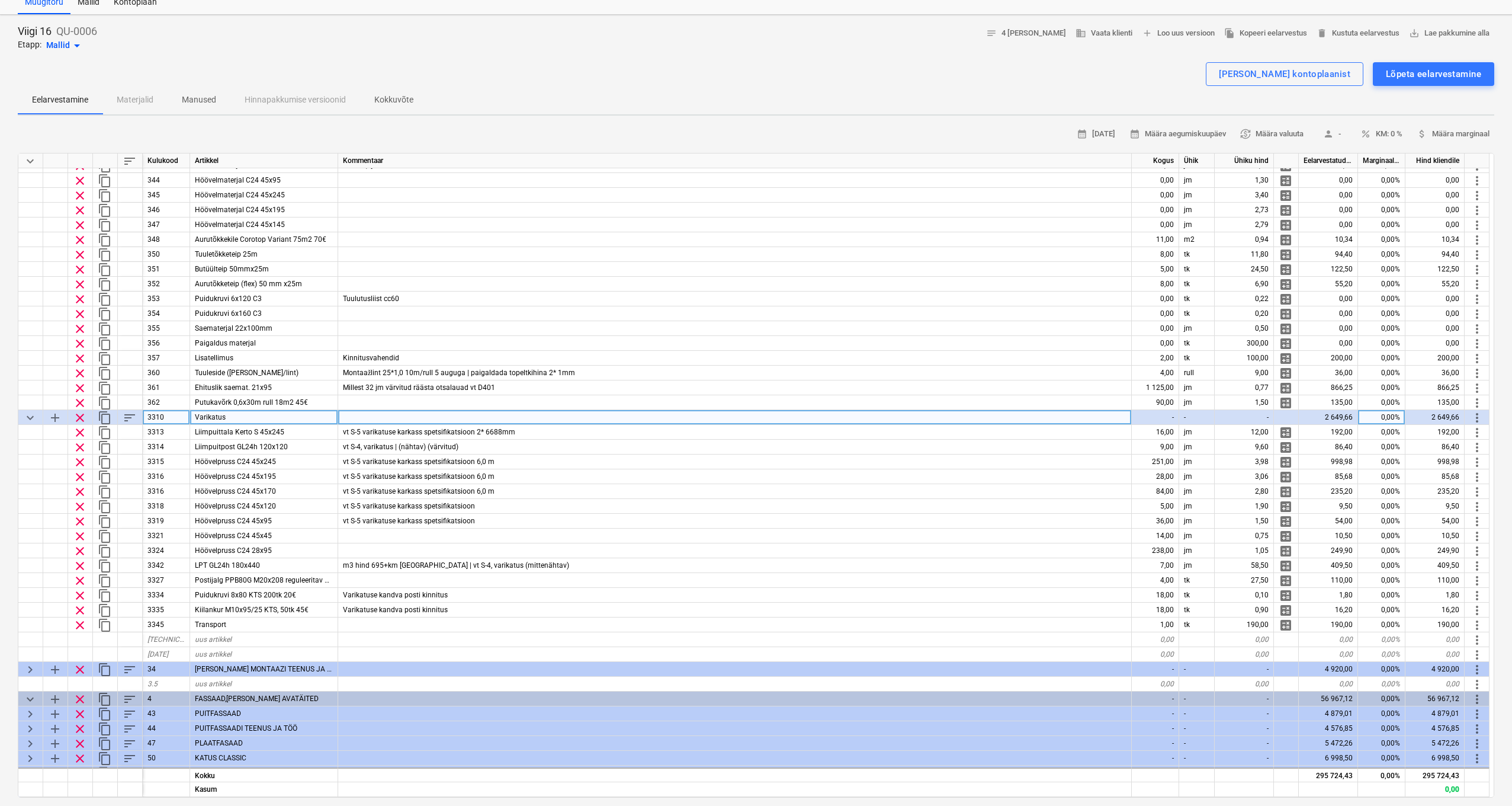
click at [29, 417] on span "keyboard_arrow_down" at bounding box center [30, 417] width 14 height 14
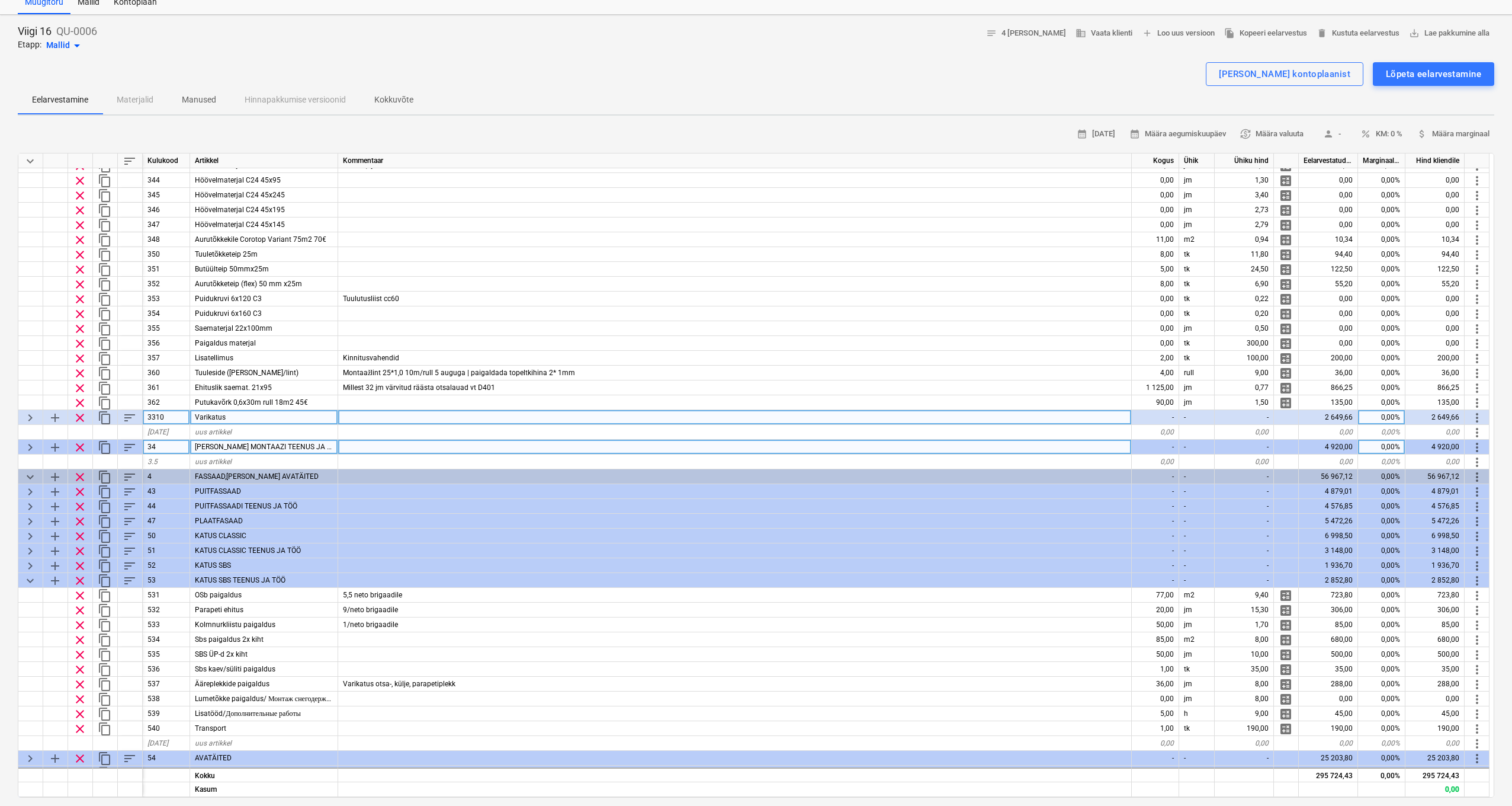
click at [27, 441] on span "keyboard_arrow_right" at bounding box center [30, 447] width 14 height 14
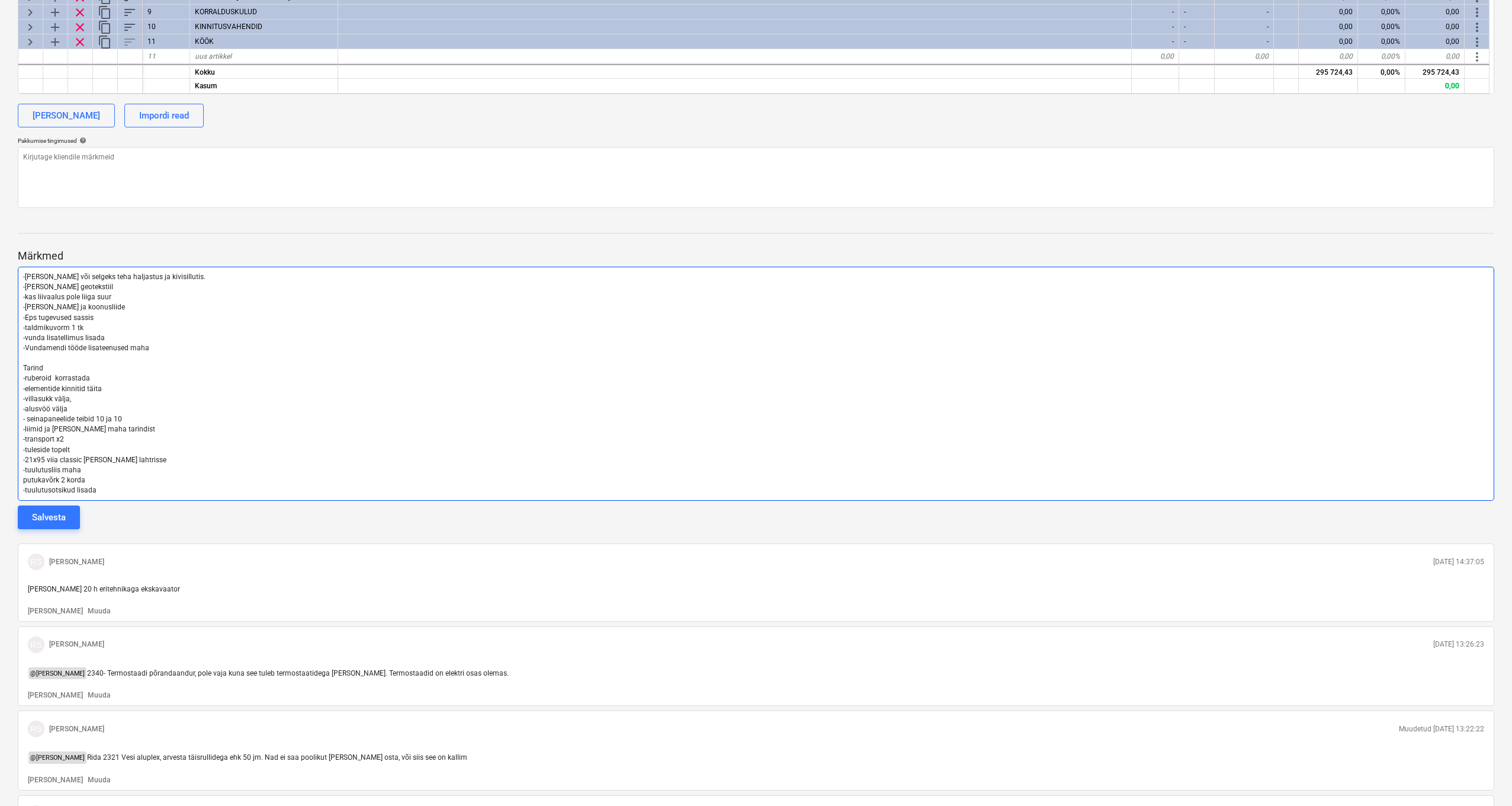
scroll to position [767, 0]
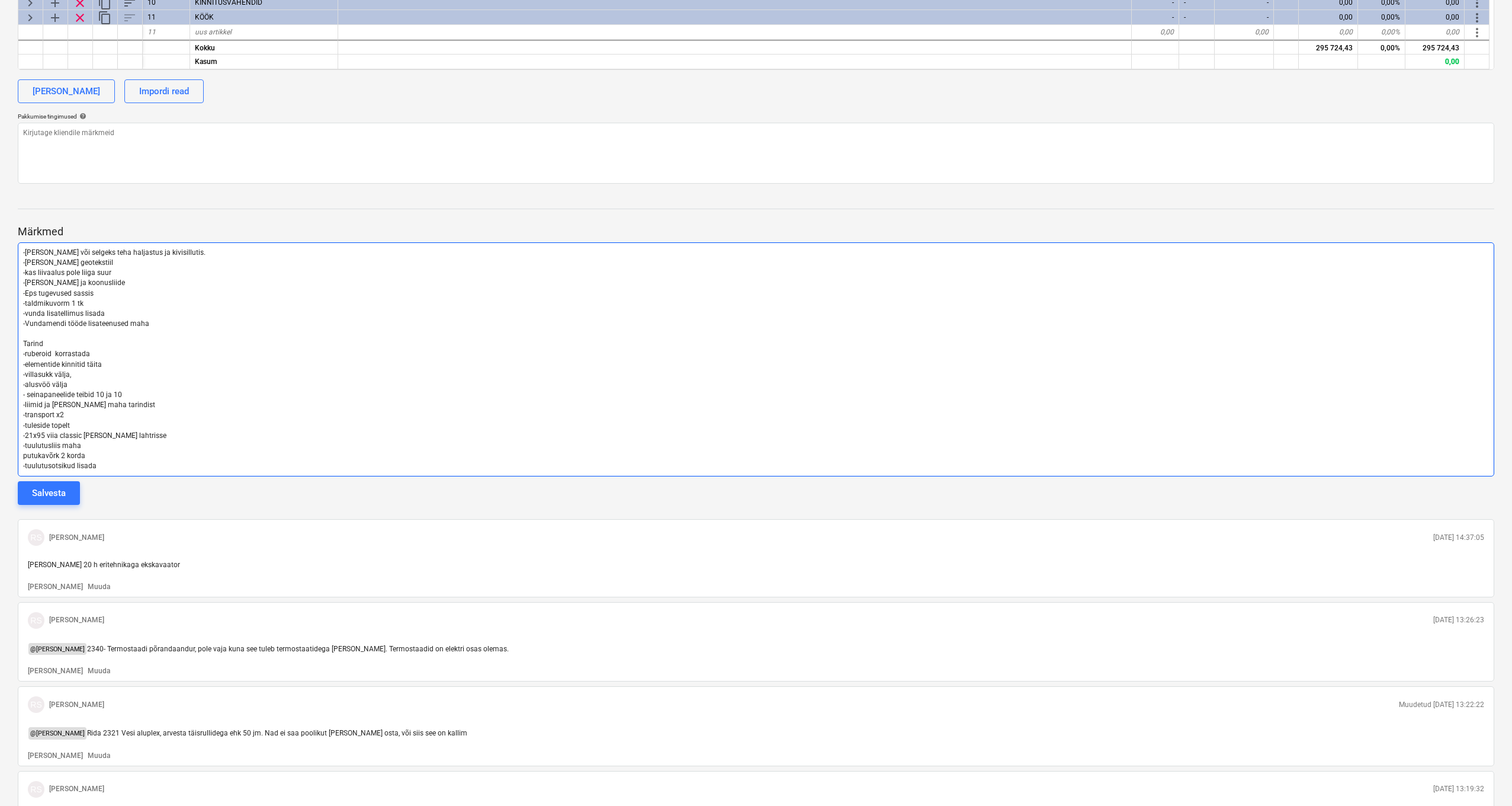
click at [138, 462] on p "-tuulutusotsikud lisada" at bounding box center [756, 466] width 1466 height 10
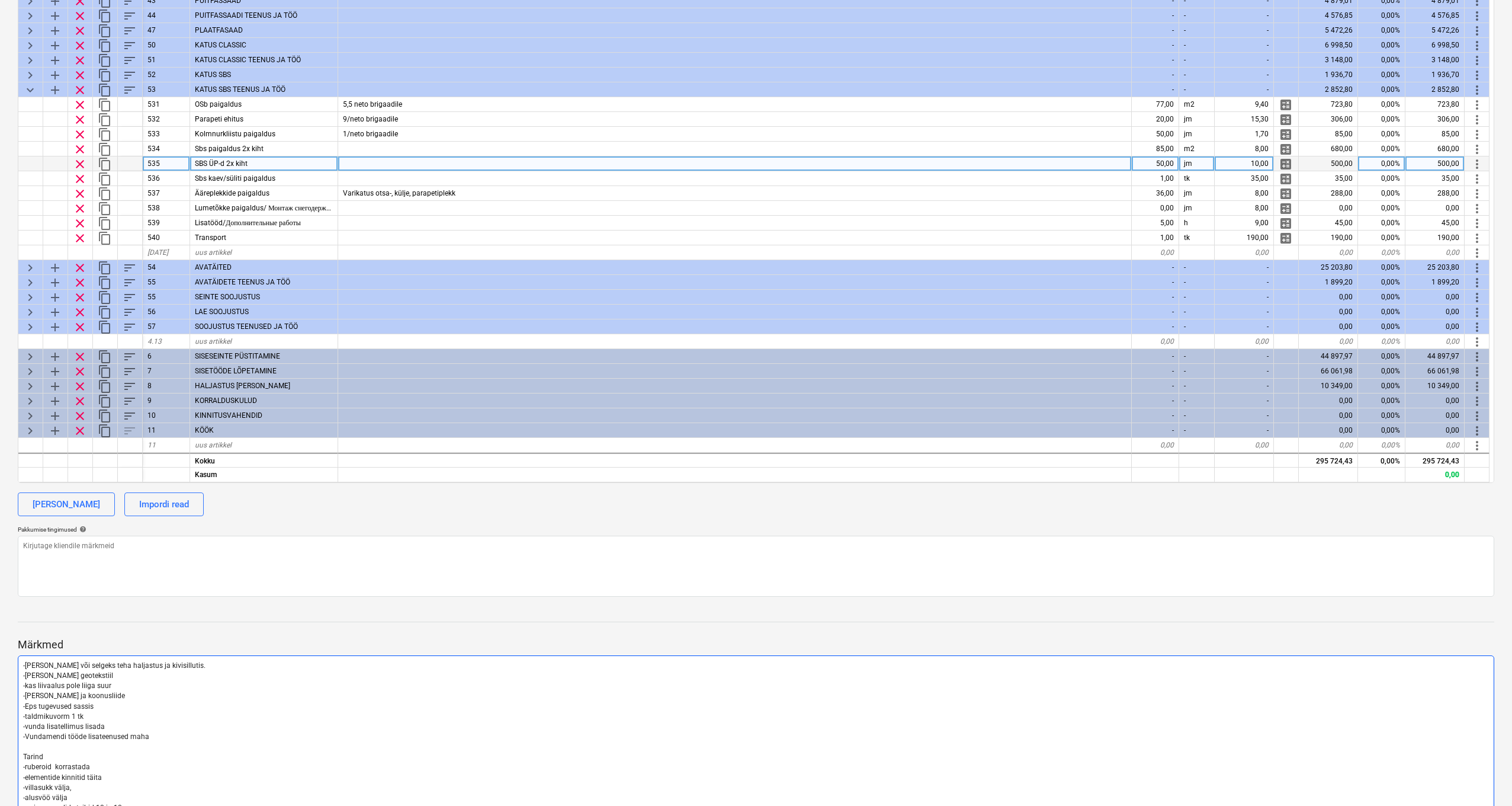
scroll to position [664, 1]
click at [338, 161] on div at bounding box center [735, 164] width 794 height 15
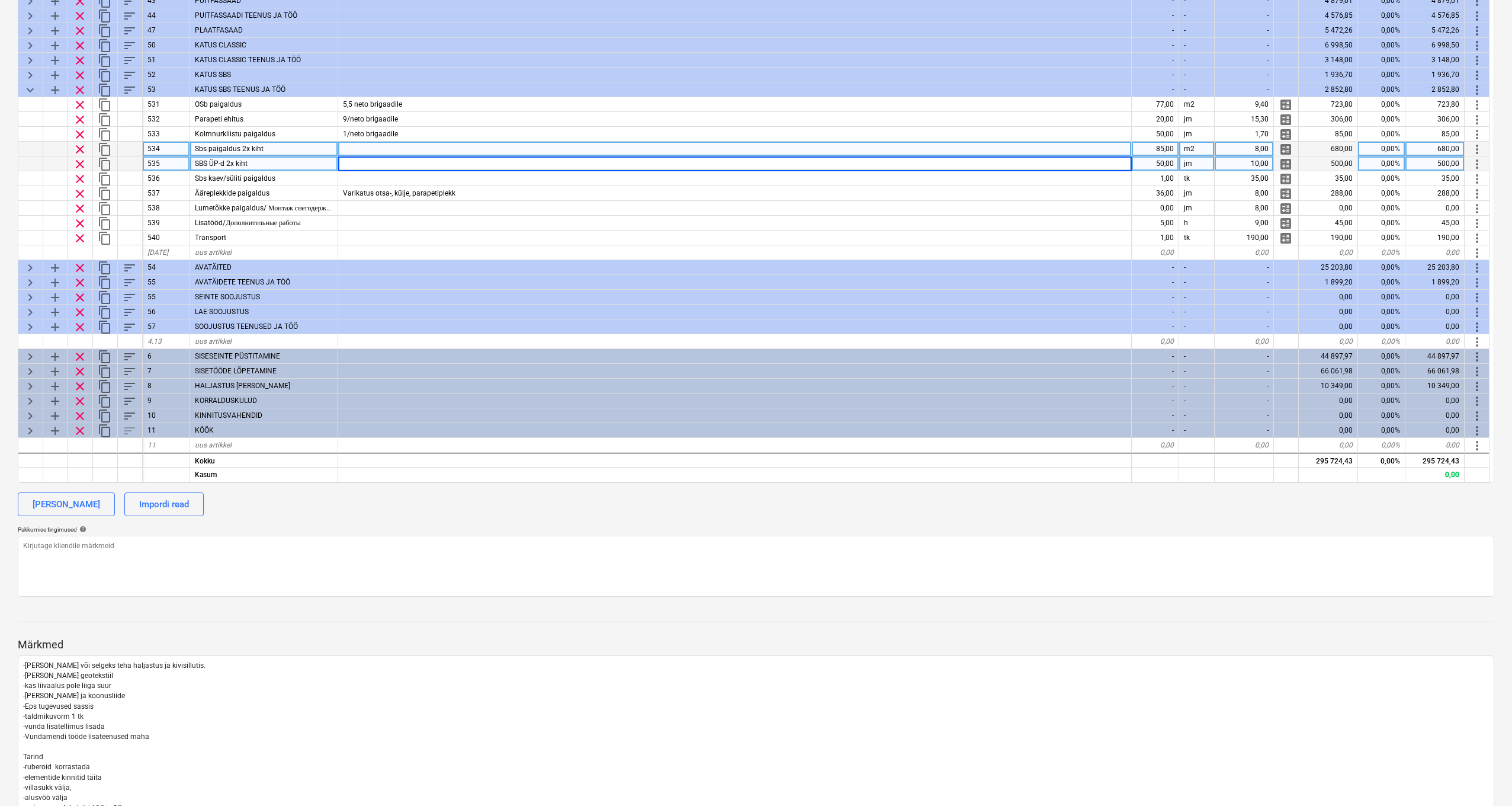
click at [433, 142] on div at bounding box center [735, 149] width 794 height 15
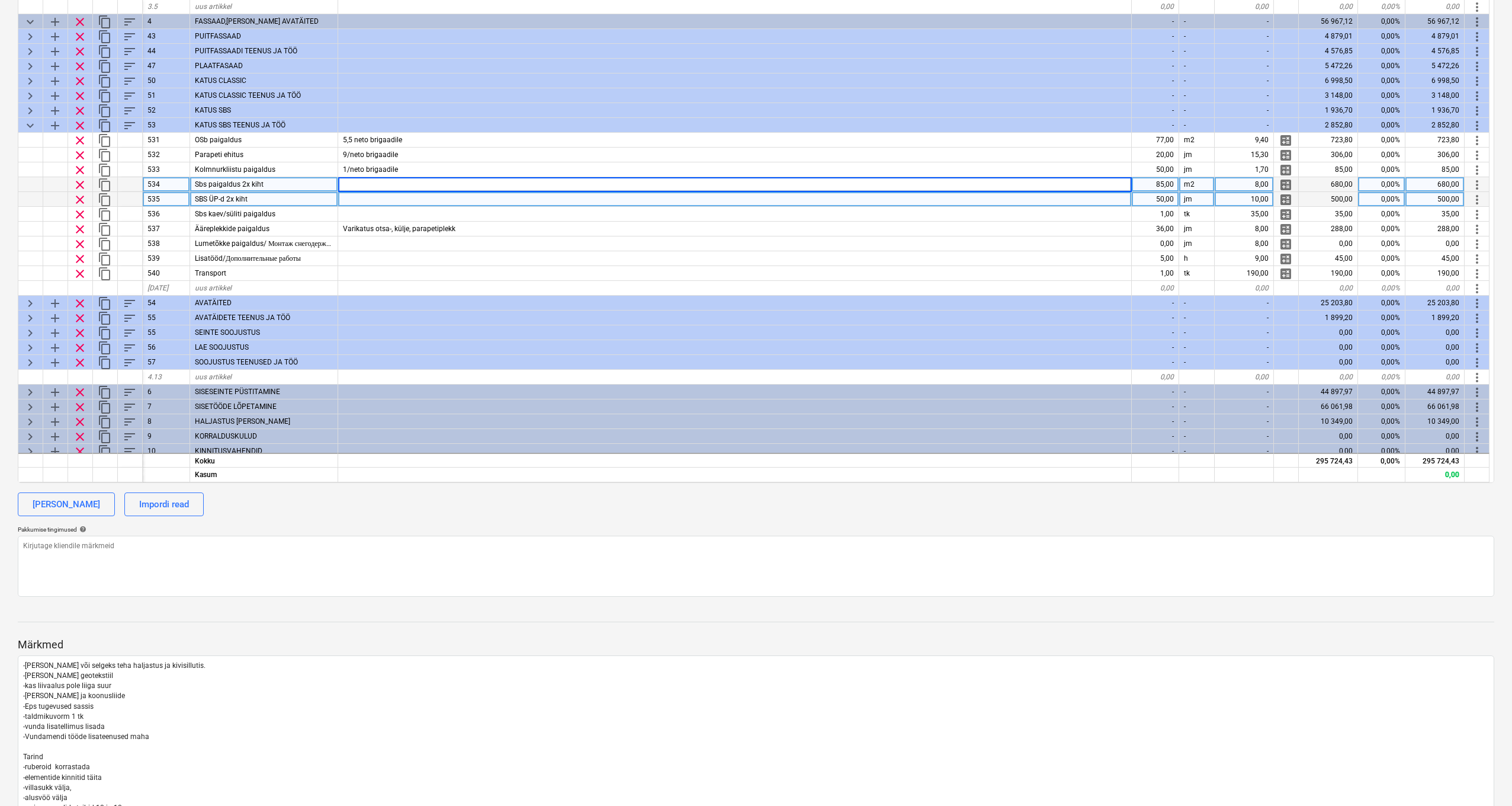
scroll to position [625, 1]
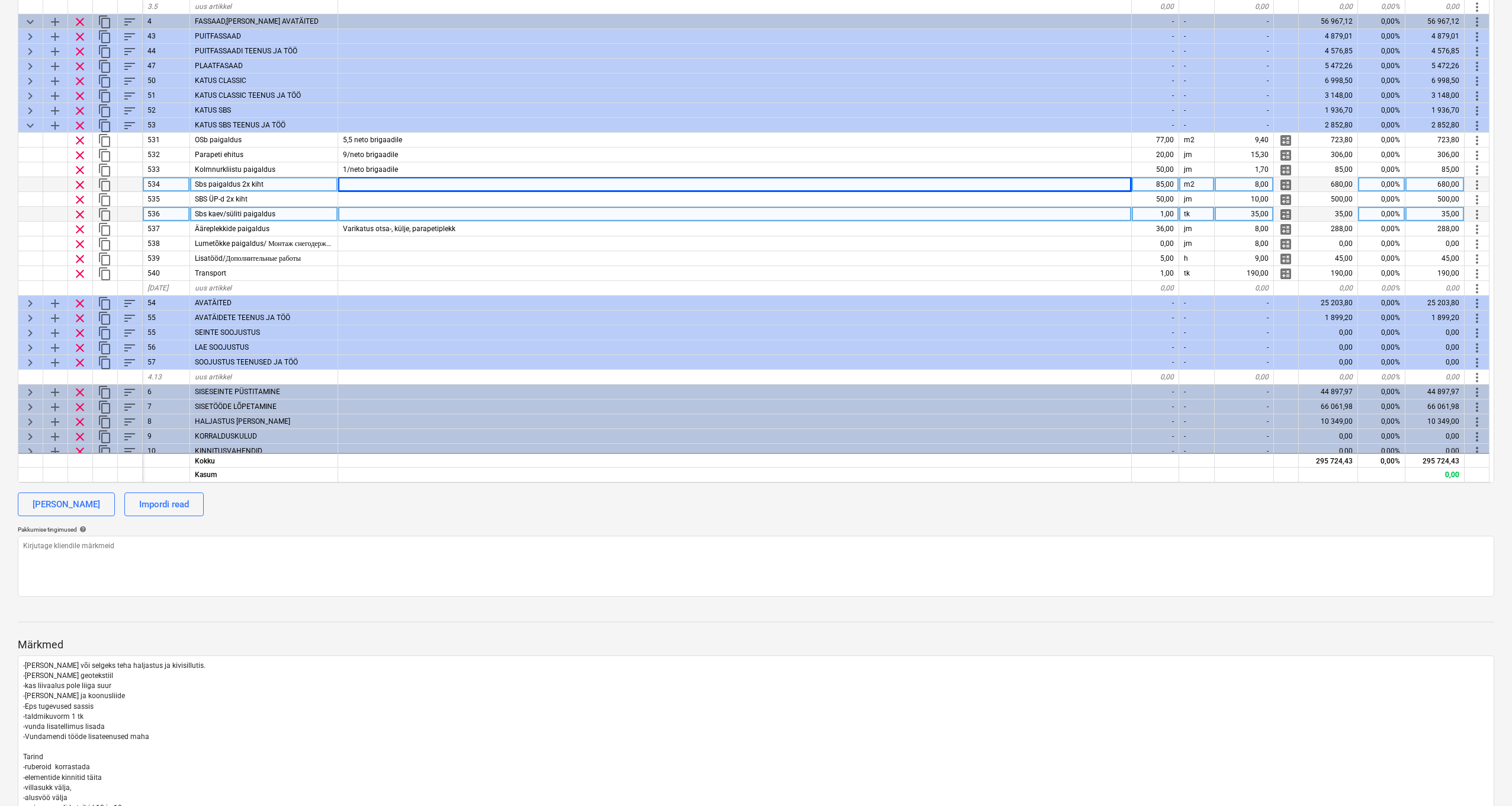
click at [411, 210] on div at bounding box center [735, 214] width 794 height 15
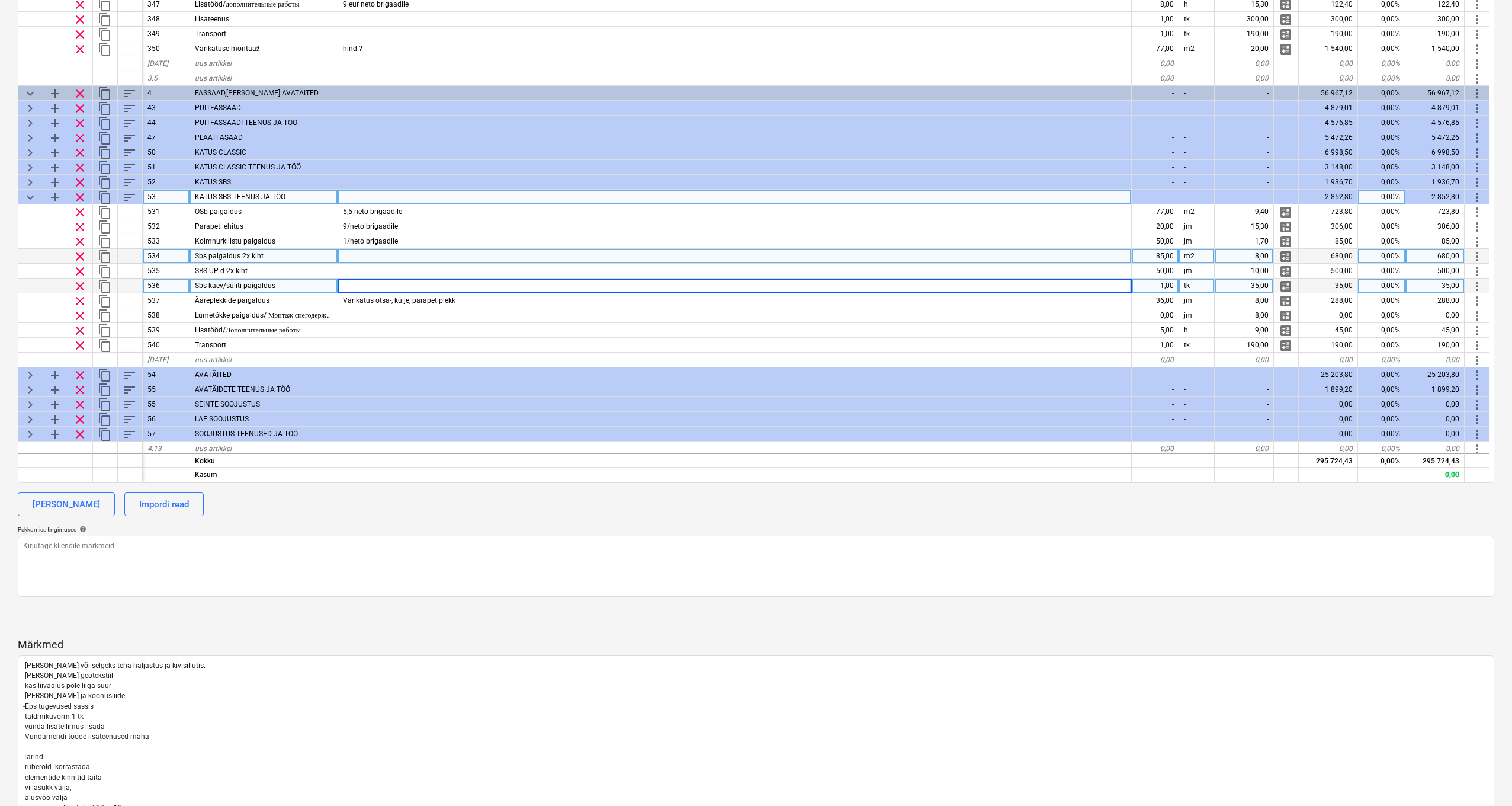
scroll to position [353, 1]
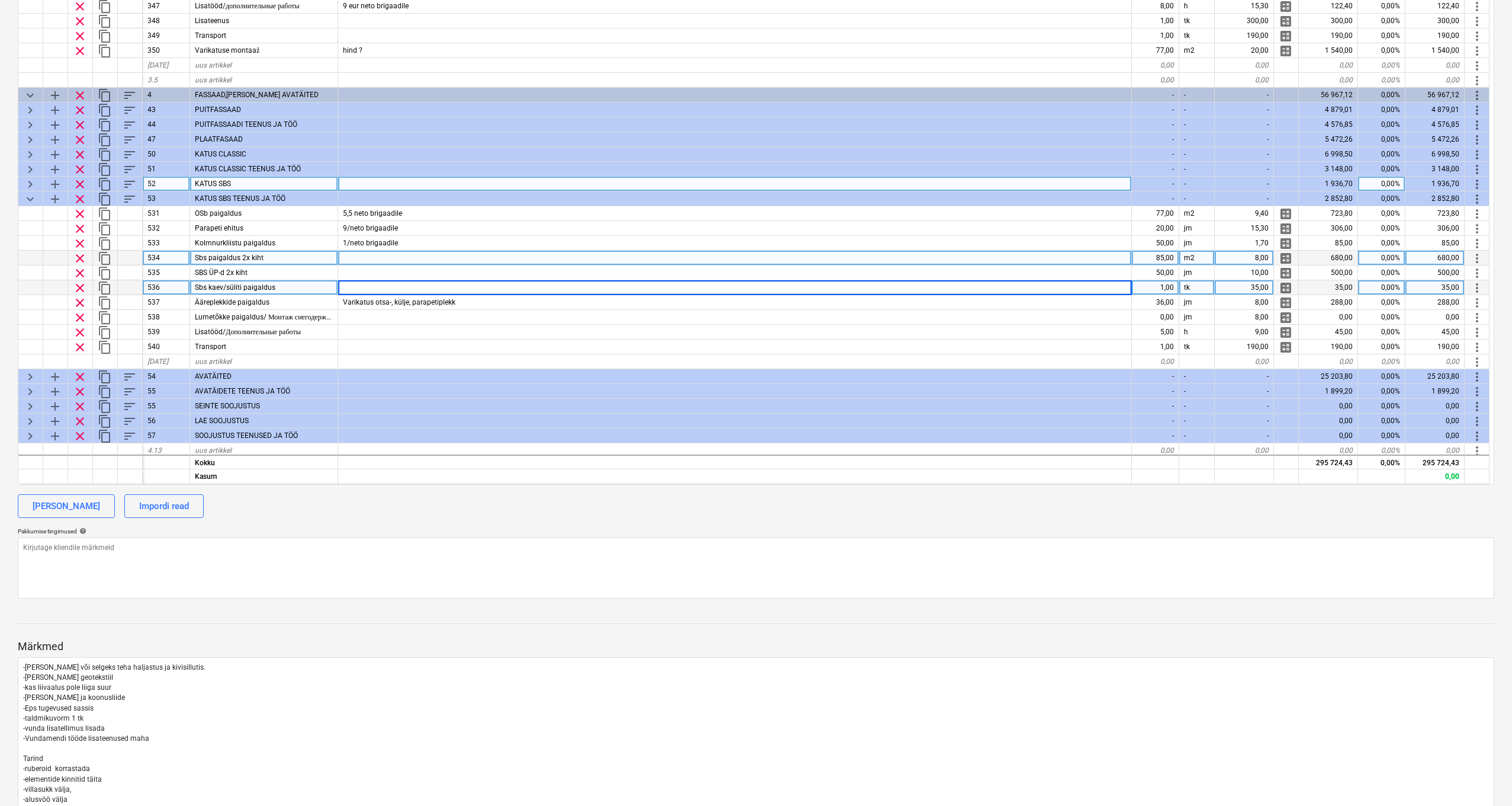
click at [31, 180] on span "keyboard_arrow_right" at bounding box center [30, 184] width 14 height 14
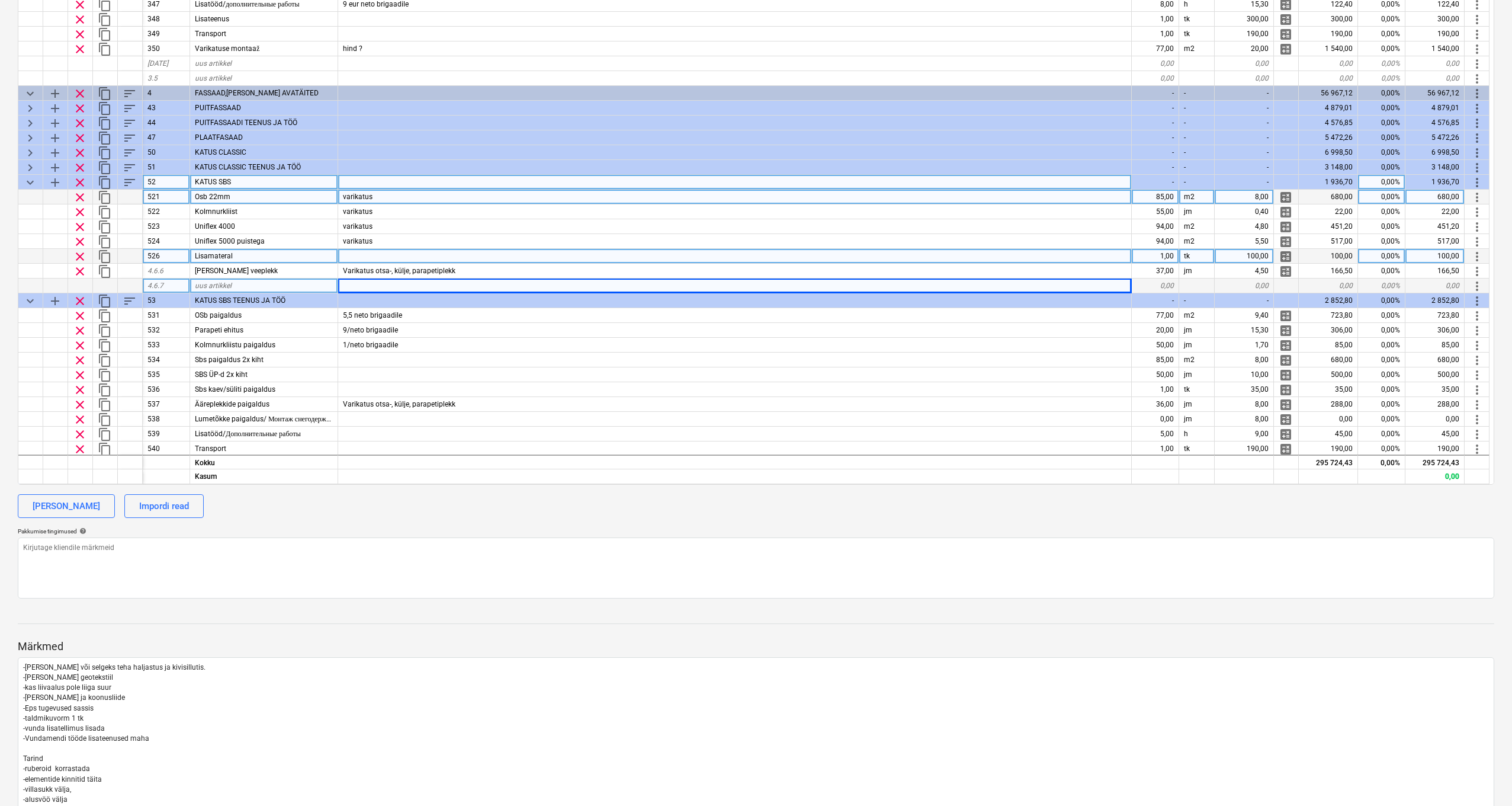
scroll to position [554, 1]
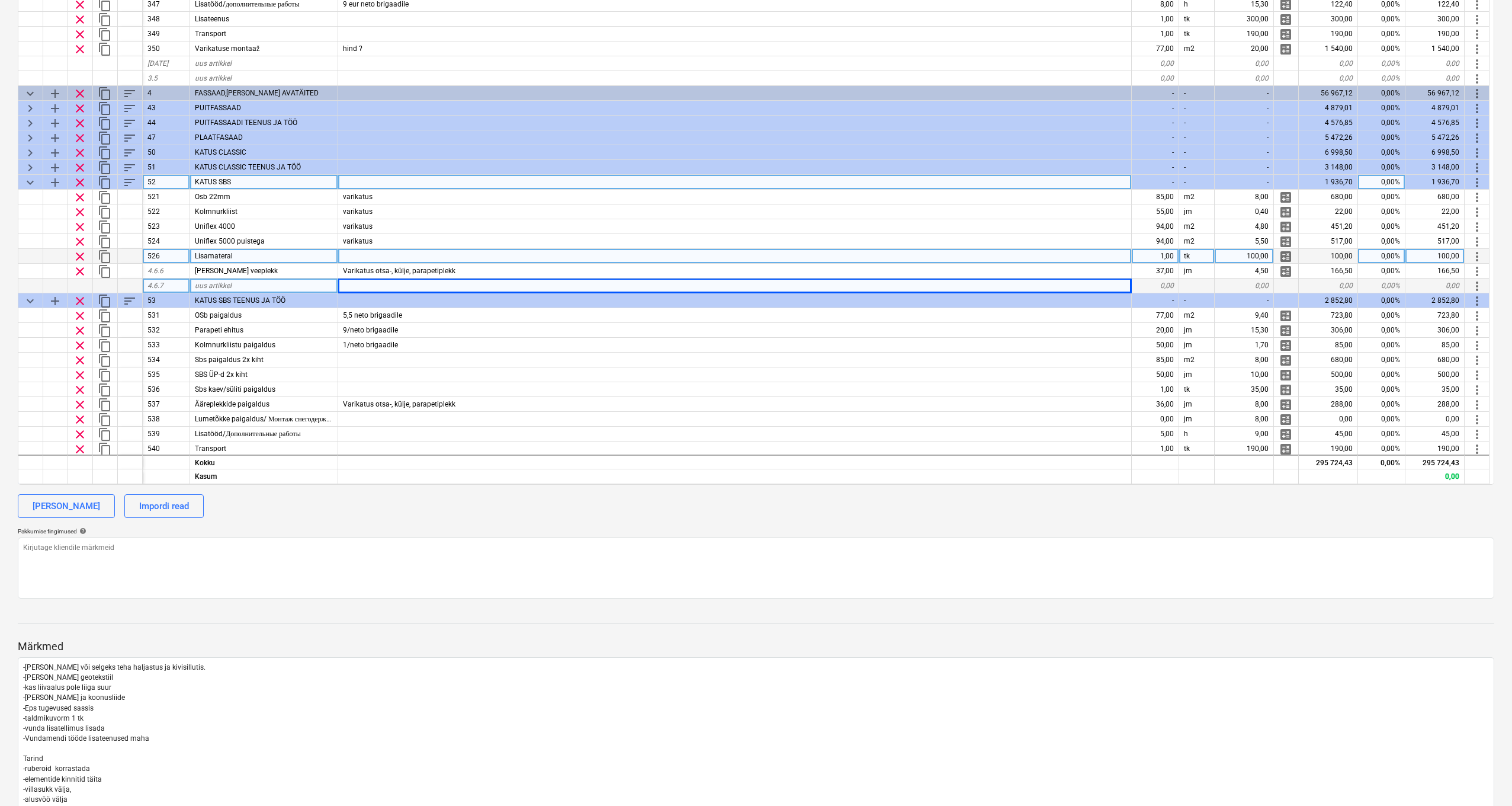
click at [28, 182] on span "keyboard_arrow_down" at bounding box center [30, 182] width 14 height 14
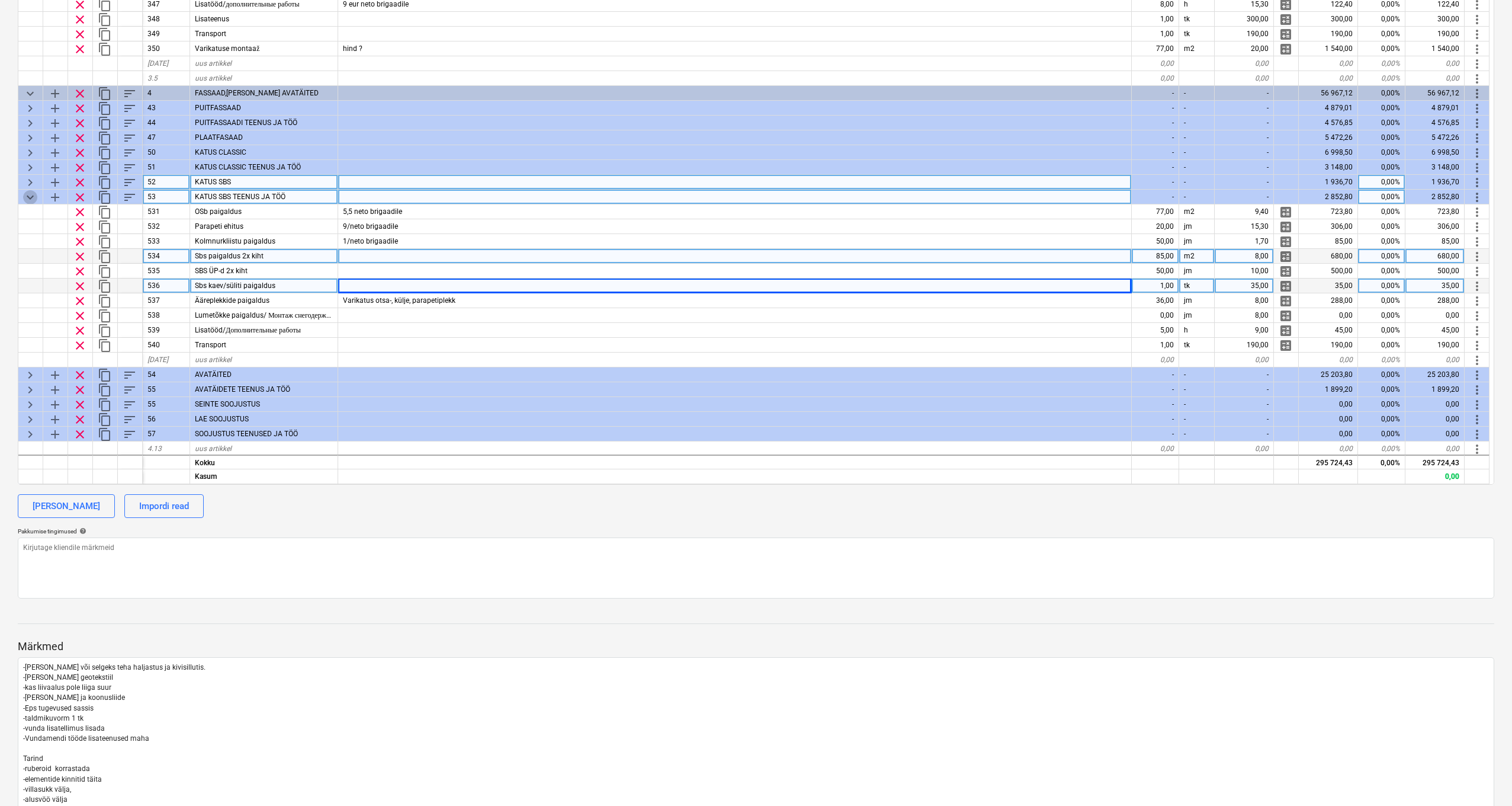
click at [26, 193] on span "keyboard_arrow_down" at bounding box center [30, 197] width 14 height 14
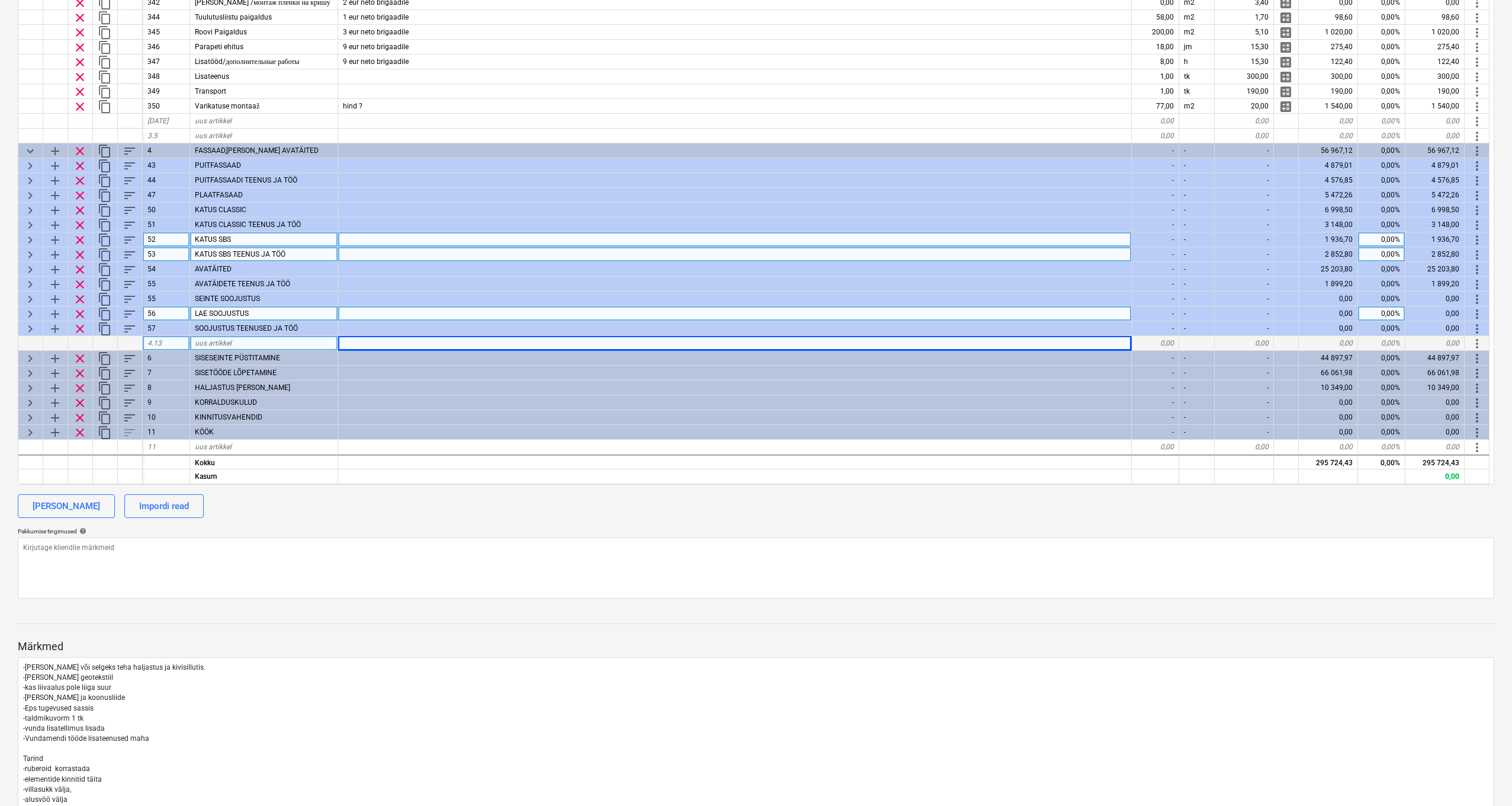
click at [27, 248] on span "keyboard_arrow_right" at bounding box center [30, 254] width 14 height 14
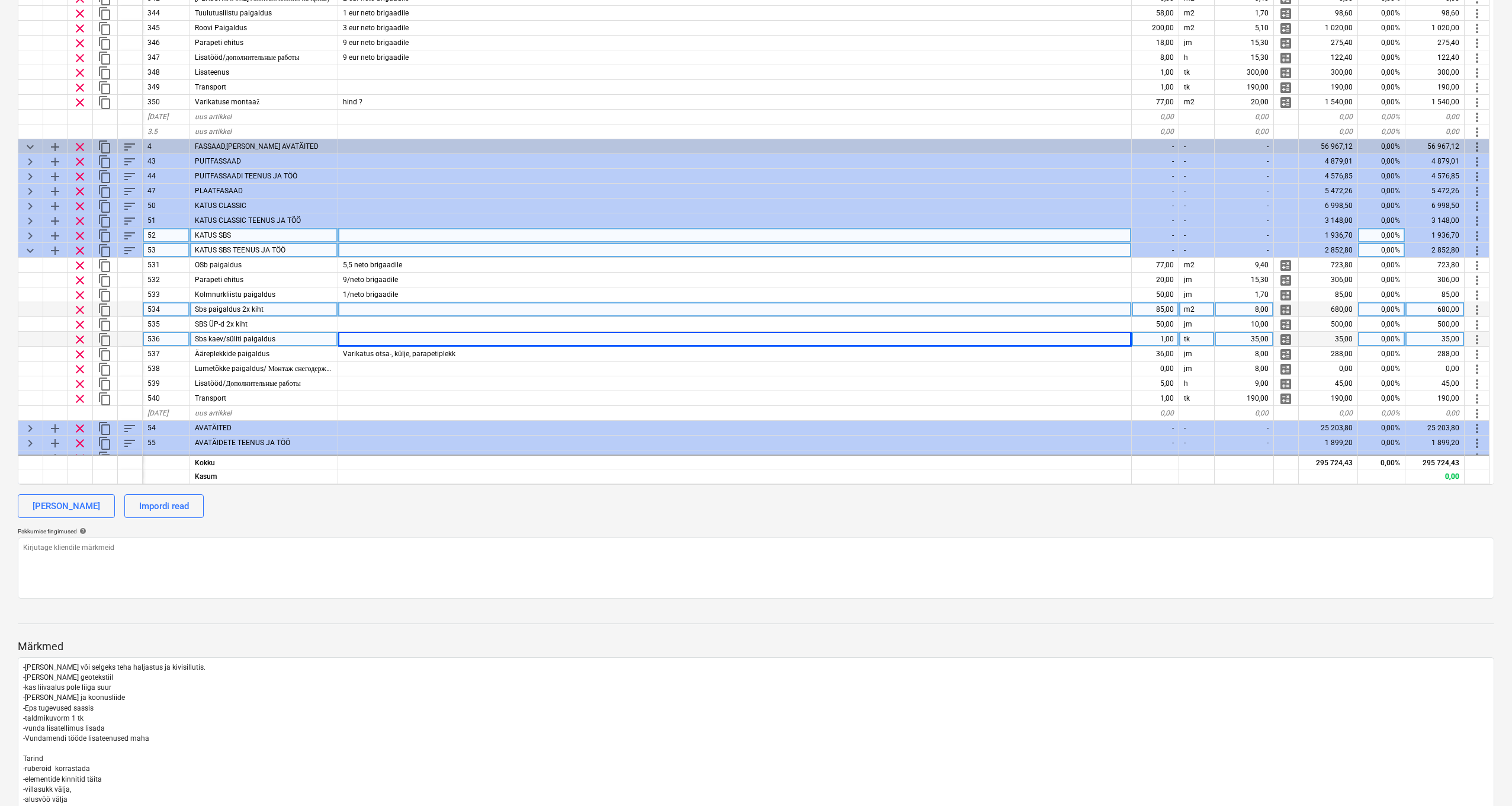
click at [27, 248] on span "keyboard_arrow_down" at bounding box center [30, 250] width 14 height 14
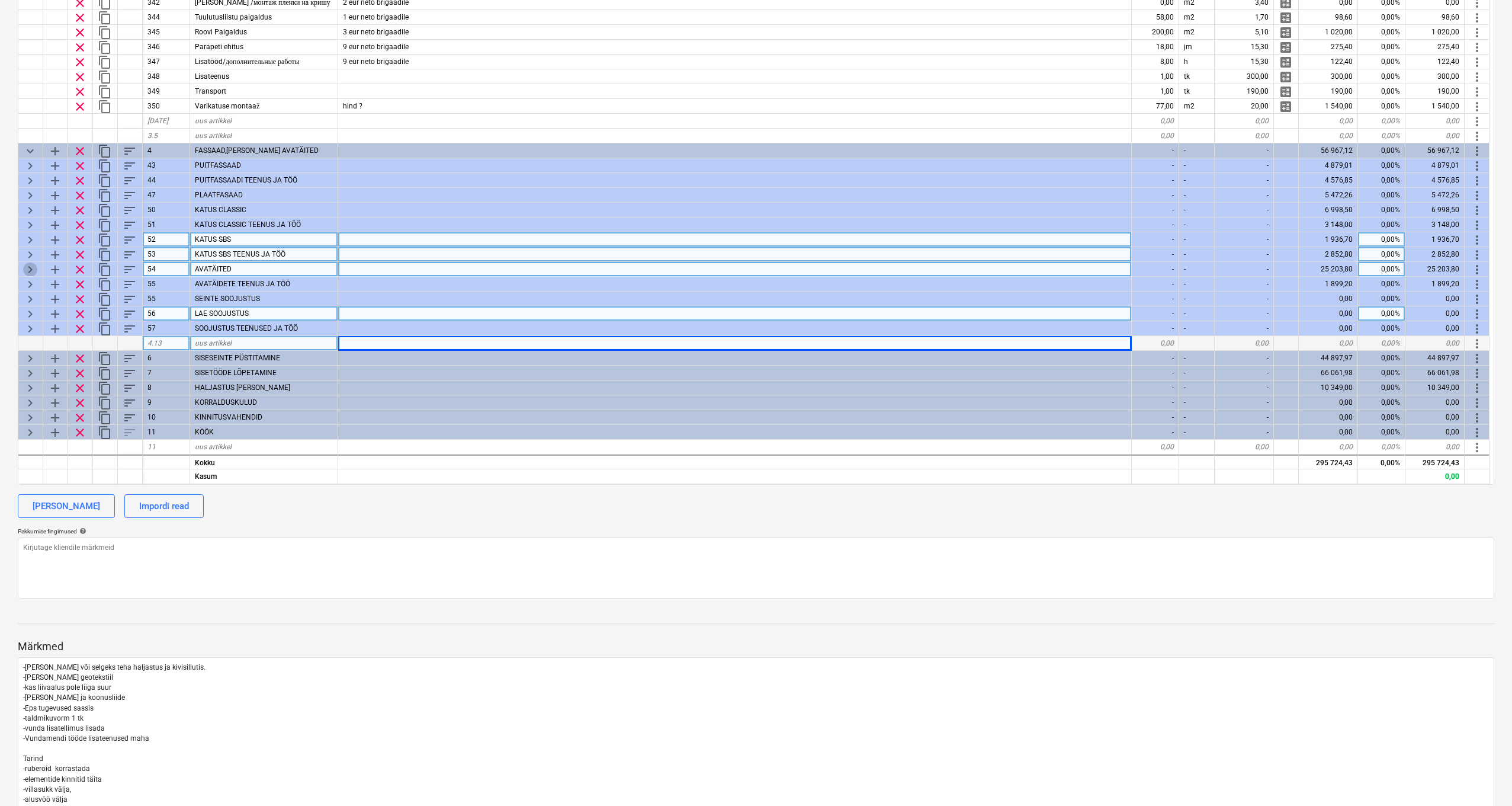
click at [31, 263] on span "keyboard_arrow_right" at bounding box center [30, 269] width 14 height 14
type textarea "x"
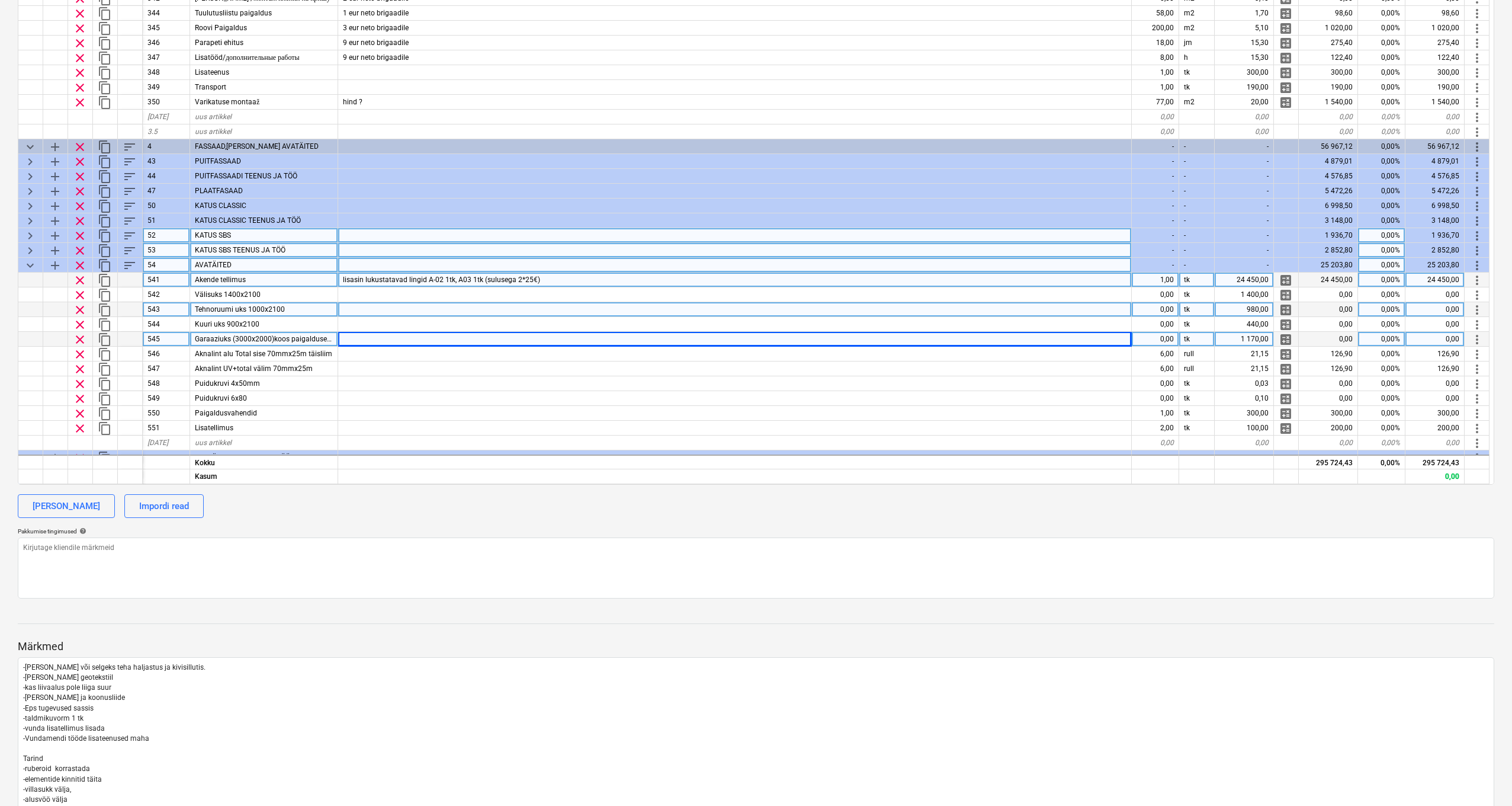
click at [646, 278] on div "lisasin lukustatavad lingid A-02 1tk, A03 1tk (sulusega 2*25€)" at bounding box center [735, 280] width 794 height 15
click at [589, 278] on input "lisasin lukustatavad lingid A-02 1tk, A03 1tk (sulusega 2*25€)" at bounding box center [734, 279] width 793 height 14
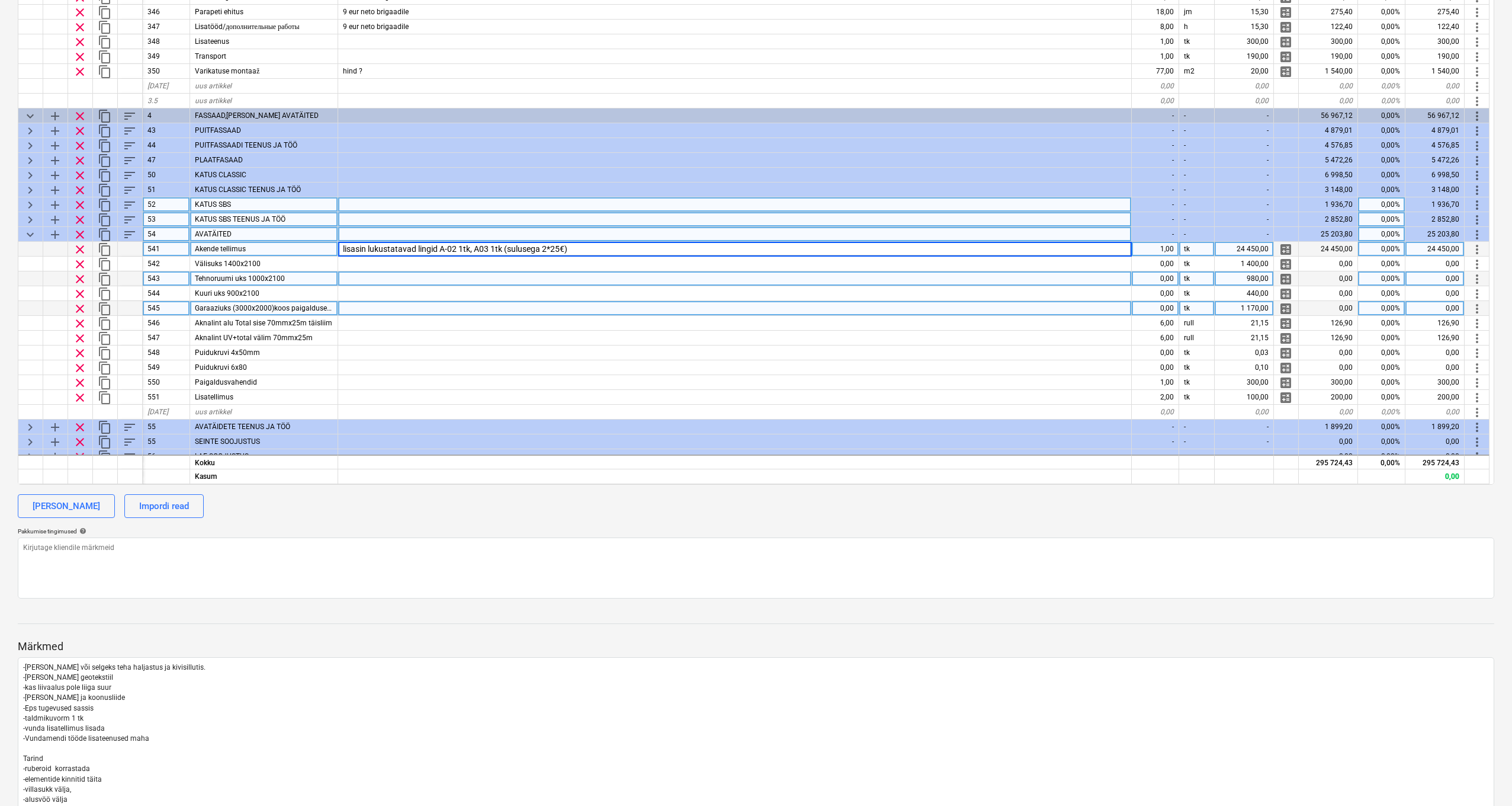
scroll to position [532, 0]
click at [1250, 249] on div "24 450,00" at bounding box center [1244, 249] width 59 height 15
type input "21000"
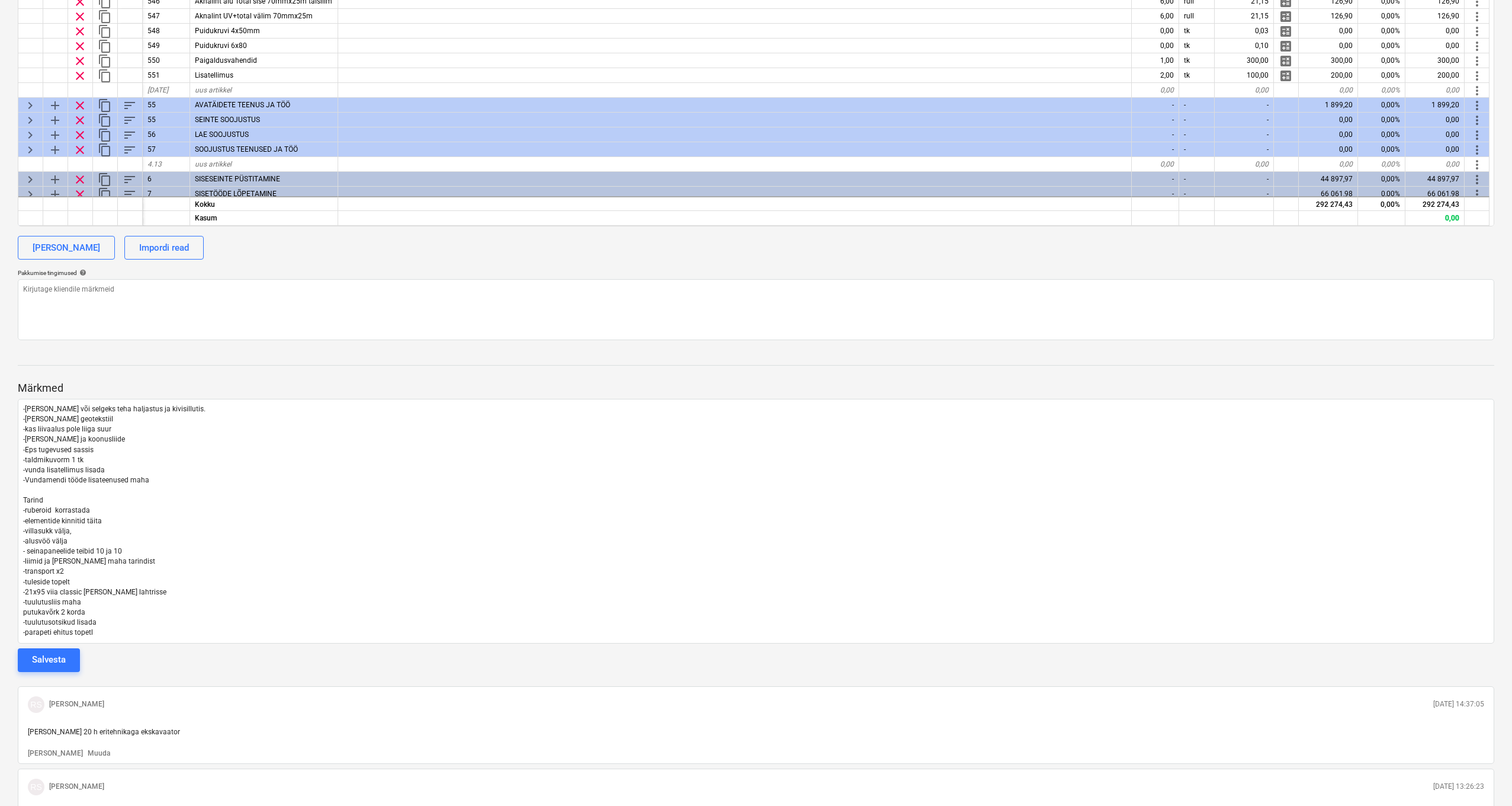
scroll to position [620, 0]
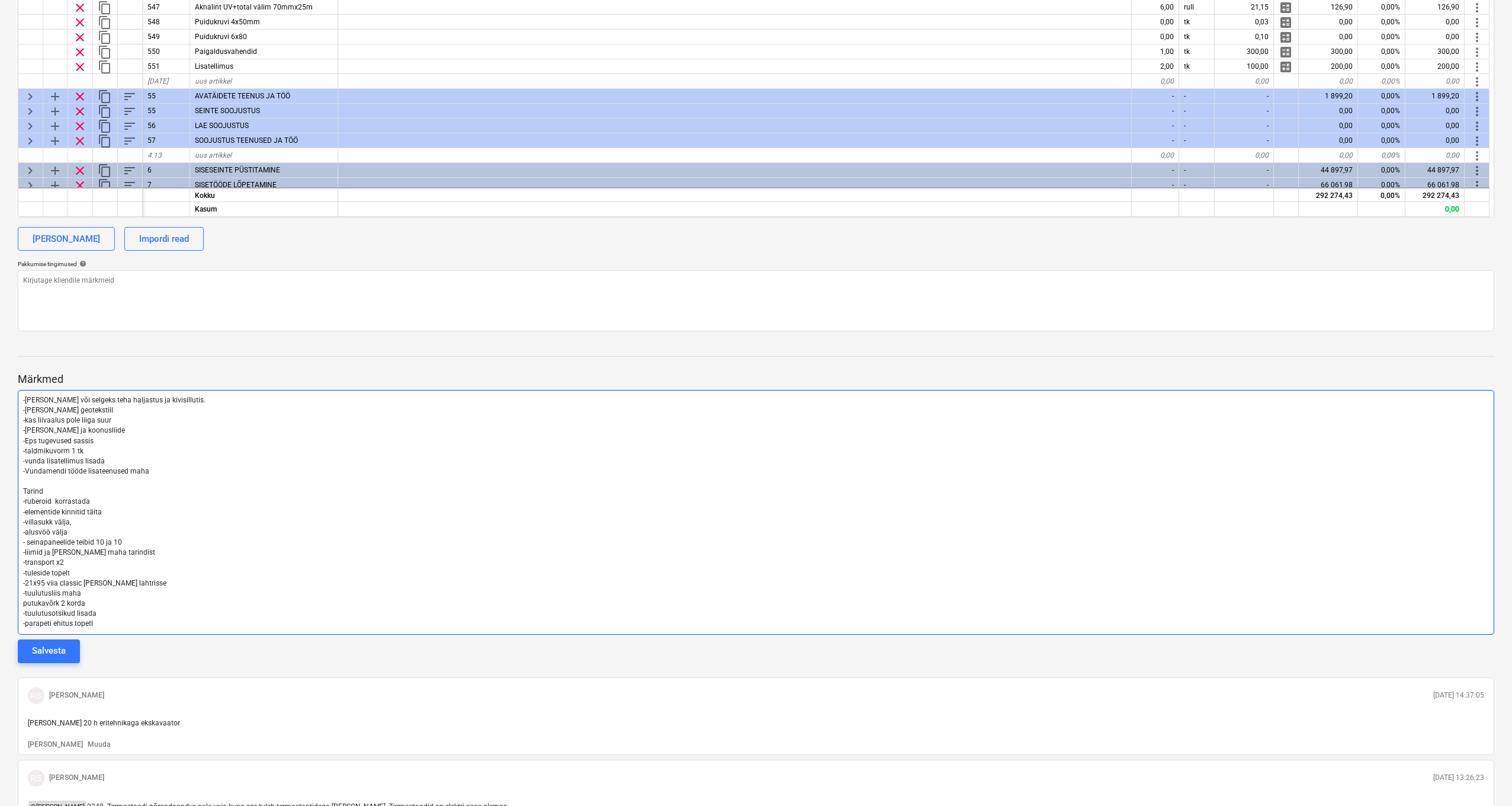
click at [109, 622] on p "-parapeti ehitus topetl" at bounding box center [756, 624] width 1466 height 10
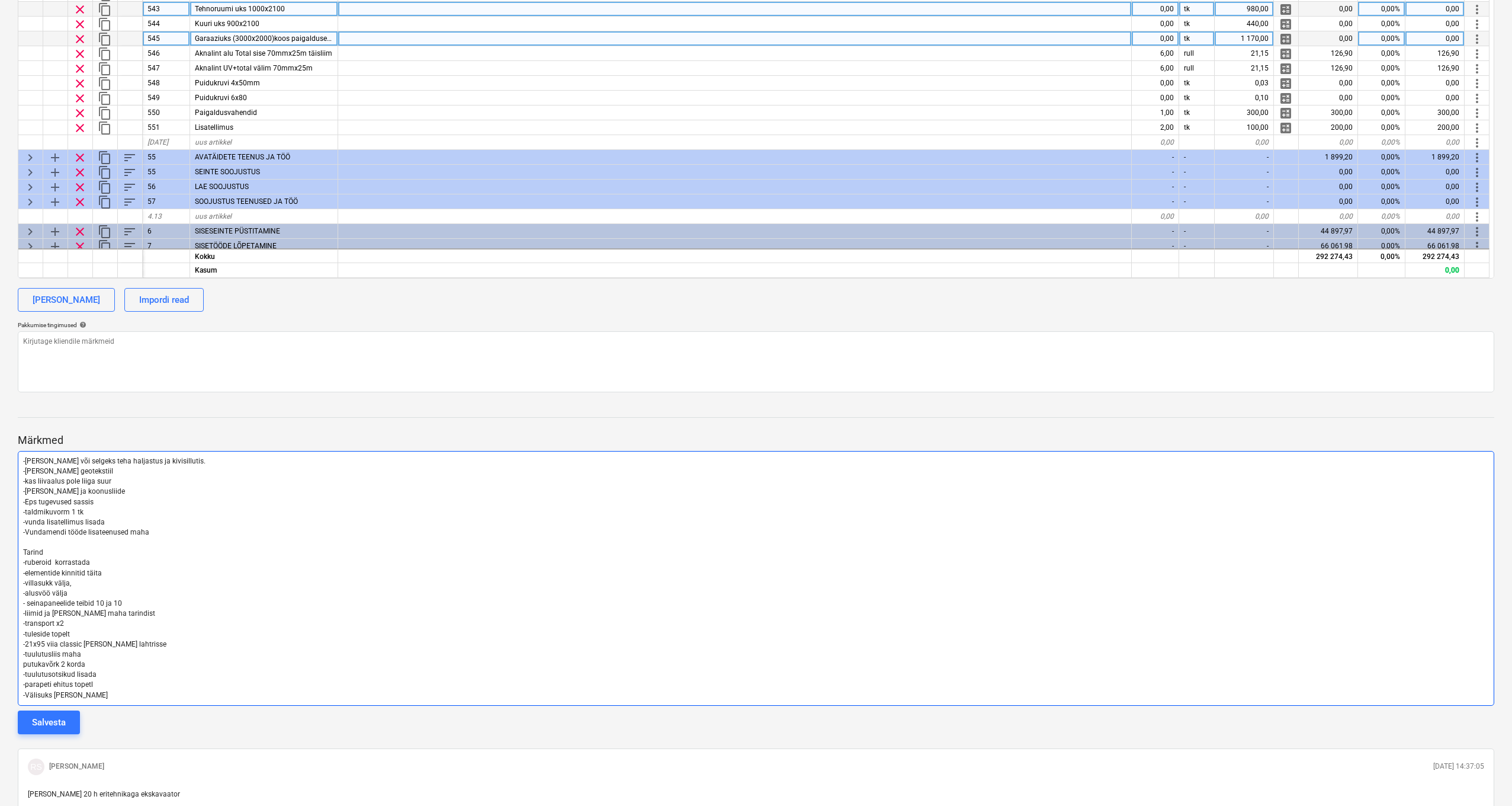
scroll to position [560, 0]
drag, startPoint x: 111, startPoint y: 687, endPoint x: 9, endPoint y: 690, distance: 102.0
click at [9, 690] on div "Viigi 16 QU-0006 Etapp: Mallid arrow_drop_down notes 4 märget business Vaata kl…" at bounding box center [756, 310] width 1512 height 1631
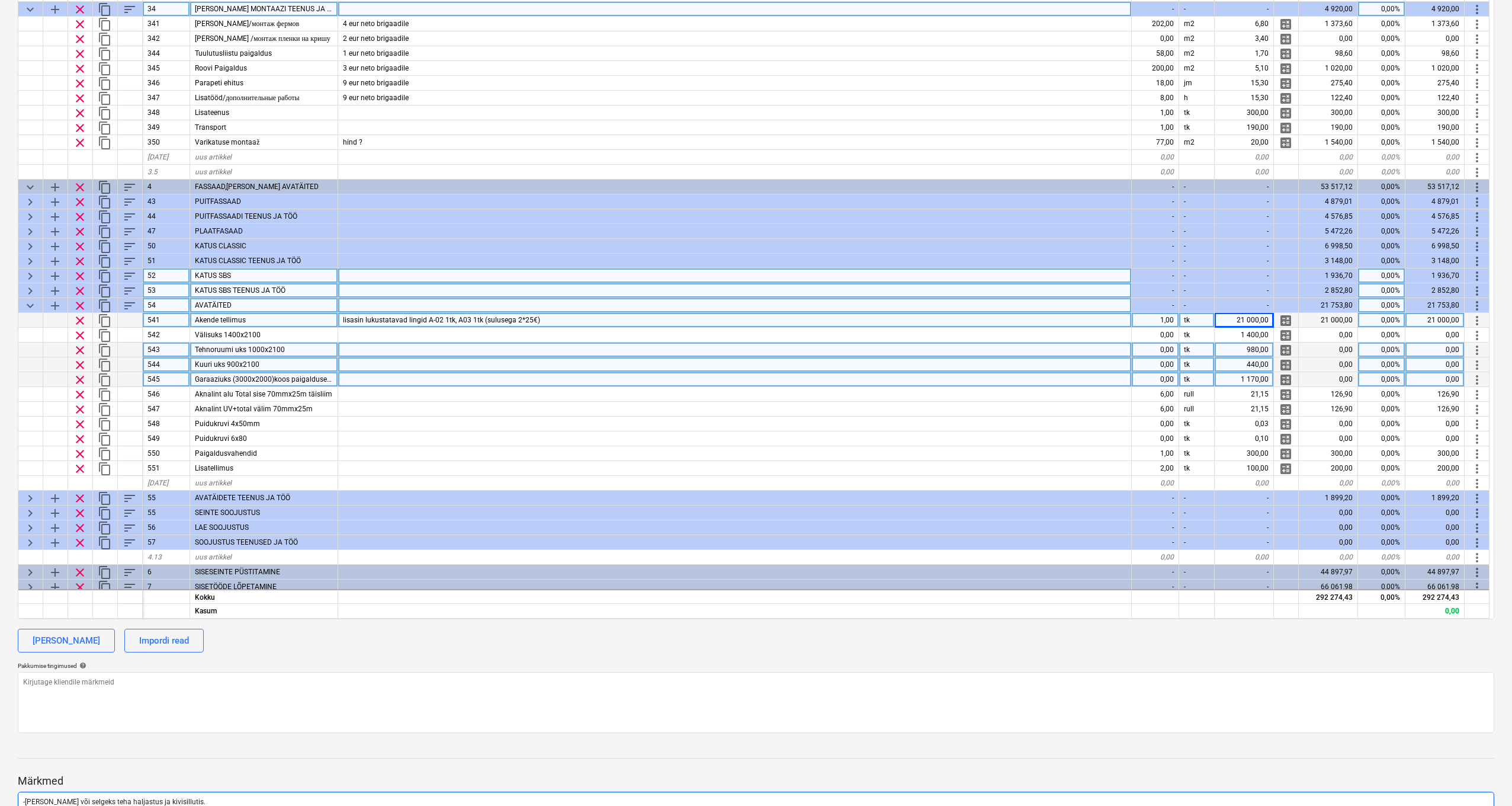
scroll to position [596, 1]
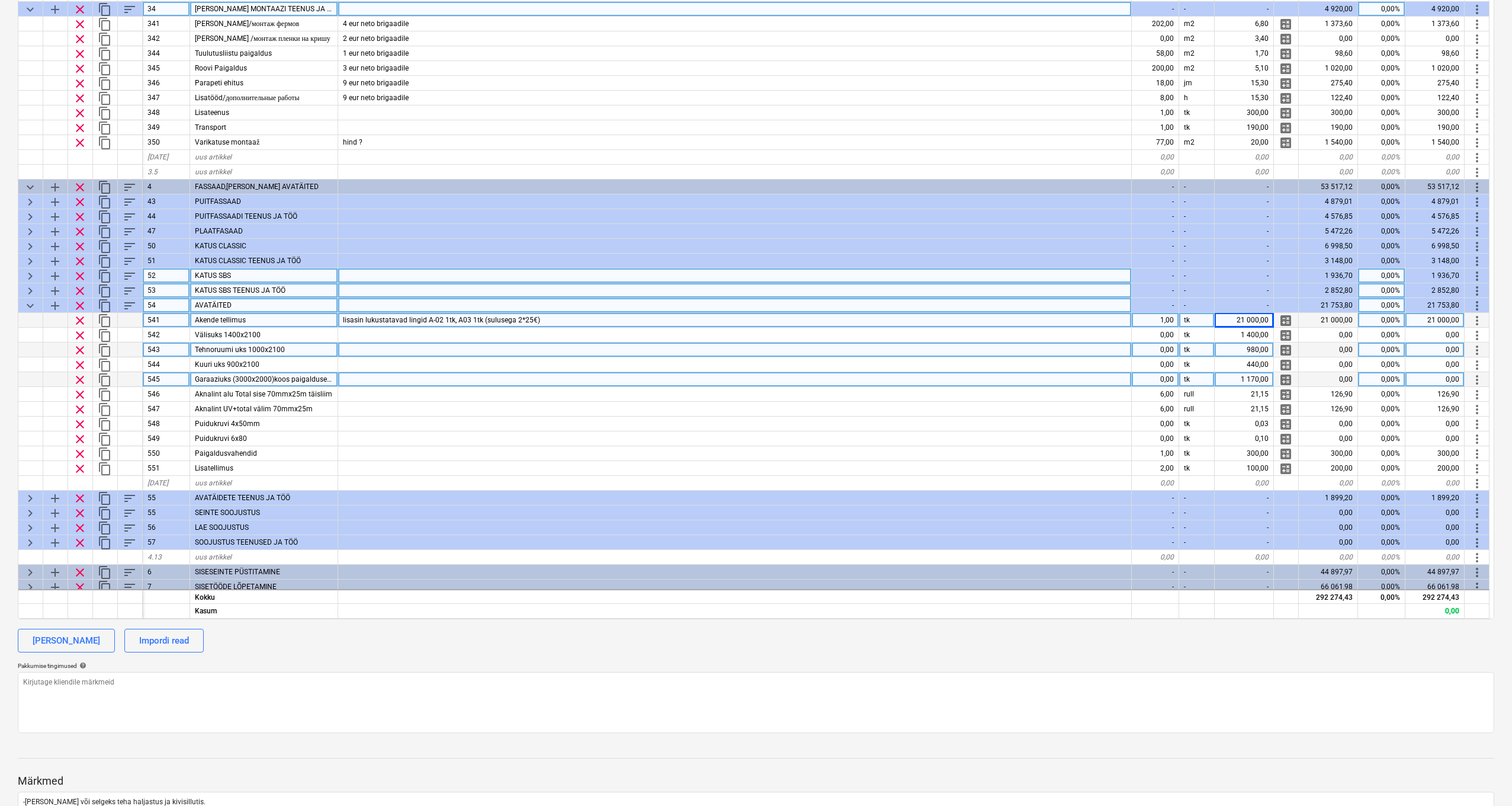
click at [32, 304] on span "keyboard_arrow_down" at bounding box center [30, 305] width 14 height 14
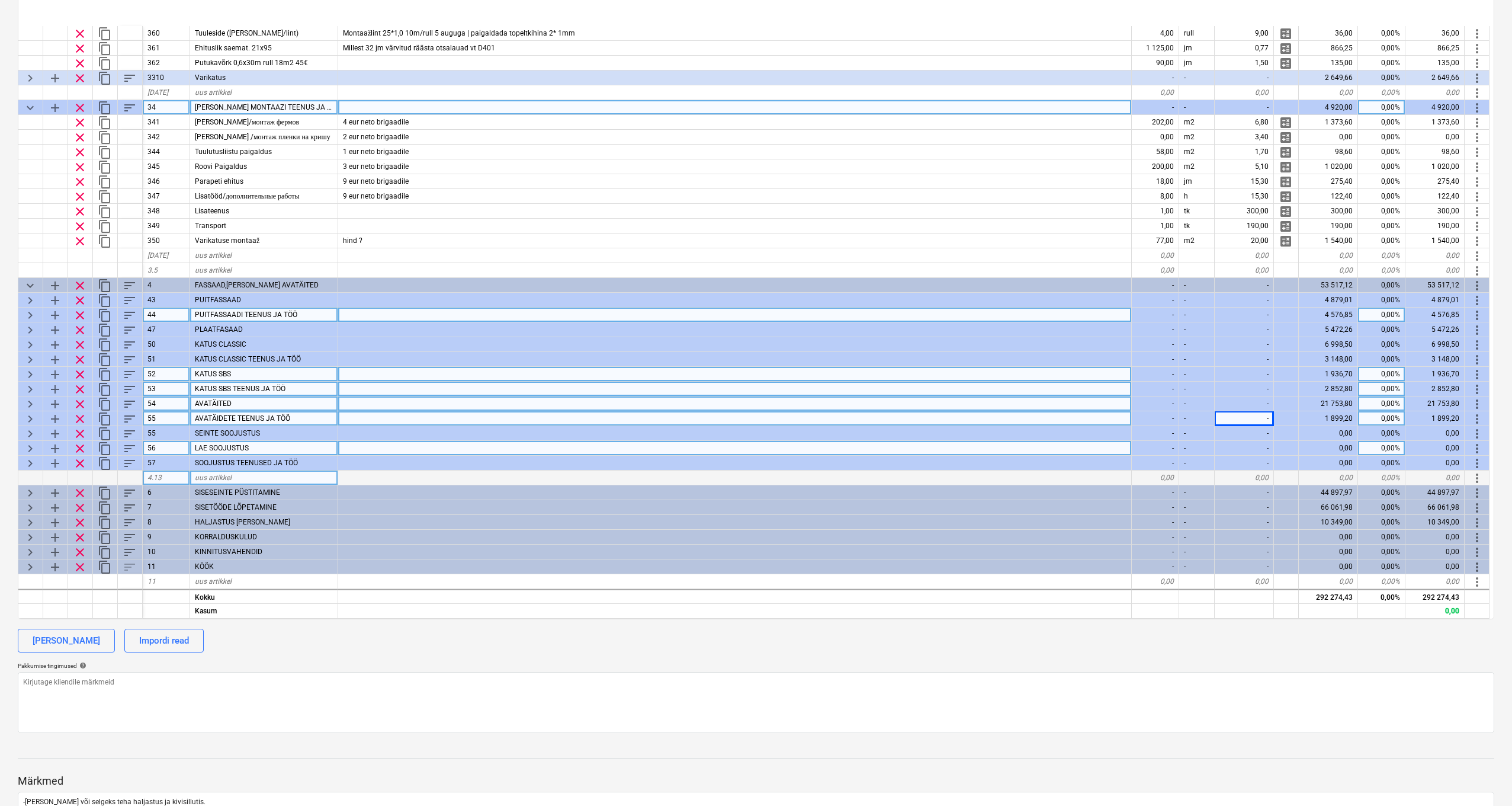
scroll to position [502, 1]
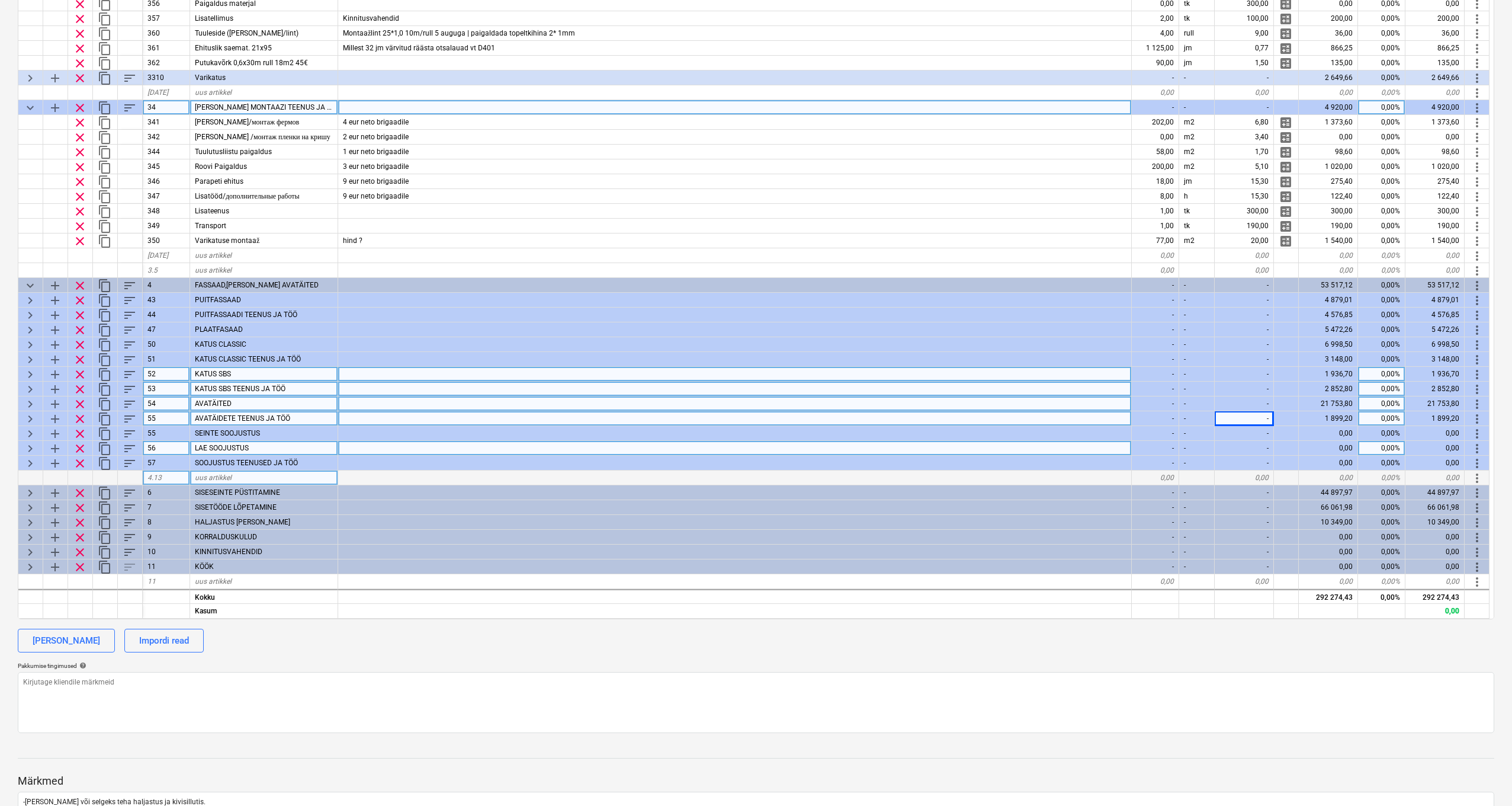
click at [25, 413] on span "keyboard_arrow_right" at bounding box center [30, 419] width 14 height 14
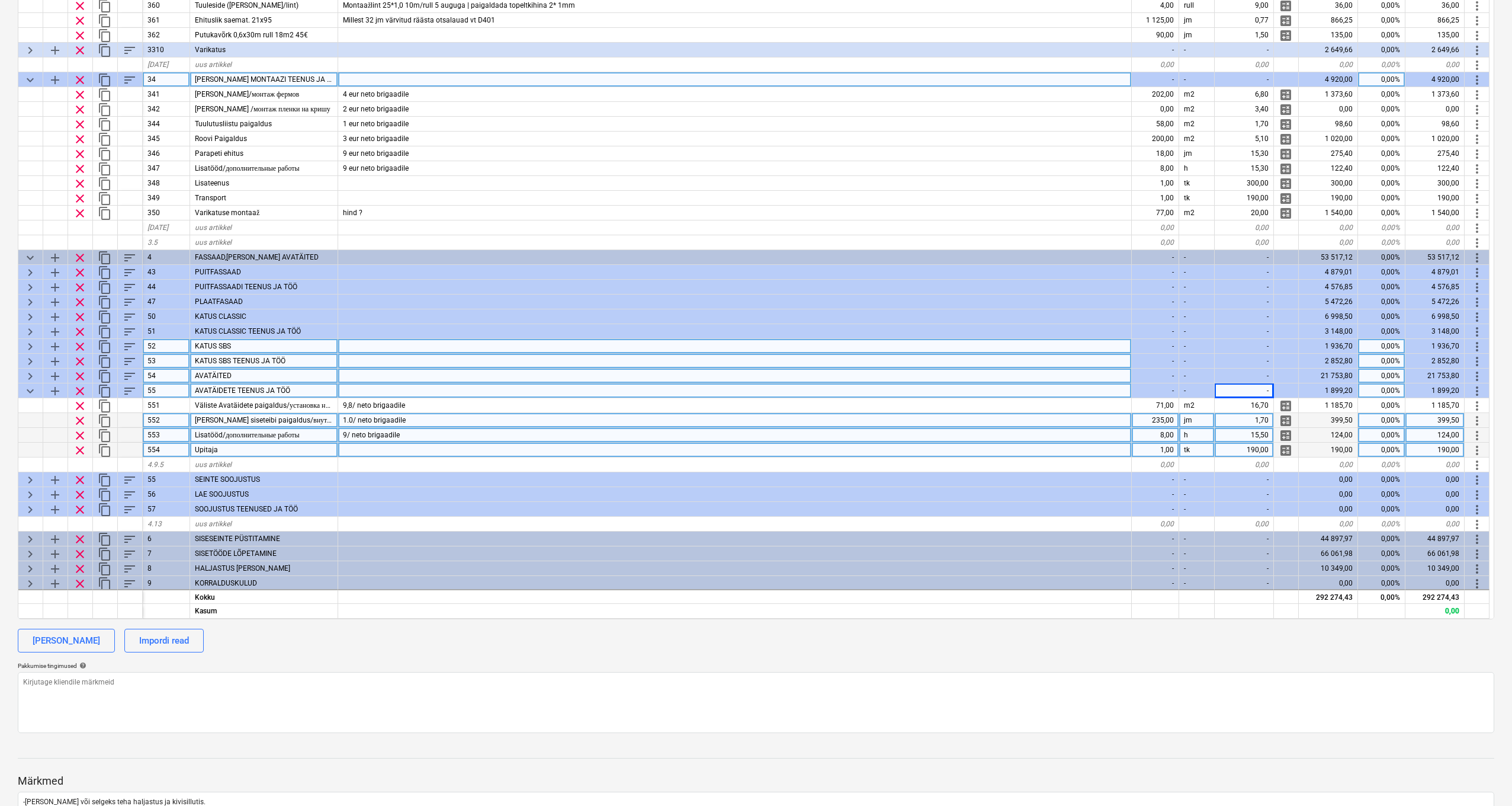
scroll to position [528, 1]
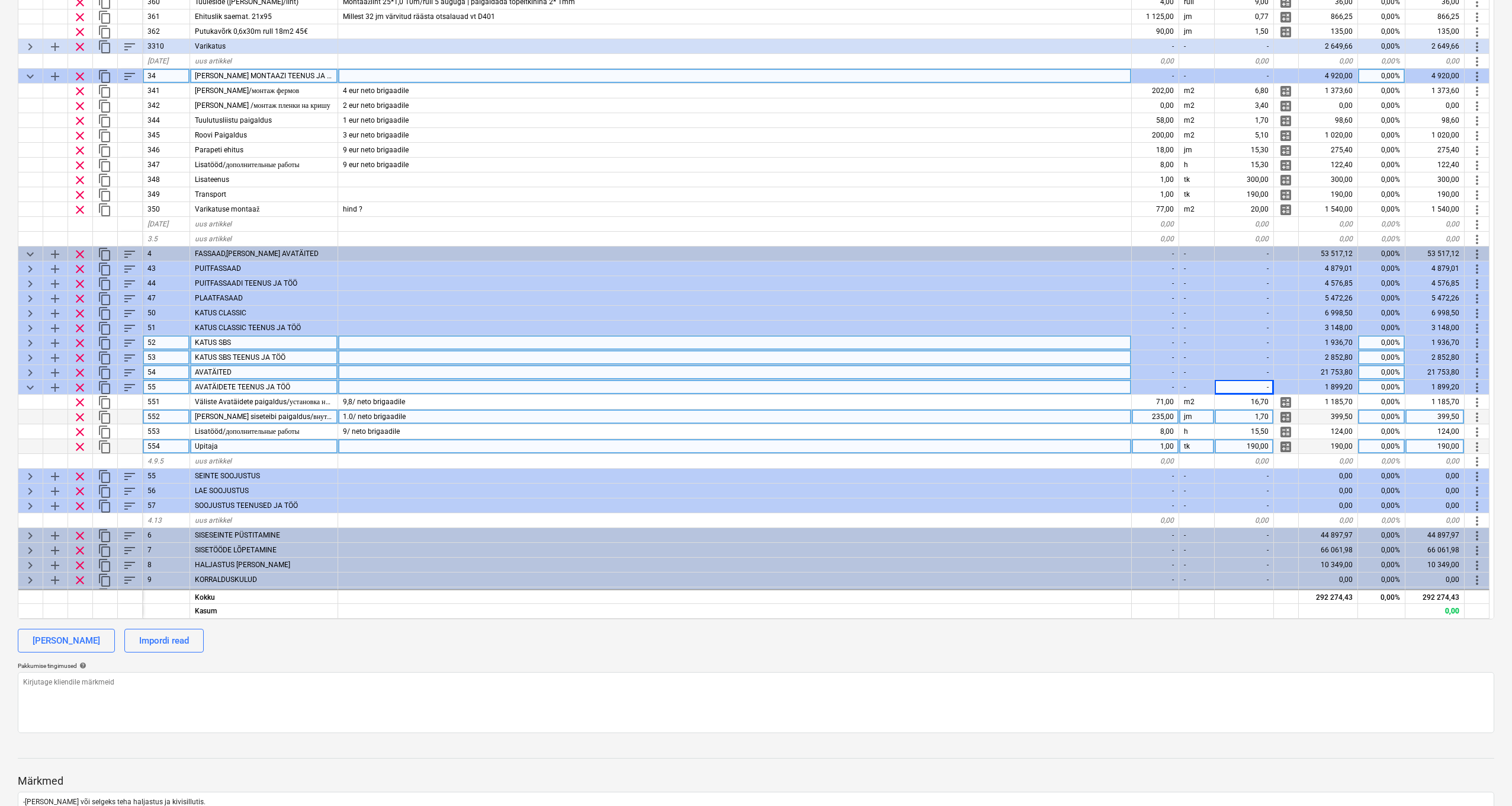
click at [1171, 416] on div "235,00" at bounding box center [1156, 417] width 48 height 15
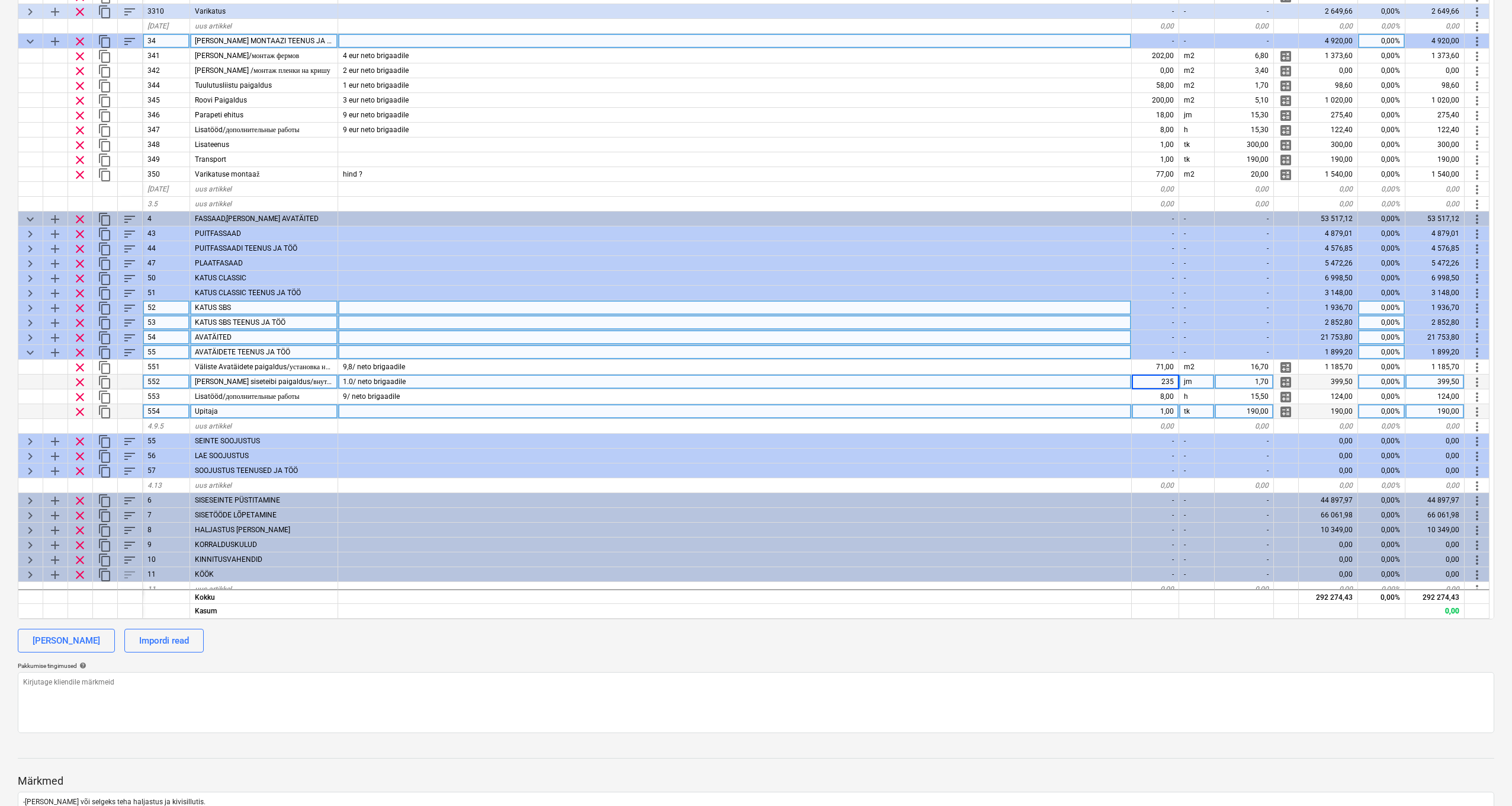
scroll to position [563, 1]
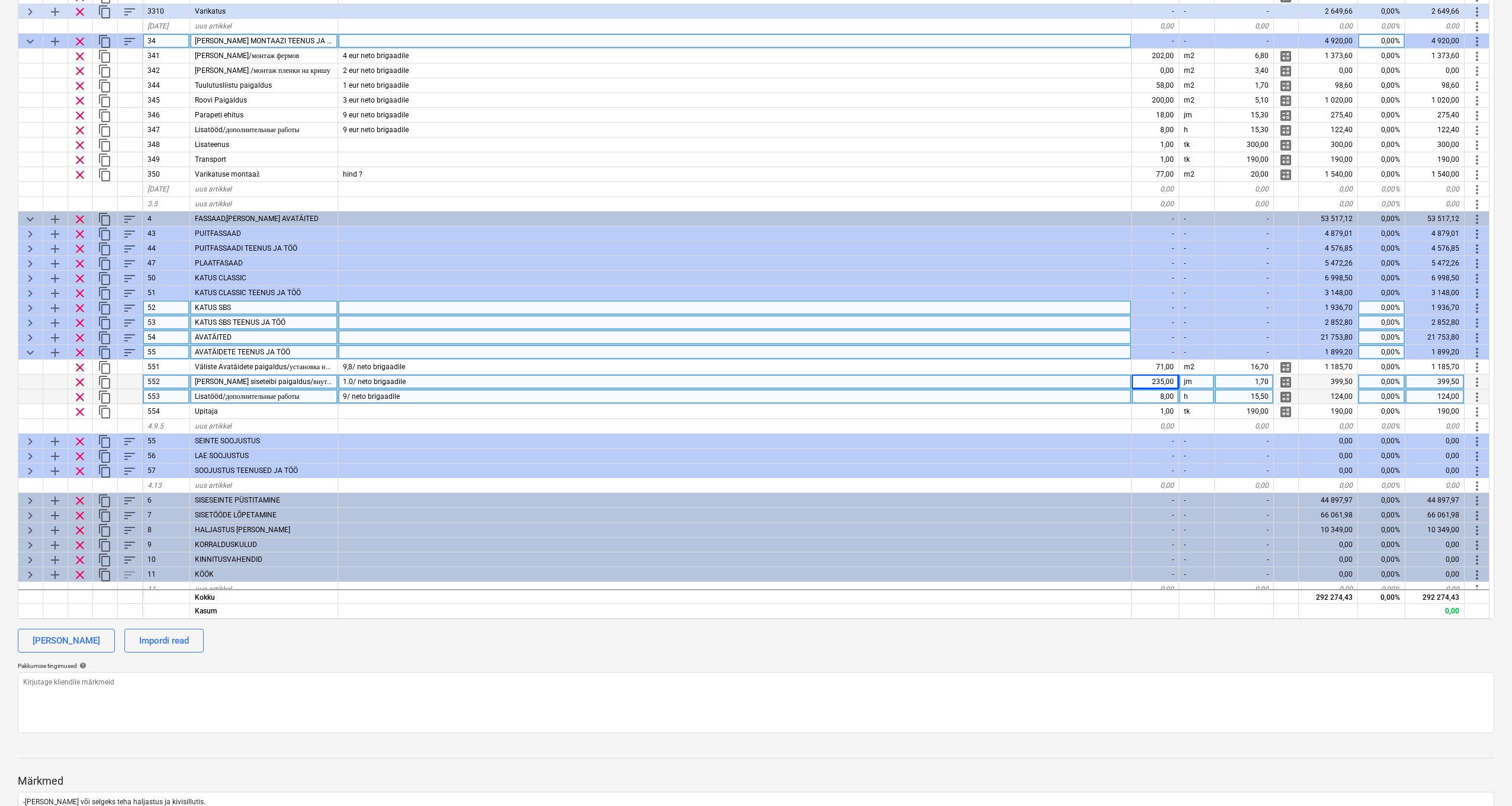
click at [1148, 396] on div "8,00" at bounding box center [1156, 397] width 48 height 15
click at [31, 351] on span "keyboard_arrow_down" at bounding box center [30, 352] width 14 height 14
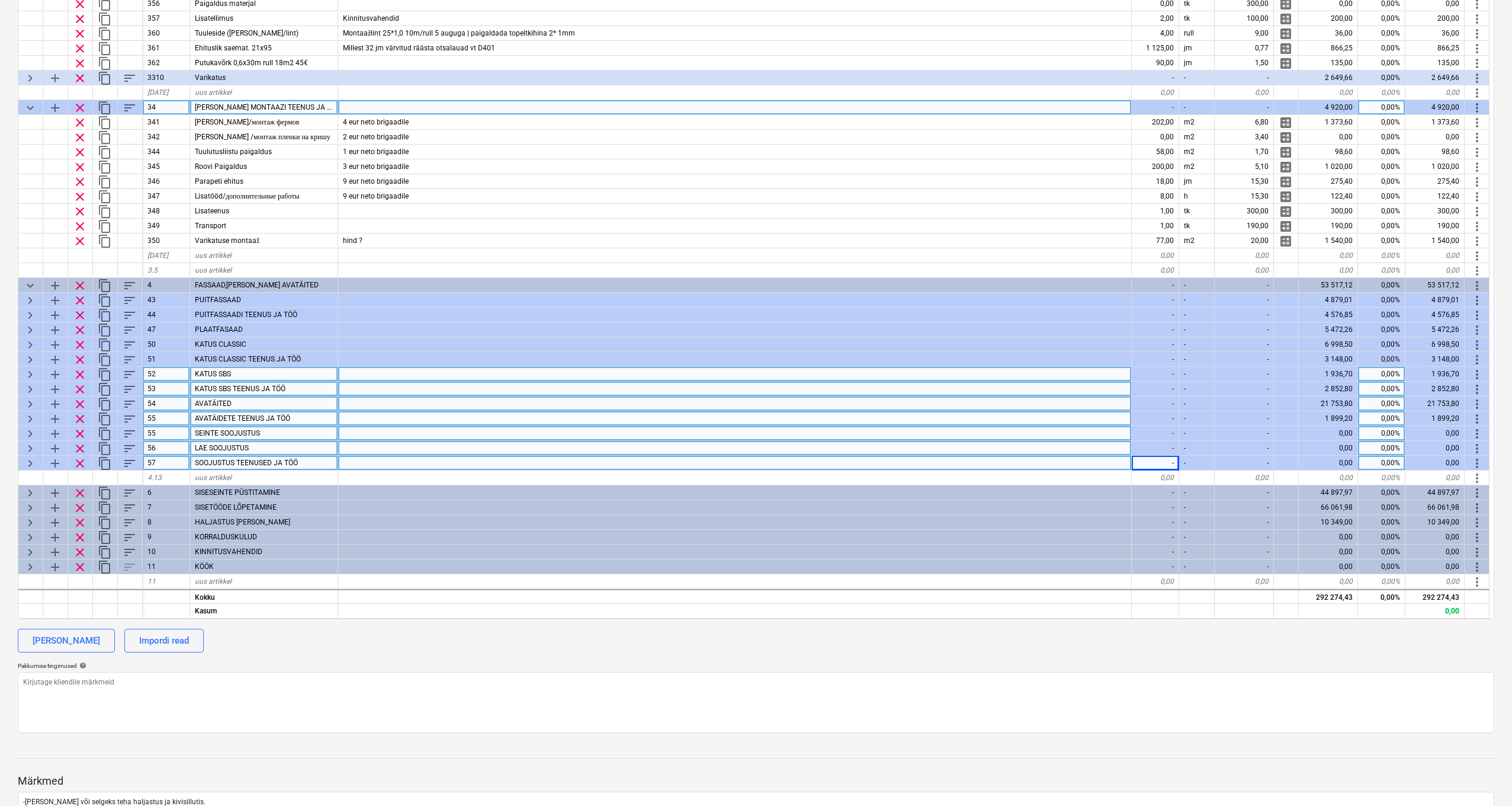
click at [32, 427] on span "keyboard_arrow_right" at bounding box center [30, 434] width 14 height 14
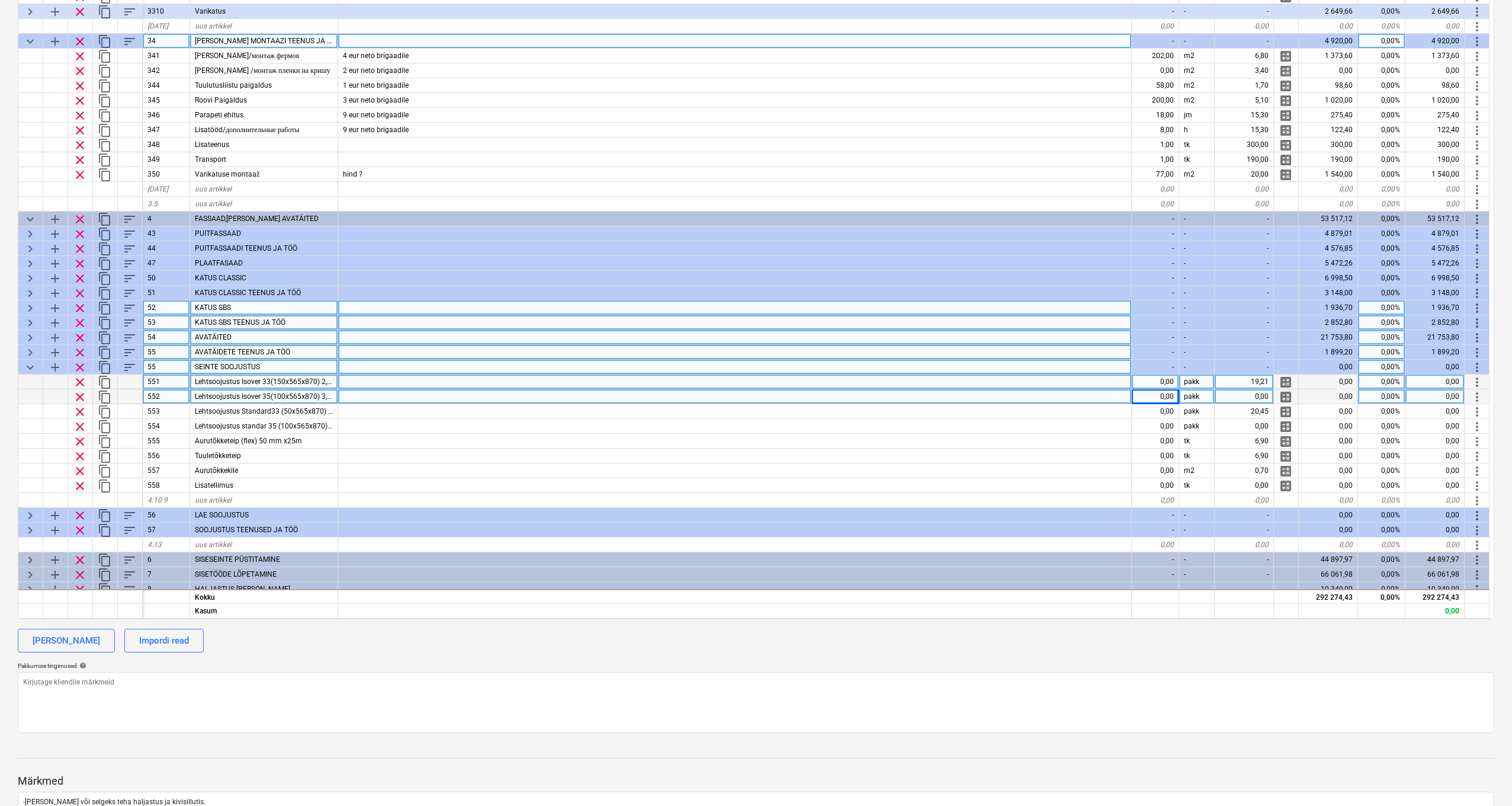
click at [32, 367] on span "keyboard_arrow_down" at bounding box center [30, 367] width 14 height 14
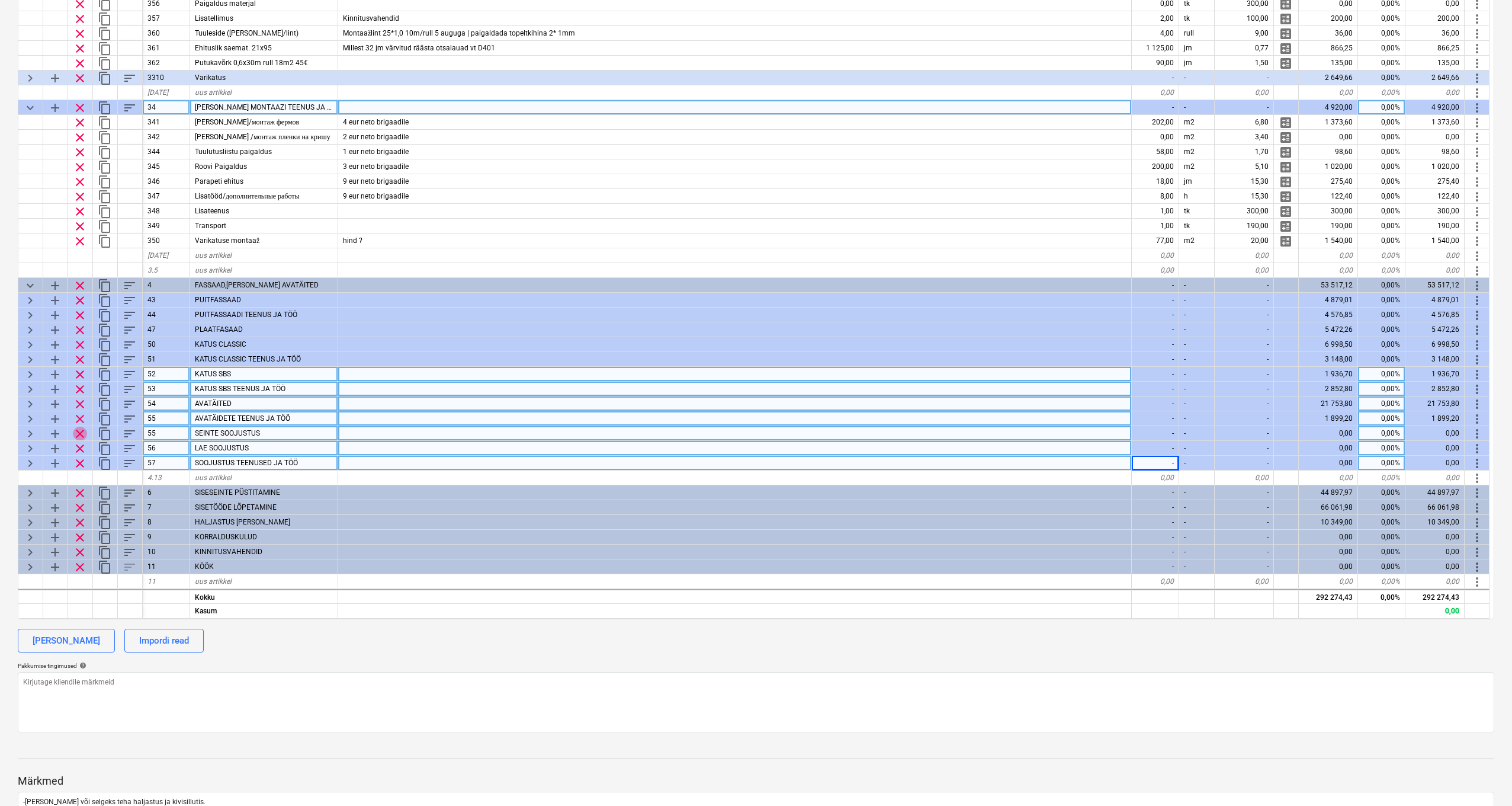
click at [77, 427] on span "clear" at bounding box center [80, 434] width 14 height 14
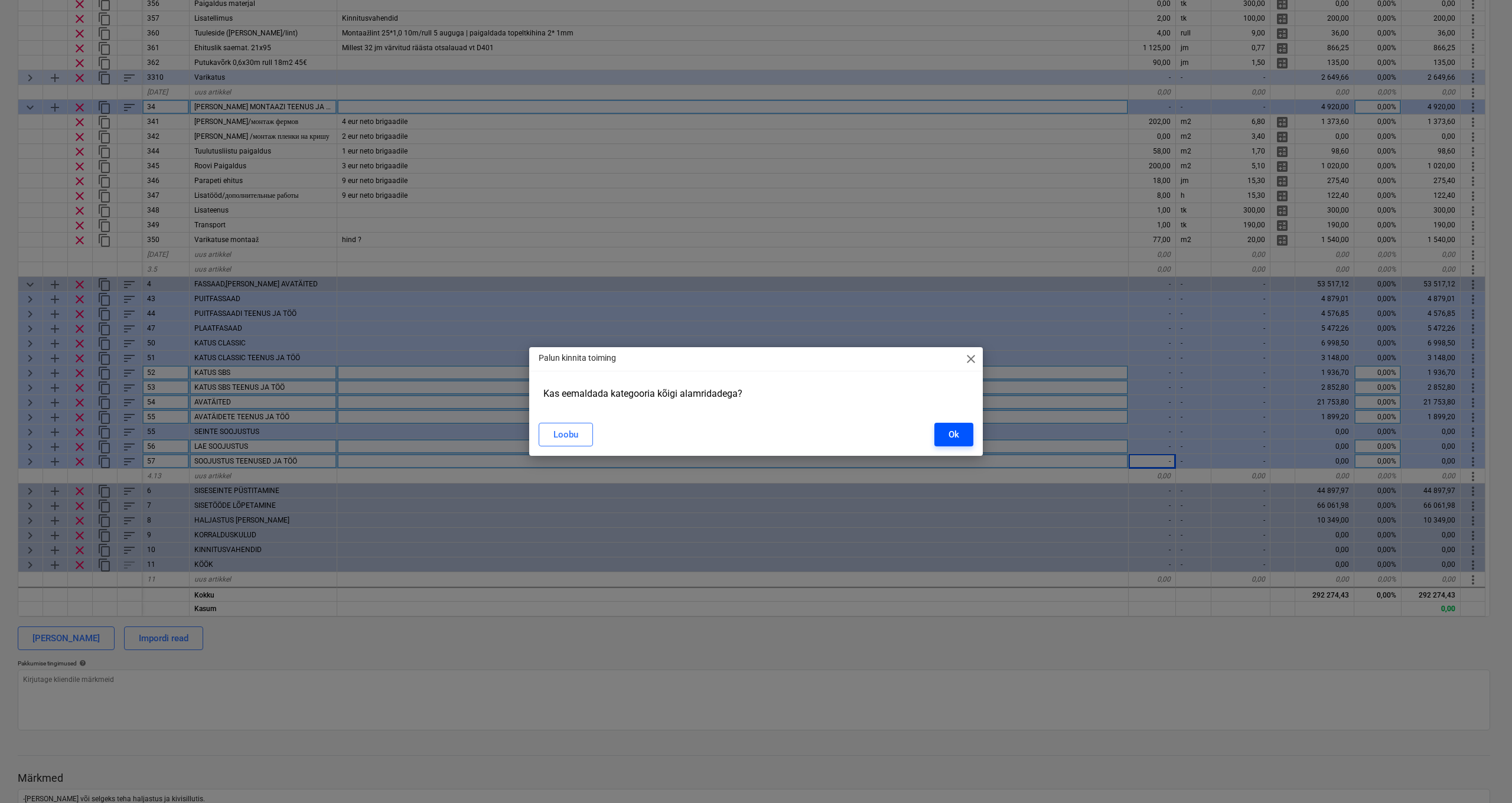
click at [953, 434] on div "Ok" at bounding box center [953, 434] width 10 height 16
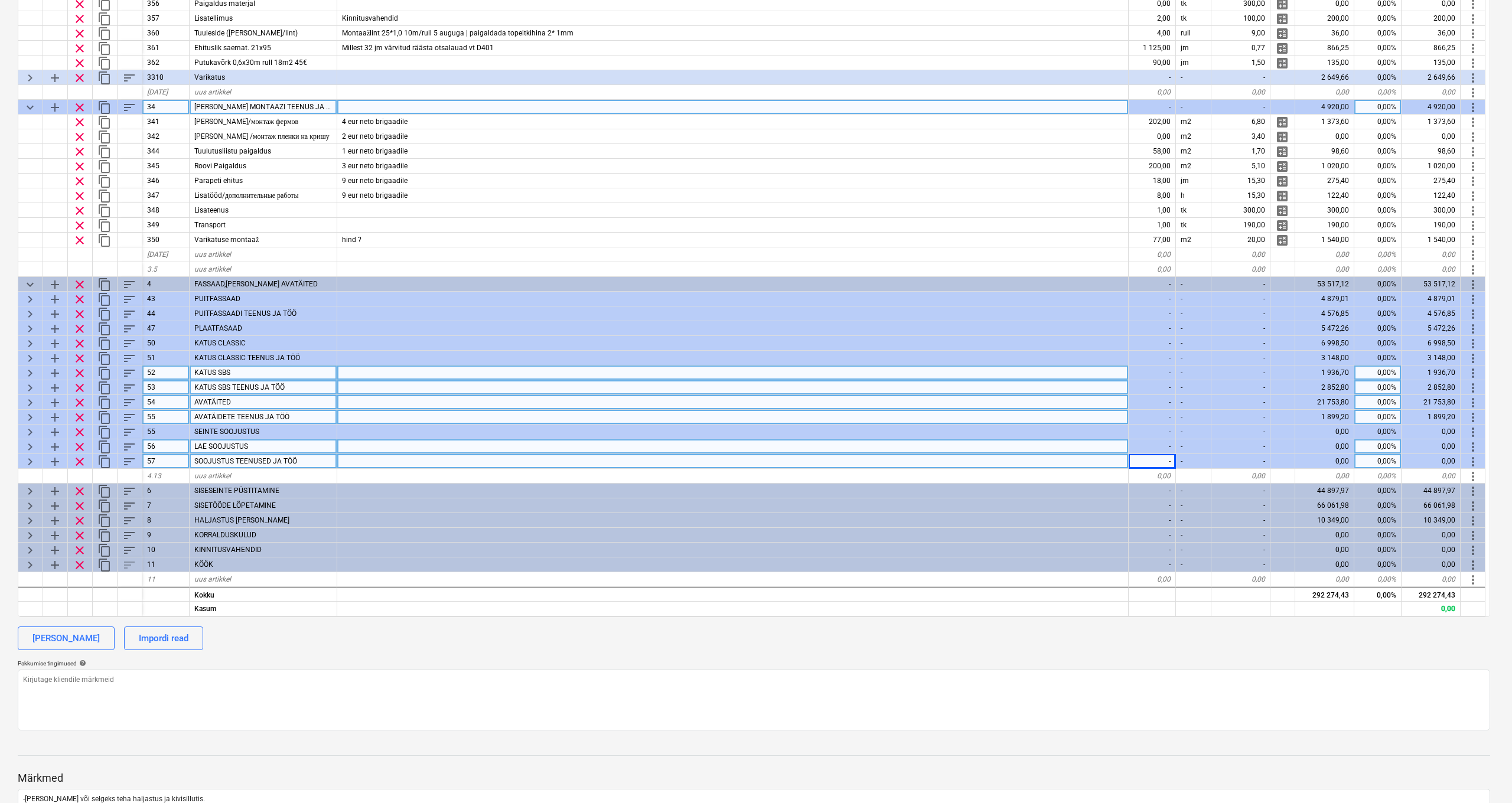
scroll to position [500, 0]
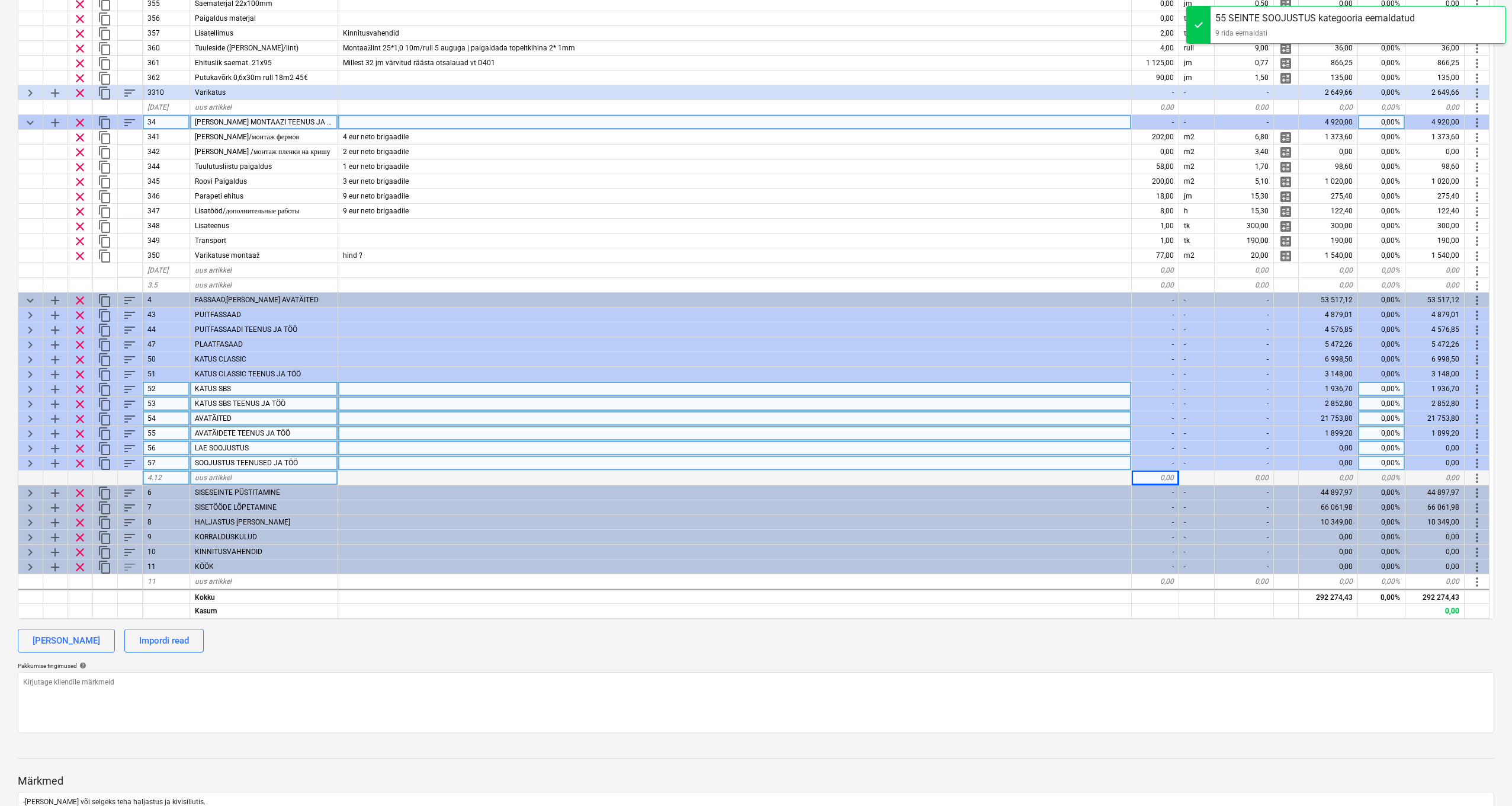
click at [83, 442] on span "clear" at bounding box center [80, 449] width 14 height 14
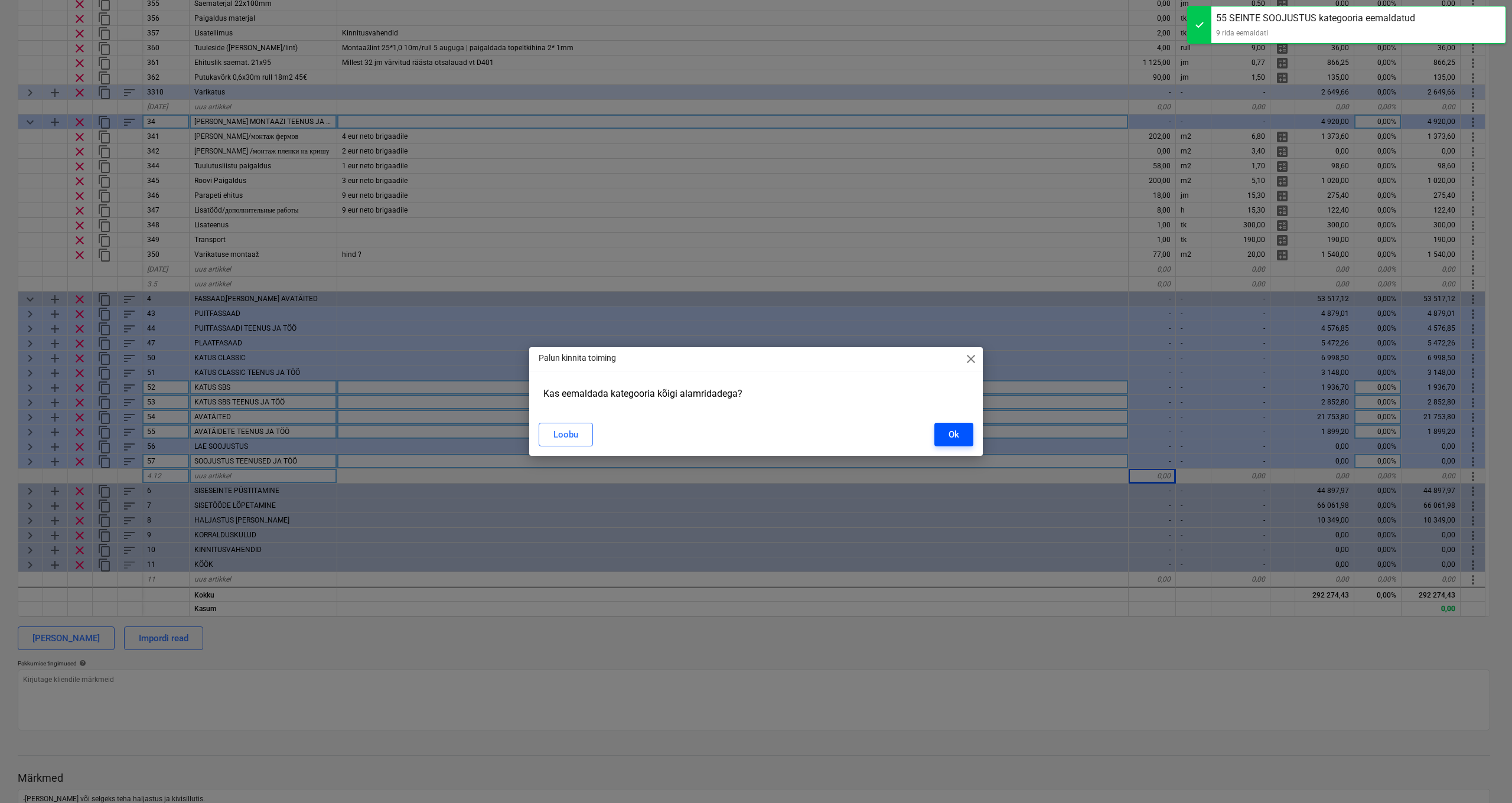
click at [962, 437] on button "Ok" at bounding box center [953, 435] width 39 height 24
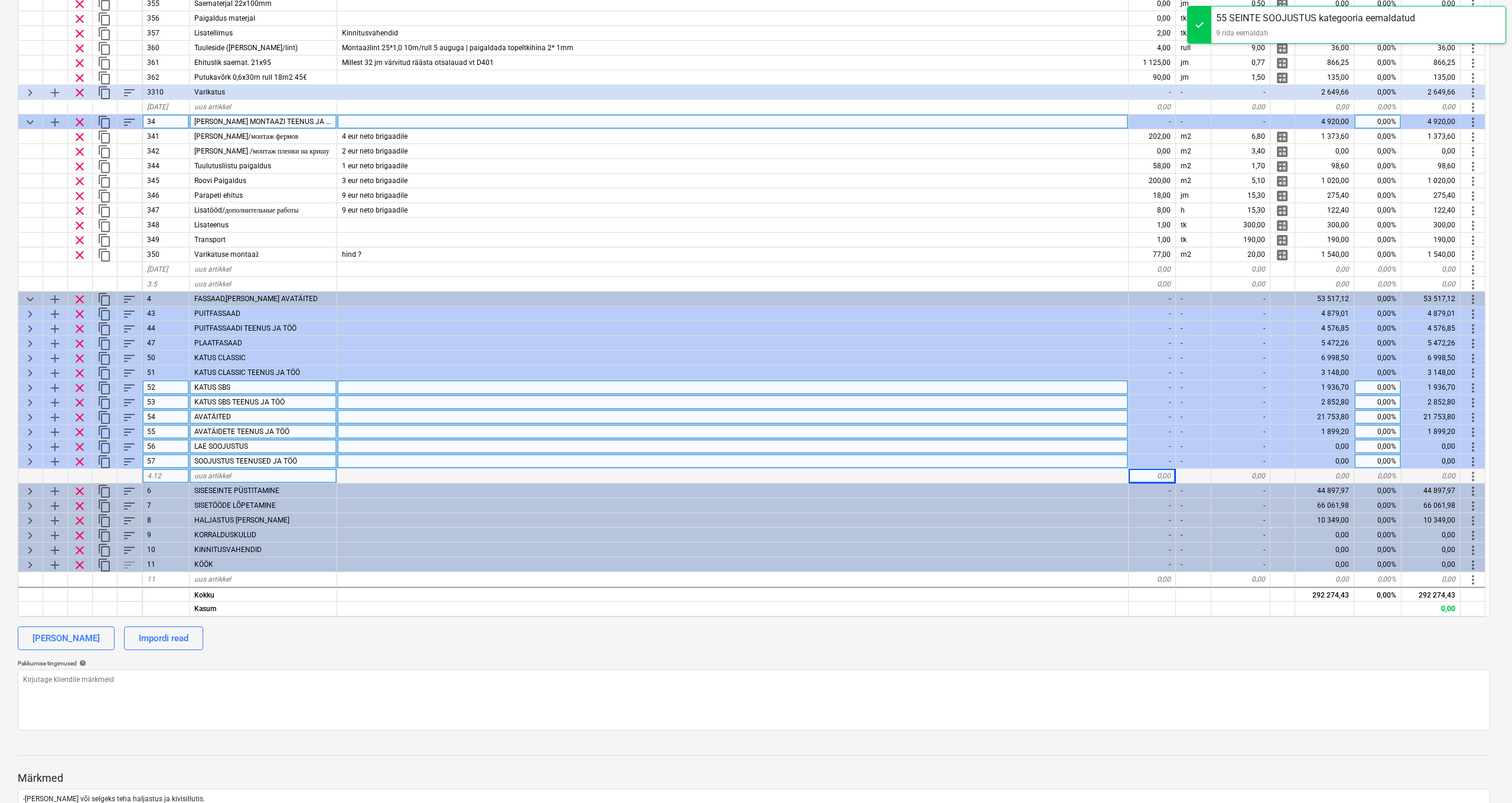
scroll to position [485, 0]
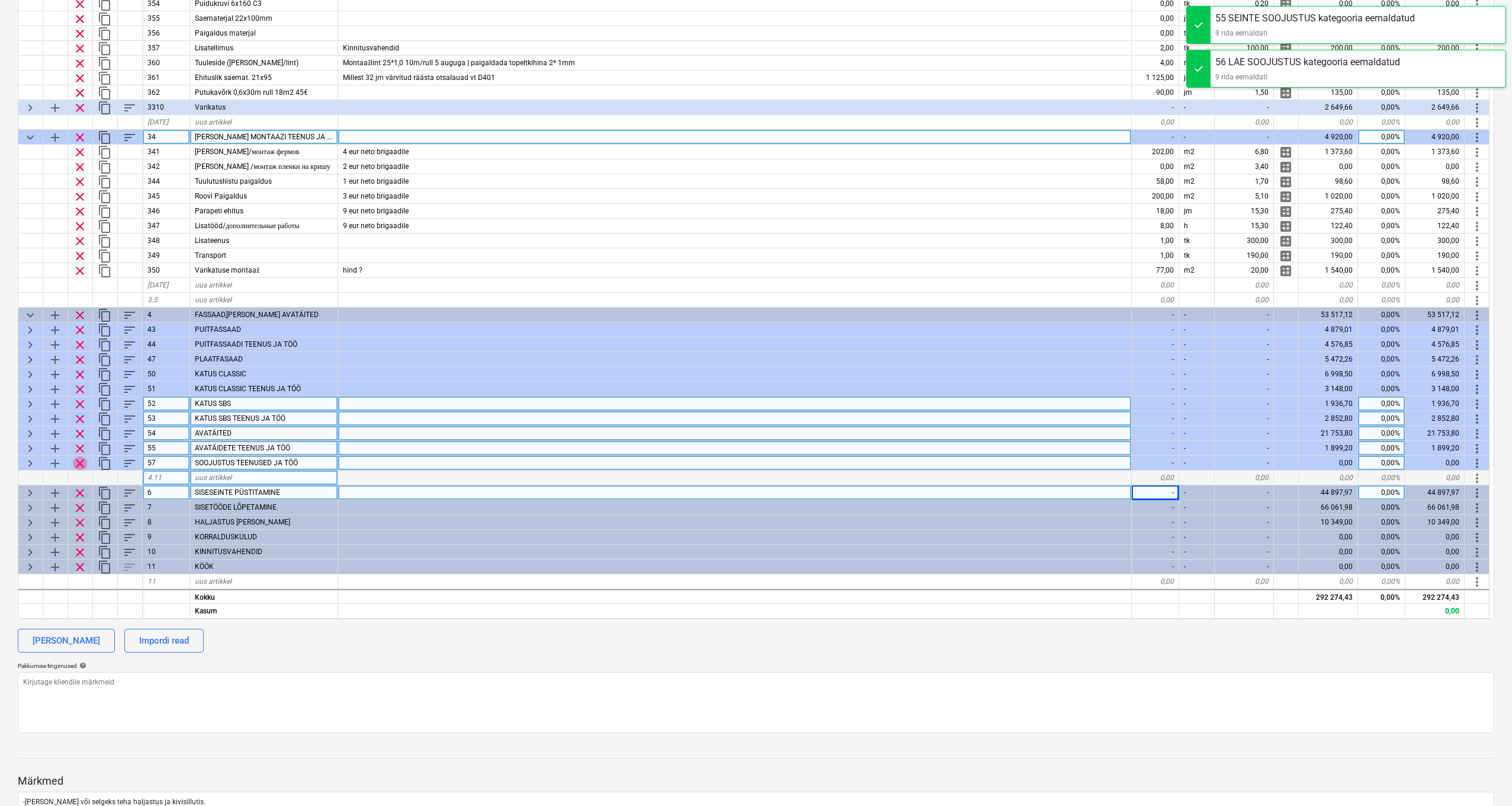
click at [83, 456] on span "clear" at bounding box center [80, 463] width 14 height 14
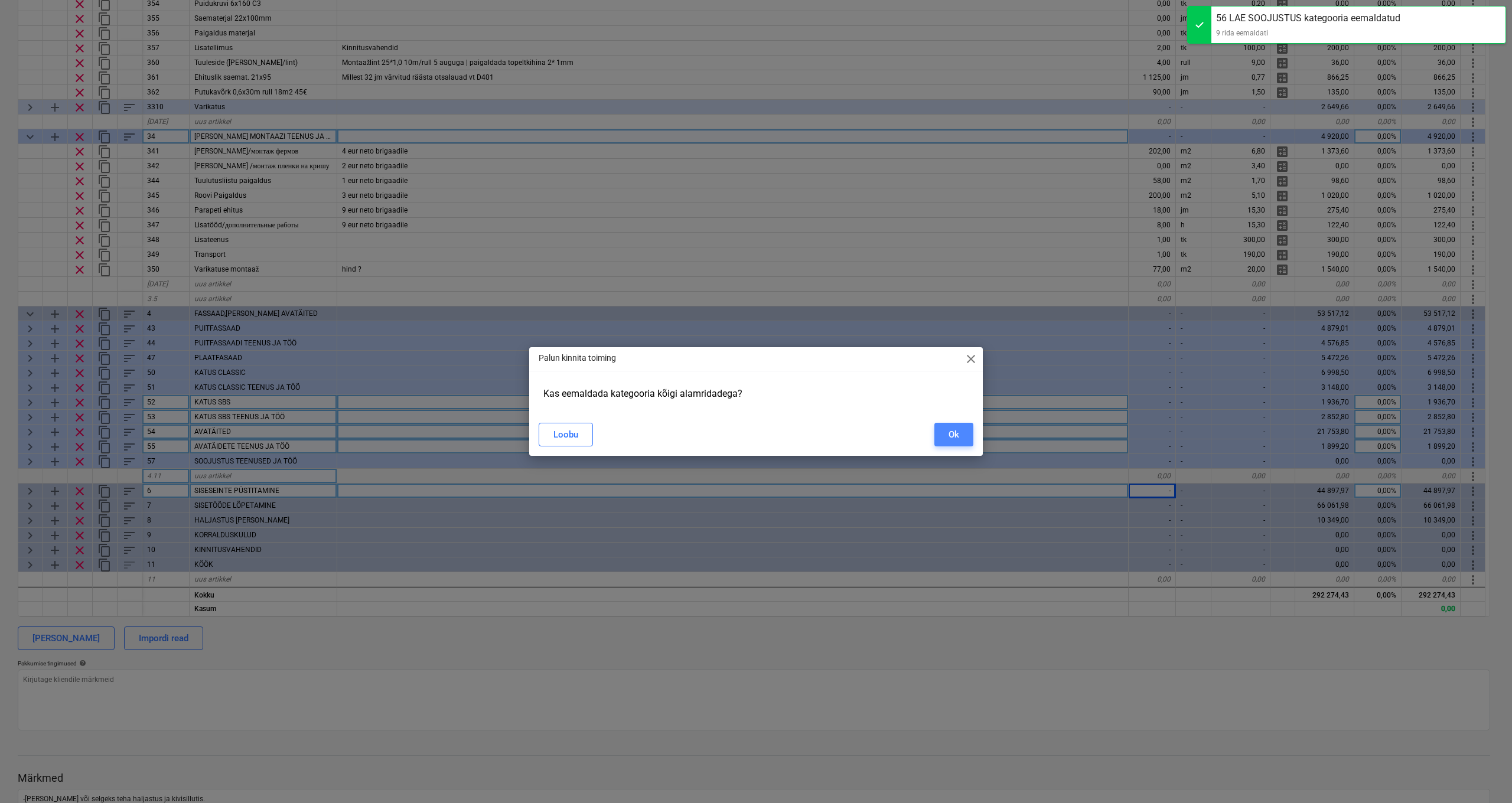
click at [957, 434] on div "Ok" at bounding box center [953, 434] width 10 height 16
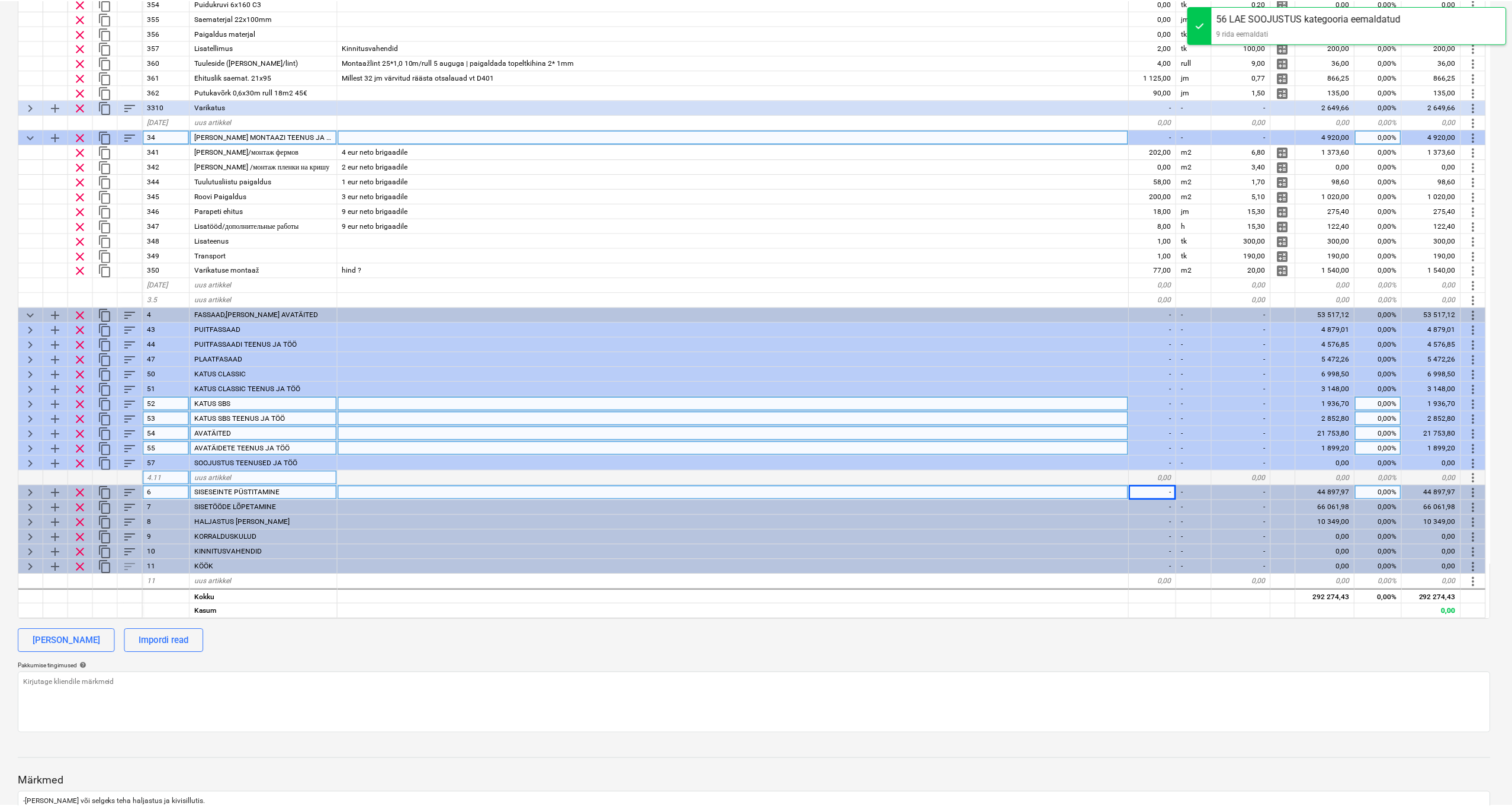
scroll to position [472, 0]
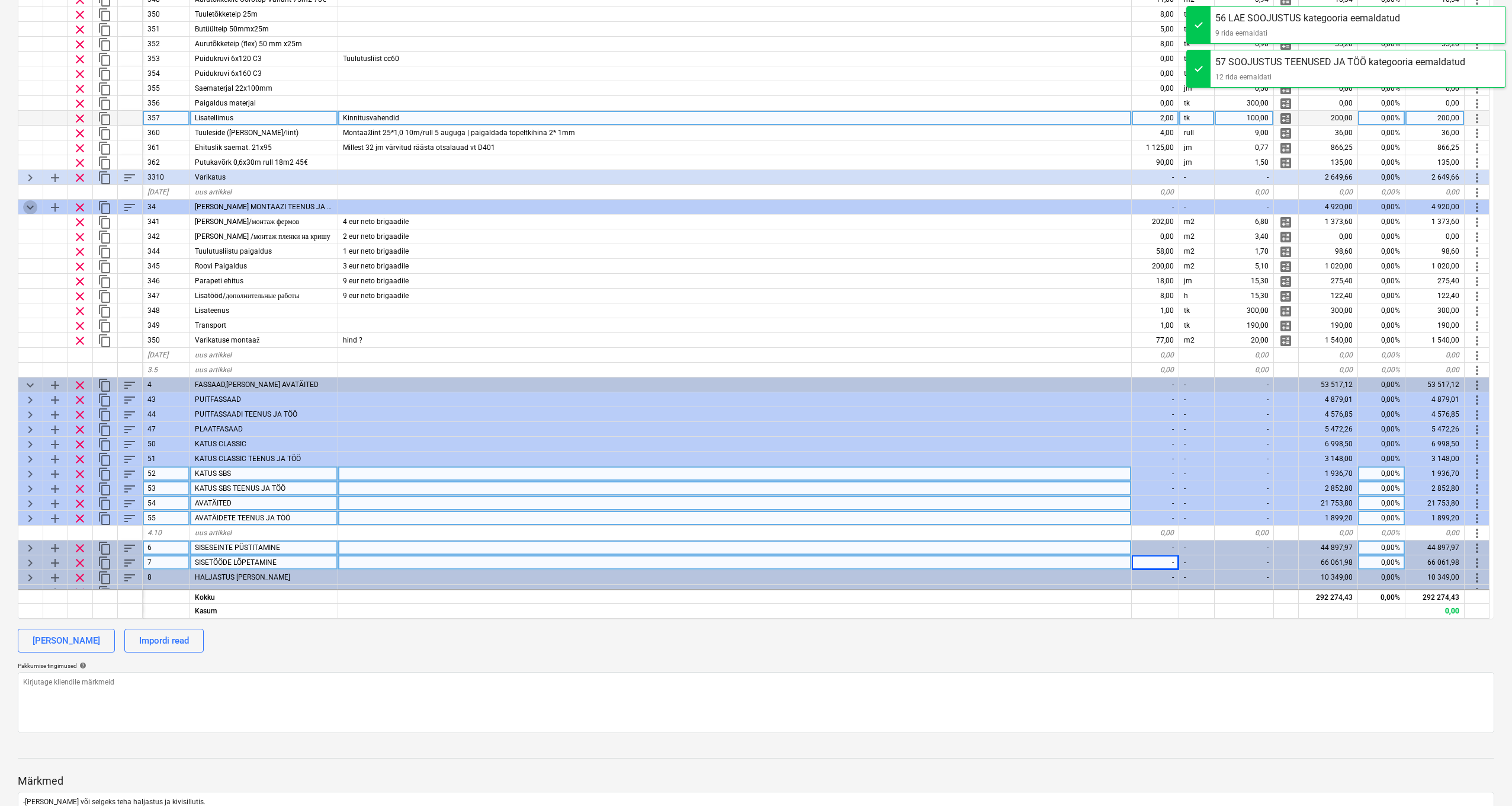
click at [36, 206] on span "keyboard_arrow_down" at bounding box center [30, 207] width 14 height 14
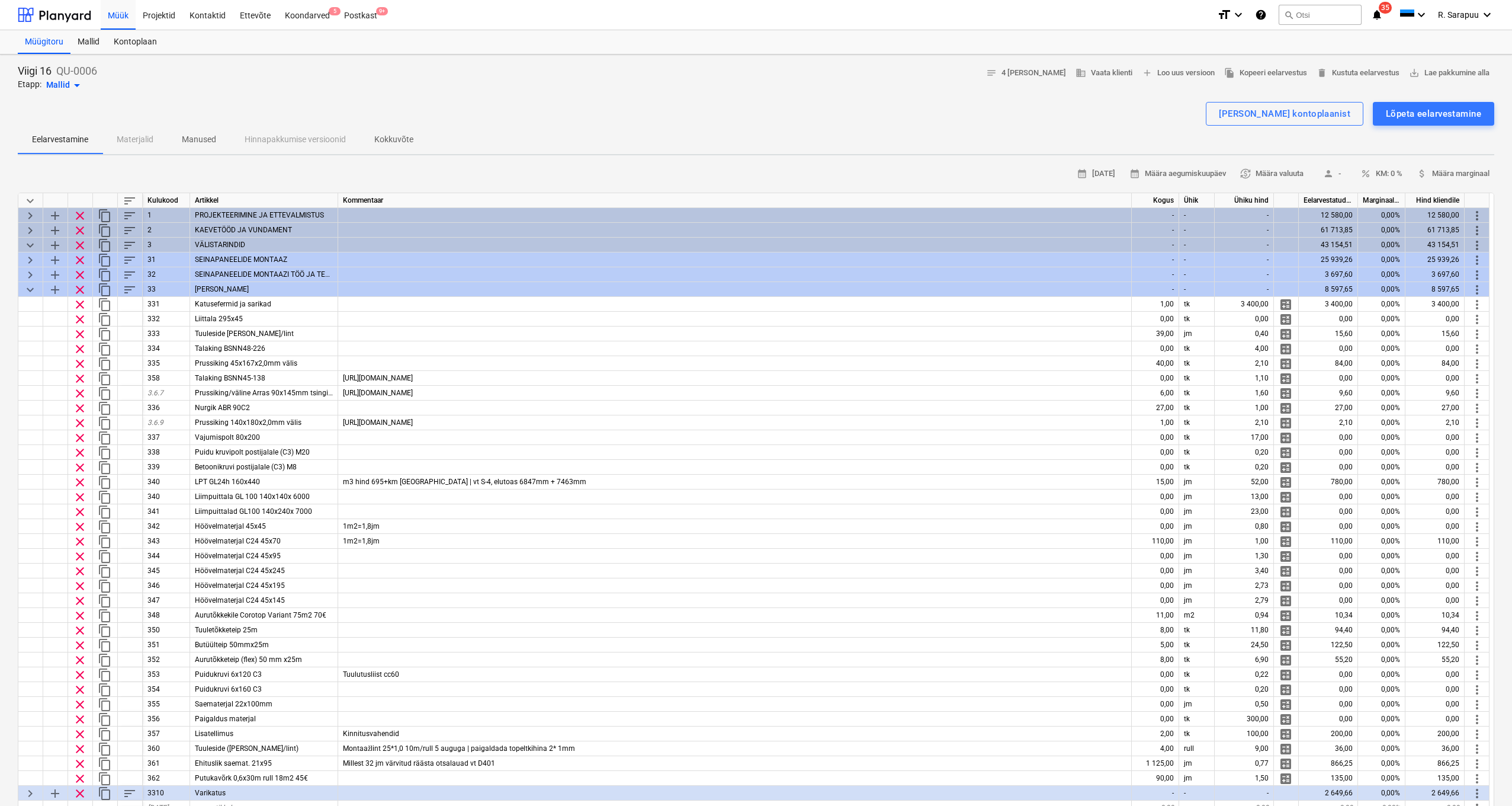
scroll to position [0, 0]
click at [31, 195] on span "keyboard_arrow_down" at bounding box center [30, 201] width 14 height 14
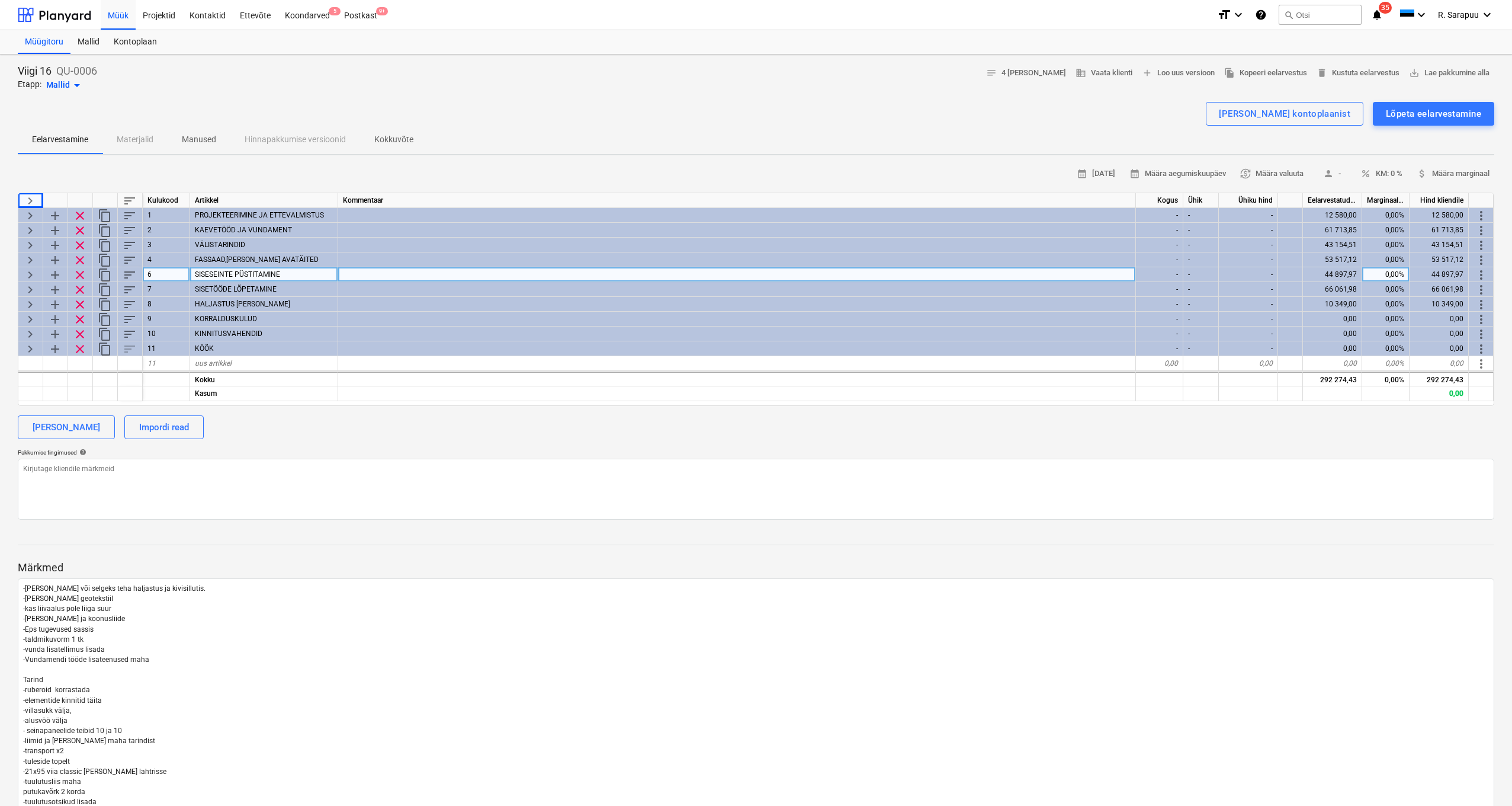
click at [33, 270] on span "keyboard_arrow_right" at bounding box center [30, 275] width 14 height 14
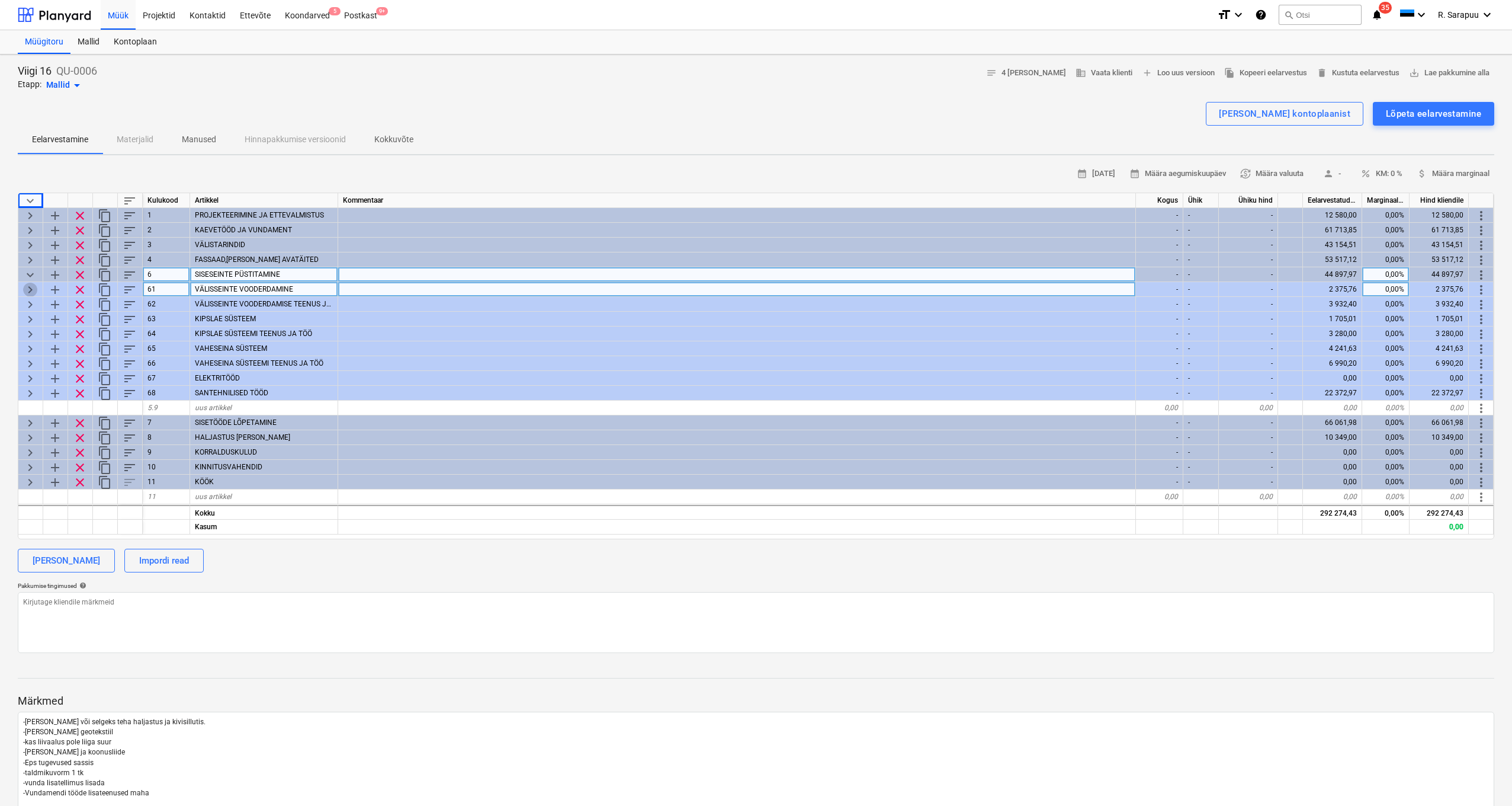
click at [31, 287] on span "keyboard_arrow_right" at bounding box center [30, 290] width 14 height 14
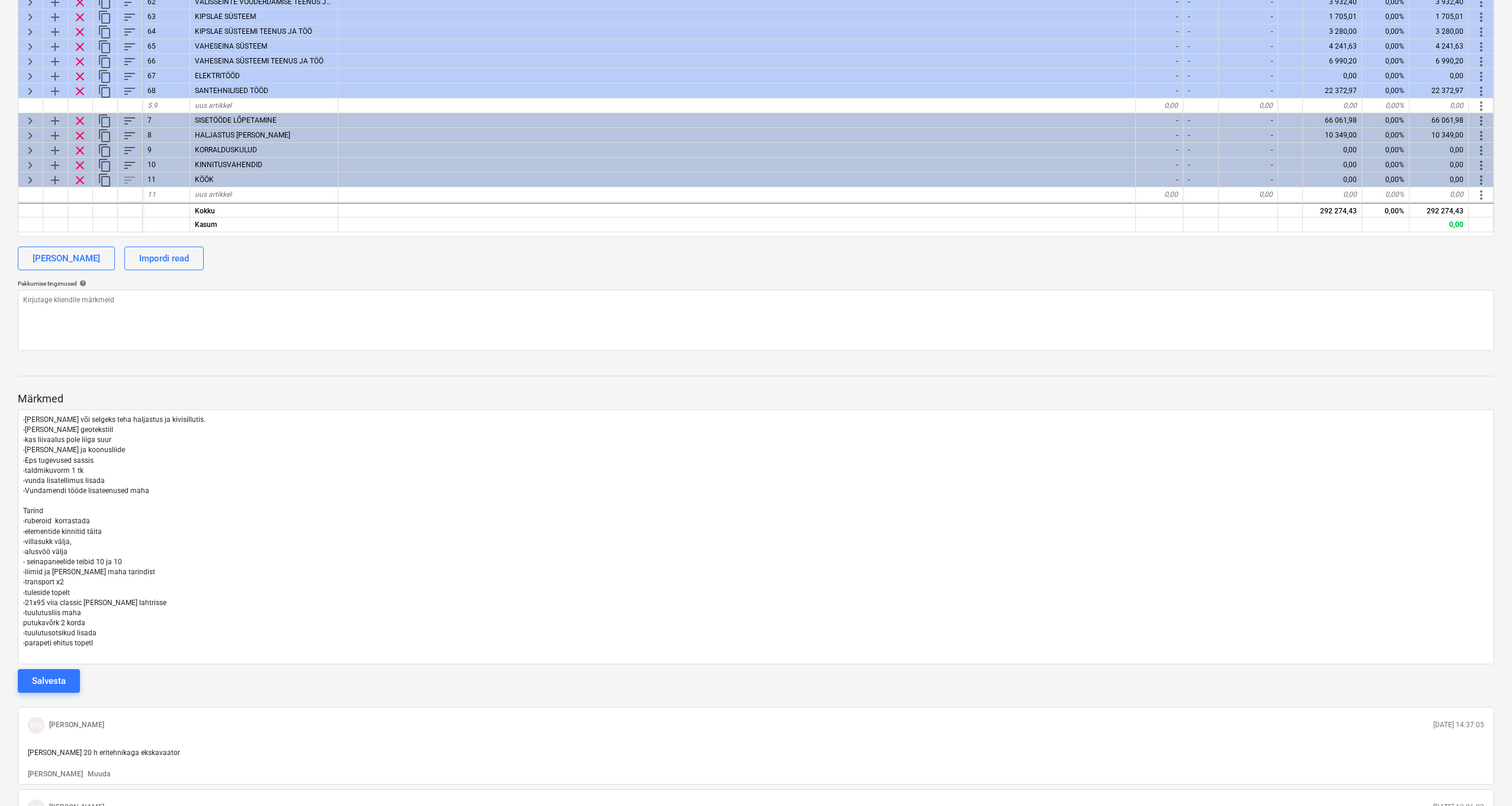
scroll to position [518, 0]
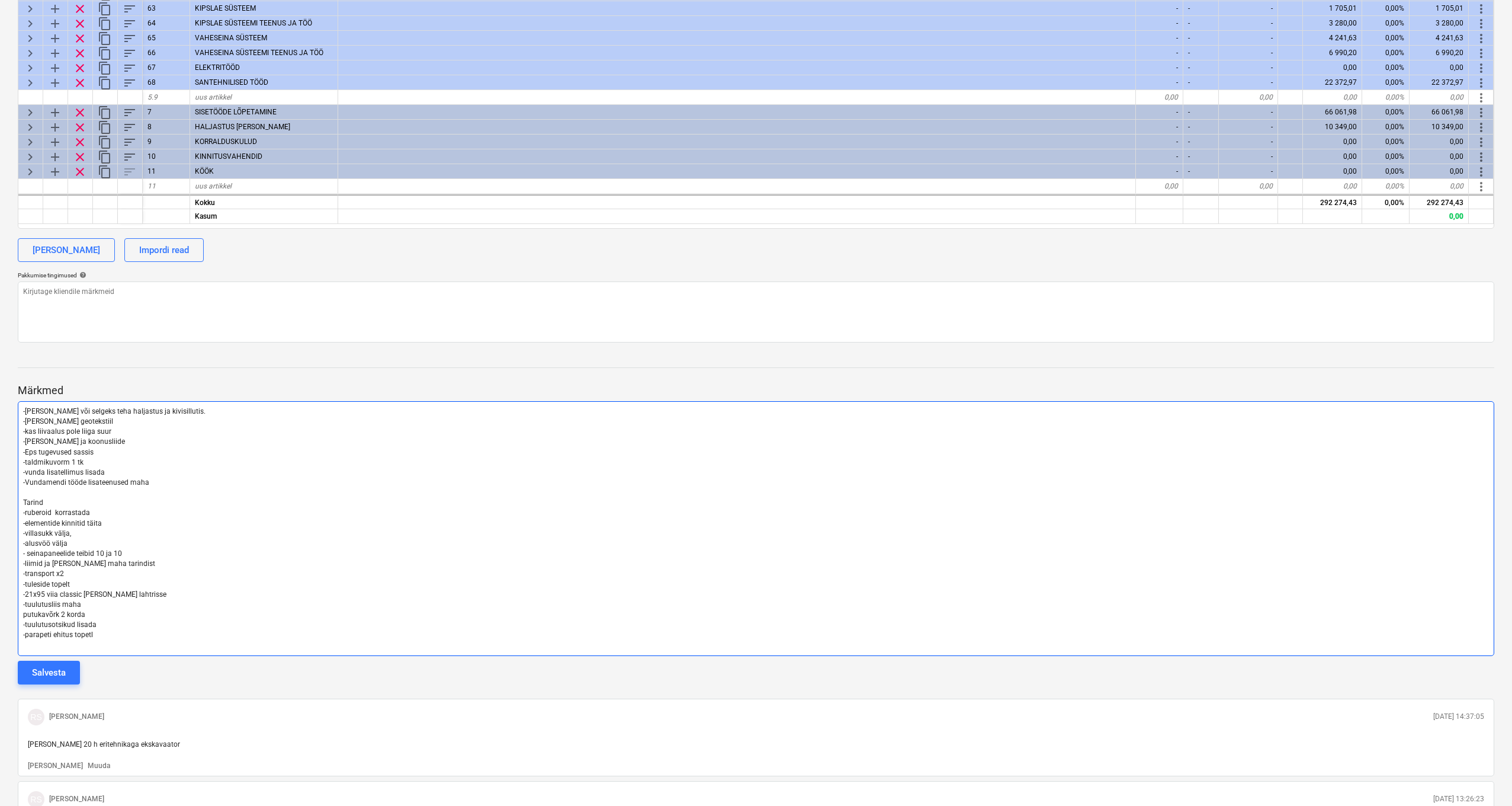
click at [119, 640] on p "﻿" at bounding box center [756, 646] width 1466 height 10
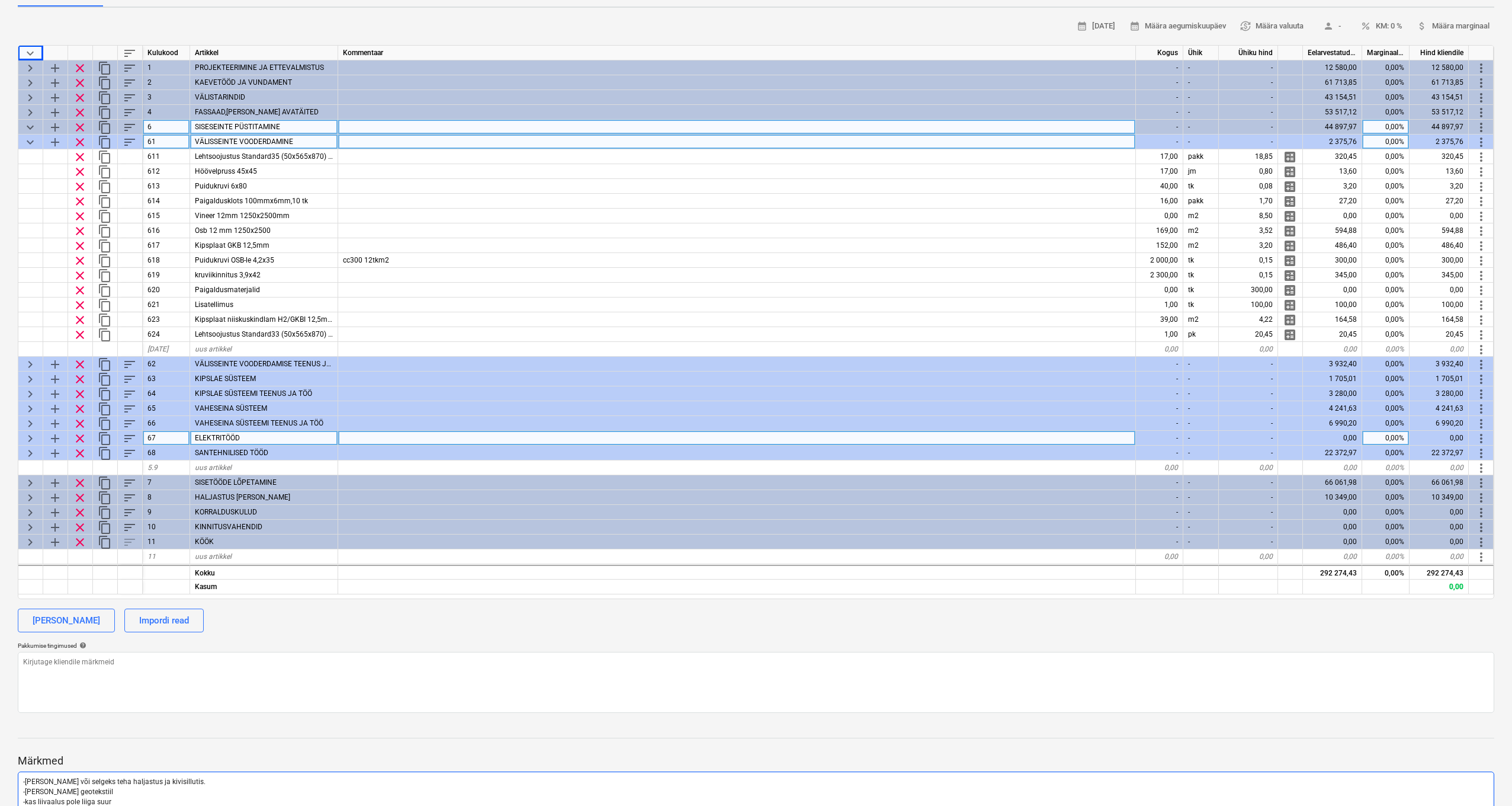
scroll to position [83, 0]
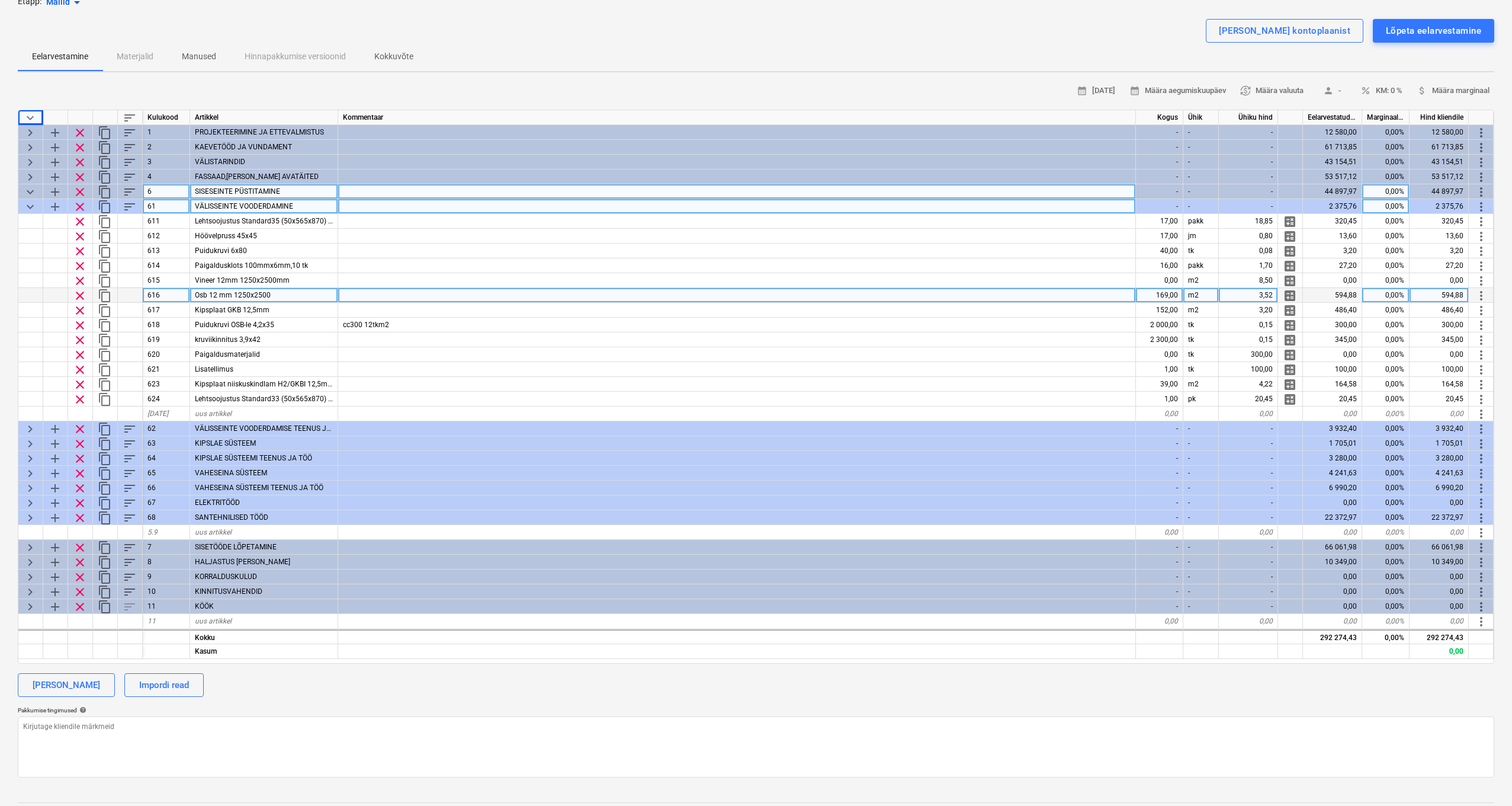
click at [1170, 293] on div "169,00" at bounding box center [1160, 296] width 48 height 15
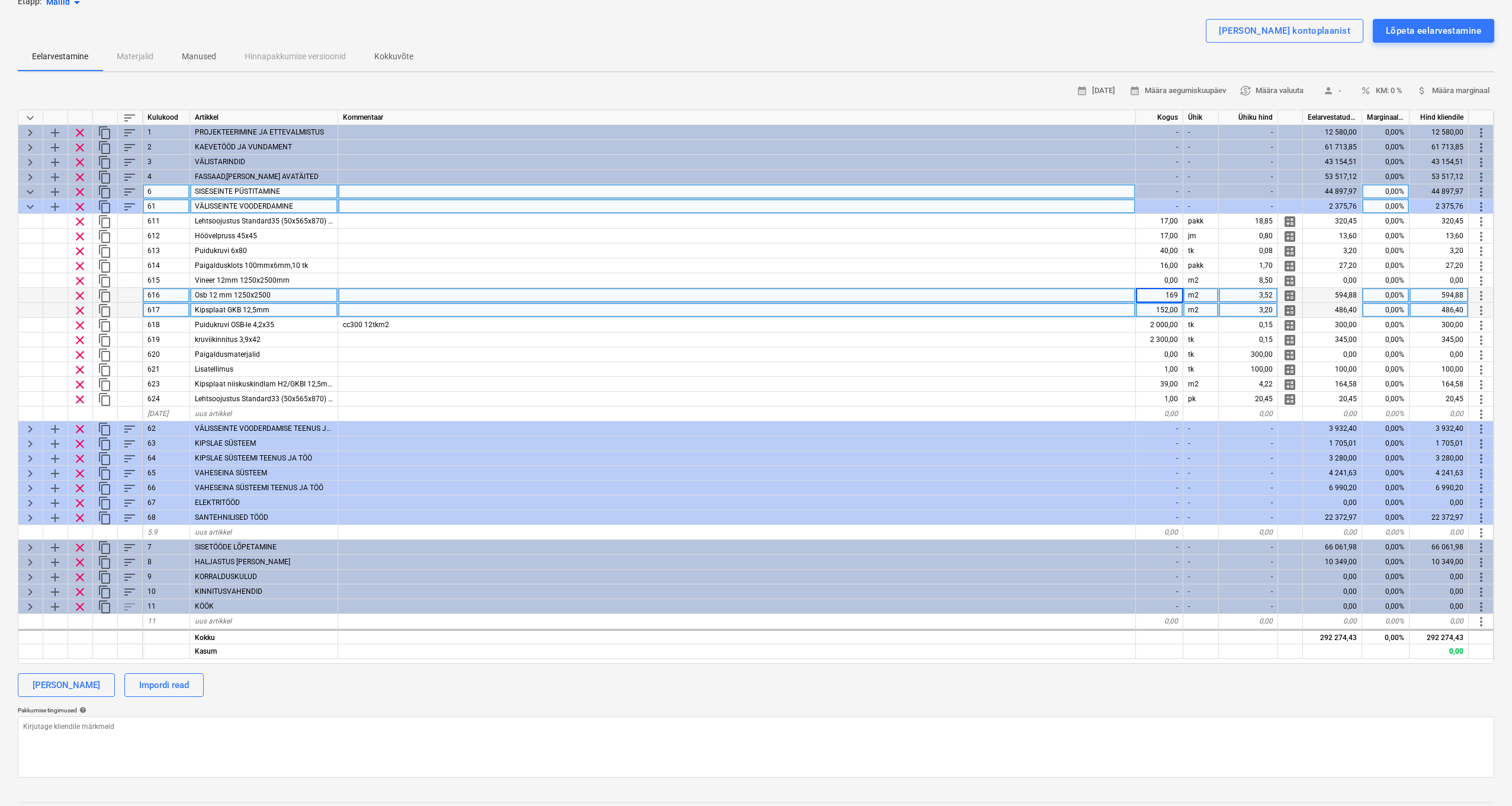
click at [1173, 313] on div "152,00" at bounding box center [1160, 310] width 48 height 15
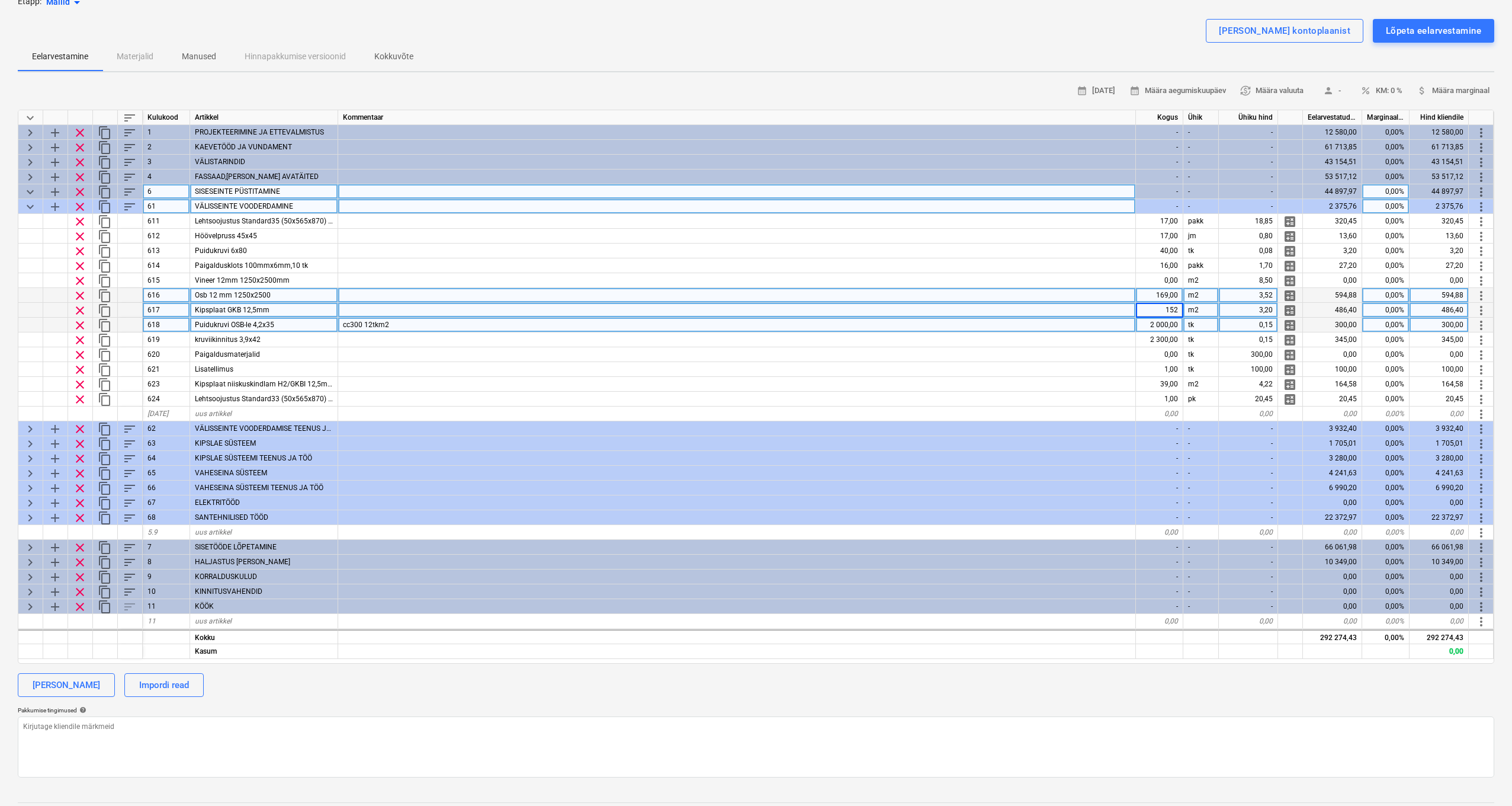
click at [1176, 325] on div "2 000,00" at bounding box center [1160, 325] width 48 height 15
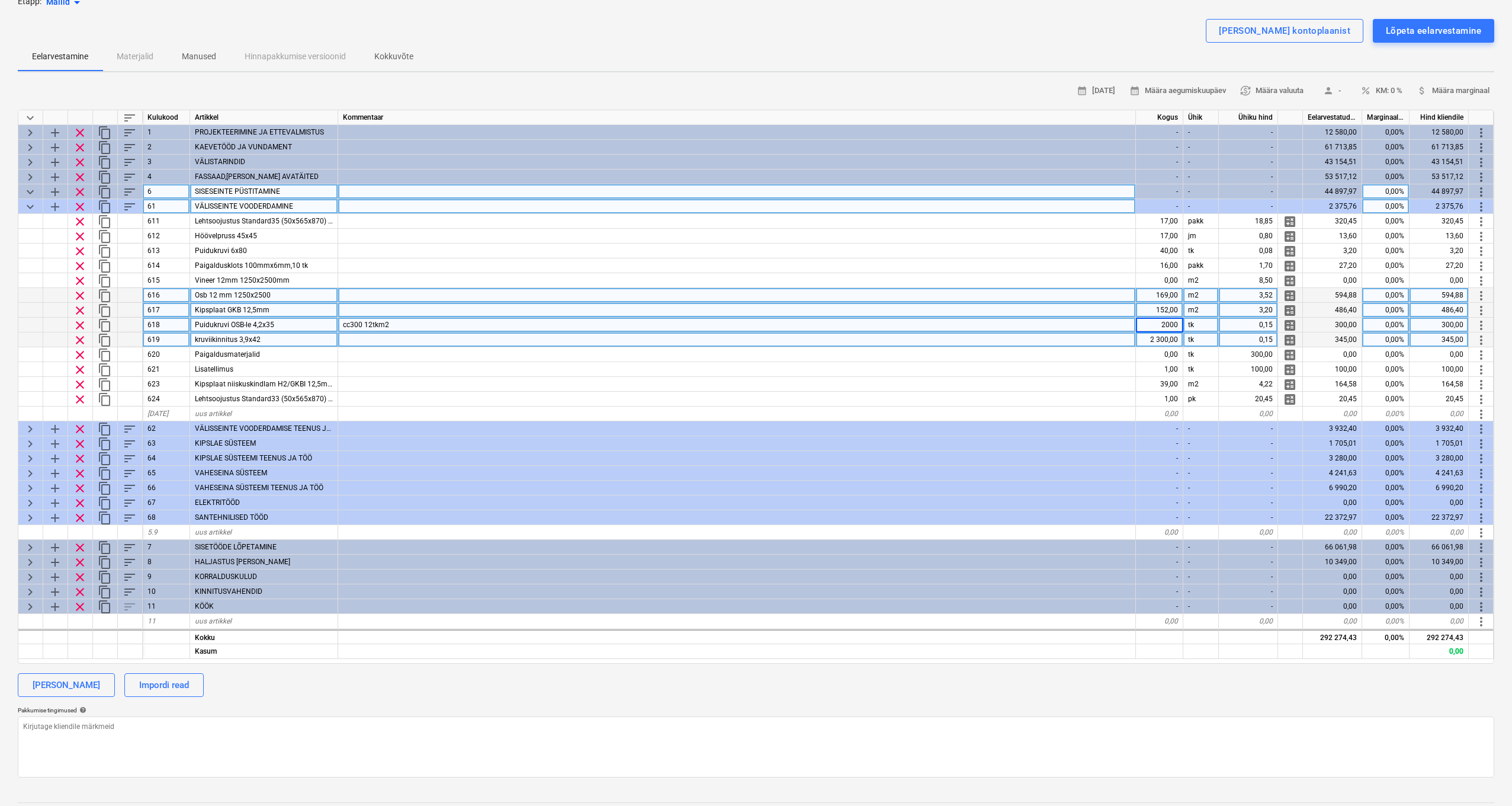
click at [1176, 343] on div "2 300,00" at bounding box center [1160, 340] width 48 height 15
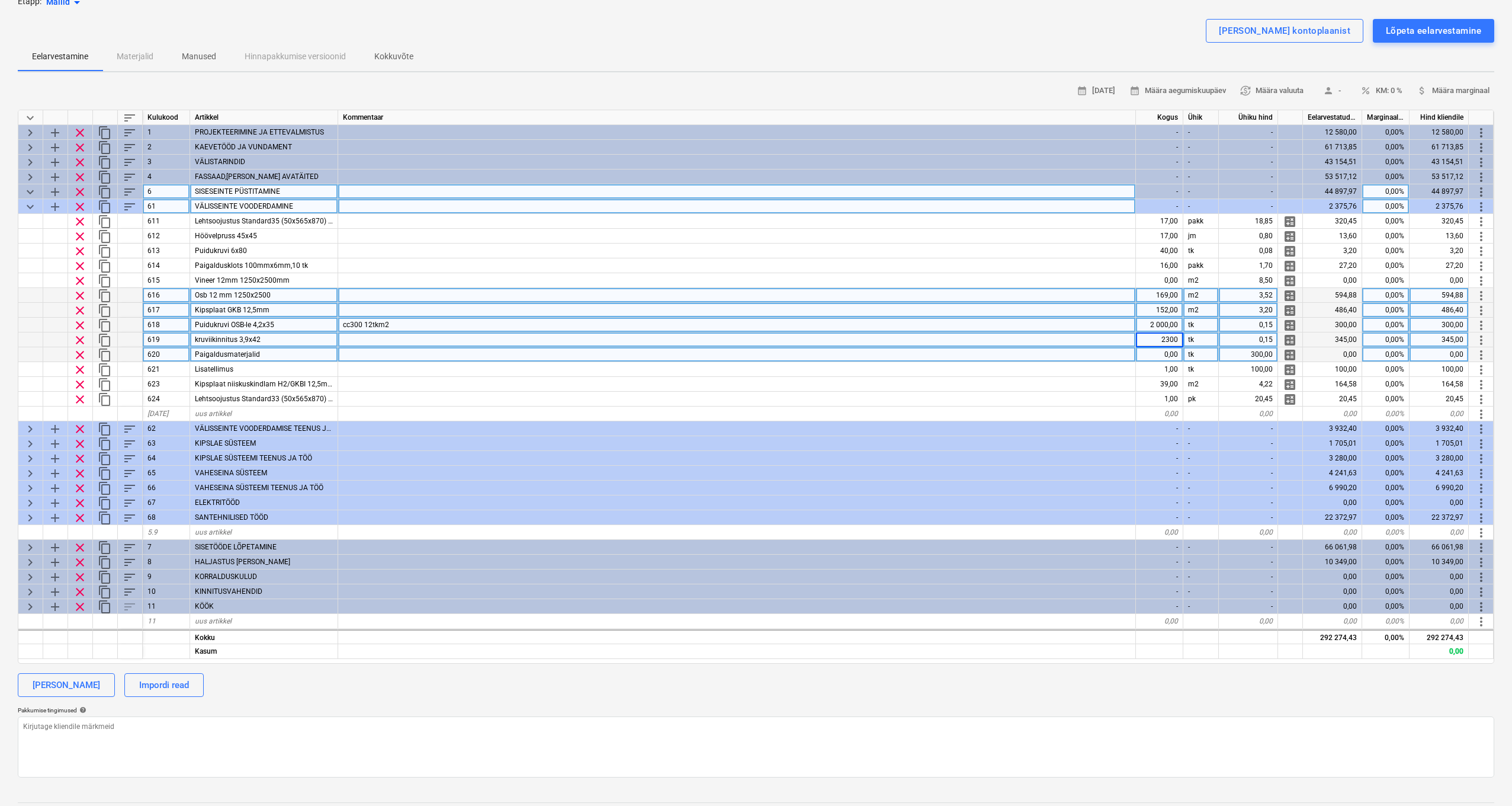
scroll to position [0, 1]
click at [1170, 357] on div "0,00" at bounding box center [1160, 354] width 48 height 15
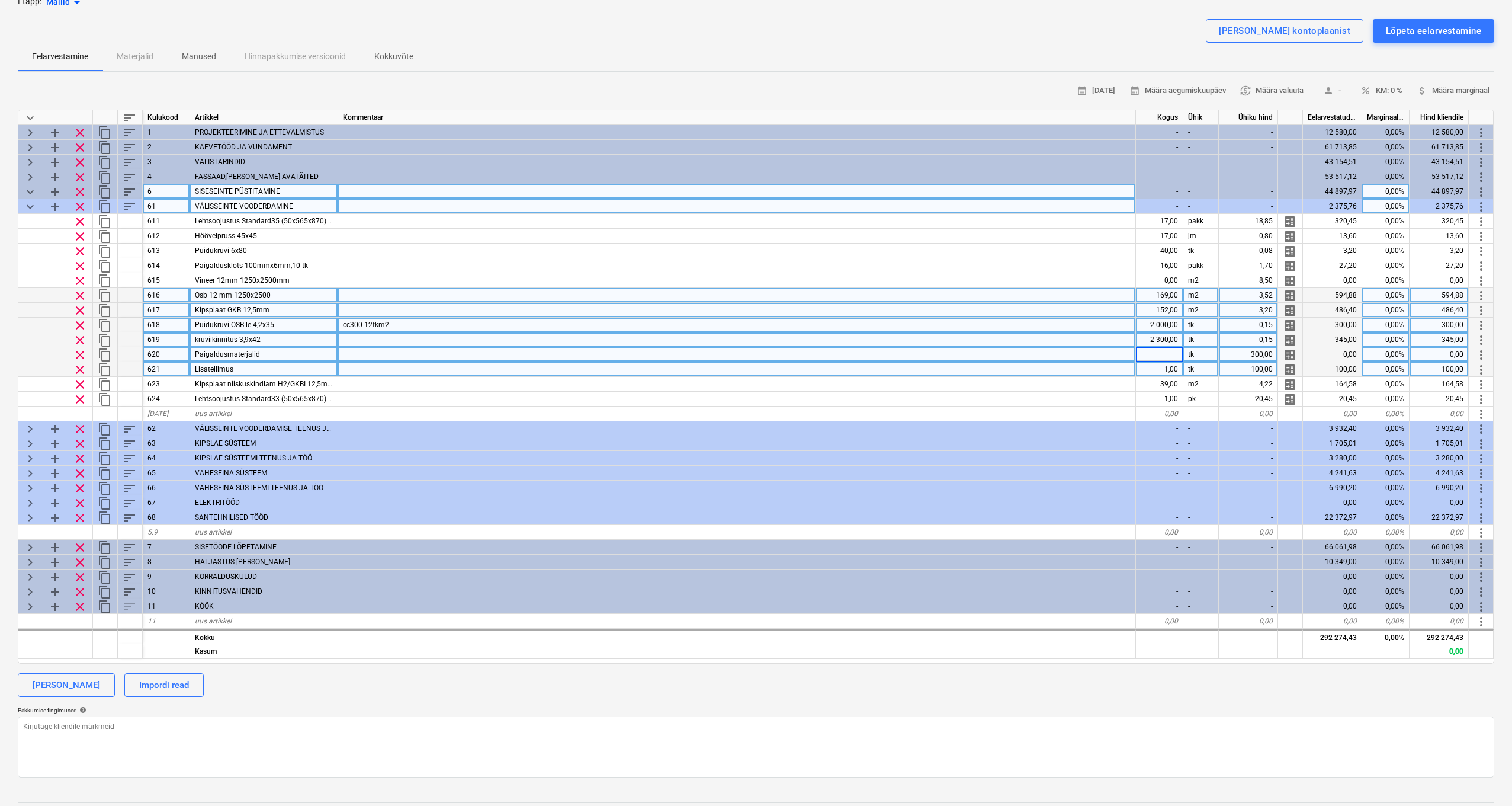
click at [1114, 365] on div at bounding box center [737, 369] width 798 height 15
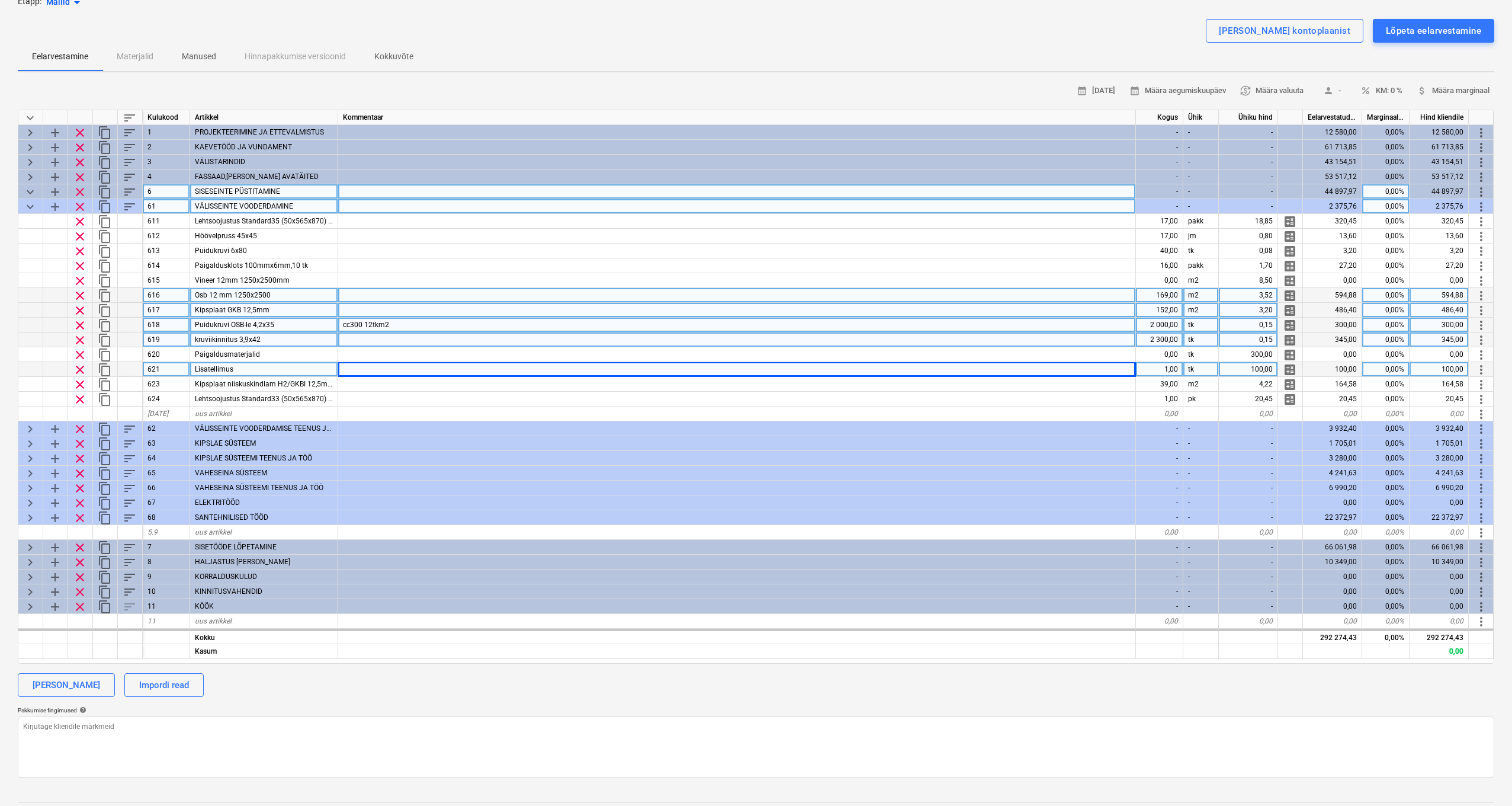
click at [1172, 371] on div "1,00" at bounding box center [1160, 369] width 48 height 15
click at [1105, 369] on div at bounding box center [737, 369] width 798 height 15
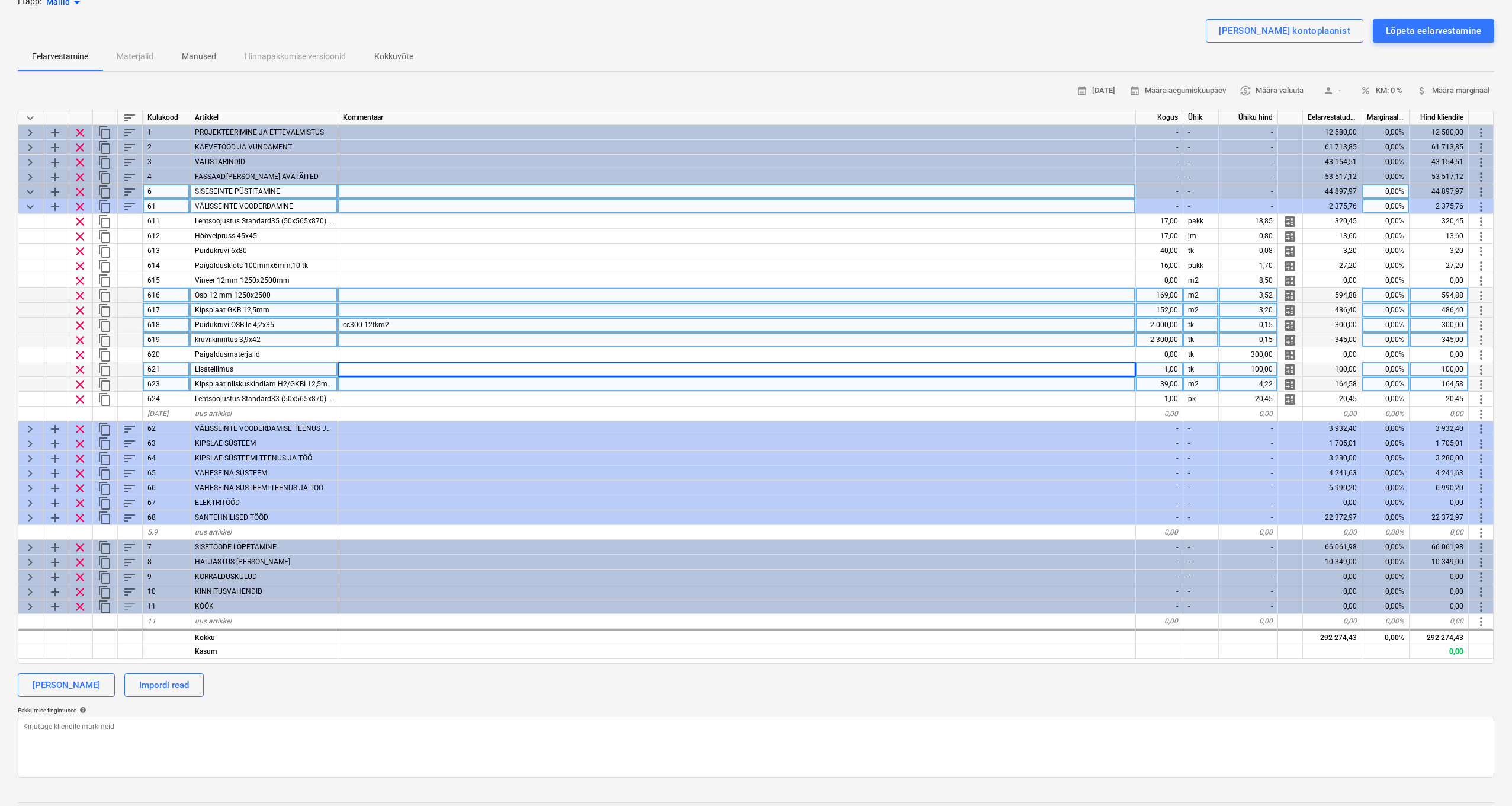
scroll to position [0, 1]
click at [1171, 384] on div "39,00" at bounding box center [1160, 384] width 48 height 15
click at [977, 322] on div "cc300 12tkm2" at bounding box center [737, 325] width 798 height 15
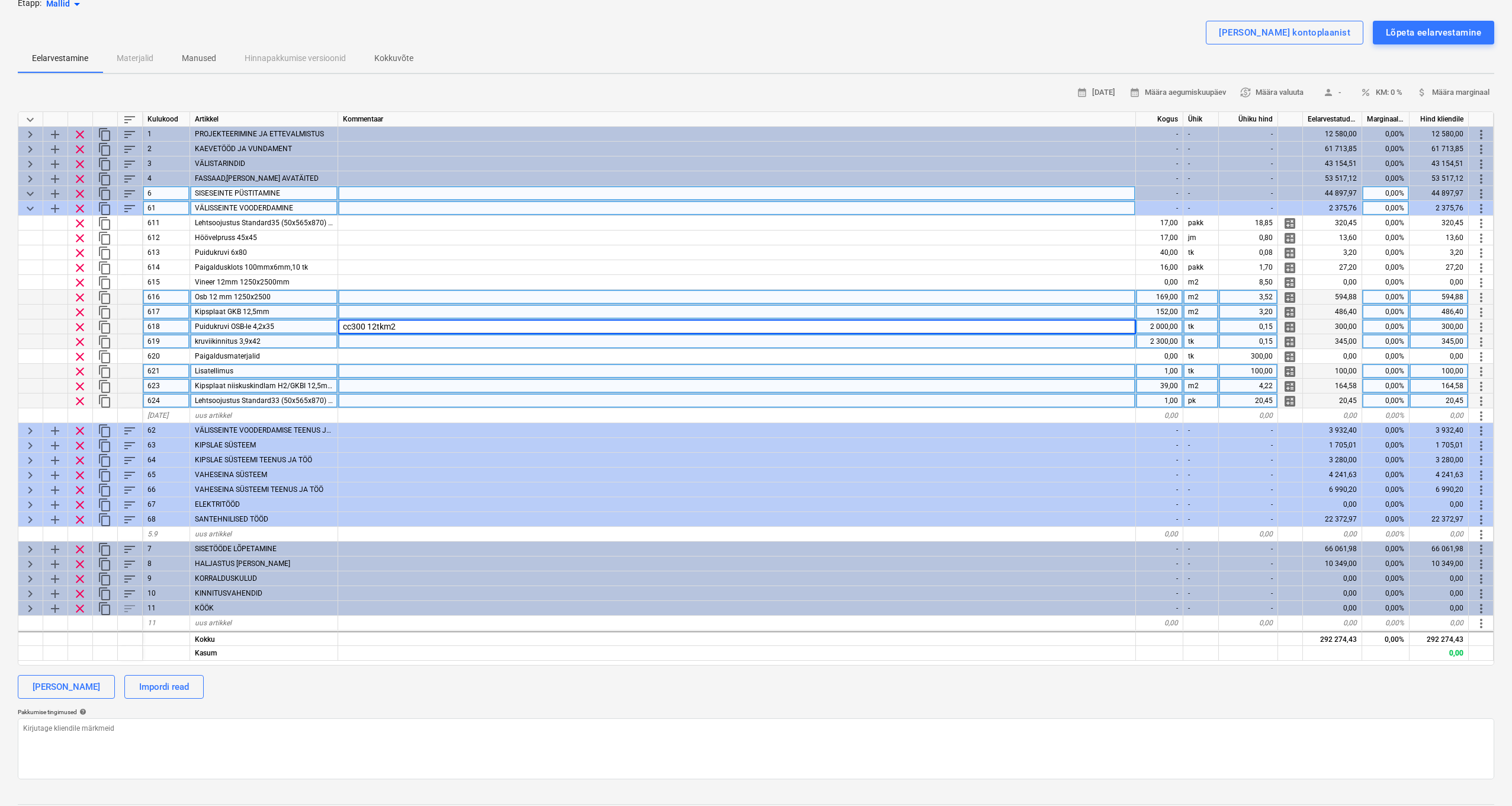
scroll to position [81, 0]
click at [327, 401] on div "Lehtsoojustus Standard33 (50x565x870) 9,83 m2 pakk" at bounding box center [264, 401] width 148 height 15
click at [330, 400] on input "Lehtsoojustus Standard33 (50x565x870) 9,83 m2 pakk" at bounding box center [264, 400] width 148 height 14
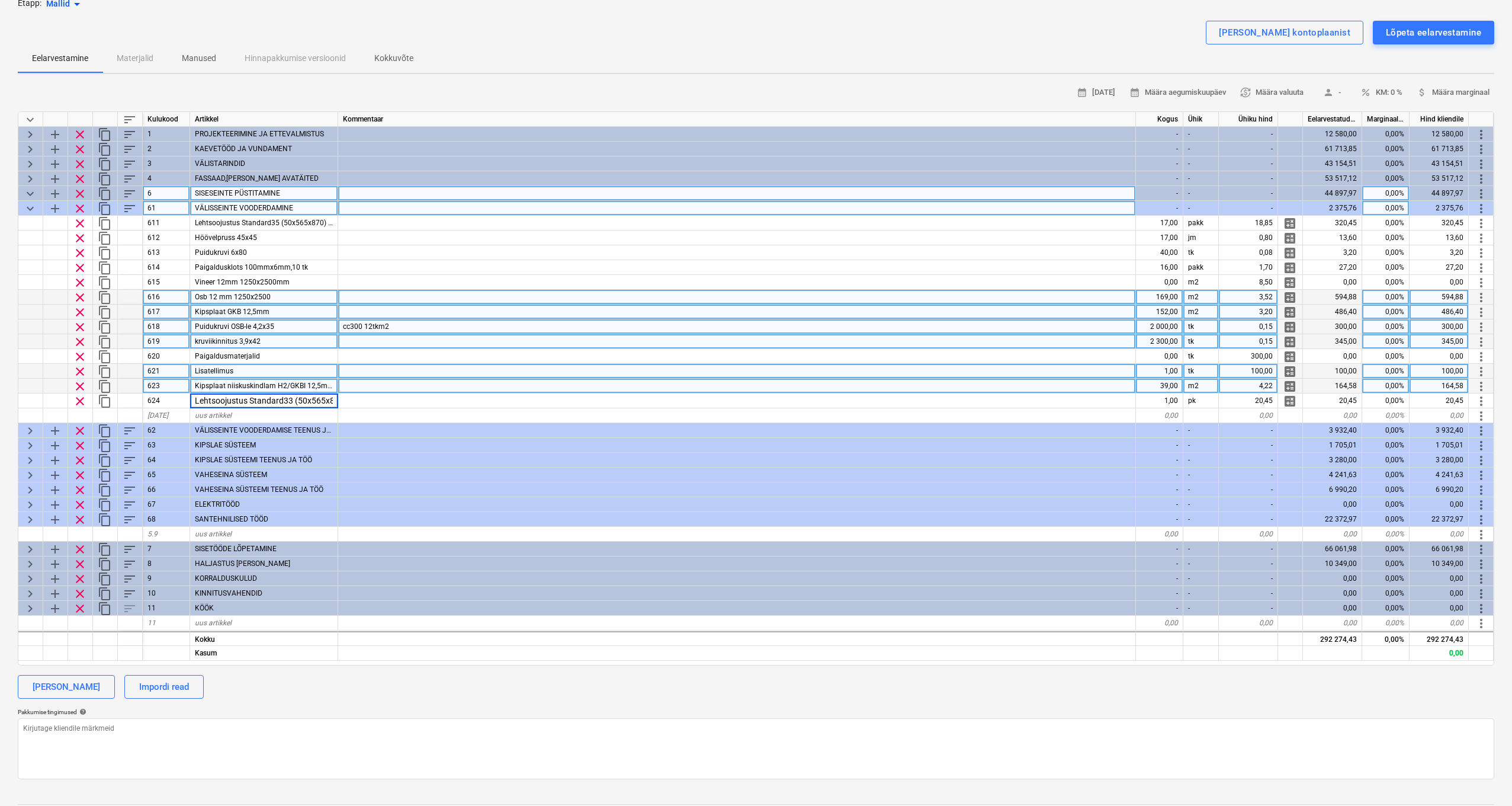
click at [577, 304] on div at bounding box center [737, 312] width 798 height 15
click at [30, 209] on span "keyboard_arrow_down" at bounding box center [30, 208] width 14 height 14
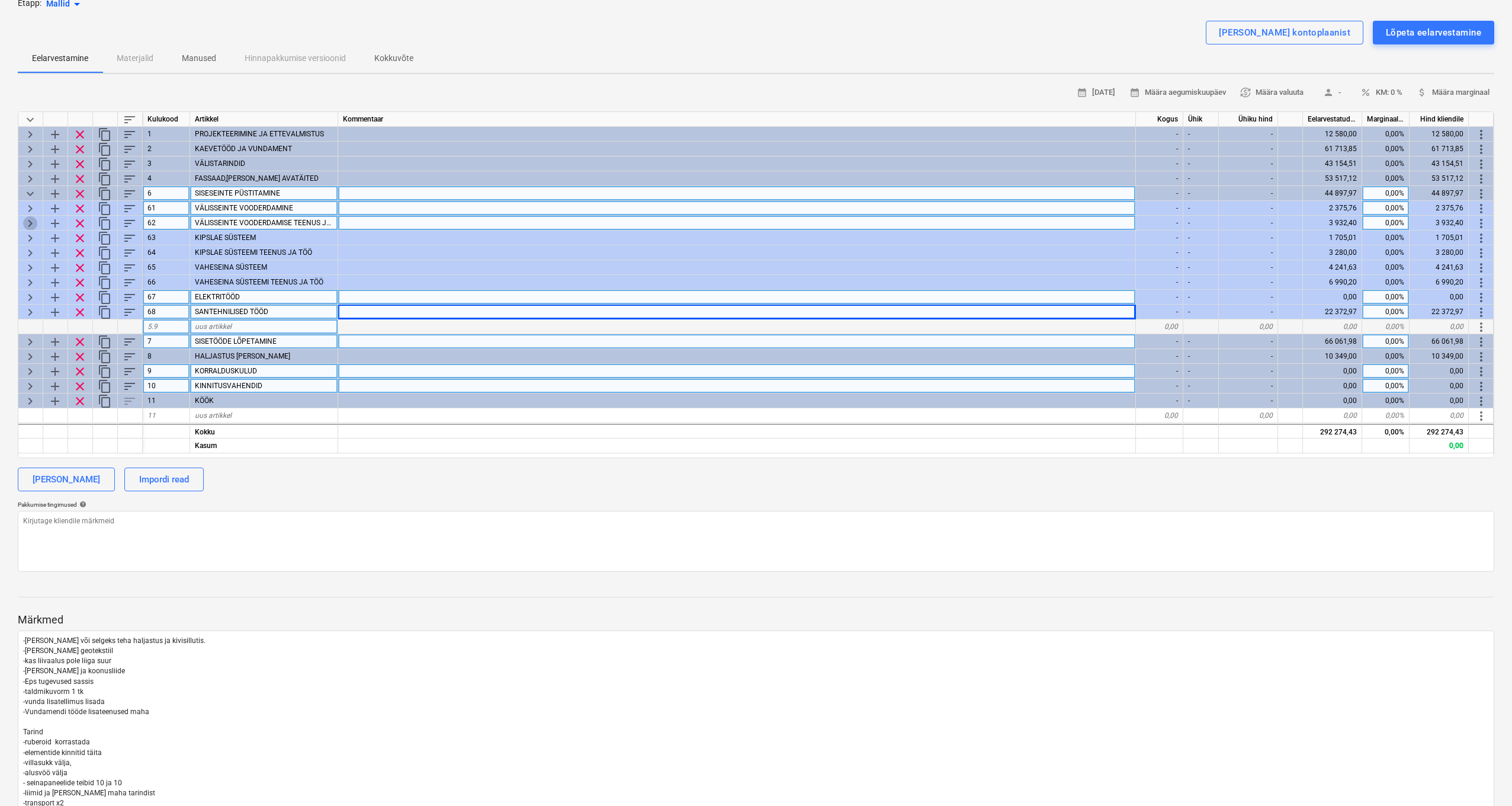
click at [28, 220] on span "keyboard_arrow_right" at bounding box center [30, 223] width 14 height 14
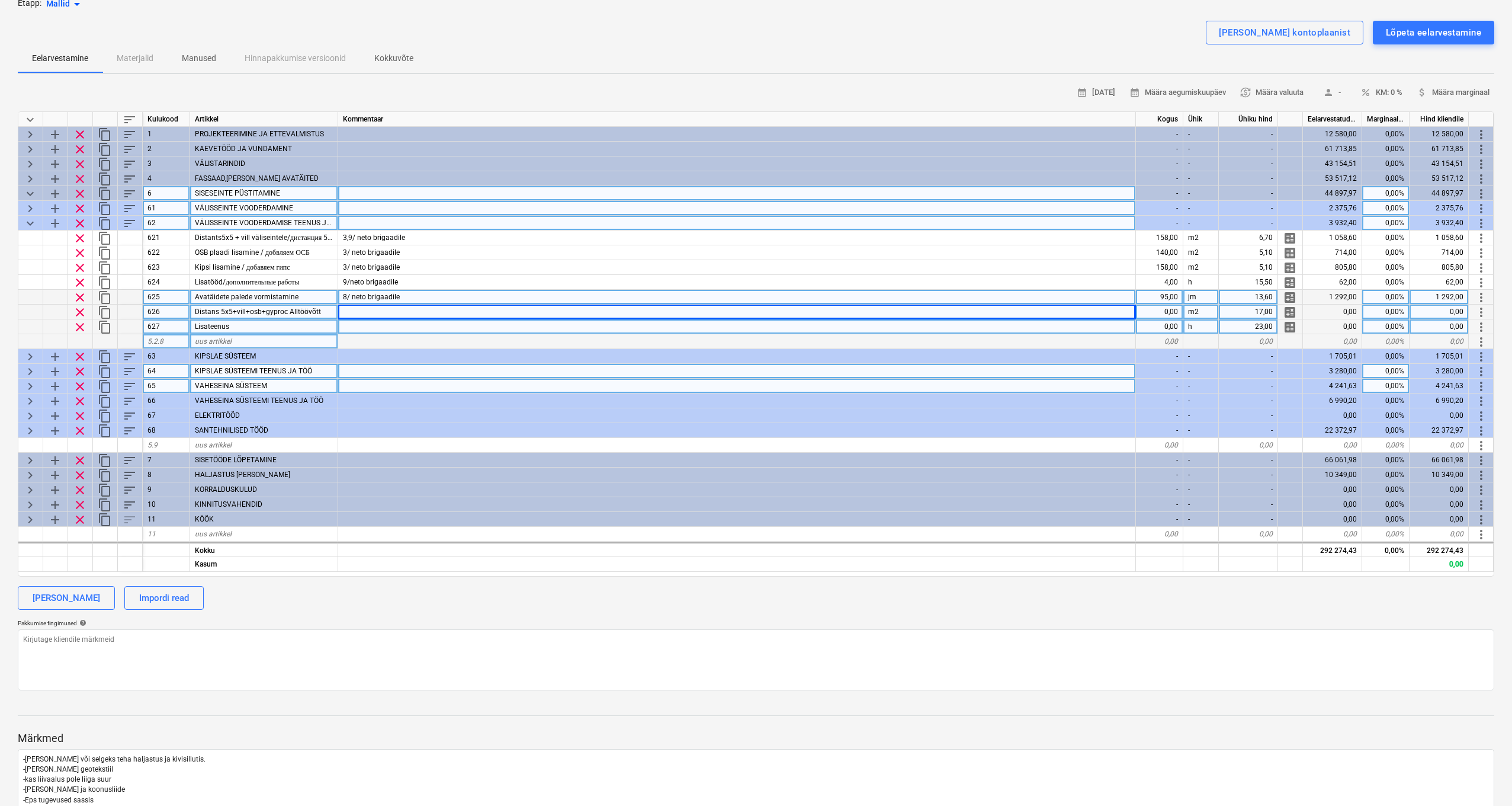
click at [31, 220] on span "keyboard_arrow_down" at bounding box center [30, 223] width 14 height 14
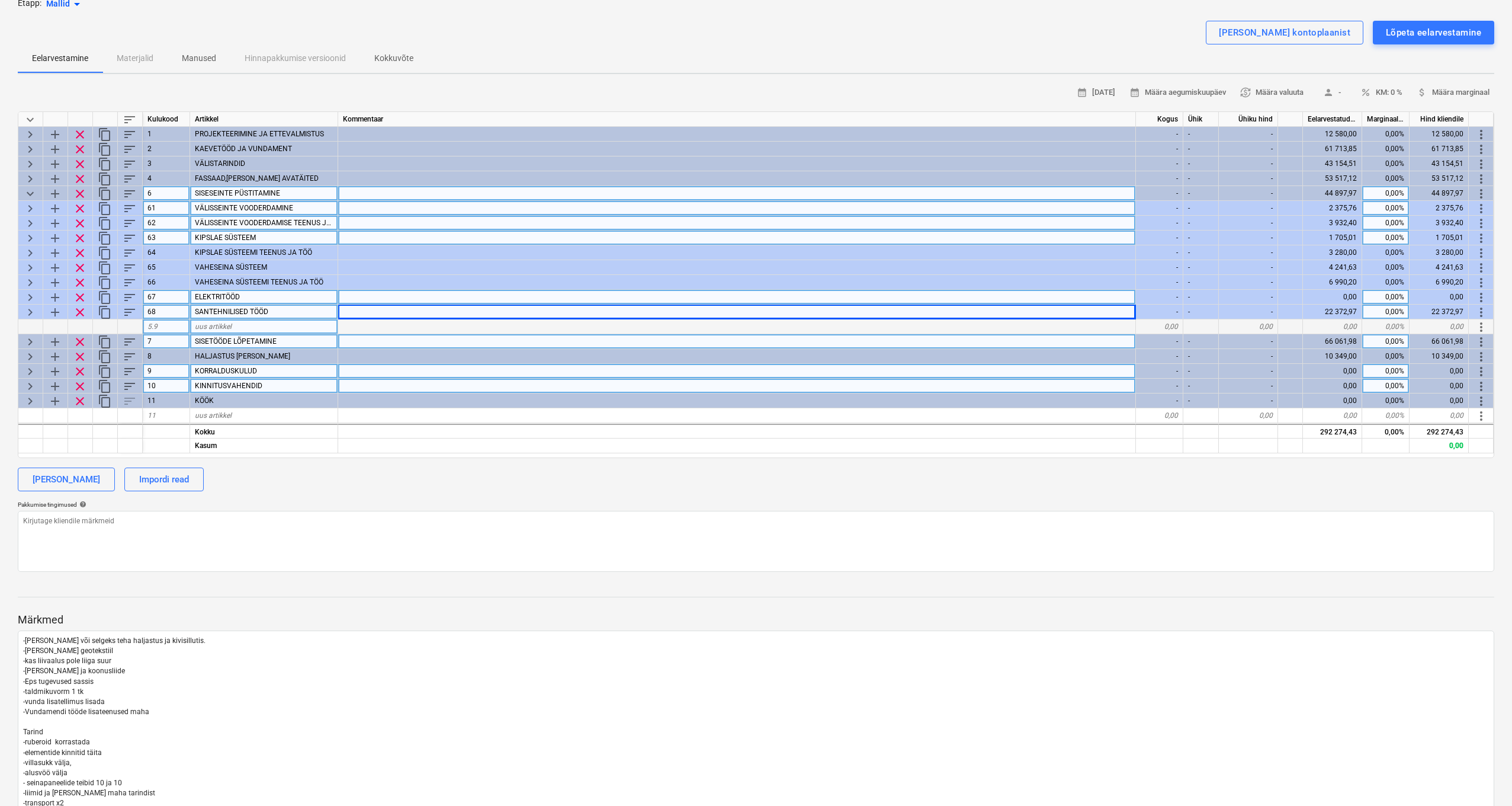
click at [28, 231] on span "keyboard_arrow_right" at bounding box center [30, 238] width 14 height 14
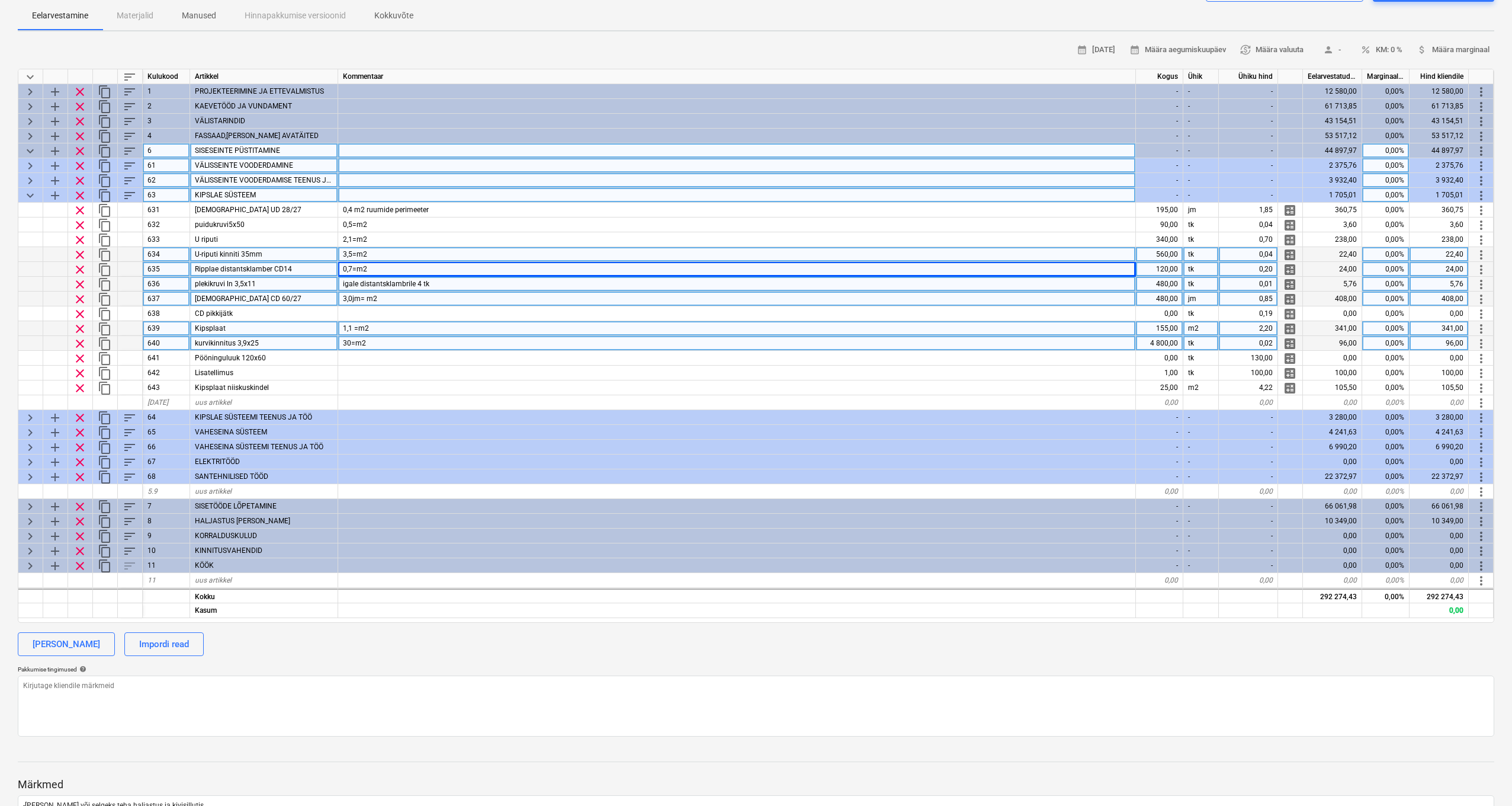
scroll to position [125, 0]
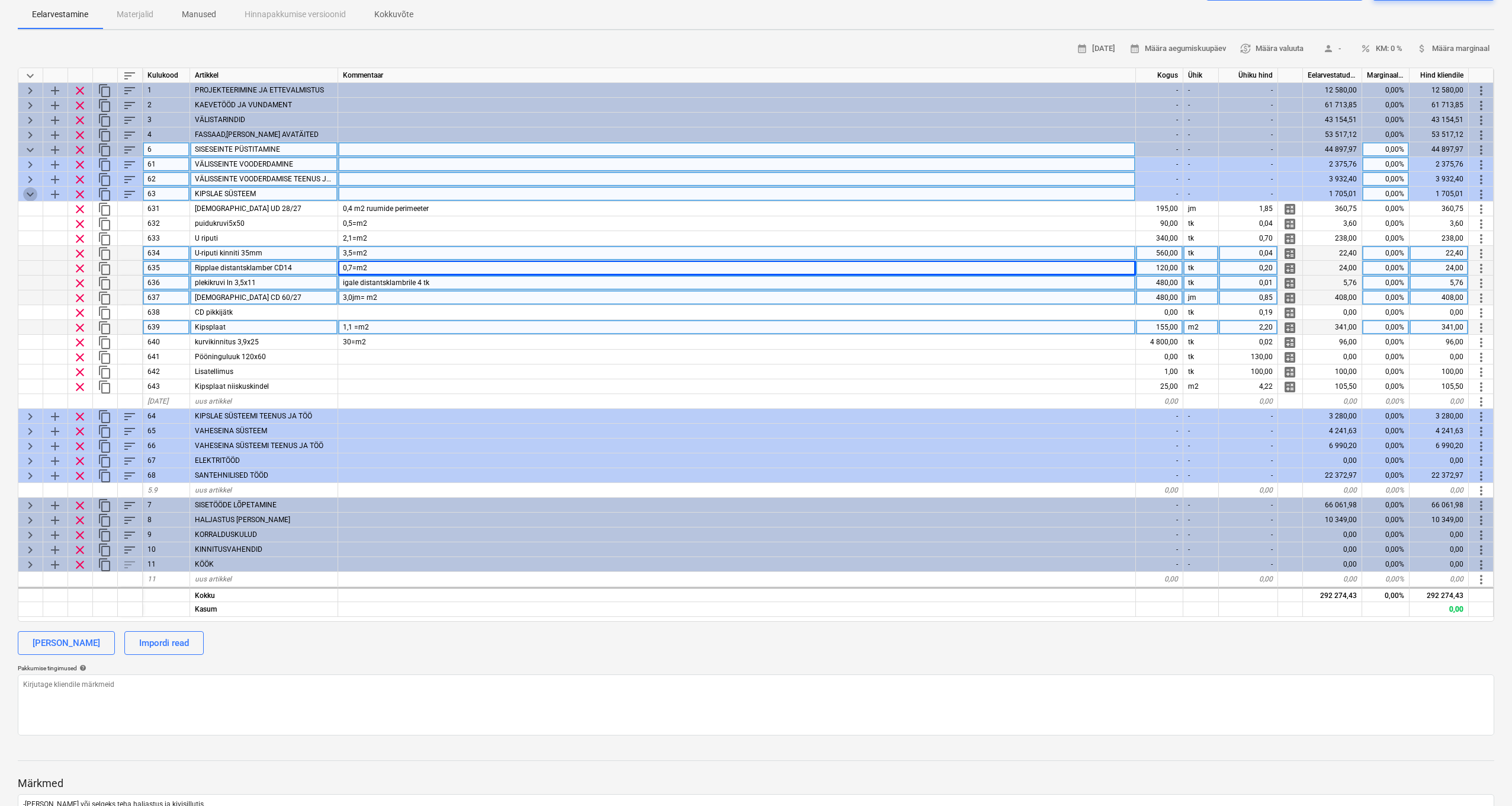
click at [31, 194] on span "keyboard_arrow_down" at bounding box center [30, 194] width 14 height 14
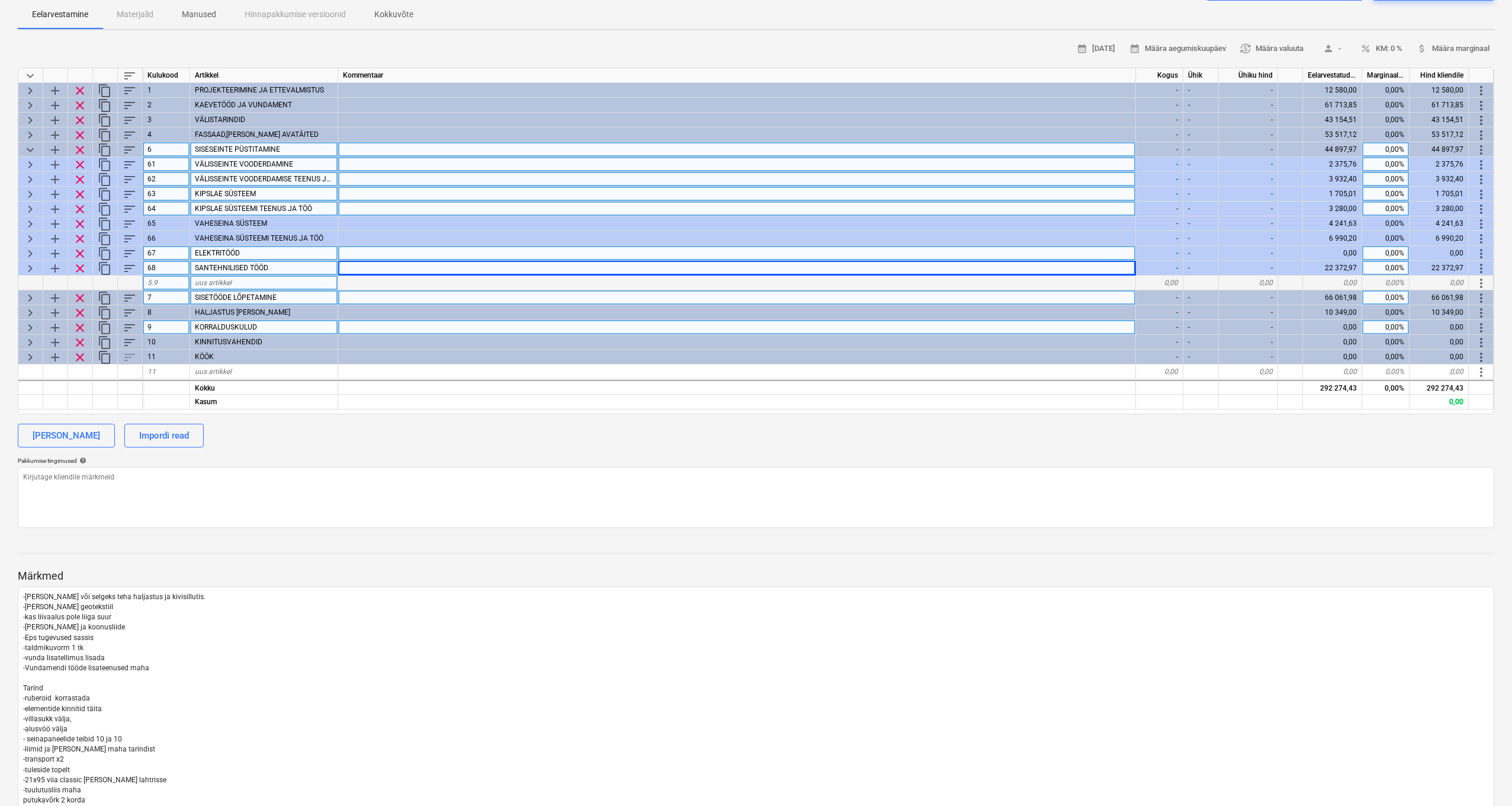
click at [31, 208] on span "keyboard_arrow_right" at bounding box center [30, 209] width 14 height 14
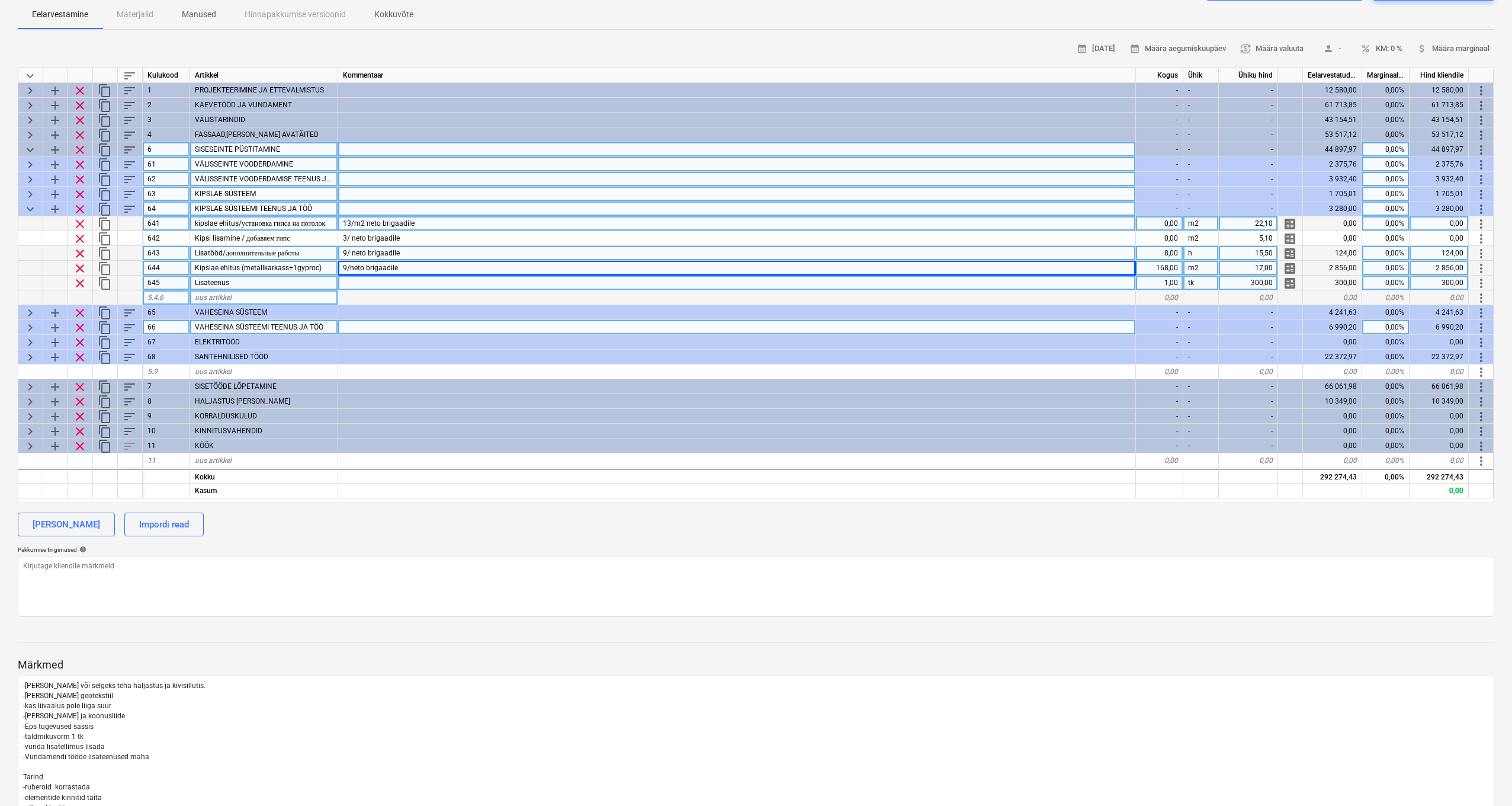
click at [439, 220] on div "13/m2 neto brigaadile" at bounding box center [737, 224] width 798 height 15
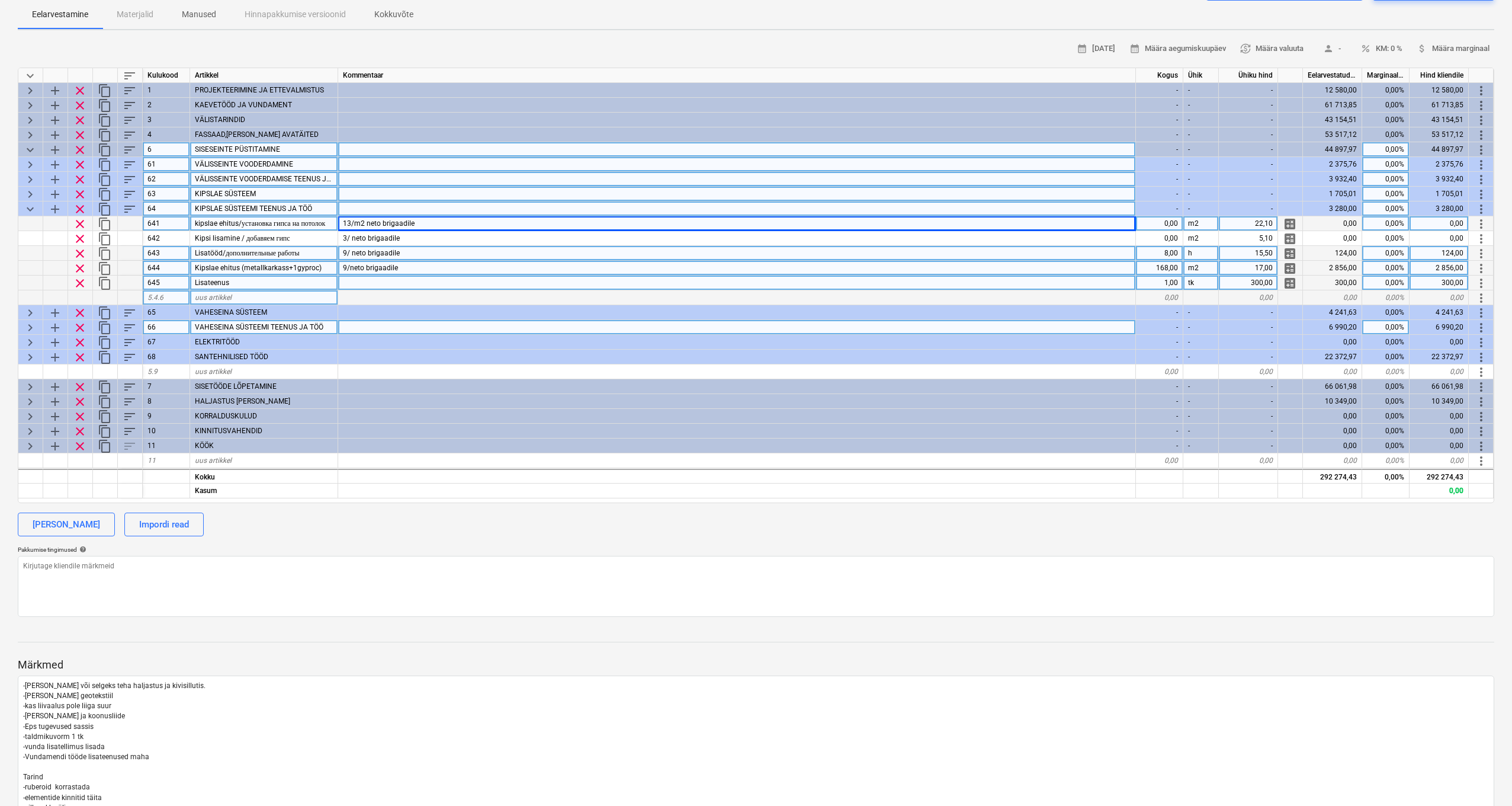
click at [430, 268] on div "9/neto brigaadile" at bounding box center [737, 268] width 798 height 15
click at [430, 268] on input "9/neto brigaadile" at bounding box center [736, 267] width 797 height 14
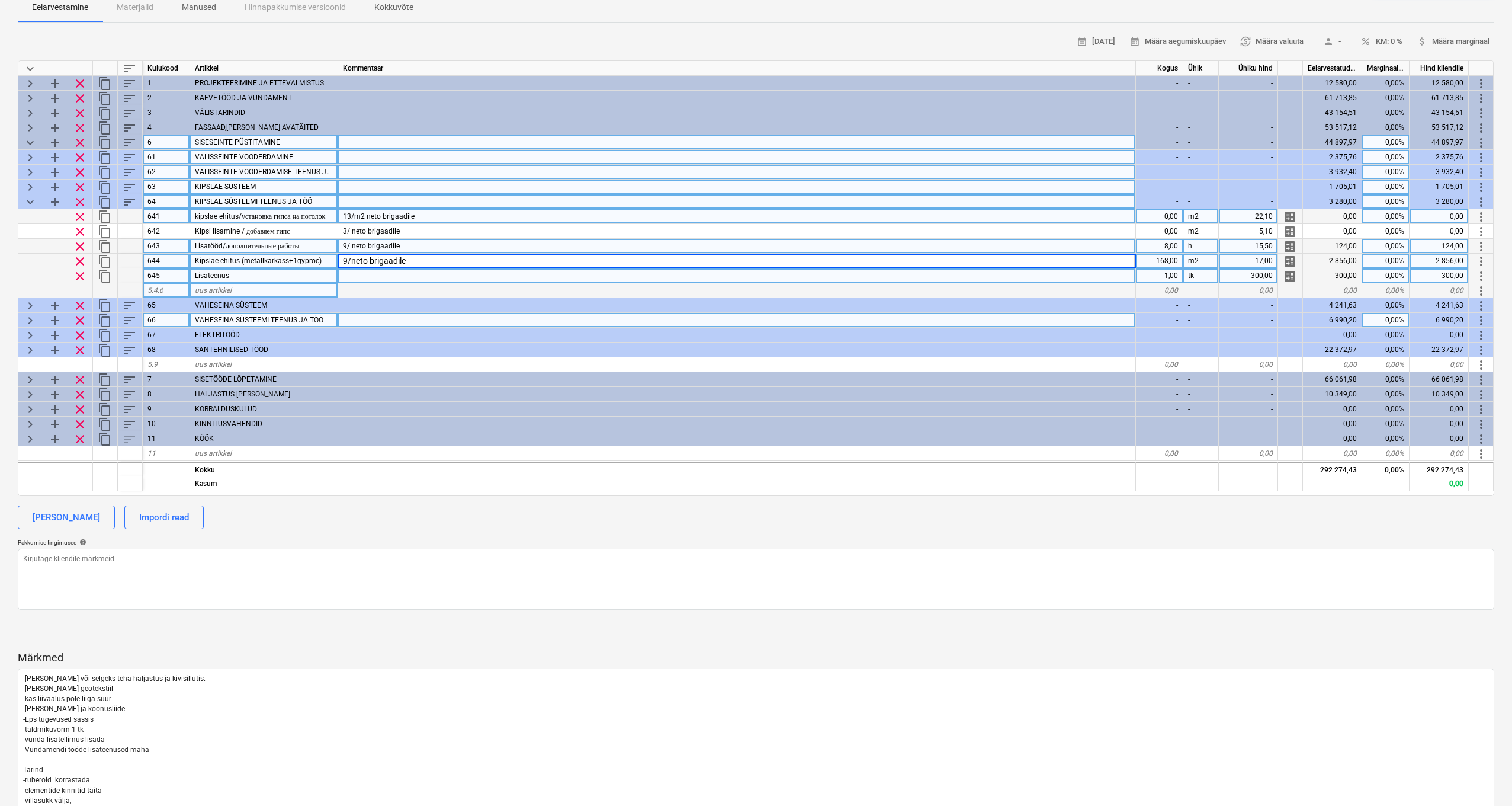
scroll to position [138, 0]
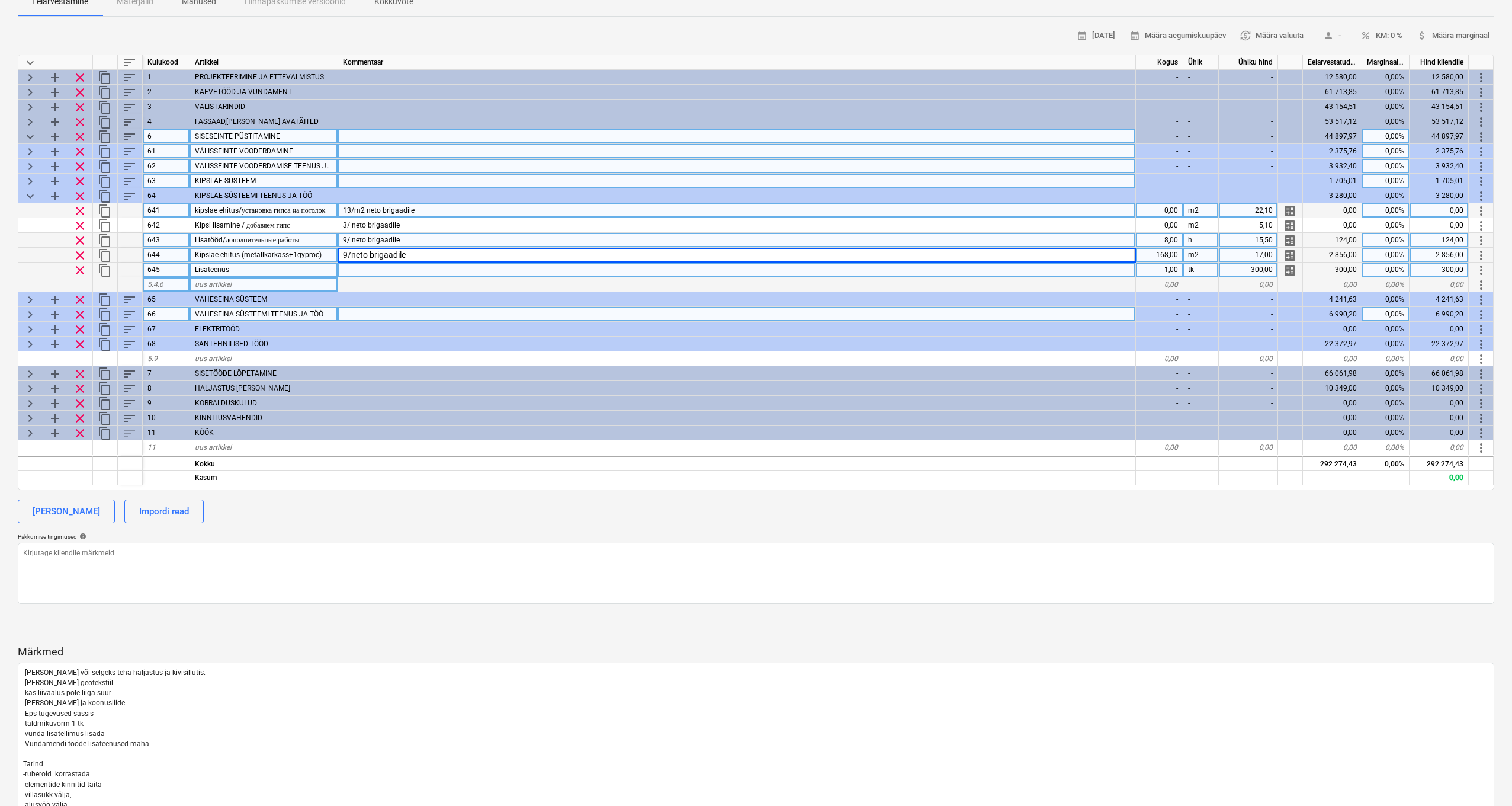
click at [33, 181] on span "keyboard_arrow_right" at bounding box center [30, 181] width 14 height 14
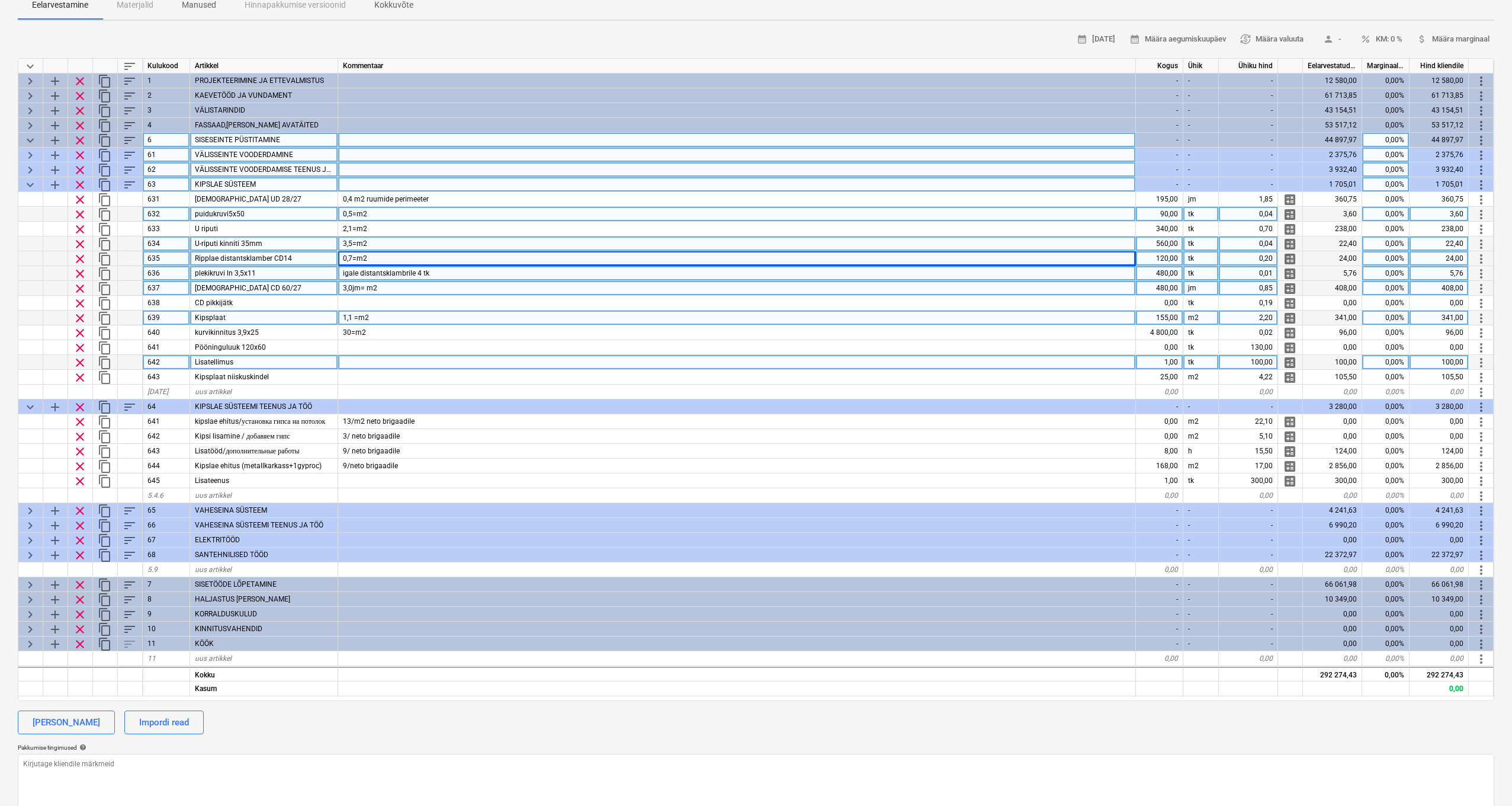
scroll to position [134, 0]
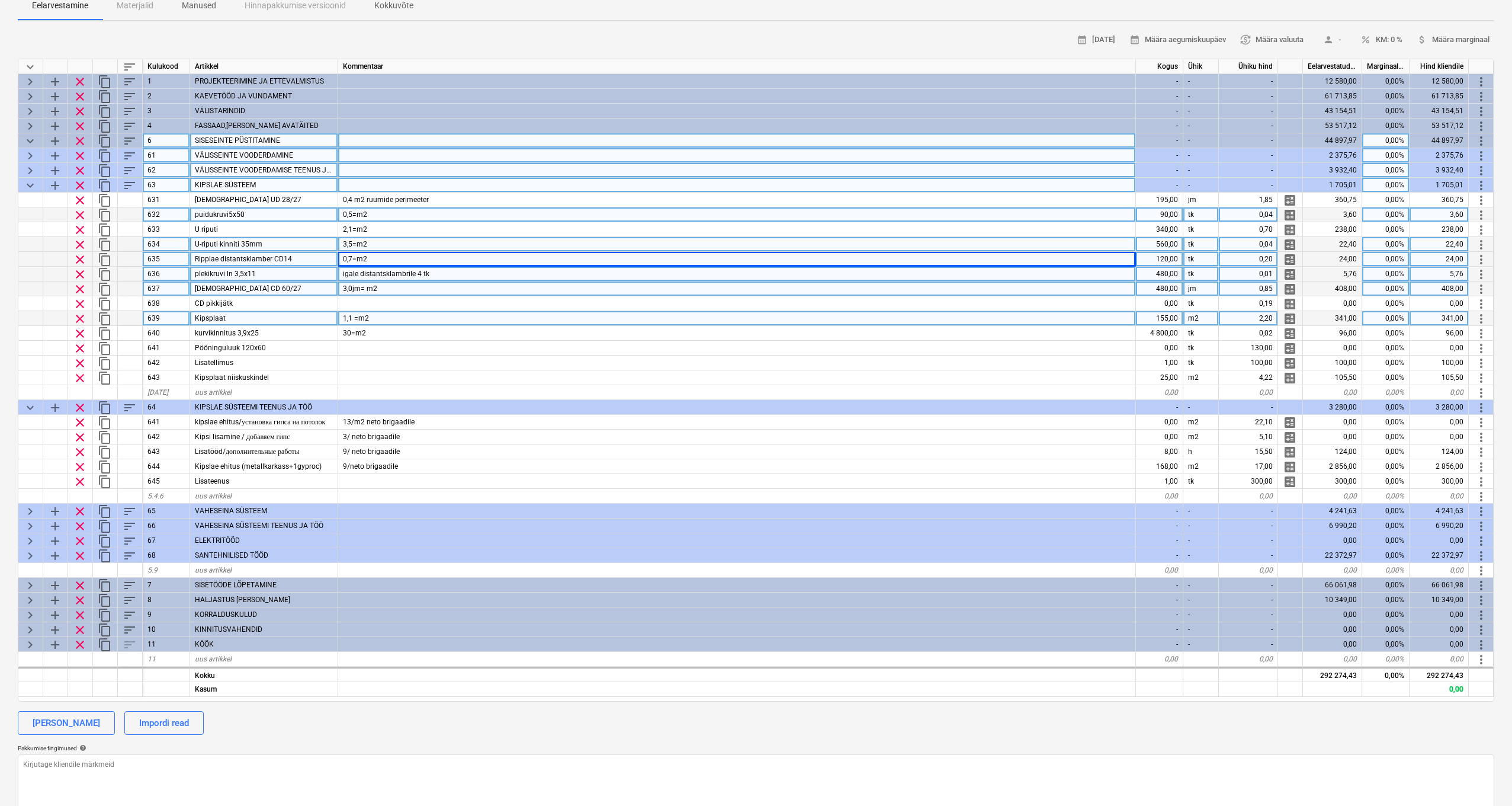
click at [31, 186] on span "keyboard_arrow_down" at bounding box center [30, 185] width 14 height 14
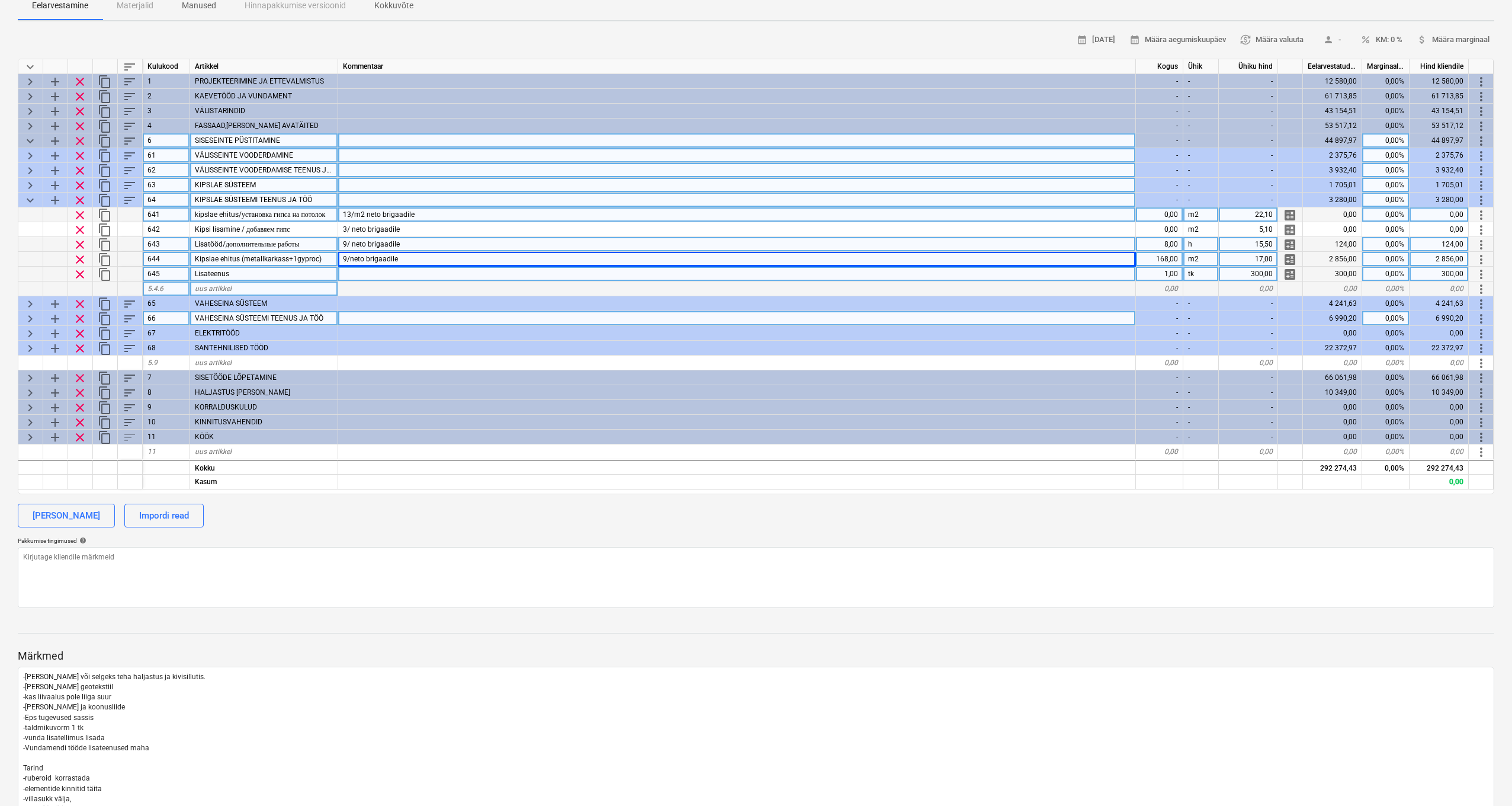
click at [28, 196] on span "keyboard_arrow_down" at bounding box center [30, 200] width 14 height 14
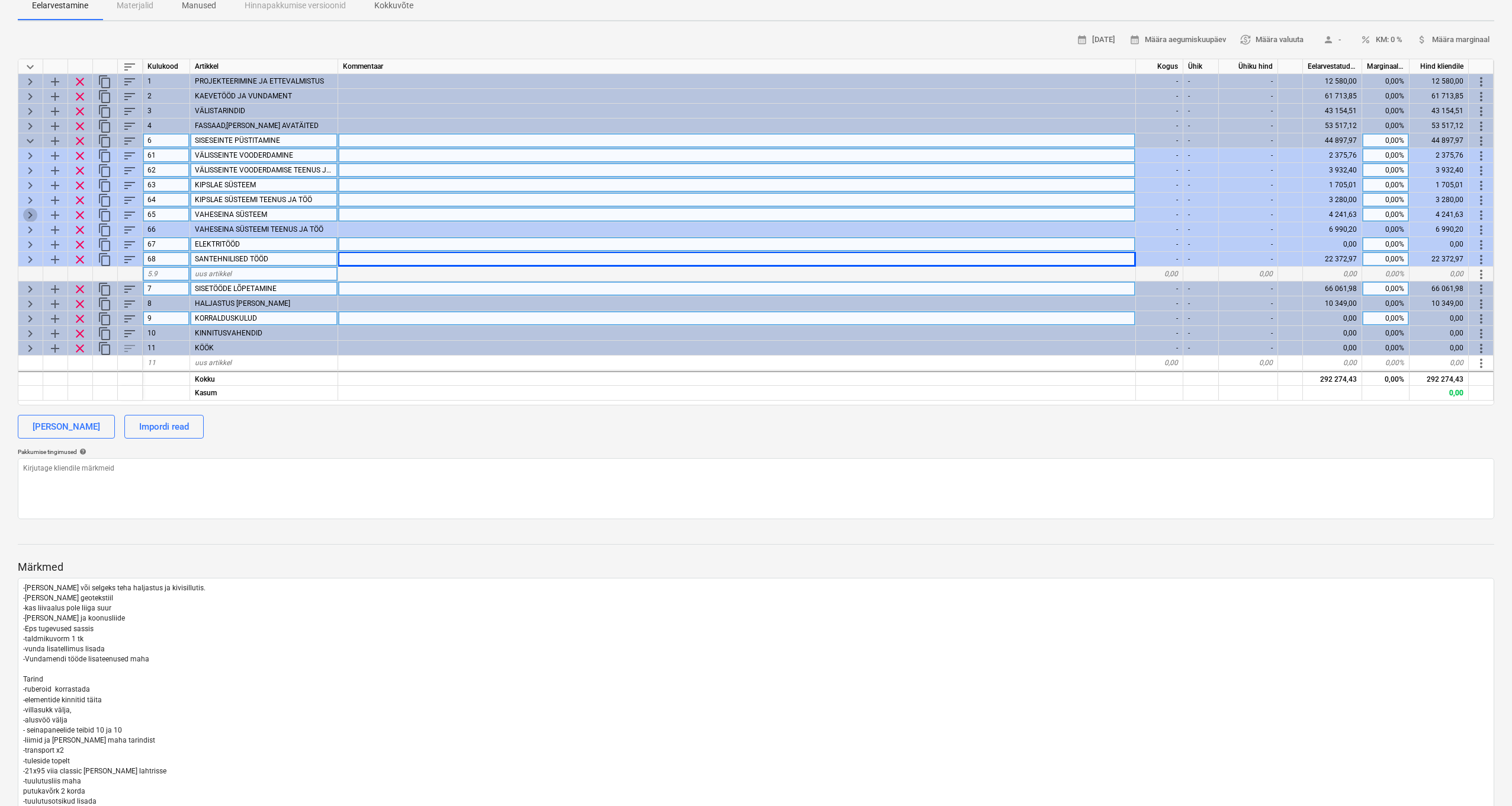
click at [28, 210] on span "keyboard_arrow_right" at bounding box center [30, 215] width 14 height 14
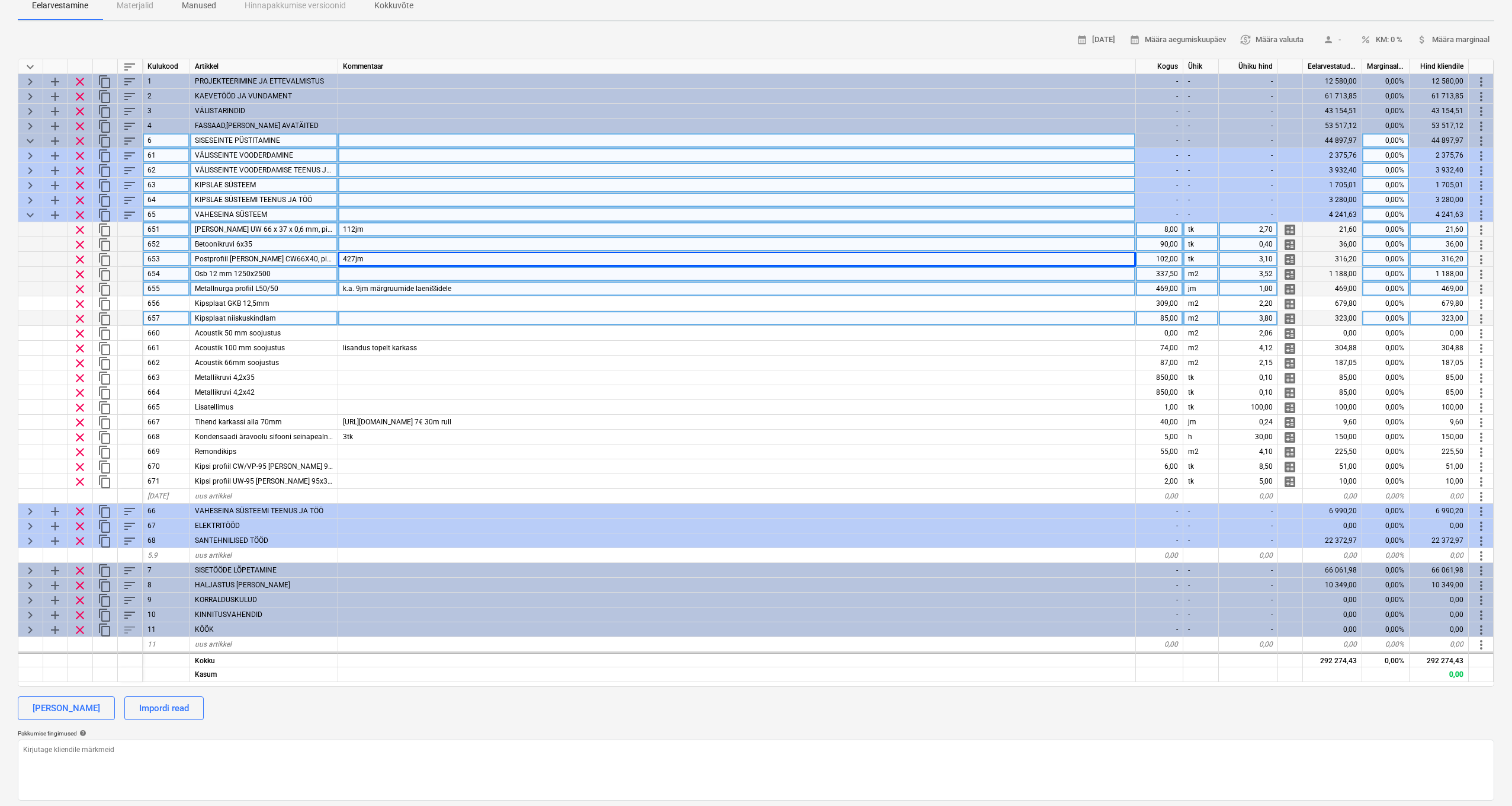
click at [1174, 230] on div "8,00" at bounding box center [1160, 230] width 48 height 15
click at [327, 228] on div "Knauf UW 66 x 37 x 0,6 mm, pikkus 3 m" at bounding box center [264, 230] width 148 height 15
click at [396, 228] on div "112jm" at bounding box center [737, 230] width 798 height 15
click at [918, 241] on div at bounding box center [737, 245] width 798 height 15
click at [1153, 228] on div "8,00" at bounding box center [1160, 230] width 48 height 15
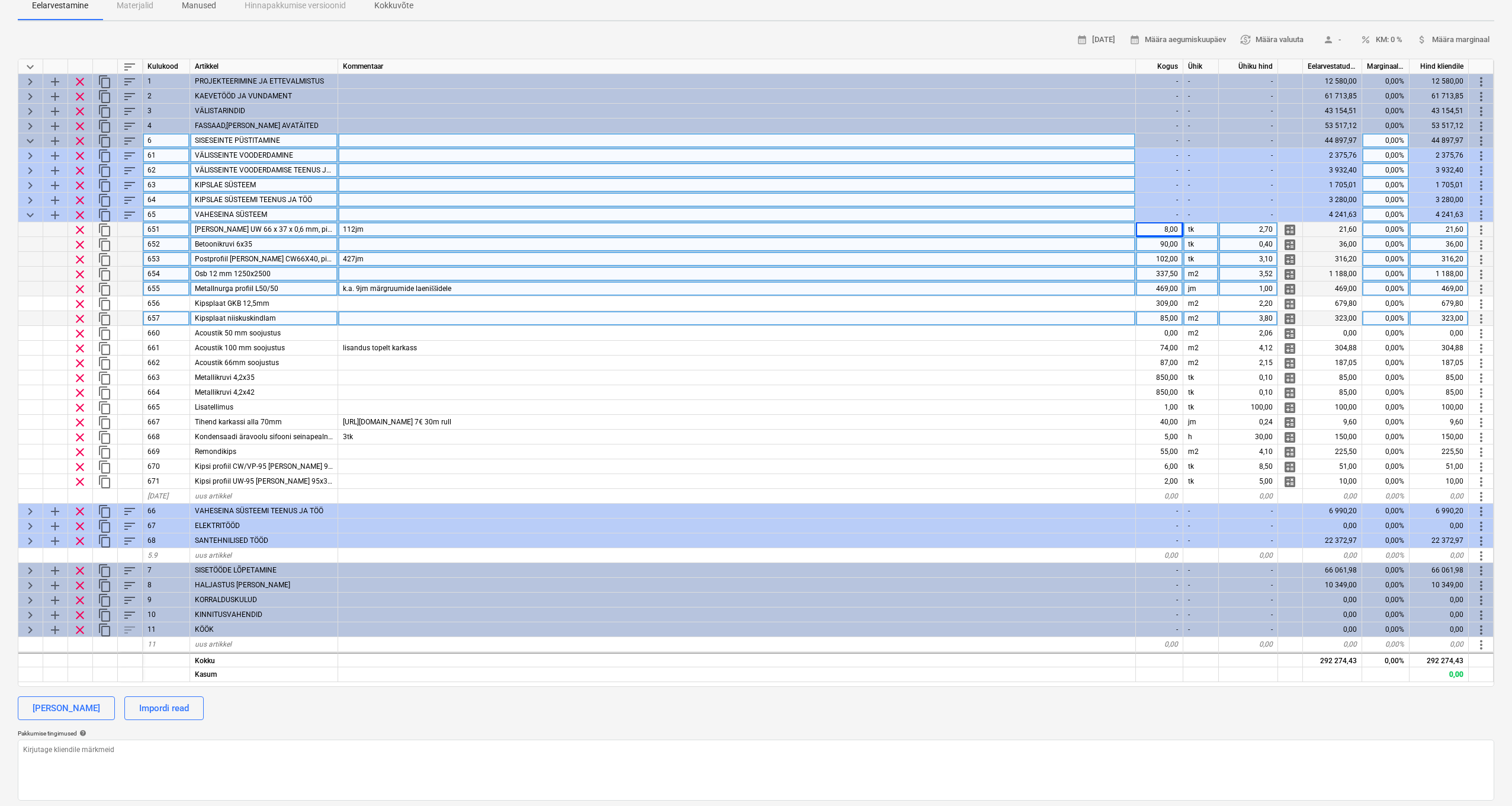
click at [295, 228] on span "Knauf UW 66 x 37 x 0,6 mm, pikkus 3 m" at bounding box center [275, 229] width 162 height 8
click at [421, 227] on div "112jm" at bounding box center [737, 230] width 798 height 15
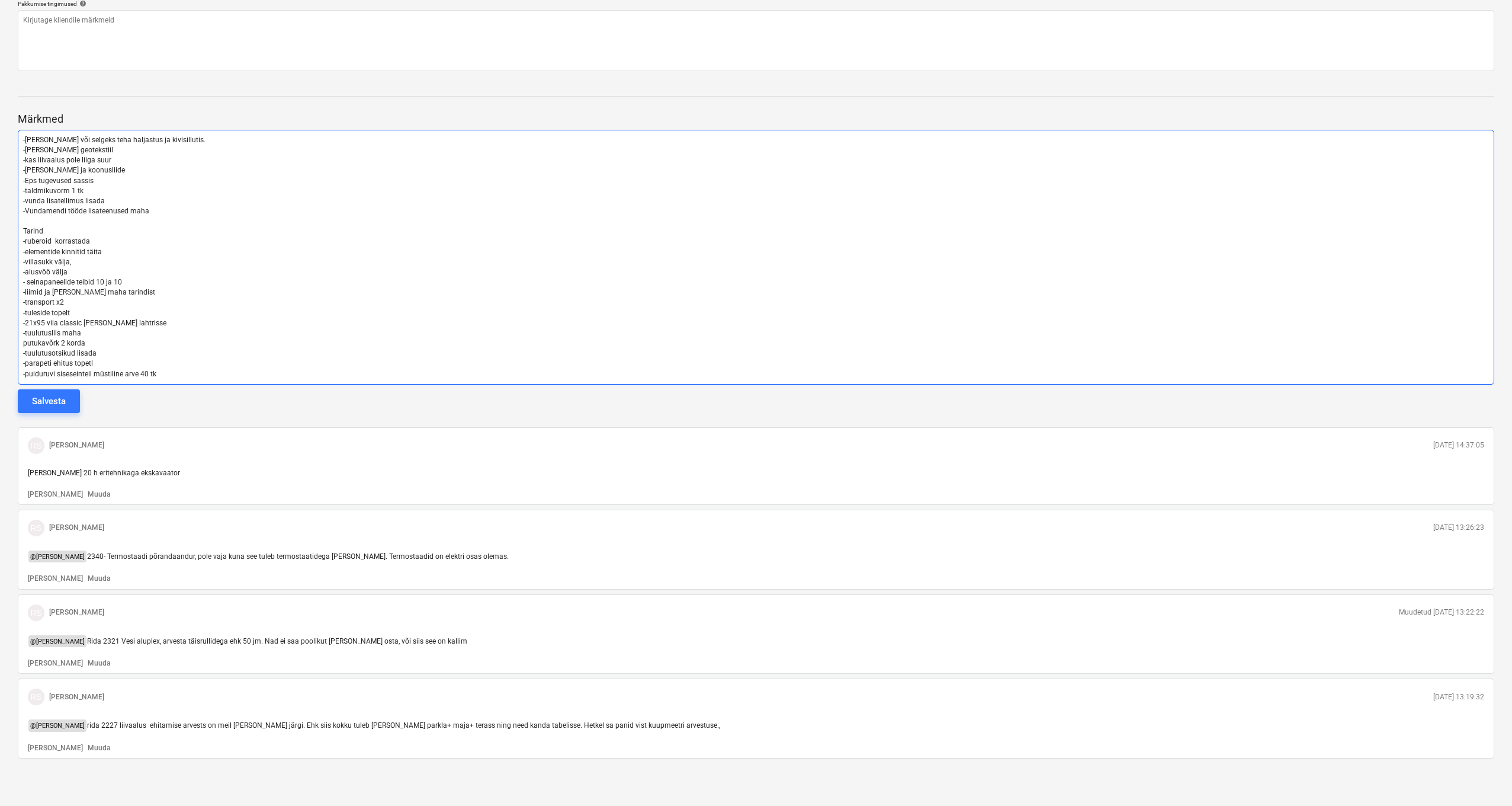
scroll to position [863, 0]
click at [163, 371] on p "-puiduruvi siseseinteil müstiline arve 40 tk" at bounding box center [756, 375] width 1466 height 10
click at [166, 370] on p "-puiduruvi siseseinteil müstiline arve 40 tk" at bounding box center [756, 375] width 1466 height 10
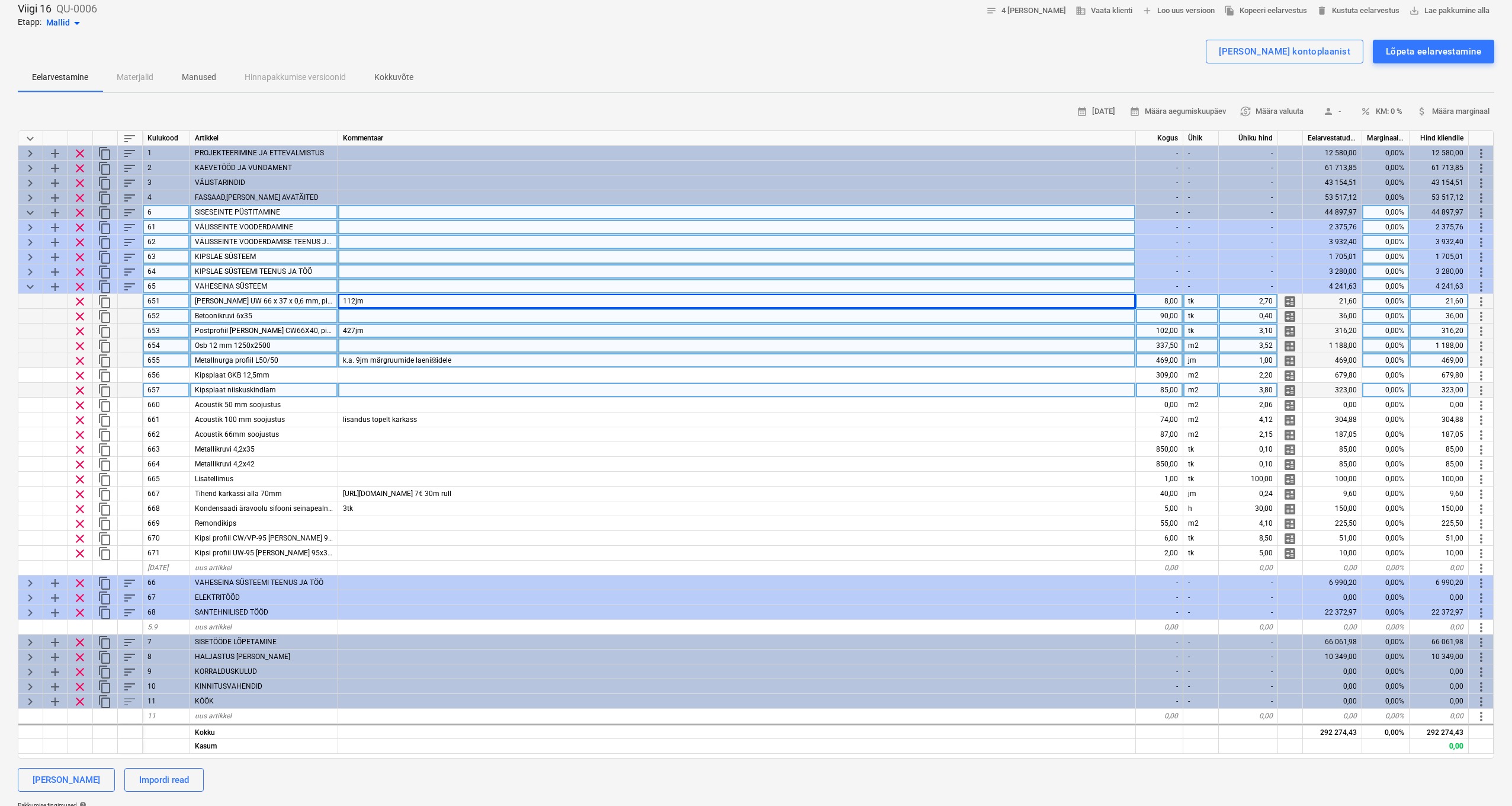
scroll to position [53, 0]
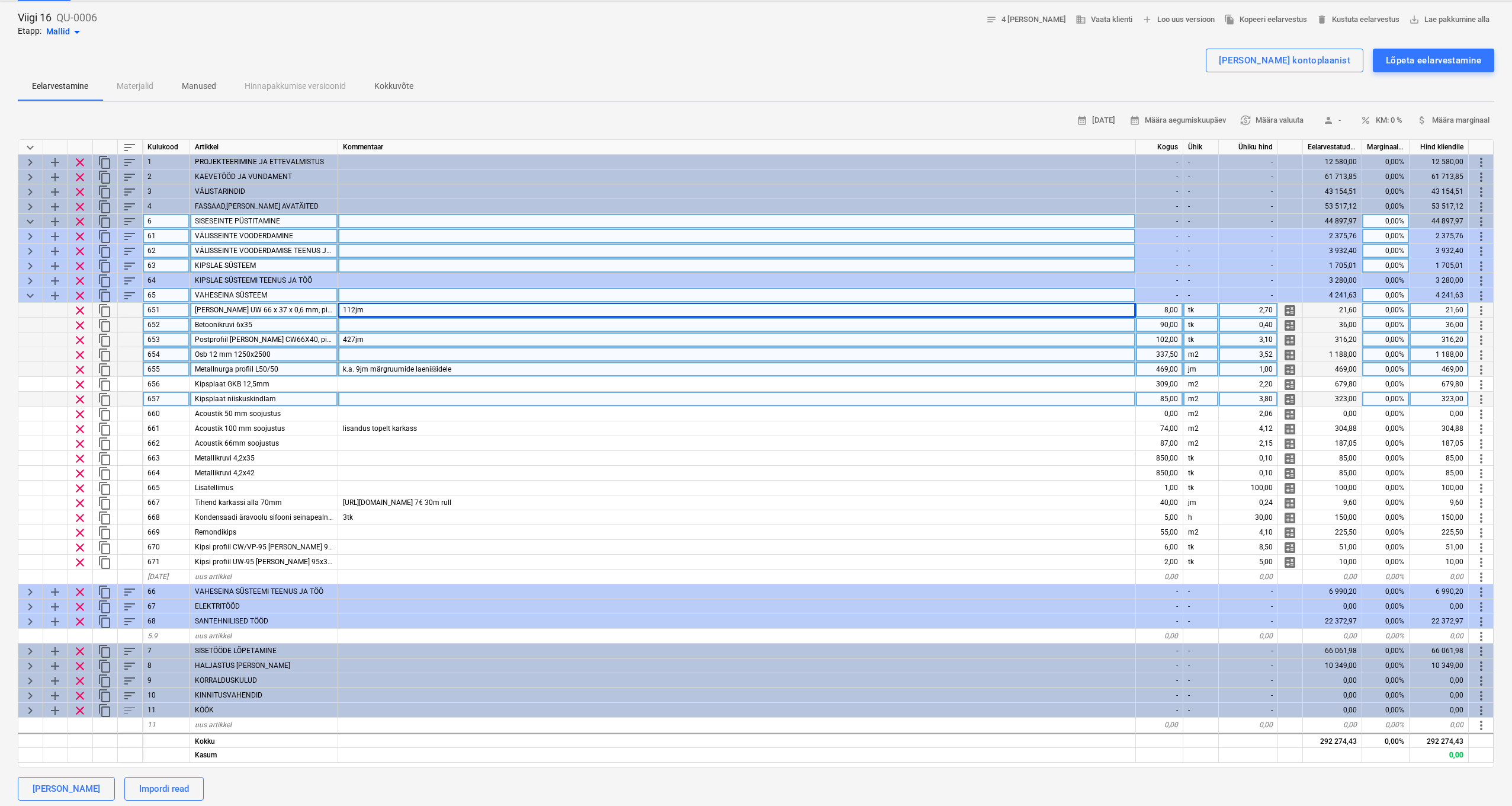
click at [405, 328] on div at bounding box center [737, 325] width 798 height 15
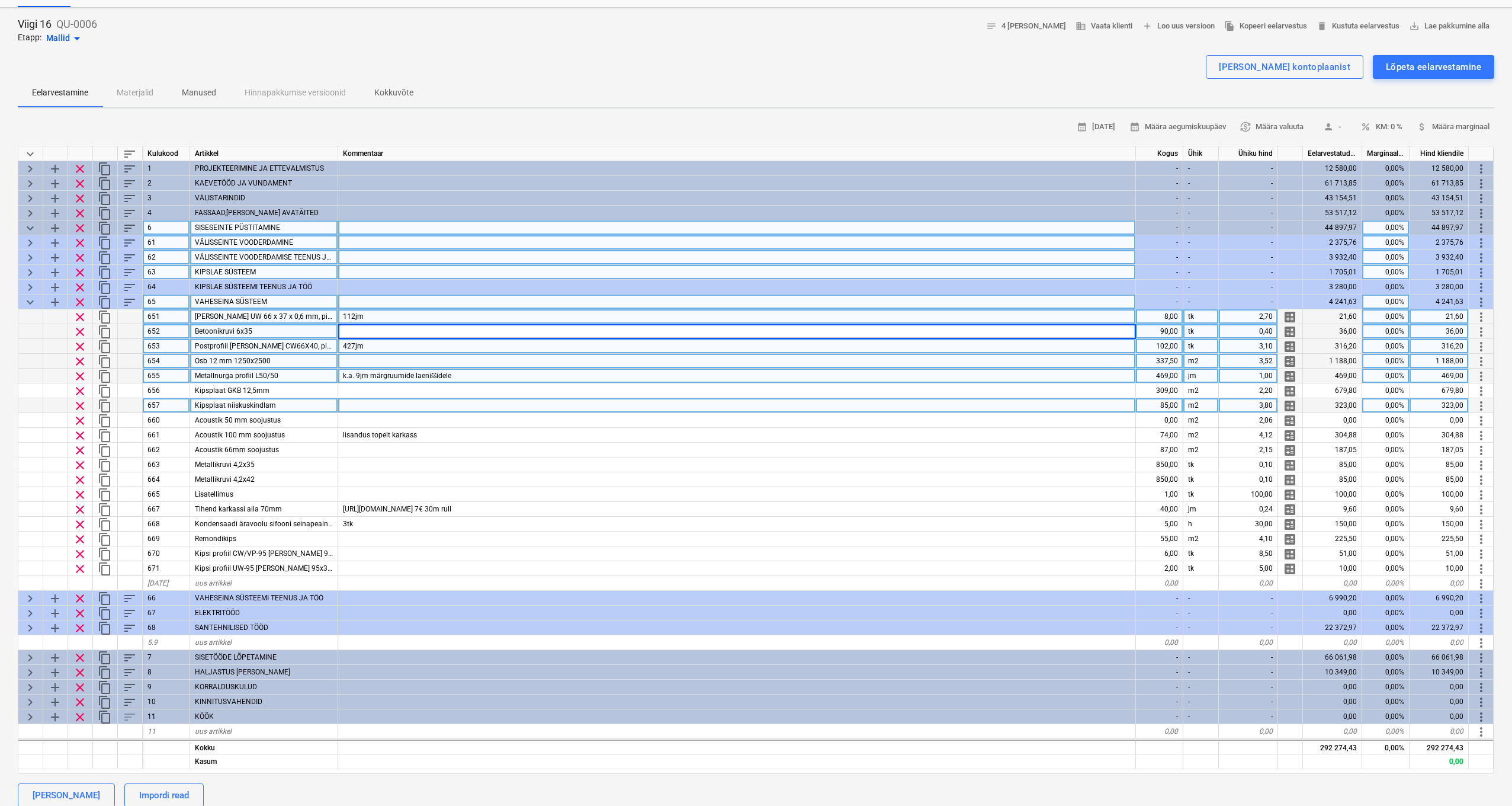
scroll to position [46, 0]
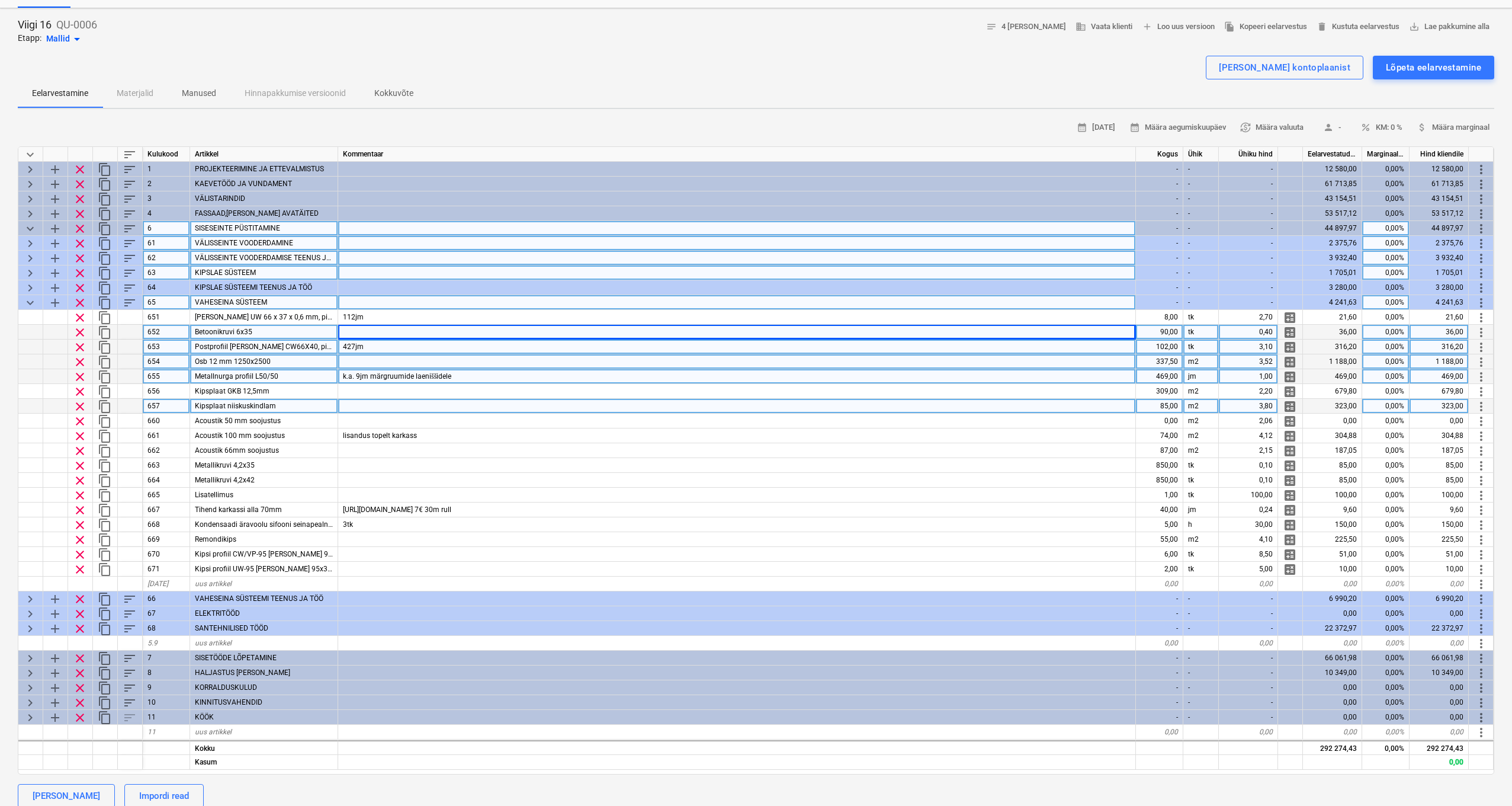
click at [392, 347] on div "427jm" at bounding box center [737, 347] width 798 height 15
click at [380, 347] on input "427jm" at bounding box center [736, 346] width 797 height 14
drag, startPoint x: 460, startPoint y: 349, endPoint x: 442, endPoint y: 339, distance: 20.6
click at [460, 349] on input "427jm" at bounding box center [736, 346] width 797 height 14
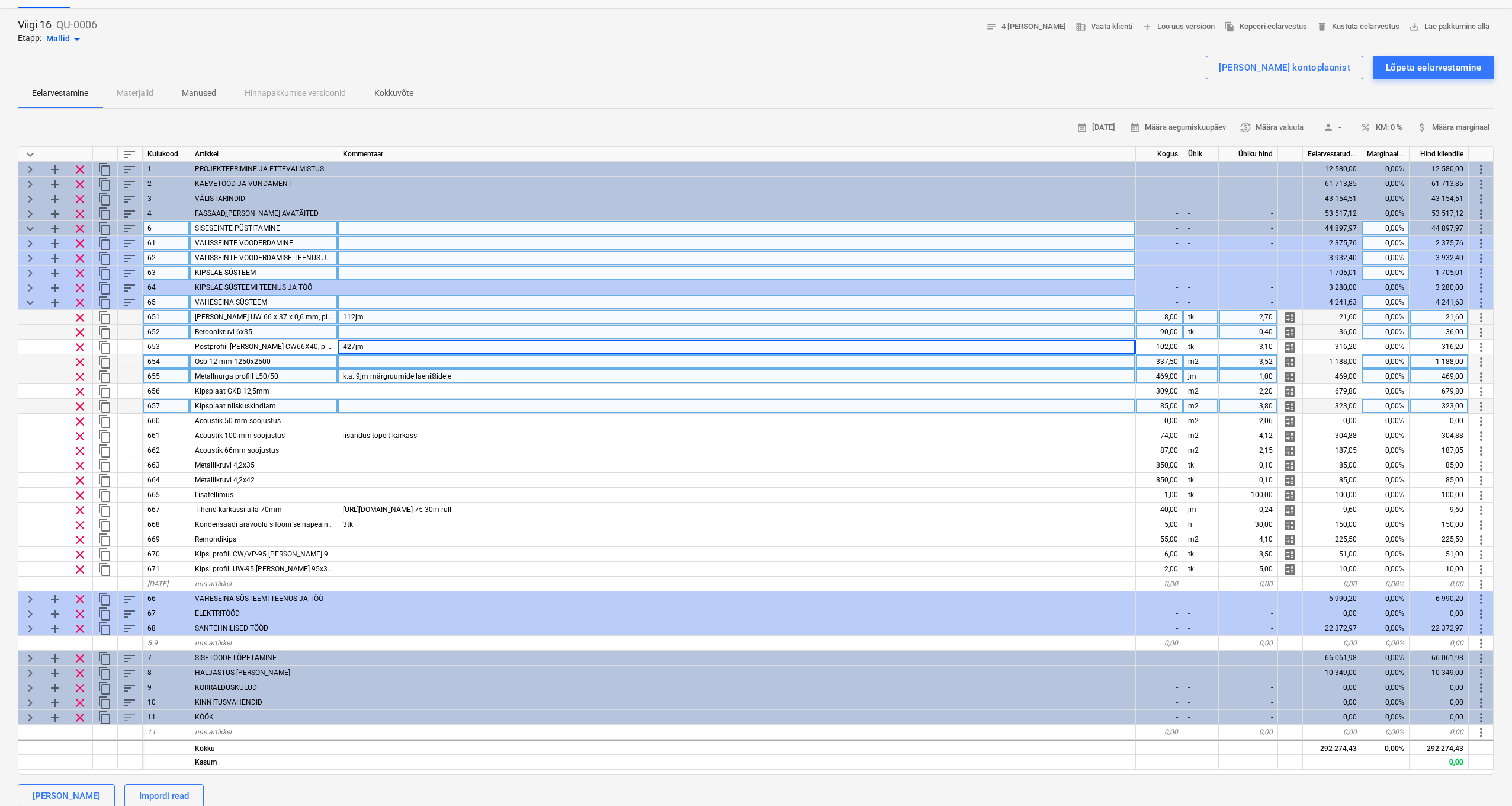
click at [412, 313] on div "112jm" at bounding box center [737, 317] width 798 height 15
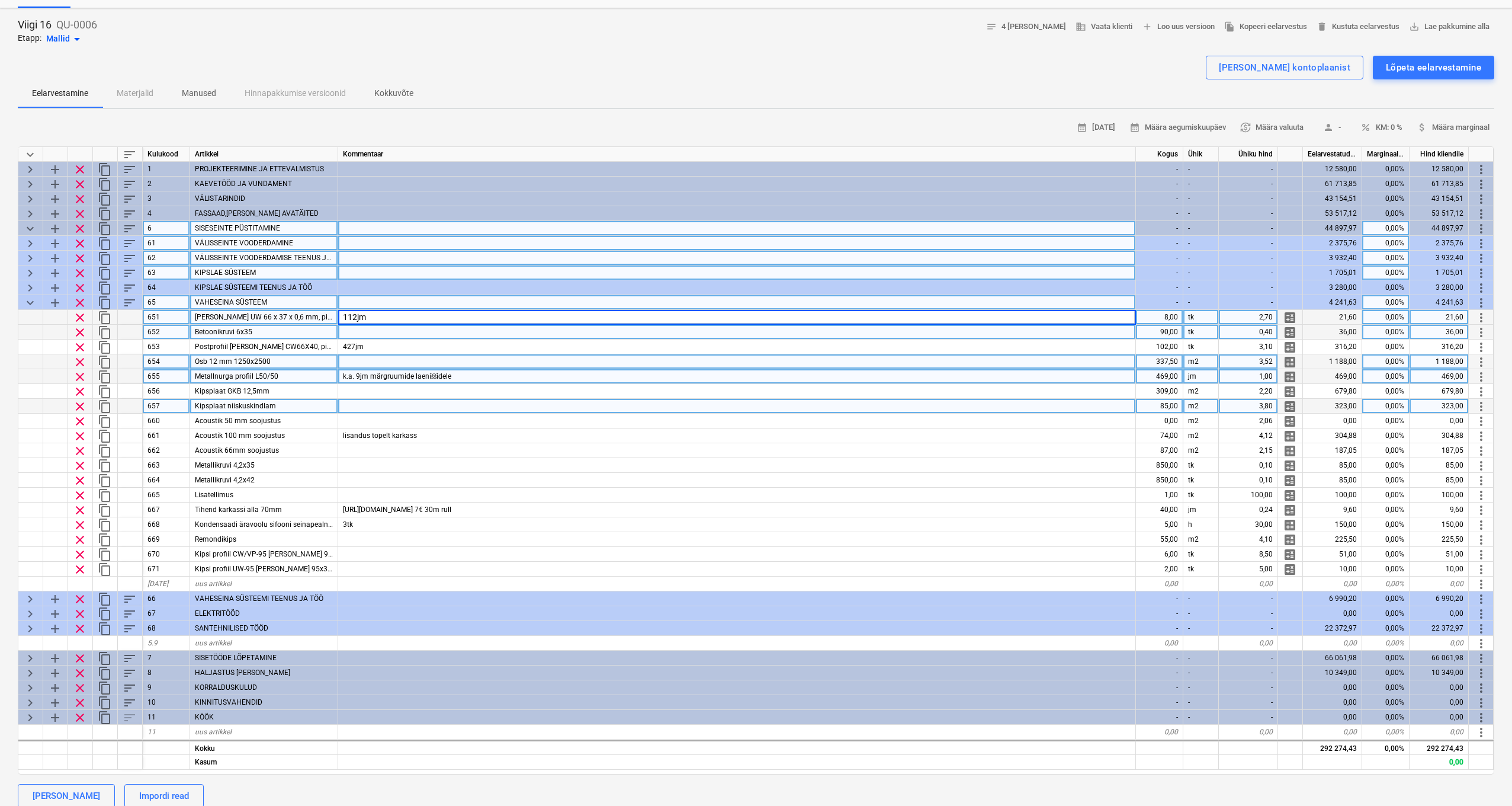
click at [1176, 315] on div "8,00" at bounding box center [1160, 317] width 48 height 15
click at [1035, 334] on div at bounding box center [737, 332] width 798 height 15
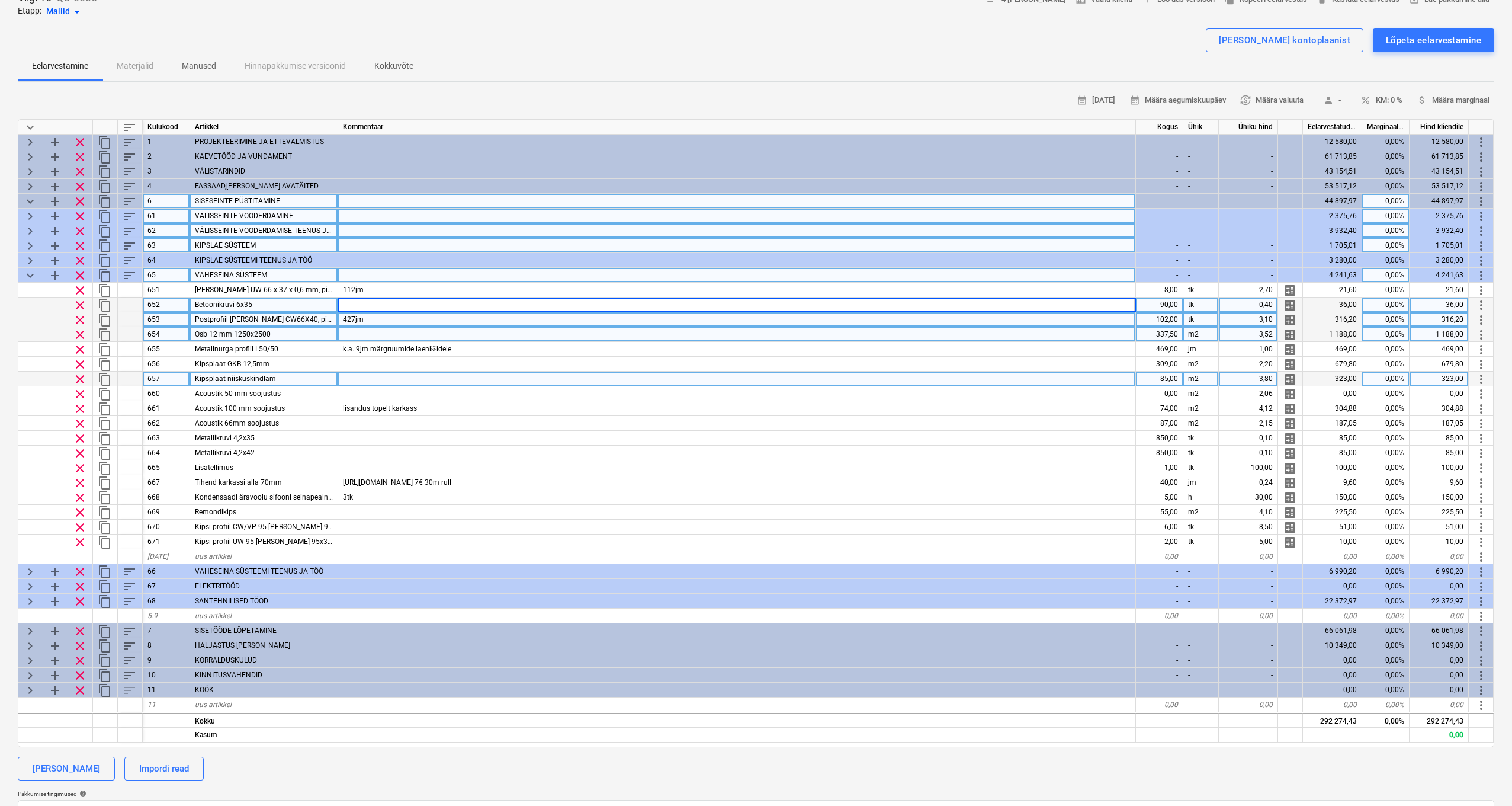
scroll to position [73, 0]
click at [980, 318] on div "427jm" at bounding box center [737, 320] width 798 height 15
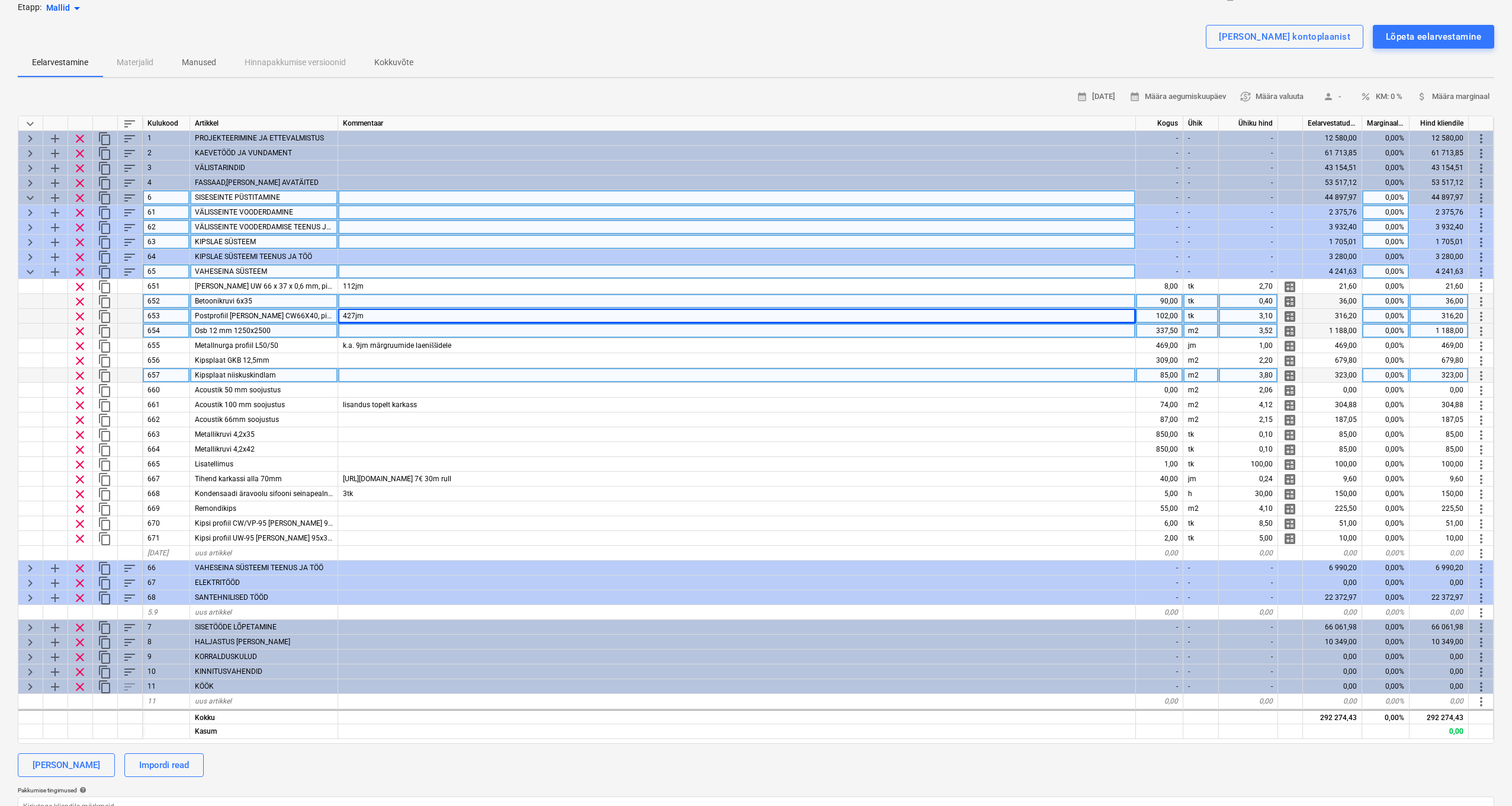
click at [345, 336] on div at bounding box center [737, 331] width 798 height 15
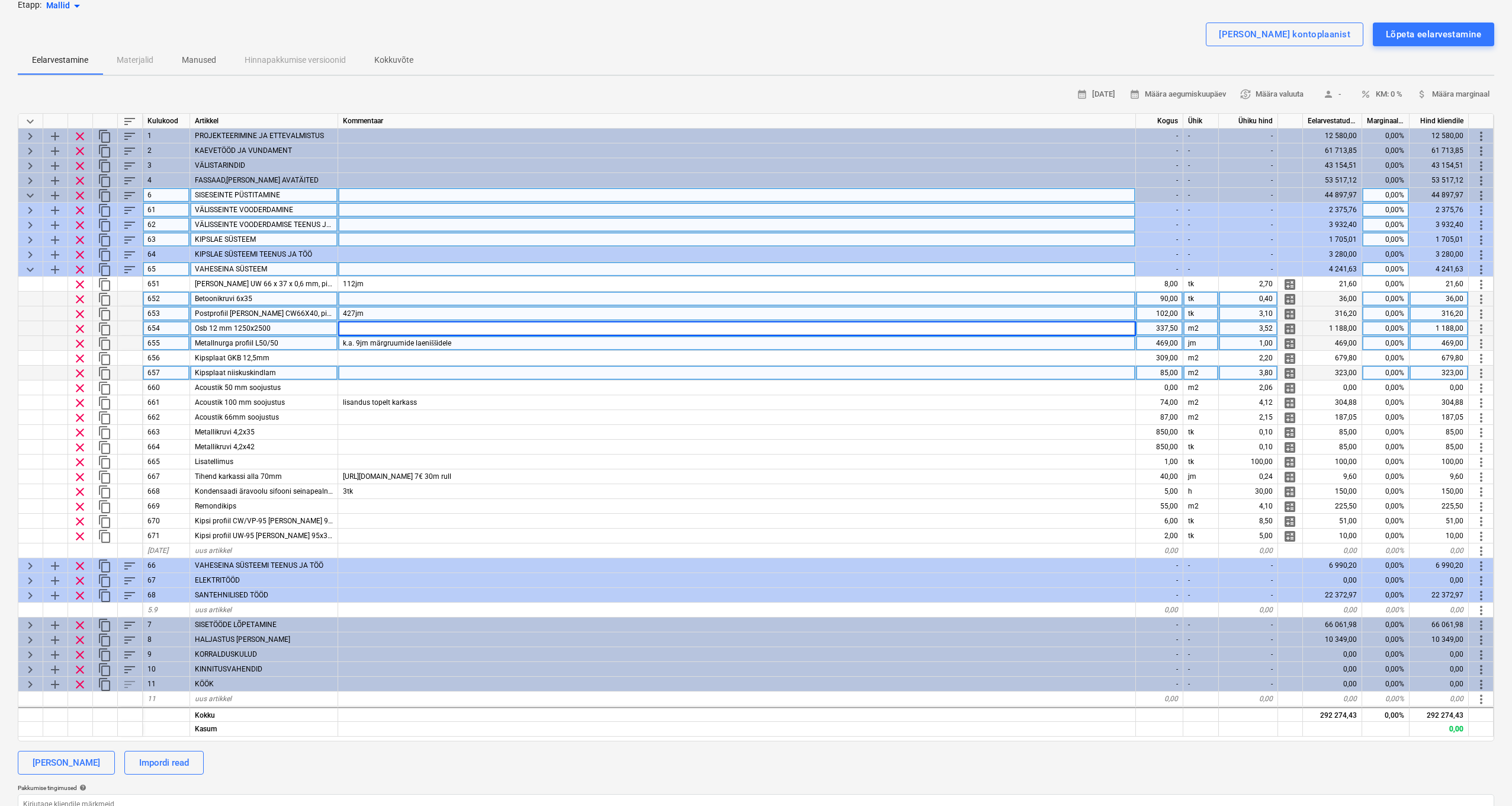
scroll to position [0, 0]
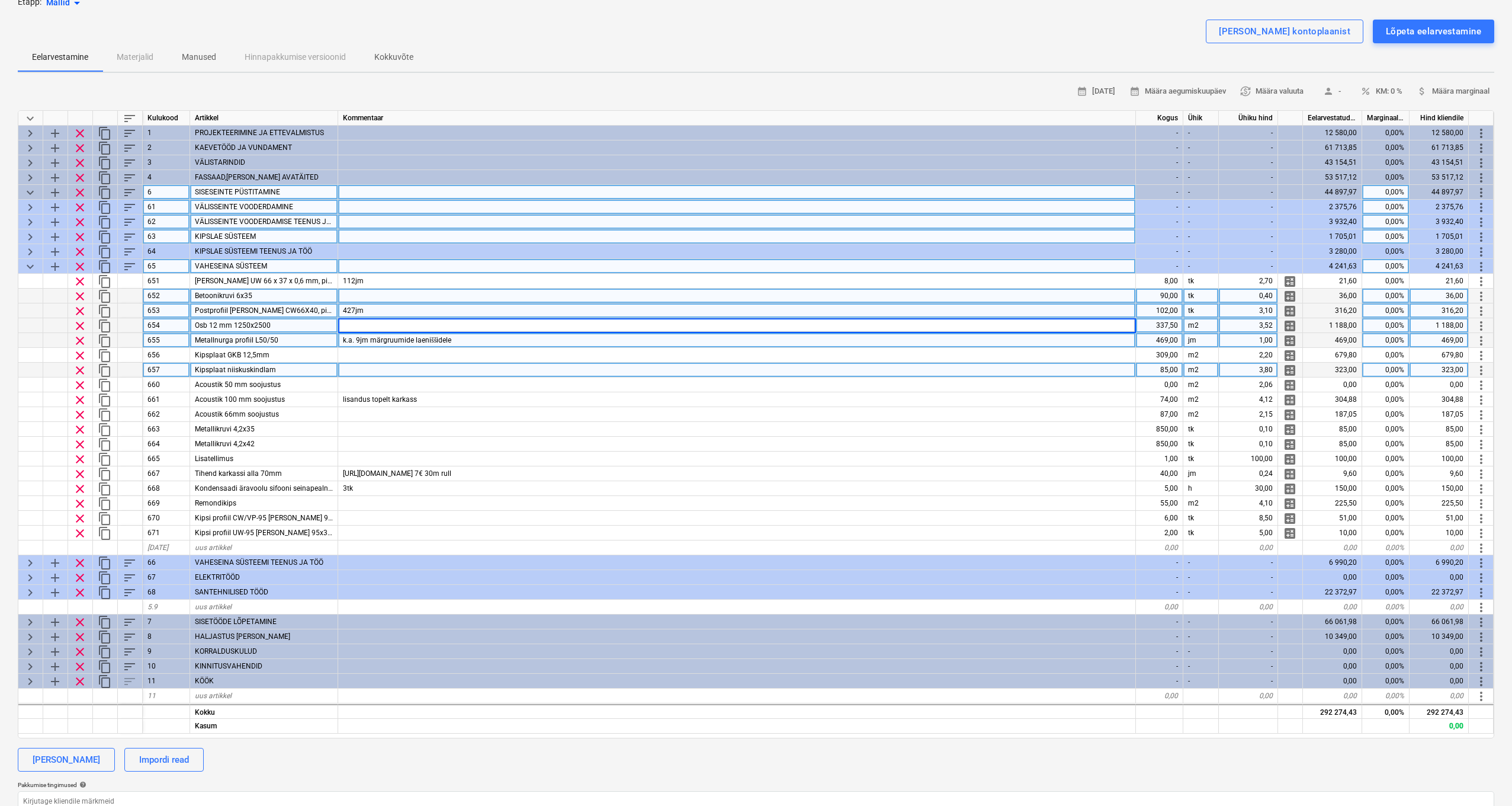
click at [1170, 341] on div "469,00" at bounding box center [1160, 340] width 48 height 15
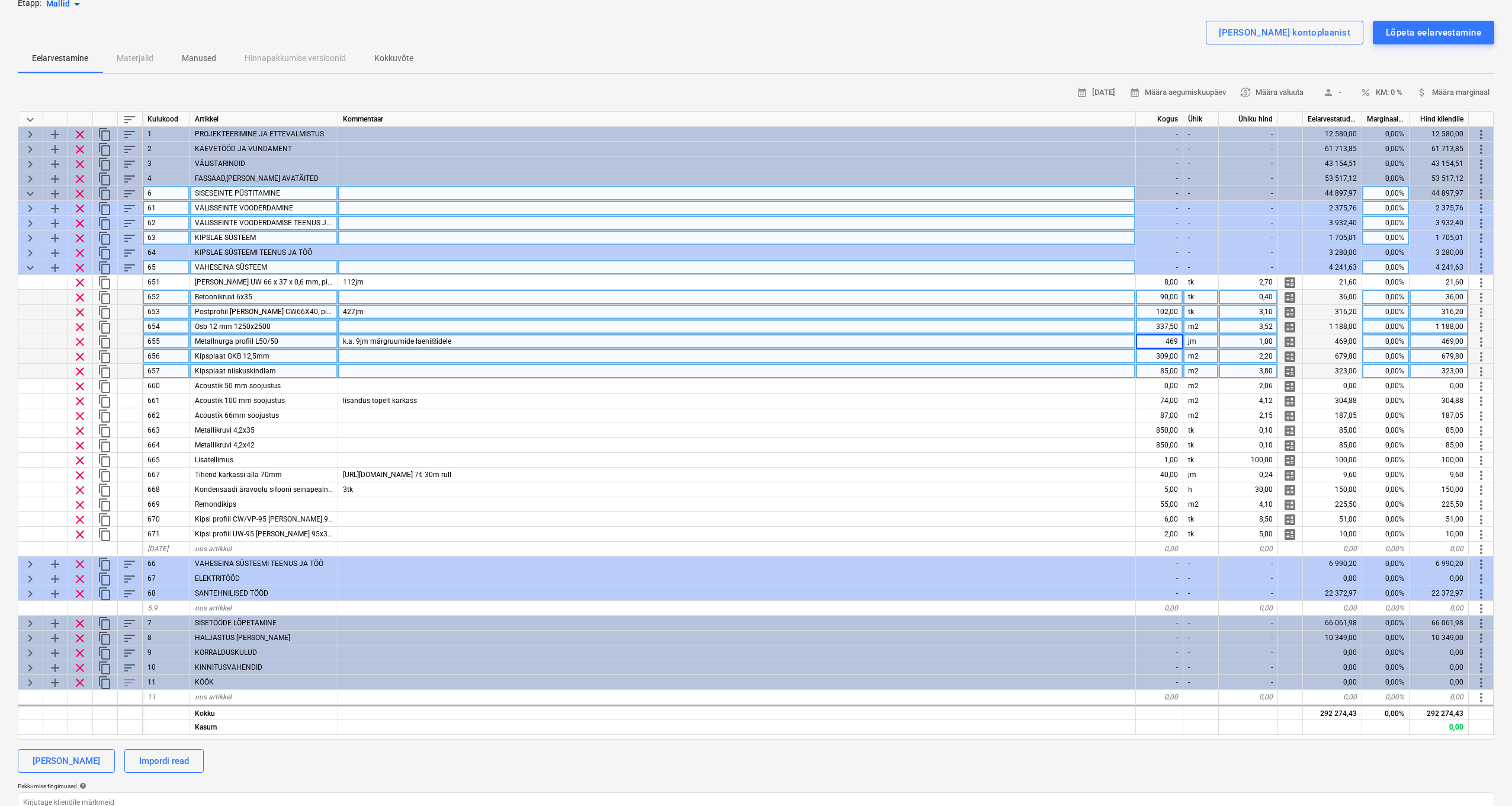
scroll to position [82, 0]
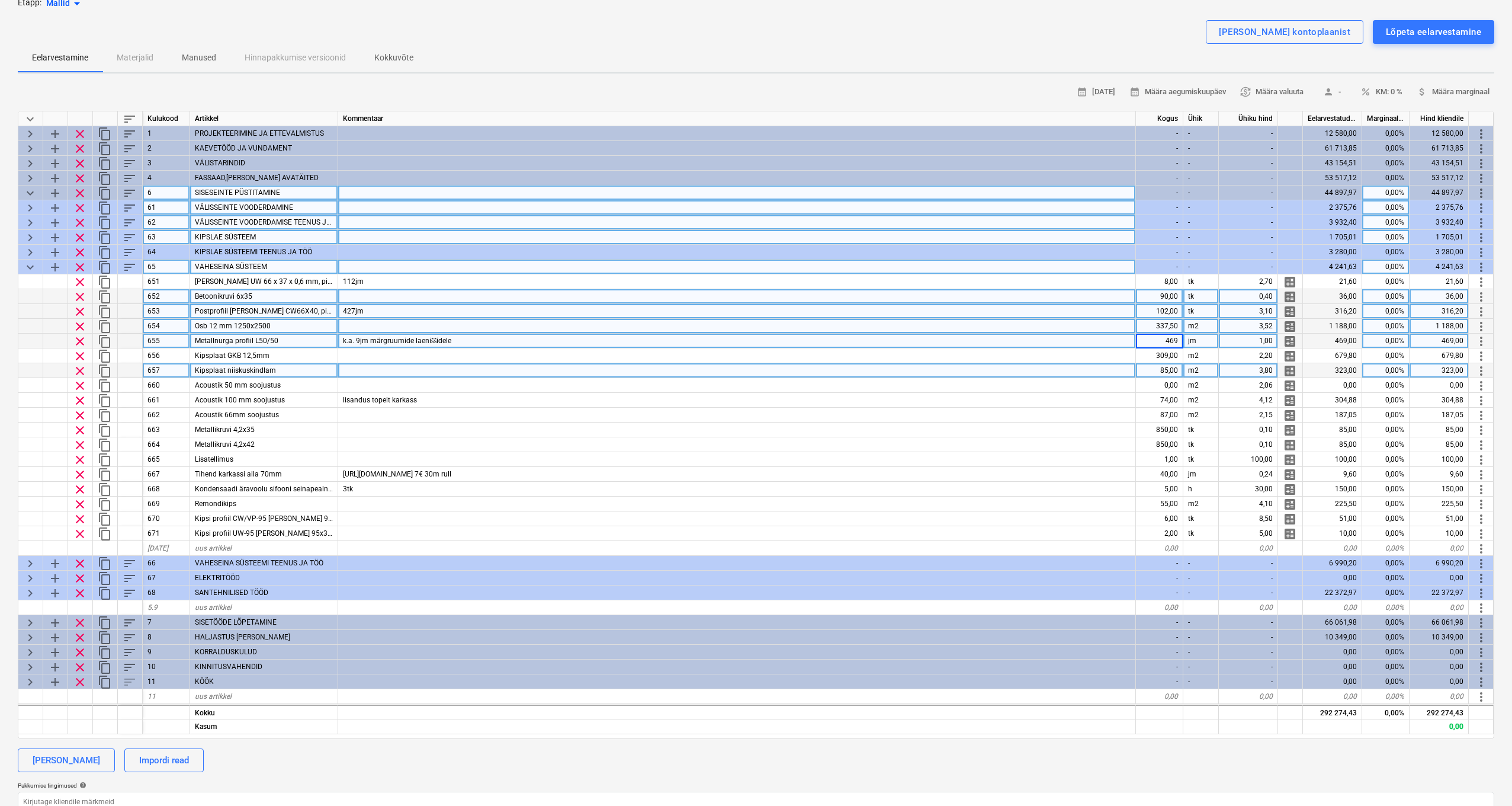
click at [1112, 344] on div "k.a. 9jm märgruumide laeniššidele" at bounding box center [737, 341] width 798 height 15
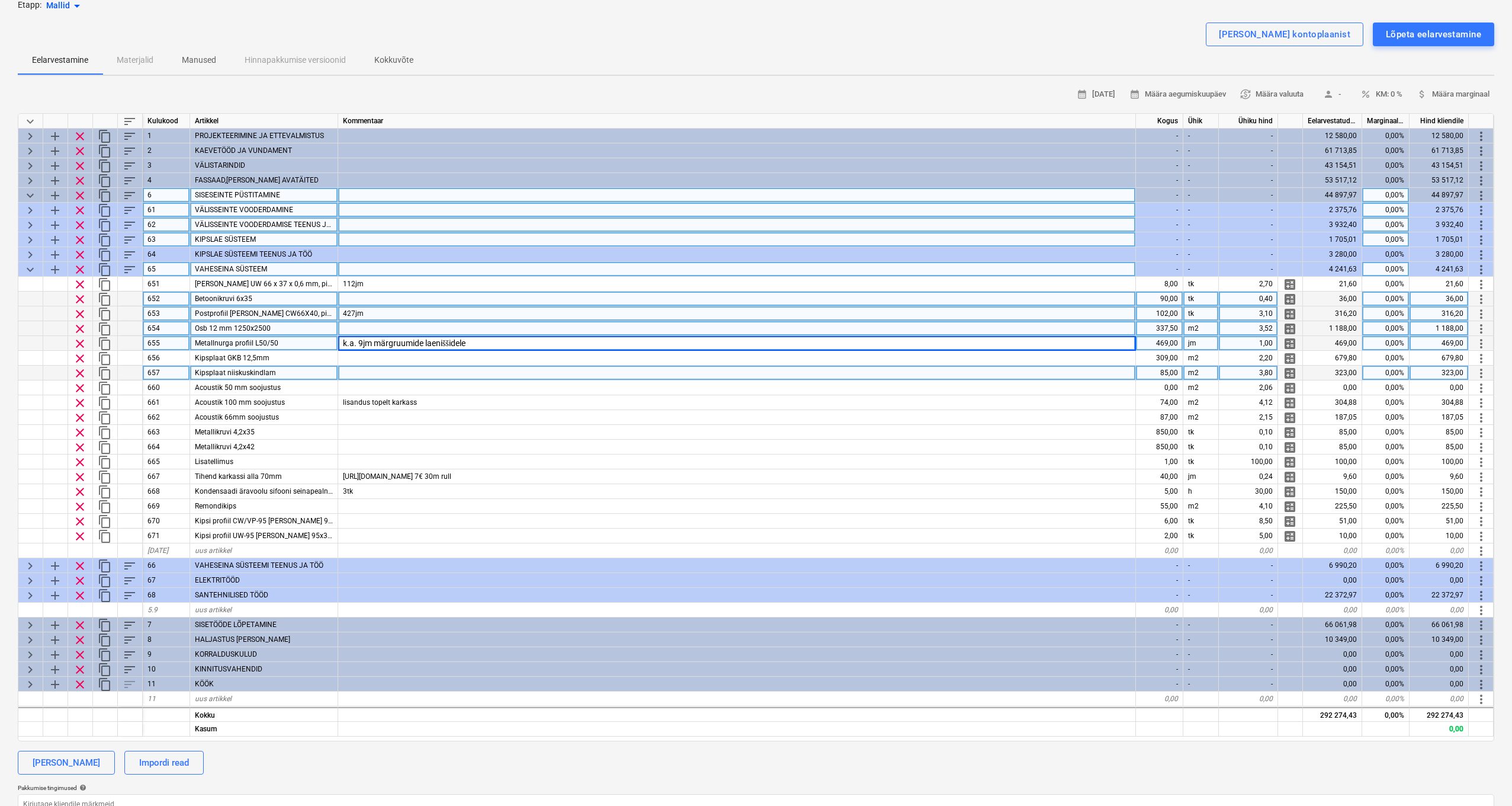
scroll to position [80, 0]
click at [1164, 345] on div "469,00" at bounding box center [1160, 343] width 48 height 15
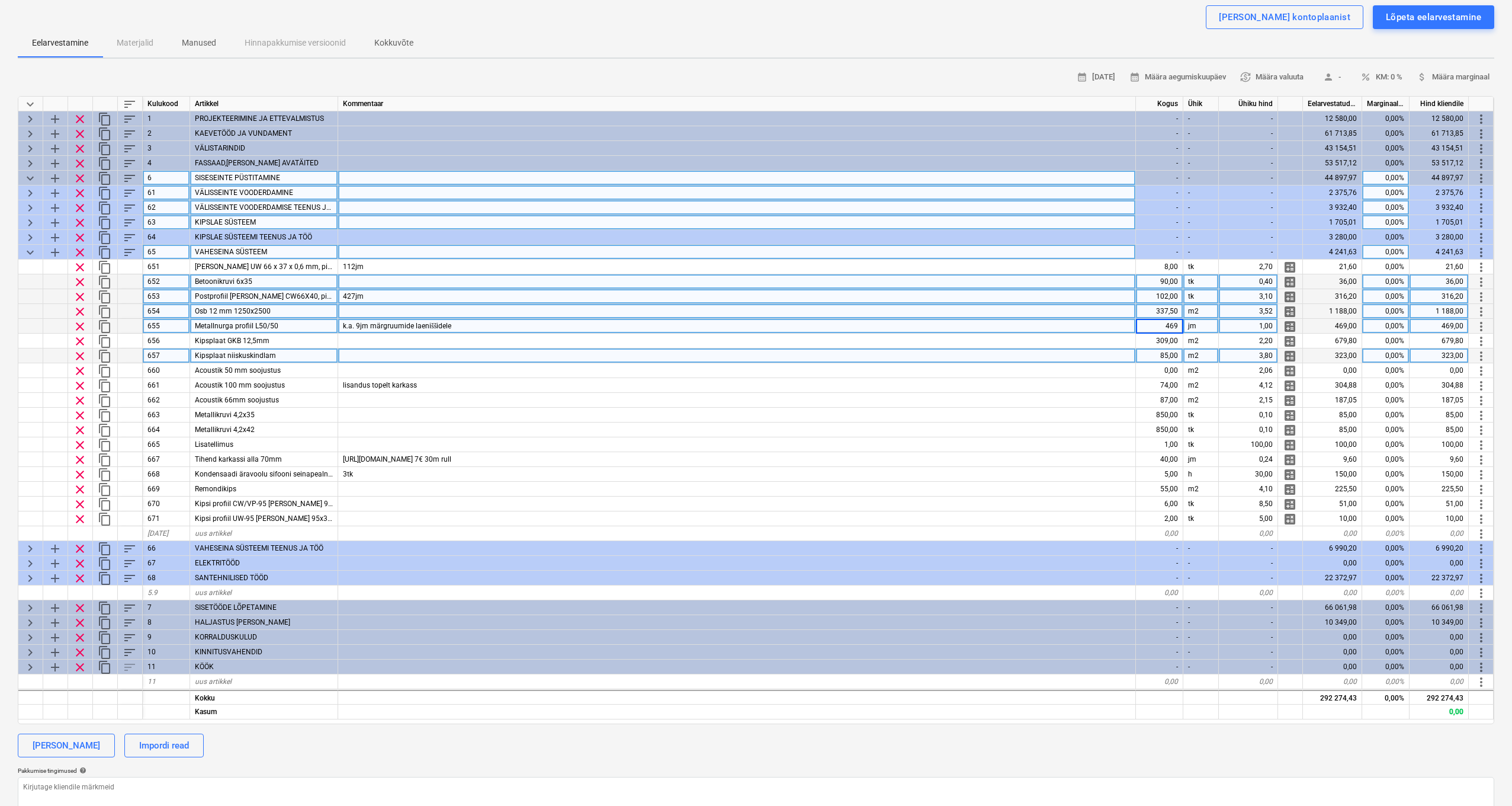
scroll to position [96, 0]
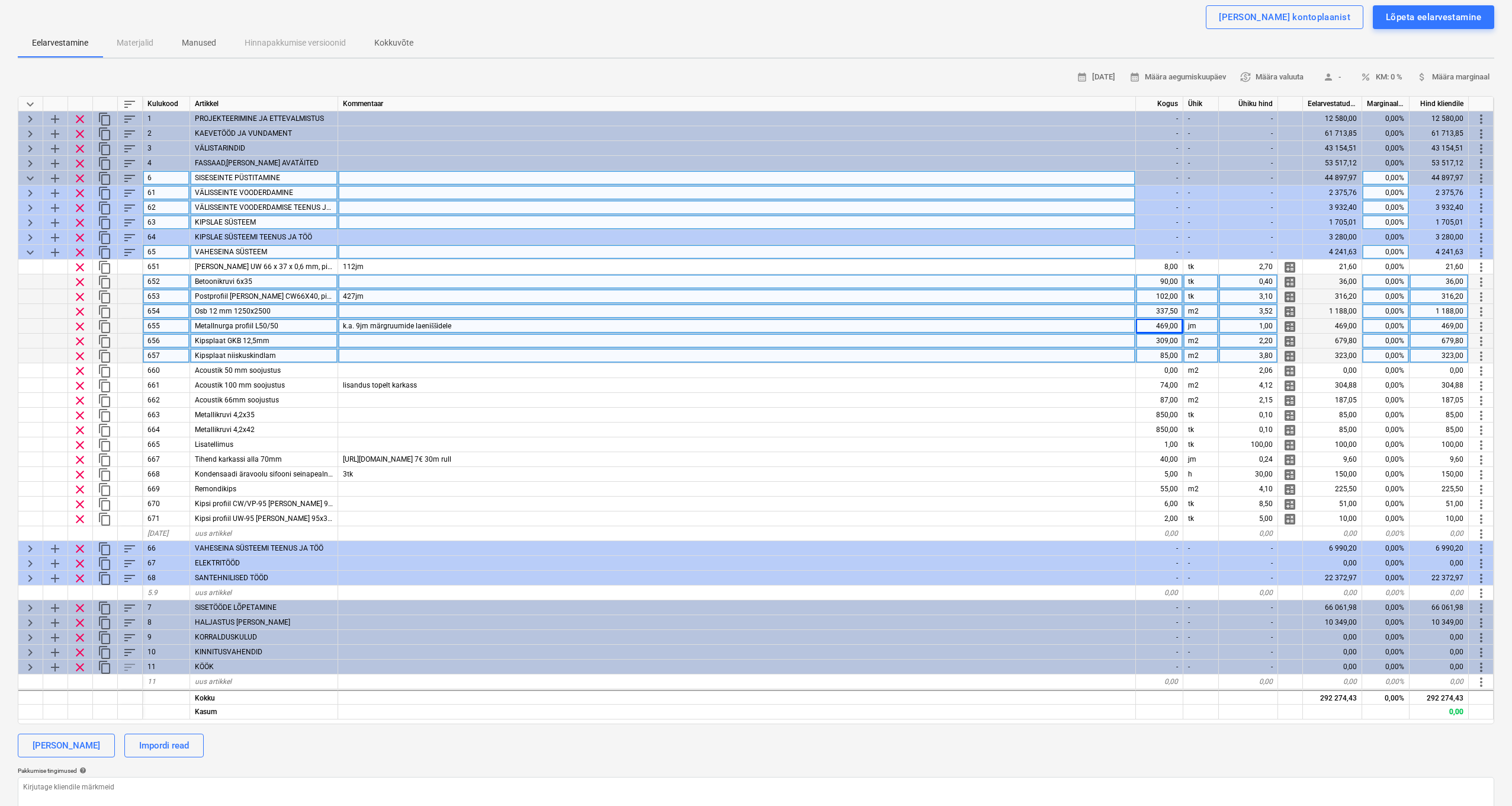
click at [445, 339] on div at bounding box center [737, 341] width 798 height 15
click at [430, 357] on div at bounding box center [737, 356] width 798 height 15
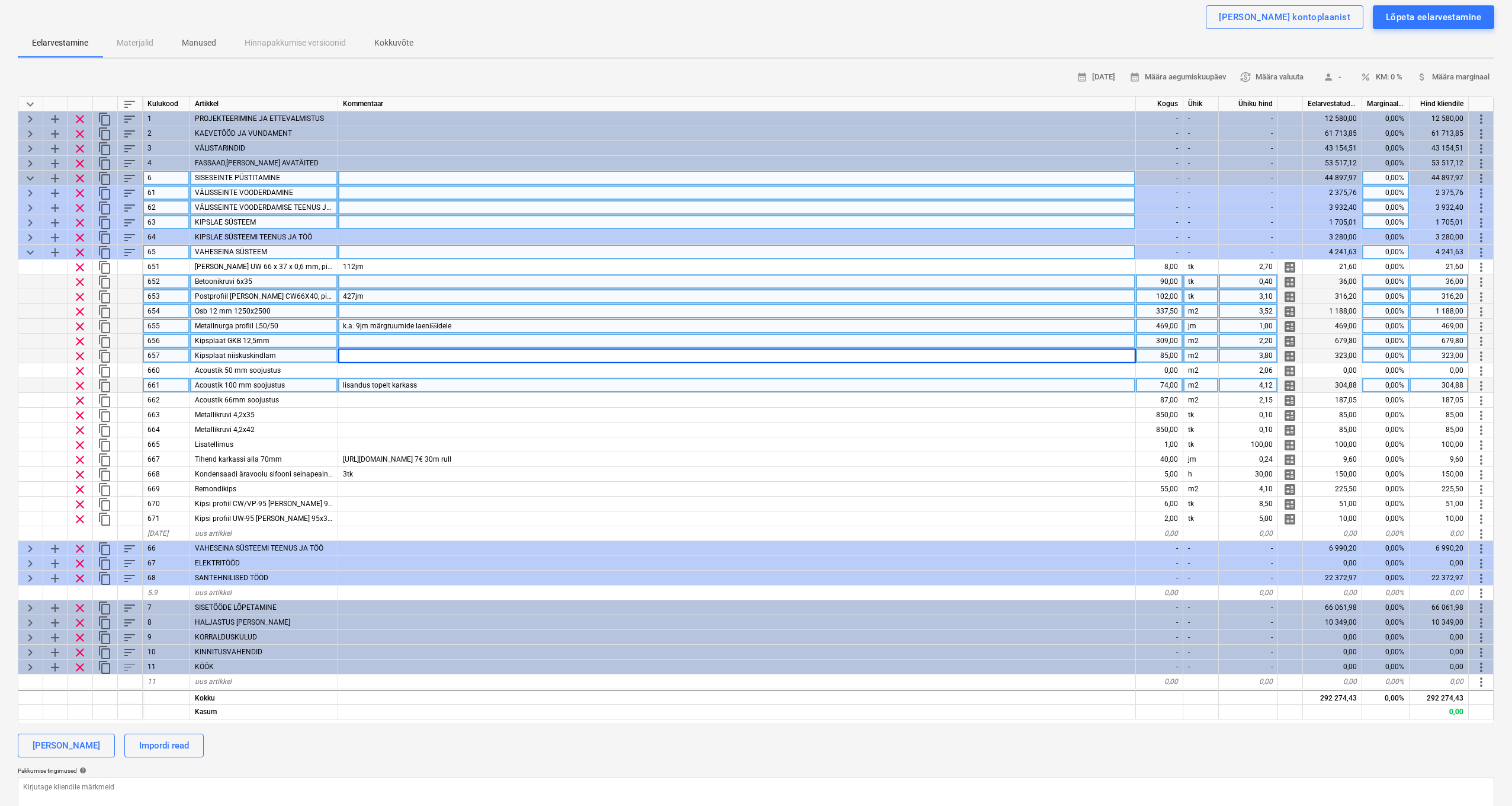
click at [431, 380] on div "lisandus topelt karkass" at bounding box center [737, 386] width 798 height 15
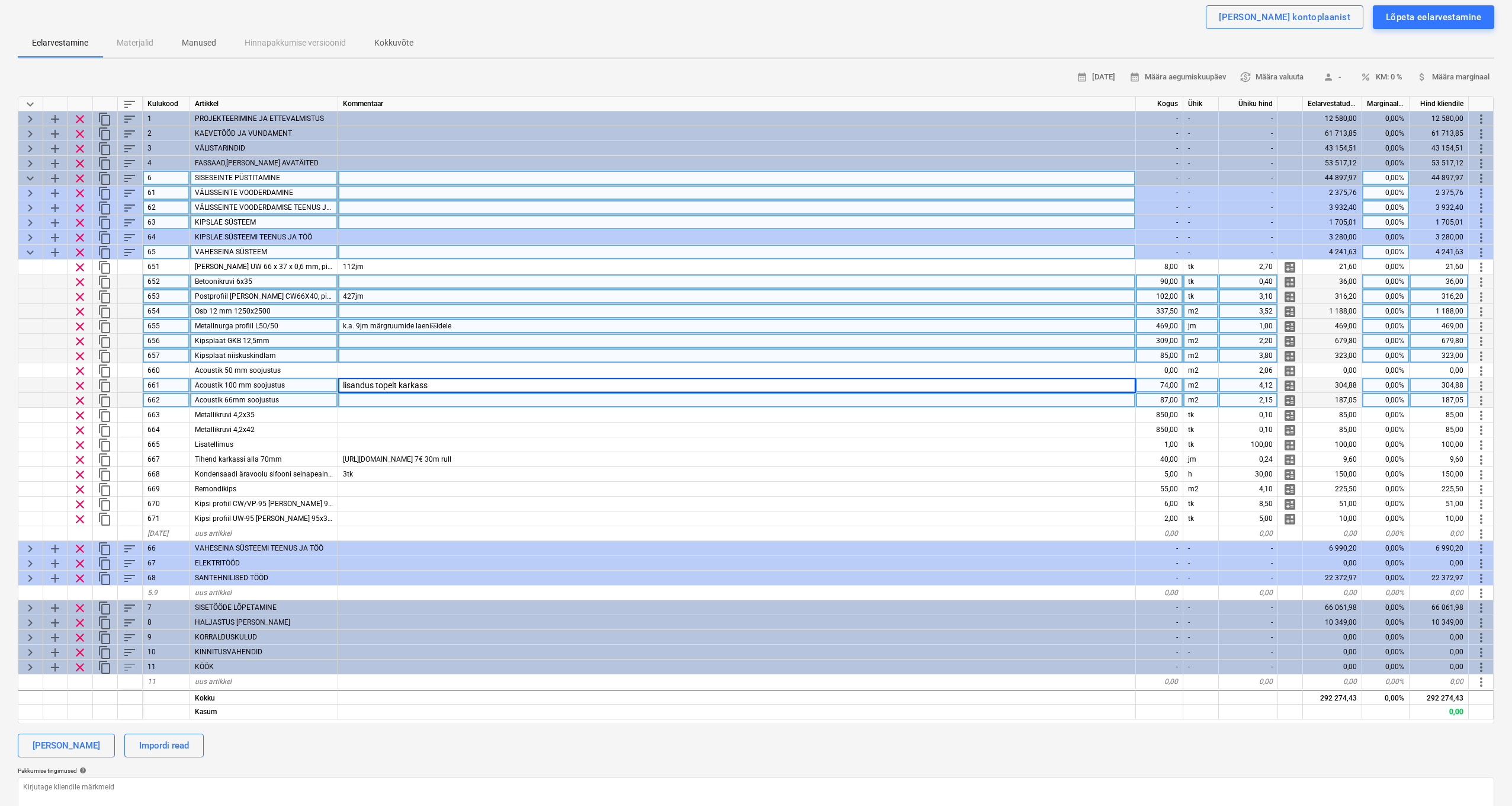
click at [428, 400] on div at bounding box center [737, 401] width 798 height 15
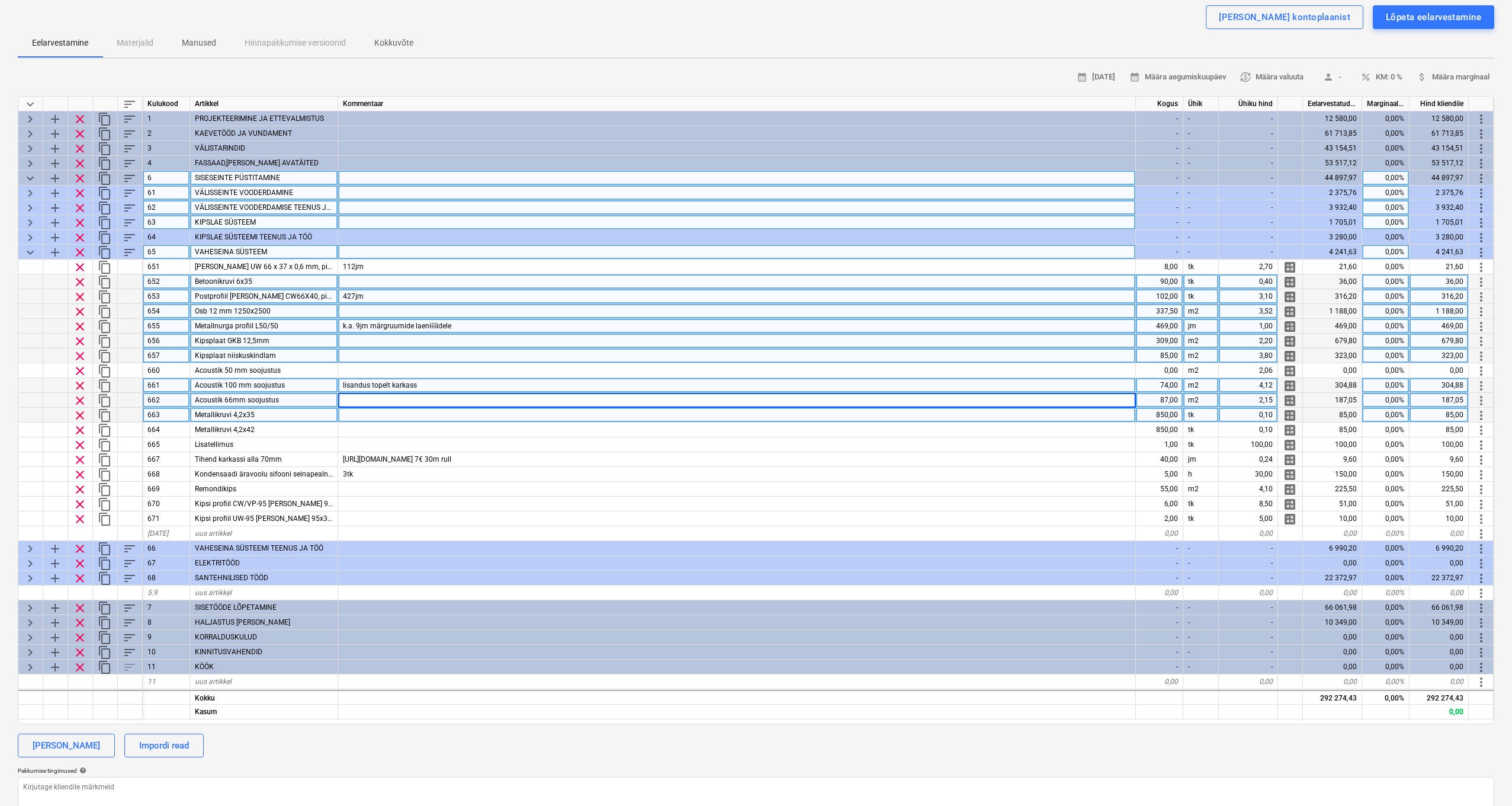
click at [433, 416] on div at bounding box center [737, 415] width 798 height 15
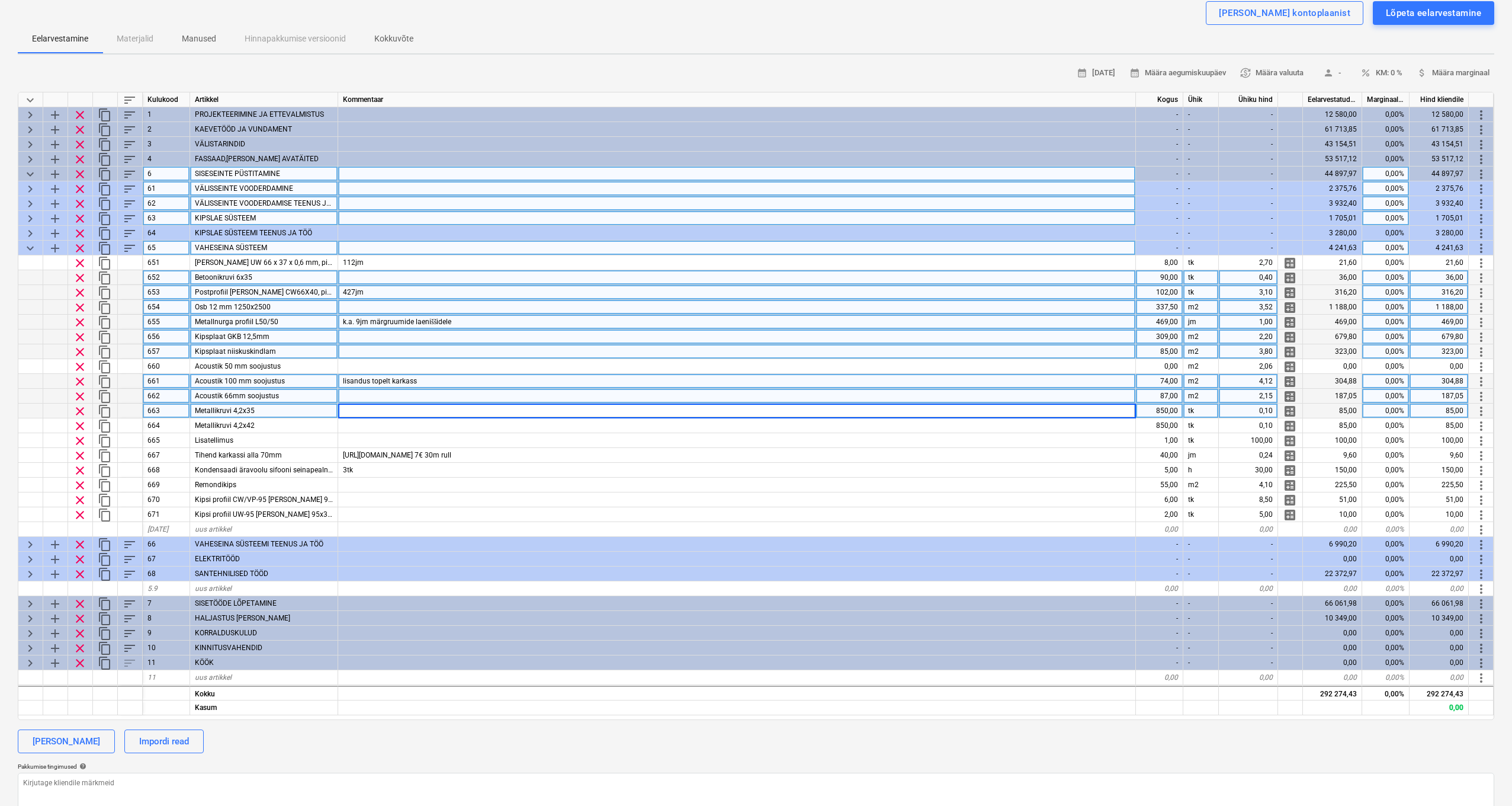
scroll to position [0, 1]
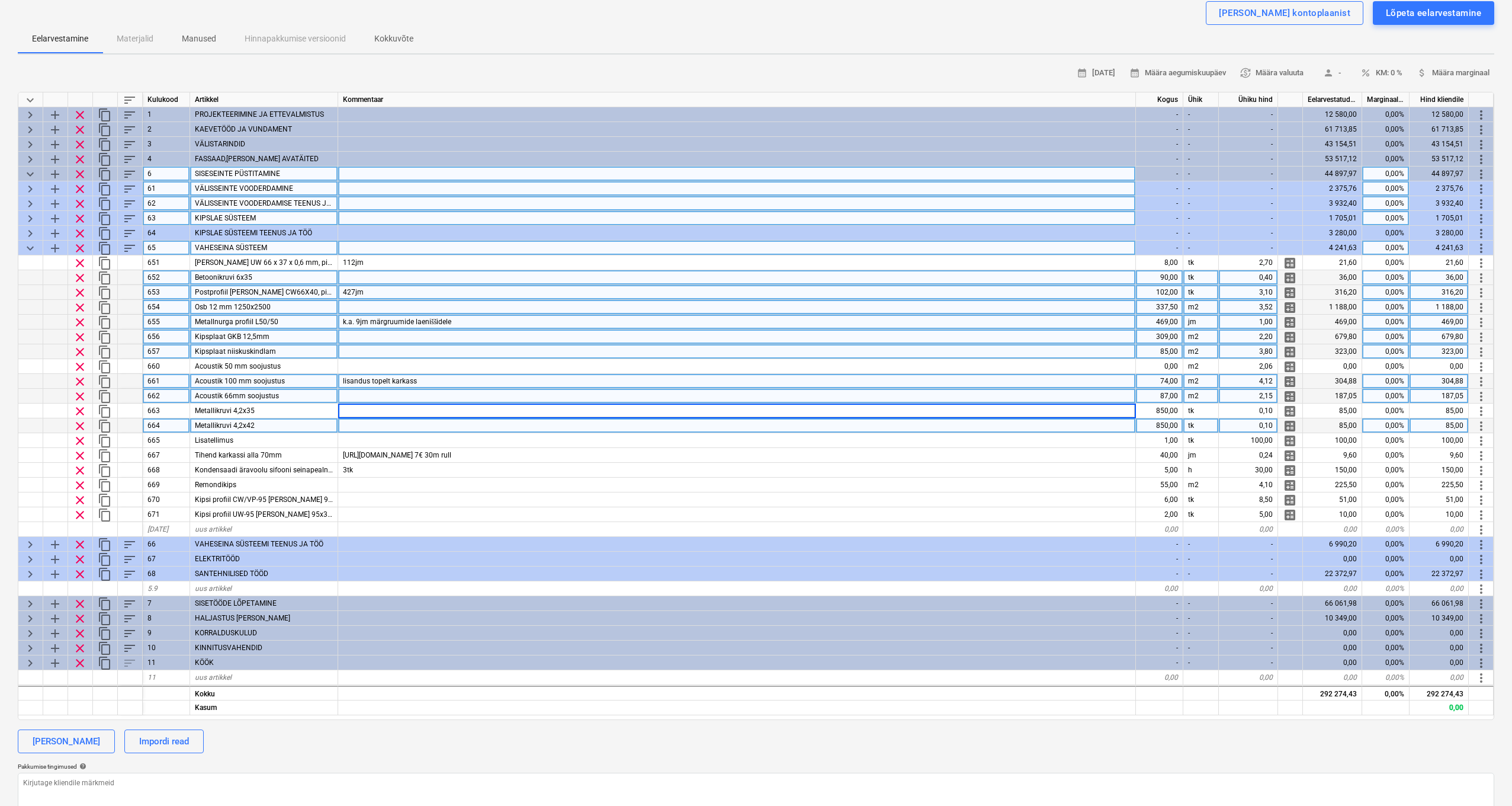
click at [432, 428] on div at bounding box center [737, 426] width 798 height 15
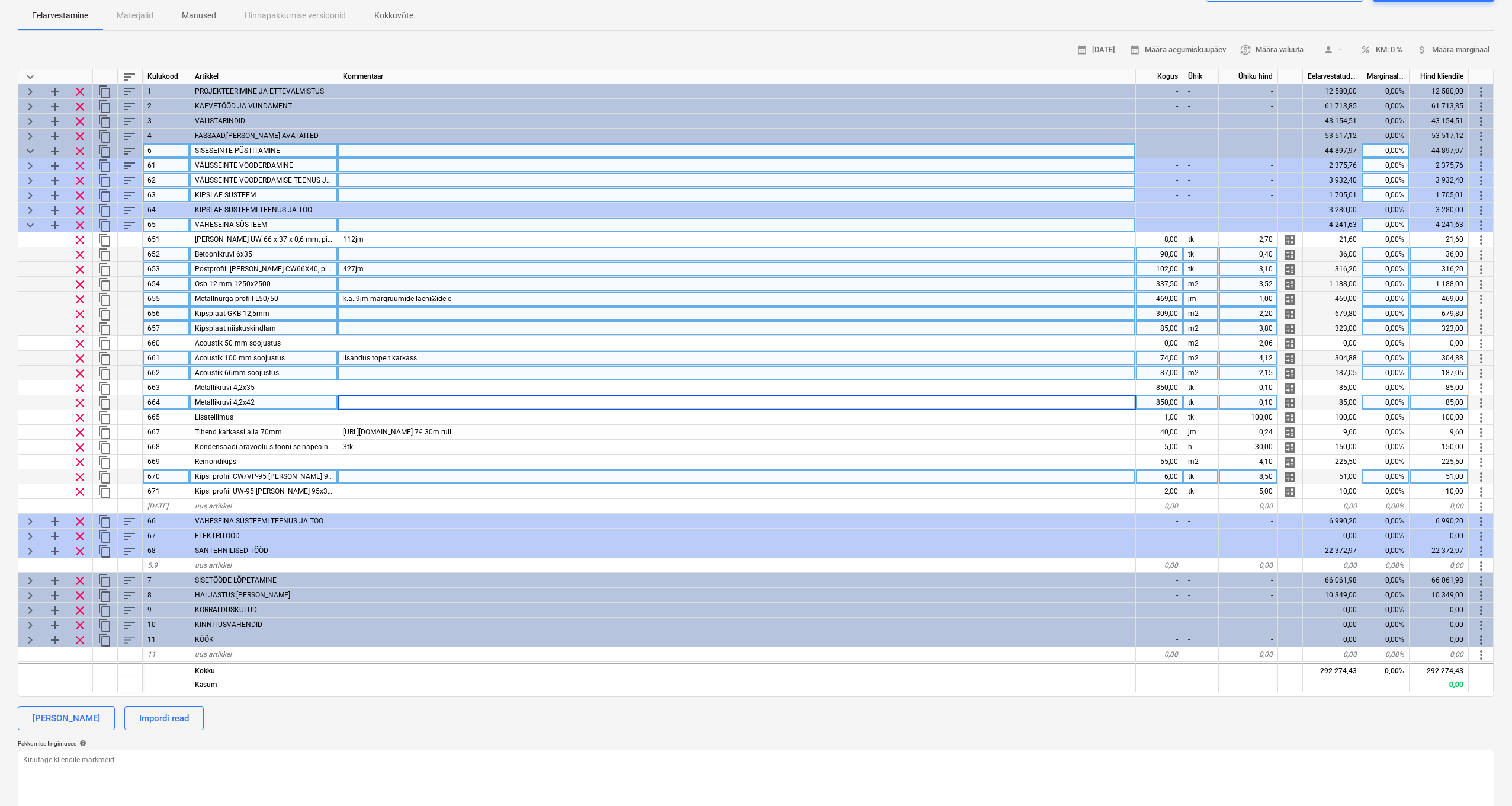
scroll to position [0, 0]
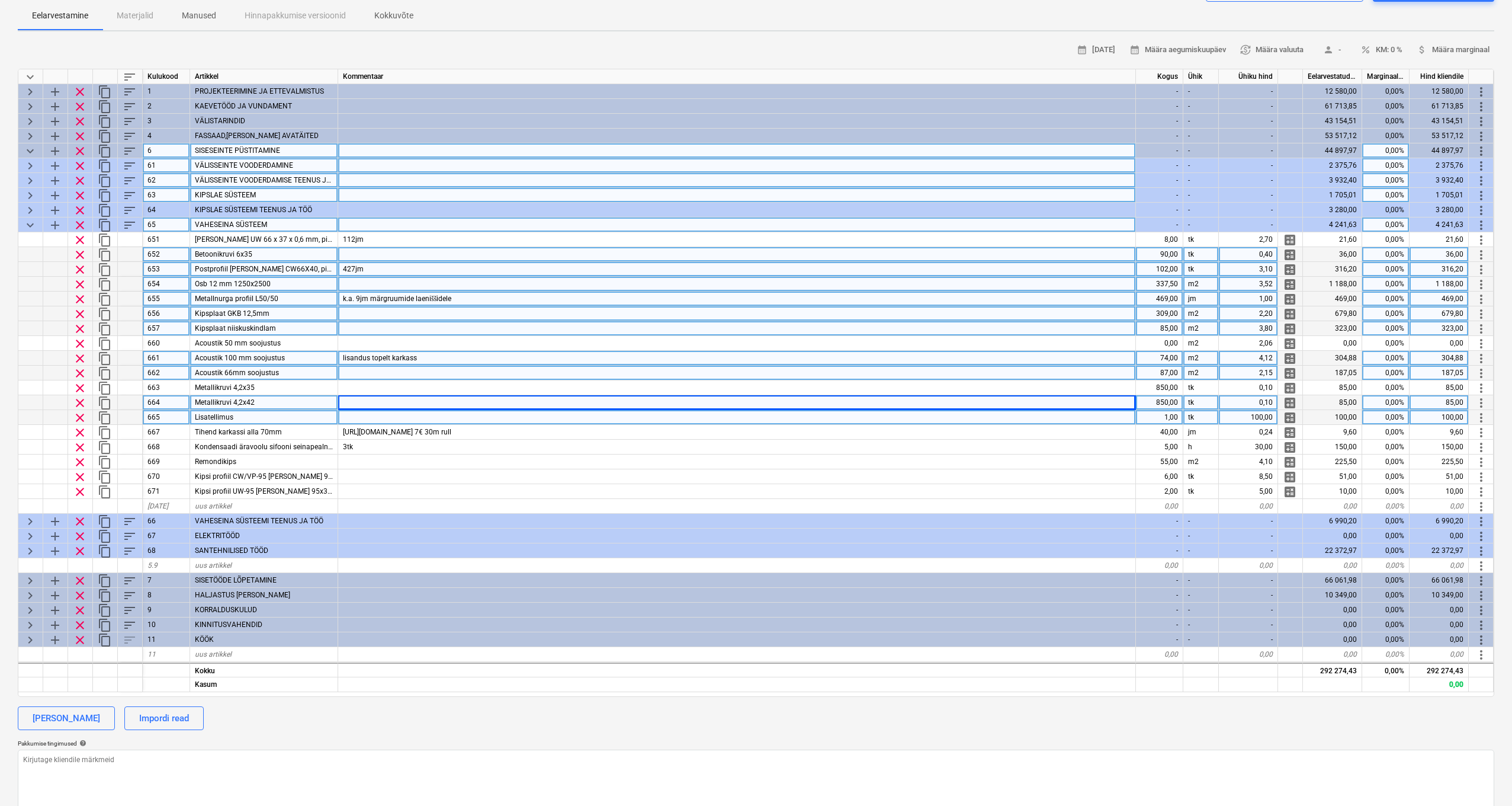
click at [430, 416] on div at bounding box center [737, 418] width 798 height 15
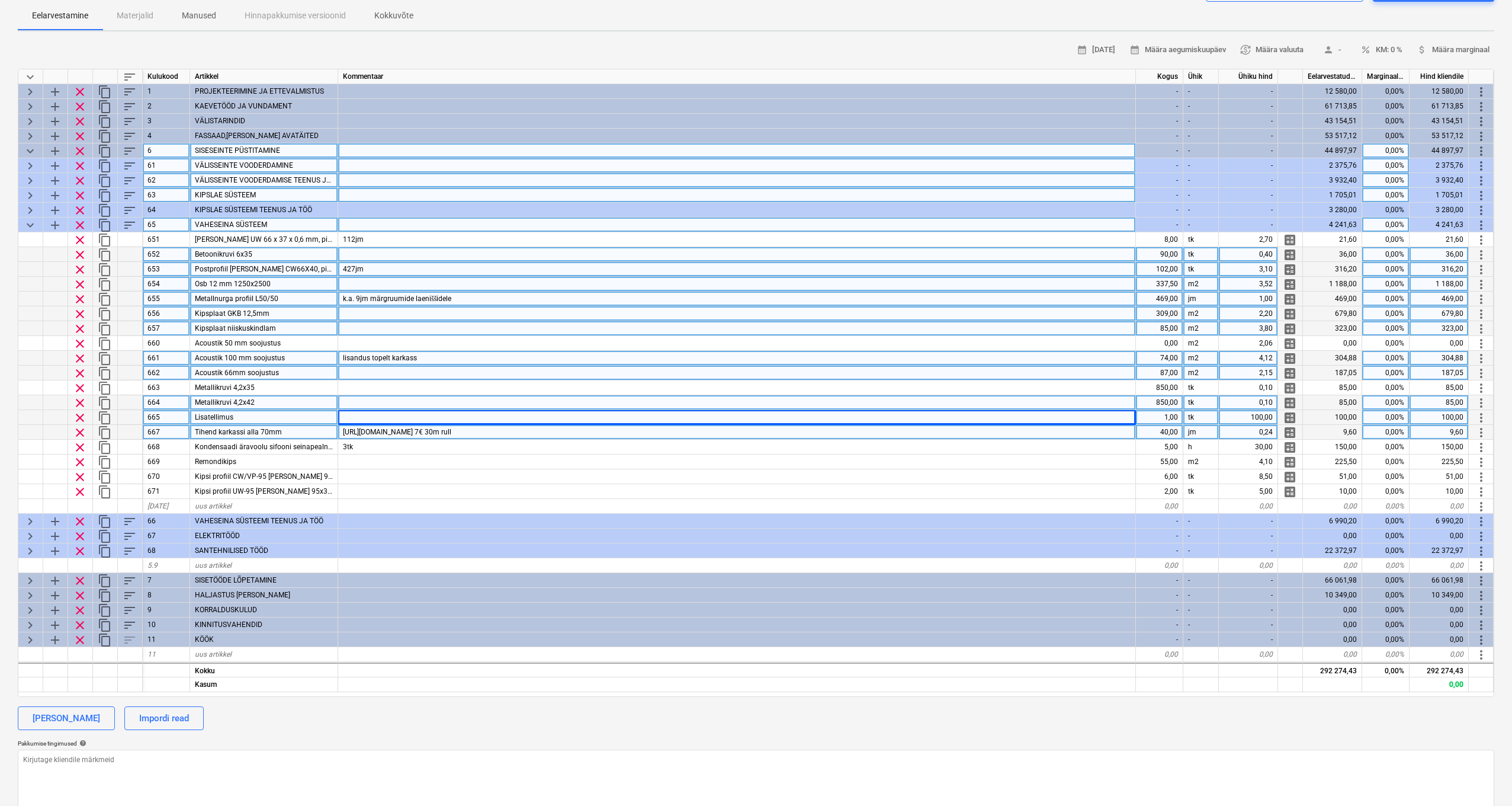
click at [621, 437] on div "https://www.ehituskaup24.ee/ee/karkassitihend-3x70mmx30m.html 7€ 30m rull" at bounding box center [737, 432] width 798 height 15
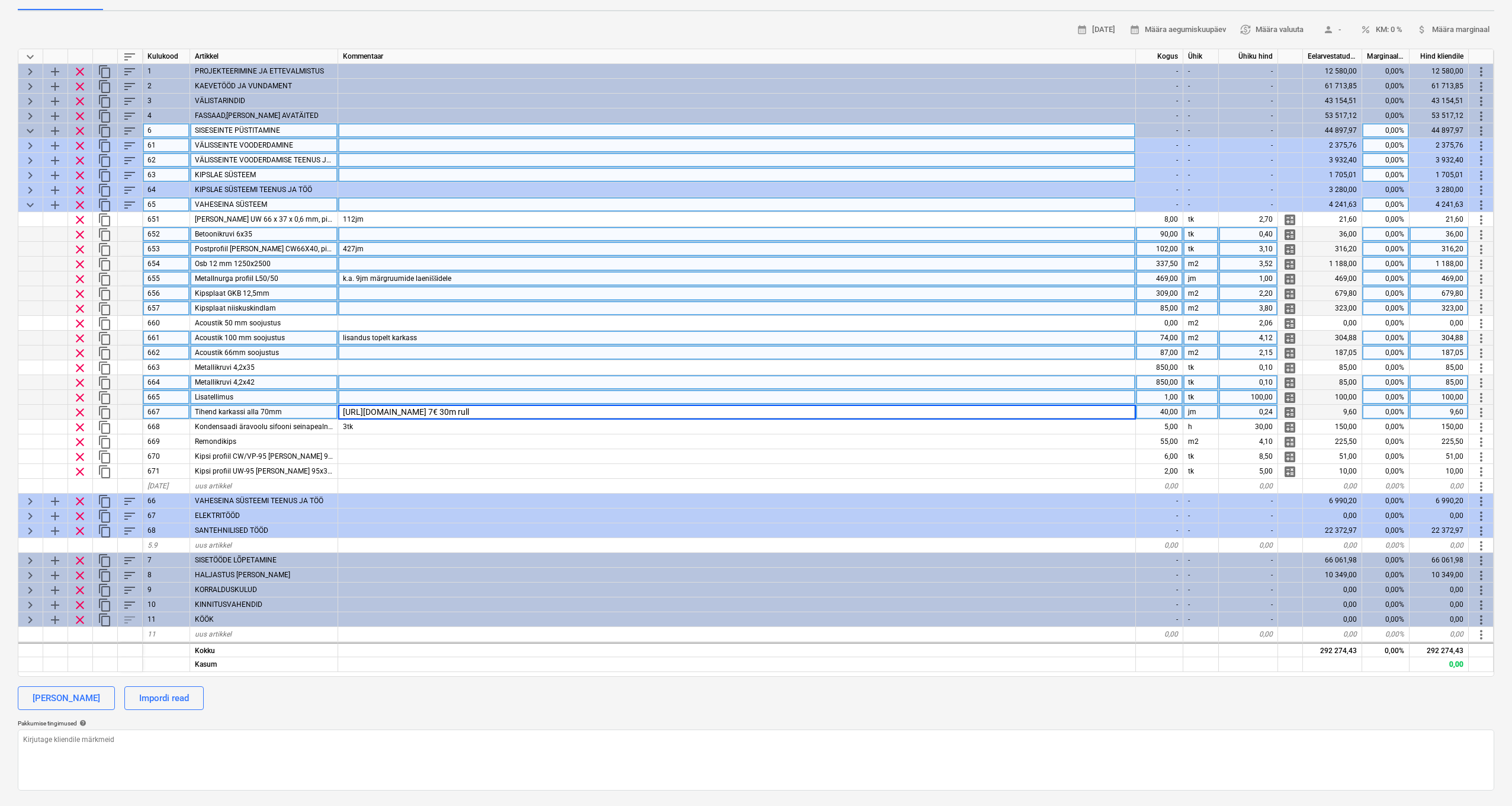
scroll to position [147, 0]
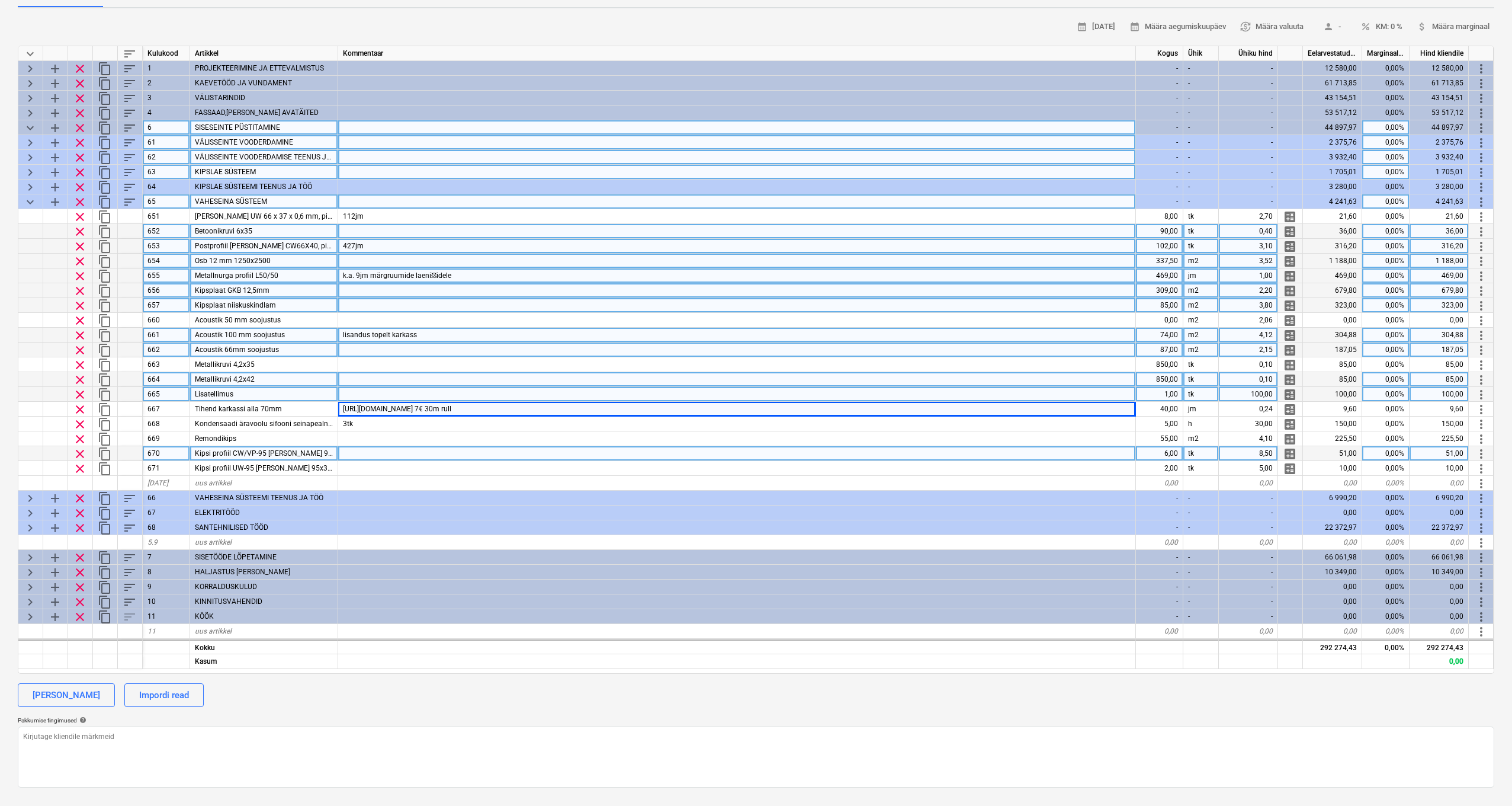
click at [507, 452] on div at bounding box center [737, 454] width 798 height 15
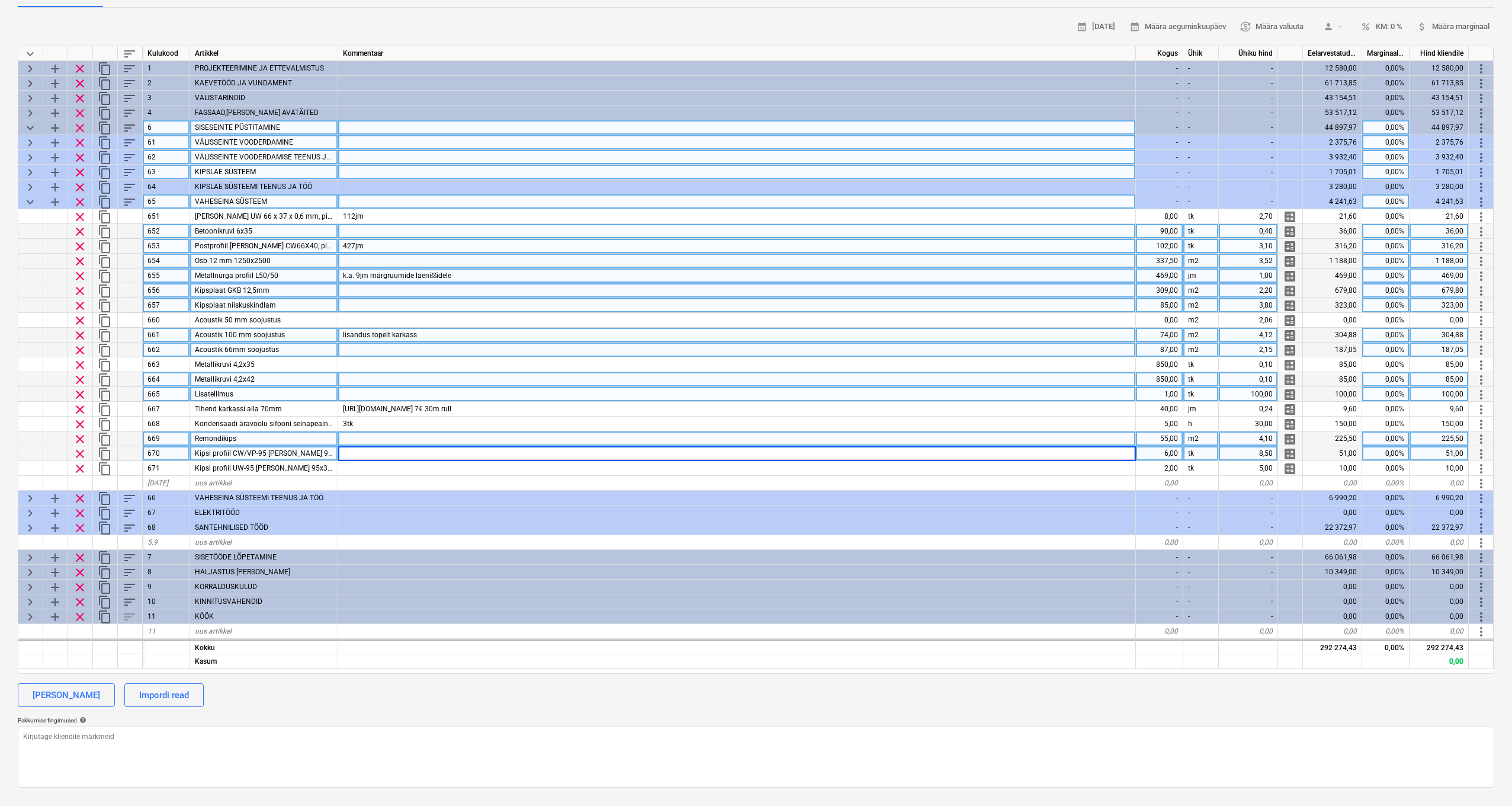
scroll to position [0, 1]
click at [515, 436] on div at bounding box center [737, 438] width 798 height 15
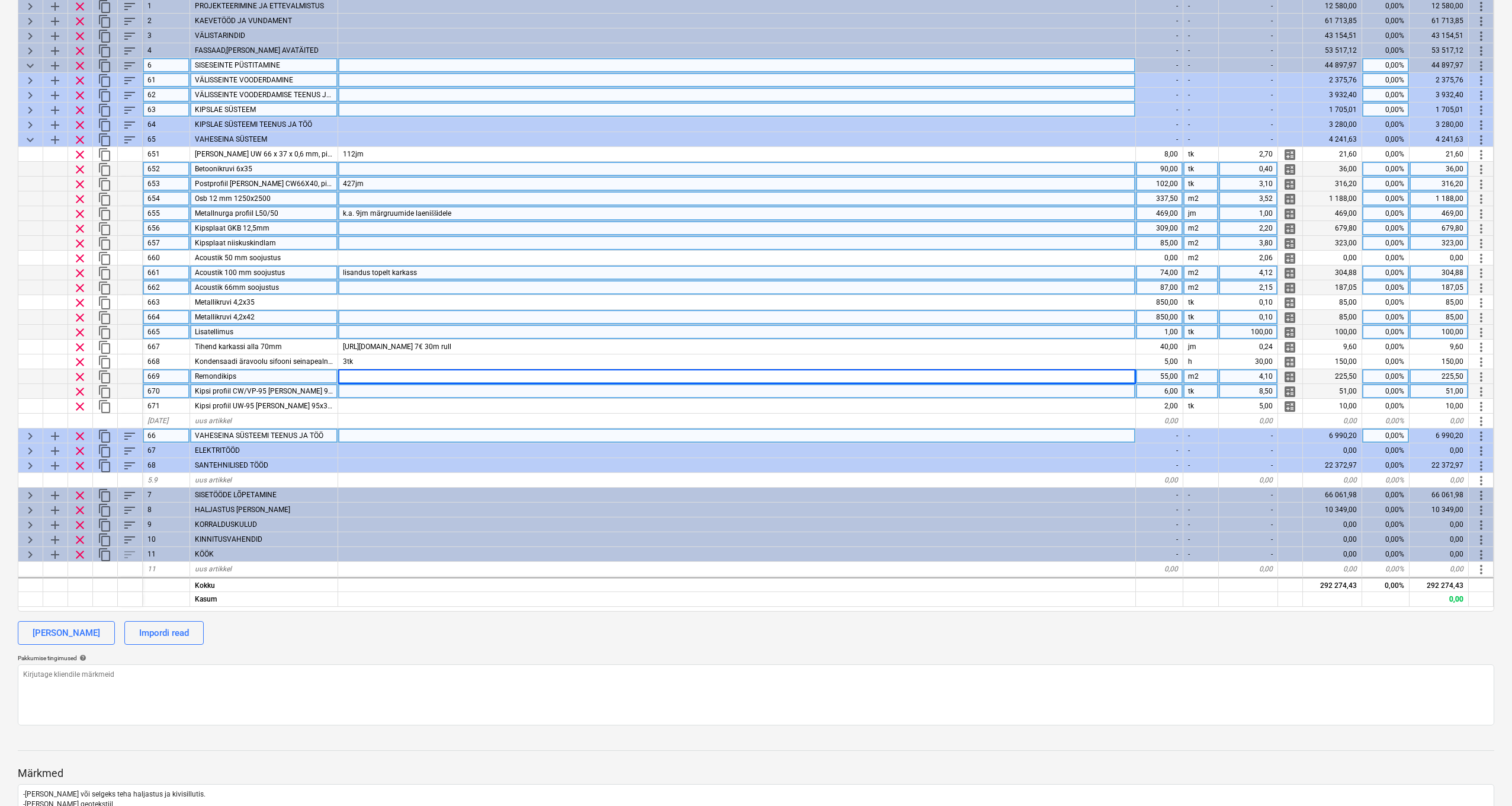
scroll to position [216, 0]
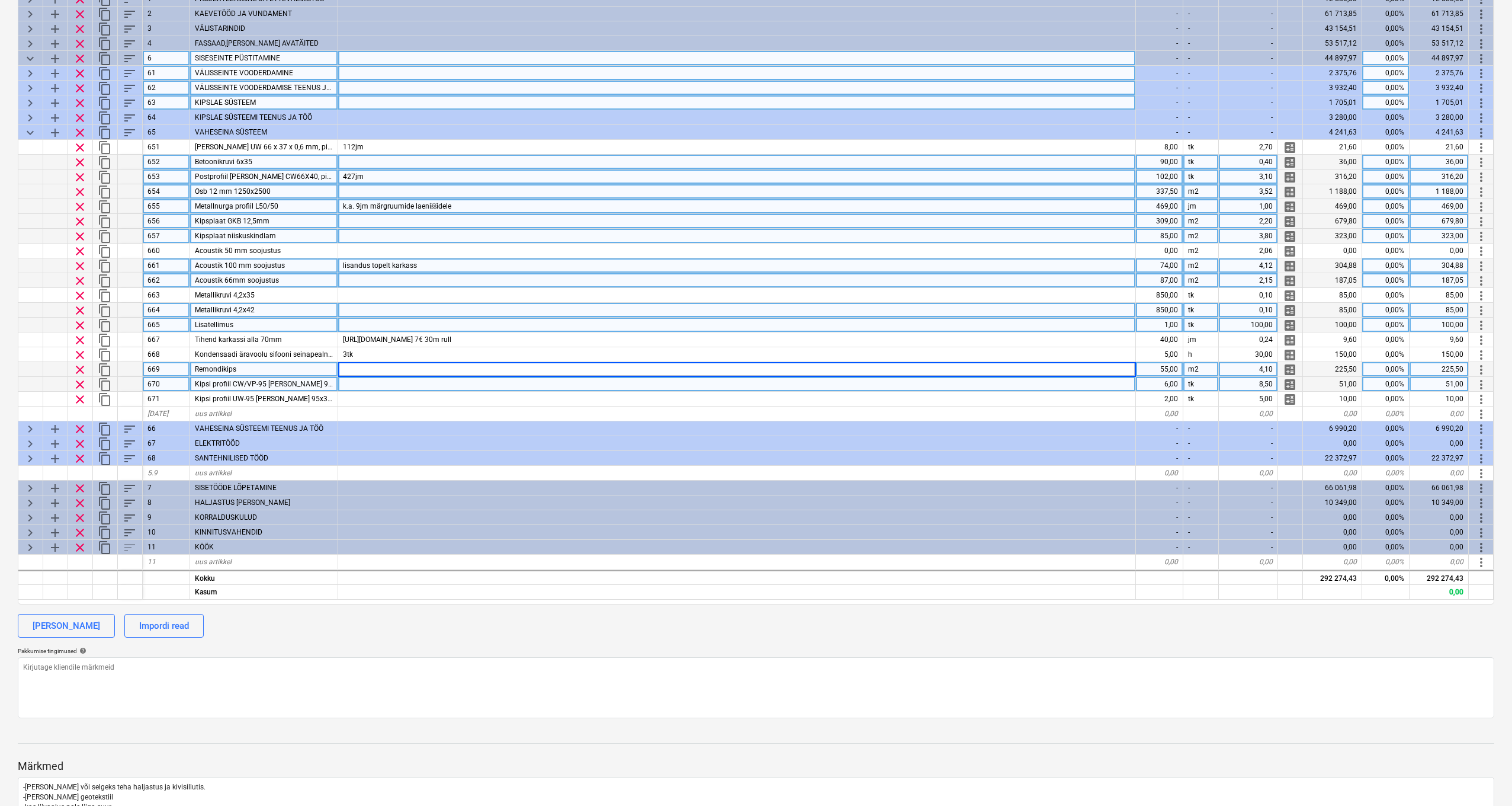
click at [34, 132] on span "keyboard_arrow_down" at bounding box center [30, 132] width 14 height 14
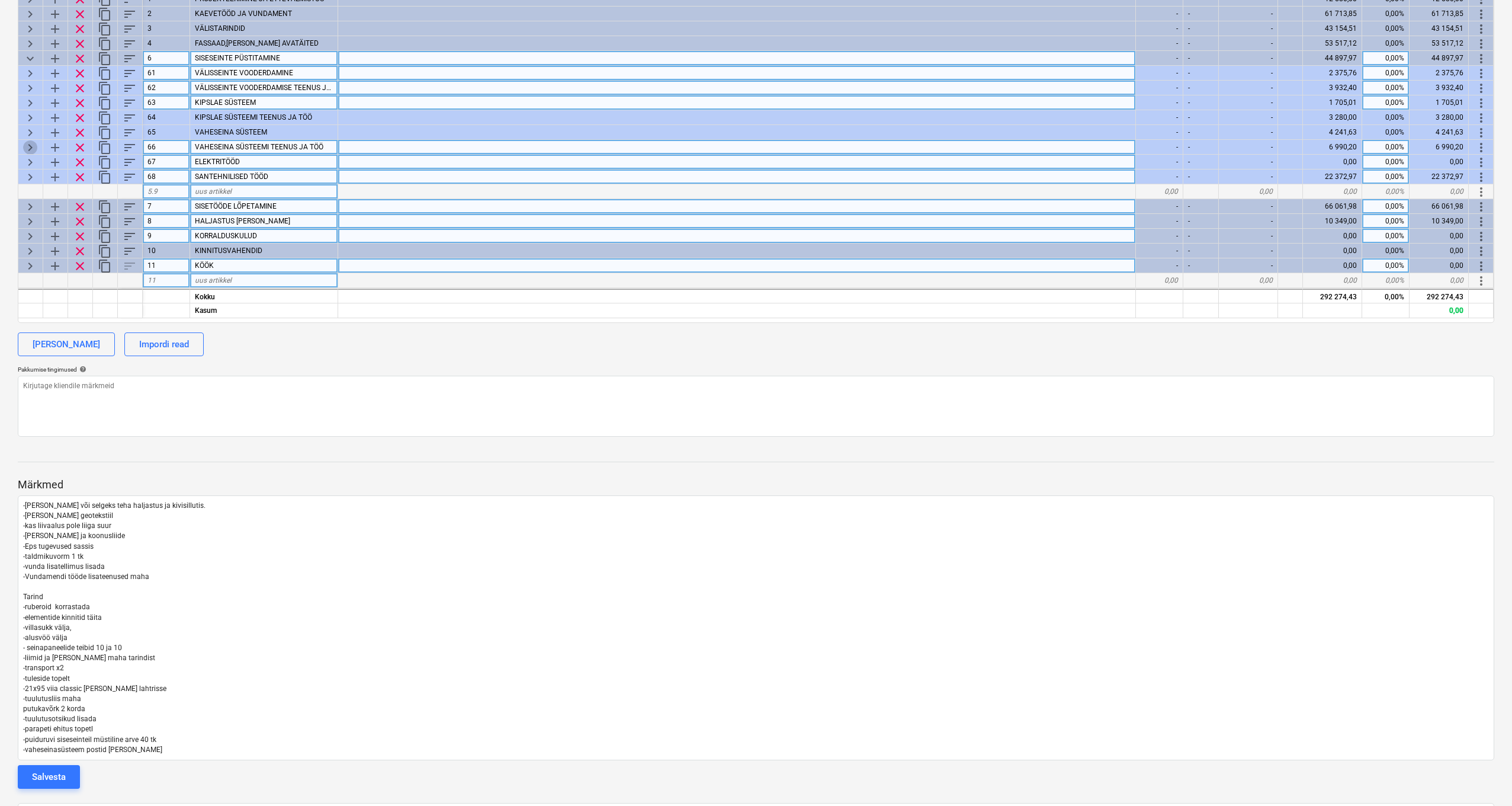
click at [30, 143] on span "keyboard_arrow_right" at bounding box center [30, 147] width 14 height 14
type textarea "x"
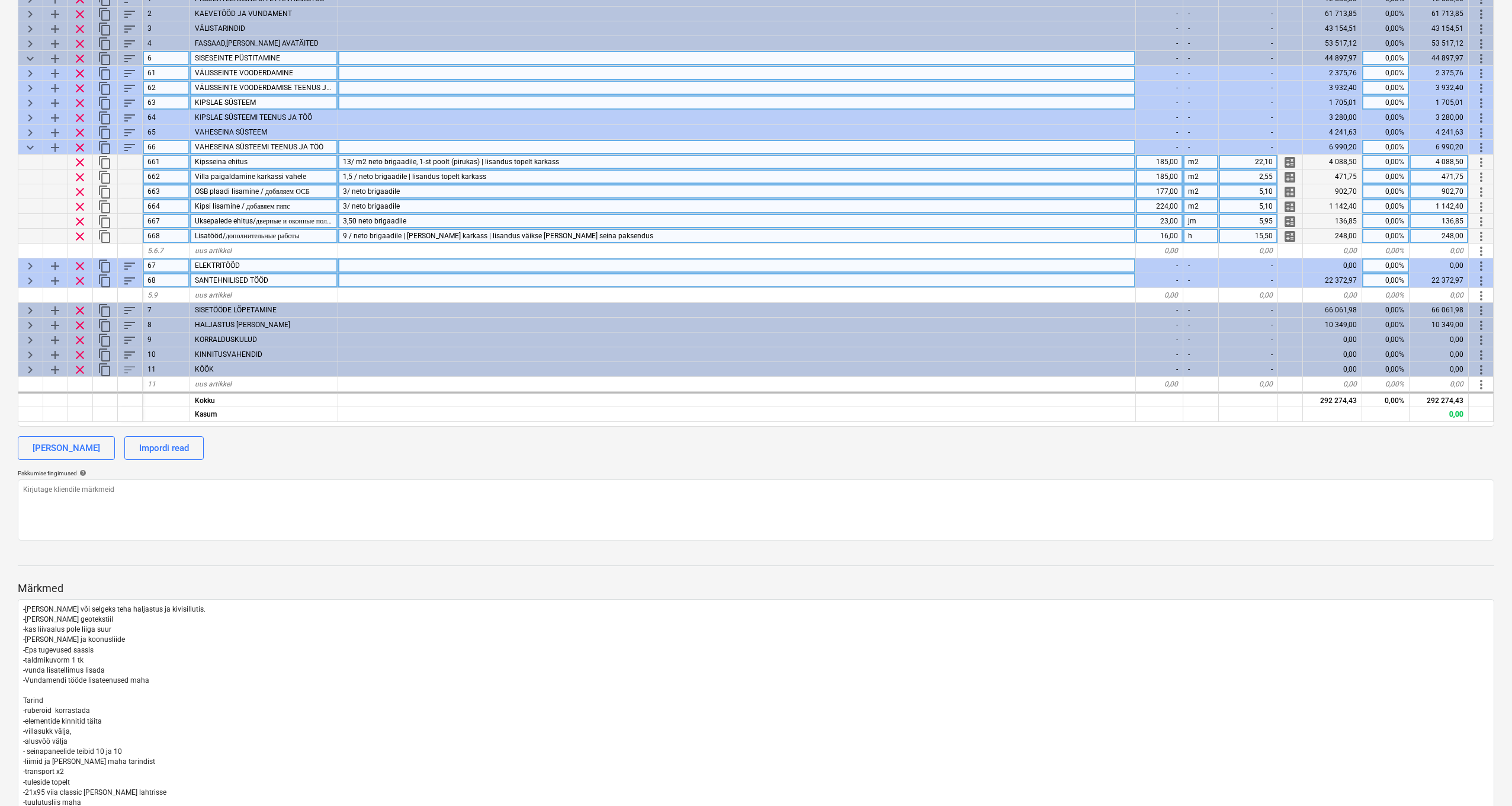
scroll to position [217, 0]
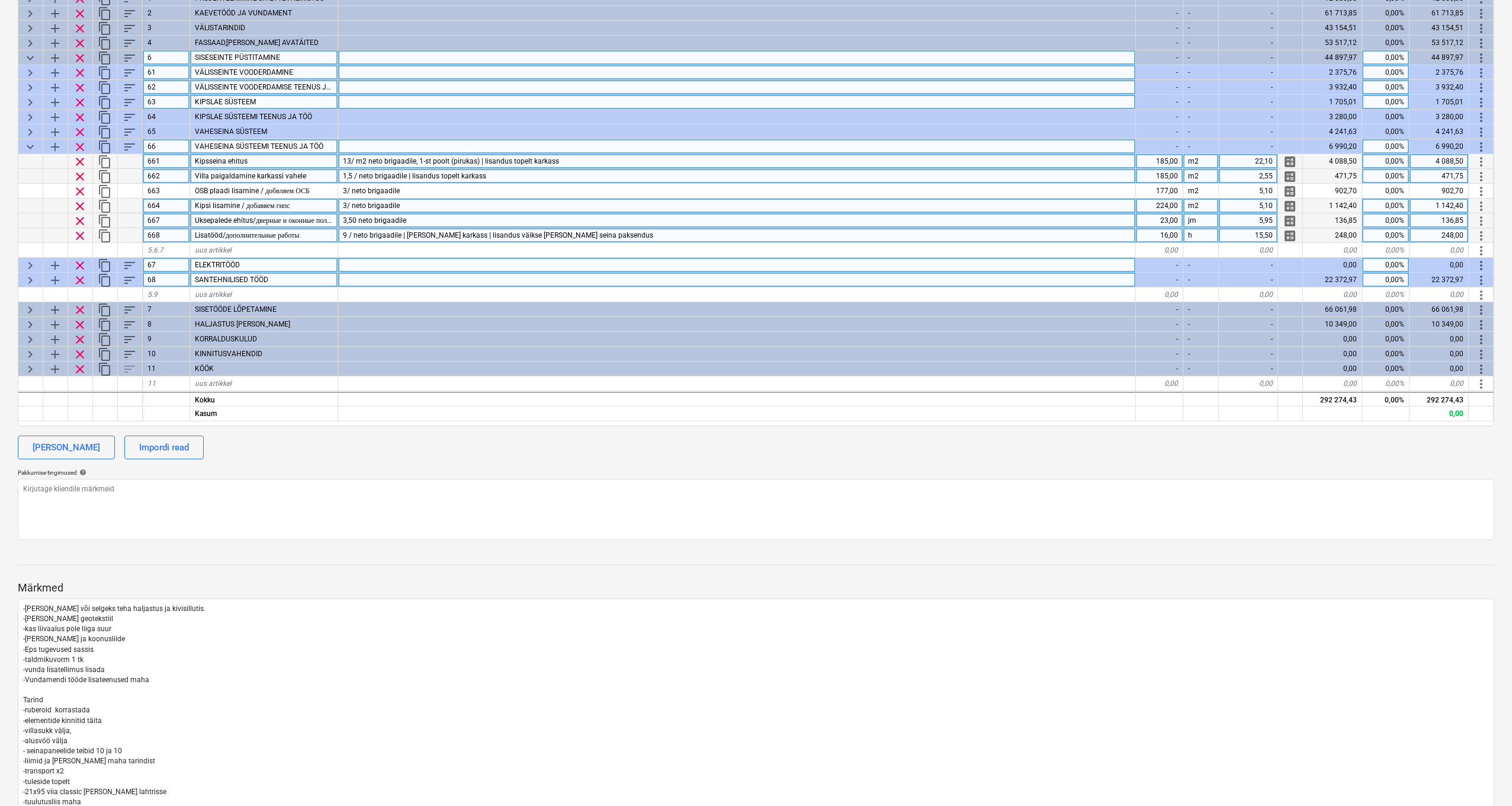
click at [313, 163] on div "Kipsseina ehitus" at bounding box center [264, 161] width 148 height 15
click at [313, 163] on input "Kipsseina ehitus" at bounding box center [264, 160] width 148 height 14
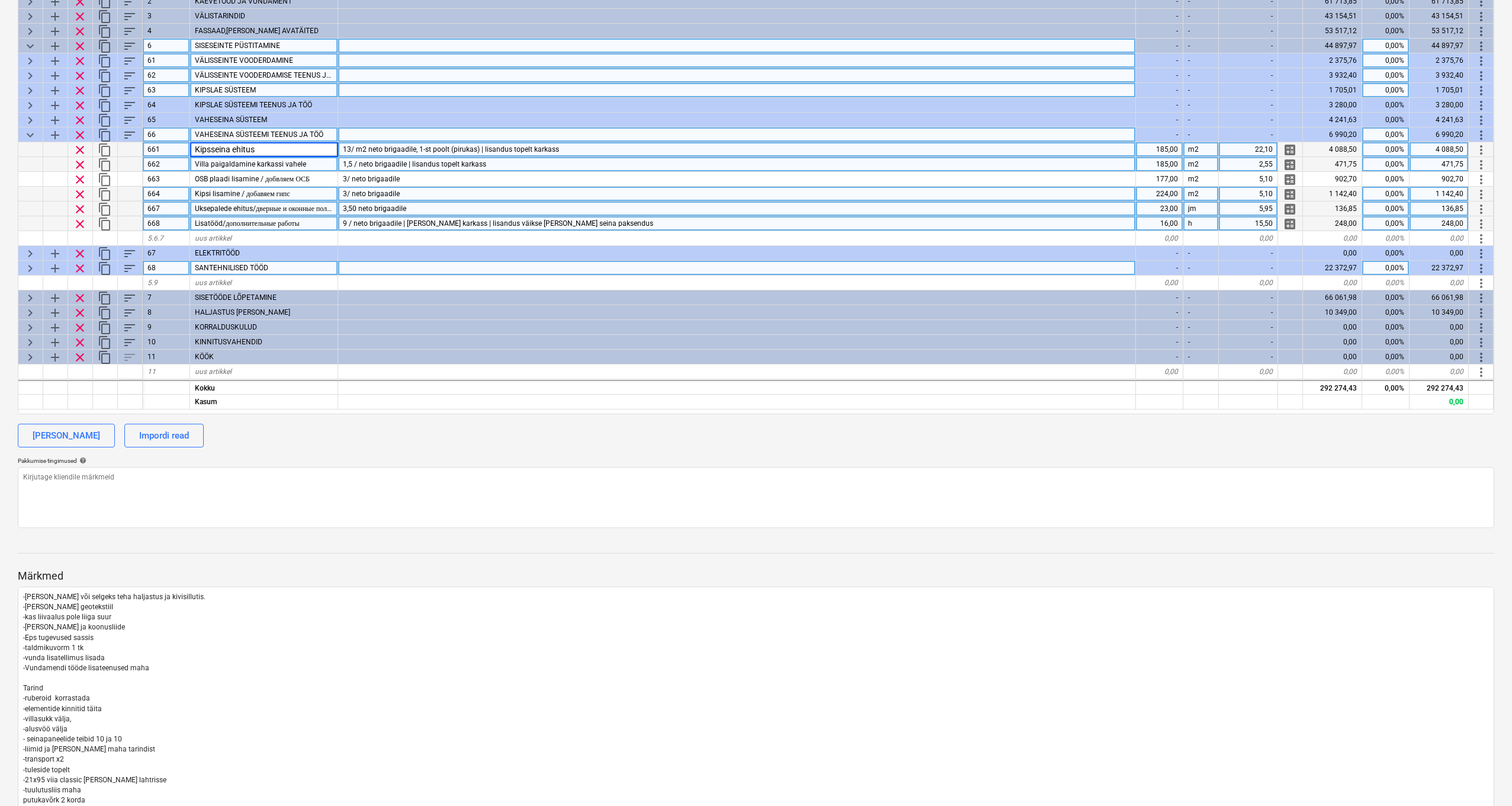
click at [1175, 163] on div "185,00" at bounding box center [1160, 164] width 48 height 15
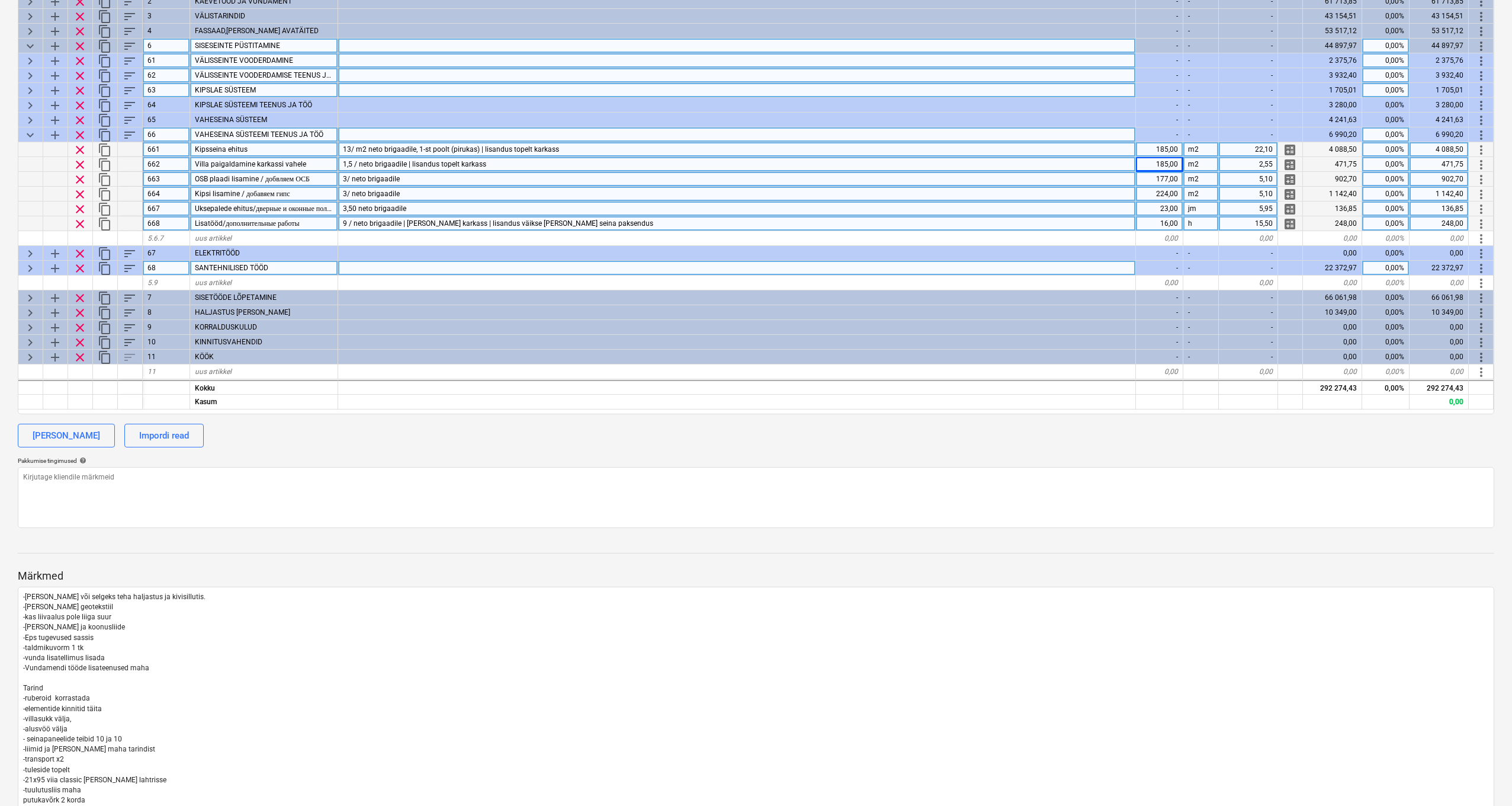
click at [1173, 175] on div "177,00" at bounding box center [1160, 179] width 48 height 15
click at [1170, 190] on div "224,00" at bounding box center [1160, 194] width 48 height 15
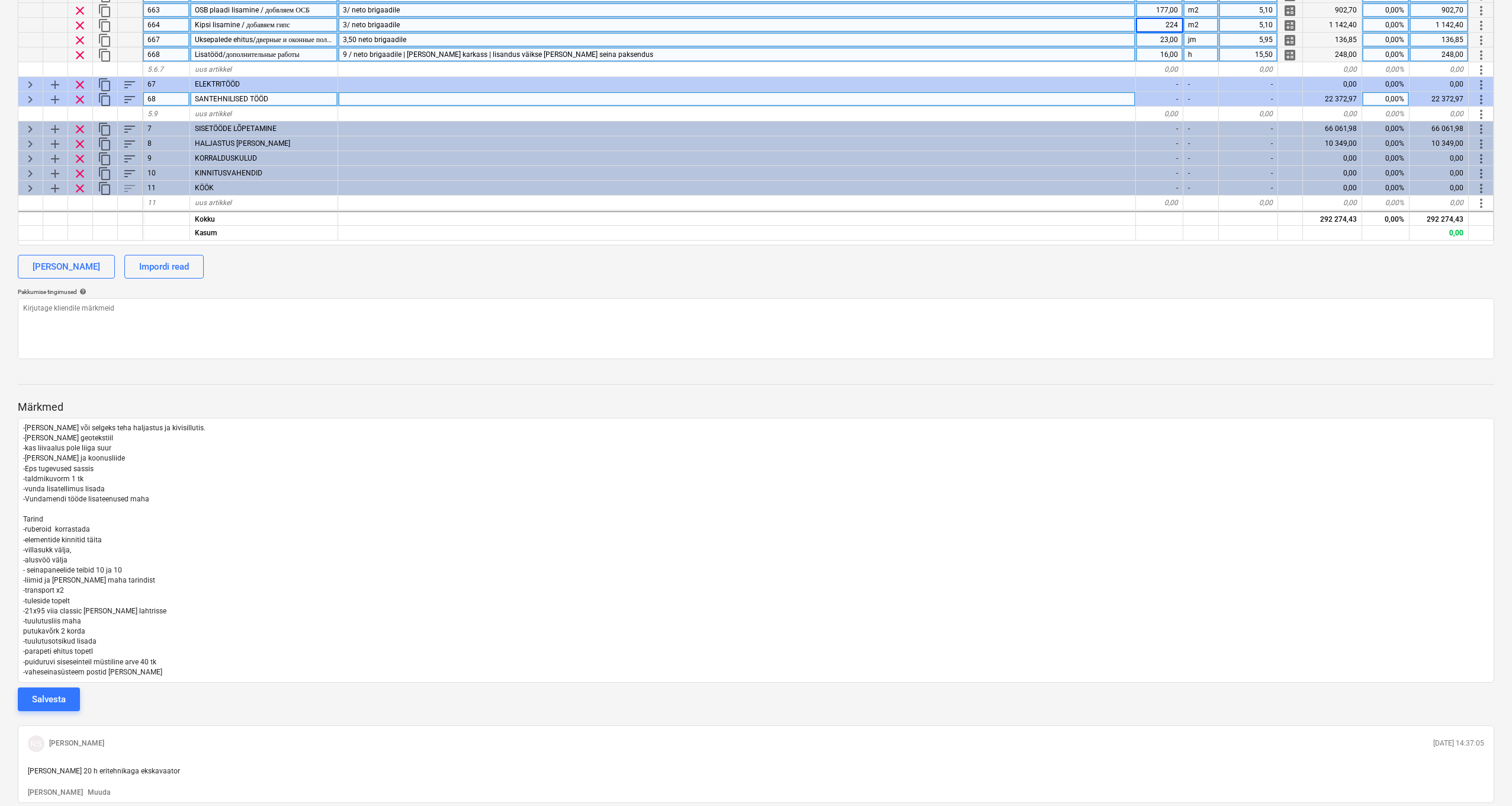
scroll to position [422, 0]
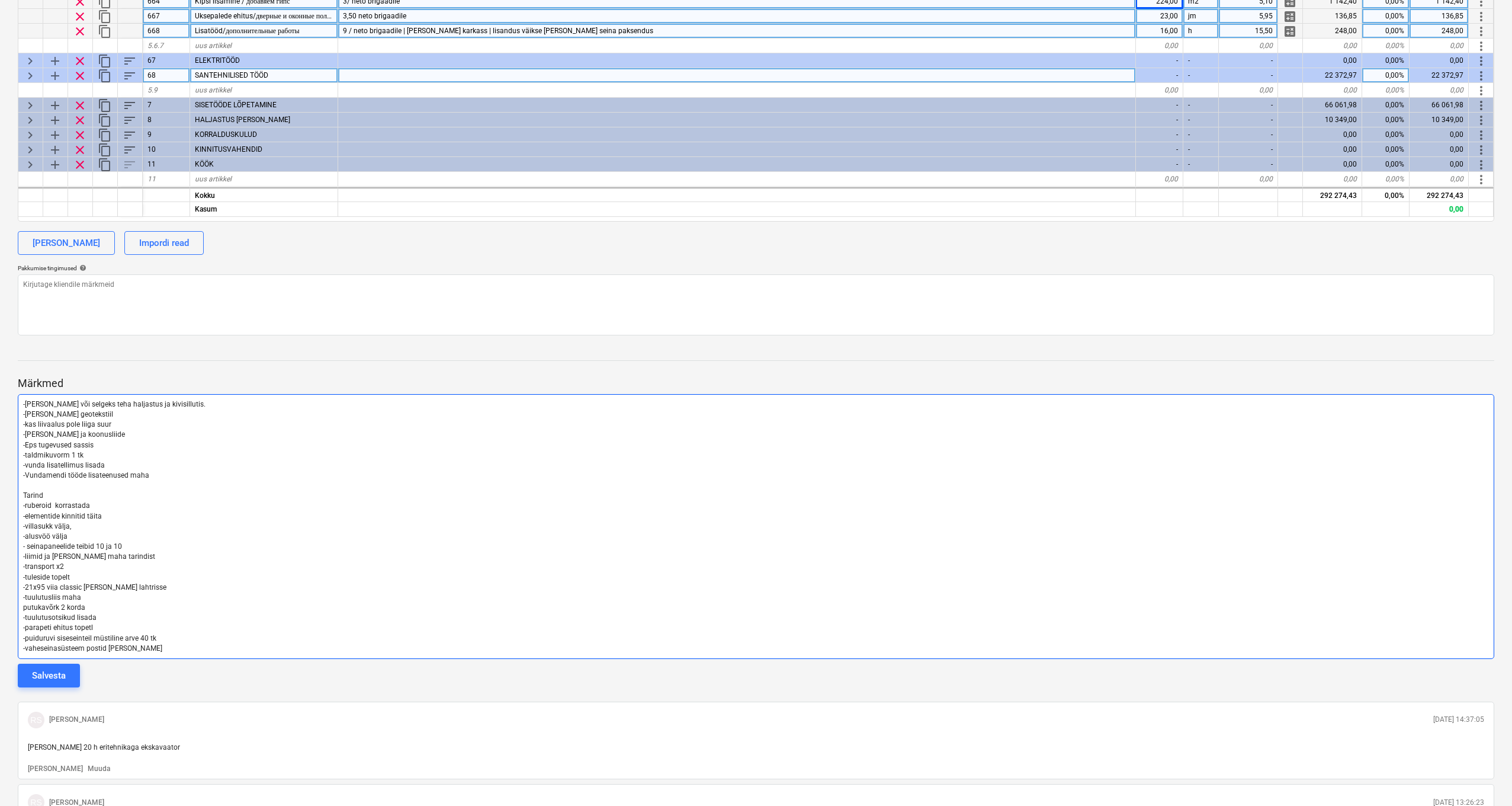
click at [131, 643] on p "-vaheseinasüsteem postid vähe" at bounding box center [756, 649] width 1466 height 10
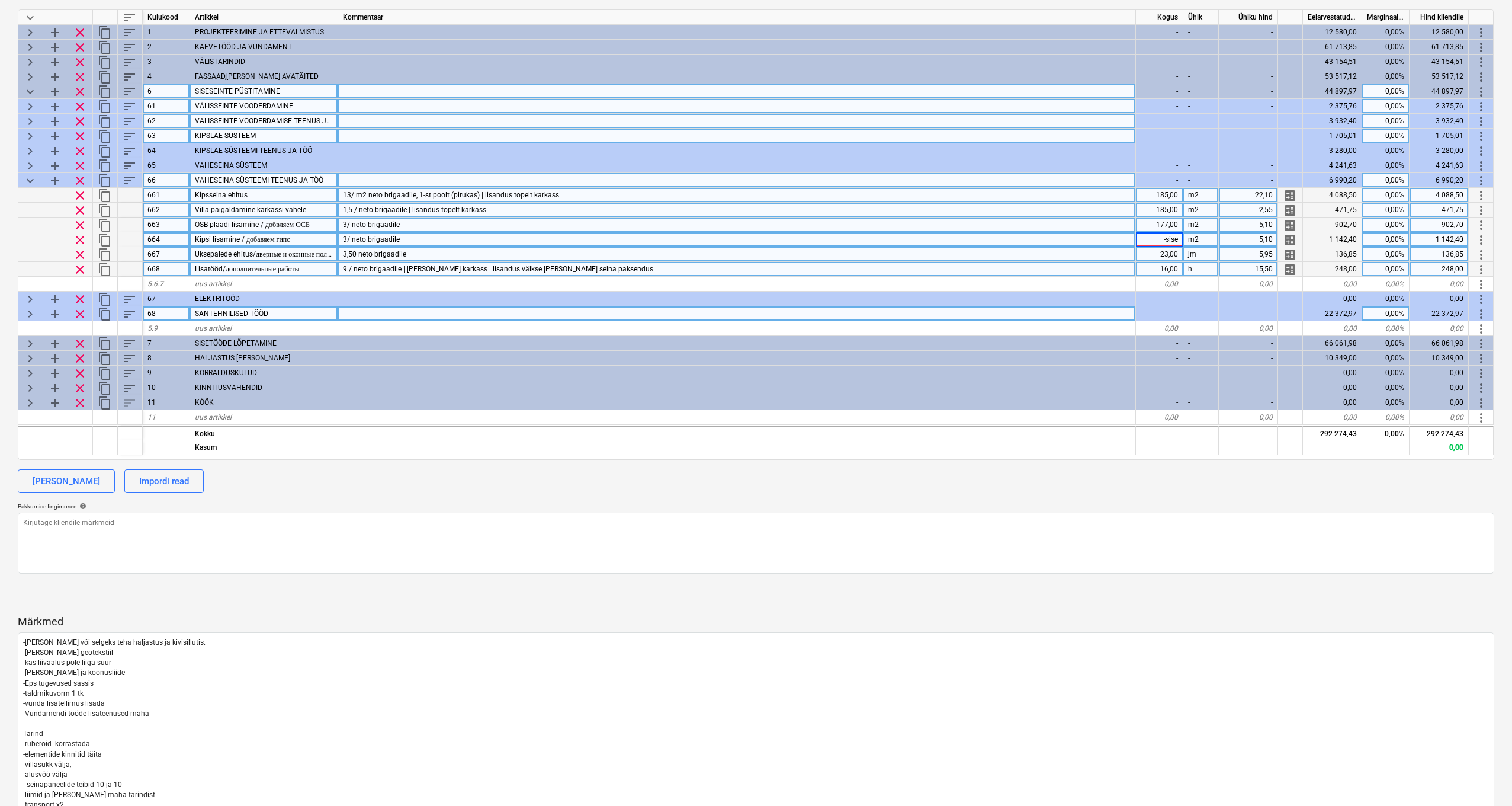
scroll to position [0, 0]
type input "-"
type input "177"
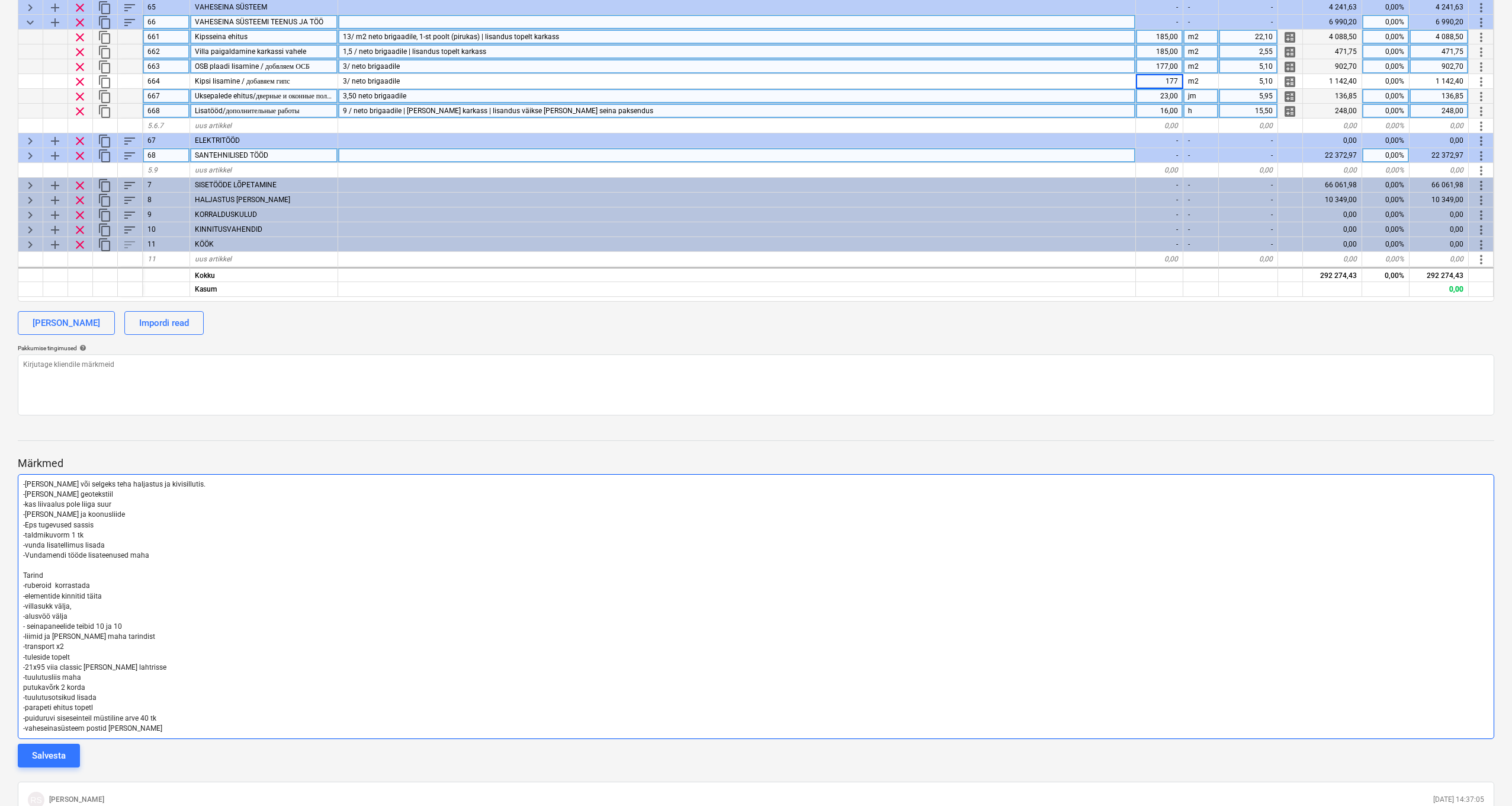
scroll to position [343, 0]
click at [148, 728] on p "-vaheseinasüsteem postid vähe" at bounding box center [756, 728] width 1466 height 10
click at [139, 718] on p "-puiduruvi siseseinteil müstiline arve 40 tk" at bounding box center [756, 718] width 1466 height 10
drag, startPoint x: 116, startPoint y: 719, endPoint x: 125, endPoint y: 721, distance: 9.2
click at [116, 723] on span "-vaheseinasüsteem postid vähe" at bounding box center [92, 727] width 139 height 8
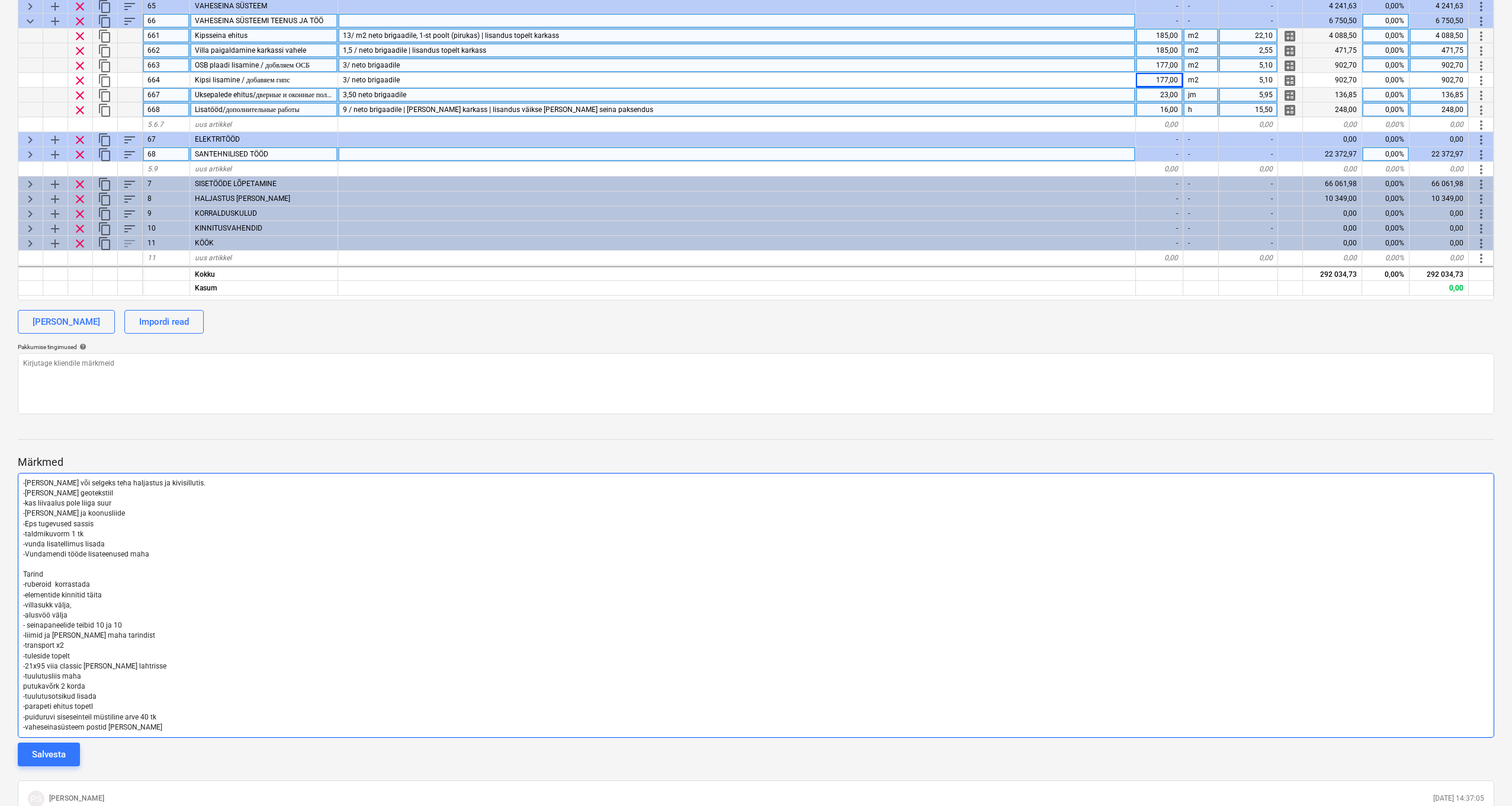
click at [128, 722] on p "-vaheseinasüsteem postid vähe" at bounding box center [756, 728] width 1466 height 10
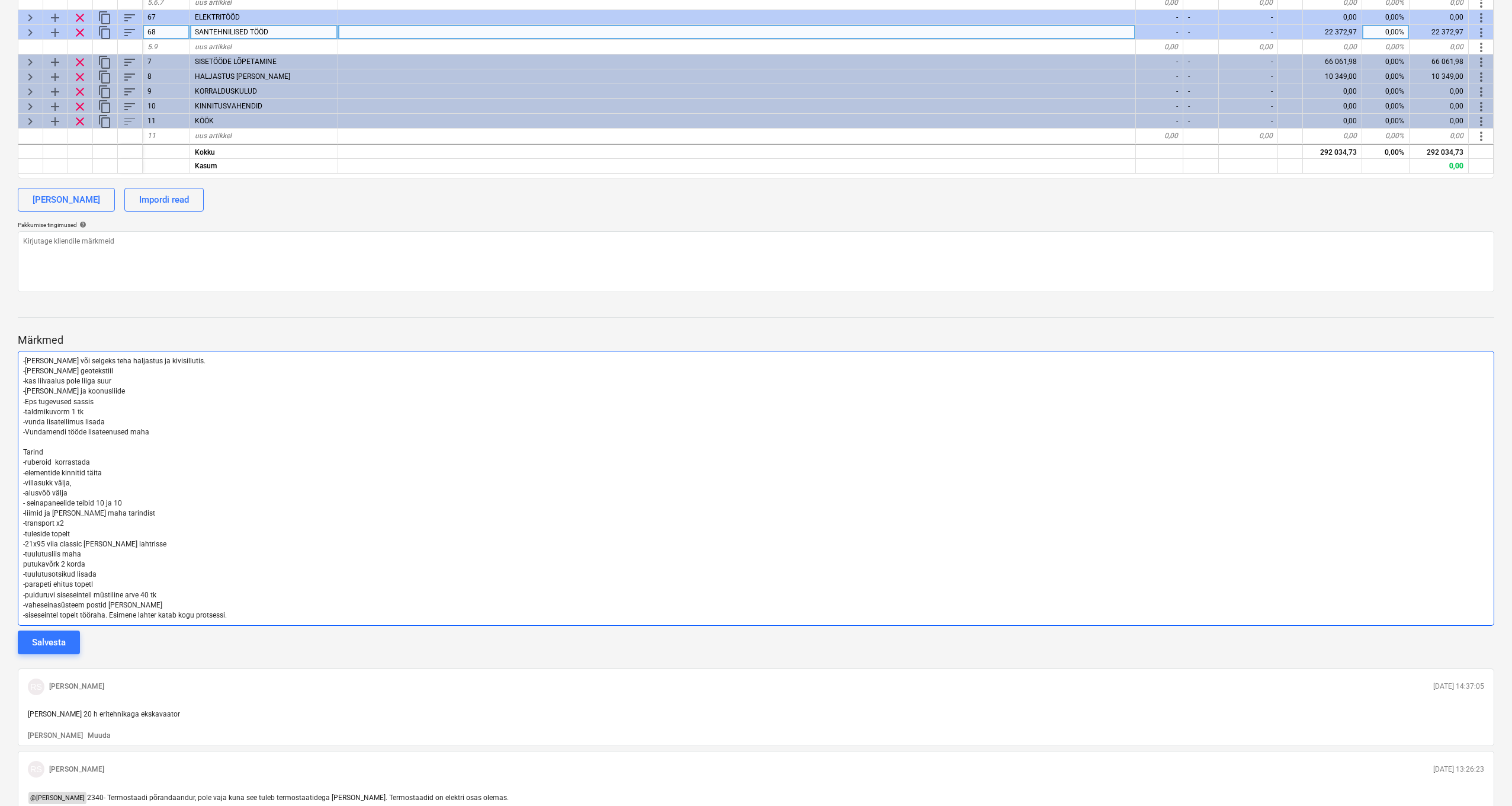
scroll to position [486, 0]
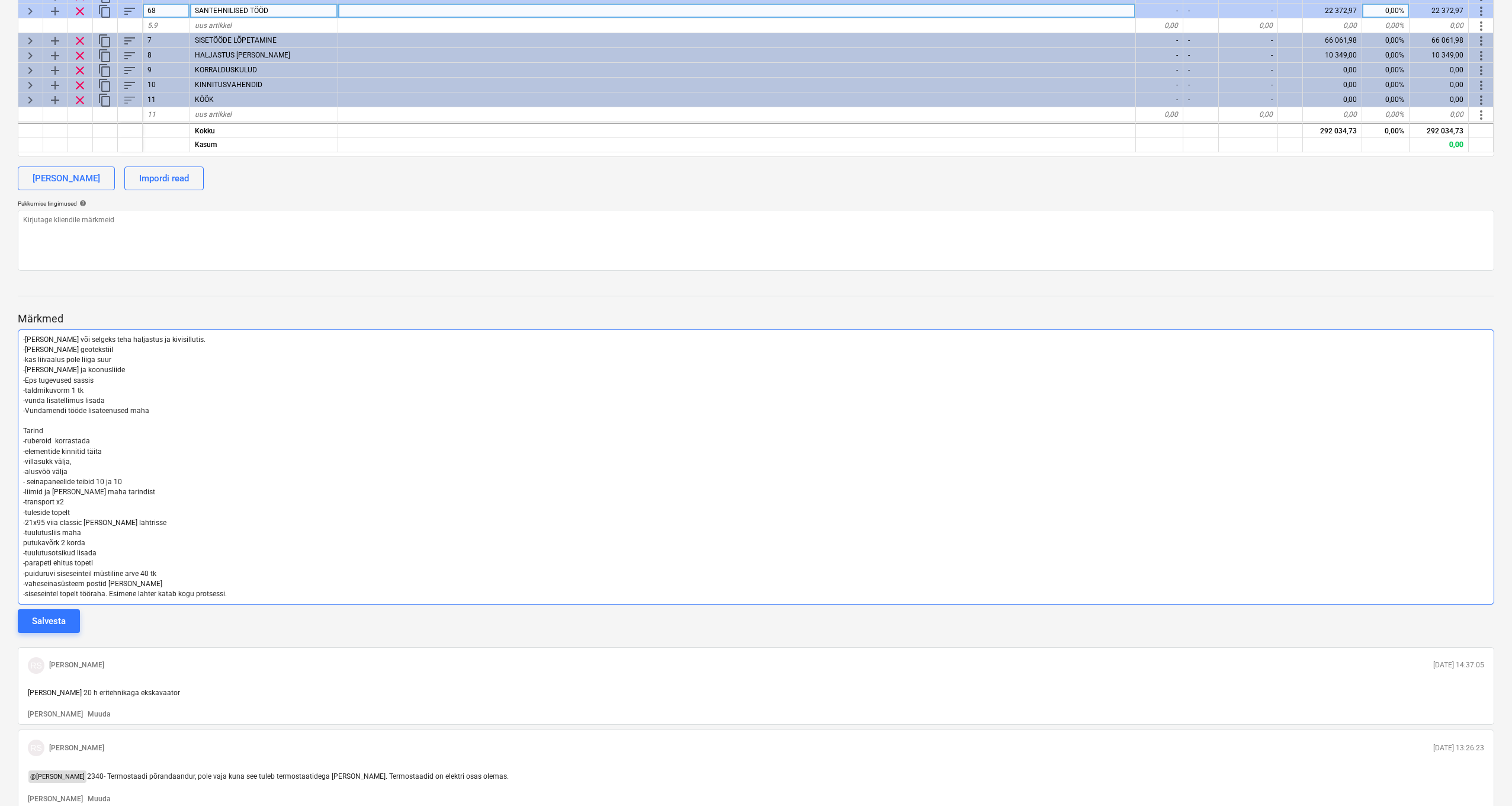
click at [243, 590] on p "-siseseintel topelt tööraha. Esimene lahter katab kogu protsessi." at bounding box center [756, 594] width 1466 height 10
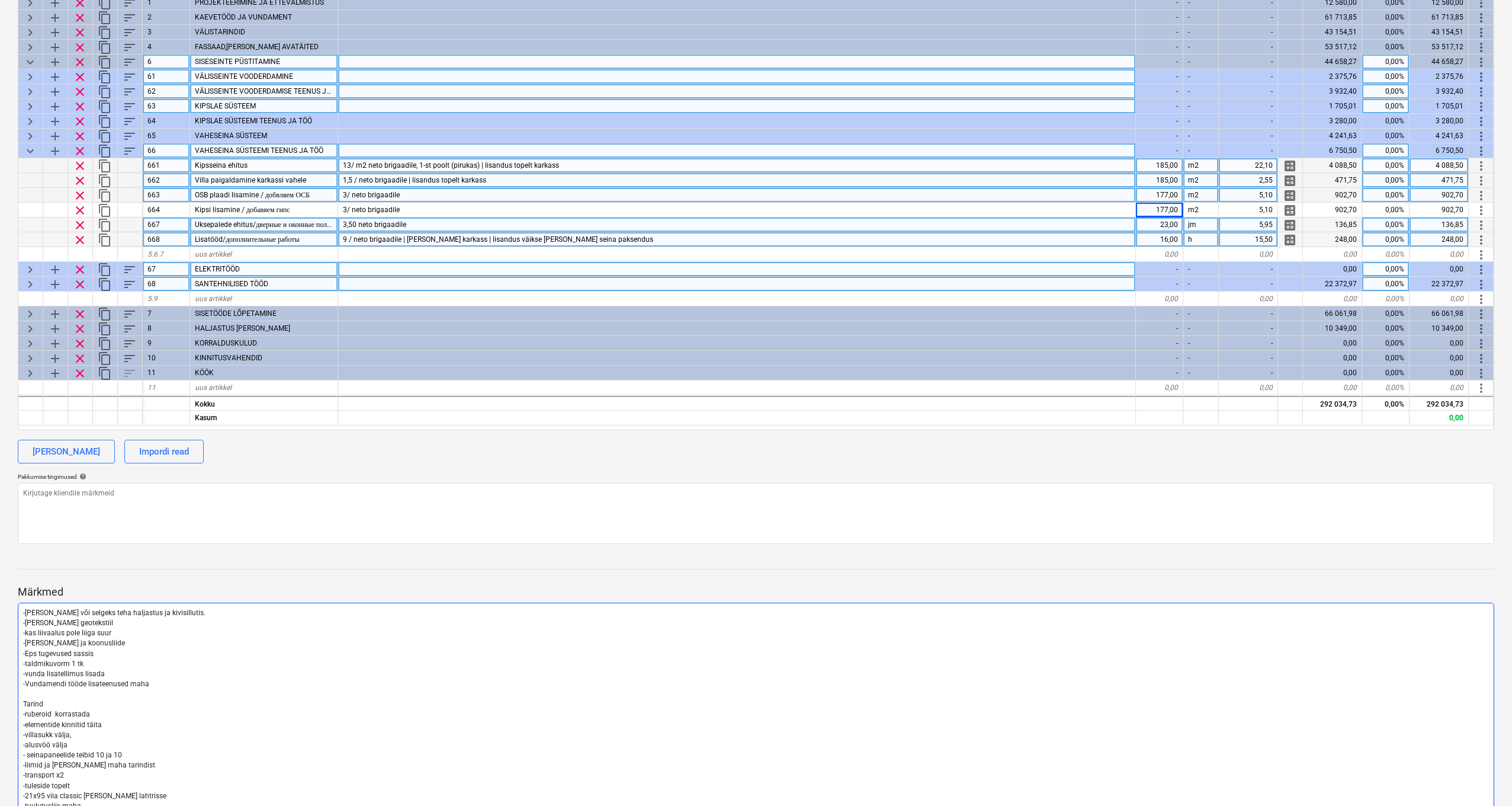
scroll to position [205, 0]
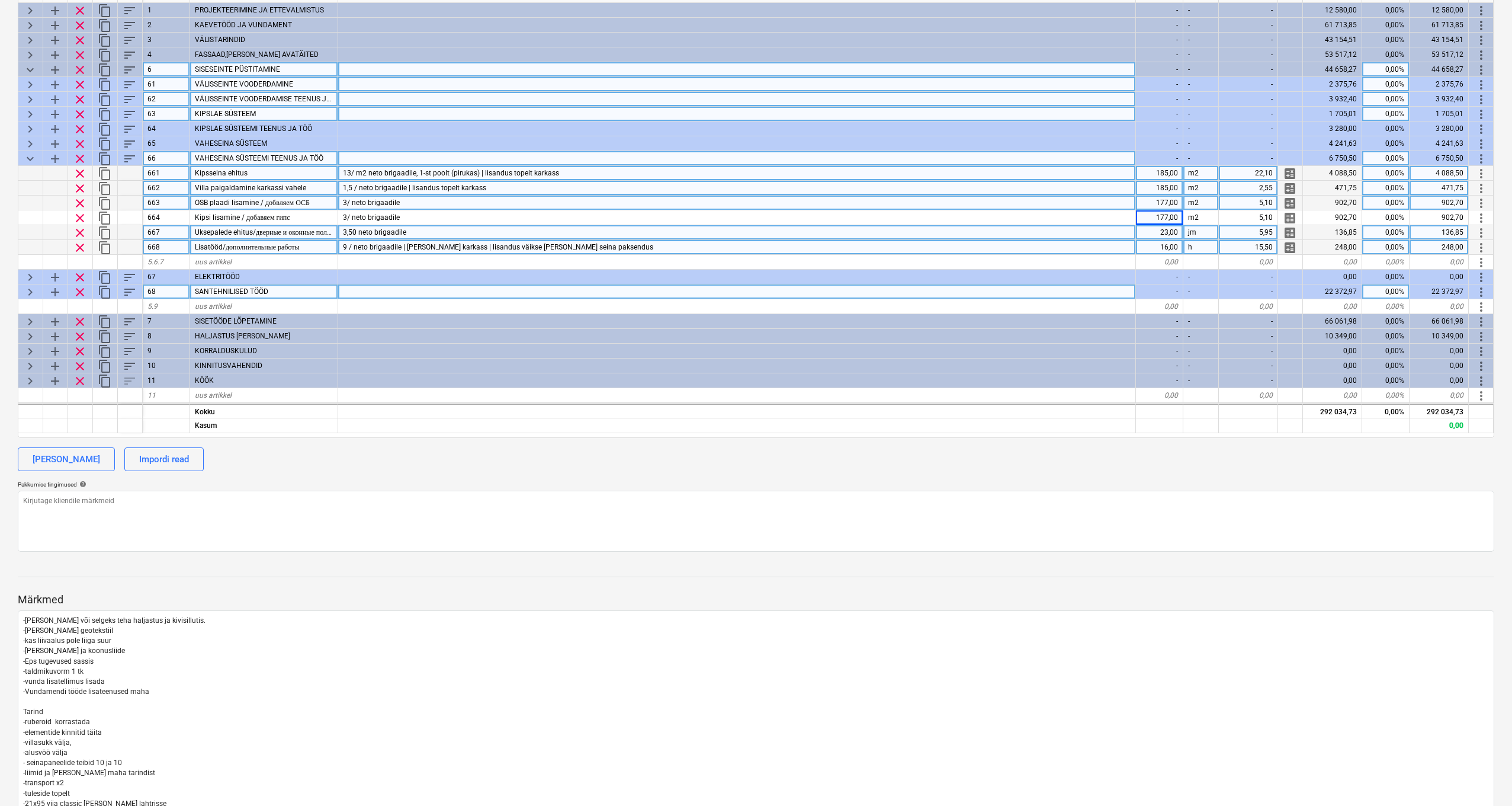
click at [1164, 232] on div "23,00" at bounding box center [1160, 233] width 48 height 15
click at [28, 157] on span "keyboard_arrow_down" at bounding box center [30, 158] width 14 height 14
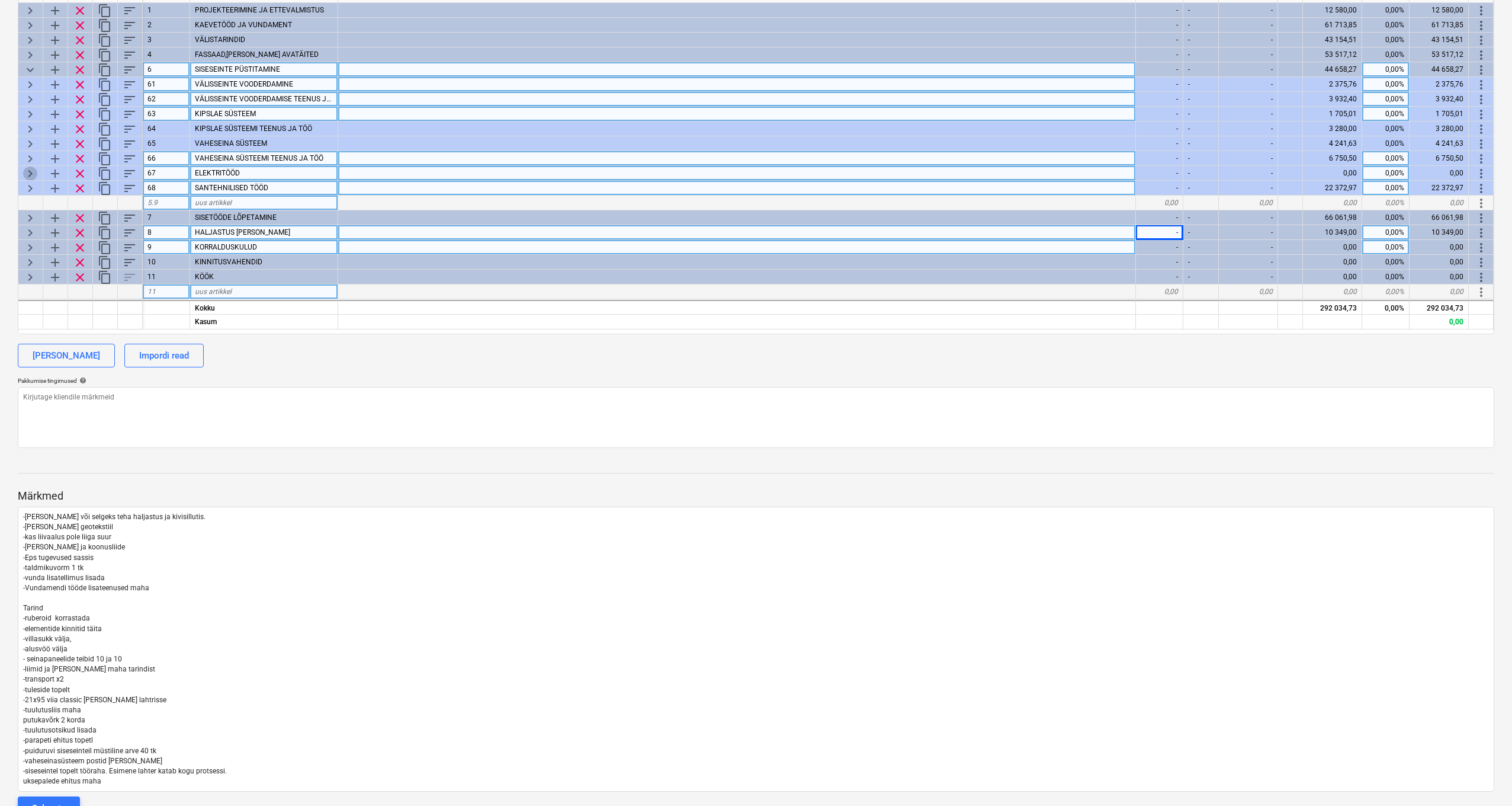
click at [28, 169] on span "keyboard_arrow_right" at bounding box center [30, 173] width 14 height 14
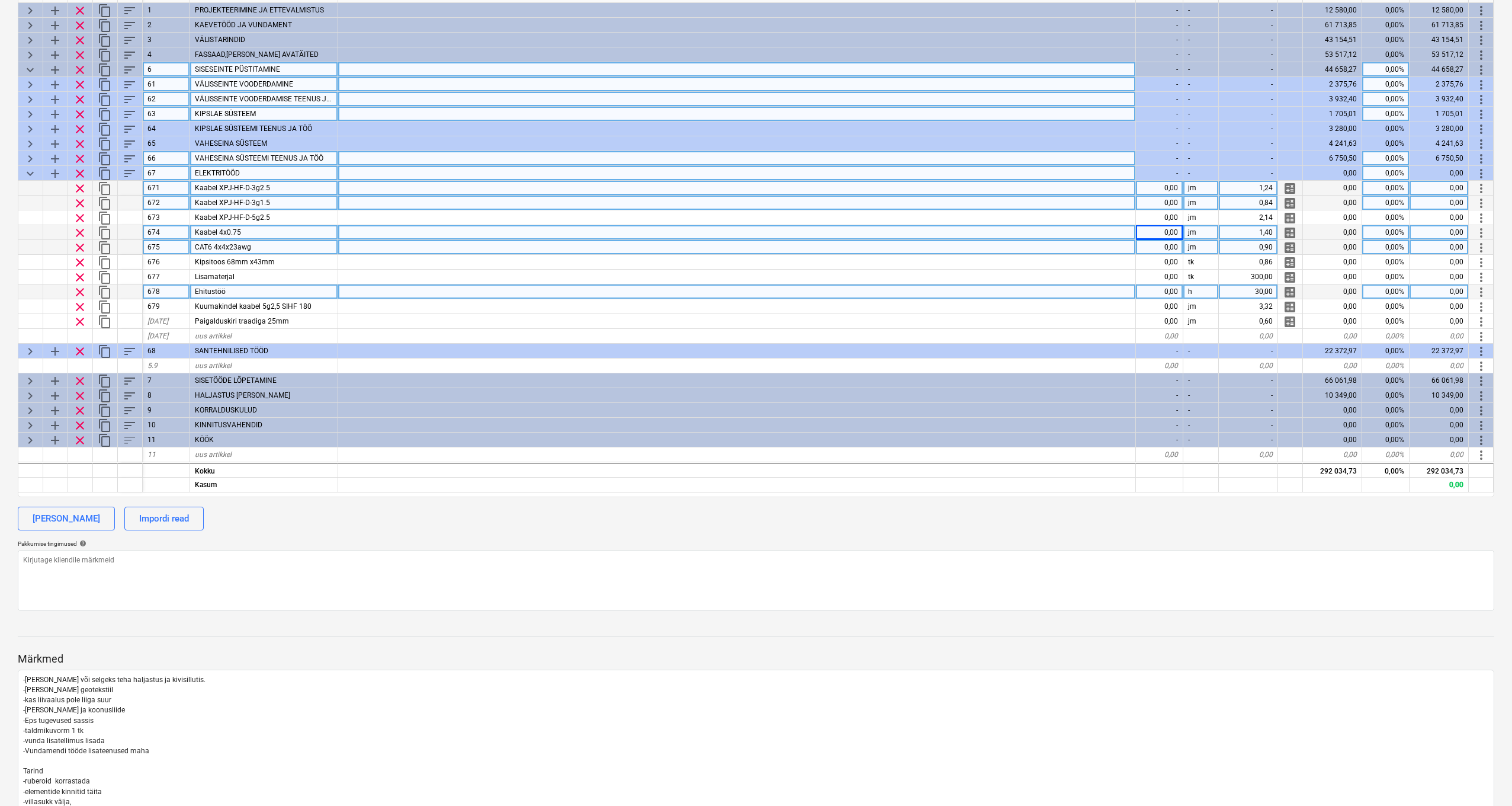
click at [28, 169] on span "keyboard_arrow_down" at bounding box center [30, 173] width 14 height 14
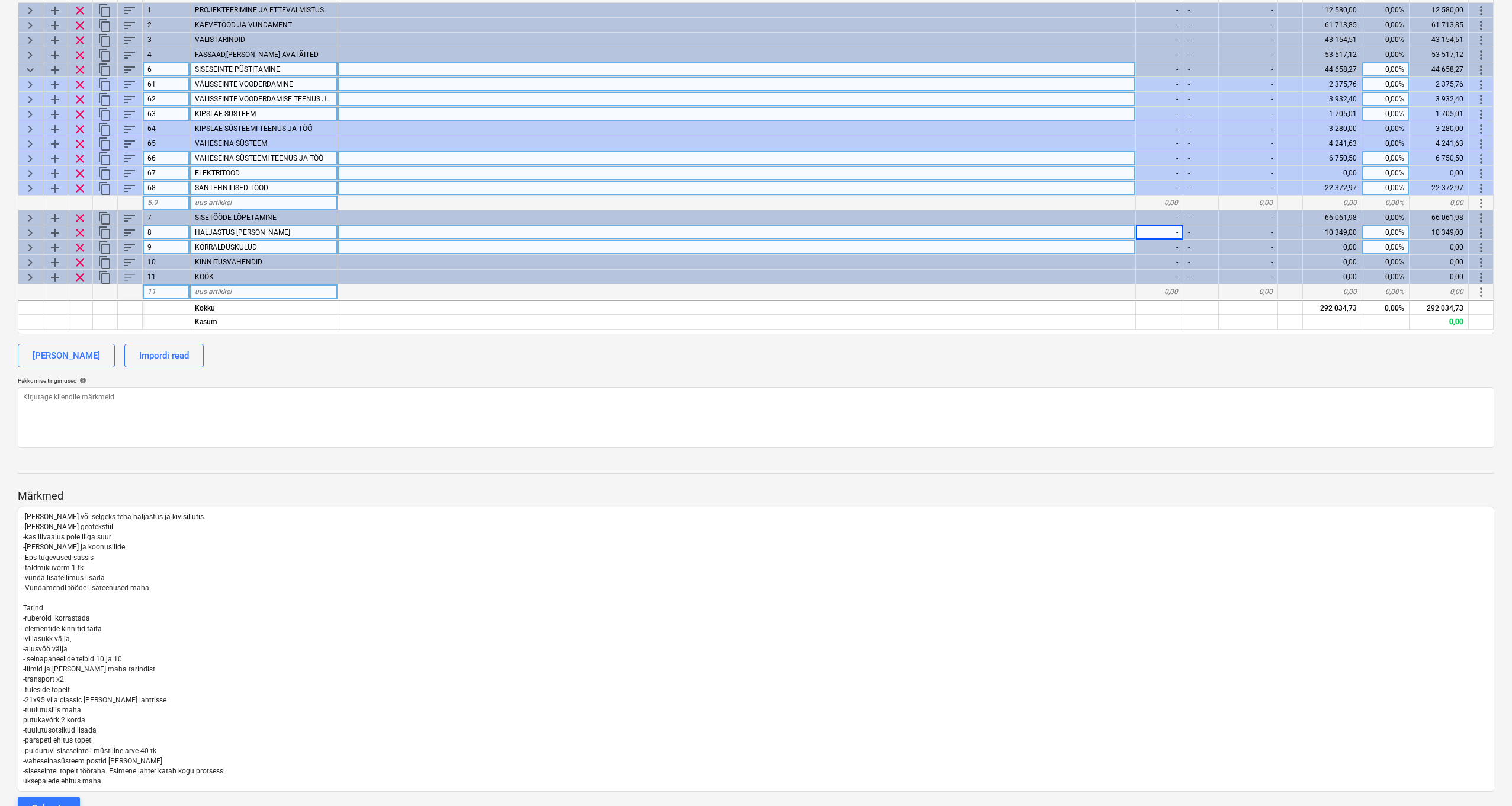
click at [27, 186] on span "keyboard_arrow_right" at bounding box center [30, 188] width 14 height 14
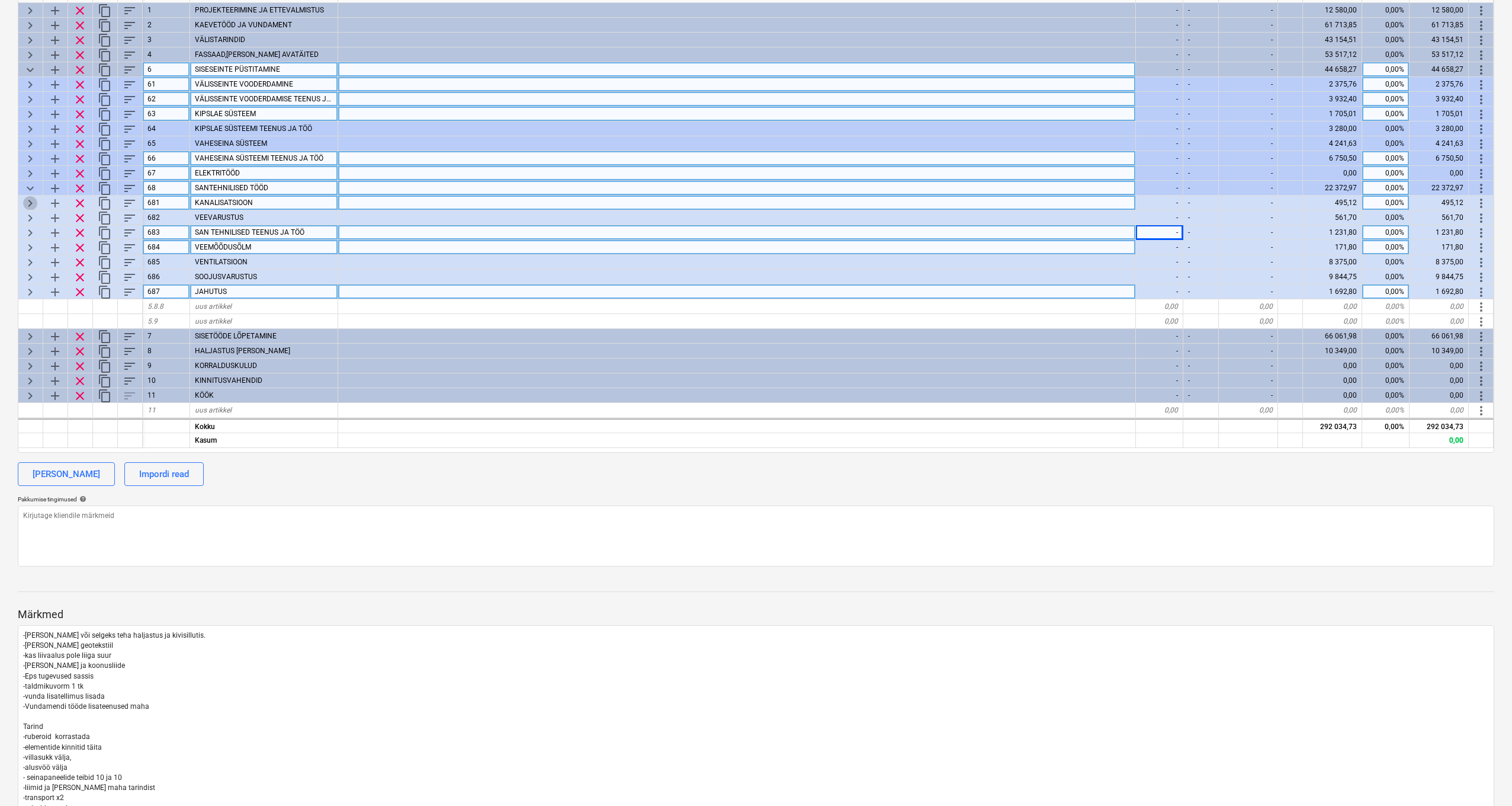
click at [31, 202] on span "keyboard_arrow_right" at bounding box center [30, 203] width 14 height 14
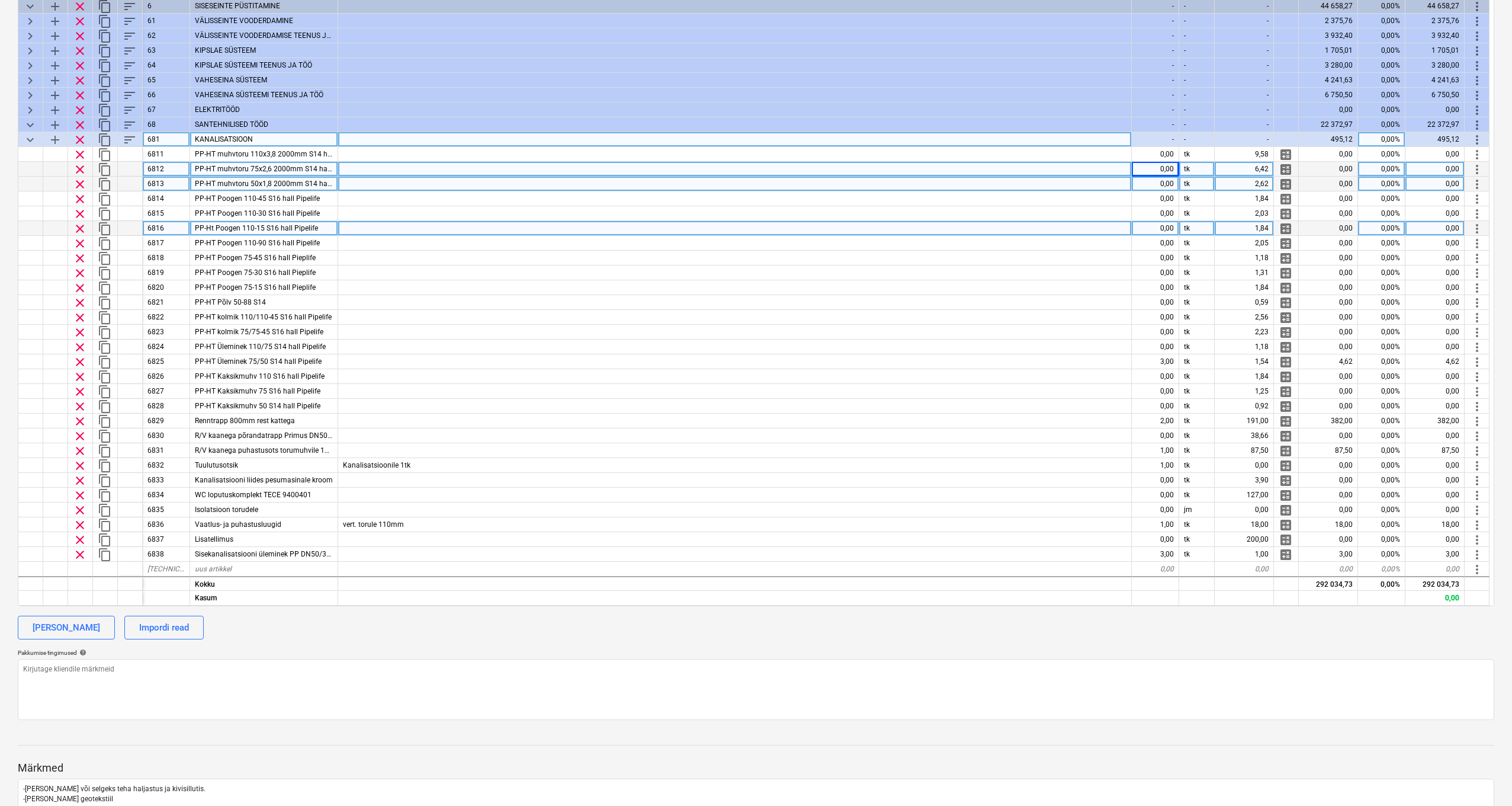
scroll to position [231, 0]
click at [388, 166] on div at bounding box center [735, 169] width 794 height 15
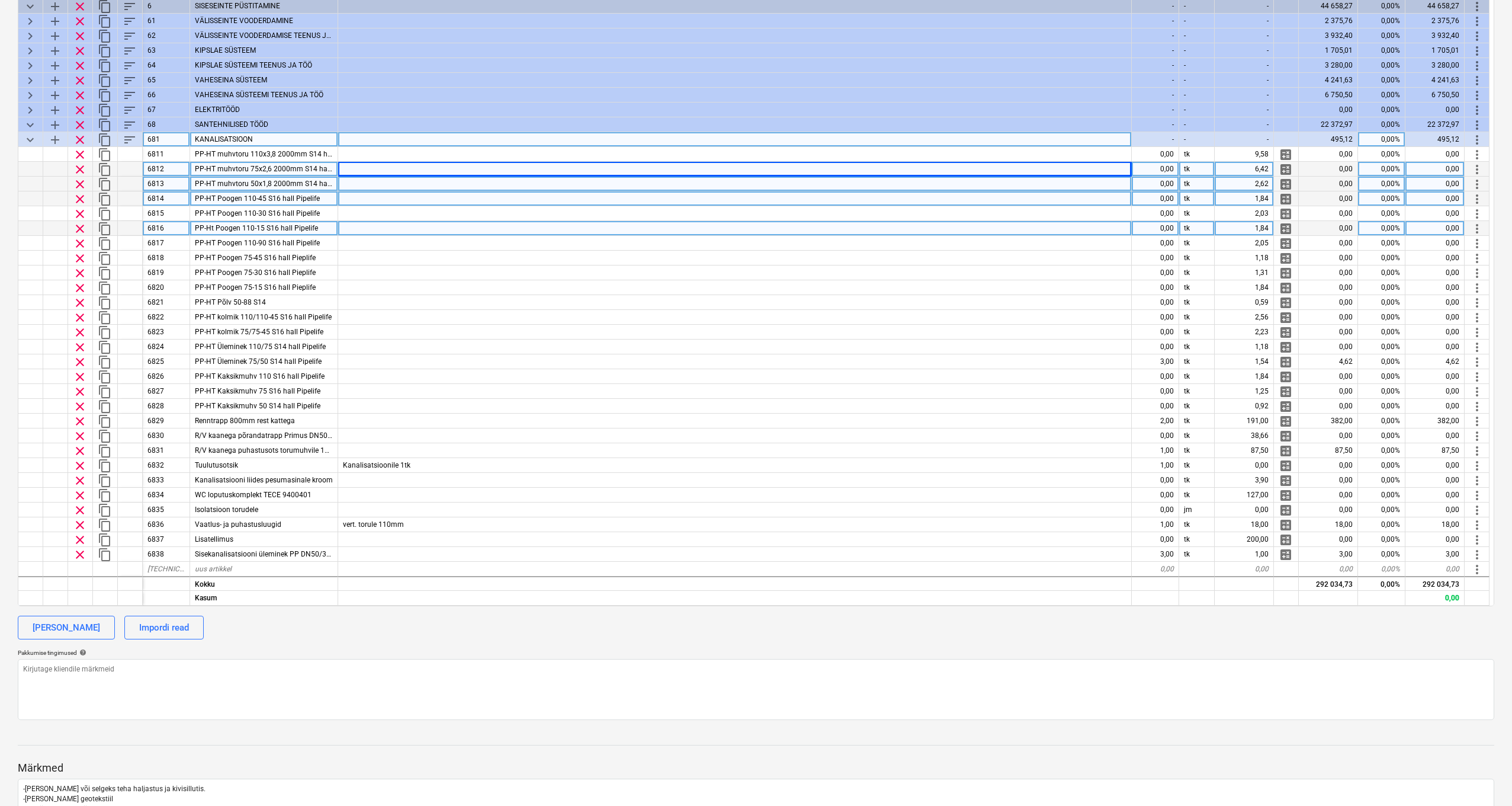
click at [595, 196] on div at bounding box center [735, 199] width 794 height 15
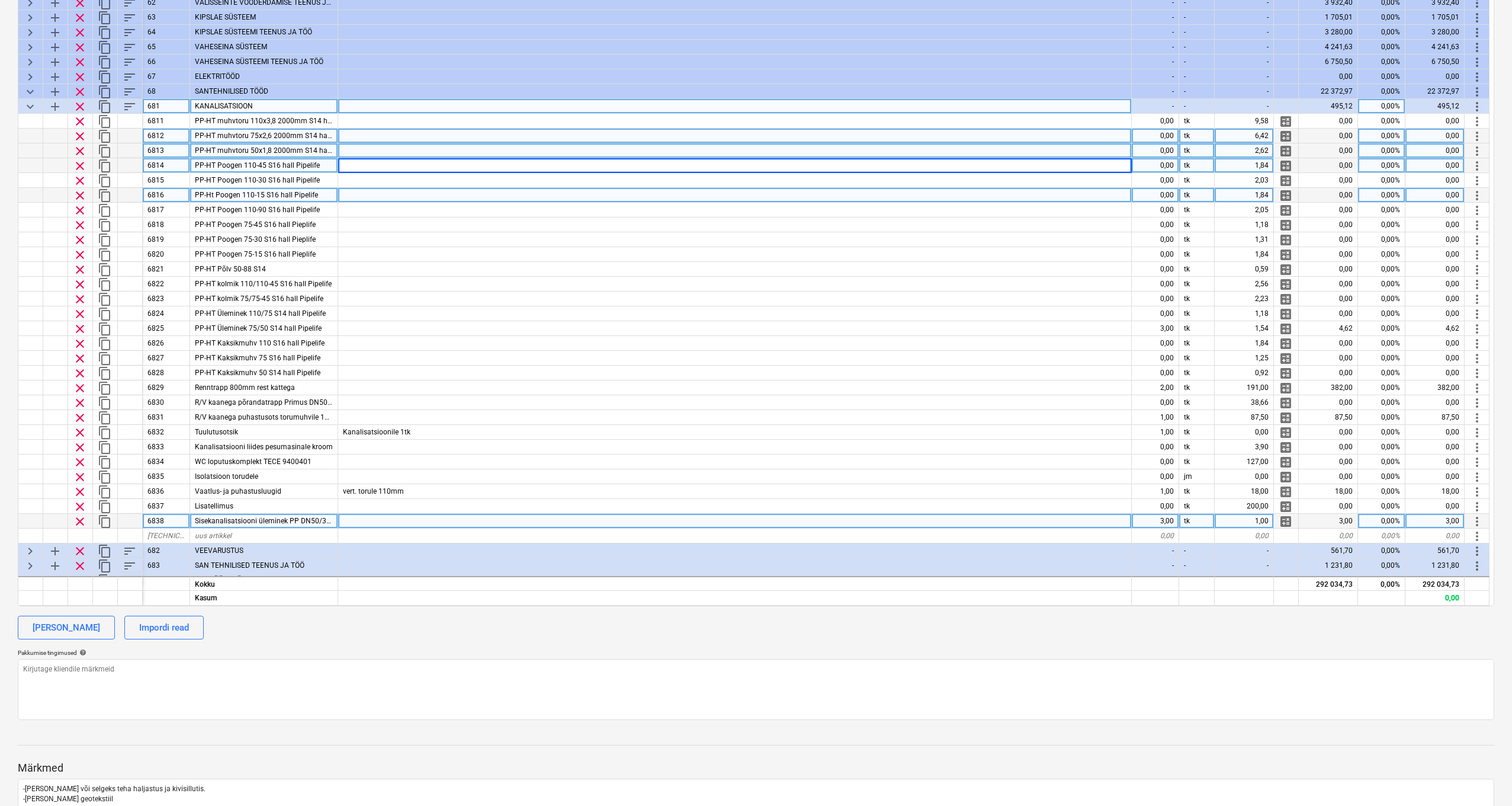
scroll to position [73, 0]
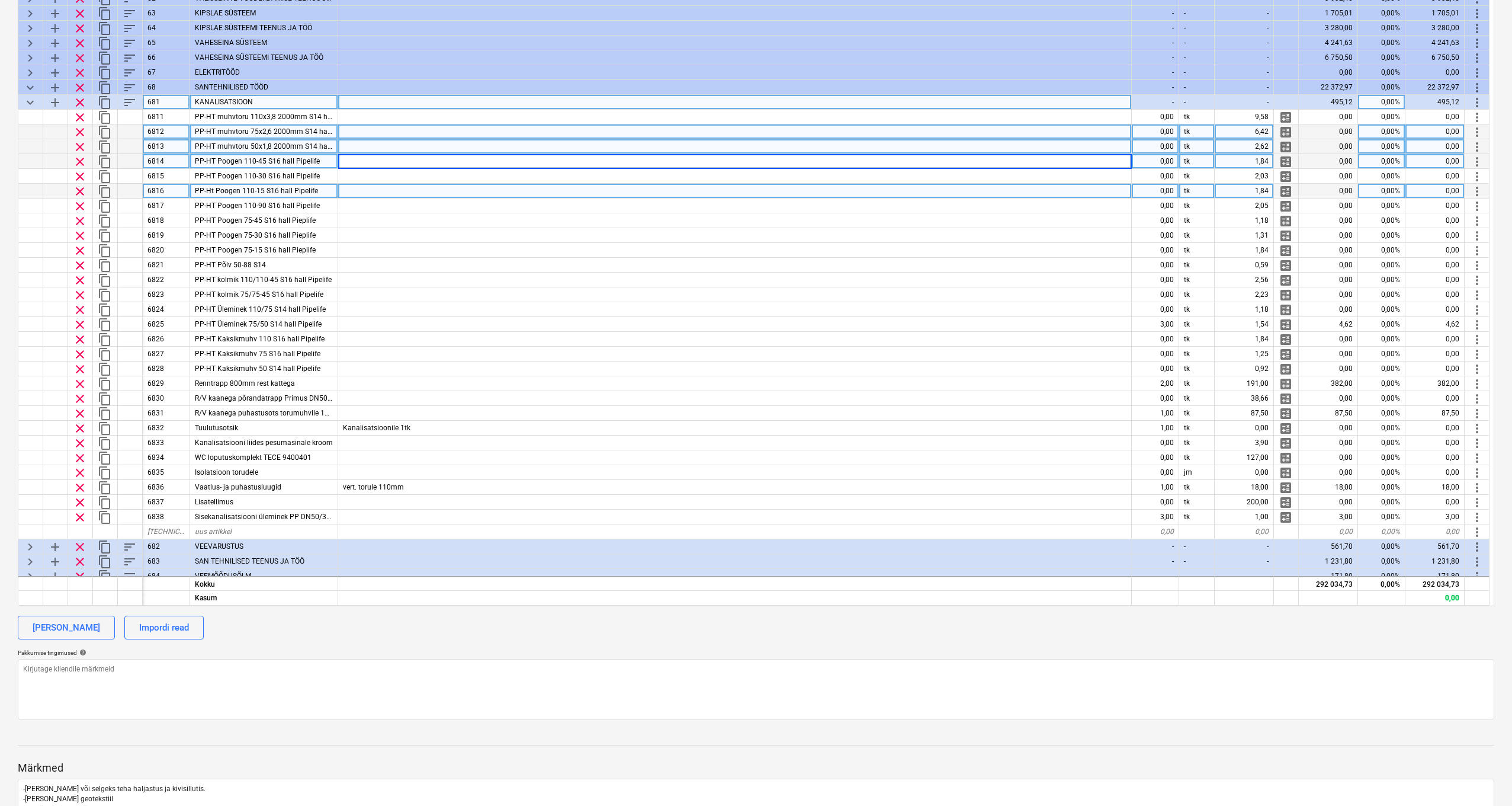
click at [30, 102] on span "keyboard_arrow_down" at bounding box center [30, 102] width 14 height 14
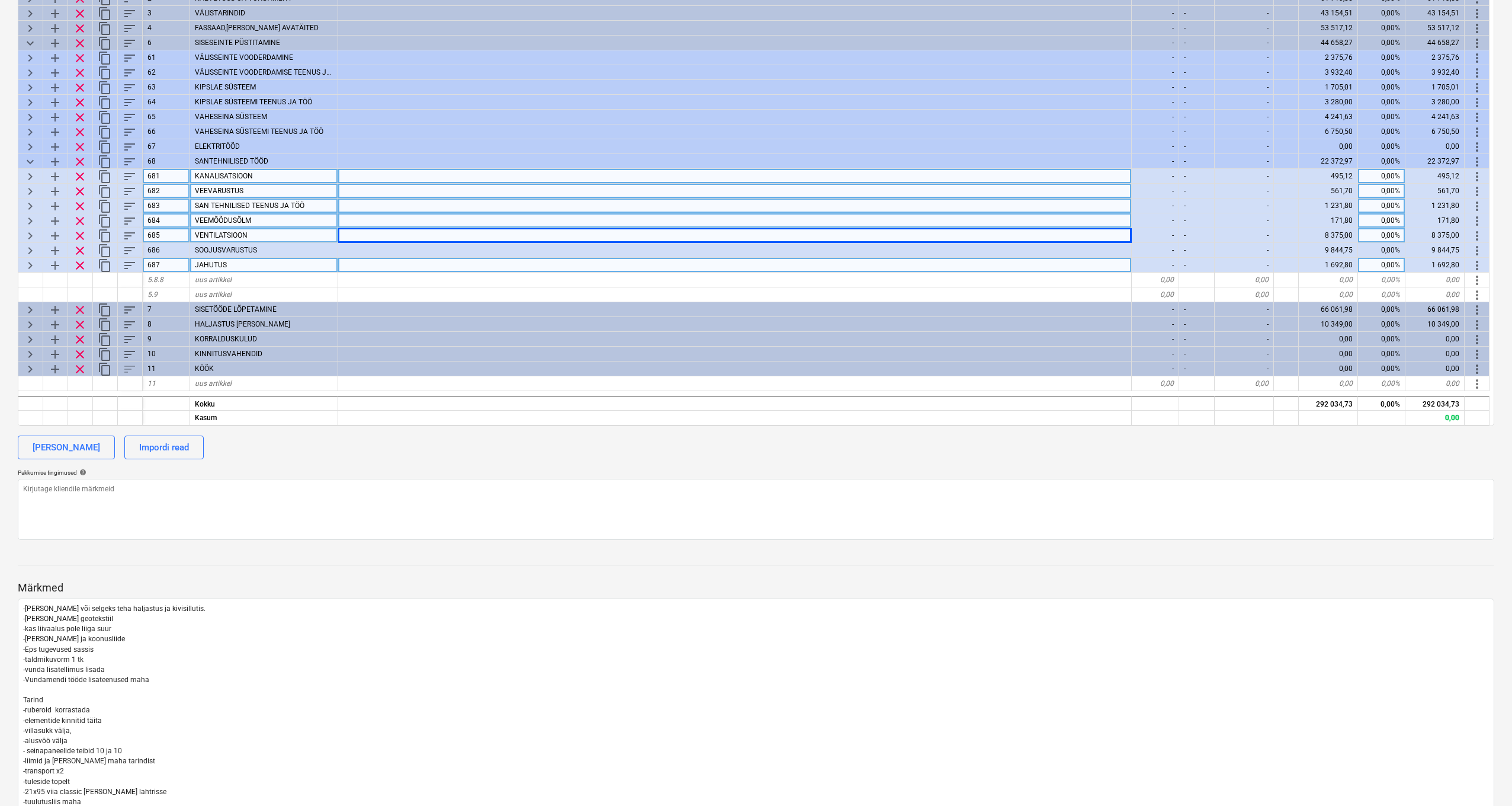
scroll to position [230, 0]
click at [32, 192] on span "keyboard_arrow_right" at bounding box center [30, 193] width 14 height 14
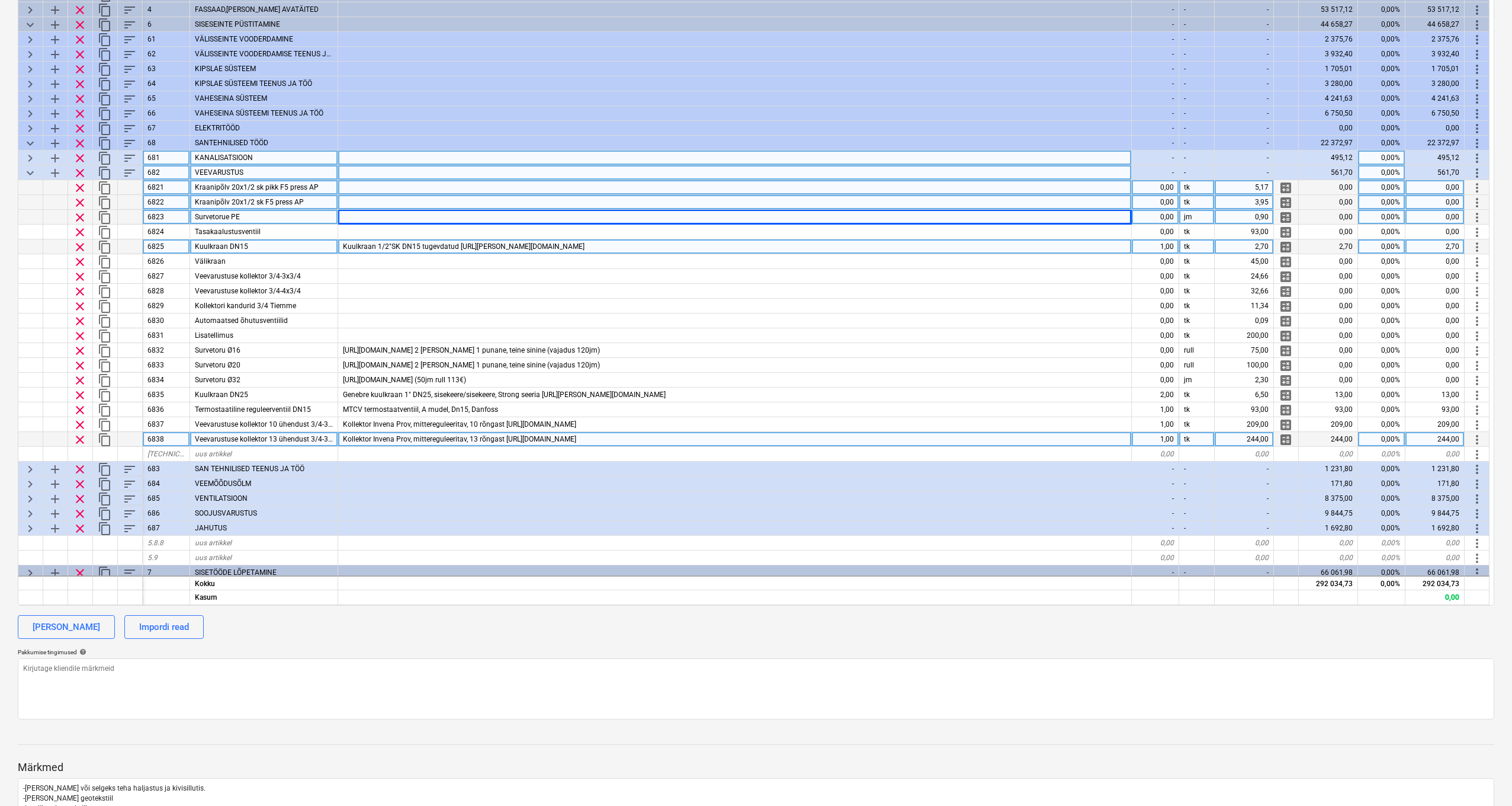
scroll to position [19, 0]
click at [273, 440] on span "Veevarustuse kollektor 13 ühendust 3/4-3x3/4" at bounding box center [269, 439] width 148 height 8
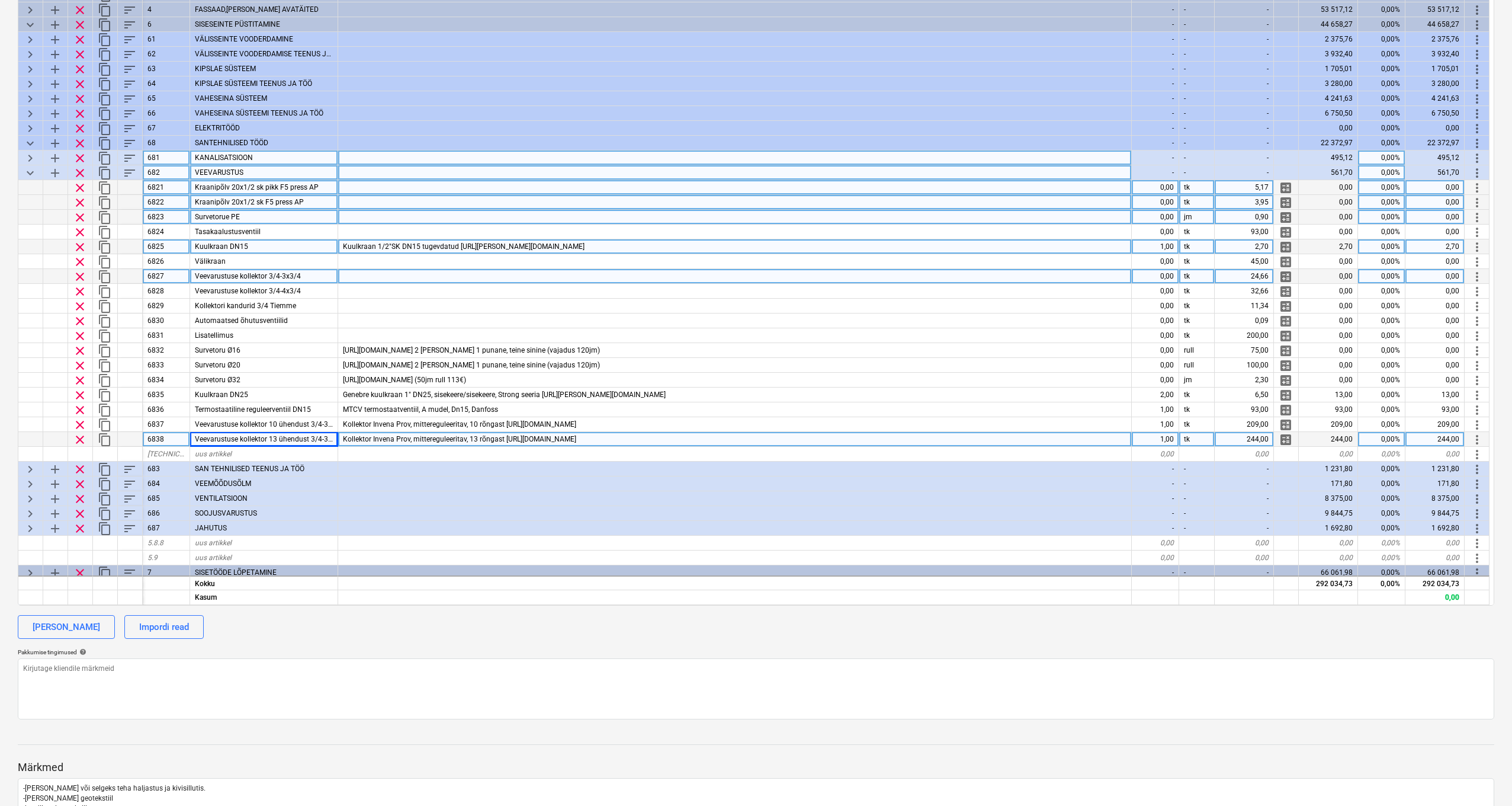
drag, startPoint x: 203, startPoint y: 275, endPoint x: 286, endPoint y: 280, distance: 83.2
click at [286, 280] on div "Veevarustuse kollektor 3/4-3x3/4" at bounding box center [264, 277] width 148 height 15
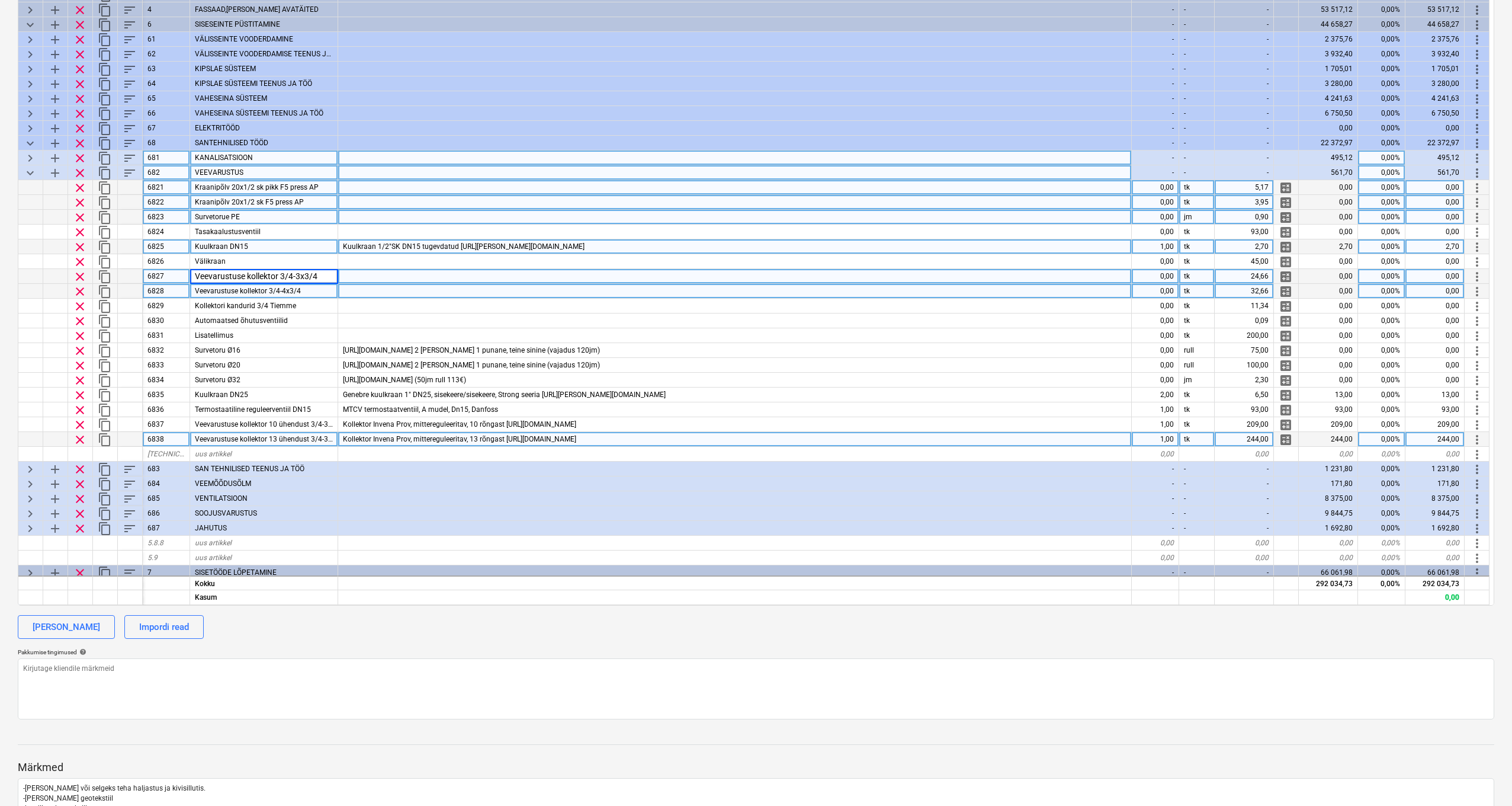
click at [315, 287] on div "Veevarustuse kollektor 3/4-4x3/4" at bounding box center [264, 291] width 148 height 15
click at [301, 273] on div "Veevarustuse kollektor 3/4-3x3/4" at bounding box center [264, 277] width 148 height 15
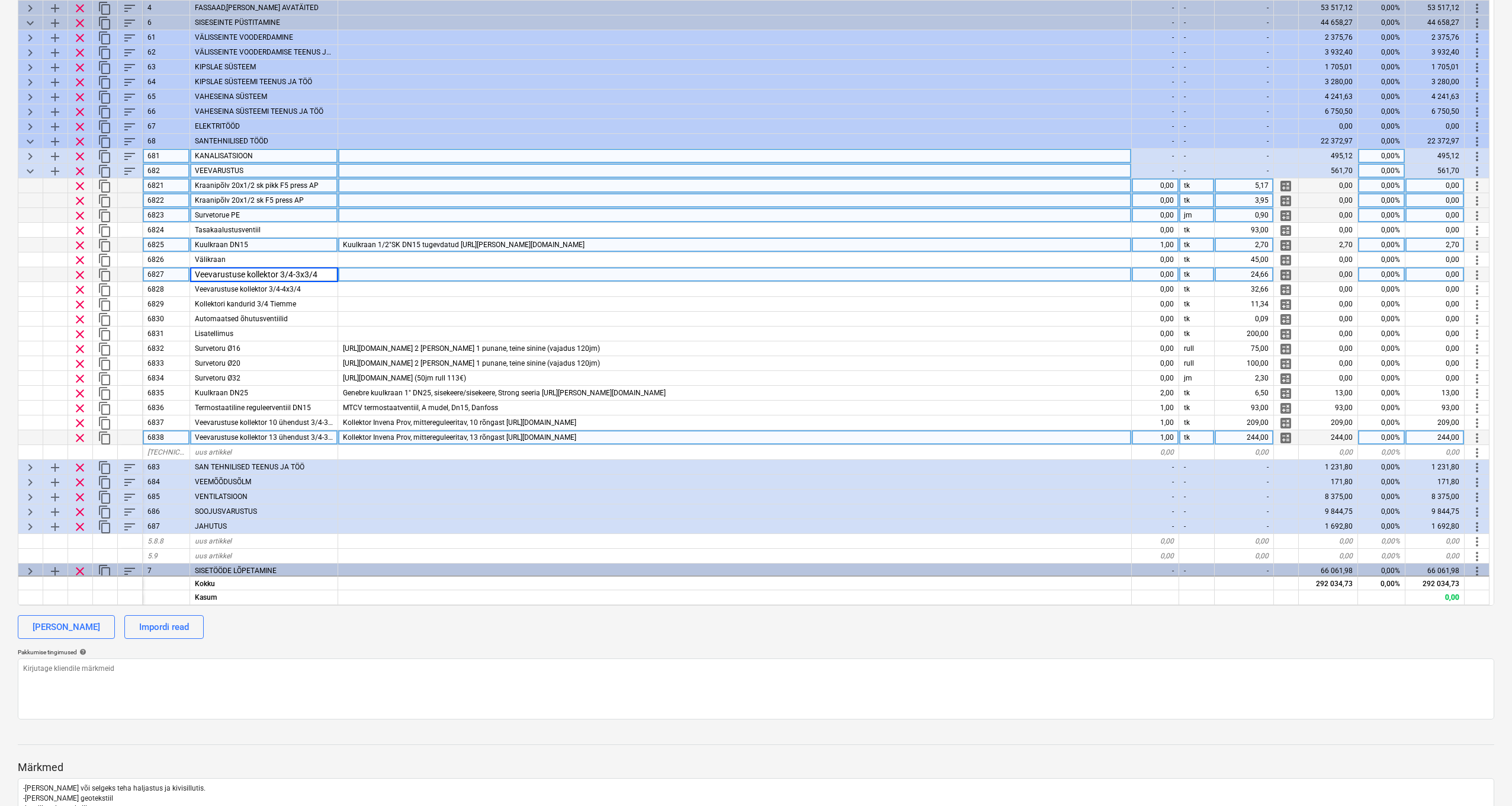
click at [295, 272] on input "Veevarustuse kollektor 3/4-3x3/4" at bounding box center [264, 274] width 148 height 14
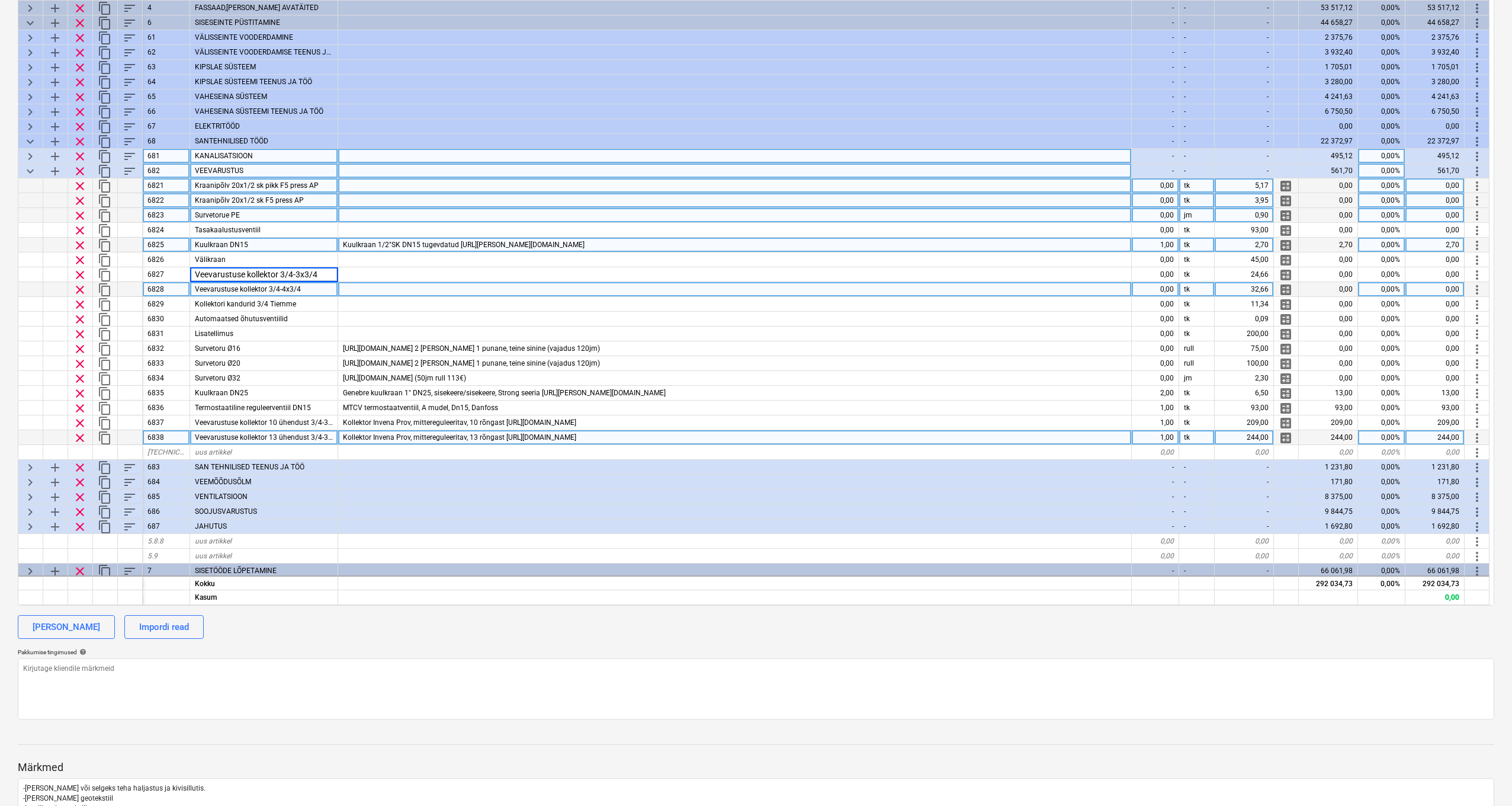
click at [290, 291] on span "Veevarustuse kollektor 3/4-4x3/4" at bounding box center [248, 289] width 106 height 8
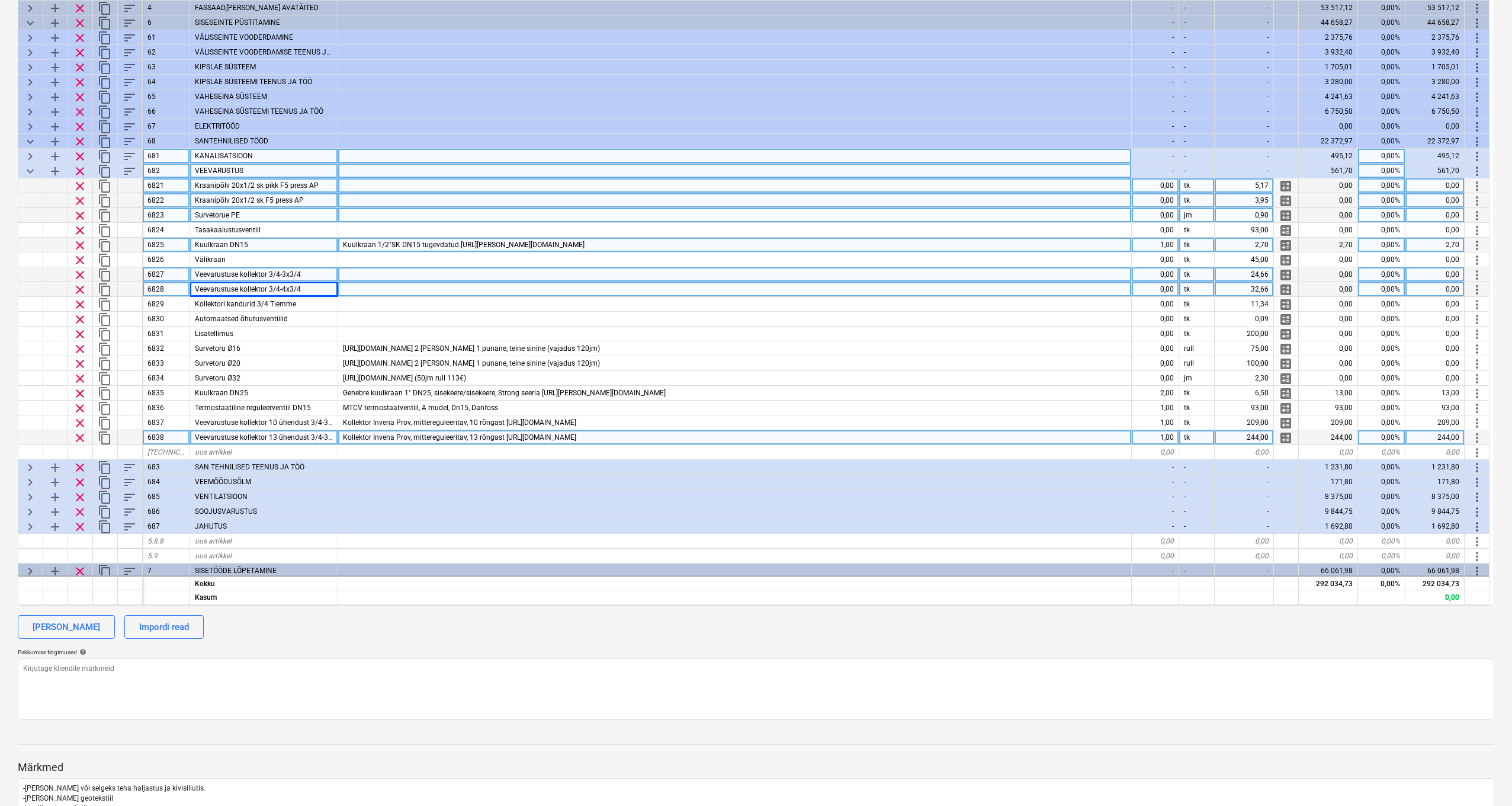
click at [300, 268] on div "Veevarustuse kollektor 3/4-3x3/4" at bounding box center [264, 275] width 148 height 15
click at [1260, 275] on div "24,66" at bounding box center [1244, 274] width 59 height 15
click at [973, 271] on div at bounding box center [735, 274] width 794 height 15
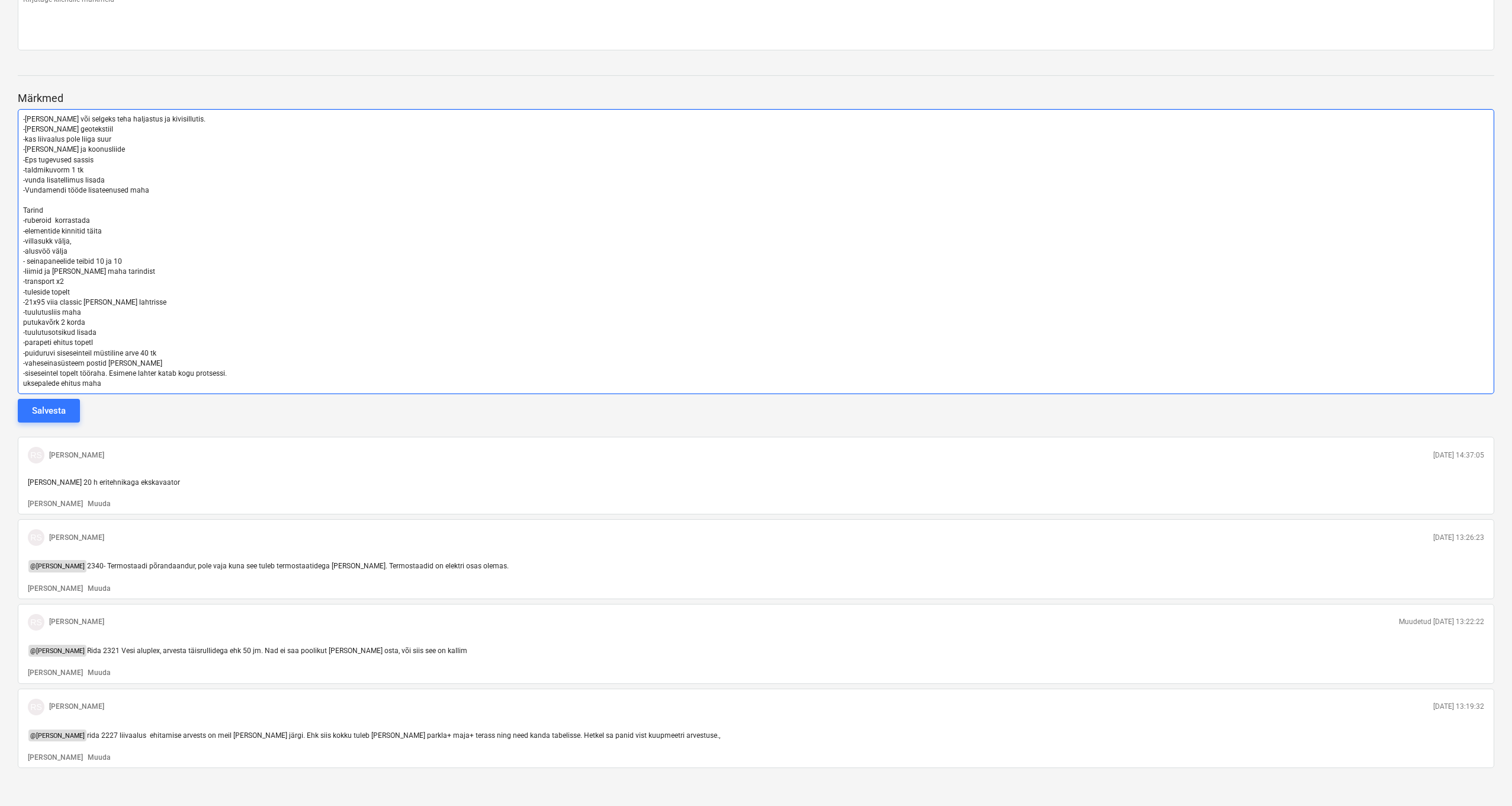
scroll to position [901, 0]
click at [137, 378] on p "uksepalede ehitus maha" at bounding box center [756, 384] width 1466 height 10
click at [122, 381] on p "uksepalede ehitus maha" at bounding box center [756, 384] width 1466 height 10
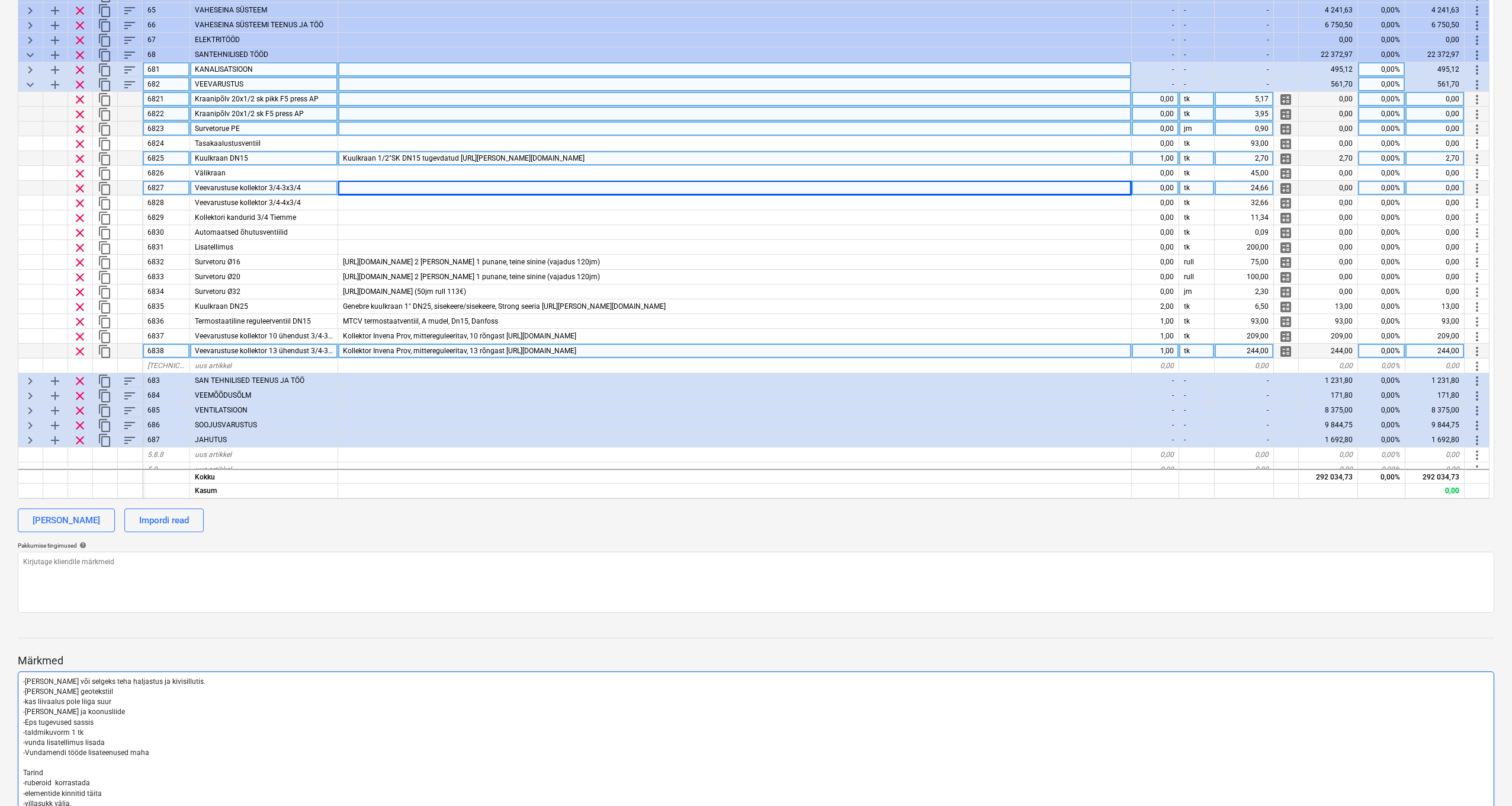
scroll to position [324, 0]
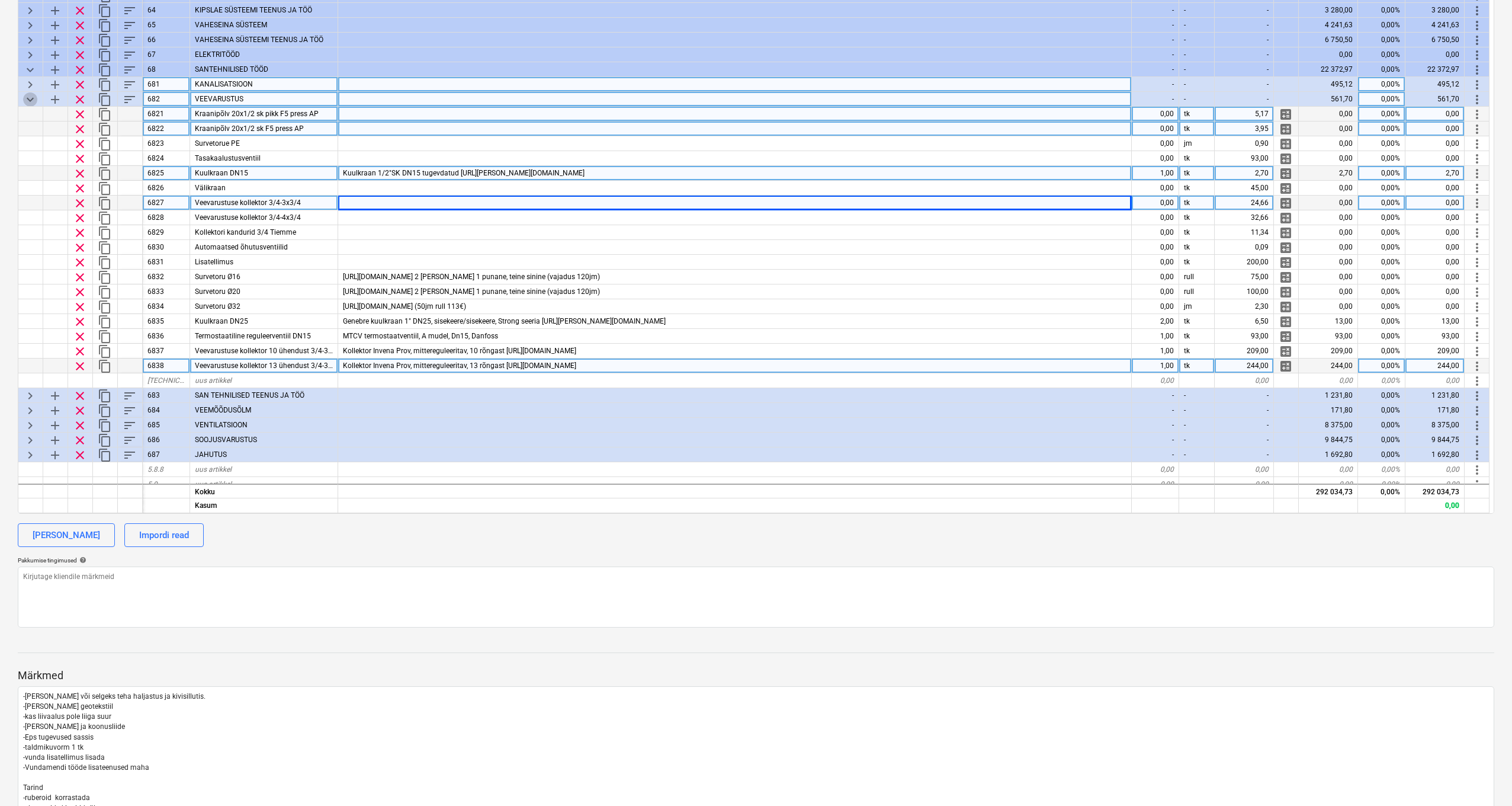
click at [31, 100] on span "keyboard_arrow_down" at bounding box center [30, 99] width 14 height 14
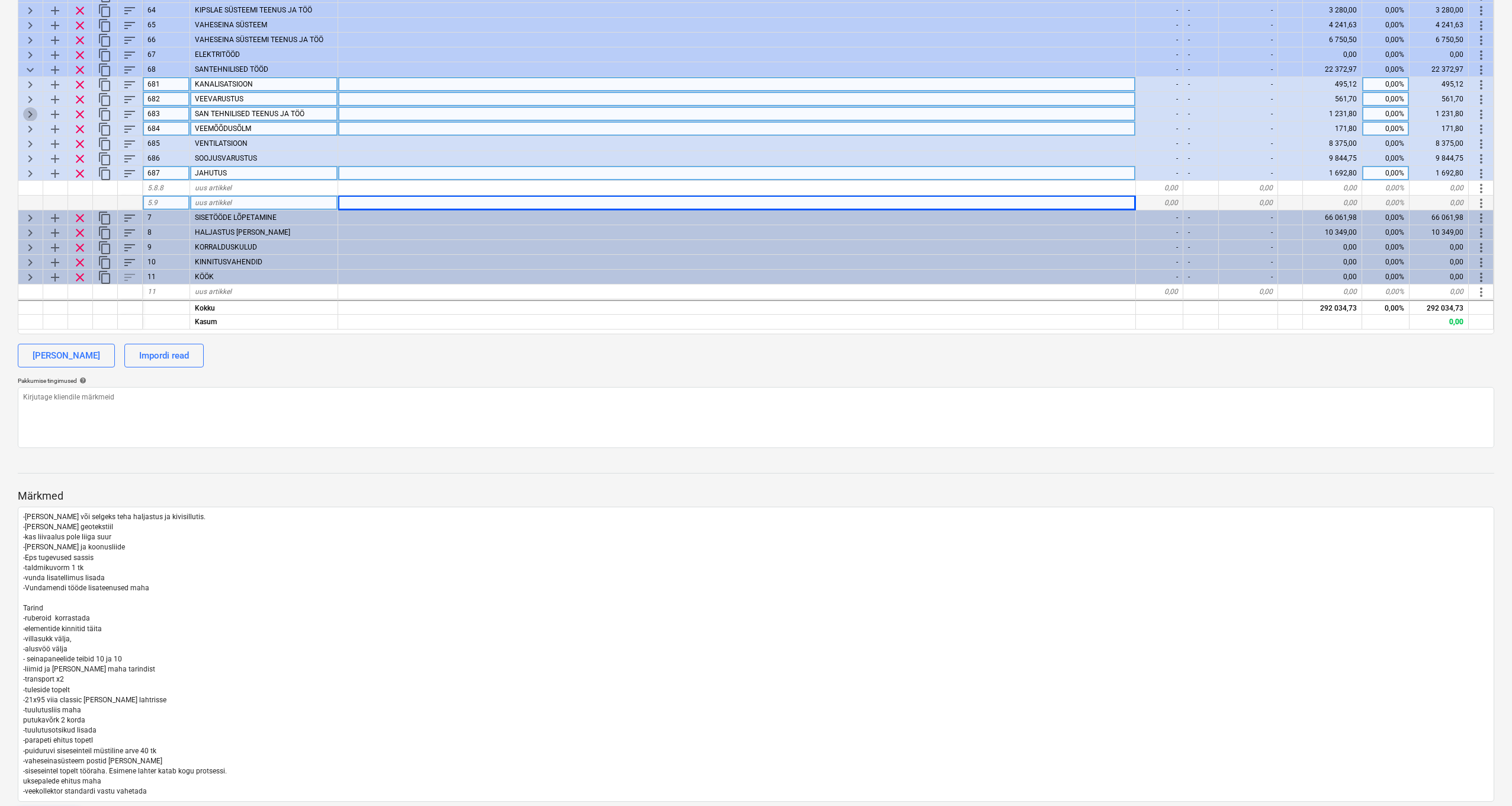
click at [31, 113] on span "keyboard_arrow_right" at bounding box center [30, 114] width 14 height 14
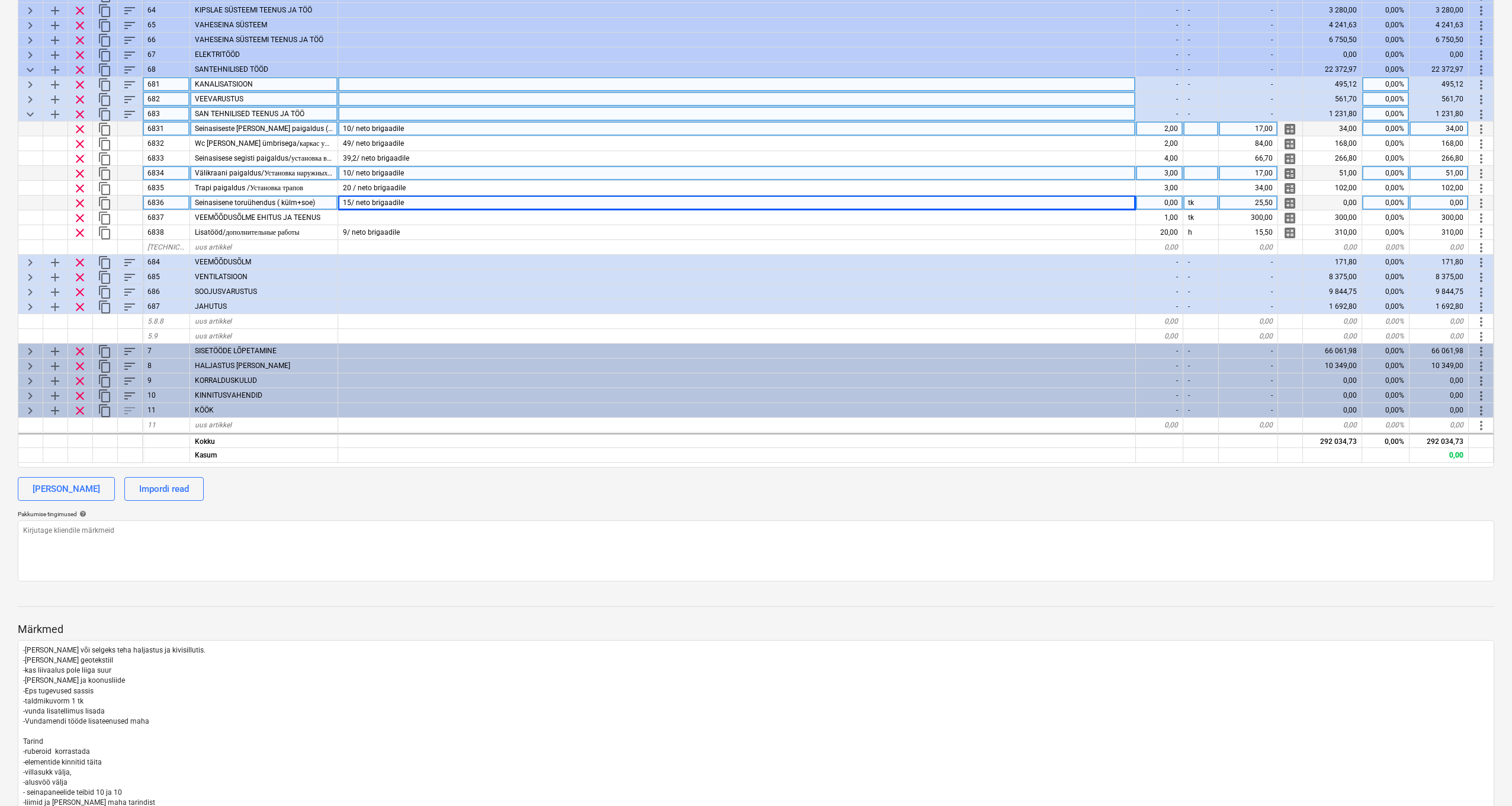
click at [1173, 171] on div "3,00" at bounding box center [1160, 173] width 48 height 15
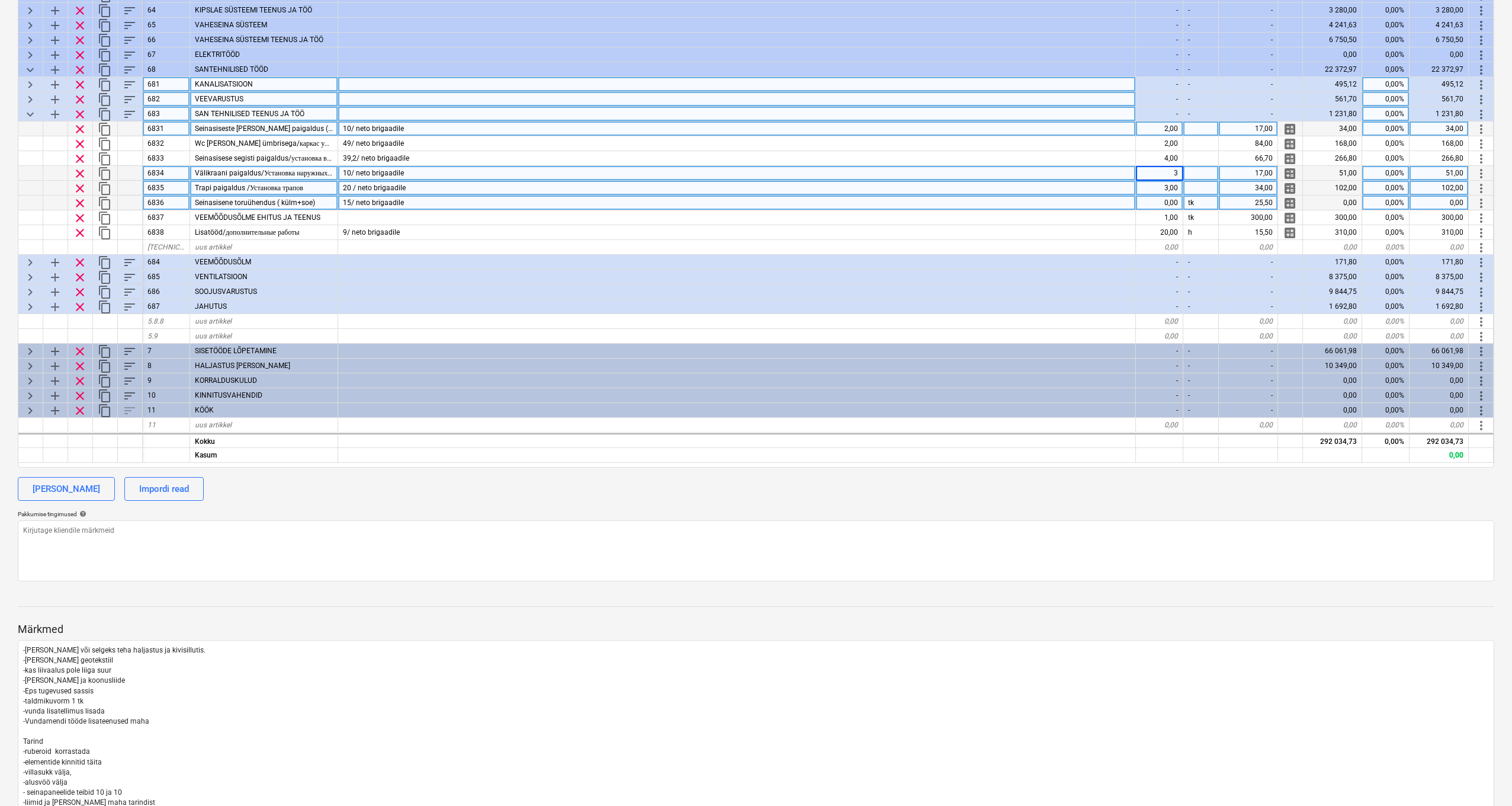
click at [1173, 186] on div "3,00" at bounding box center [1160, 188] width 48 height 15
click at [1170, 200] on div "0,00" at bounding box center [1160, 203] width 48 height 15
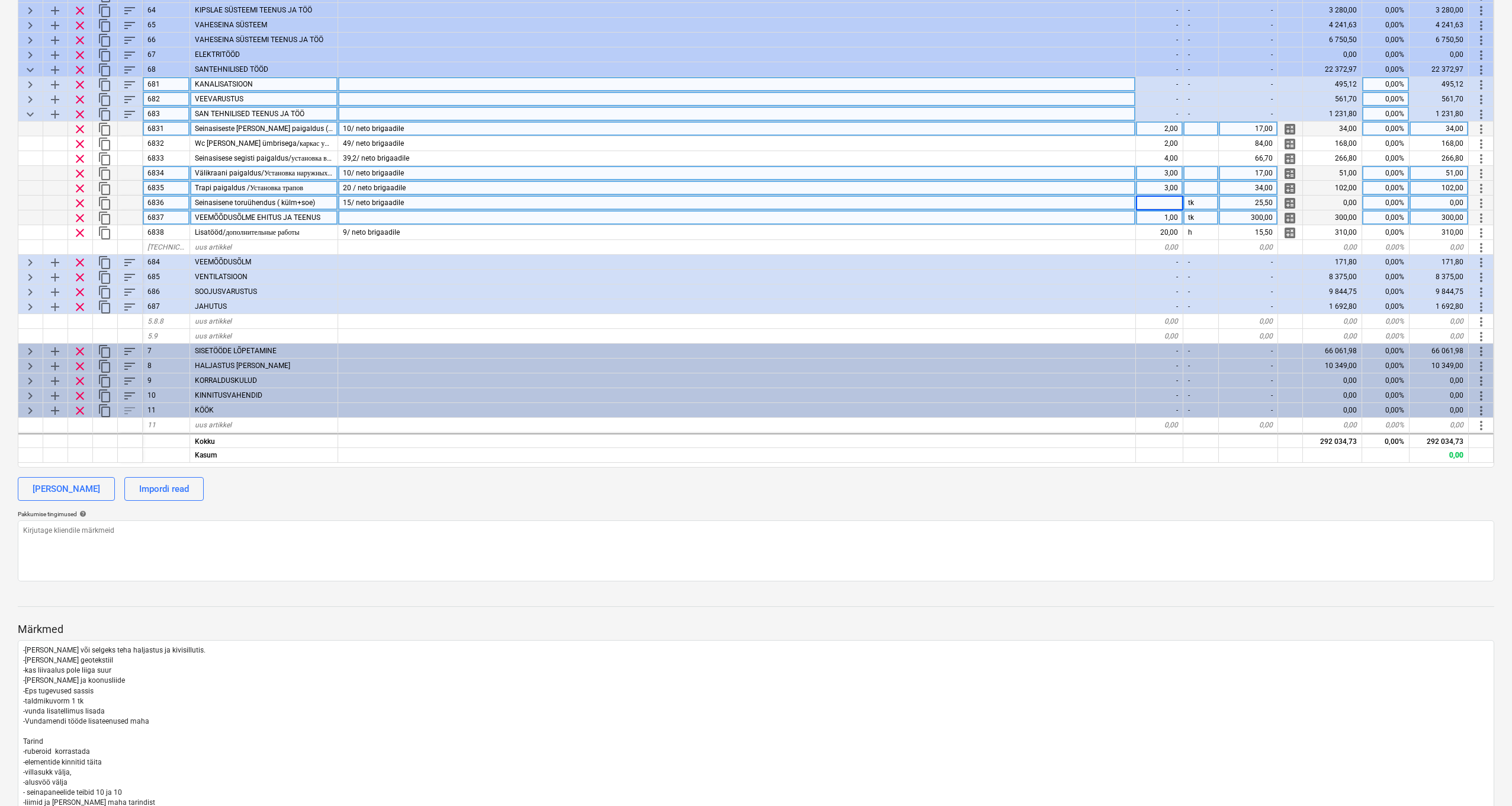
click at [1174, 220] on div "1,00" at bounding box center [1160, 218] width 48 height 15
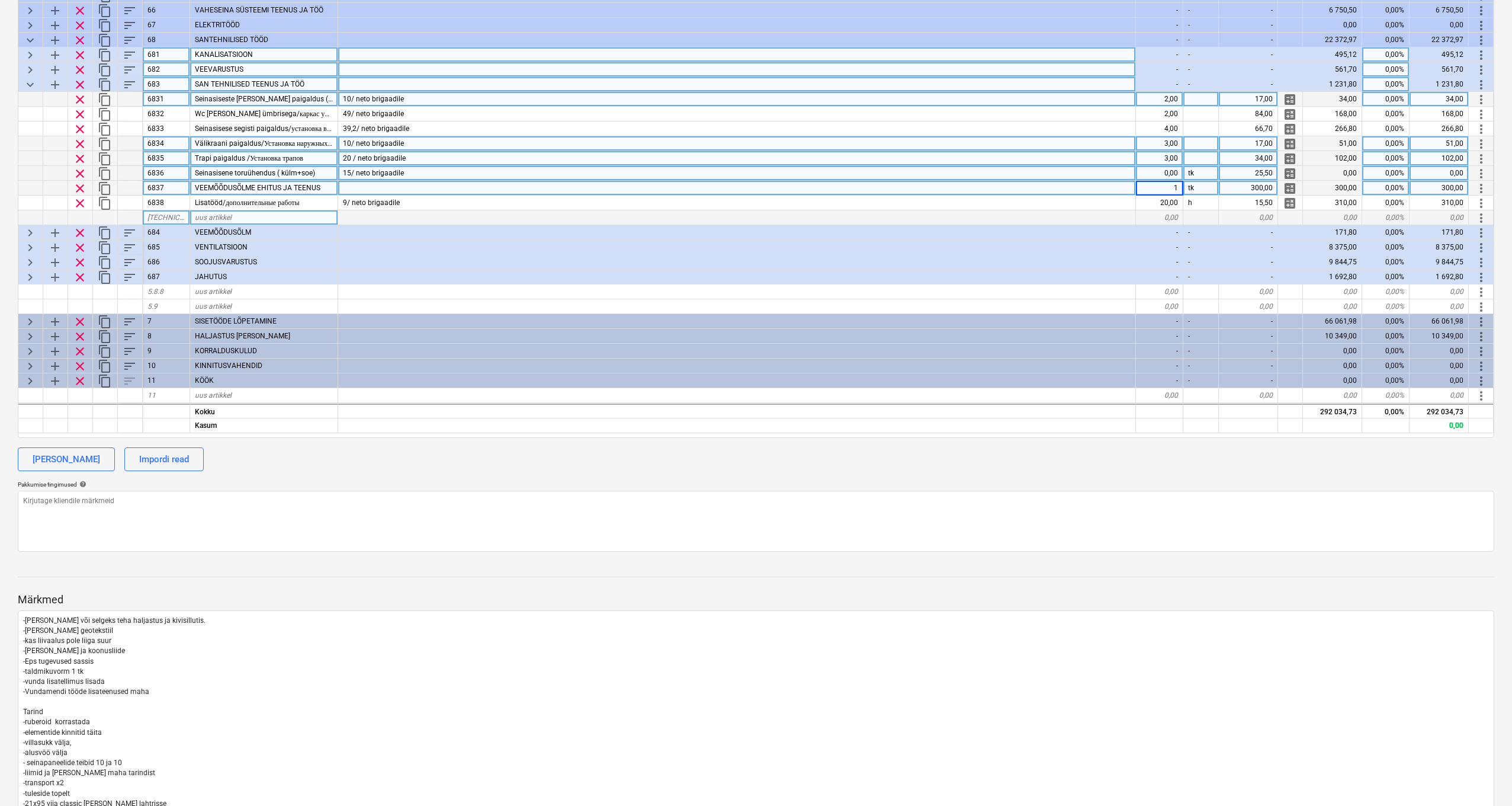
scroll to position [355, 0]
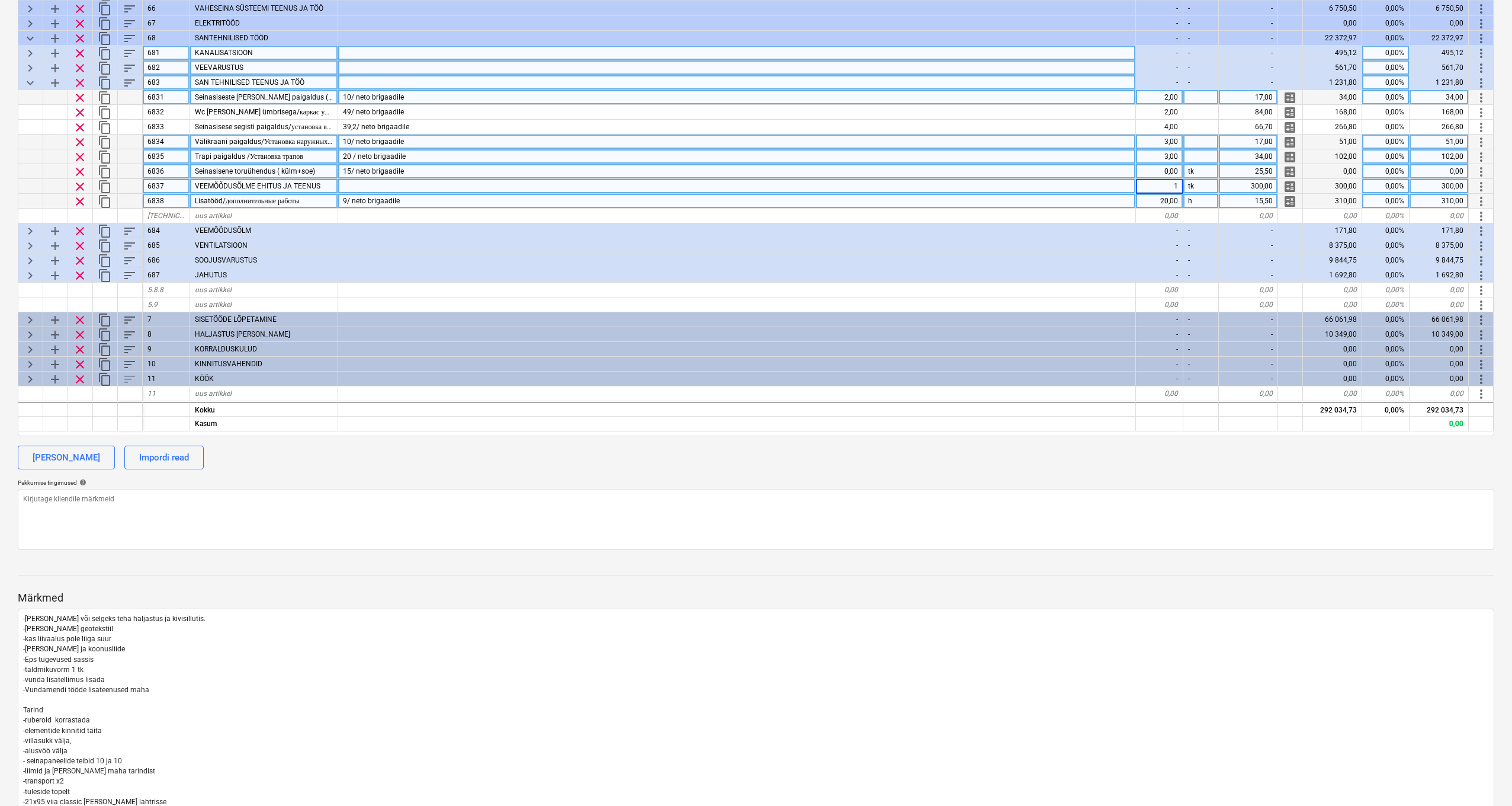
click at [1170, 204] on div "20,00" at bounding box center [1160, 202] width 48 height 15
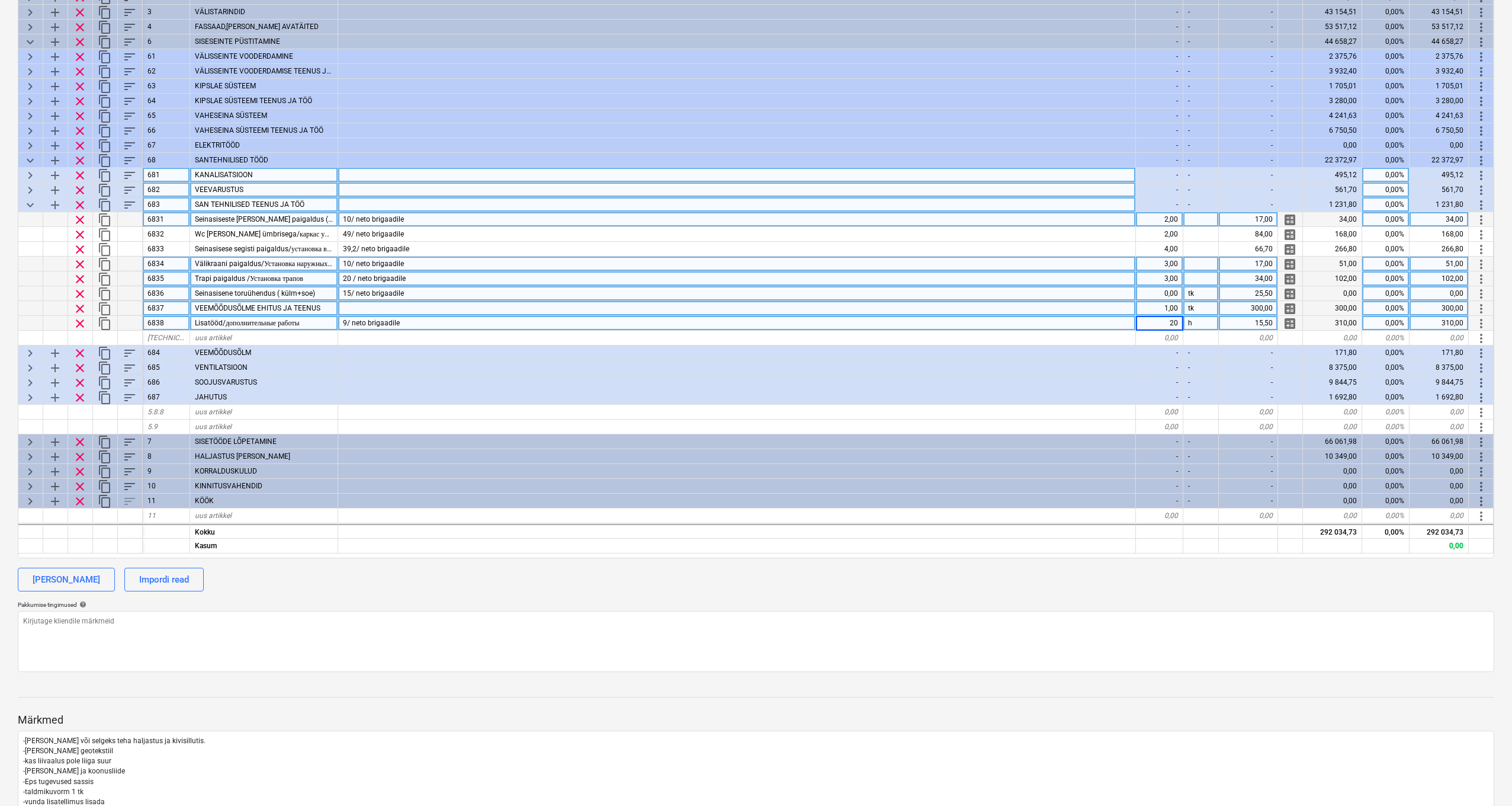
scroll to position [228, 0]
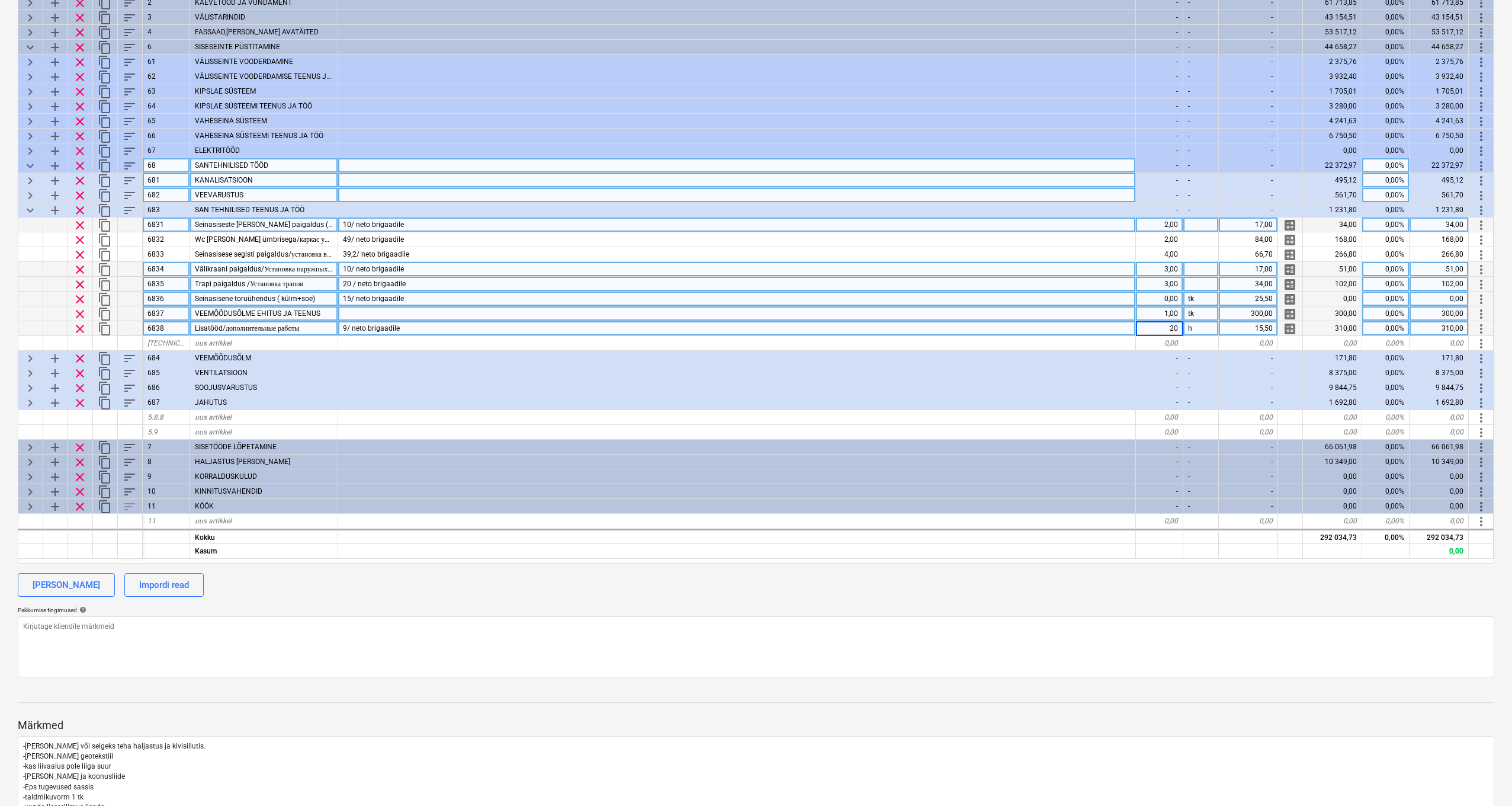
click at [31, 165] on span "keyboard_arrow_down" at bounding box center [30, 166] width 14 height 14
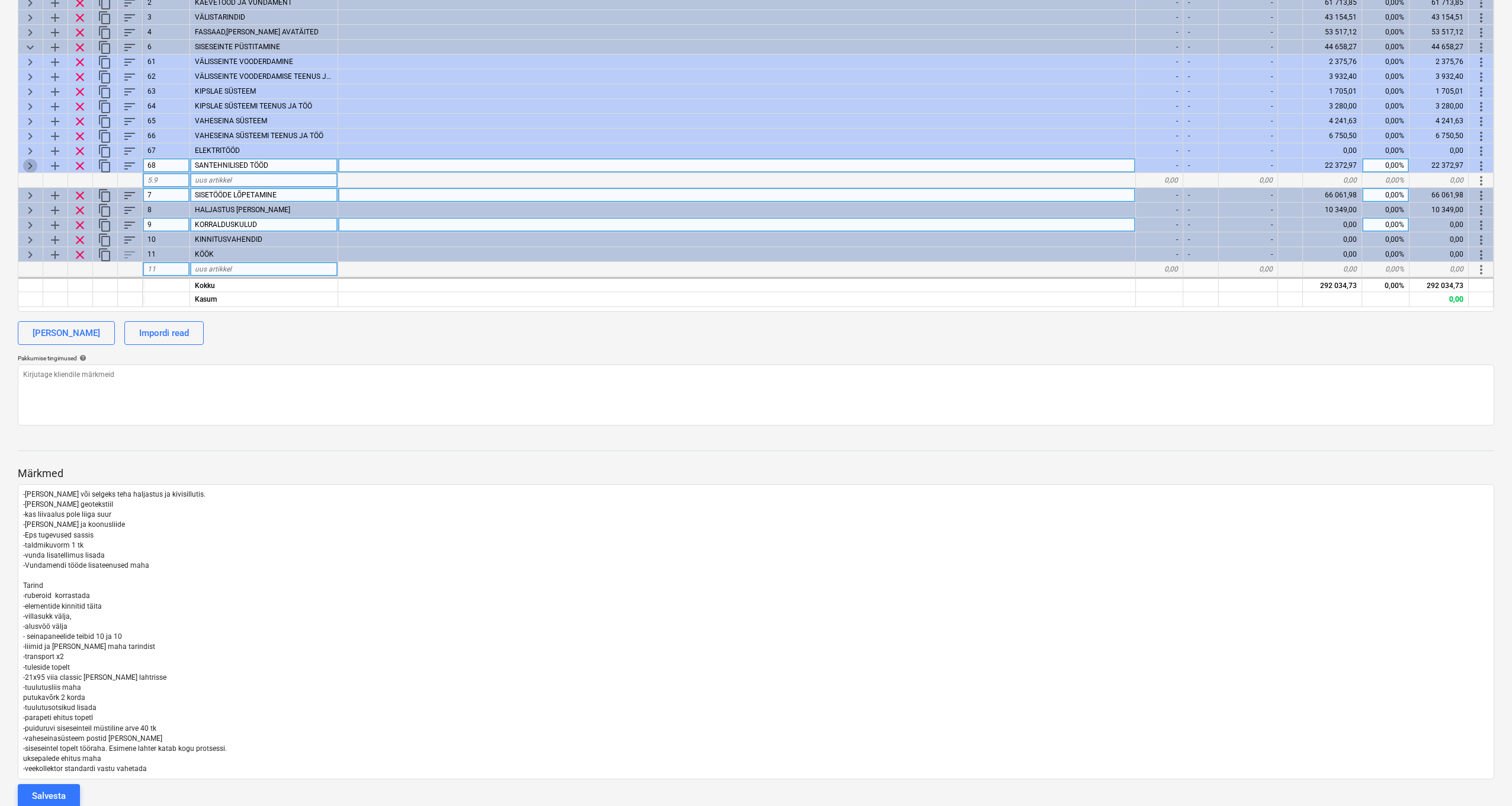
click at [32, 166] on span "keyboard_arrow_right" at bounding box center [30, 166] width 14 height 14
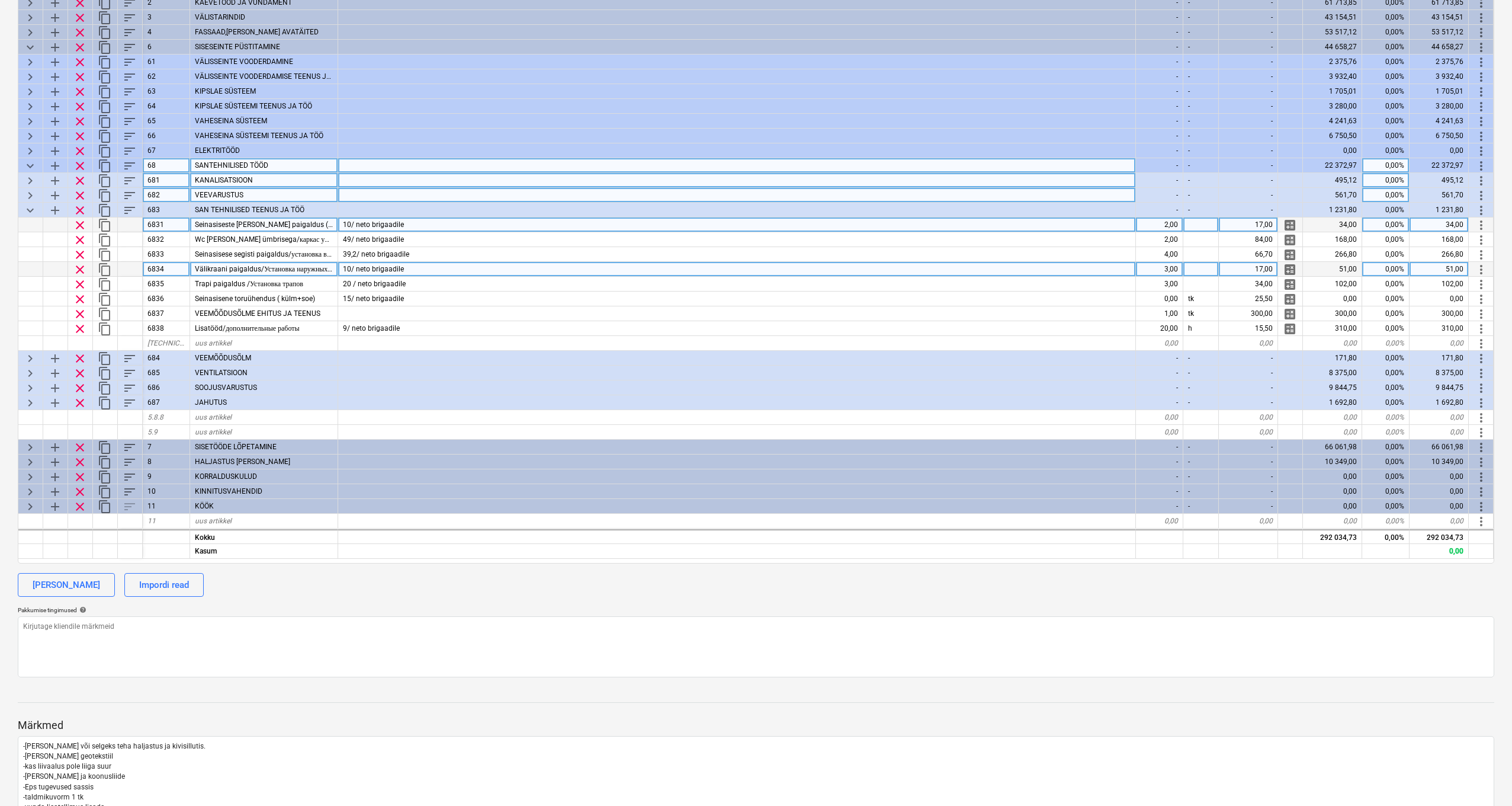
click at [34, 164] on span "keyboard_arrow_down" at bounding box center [30, 166] width 14 height 14
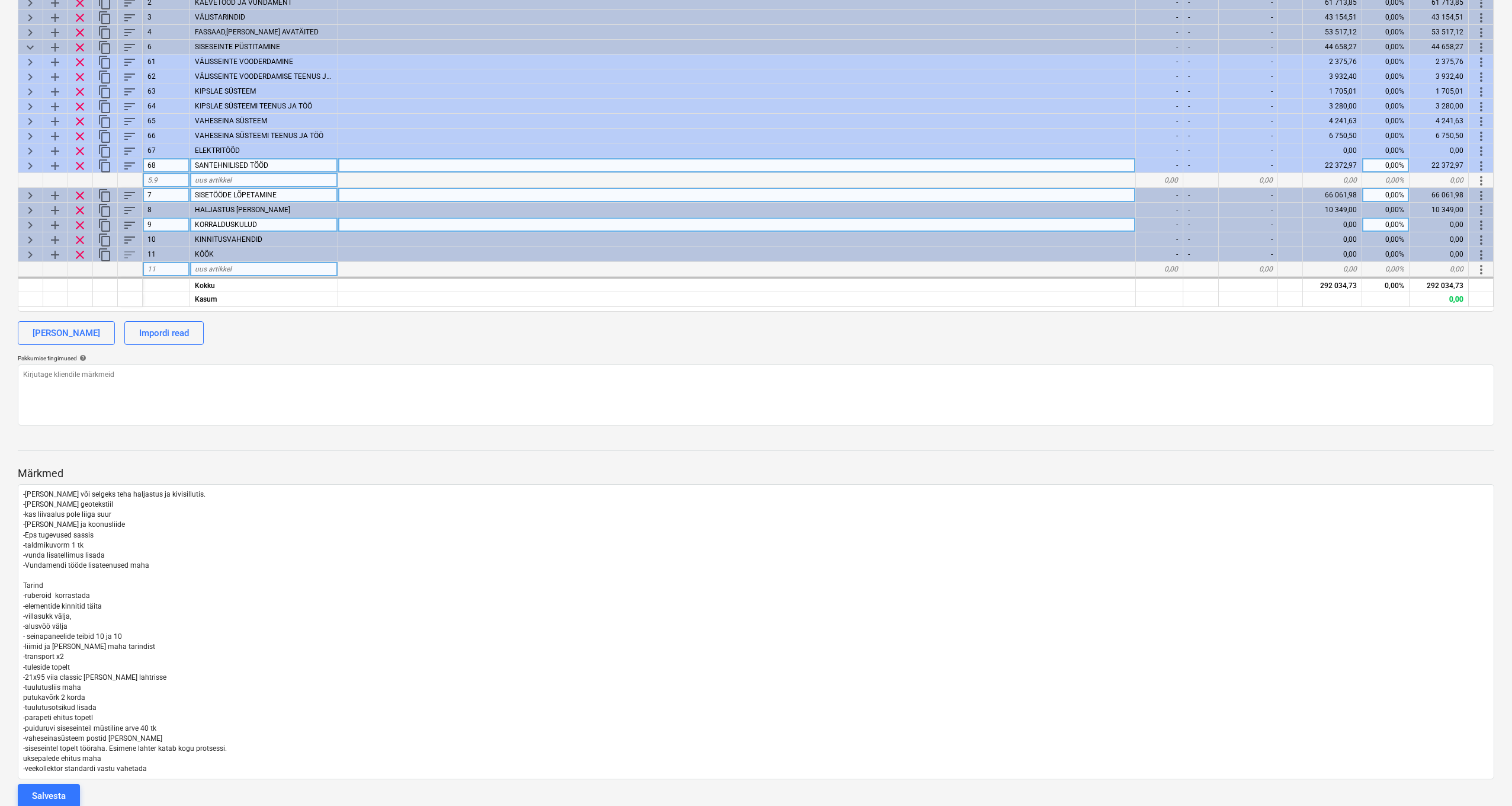
click at [29, 190] on span "keyboard_arrow_right" at bounding box center [30, 196] width 14 height 14
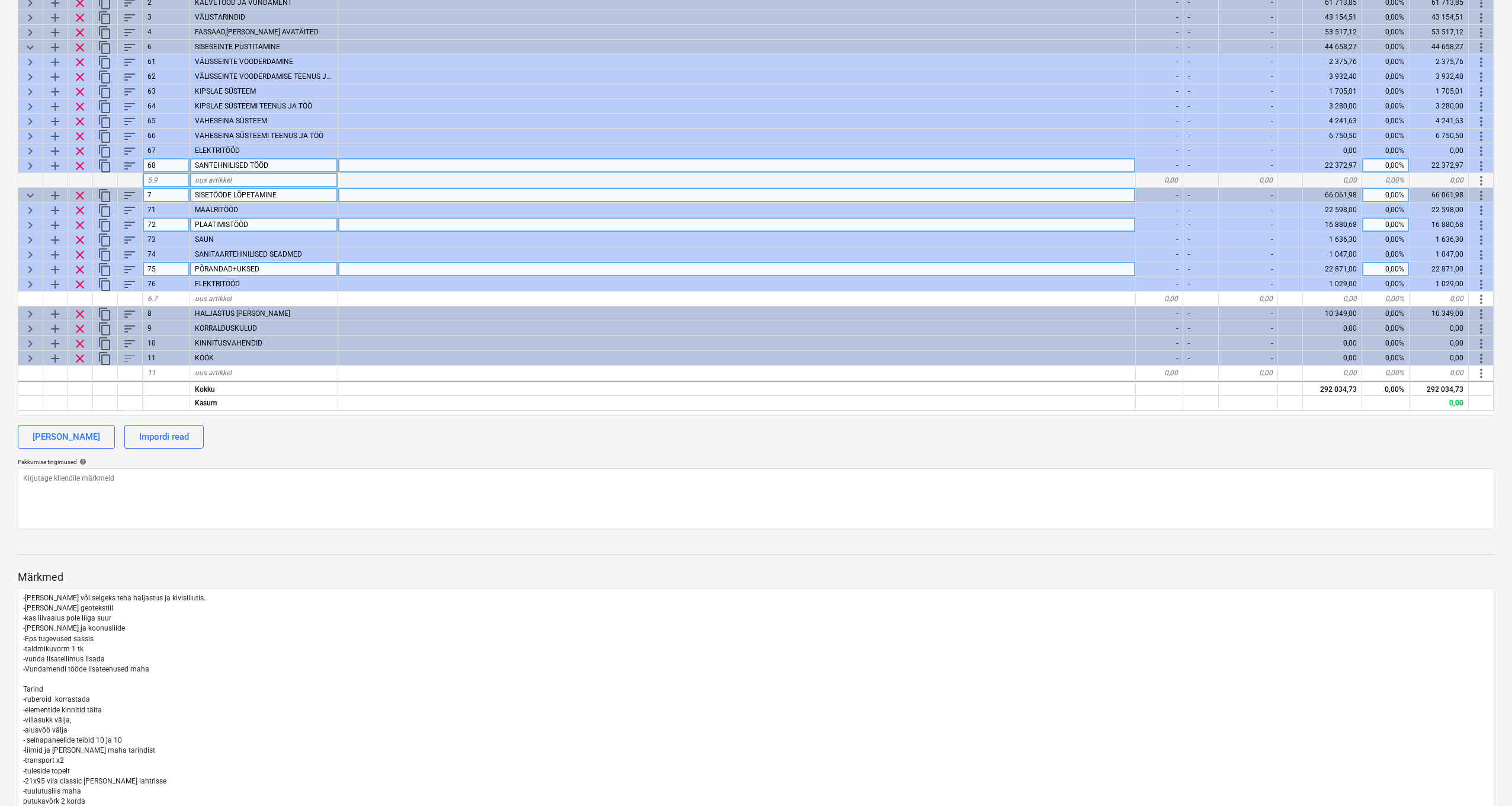
click at [31, 205] on span "keyboard_arrow_right" at bounding box center [30, 210] width 14 height 14
type textarea "x"
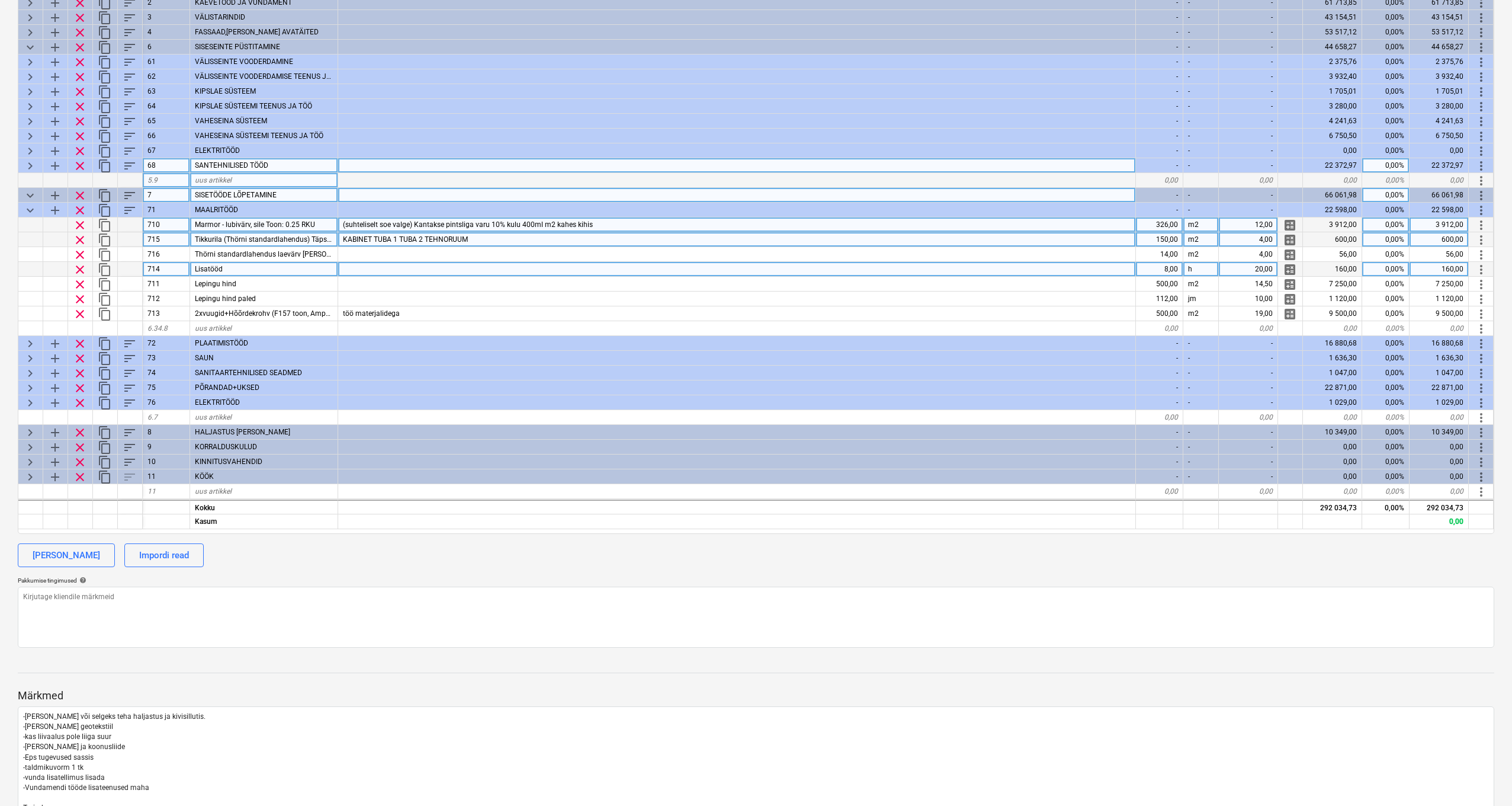
click at [521, 240] on div "KABINET TUBA 1 TUBA 2 TEHNORUUM" at bounding box center [737, 240] width 798 height 15
click at [520, 240] on input "KABINET TUBA 1 TUBA 2 TEHNORUUM" at bounding box center [736, 239] width 797 height 14
click at [625, 219] on div "(suhteliselt soe valge) Kantakse pintsliga varu 10% kulu 400ml m2 kahes kihis" at bounding box center [737, 225] width 798 height 15
click at [624, 220] on input "(suhteliselt soe valge) Kantakse pintsliga varu 10% kulu 400ml m2 kahes kihis" at bounding box center [736, 224] width 797 height 14
click at [643, 226] on input "(suhteliselt soe valge) Kantakse pintsliga varu 10% kulu 400ml m2 kahes kihis" at bounding box center [736, 224] width 797 height 14
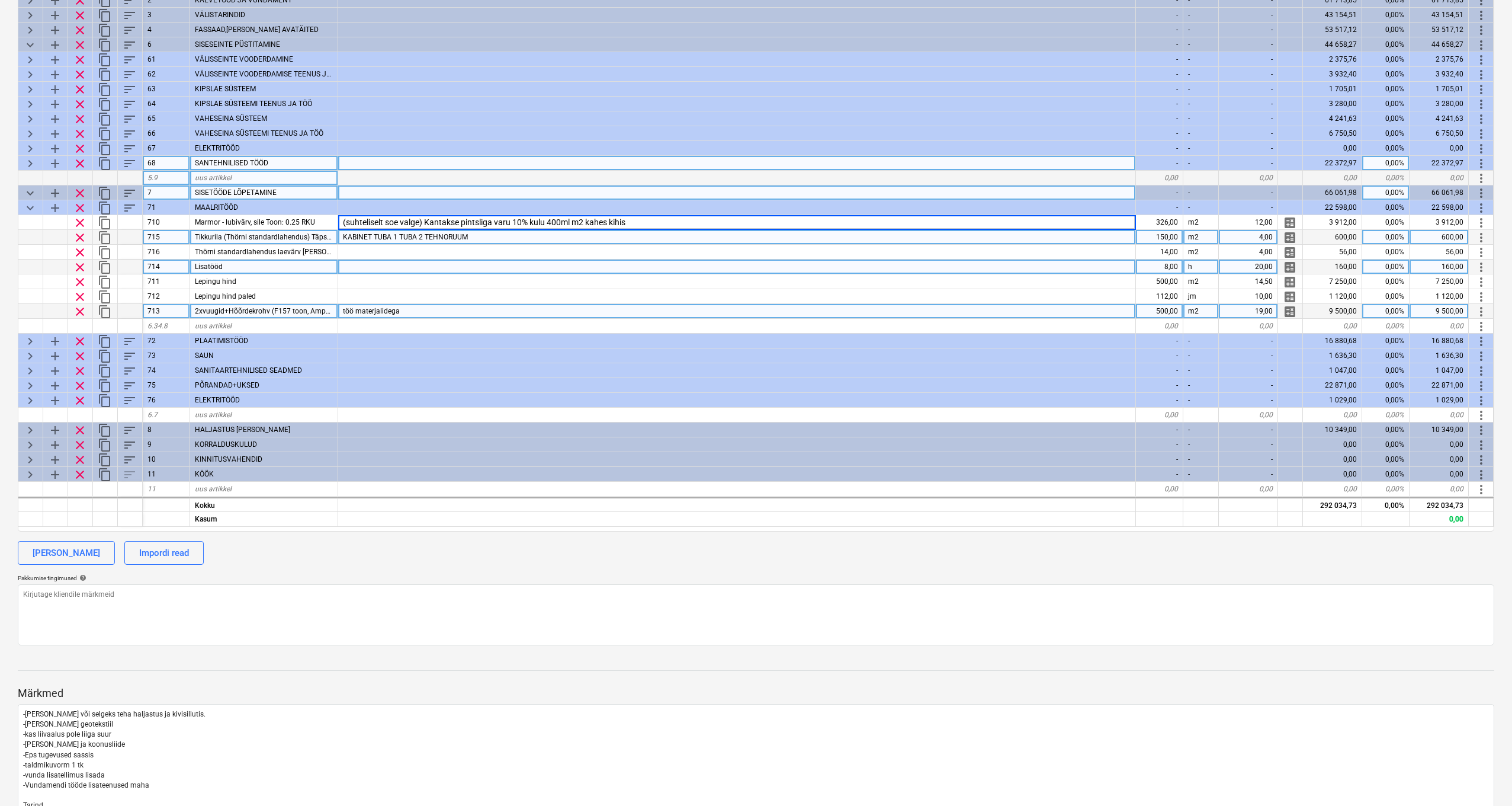
scroll to position [230, 0]
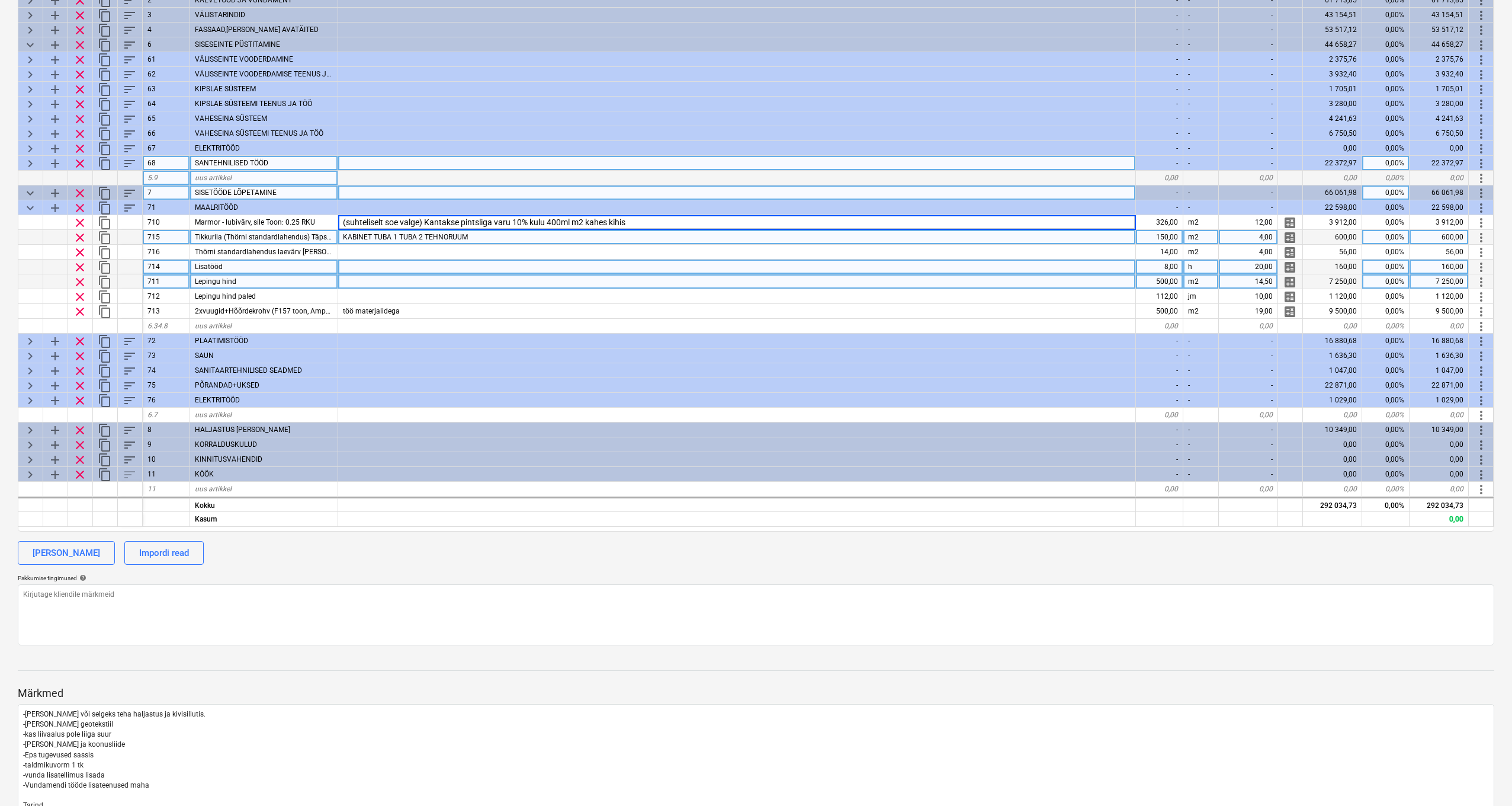
click at [1161, 282] on div "500,00" at bounding box center [1160, 282] width 48 height 15
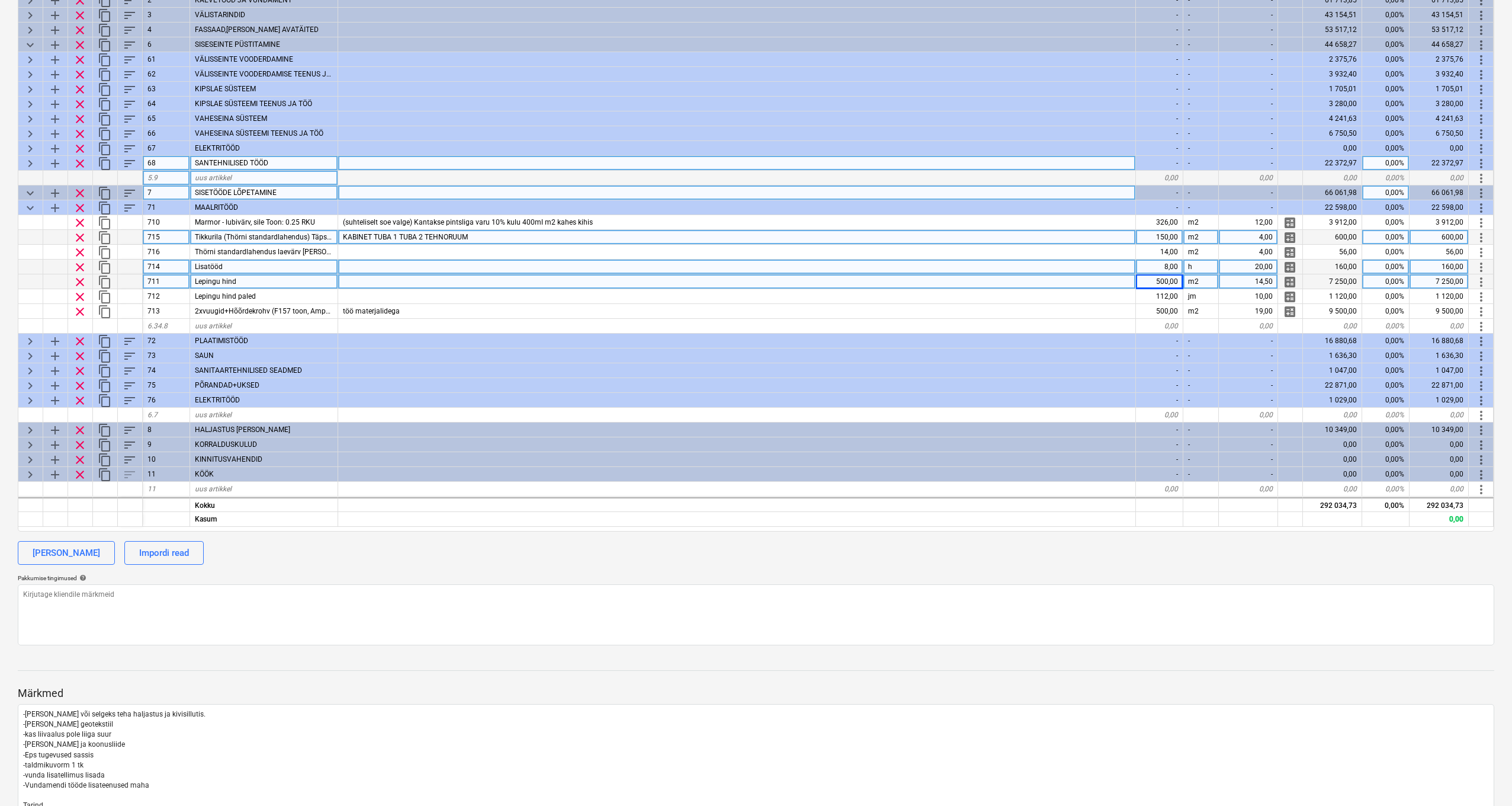
click at [1170, 237] on div "150,00" at bounding box center [1160, 237] width 48 height 15
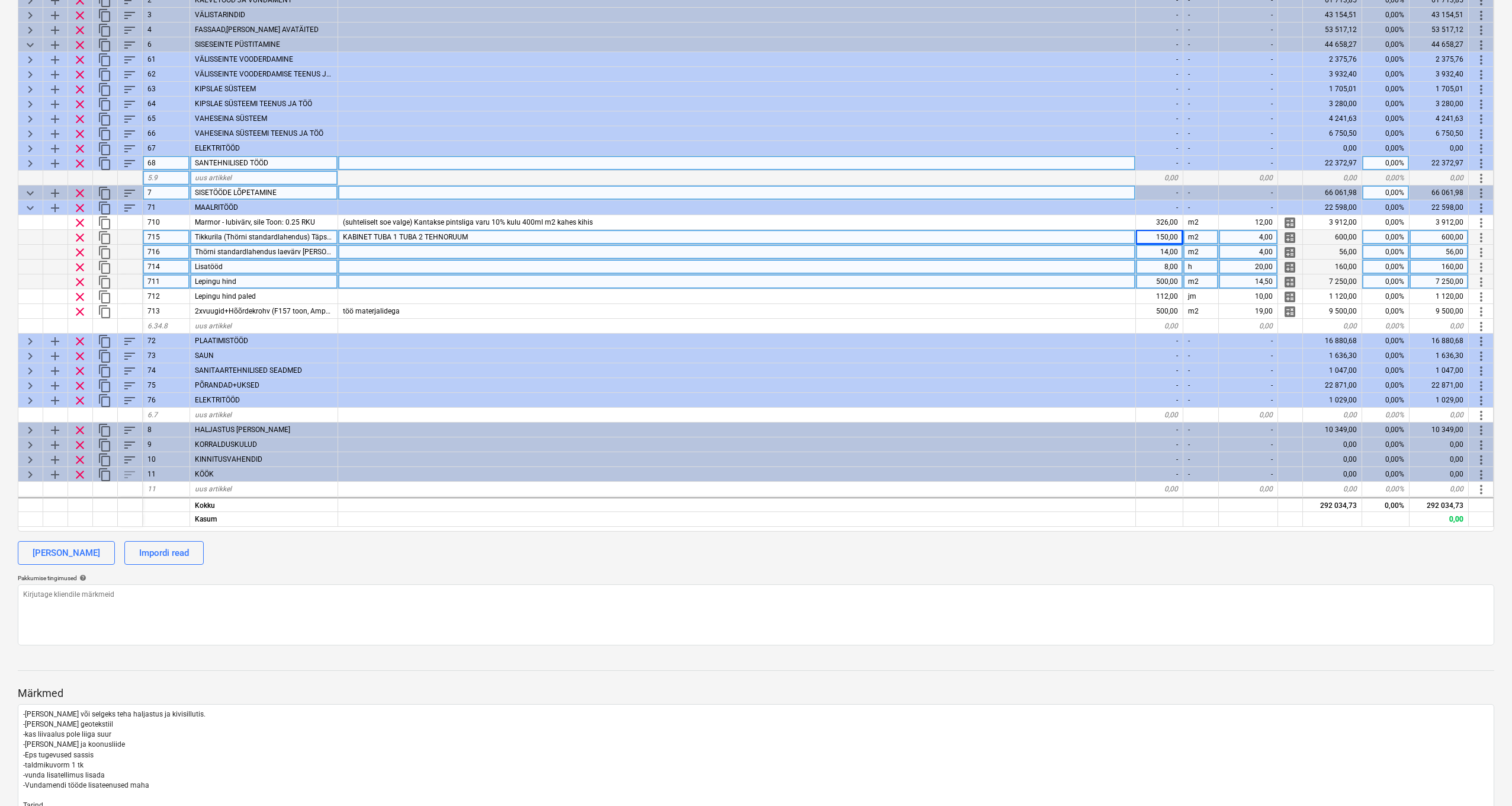
click at [1169, 253] on div "14,00" at bounding box center [1160, 252] width 48 height 15
click at [1176, 237] on div "150,00" at bounding box center [1160, 237] width 48 height 15
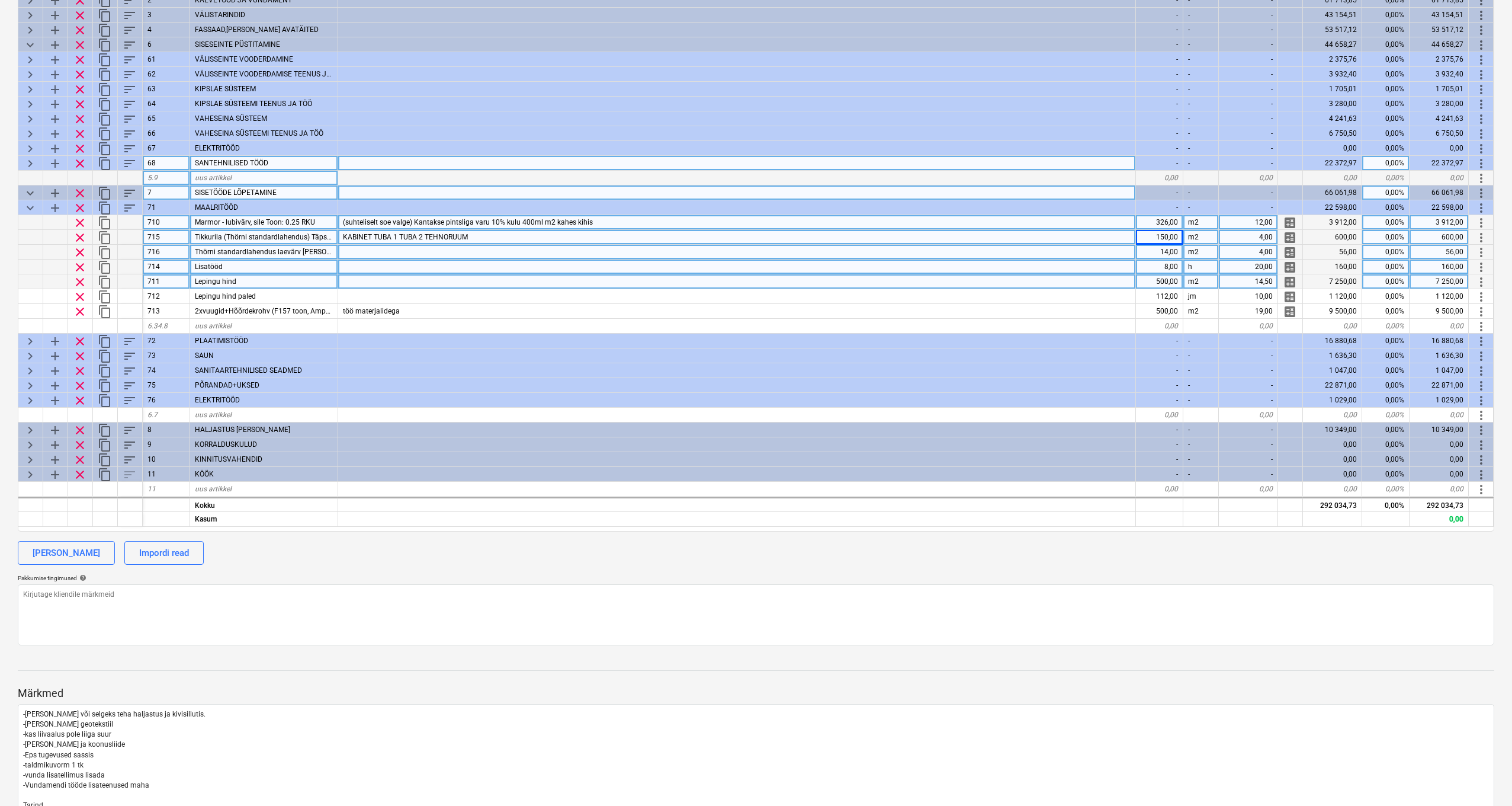
click at [1169, 222] on div "326,00" at bounding box center [1160, 222] width 48 height 15
click at [1174, 236] on div "150,00" at bounding box center [1160, 237] width 48 height 15
click at [315, 234] on span "Tikkurila (Thörni standardlahendus) Täpsustamisel seinavärv matt f485 damask? F…" at bounding box center [346, 237] width 304 height 8
click at [321, 234] on input "Tikkurila (Thörni standardlahendus) Täpsustamisel seinavärv matt f485 damask? F…" at bounding box center [264, 237] width 148 height 14
click at [1169, 233] on div "150,00" at bounding box center [1160, 237] width 48 height 15
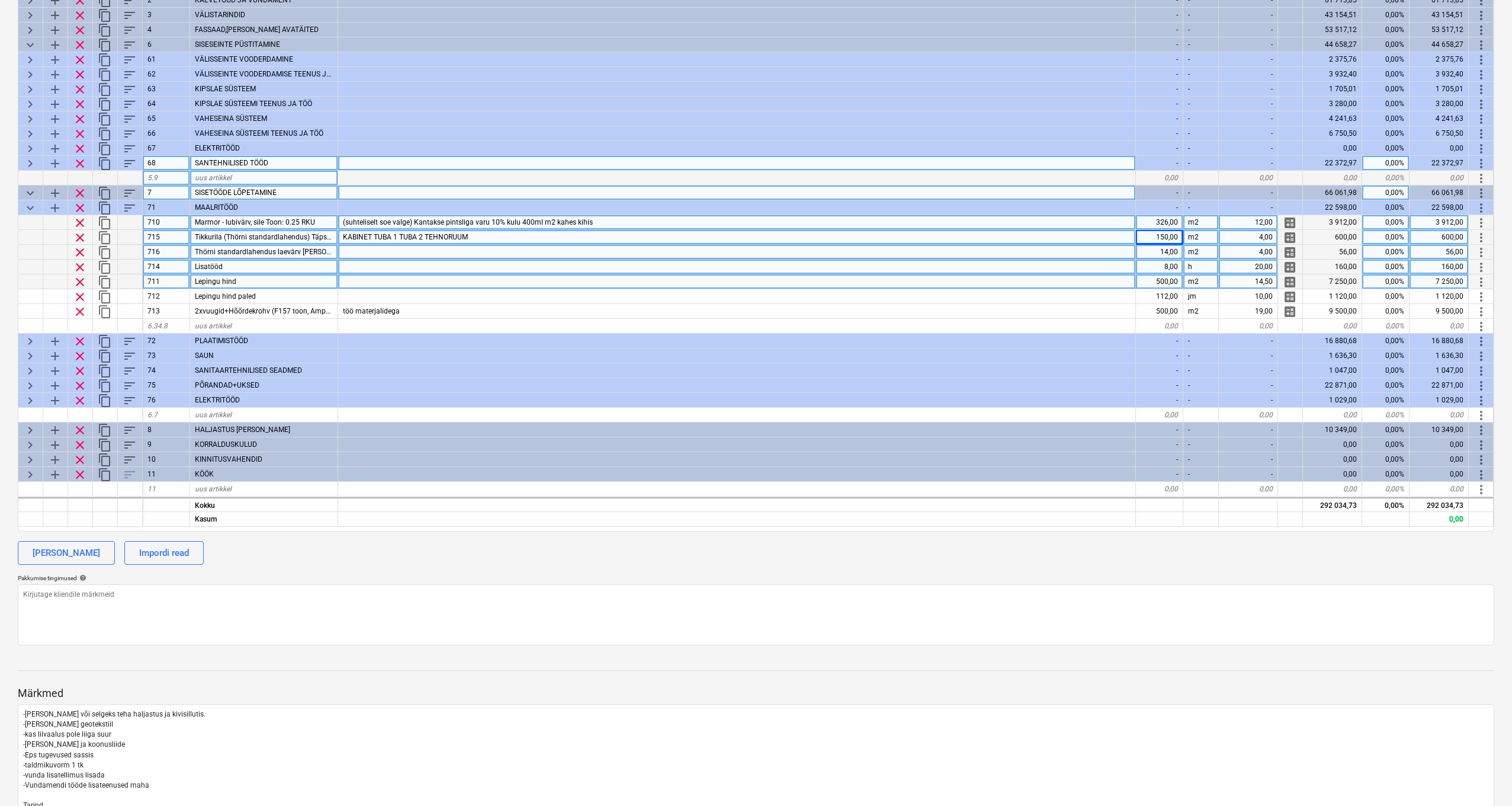
click at [1179, 254] on div "14,00" at bounding box center [1160, 252] width 48 height 15
click at [1264, 281] on div "14,50" at bounding box center [1248, 282] width 59 height 15
click at [254, 281] on div "Lepingu hind" at bounding box center [264, 282] width 148 height 15
click at [254, 281] on input "Lepingu hind" at bounding box center [264, 281] width 148 height 14
type input "Lepingu hind kuni kruntvärvini"
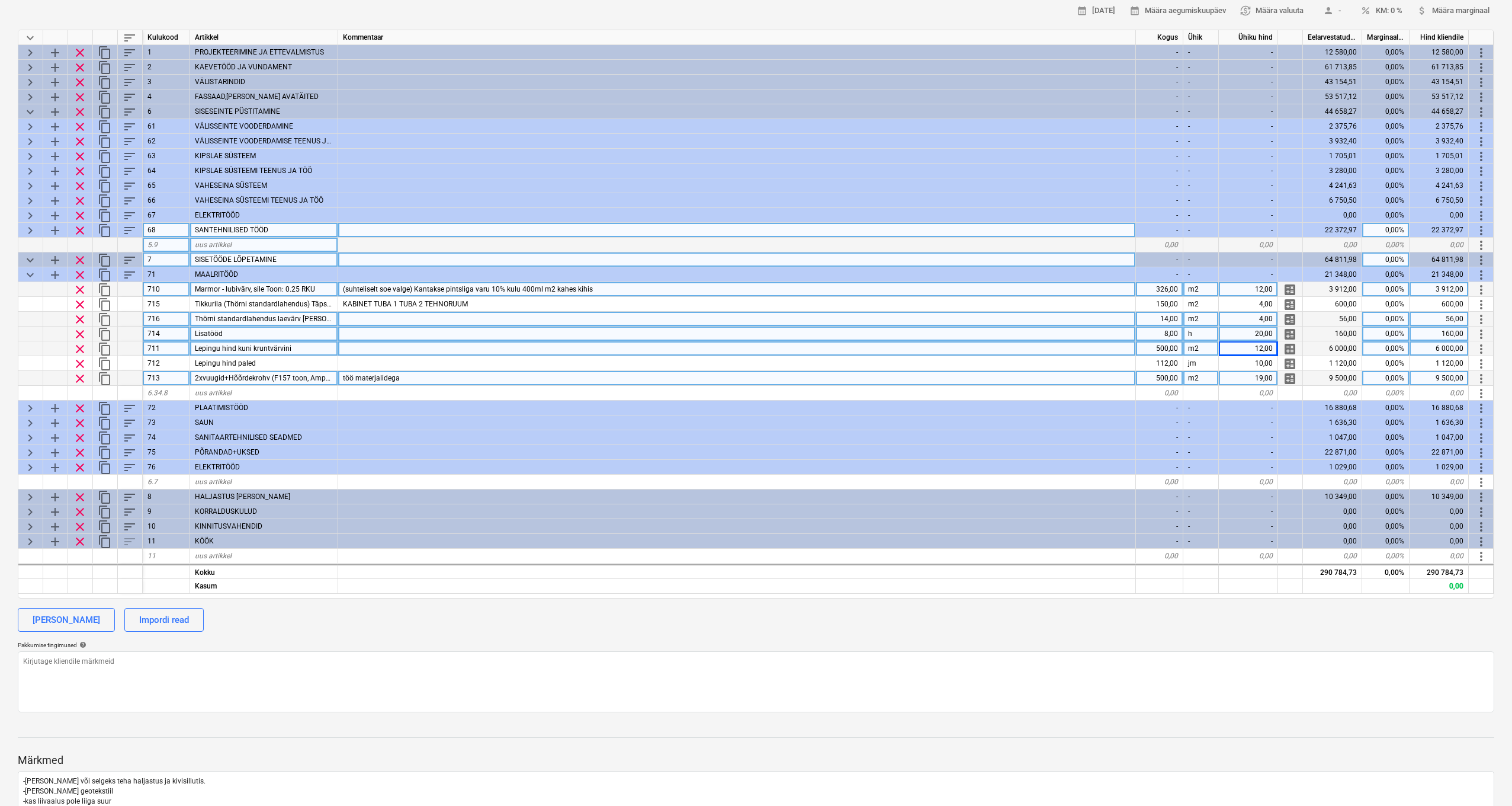
scroll to position [163, 0]
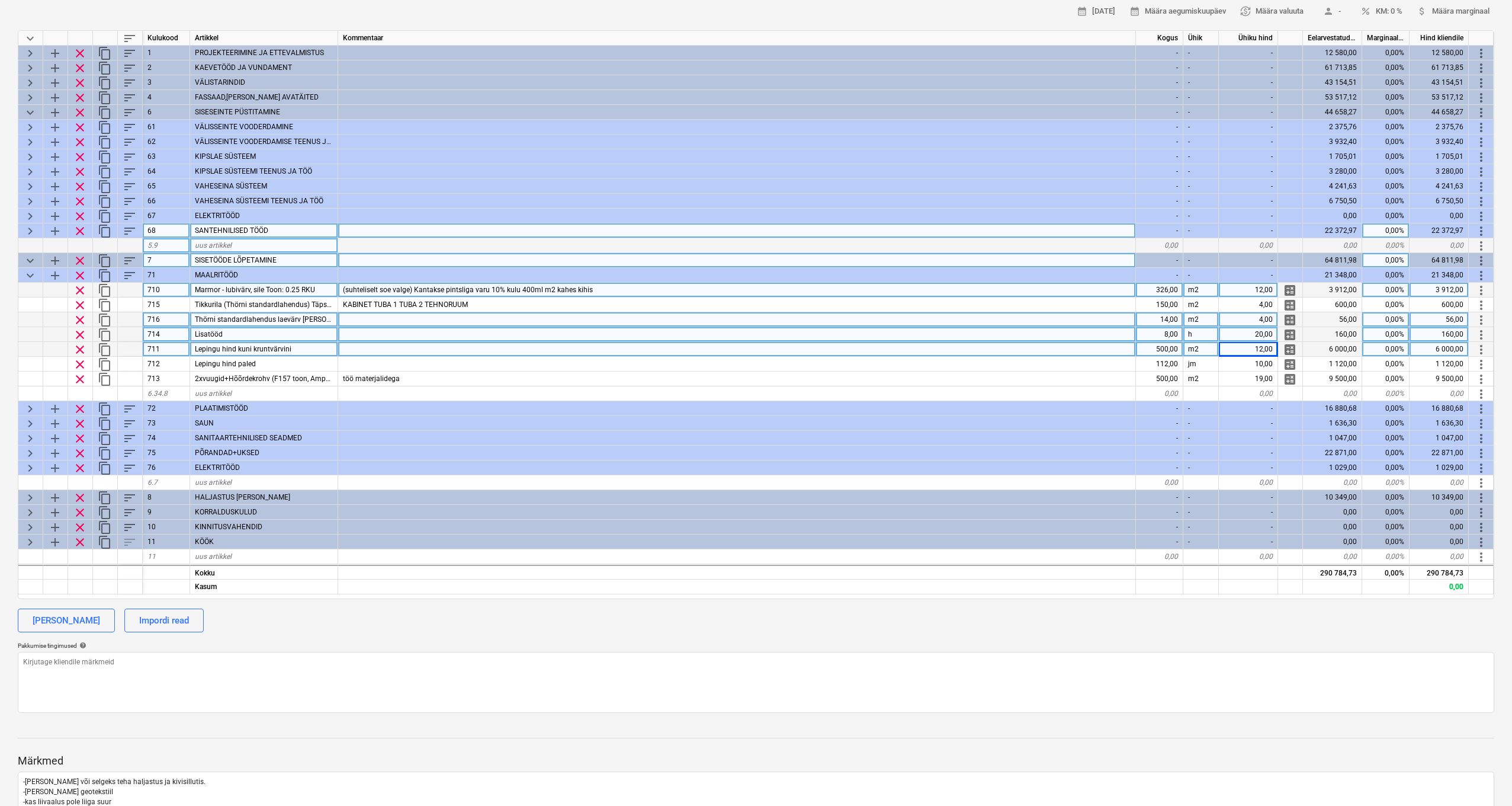
click at [1256, 288] on div "12,00" at bounding box center [1248, 290] width 59 height 15
click at [1270, 351] on div "12,00" at bounding box center [1248, 349] width 59 height 15
click at [1174, 289] on div "326,00" at bounding box center [1160, 290] width 48 height 15
click at [1276, 287] on div "12,00" at bounding box center [1248, 290] width 59 height 15
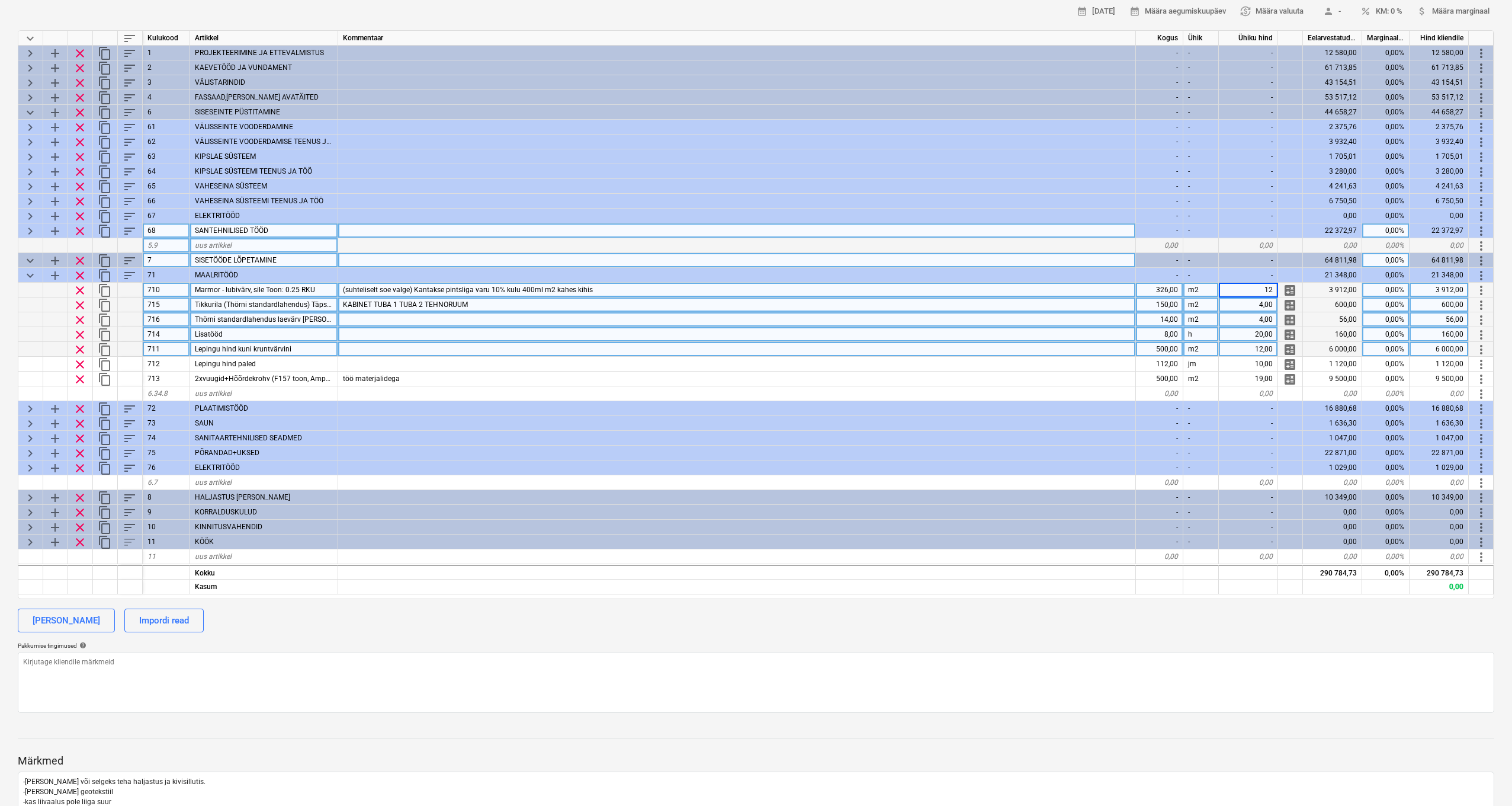
click at [1270, 304] on div "4,00" at bounding box center [1248, 305] width 59 height 15
click at [1267, 317] on div "4,00" at bounding box center [1248, 320] width 59 height 15
click at [1265, 330] on div "20,00" at bounding box center [1248, 334] width 59 height 15
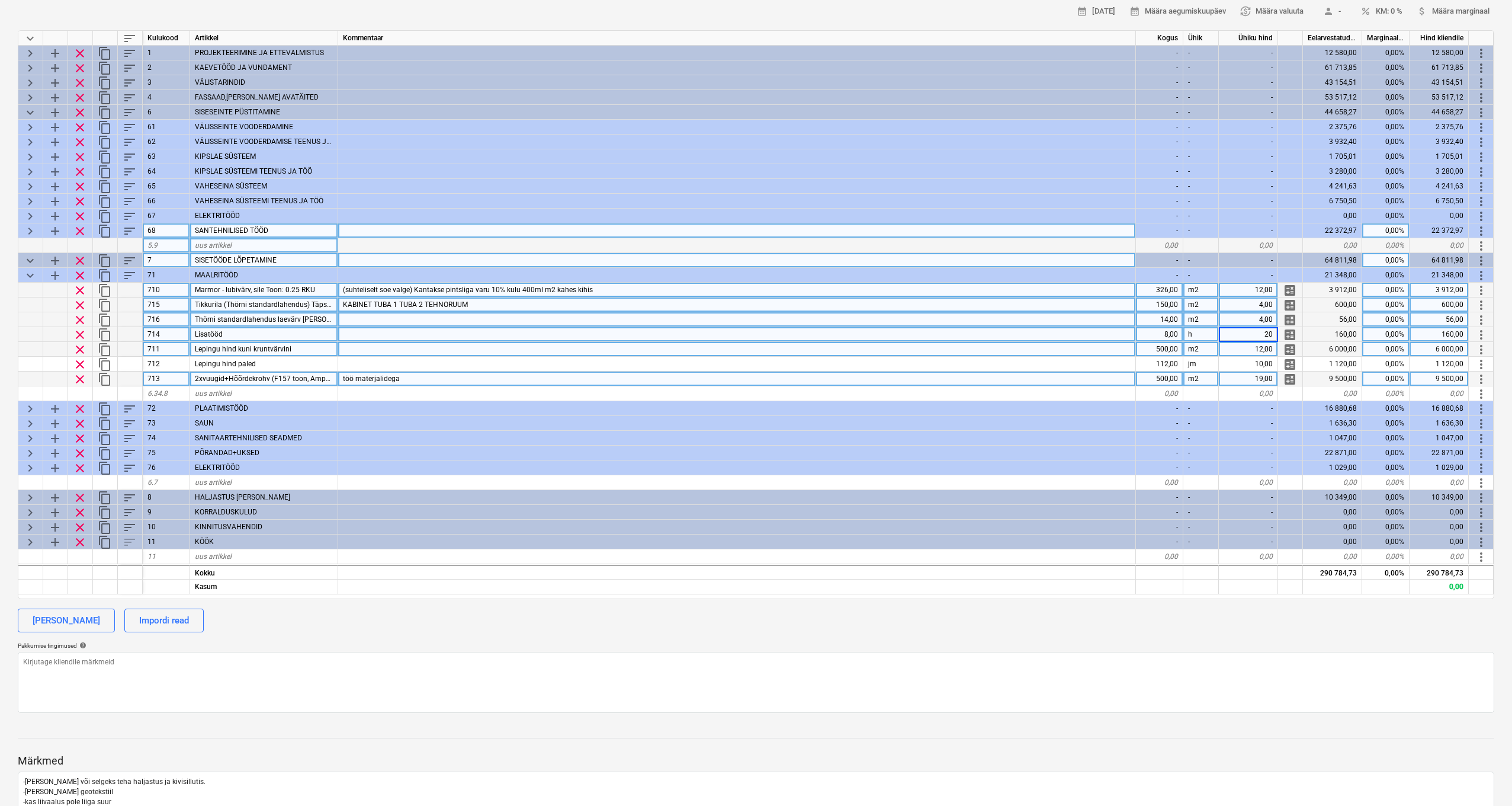
click at [270, 375] on span "2xvuugid+Hõõrdekrohv (F157 toon, Amphisilan K15 teraga)" at bounding box center [290, 378] width 192 height 8
click at [292, 379] on input "2xvuugid+Hõõrdekrohv (F157 toon, Amphisilan K15 teraga)" at bounding box center [264, 378] width 148 height 14
click at [78, 379] on span "clear" at bounding box center [80, 379] width 14 height 14
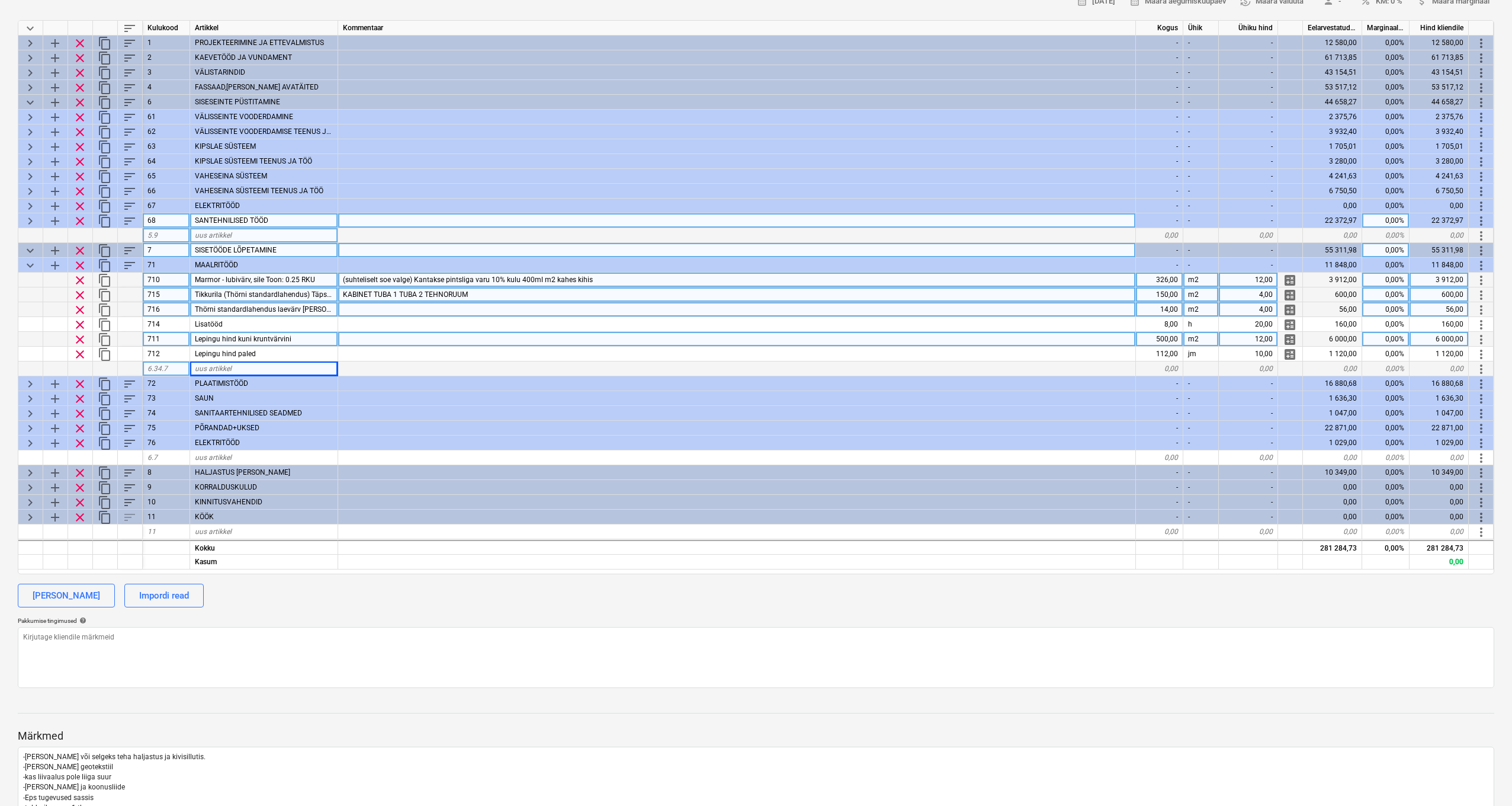
scroll to position [172, 0]
click at [32, 263] on span "keyboard_arrow_down" at bounding box center [30, 266] width 14 height 14
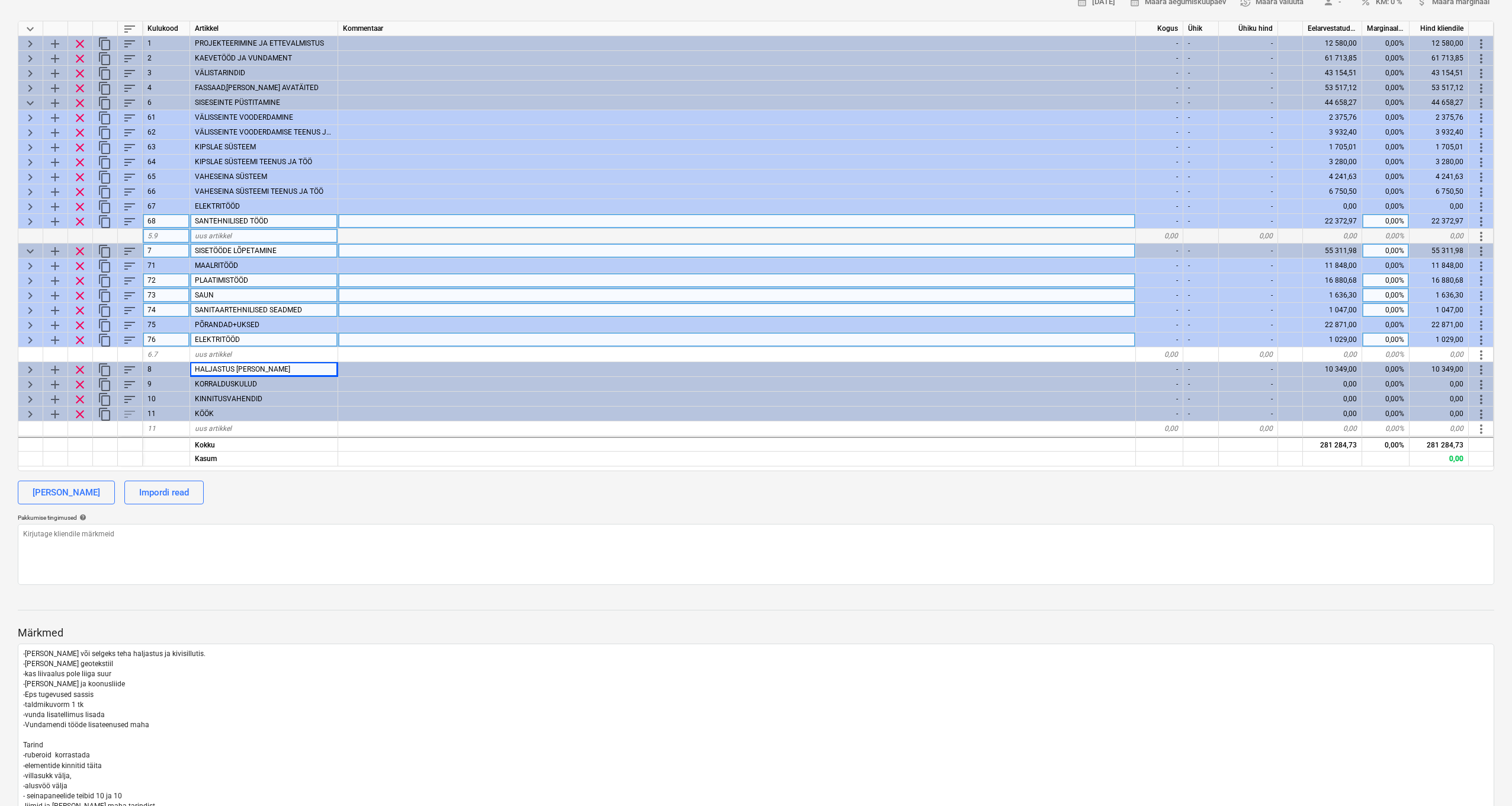
click at [31, 277] on span "keyboard_arrow_right" at bounding box center [30, 281] width 14 height 14
type textarea "x"
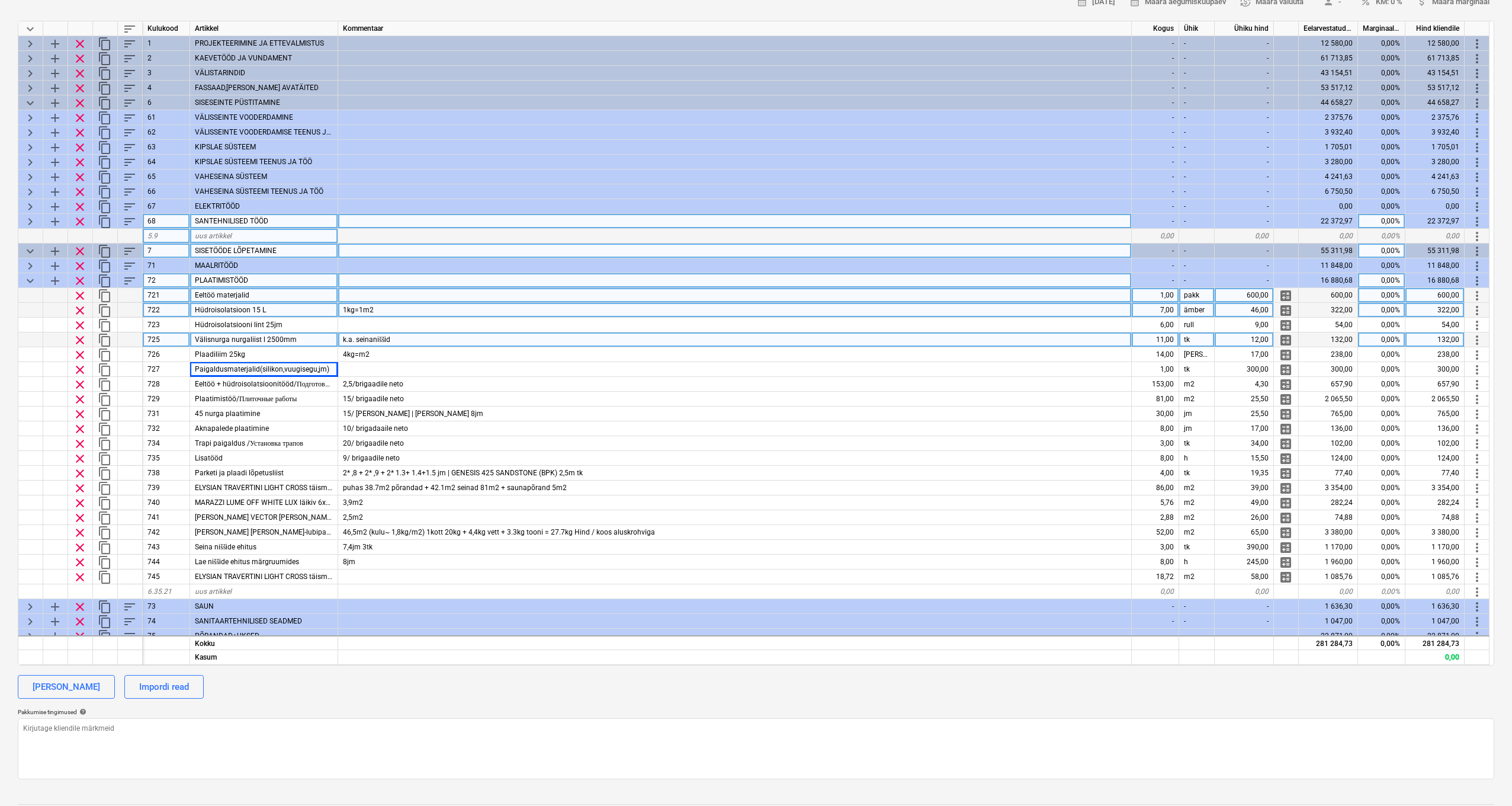
click at [1164, 296] on div "1,00" at bounding box center [1156, 296] width 48 height 15
type input "0,5"
type textarea "x"
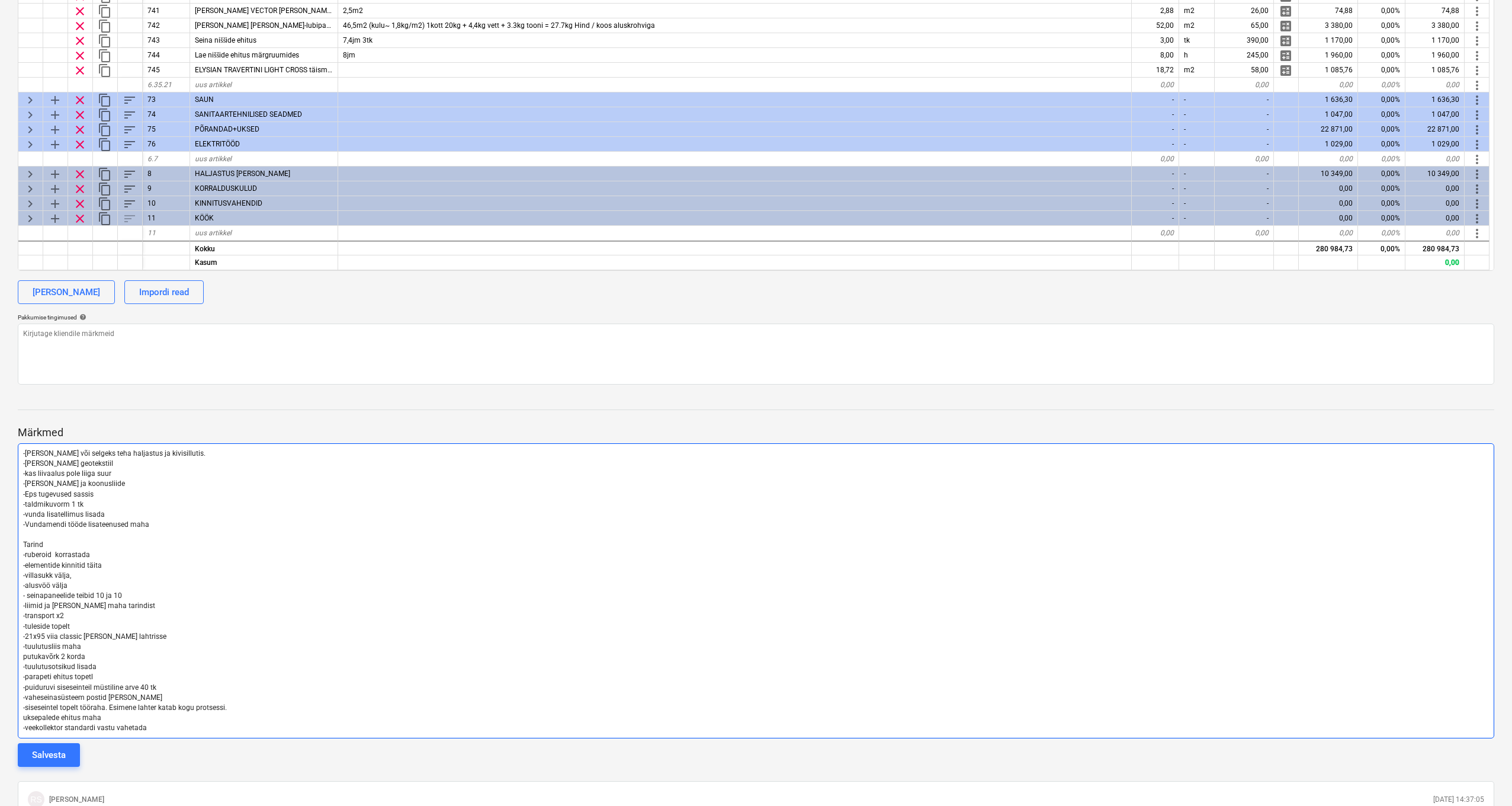
scroll to position [580, 0]
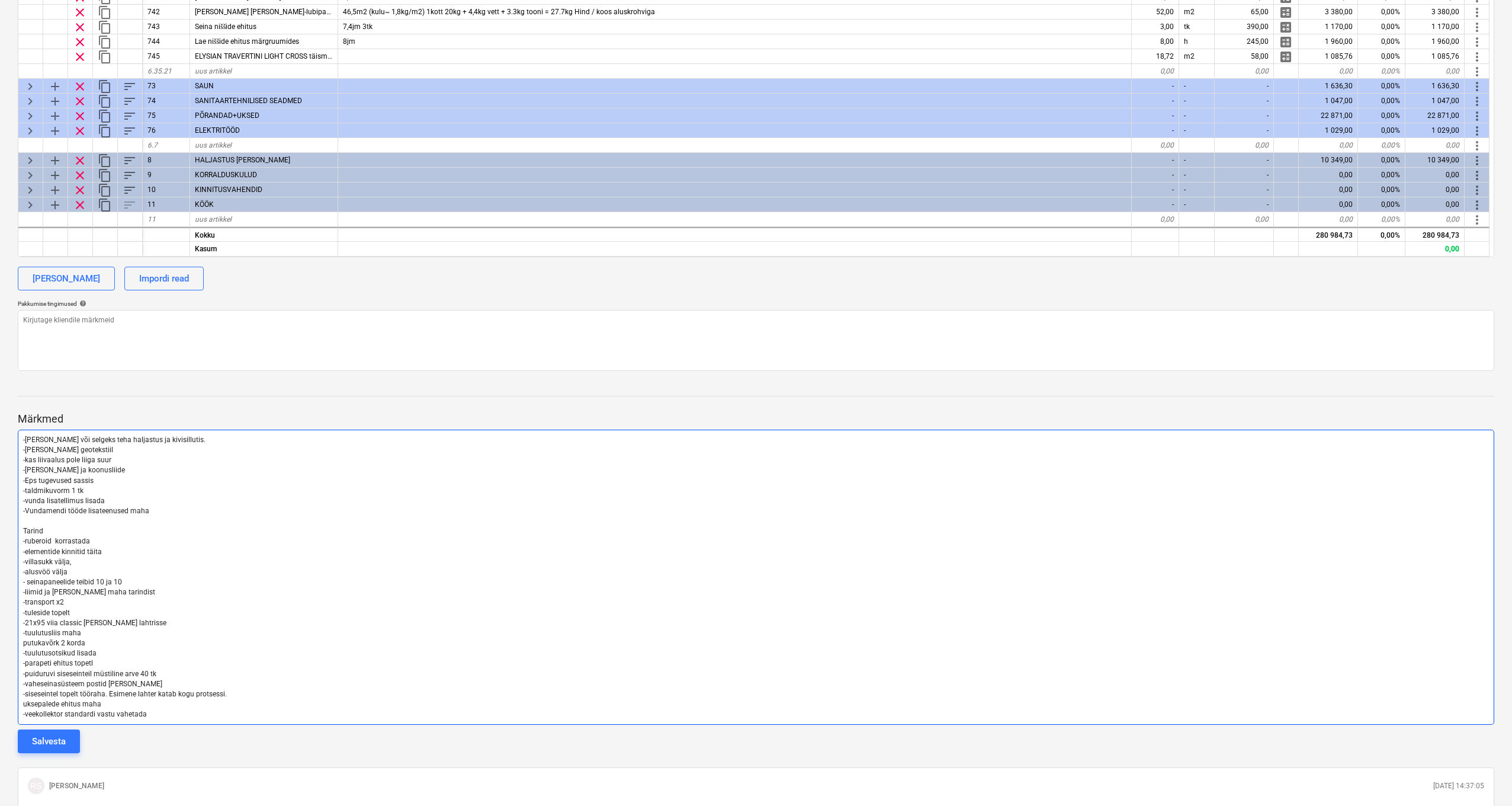
click at [166, 710] on p "-veekollektor standardi vastu vahetada" at bounding box center [756, 715] width 1466 height 10
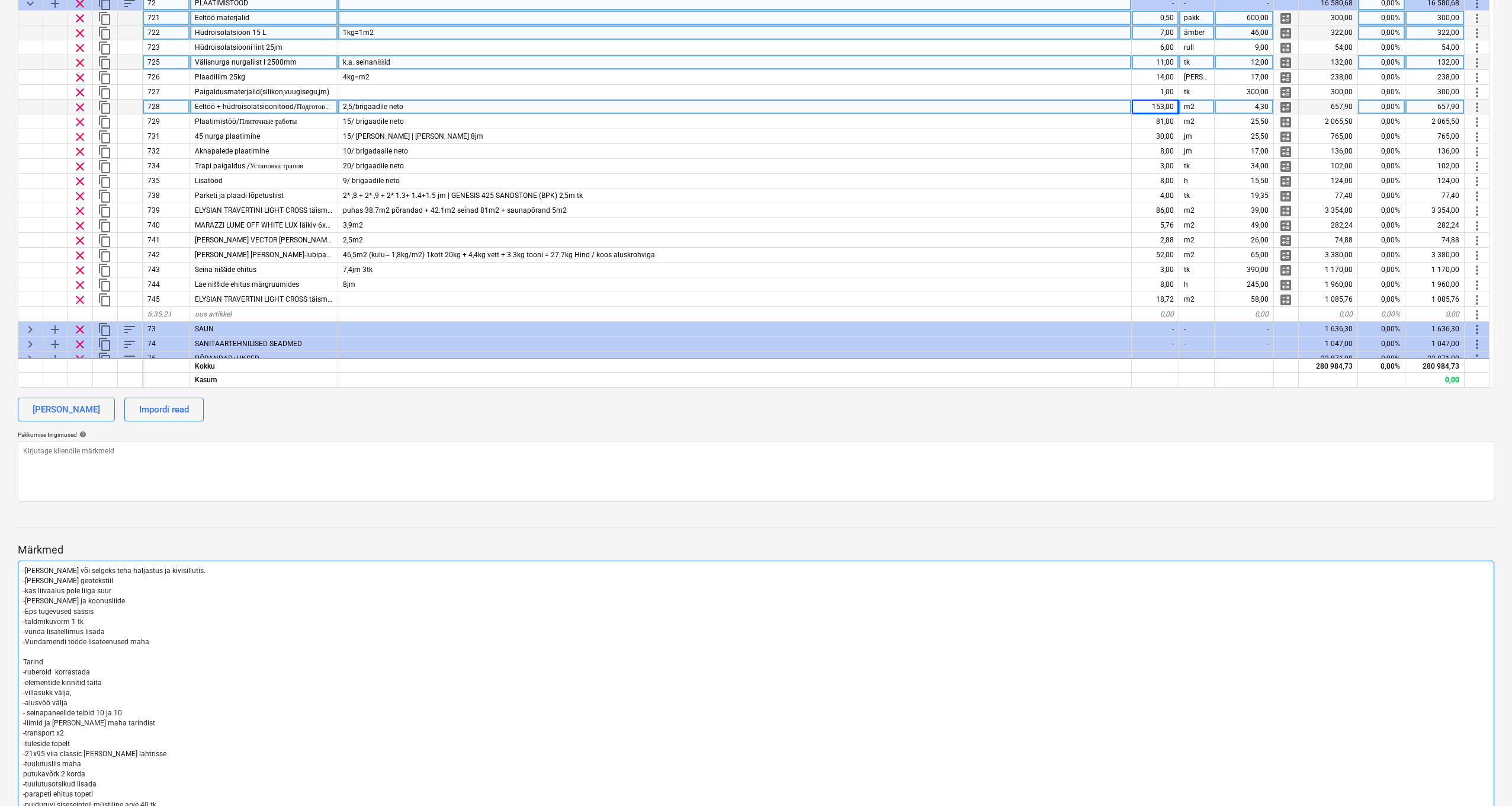
scroll to position [0, 1]
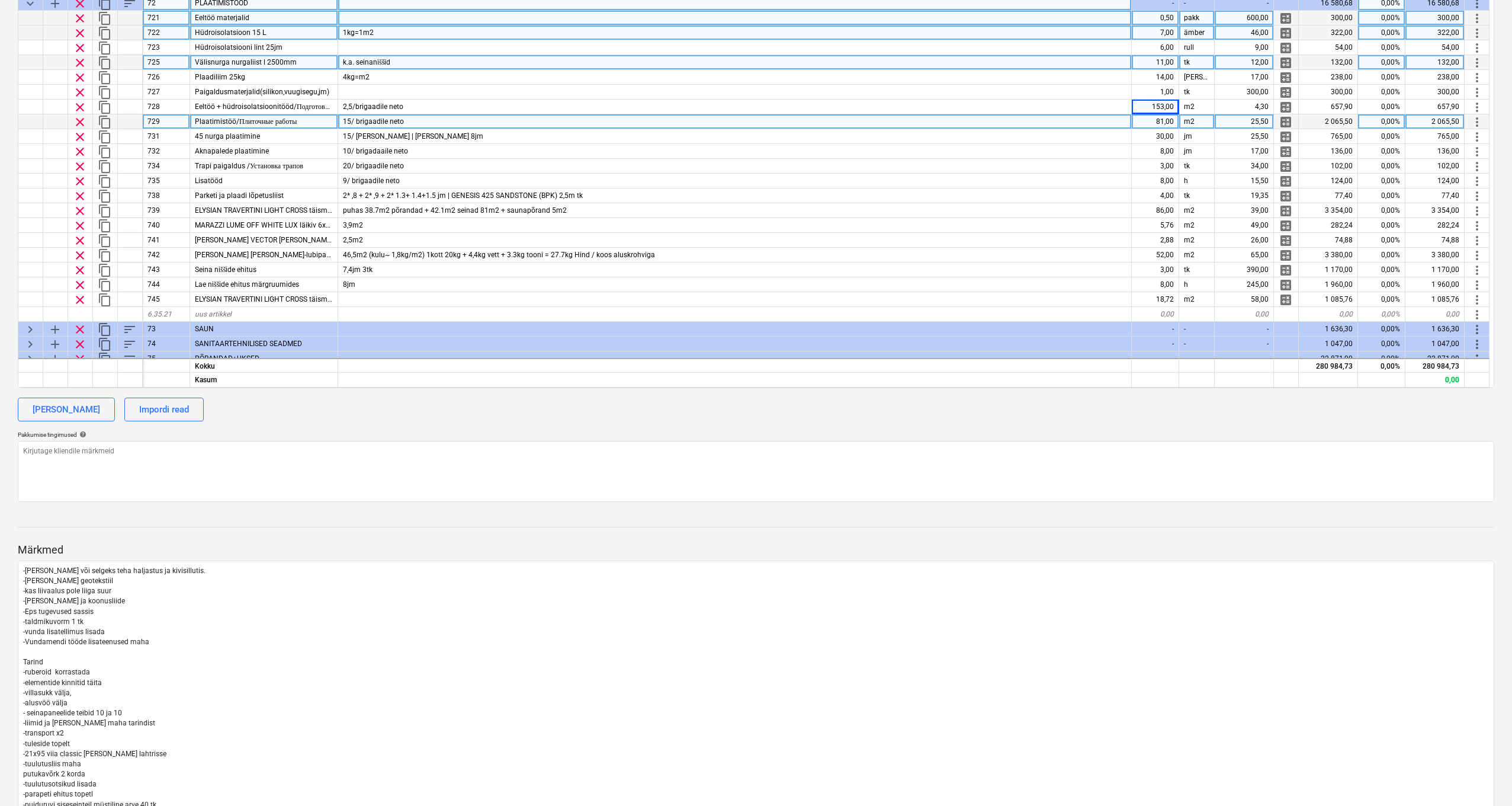
click at [1152, 121] on div "81,00" at bounding box center [1156, 122] width 48 height 15
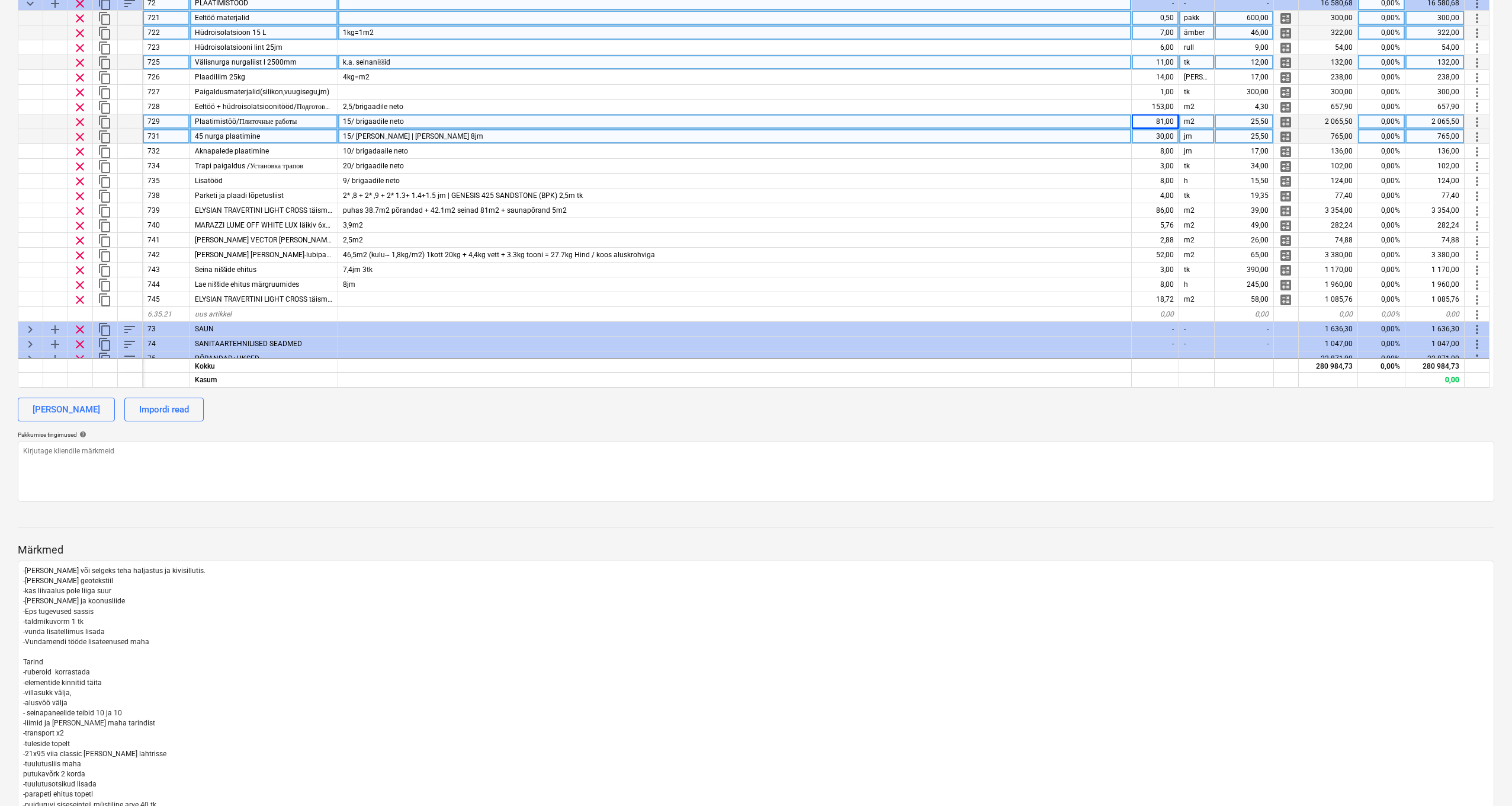
click at [1167, 134] on div "30,00" at bounding box center [1156, 137] width 48 height 15
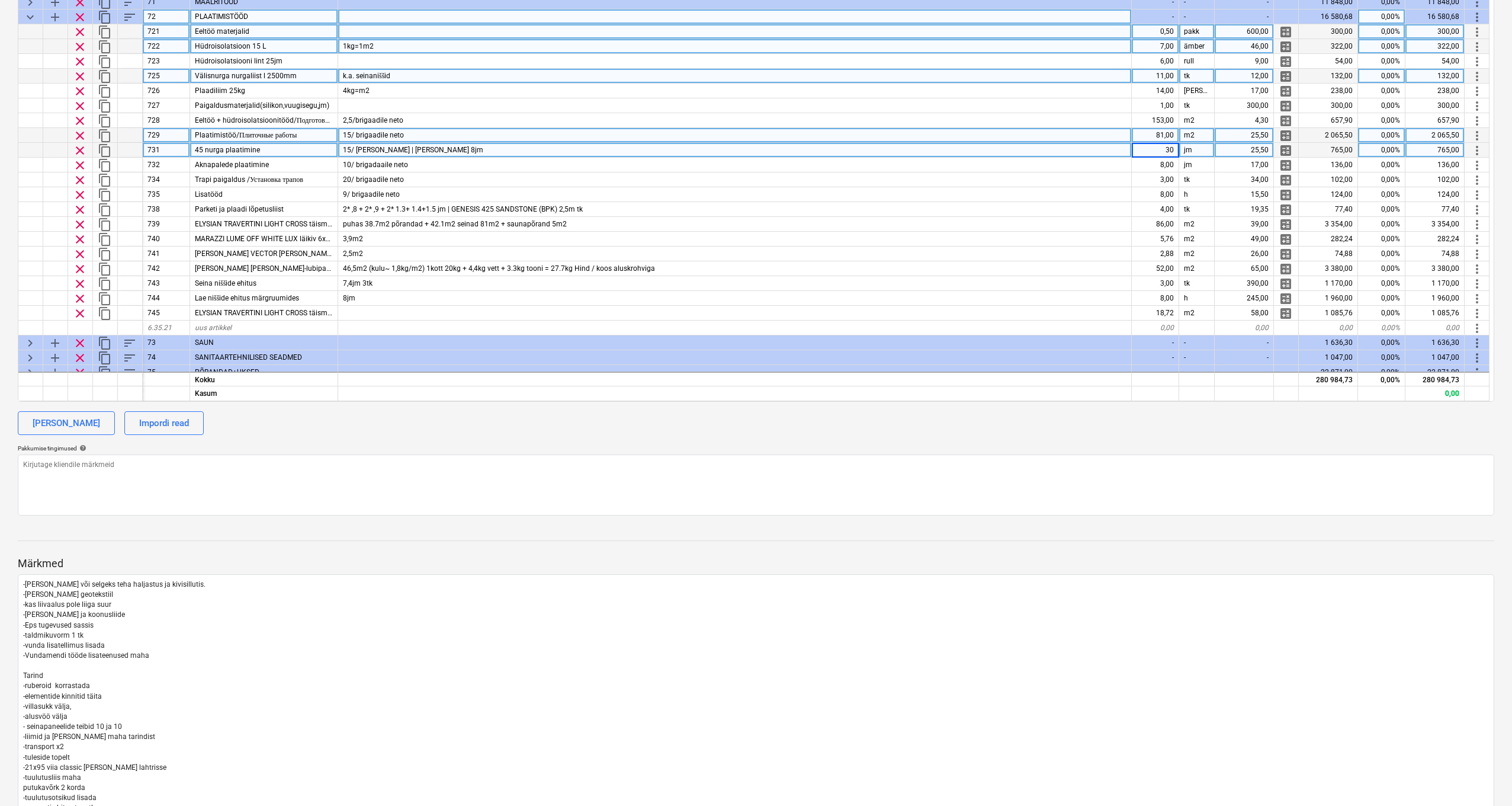
scroll to position [431, 0]
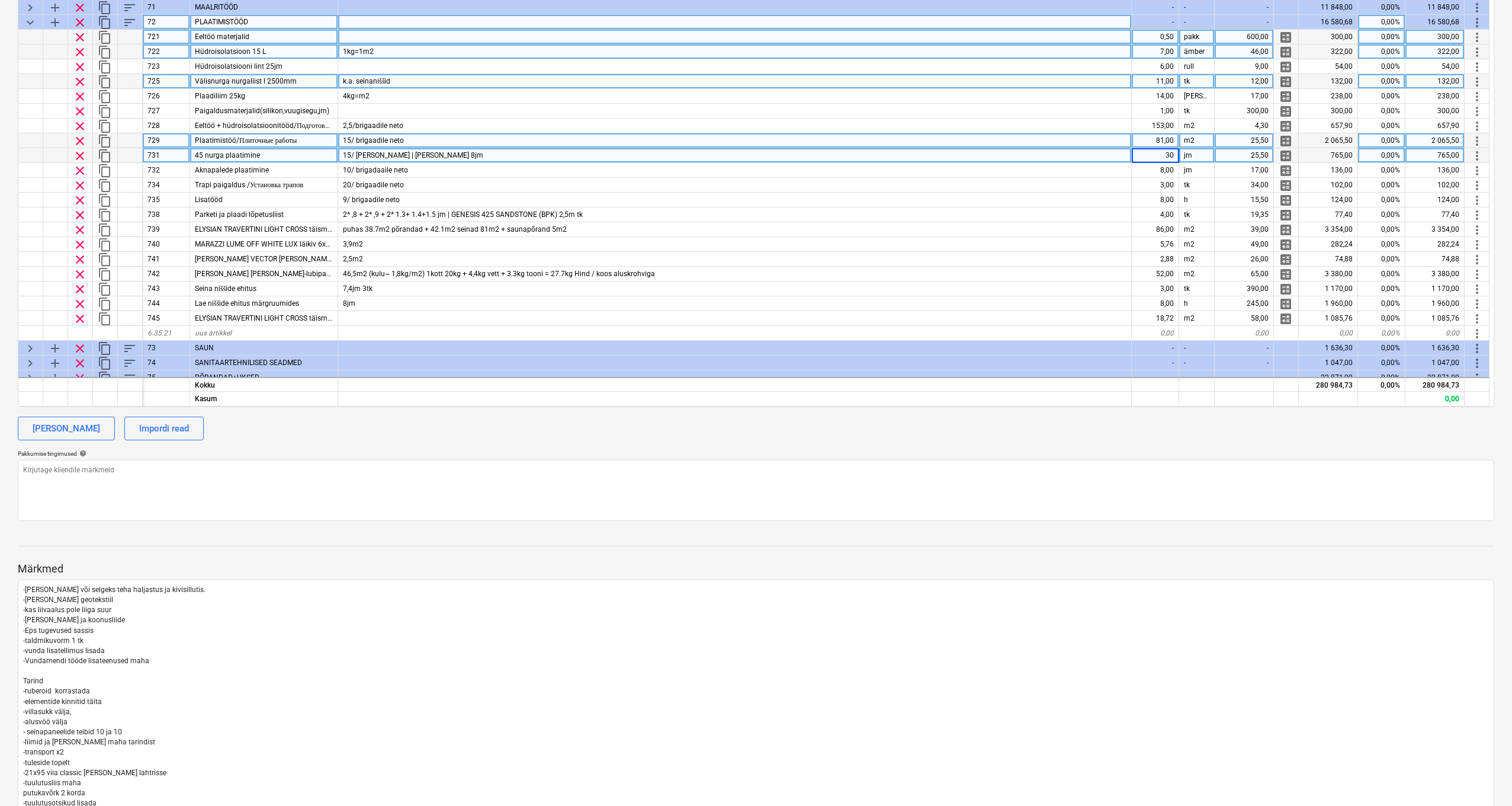
click at [1205, 154] on div "jm" at bounding box center [1197, 156] width 36 height 15
click at [1153, 76] on div "11,00" at bounding box center [1156, 81] width 48 height 15
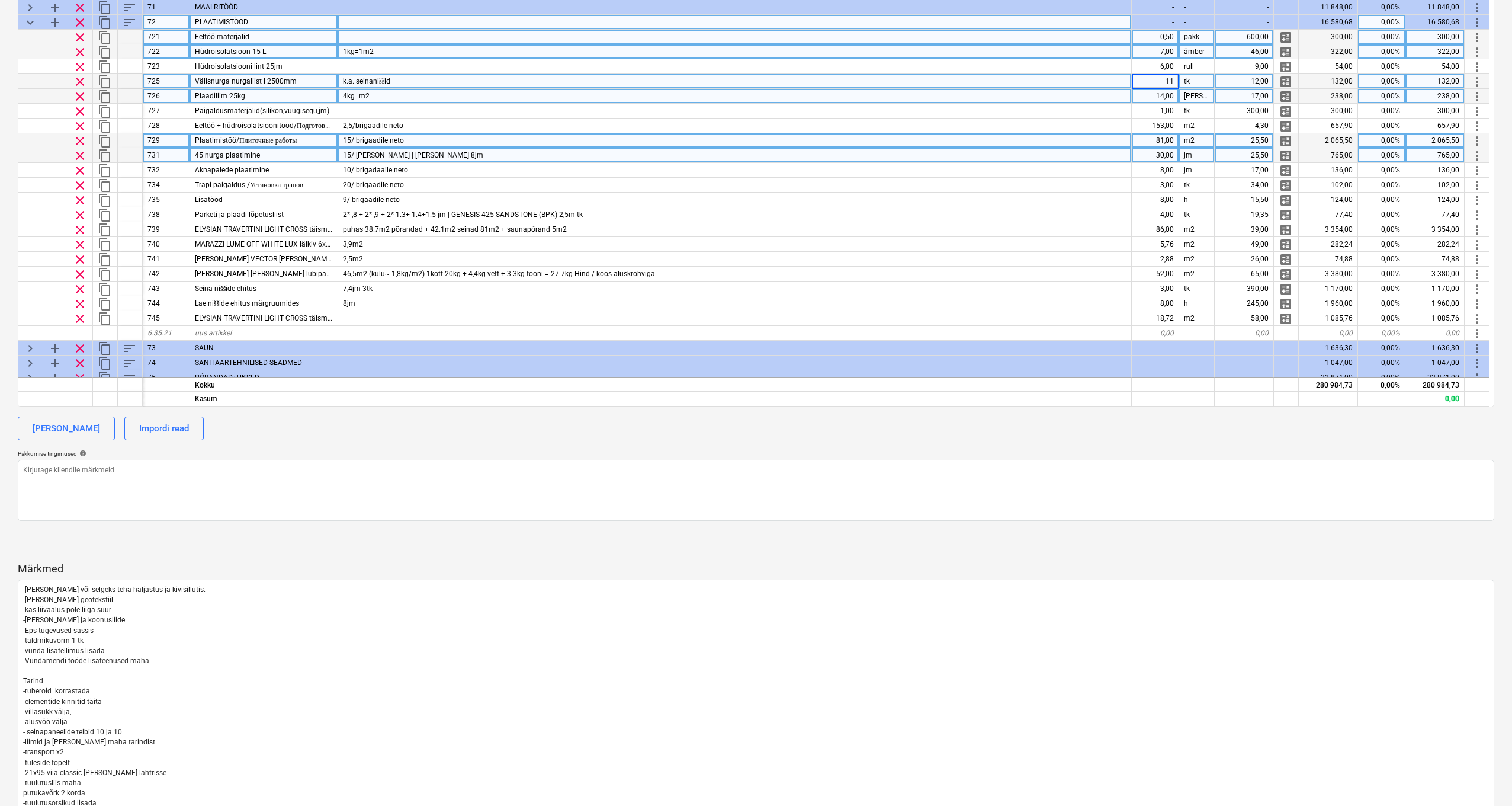
click at [1157, 91] on div "14,00" at bounding box center [1156, 96] width 48 height 15
click at [1161, 81] on div "11,00" at bounding box center [1156, 81] width 48 height 15
click at [1159, 154] on div "30,00" at bounding box center [1156, 156] width 48 height 15
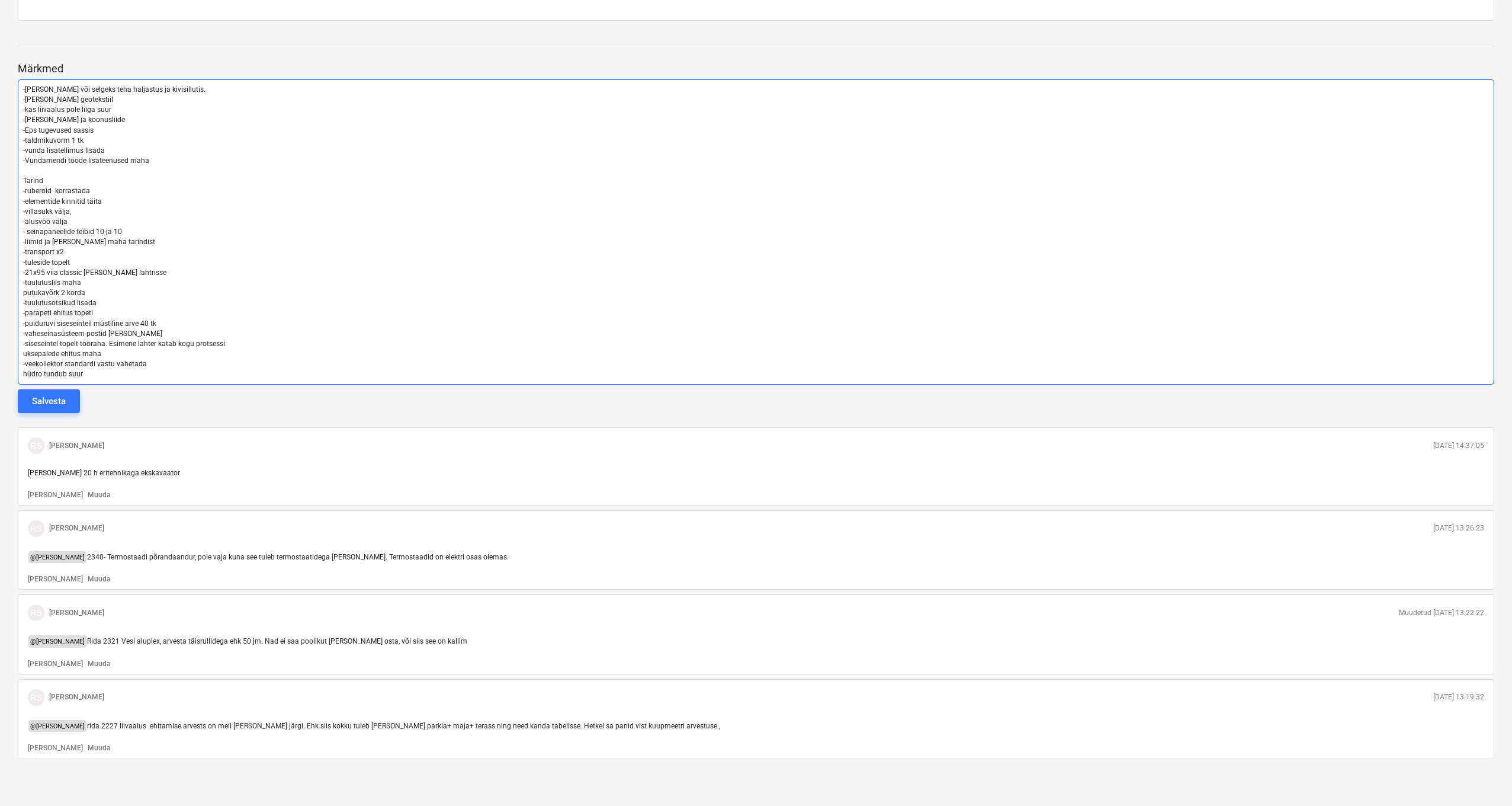
scroll to position [930, 0]
click at [163, 370] on p "hüdro tundub suur" at bounding box center [756, 375] width 1466 height 10
click at [119, 370] on p "hüdro tundub suur" at bounding box center [756, 375] width 1466 height 10
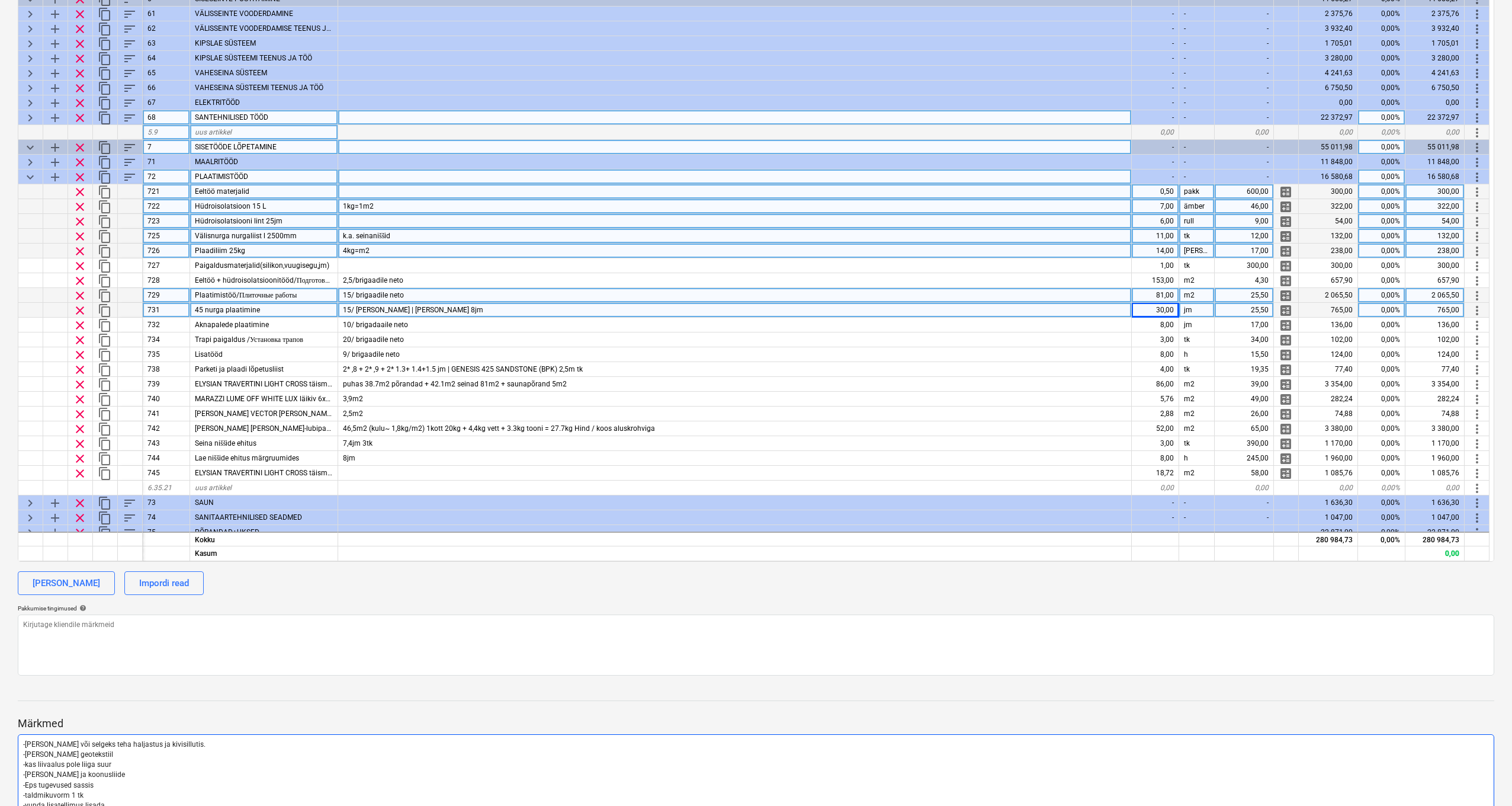
scroll to position [264, 0]
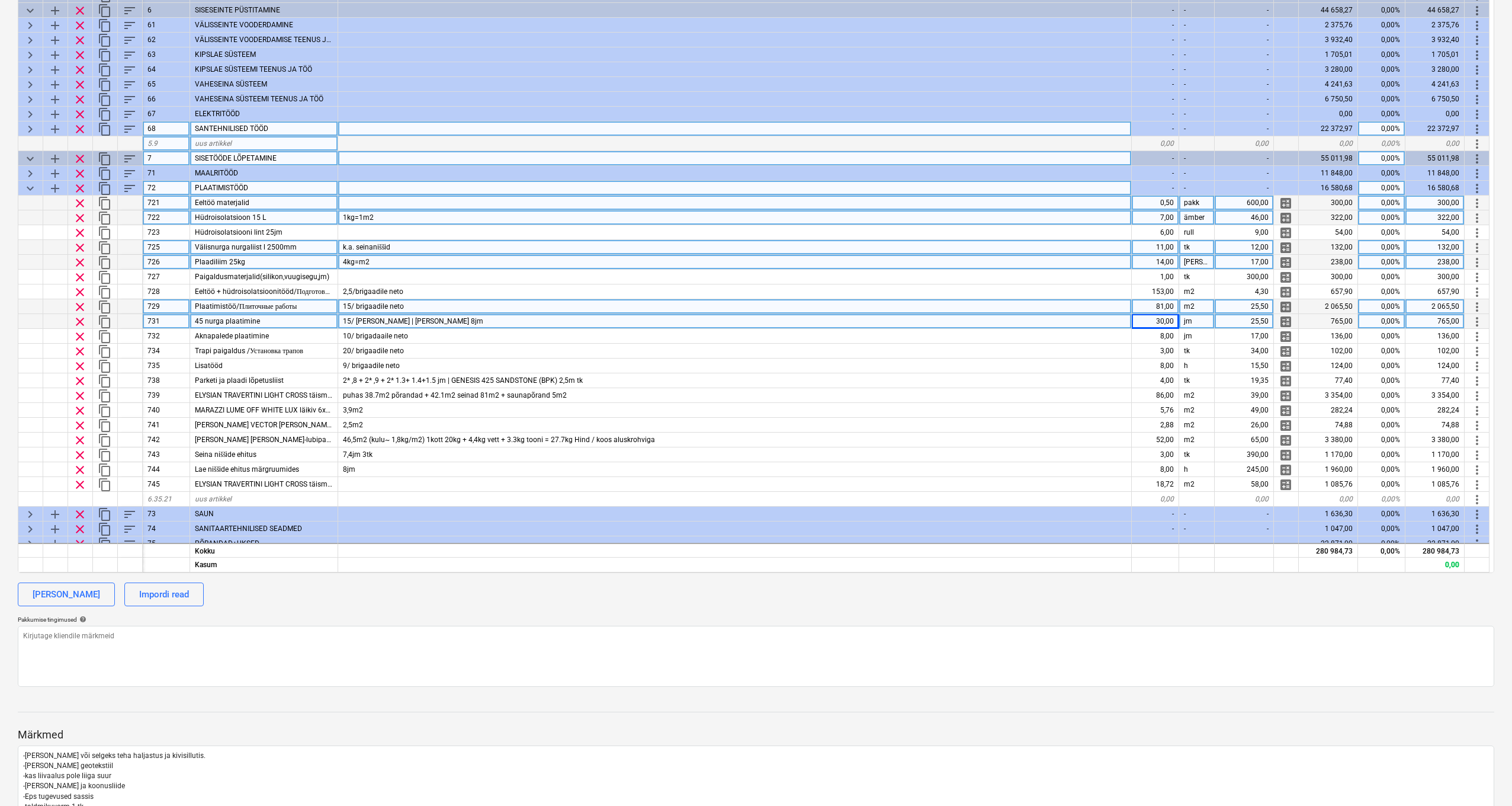
click at [1172, 319] on div "30,00" at bounding box center [1156, 322] width 48 height 15
click at [1173, 247] on div "11,00" at bounding box center [1156, 248] width 48 height 15
click at [1167, 260] on div "14,00" at bounding box center [1156, 262] width 48 height 15
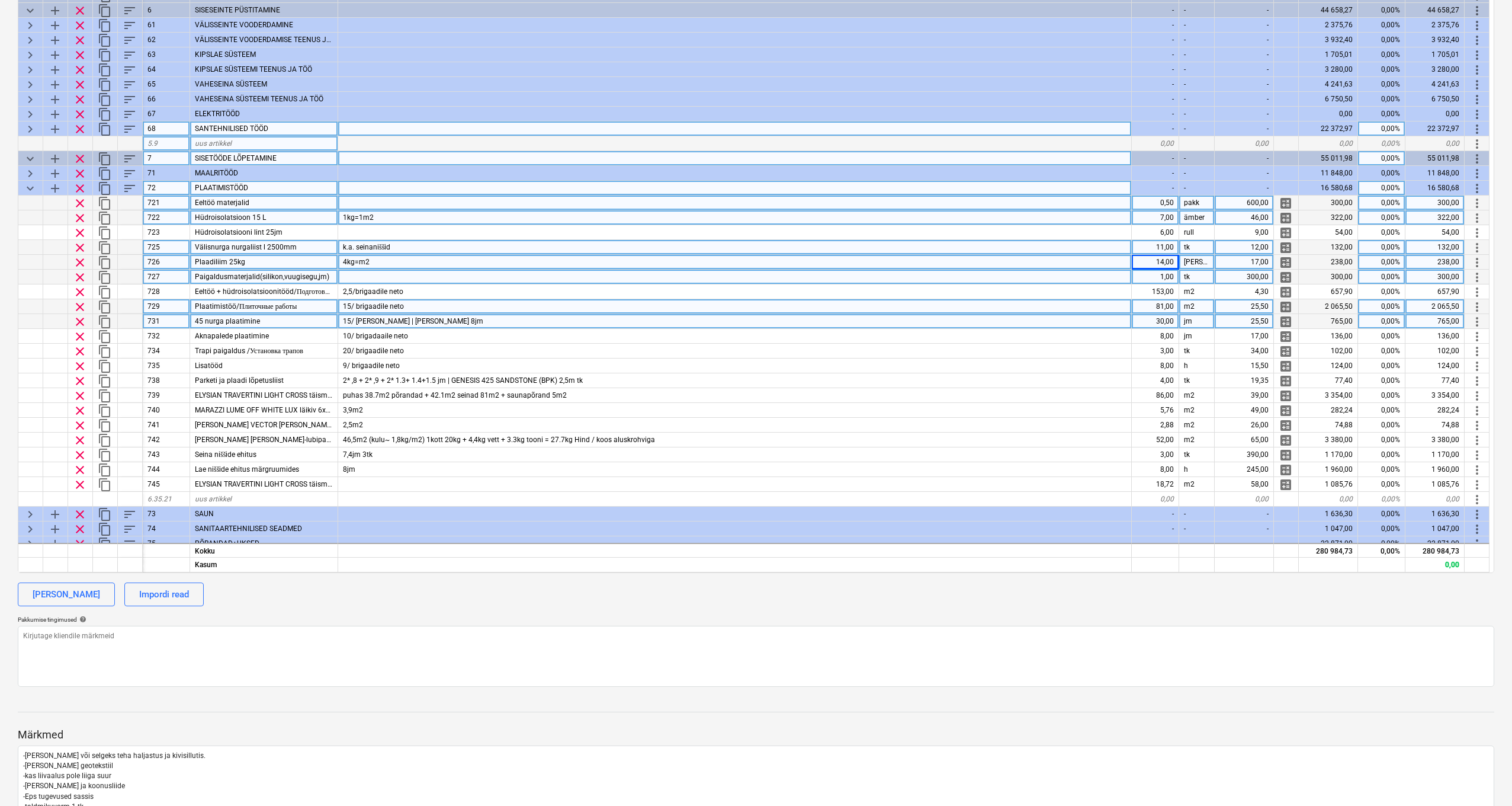
click at [1167, 275] on div "1,00" at bounding box center [1156, 277] width 48 height 15
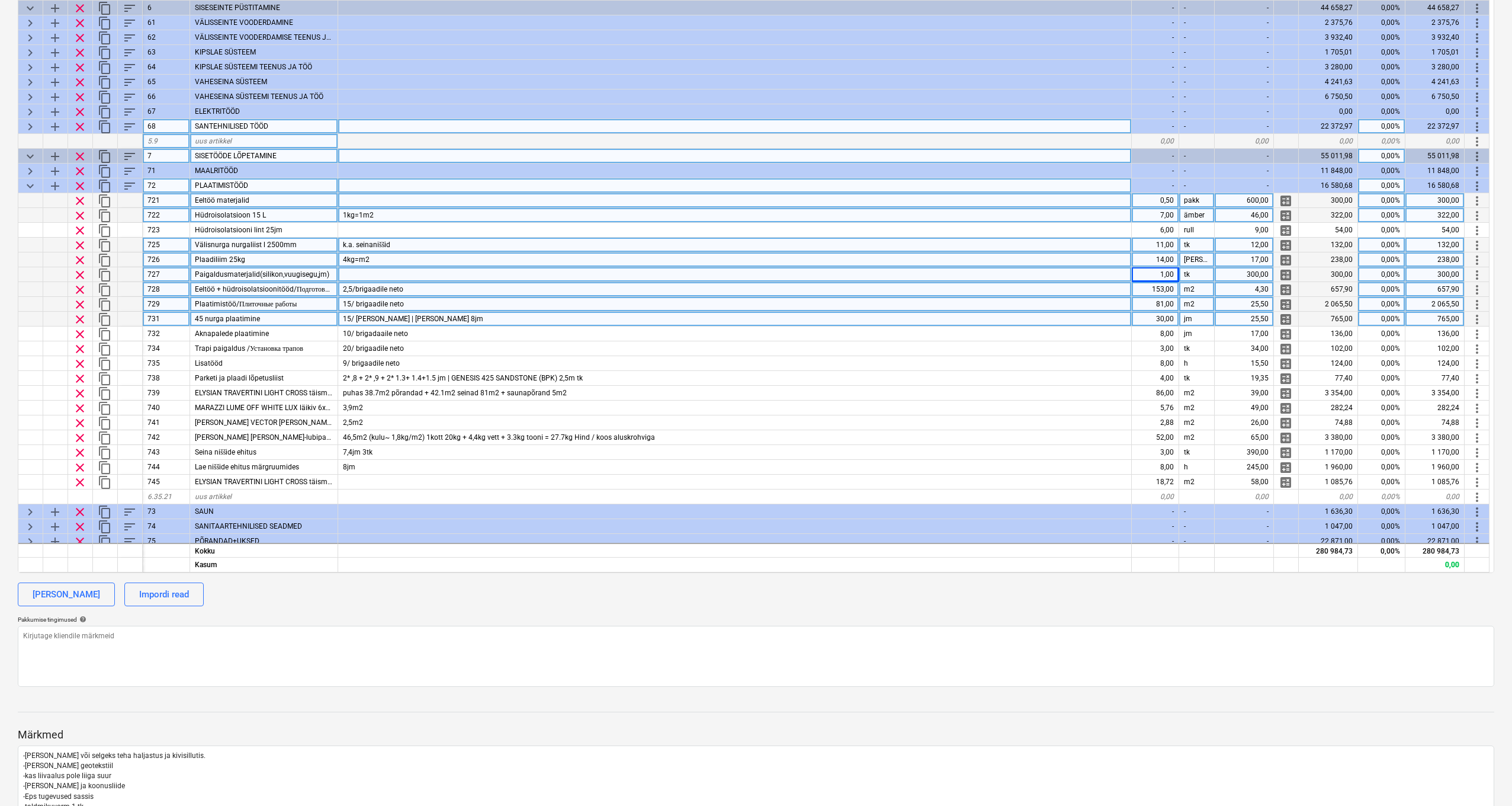
click at [1167, 287] on div "153,00" at bounding box center [1156, 290] width 48 height 15
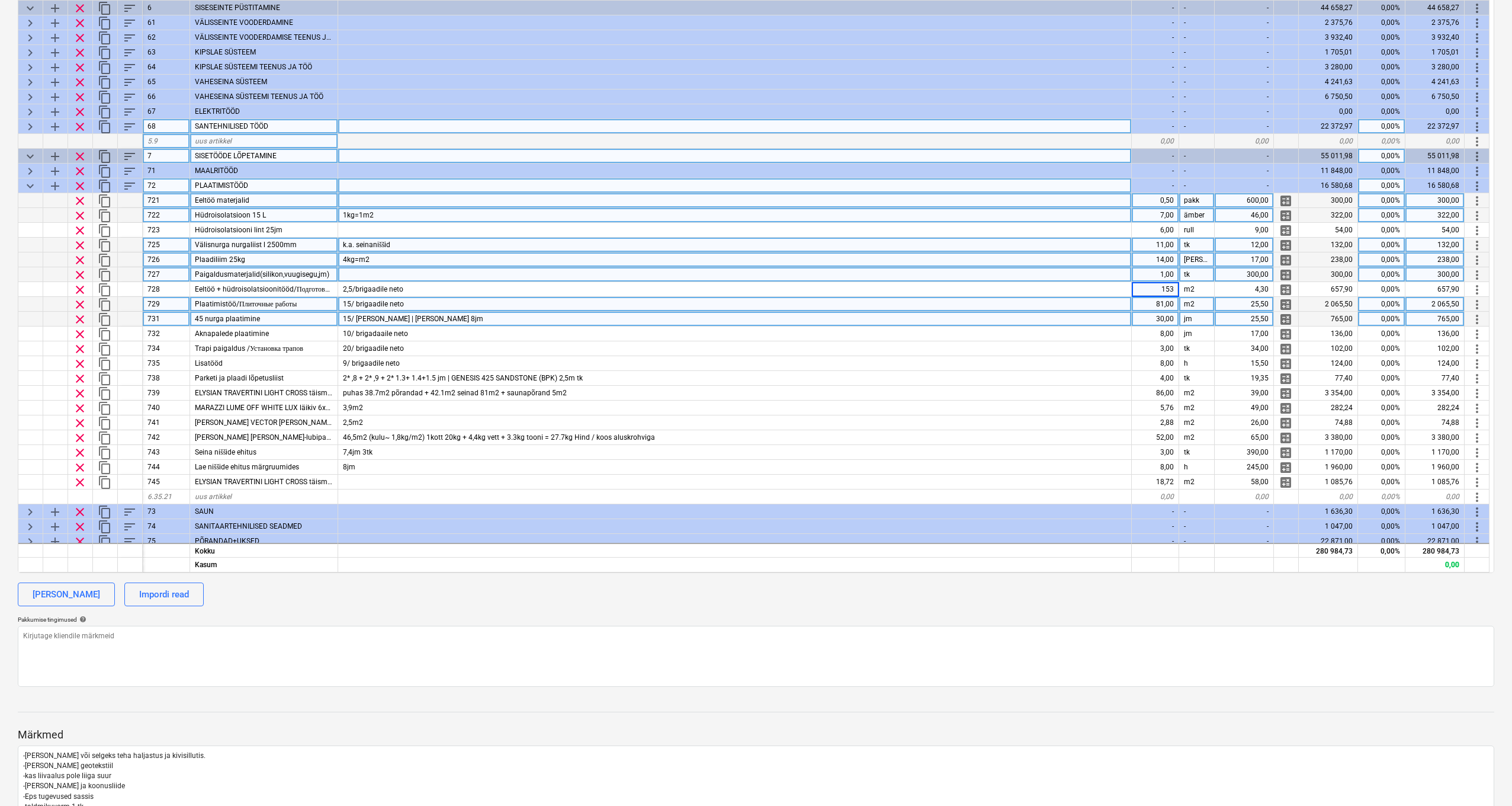
click at [1171, 302] on div "81,00" at bounding box center [1156, 304] width 48 height 15
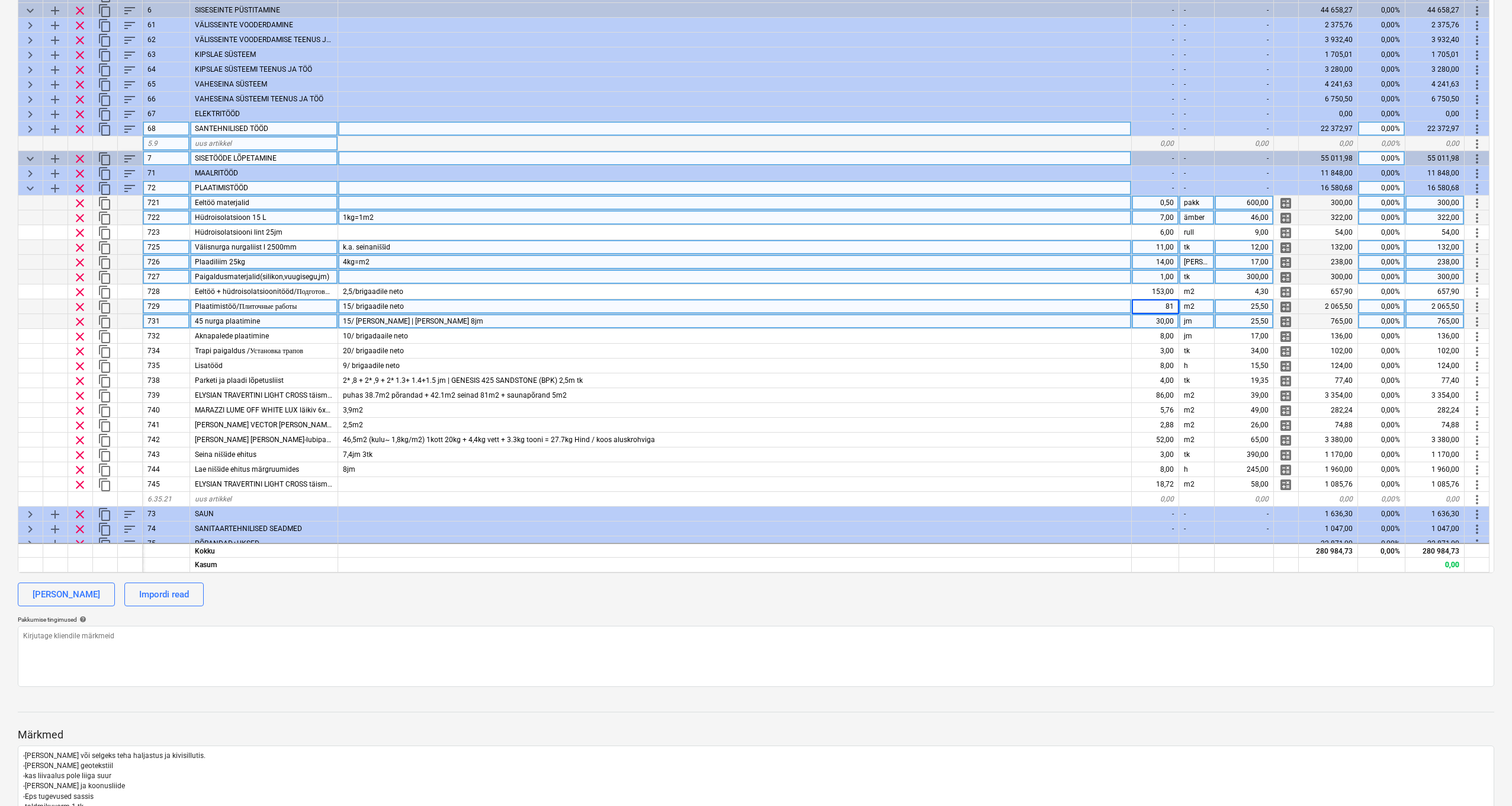
click at [1170, 319] on div "30,00" at bounding box center [1156, 322] width 48 height 15
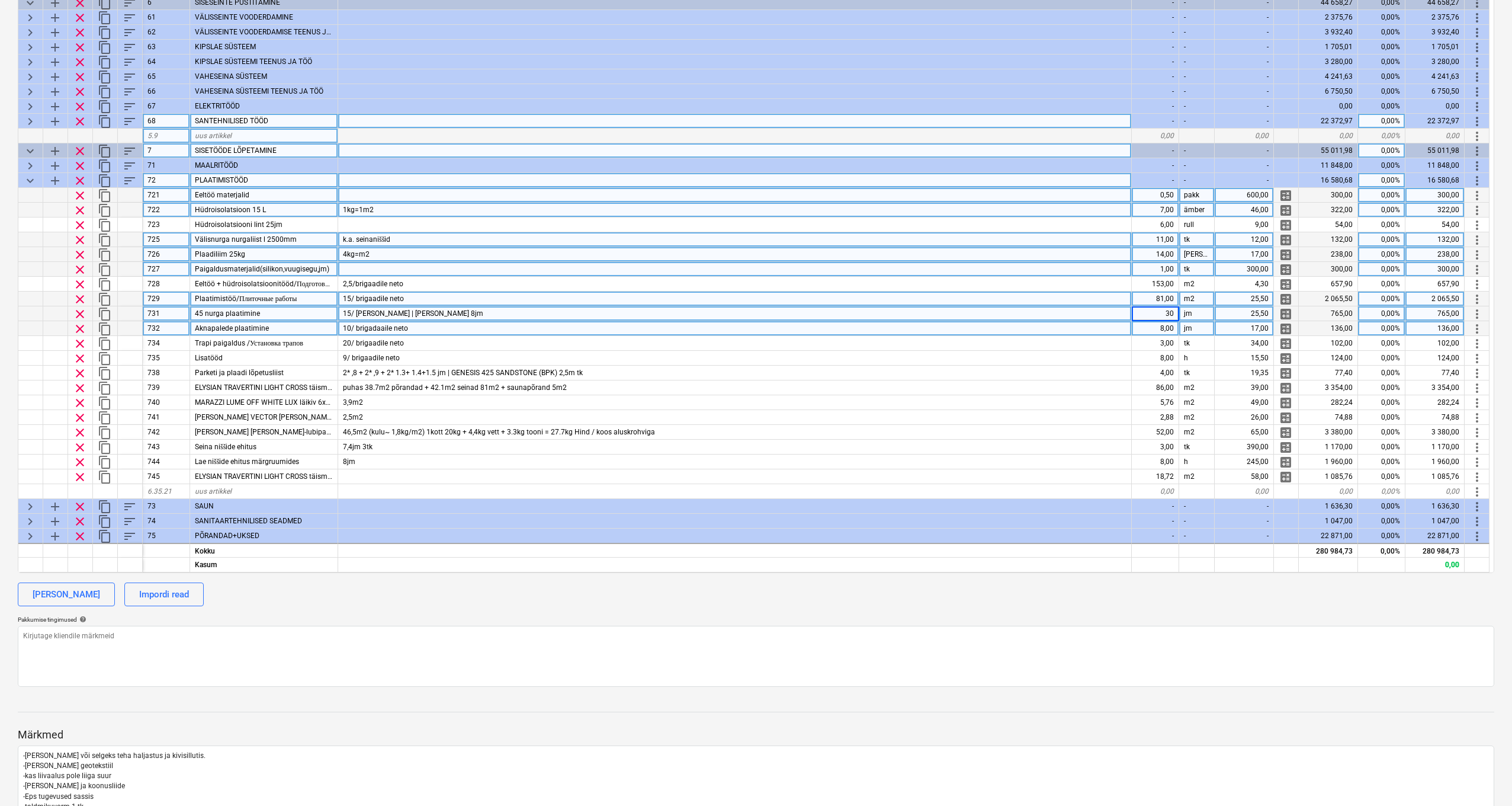
scroll to position [7, 1]
click at [1167, 333] on div "8,00" at bounding box center [1156, 330] width 48 height 15
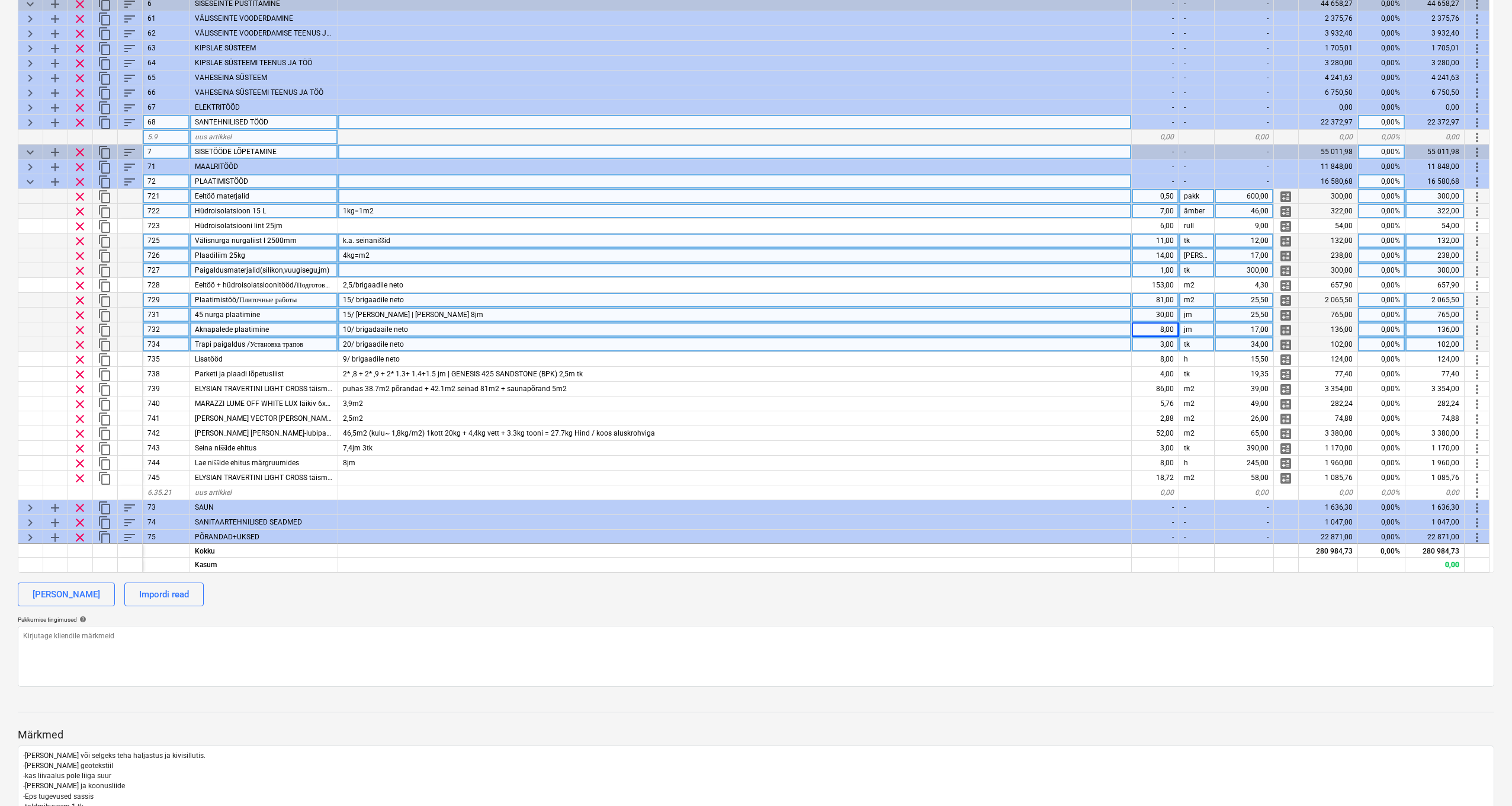
scroll to position [10, 1]
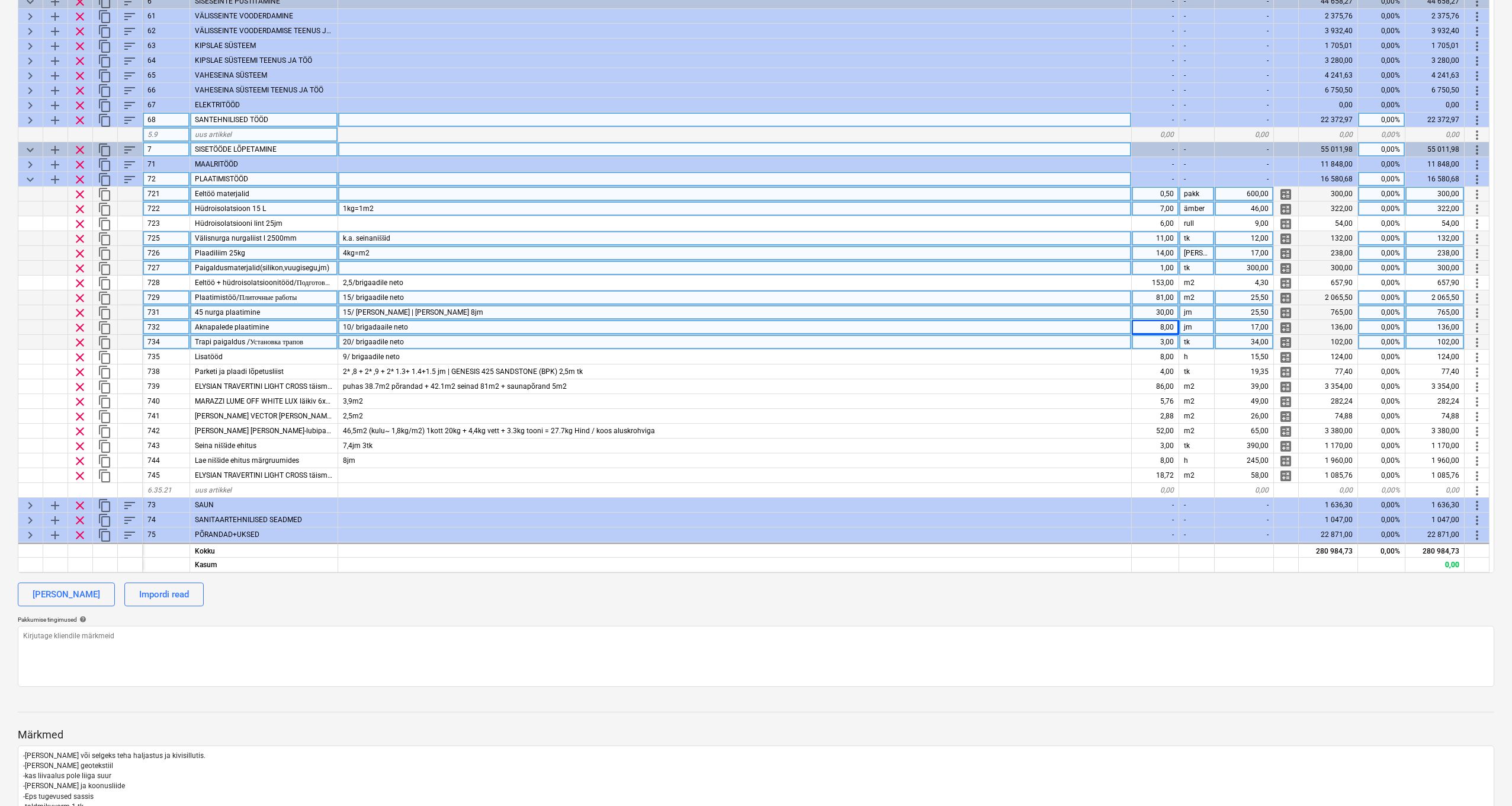
click at [1171, 347] on div "3,00" at bounding box center [1156, 343] width 48 height 15
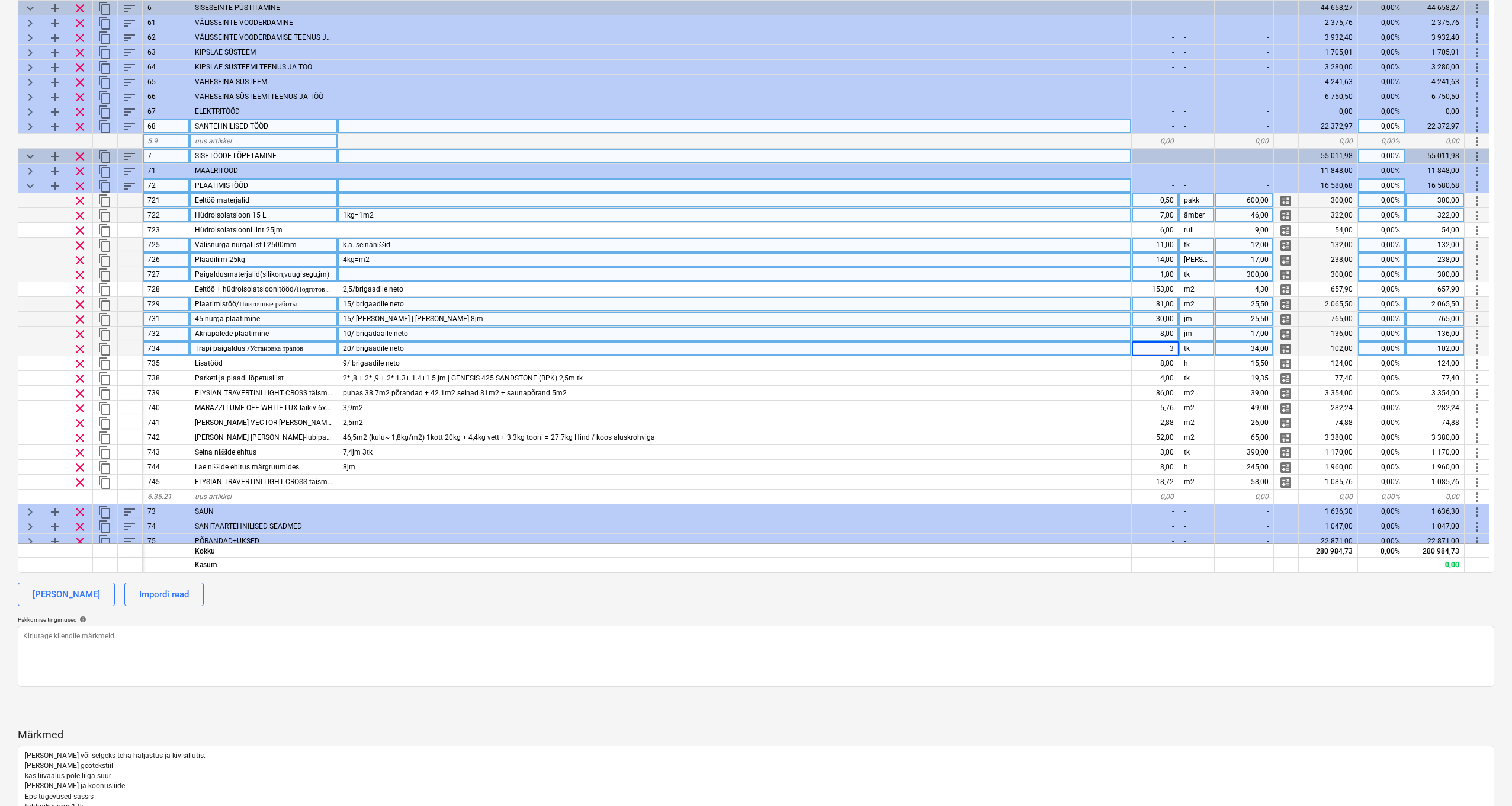
scroll to position [0, 0]
click at [1172, 337] on div "keyboard_arrow_down sort Kulukood Artikkel Kommentaar Kogus Ühik Ühiku hind Eel…" at bounding box center [756, 251] width 1477 height 645
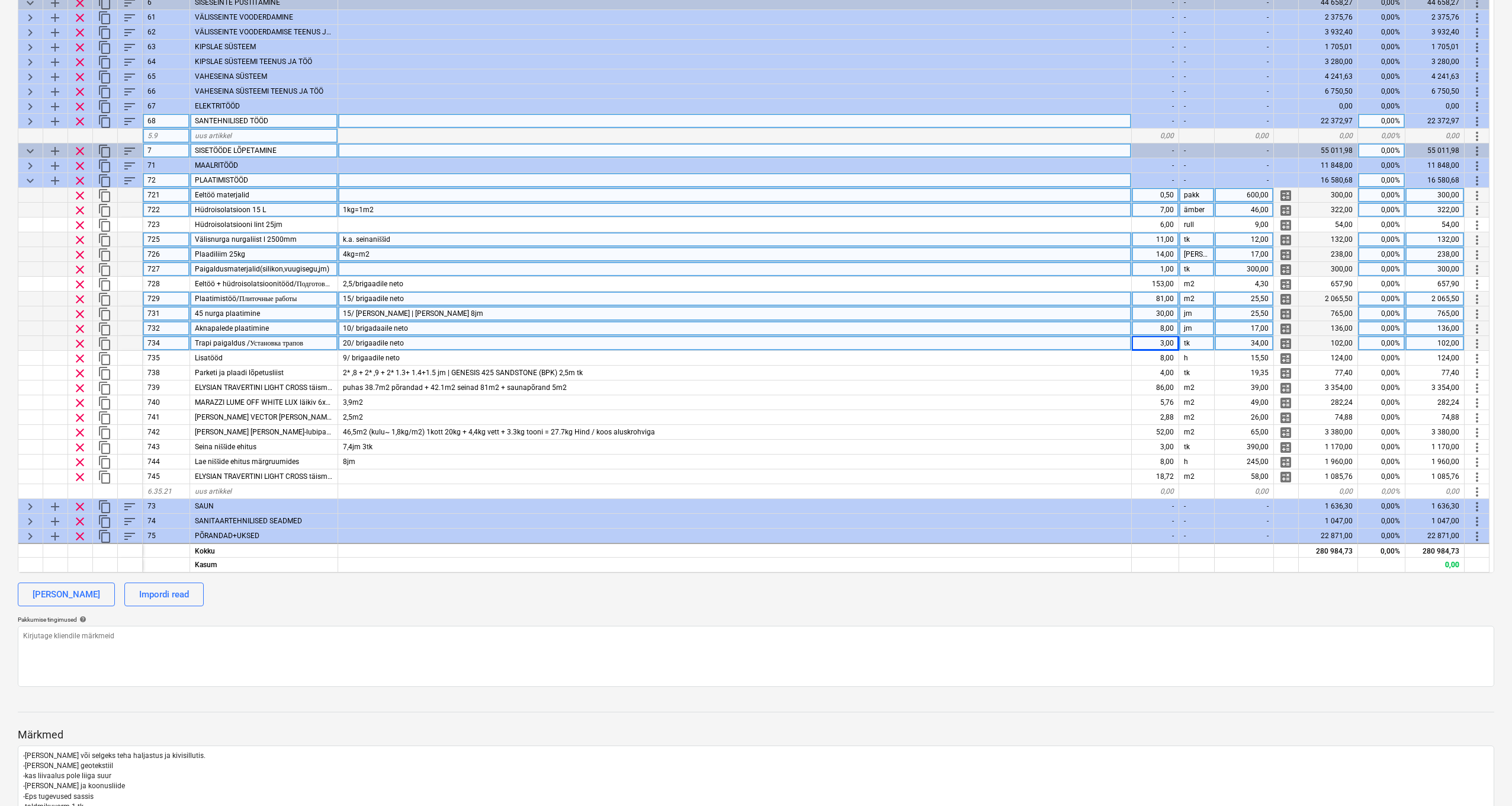
click at [1170, 330] on div "8,00" at bounding box center [1156, 328] width 48 height 15
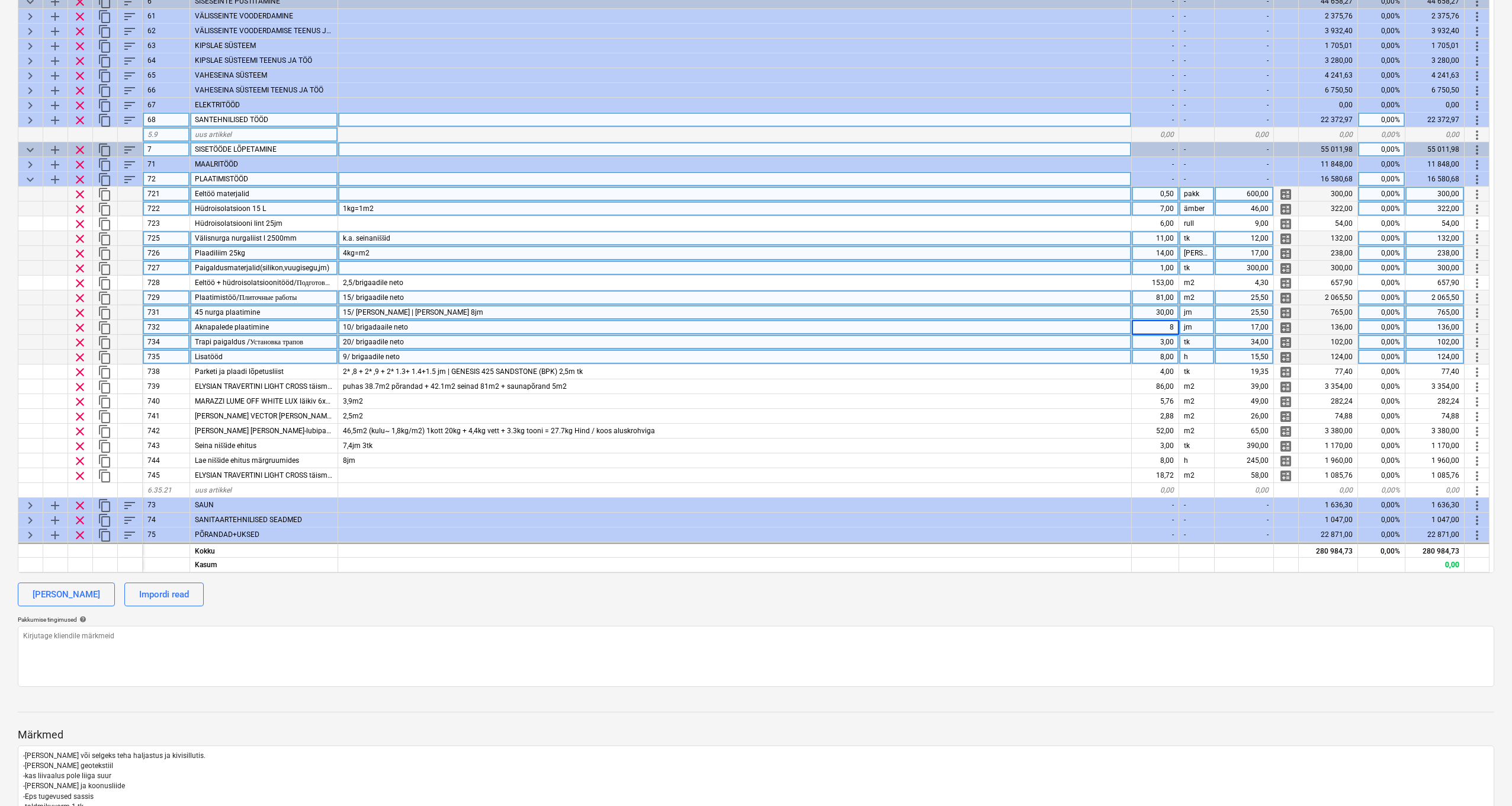
click at [1158, 355] on div "8,00" at bounding box center [1156, 357] width 48 height 15
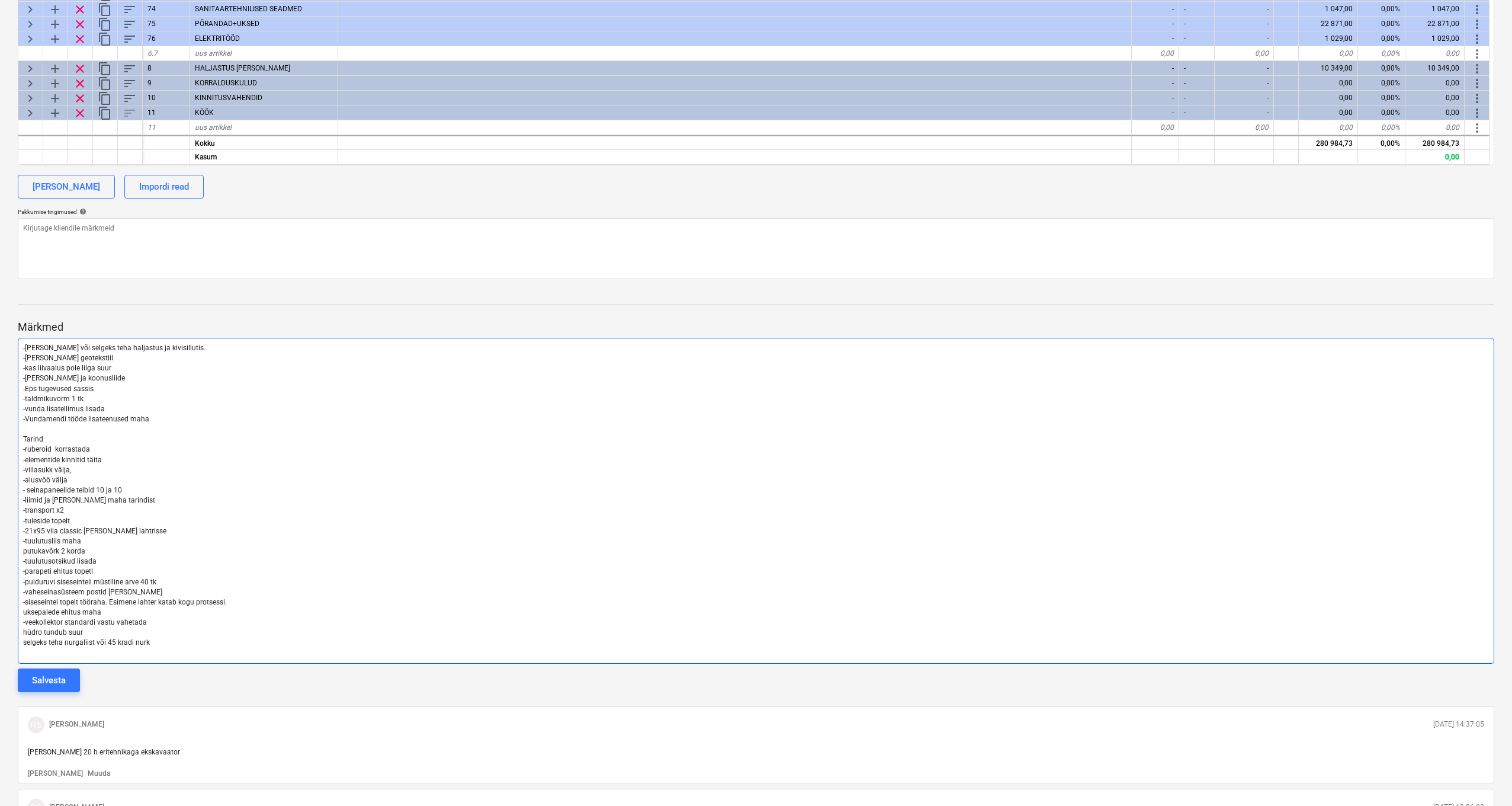
scroll to position [684, 0]
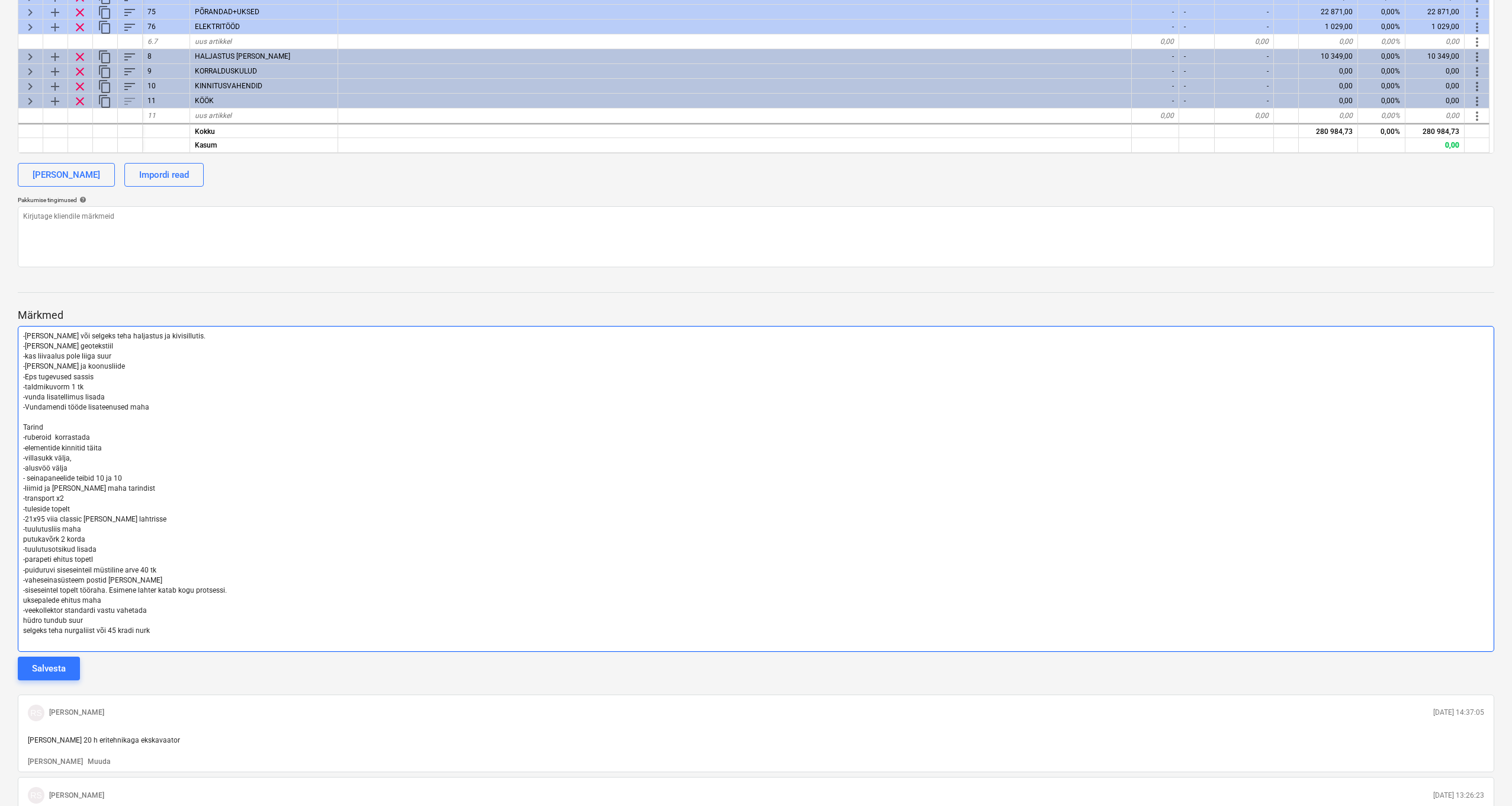
click at [162, 629] on p "selgeks teha nurgaliist või 45 kradi nurk" at bounding box center [756, 631] width 1466 height 10
click at [156, 626] on p "selgeks teha nurgaliist või 45 kradi nurk" at bounding box center [756, 631] width 1466 height 10
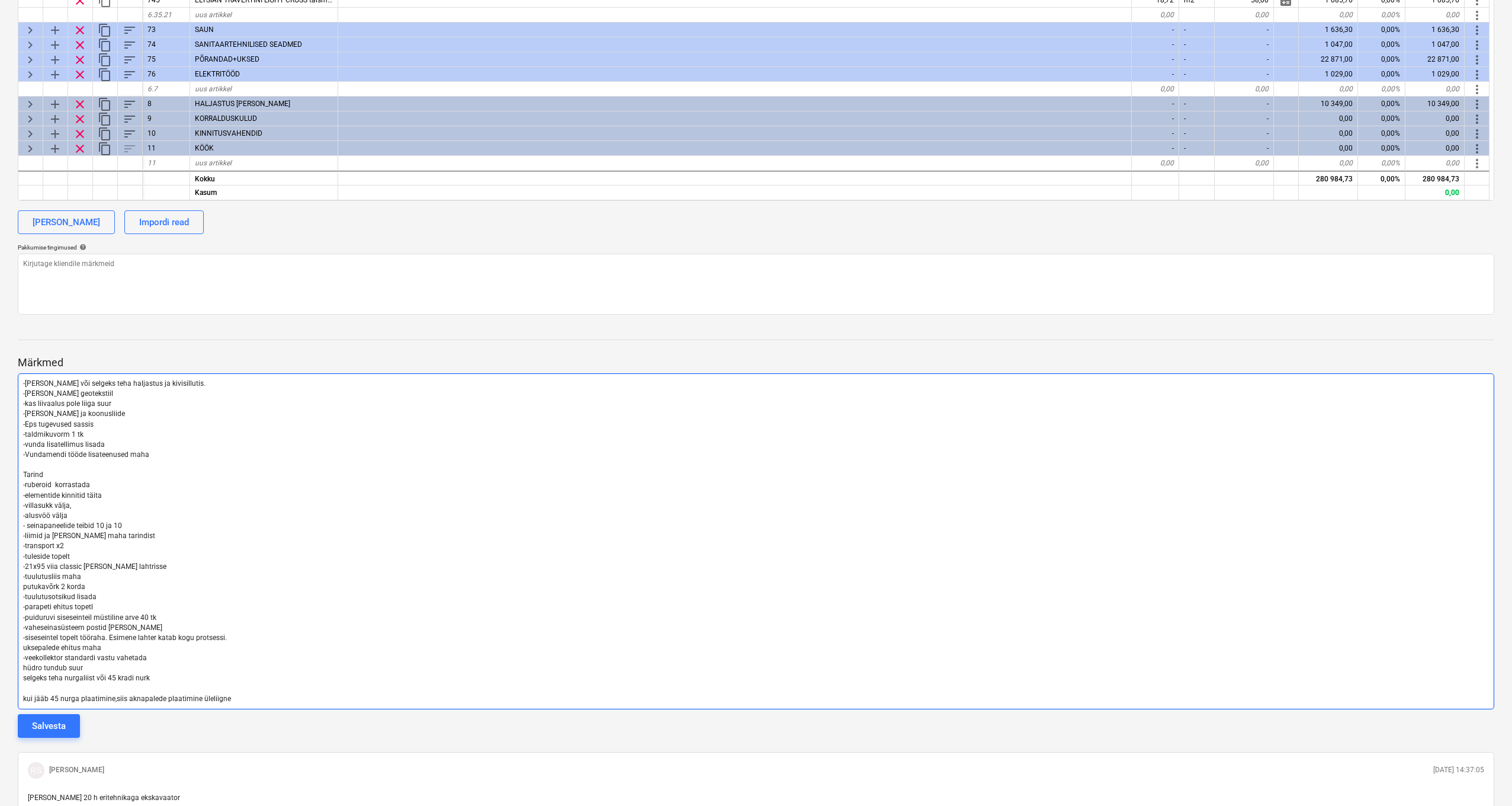
scroll to position [96, 0]
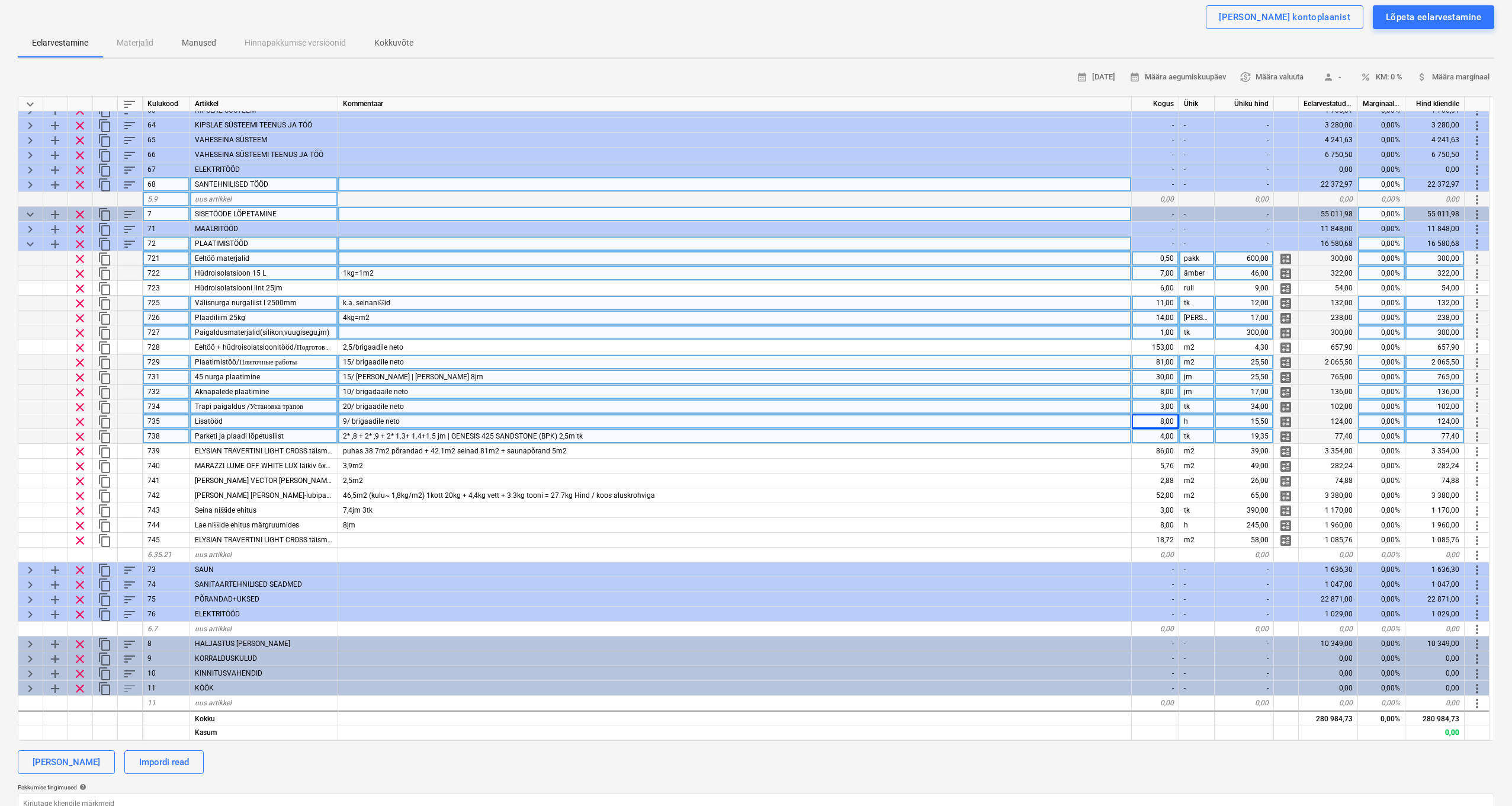
click at [1150, 431] on div "4,00" at bounding box center [1156, 437] width 48 height 15
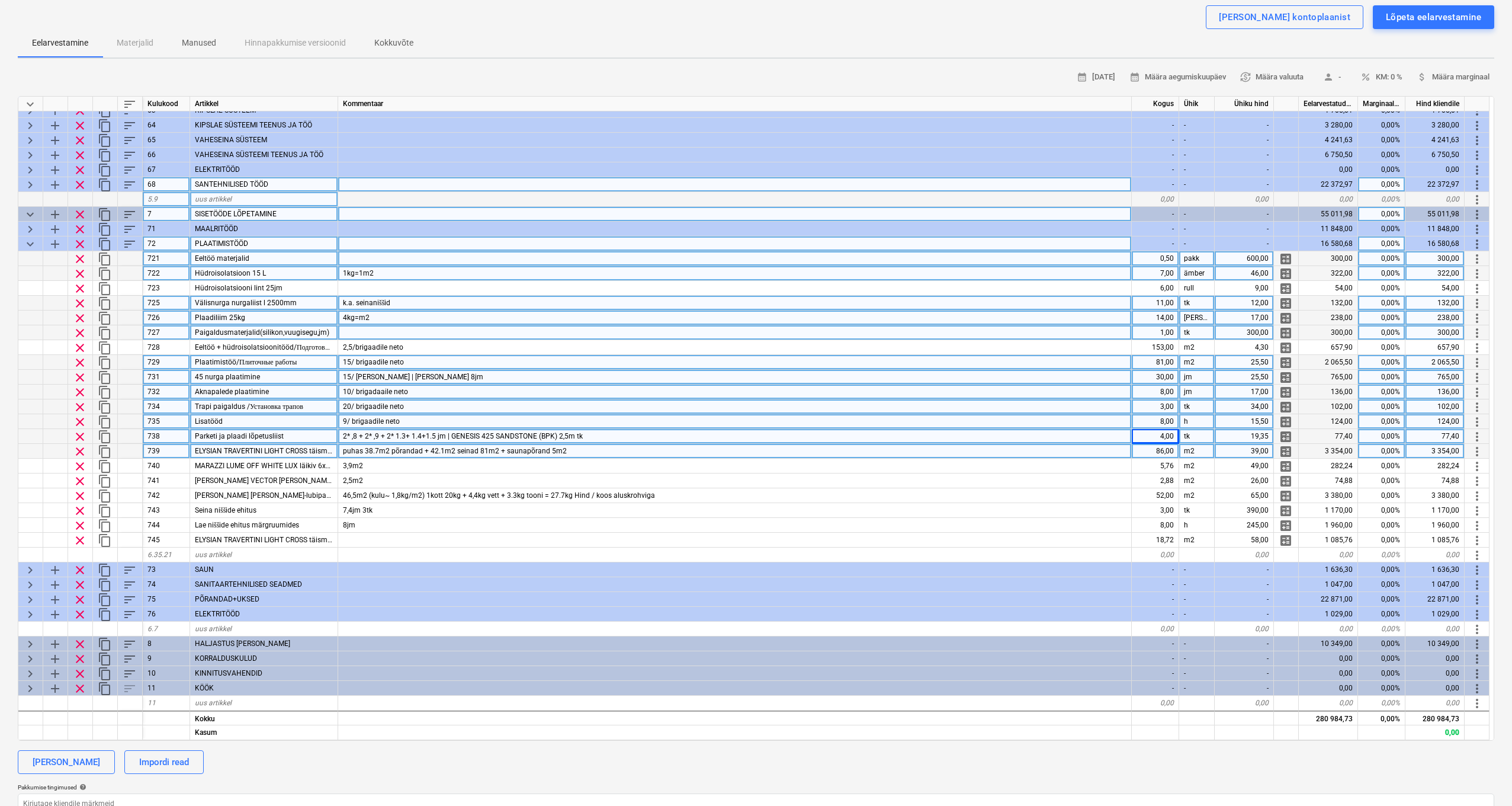
click at [1167, 444] on div "86,00" at bounding box center [1156, 452] width 48 height 15
click at [455, 447] on span "puhas 38.7m2 põrandad + 42.1m2 seinad 81m2 + saunapõrand 5m2" at bounding box center [455, 451] width 224 height 8
click at [1164, 450] on div "86,00" at bounding box center [1156, 452] width 48 height 15
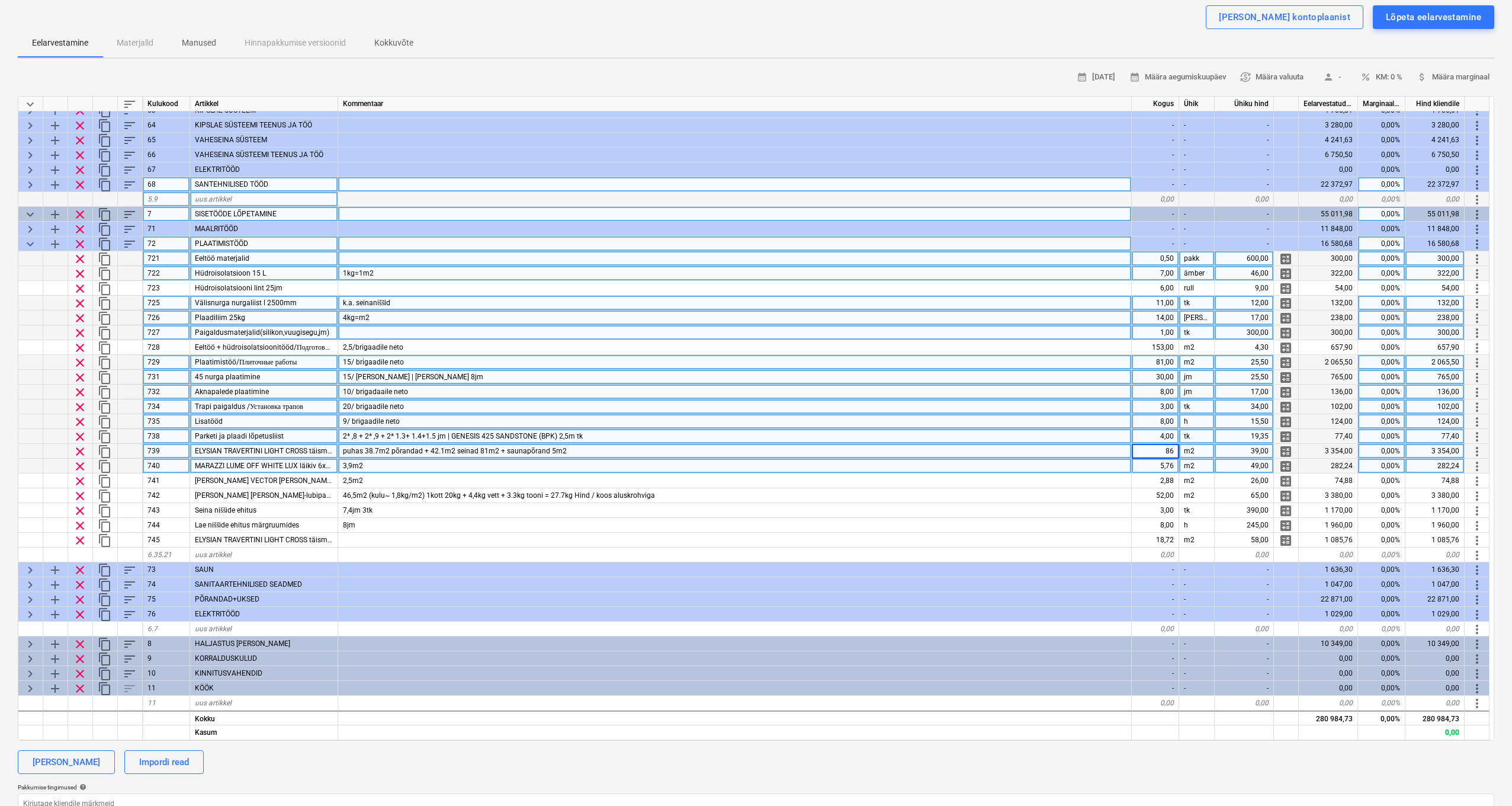
scroll to position [116, 1]
click at [1163, 459] on div "5,76" at bounding box center [1156, 466] width 48 height 15
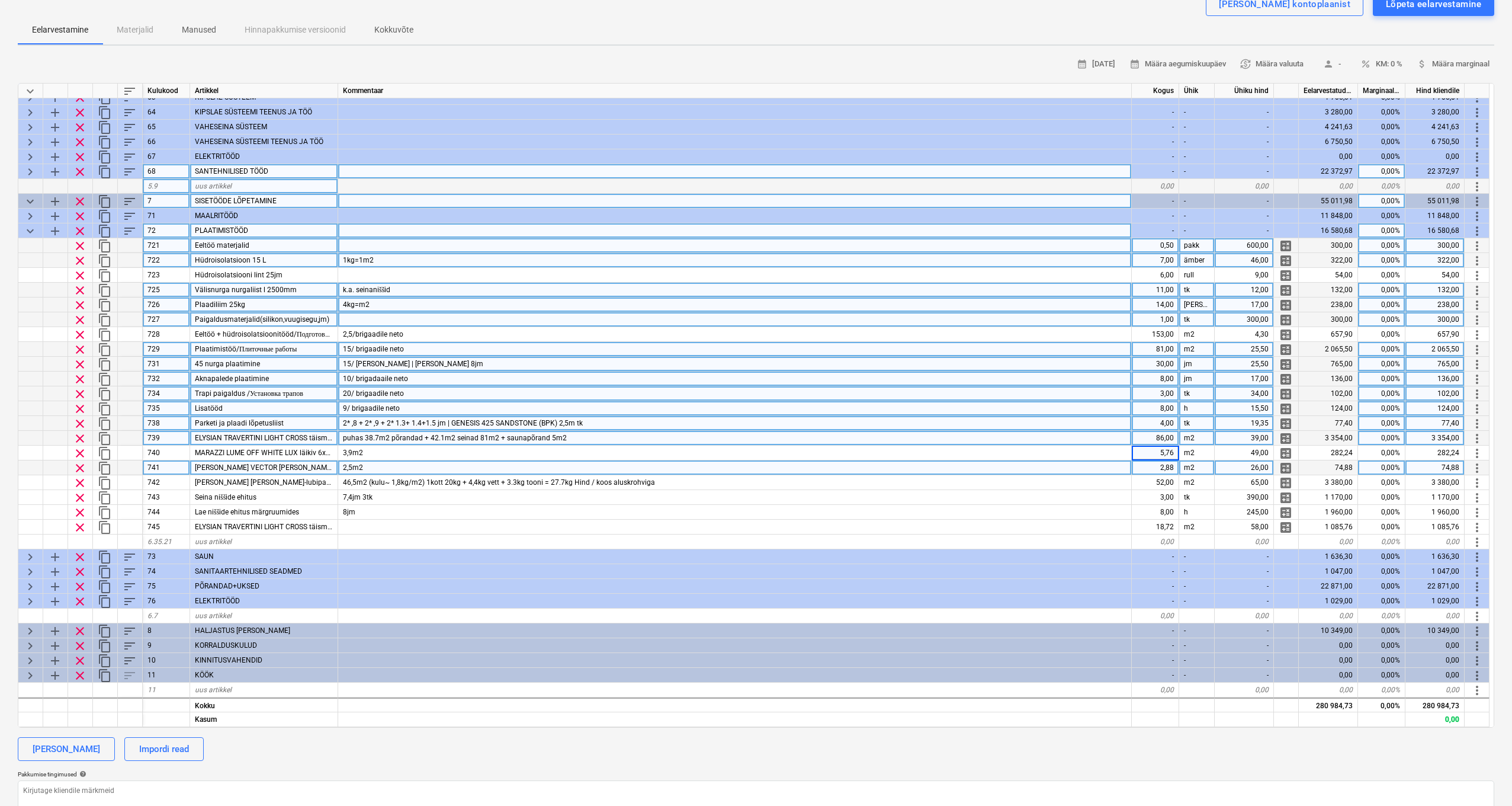
click at [1169, 463] on div "2,88" at bounding box center [1156, 468] width 48 height 15
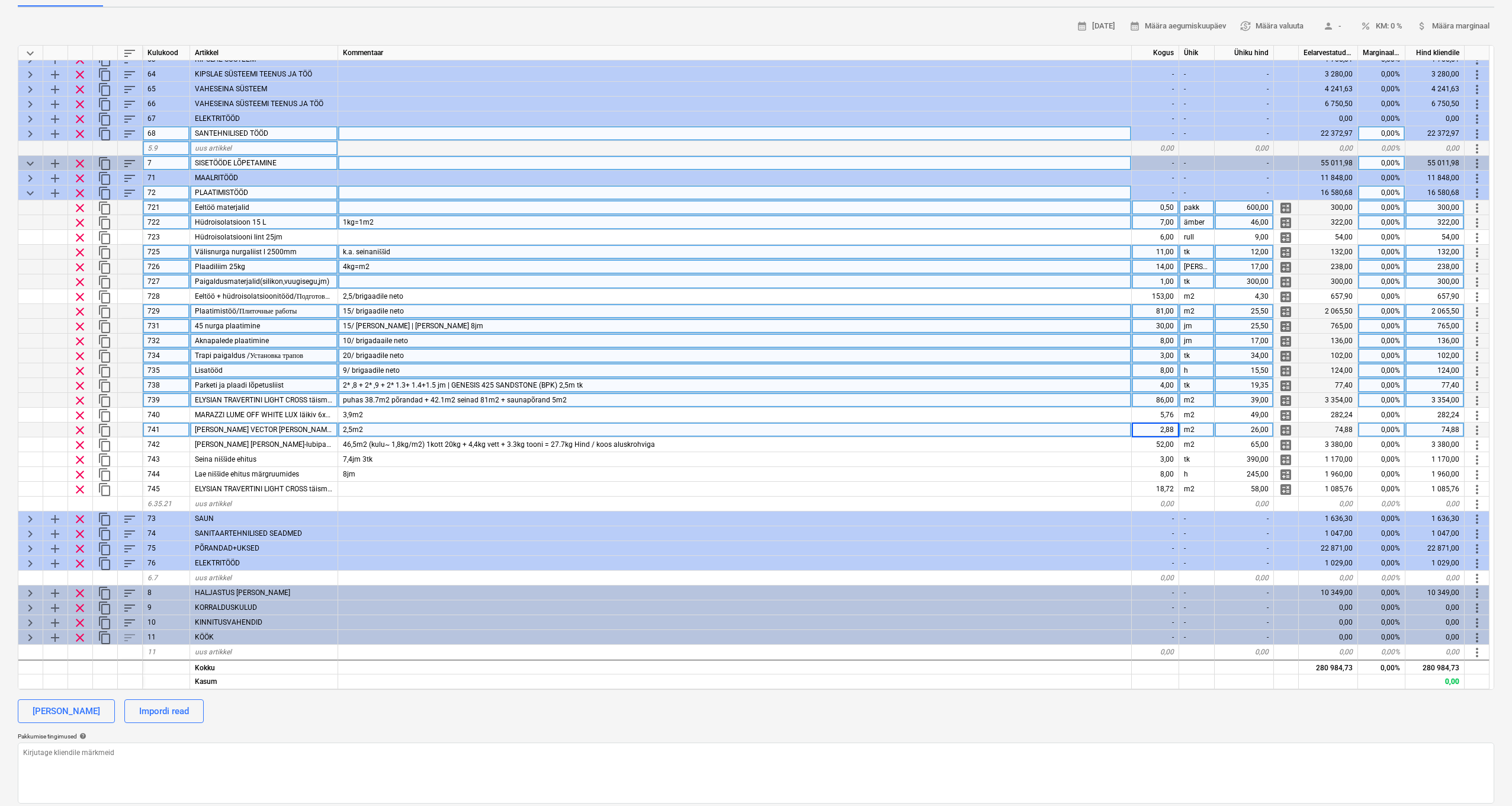
scroll to position [149, 0]
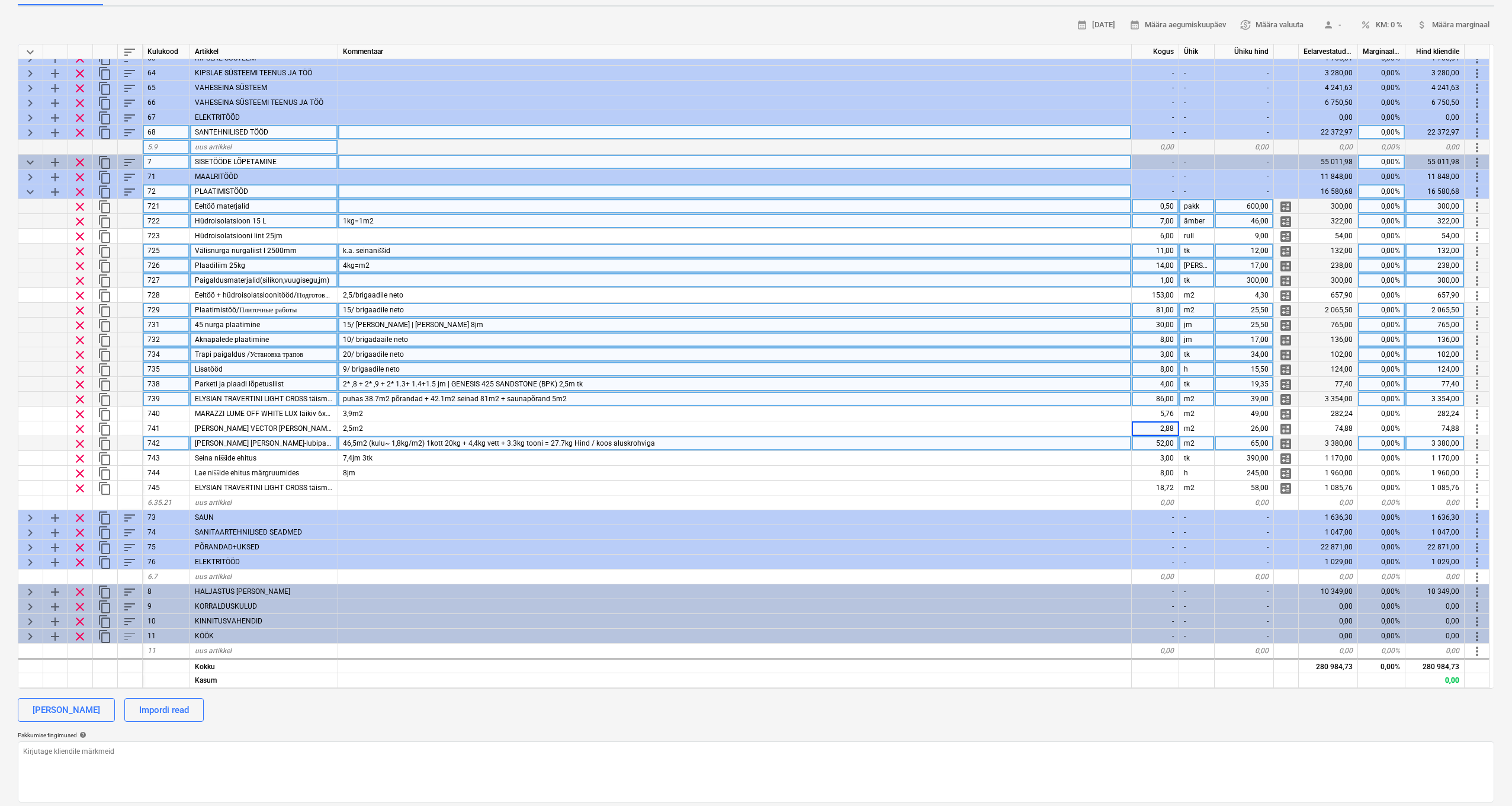
click at [1169, 439] on div "52,00" at bounding box center [1156, 443] width 48 height 15
click at [1201, 441] on div "m2" at bounding box center [1197, 443] width 36 height 15
click at [1271, 440] on div "65,00" at bounding box center [1244, 443] width 59 height 15
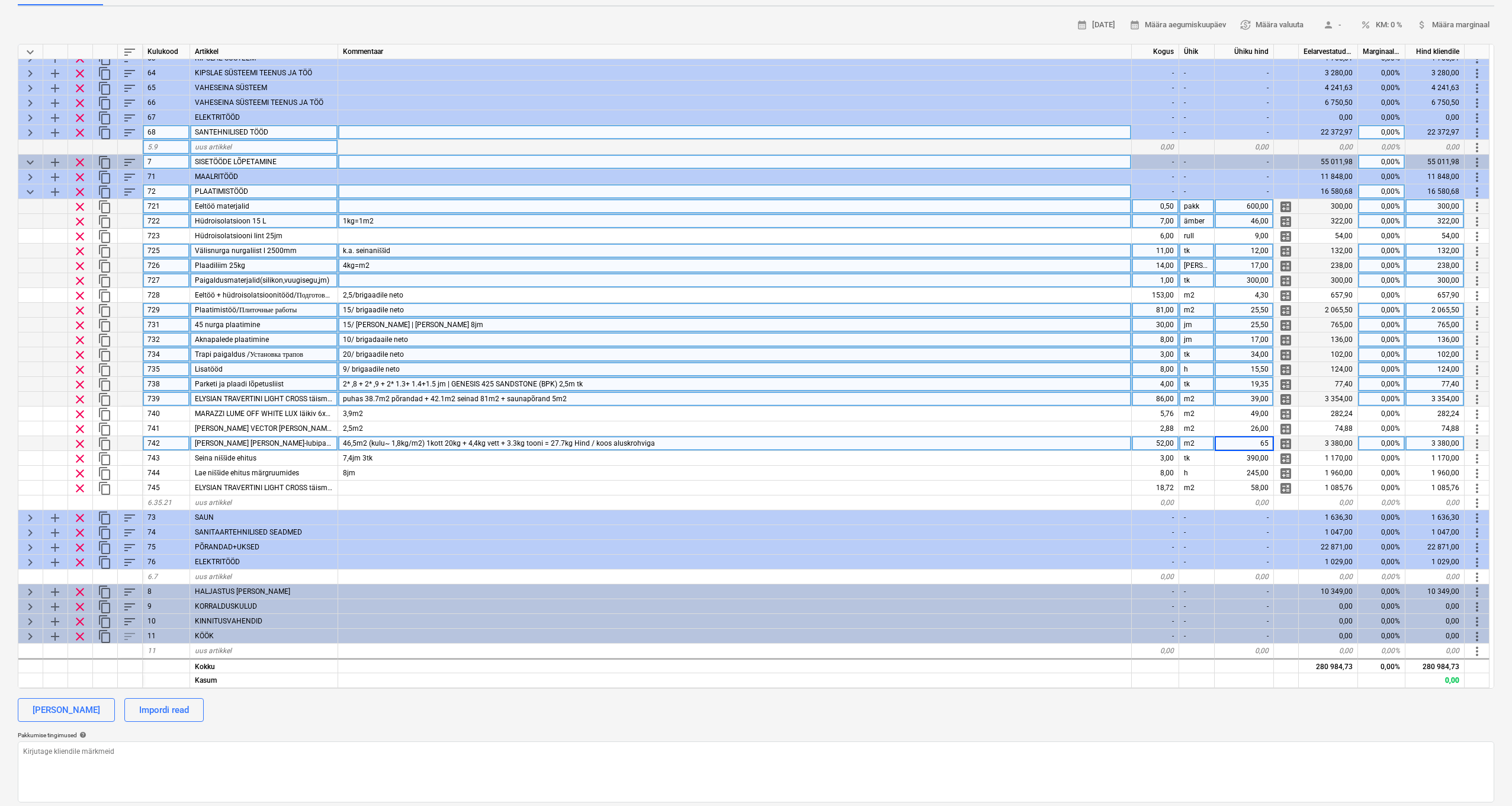
click at [1267, 438] on input "65" at bounding box center [1244, 443] width 59 height 14
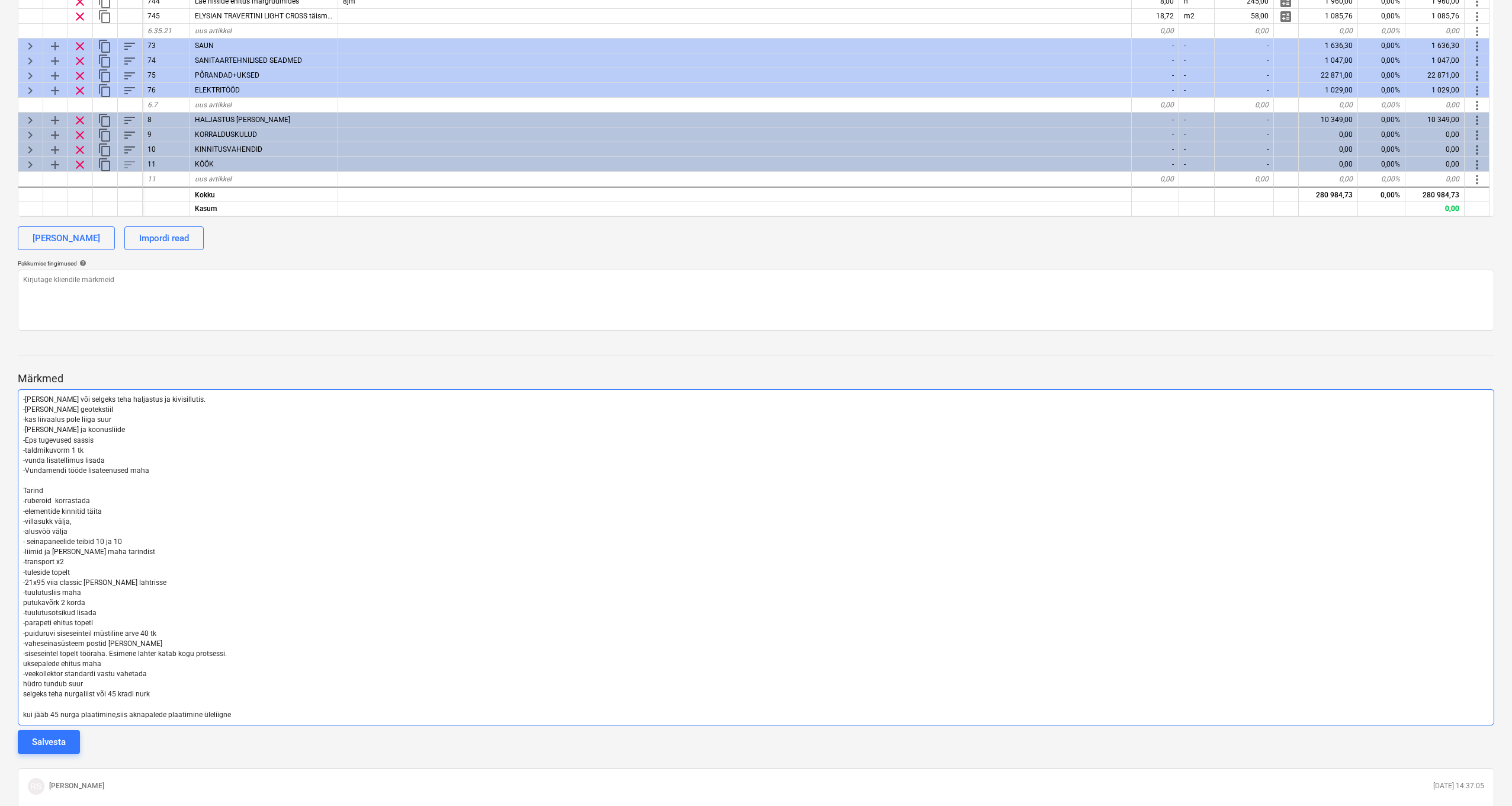
scroll to position [621, 0]
click at [237, 710] on p "kui jääb 45 nurga plaatimine,siis aknapalede plaatimine üleliigne" at bounding box center [756, 715] width 1466 height 10
drag, startPoint x: 233, startPoint y: 709, endPoint x: 239, endPoint y: 709, distance: 6.0
click at [234, 710] on p "kui jääb 45 nurga plaatimine,siis aknapalede plaatimine üleliigne" at bounding box center [756, 715] width 1466 height 10
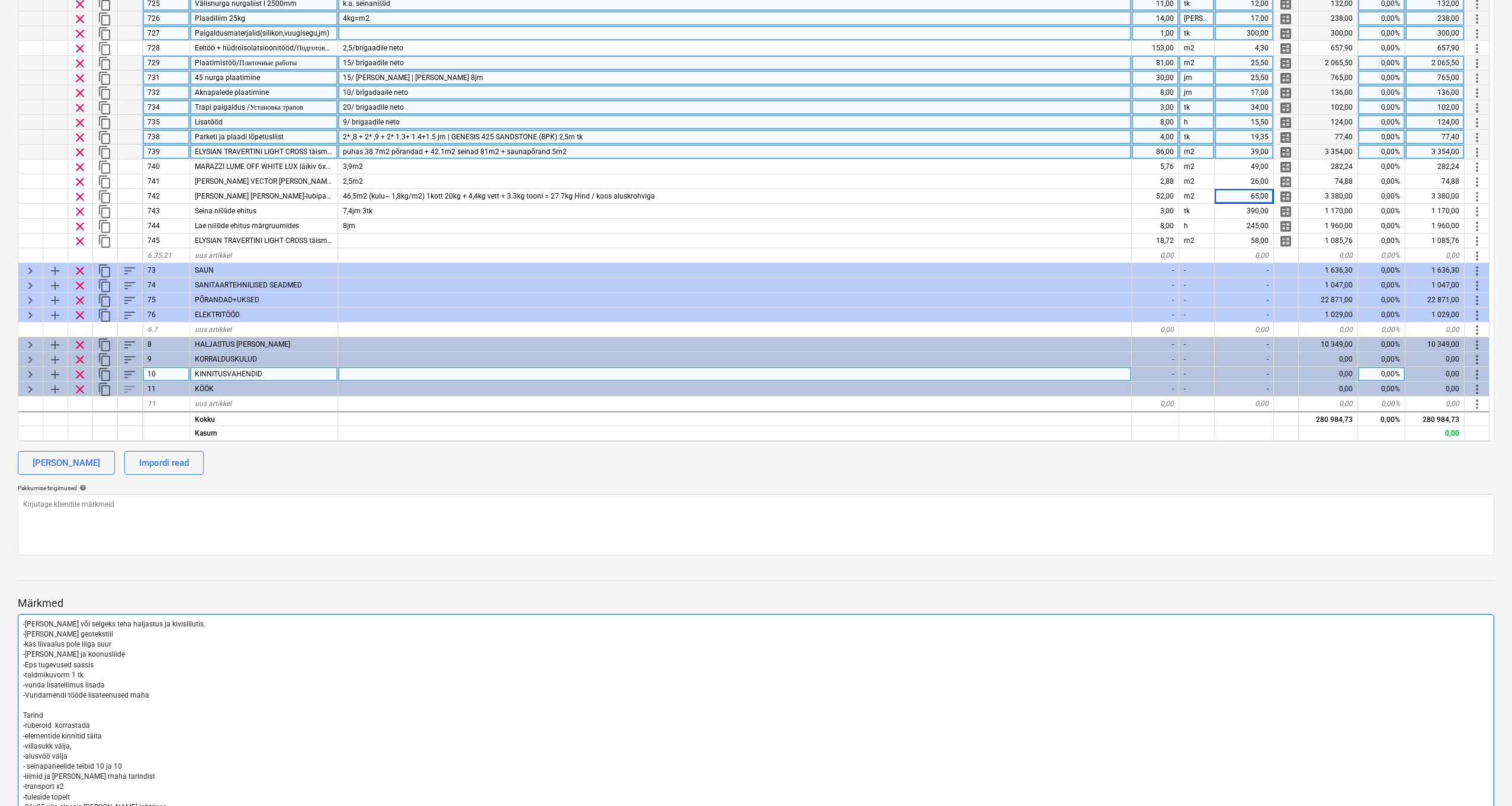
scroll to position [387, 0]
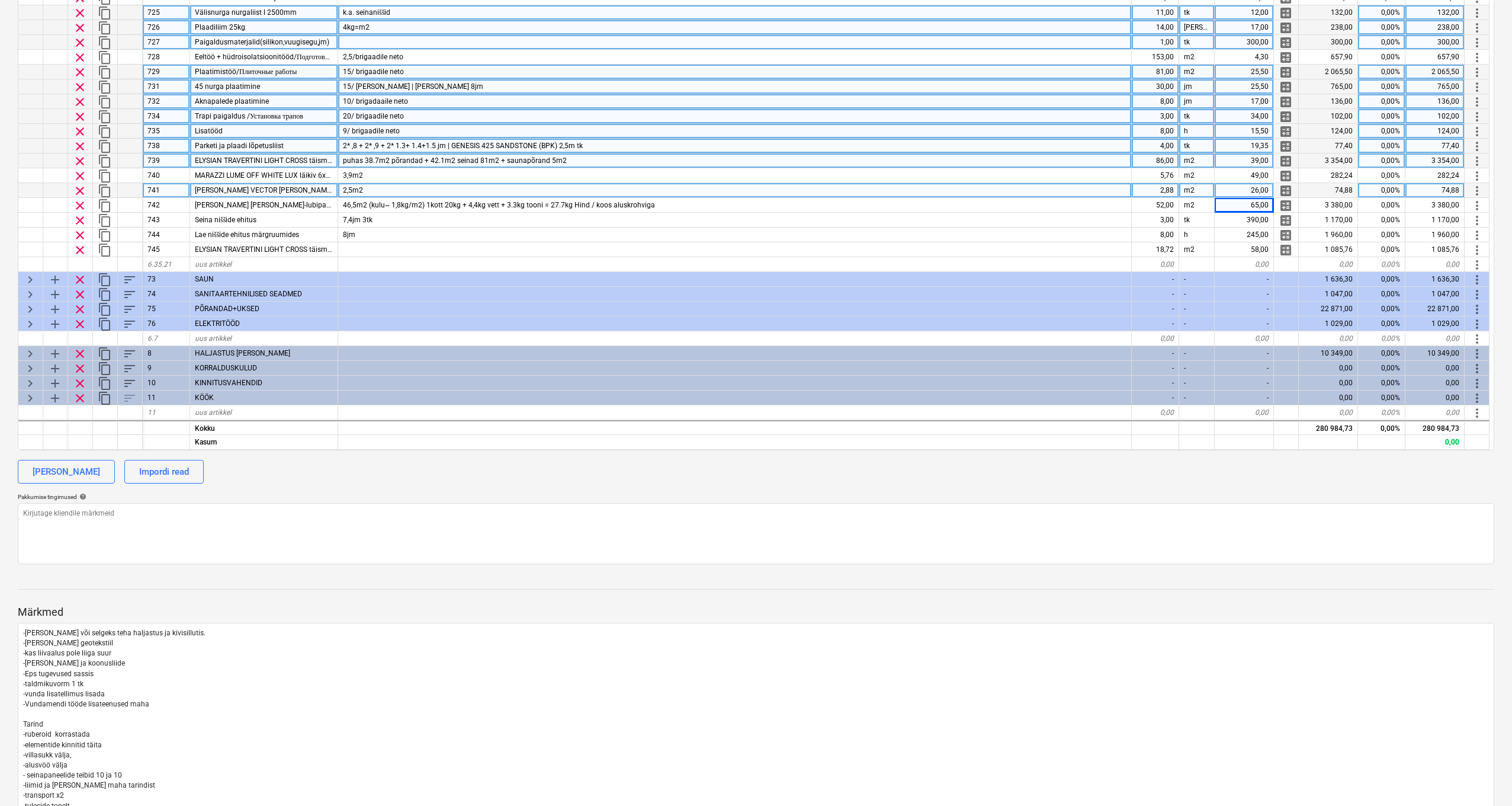
click at [1262, 184] on div "26,00" at bounding box center [1244, 190] width 59 height 15
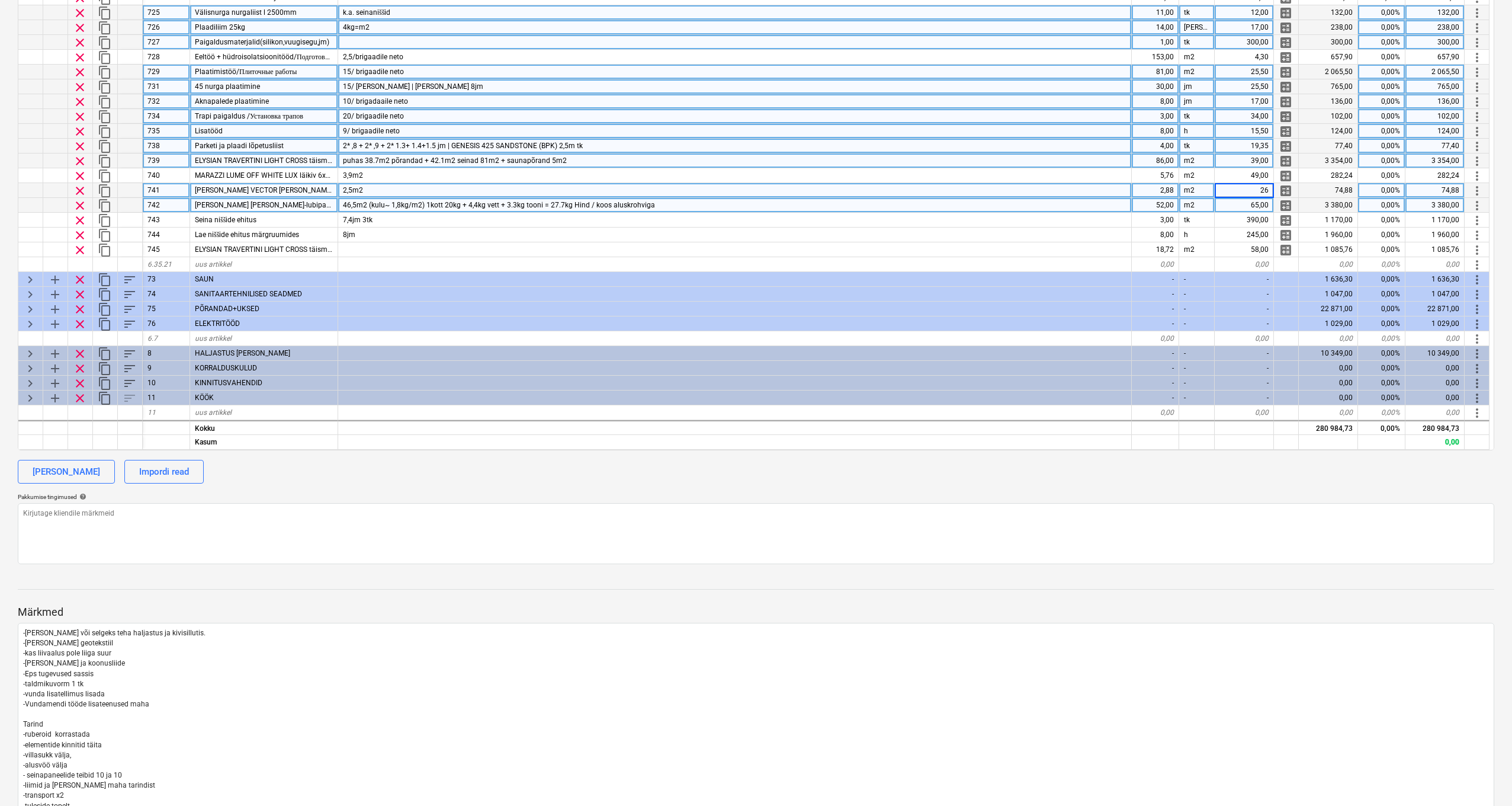
click at [1255, 199] on div "65,00" at bounding box center [1244, 205] width 59 height 15
click at [656, 198] on div "46,5m2 (kulu~ 1,8kg/m2) 1kott 20kg + 4,4kg vett + 3.3kg tooni = 27.7kg Hind / k…" at bounding box center [735, 205] width 794 height 15
click at [1262, 198] on div "65,00" at bounding box center [1244, 205] width 59 height 15
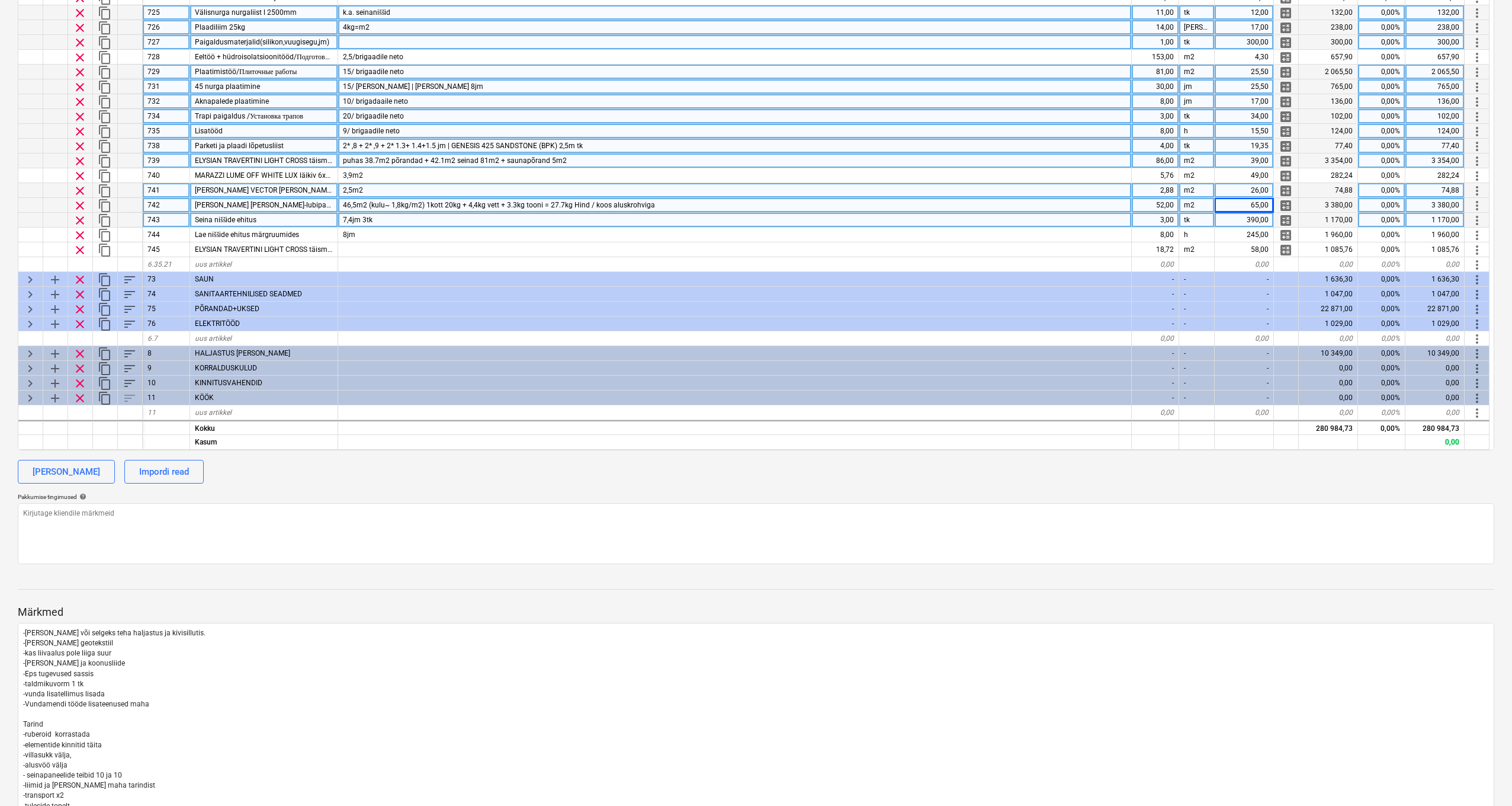
click at [1264, 213] on div "390,00" at bounding box center [1244, 220] width 59 height 15
click at [1237, 220] on input "390" at bounding box center [1244, 221] width 59 height 14
click at [1269, 219] on input "390" at bounding box center [1244, 219] width 59 height 14
type input "3"
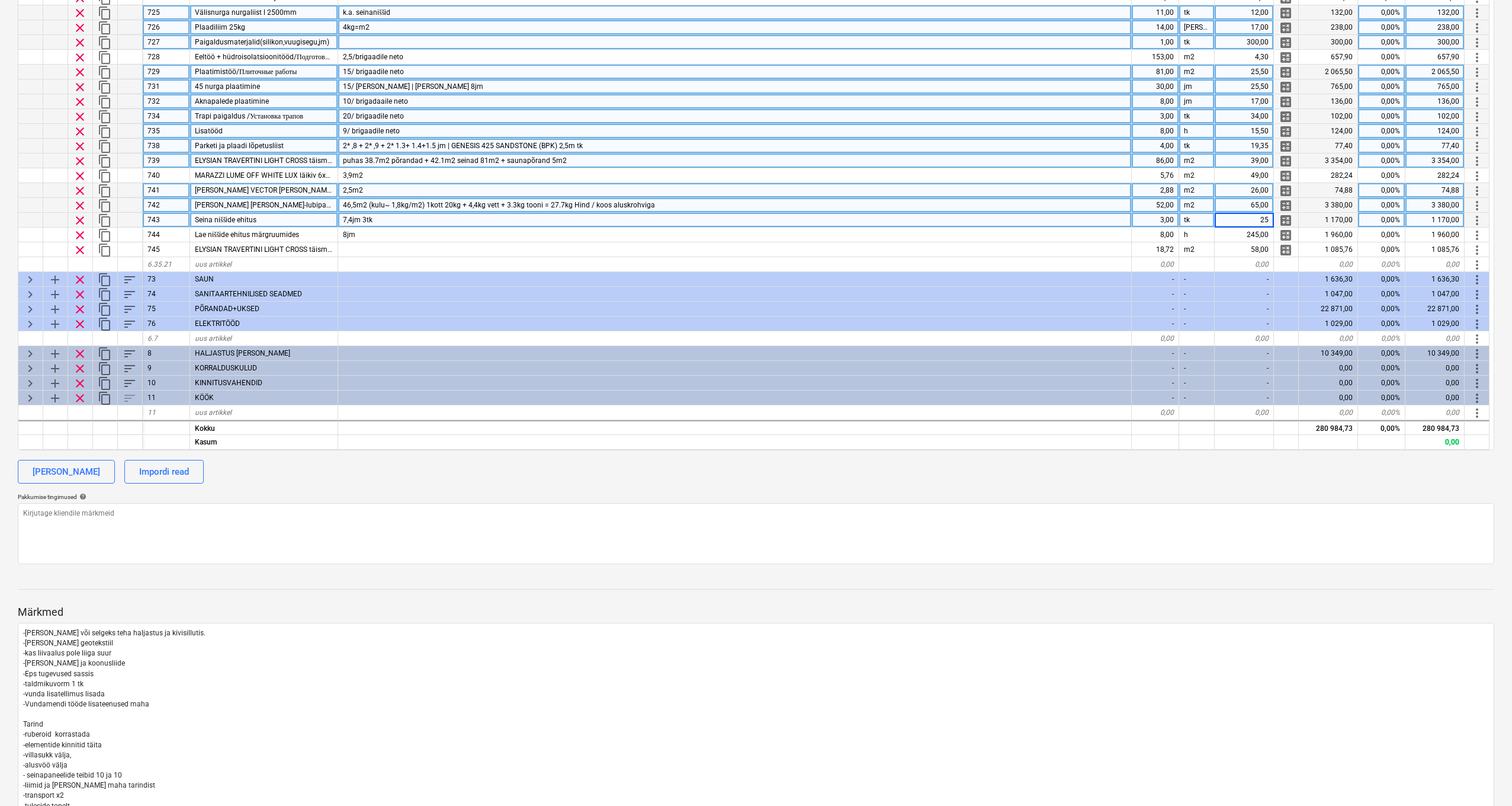
type input "250"
type textarea "x"
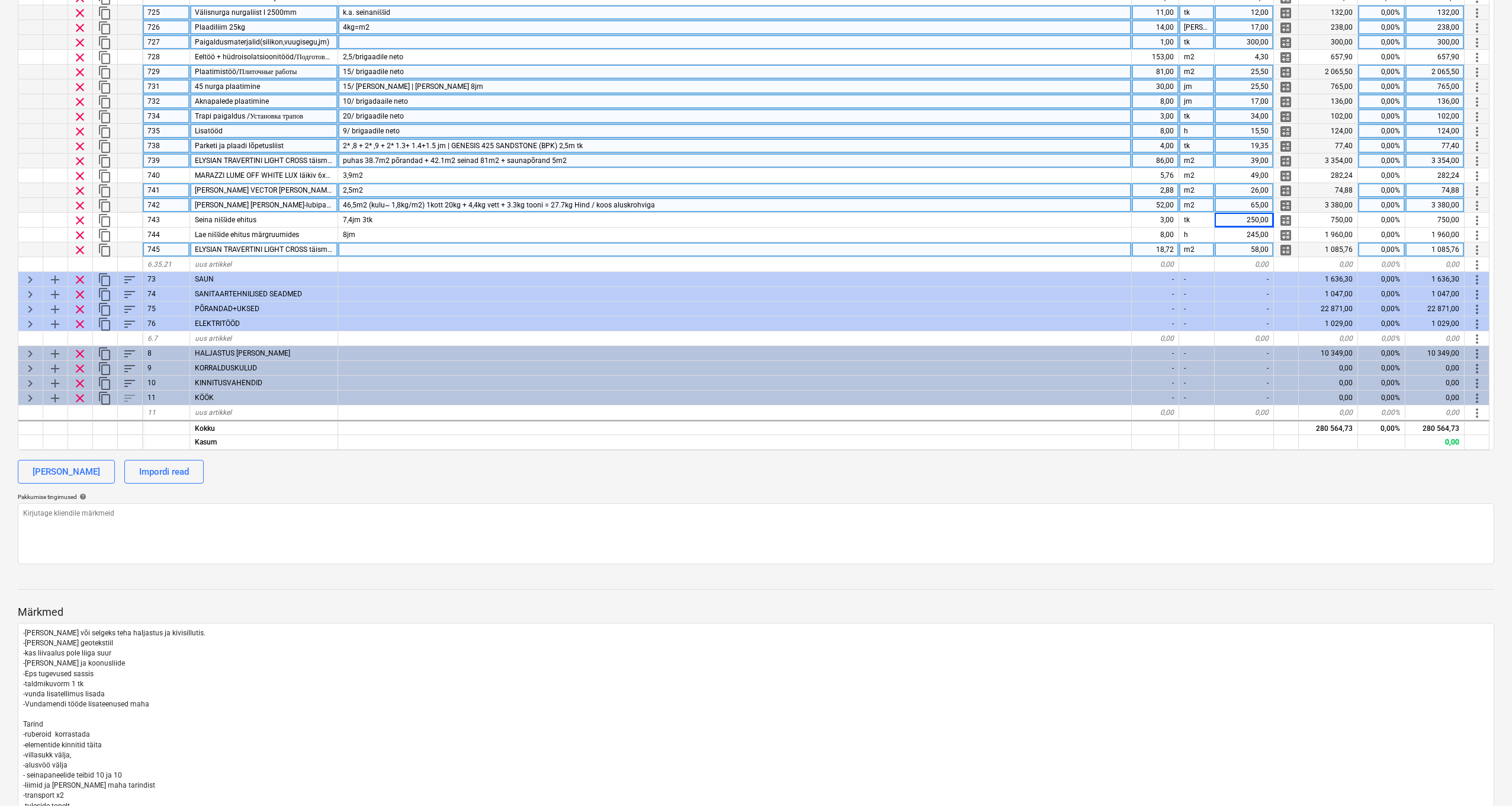
scroll to position [387, 0]
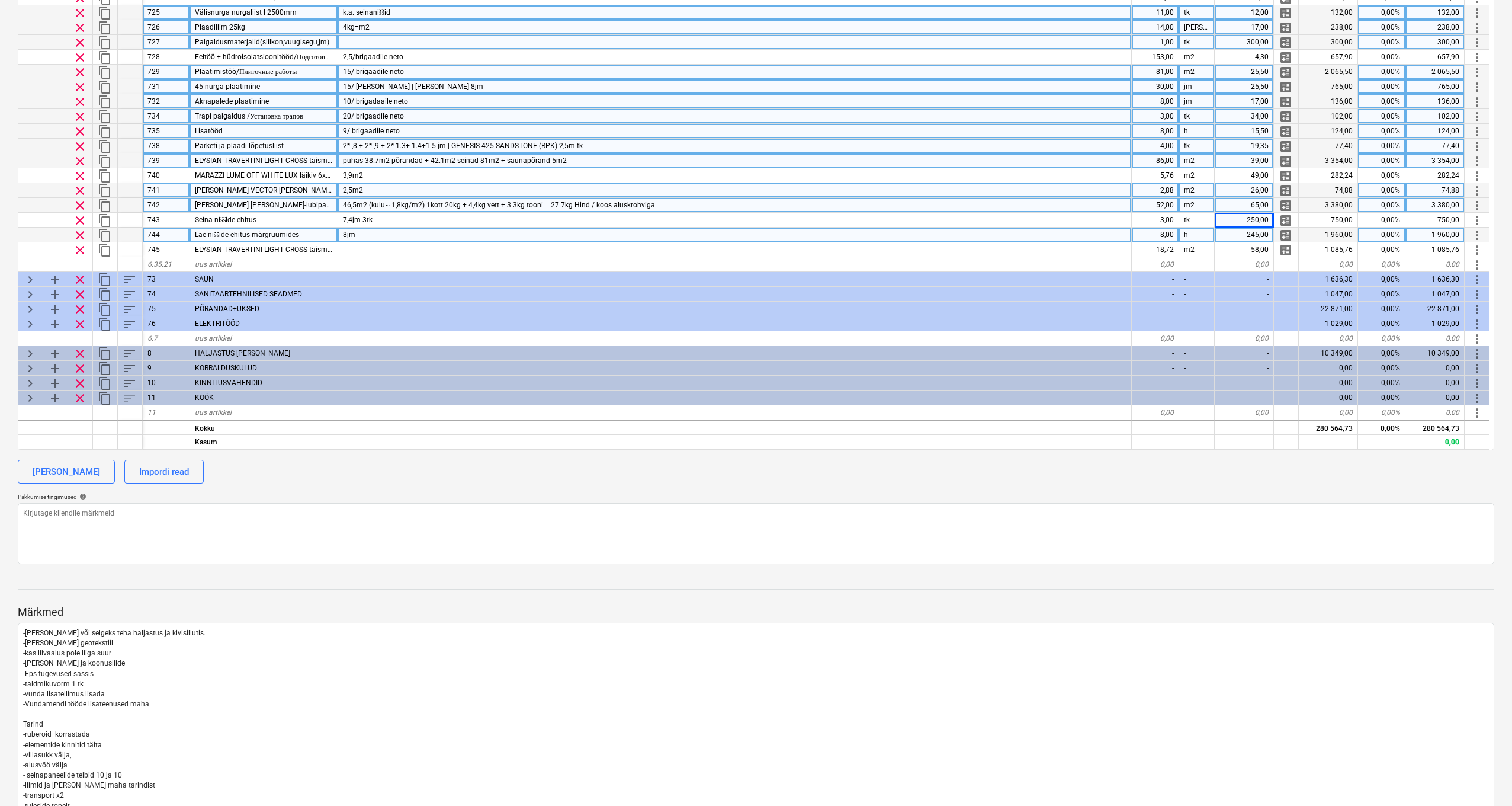
click at [461, 234] on div "8jm" at bounding box center [735, 235] width 794 height 15
click at [1259, 228] on div "245,00" at bounding box center [1244, 235] width 59 height 15
type input "200"
type textarea "x"
click at [1261, 228] on div "200,00" at bounding box center [1244, 235] width 59 height 15
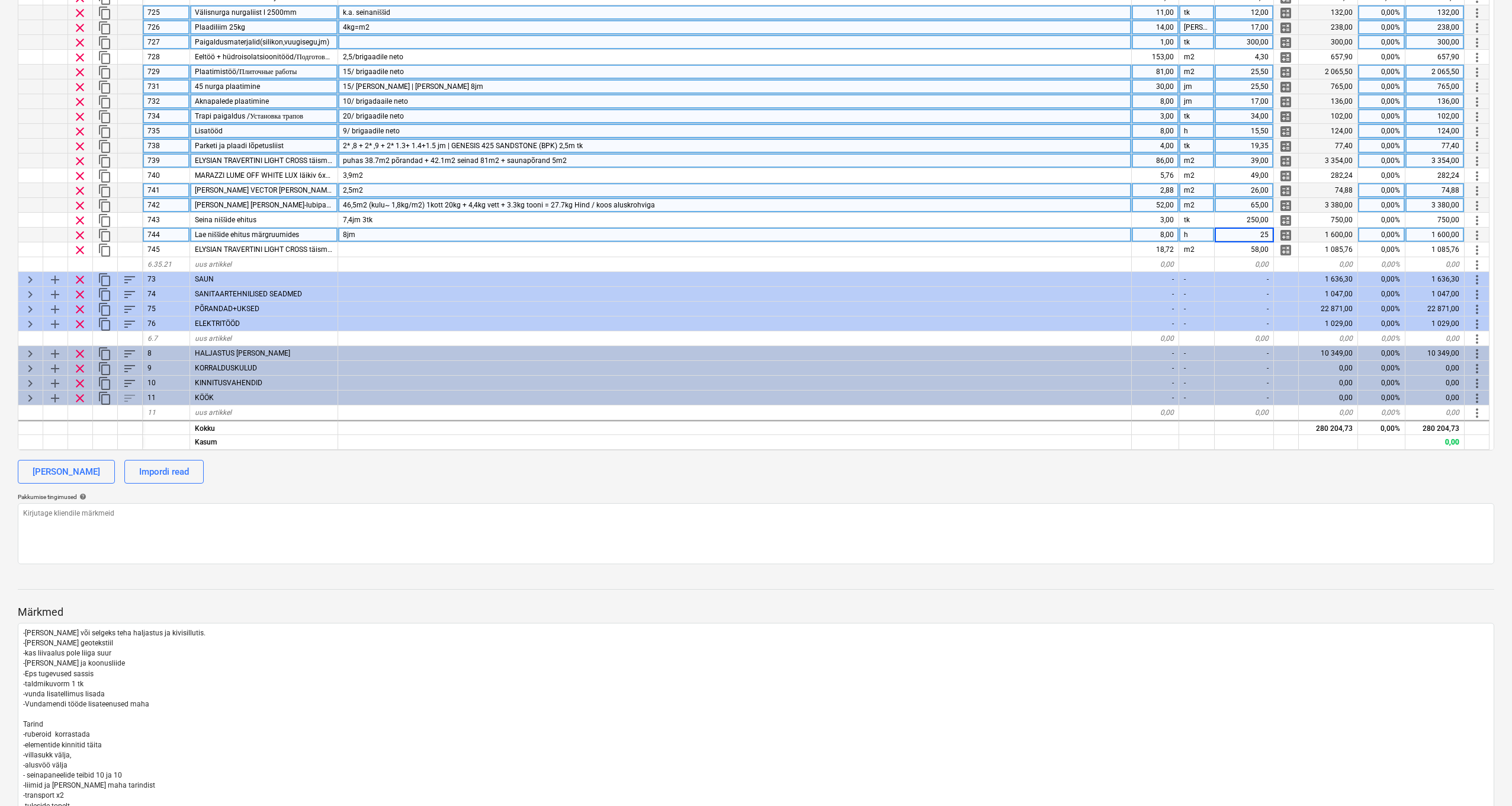
type input "250"
type textarea "x"
click at [1199, 231] on div "h" at bounding box center [1197, 235] width 36 height 15
click at [1247, 229] on div "250,00" at bounding box center [1244, 235] width 59 height 15
type input "25"
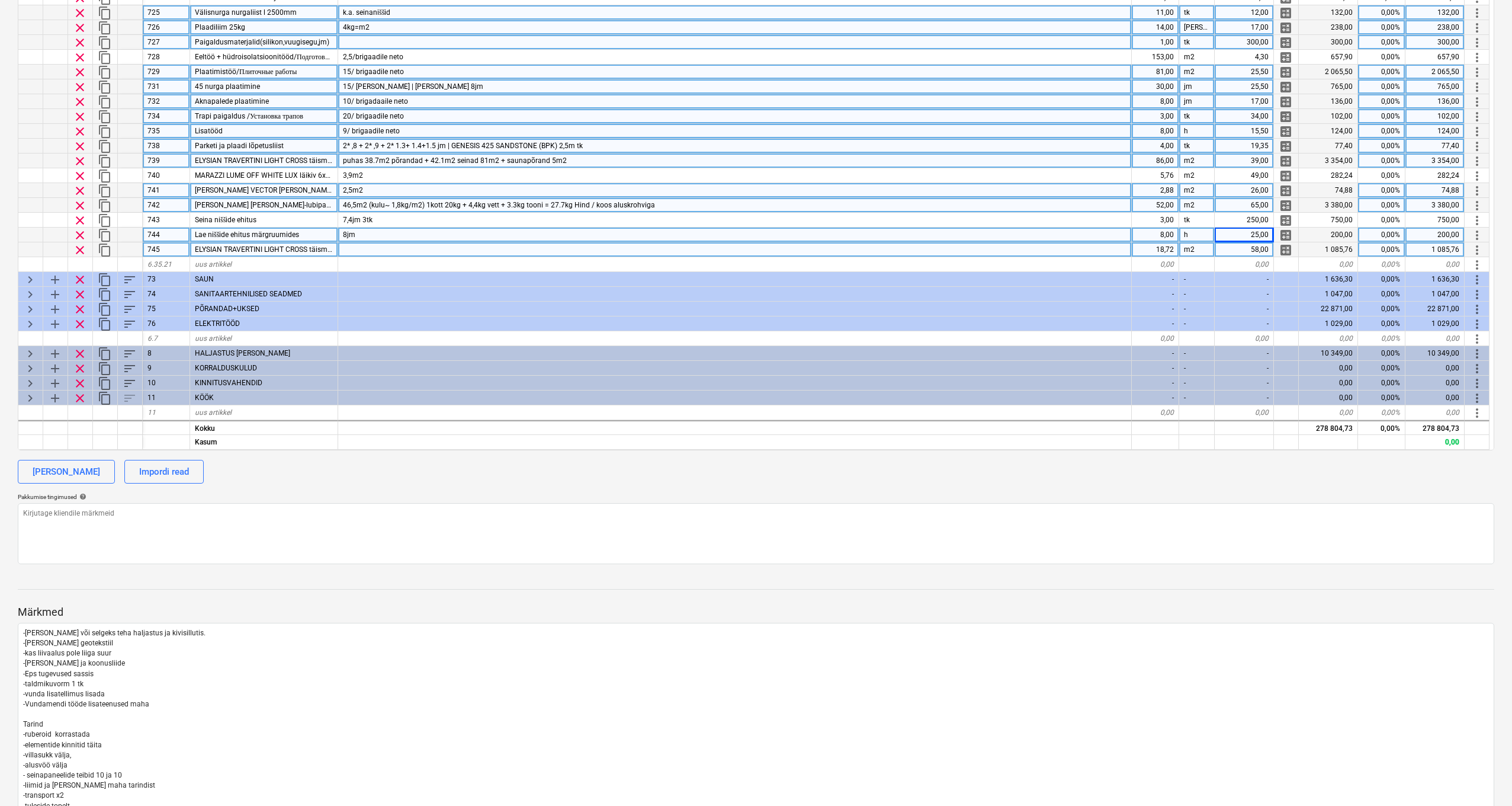
click at [313, 246] on span "ELYSIAN TRAVERTINI LIGHT CROSS täismassplaat matt 120x120" at bounding box center [298, 249] width 208 height 8
click at [336, 243] on input "ELYSIAN TRAVERTINI LIGHT CROSS täismassplaat matt 120x120" at bounding box center [264, 250] width 148 height 14
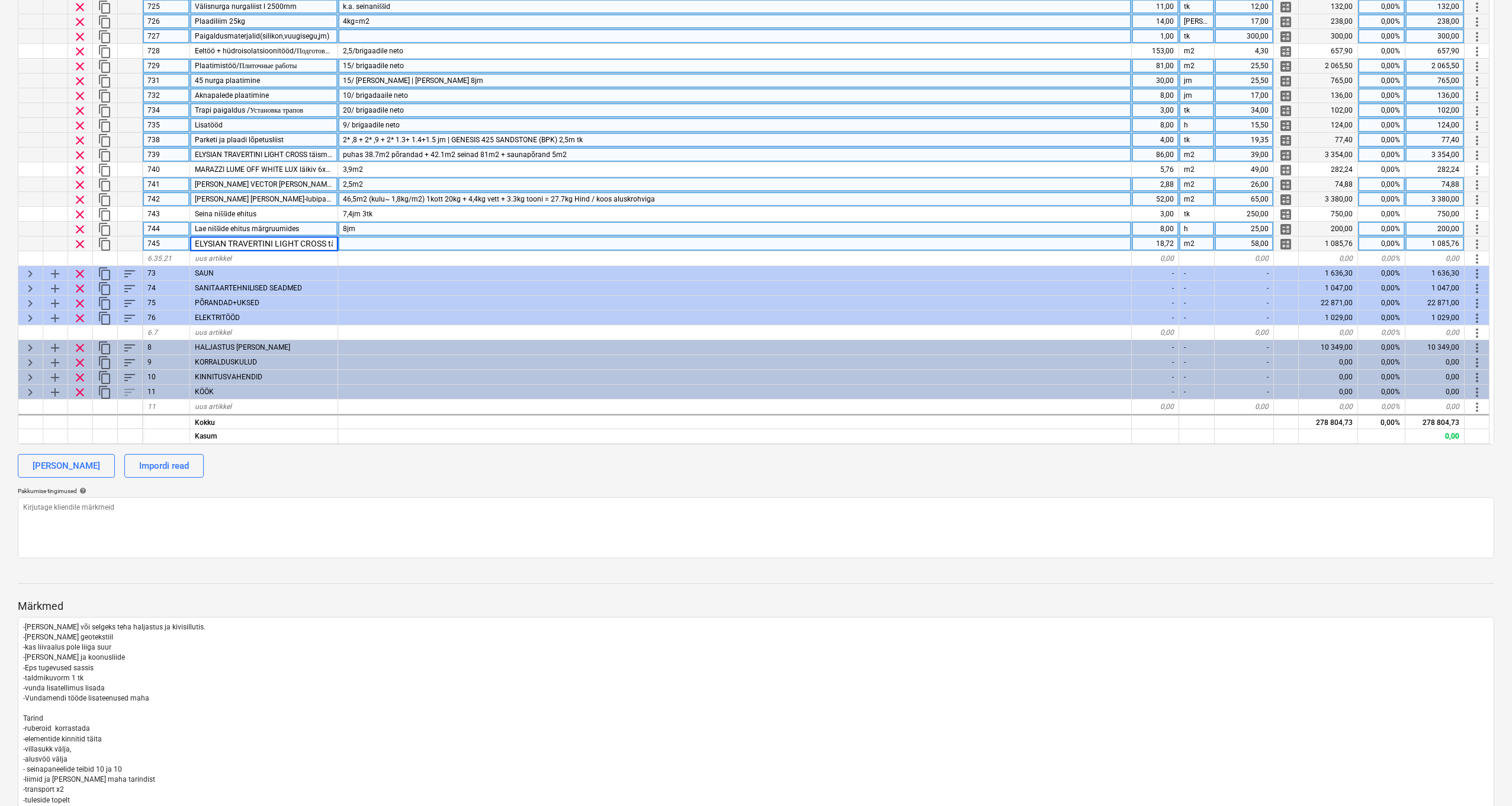
click at [327, 242] on input "ELYSIAN TRAVERTINI LIGHT CROSS täismassplaat matt 120x120" at bounding box center [264, 243] width 148 height 14
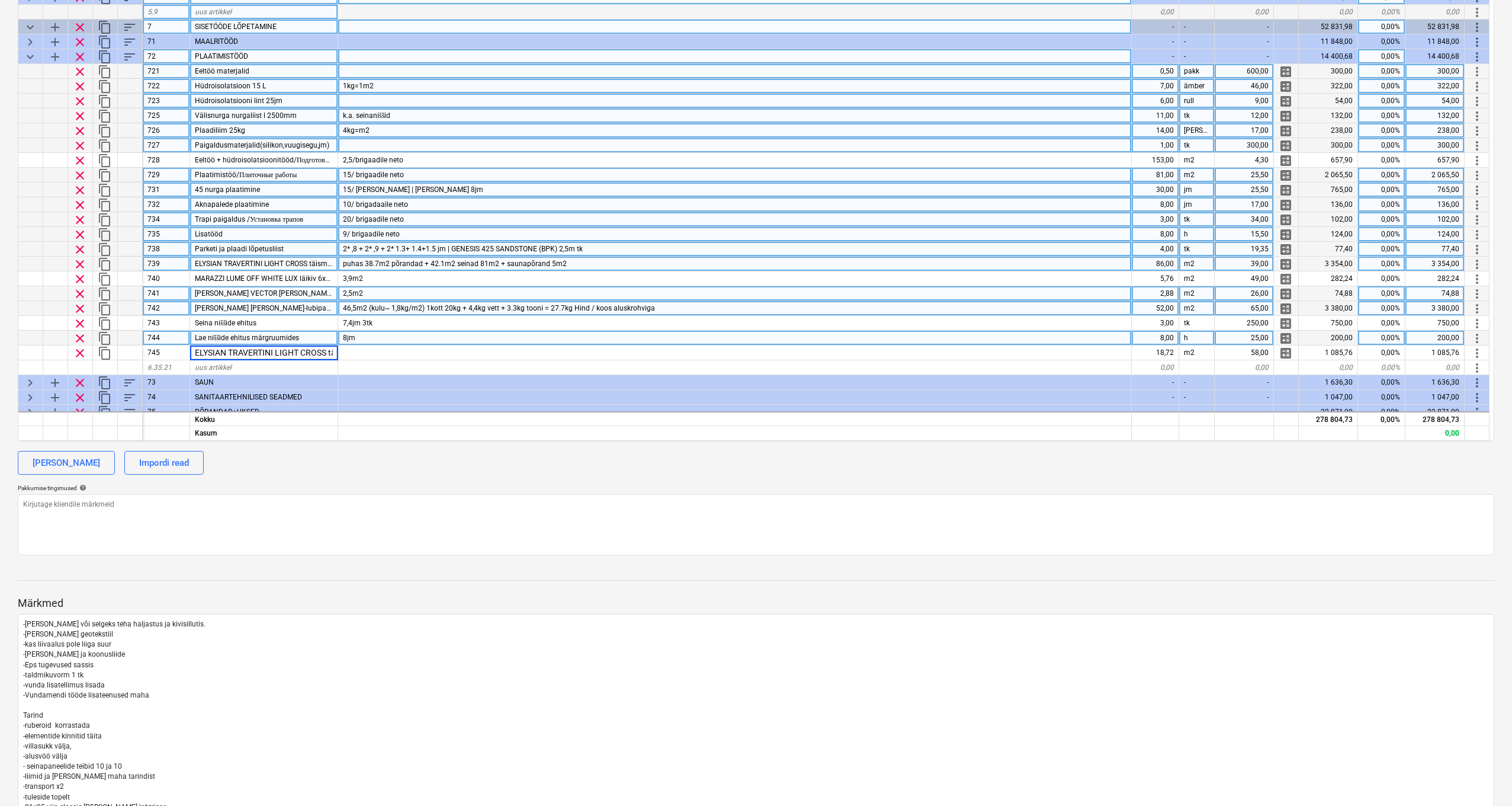
scroll to position [0, 1]
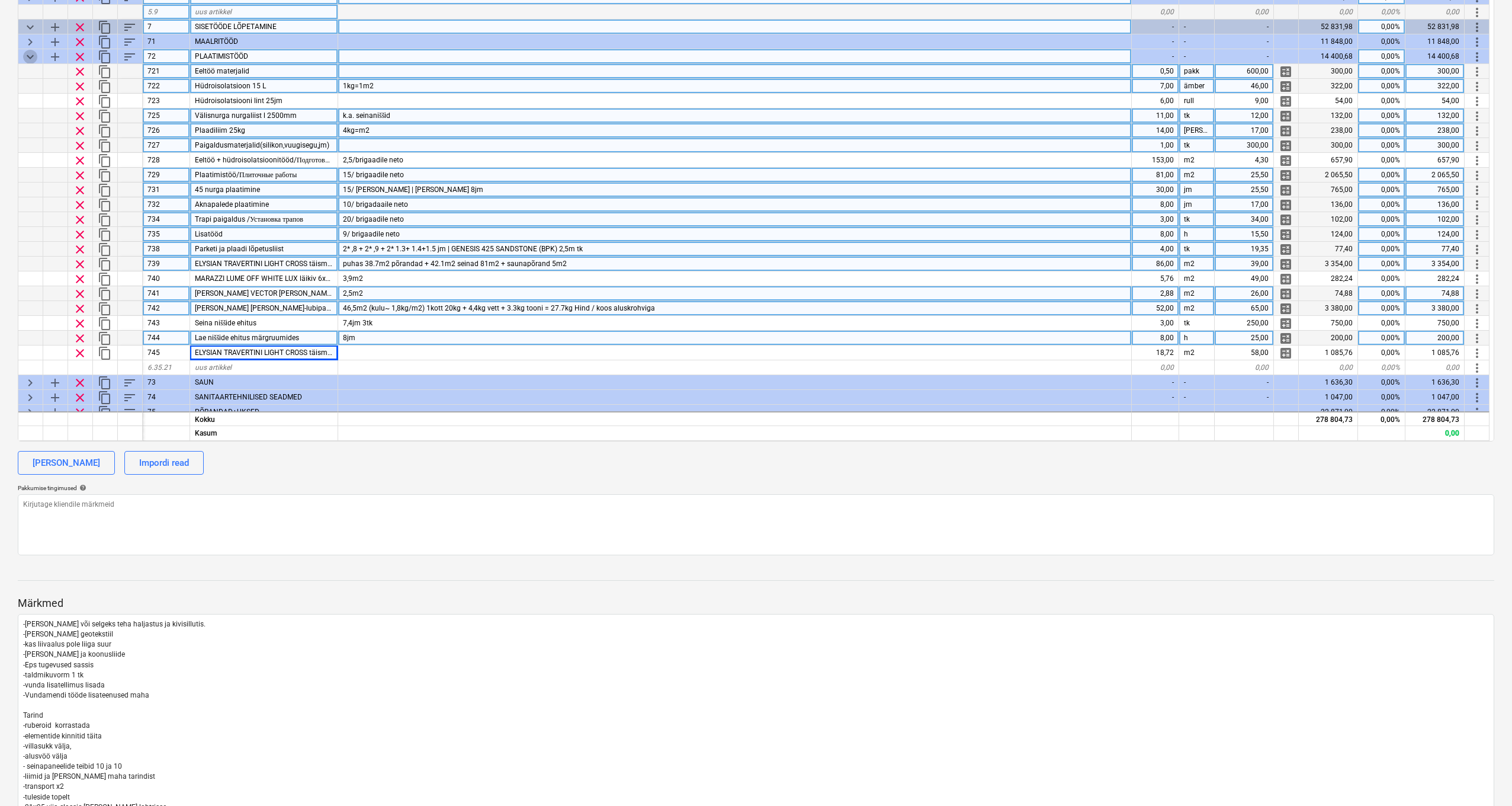
click at [26, 53] on span "keyboard_arrow_down" at bounding box center [30, 57] width 14 height 14
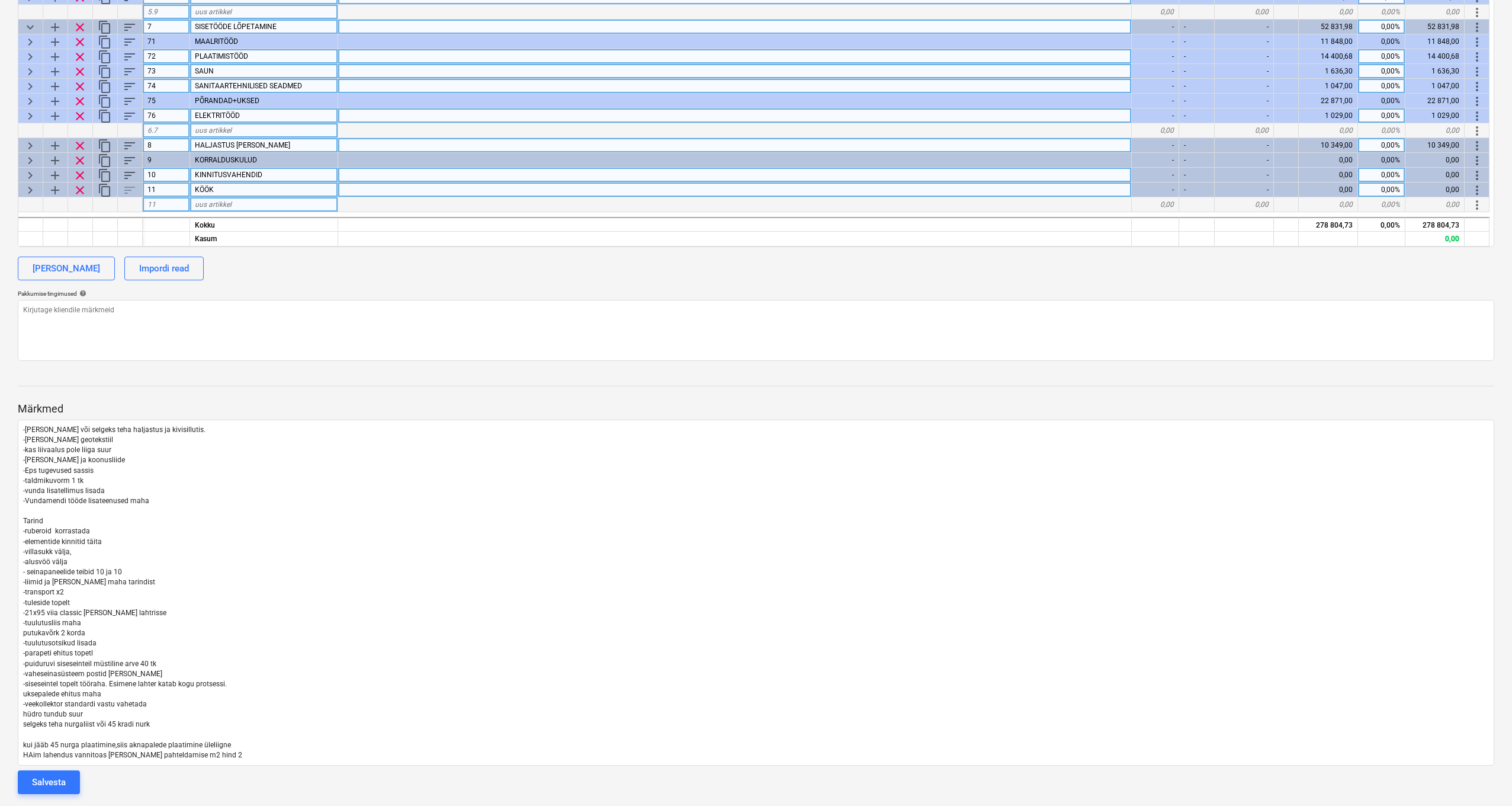
click at [27, 68] on span "keyboard_arrow_right" at bounding box center [30, 72] width 14 height 14
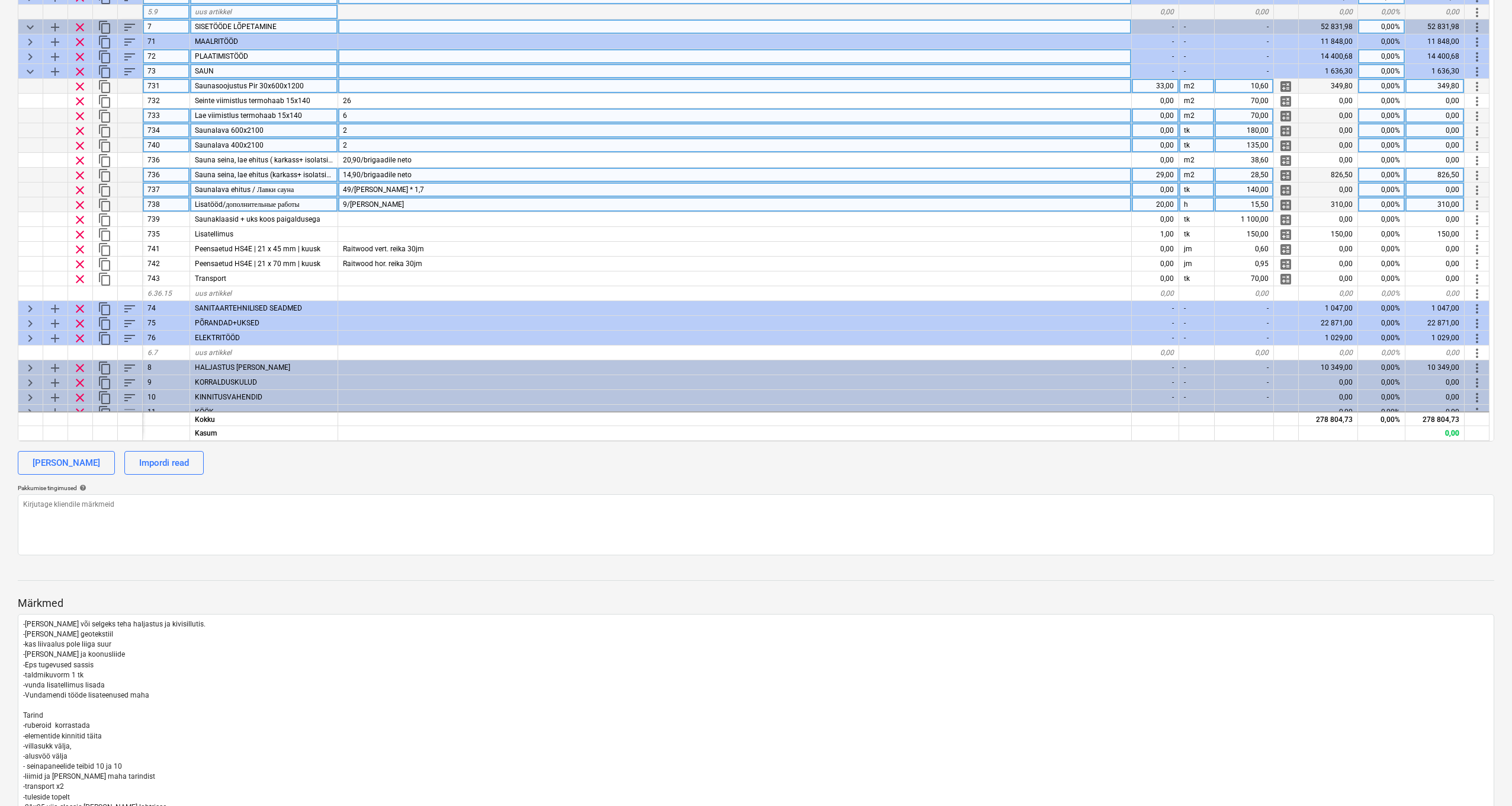
click at [1157, 174] on div "29,00" at bounding box center [1156, 175] width 48 height 15
click at [1156, 201] on div "20,00" at bounding box center [1156, 204] width 48 height 15
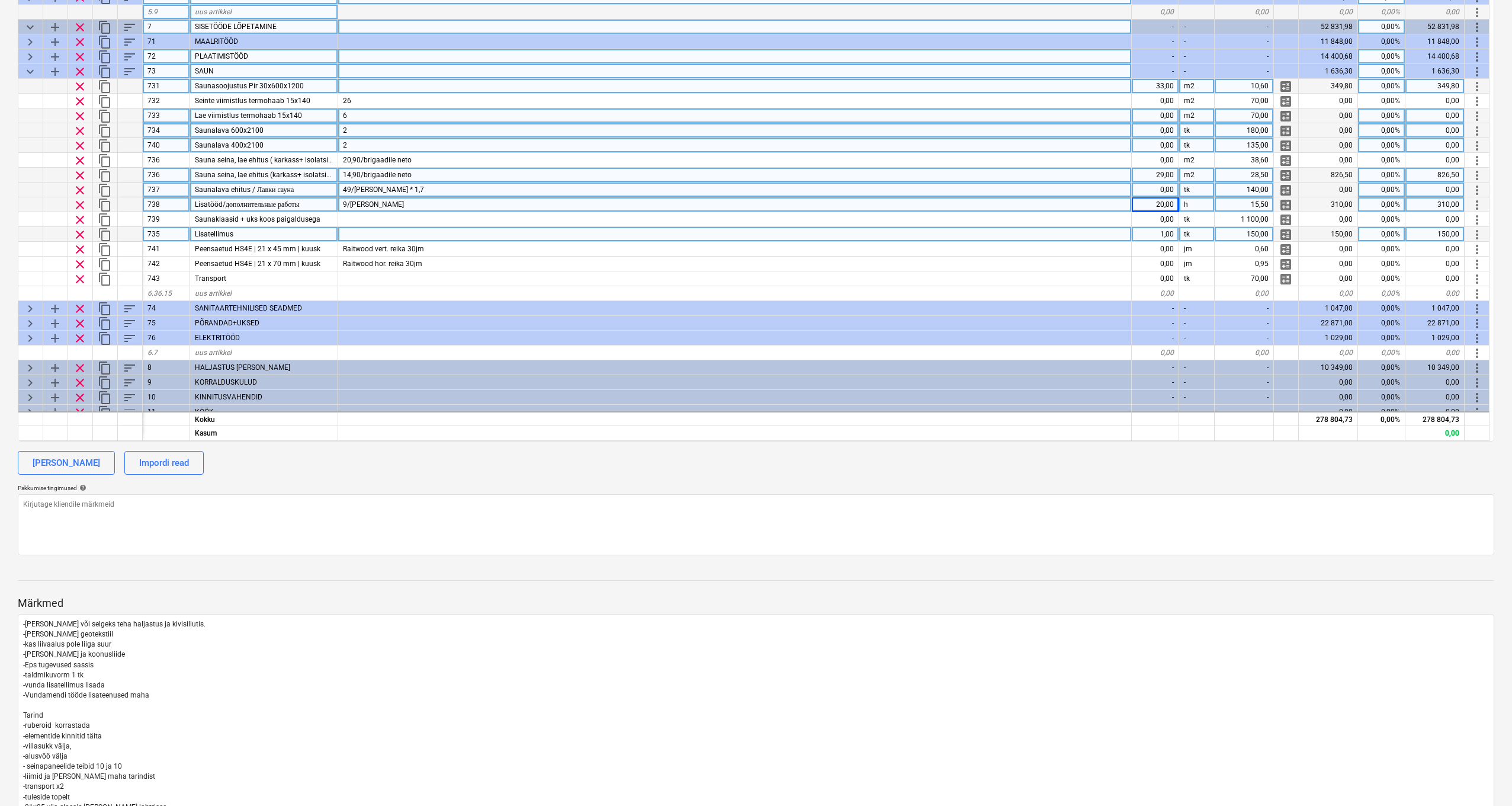
click at [1161, 234] on div "1,00" at bounding box center [1156, 234] width 48 height 15
click at [33, 72] on span "keyboard_arrow_down" at bounding box center [30, 72] width 14 height 14
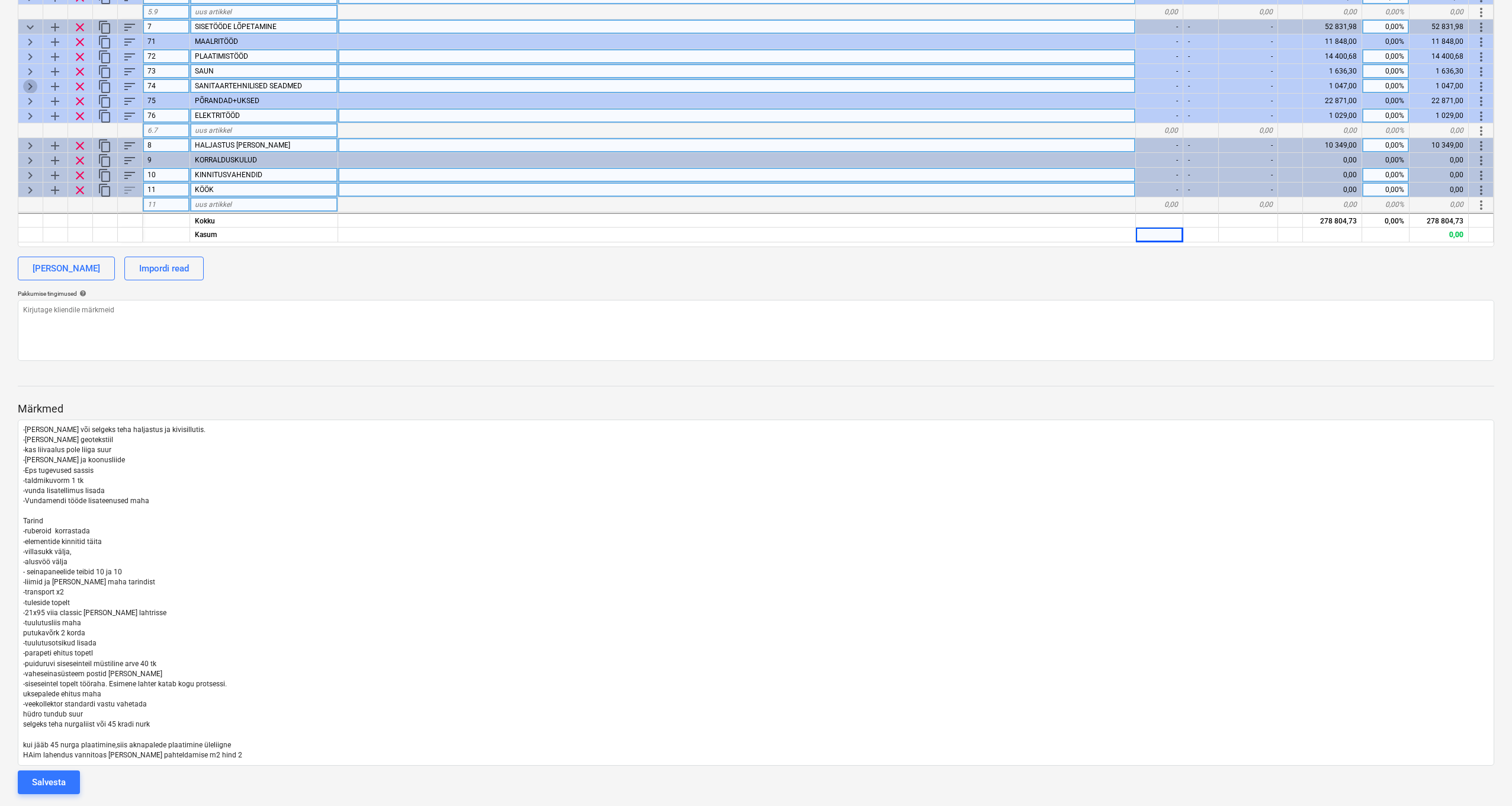
click at [30, 81] on span "keyboard_arrow_right" at bounding box center [30, 86] width 14 height 14
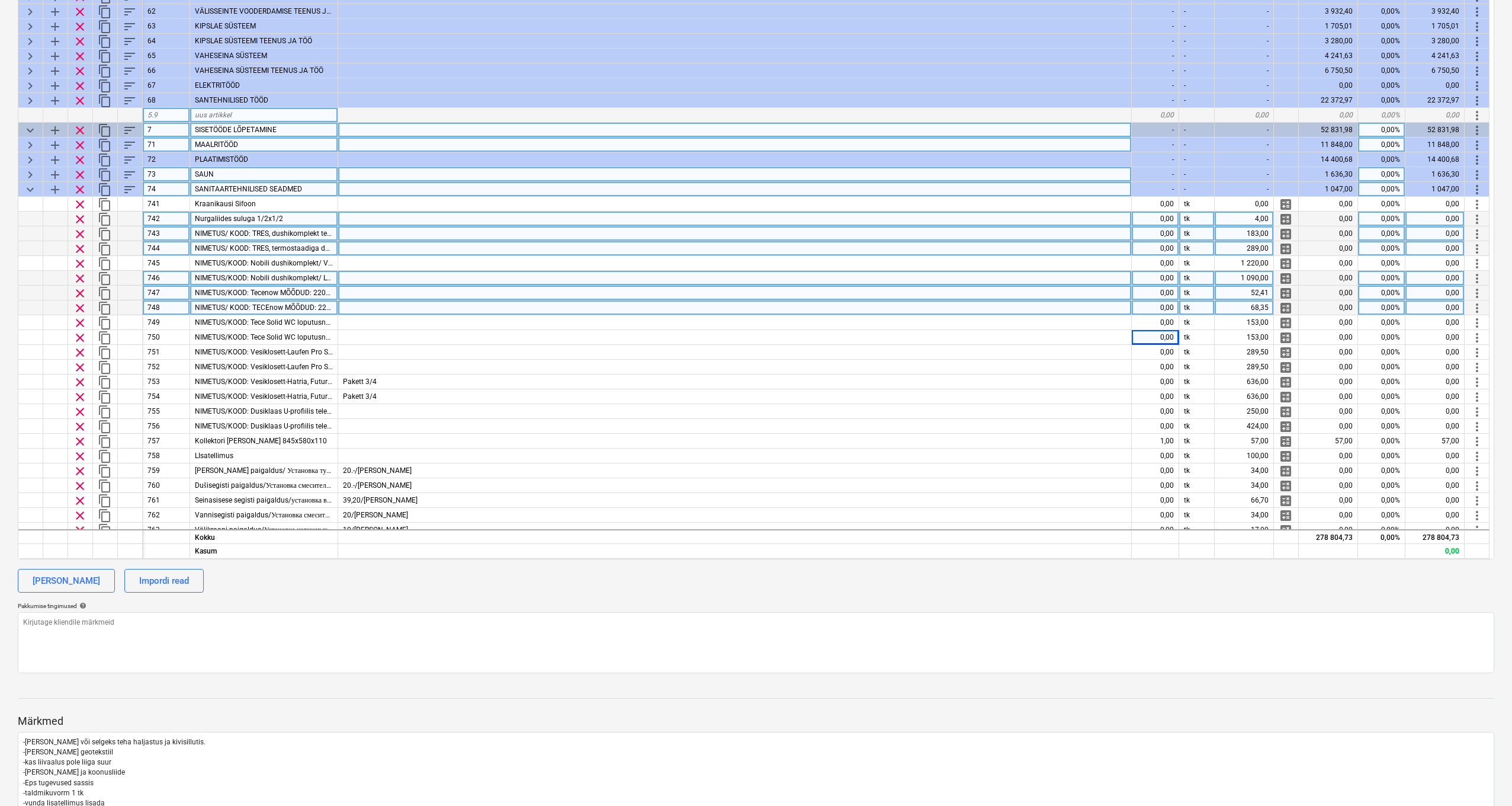
scroll to position [15, 0]
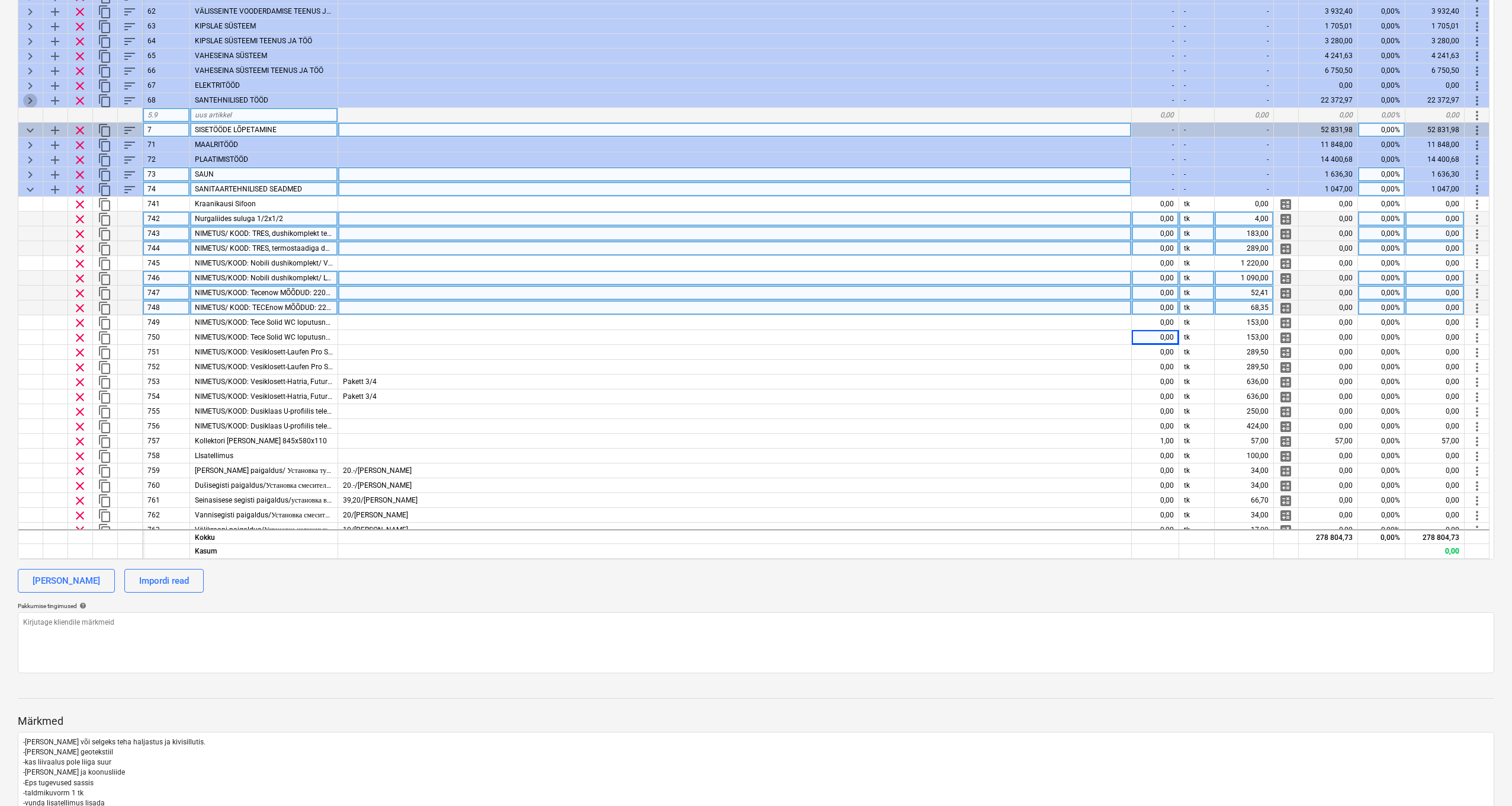
click at [25, 99] on span "keyboard_arrow_right" at bounding box center [30, 100] width 14 height 14
type textarea "x"
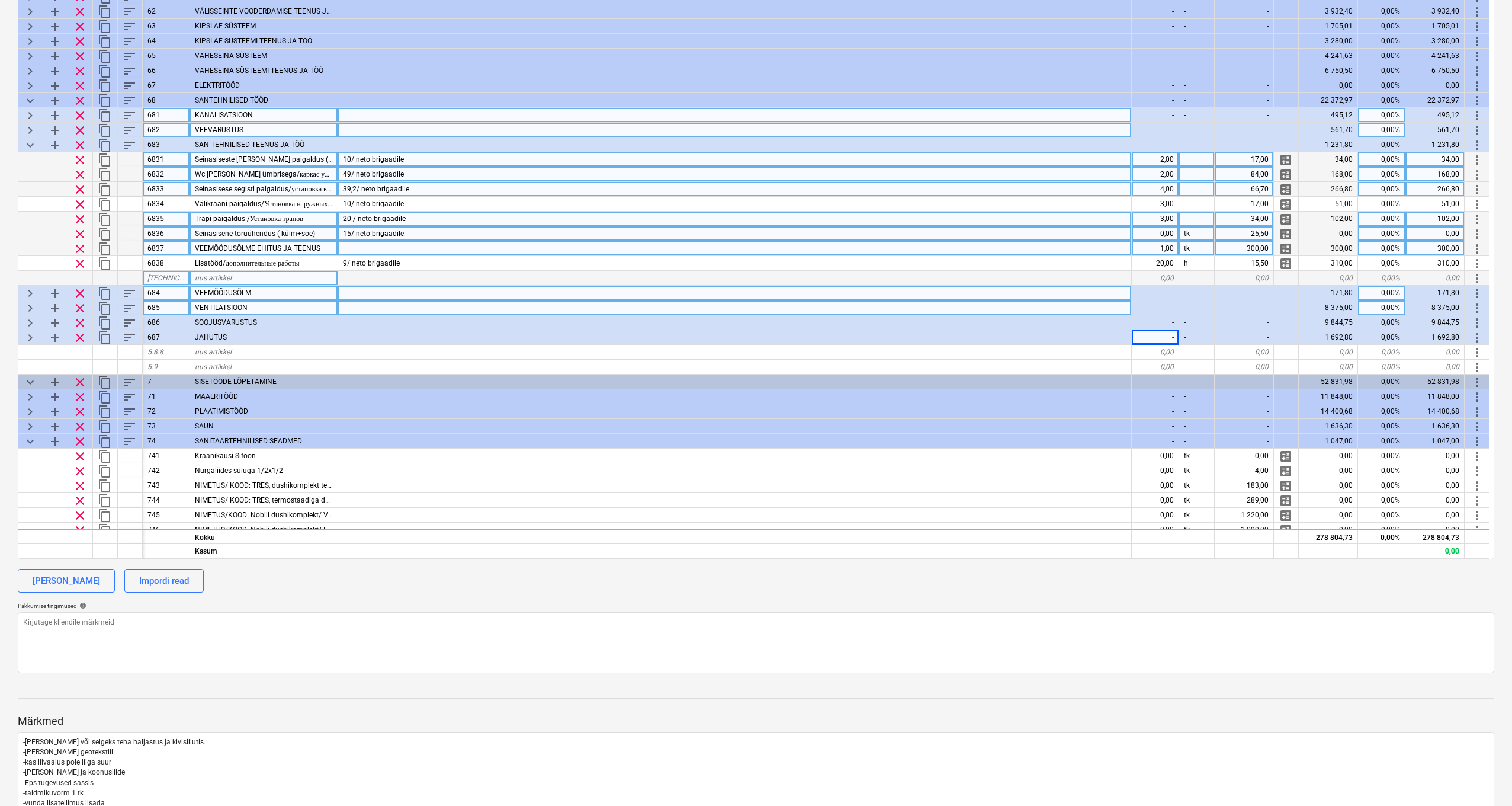
click at [206, 156] on span "Seinasiseste kandade paigaldus ( 1 toru ühenduse hind. )" at bounding box center [299, 159] width 209 height 8
click at [453, 161] on div "10/ neto brigaadile" at bounding box center [735, 160] width 794 height 15
click at [1173, 188] on div "4,00" at bounding box center [1156, 190] width 48 height 15
click at [1170, 189] on input "4" at bounding box center [1155, 189] width 47 height 14
click at [1174, 188] on input "4" at bounding box center [1155, 189] width 47 height 14
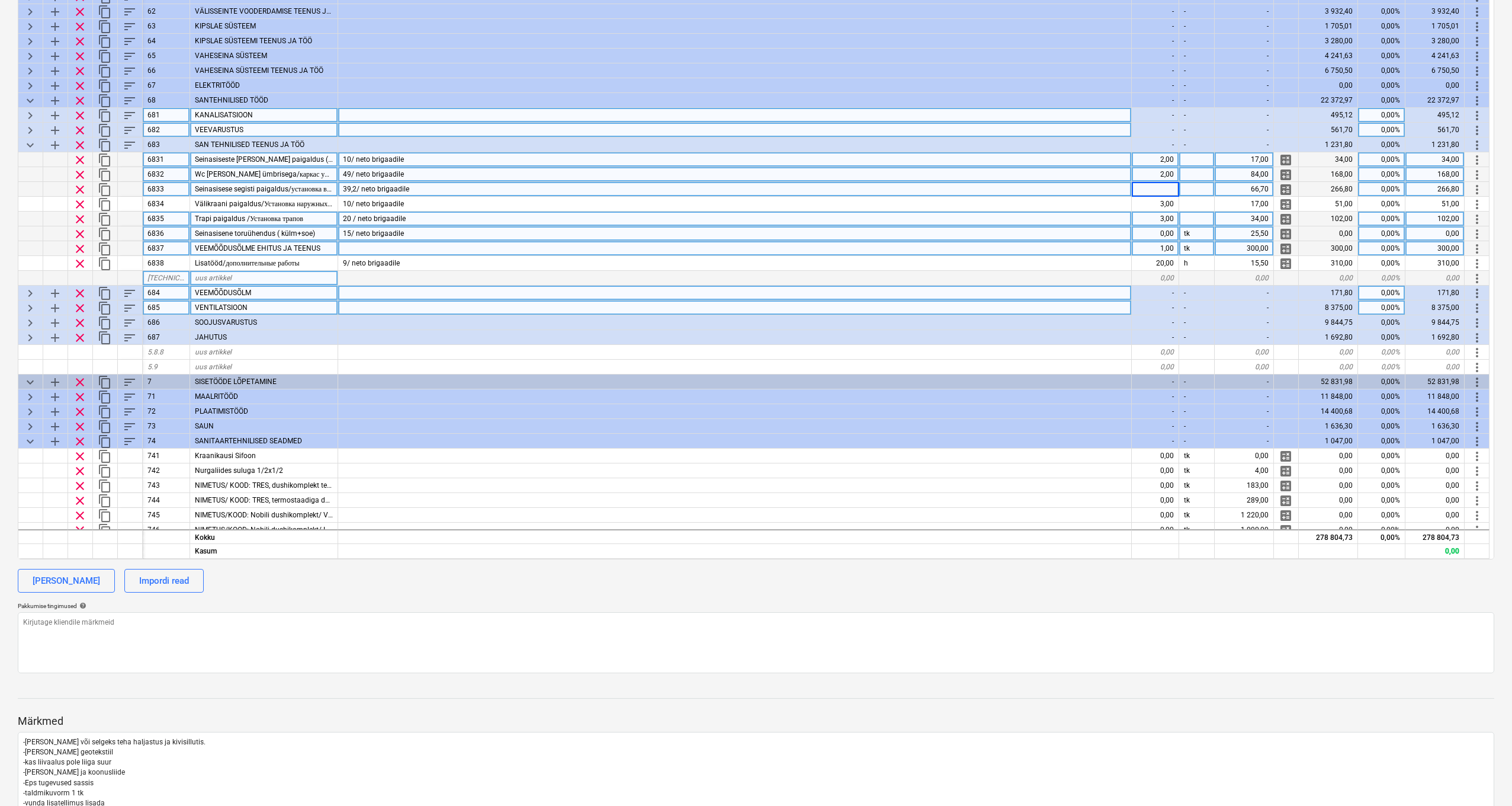
type input "6"
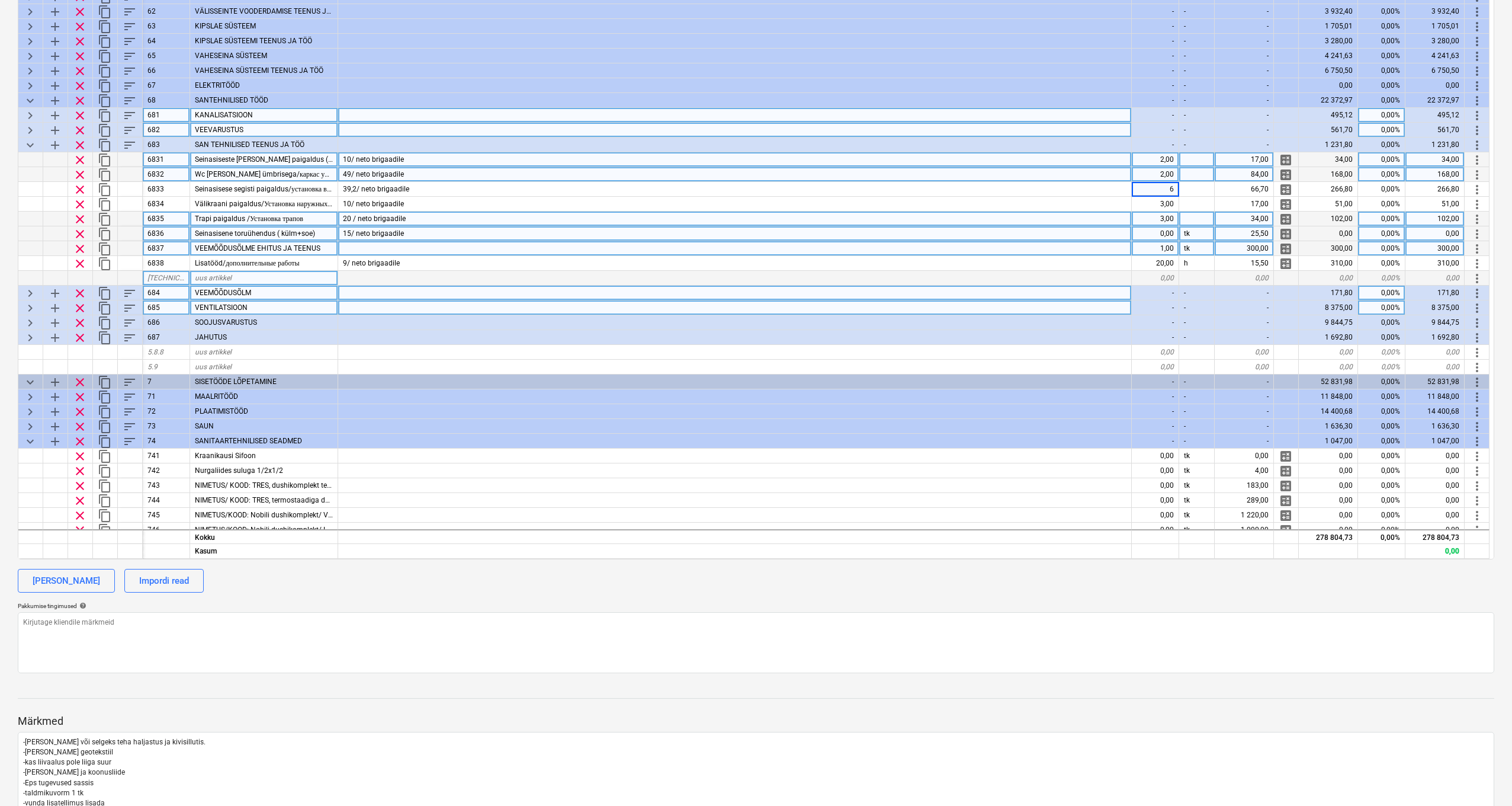
click at [1026, 202] on div "10/ neto brigaadile" at bounding box center [735, 204] width 794 height 15
type textarea "x"
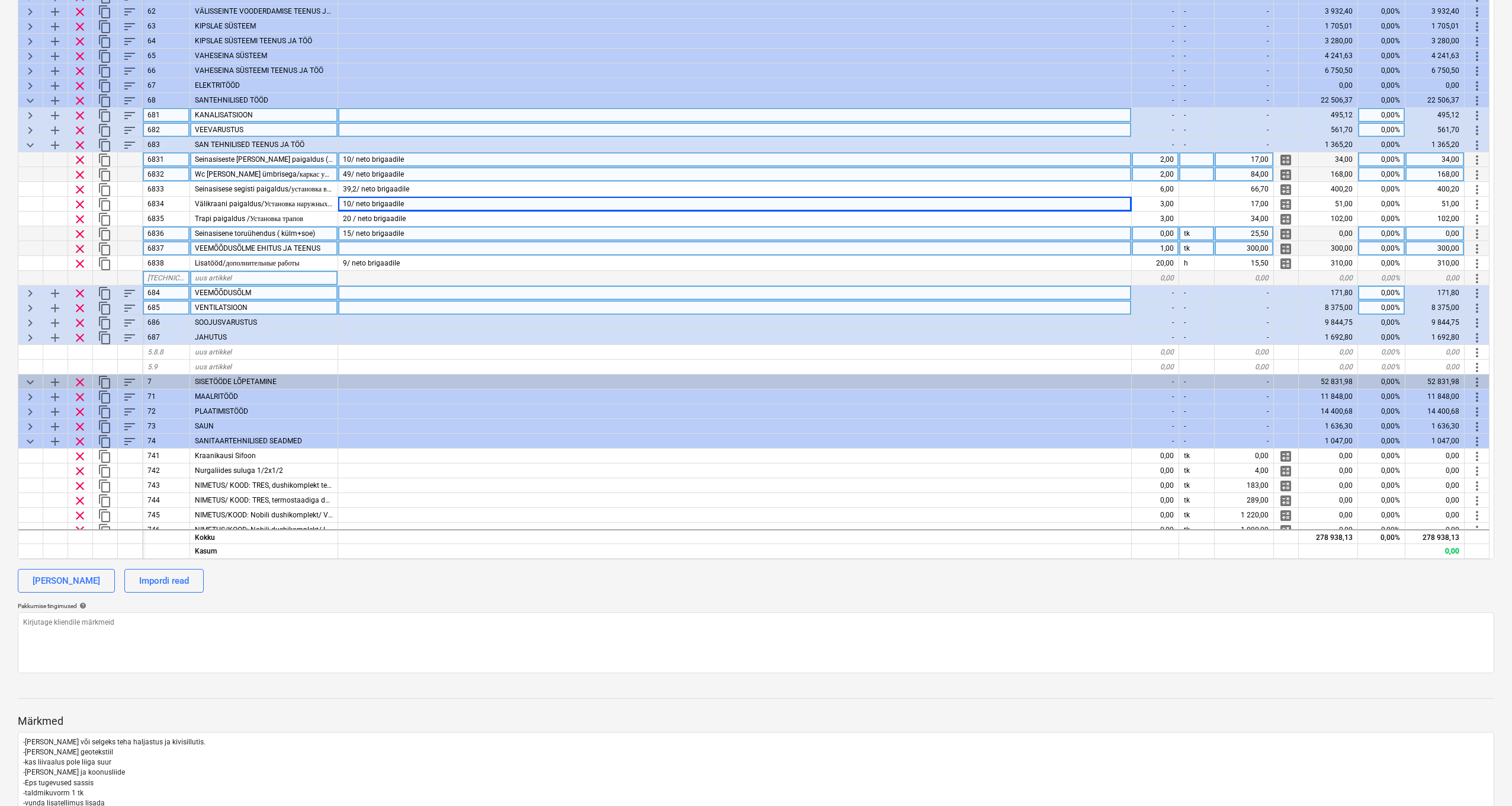
click at [237, 274] on div "uus artikkel" at bounding box center [264, 278] width 148 height 15
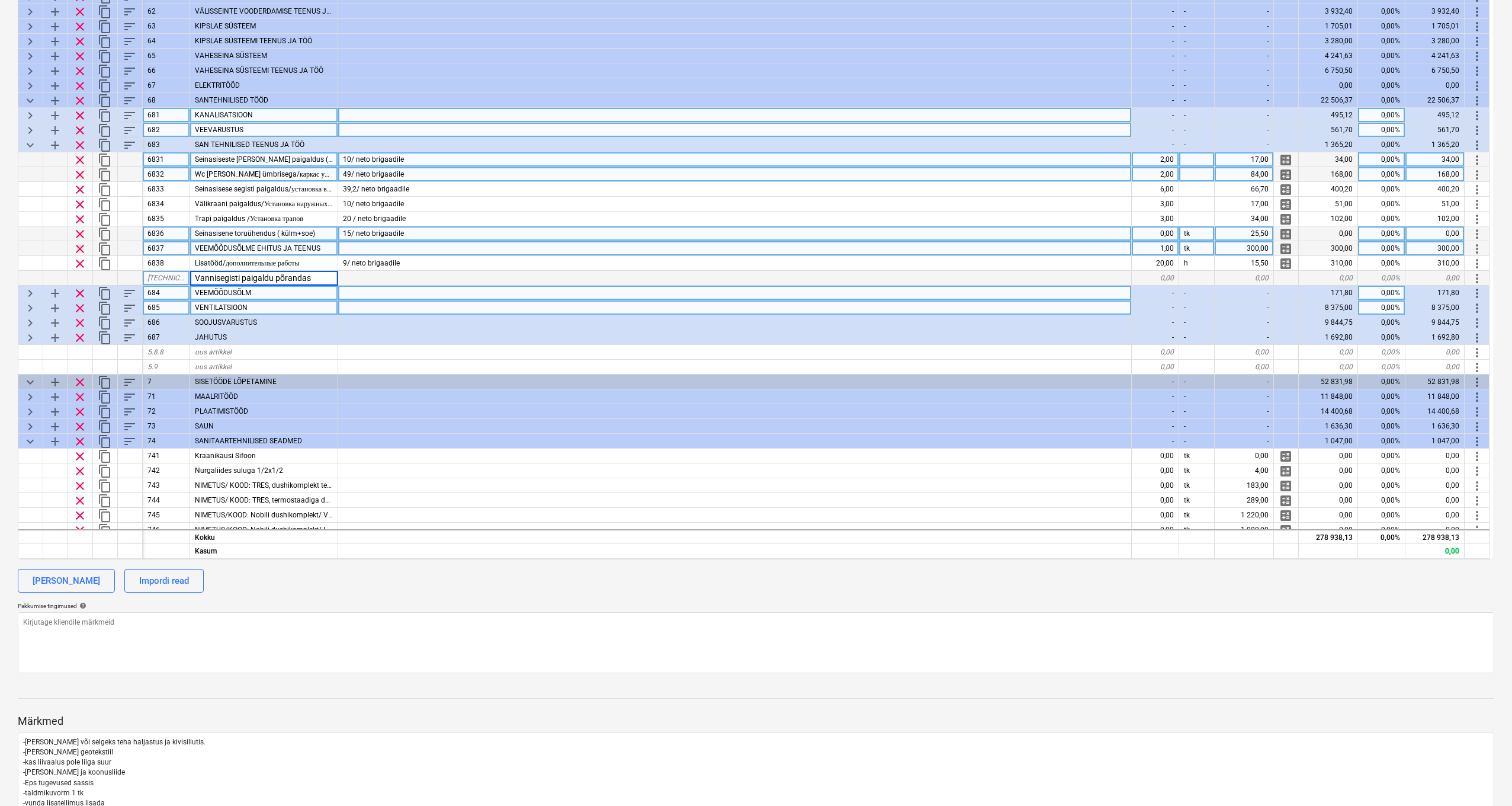
type input "Vannisegisti paigaldu põrandast"
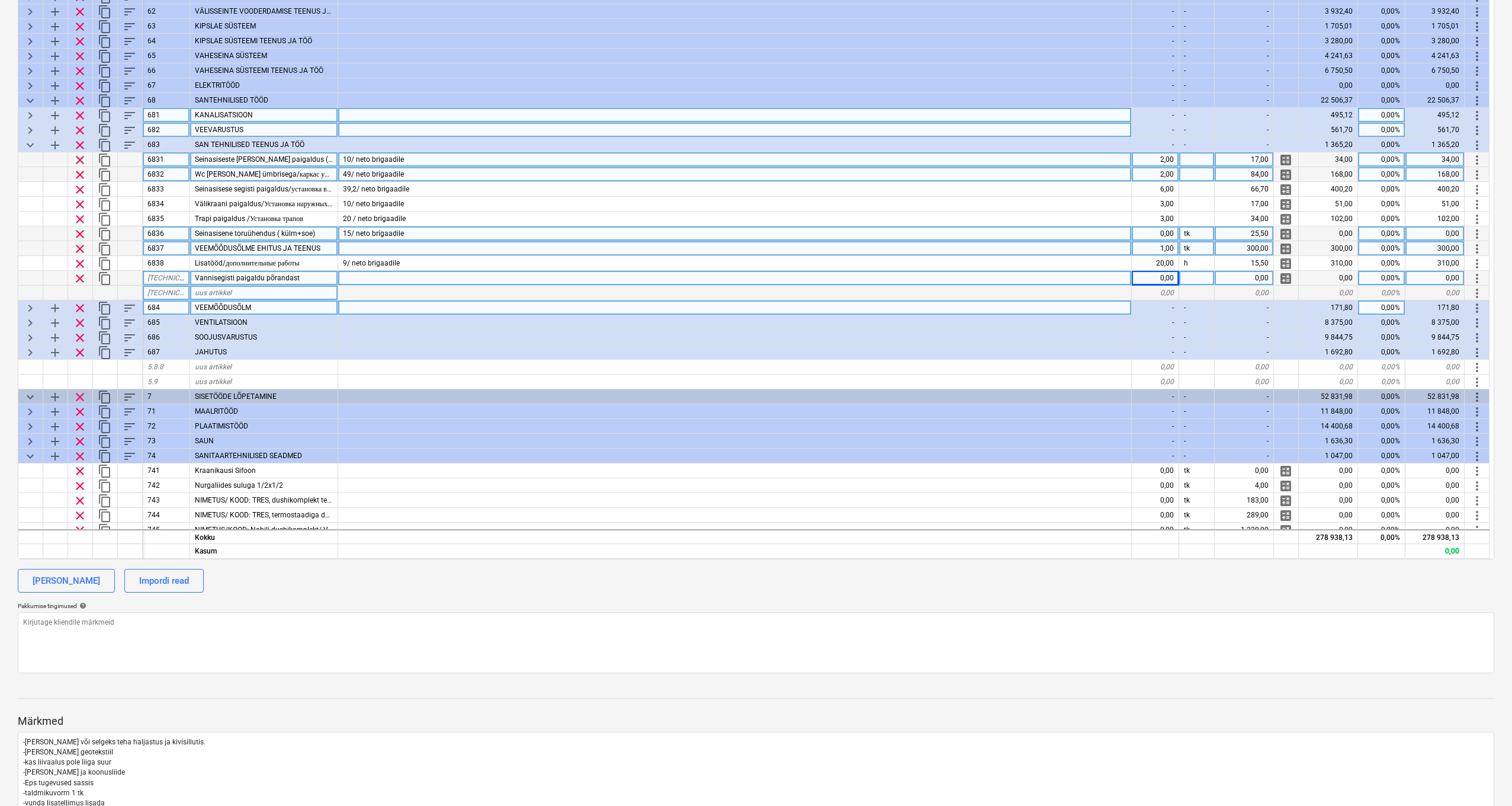
type textarea "x"
type input "tk"
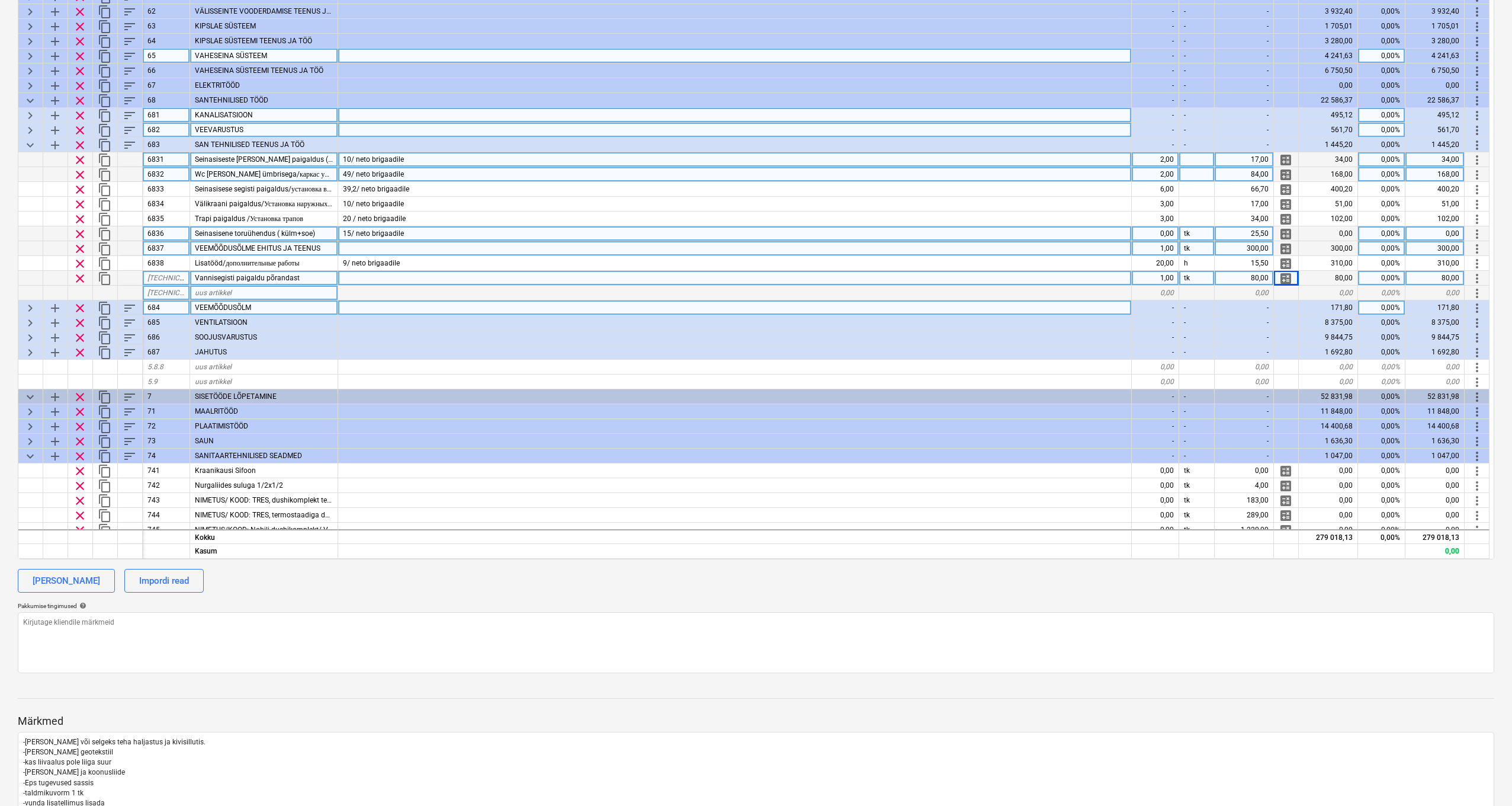
scroll to position [12, 0]
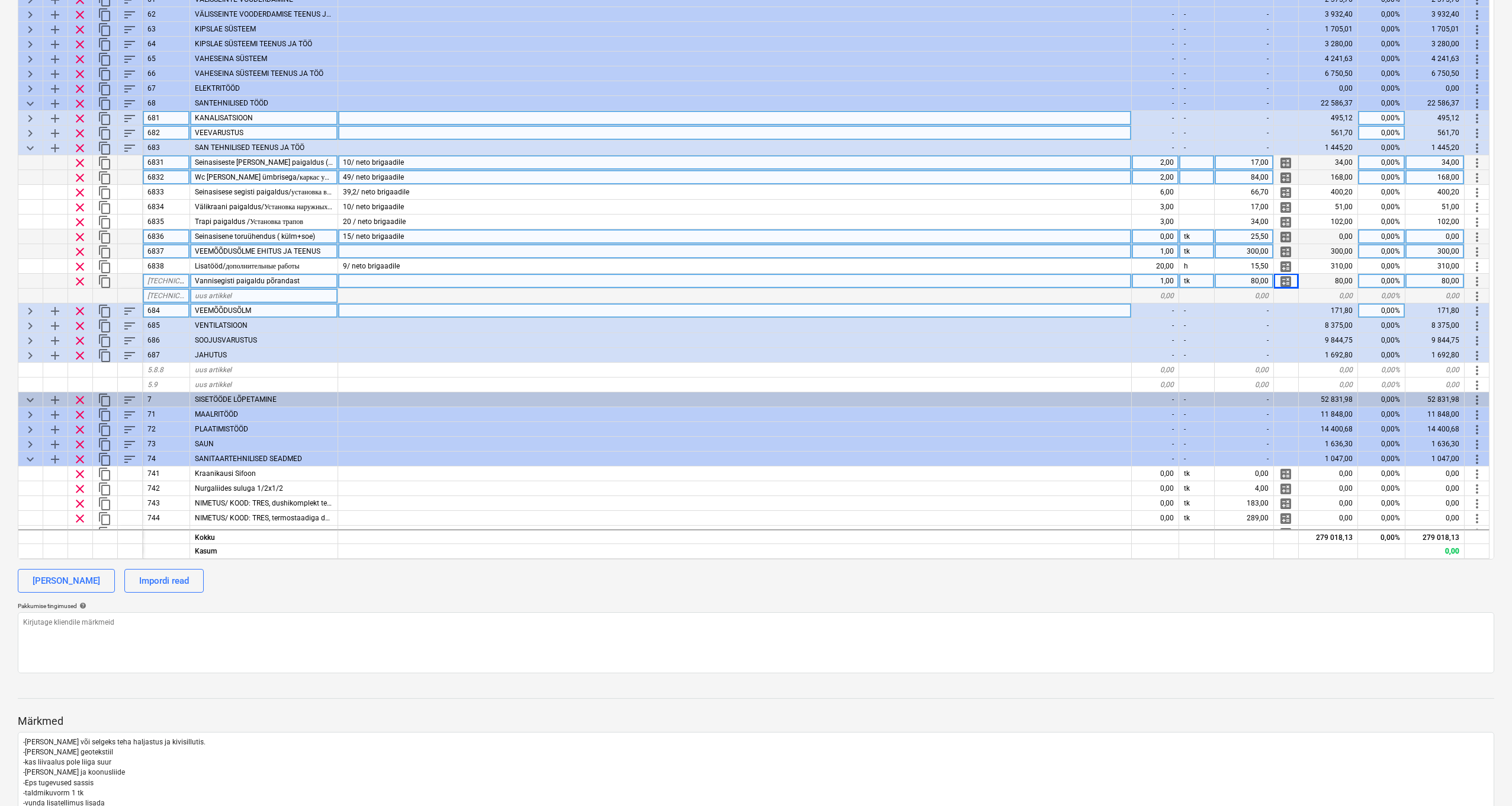
click at [317, 160] on span "Seinasiseste kandade paigaldus ( 1 toru ühenduse hind. )" at bounding box center [299, 162] width 209 height 8
click at [324, 160] on input "Seinasiseste kandade paigaldus ( 1 toru ühenduse hind. )" at bounding box center [264, 162] width 148 height 14
click at [1161, 161] on div "2,00" at bounding box center [1156, 163] width 48 height 15
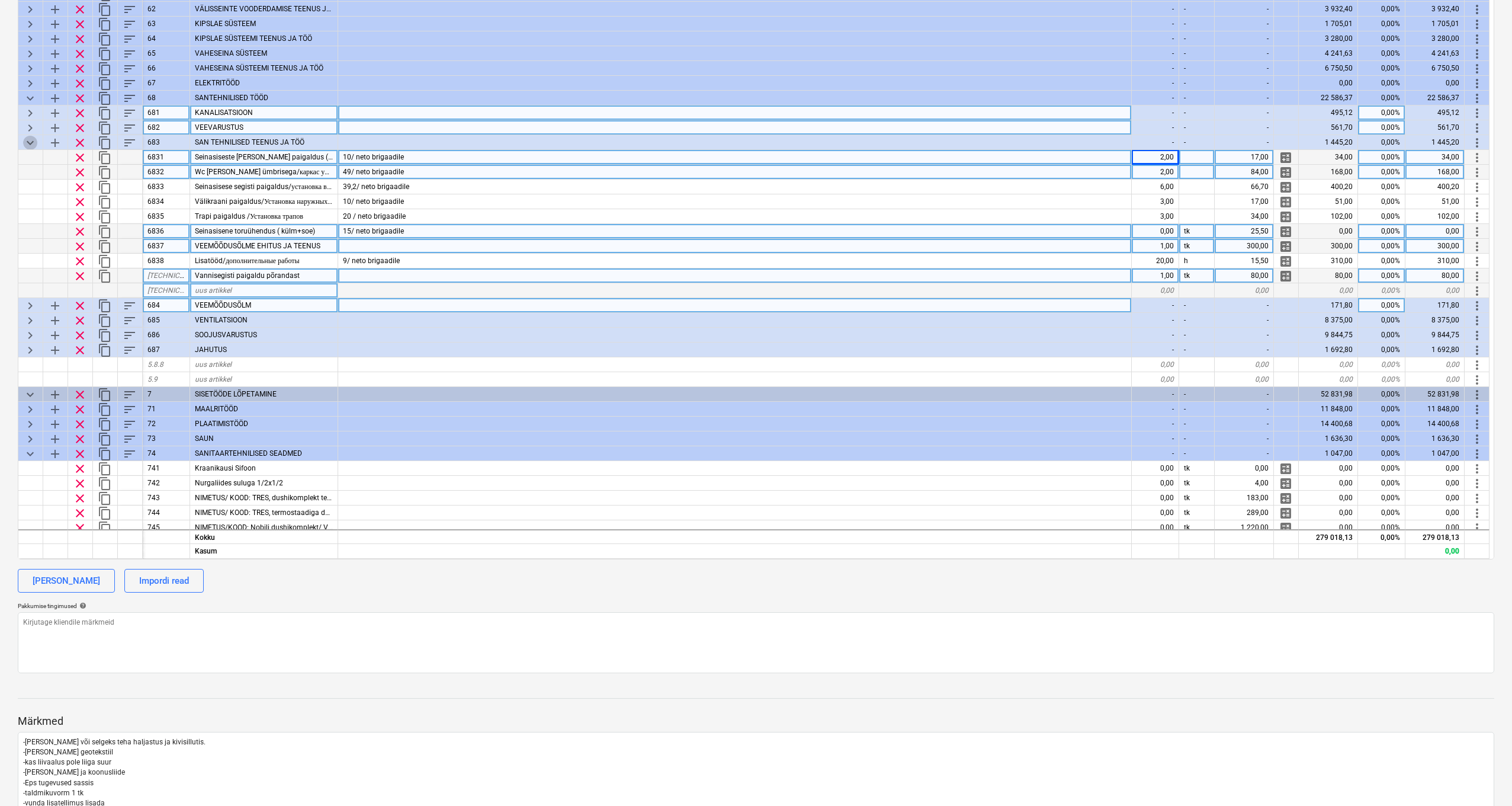
click at [33, 140] on span "keyboard_arrow_down" at bounding box center [30, 143] width 14 height 14
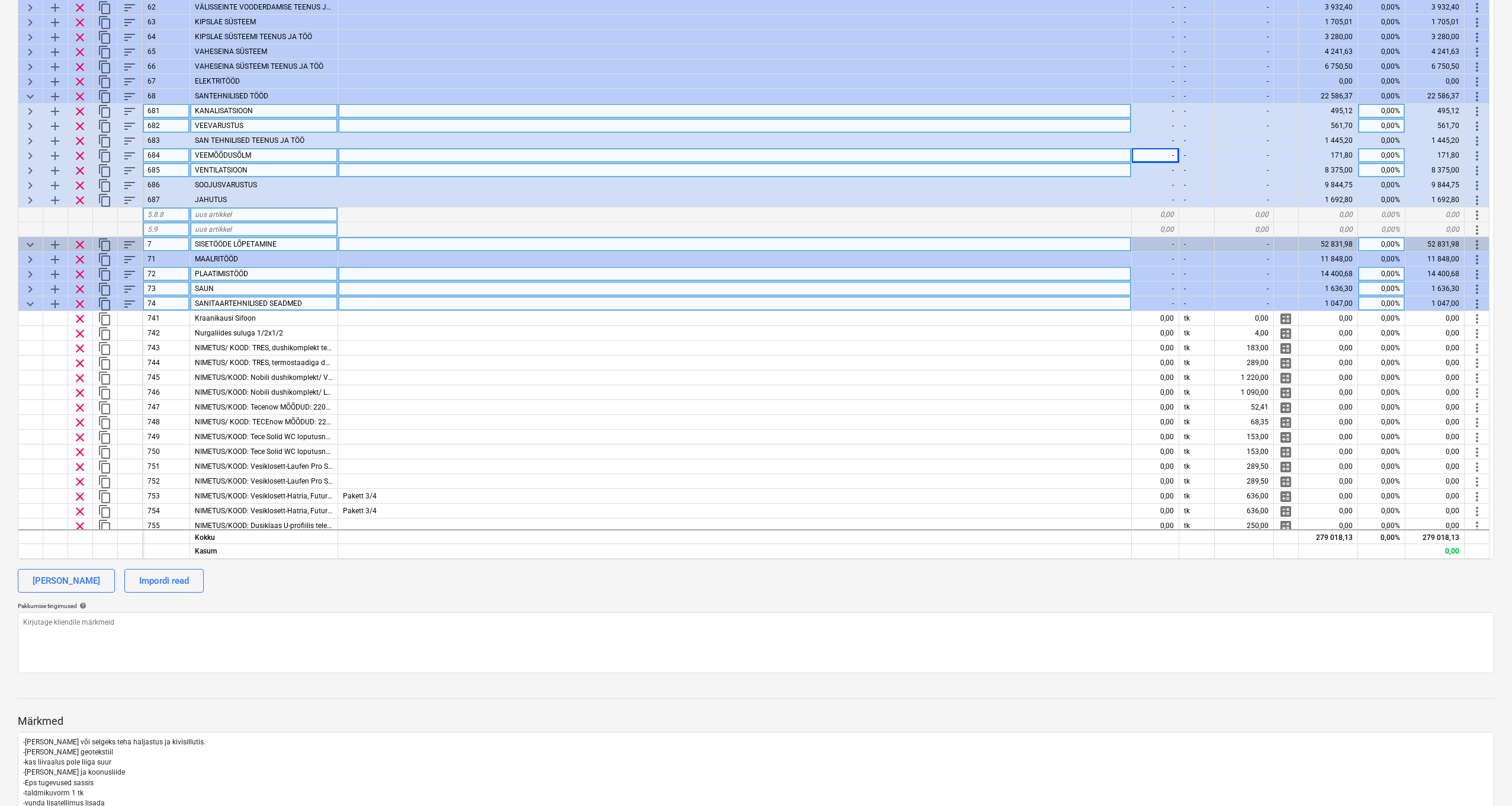
scroll to position [16, 0]
click at [33, 157] on span "keyboard_arrow_right" at bounding box center [30, 158] width 14 height 14
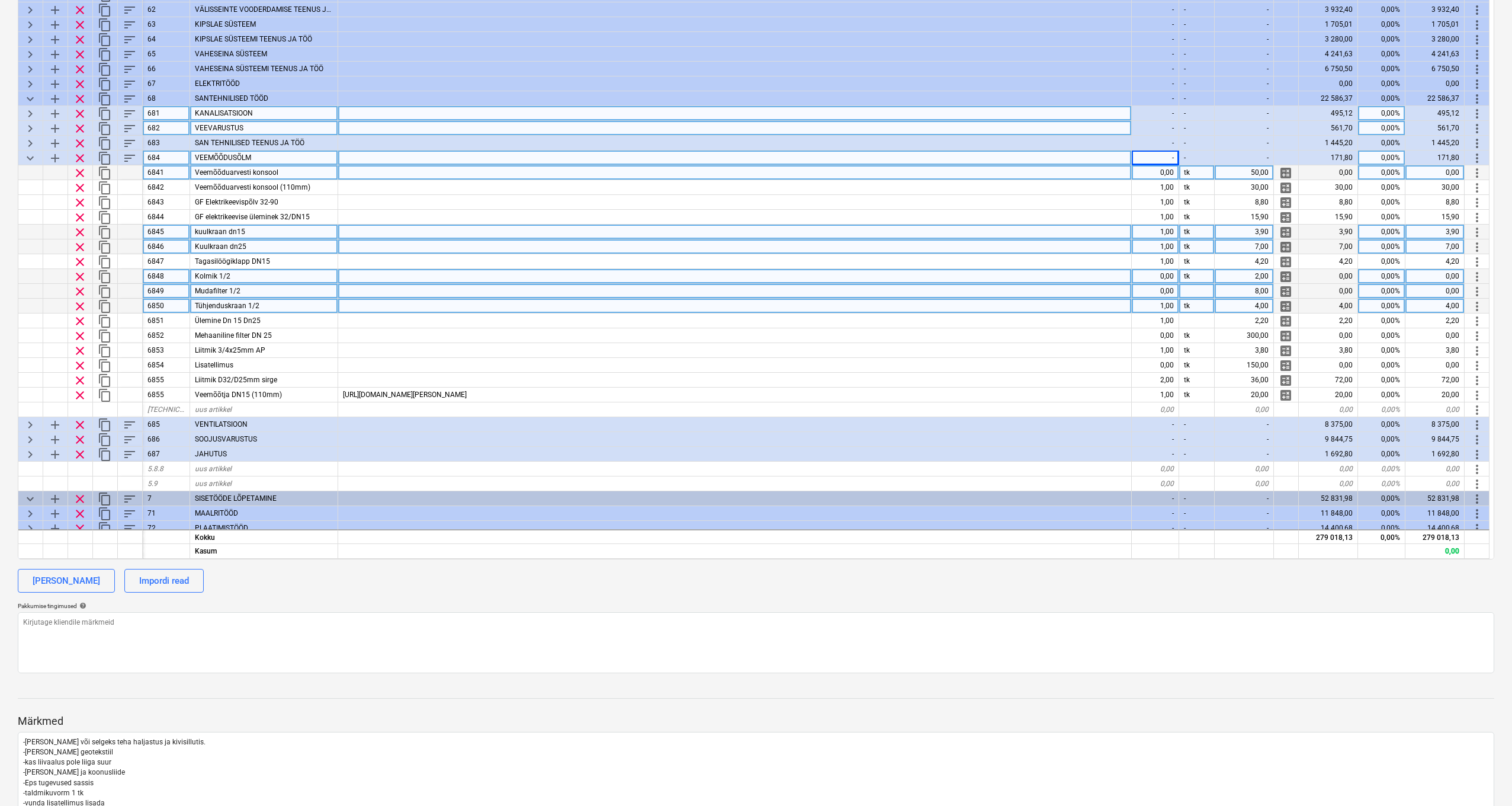
click at [28, 99] on span "keyboard_arrow_down" at bounding box center [30, 99] width 14 height 14
type textarea "x"
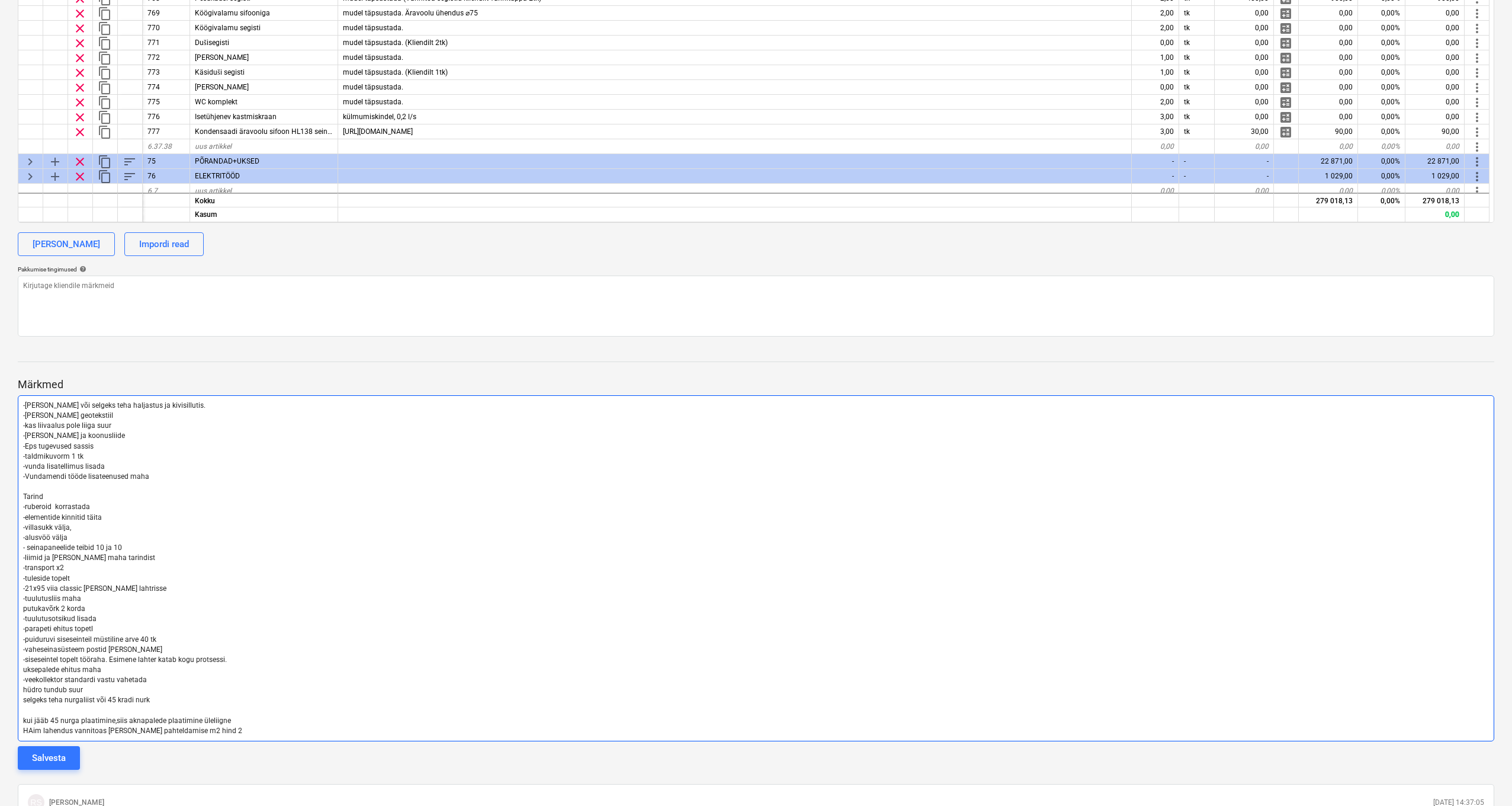
scroll to position [669, 0]
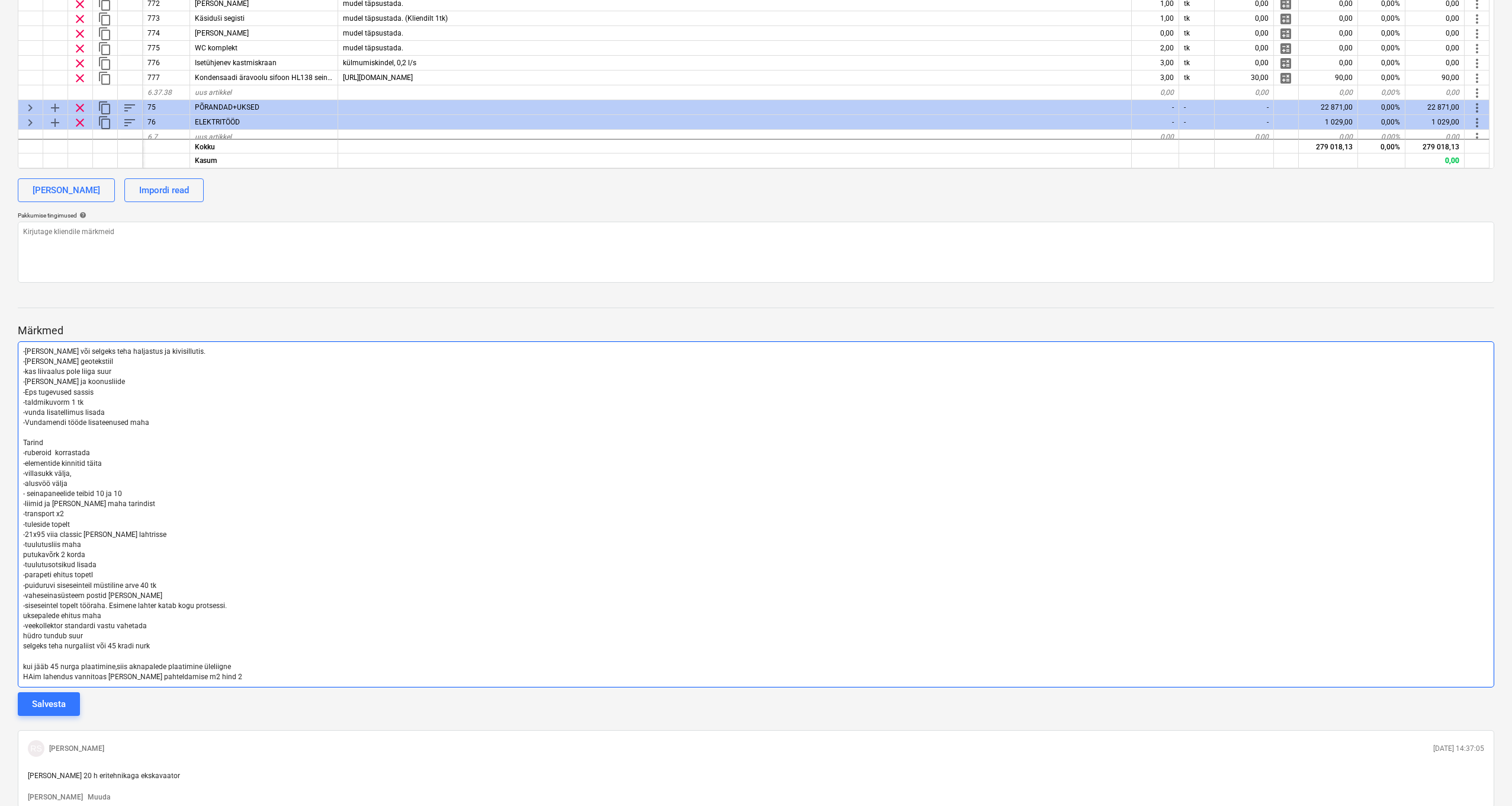
click at [232, 672] on p "HAim lahendus vannitoas võtta pahteldamise m2 hind 2" at bounding box center [756, 678] width 1466 height 10
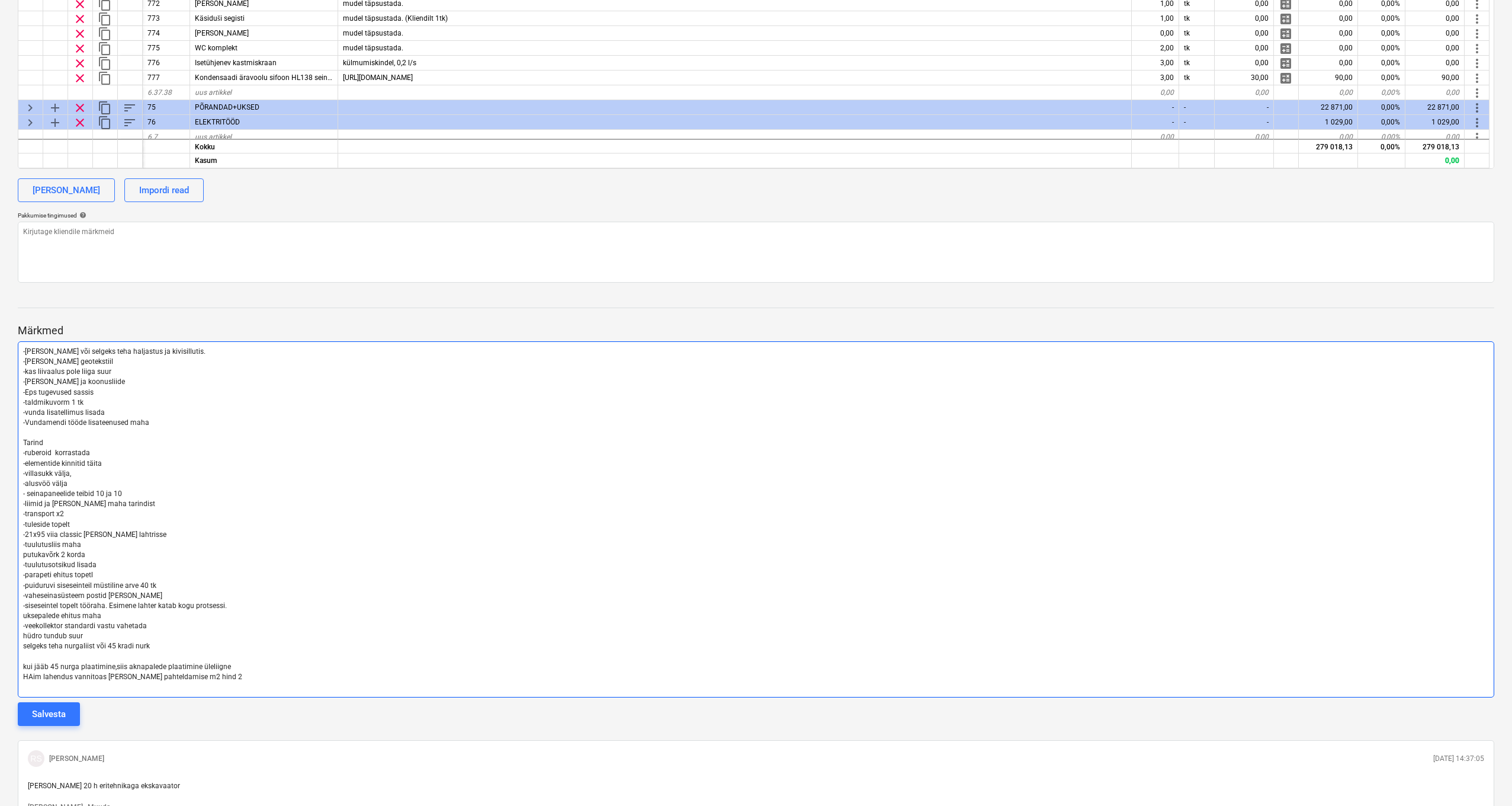
scroll to position [948, 0]
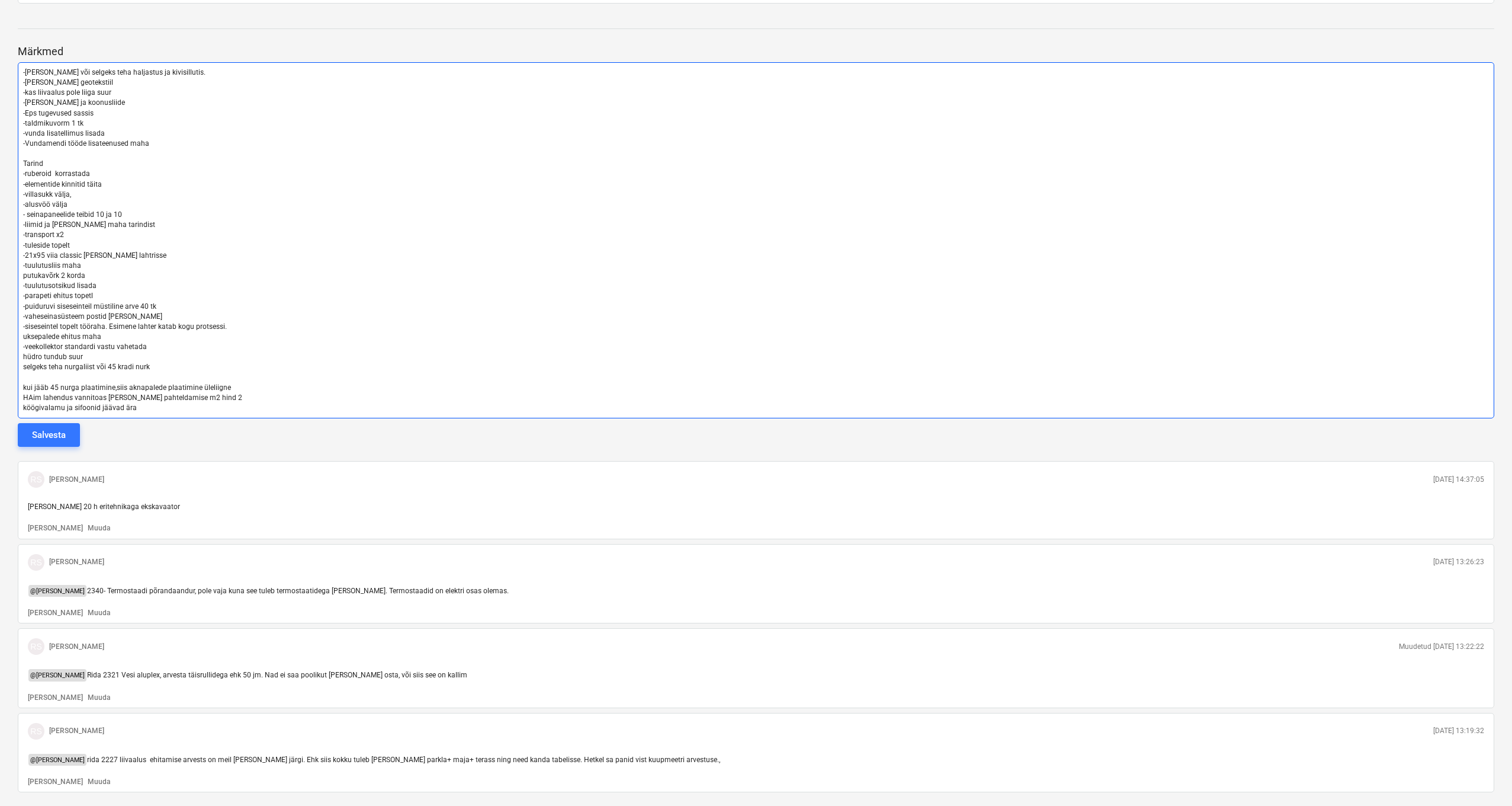
drag, startPoint x: 652, startPoint y: 340, endPoint x: 645, endPoint y: 335, distance: 8.6
click at [652, 327] on div "-Maha võtta või selgeks teha haljastus ja kivisillutis. -Maha võtta geotekstiil…" at bounding box center [756, 240] width 1477 height 356
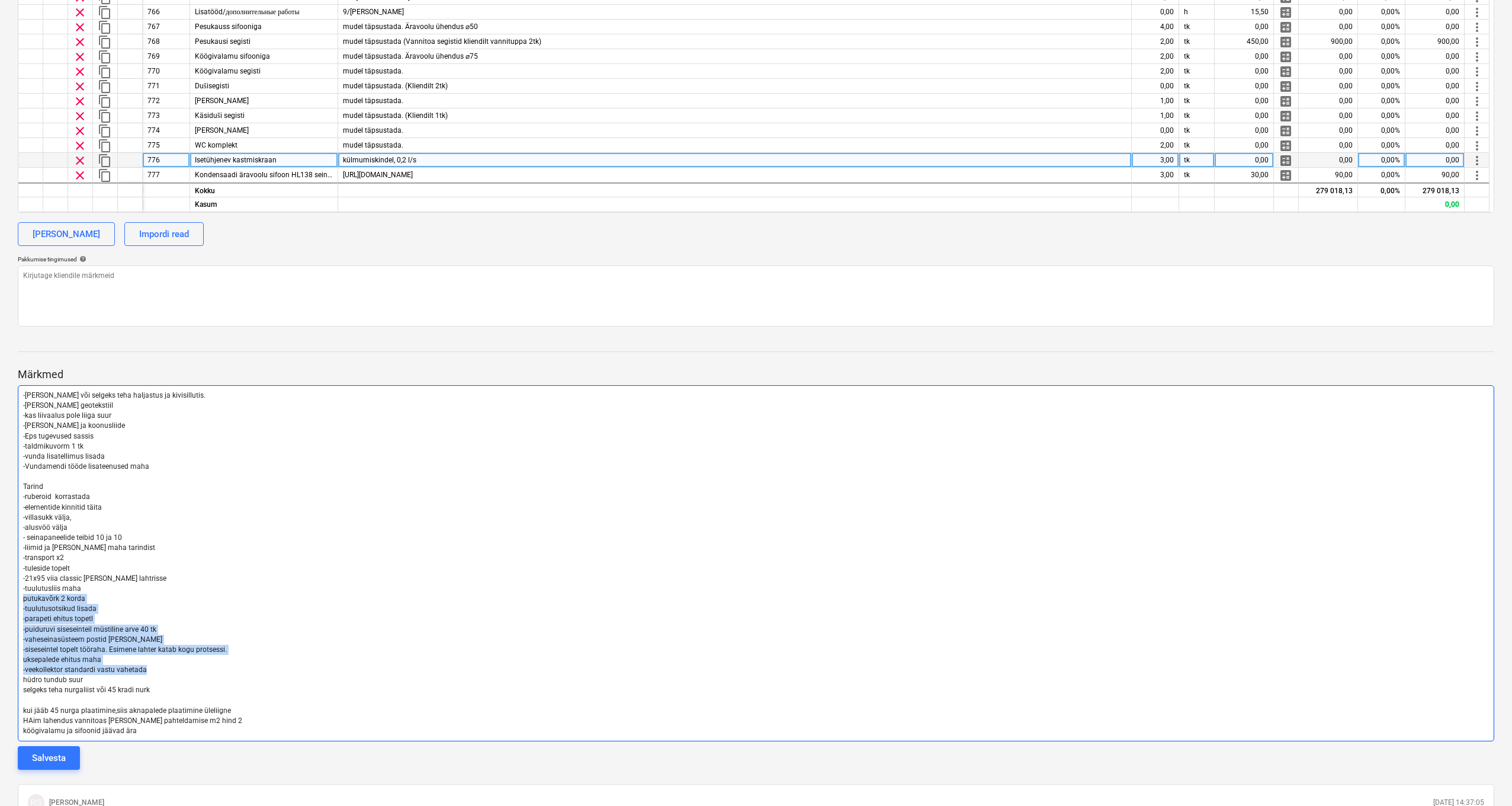
scroll to position [230, 0]
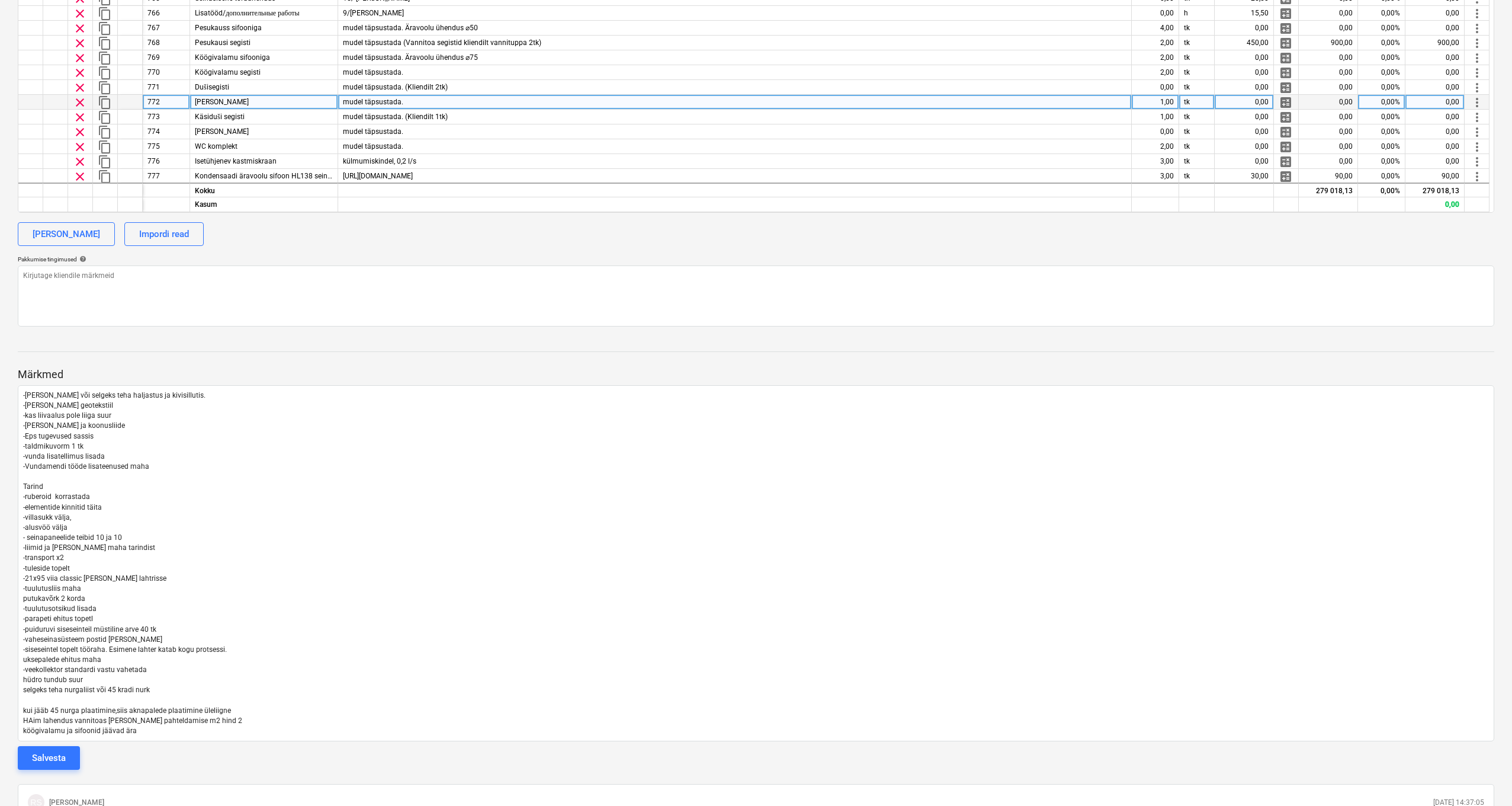
click at [463, 101] on div "mudel täpsustada." at bounding box center [735, 102] width 794 height 15
click at [454, 101] on input "mudel täpsustada." at bounding box center [734, 101] width 793 height 14
type input "mudel täpsustada PÕRANDA SEGISTI"
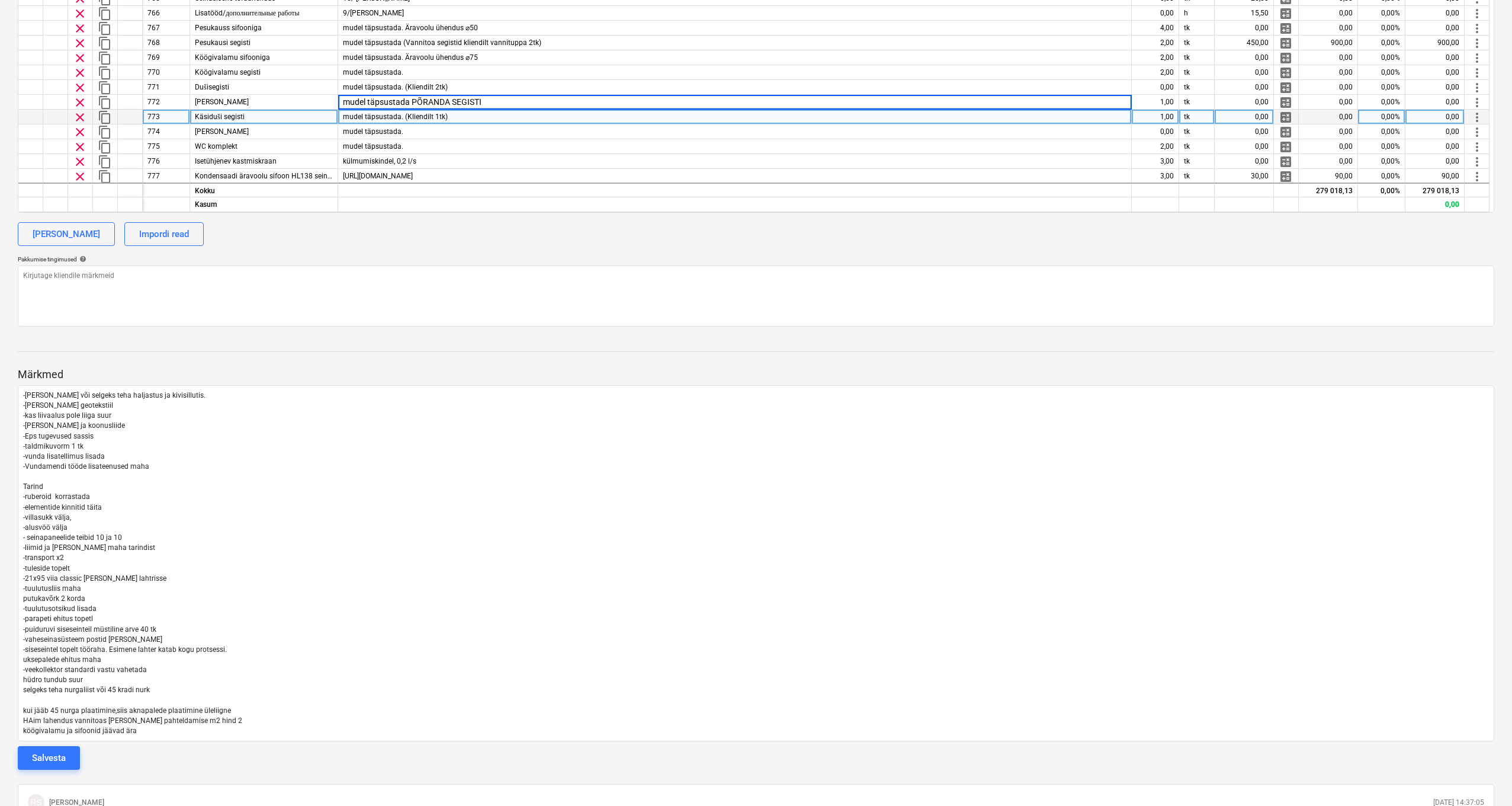
scroll to position [229, 1]
click at [490, 114] on div "mudel täpsustada. (Kliendilt 1tk)" at bounding box center [735, 117] width 794 height 15
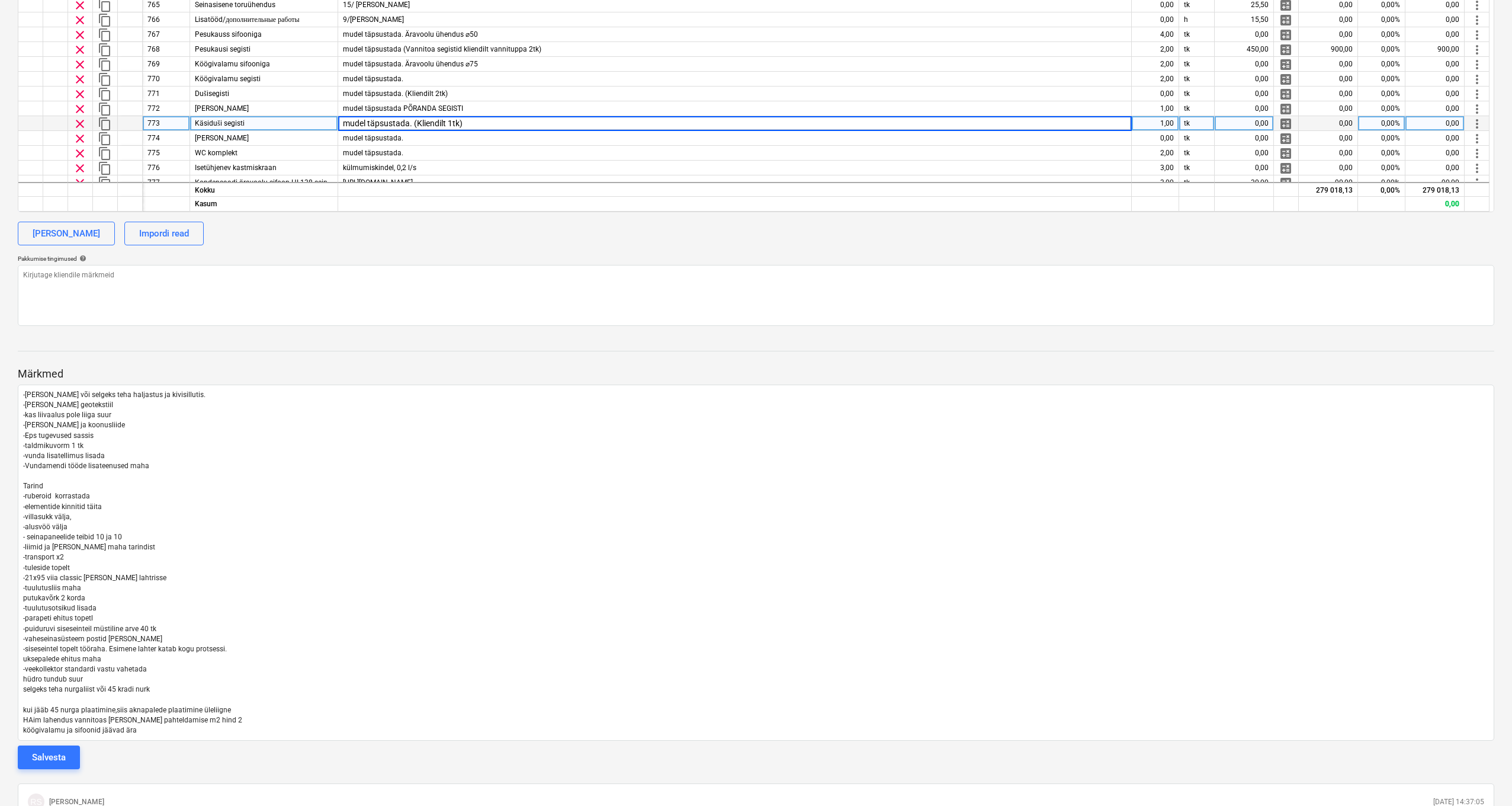
scroll to position [626, 1]
click at [485, 119] on input "mudel täpsustada. (Kliendilt 1tk)" at bounding box center [734, 122] width 793 height 14
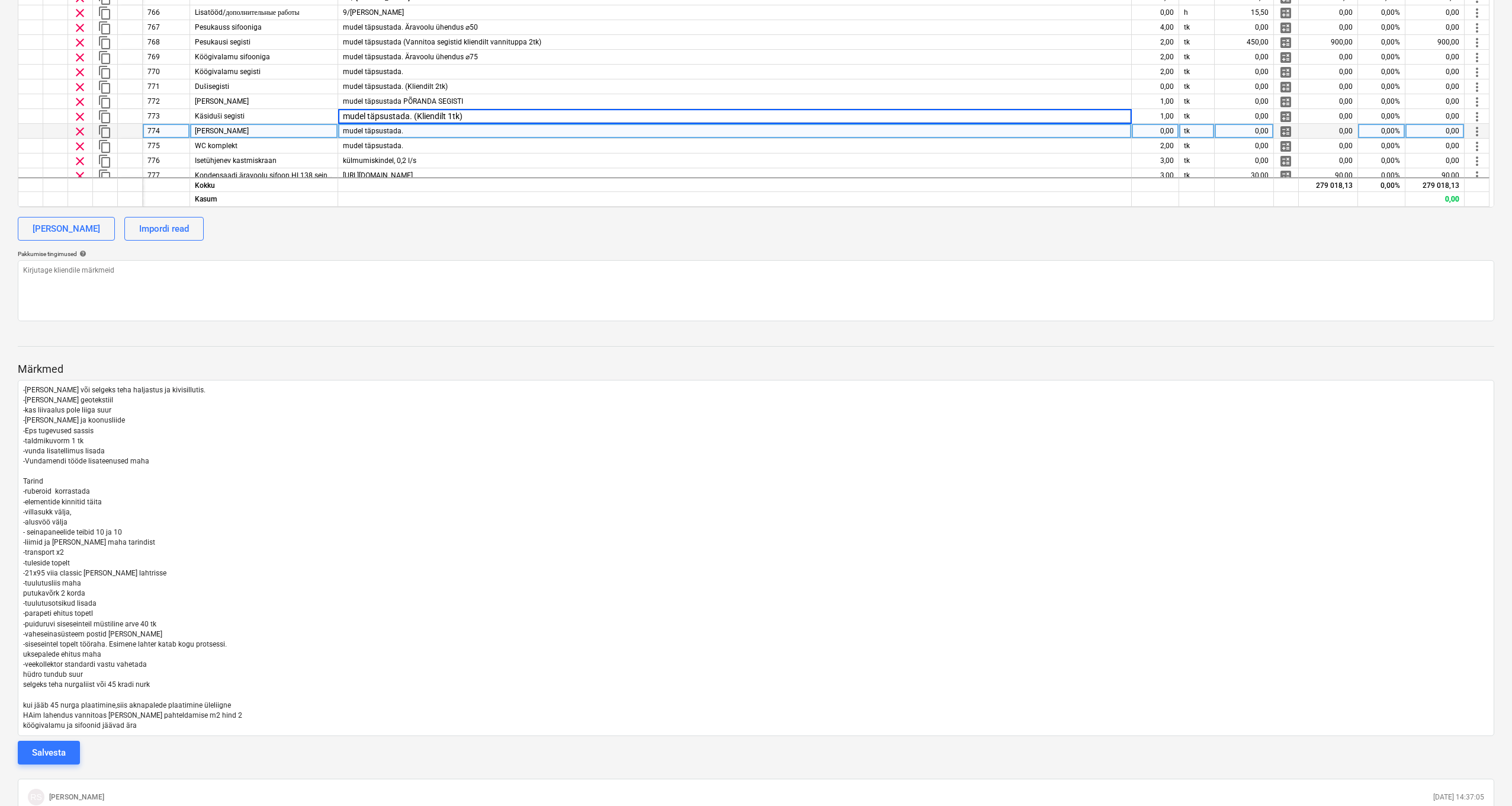
scroll to position [225, 1]
click at [481, 130] on div "mudel täpsustada." at bounding box center [735, 131] width 794 height 15
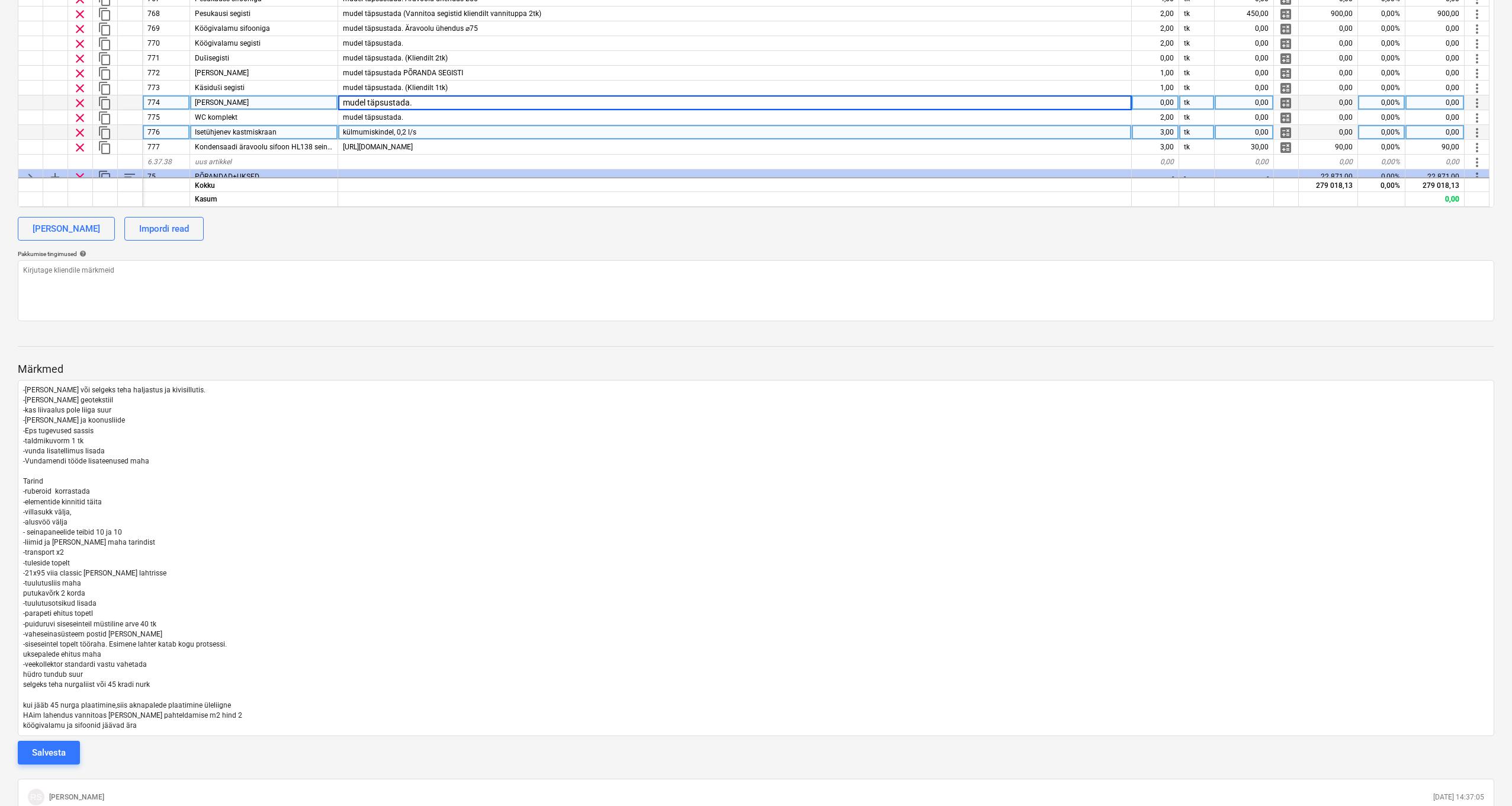
scroll to position [254, 0]
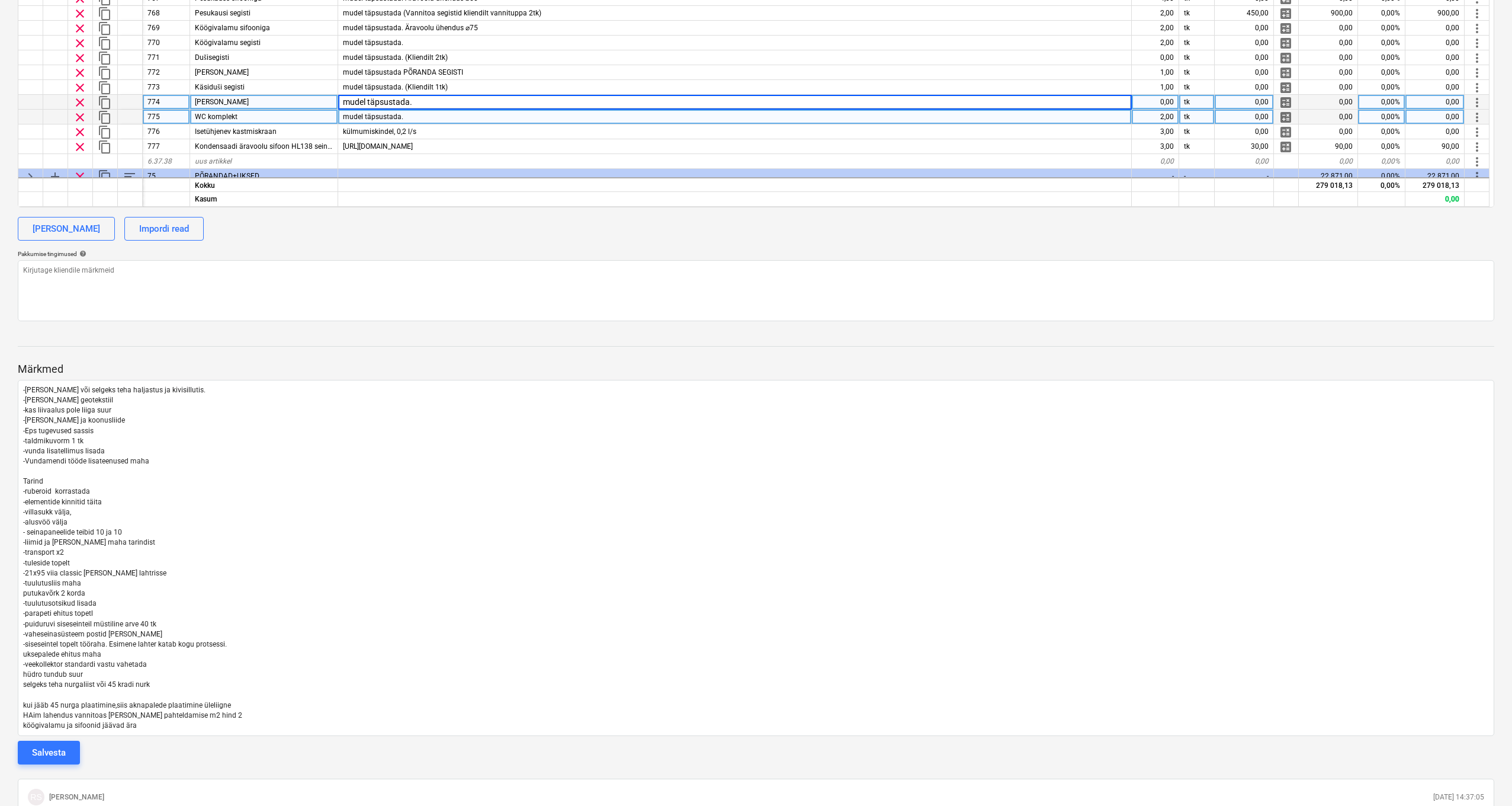
click at [468, 120] on div "mudel täpsustada." at bounding box center [735, 117] width 794 height 15
click at [292, 119] on div "WC komplekt" at bounding box center [264, 117] width 148 height 15
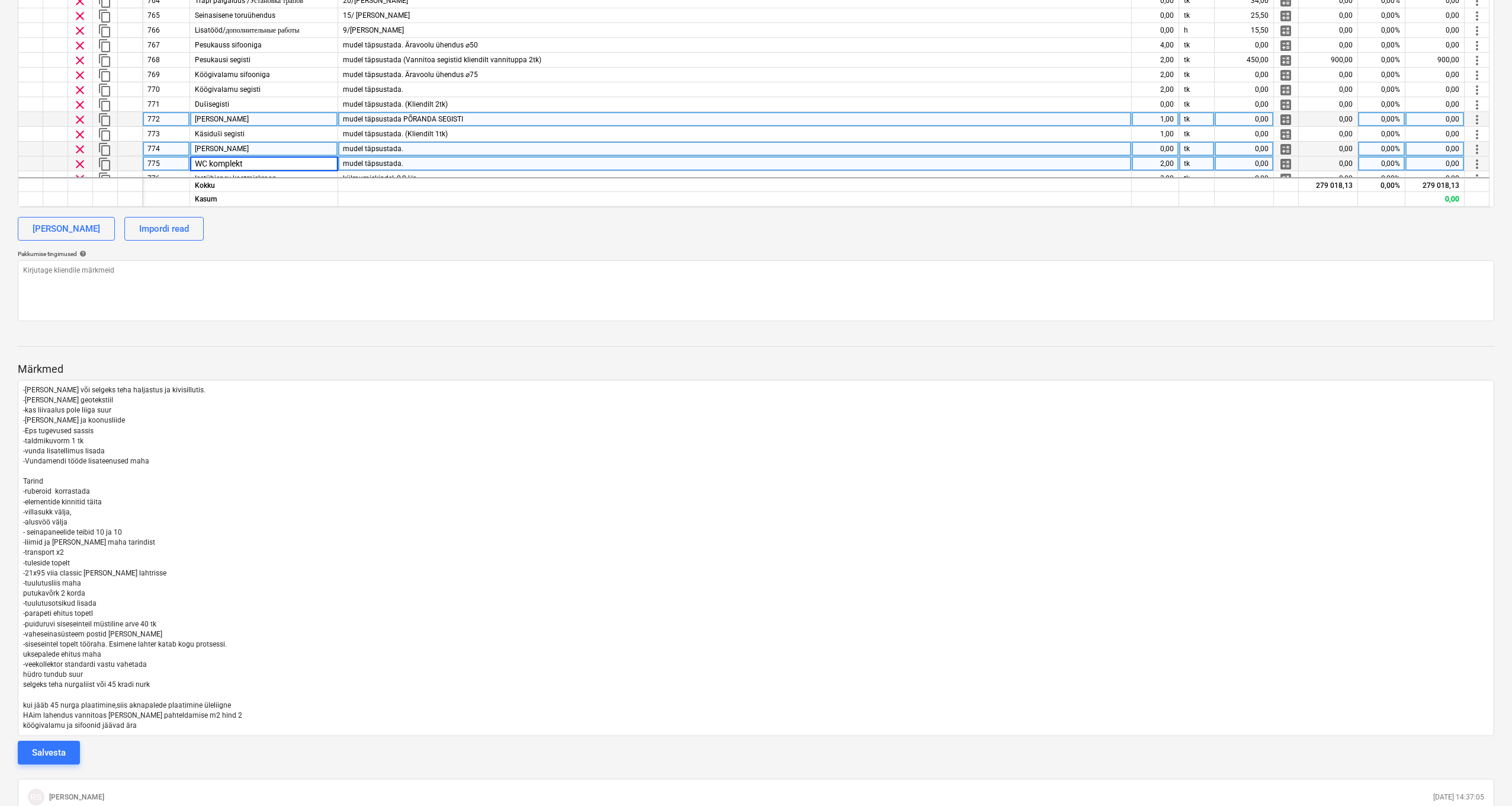
scroll to position [244, 1]
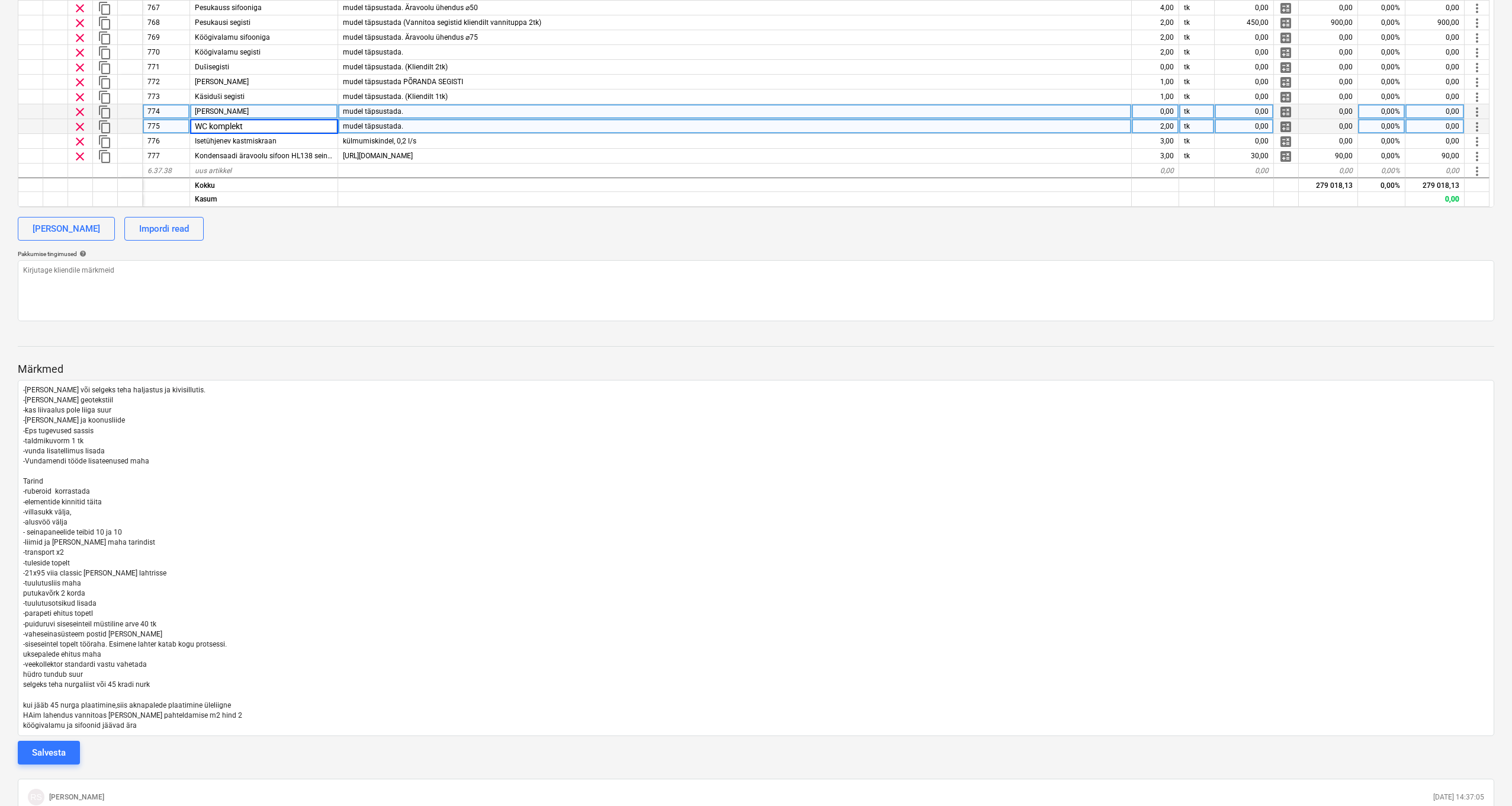
click at [291, 122] on input "WC komplekt" at bounding box center [264, 126] width 148 height 14
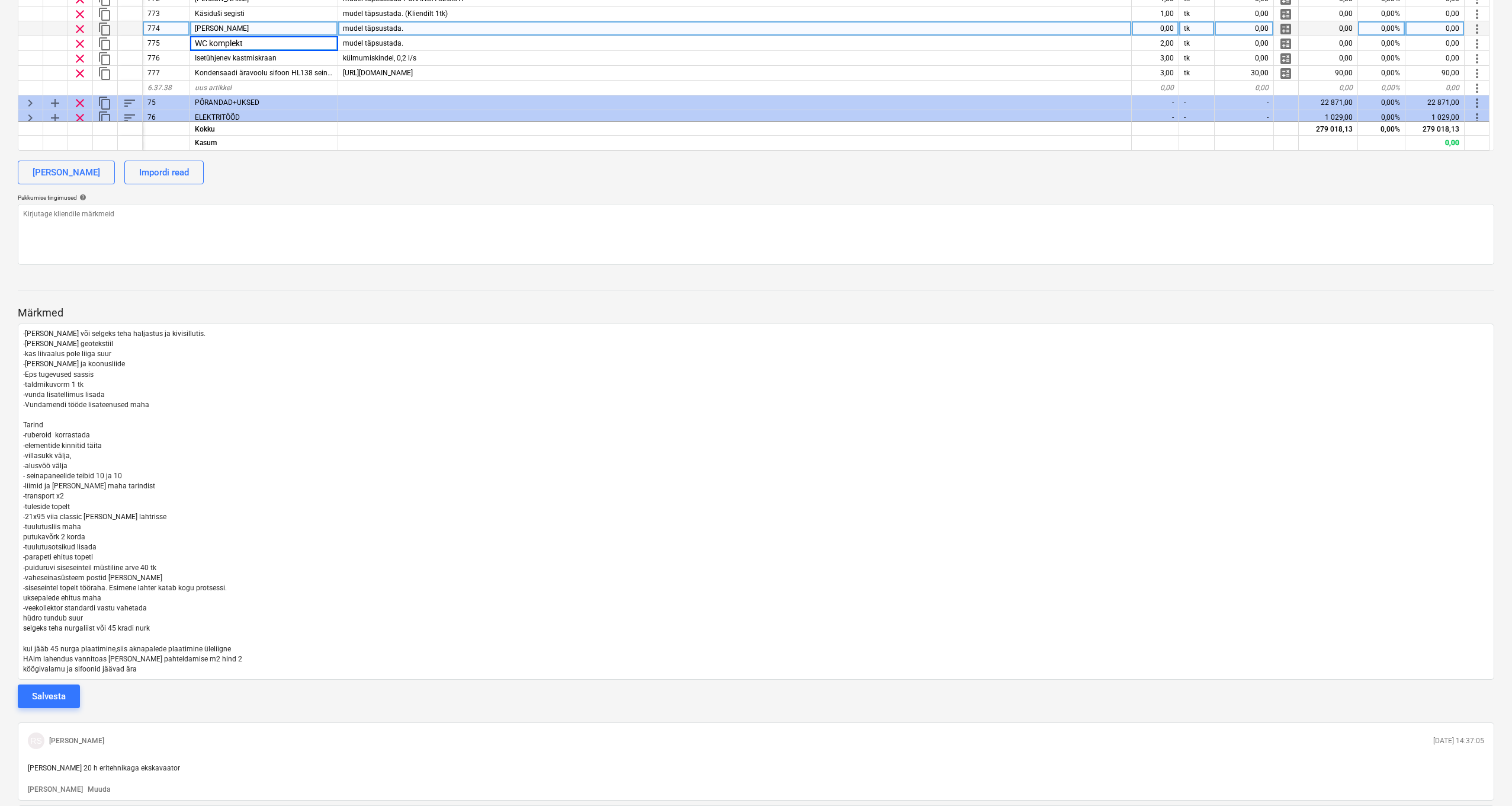
scroll to position [693, 0]
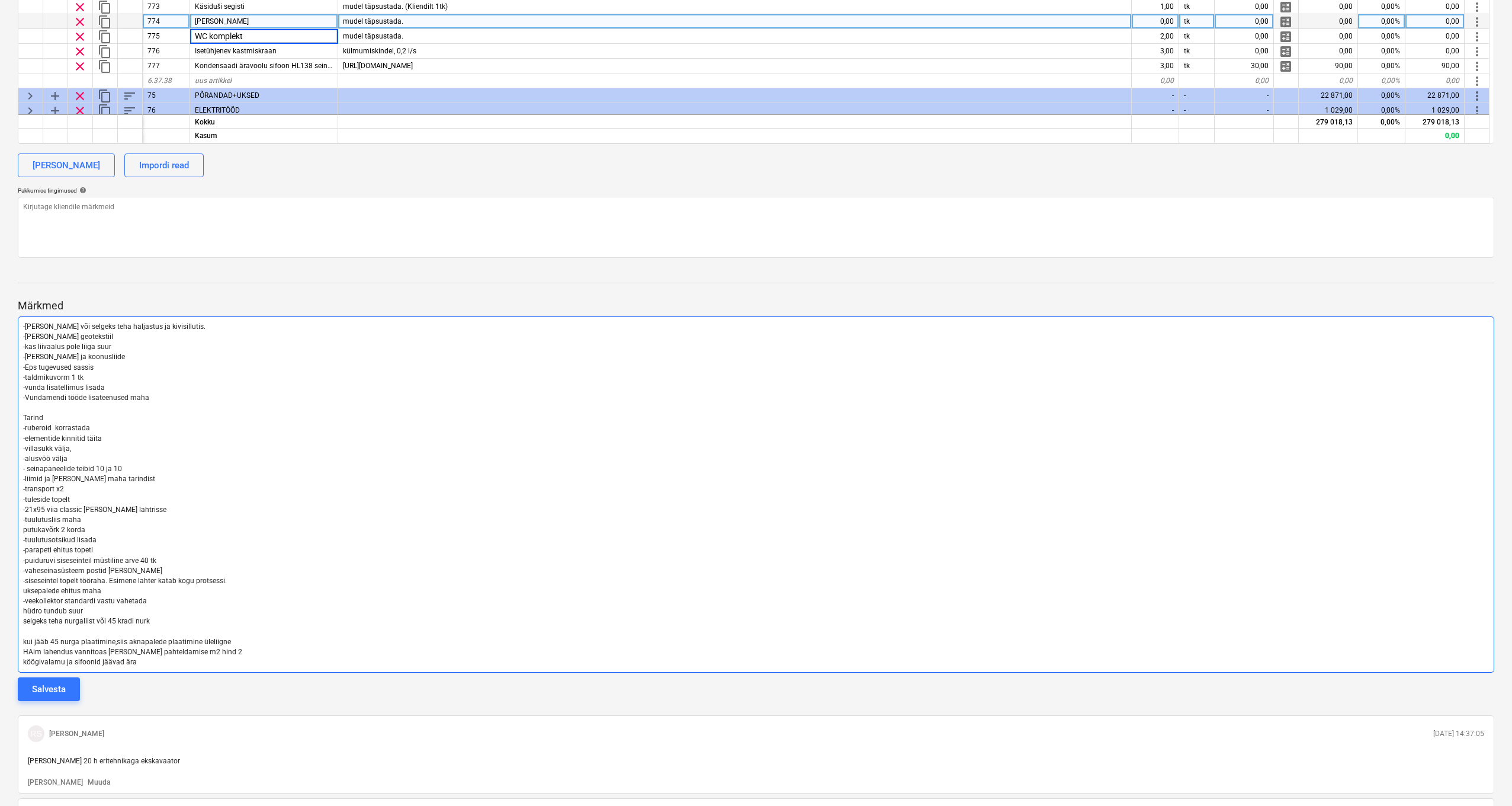
click at [135, 657] on p "köögivalamu ja sifoonid jäävad ära" at bounding box center [756, 663] width 1466 height 10
click at [139, 657] on p "köögivalamu ja sifoonid jäävad ära" at bounding box center [756, 663] width 1466 height 10
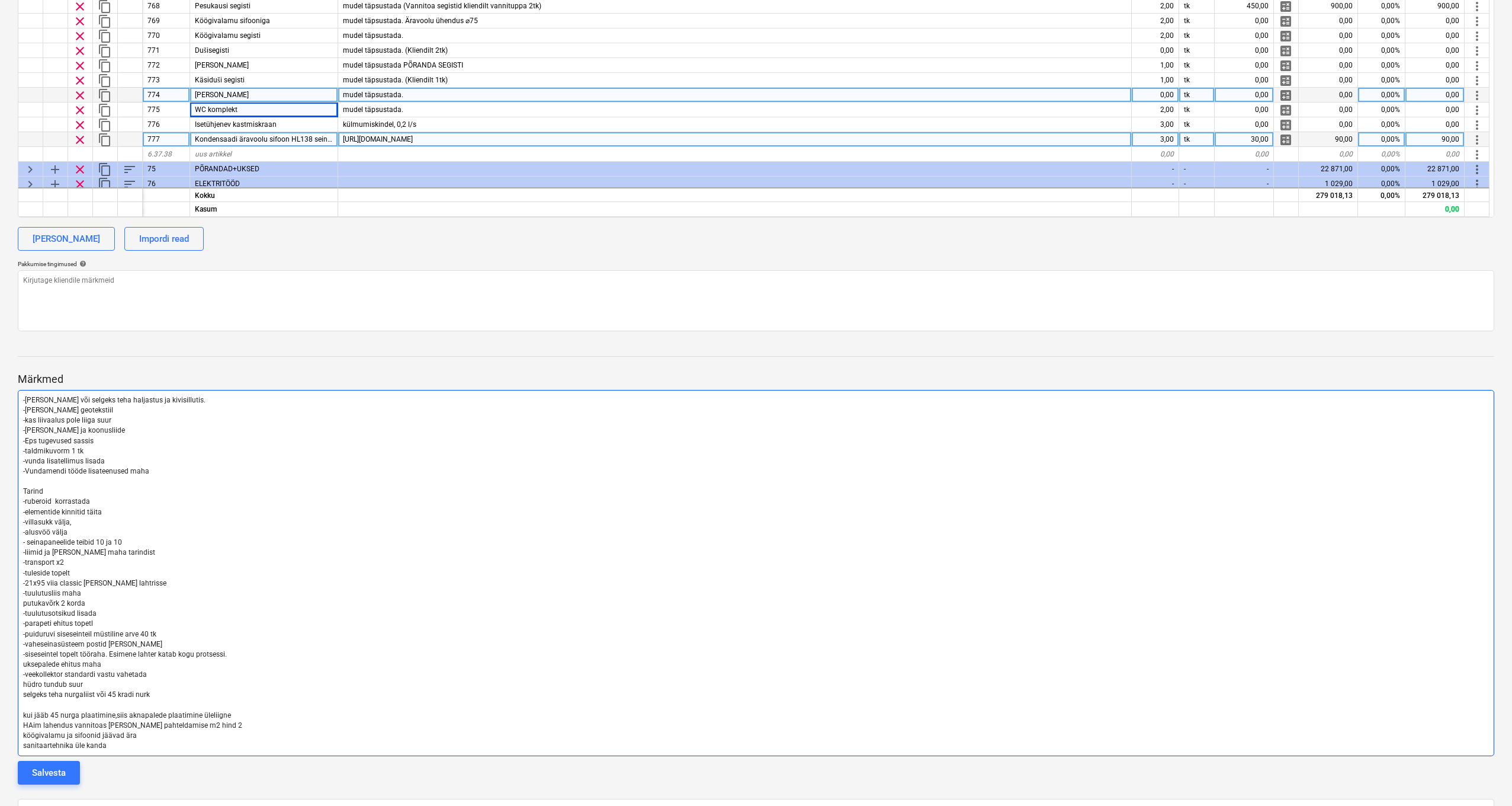
scroll to position [610, 0]
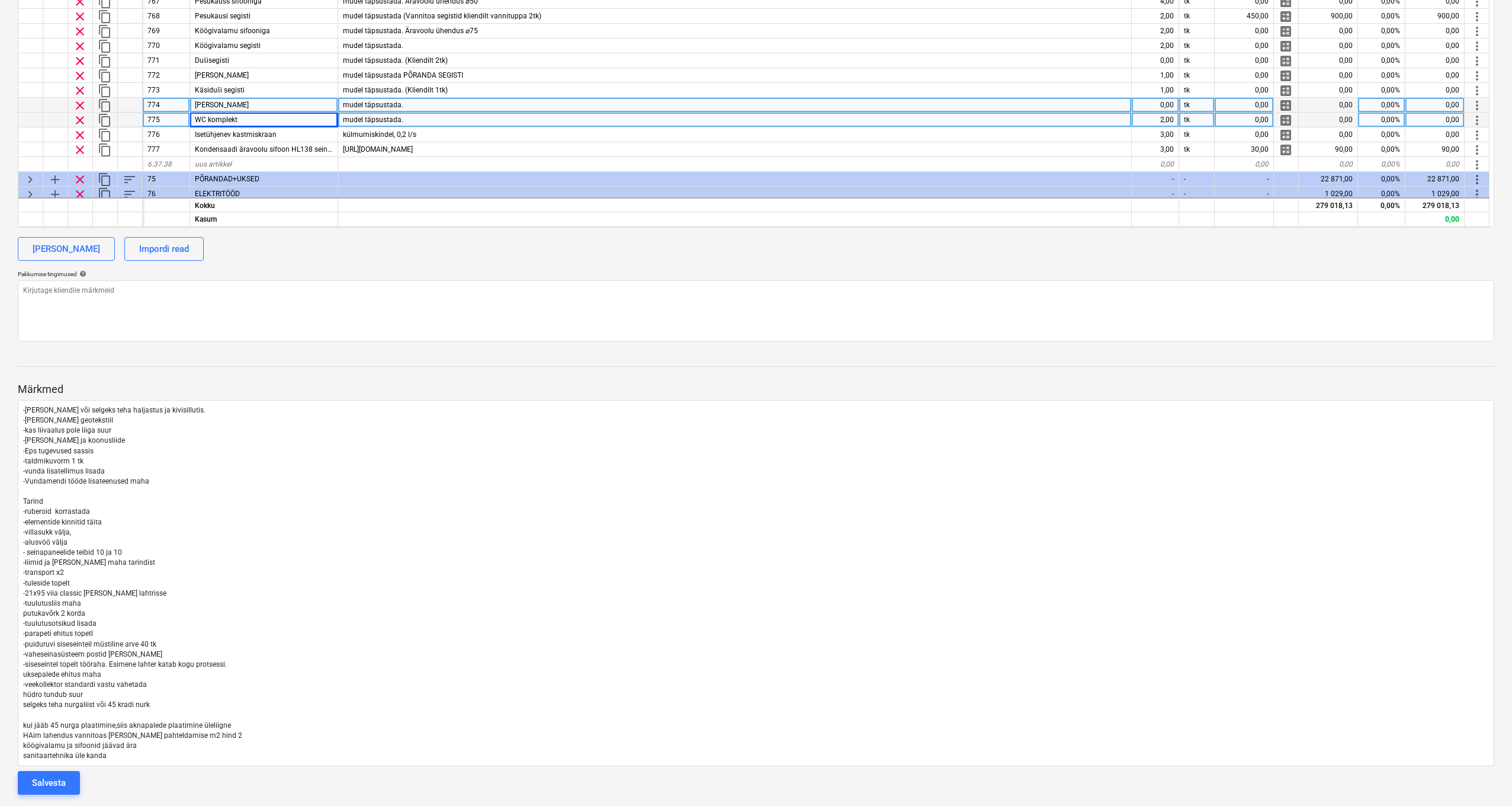
click at [443, 124] on div "mudel täpsustada." at bounding box center [735, 120] width 794 height 15
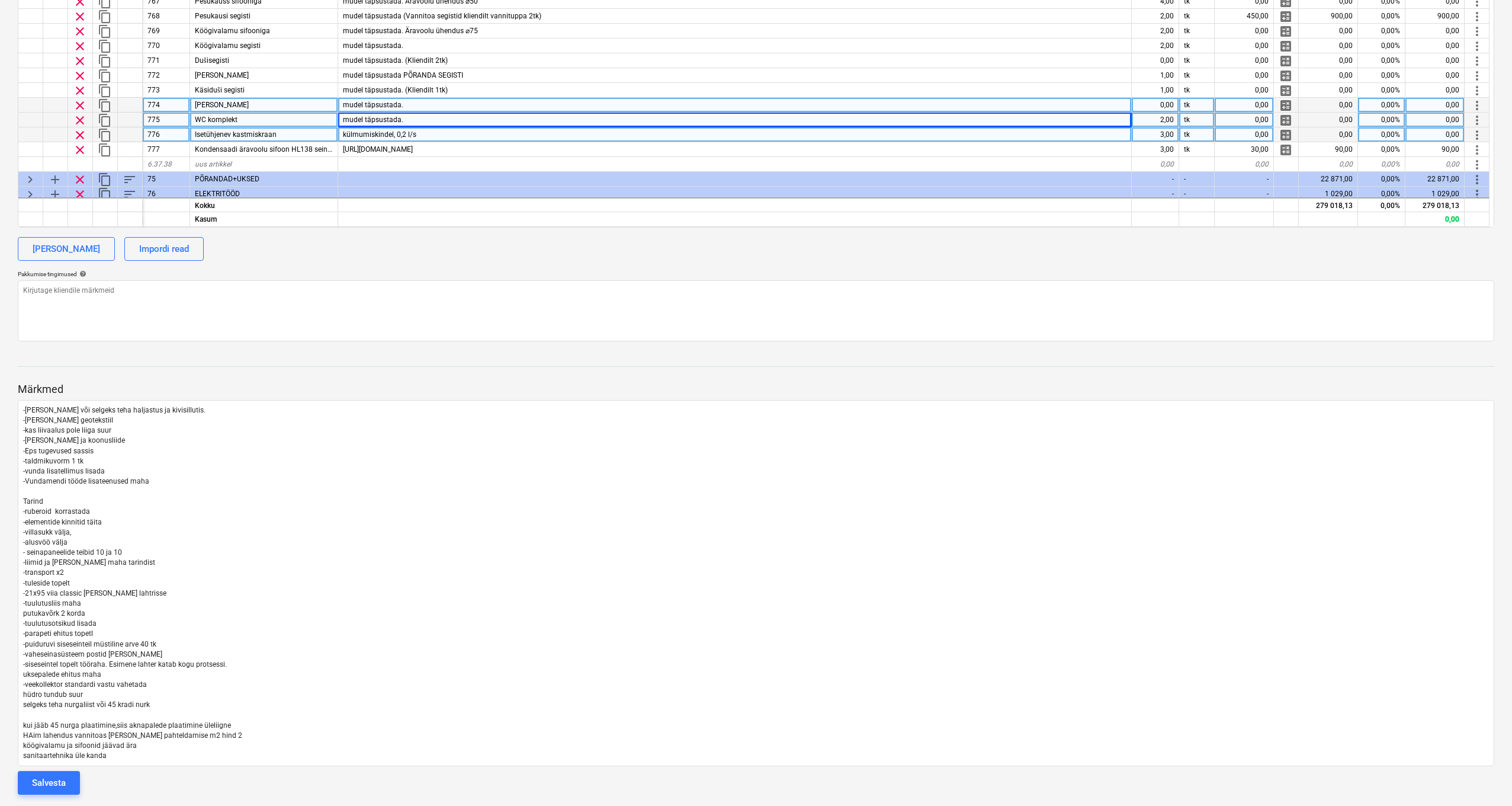
click at [448, 134] on div "külmumiskindel, 0,2 l/s" at bounding box center [735, 135] width 794 height 15
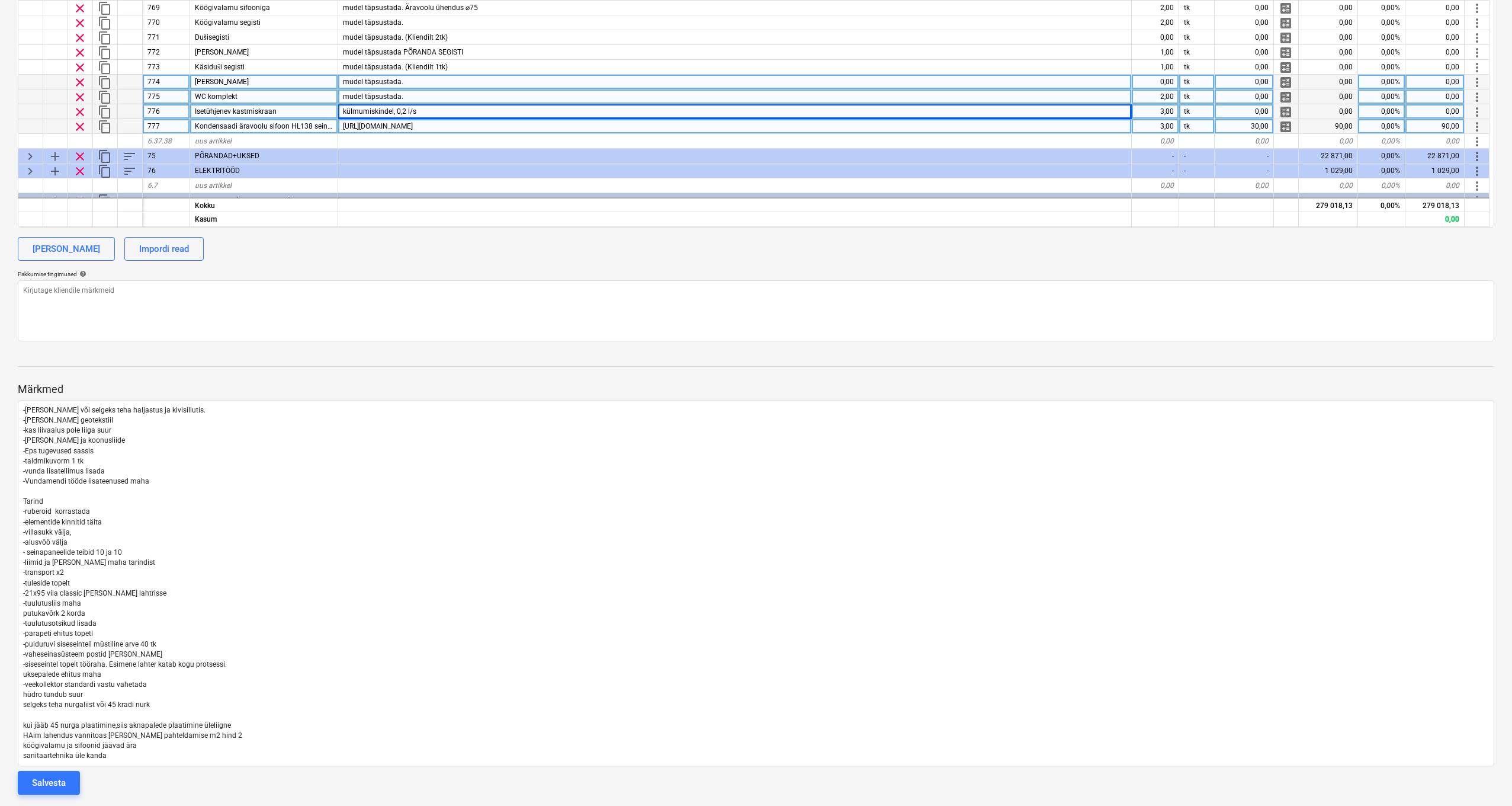
scroll to position [295, 1]
click at [671, 129] on div "https://www.katiluturgus.lt/ee/seinapealne-kondensaadi-aravoolu-sifoon-hl138" at bounding box center [735, 126] width 794 height 15
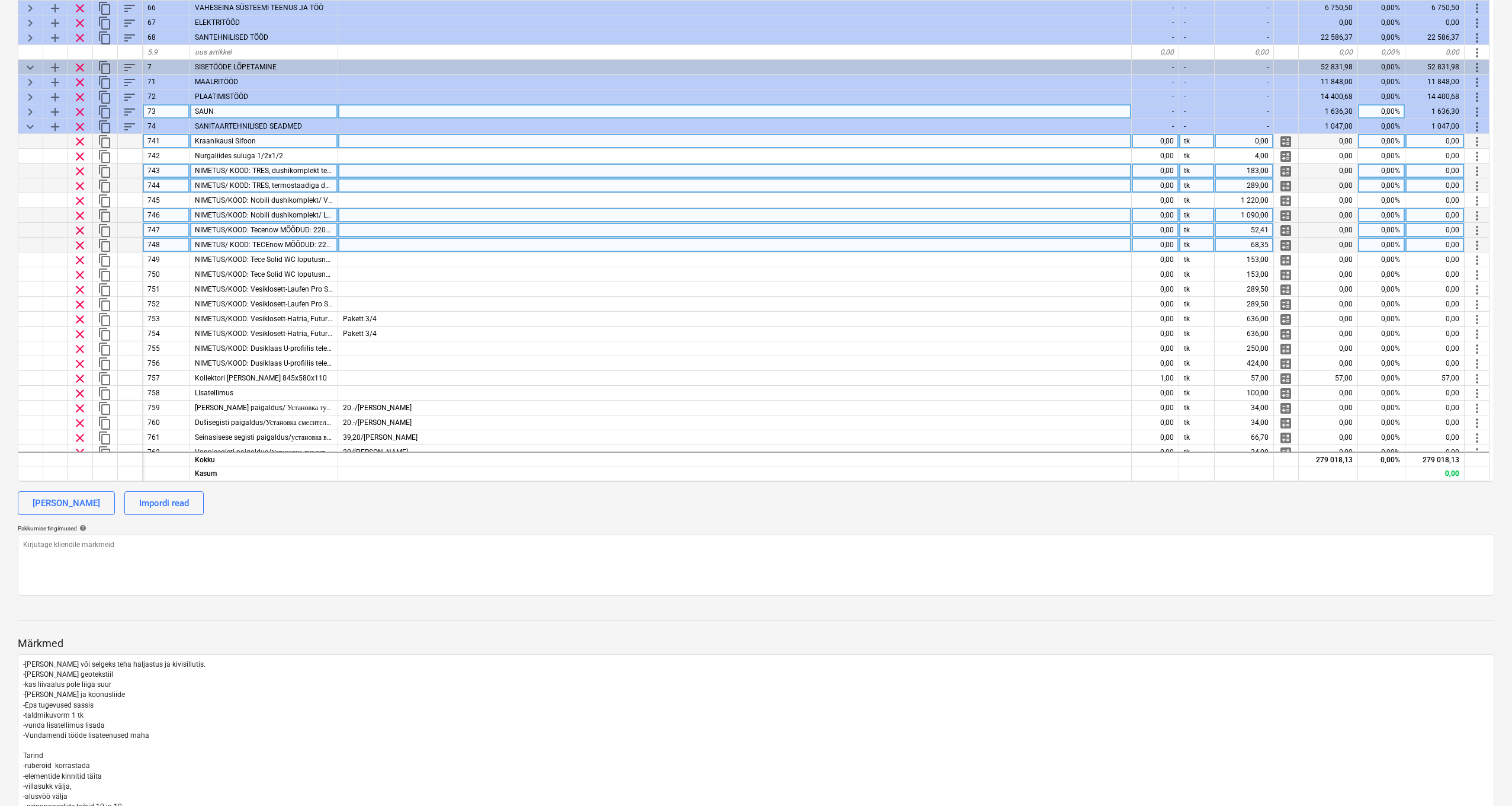
scroll to position [357, 0]
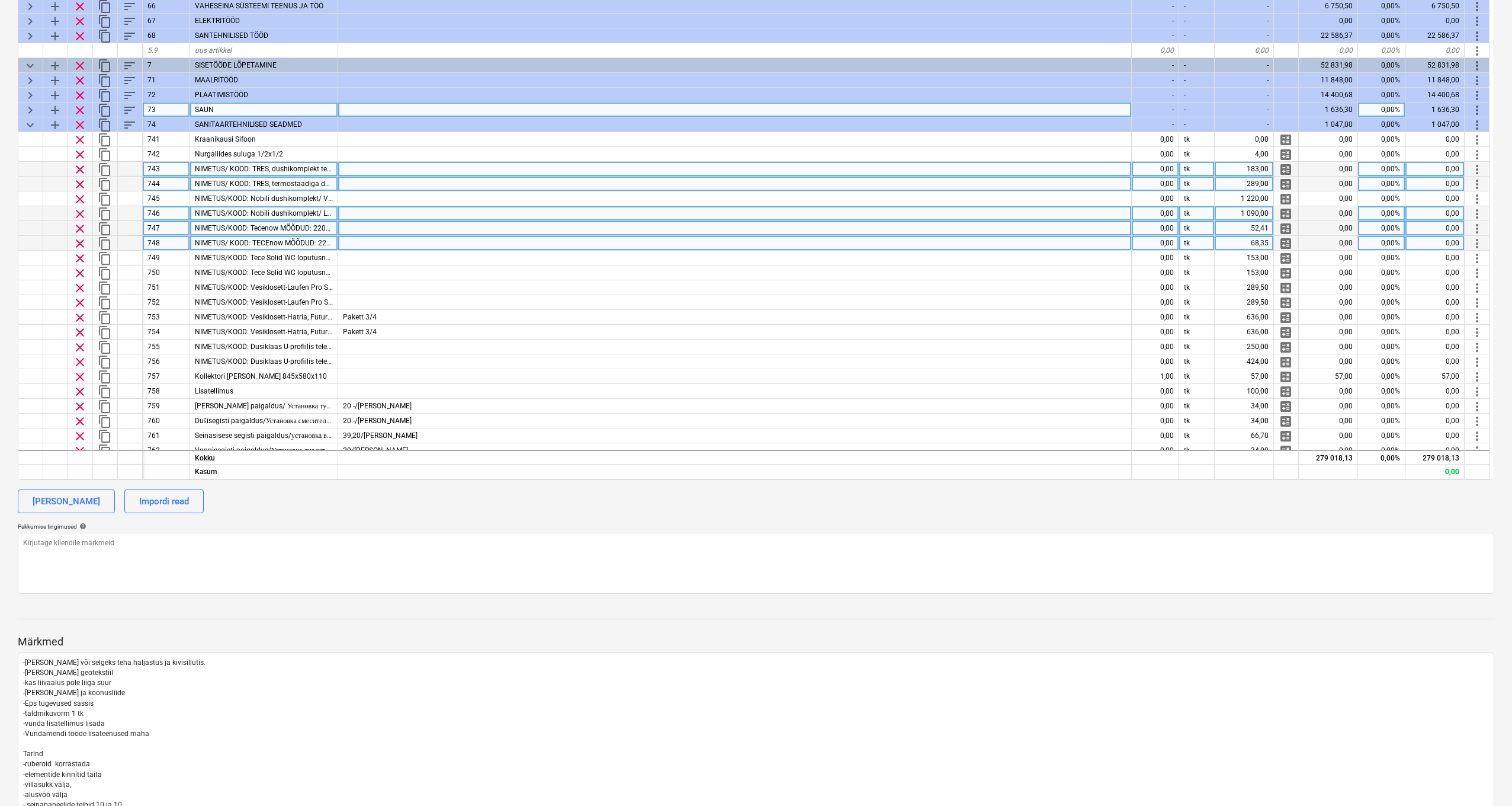
click at [34, 124] on span "keyboard_arrow_down" at bounding box center [30, 125] width 14 height 14
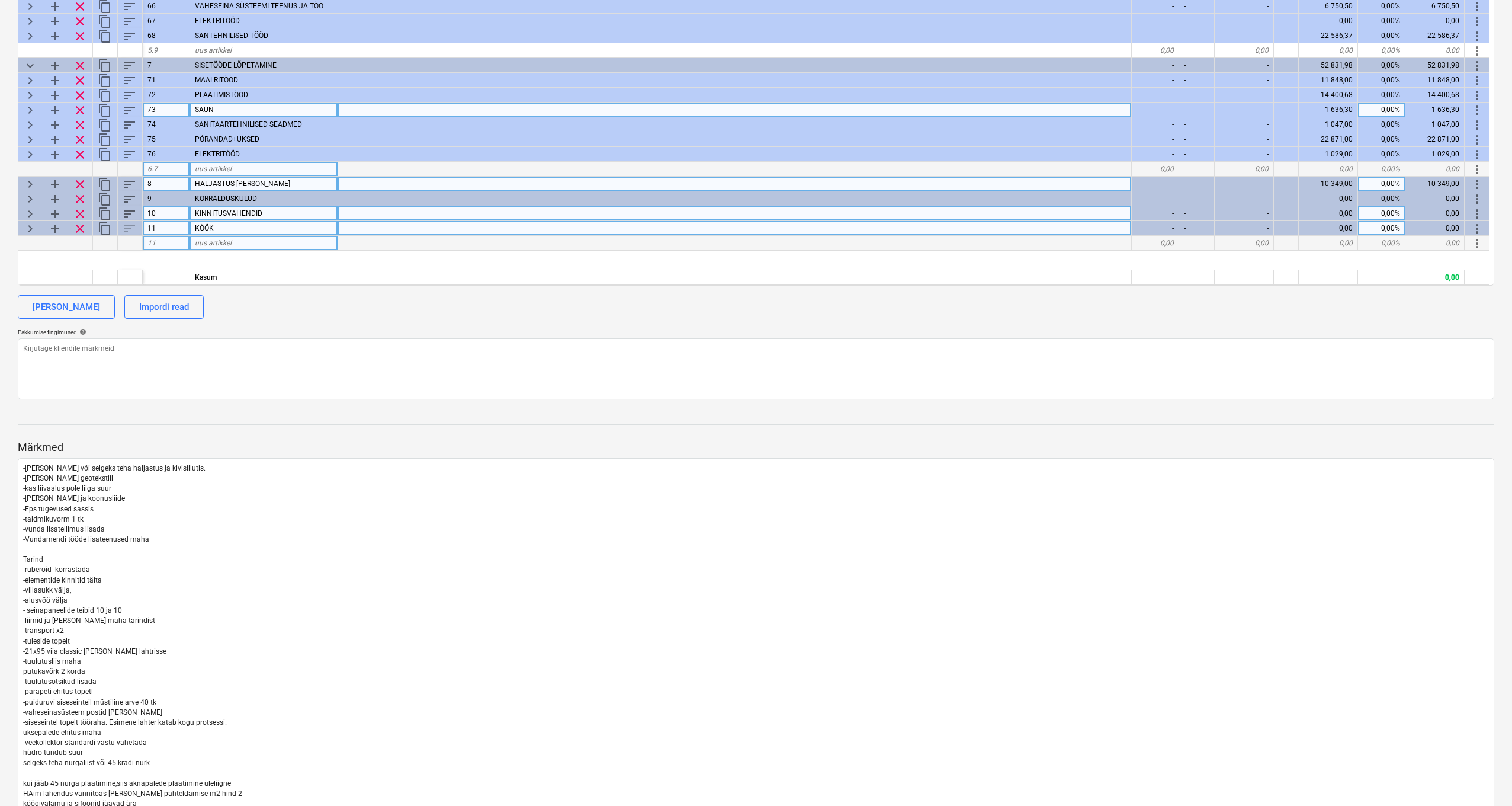
scroll to position [0, 0]
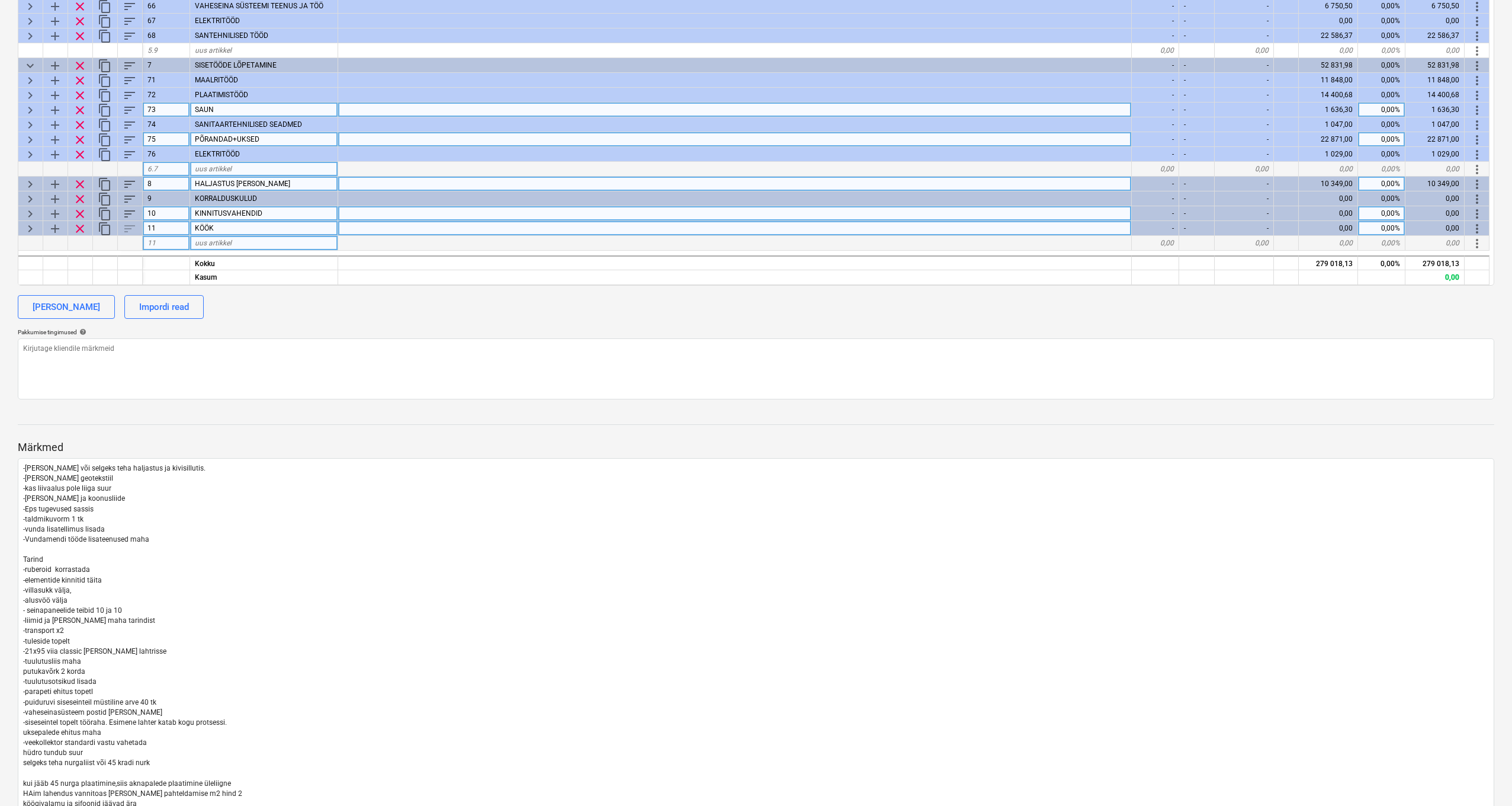
click at [30, 137] on span "keyboard_arrow_right" at bounding box center [30, 140] width 14 height 14
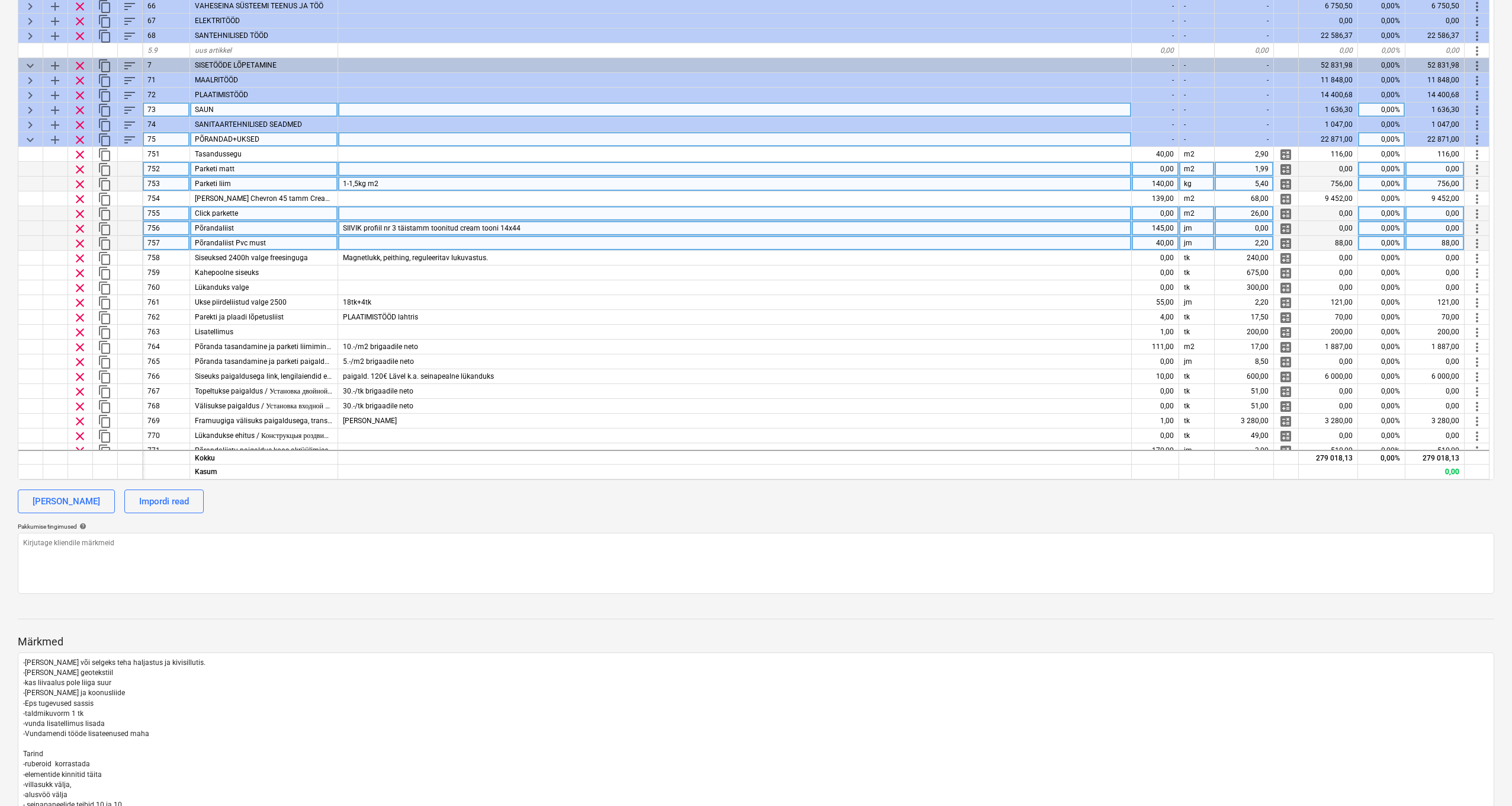
click at [76, 210] on span "clear" at bounding box center [80, 213] width 14 height 14
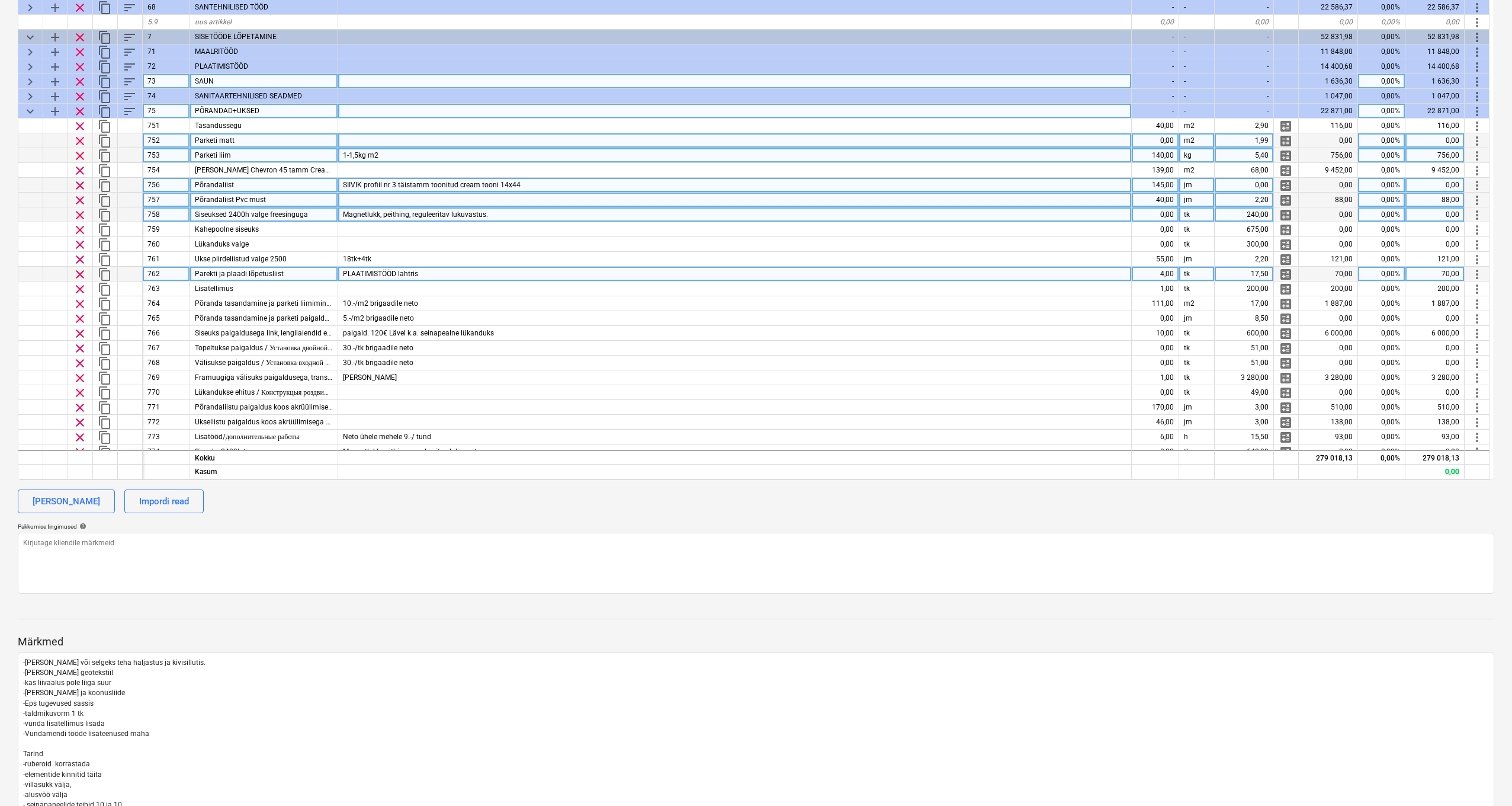
scroll to position [30, 1]
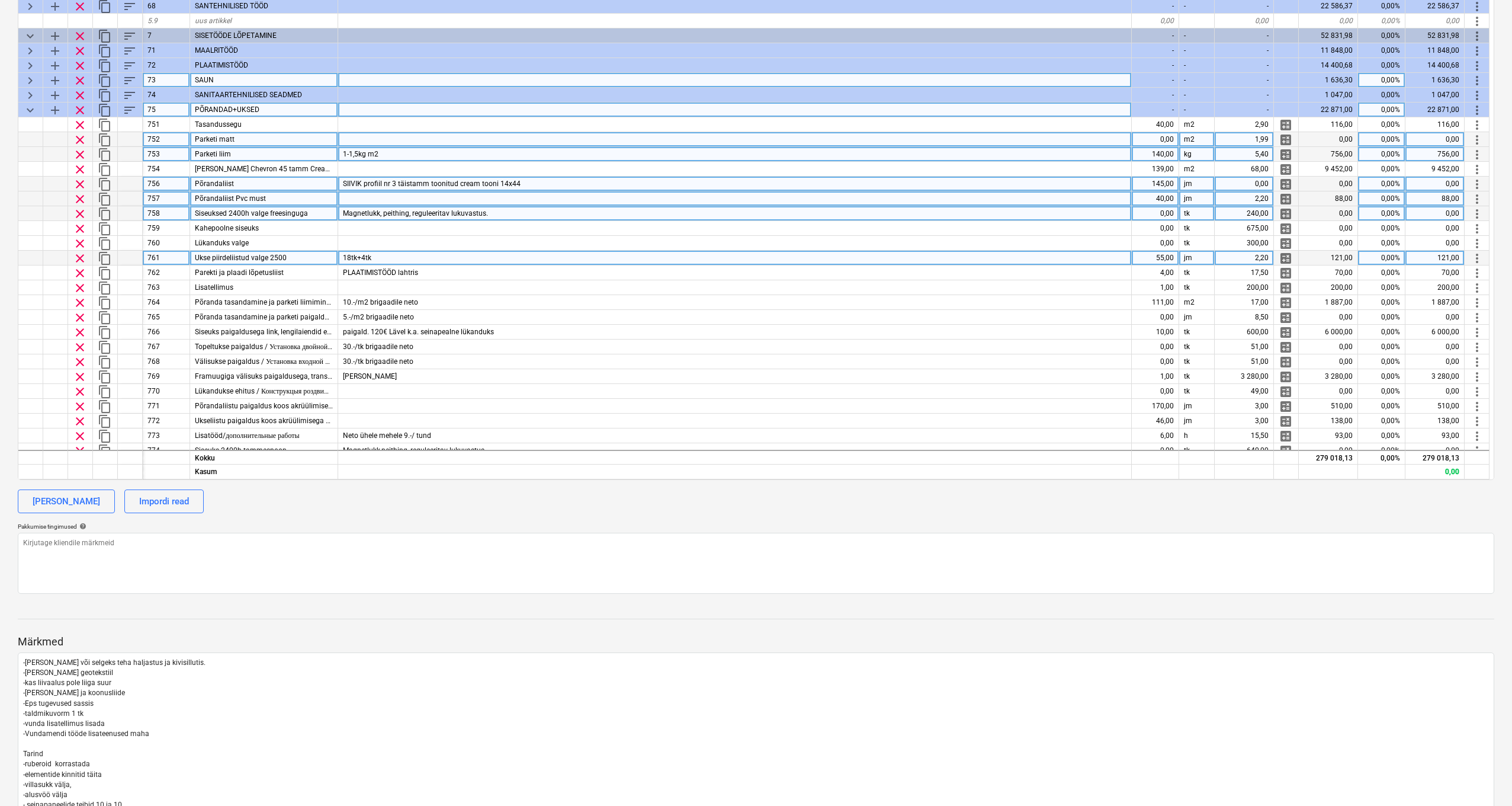
click at [1170, 257] on div "55,00" at bounding box center [1156, 258] width 48 height 15
click at [1219, 257] on div "2,20" at bounding box center [1244, 258] width 59 height 15
click at [1168, 256] on div "55,00" at bounding box center [1156, 258] width 48 height 15
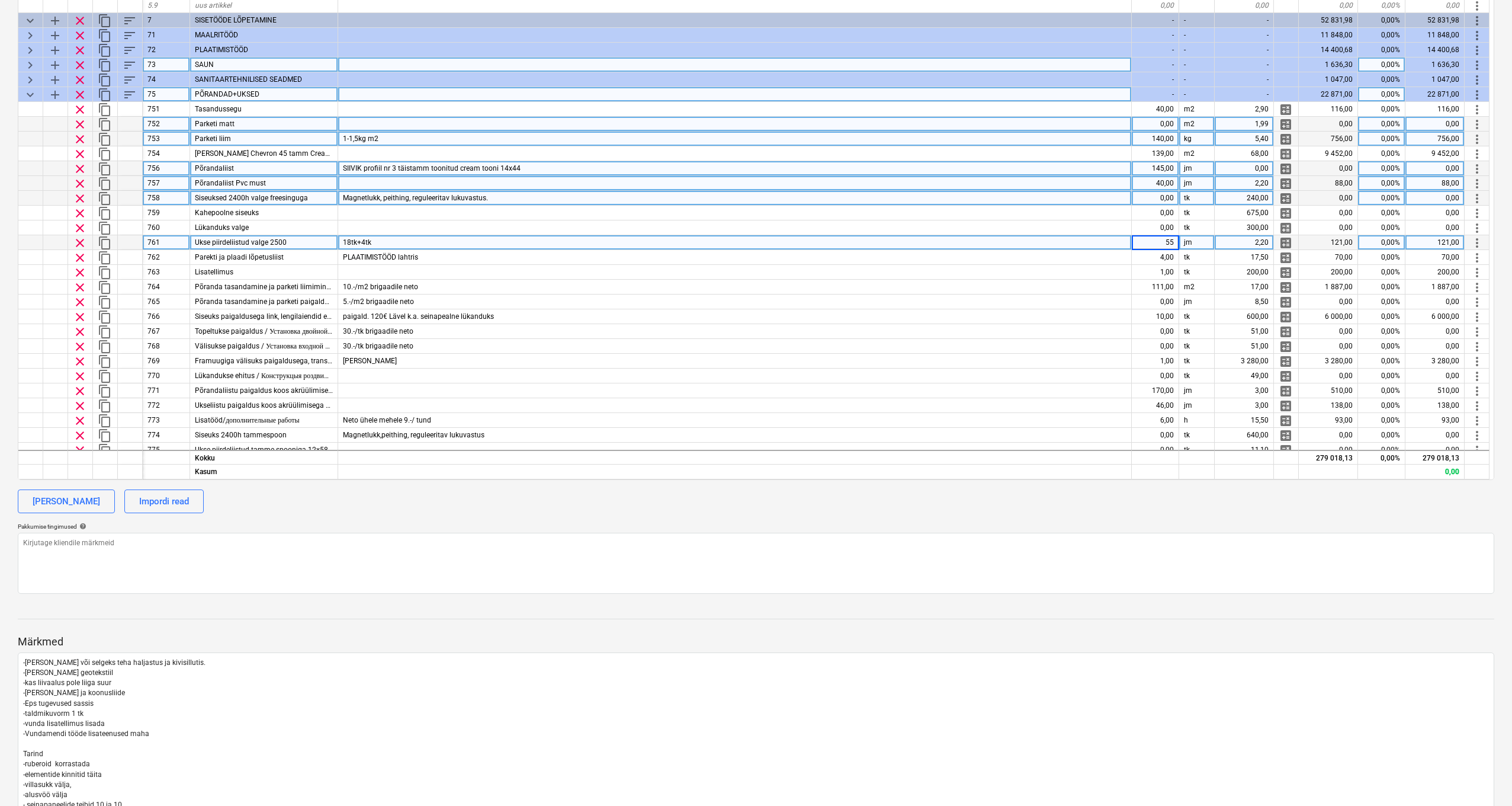
scroll to position [55, 1]
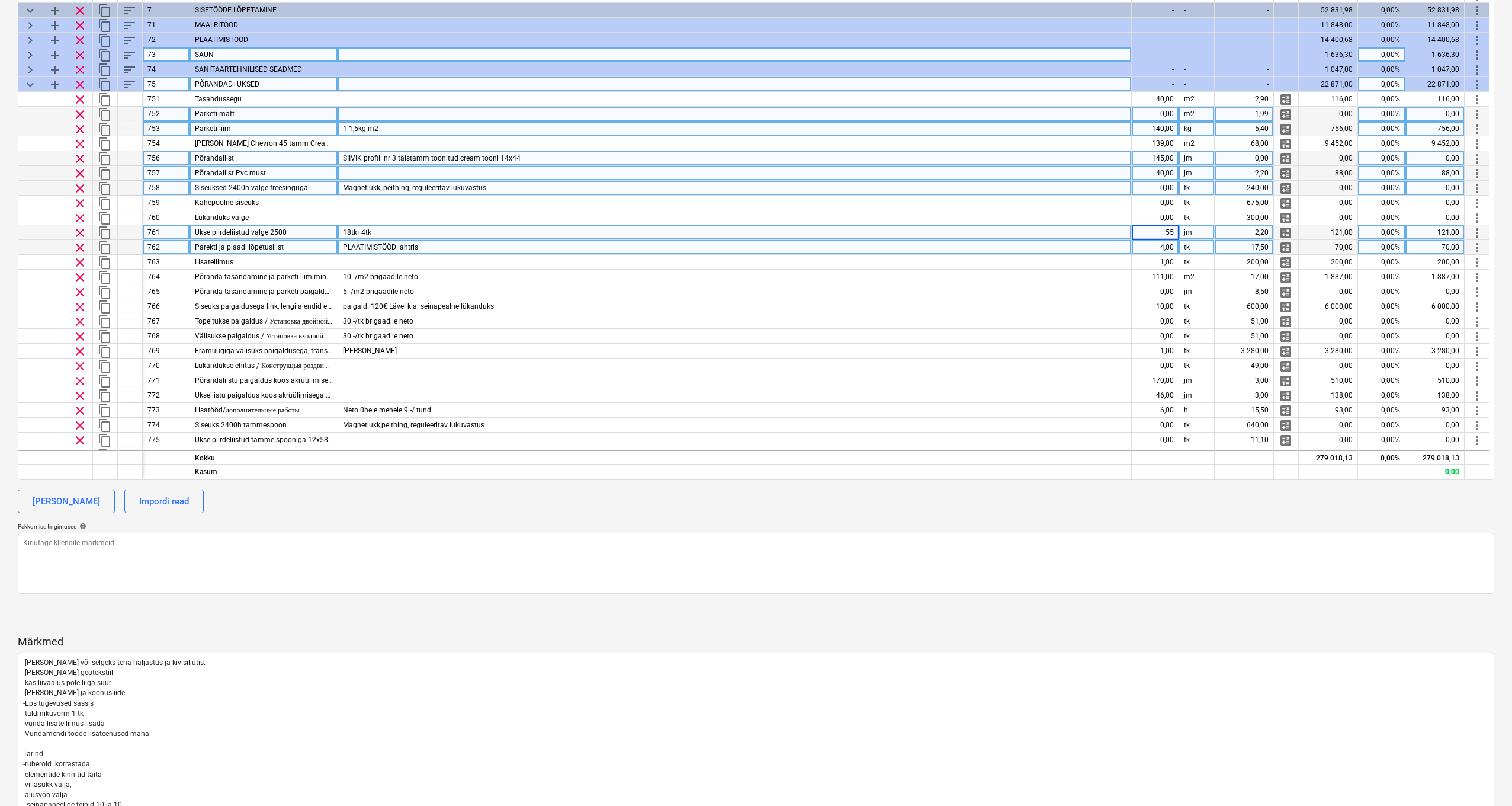
click at [1170, 246] on div "4,00" at bounding box center [1156, 248] width 48 height 15
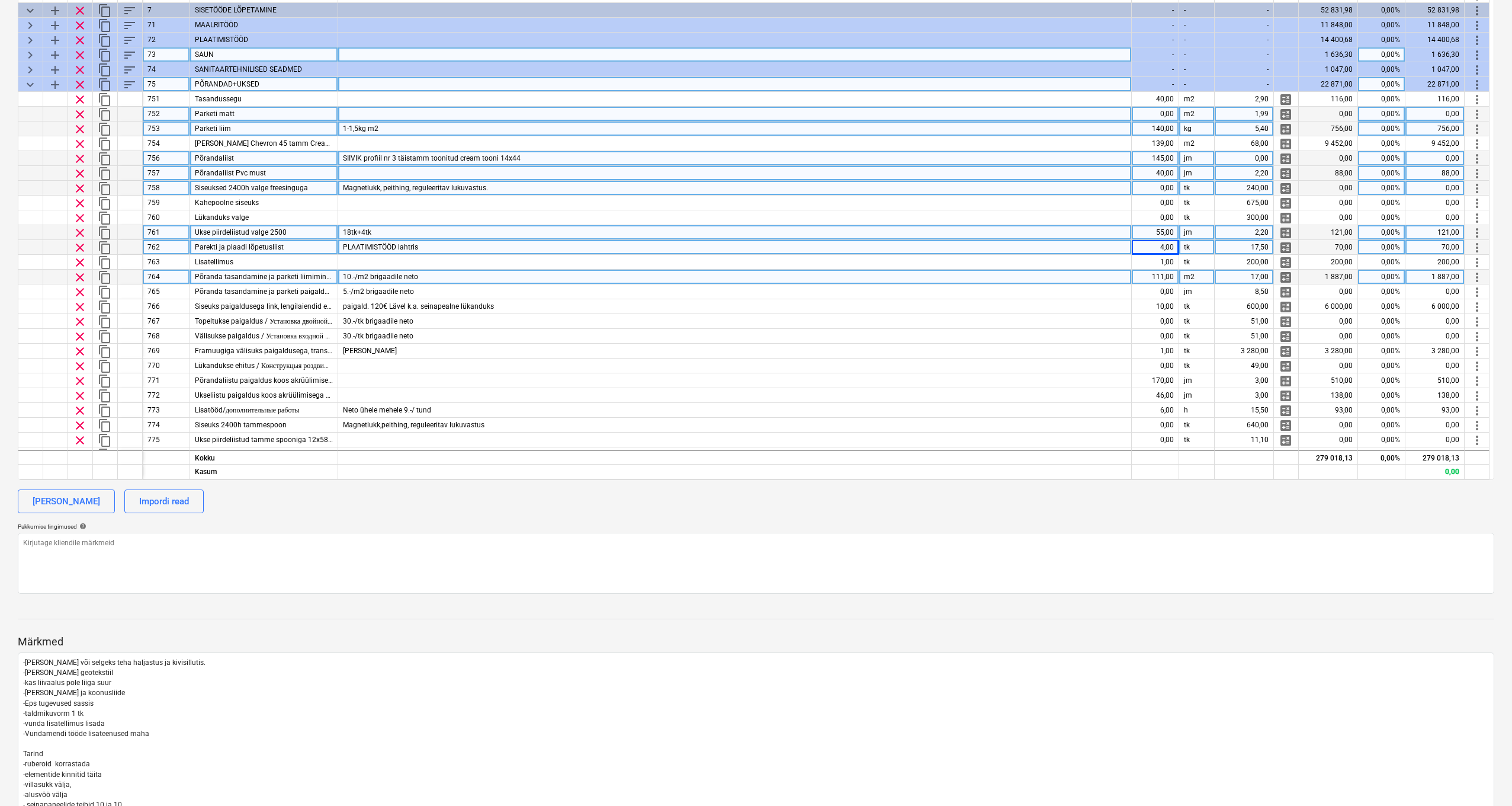
click at [1172, 275] on div "111,00" at bounding box center [1156, 277] width 48 height 15
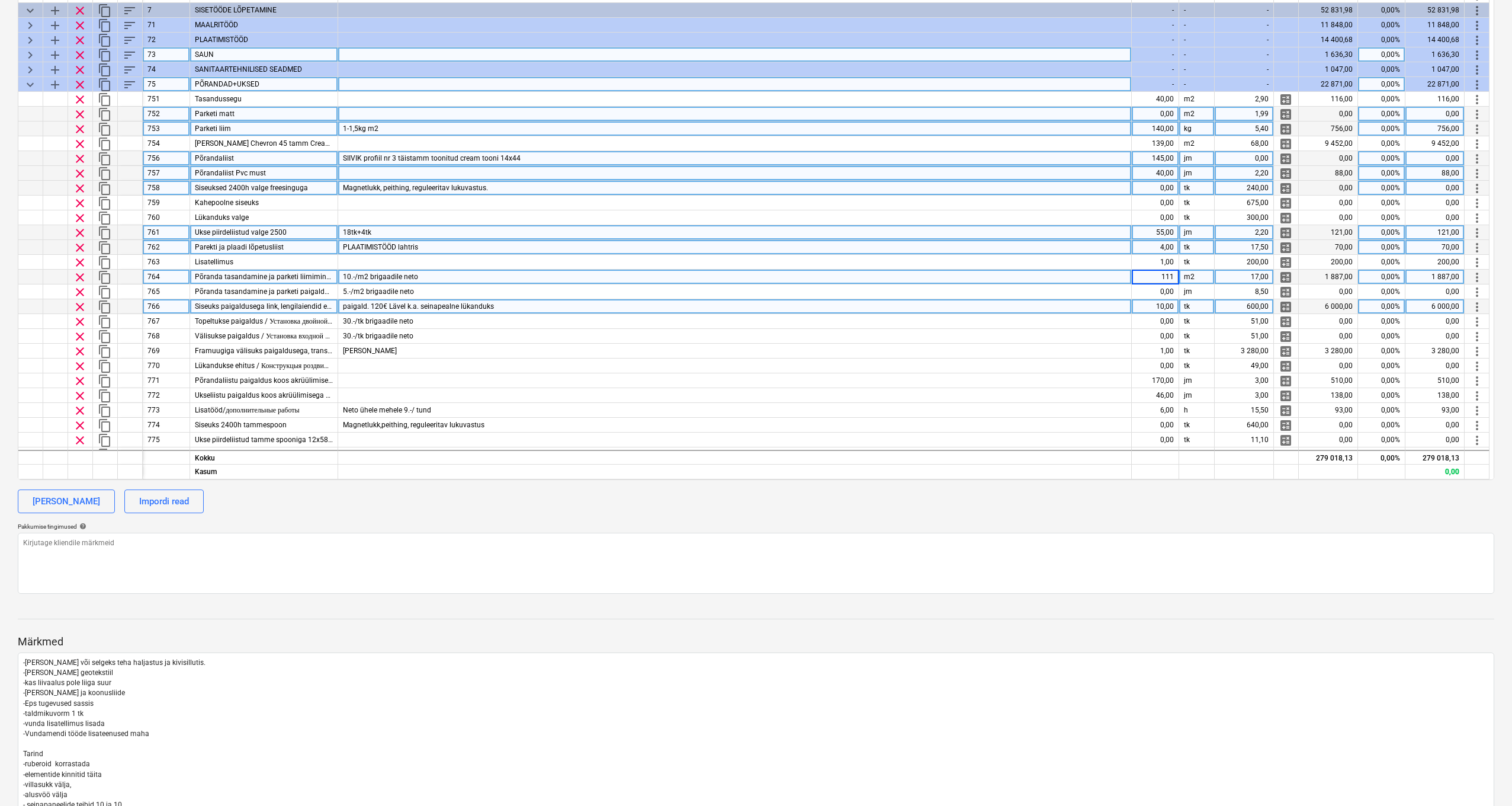
click at [1170, 302] on div "10,00" at bounding box center [1156, 307] width 48 height 15
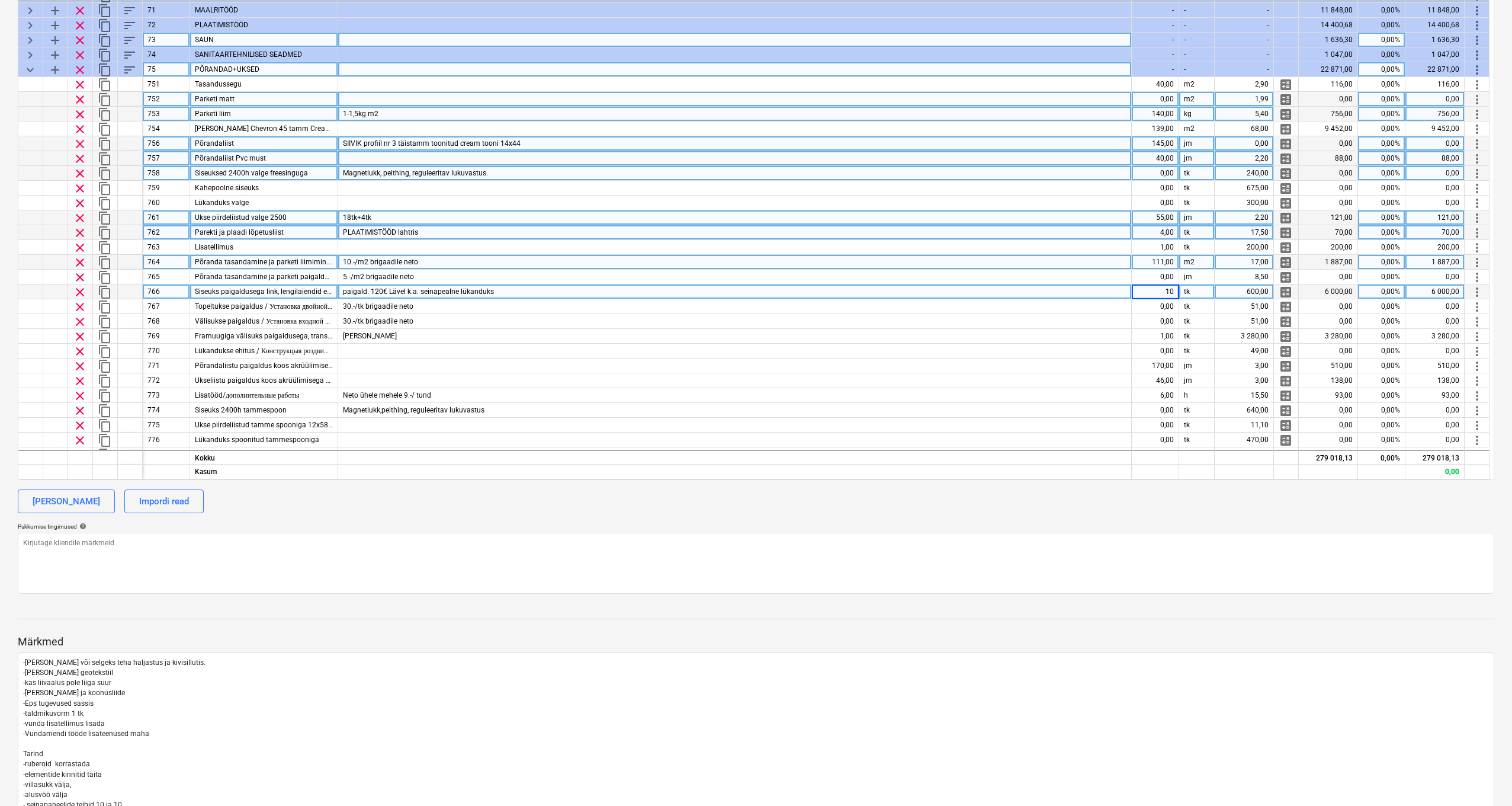
scroll to position [70, 0]
click at [503, 292] on div "paigald. 120€ Lävel k.a. seinapealne lükanduks" at bounding box center [735, 292] width 794 height 15
click at [1261, 287] on div "600,00" at bounding box center [1244, 292] width 59 height 15
click at [286, 287] on span "Siseuks paigaldusega link, lengilaiendid e. kmpl" at bounding box center [270, 291] width 151 height 8
click at [270, 290] on input "Siseuks paigaldusega link, lengilaiendid e. kmpl" at bounding box center [264, 291] width 148 height 14
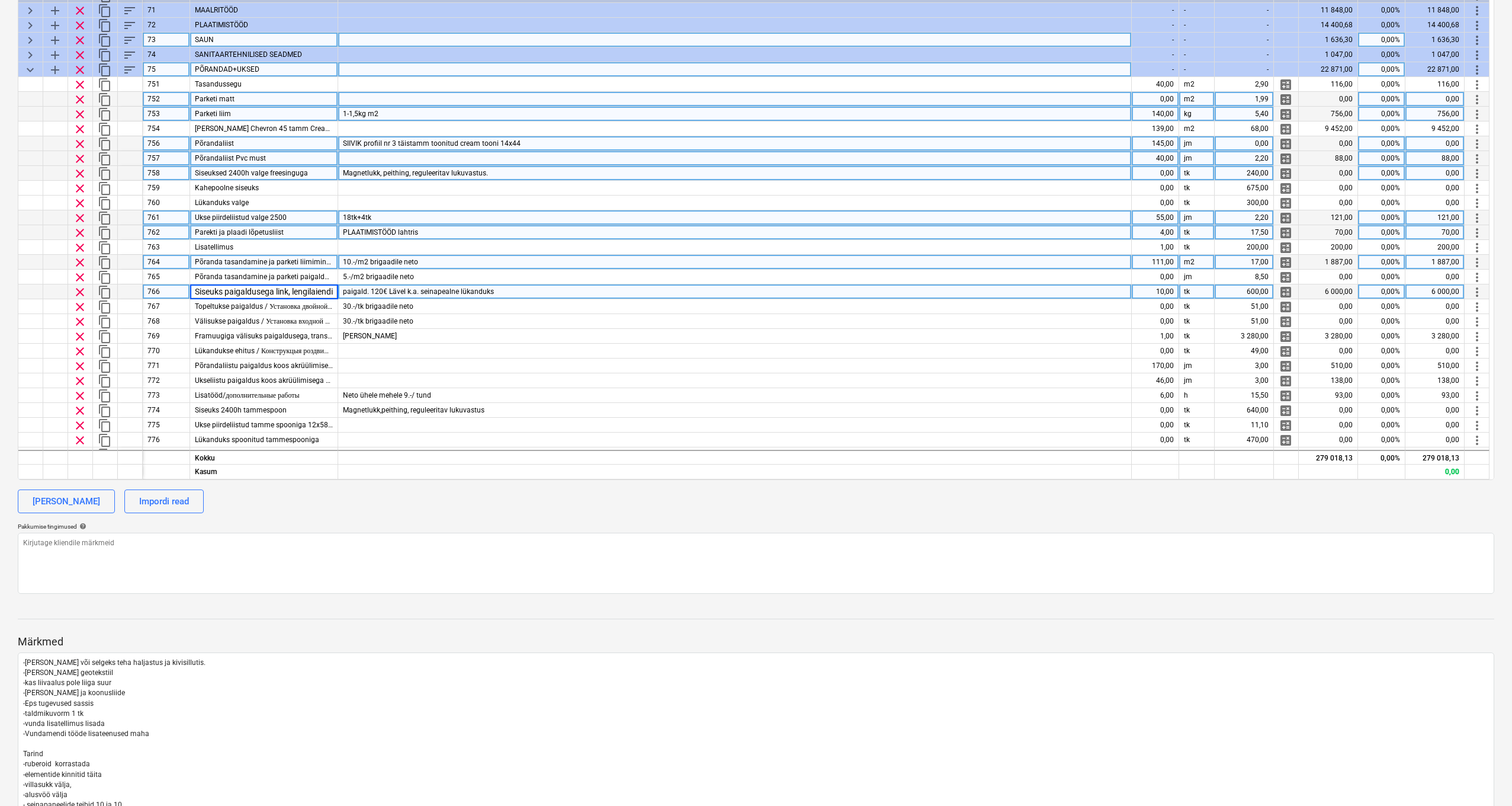
click at [283, 290] on input "Siseuks paigaldusega link, lengilaiendid e. kmpl" at bounding box center [264, 291] width 148 height 14
click at [505, 287] on div "paigald. 120€ Lävel k.a. seinapealne lükanduks" at bounding box center [735, 292] width 794 height 15
click at [546, 287] on input "paigald. 120€ Lävel k.a. seinapealne lükanduks" at bounding box center [734, 291] width 793 height 14
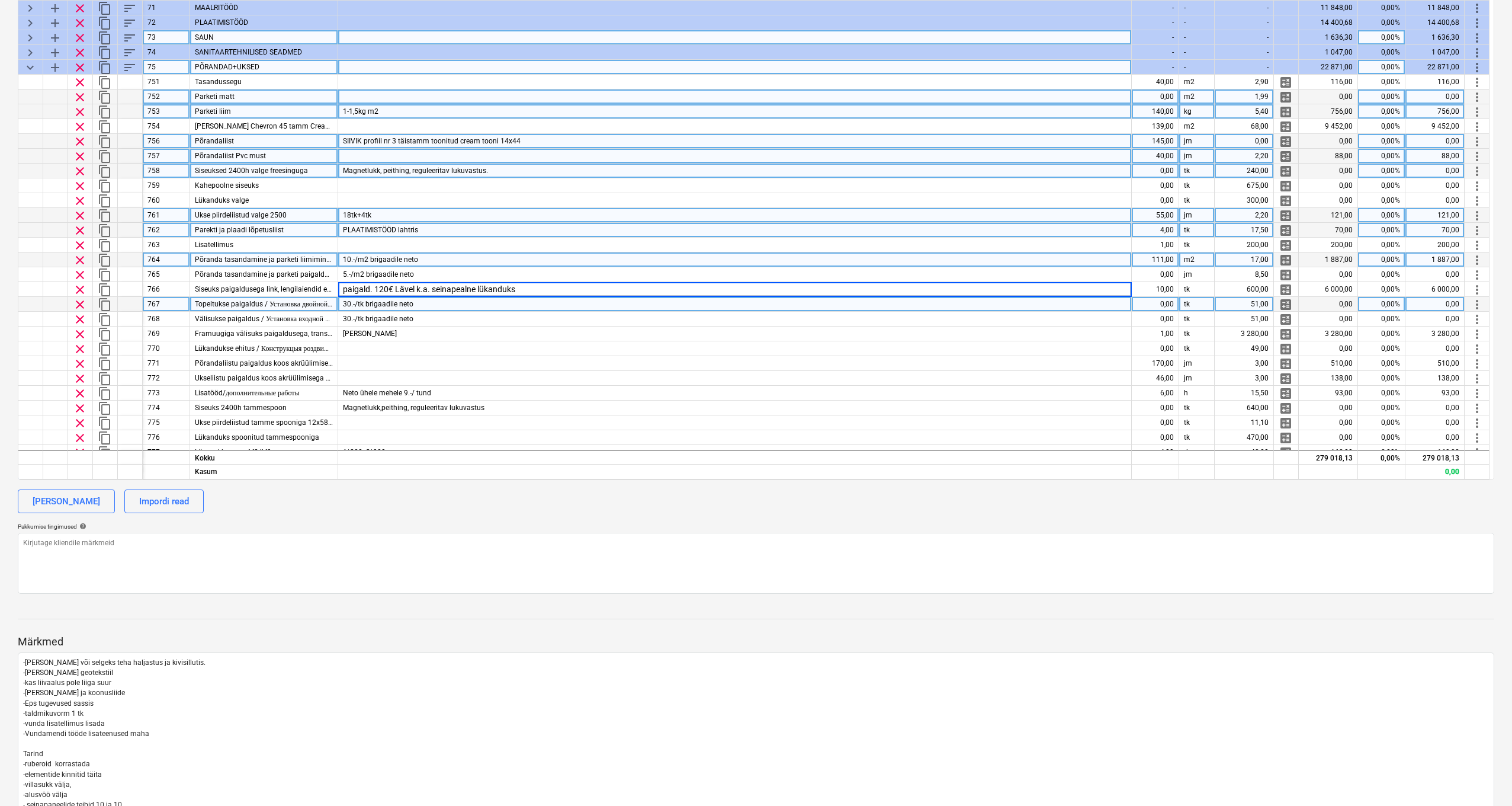
scroll to position [69, 0]
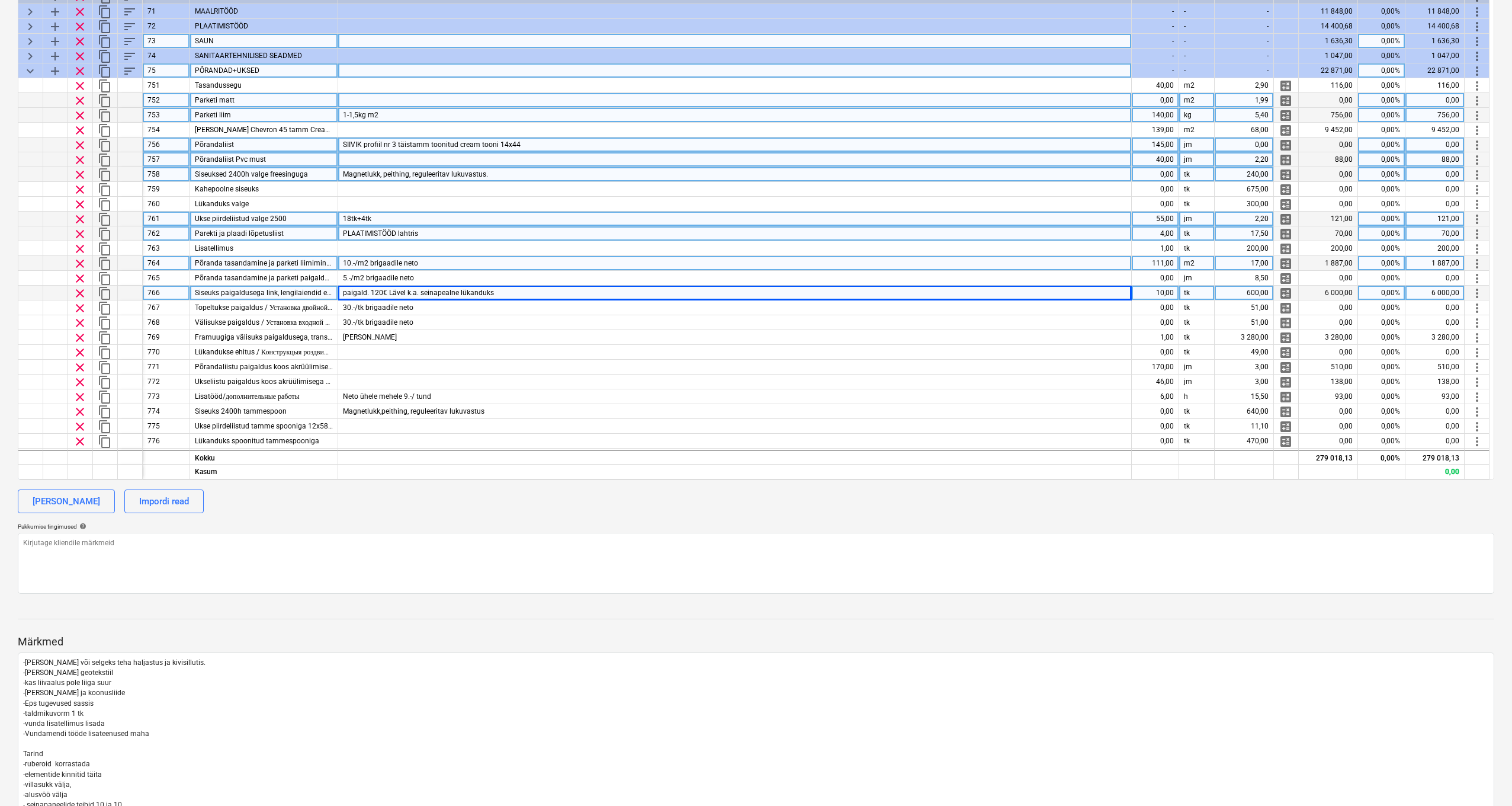
click at [1158, 294] on div "10,00" at bounding box center [1156, 293] width 48 height 15
click at [1115, 290] on div "paigald. 120€ Lävel k.a. seinapealne lükanduks" at bounding box center [735, 293] width 794 height 15
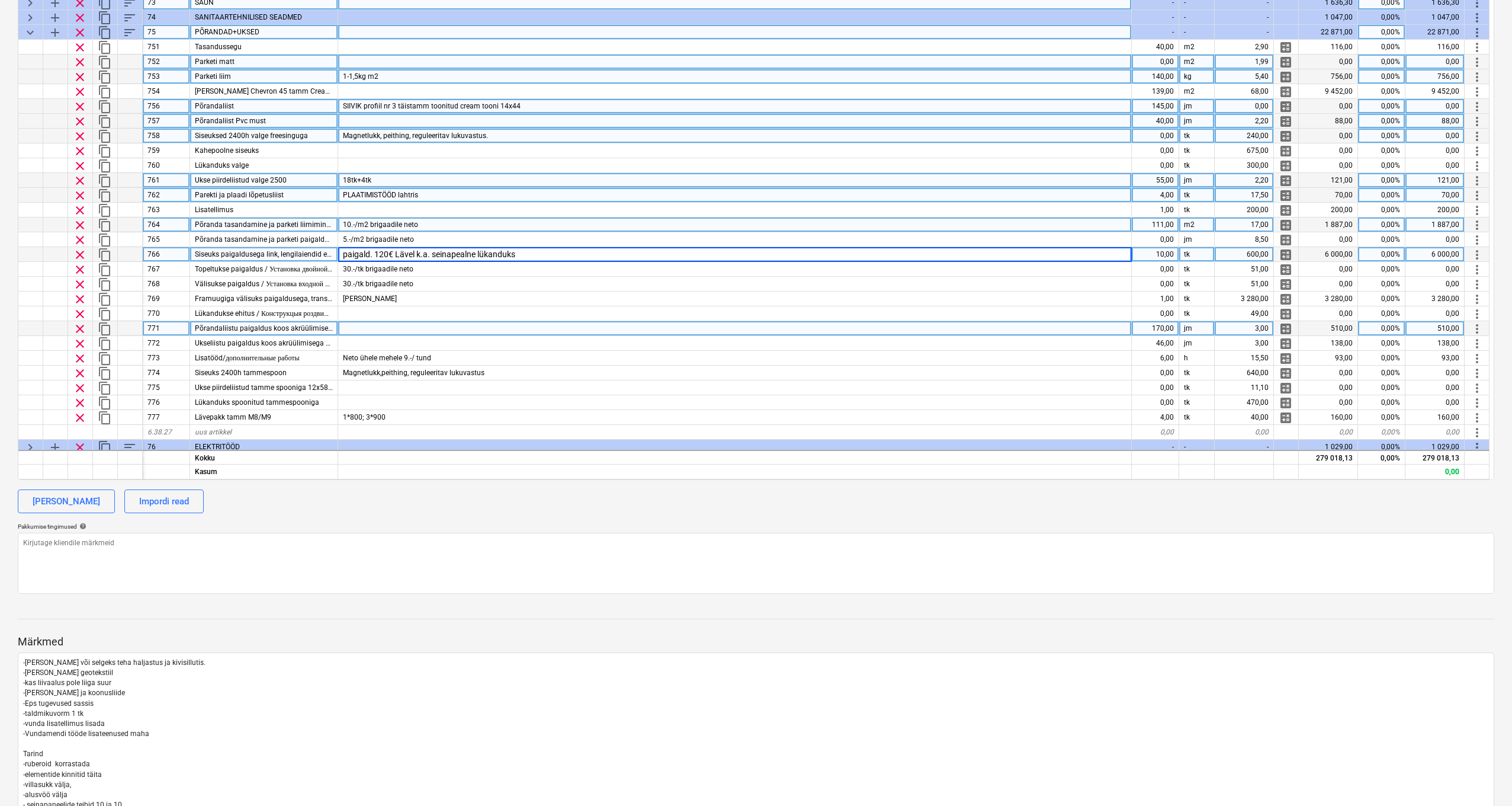
scroll to position [99, 0]
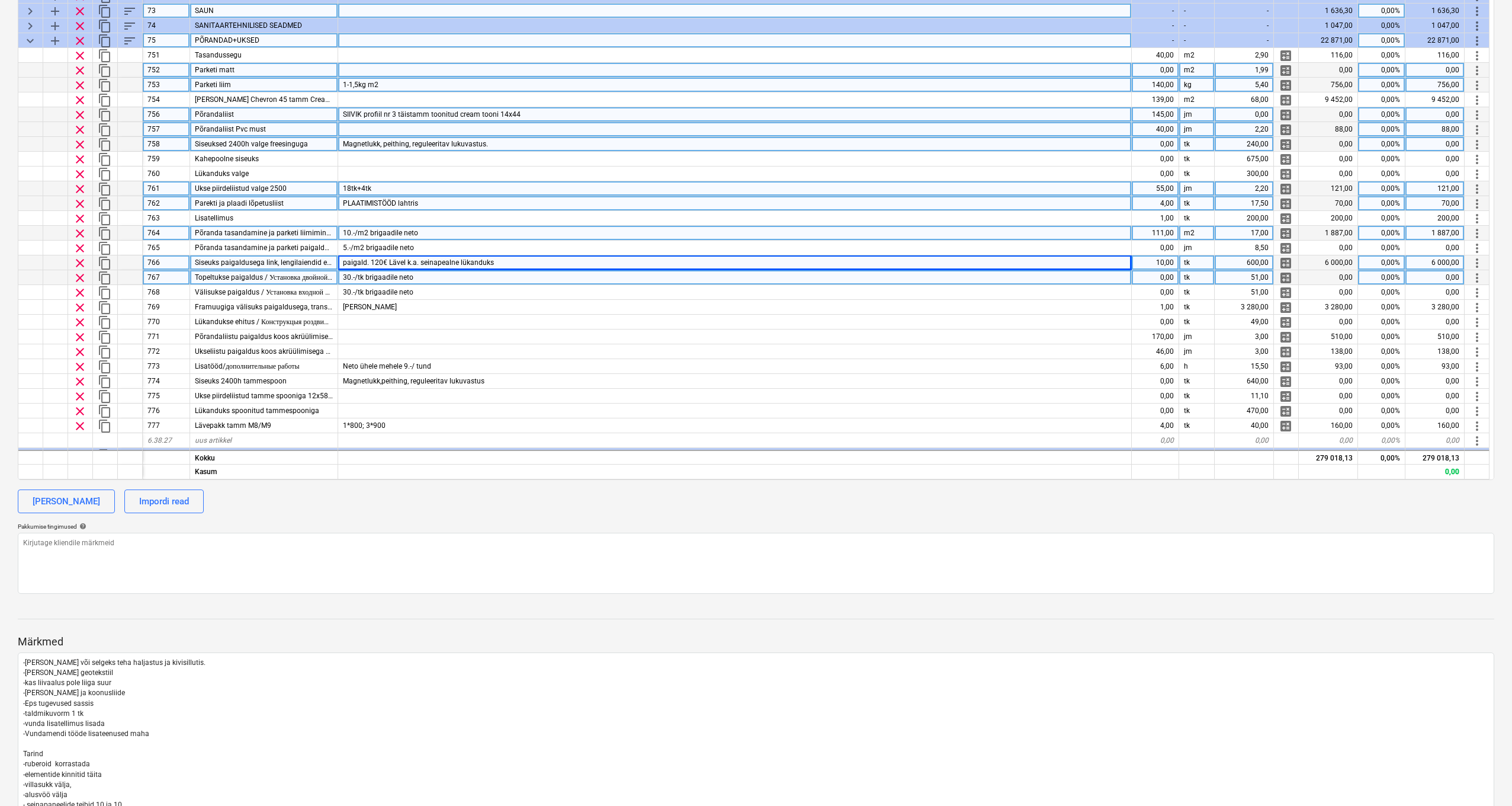
click at [415, 278] on div "30.-/tk brigaadile neto" at bounding box center [735, 278] width 794 height 15
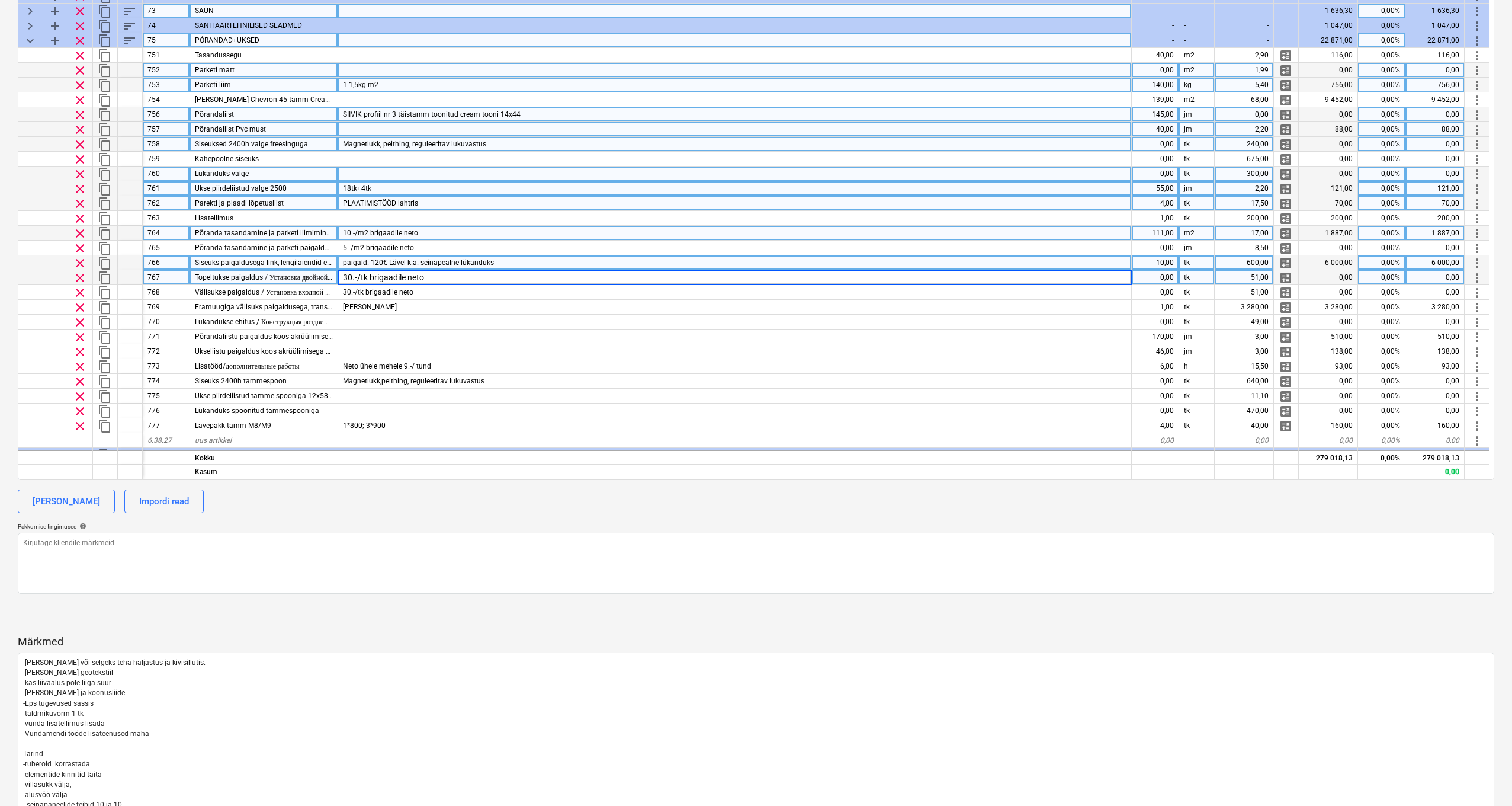
click at [464, 178] on div at bounding box center [735, 174] width 794 height 15
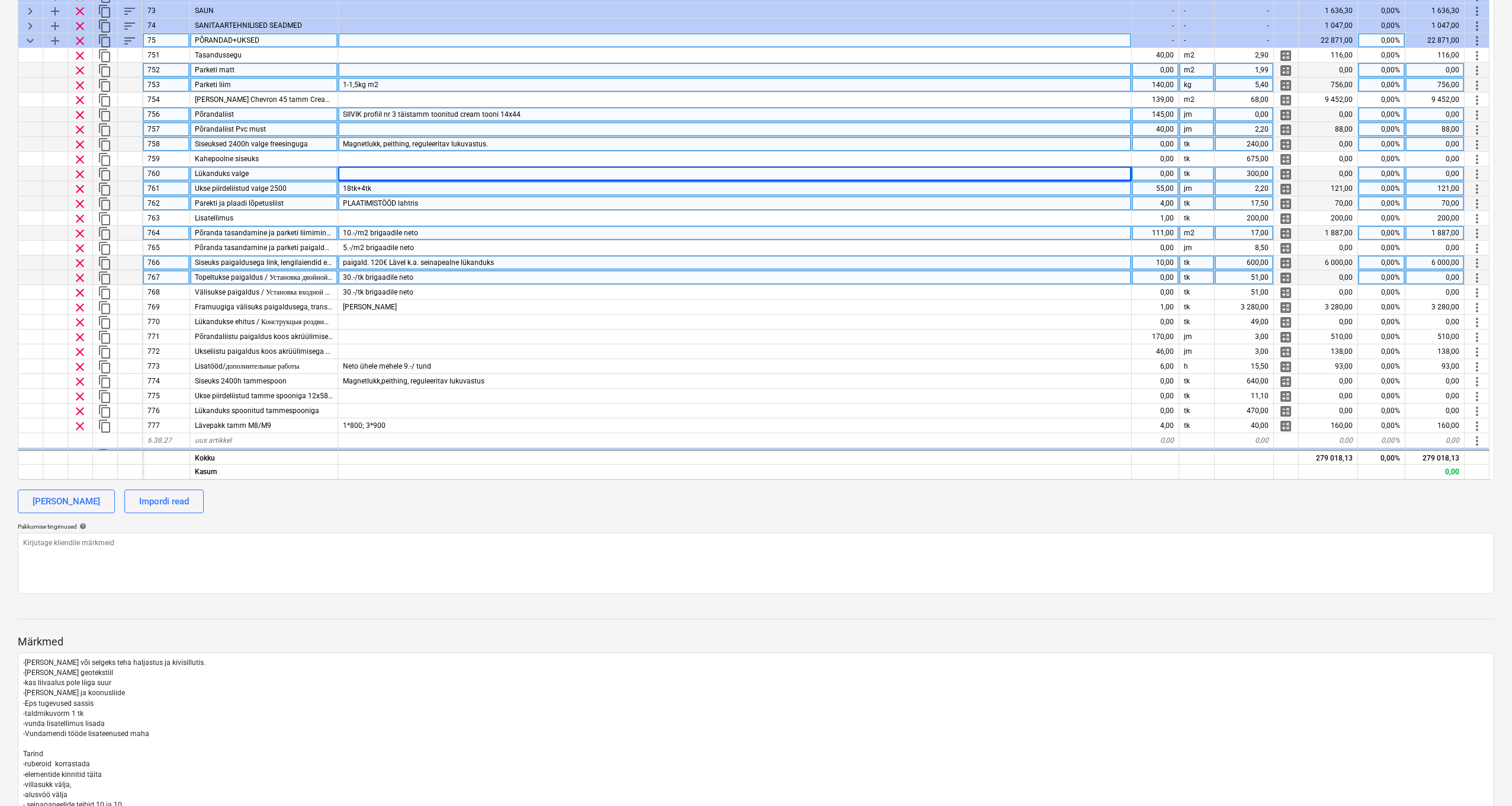
click at [307, 145] on span "Siseuksed 2400h valge freesinguga" at bounding box center [251, 143] width 113 height 8
click at [530, 141] on div "Magnetlukk, peithing, reguleeritav lukuvastus." at bounding box center [735, 144] width 794 height 15
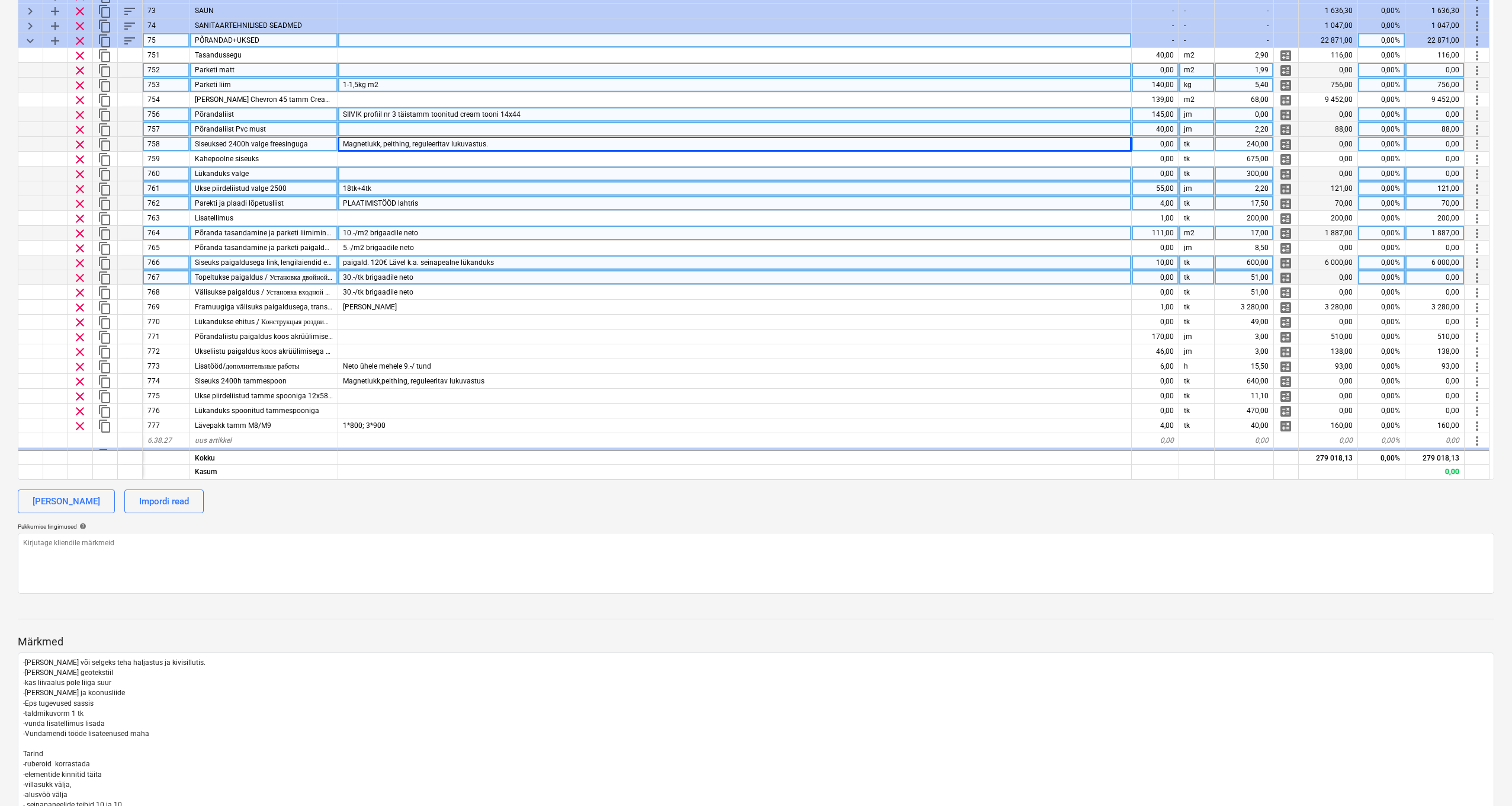
click at [1236, 145] on div "240,00" at bounding box center [1244, 144] width 59 height 15
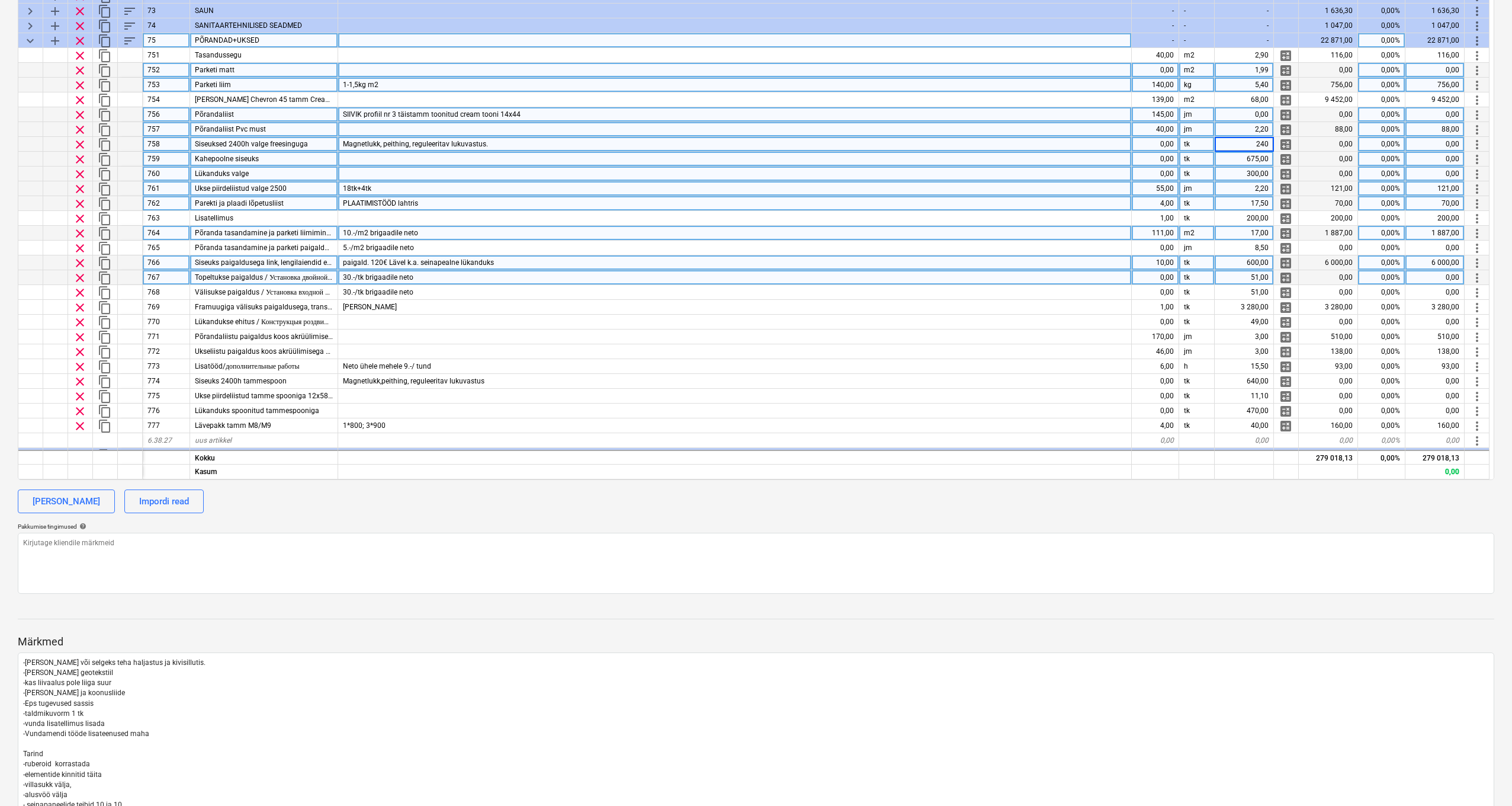
click at [1255, 162] on div "675,00" at bounding box center [1244, 159] width 59 height 15
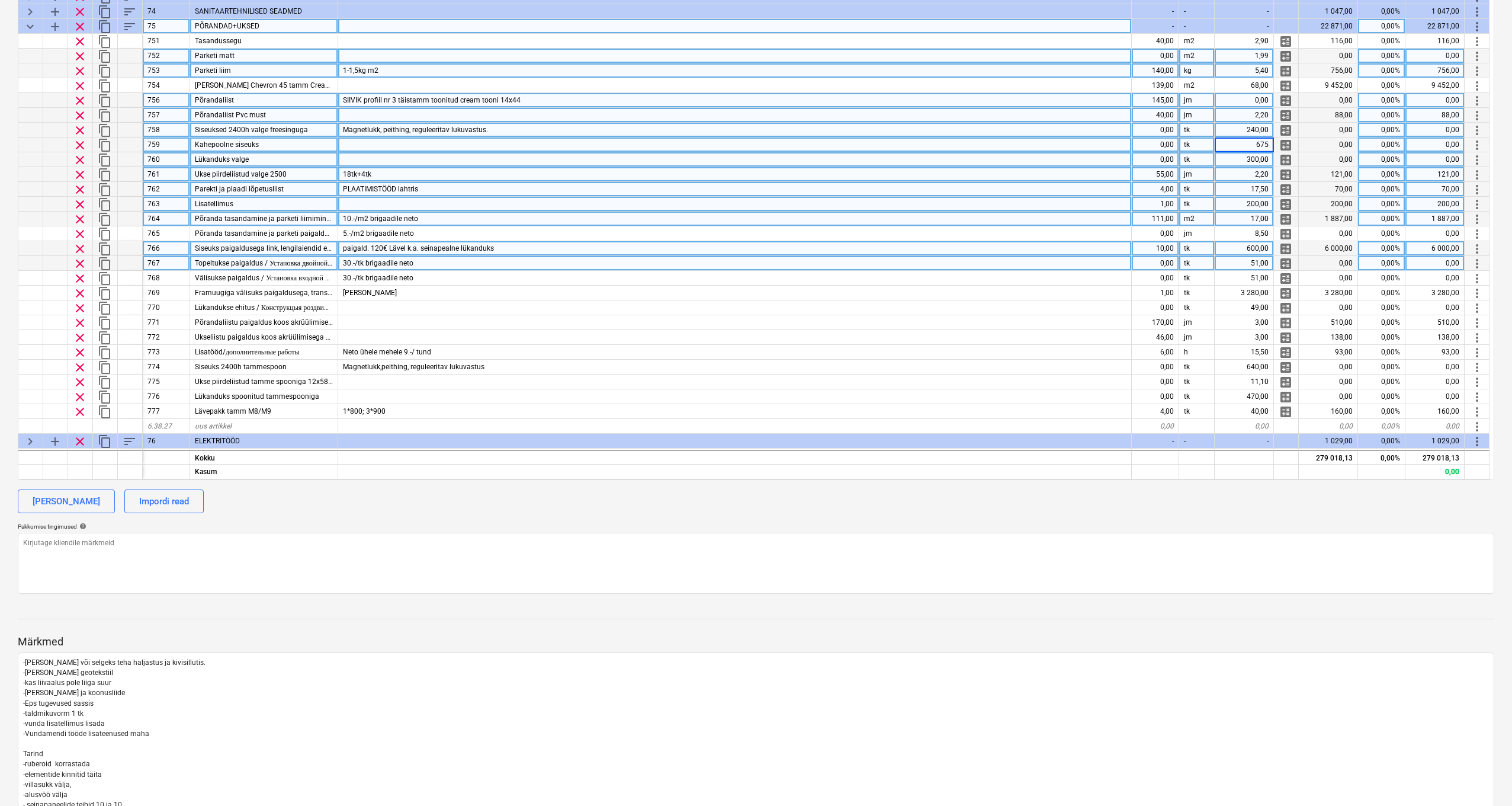
scroll to position [114, 0]
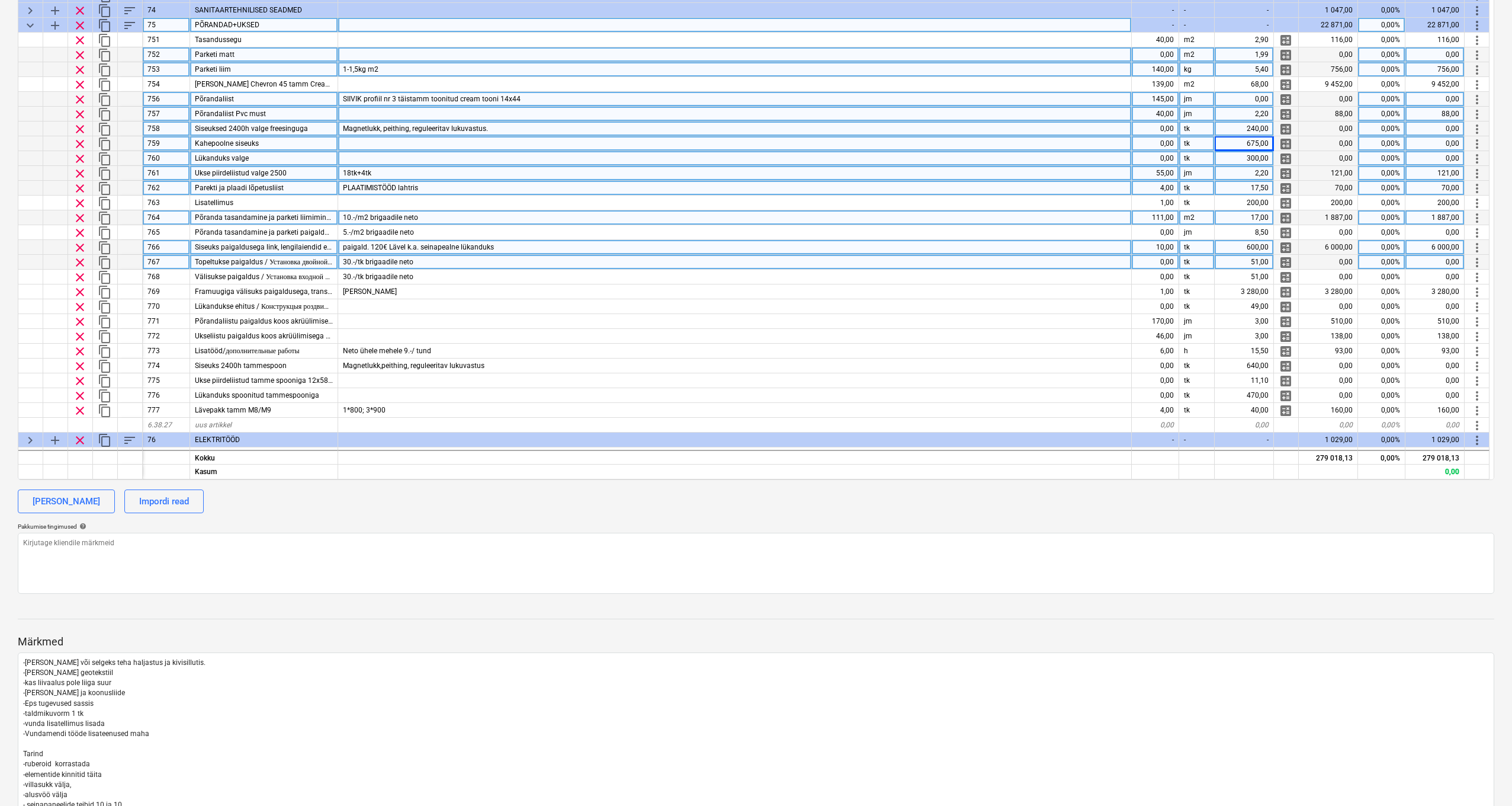
click at [1250, 243] on div "600,00" at bounding box center [1244, 248] width 59 height 15
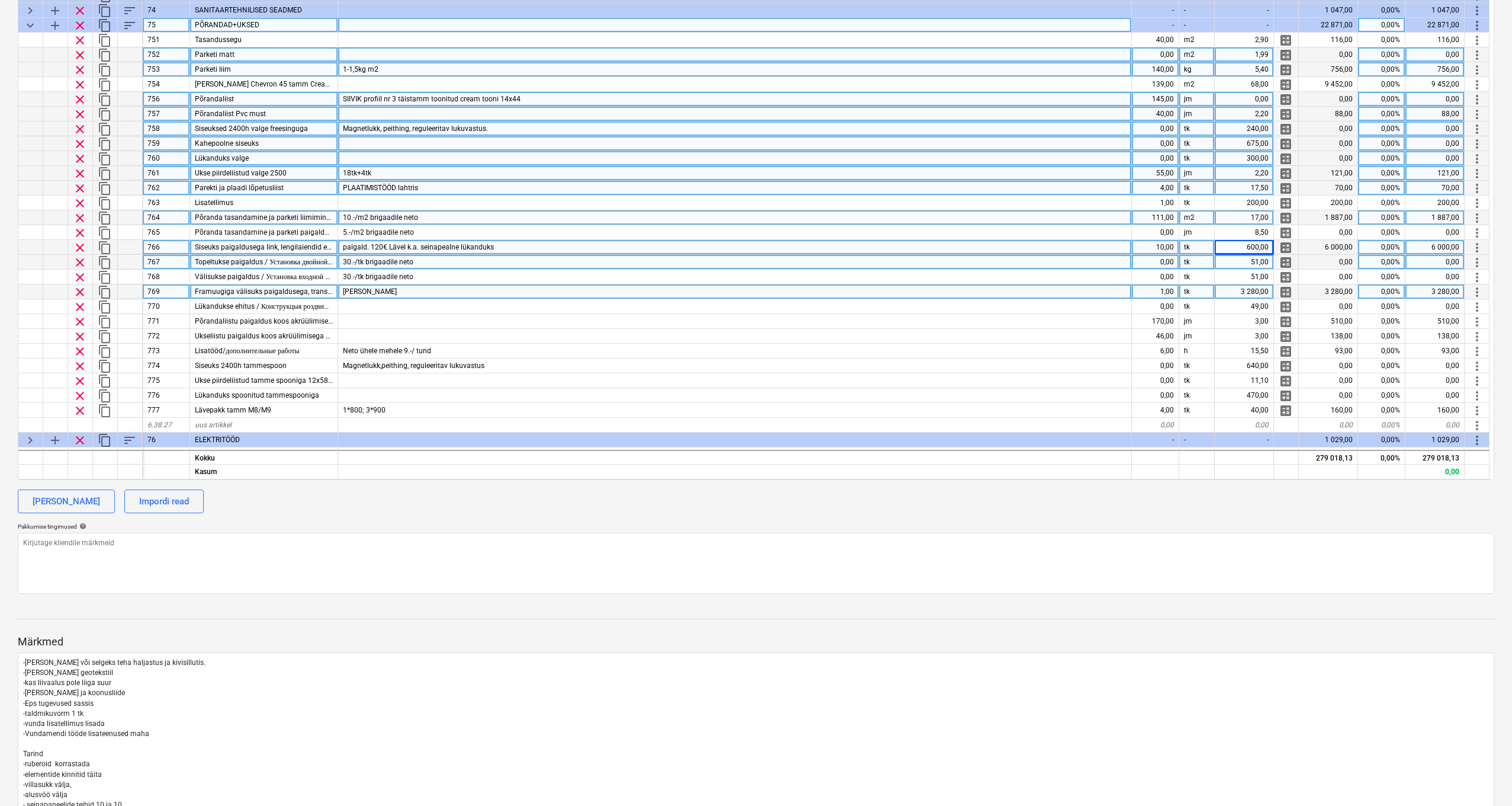
click at [1236, 292] on div "3 280,00" at bounding box center [1244, 292] width 59 height 15
click at [1336, 290] on div "3 280,00" at bounding box center [1329, 292] width 59 height 15
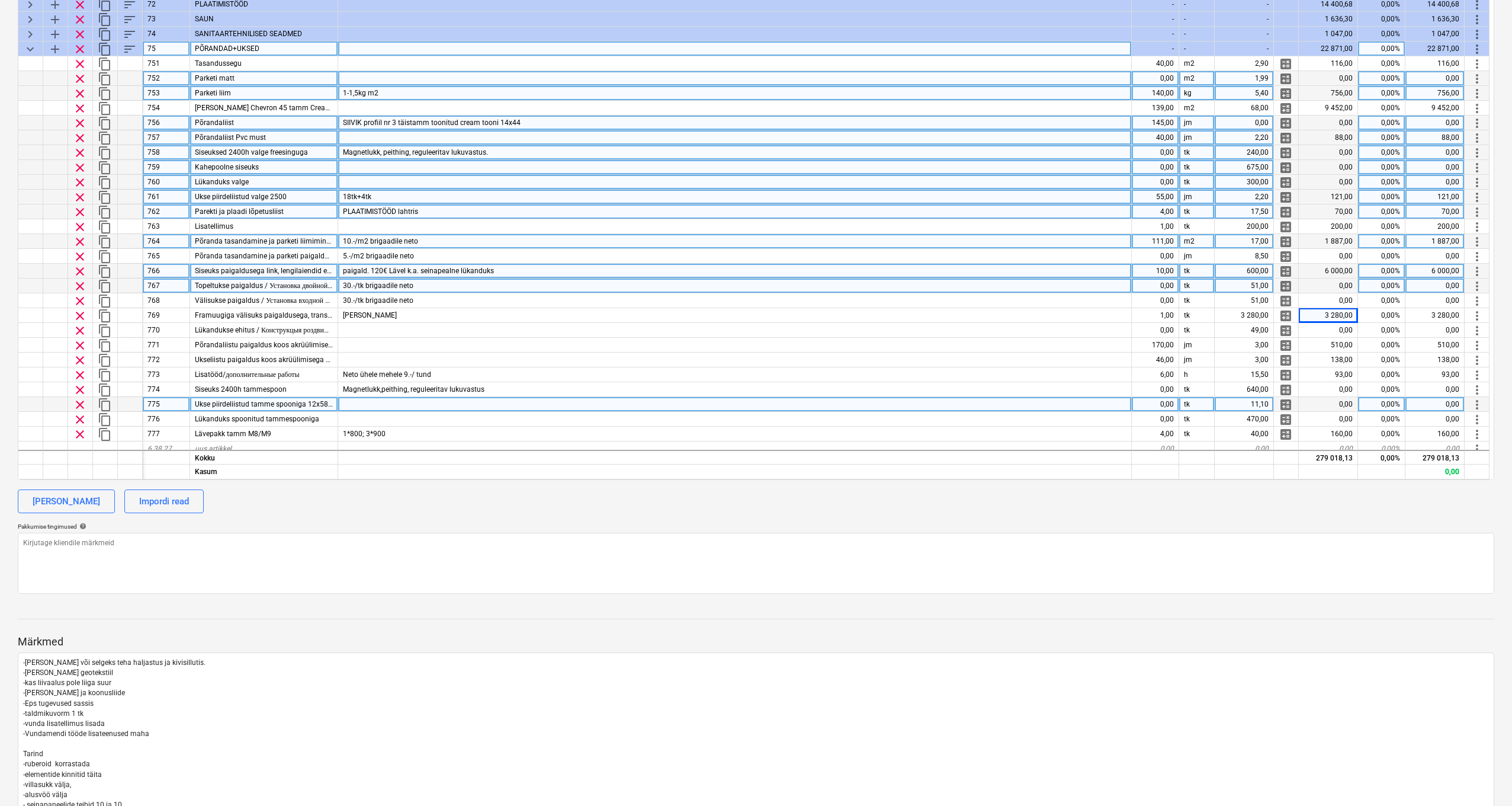
scroll to position [91, 1]
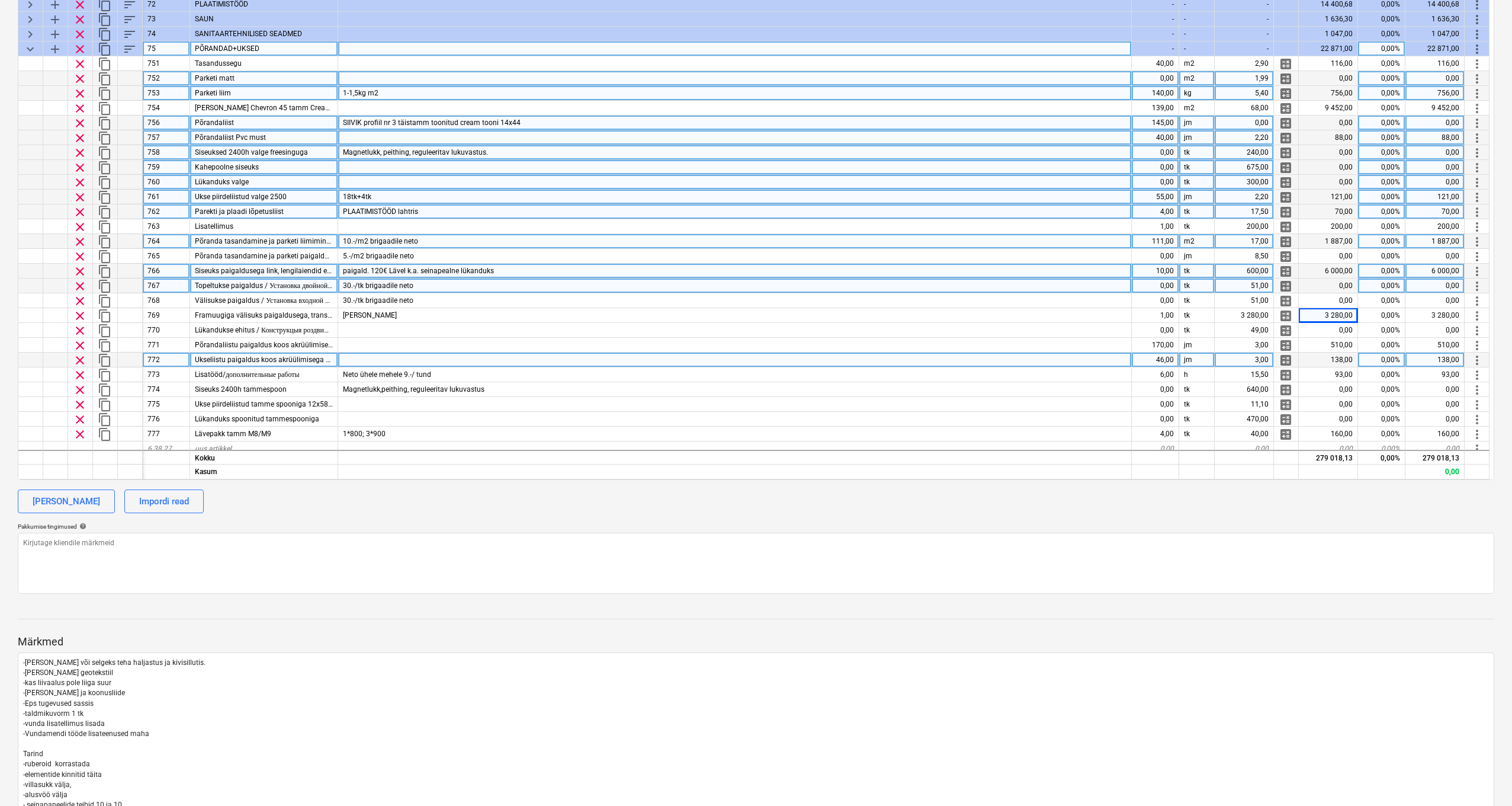
click at [1264, 355] on div "3,00" at bounding box center [1244, 360] width 59 height 15
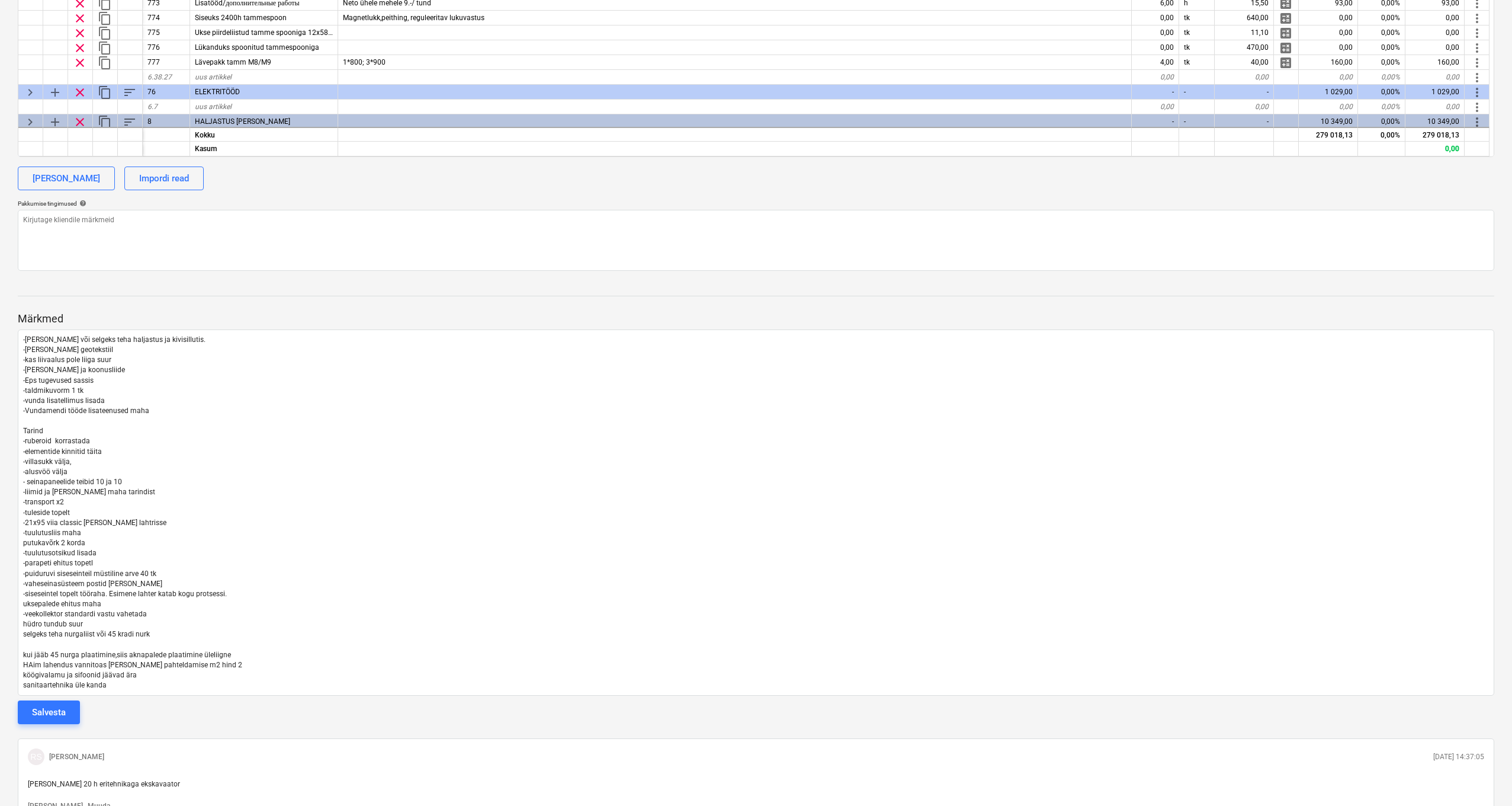
scroll to position [684, 0]
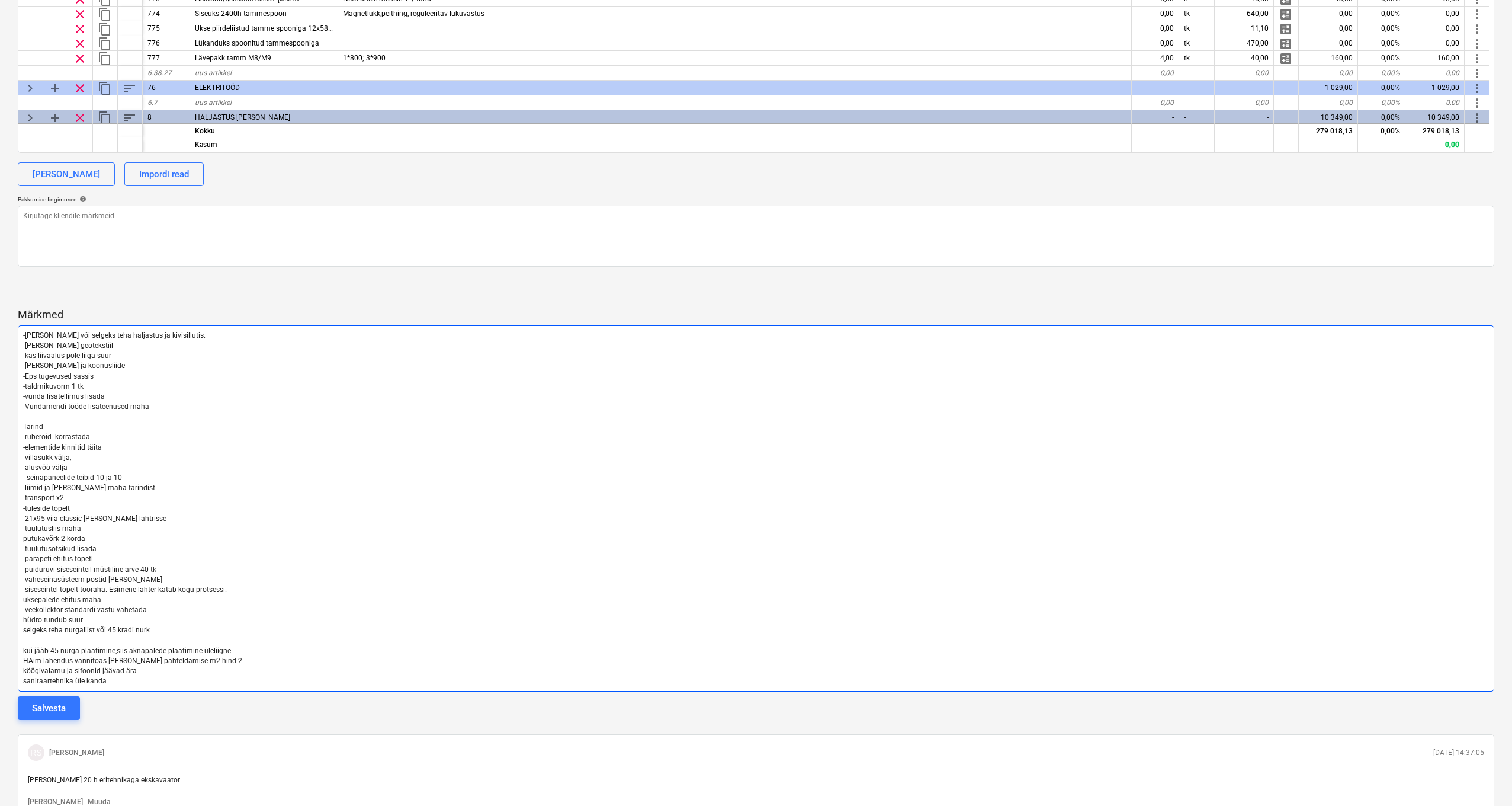
click at [131, 678] on p "sanitaartehnika üle kanda" at bounding box center [756, 681] width 1466 height 10
click at [117, 676] on p "sanitaartehnika üle kanda" at bounding box center [756, 681] width 1466 height 10
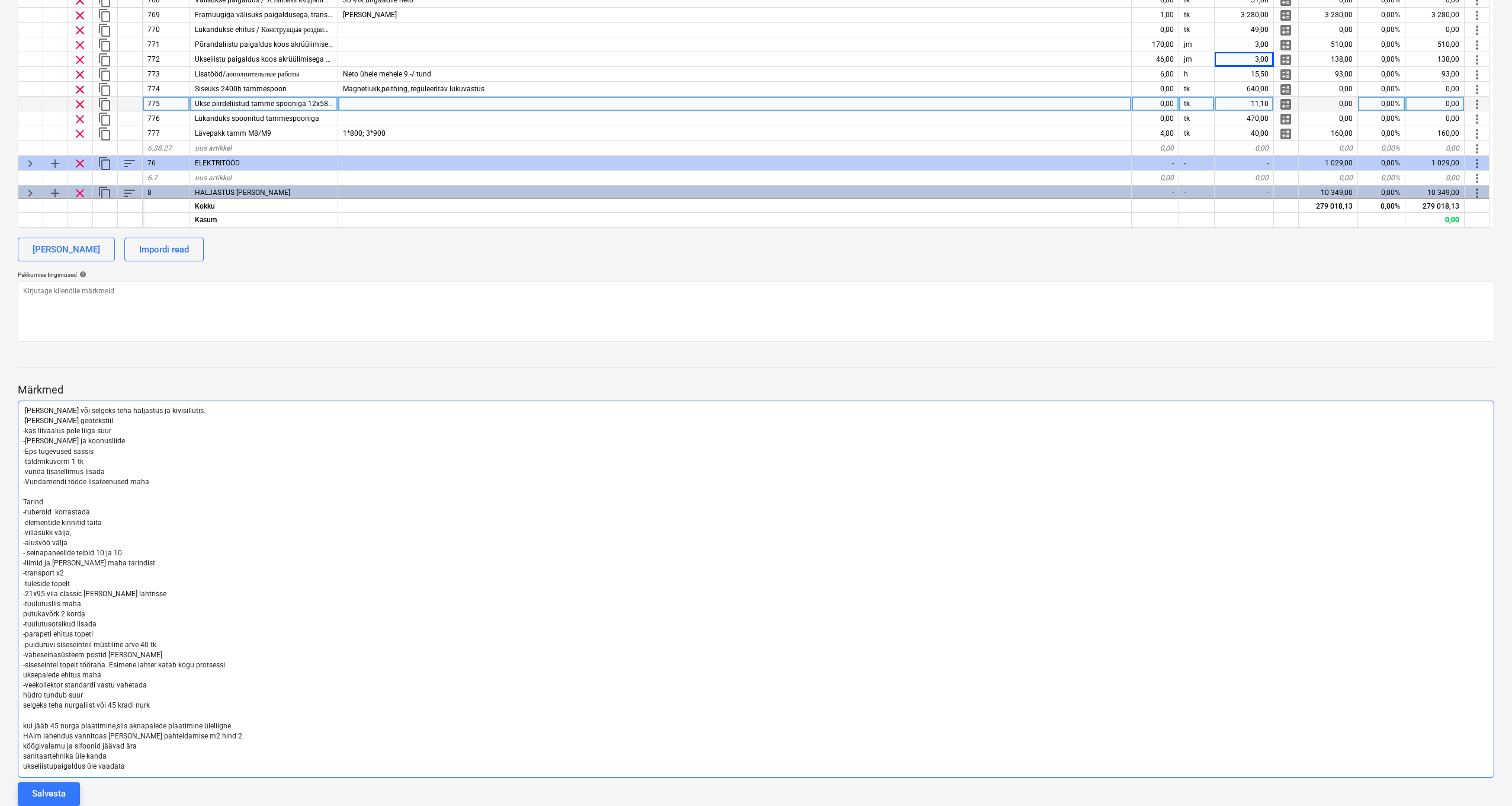
scroll to position [363, 0]
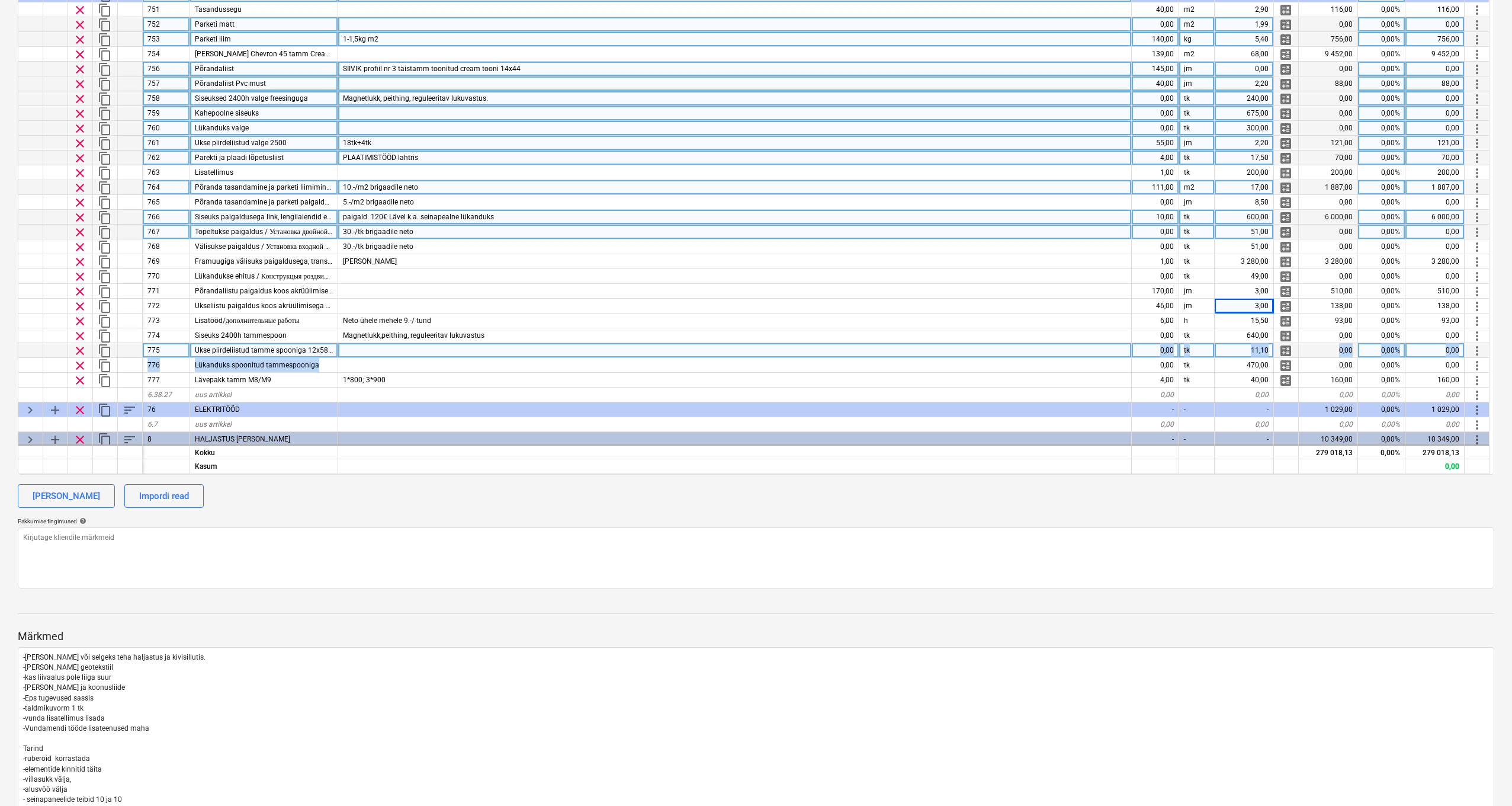
click at [829, 356] on div "keyboard_arrow_down sort Kulukood Artikkel Kommentaar Kogus Ühik Ühiku hind Eel…" at bounding box center [756, 152] width 1477 height 645
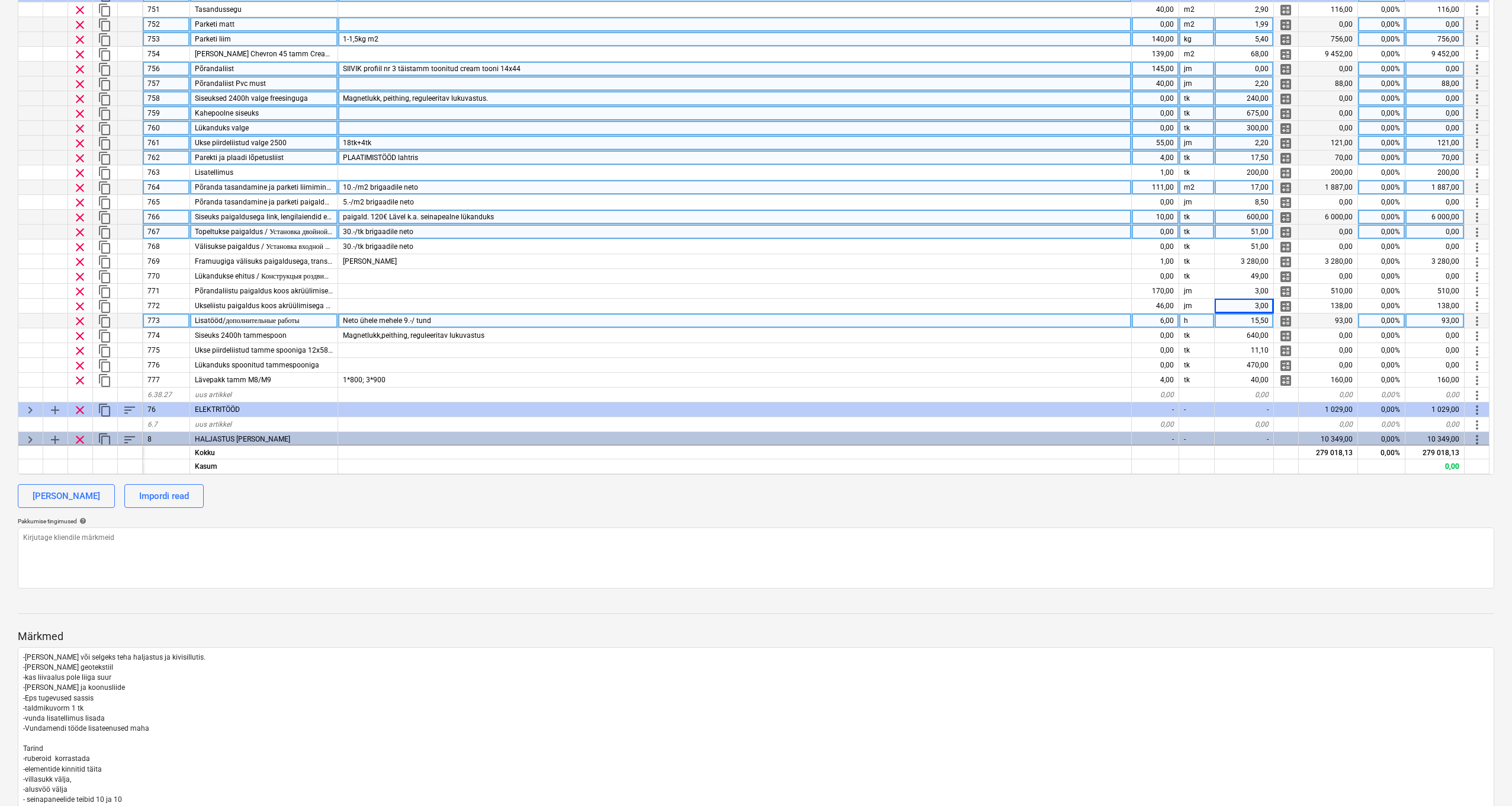
click at [838, 324] on div "Neto ühele mehele 9.-/ tund" at bounding box center [735, 321] width 794 height 15
click at [1155, 320] on div "6,00" at bounding box center [1156, 321] width 48 height 15
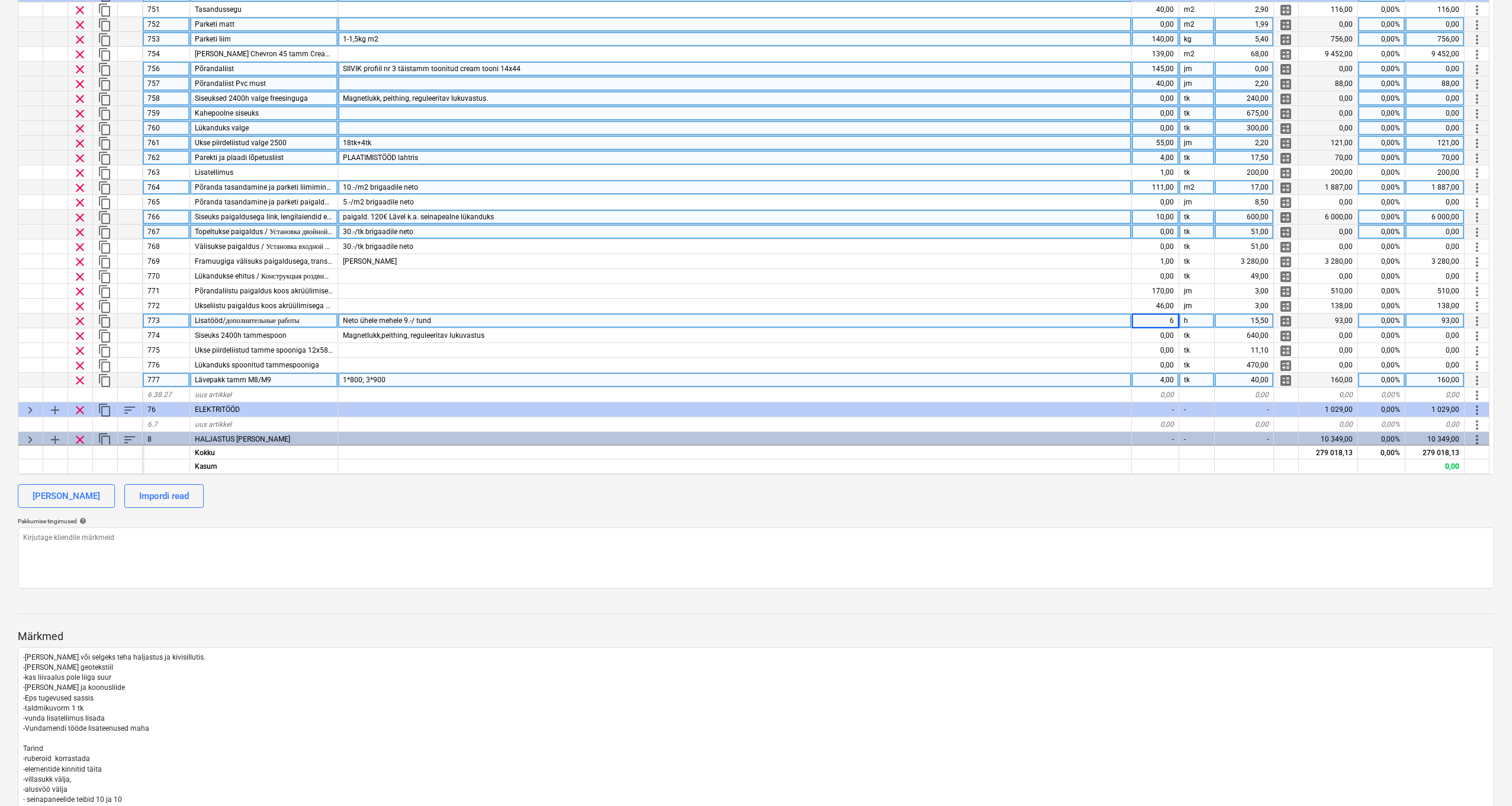
click at [1161, 383] on div "4,00" at bounding box center [1156, 381] width 48 height 15
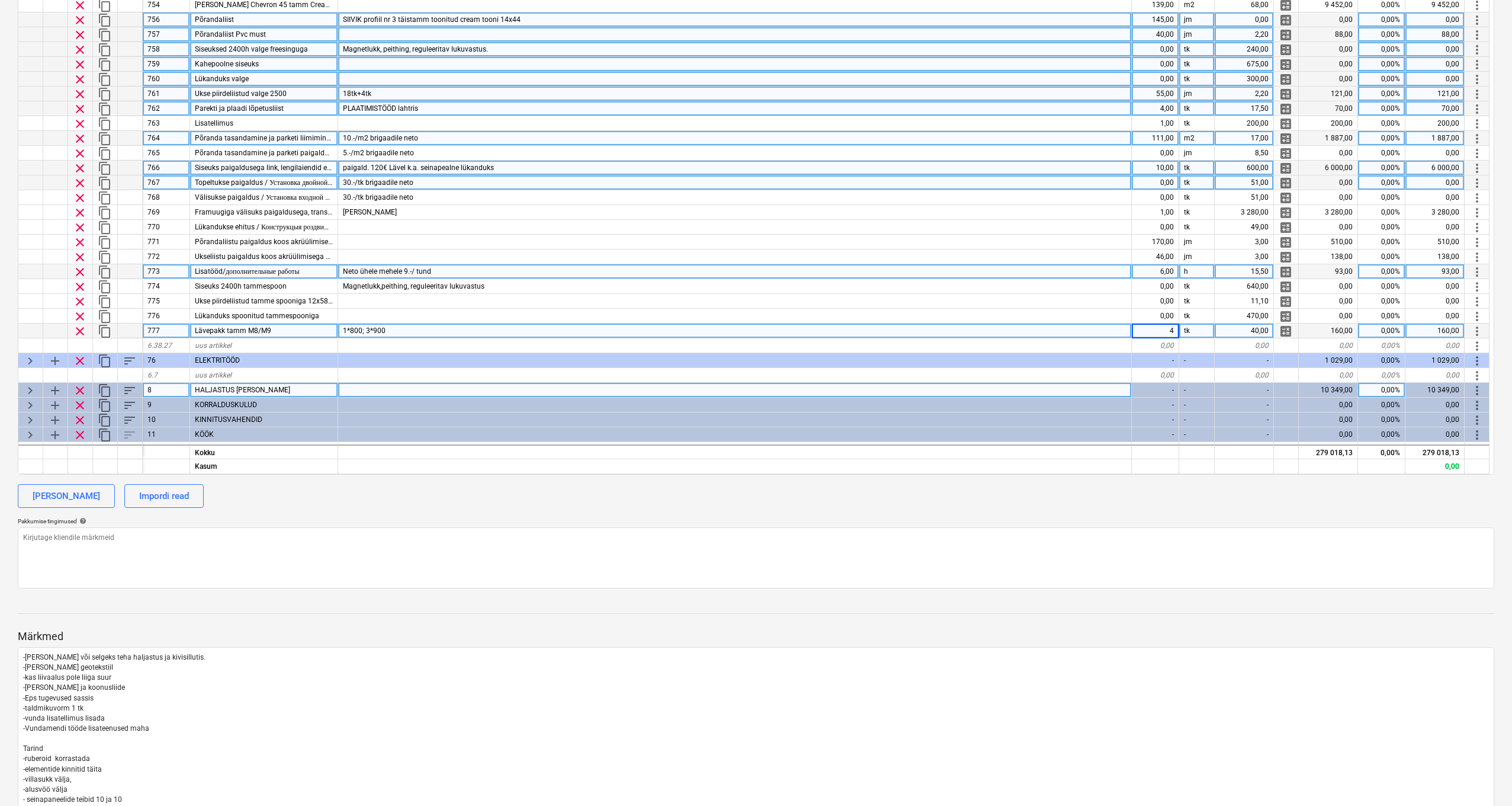
scroll to position [203, 1]
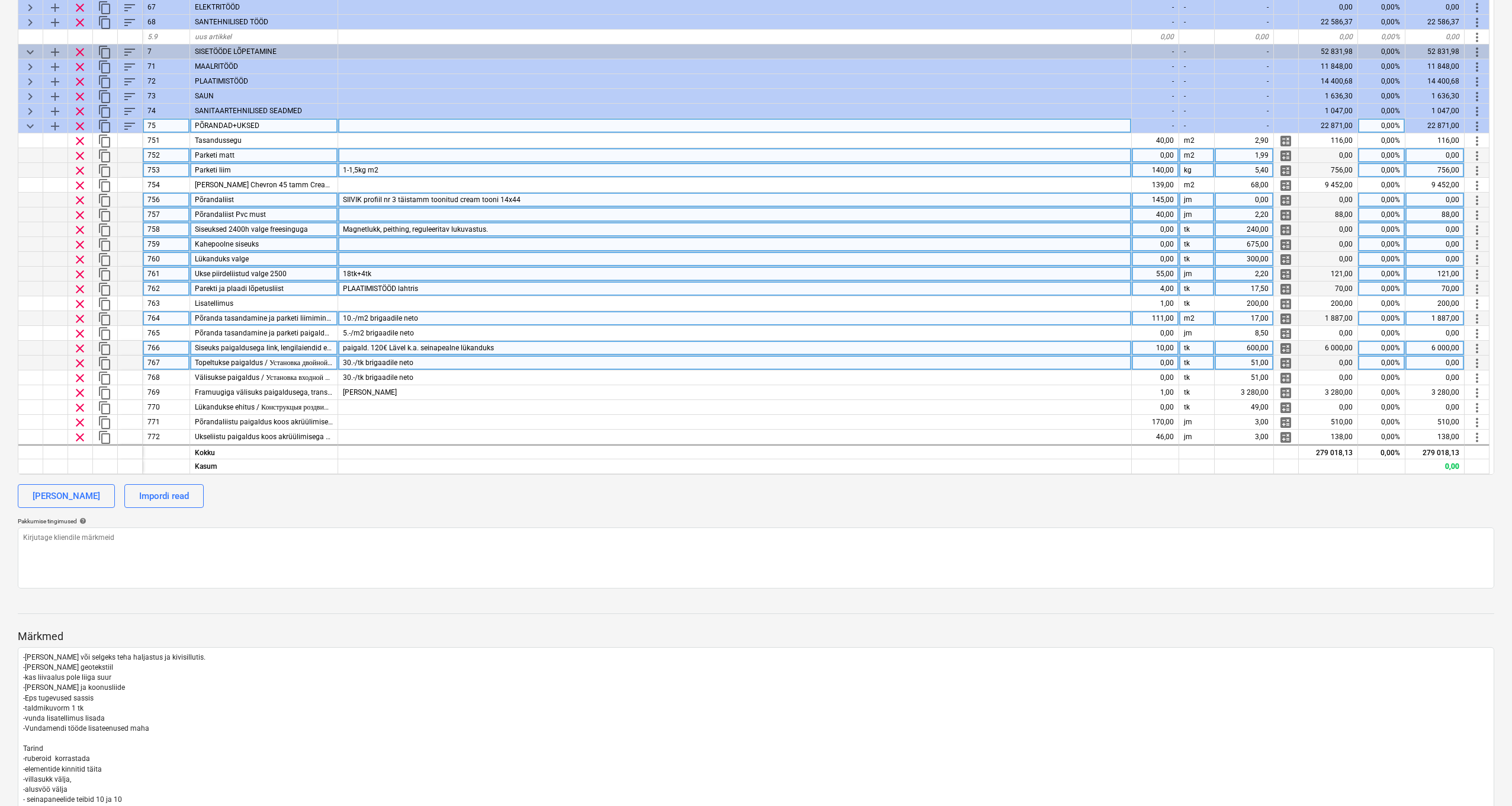
click at [33, 124] on span "keyboard_arrow_down" at bounding box center [30, 126] width 14 height 14
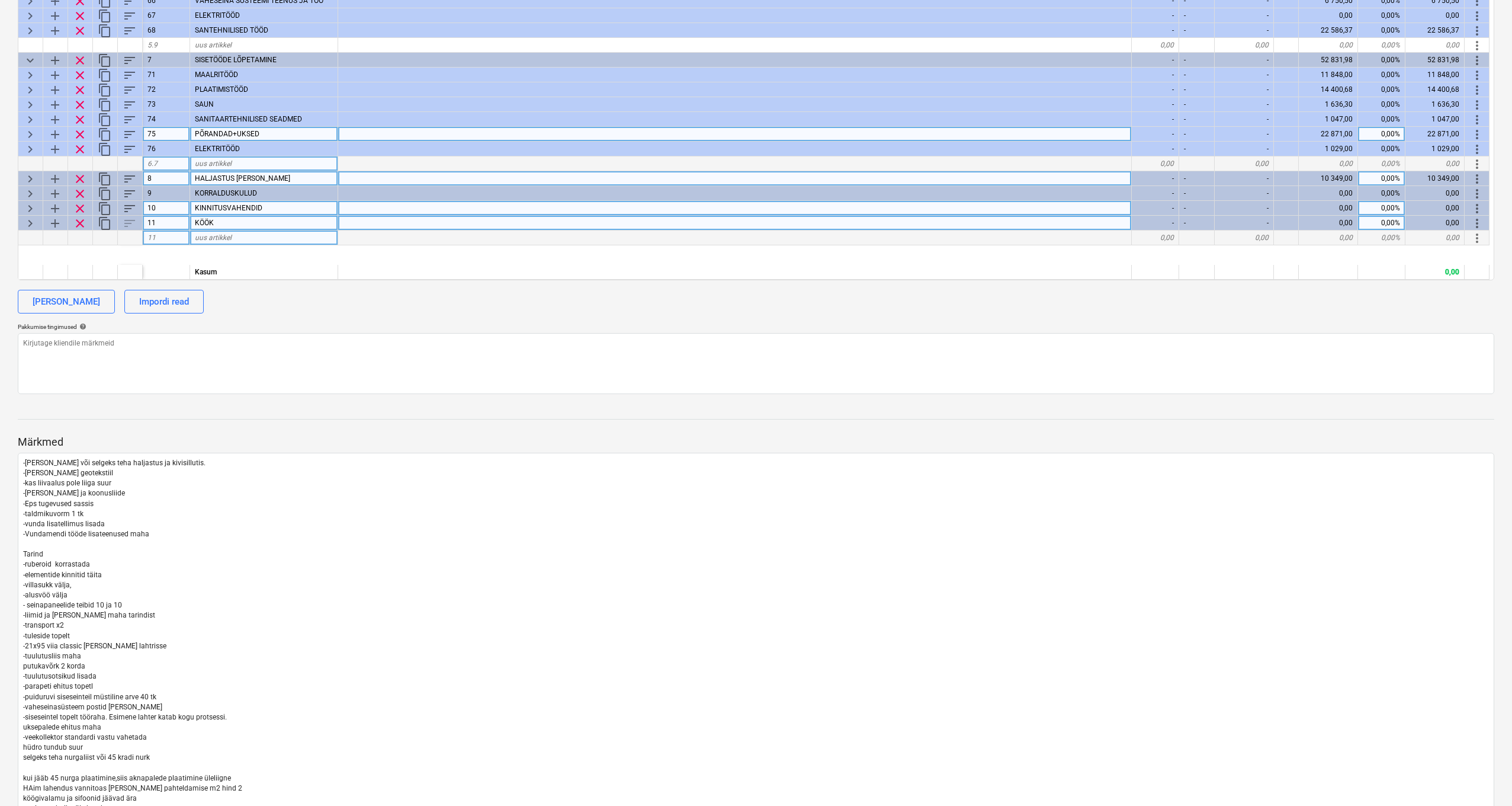
scroll to position [0, 0]
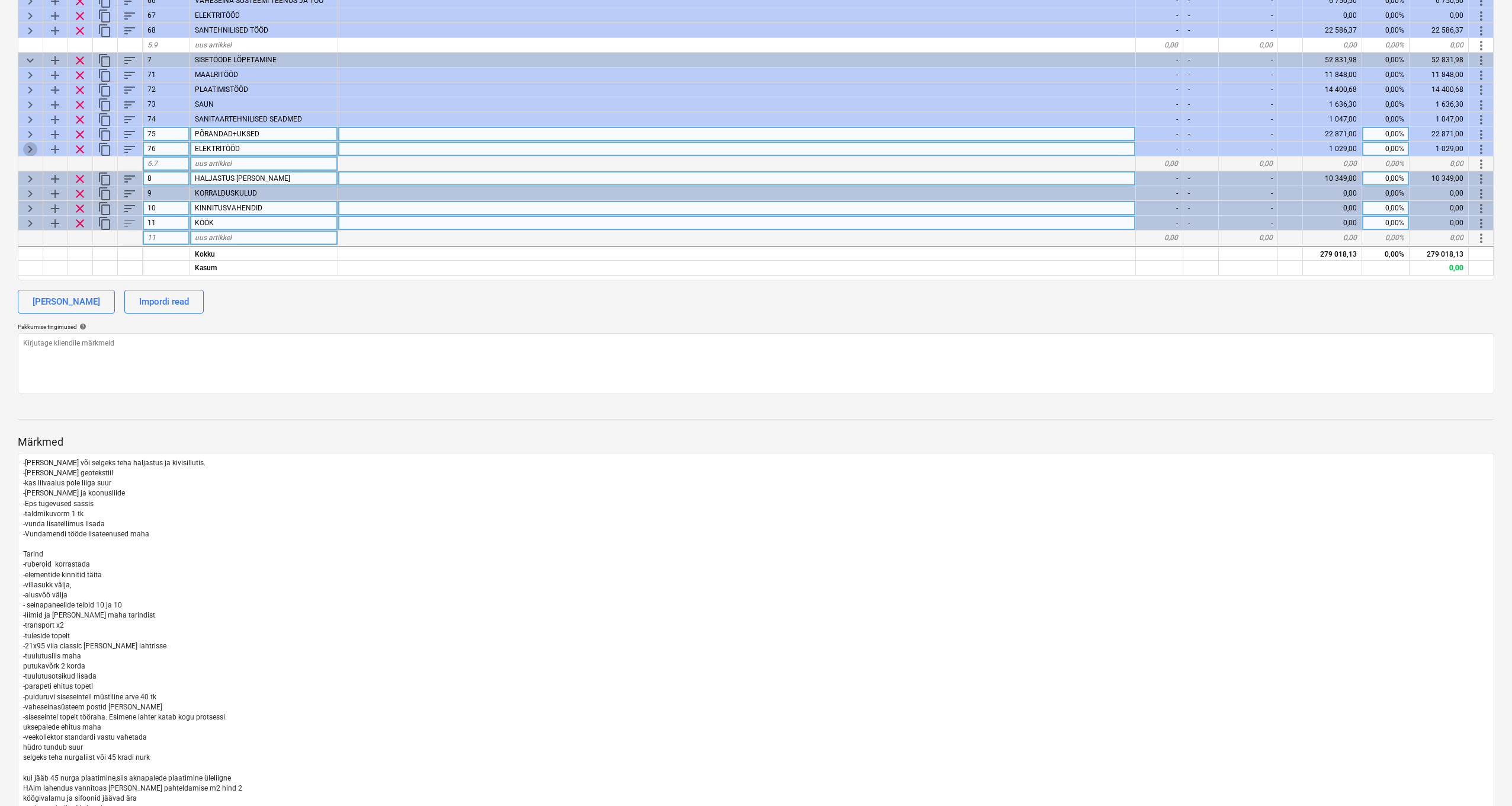
click at [29, 143] on span "keyboard_arrow_right" at bounding box center [30, 149] width 14 height 14
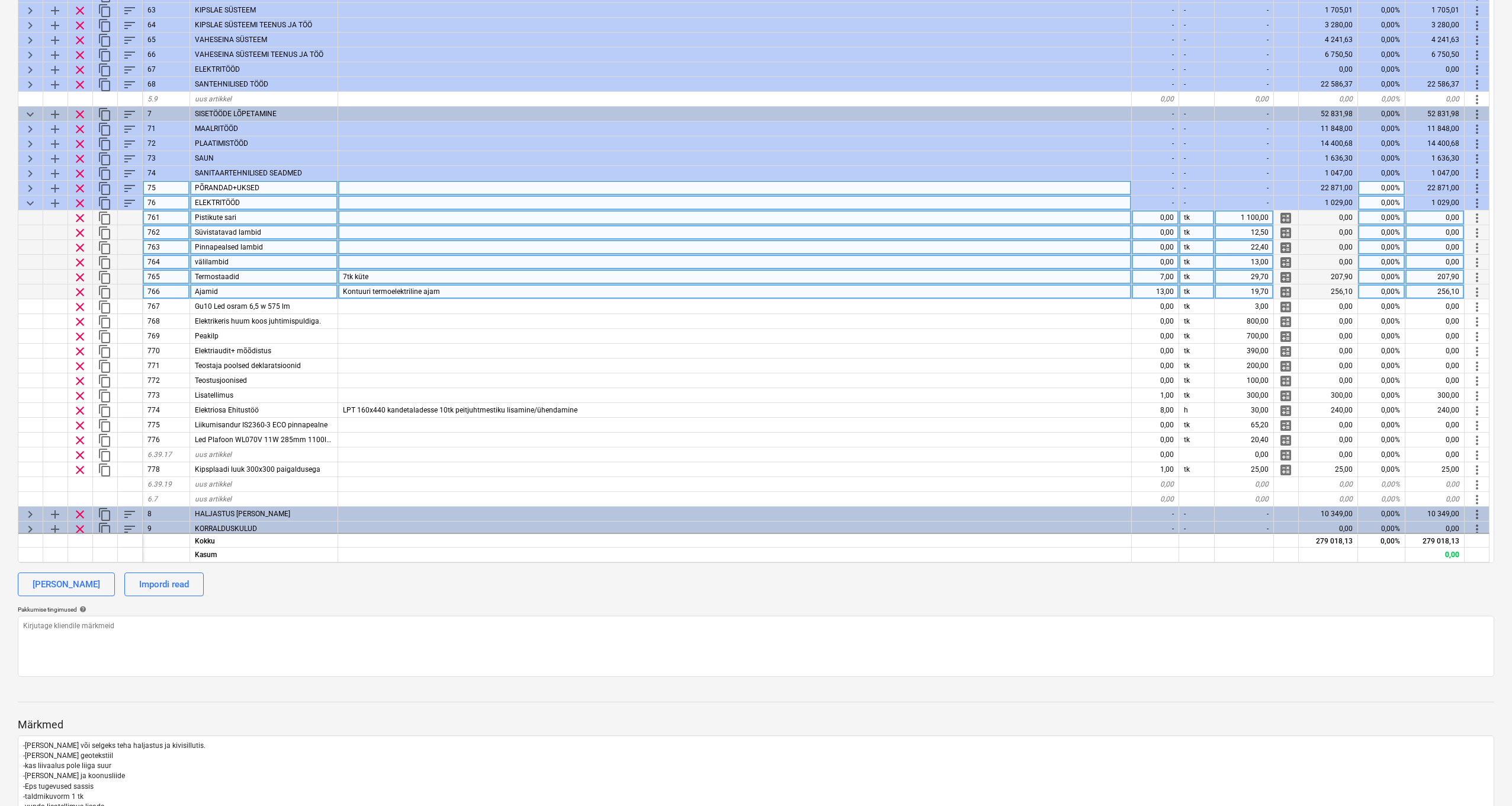
scroll to position [266, 0]
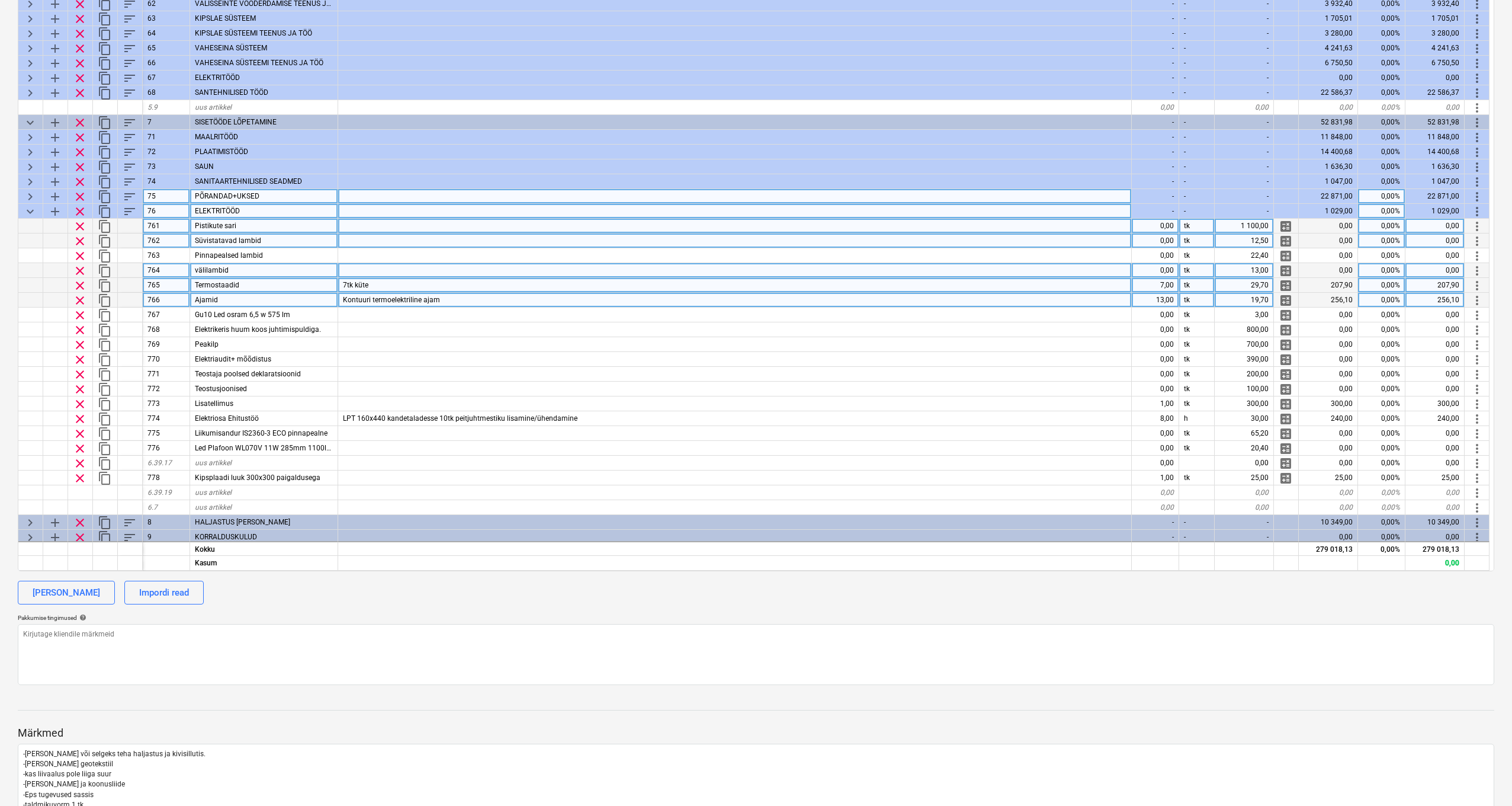
click at [31, 212] on span "keyboard_arrow_down" at bounding box center [30, 211] width 14 height 14
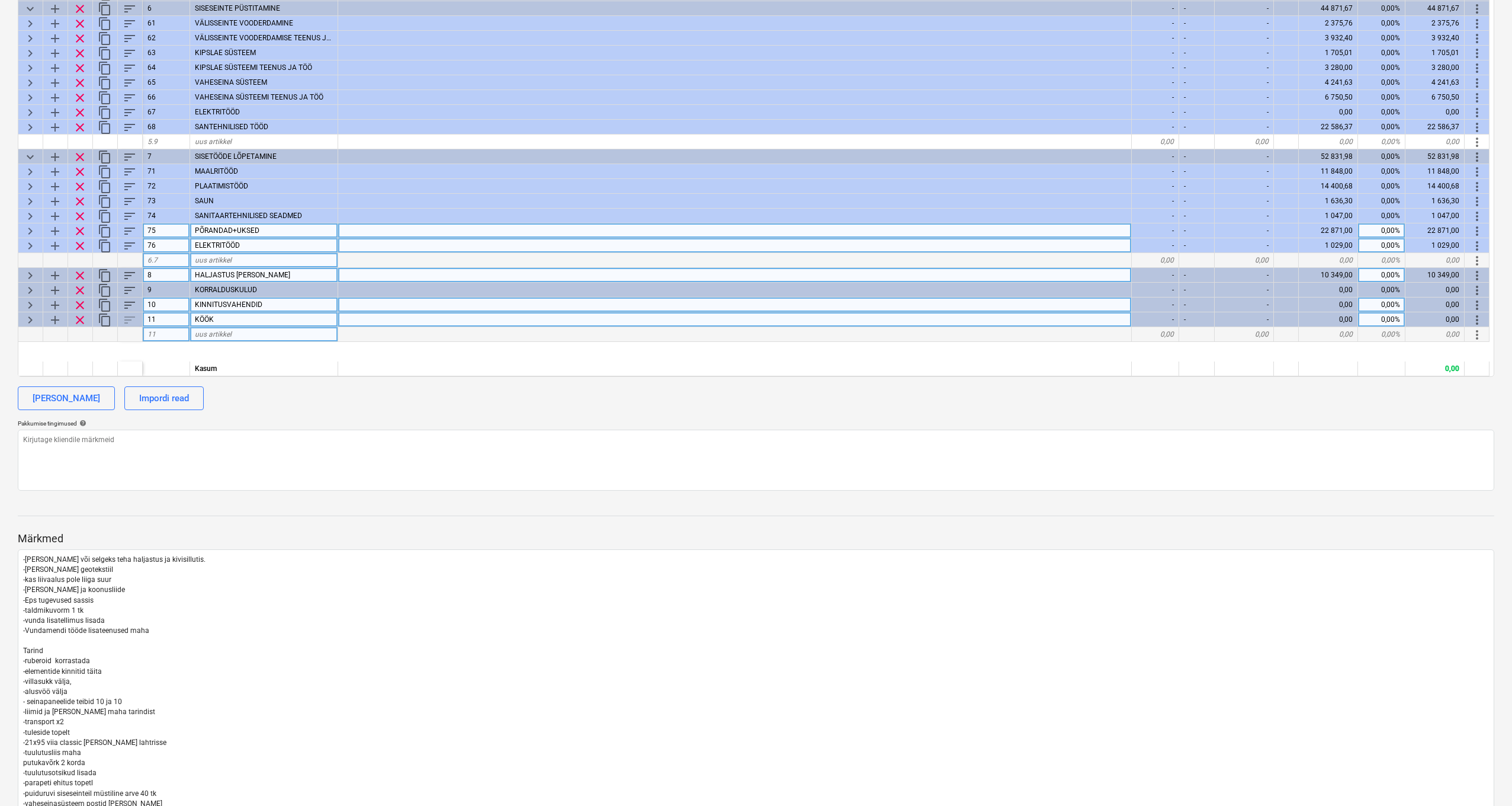
scroll to position [0, 0]
click at [25, 272] on span "keyboard_arrow_right" at bounding box center [30, 275] width 14 height 14
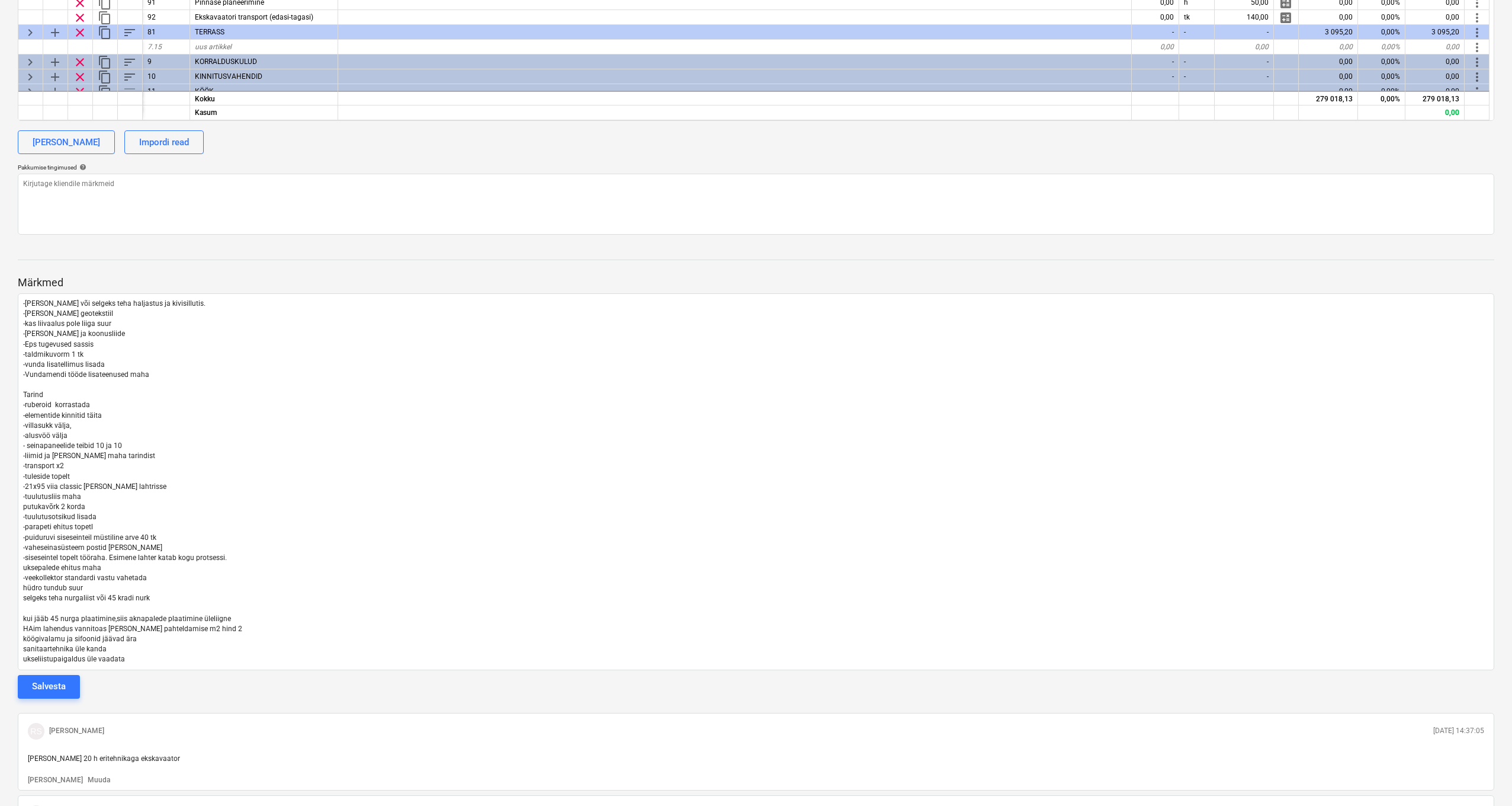
scroll to position [747, 0]
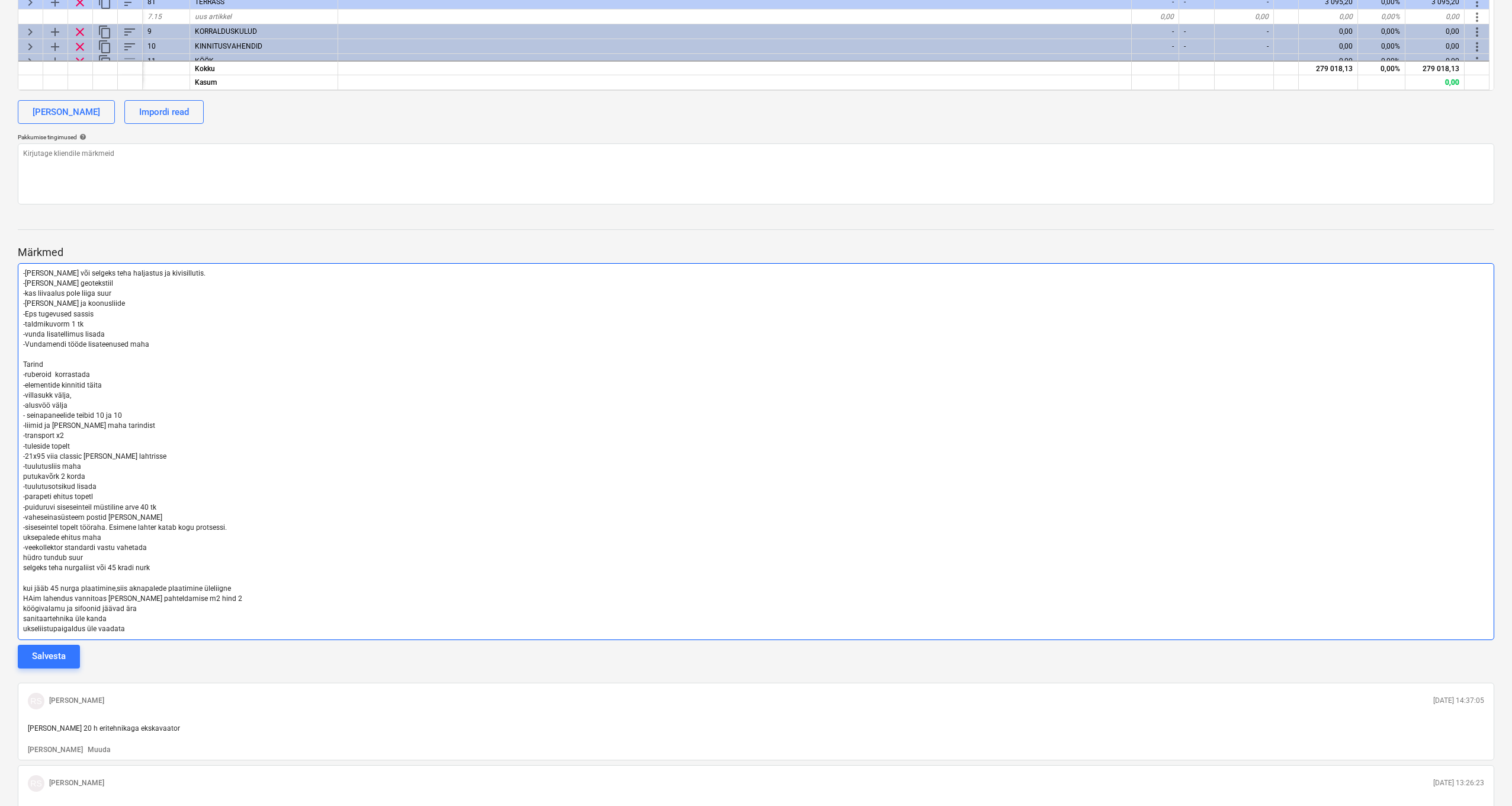
click at [137, 626] on p "ukseliistupaigaldus üle vaadata" at bounding box center [756, 629] width 1466 height 10
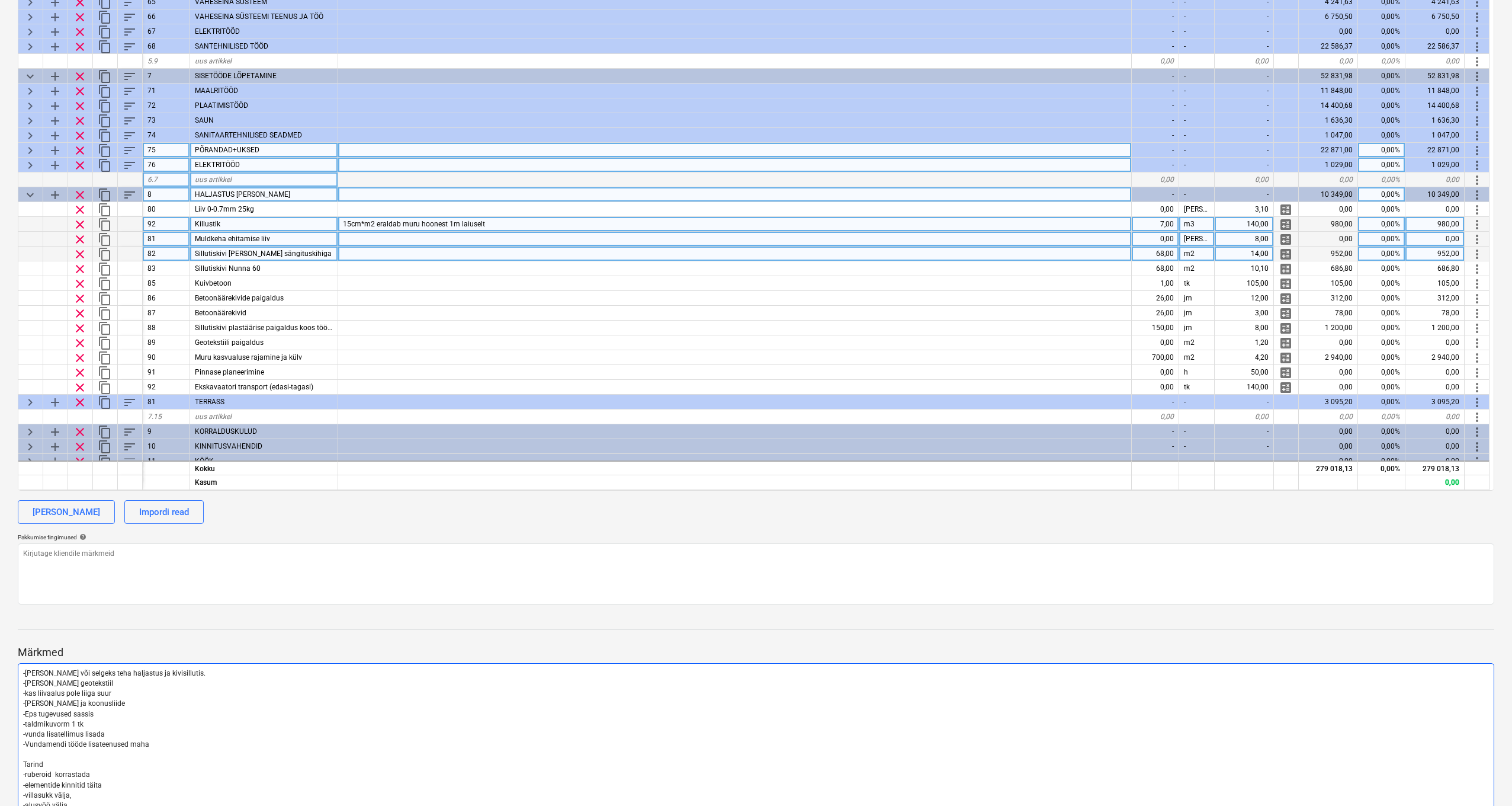
scroll to position [1, 1]
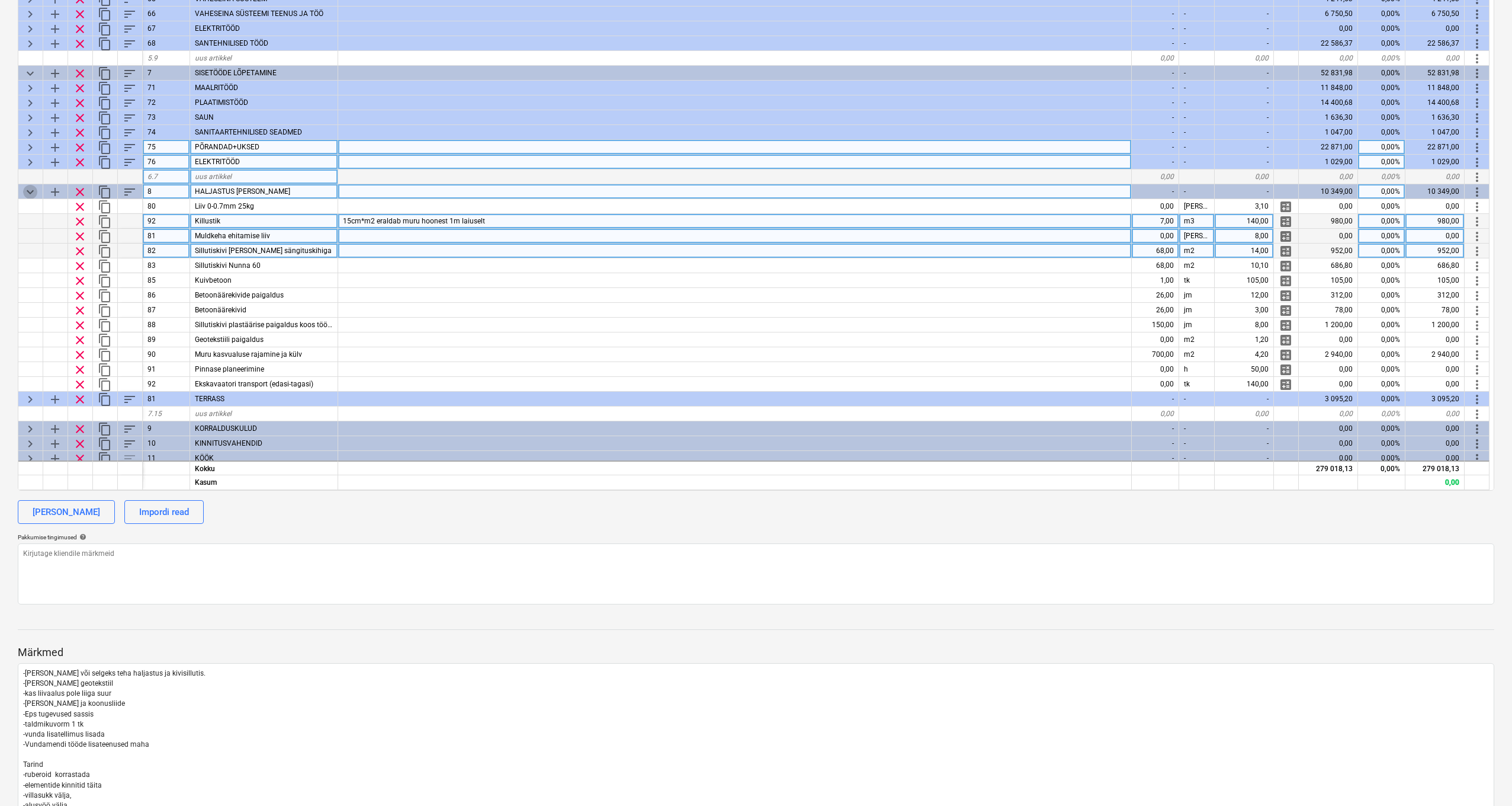
click at [28, 192] on span "keyboard_arrow_down" at bounding box center [30, 192] width 14 height 14
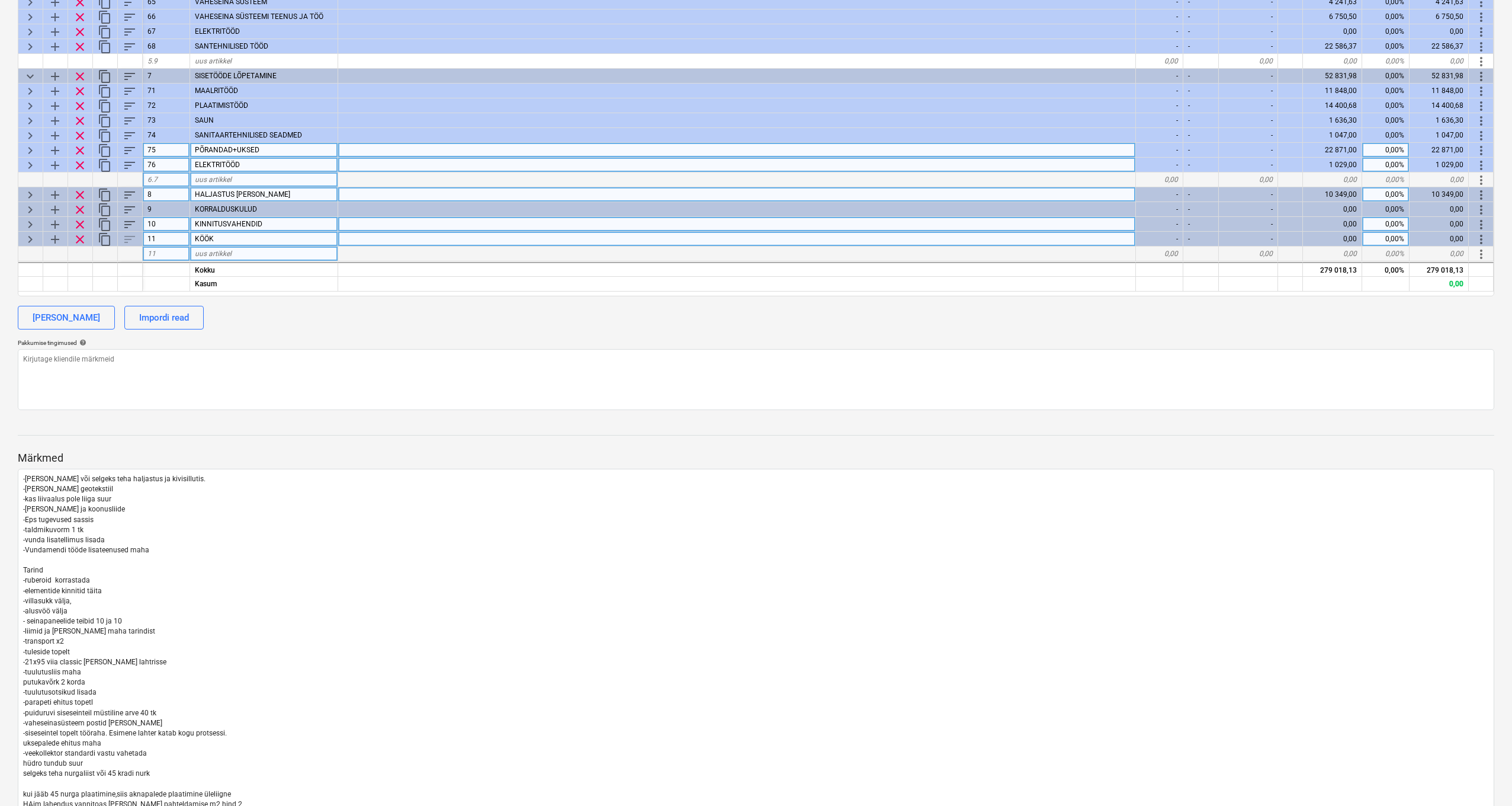
click at [28, 192] on span "keyboard_arrow_right" at bounding box center [30, 195] width 14 height 14
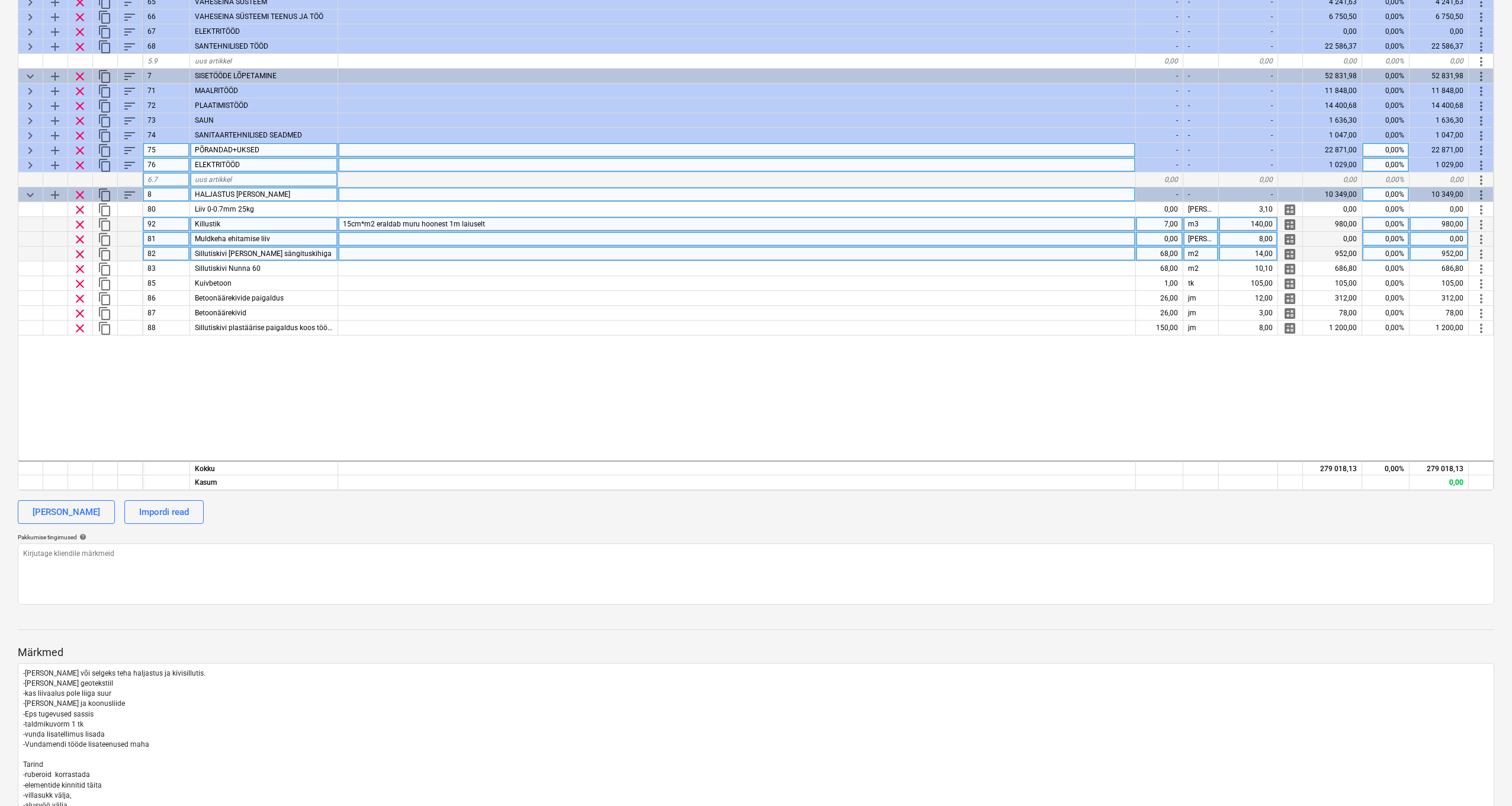
scroll to position [347, 0]
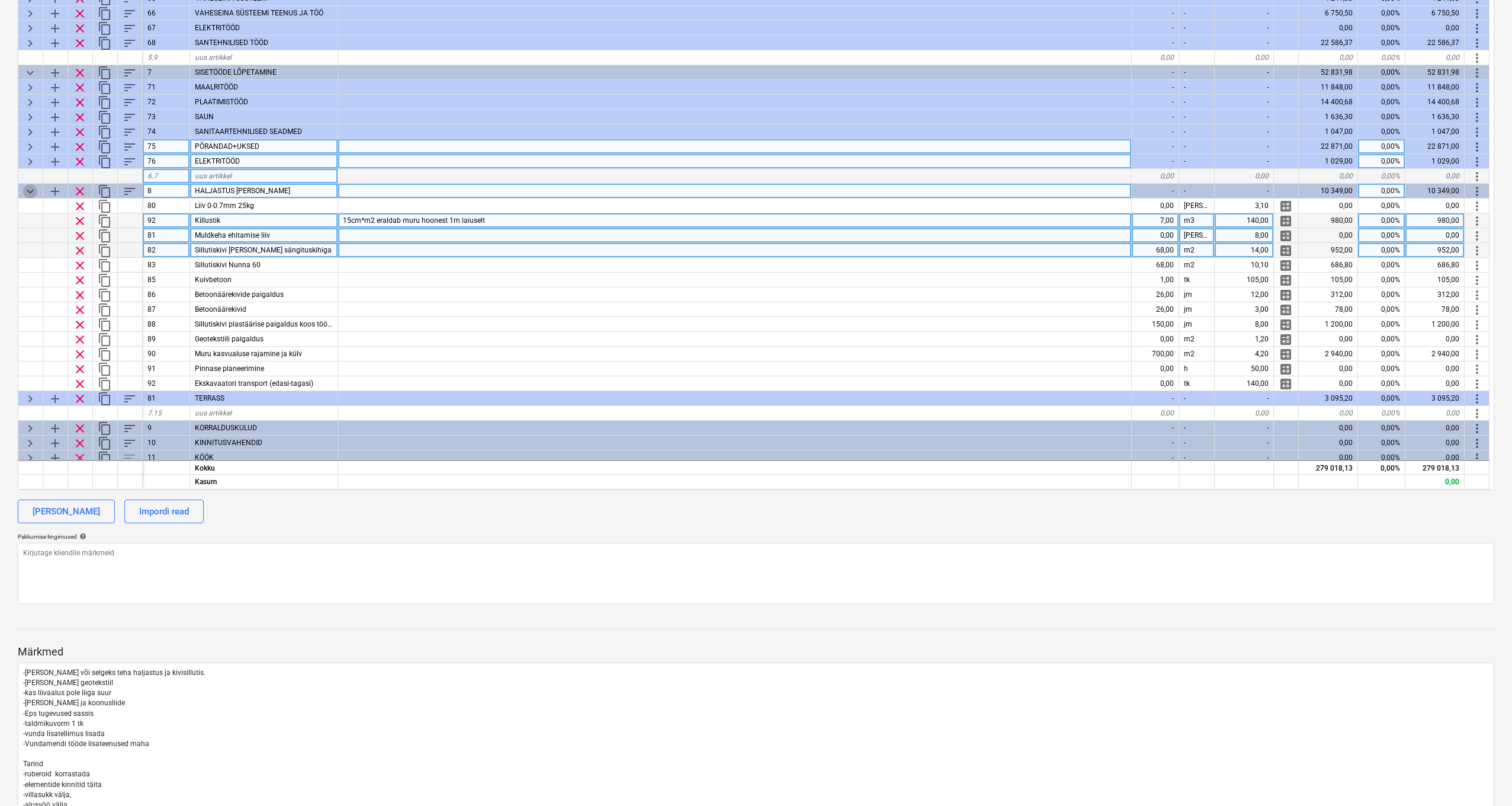
click at [28, 192] on span "keyboard_arrow_down" at bounding box center [30, 191] width 14 height 14
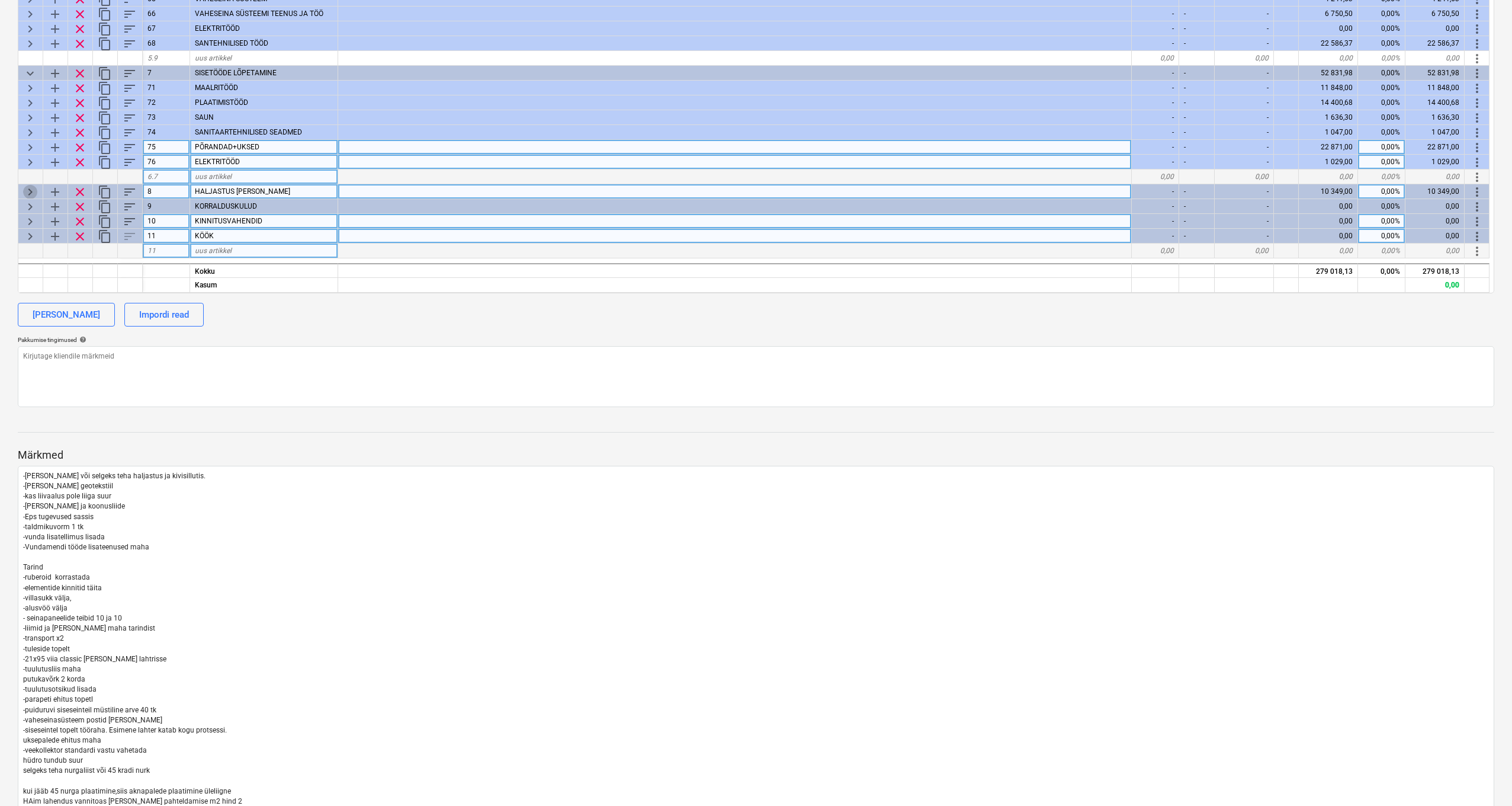
scroll to position [352, 0]
click at [31, 190] on span "keyboard_arrow_right" at bounding box center [30, 190] width 14 height 14
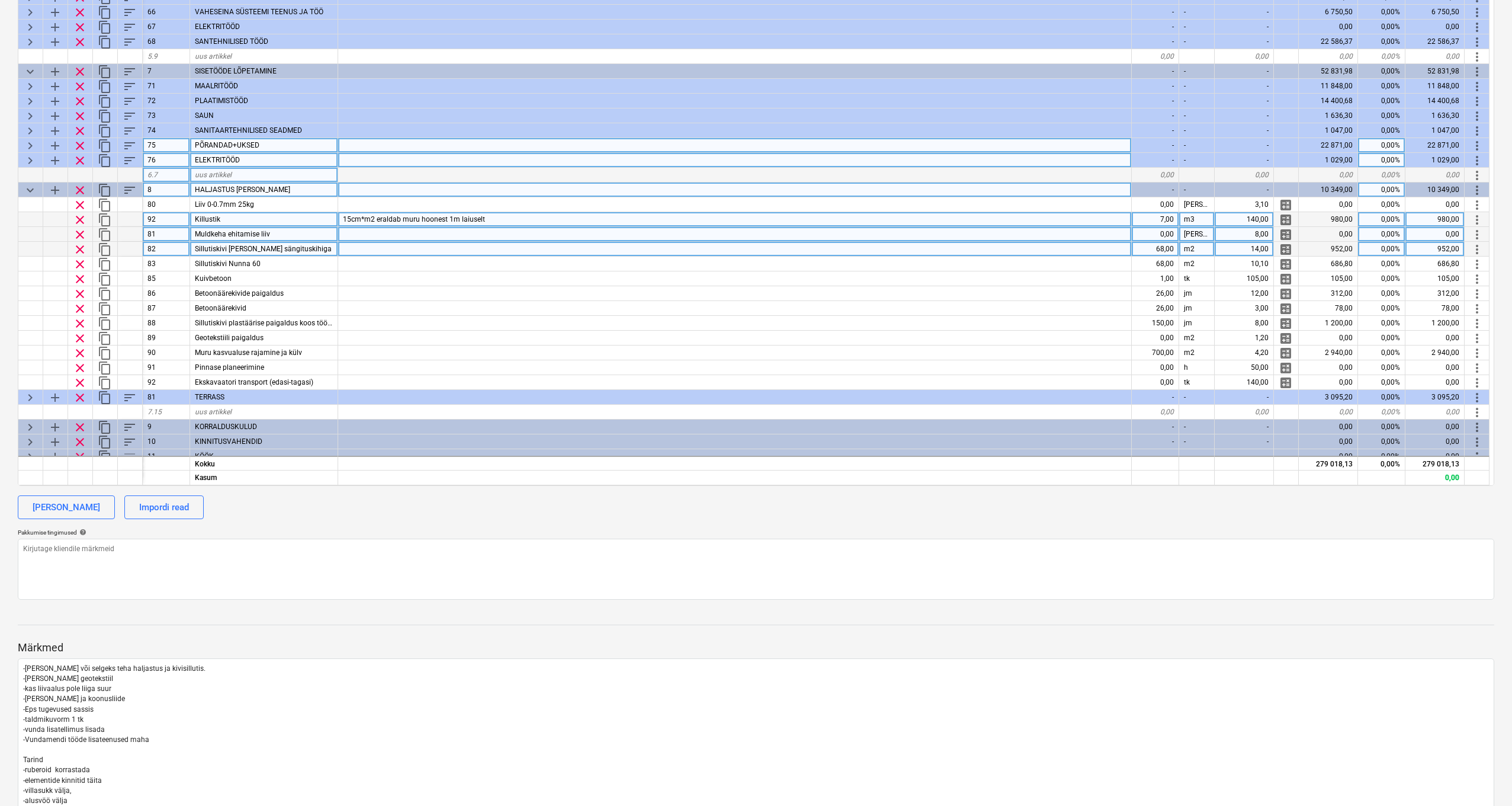
scroll to position [2, 0]
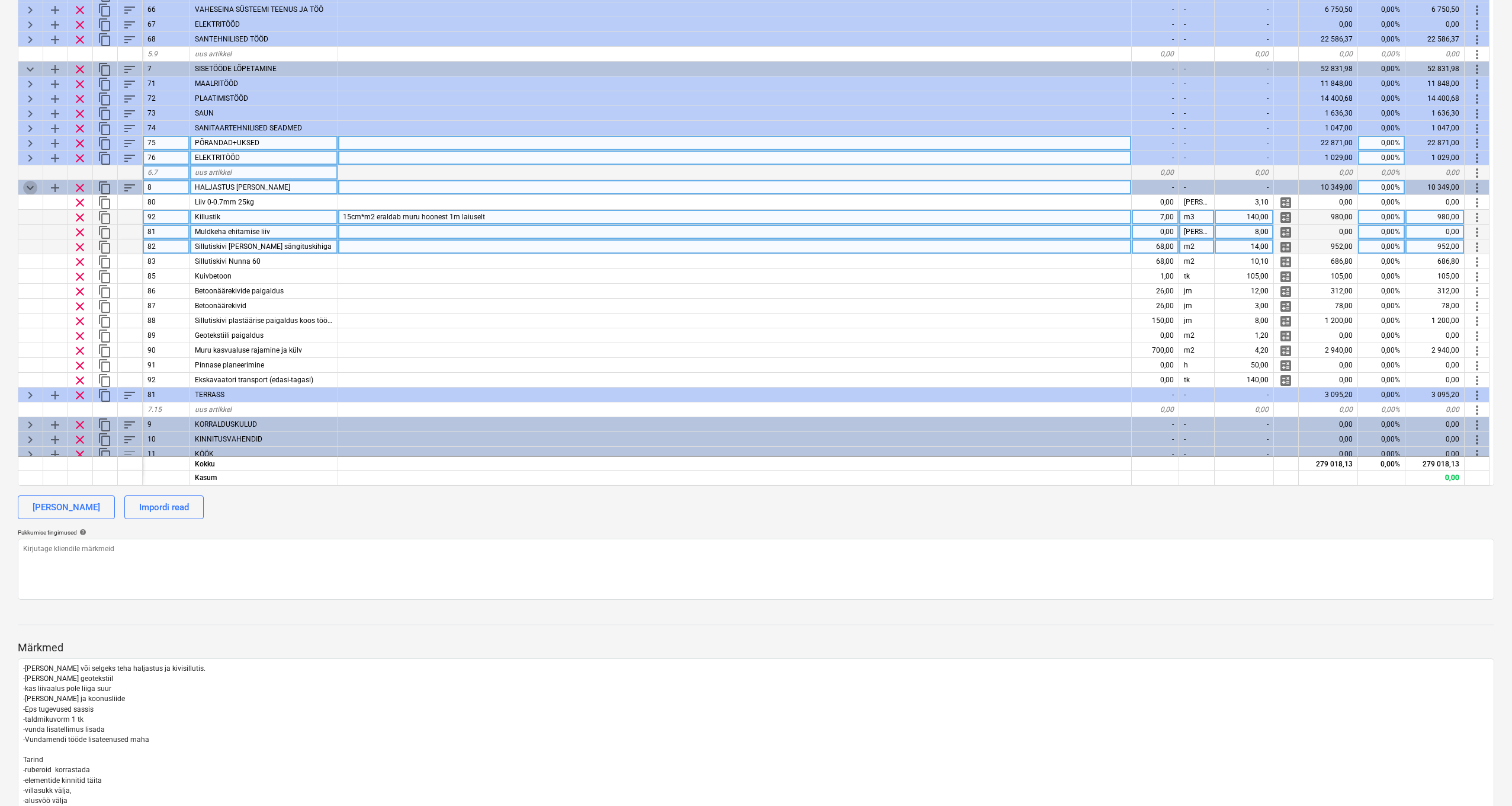
click at [31, 190] on span "keyboard_arrow_down" at bounding box center [30, 187] width 14 height 14
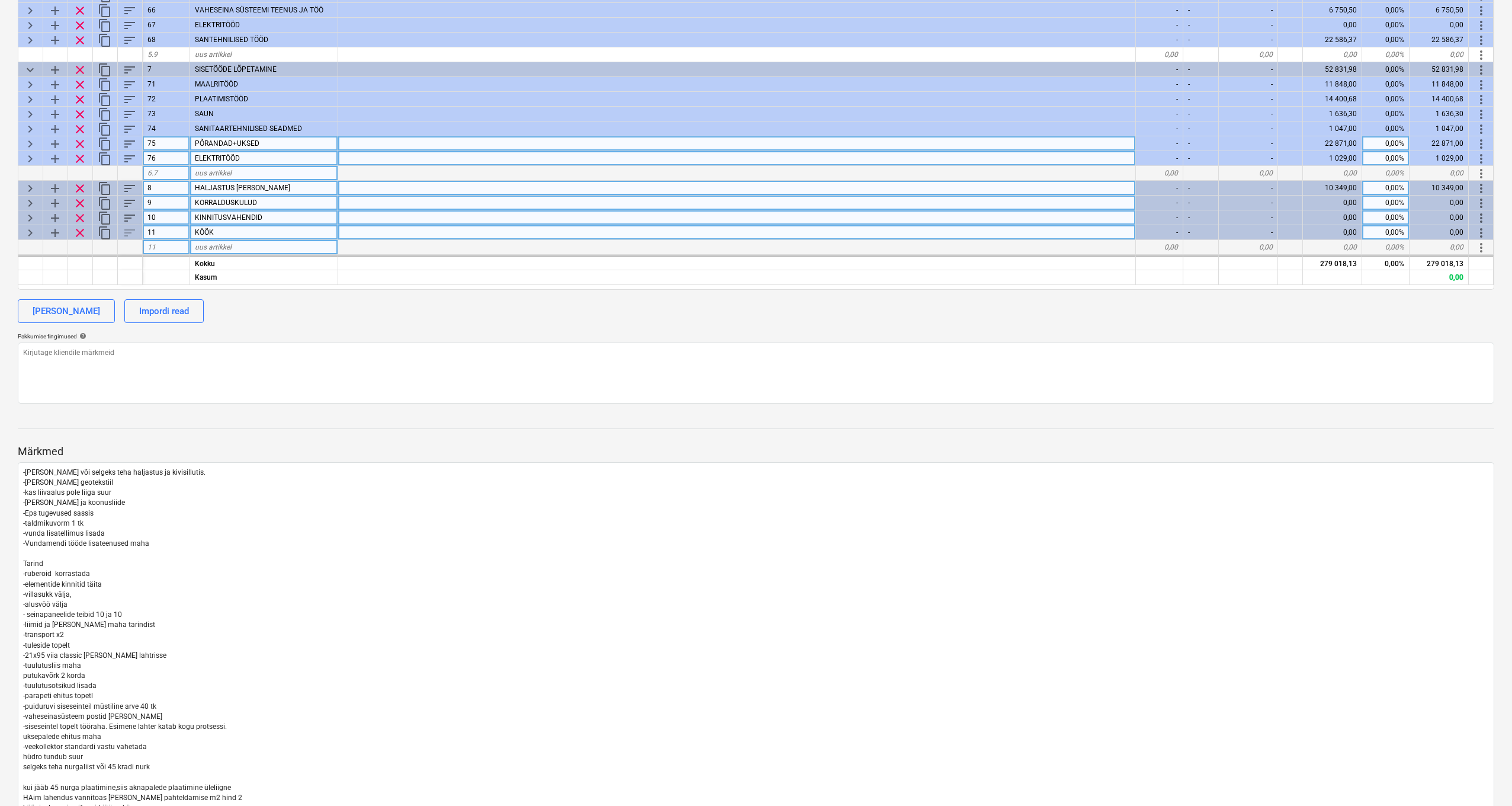
scroll to position [350, 0]
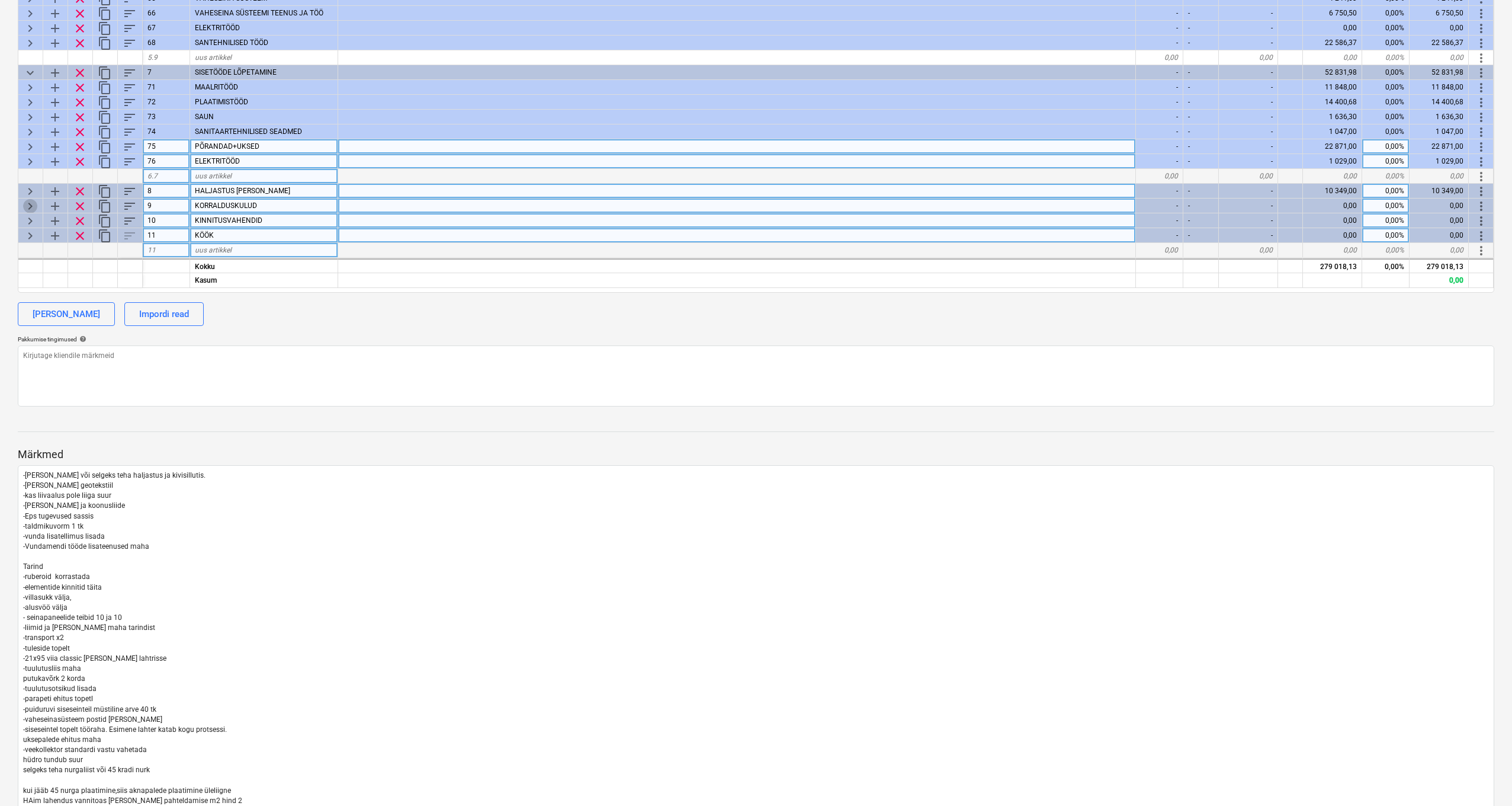
click at [29, 202] on span "keyboard_arrow_right" at bounding box center [30, 206] width 14 height 14
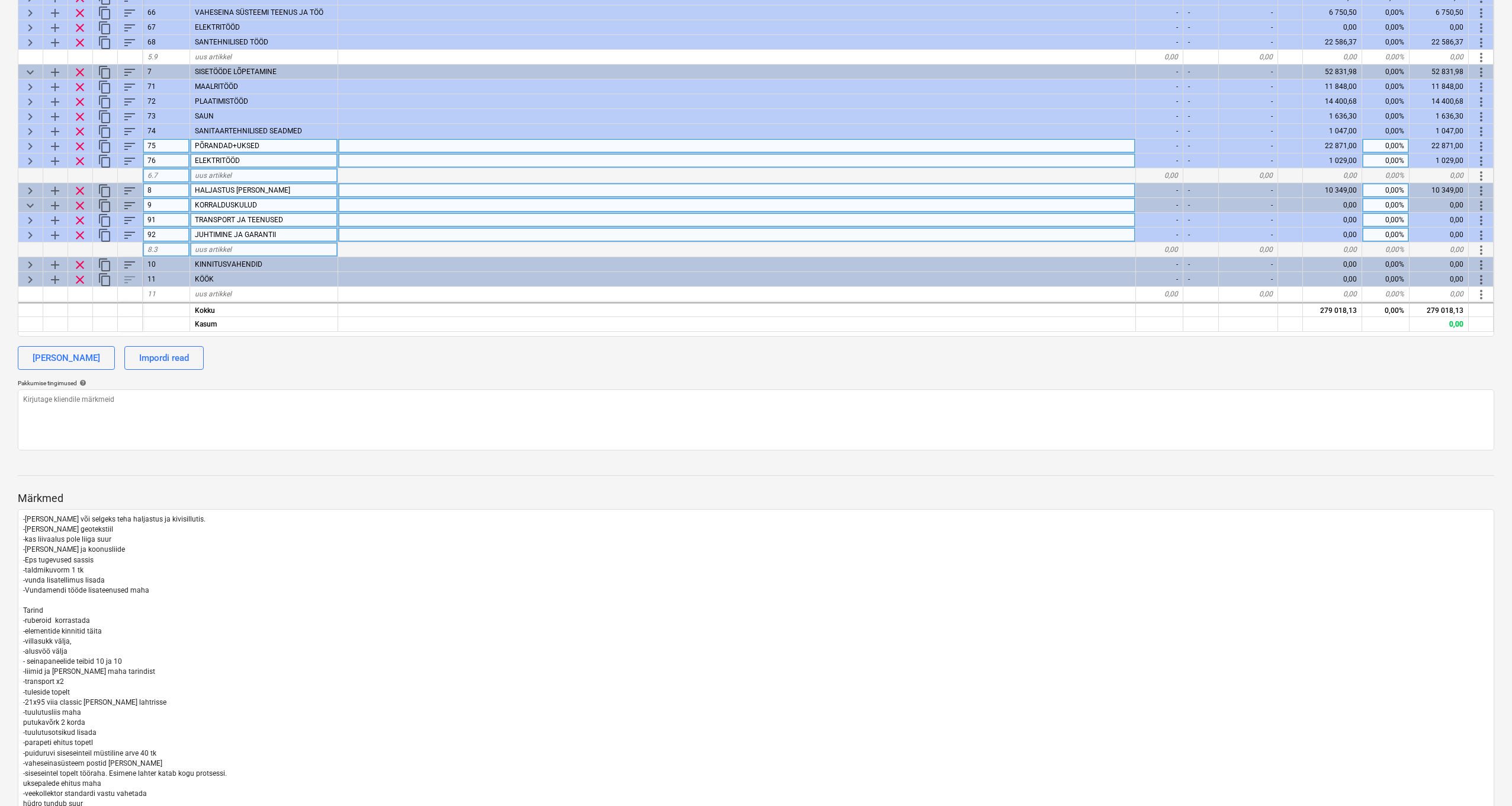
scroll to position [355, 0]
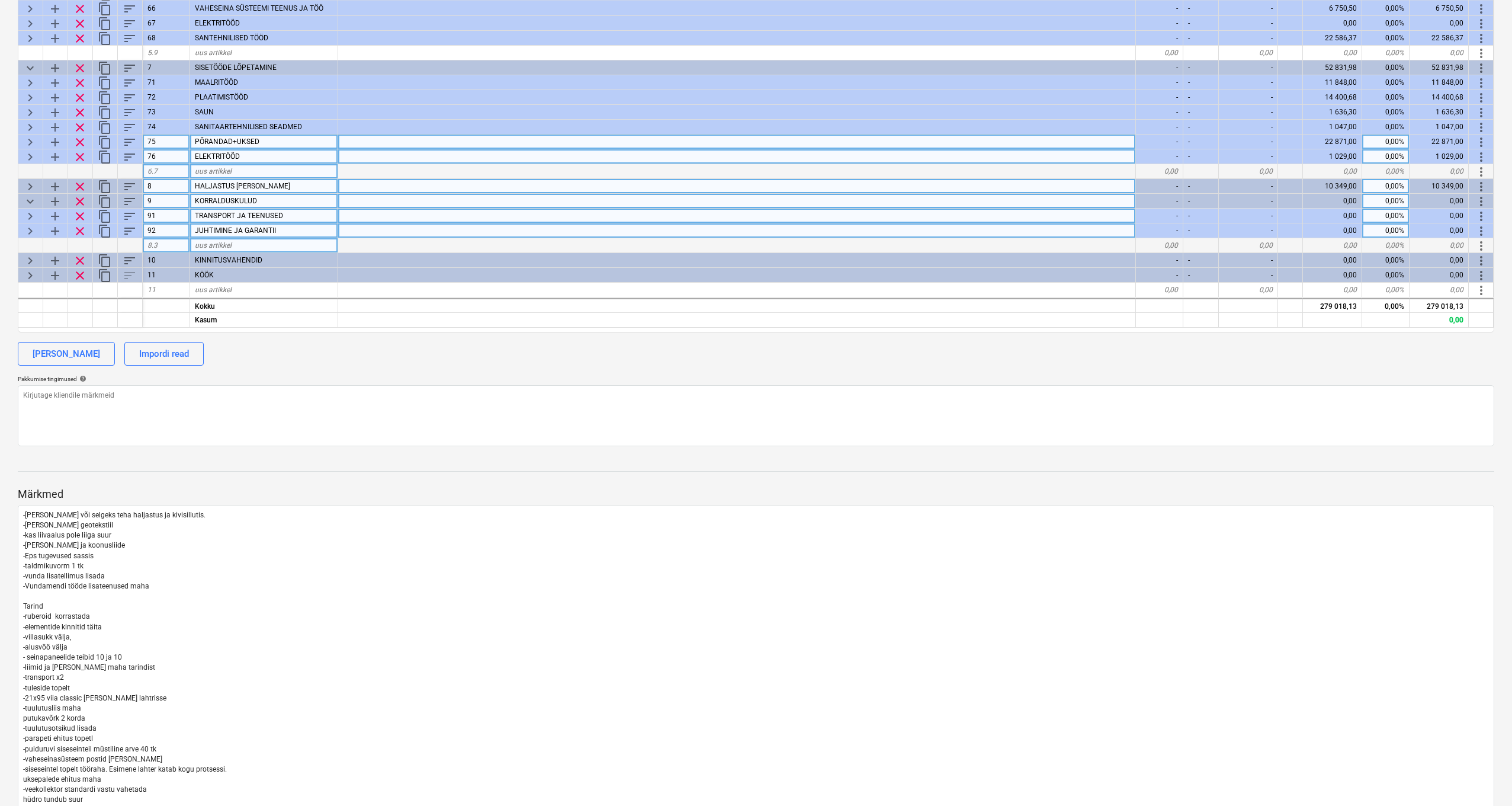
click at [31, 219] on span "keyboard_arrow_right" at bounding box center [30, 216] width 14 height 14
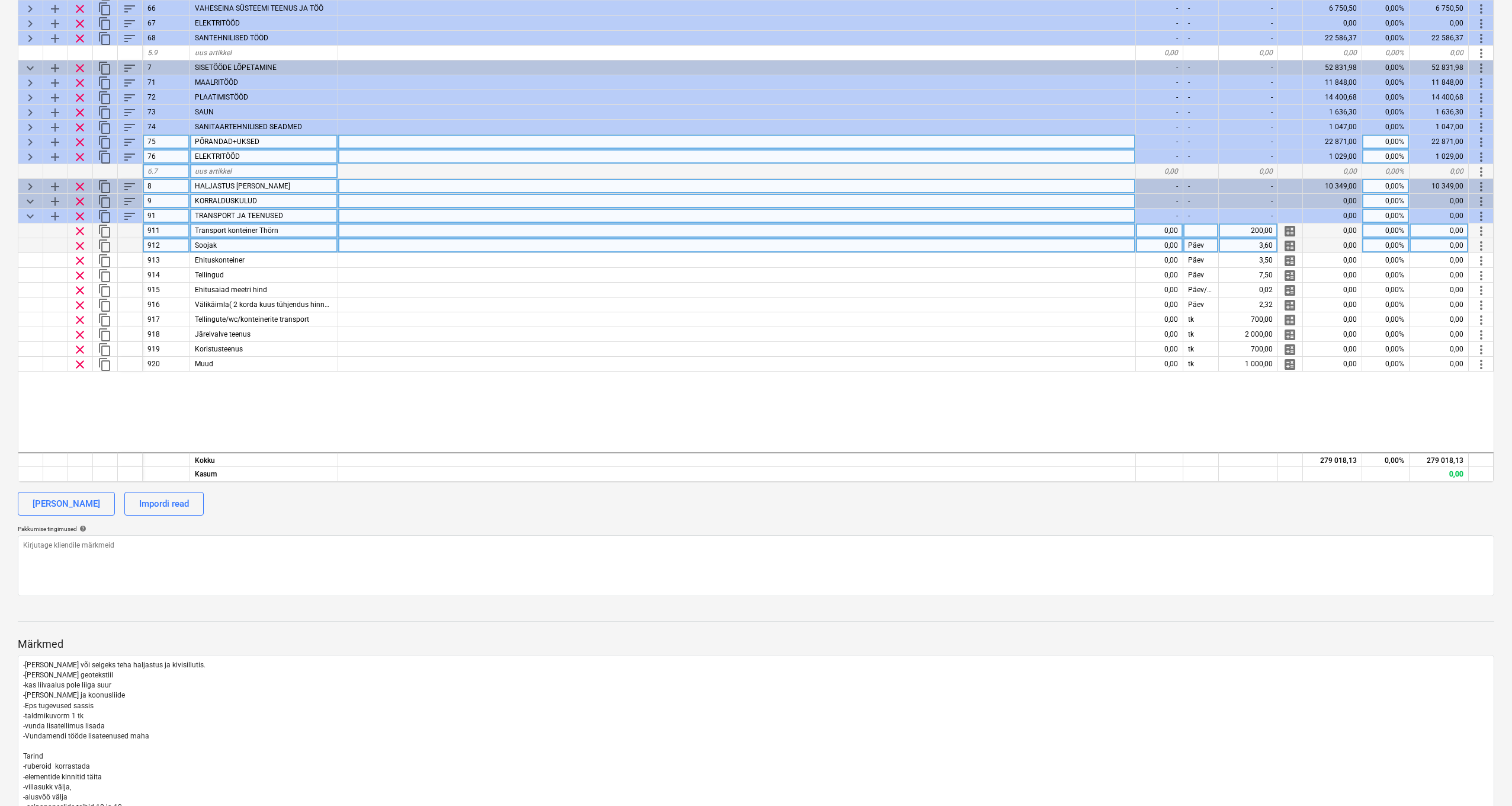
type textarea "x"
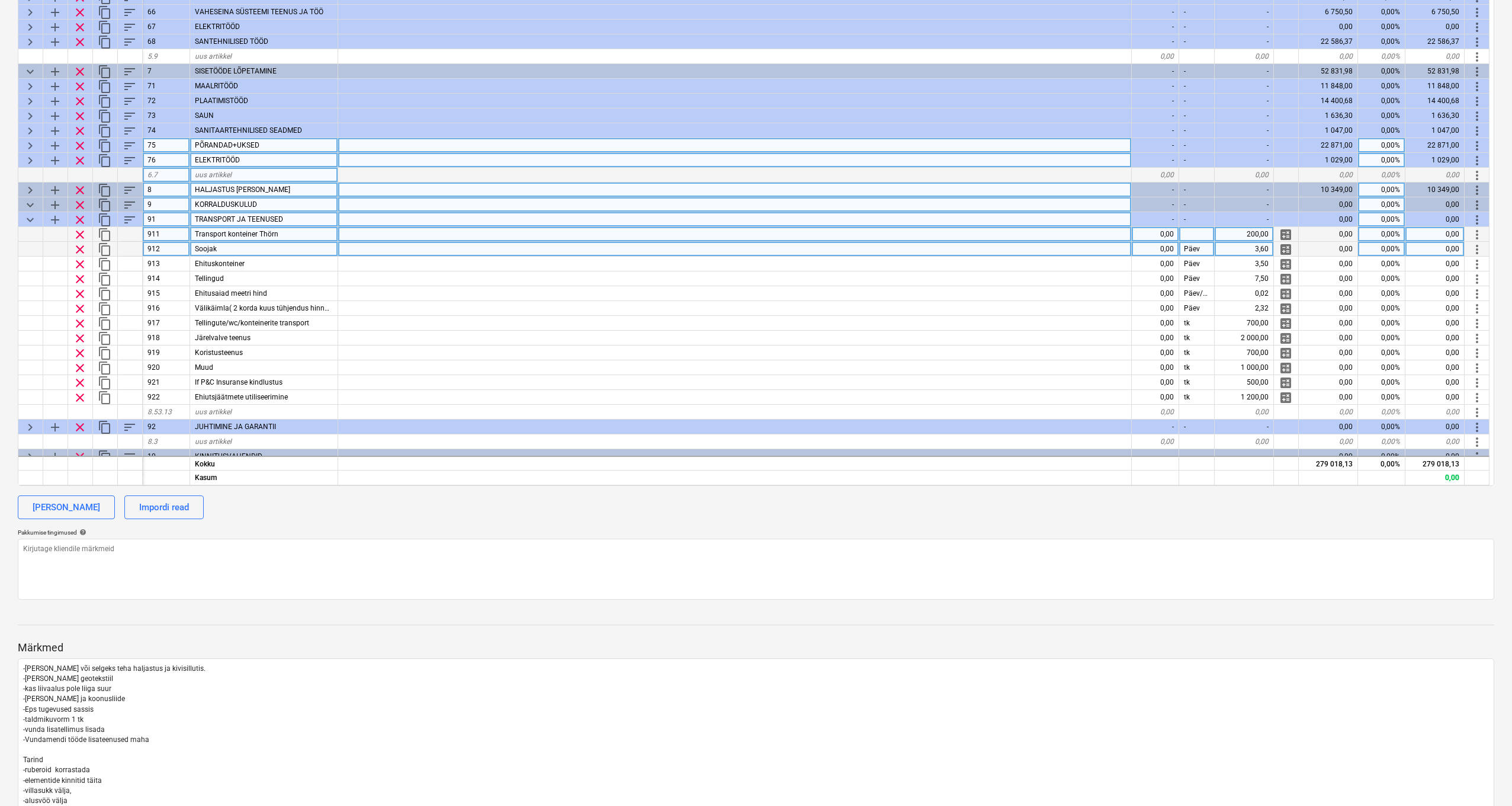
scroll to position [0, 1]
click at [1157, 234] on div "0,00" at bounding box center [1156, 234] width 48 height 15
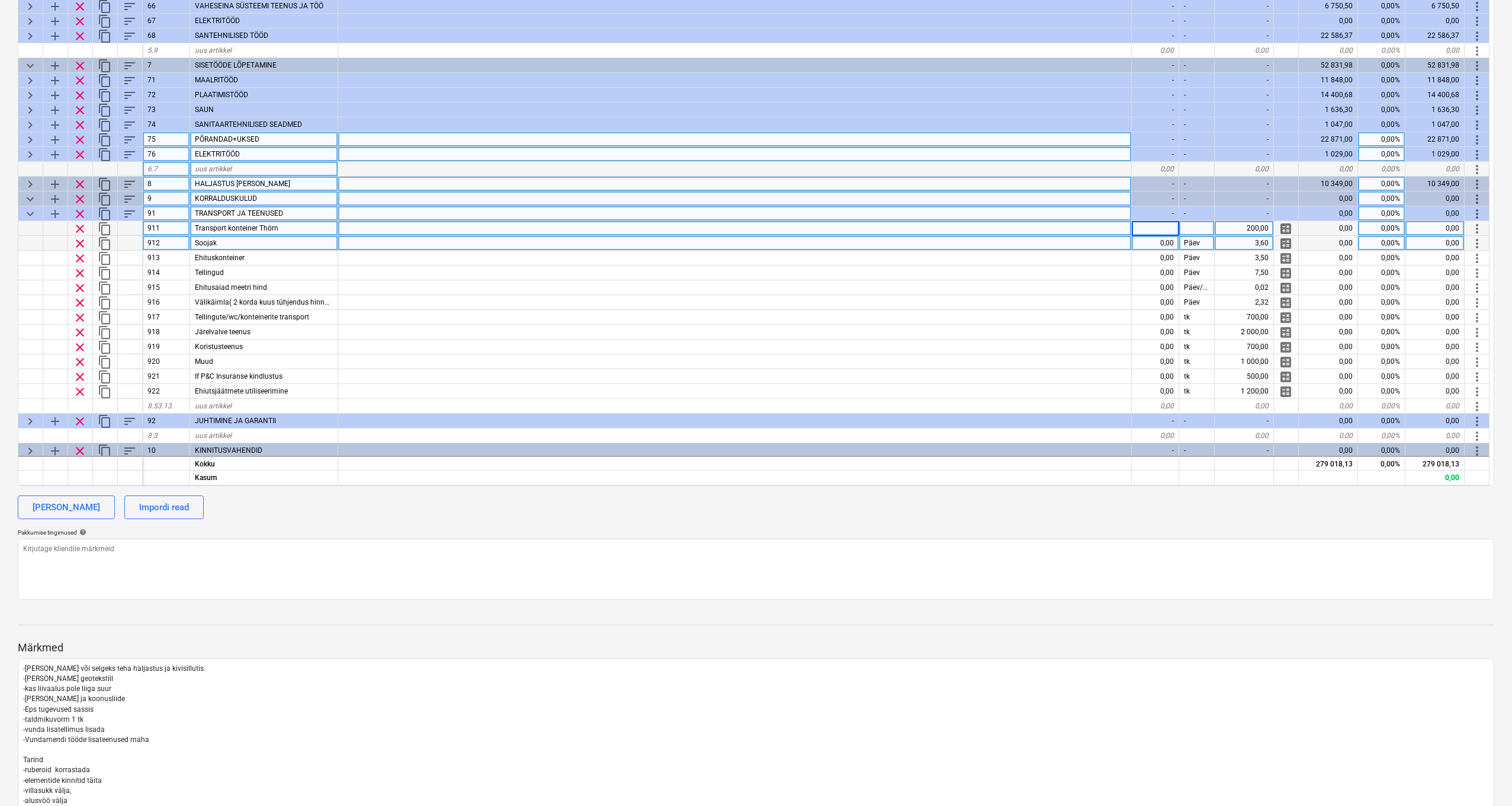
scroll to position [7, 1]
type input "1"
type textarea "x"
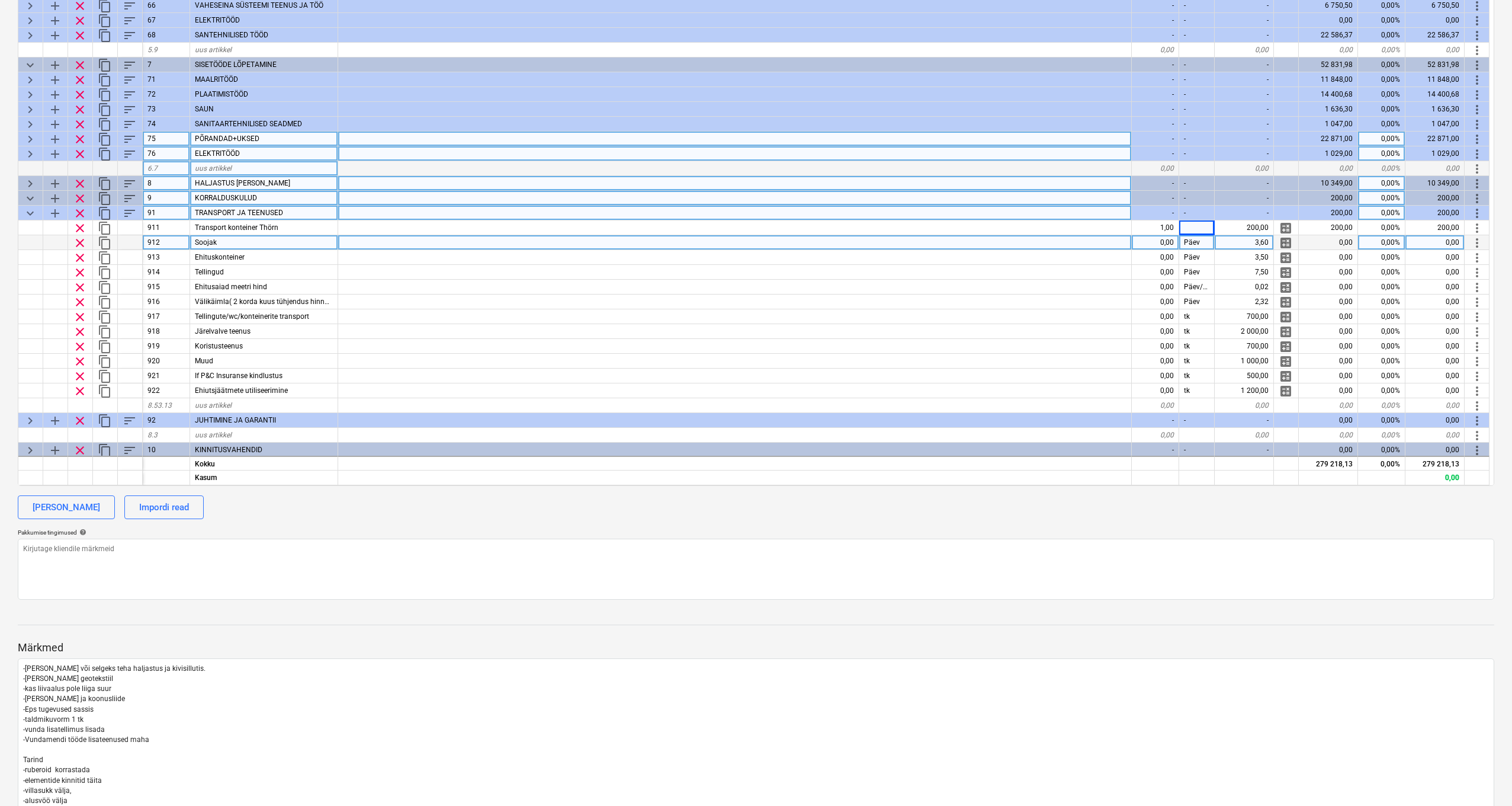
scroll to position [7, 1]
click at [1152, 243] on div "0,00" at bounding box center [1156, 242] width 48 height 15
click at [971, 234] on div at bounding box center [735, 242] width 794 height 15
click at [1158, 243] on div "0,00" at bounding box center [1156, 242] width 48 height 15
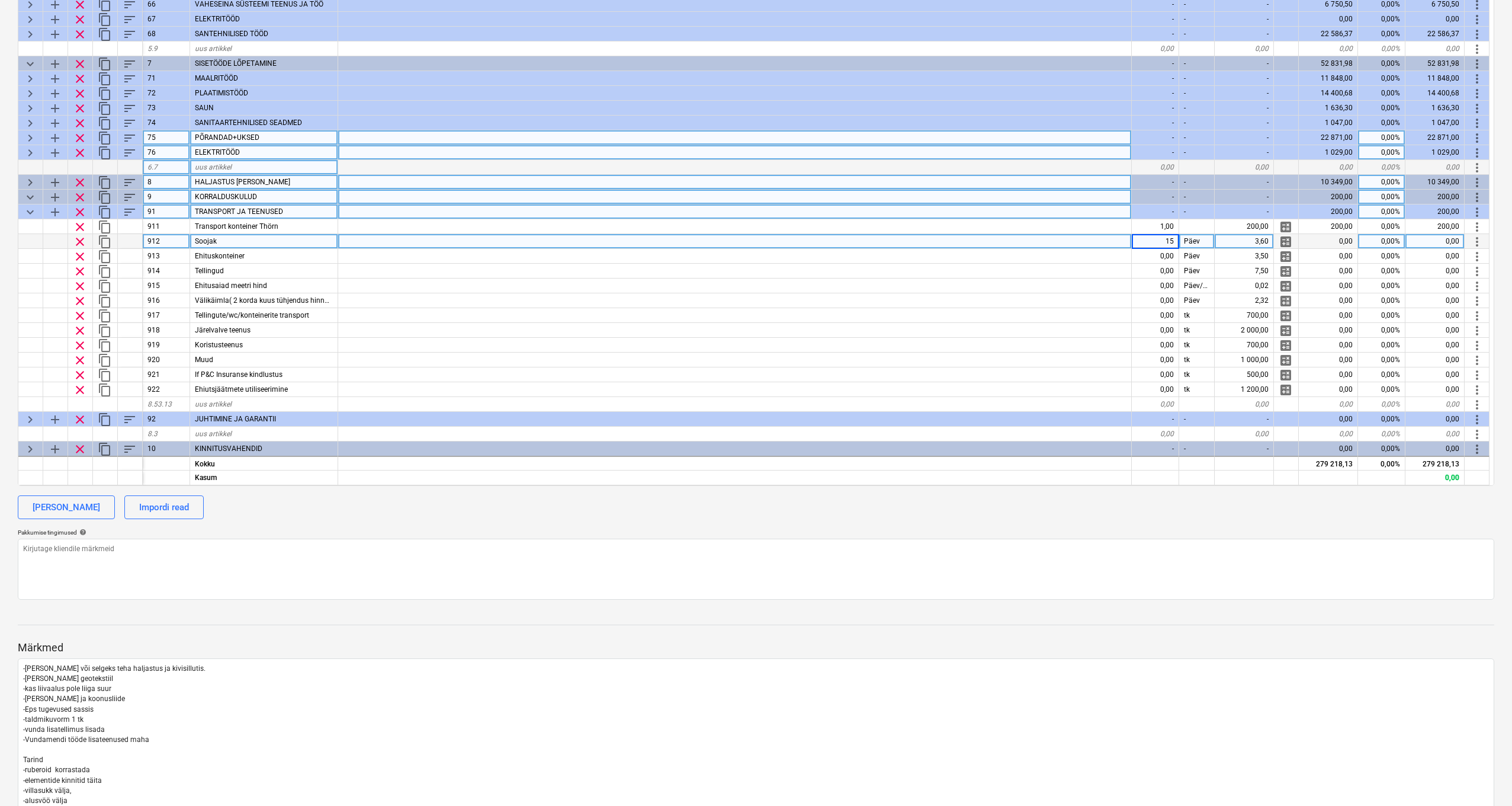
type input "150"
type textarea "x"
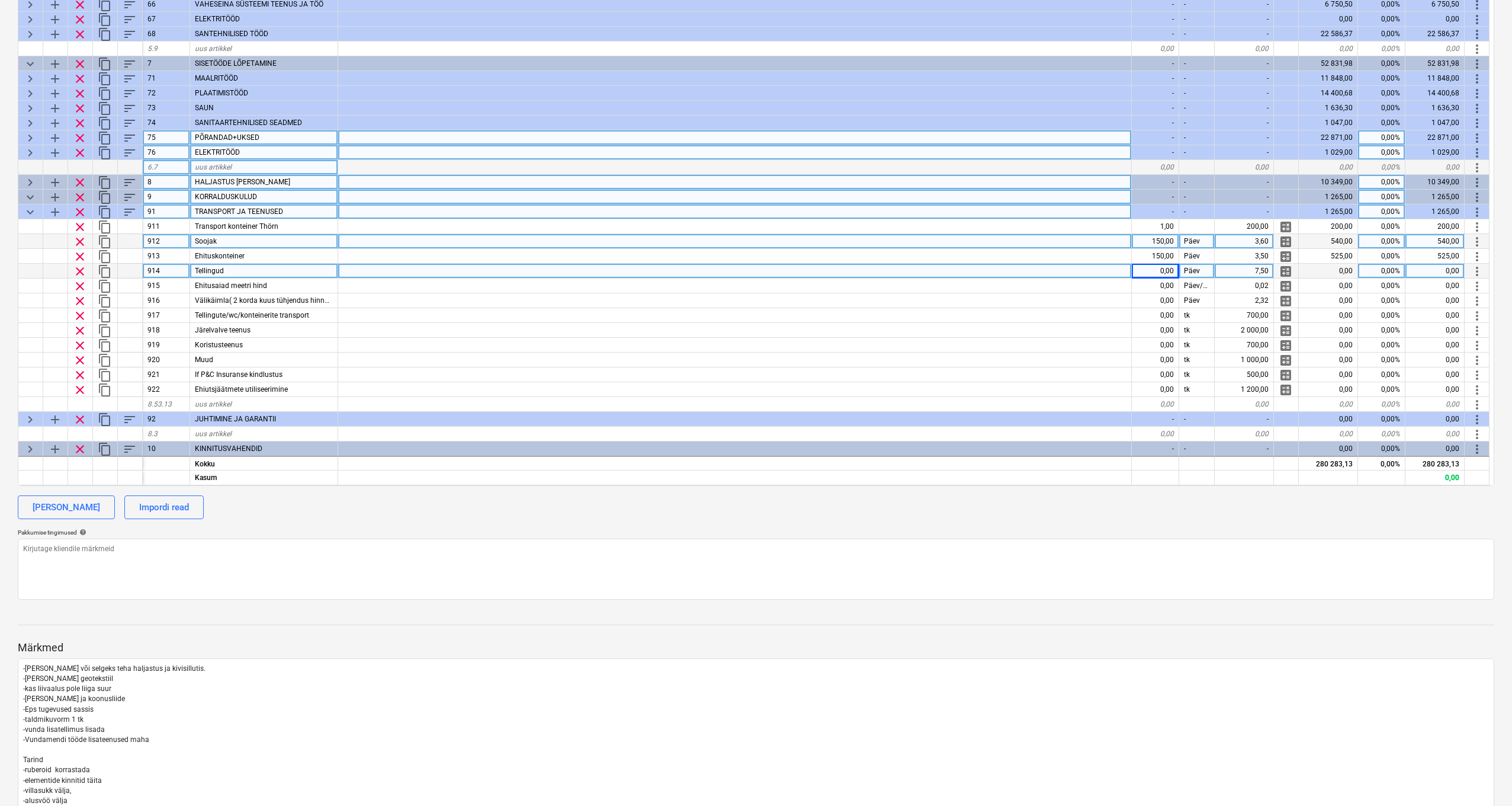
click at [1172, 269] on div "0,00" at bounding box center [1156, 271] width 48 height 15
type input "60"
type textarea "x"
type input "100"
type textarea "x"
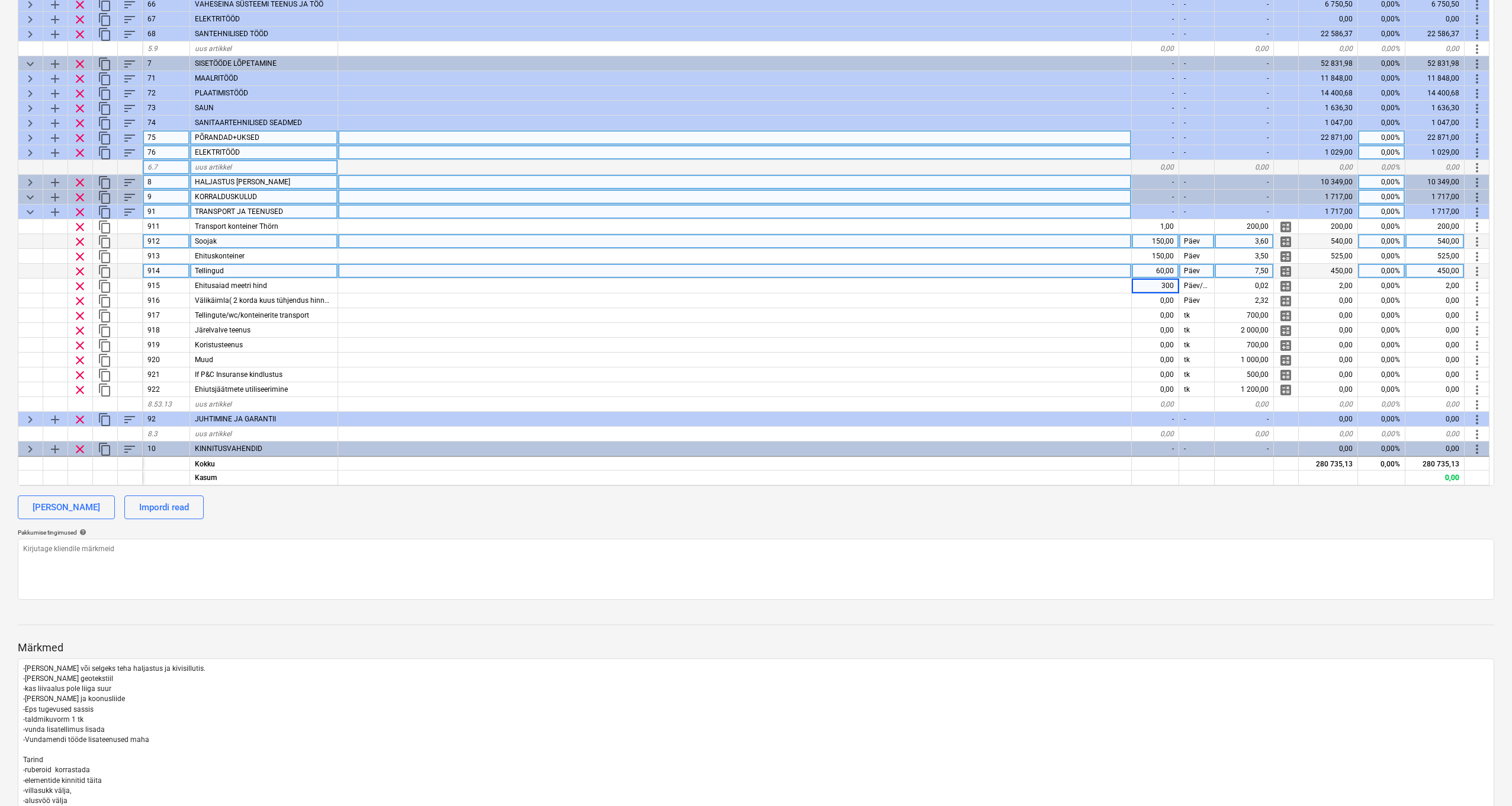
type input "3000"
type textarea "x"
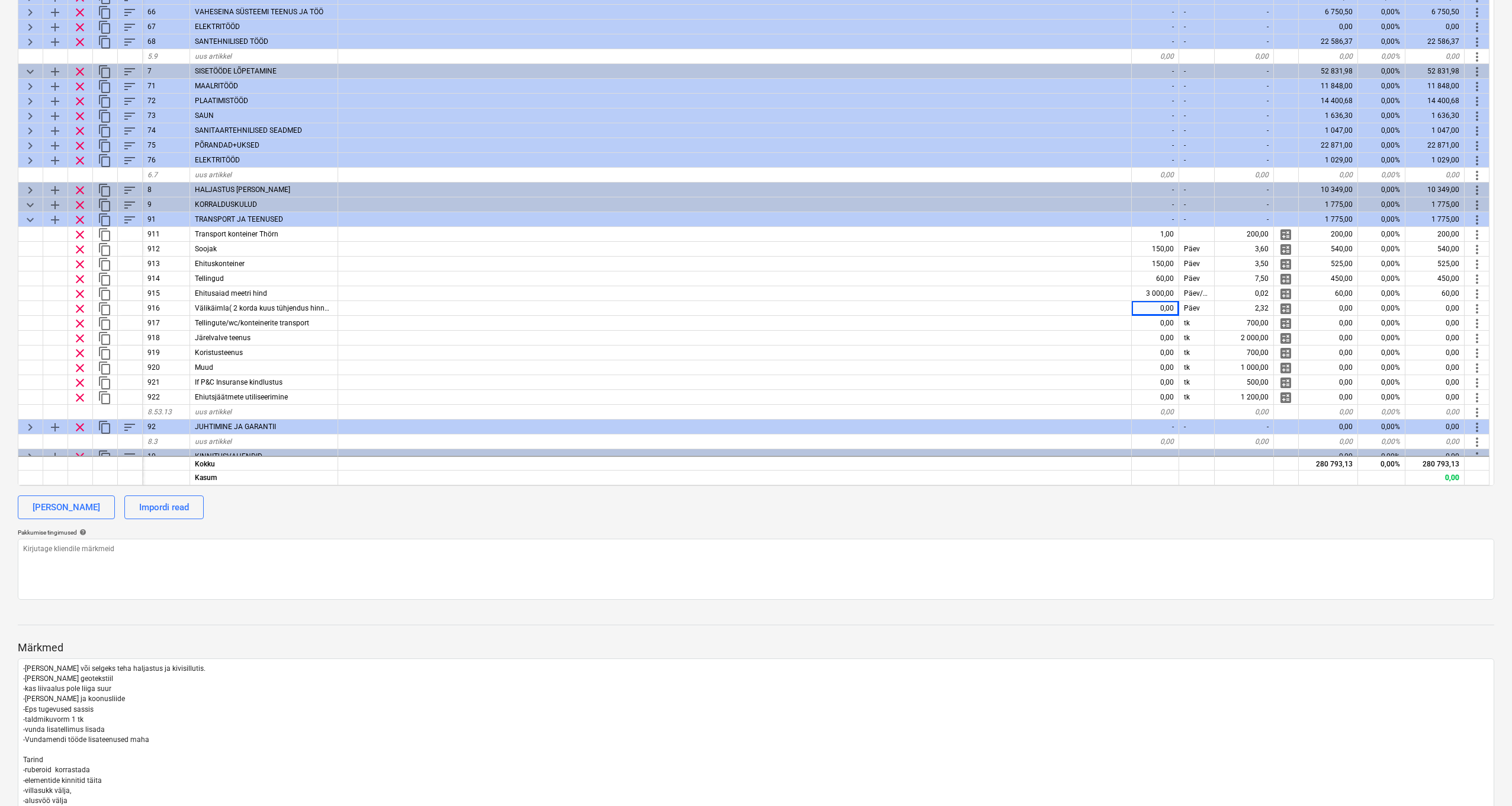
scroll to position [0, 1]
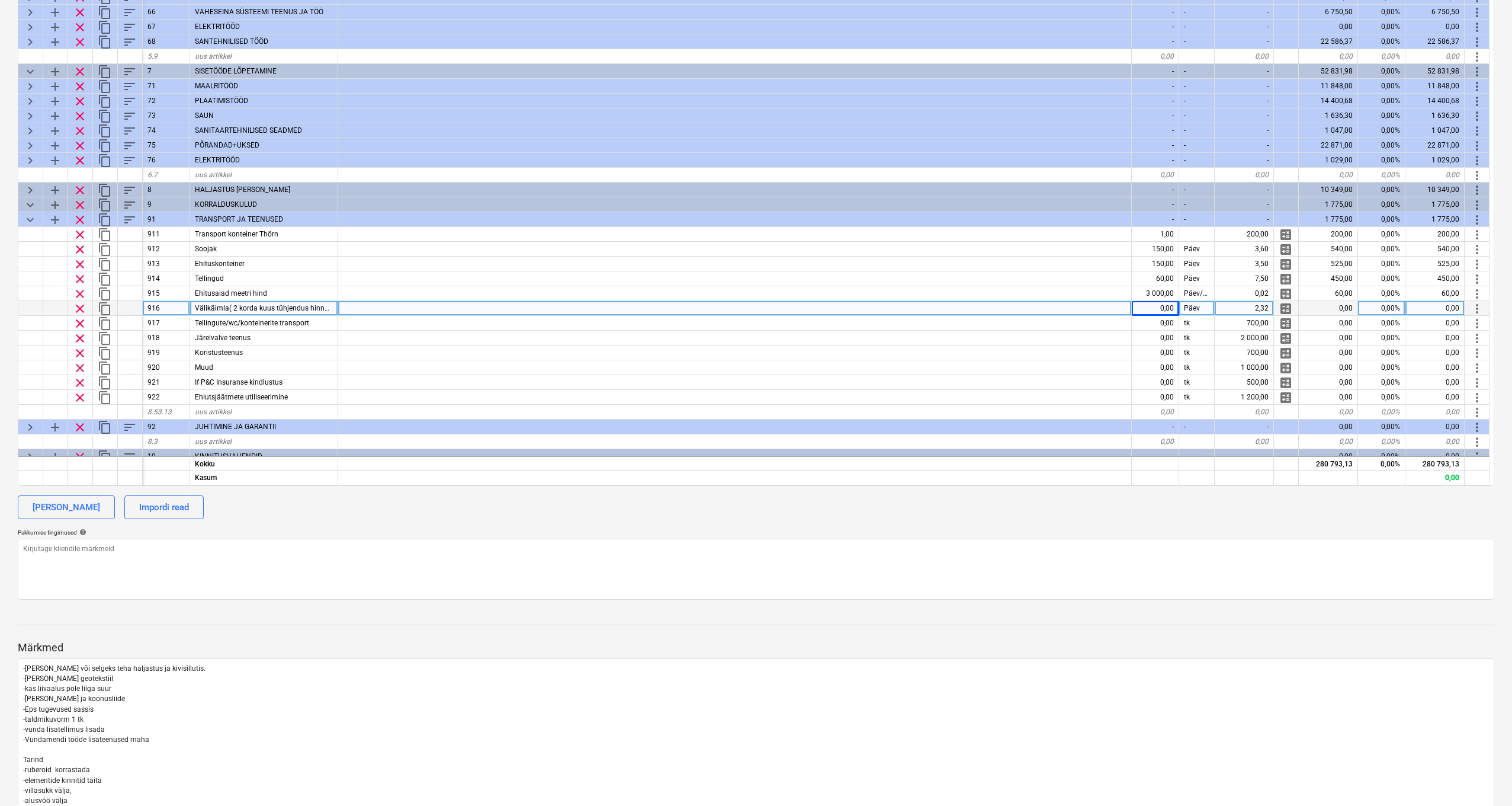
click at [1158, 311] on div "0,00" at bounding box center [1156, 308] width 48 height 15
type input "150"
type textarea "x"
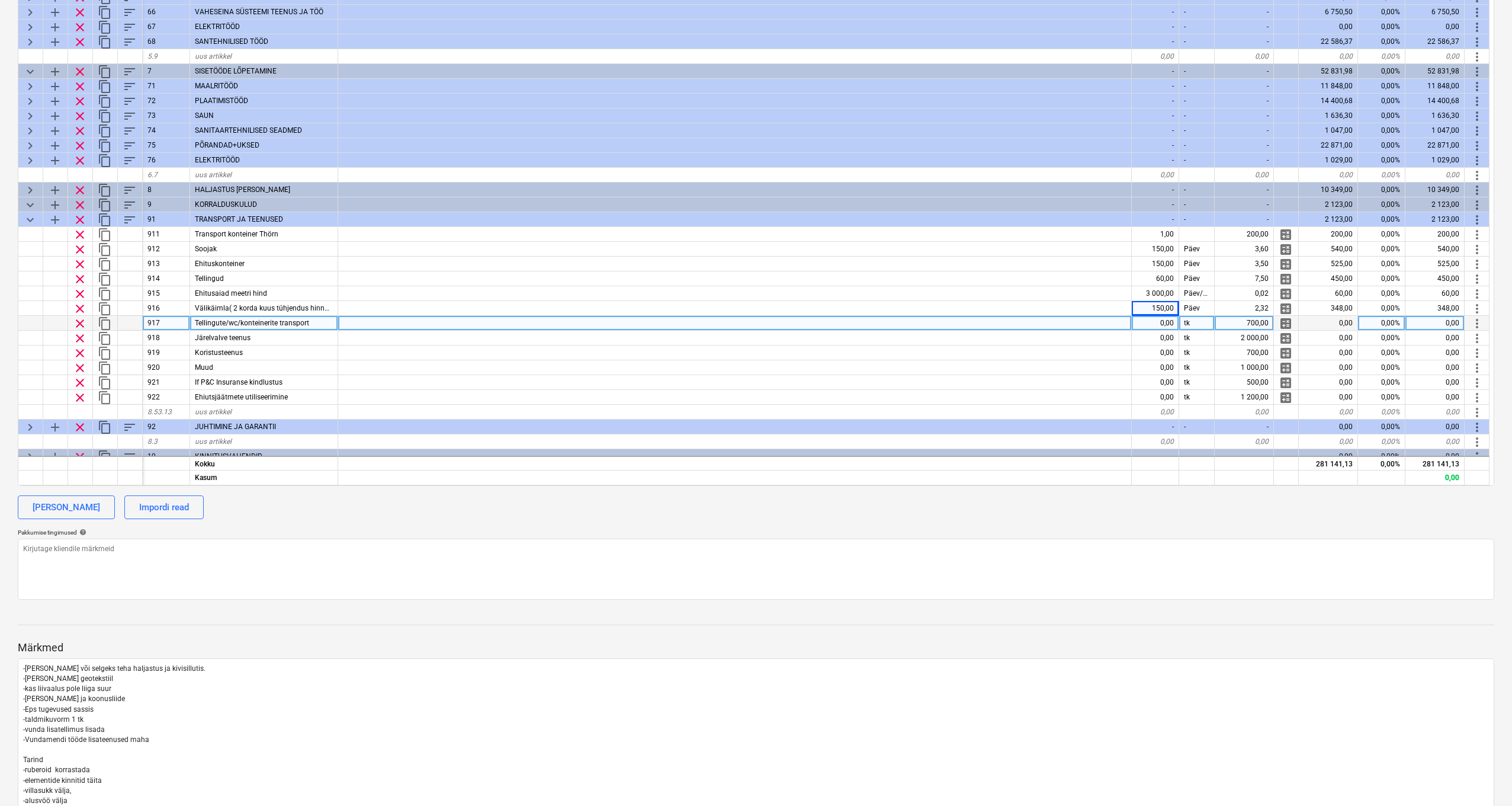
click at [1158, 321] on div "0,00" at bounding box center [1156, 323] width 48 height 15
type input "1"
type textarea "x"
type input "1,5"
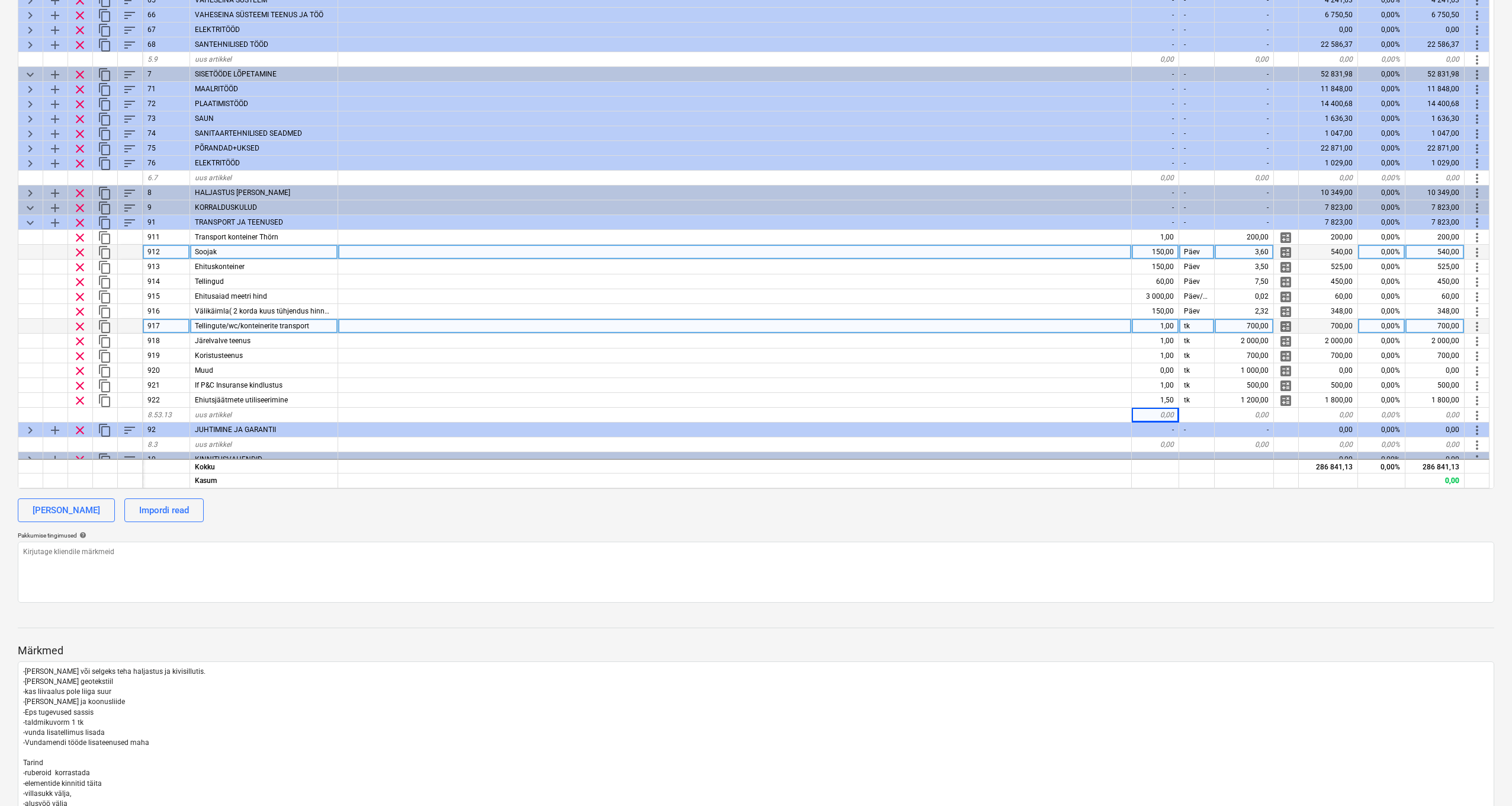
scroll to position [349, 0]
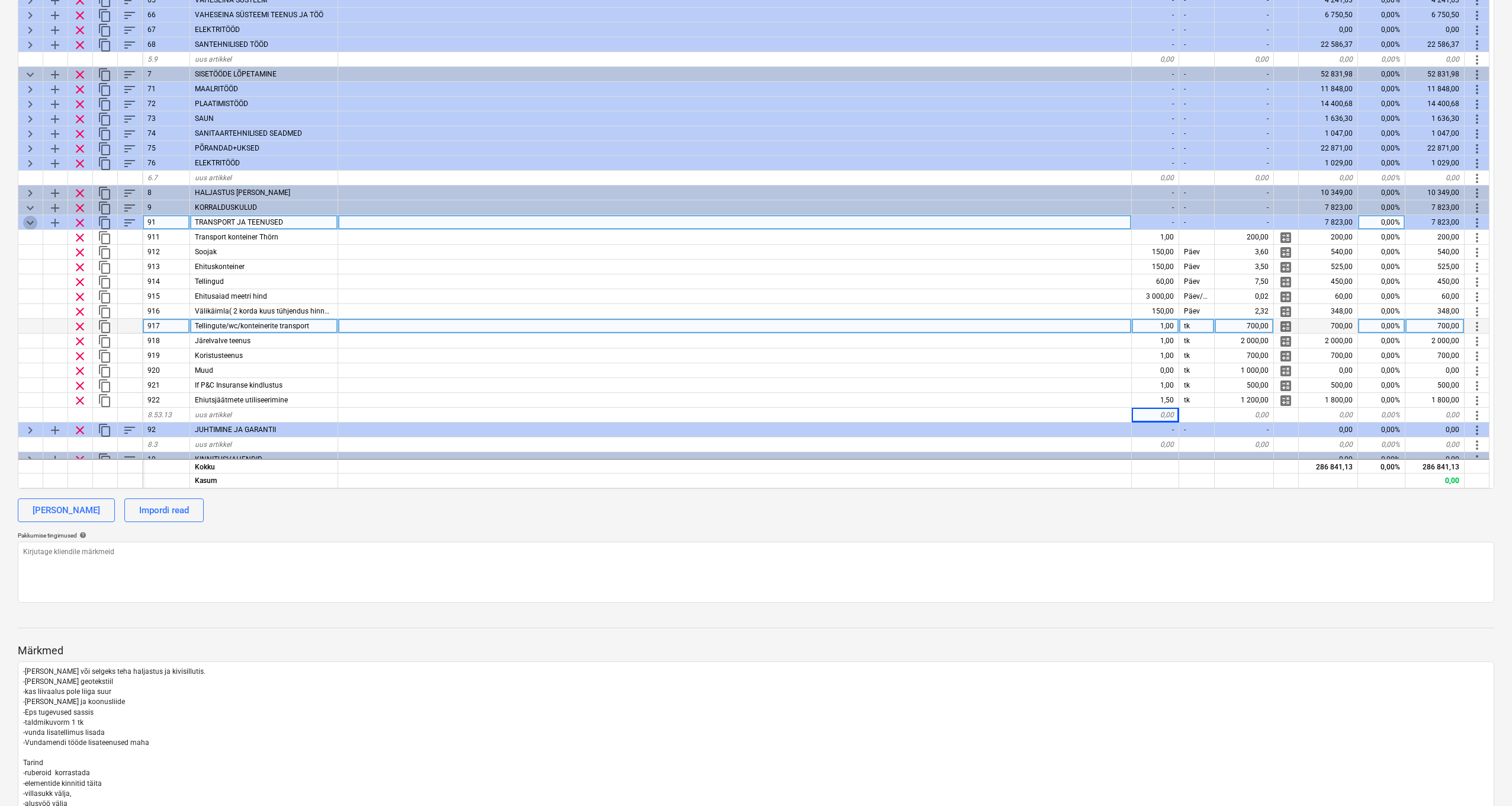
click at [31, 222] on span "keyboard_arrow_down" at bounding box center [30, 222] width 14 height 14
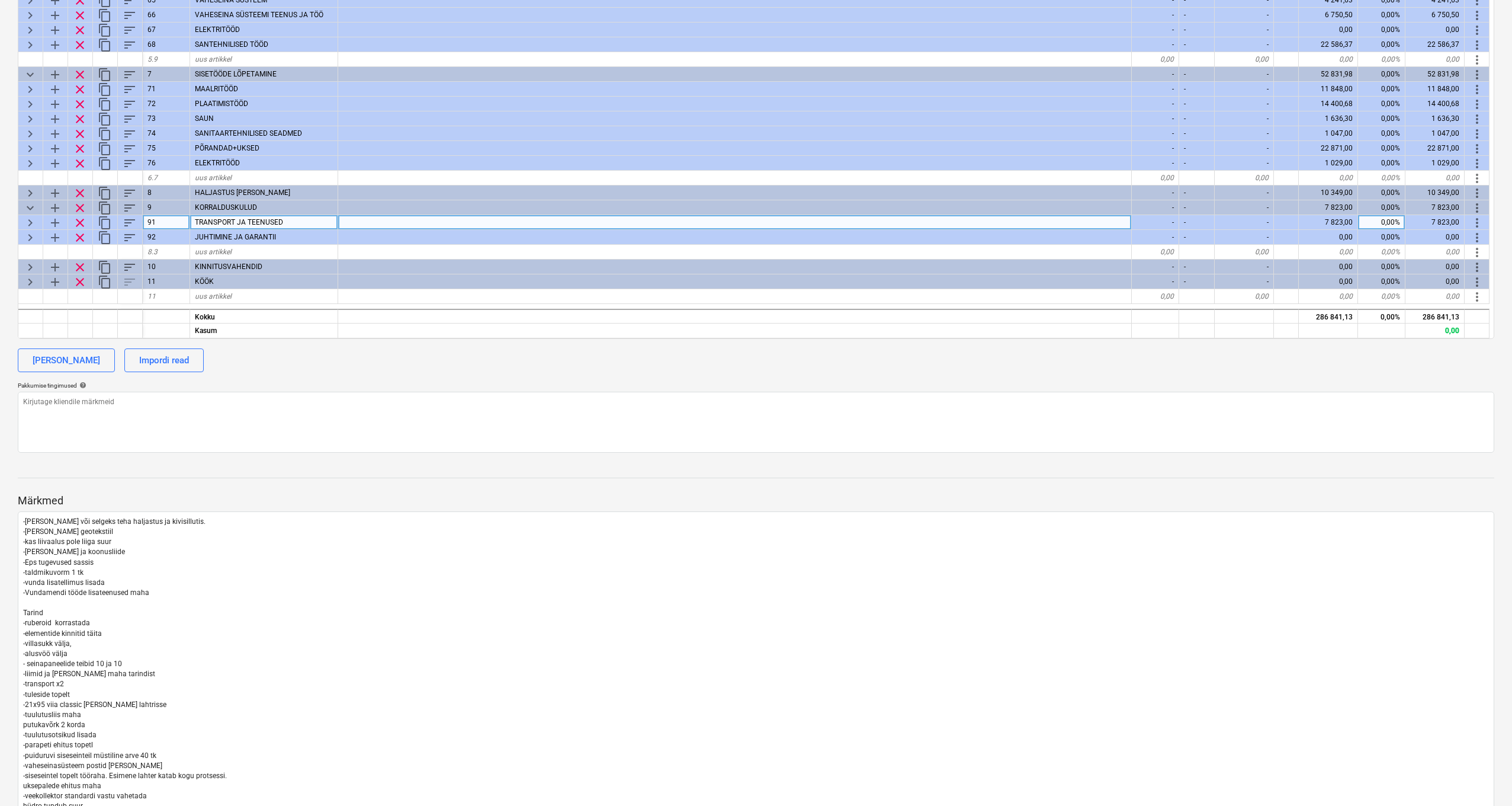
scroll to position [0, 0]
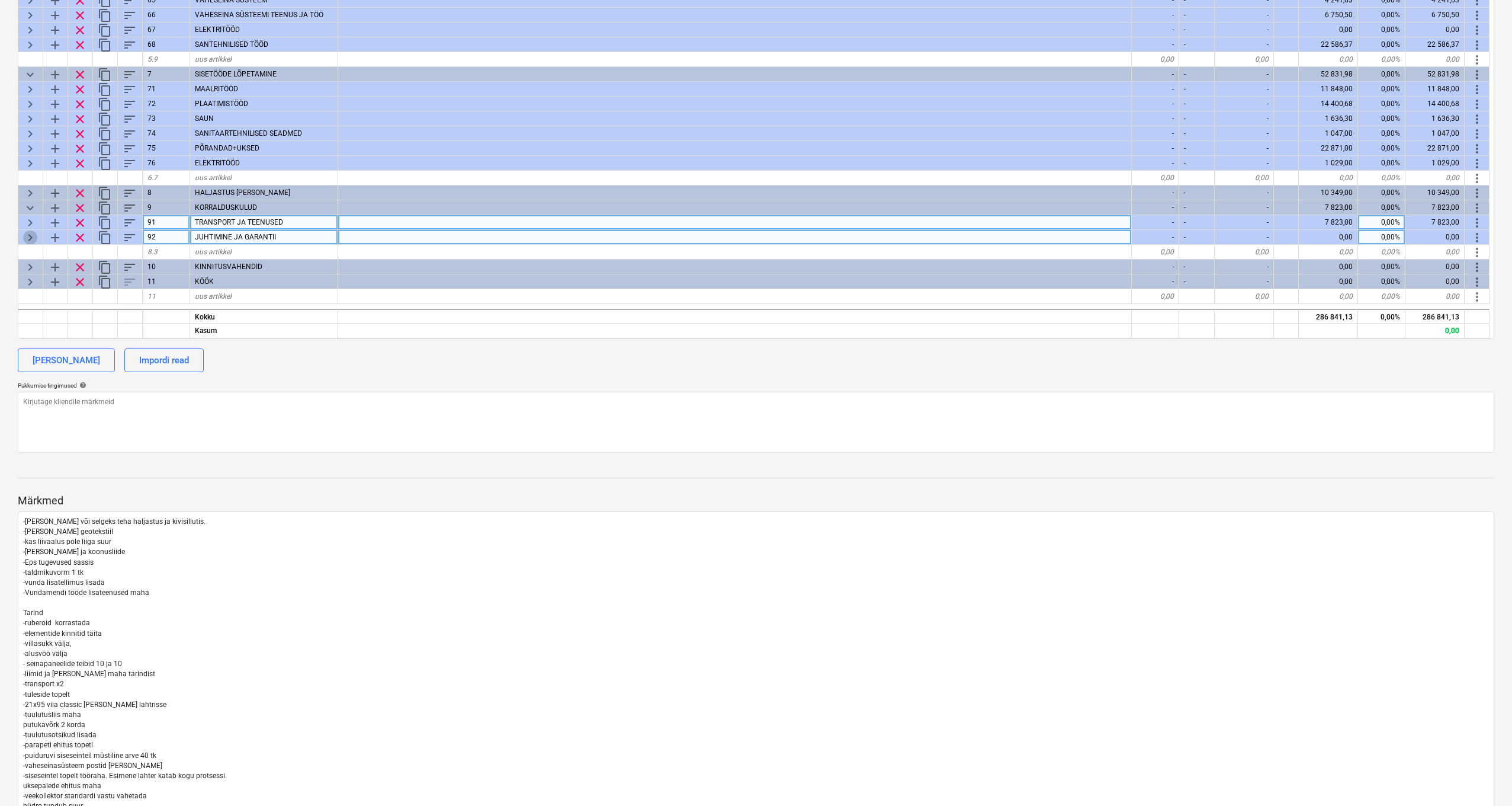
click at [31, 231] on span "keyboard_arrow_right" at bounding box center [30, 237] width 14 height 14
type textarea "x"
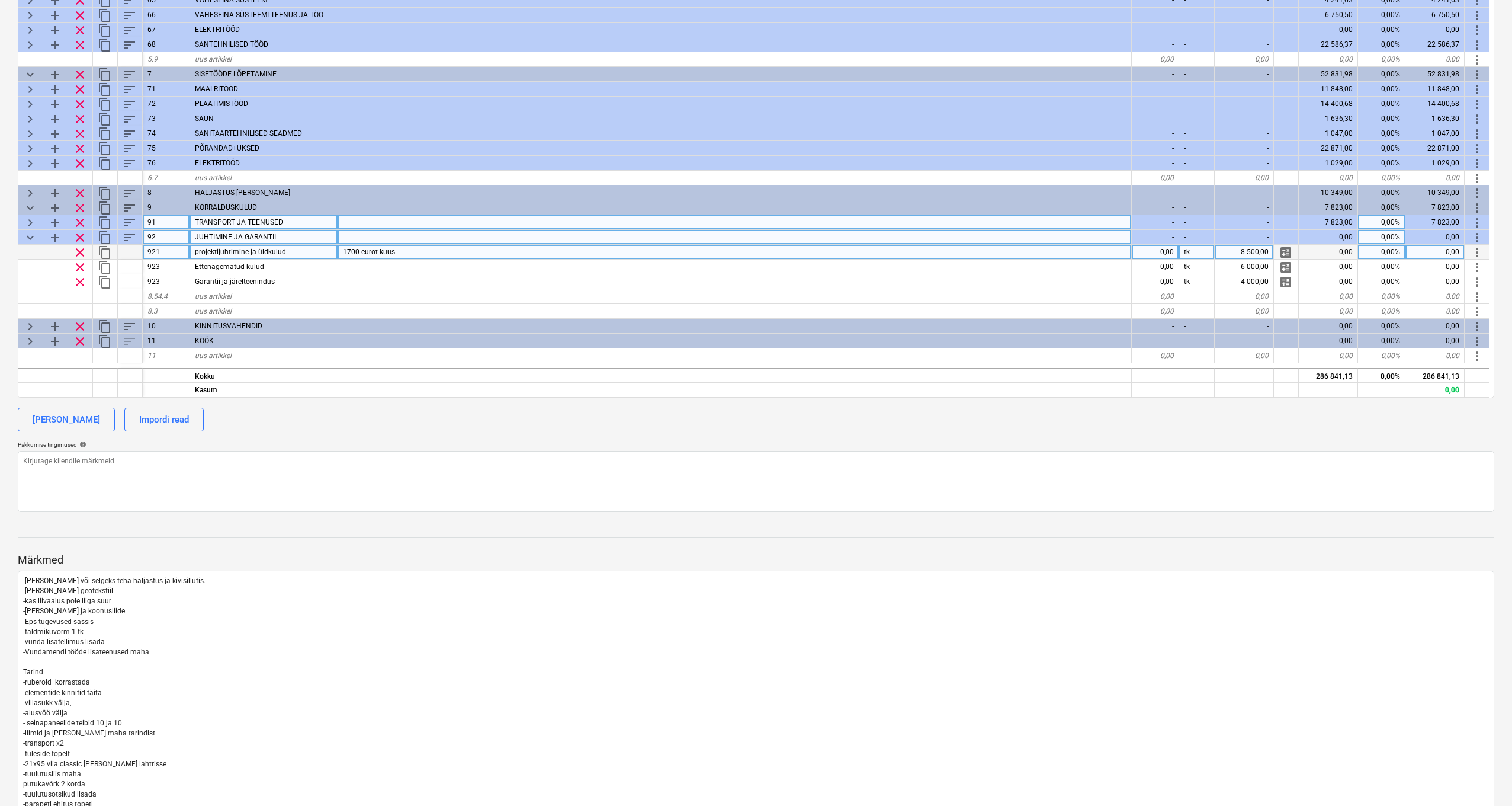
click at [1170, 249] on div "0,00" at bounding box center [1156, 252] width 48 height 15
click at [345, 252] on span "1700 eurot kuus" at bounding box center [369, 252] width 52 height 8
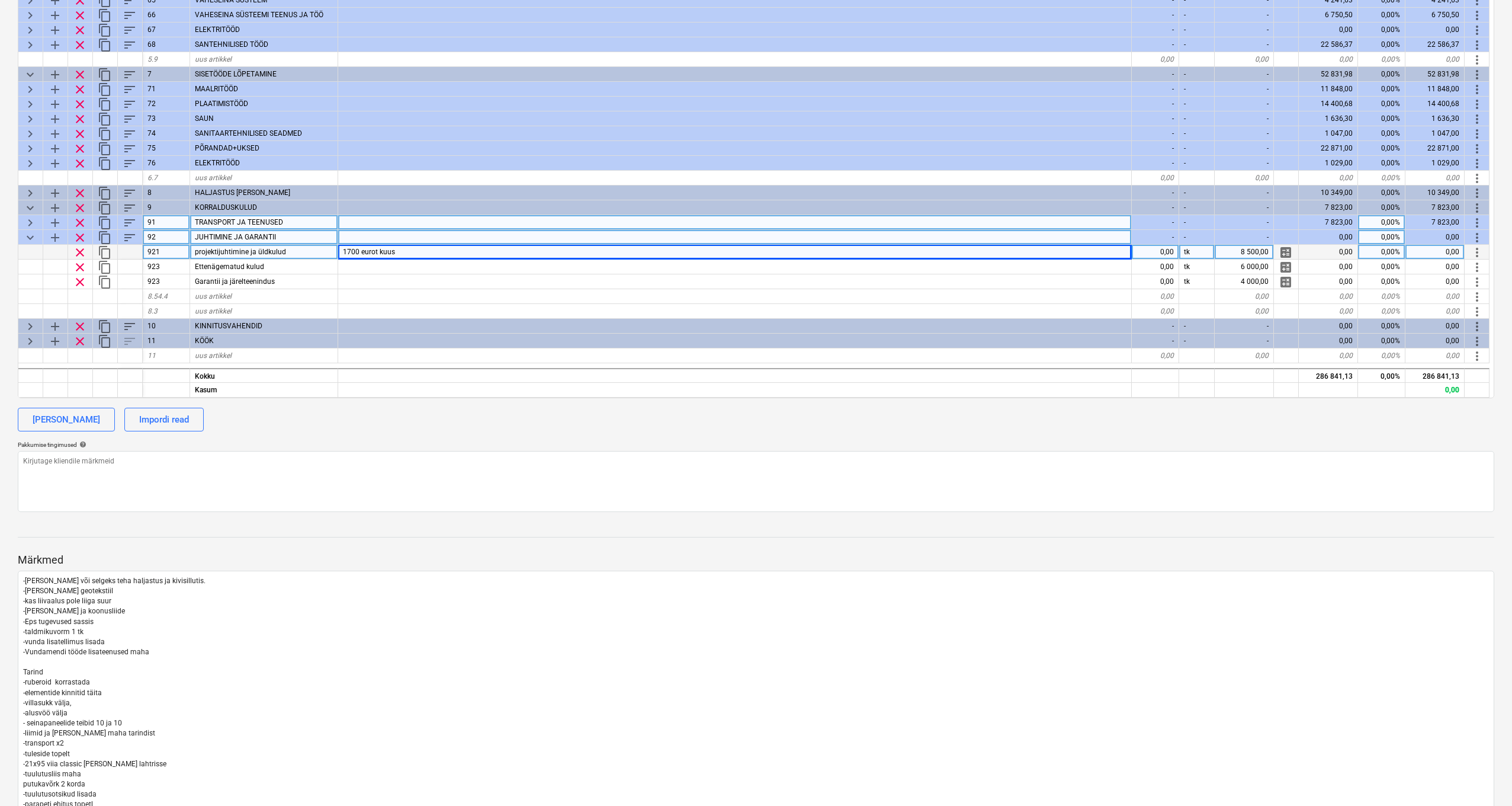
click at [1170, 254] on div "0,00" at bounding box center [1156, 252] width 48 height 15
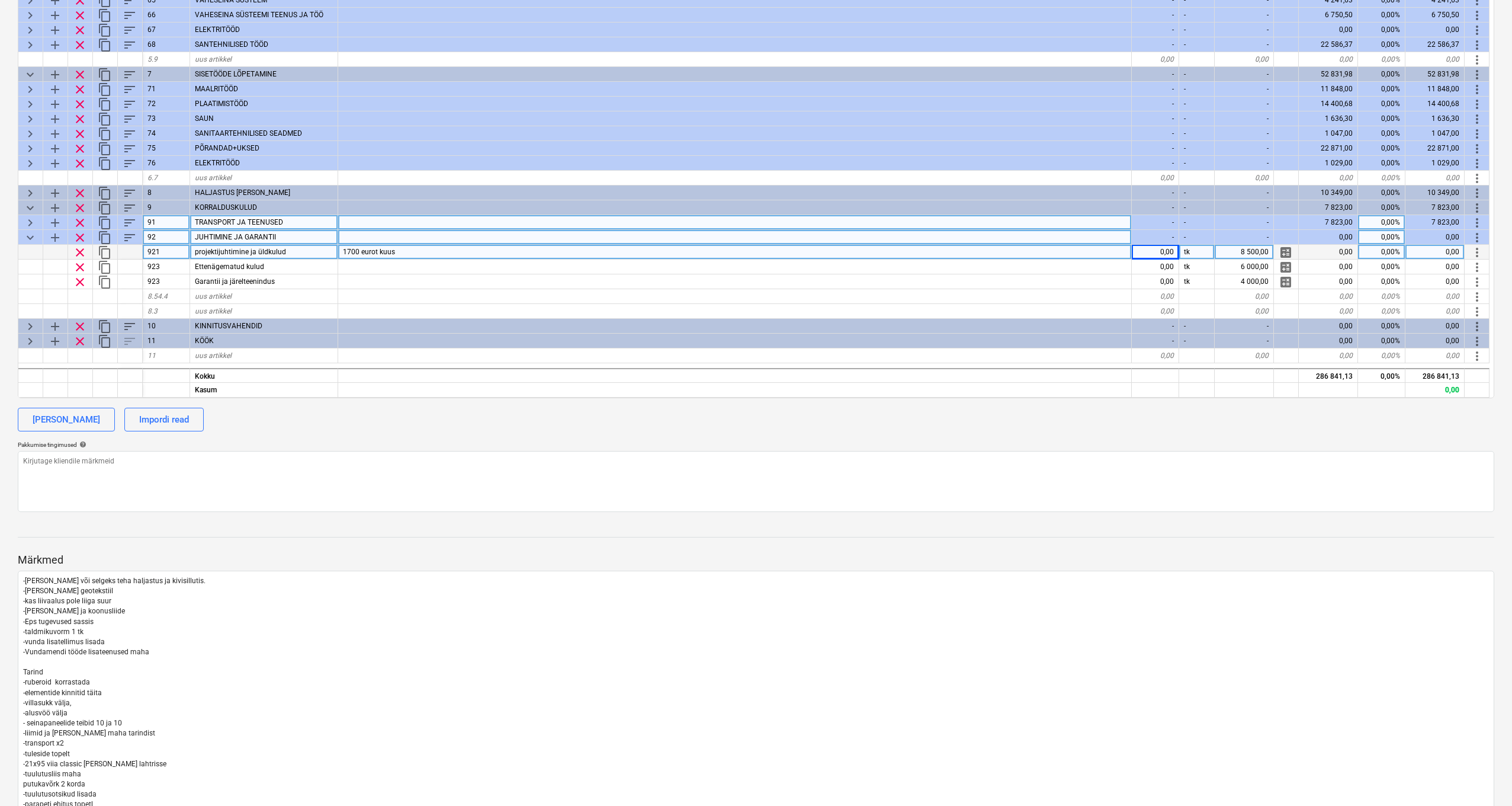
click at [1234, 251] on div "8 500,00" at bounding box center [1244, 252] width 59 height 15
click at [1158, 249] on div "0,00" at bounding box center [1156, 252] width 48 height 15
type input "1"
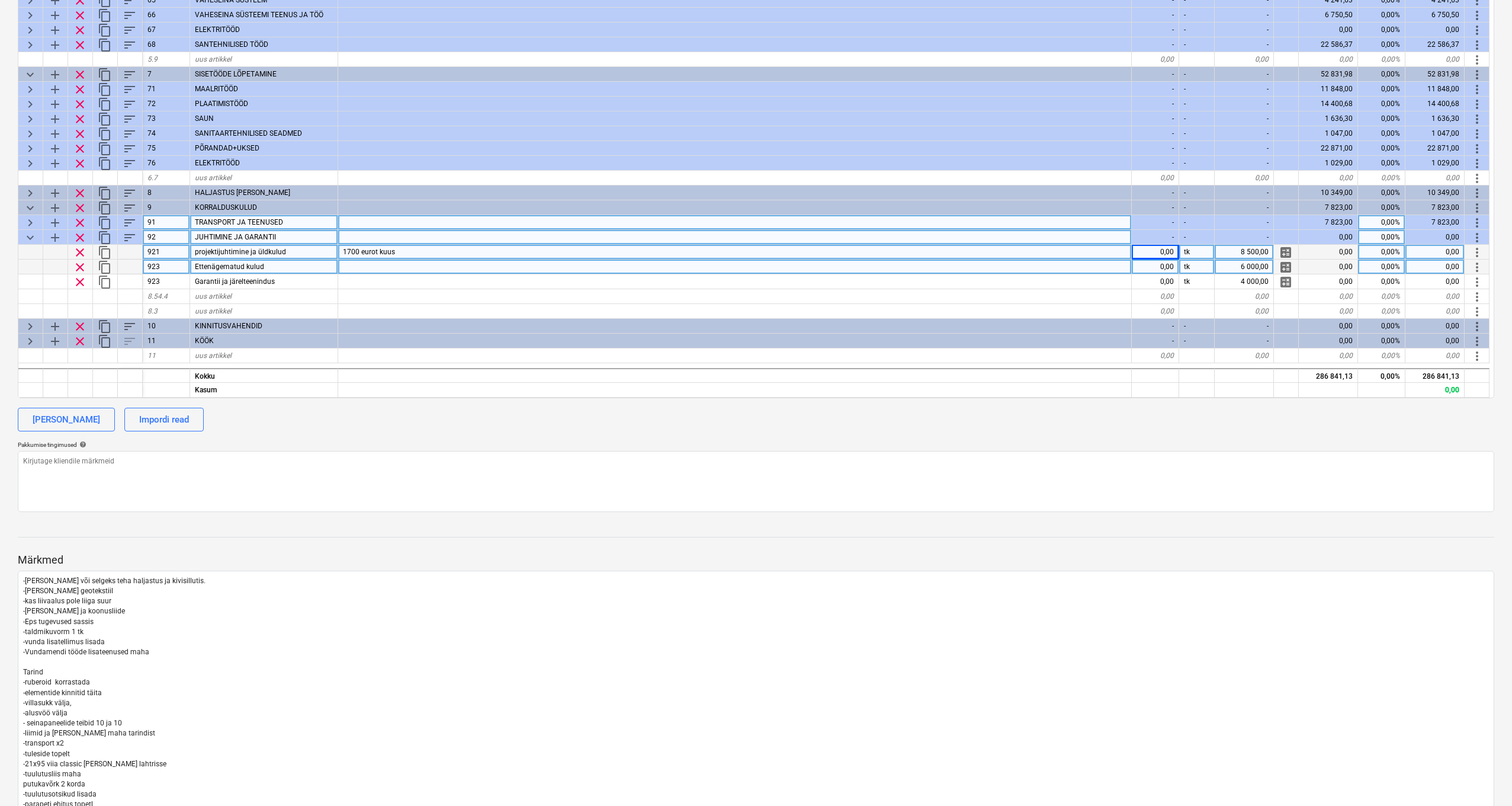
type textarea "x"
click at [1159, 269] on div "0,00" at bounding box center [1156, 267] width 48 height 15
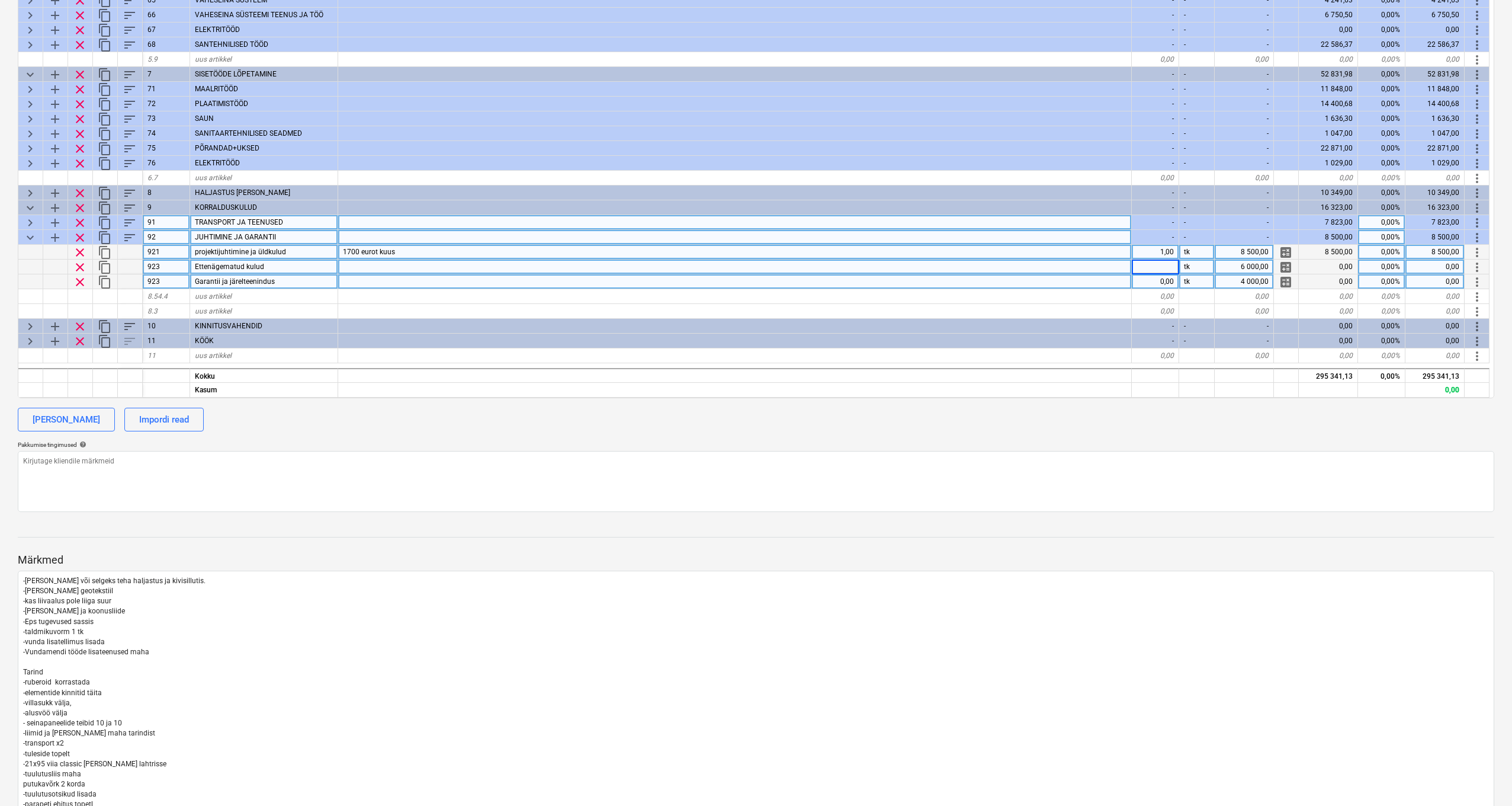
type input "1"
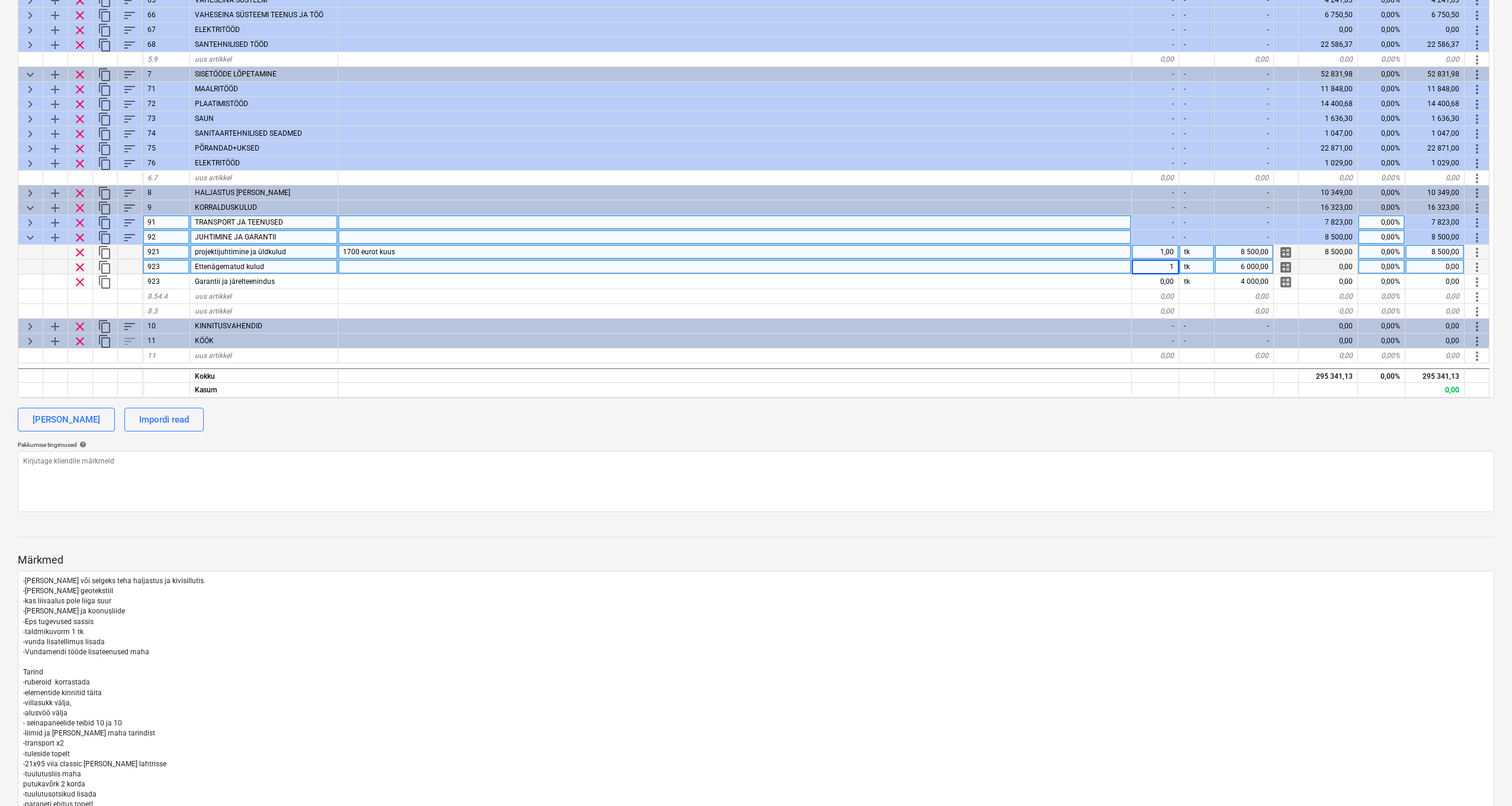
type textarea "x"
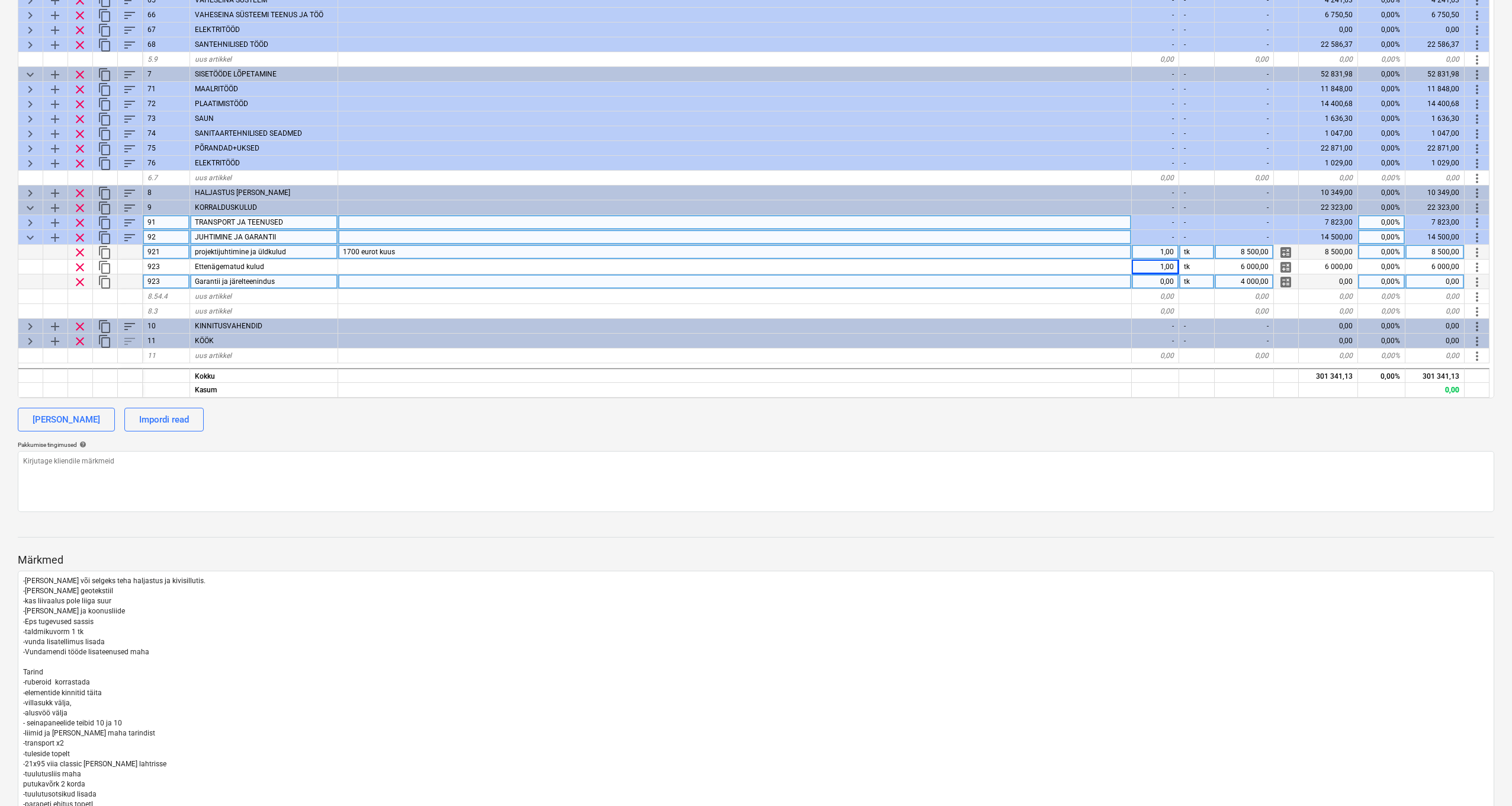
click at [1169, 284] on div "0,00" at bounding box center [1156, 282] width 48 height 15
type input "1"
click at [1126, 296] on div at bounding box center [735, 297] width 794 height 15
type textarea "x"
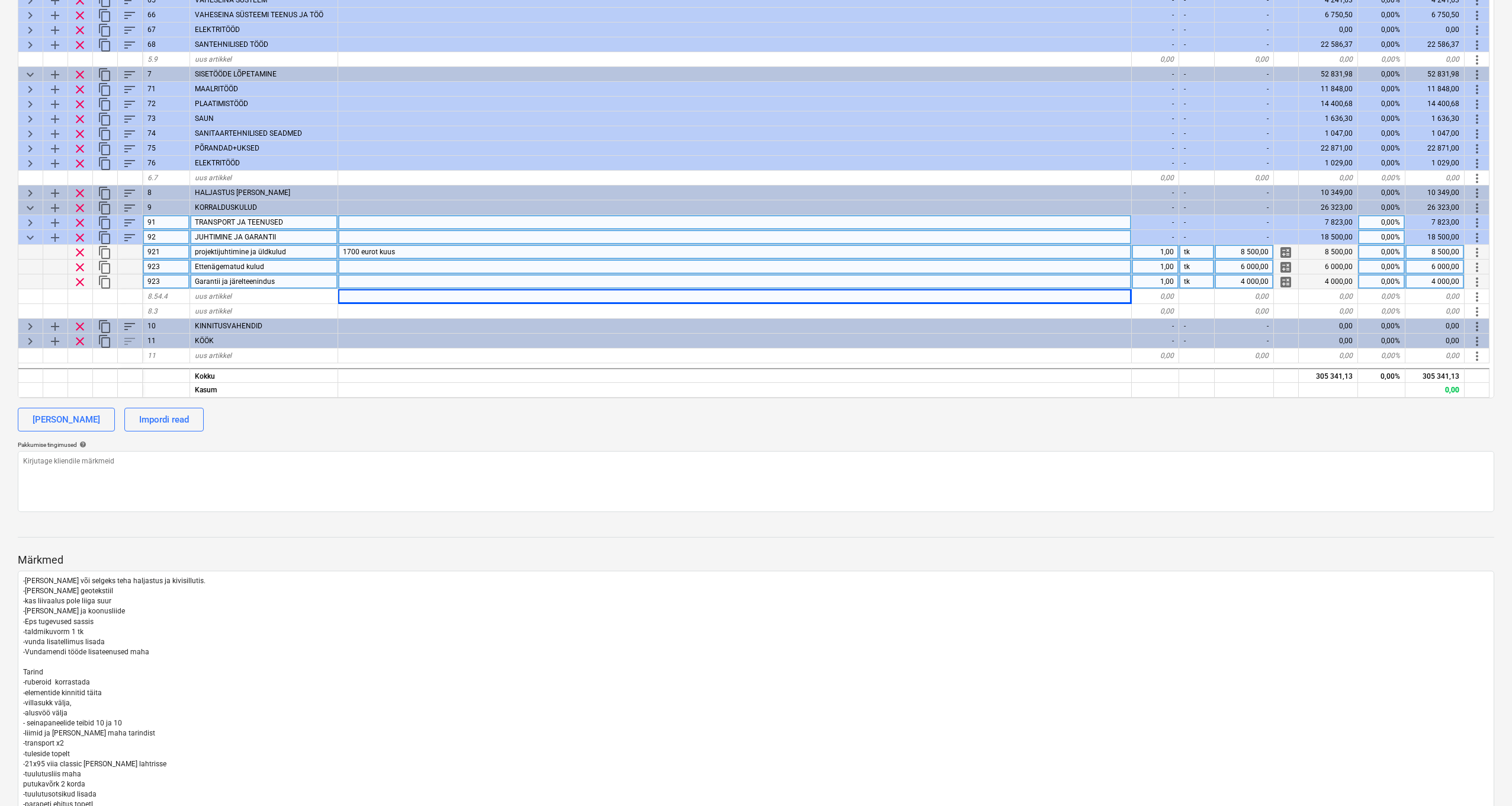
click at [1252, 268] on div "6 000,00" at bounding box center [1244, 267] width 59 height 15
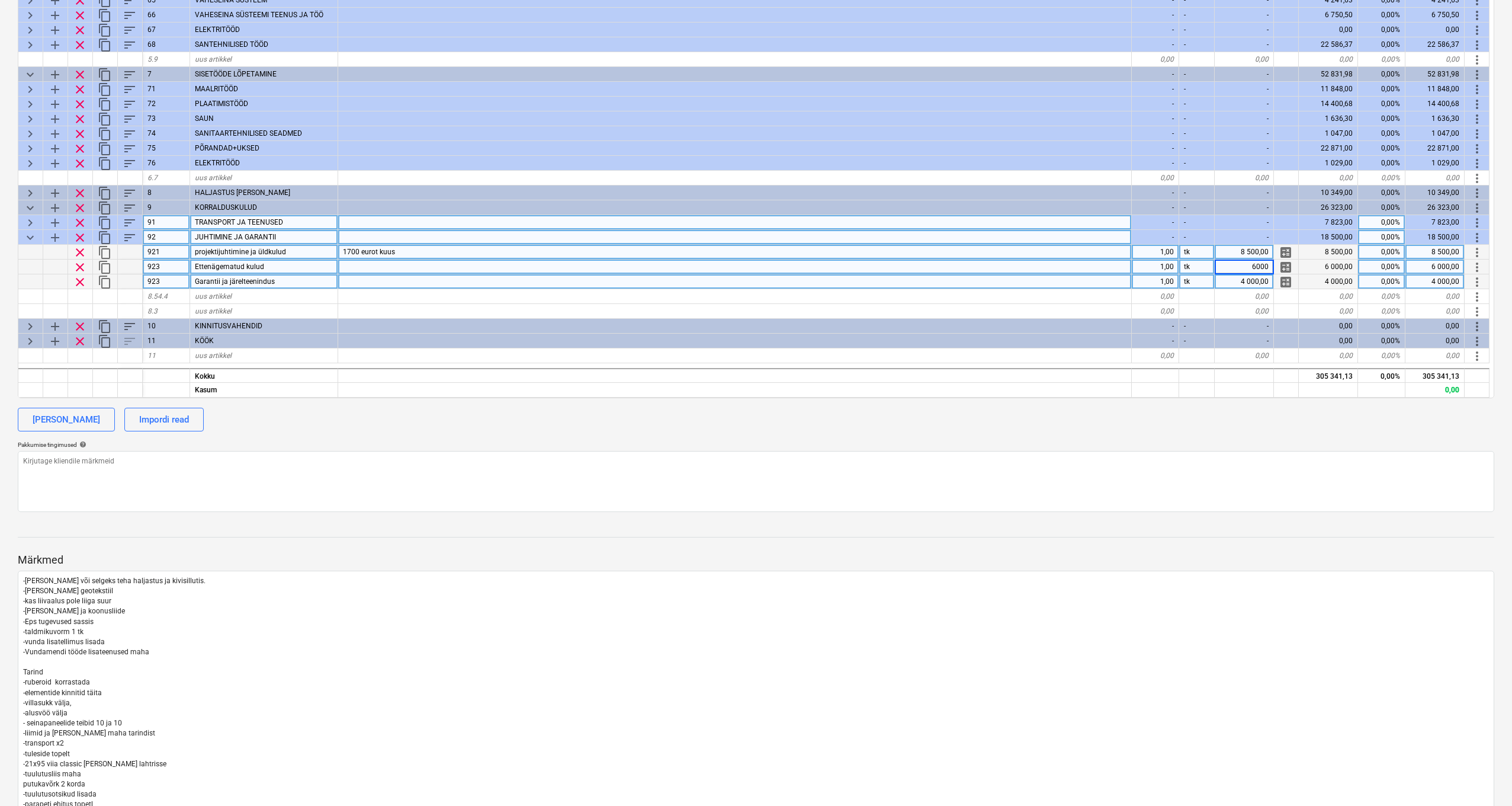
click at [1252, 268] on input "6000" at bounding box center [1244, 266] width 59 height 14
click at [1331, 263] on div "6 000,00" at bounding box center [1329, 267] width 59 height 15
click at [1172, 269] on div "1,00" at bounding box center [1156, 267] width 48 height 15
drag, startPoint x: 1317, startPoint y: 372, endPoint x: 1339, endPoint y: 374, distance: 22.1
click at [1339, 374] on div "305 341,13" at bounding box center [1329, 375] width 59 height 15
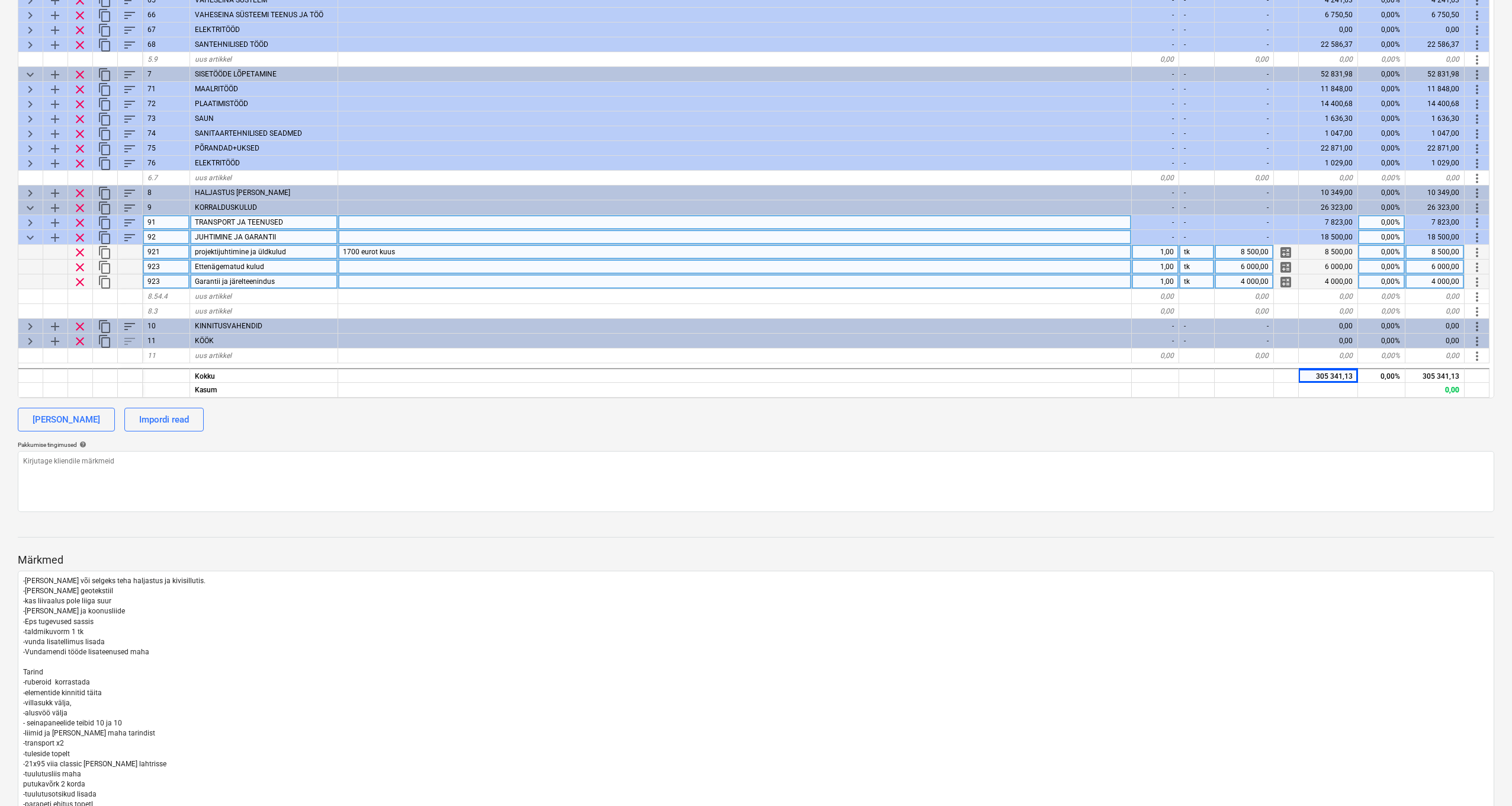
click at [1341, 401] on div "calendar_month 25 Feb 2025 calendar_month Määra aegumiskuupäev currency_exchang…" at bounding box center [756, 164] width 1477 height 696
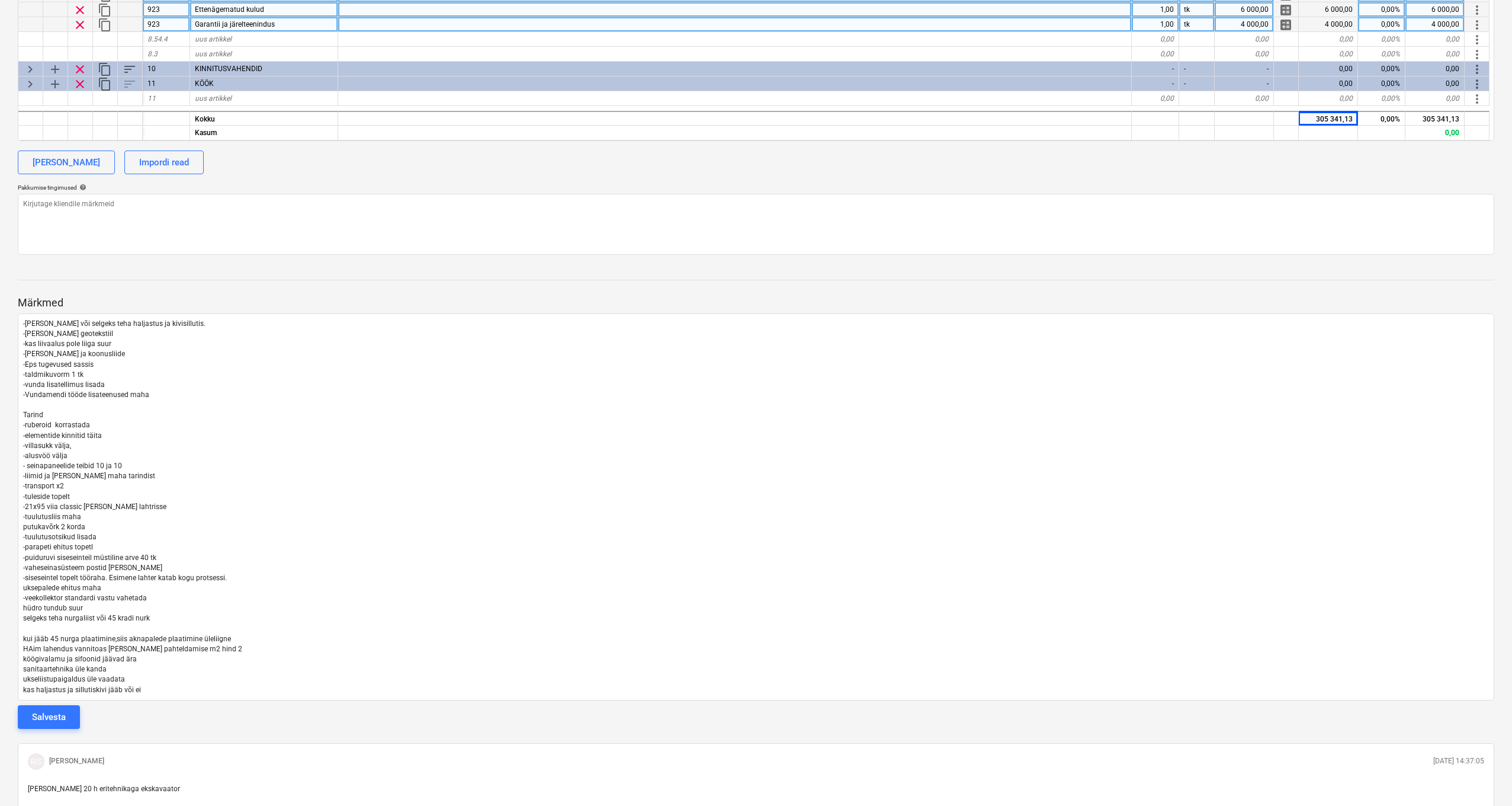
scroll to position [610, 0]
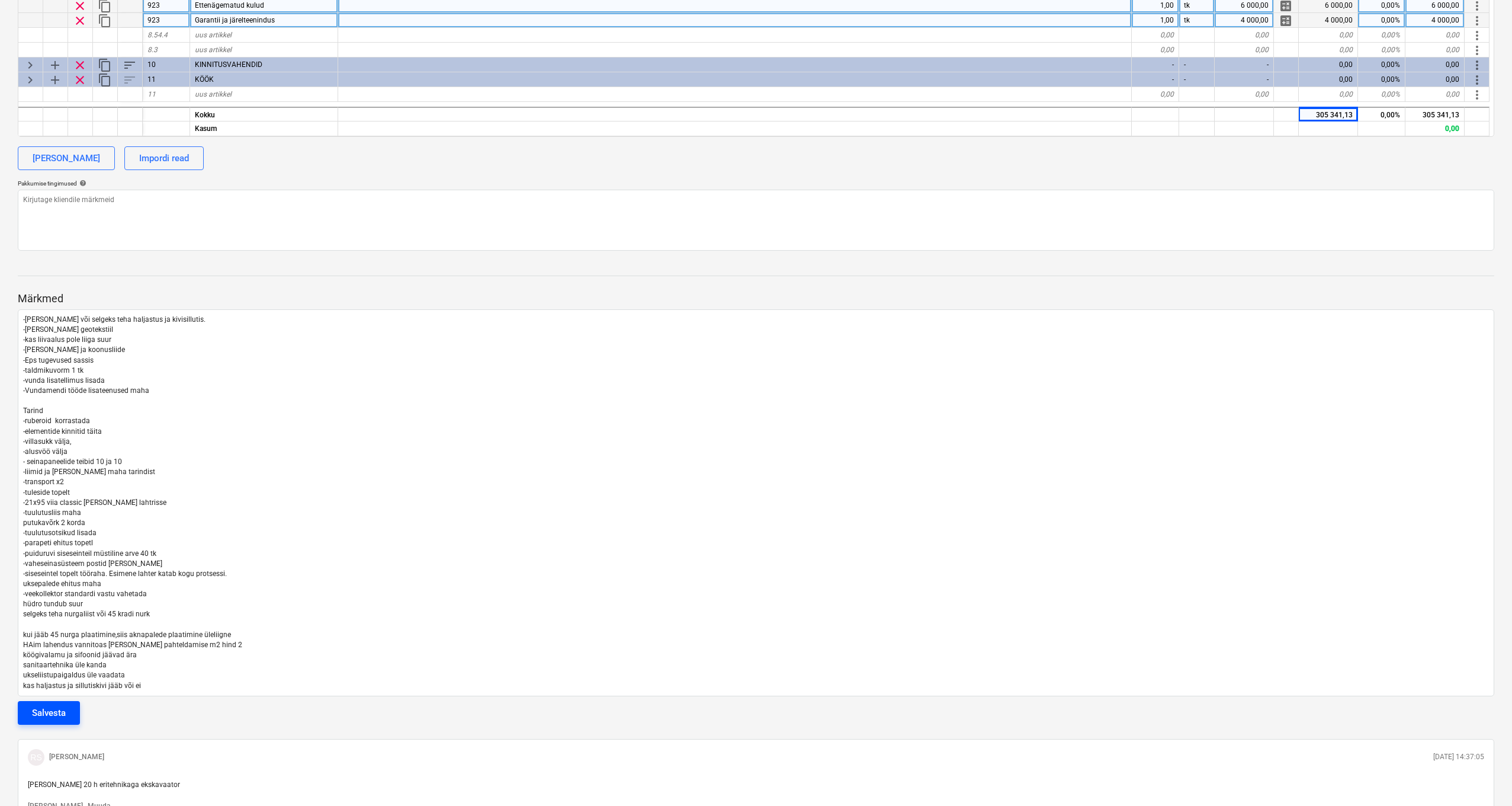
click at [59, 710] on div "Salvesta" at bounding box center [48, 713] width 34 height 16
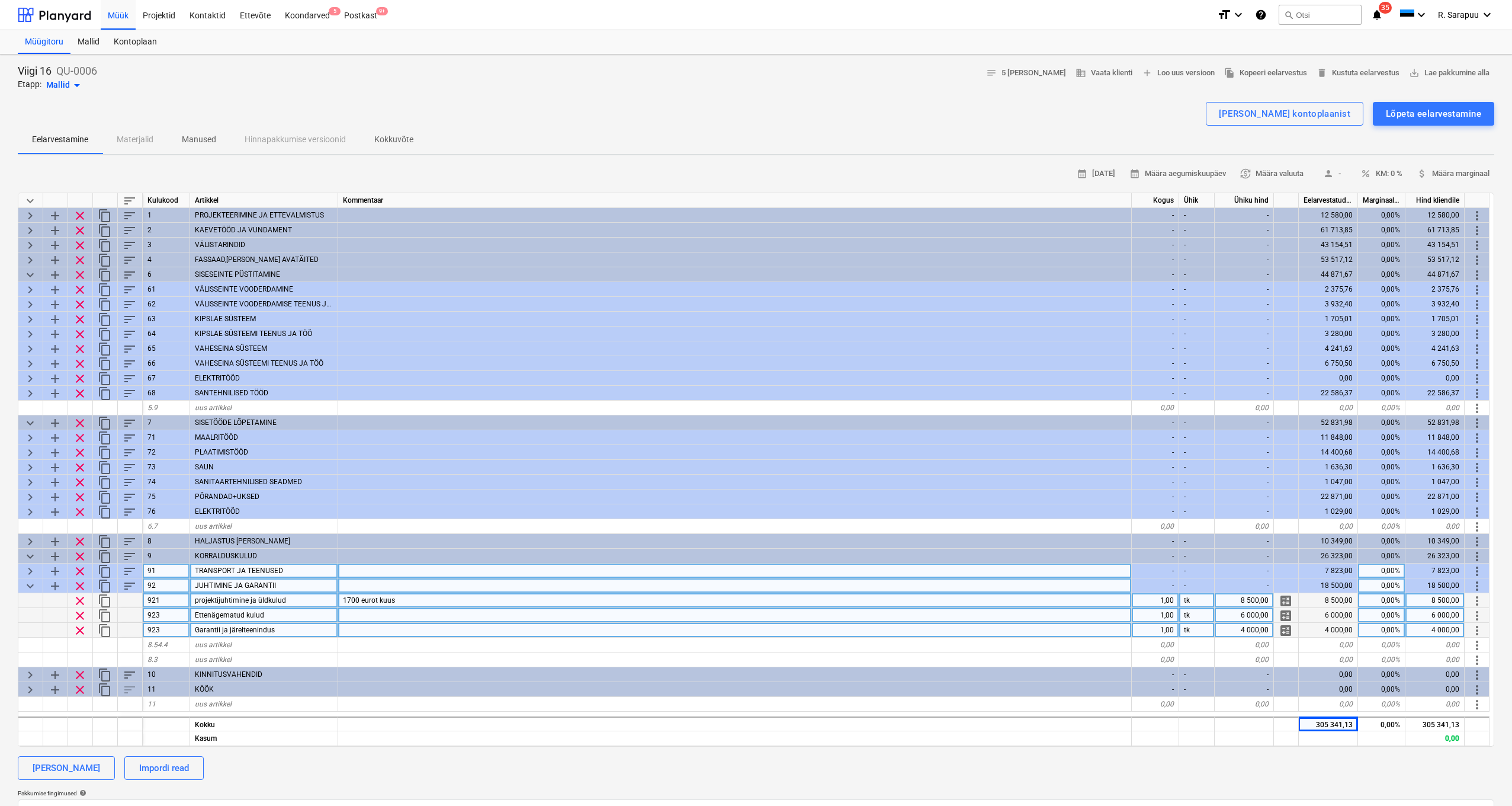
scroll to position [0, 0]
